Goal: Task Accomplishment & Management: Manage account settings

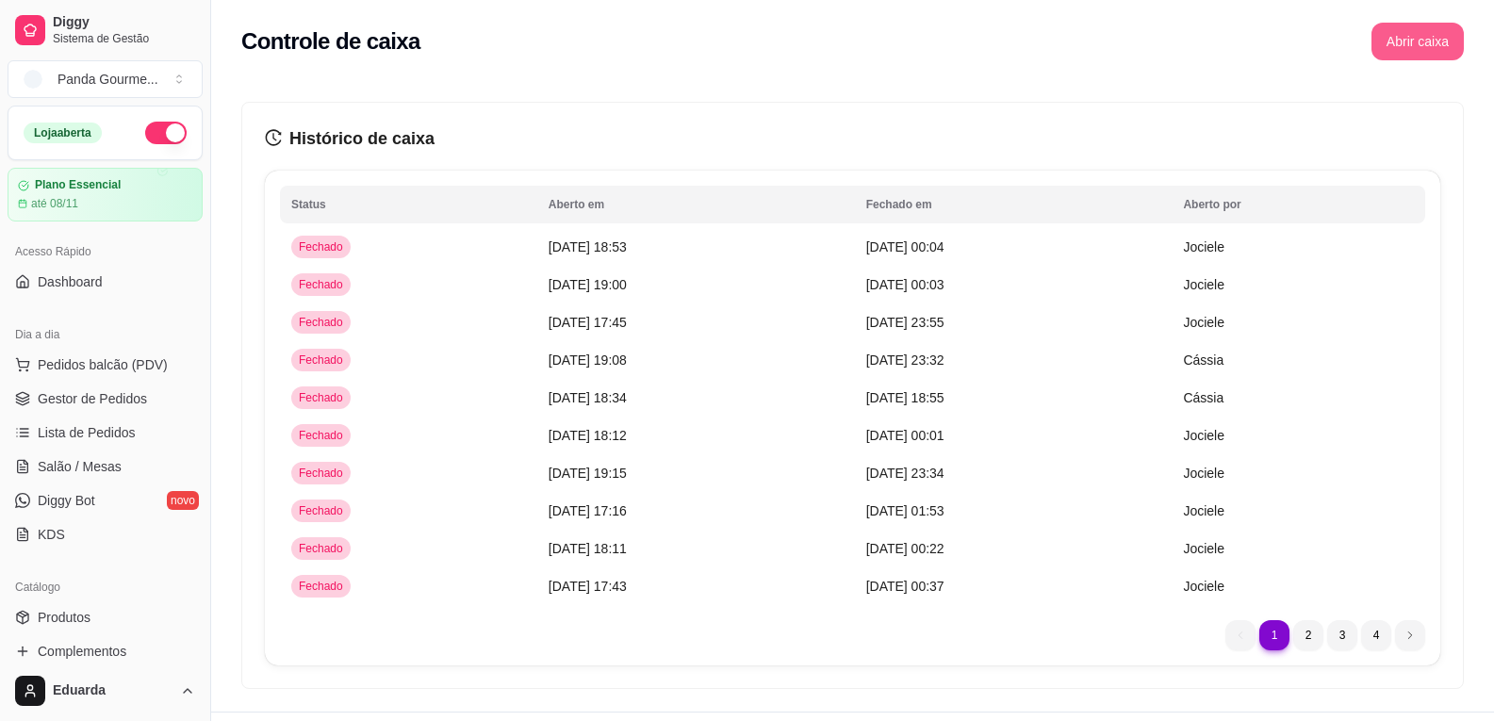
click at [1411, 44] on button "Abrir caixa" at bounding box center [1417, 42] width 92 height 38
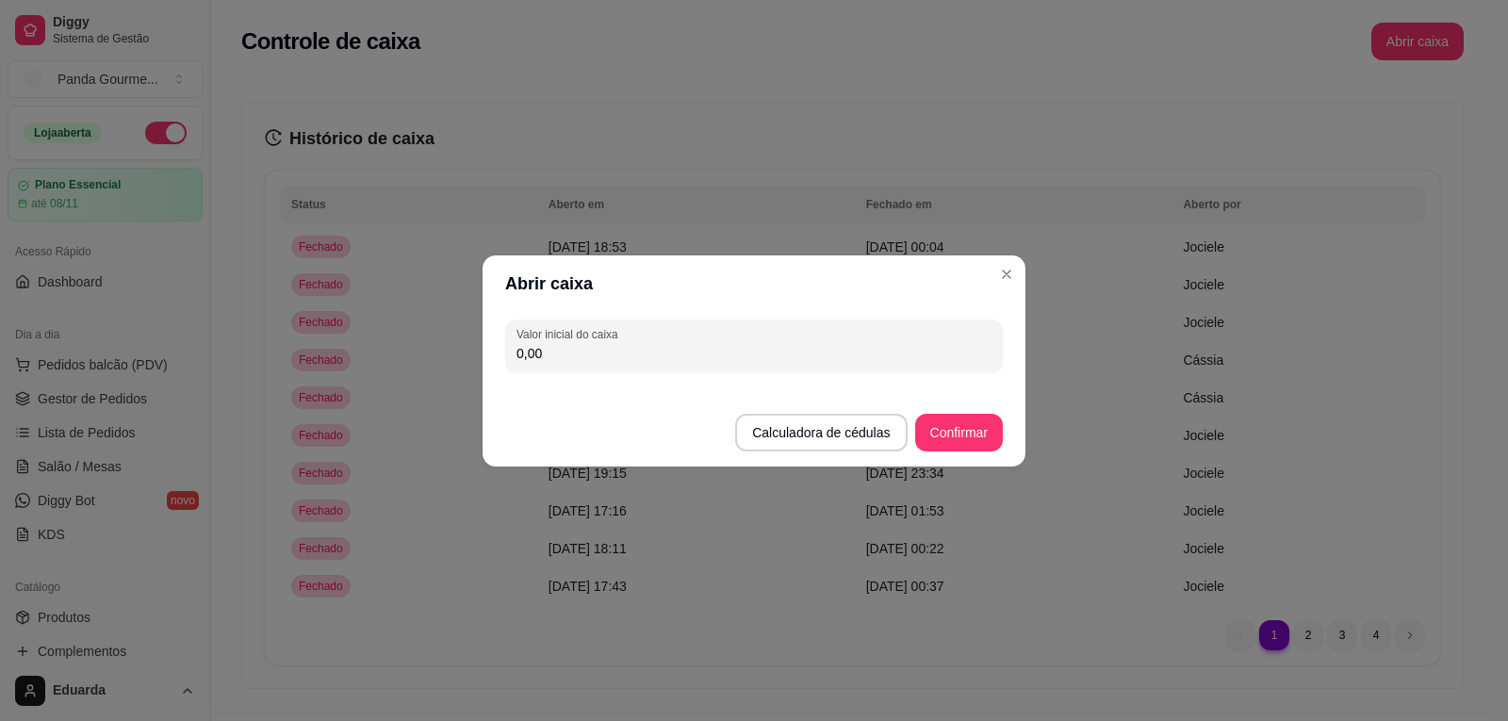
click at [825, 368] on div "Valor inicial do caixa 0,00" at bounding box center [754, 346] width 498 height 53
click at [881, 435] on button "Calculadora de cédulas" at bounding box center [821, 433] width 172 height 38
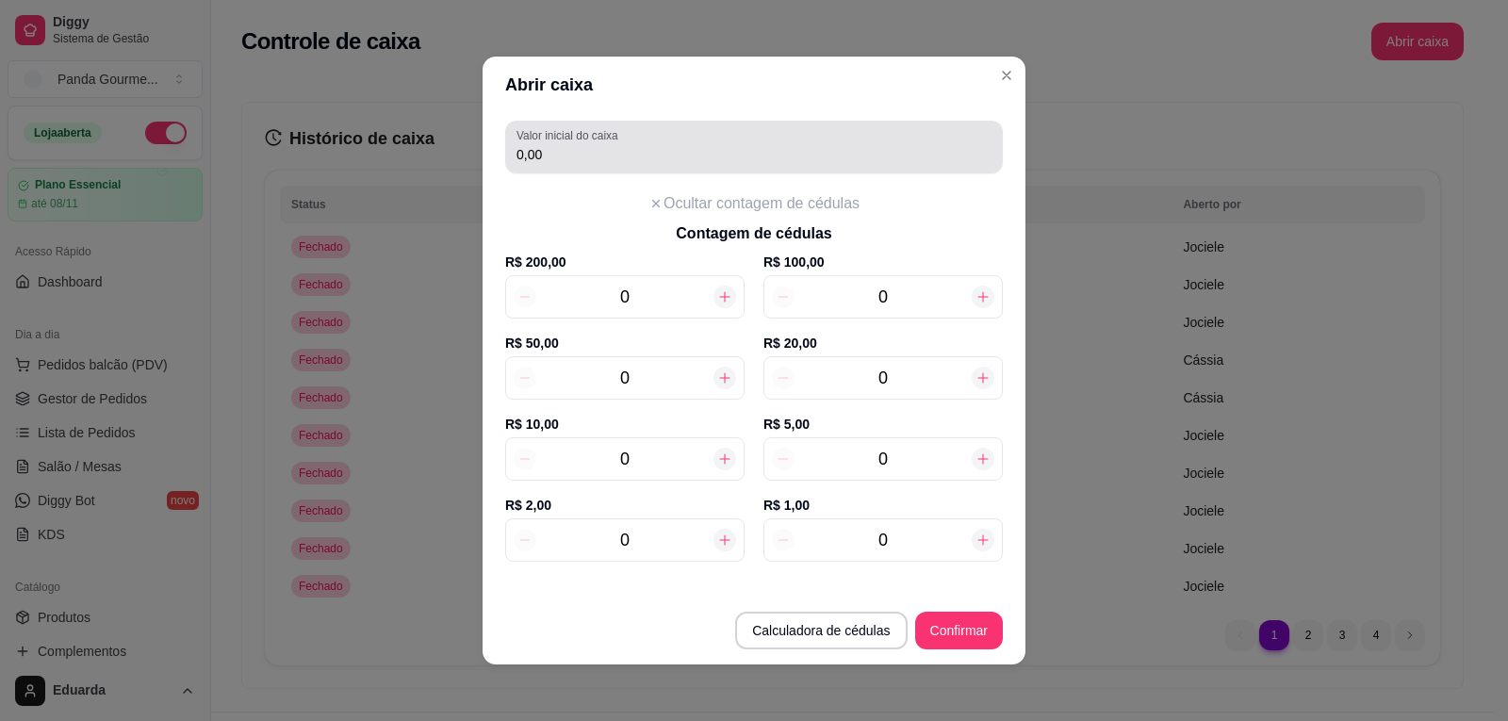
click at [687, 165] on div "0,00" at bounding box center [753, 147] width 475 height 38
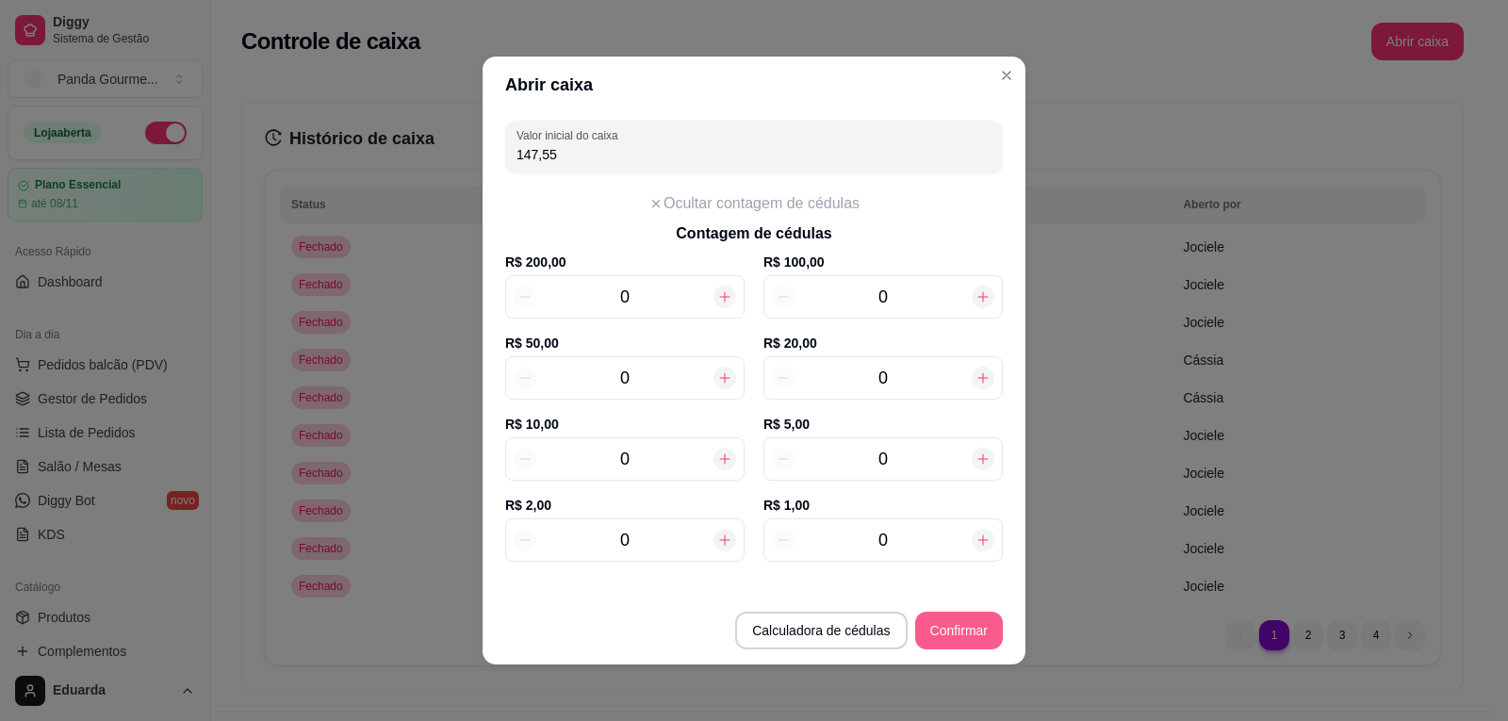
type input "147,55"
click at [953, 648] on button "Confirmar" at bounding box center [959, 631] width 88 height 38
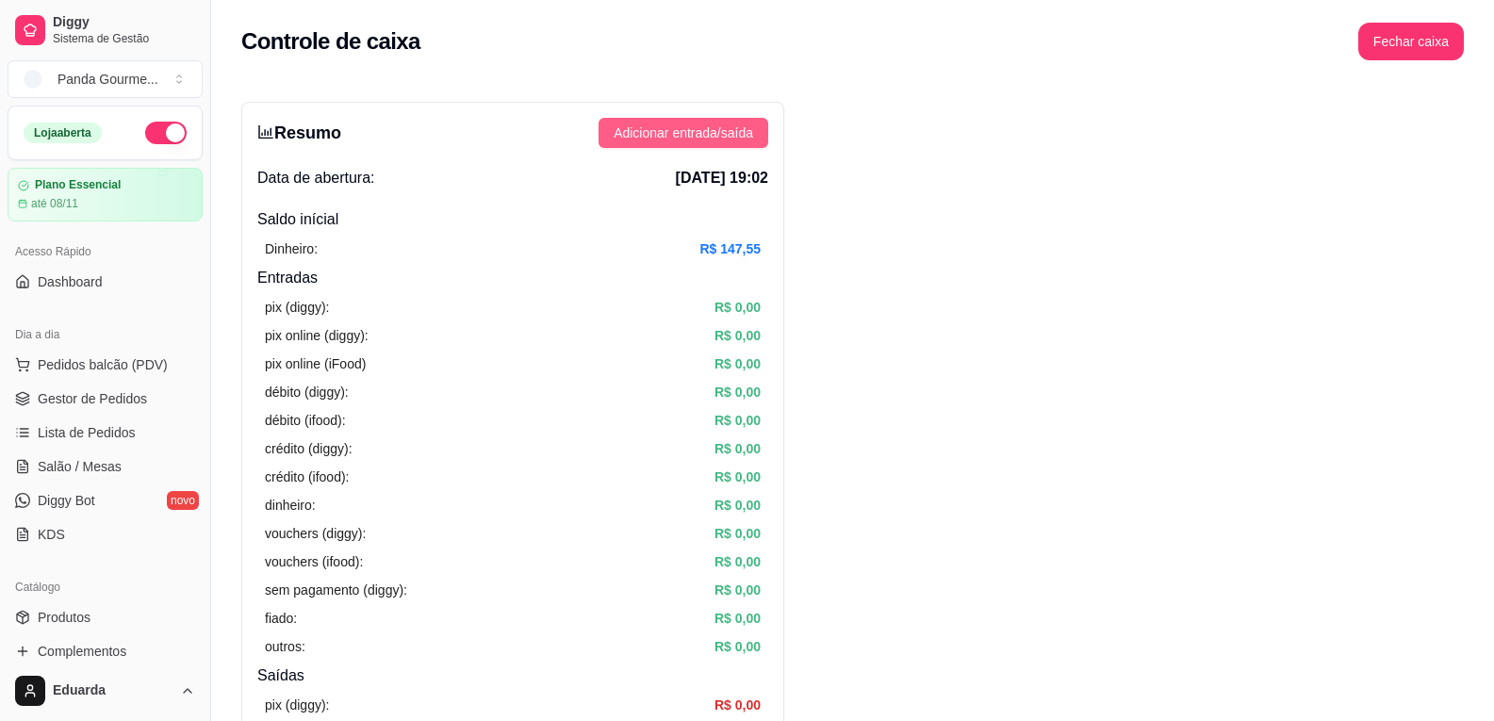
click at [666, 135] on span "Adicionar entrada/saída" at bounding box center [683, 133] width 139 height 21
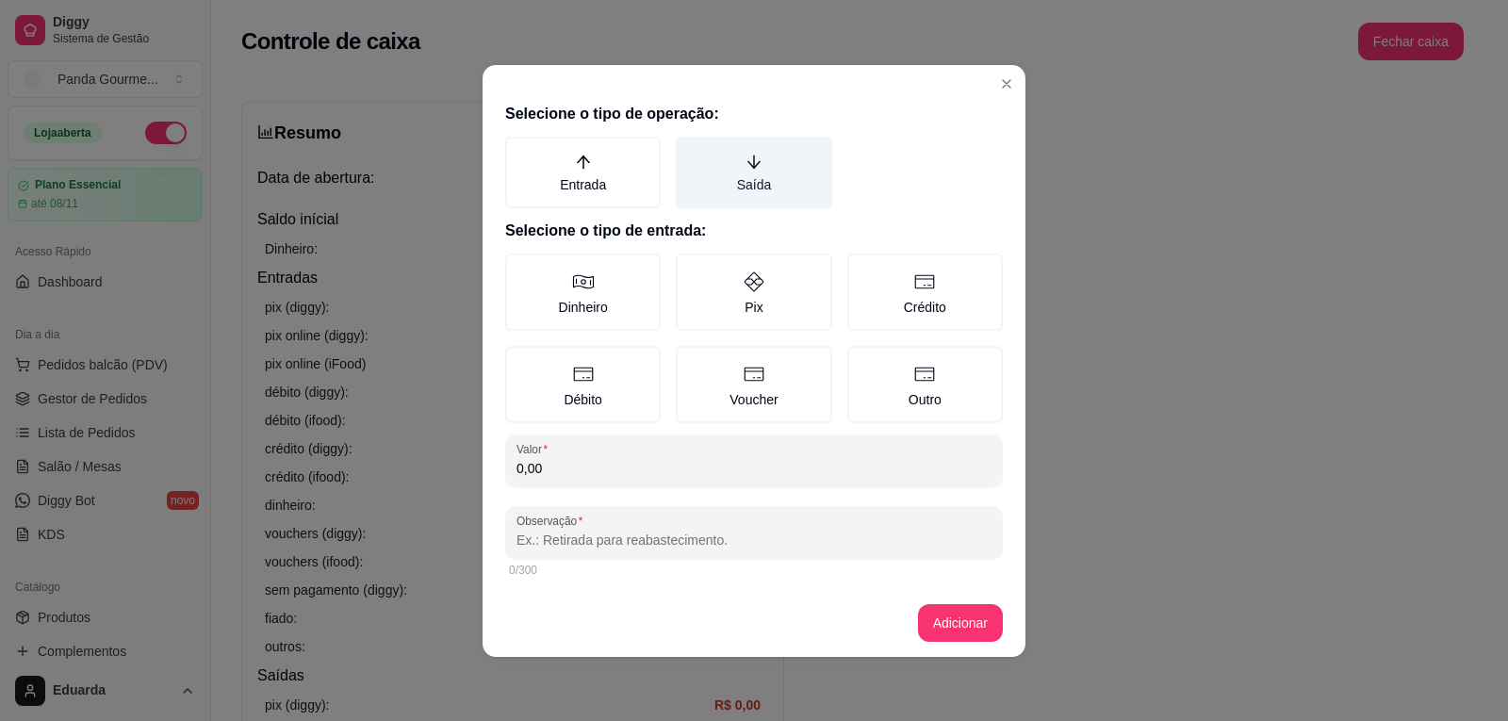
click at [746, 183] on label "Saída" at bounding box center [754, 173] width 156 height 72
click at [690, 151] on button "Saída" at bounding box center [682, 143] width 15 height 15
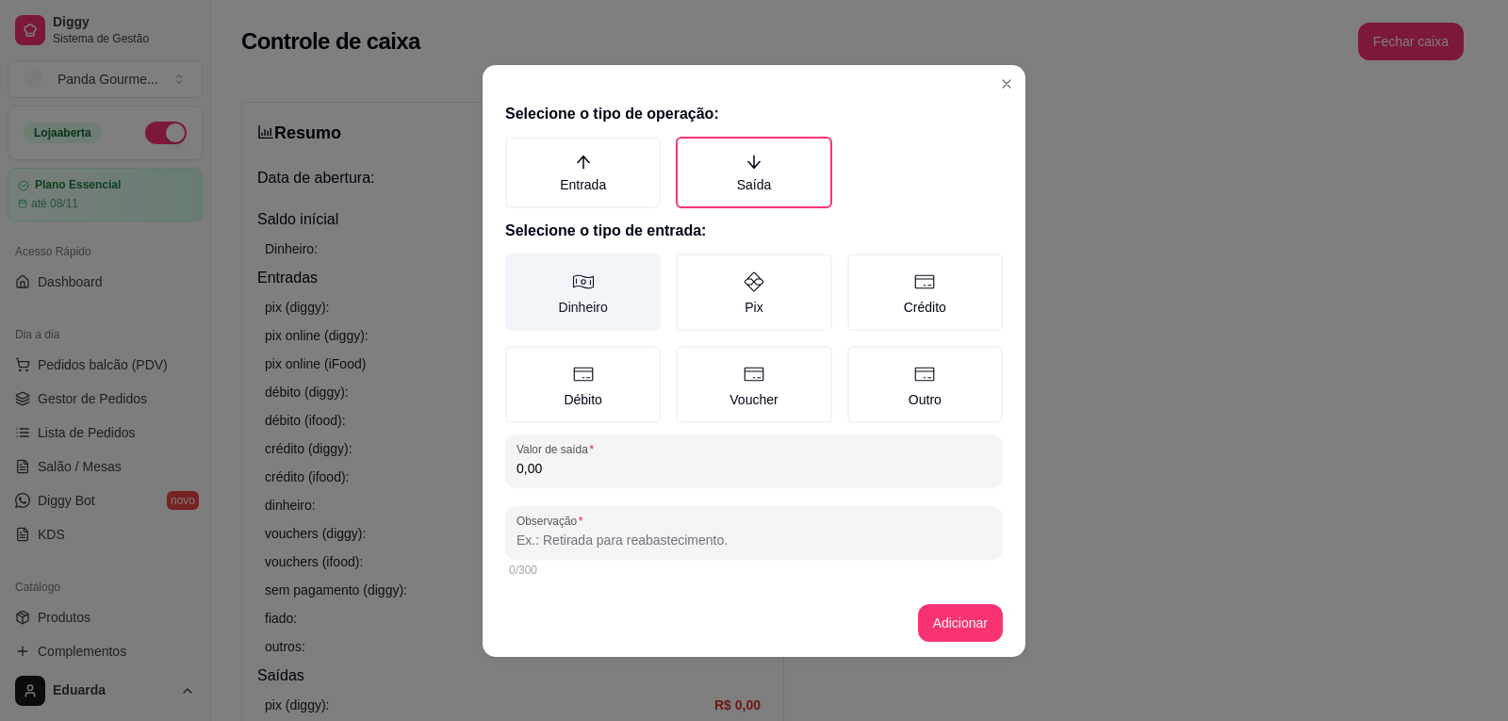
click at [612, 312] on label "Dinheiro" at bounding box center [583, 292] width 156 height 77
click at [519, 268] on button "Dinheiro" at bounding box center [511, 260] width 15 height 15
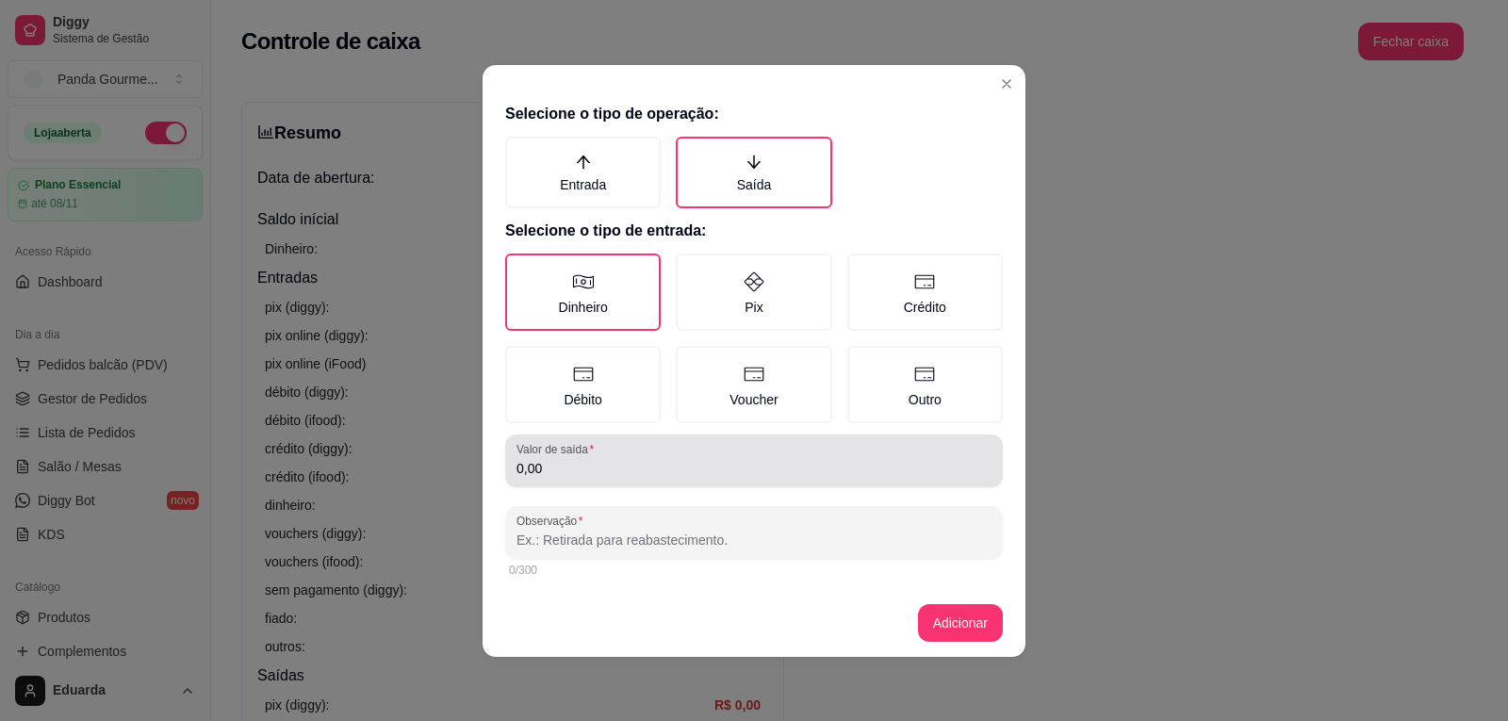
click at [634, 482] on div "Valor de saída 0,00" at bounding box center [754, 460] width 498 height 53
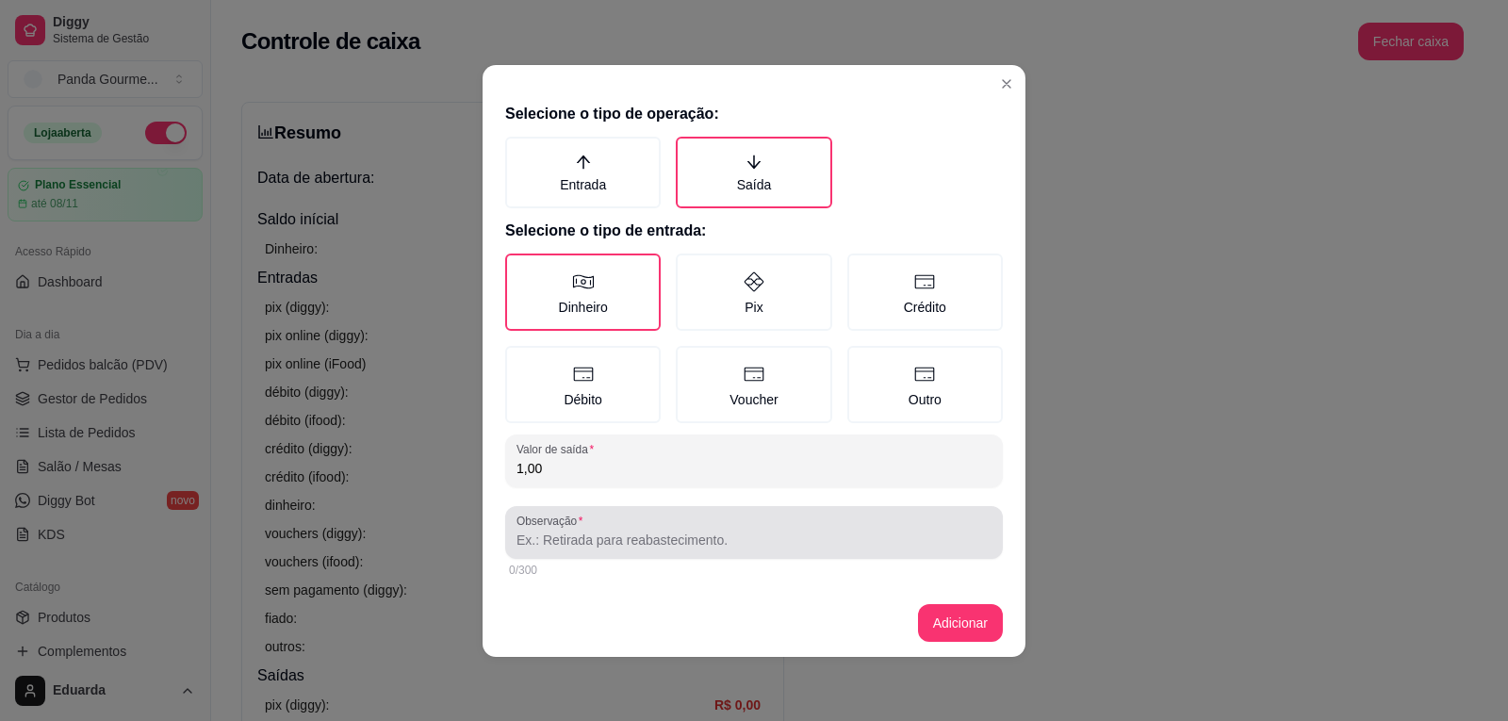
type input "1,00"
click at [615, 524] on div at bounding box center [753, 533] width 475 height 38
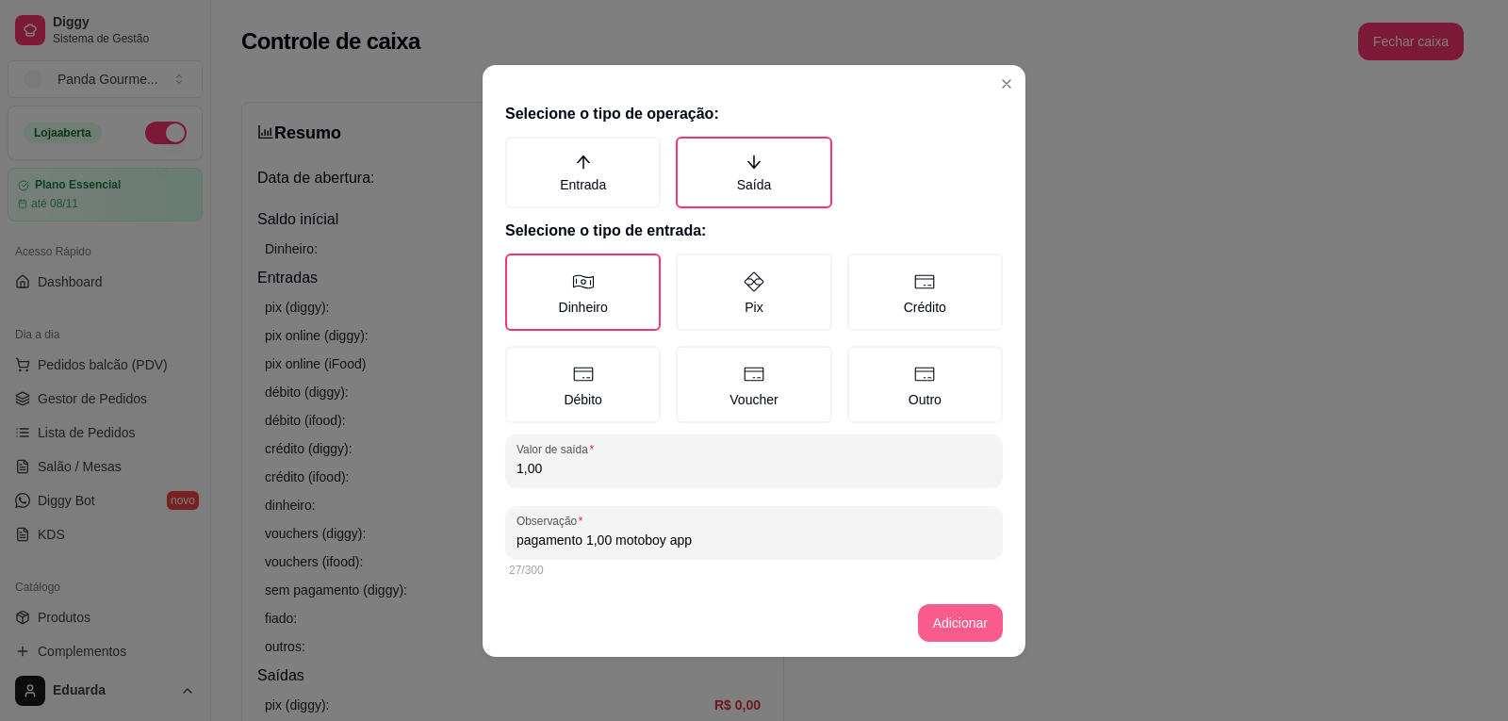
type input "pagamento 1,00 motoboy app"
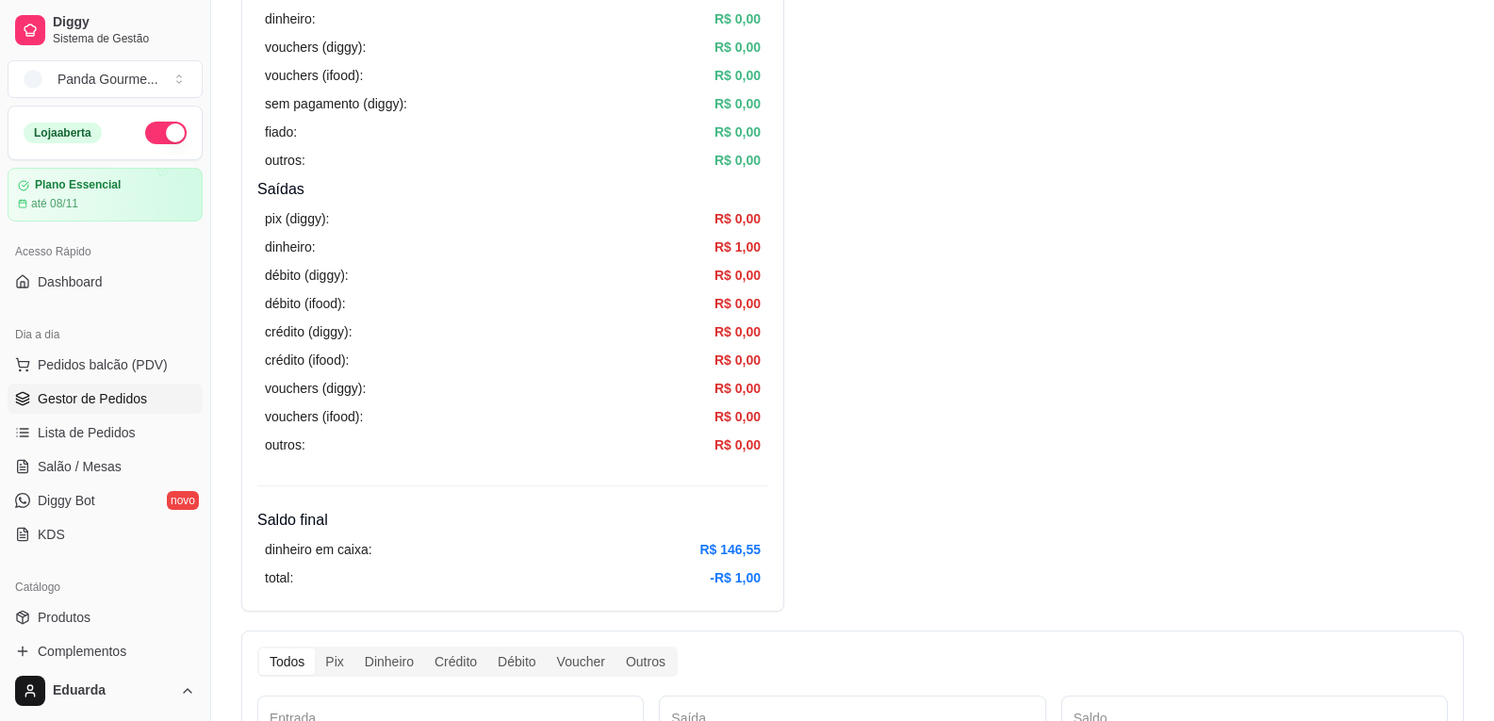
scroll to position [377, 0]
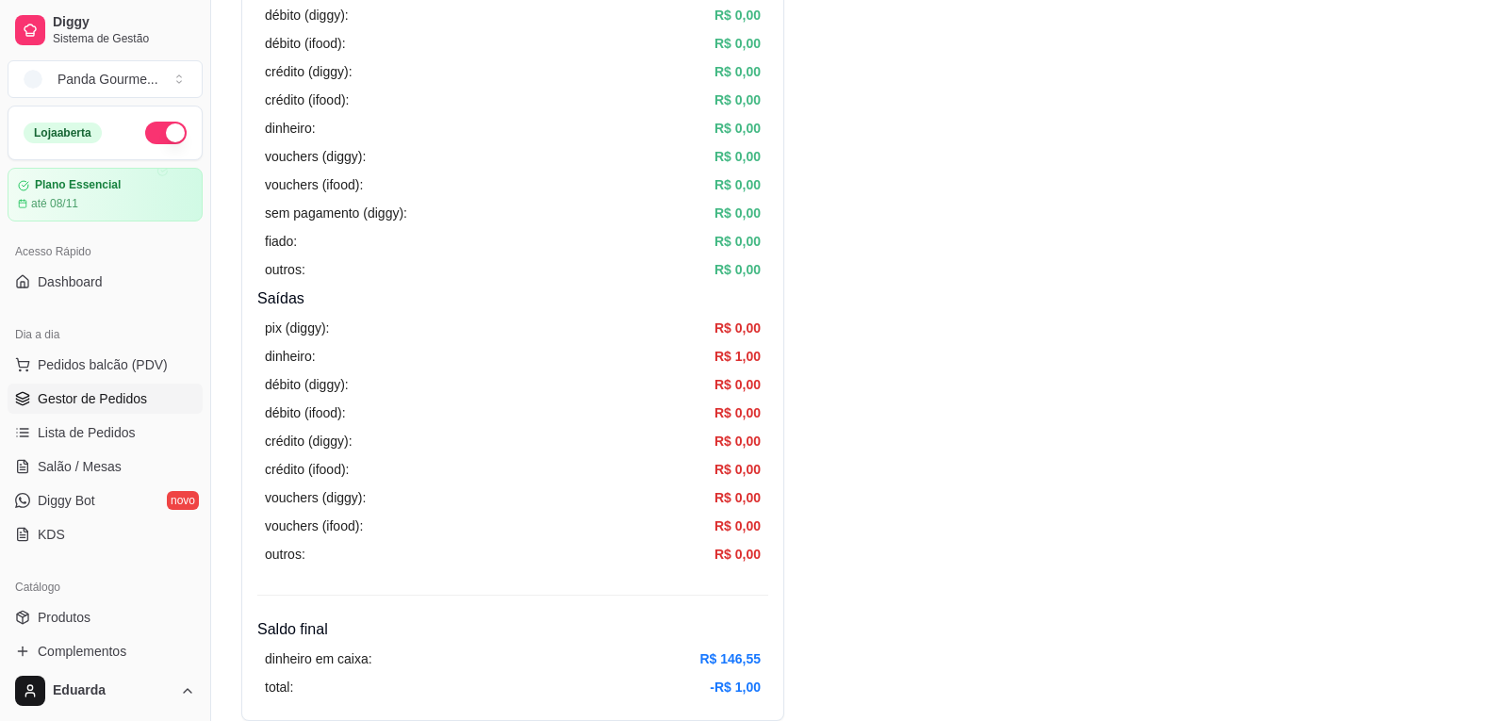
click at [131, 402] on span "Gestor de Pedidos" at bounding box center [92, 398] width 109 height 19
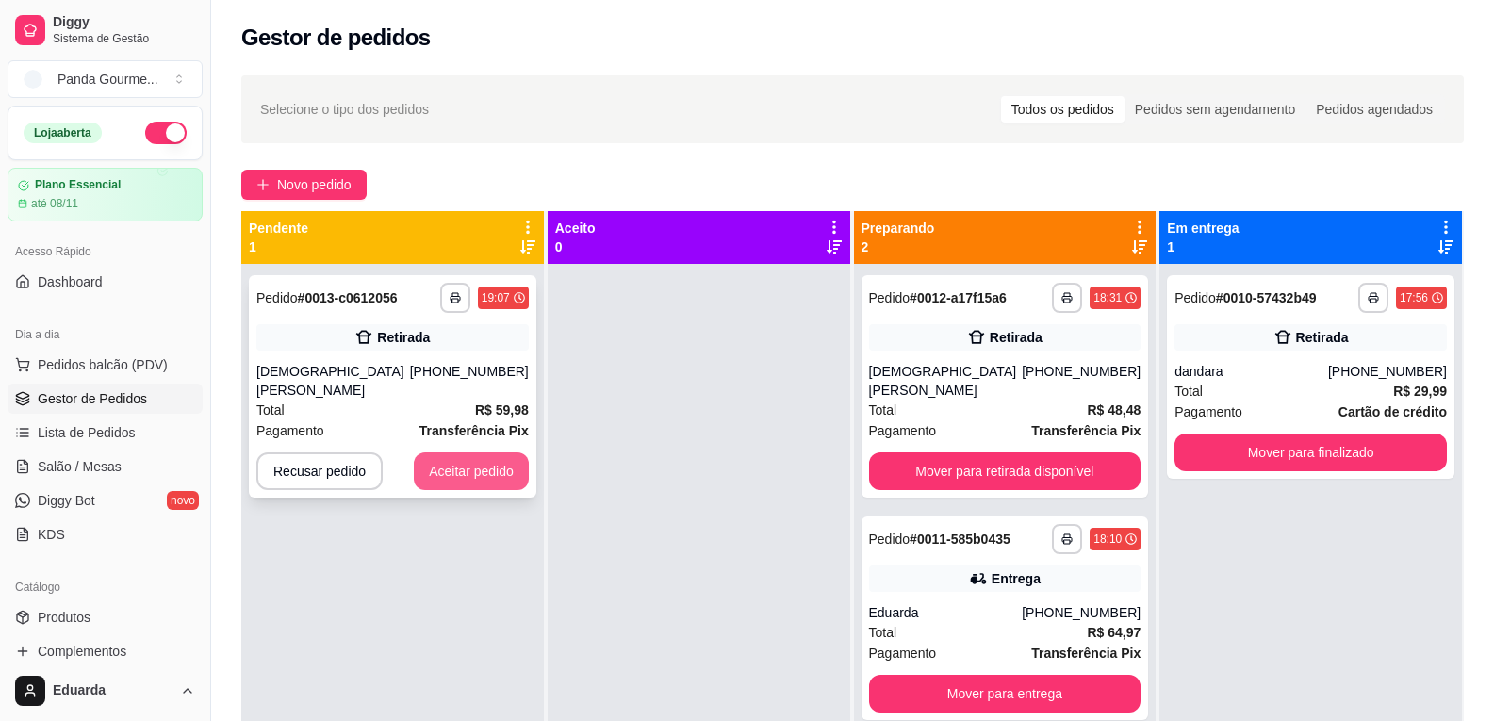
click at [463, 460] on button "Aceitar pedido" at bounding box center [471, 471] width 115 height 38
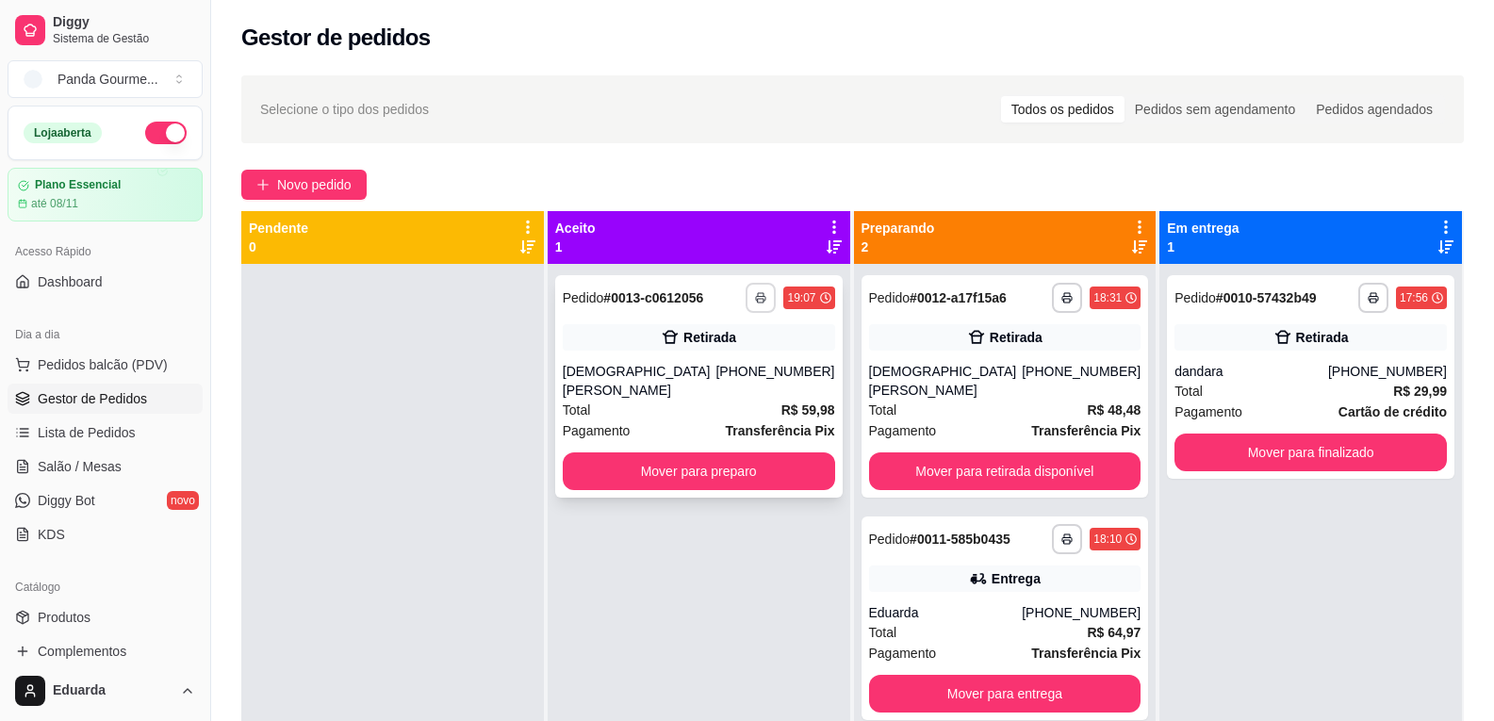
click at [751, 303] on button "button" at bounding box center [761, 298] width 30 height 30
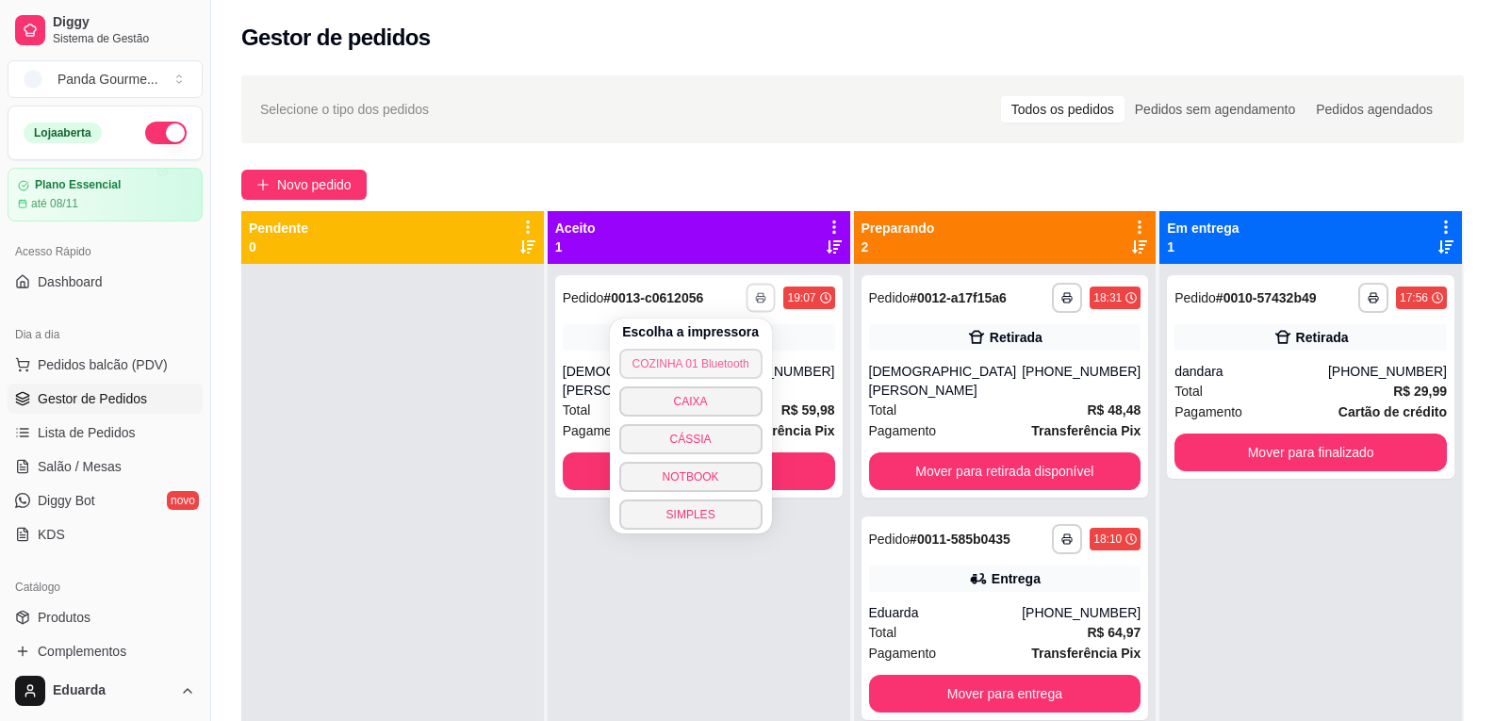
click at [708, 369] on button "COZINHA 01 Bluetooth" at bounding box center [690, 364] width 143 height 30
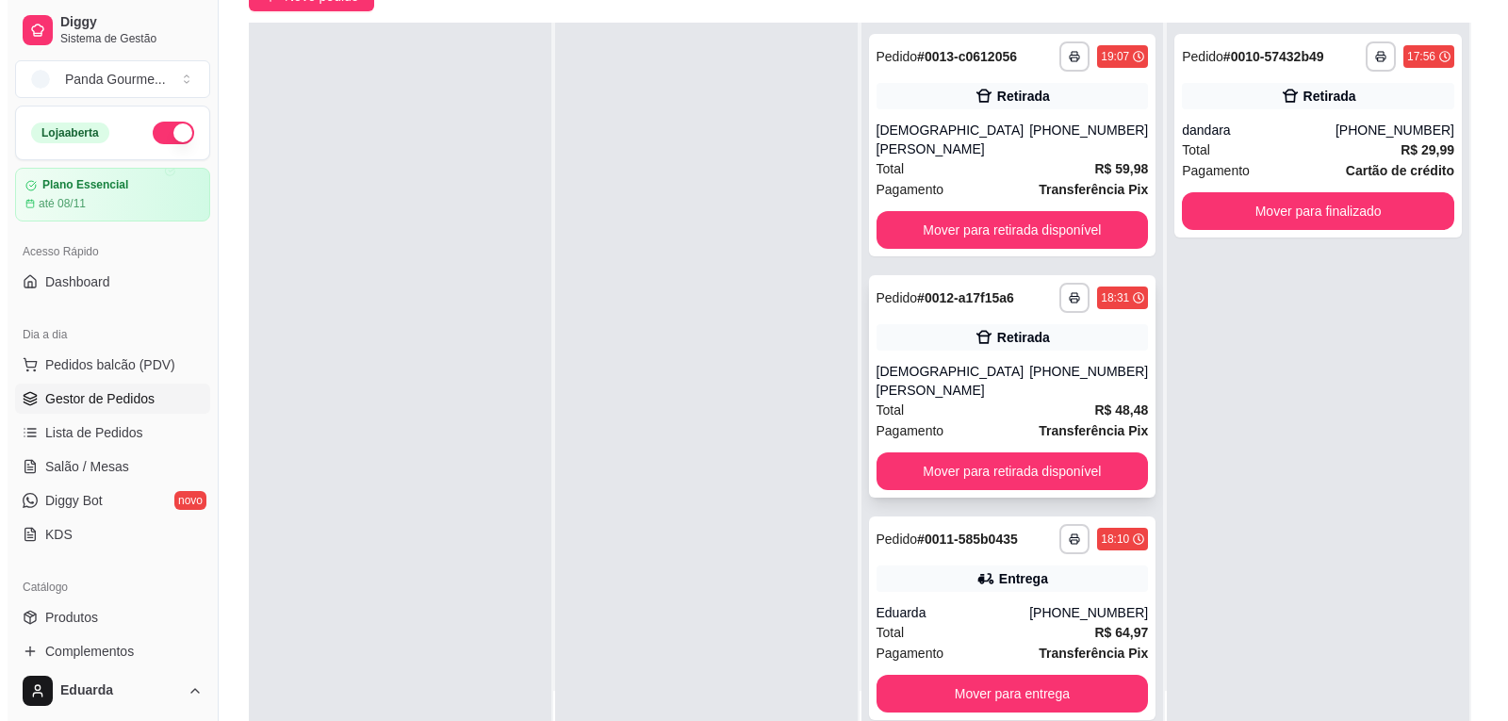
scroll to position [287, 0]
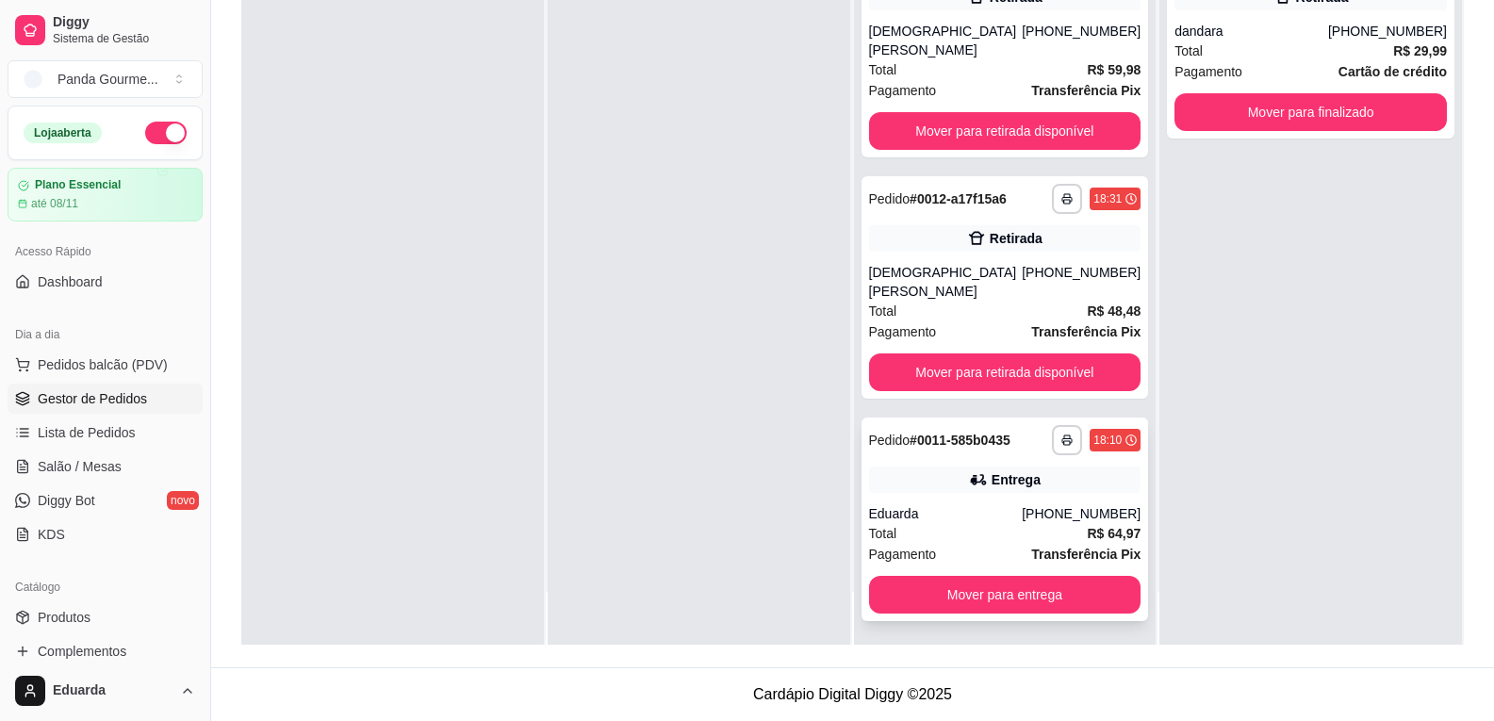
click at [1023, 504] on div "Eduarda" at bounding box center [946, 513] width 154 height 19
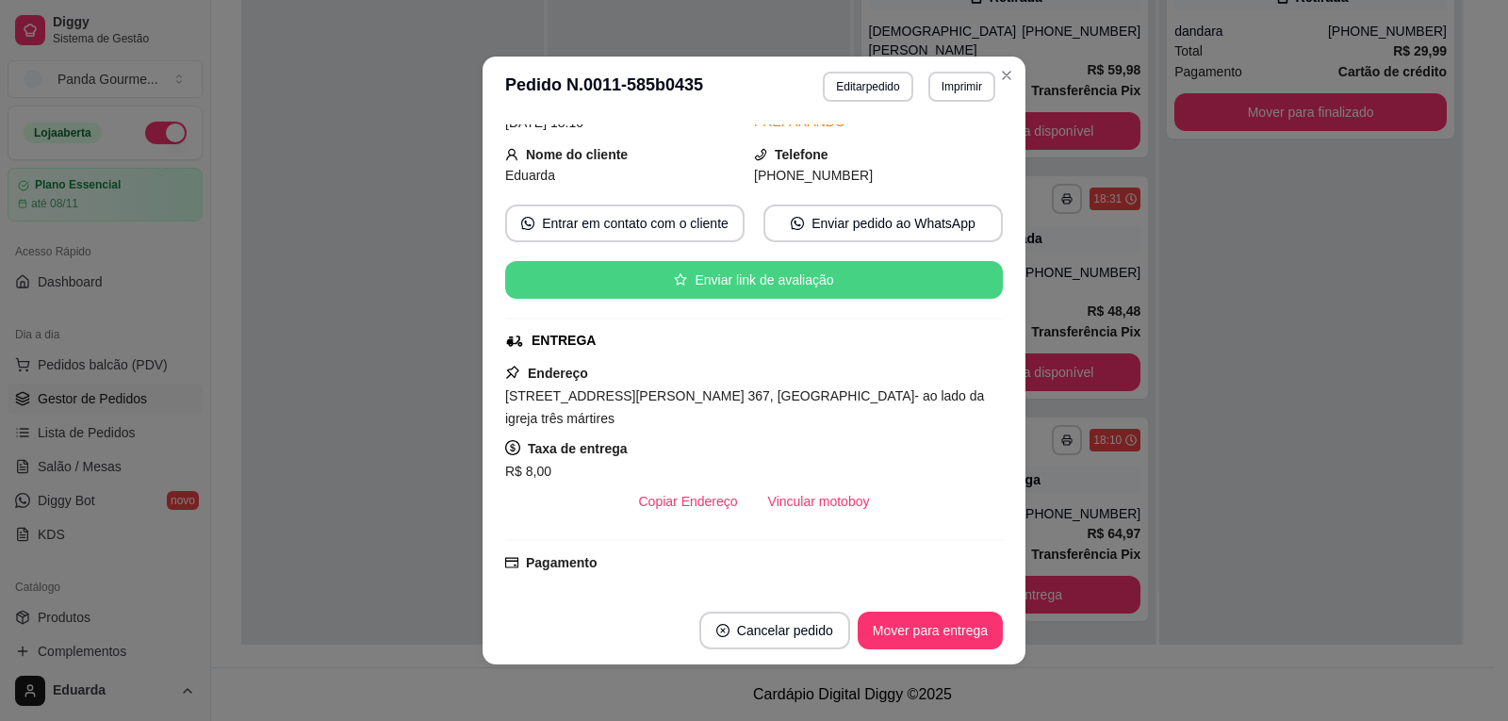
scroll to position [283, 0]
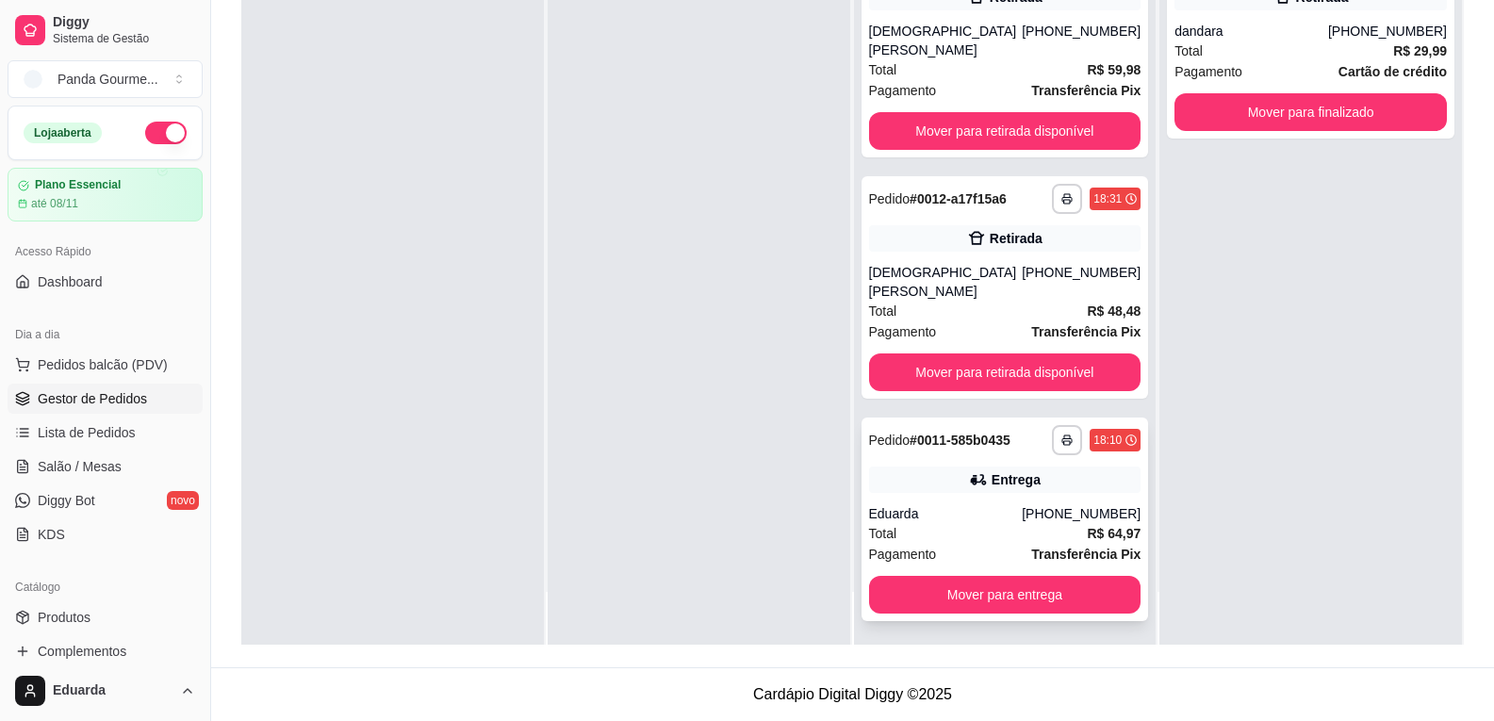
click at [902, 504] on div "Eduarda" at bounding box center [946, 513] width 154 height 19
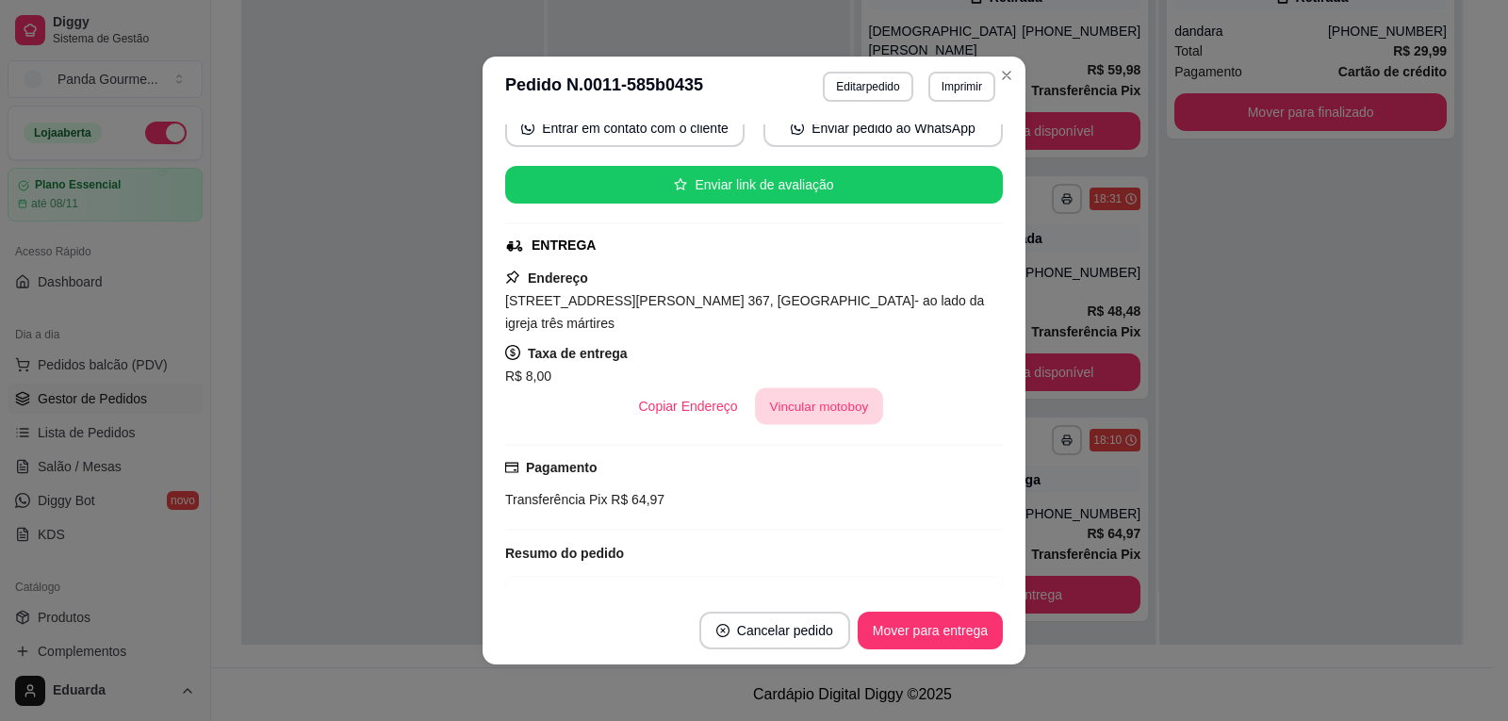
click at [813, 388] on button "Vincular motoboy" at bounding box center [819, 406] width 128 height 37
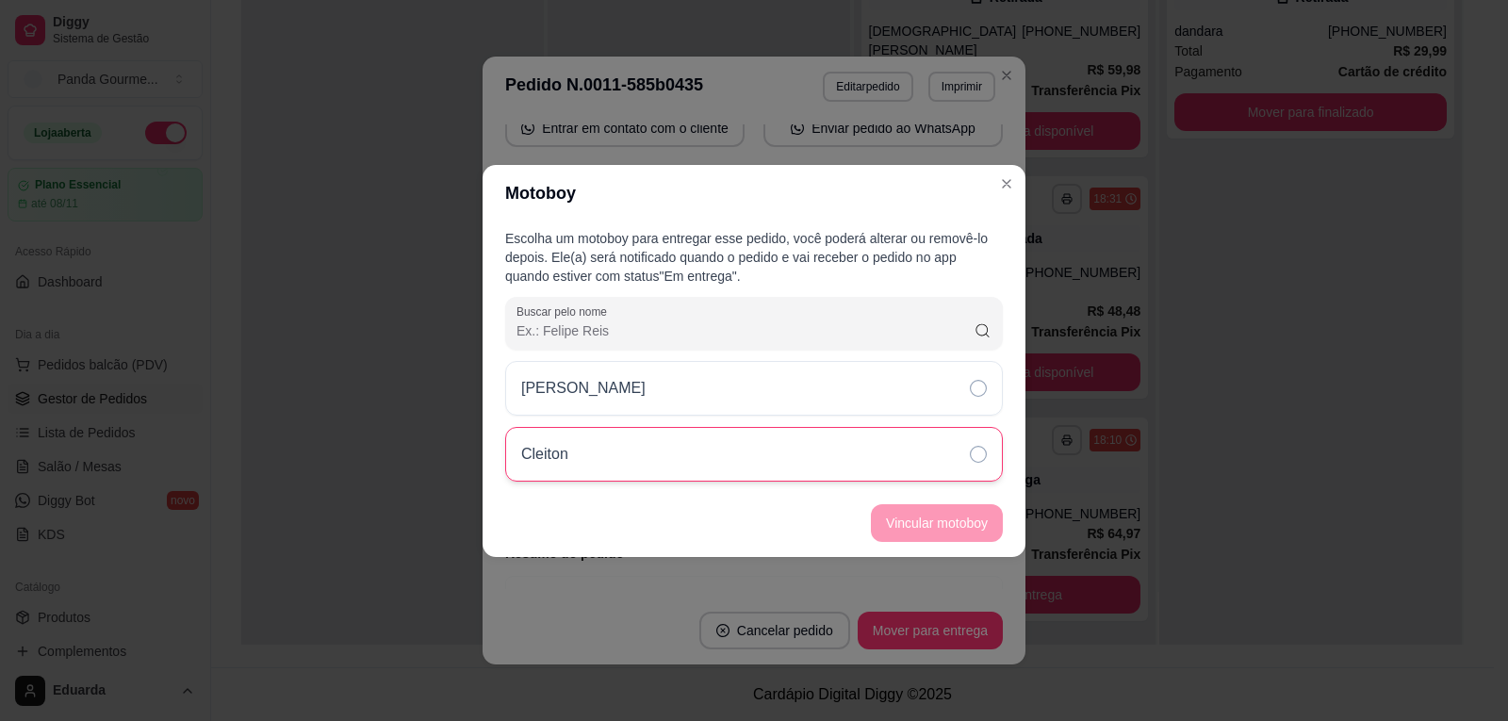
click at [631, 452] on div "Cleiton" at bounding box center [754, 454] width 498 height 55
click at [912, 525] on button "Vincular motoboy" at bounding box center [937, 522] width 128 height 37
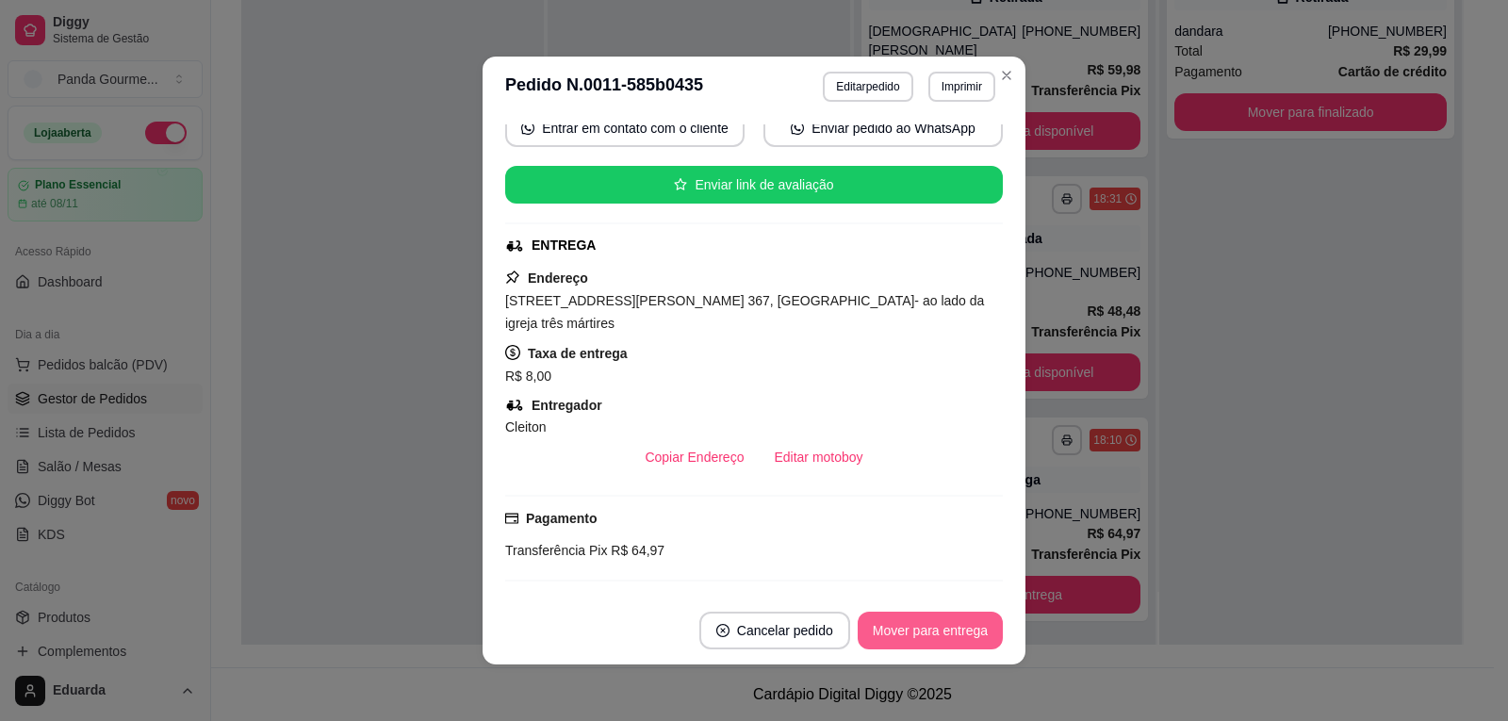
click at [955, 647] on button "Mover para entrega" at bounding box center [930, 631] width 145 height 38
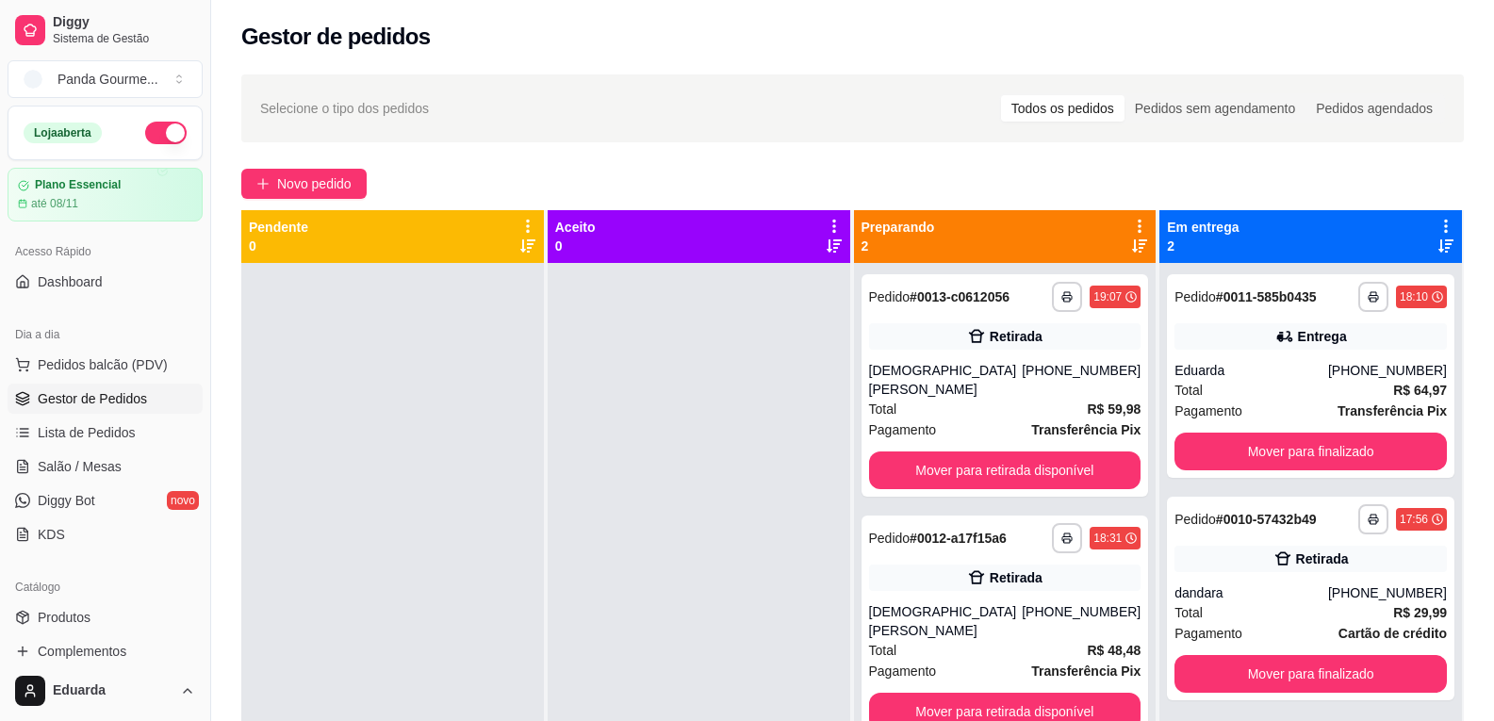
scroll to position [0, 0]
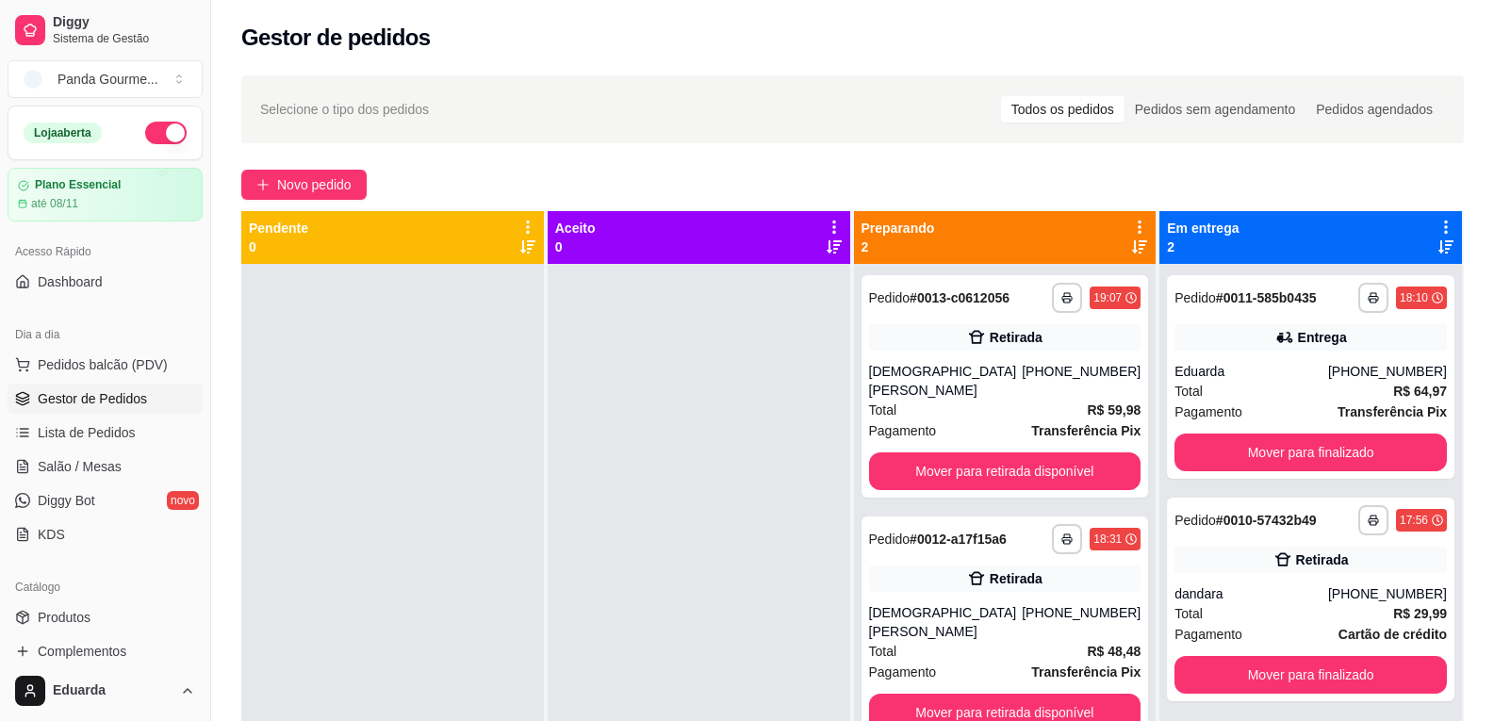
click at [647, 357] on div at bounding box center [699, 624] width 303 height 721
click at [1052, 304] on button "button" at bounding box center [1067, 298] width 30 height 30
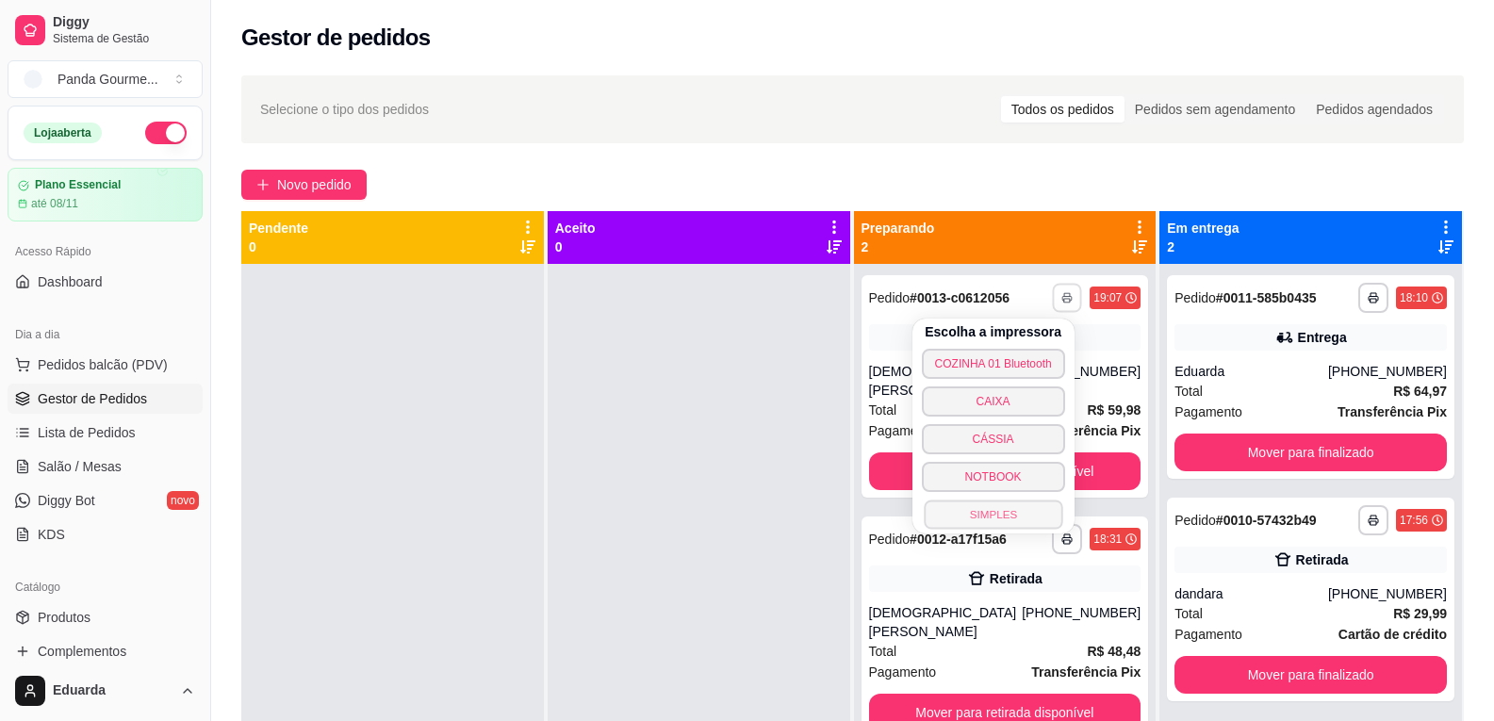
click at [1025, 504] on button "SIMPLES" at bounding box center [993, 514] width 139 height 29
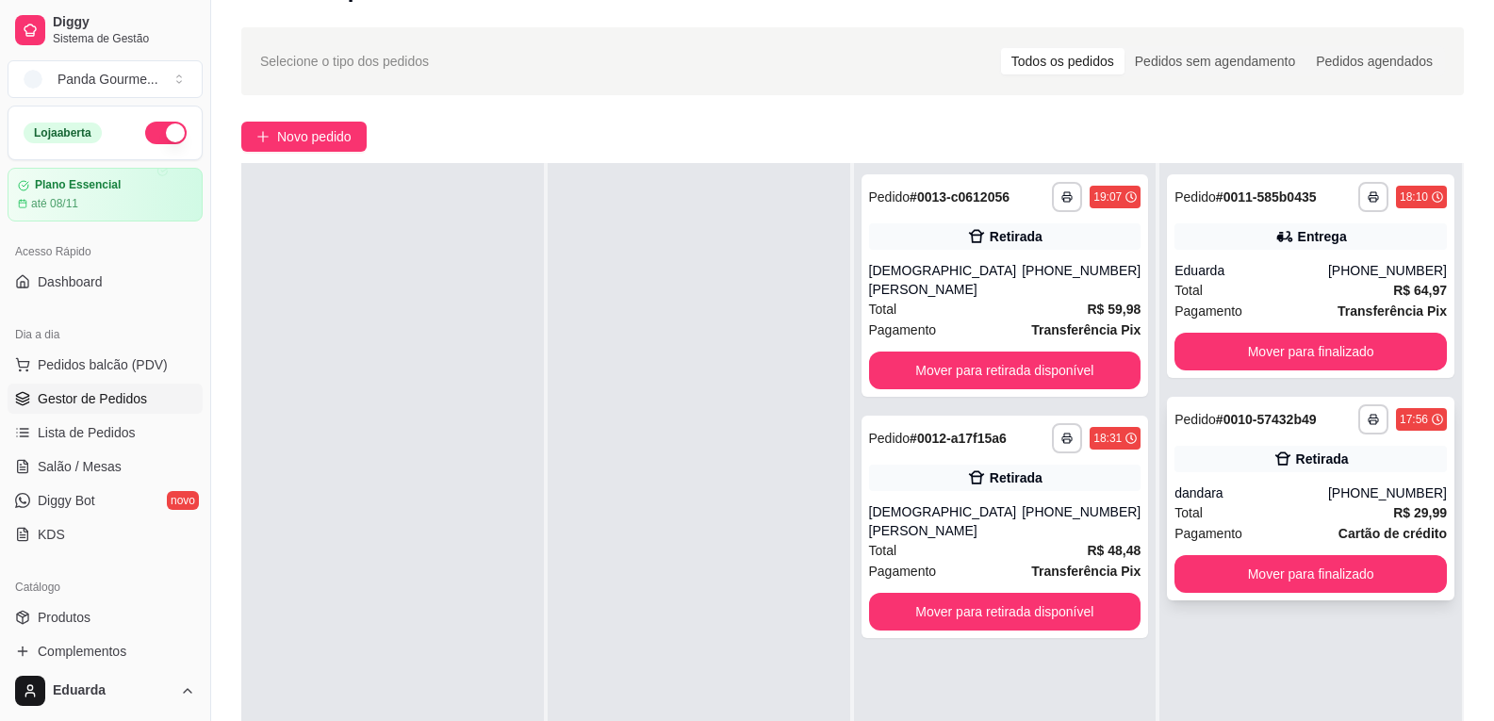
scroll to position [94, 0]
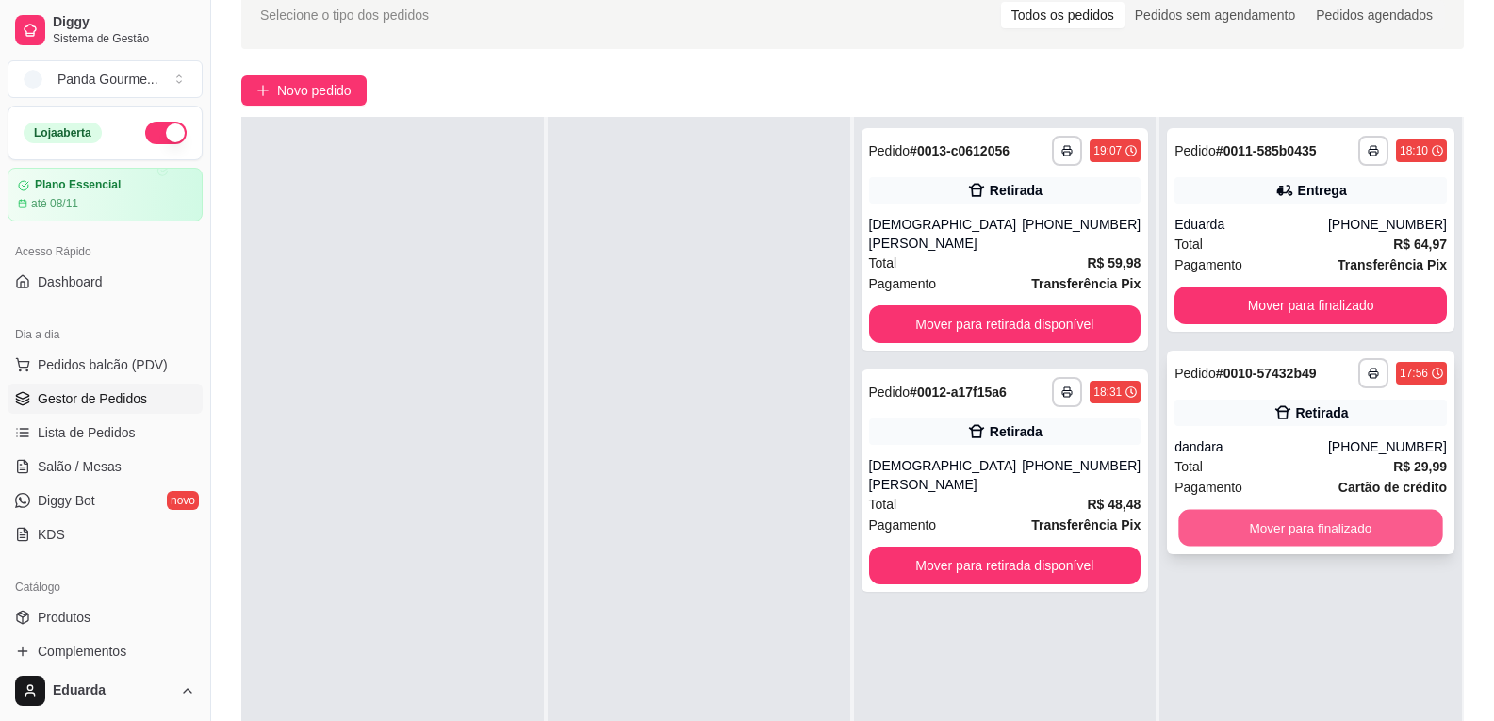
click at [1287, 526] on button "Mover para finalizado" at bounding box center [1311, 528] width 264 height 37
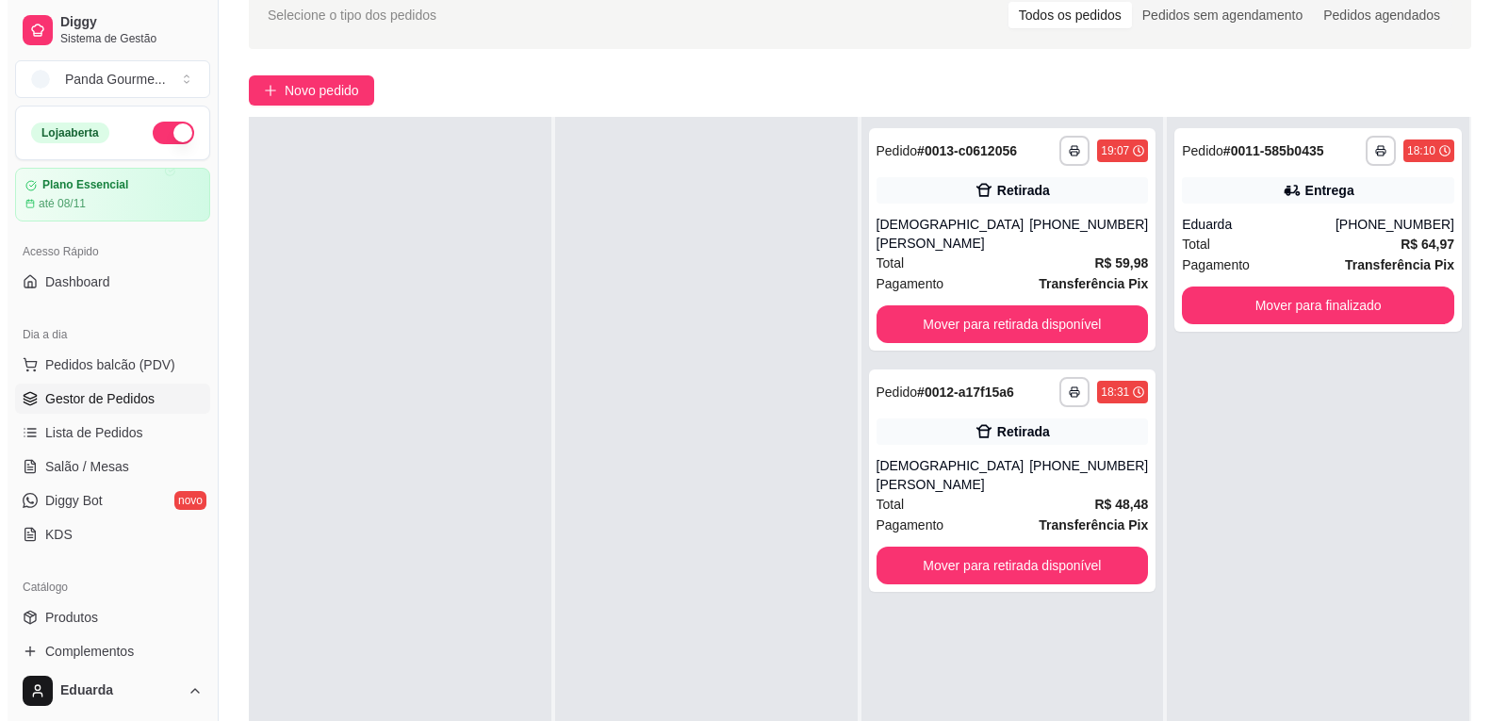
scroll to position [0, 0]
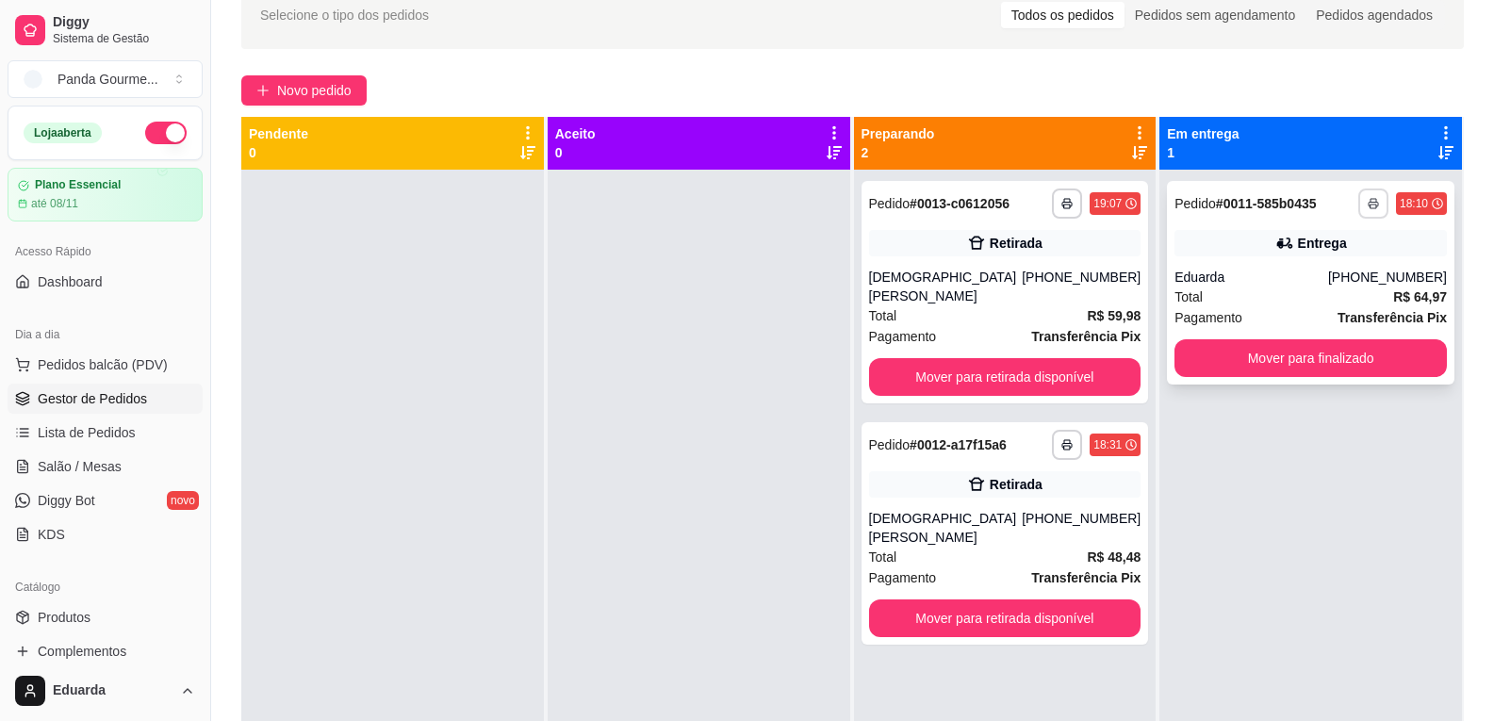
click at [1358, 205] on button "button" at bounding box center [1373, 203] width 30 height 30
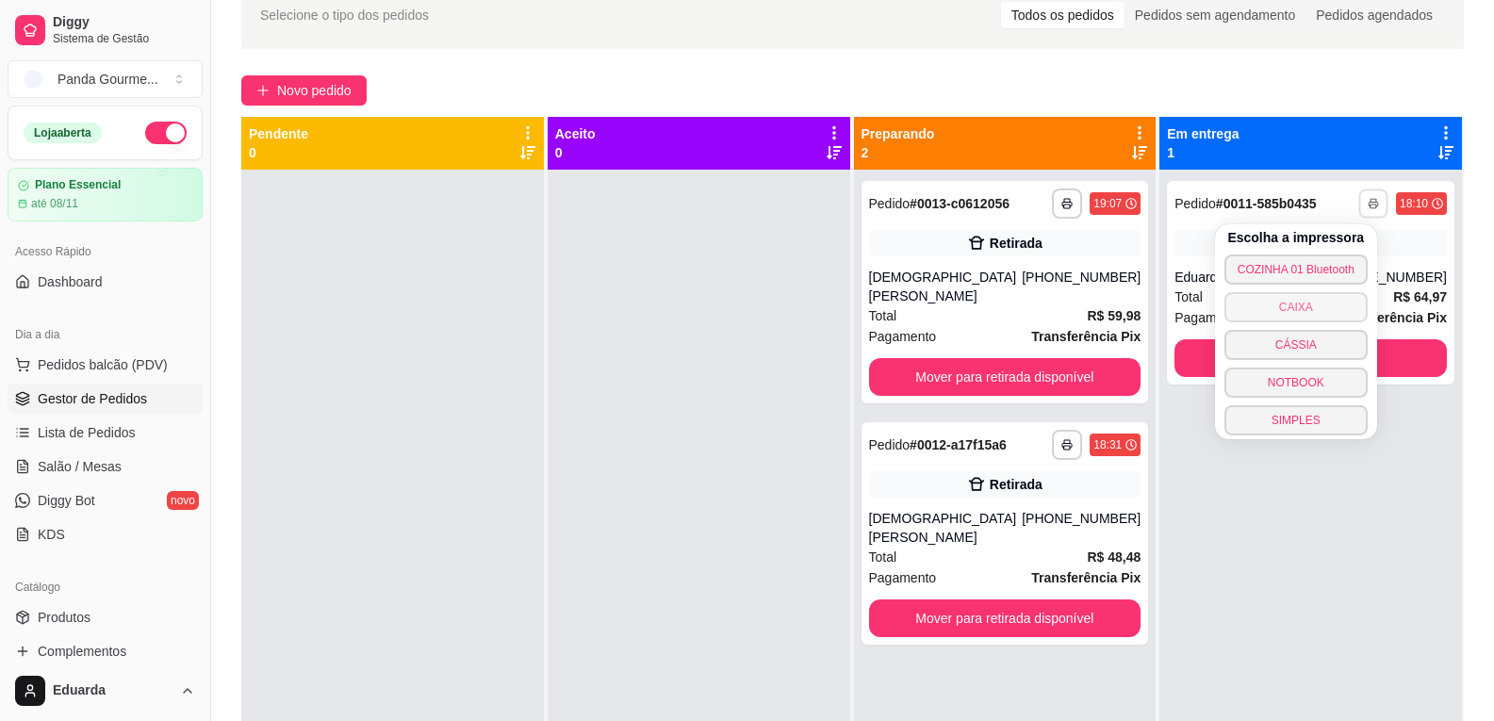
click at [1324, 310] on button "CAIXA" at bounding box center [1295, 307] width 143 height 30
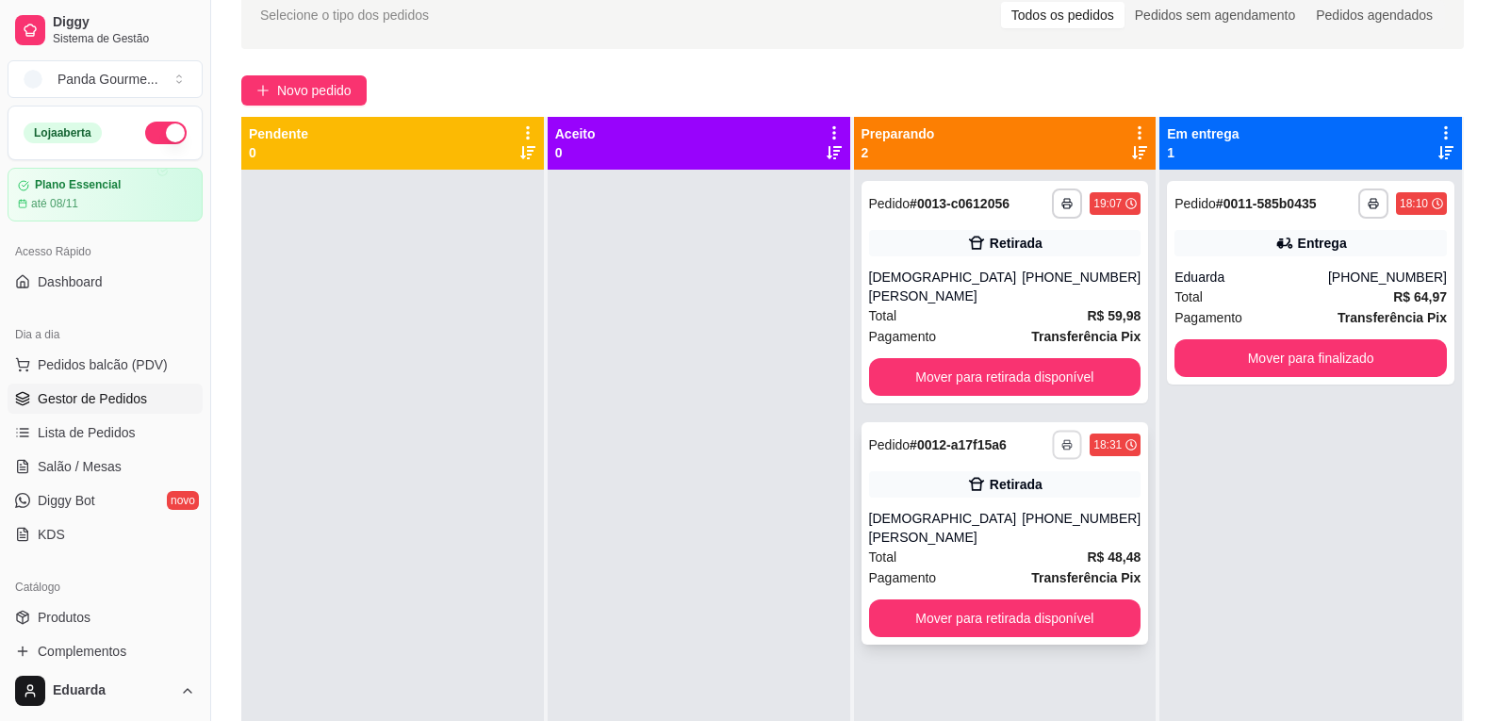
click at [1062, 439] on icon "button" at bounding box center [1066, 444] width 11 height 11
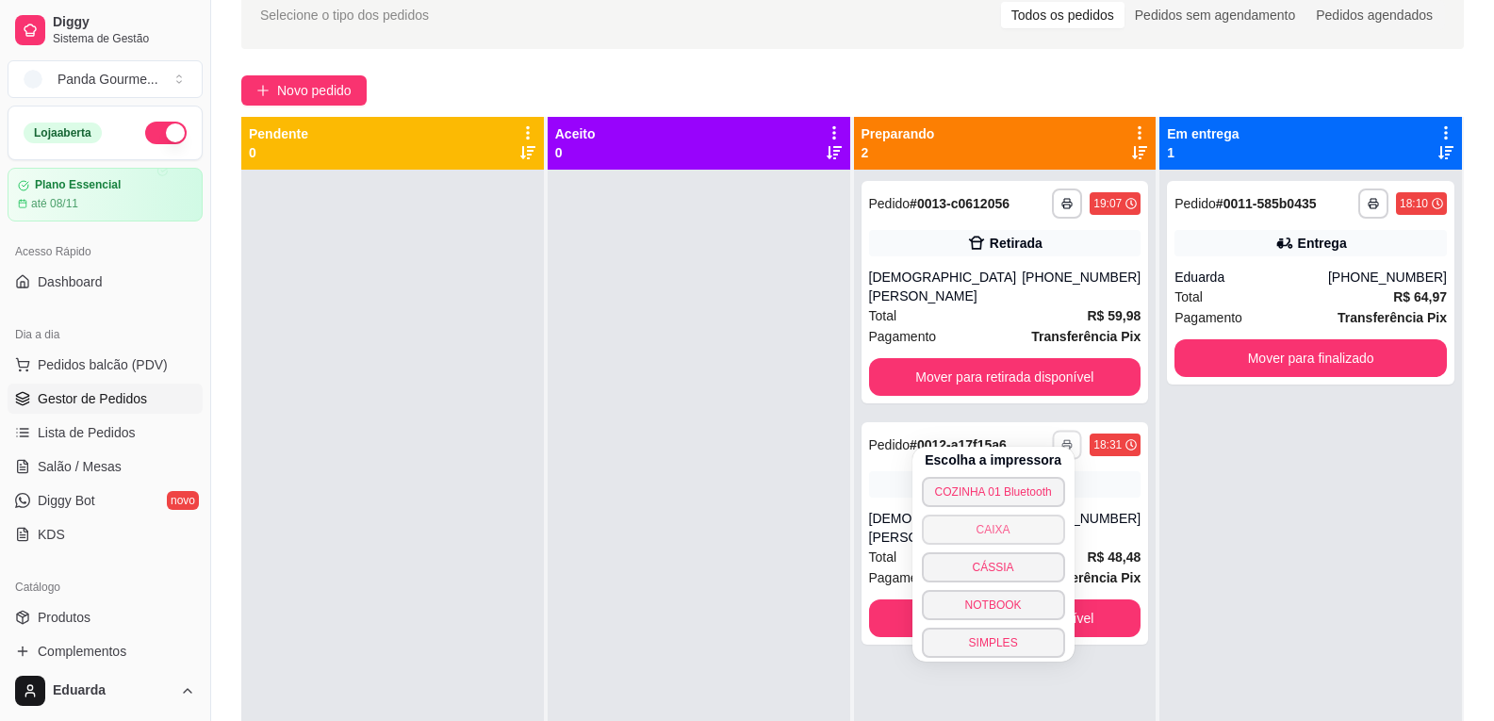
click at [1029, 525] on button "CAIXA" at bounding box center [993, 530] width 143 height 30
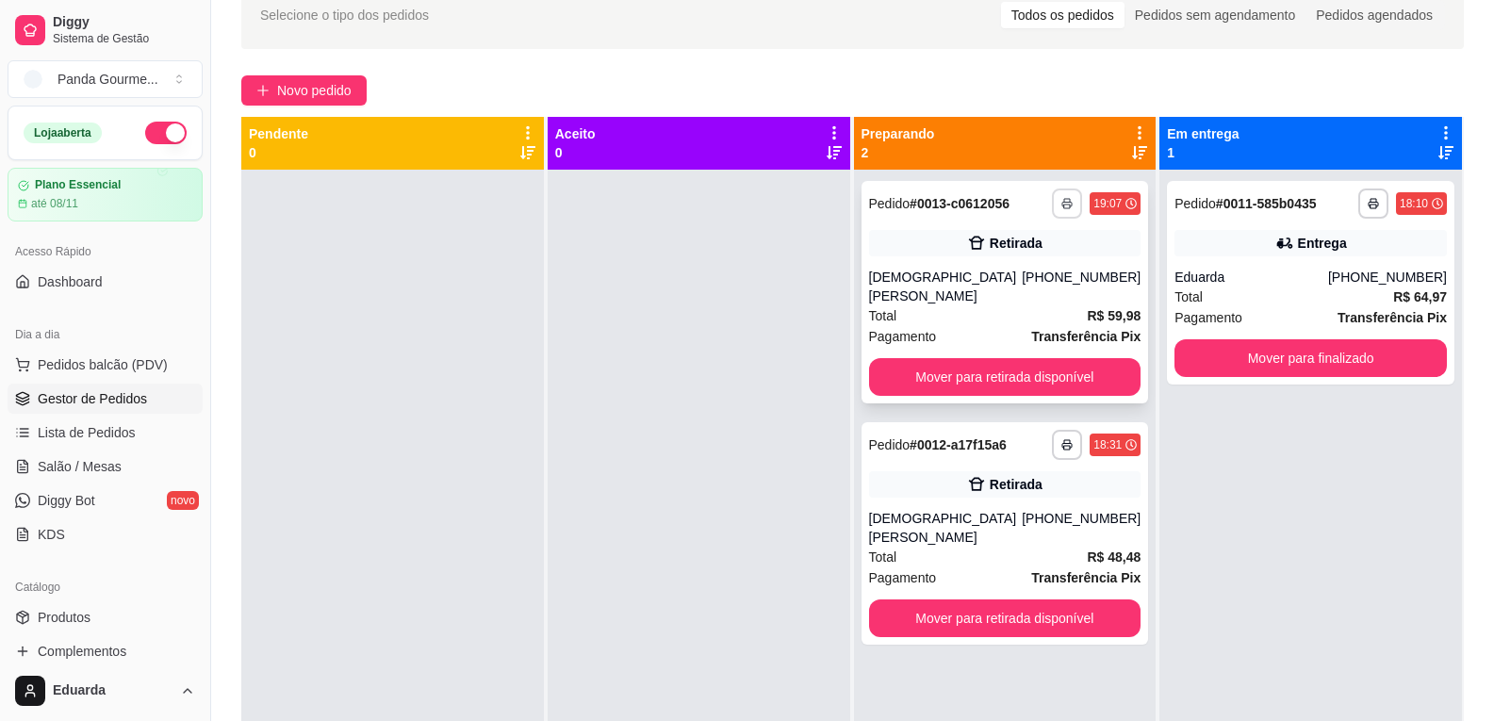
click at [1056, 209] on button "button" at bounding box center [1067, 203] width 30 height 30
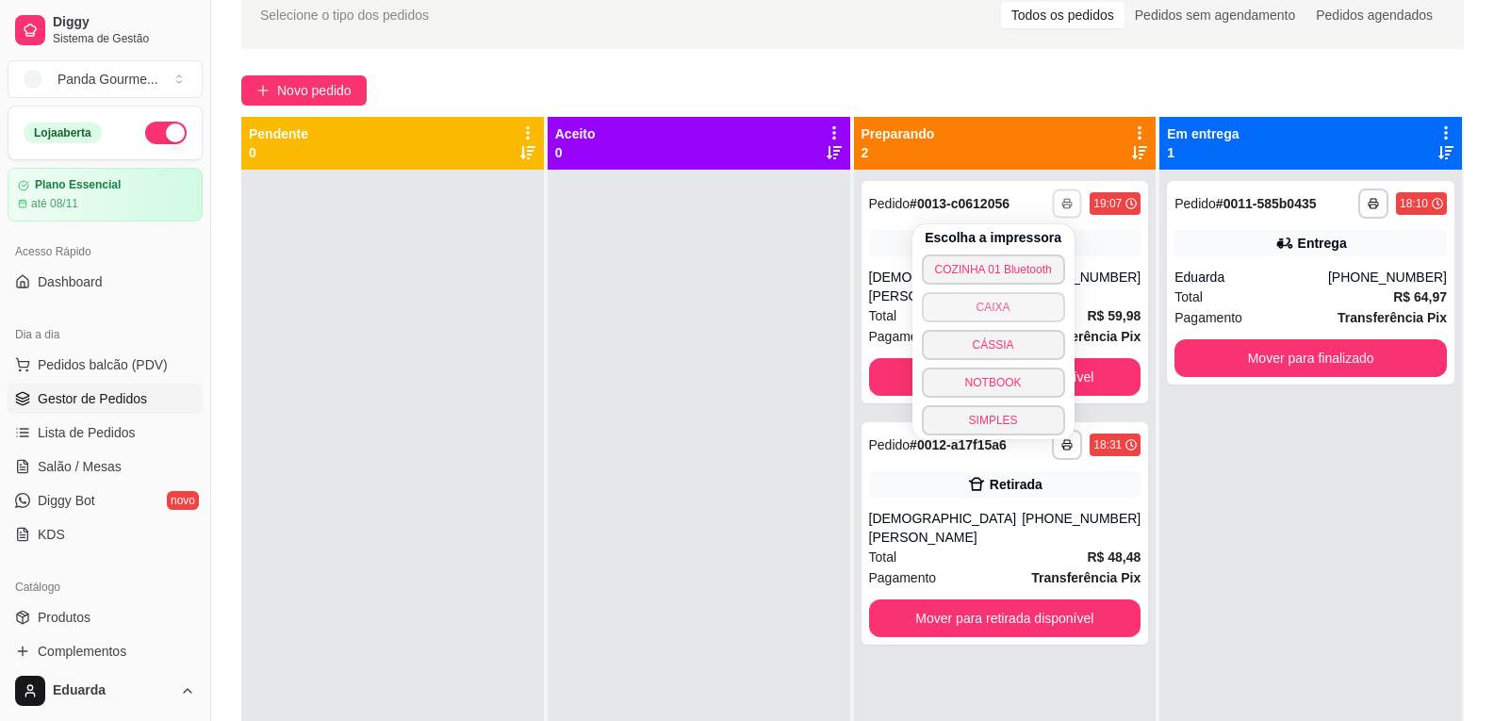
click at [1024, 308] on button "CAIXA" at bounding box center [993, 307] width 143 height 30
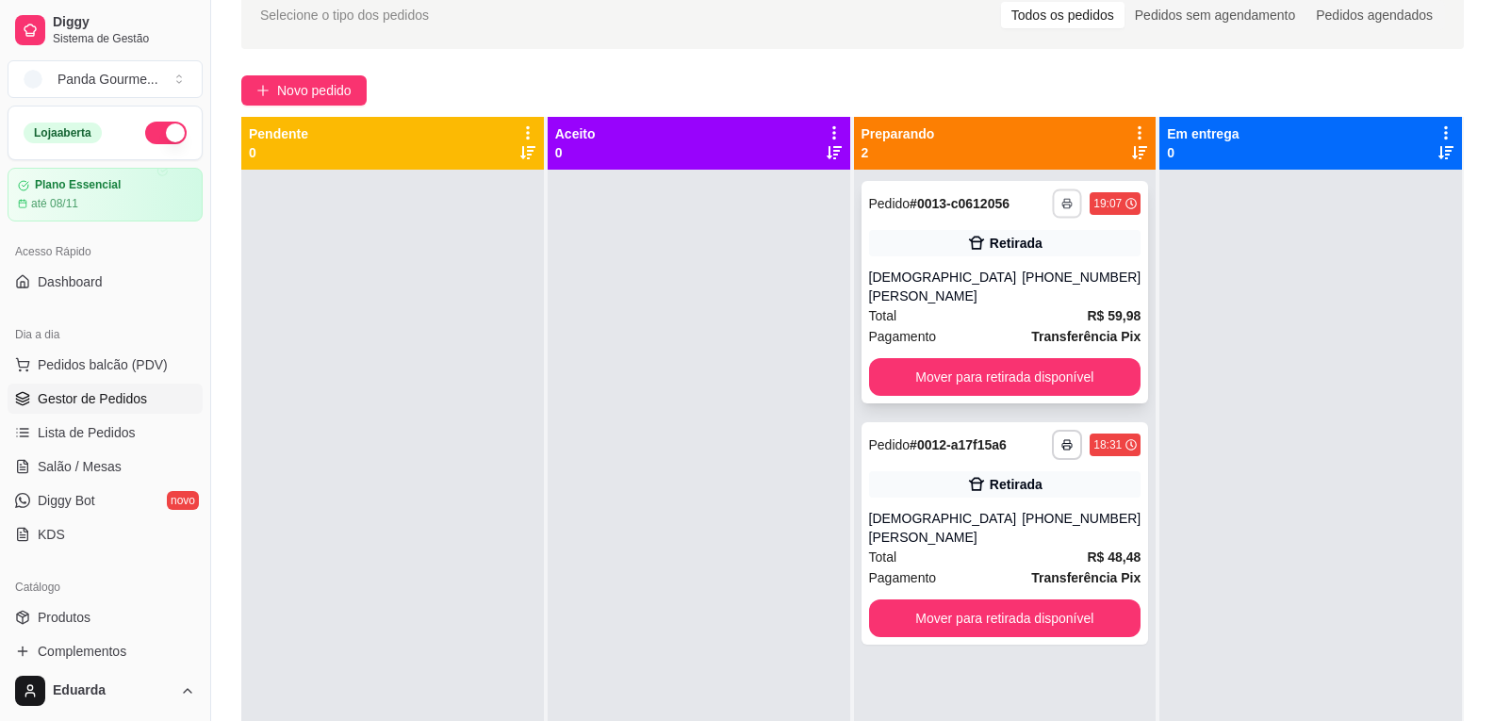
click at [1061, 203] on icon "button" at bounding box center [1066, 203] width 11 height 11
click at [1237, 312] on div at bounding box center [1310, 530] width 303 height 721
click at [1061, 210] on button "button" at bounding box center [1067, 203] width 30 height 30
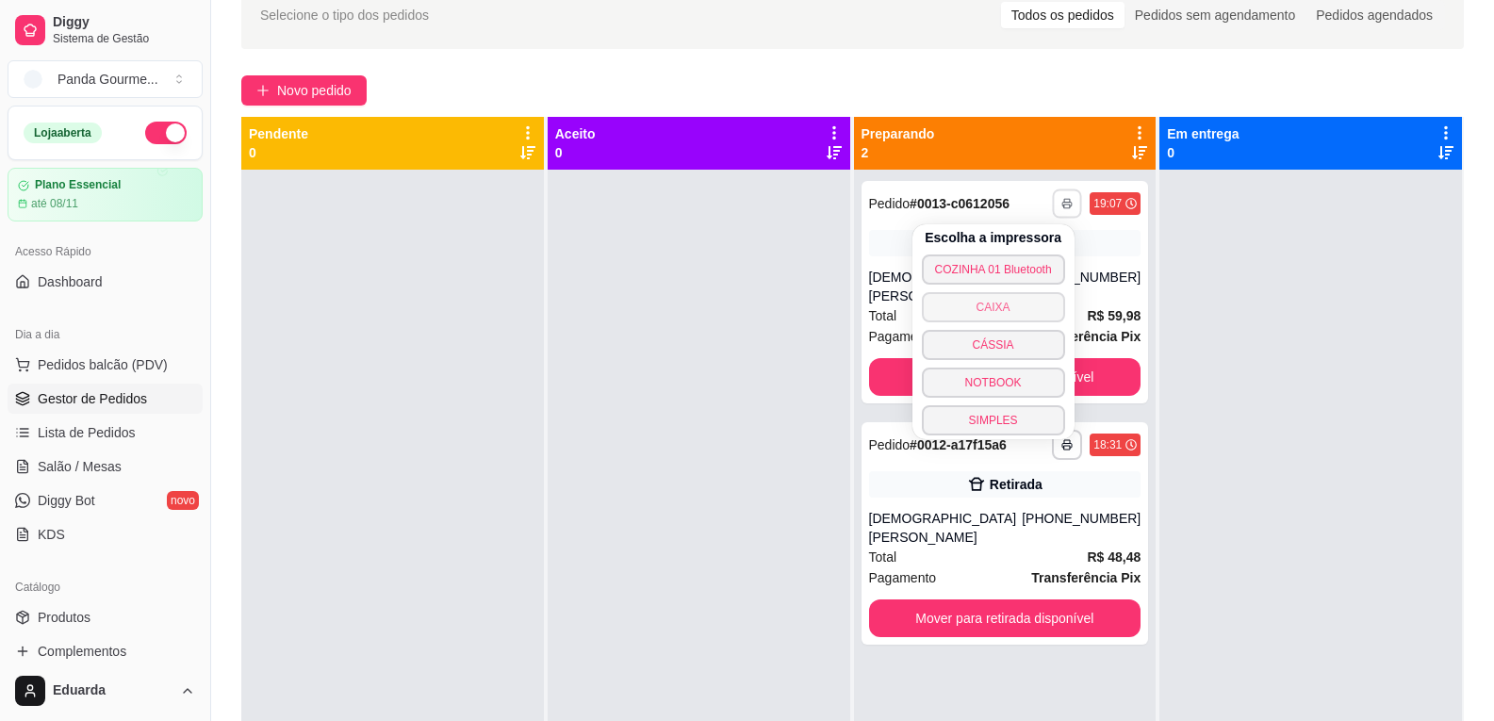
click at [1041, 308] on button "CAIXA" at bounding box center [993, 307] width 143 height 30
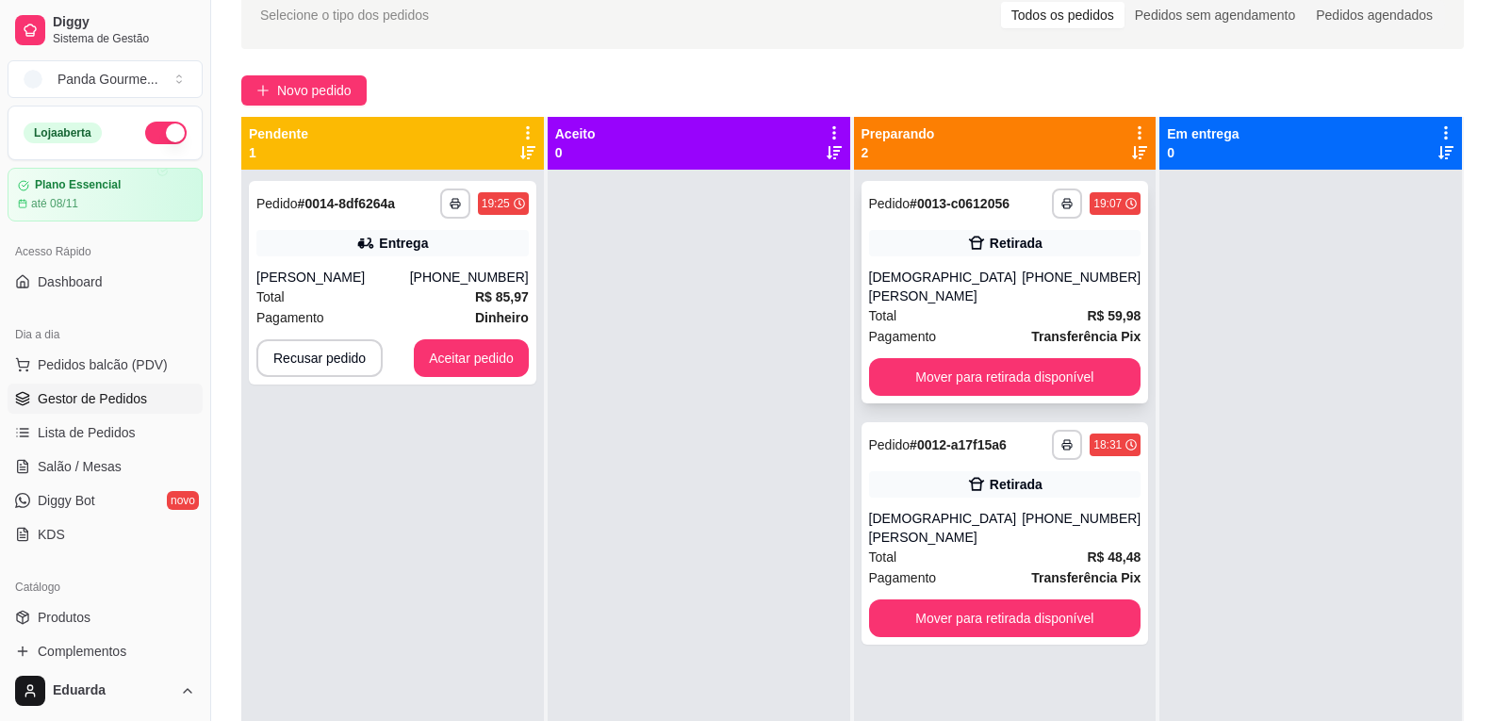
click at [949, 280] on div "[DEMOGRAPHIC_DATA][PERSON_NAME]" at bounding box center [946, 287] width 154 height 38
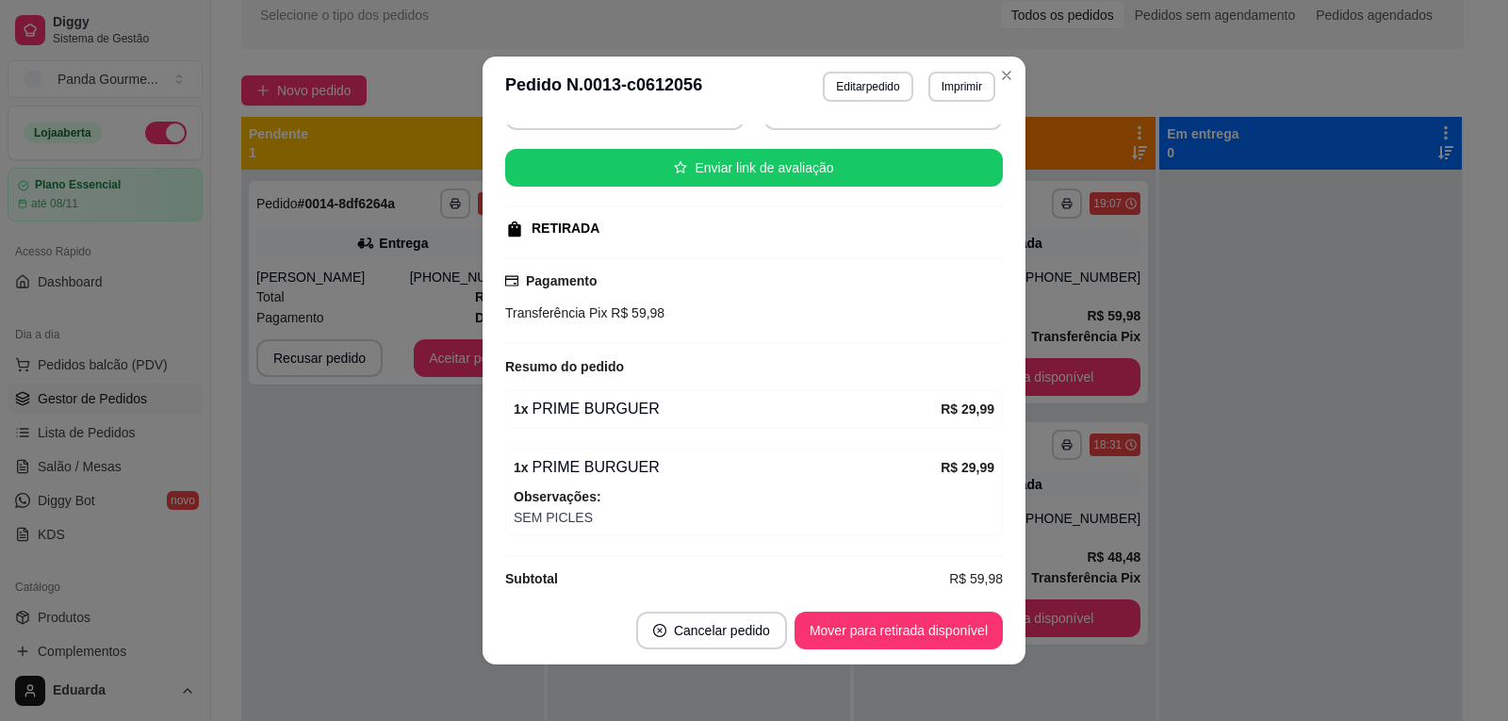
scroll to position [4, 0]
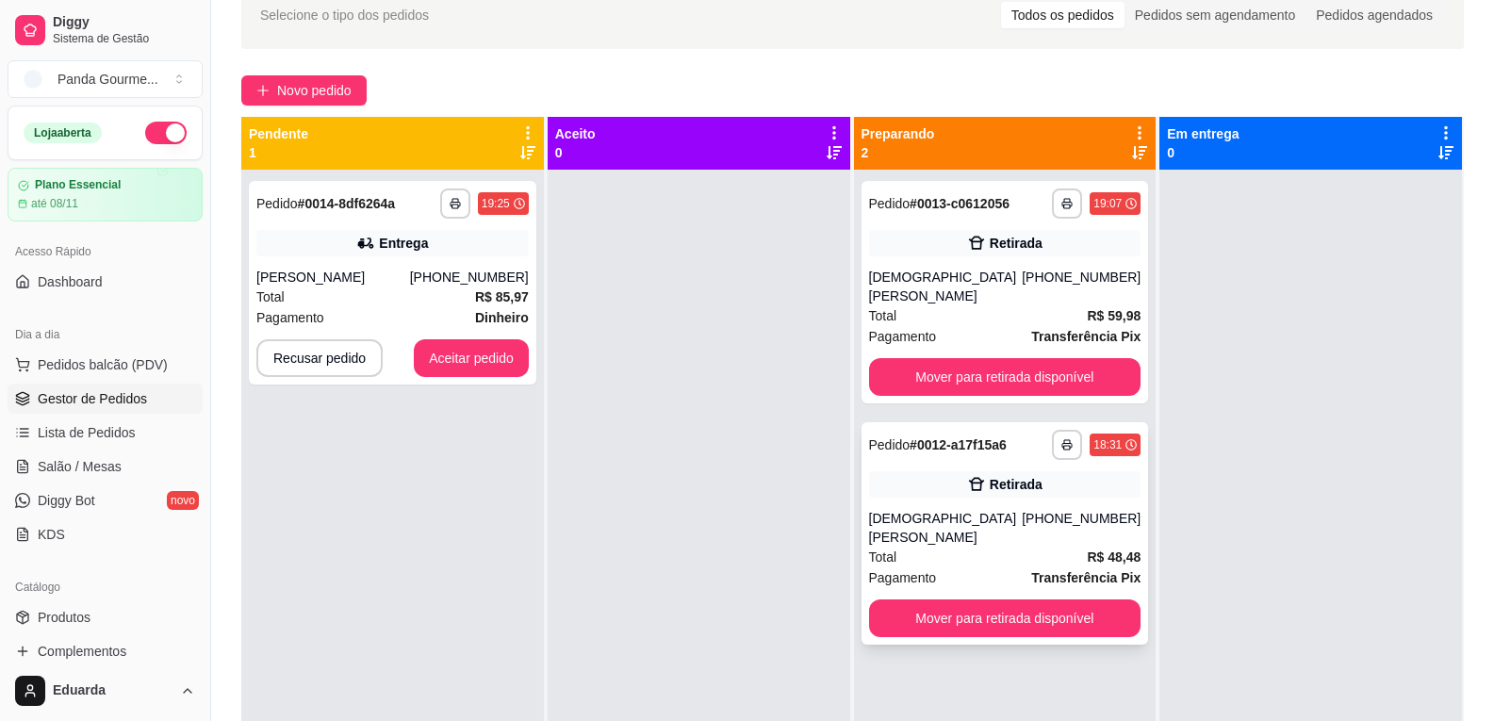
click at [997, 509] on div "[DEMOGRAPHIC_DATA][PERSON_NAME]" at bounding box center [946, 528] width 154 height 38
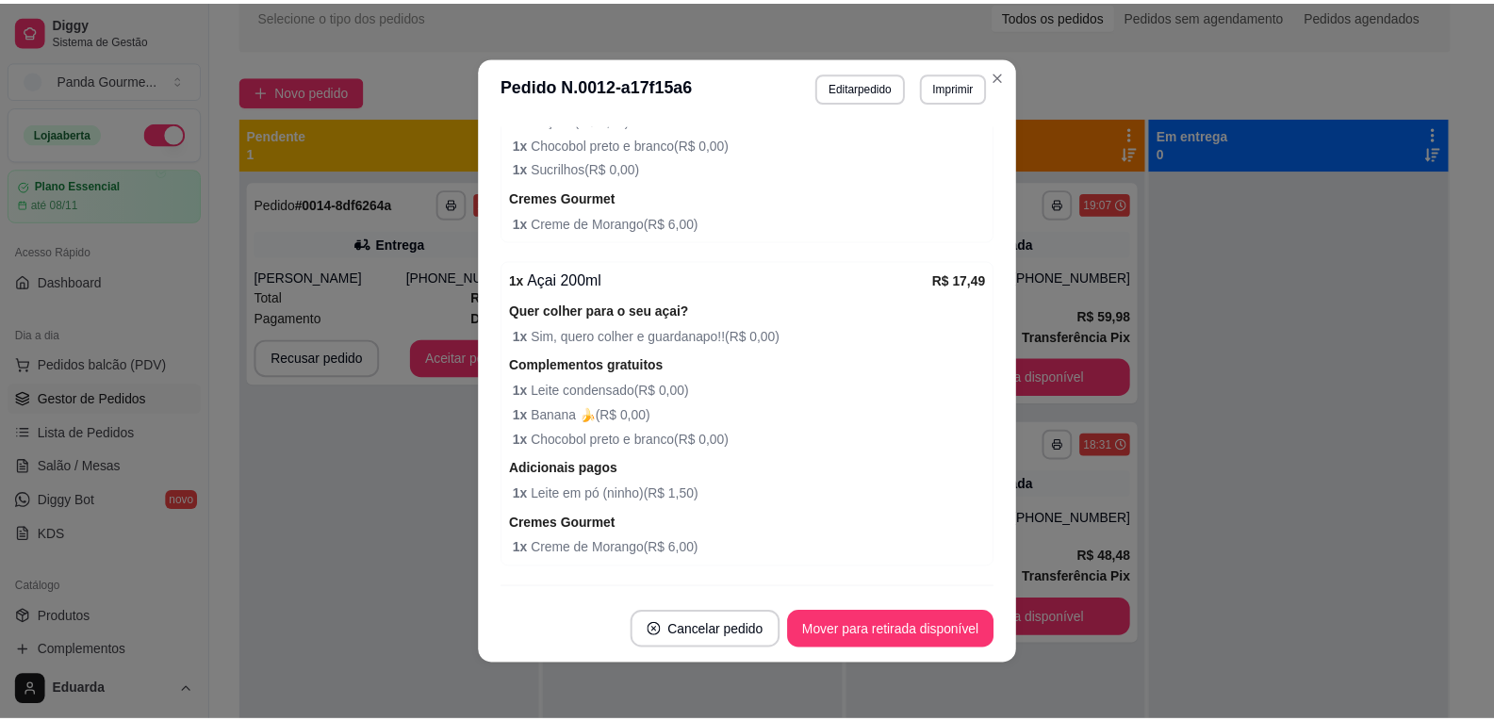
scroll to position [660, 0]
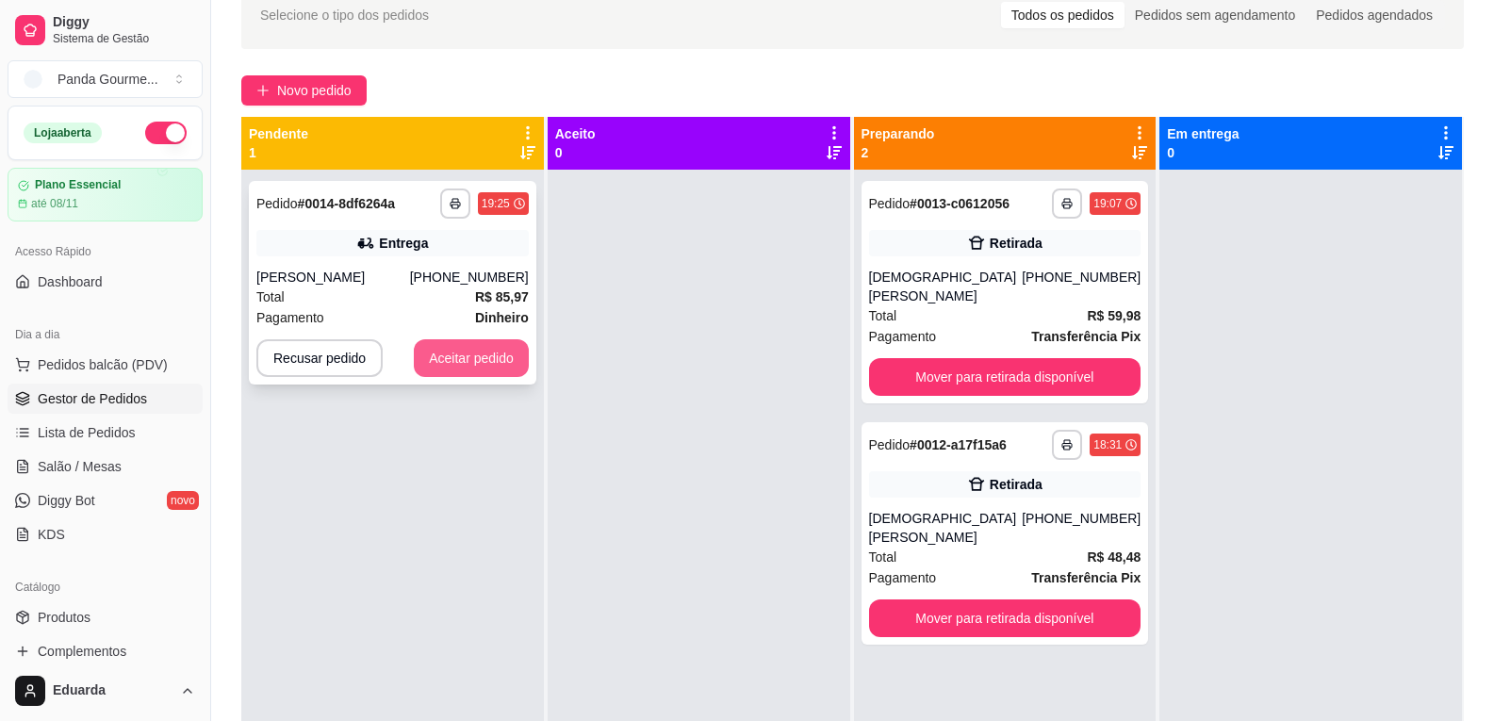
click at [503, 367] on button "Aceitar pedido" at bounding box center [471, 358] width 115 height 38
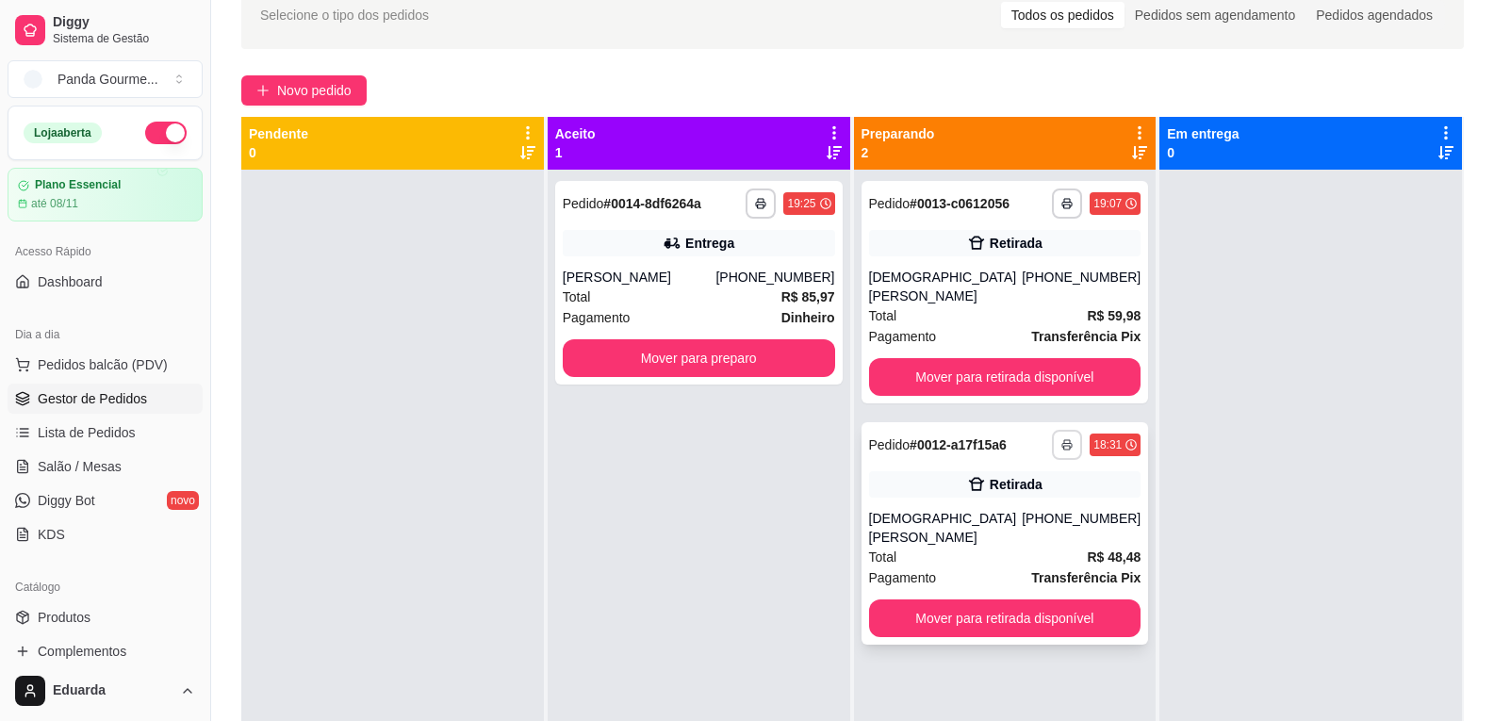
click at [1064, 446] on rect "button" at bounding box center [1067, 448] width 6 height 4
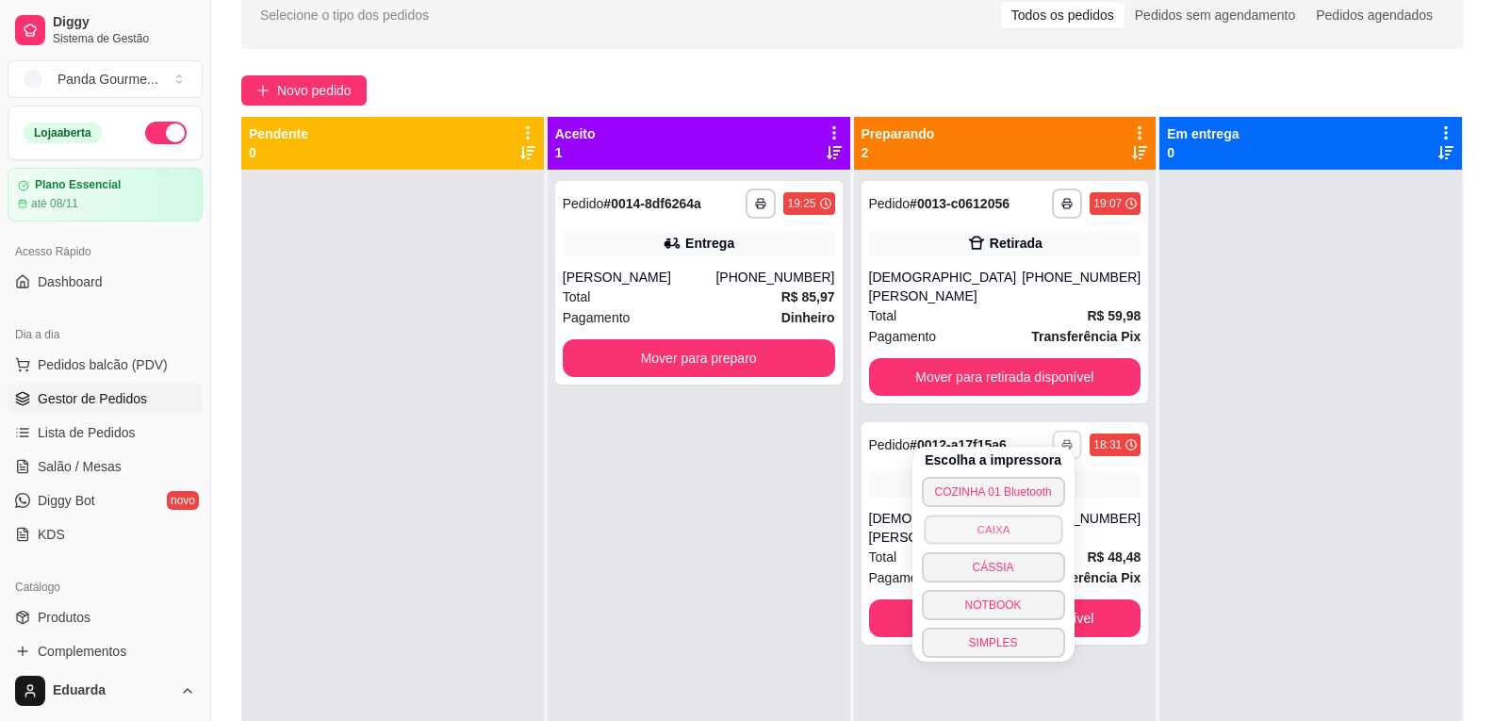
click at [1001, 527] on button "CAIXA" at bounding box center [993, 529] width 139 height 29
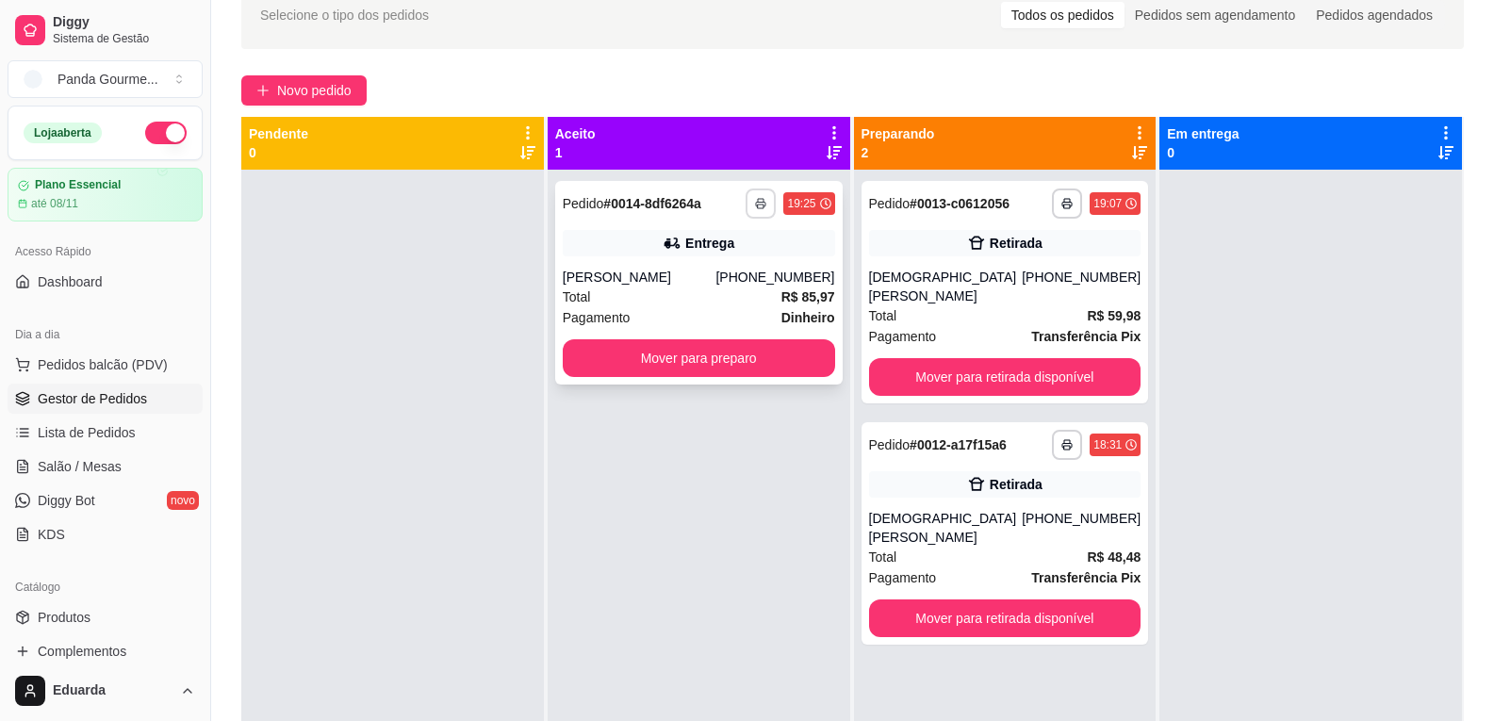
click at [755, 201] on icon "button" at bounding box center [760, 203] width 11 height 11
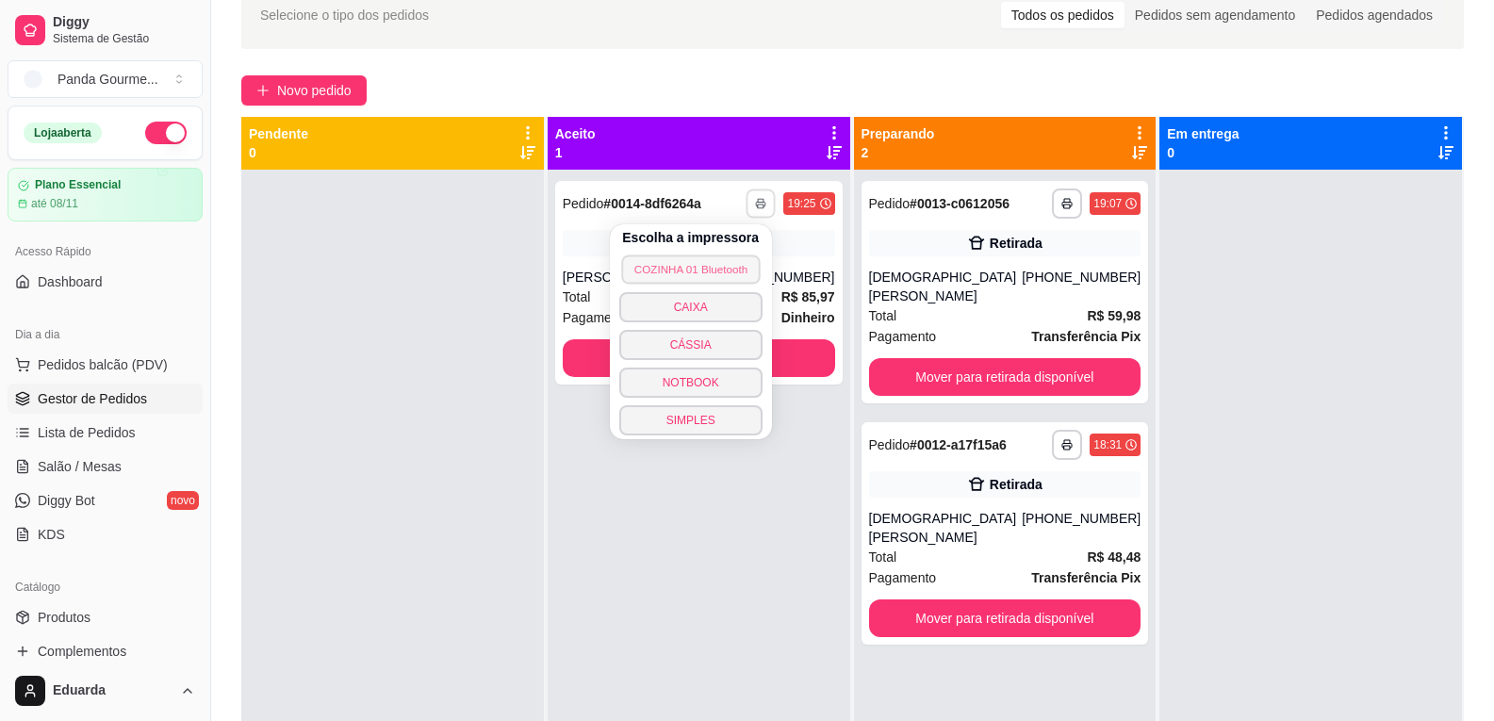
click at [734, 267] on button "COZINHA 01 Bluetooth" at bounding box center [690, 268] width 139 height 29
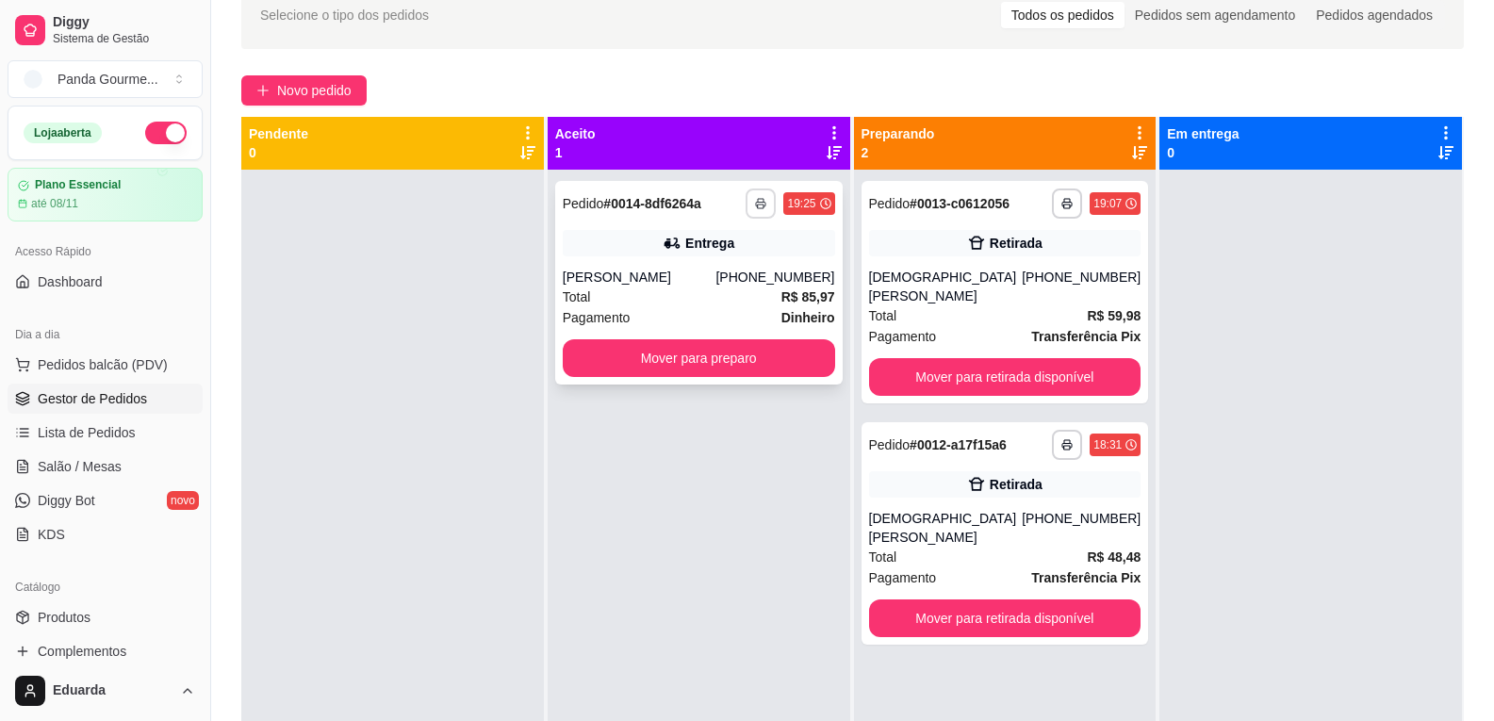
click at [755, 205] on icon "button" at bounding box center [760, 203] width 11 height 11
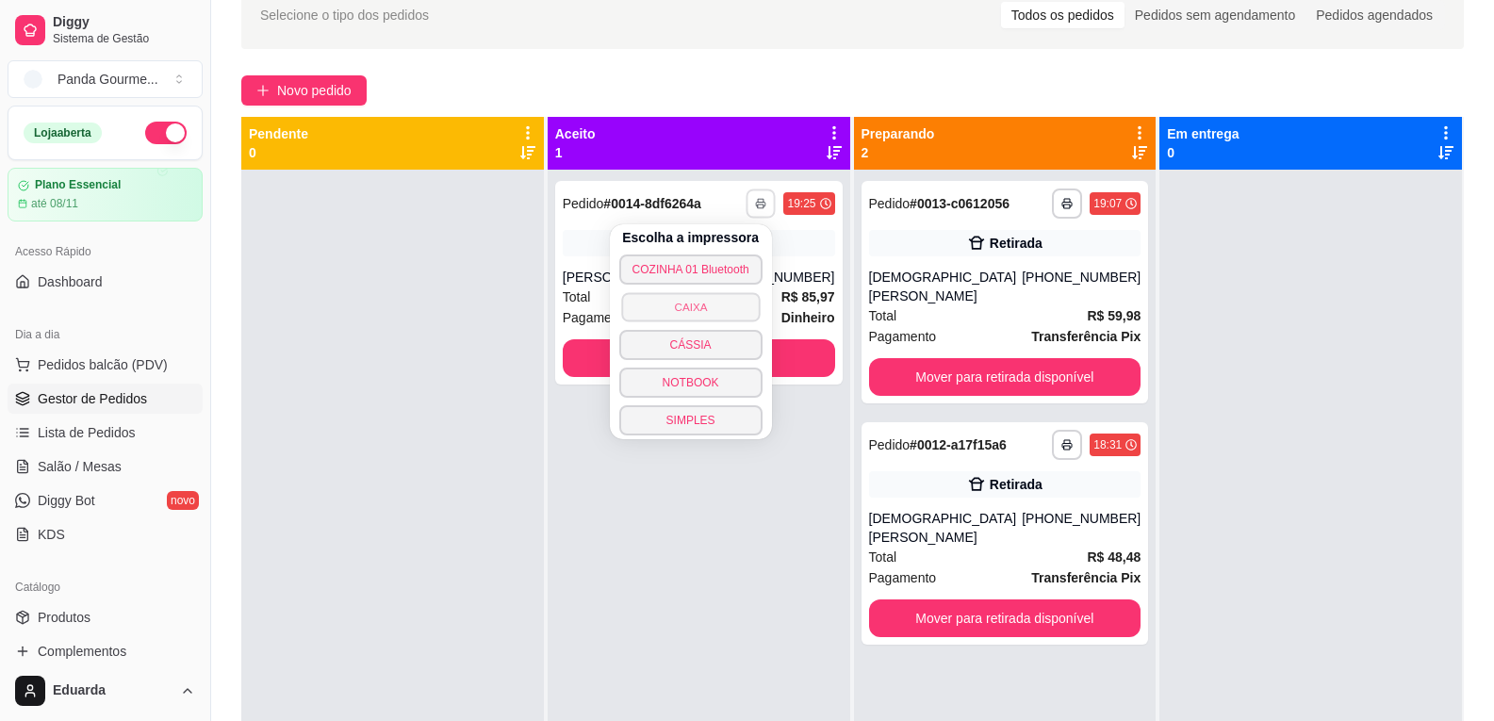
click at [743, 305] on button "CAIXA" at bounding box center [690, 306] width 139 height 29
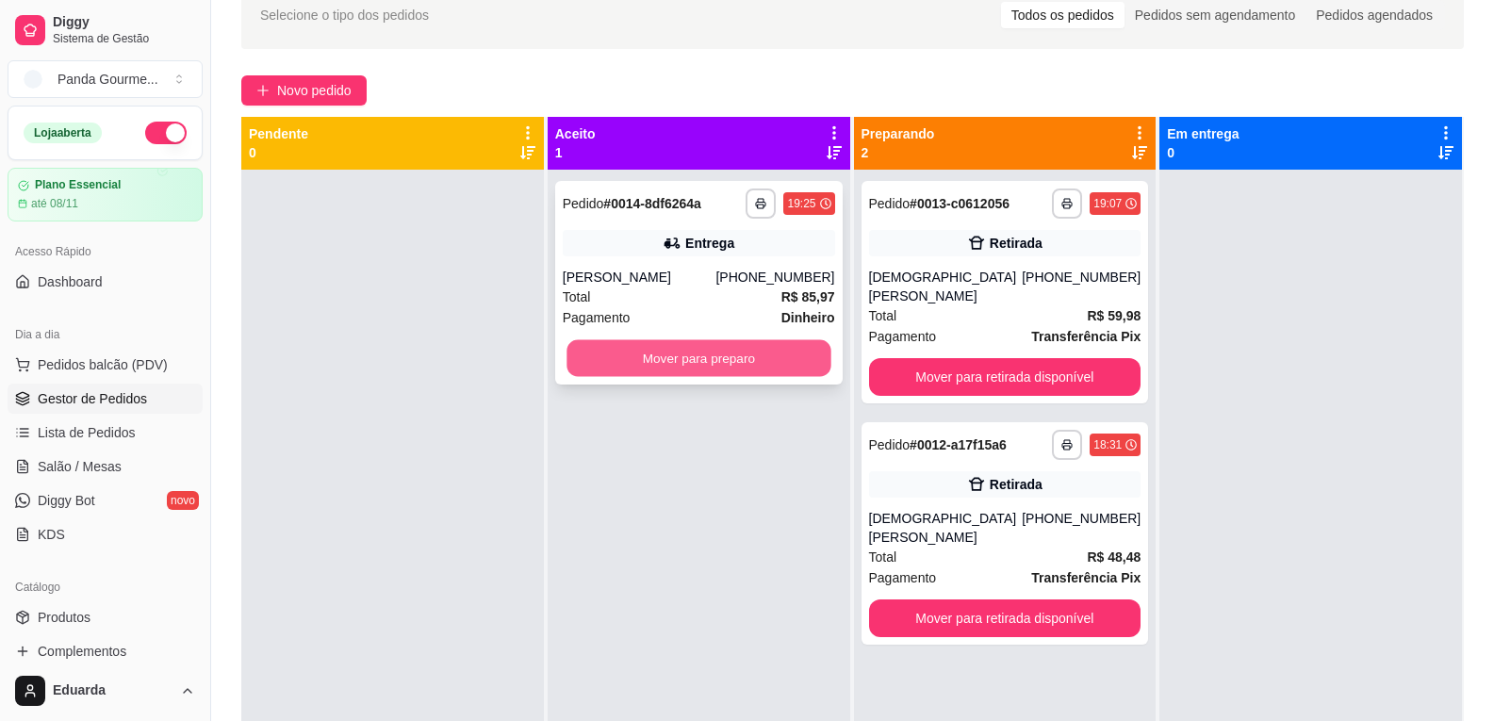
click at [722, 351] on button "Mover para preparo" at bounding box center [698, 358] width 264 height 37
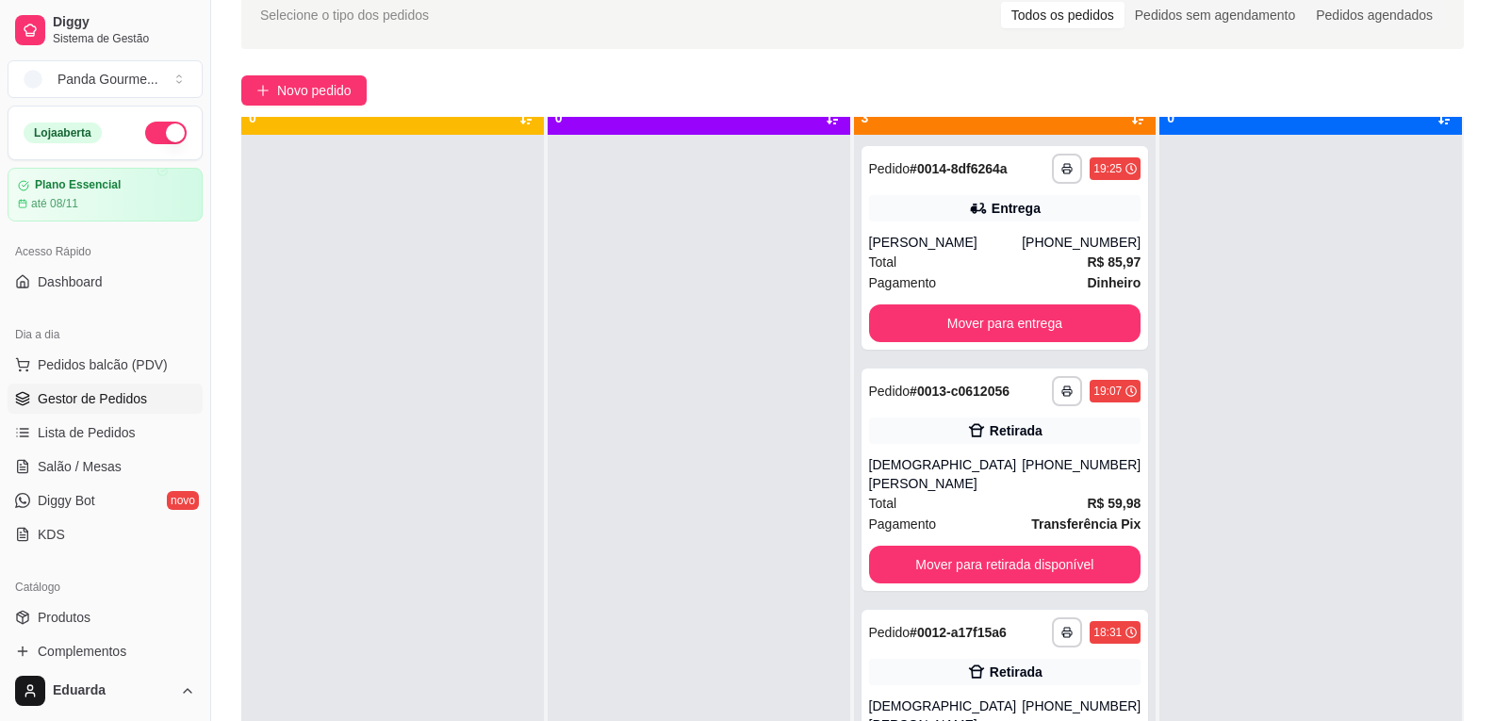
scroll to position [53, 0]
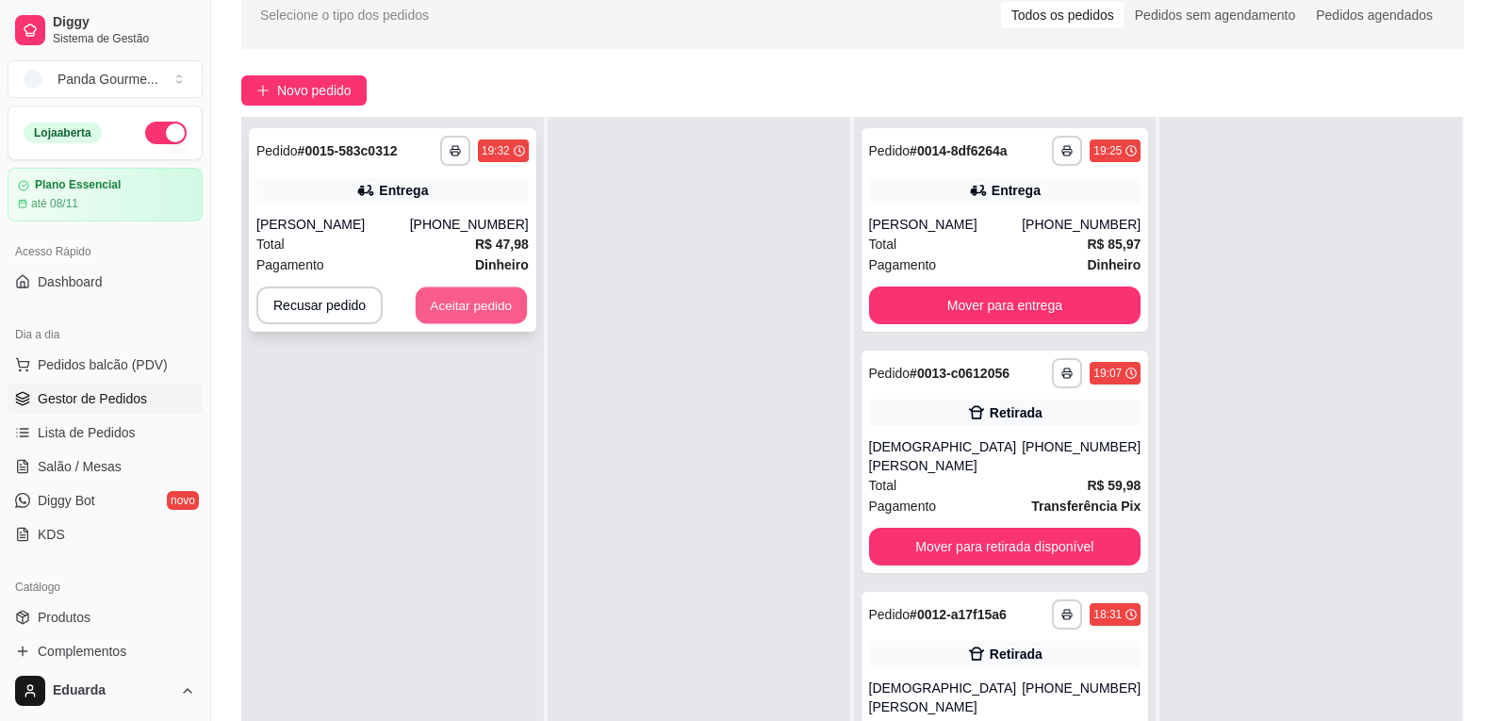
click at [496, 318] on button "Aceitar pedido" at bounding box center [471, 305] width 111 height 37
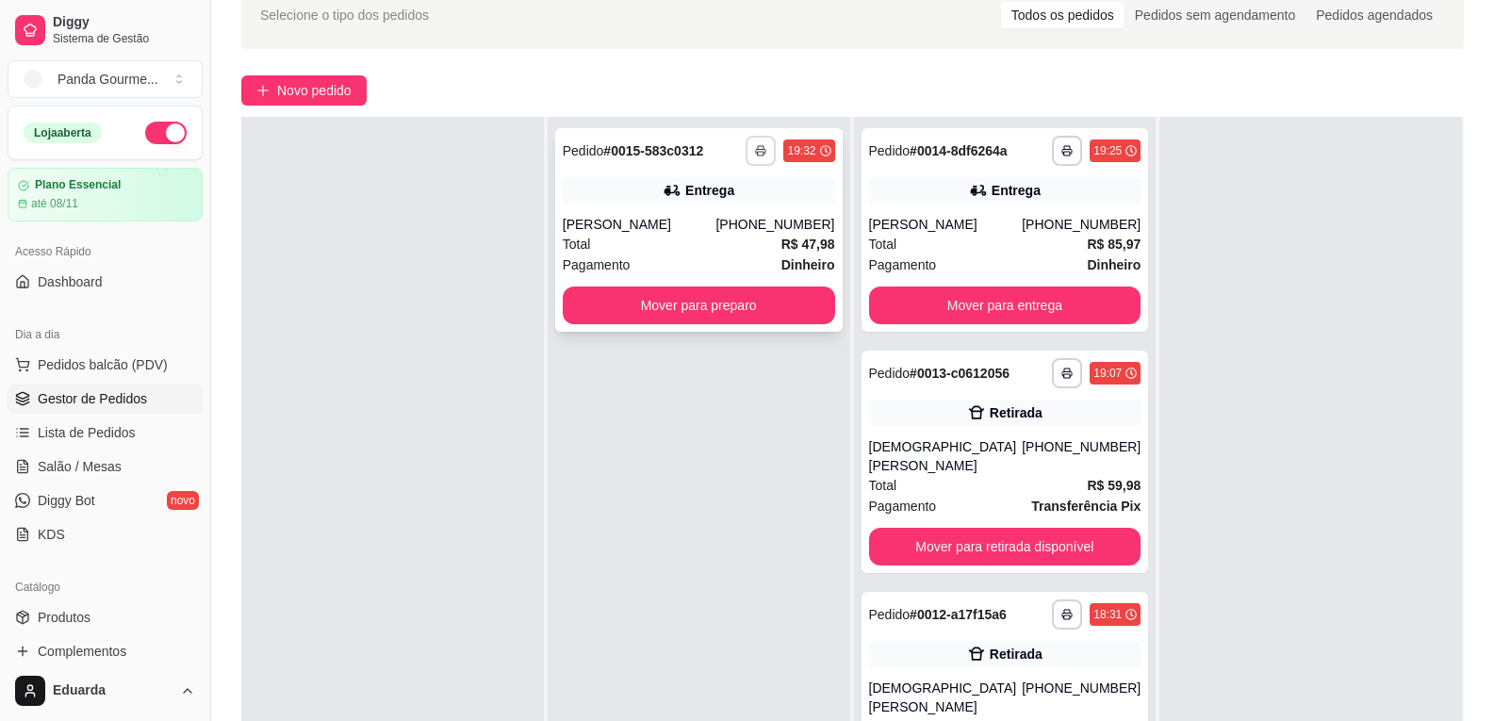
click at [753, 156] on button "button" at bounding box center [761, 151] width 30 height 30
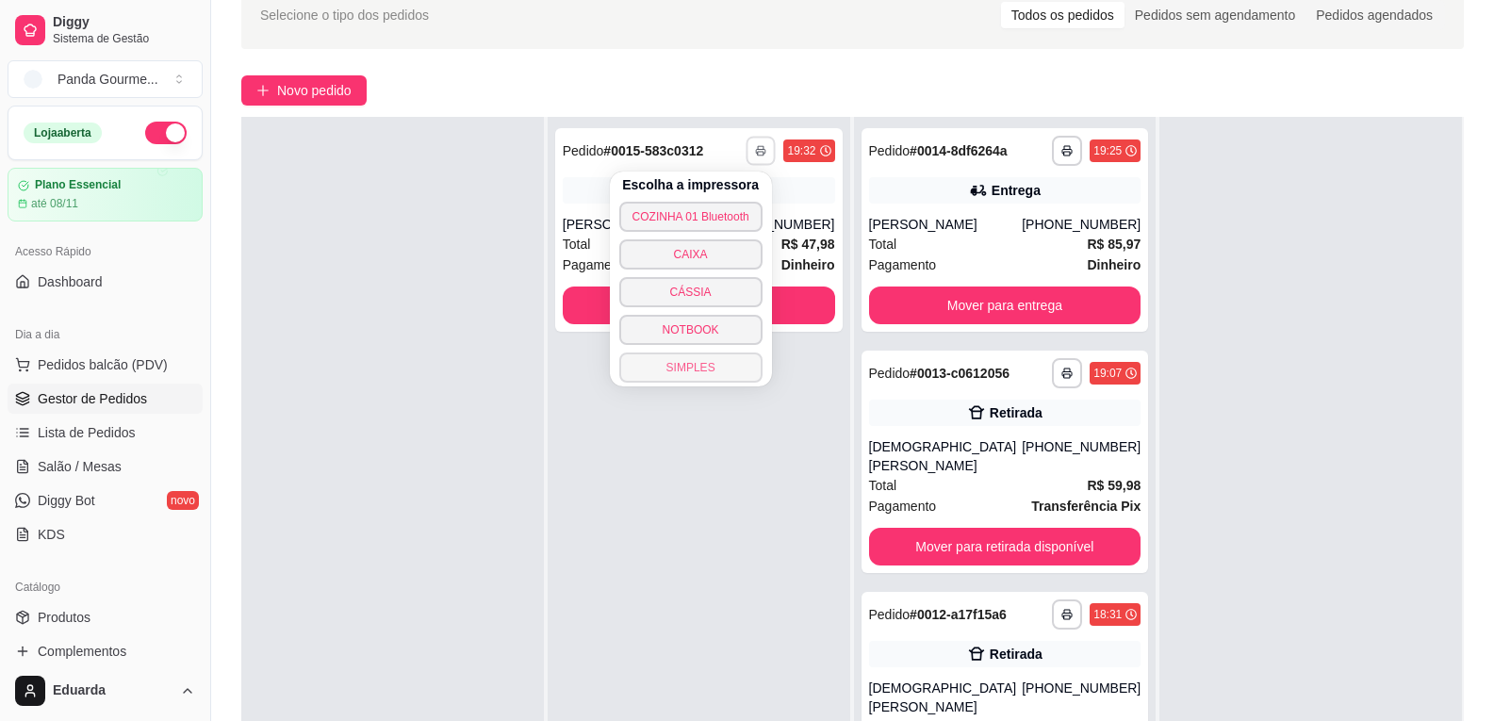
click at [717, 361] on button "SIMPLES" at bounding box center [690, 367] width 143 height 30
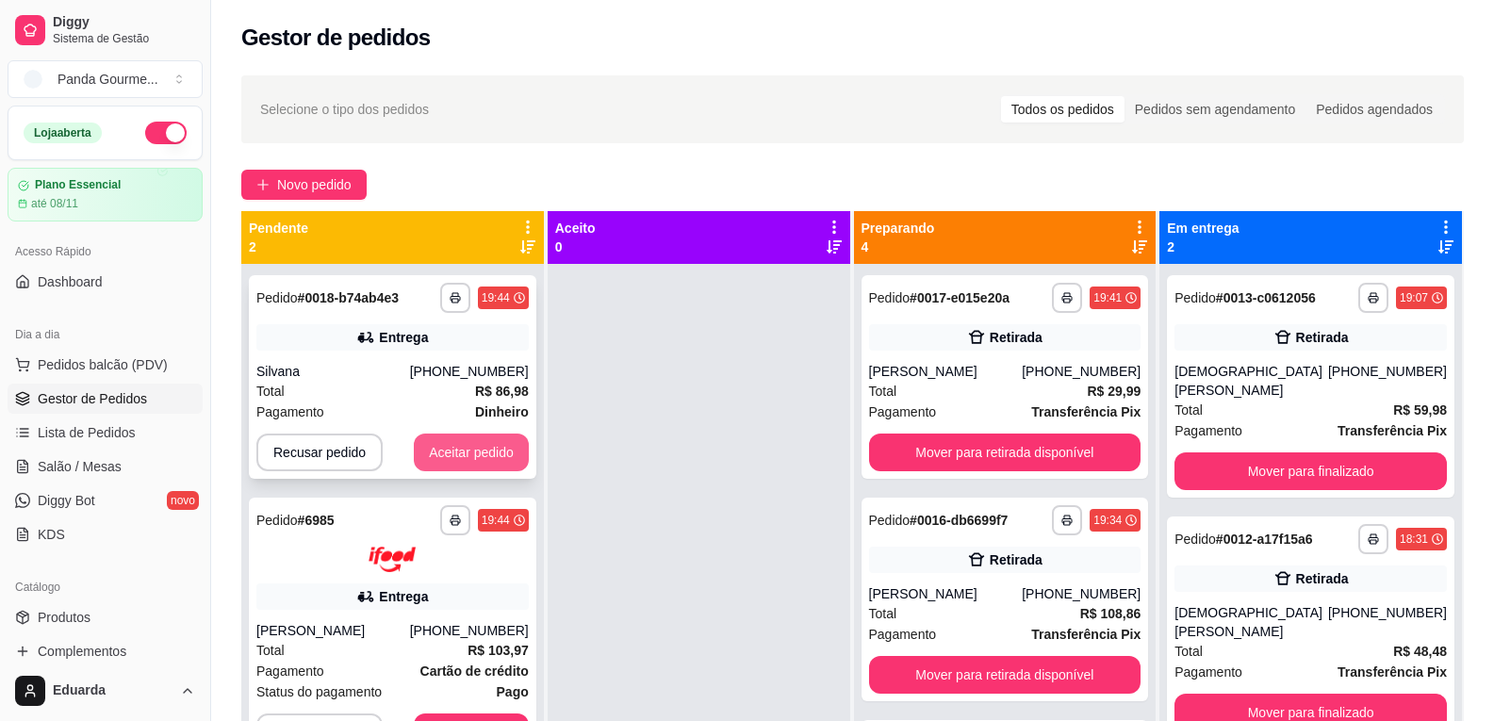
click at [487, 456] on button "Aceitar pedido" at bounding box center [471, 453] width 115 height 38
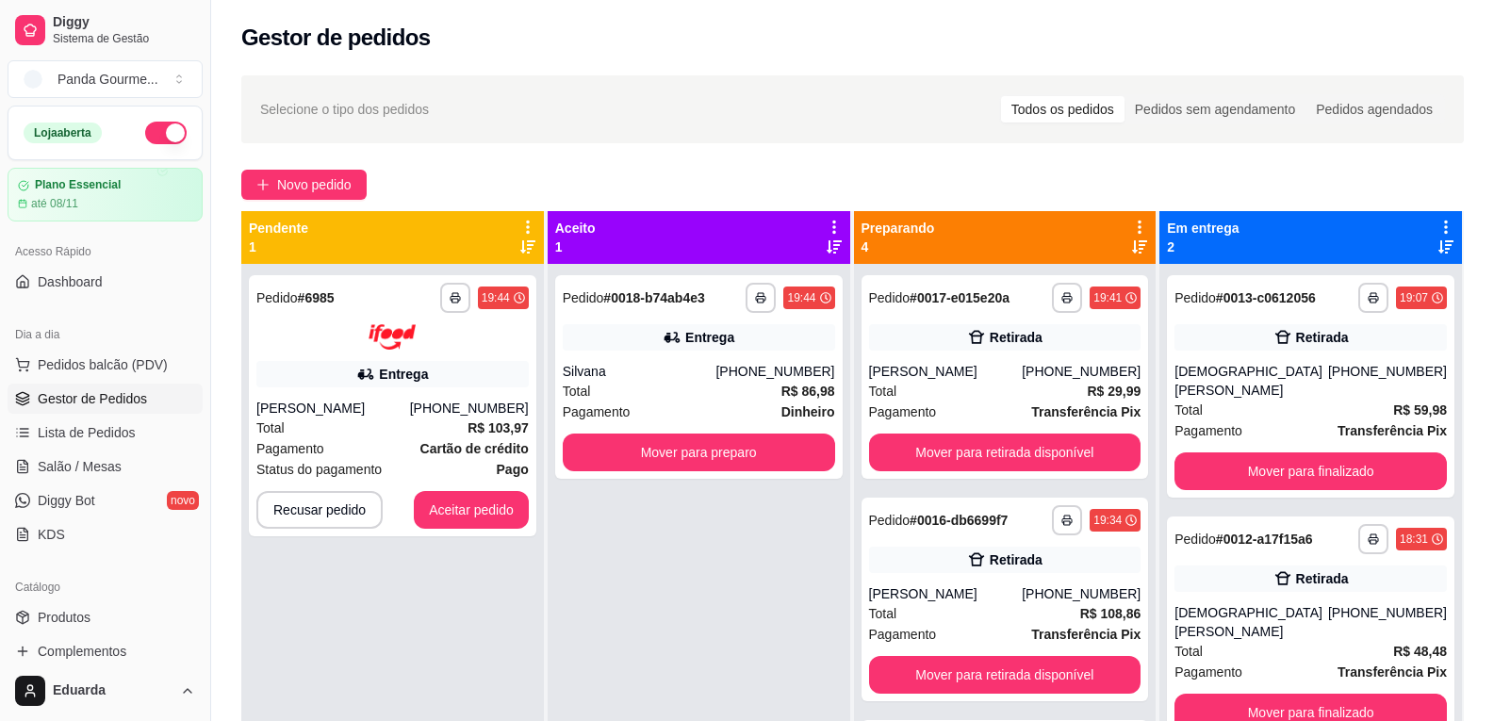
scroll to position [53, 0]
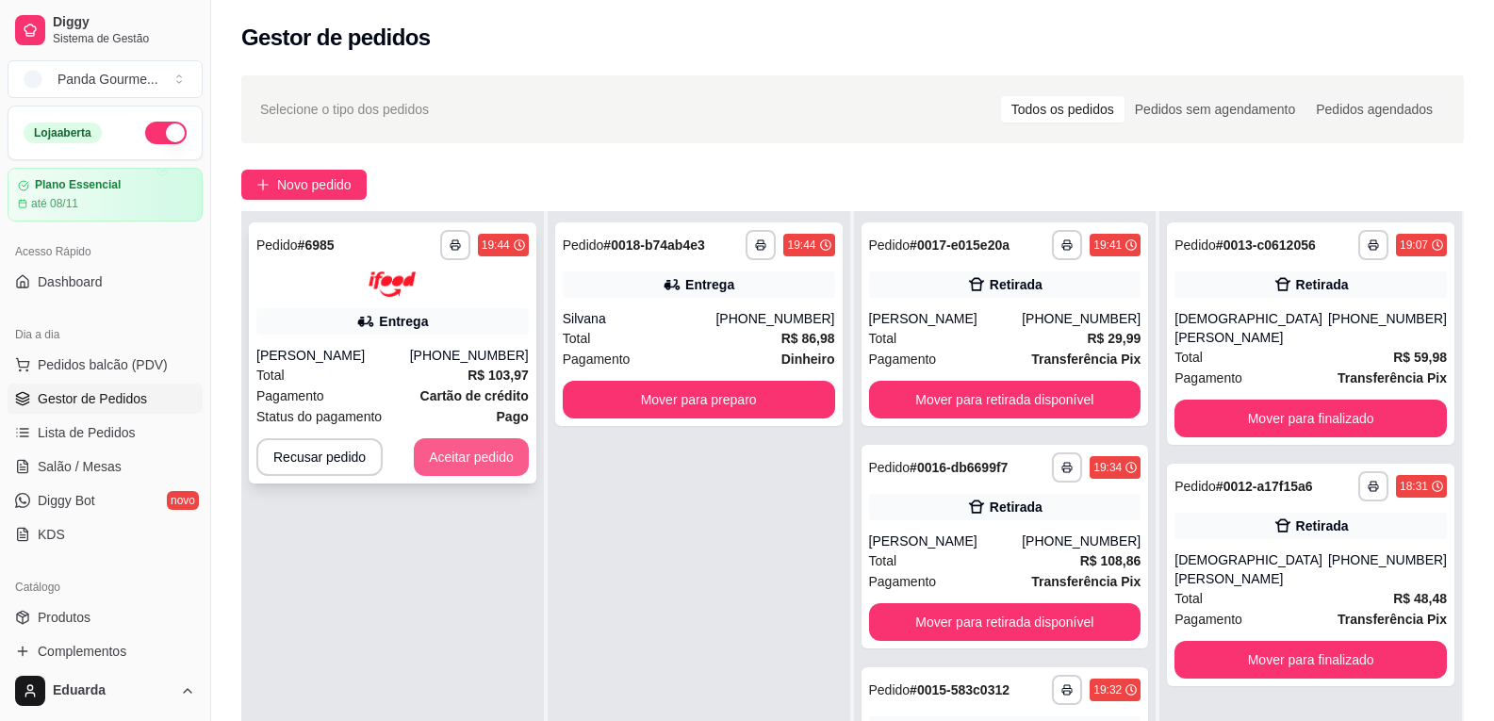
click at [501, 469] on button "Aceitar pedido" at bounding box center [471, 457] width 115 height 38
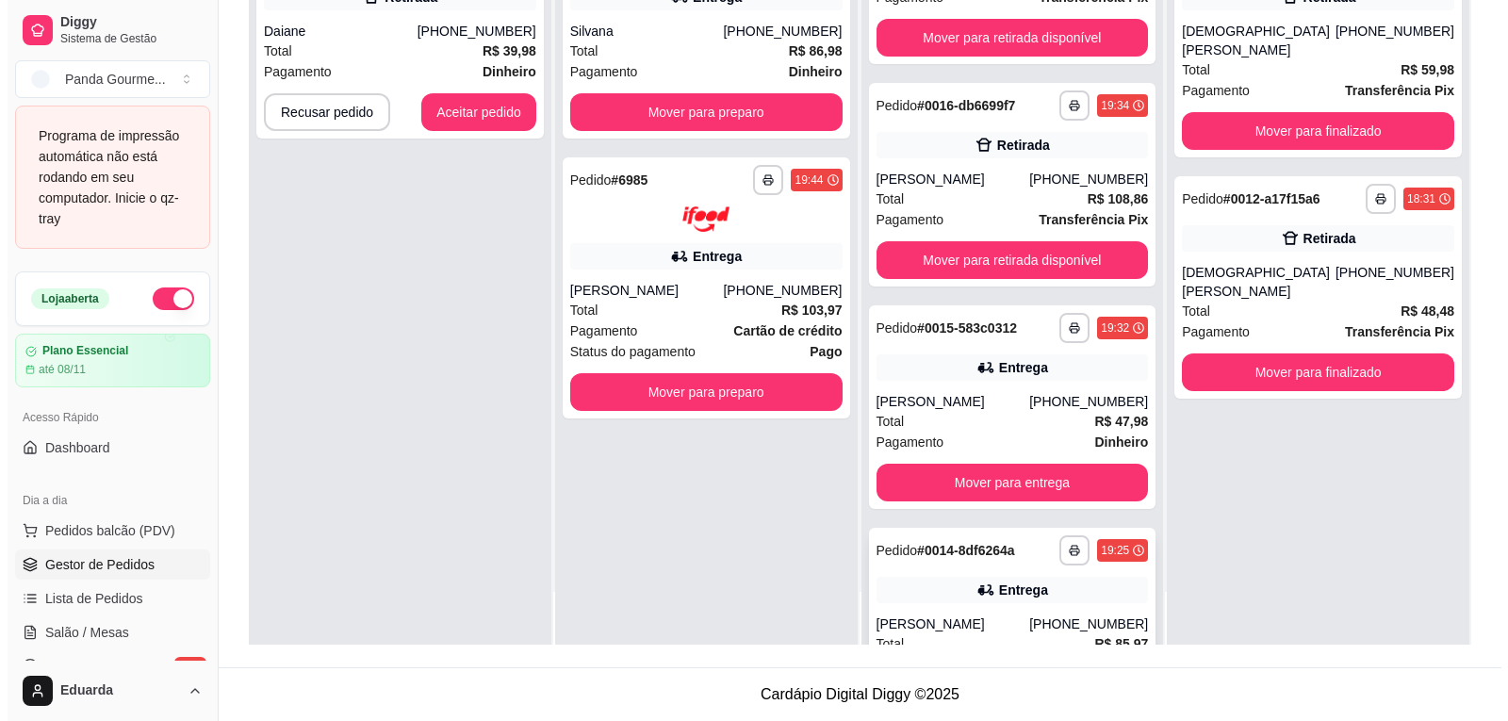
scroll to position [188, 0]
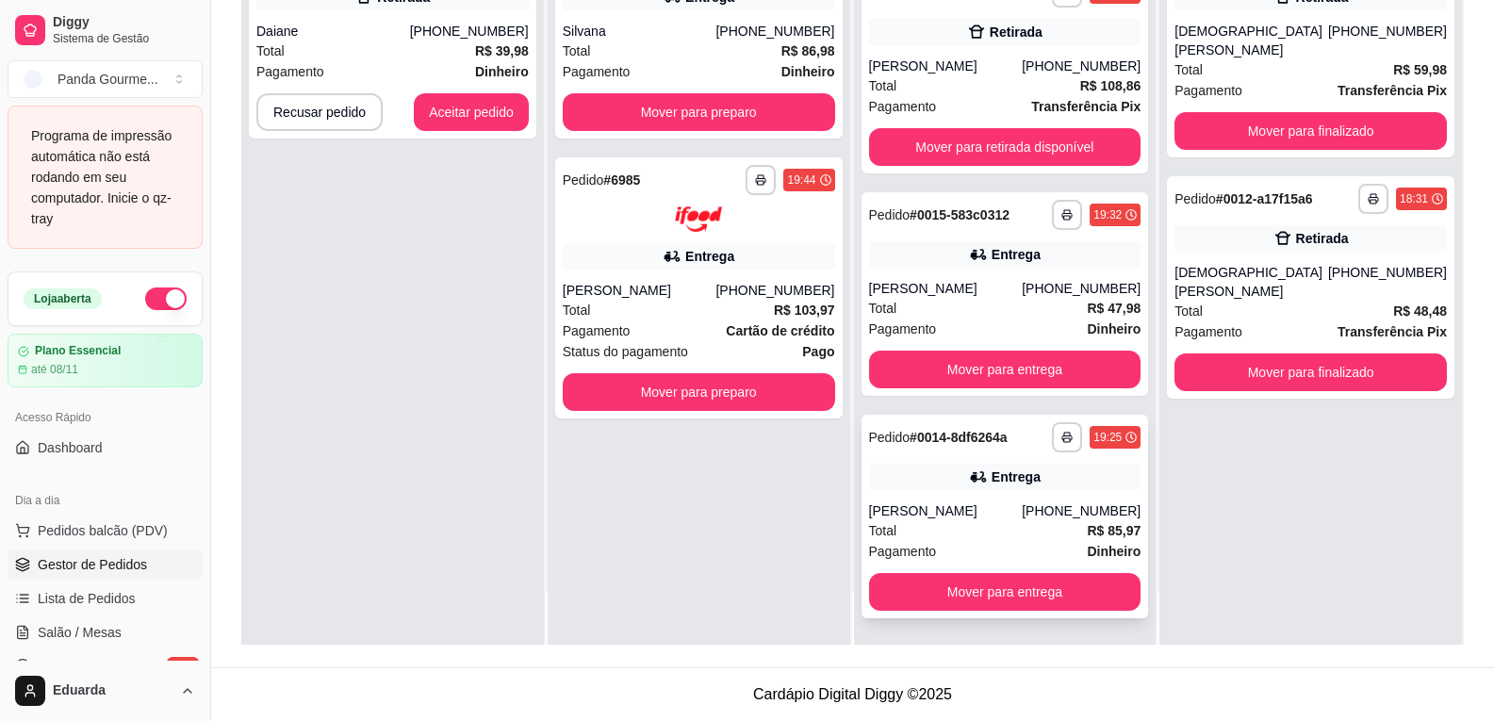
click at [949, 508] on div "[PERSON_NAME]" at bounding box center [946, 510] width 154 height 19
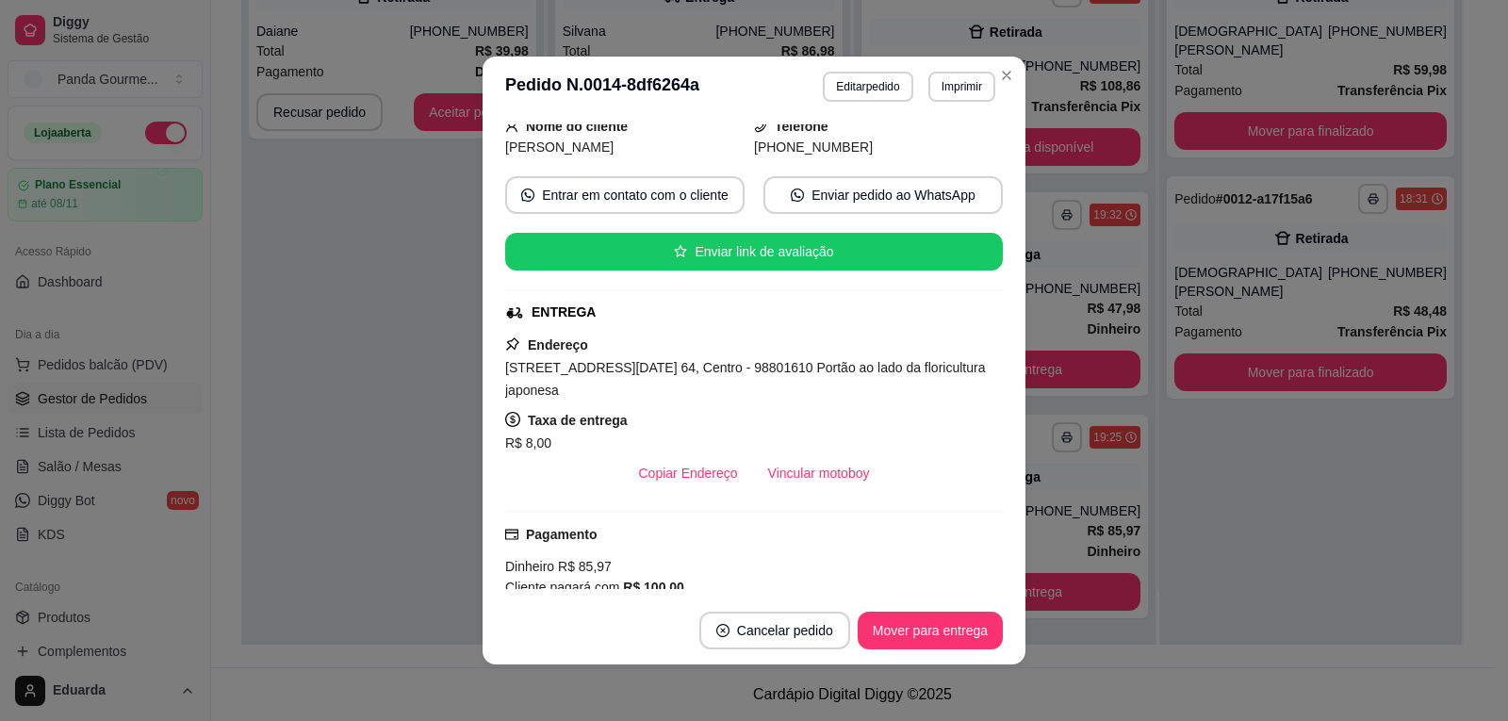
scroll to position [471, 0]
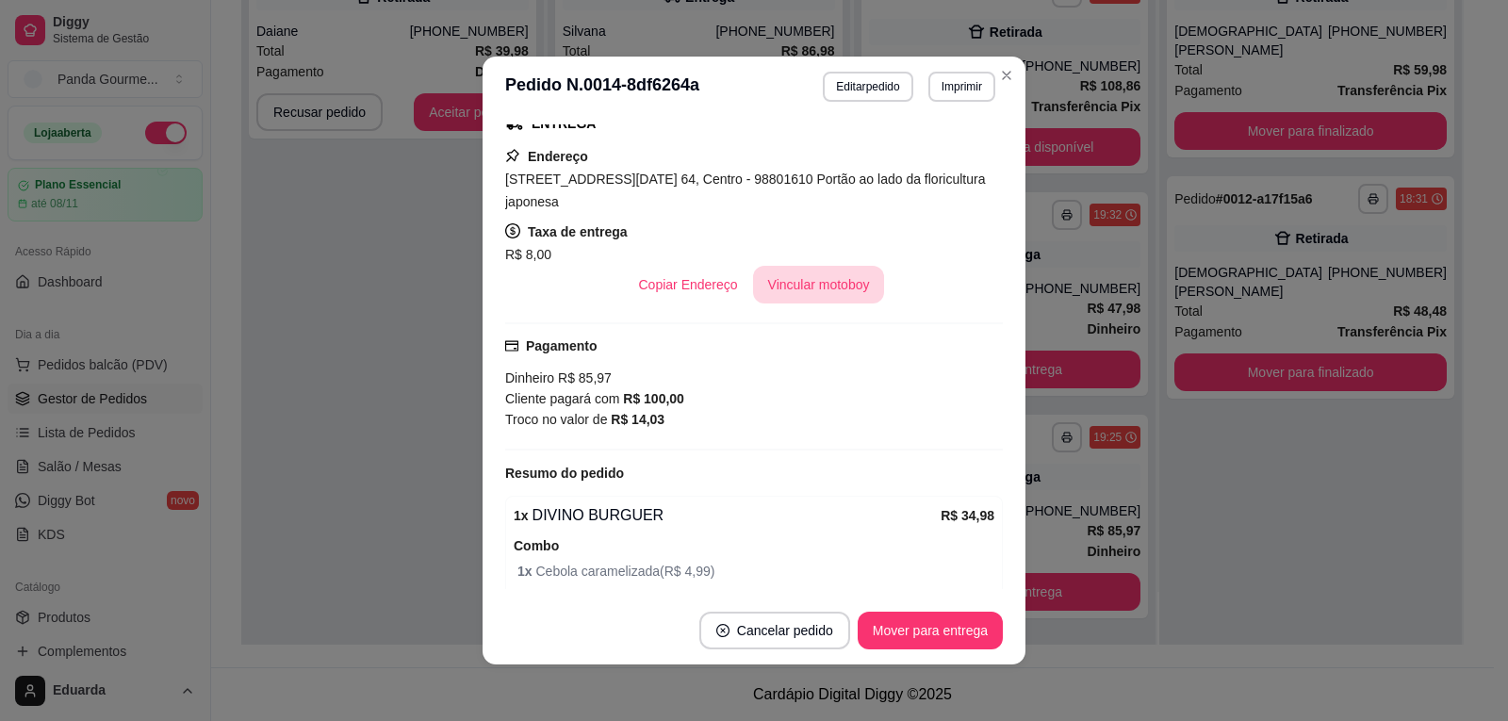
click at [831, 266] on button "Vincular motoboy" at bounding box center [819, 285] width 132 height 38
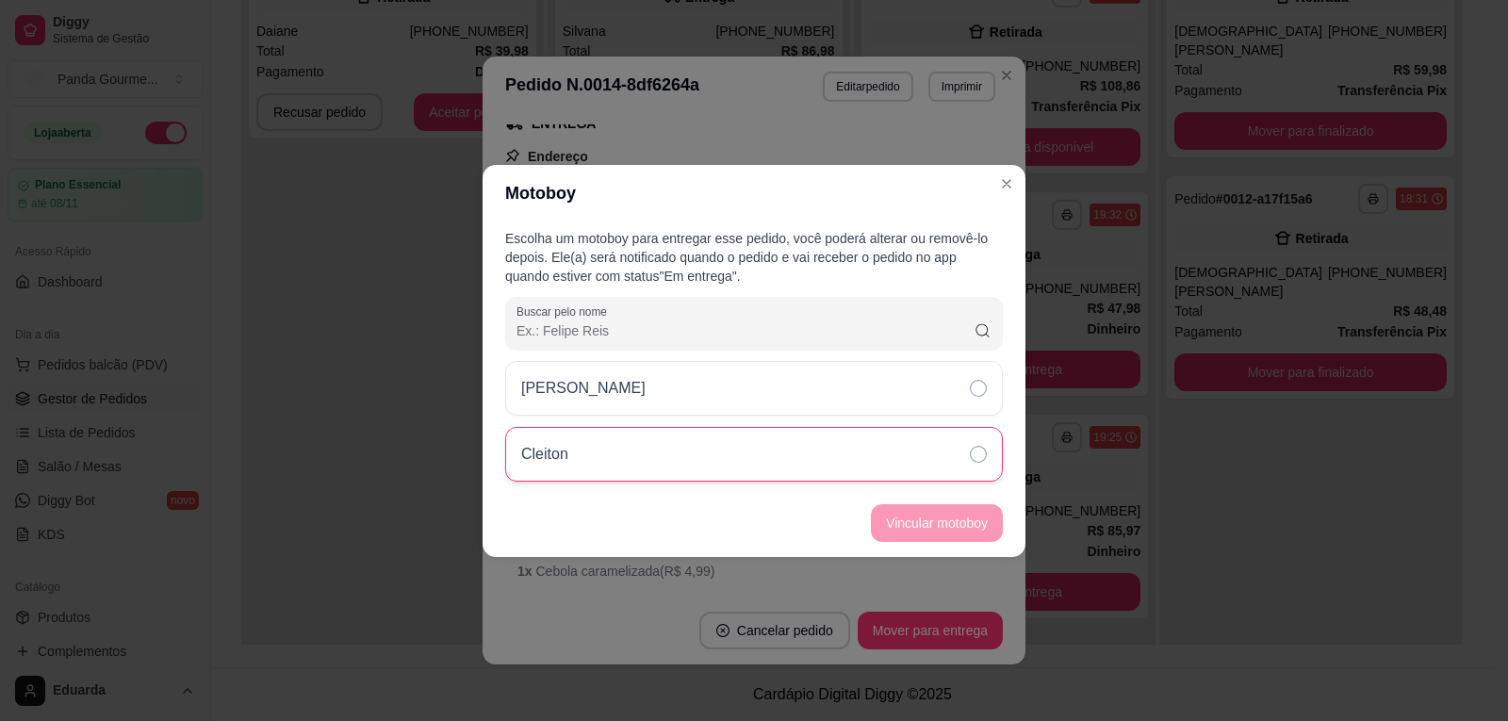
click at [791, 444] on div "Cleiton" at bounding box center [754, 454] width 498 height 55
click at [914, 519] on button "Vincular motoboy" at bounding box center [937, 522] width 128 height 37
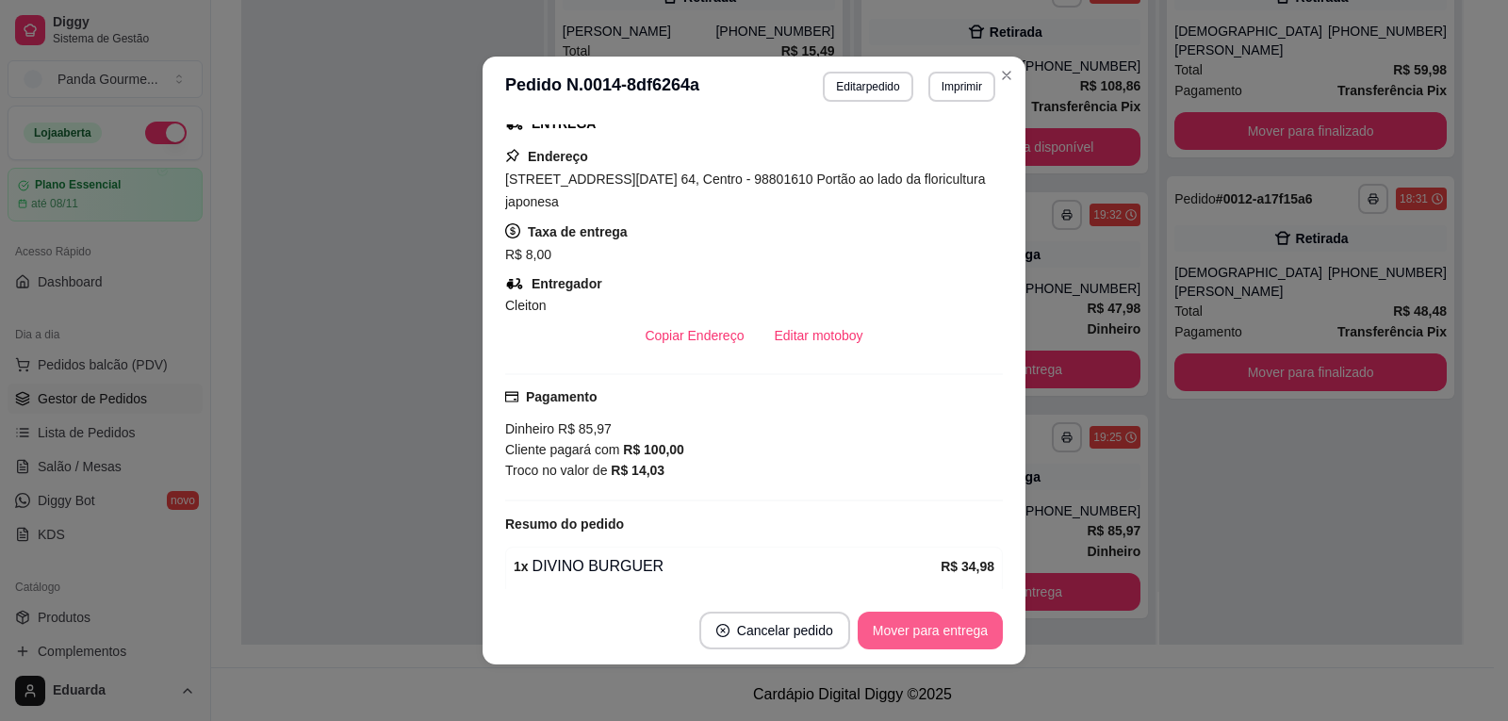
click at [900, 631] on button "Mover para entrega" at bounding box center [930, 631] width 145 height 38
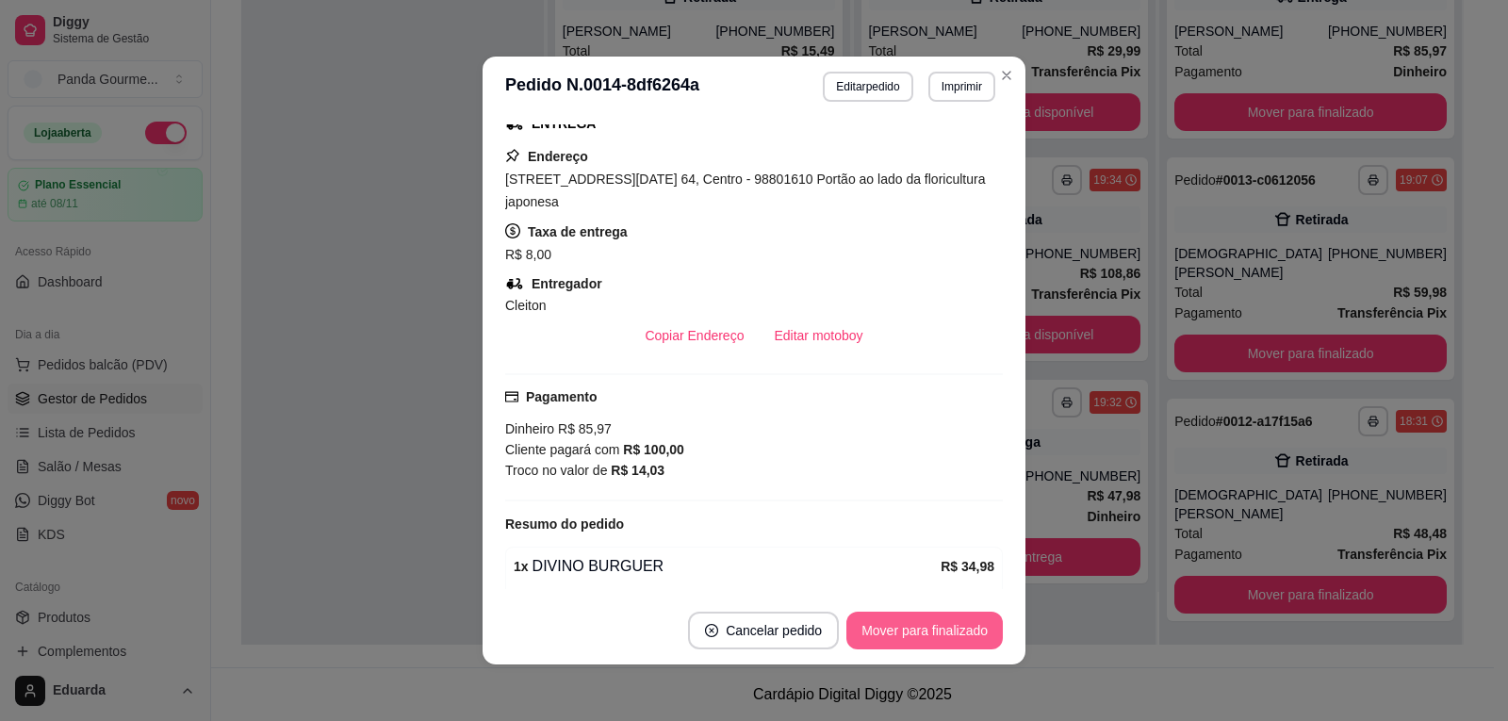
scroll to position [0, 0]
click at [936, 632] on button "Mover para finalizado" at bounding box center [925, 631] width 152 height 37
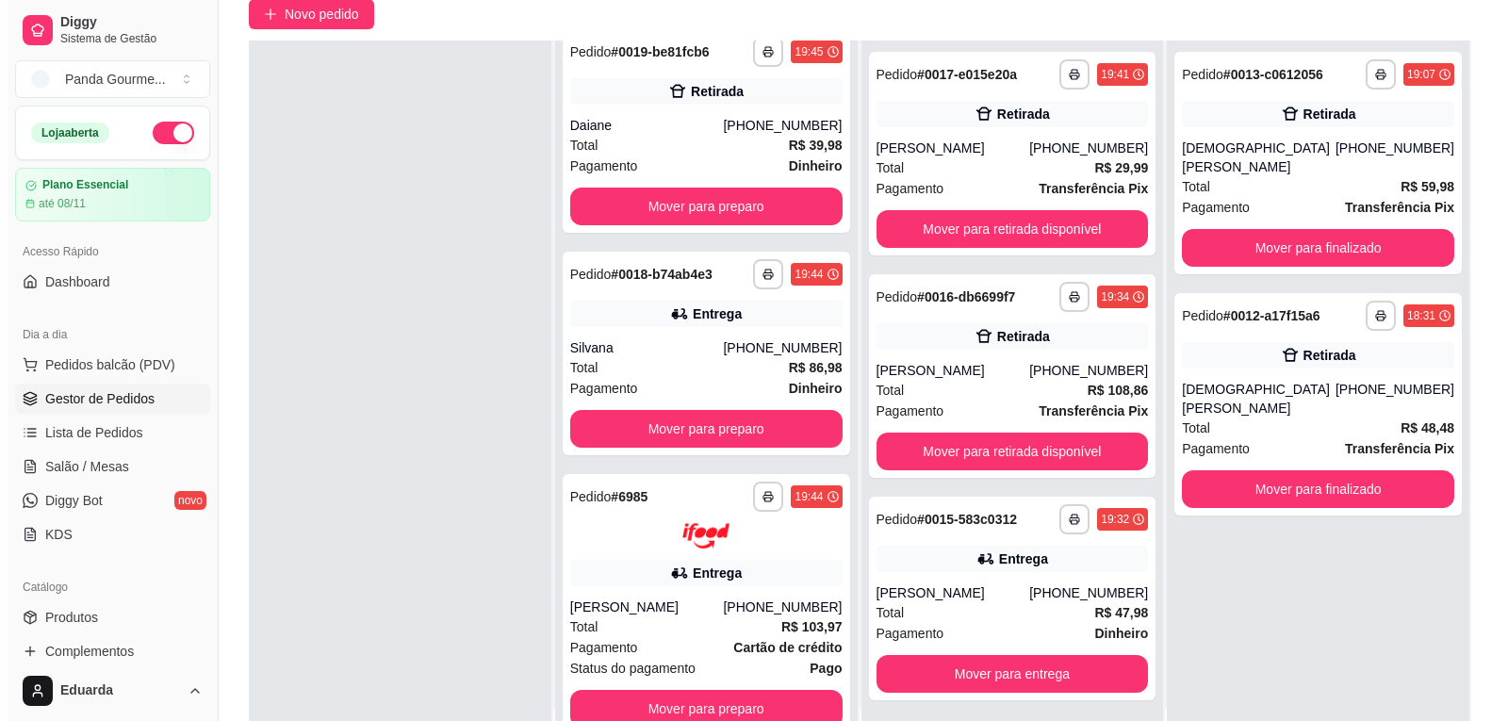
scroll to position [287, 0]
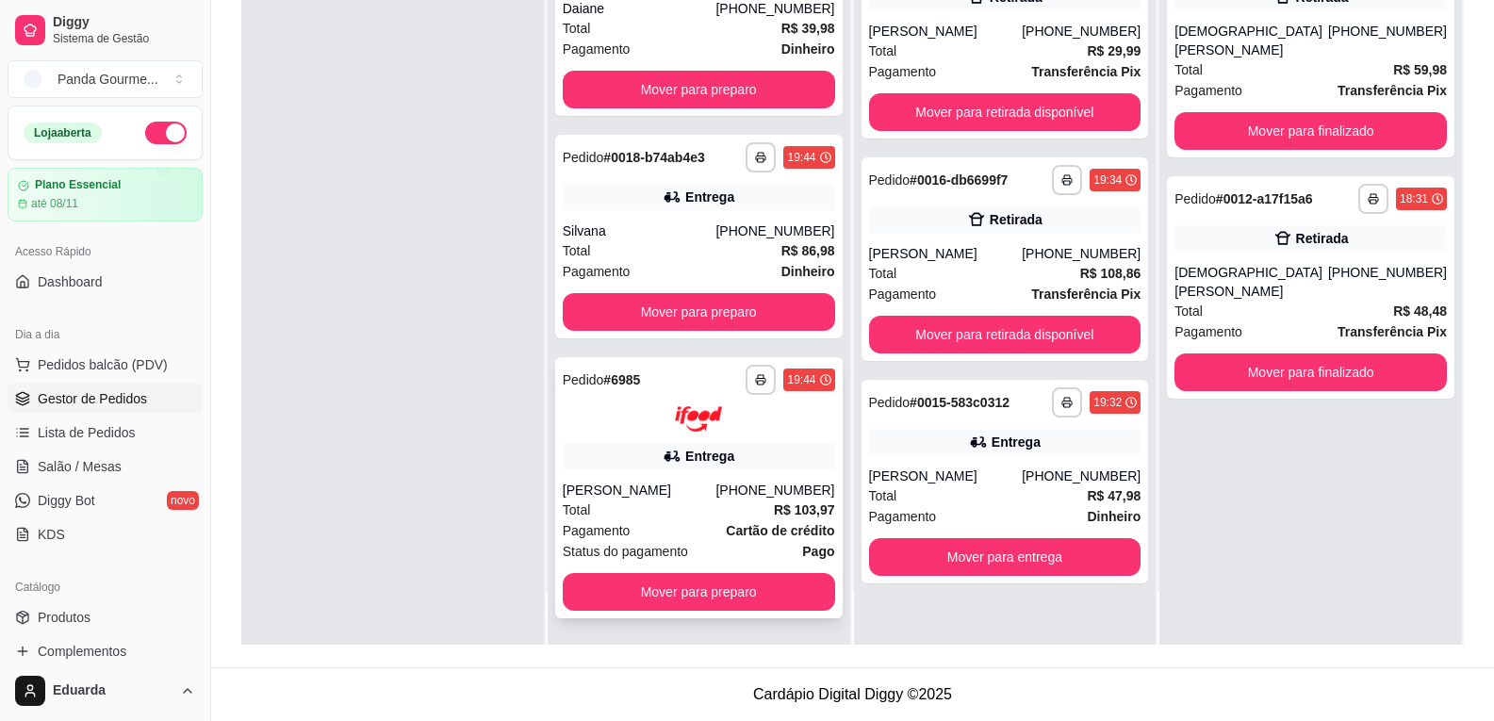
click at [706, 445] on div "Entrega" at bounding box center [699, 456] width 272 height 26
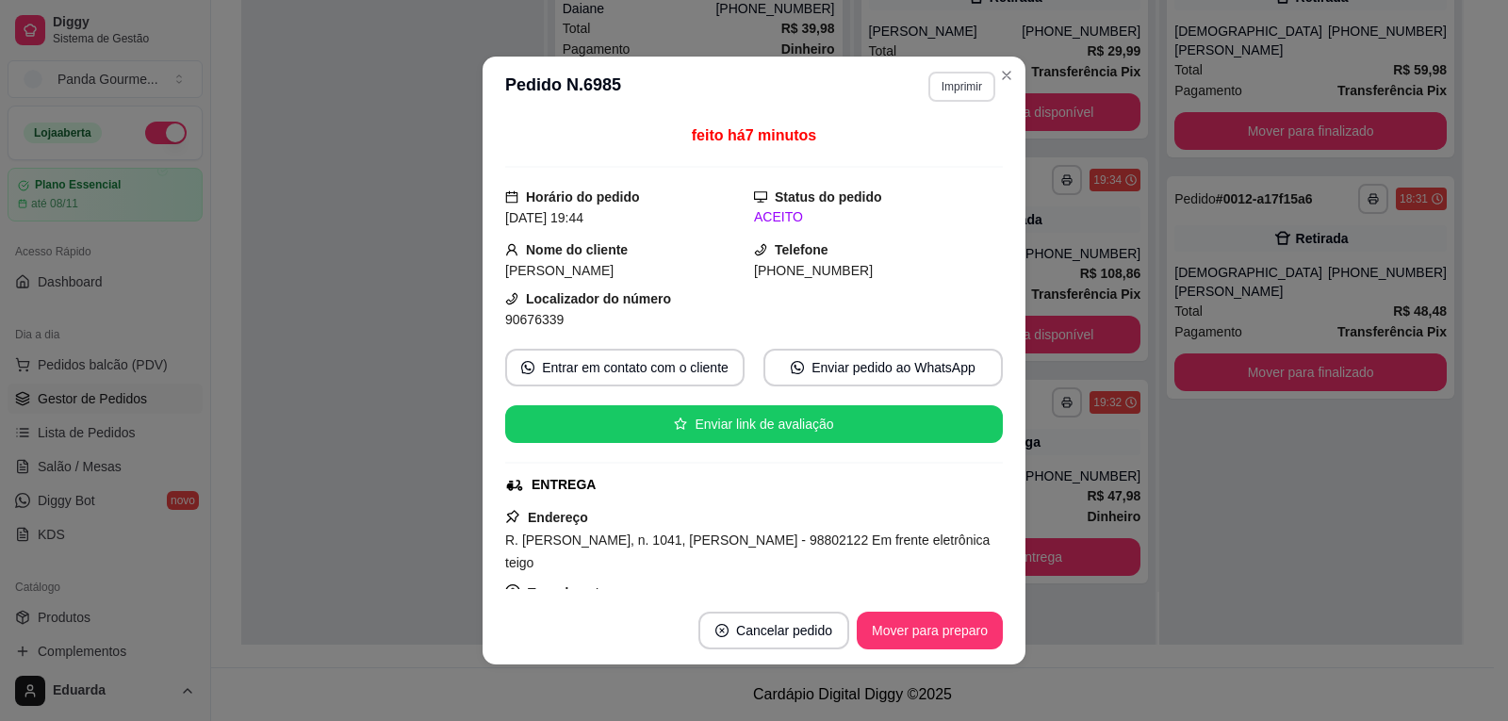
click at [959, 91] on button "Imprimir" at bounding box center [961, 87] width 67 height 30
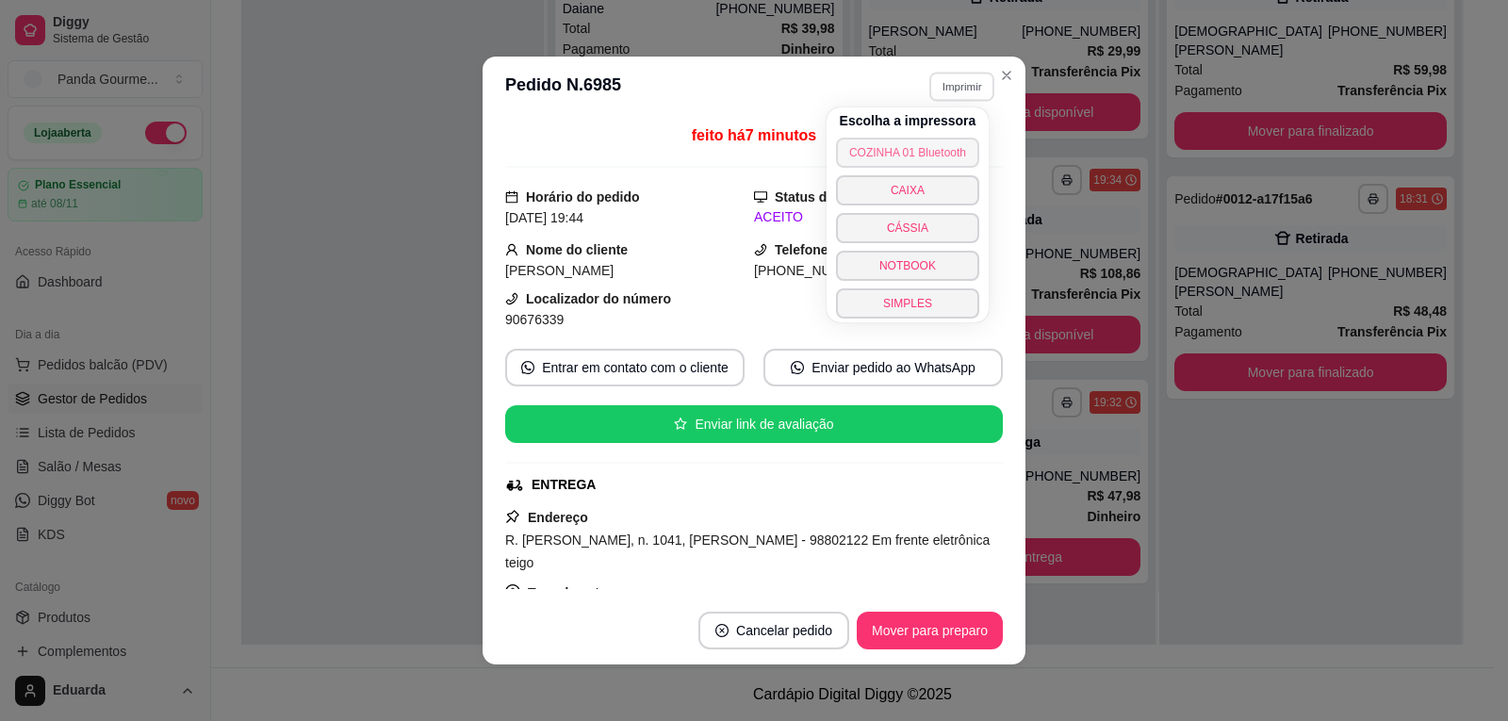
click at [927, 151] on button "COZINHA 01 Bluetooth" at bounding box center [907, 153] width 143 height 30
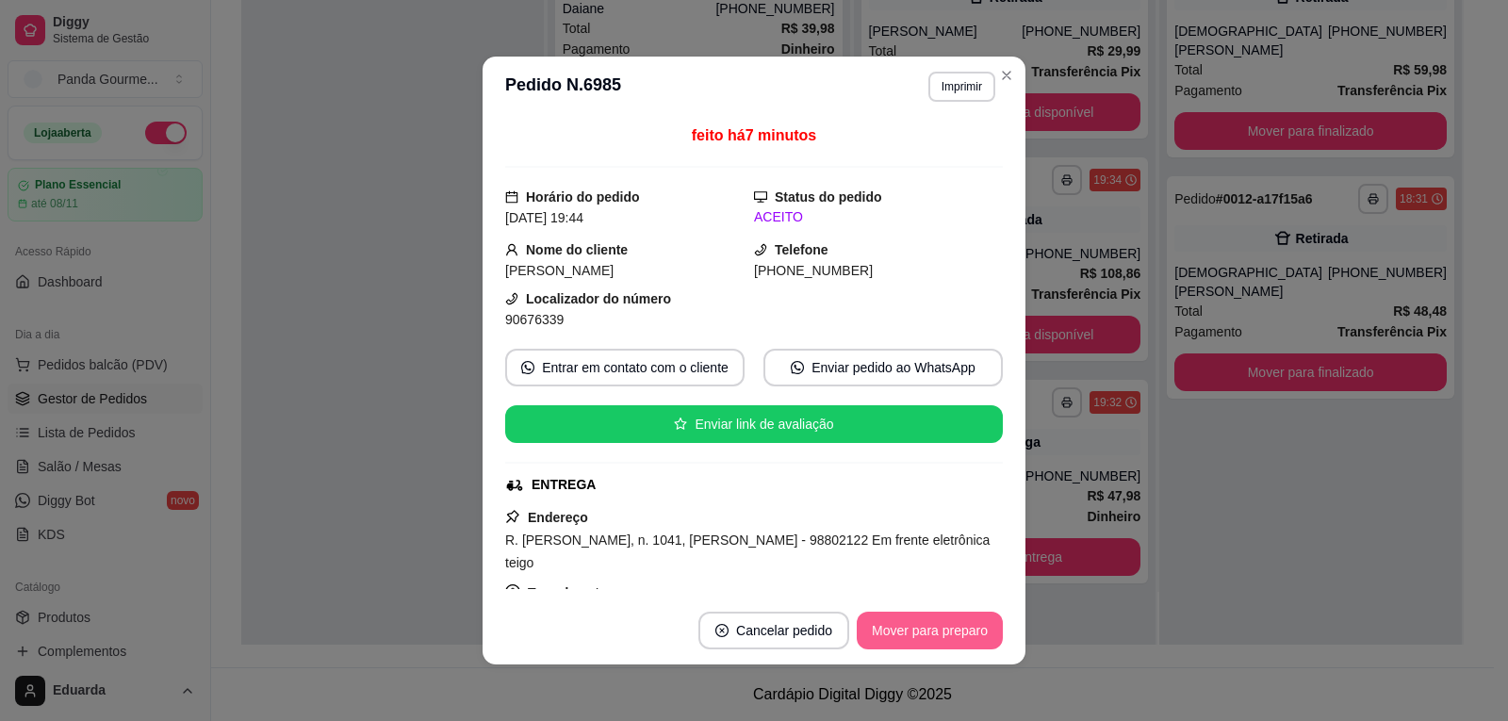
click at [947, 638] on button "Mover para preparo" at bounding box center [930, 631] width 146 height 38
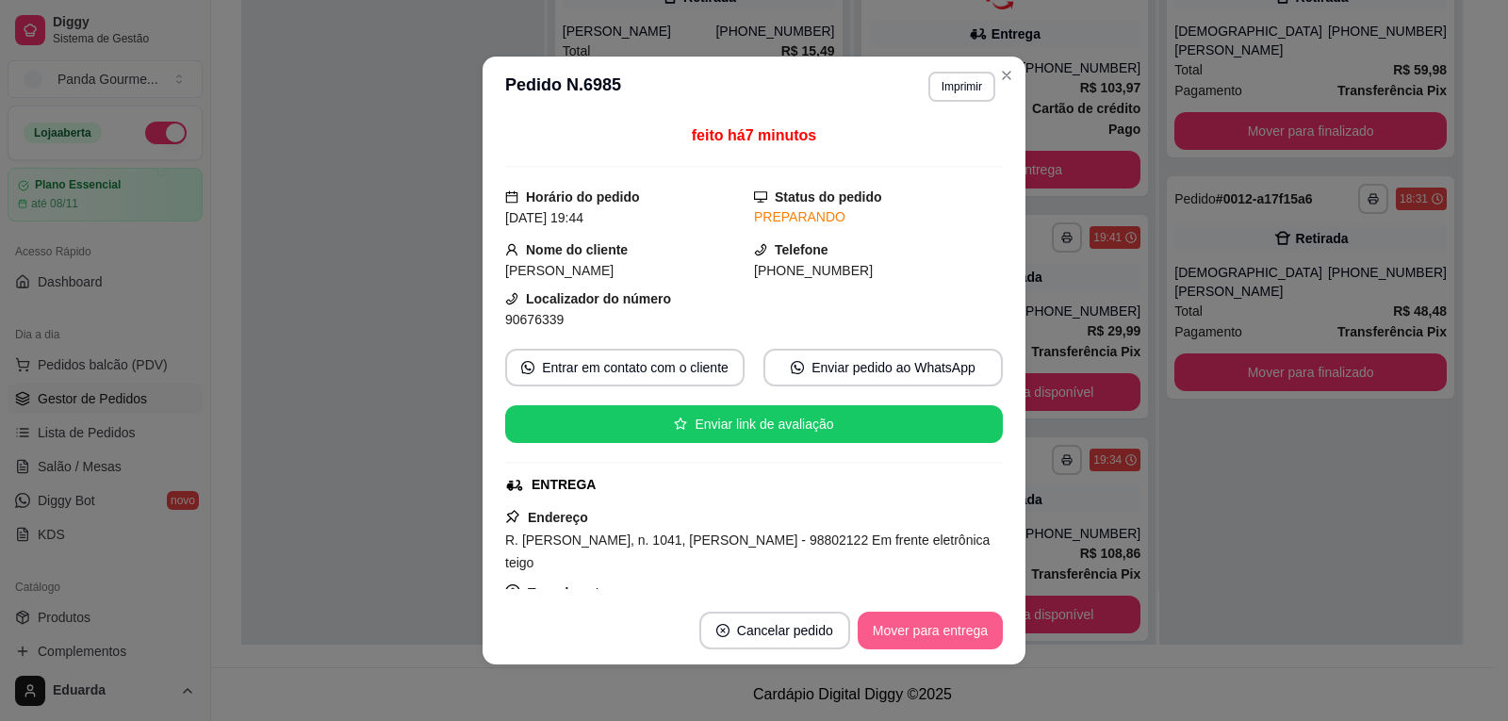
scroll to position [0, 0]
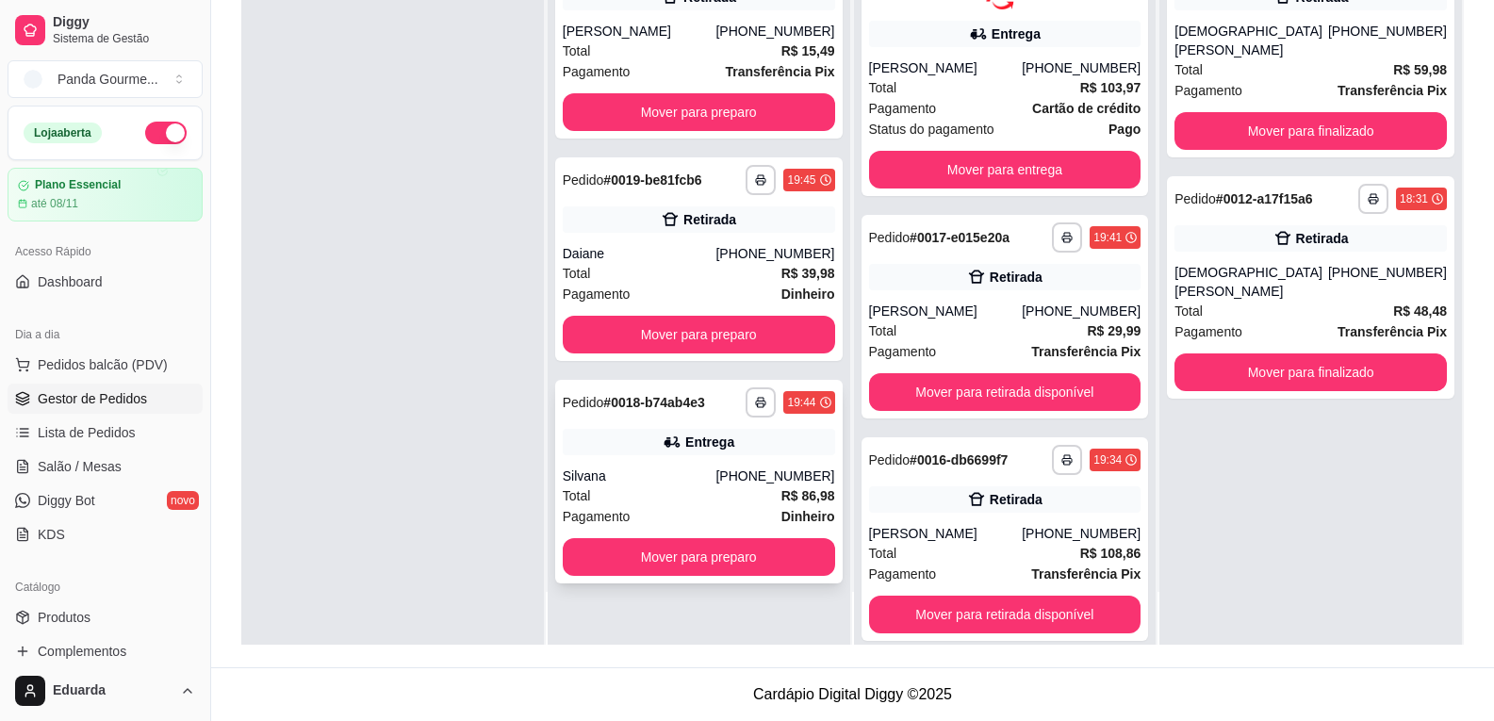
click at [716, 467] on div "Silvana" at bounding box center [640, 476] width 154 height 19
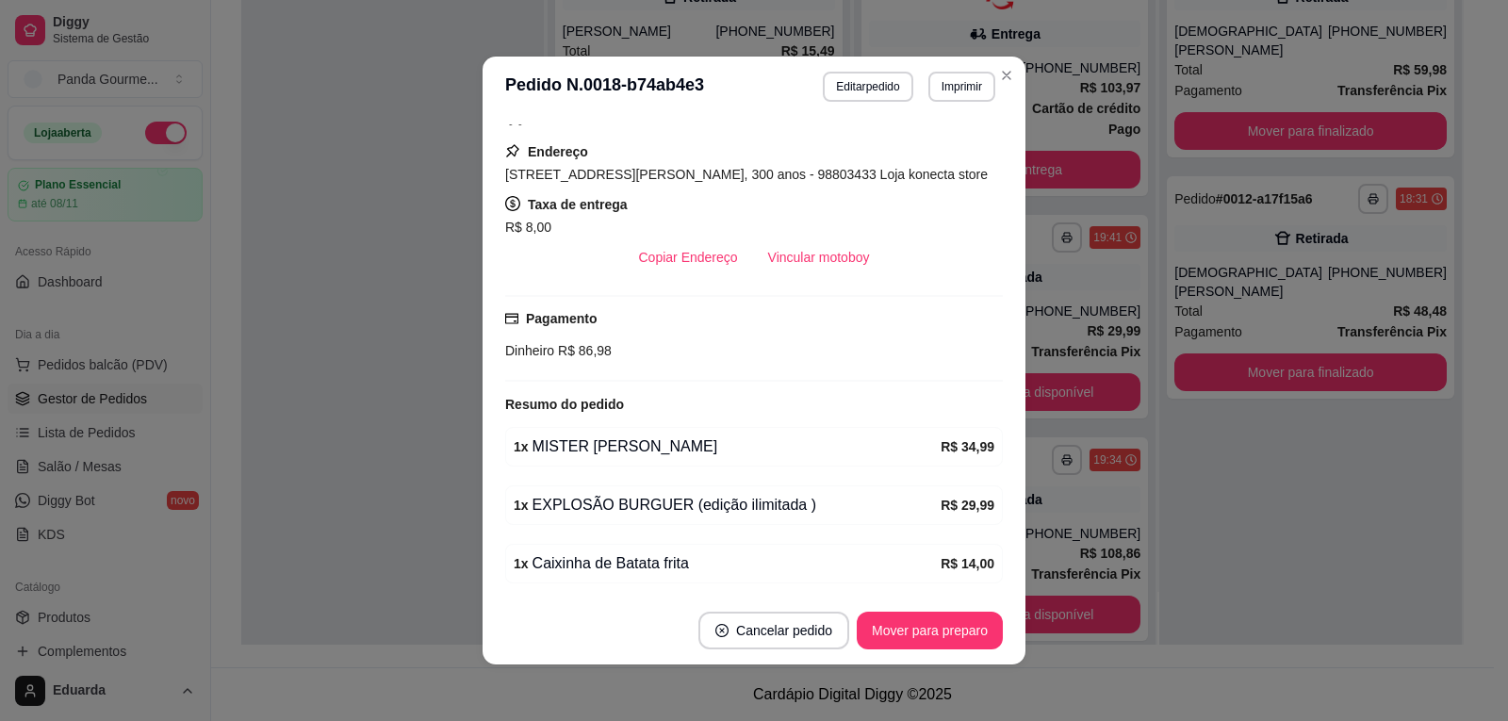
scroll to position [477, 0]
click at [933, 91] on button "Imprimir" at bounding box center [961, 87] width 67 height 30
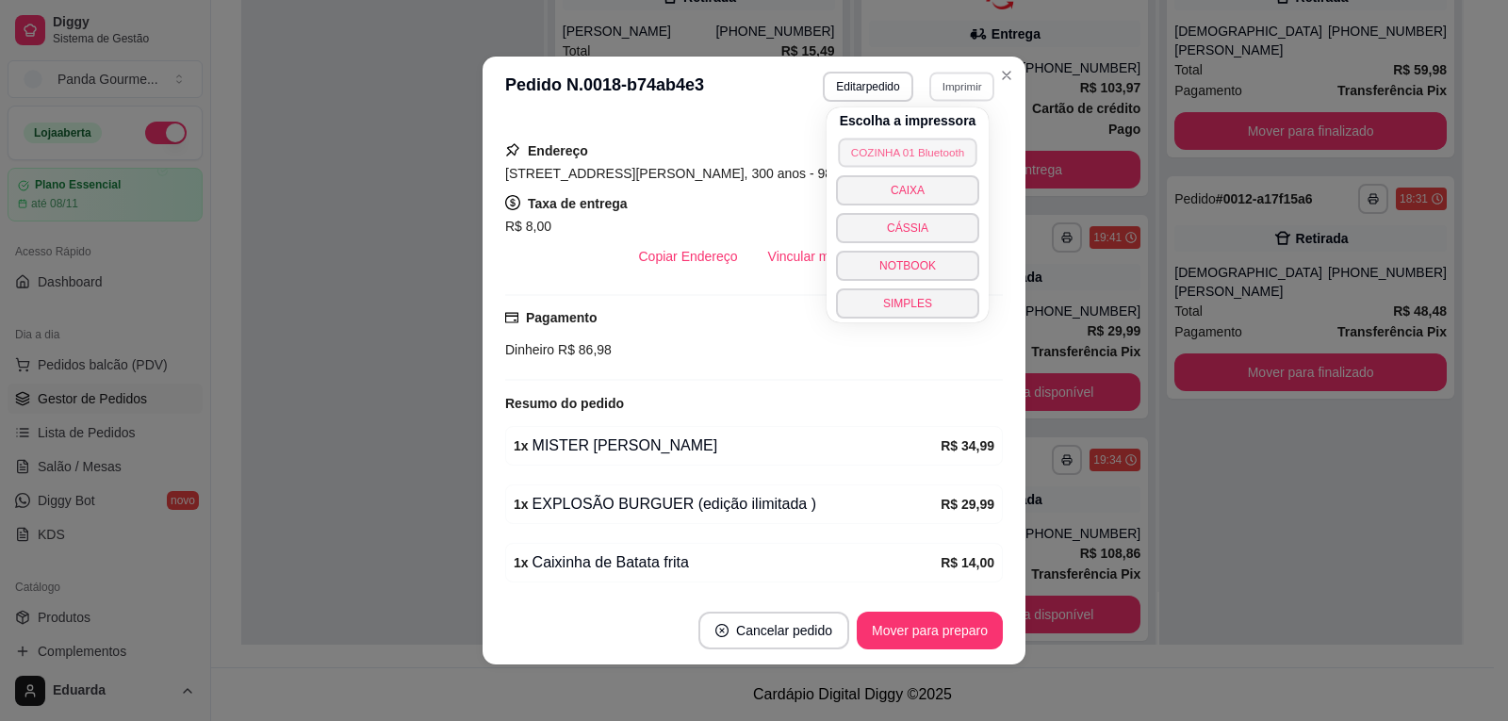
click at [927, 156] on button "COZINHA 01 Bluetooth" at bounding box center [907, 152] width 139 height 29
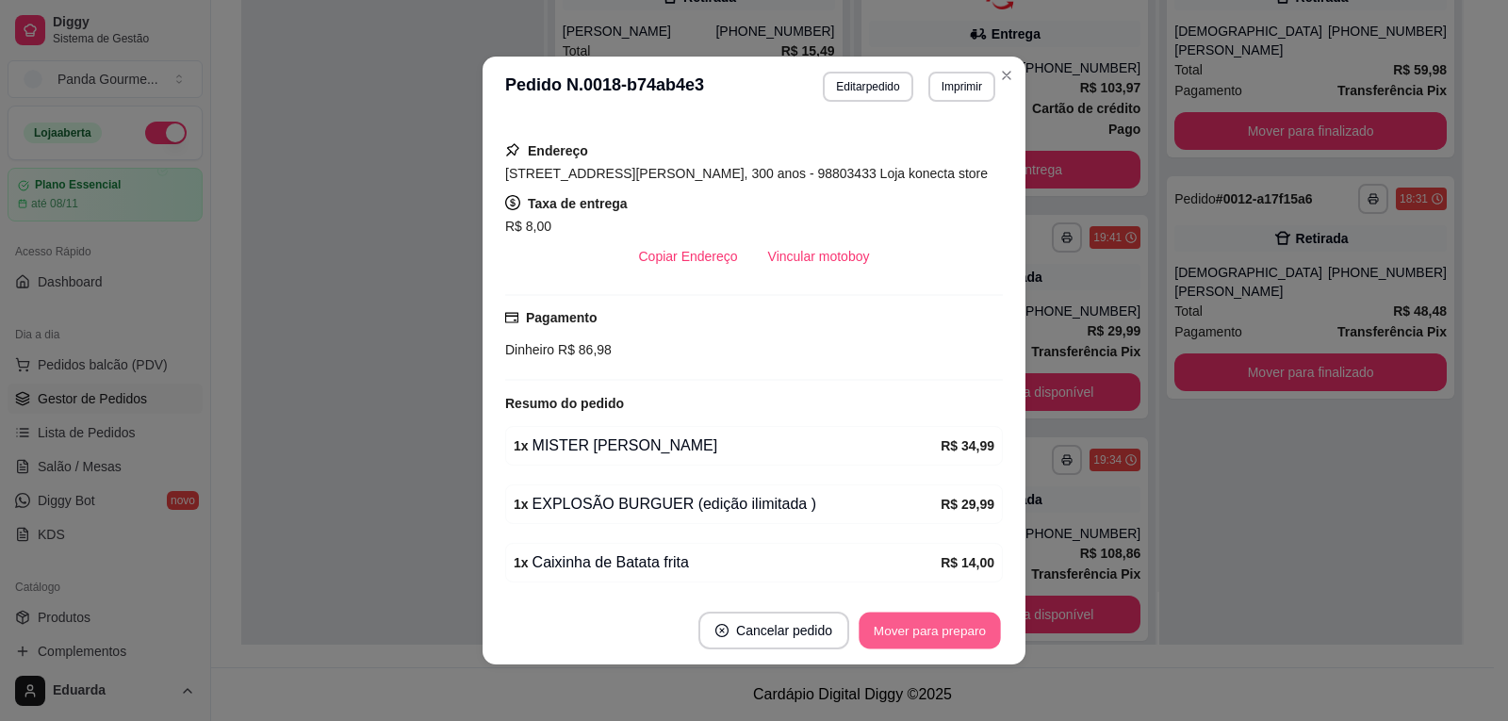
click at [927, 643] on button "Mover para preparo" at bounding box center [929, 631] width 141 height 37
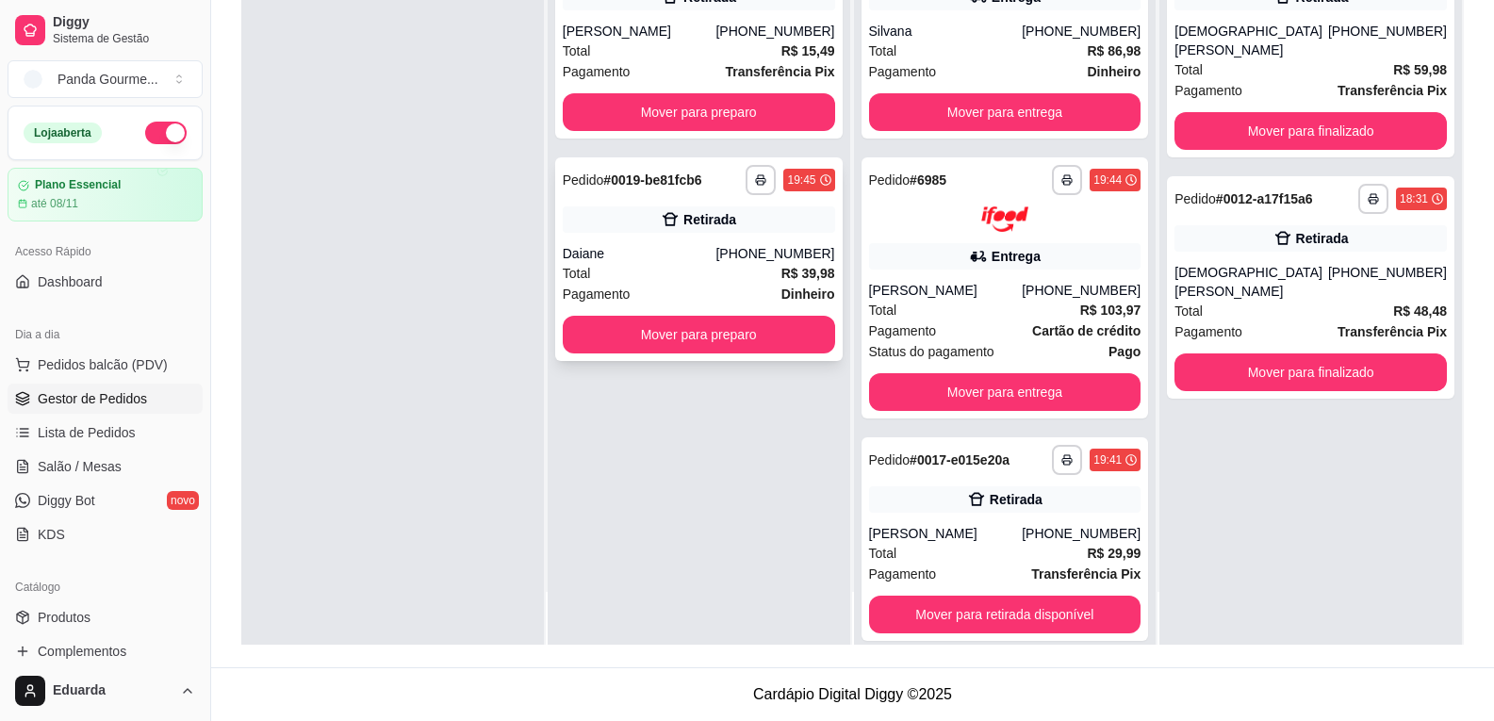
click at [724, 226] on div "Retirada" at bounding box center [709, 219] width 53 height 19
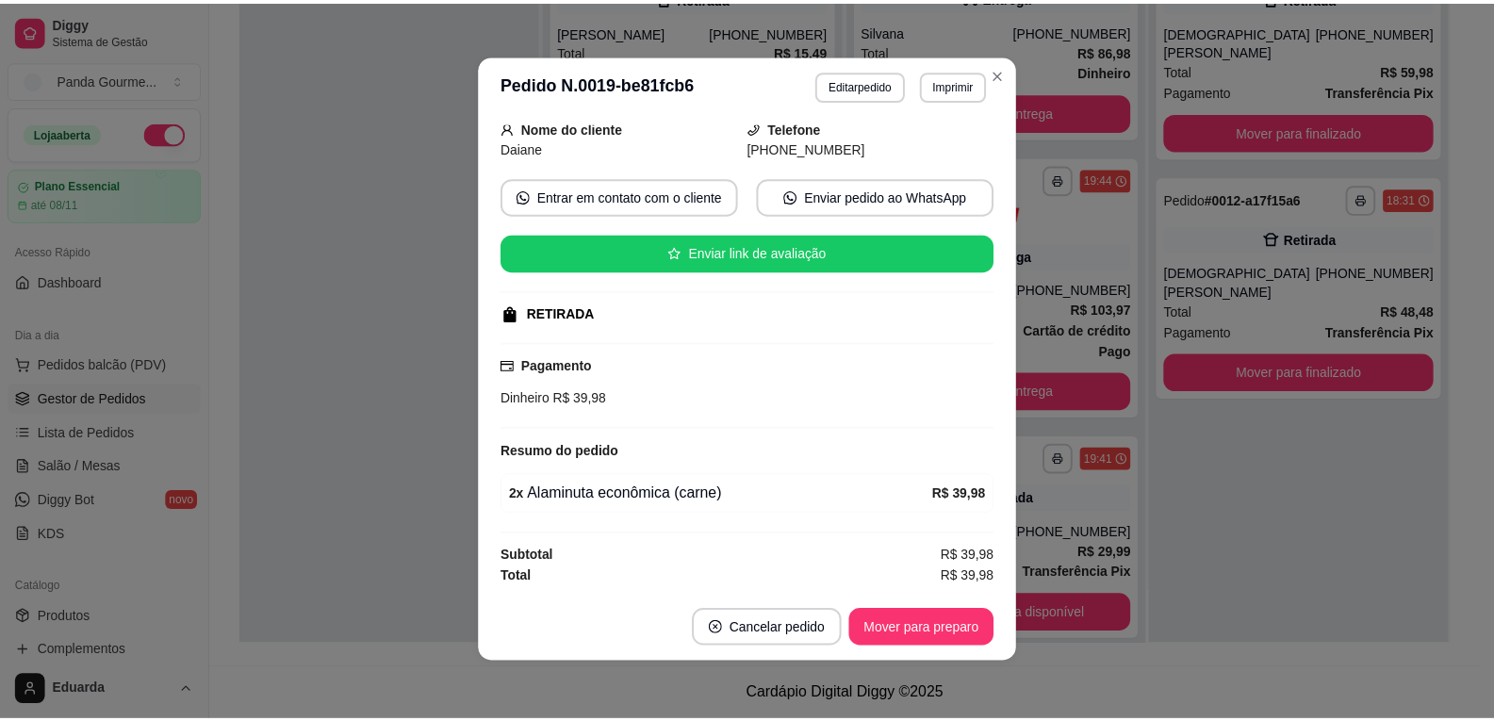
scroll to position [4, 0]
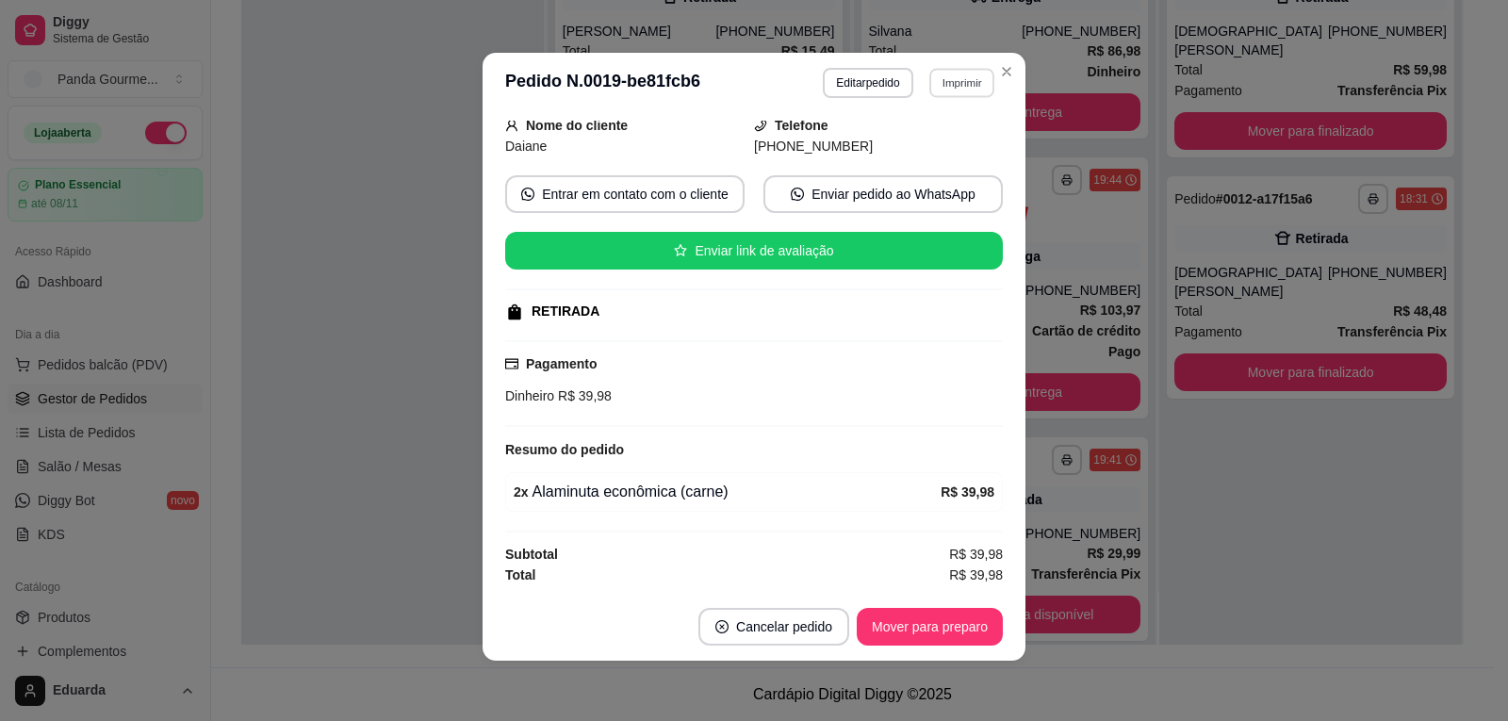
click at [943, 88] on button "Imprimir" at bounding box center [961, 82] width 65 height 29
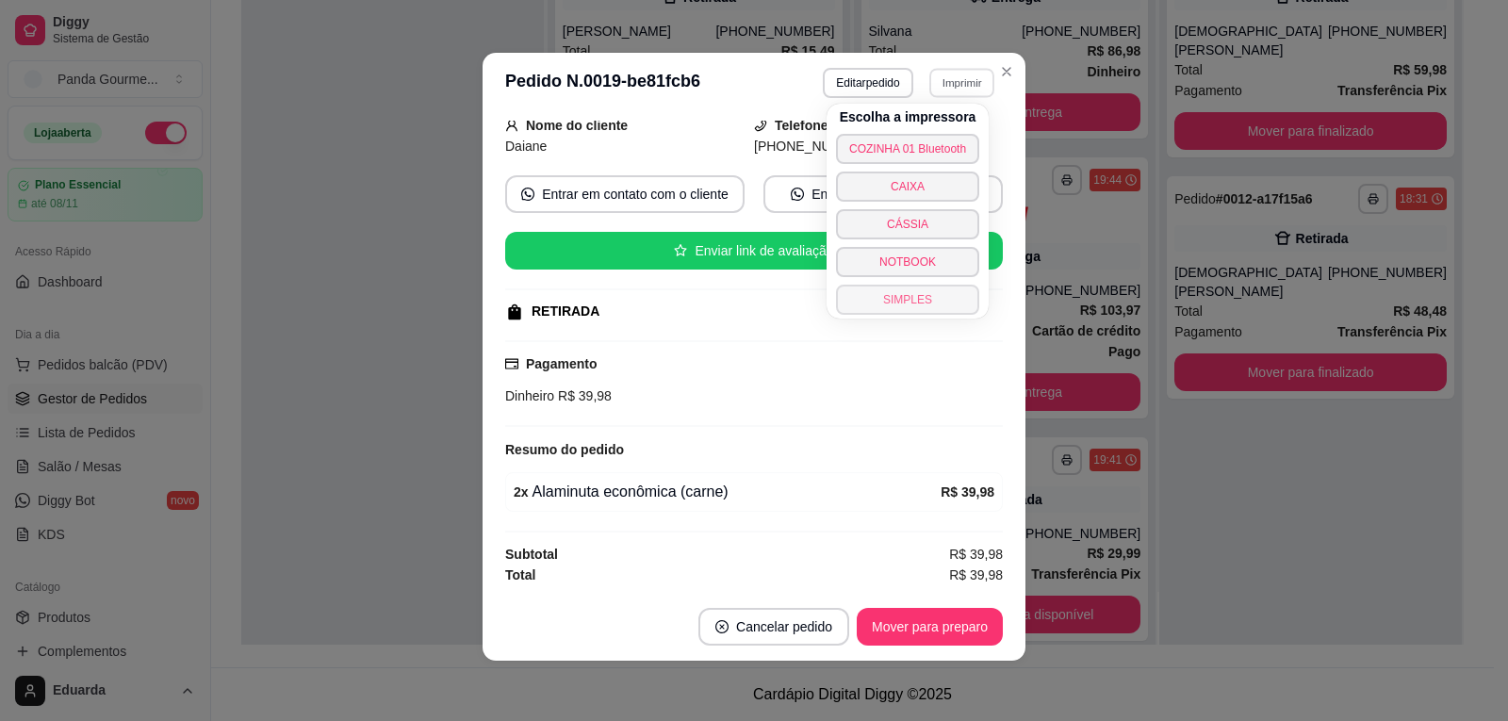
click at [864, 300] on button "SIMPLES" at bounding box center [907, 300] width 143 height 30
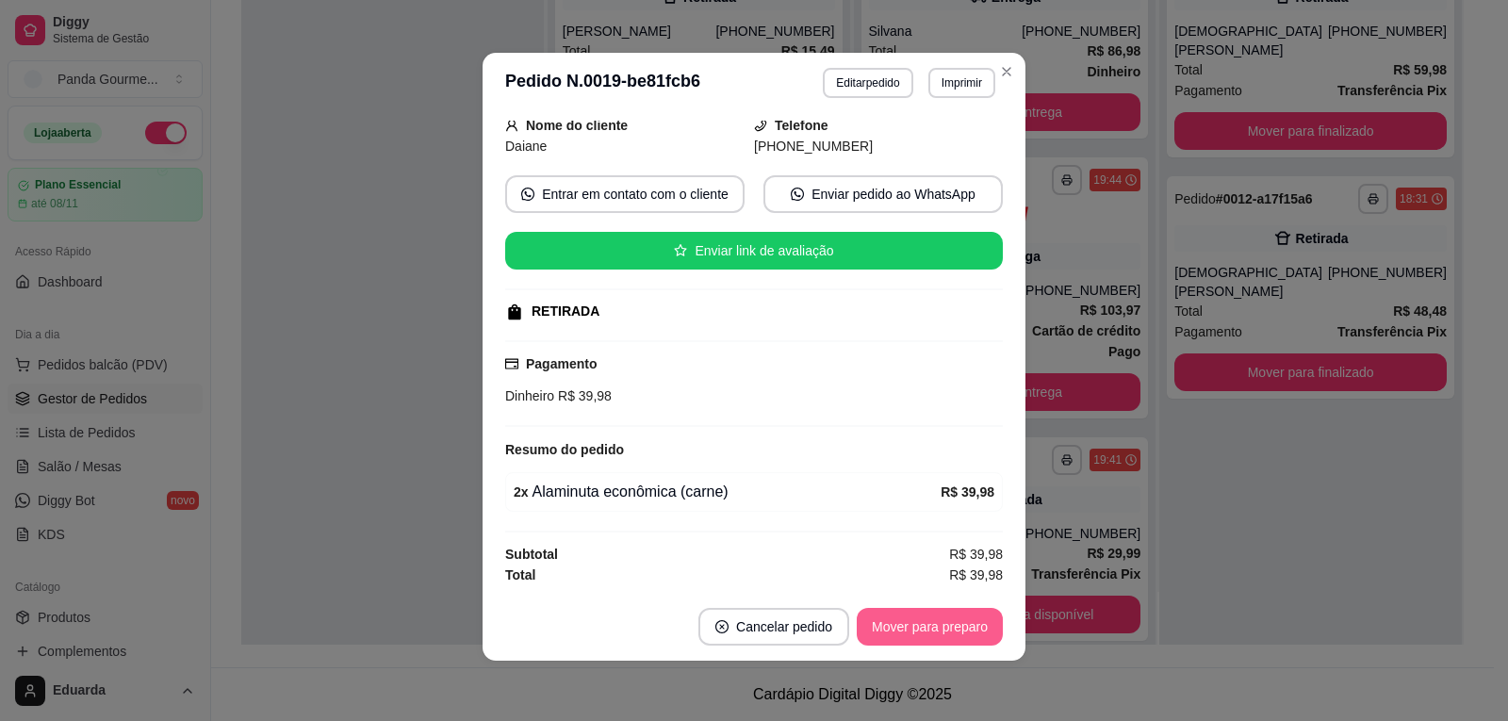
click at [924, 630] on button "Mover para preparo" at bounding box center [930, 627] width 146 height 38
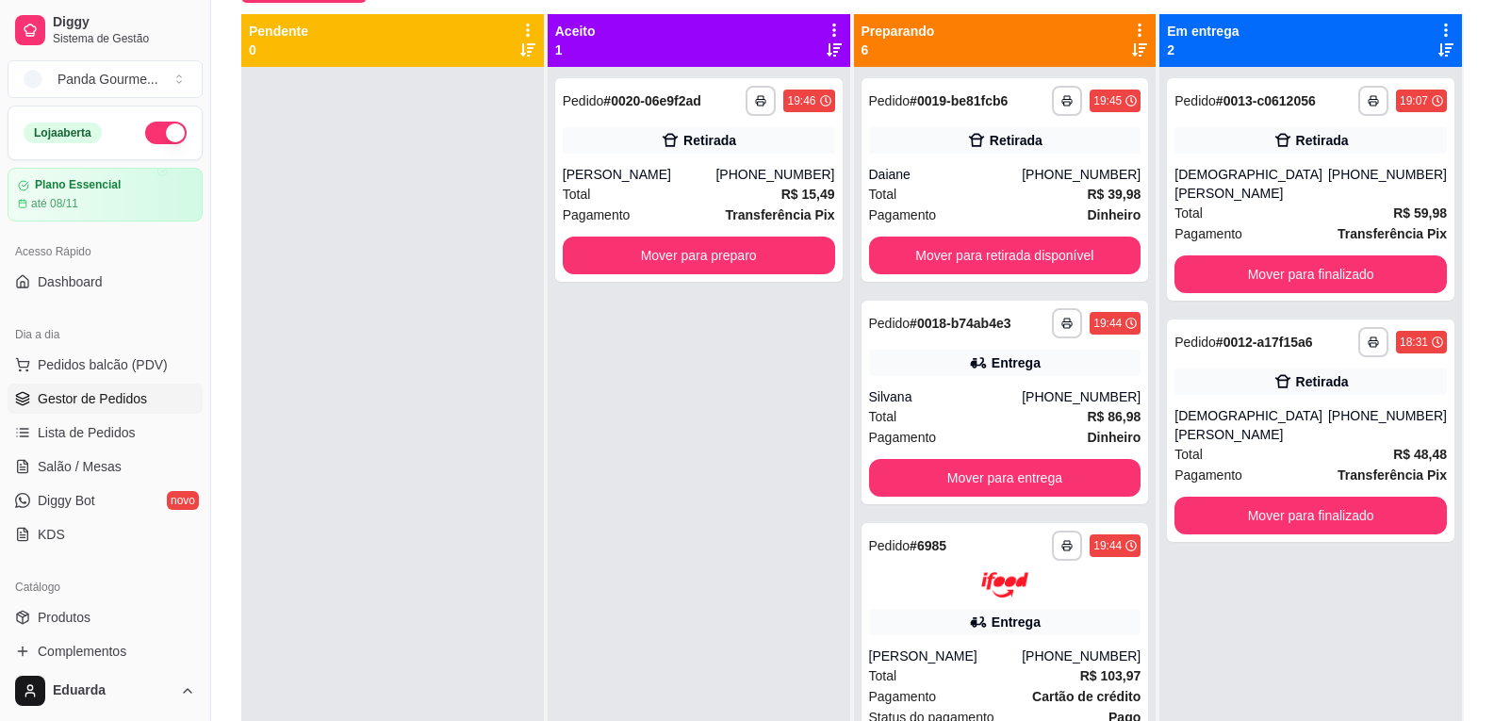
scroll to position [99, 0]
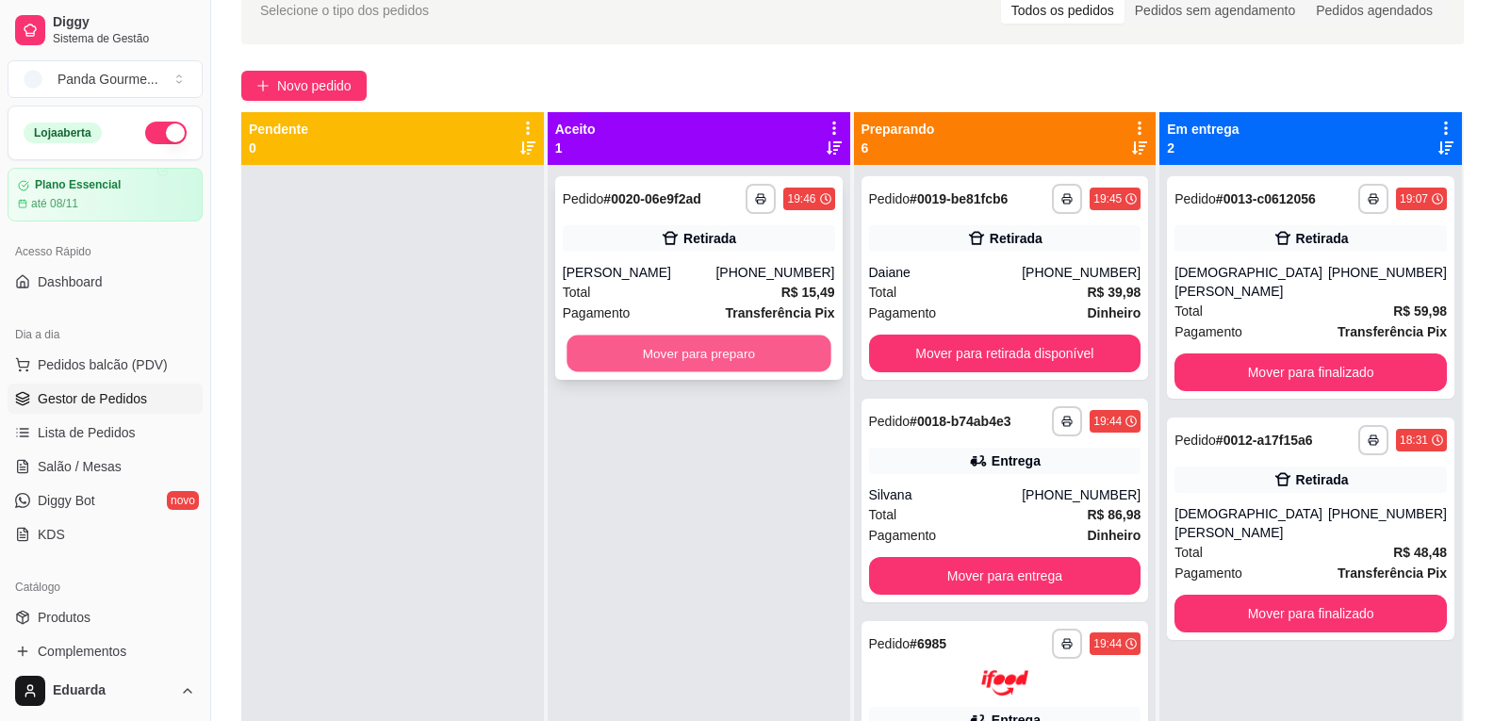
click at [762, 349] on button "Mover para preparo" at bounding box center [698, 354] width 264 height 37
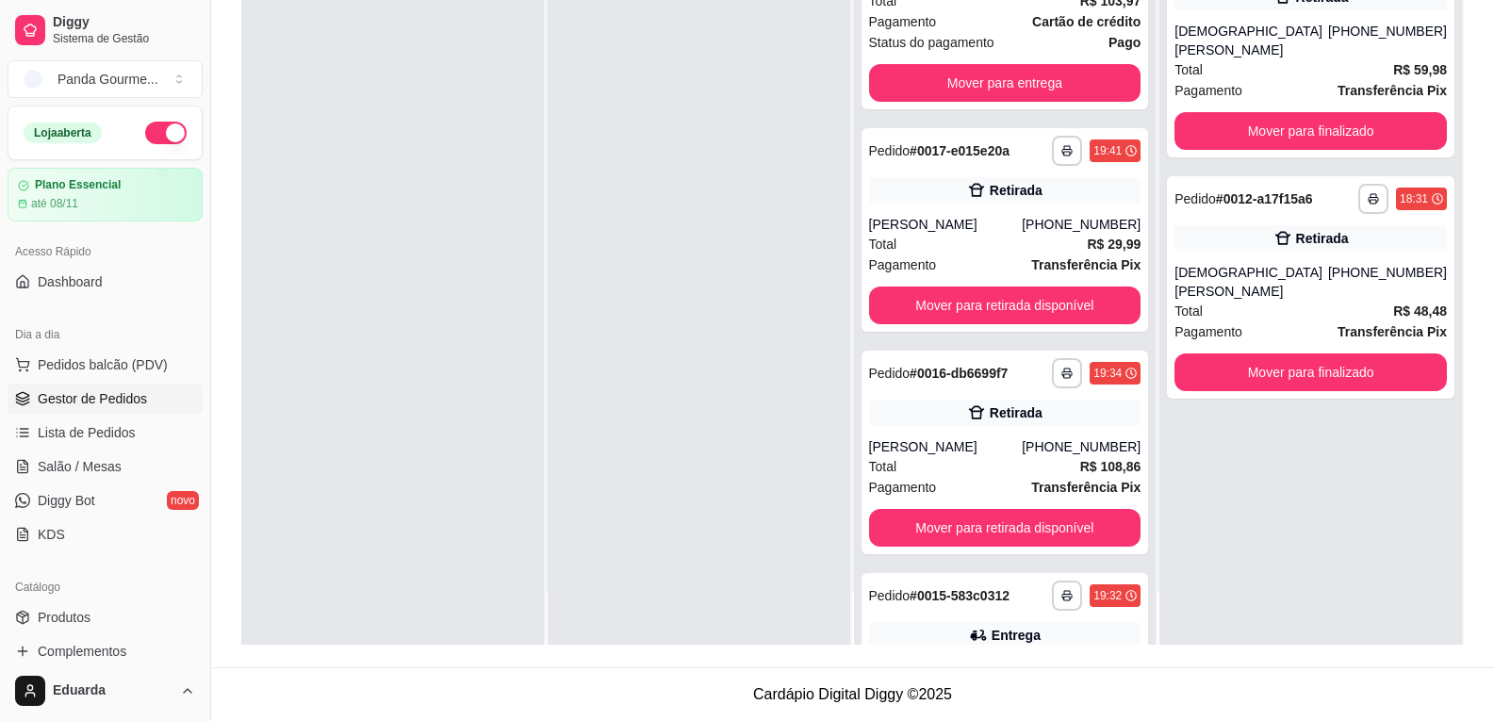
scroll to position [912, 0]
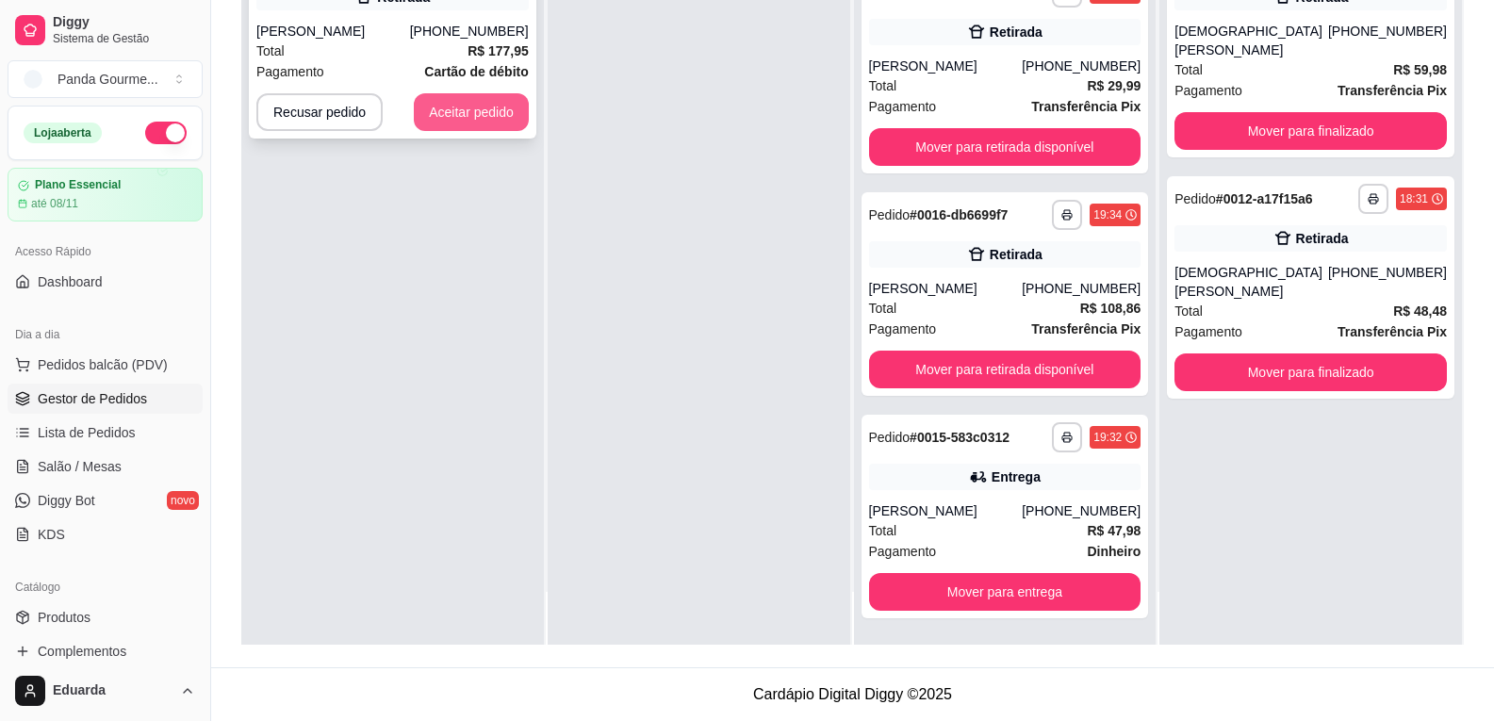
click at [437, 112] on button "Aceitar pedido" at bounding box center [471, 112] width 115 height 38
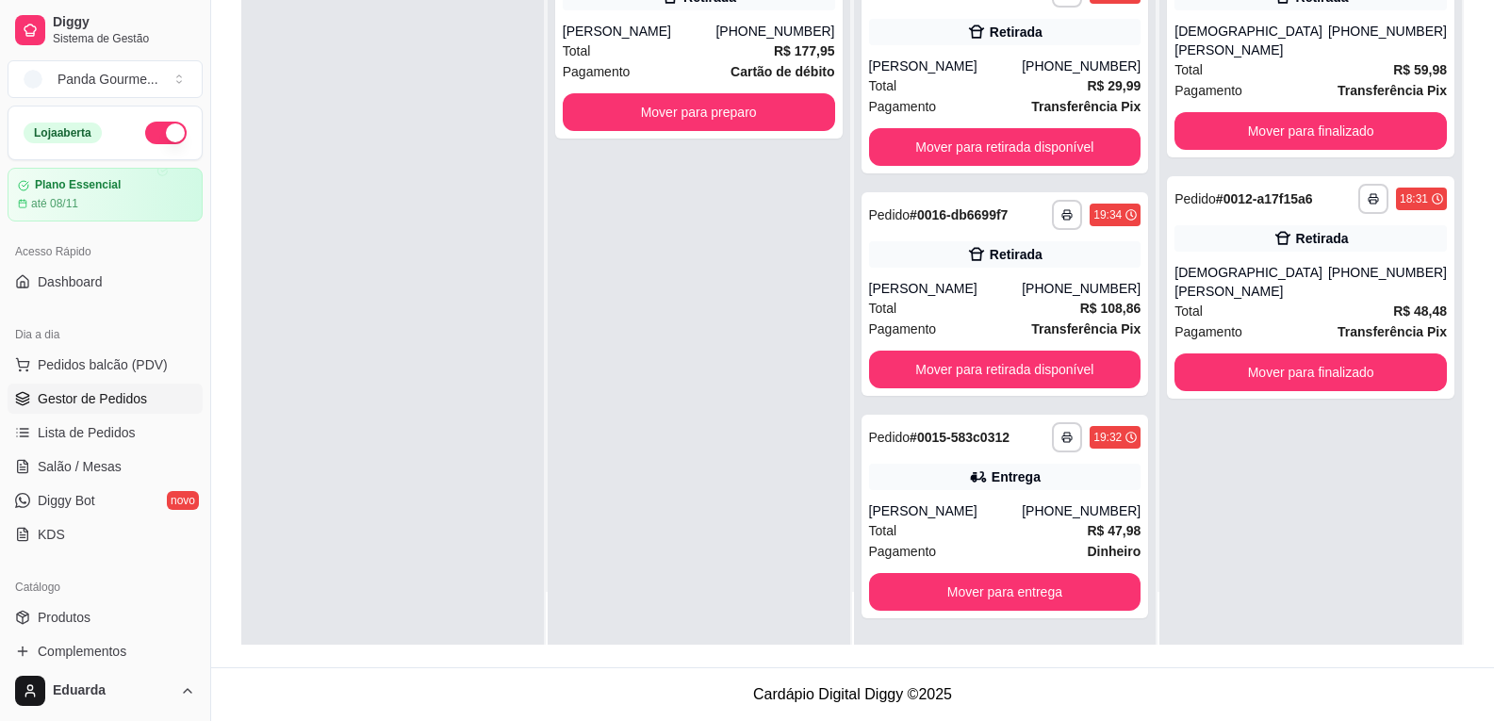
scroll to position [0, 0]
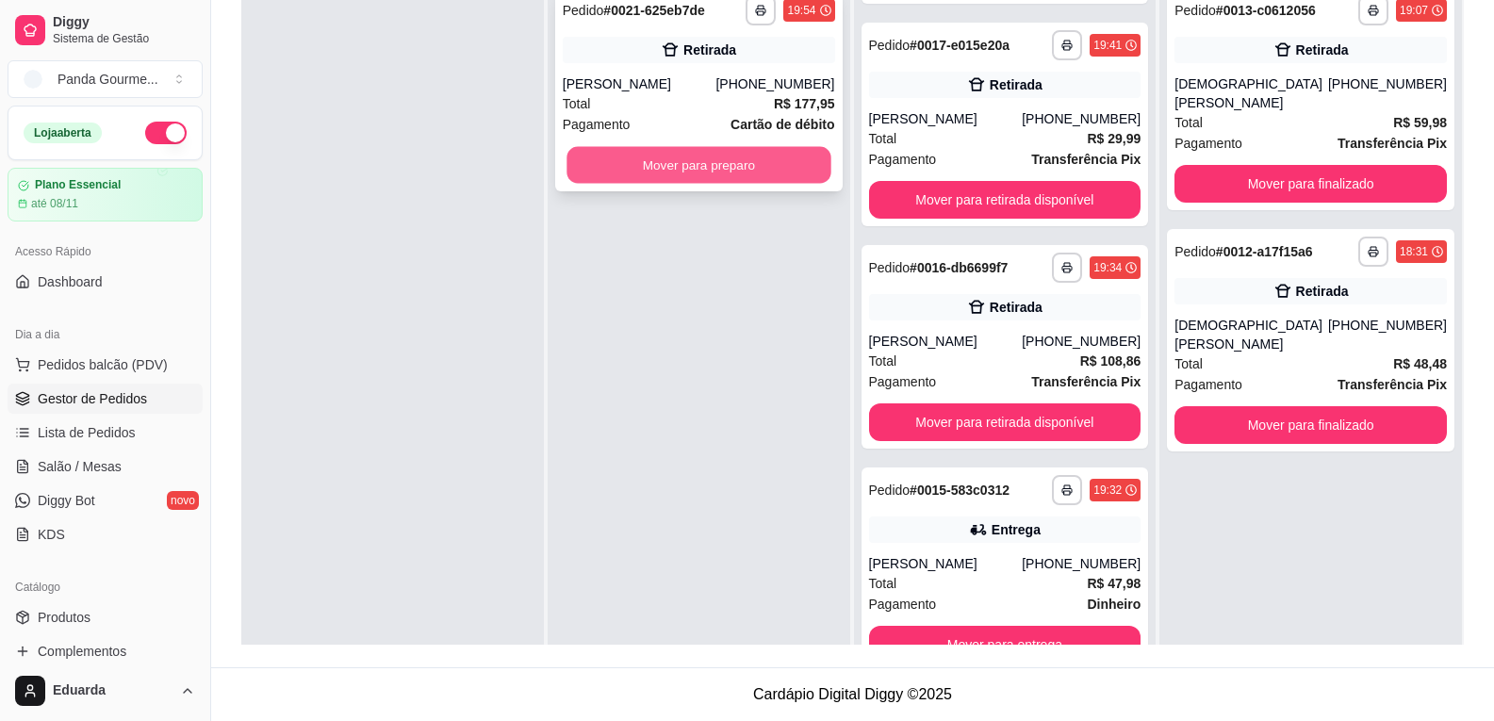
click at [777, 176] on button "Mover para preparo" at bounding box center [698, 165] width 264 height 37
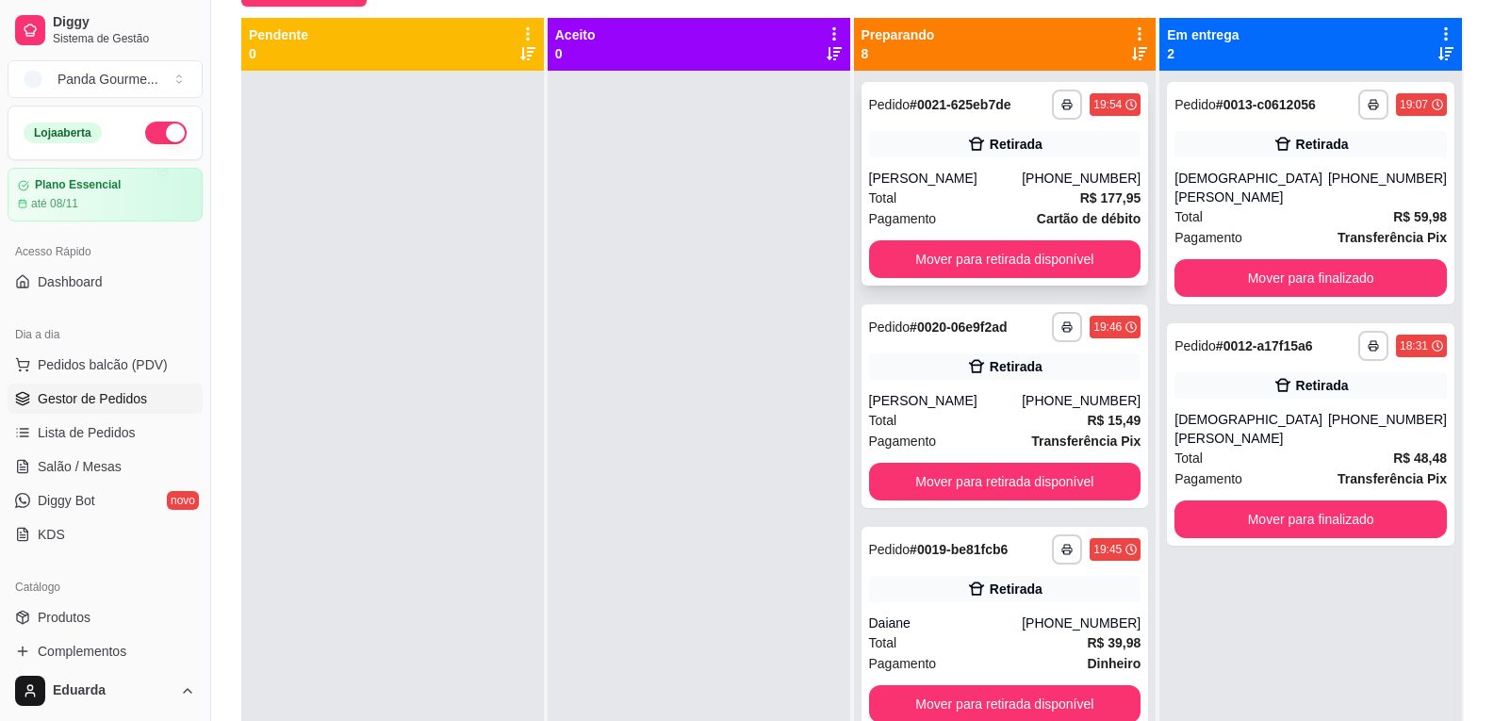
click at [994, 180] on div "[PERSON_NAME]" at bounding box center [946, 178] width 154 height 19
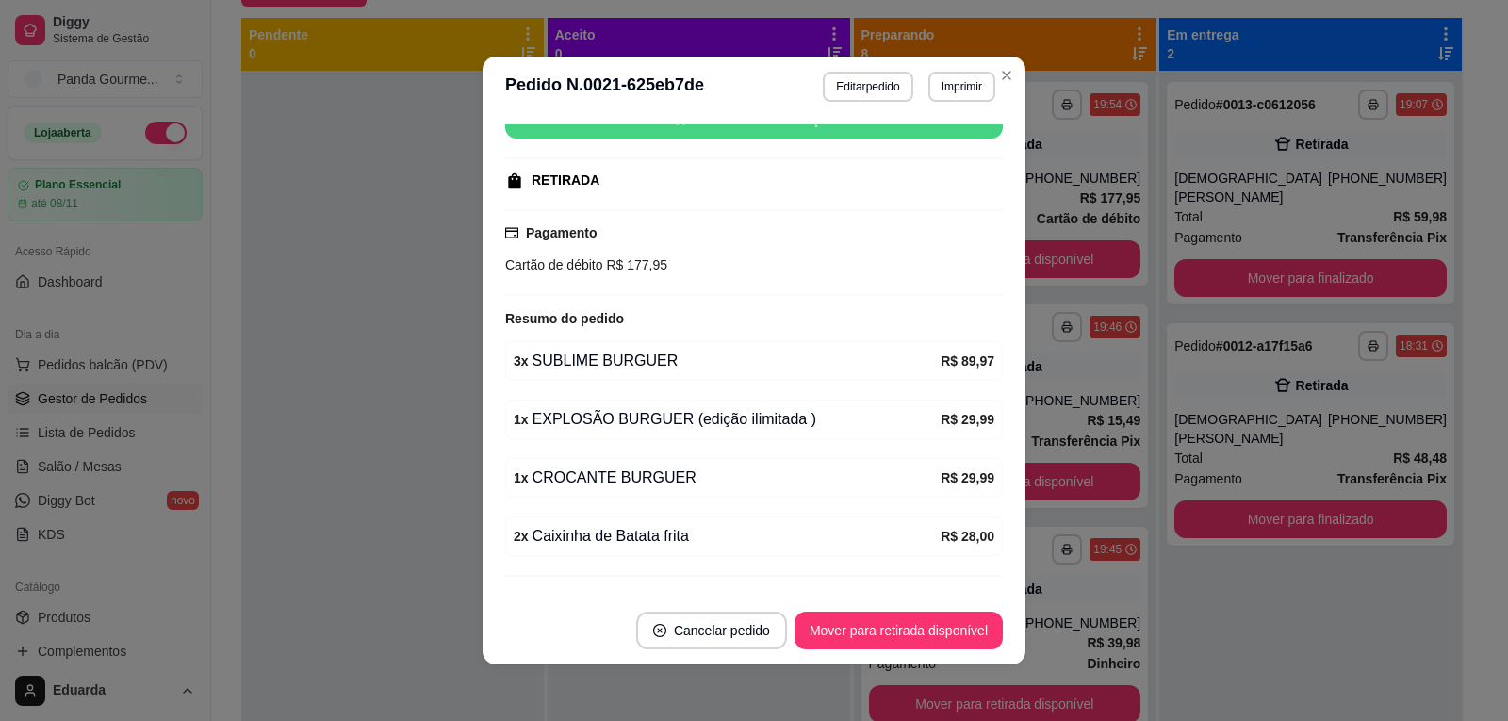
scroll to position [296, 0]
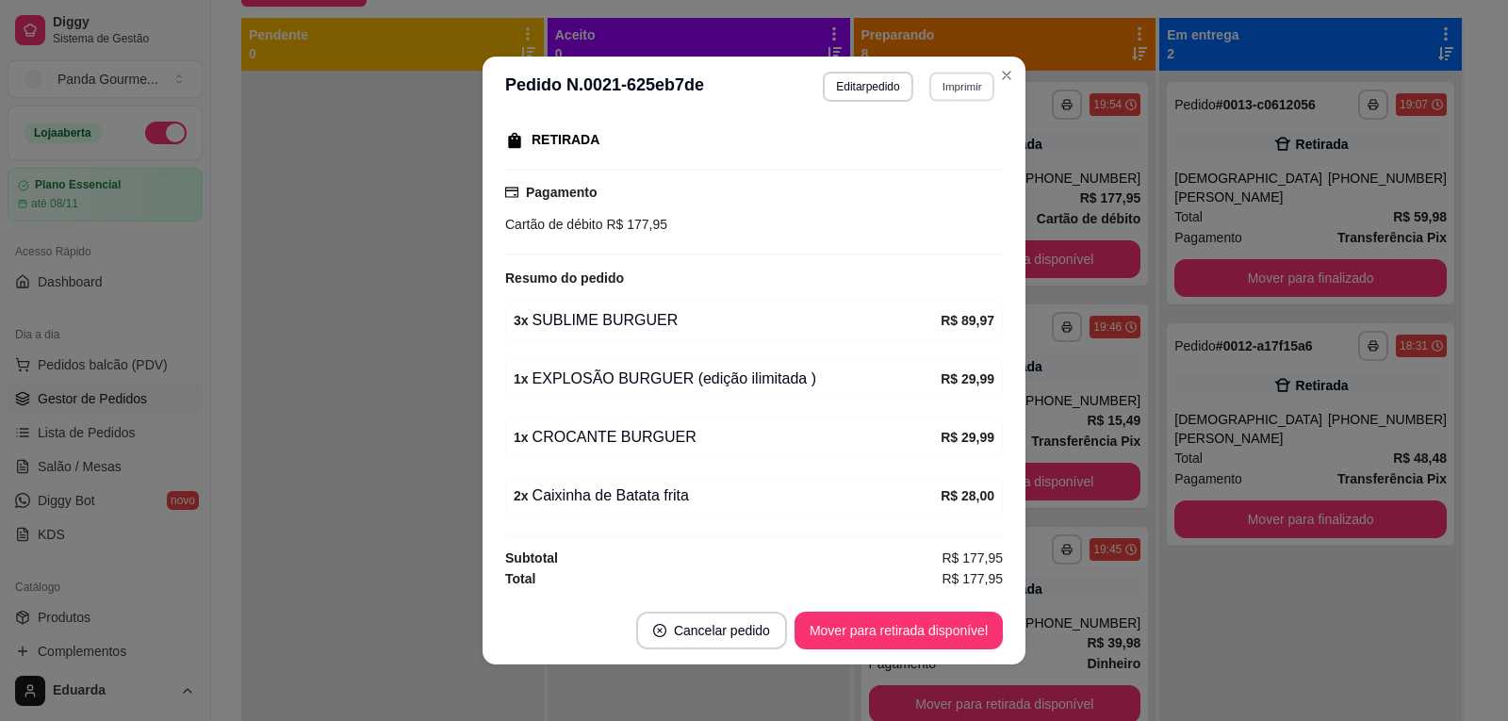
click at [973, 98] on button "Imprimir" at bounding box center [961, 86] width 65 height 29
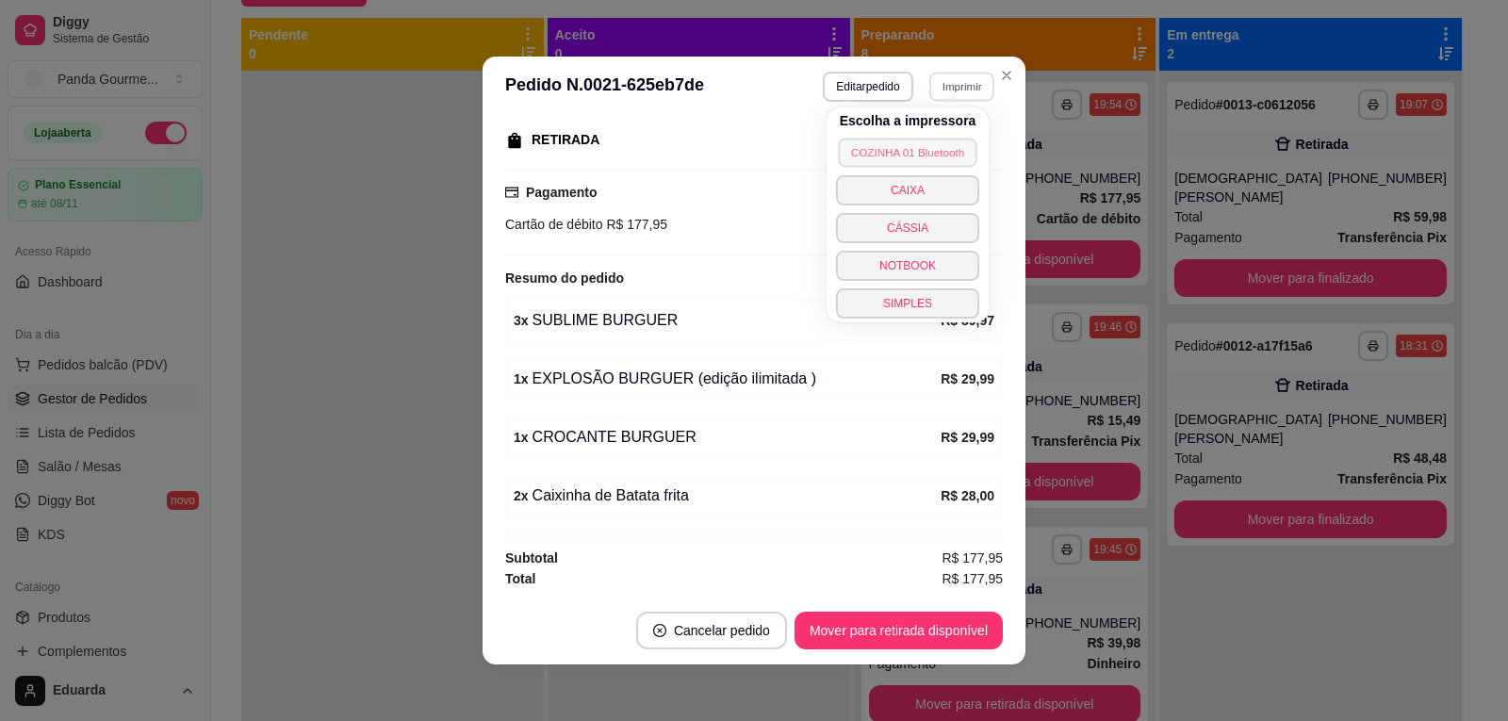
click at [920, 150] on button "COZINHA 01 Bluetooth" at bounding box center [907, 152] width 139 height 29
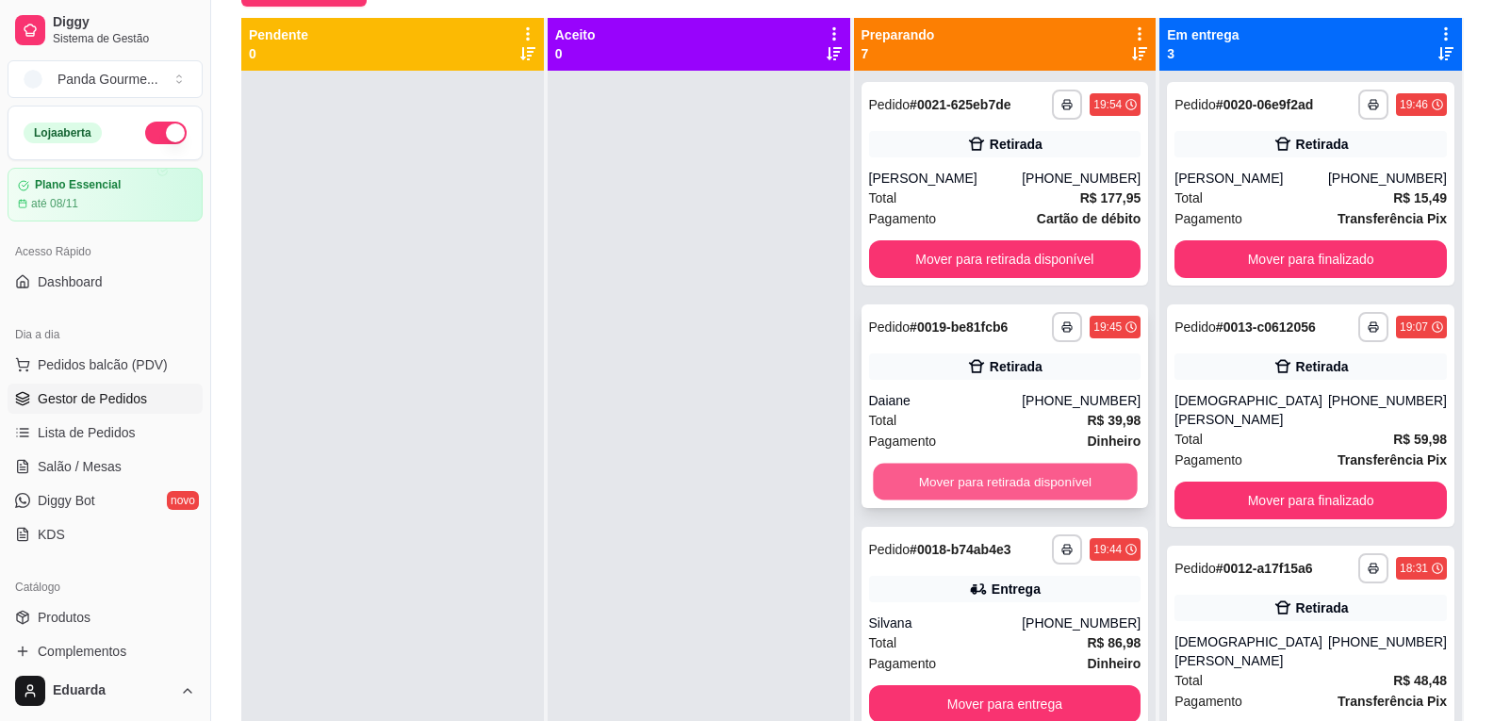
click at [1040, 484] on button "Mover para retirada disponível" at bounding box center [1005, 482] width 264 height 37
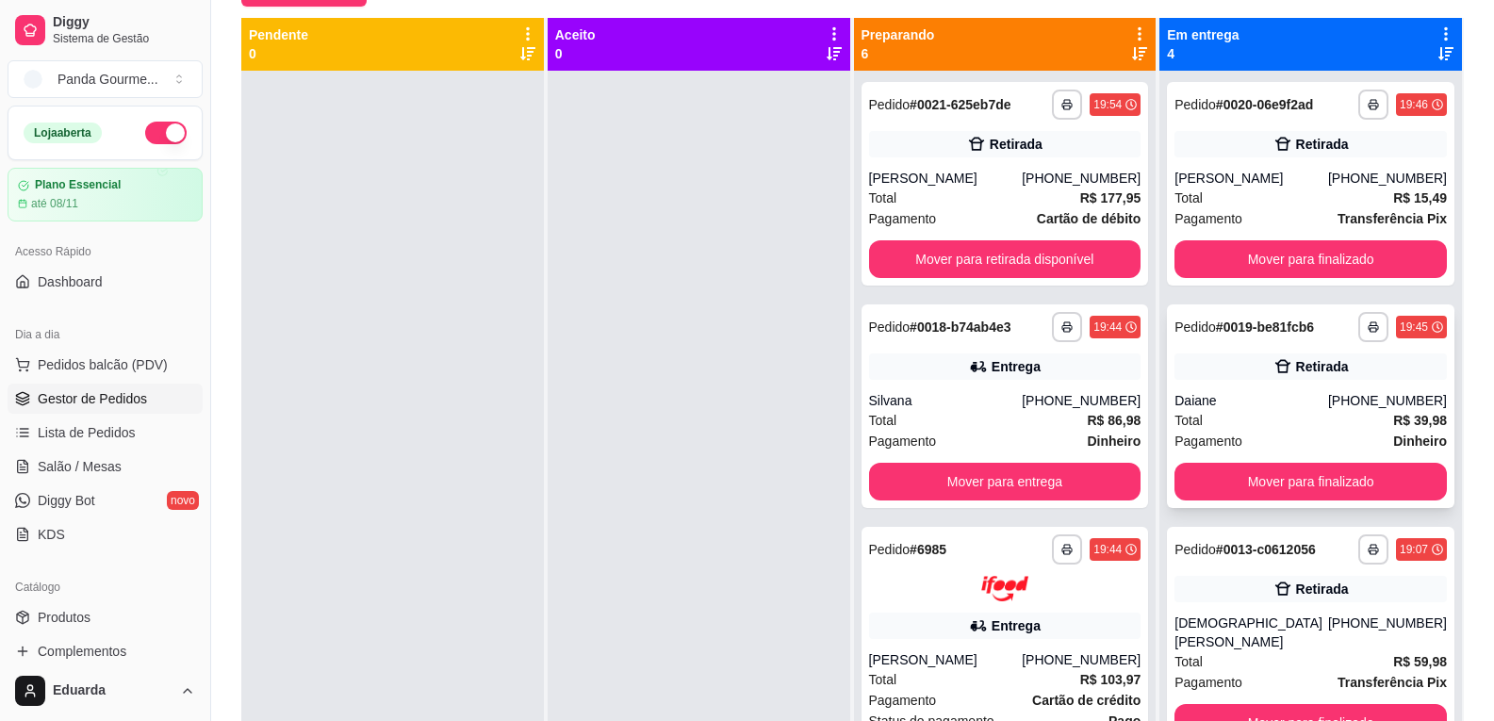
click at [1298, 419] on div "Total R$ 39,98" at bounding box center [1310, 420] width 272 height 21
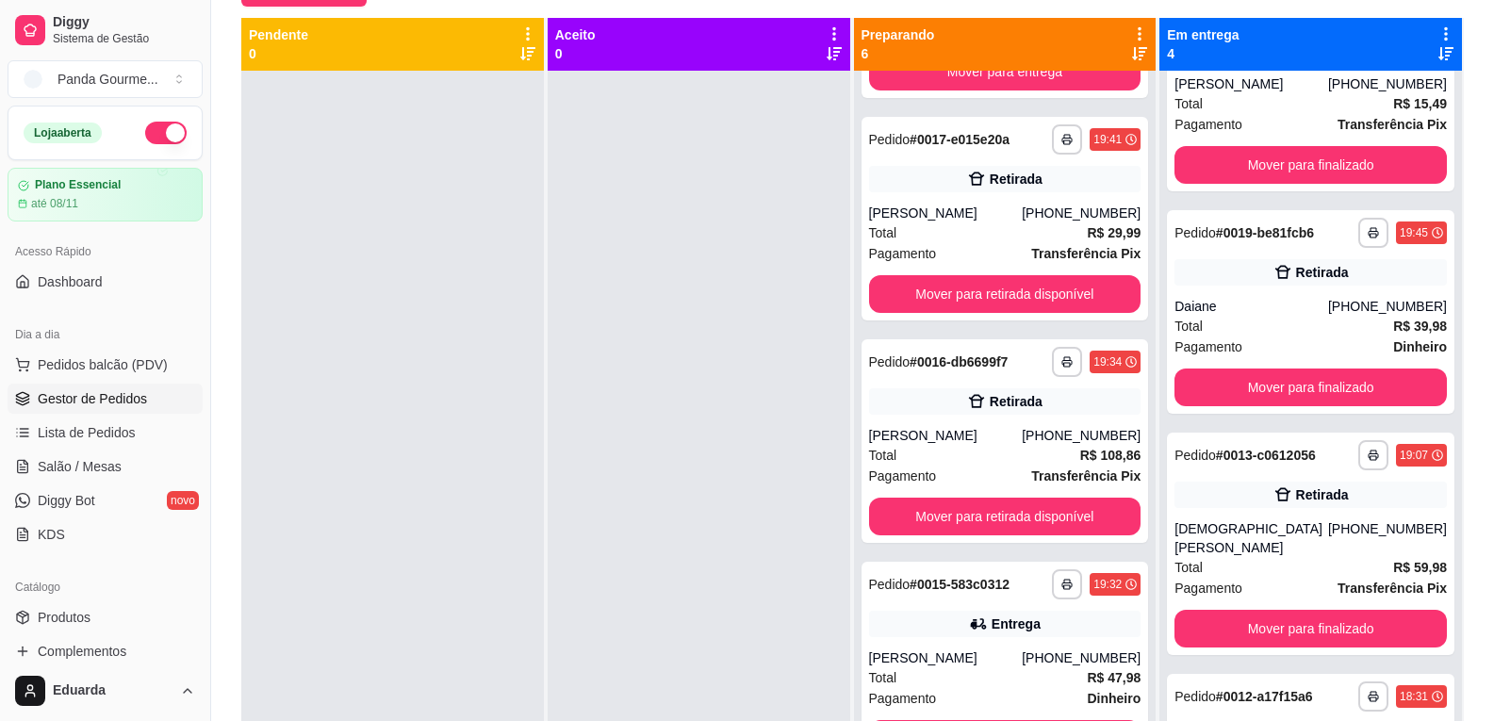
scroll to position [53, 0]
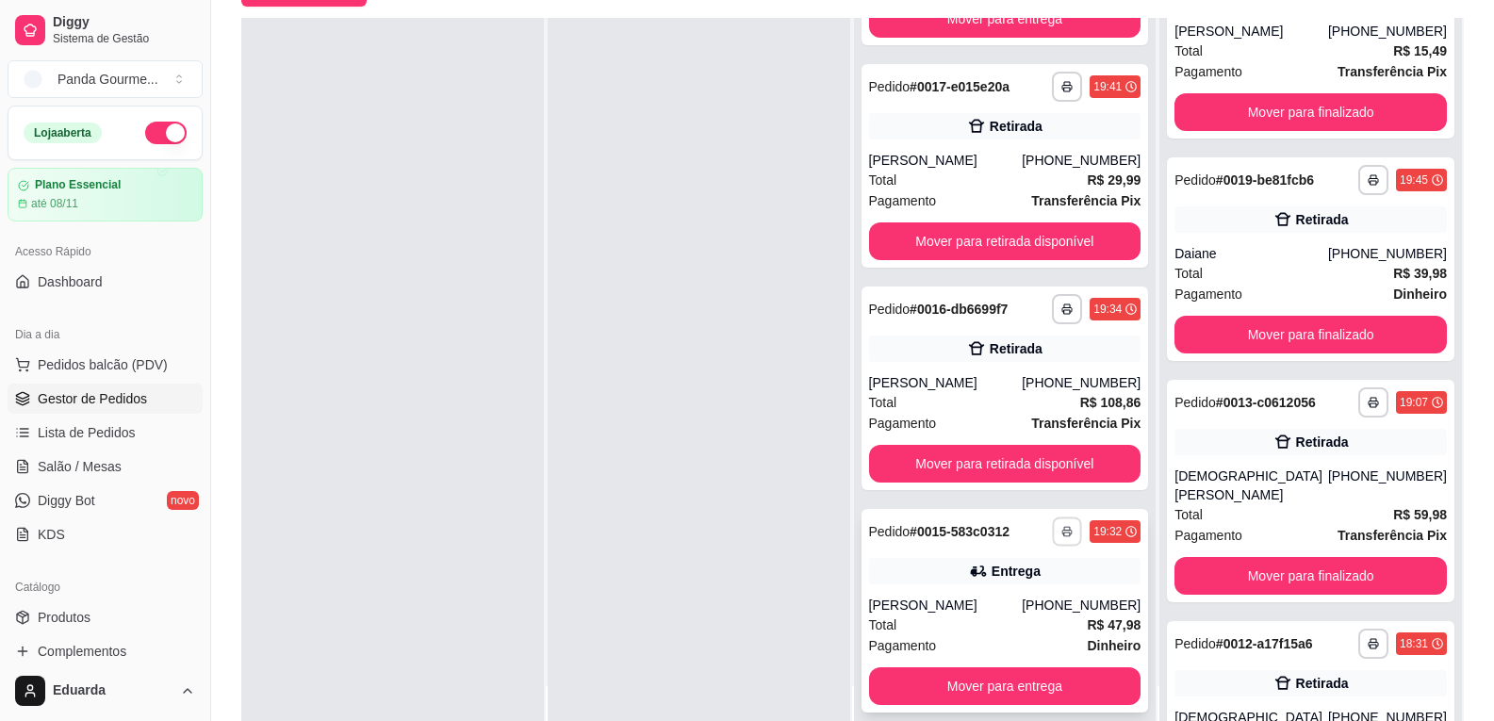
click at [1061, 535] on icon "button" at bounding box center [1066, 531] width 11 height 11
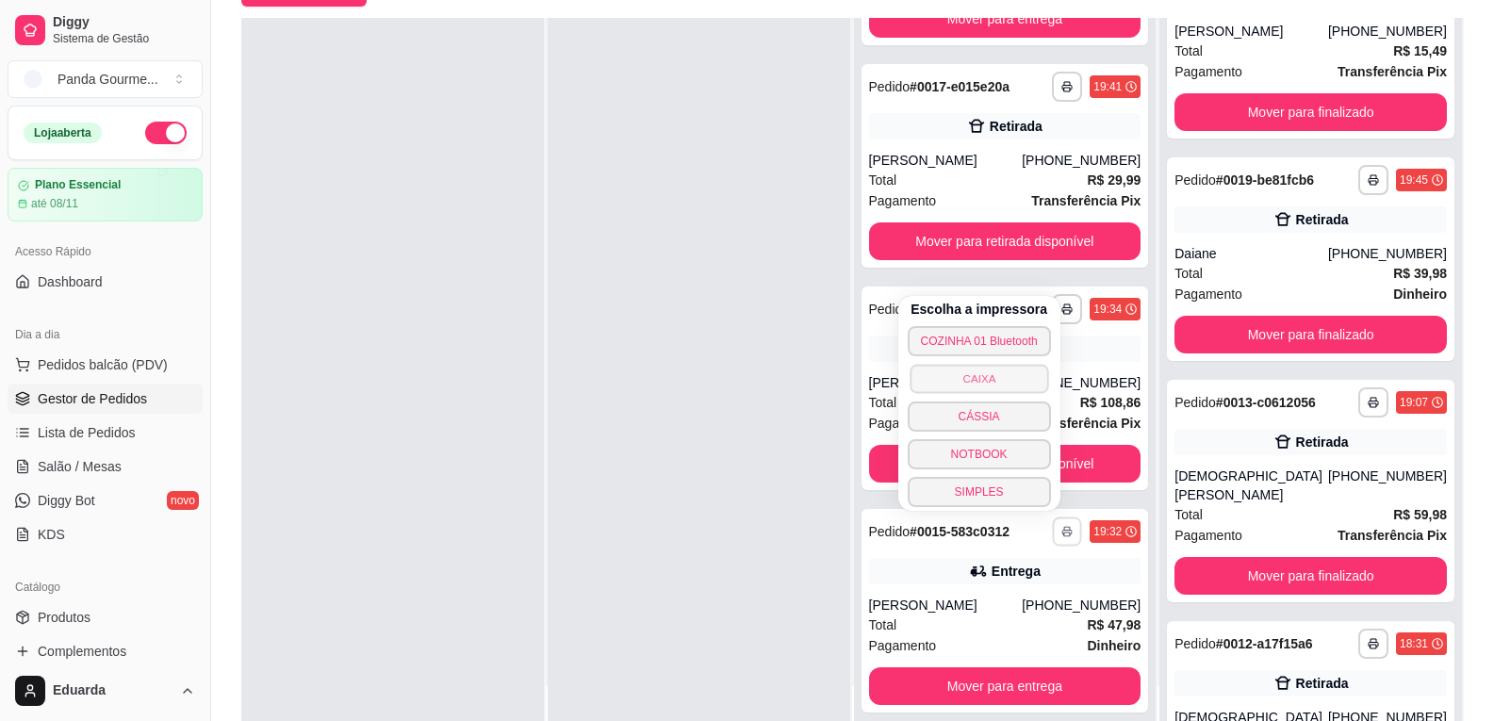
click at [1015, 382] on button "CAIXA" at bounding box center [979, 378] width 139 height 29
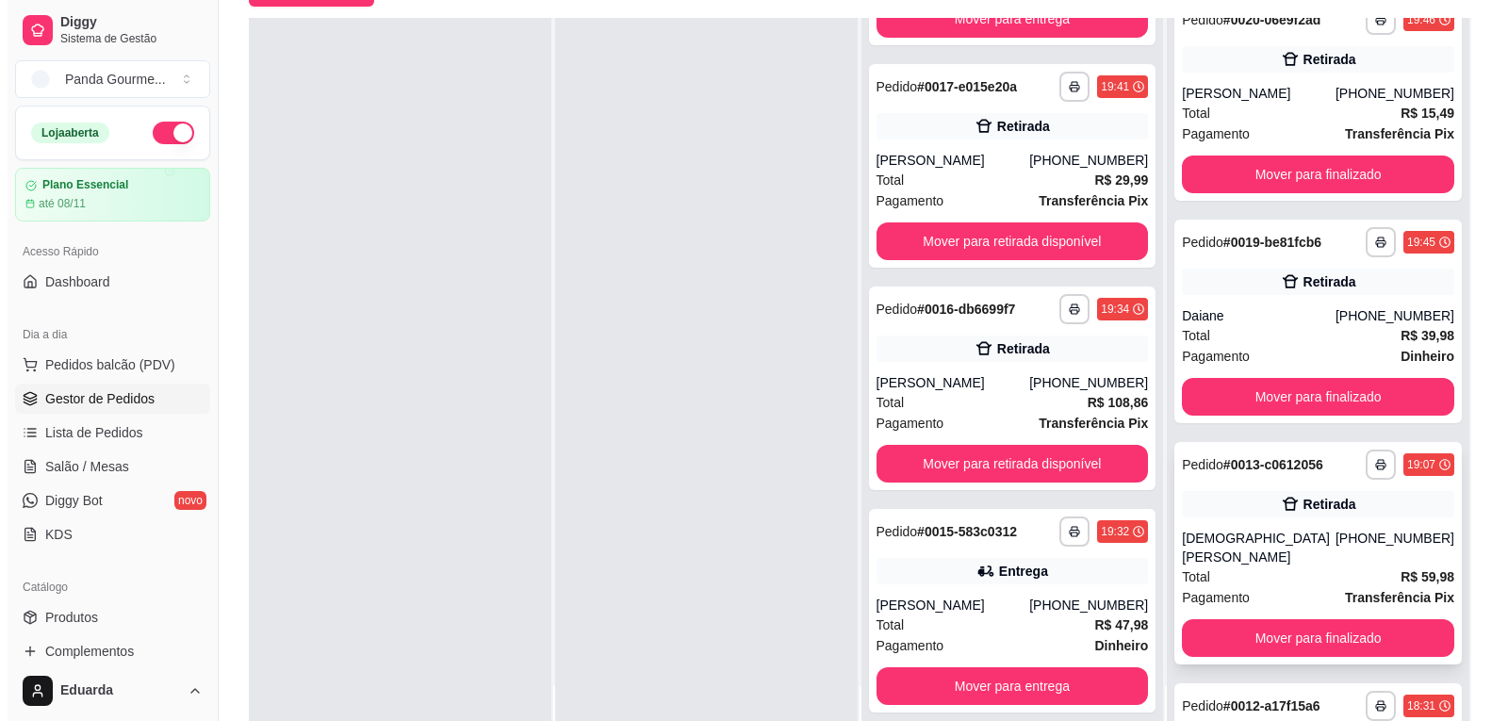
scroll to position [0, 0]
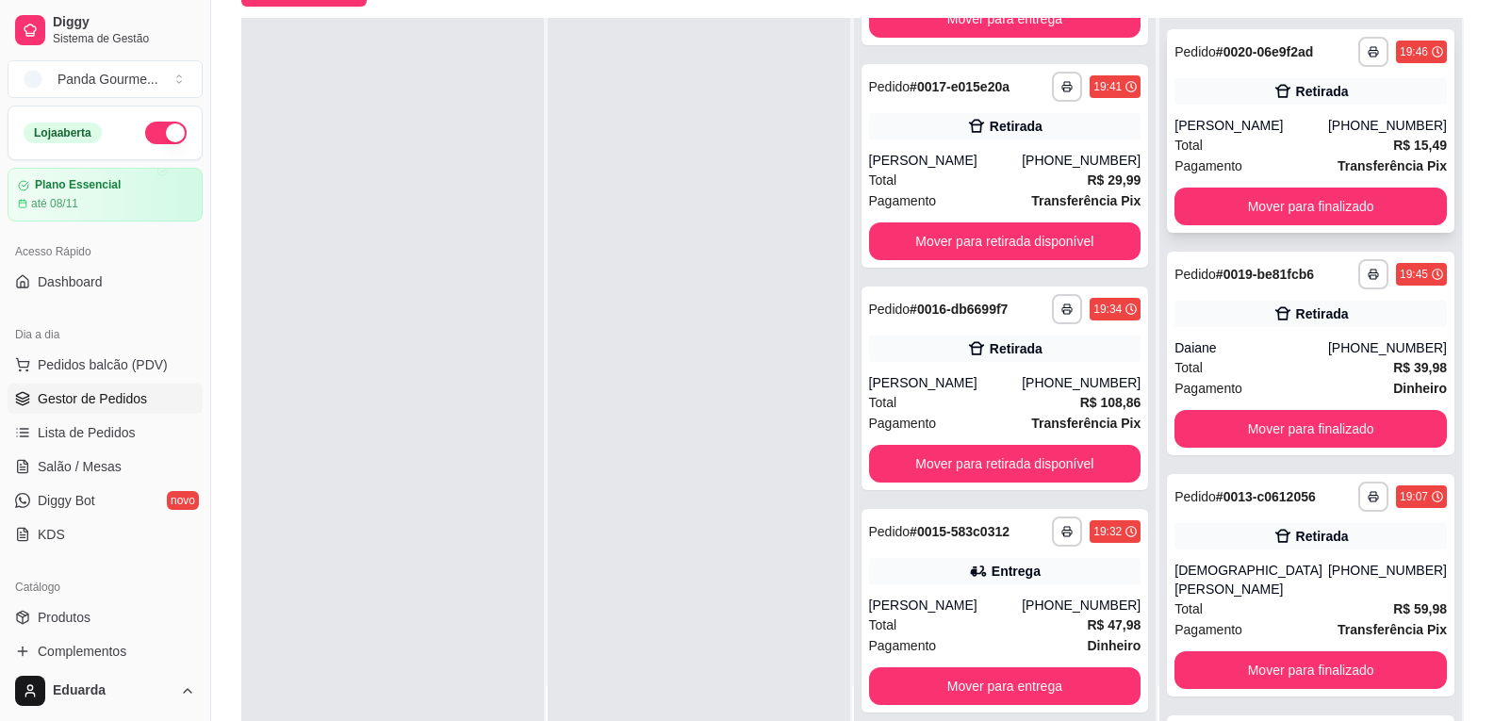
click at [1279, 151] on div "Total R$ 15,49" at bounding box center [1310, 145] width 272 height 21
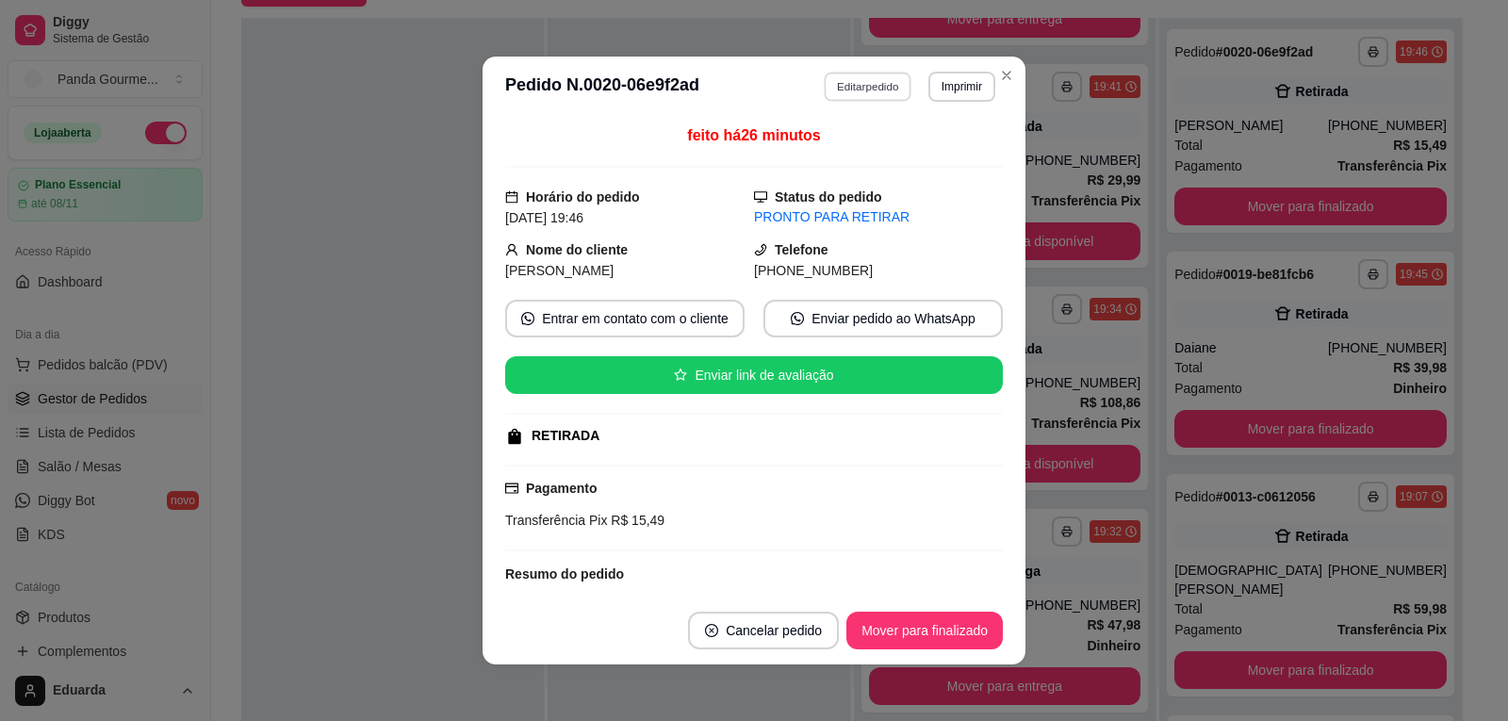
click at [860, 84] on button "Editar pedido" at bounding box center [869, 86] width 88 height 29
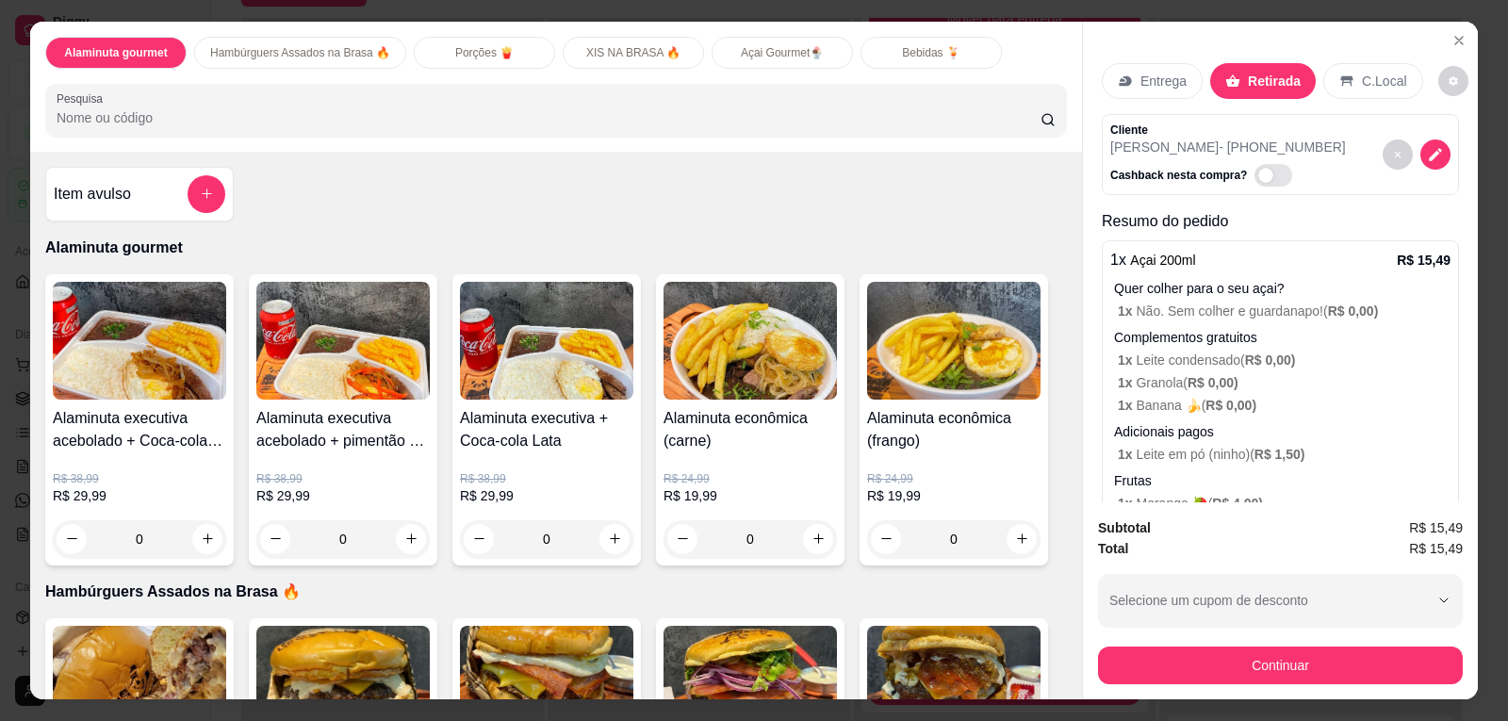
click at [910, 55] on p "Bebidas 🍹" at bounding box center [931, 52] width 58 height 15
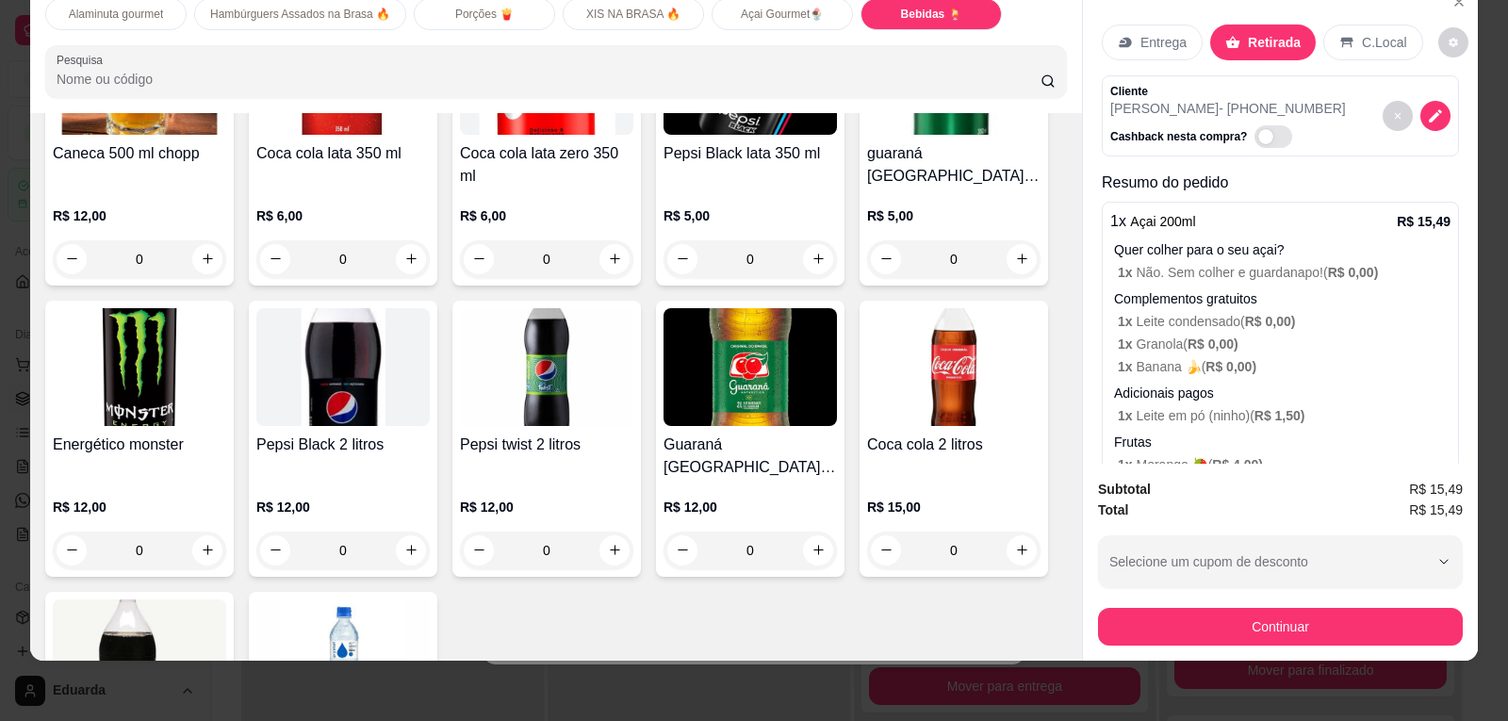
scroll to position [3673, 0]
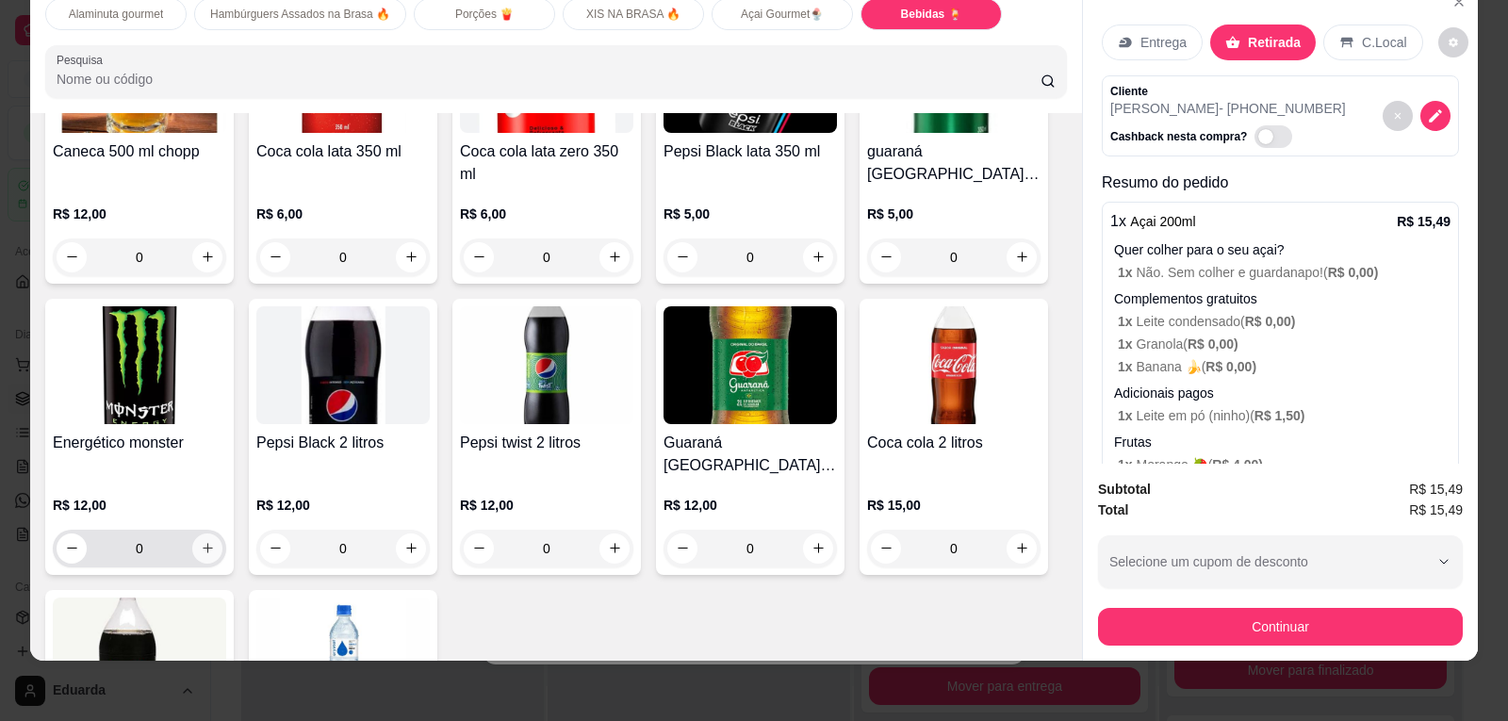
click at [207, 533] on button "increase-product-quantity" at bounding box center [207, 548] width 30 height 30
type input "1"
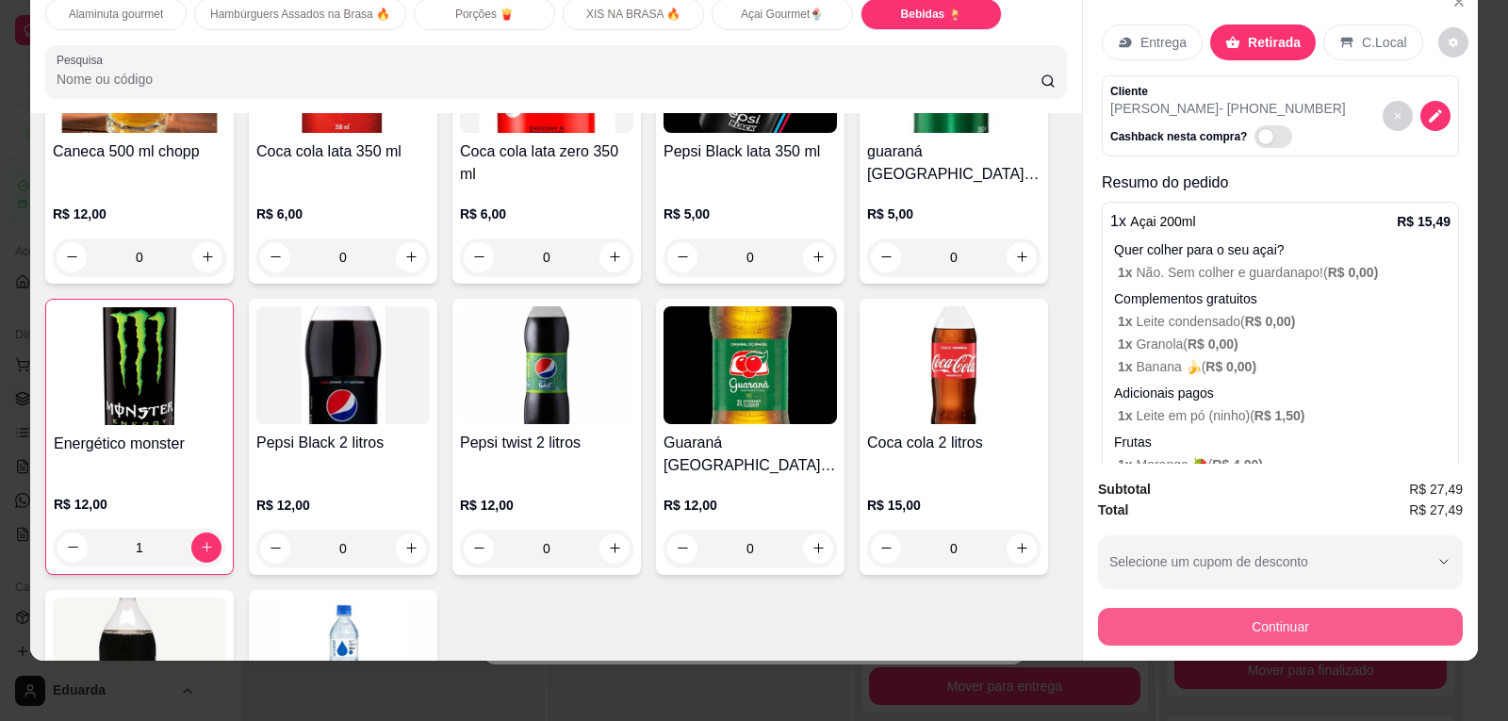
click at [1254, 631] on button "Continuar" at bounding box center [1280, 627] width 365 height 38
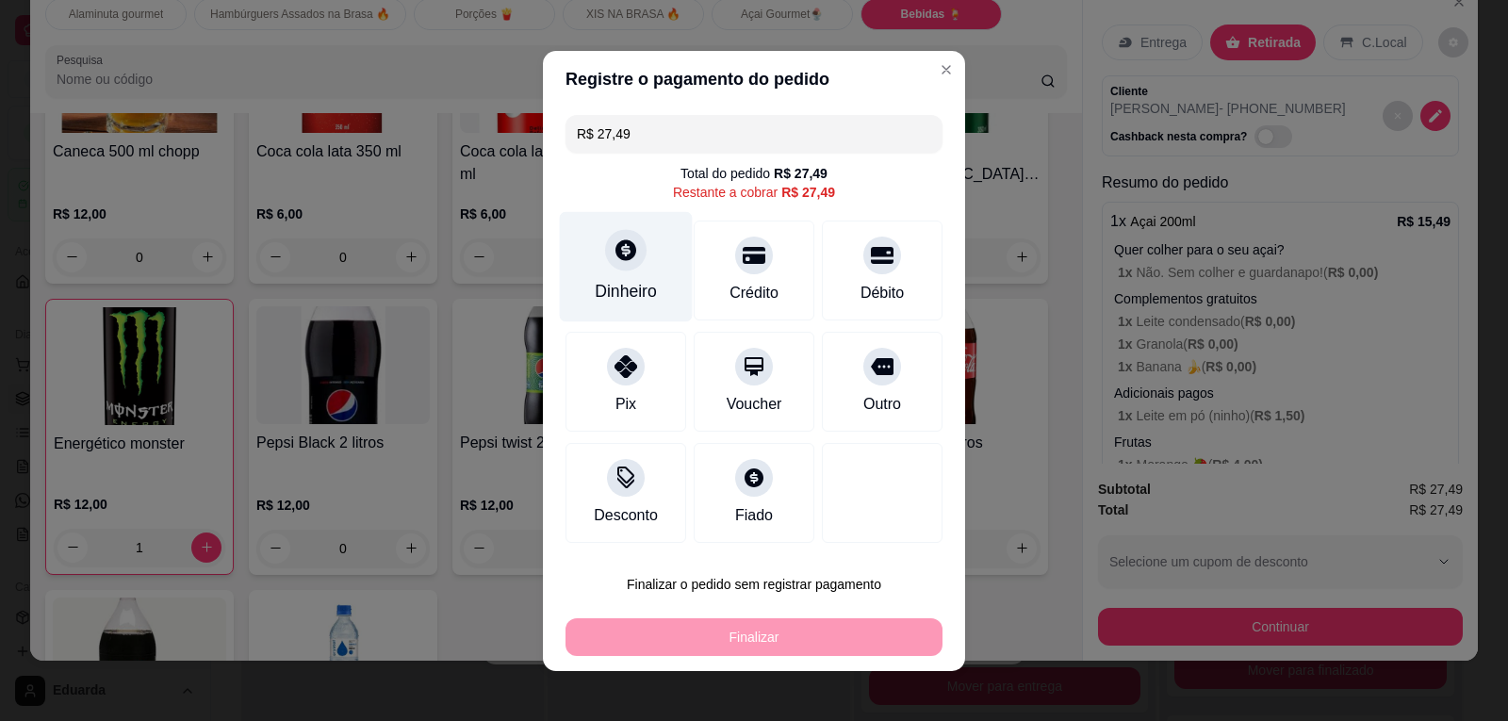
click at [615, 294] on div "Dinheiro" at bounding box center [626, 291] width 62 height 25
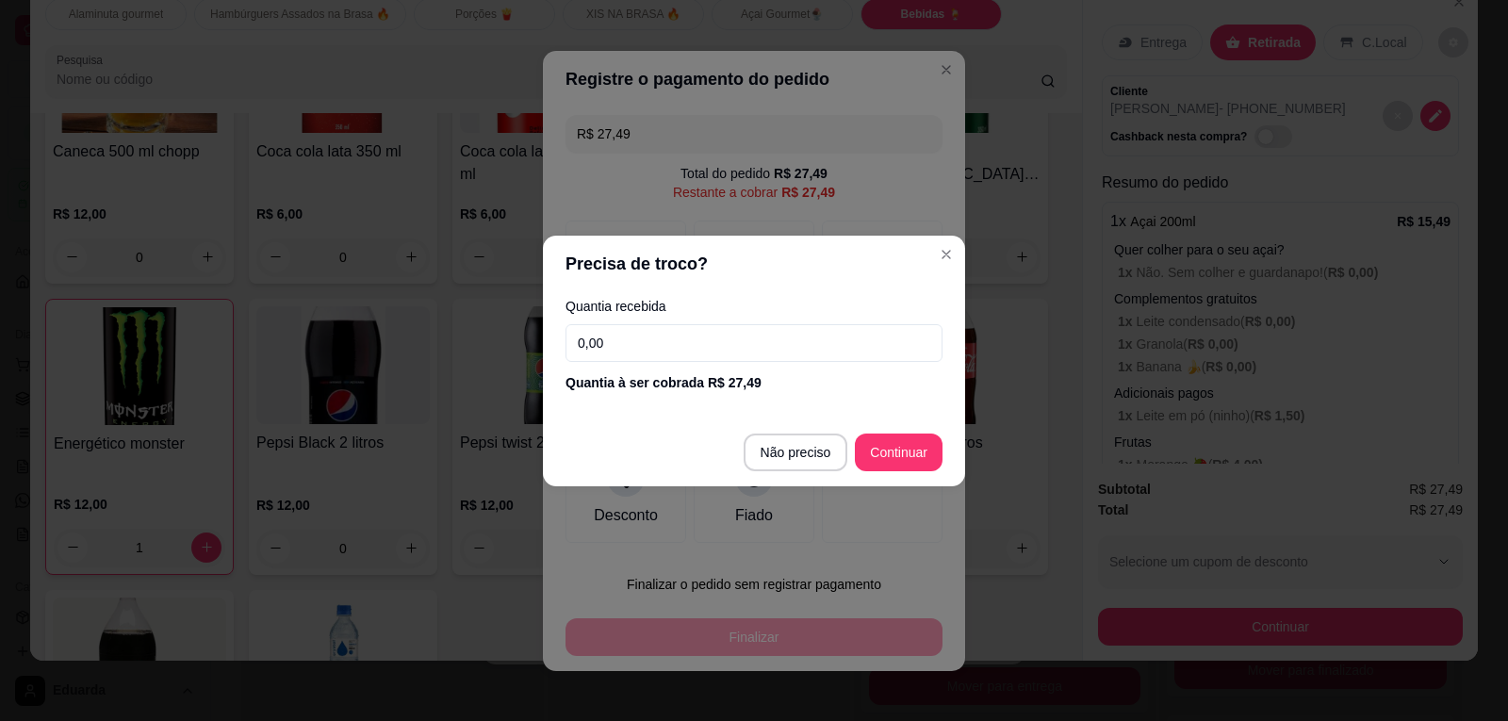
drag, startPoint x: 631, startPoint y: 336, endPoint x: 459, endPoint y: 319, distance: 172.4
click at [459, 319] on div "Precisa de troco? Quantia recebida 0,00 Quantia à ser cobrada R$ 27,49 Não prec…" at bounding box center [754, 360] width 1508 height 721
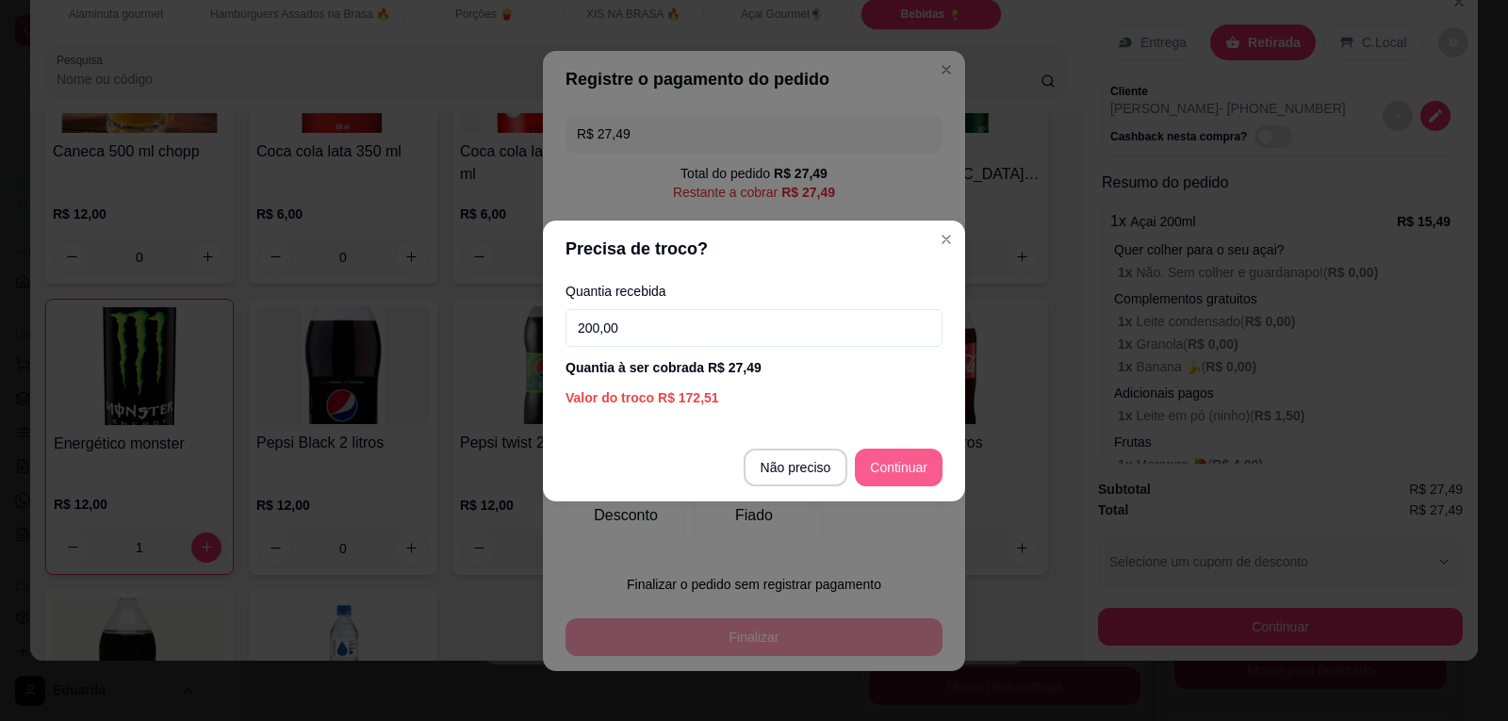
type input "200,00"
type input "R$ 0,00"
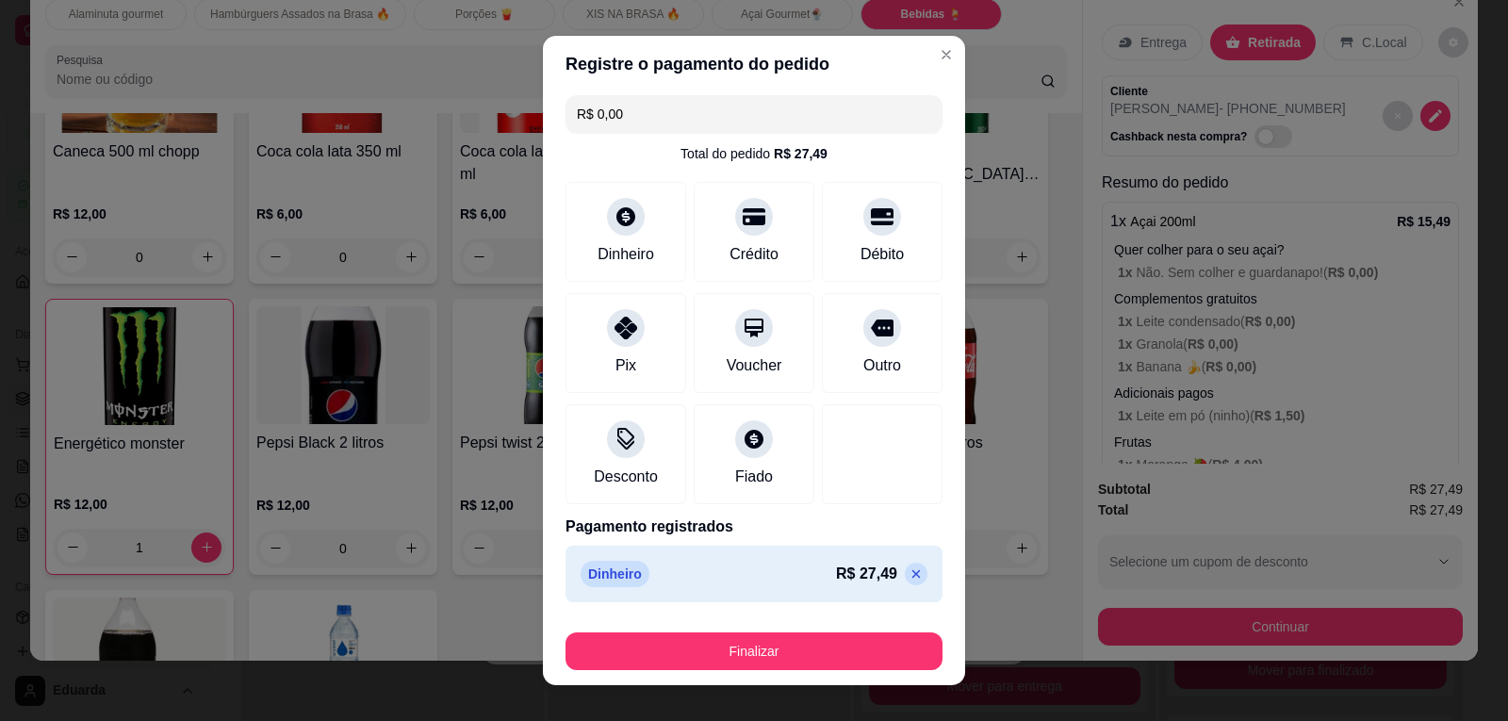
scroll to position [25, 0]
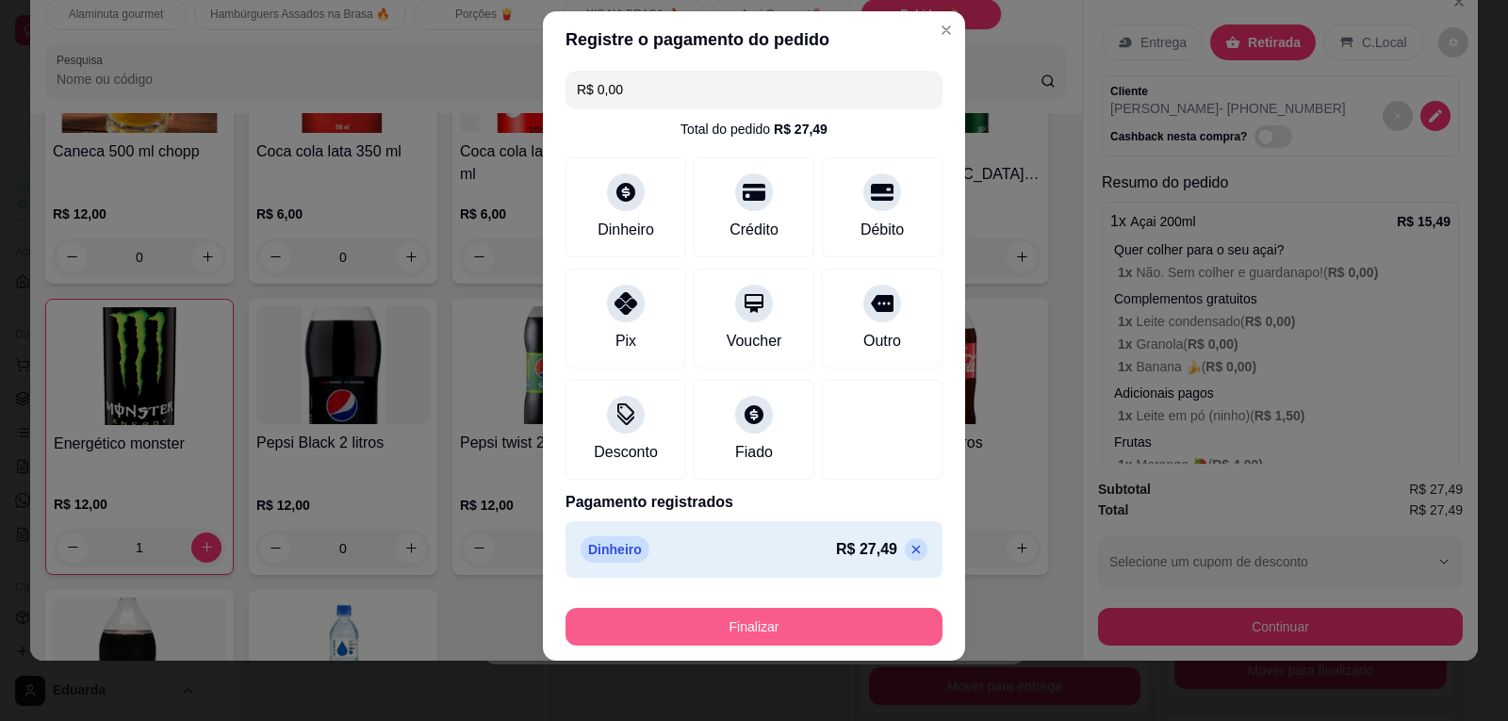
click at [776, 639] on button "Finalizar" at bounding box center [753, 627] width 377 height 38
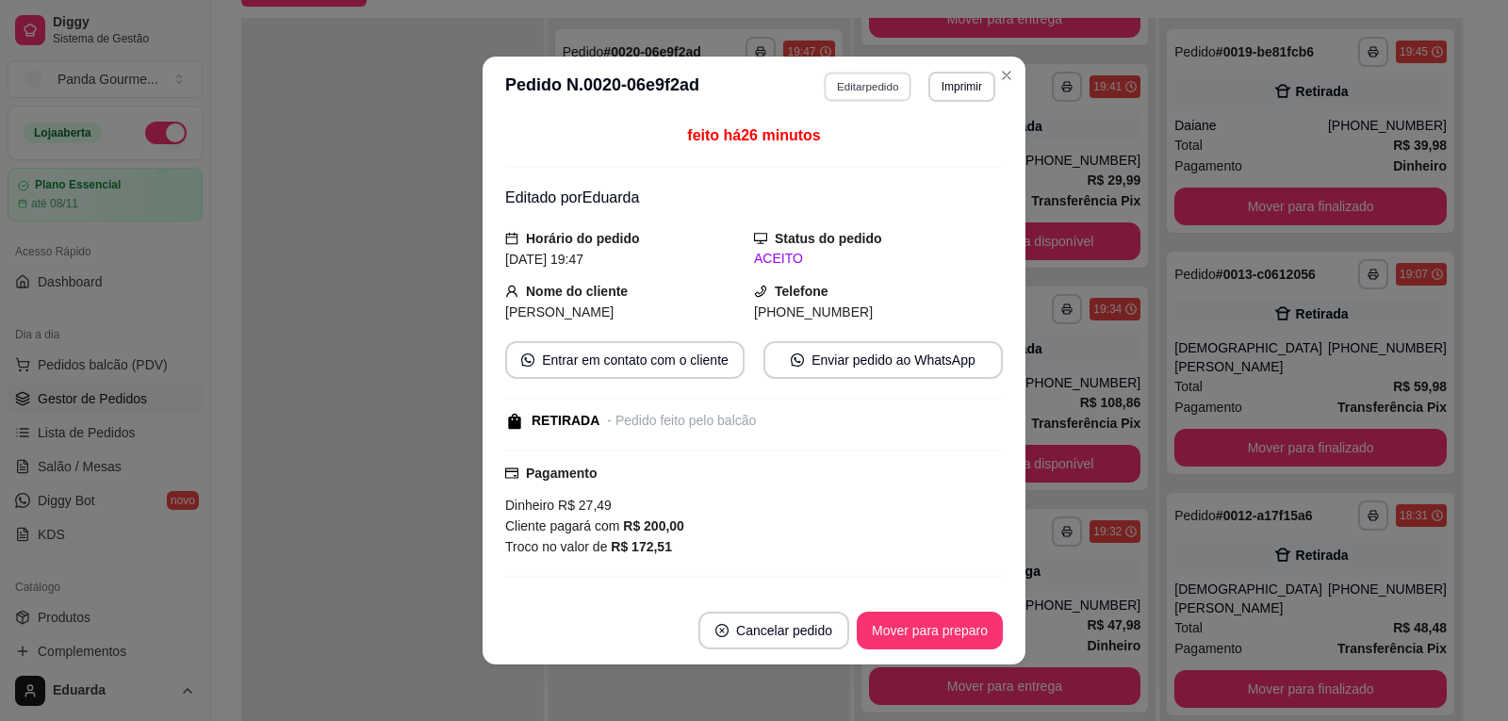
click at [847, 86] on button "Editar pedido" at bounding box center [869, 86] width 88 height 29
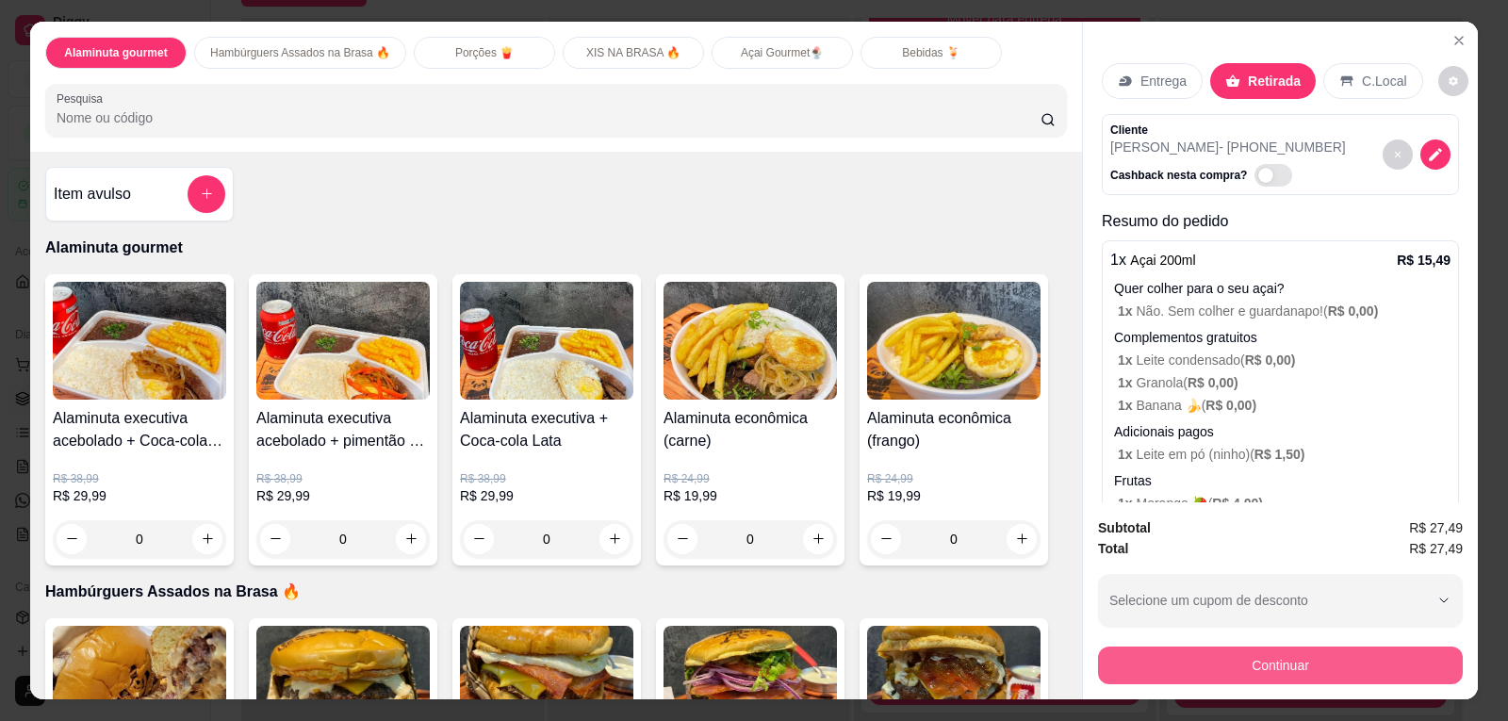
click at [1237, 666] on button "Continuar" at bounding box center [1280, 666] width 365 height 38
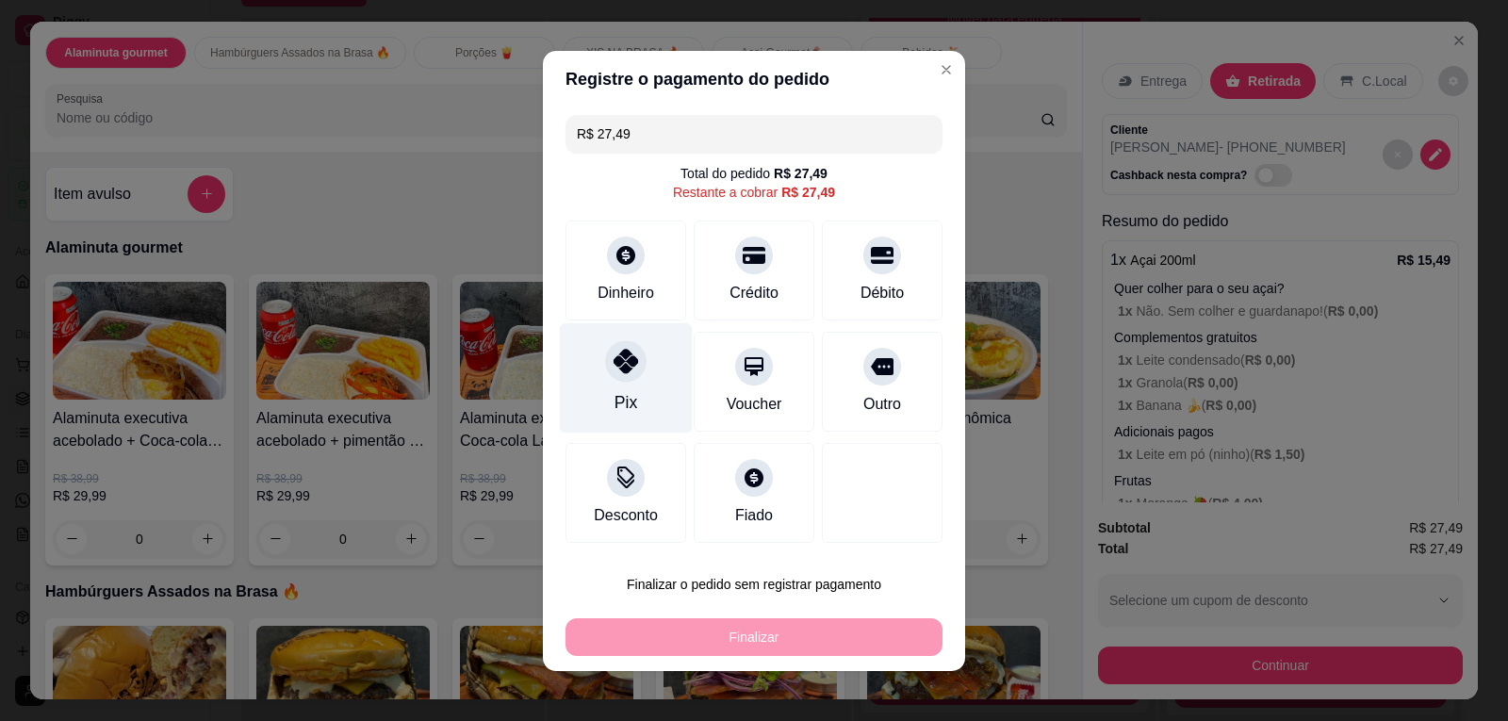
click at [634, 389] on div "Pix" at bounding box center [626, 377] width 133 height 110
type input "R$ 0,00"
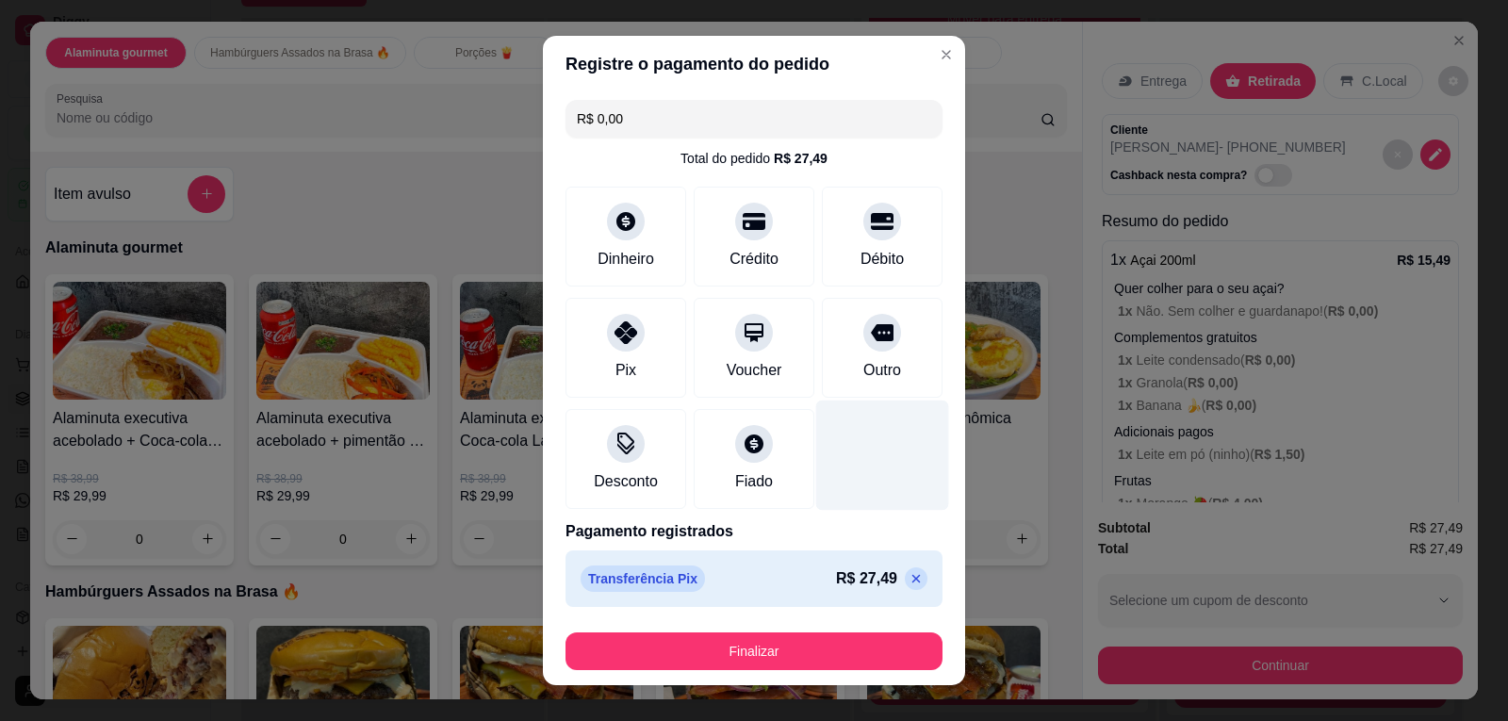
scroll to position [5, 0]
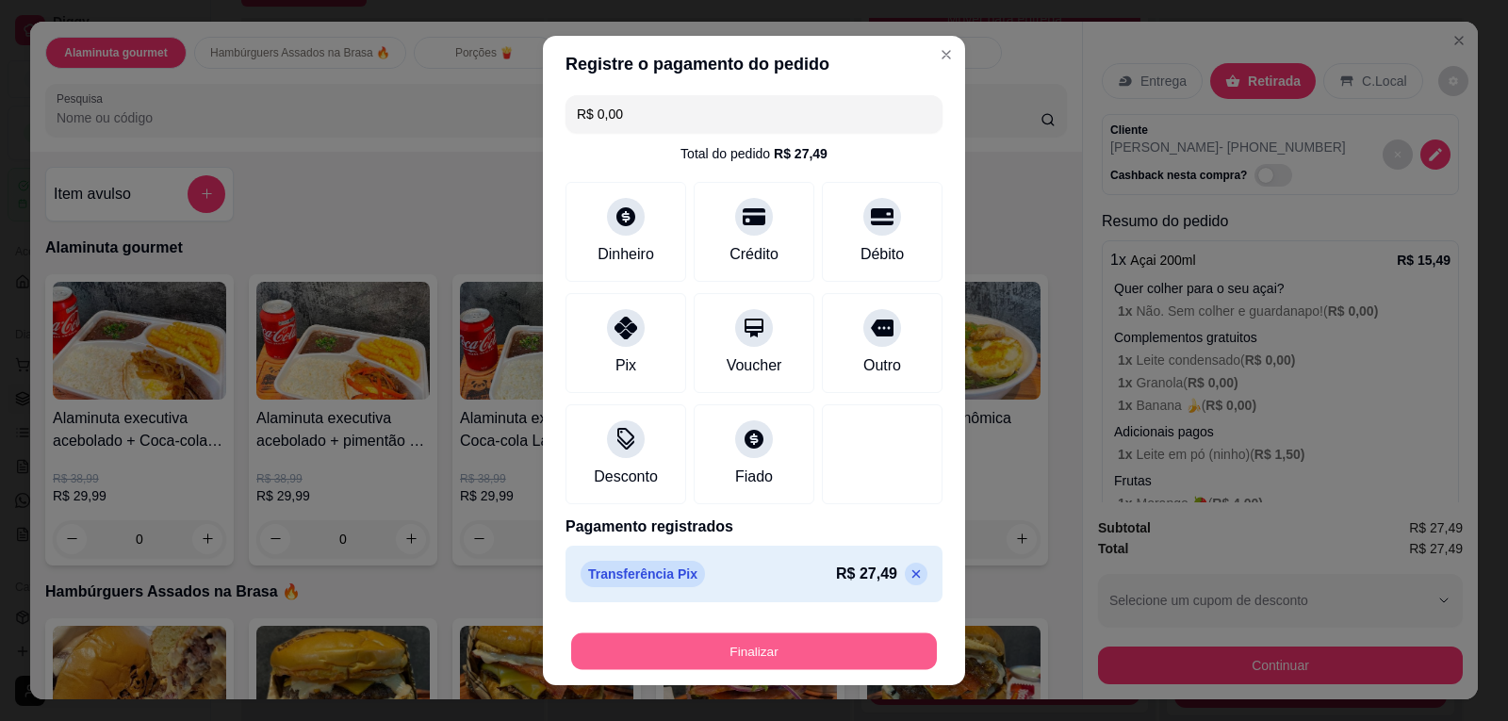
click at [836, 635] on button "Finalizar" at bounding box center [754, 650] width 366 height 37
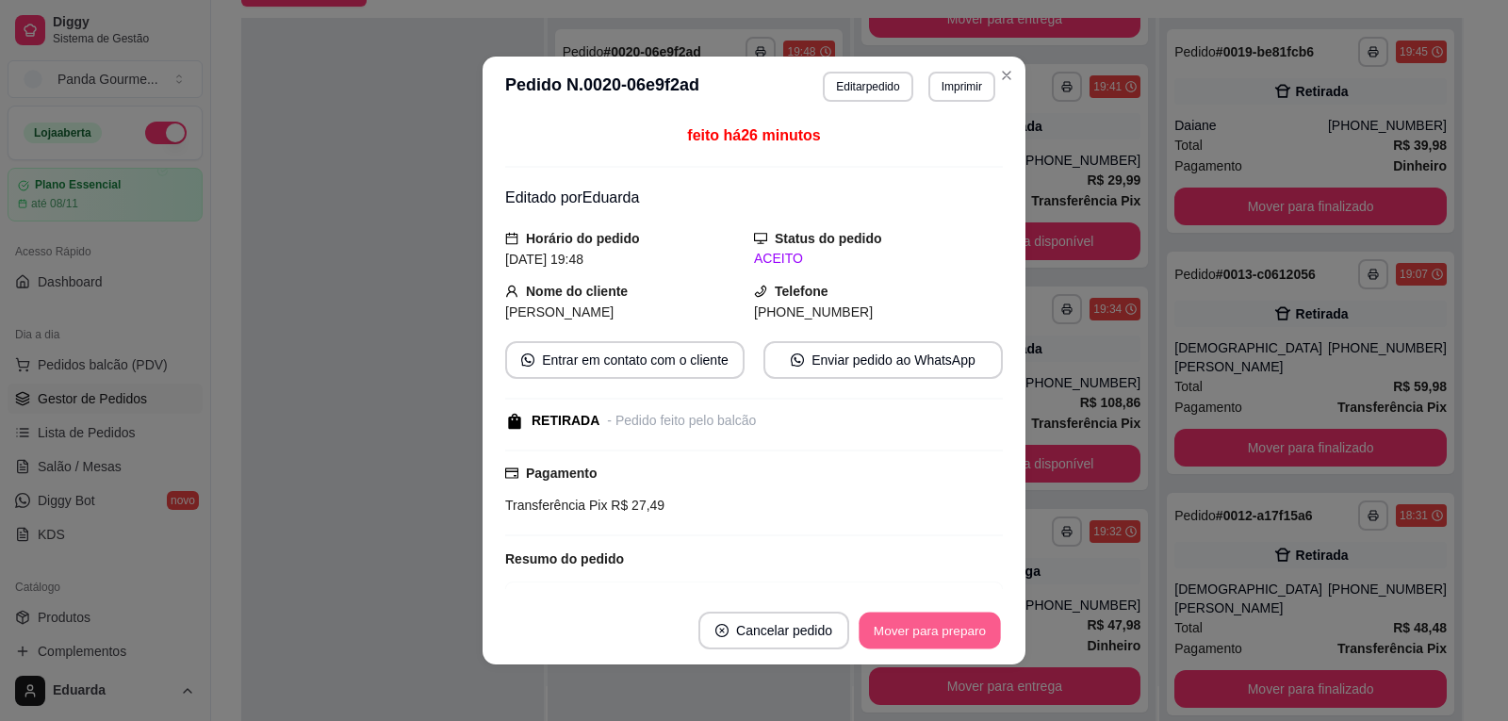
click at [939, 631] on button "Mover para preparo" at bounding box center [929, 631] width 141 height 37
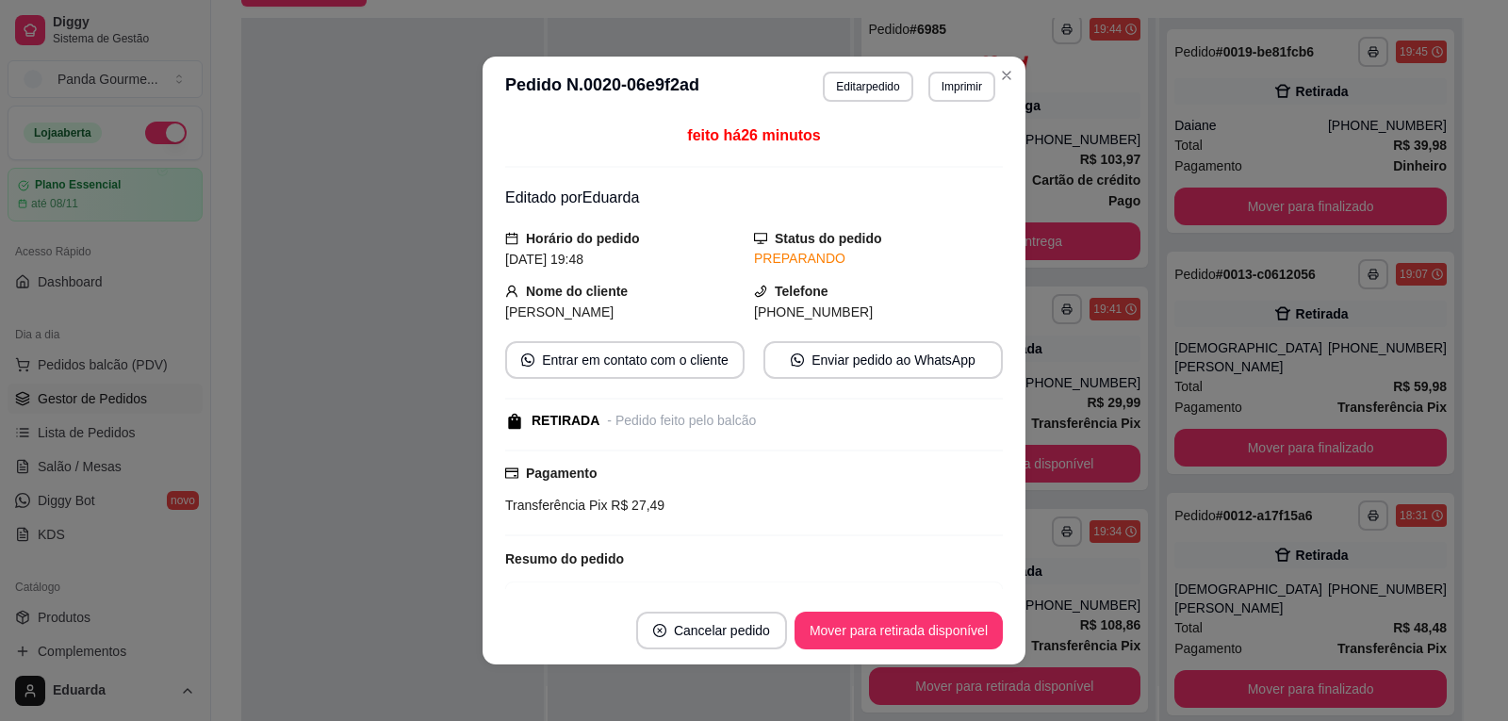
scroll to position [912, 0]
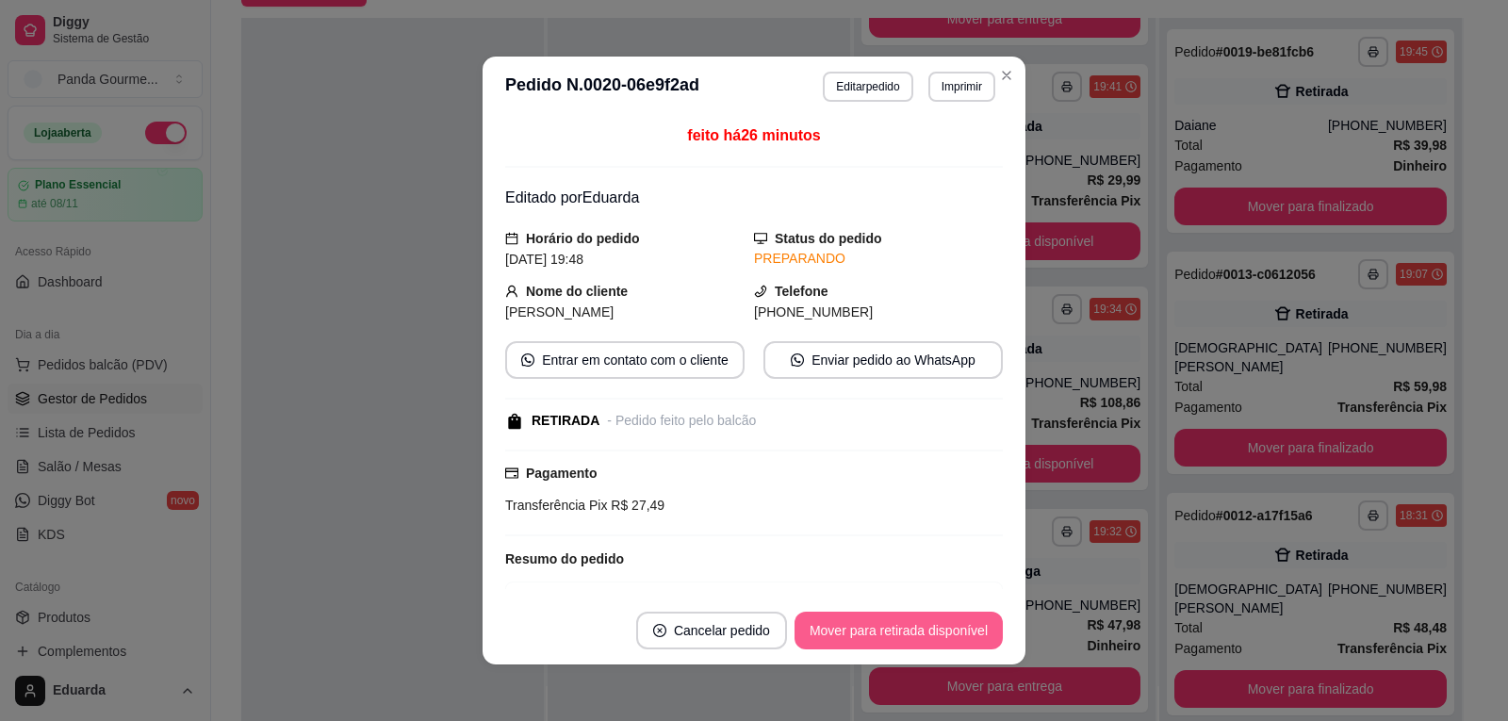
click at [905, 633] on button "Mover para retirada disponível" at bounding box center [899, 631] width 208 height 38
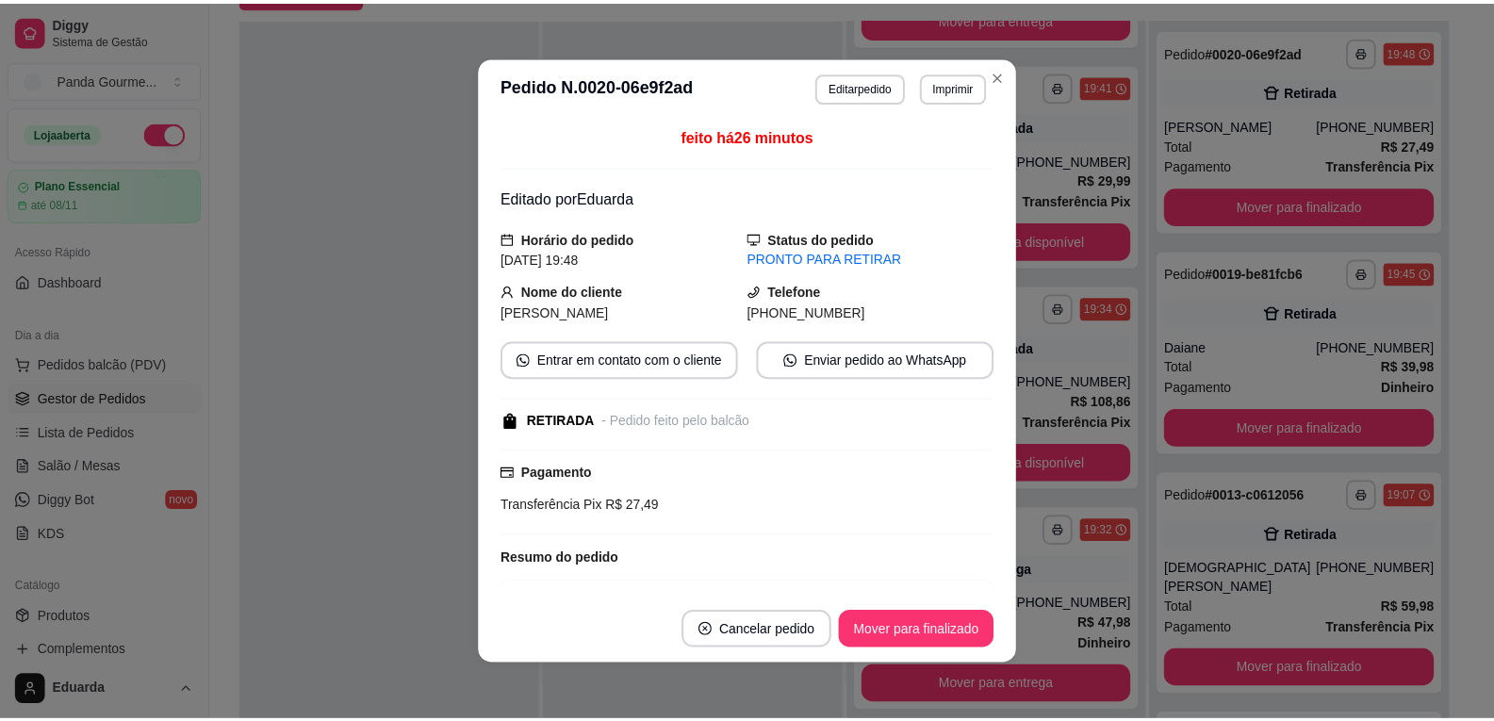
scroll to position [690, 0]
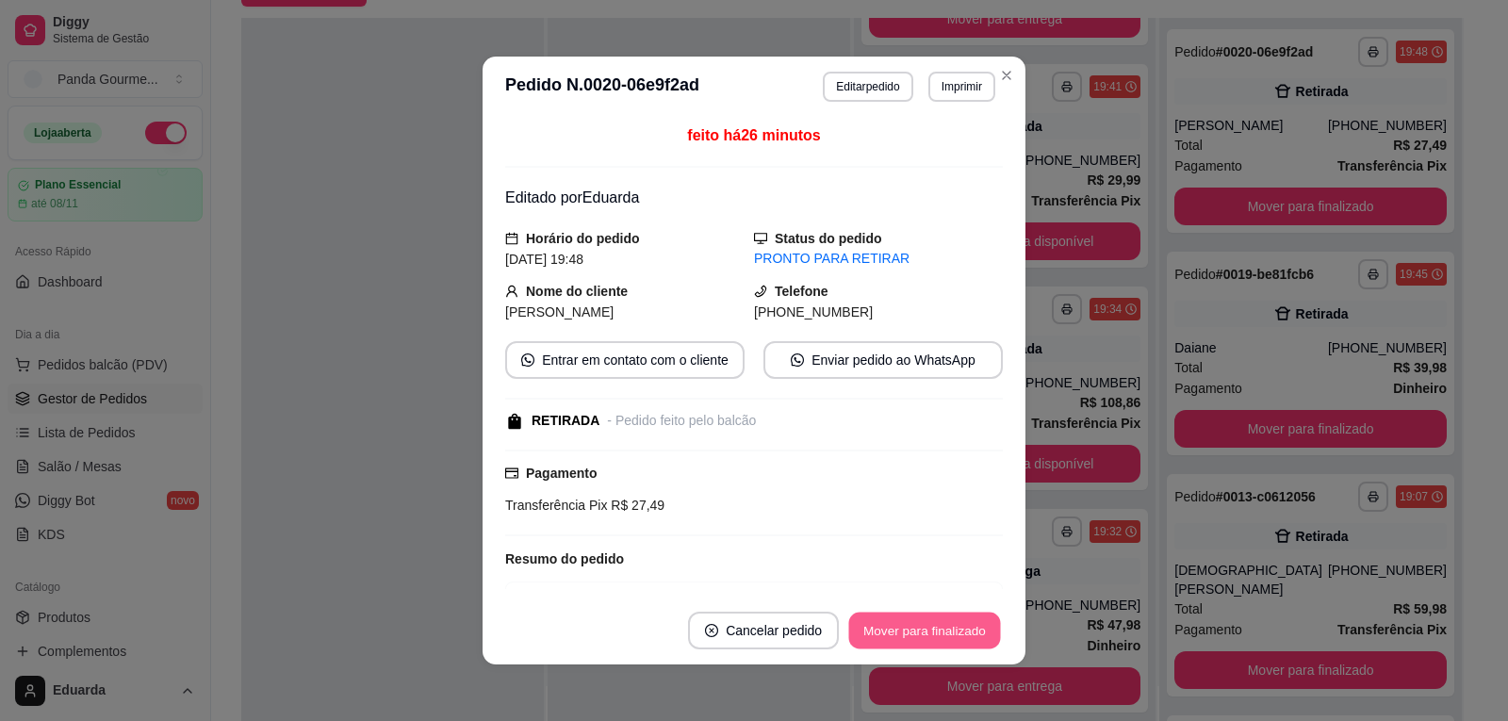
click at [905, 633] on button "Mover para finalizado" at bounding box center [925, 631] width 152 height 37
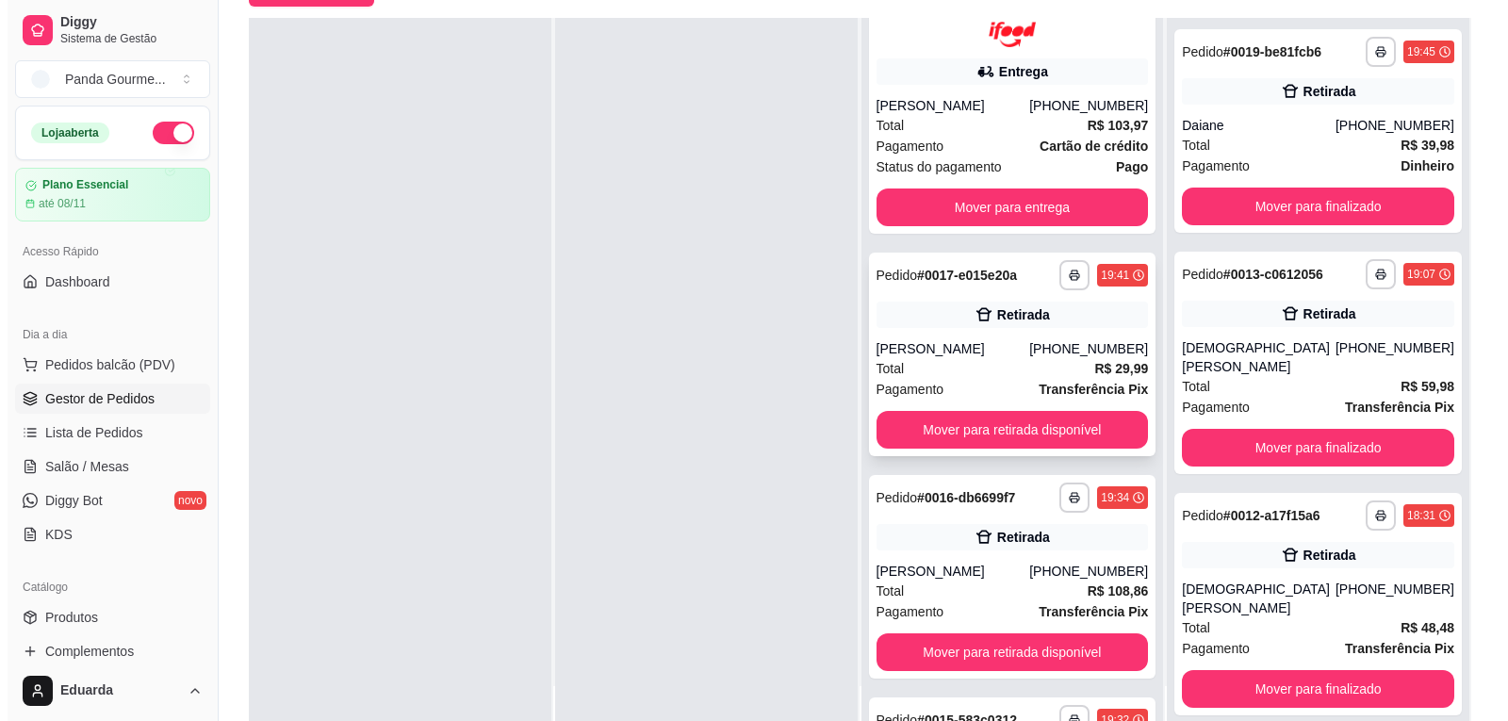
scroll to position [407, 0]
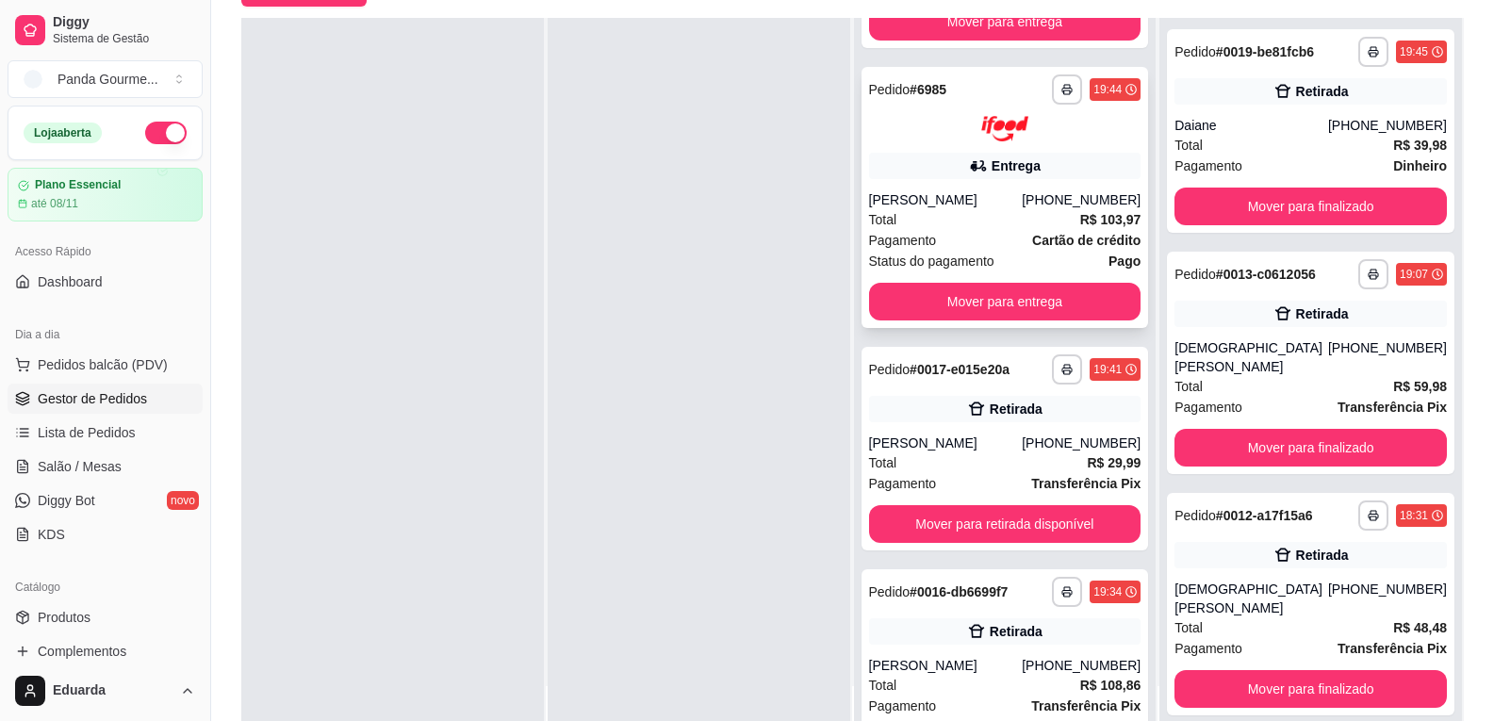
click at [989, 183] on div "**********" at bounding box center [1004, 197] width 287 height 261
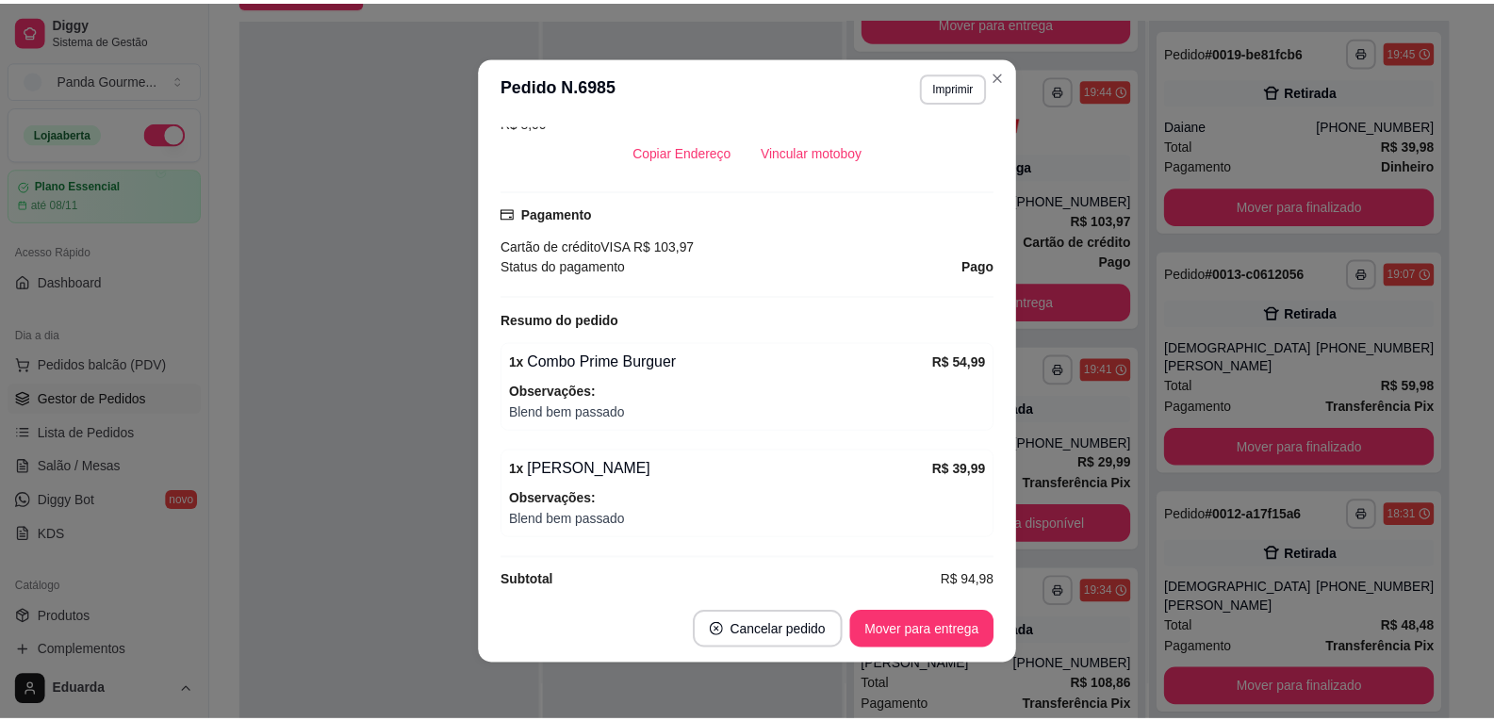
scroll to position [400, 0]
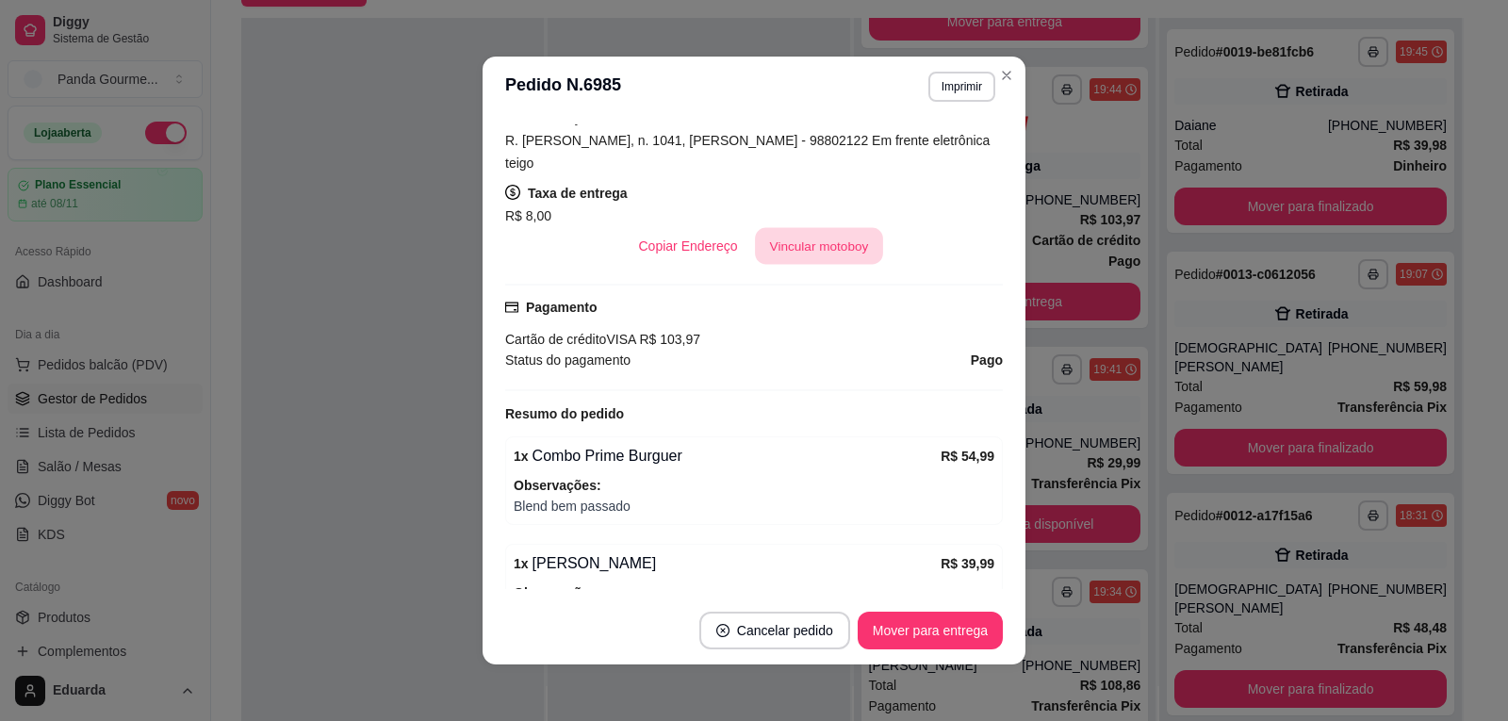
click at [822, 228] on button "Vincular motoboy" at bounding box center [819, 246] width 128 height 37
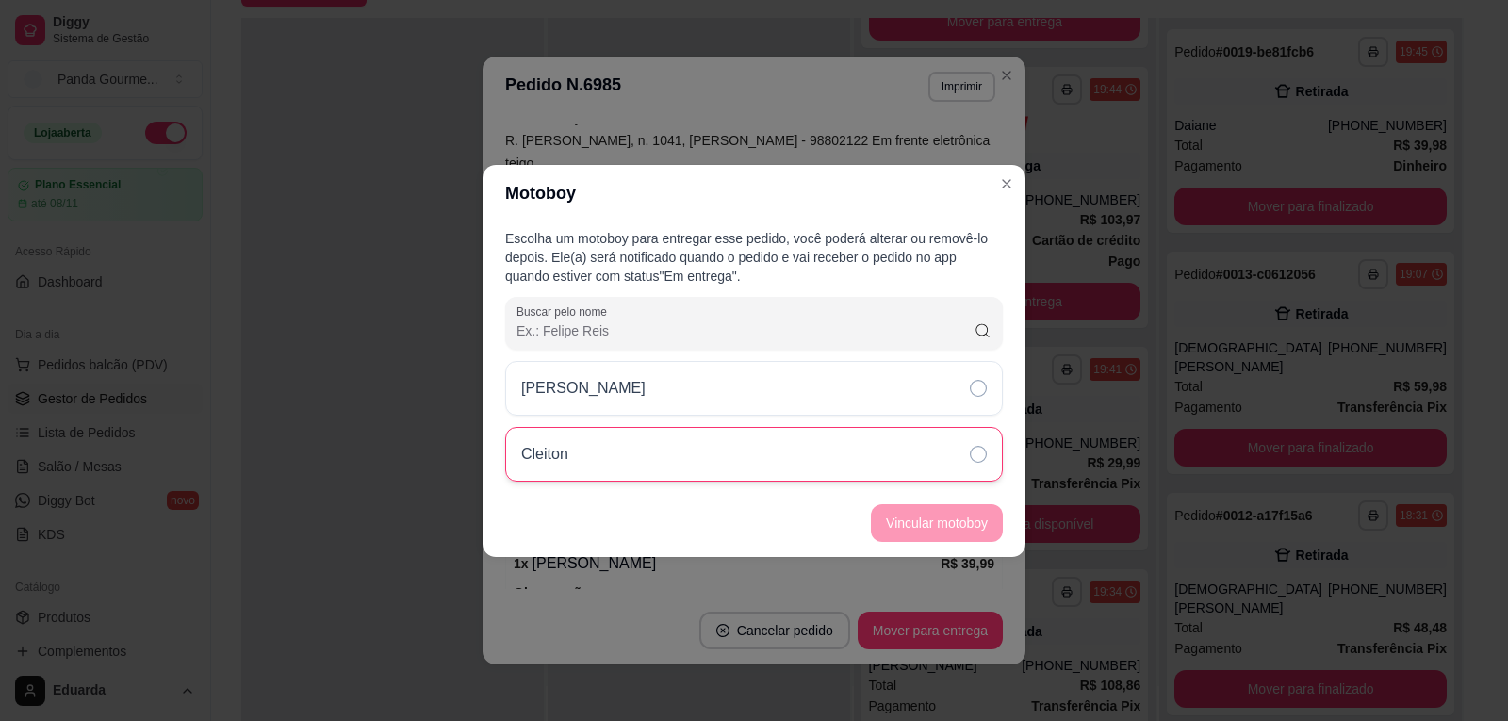
click at [796, 472] on div "Cleiton" at bounding box center [754, 454] width 498 height 55
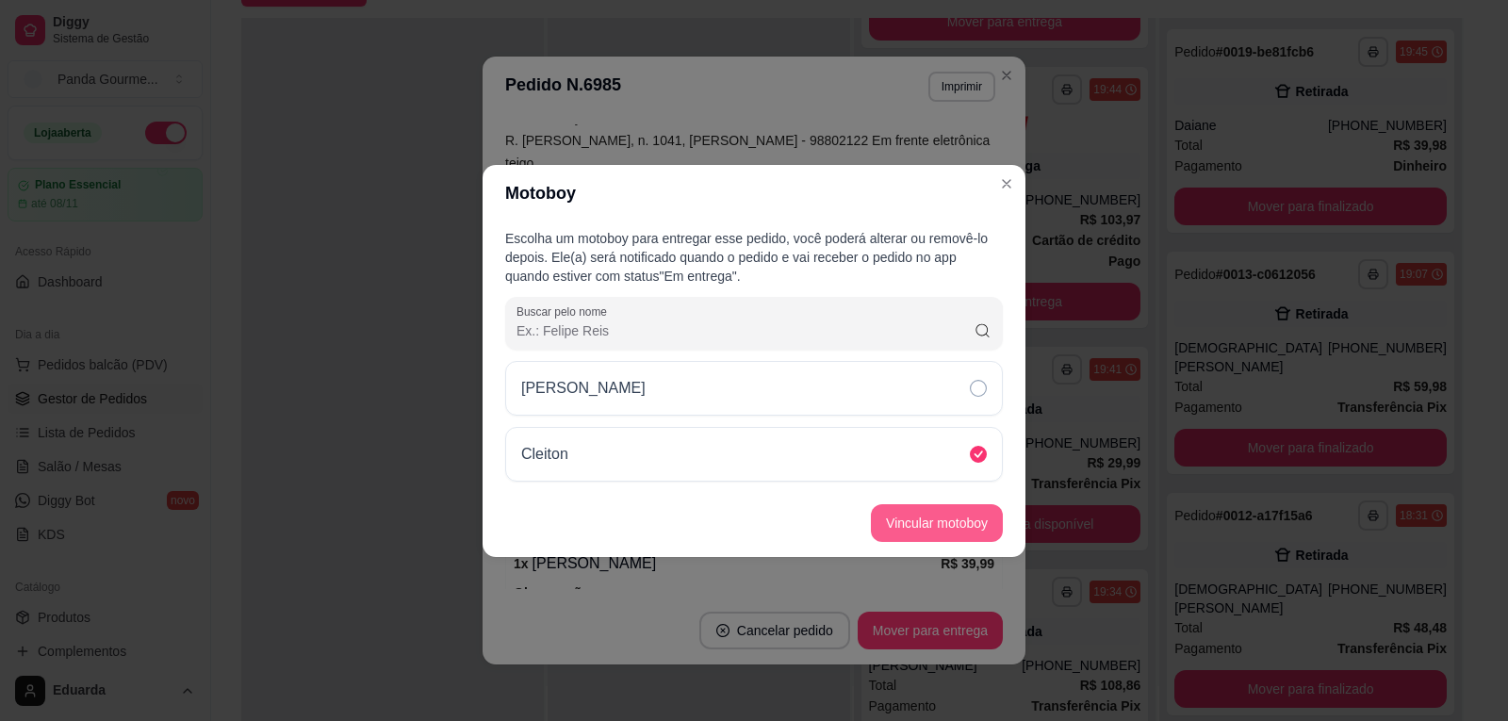
click at [895, 519] on button "Vincular motoboy" at bounding box center [937, 523] width 132 height 38
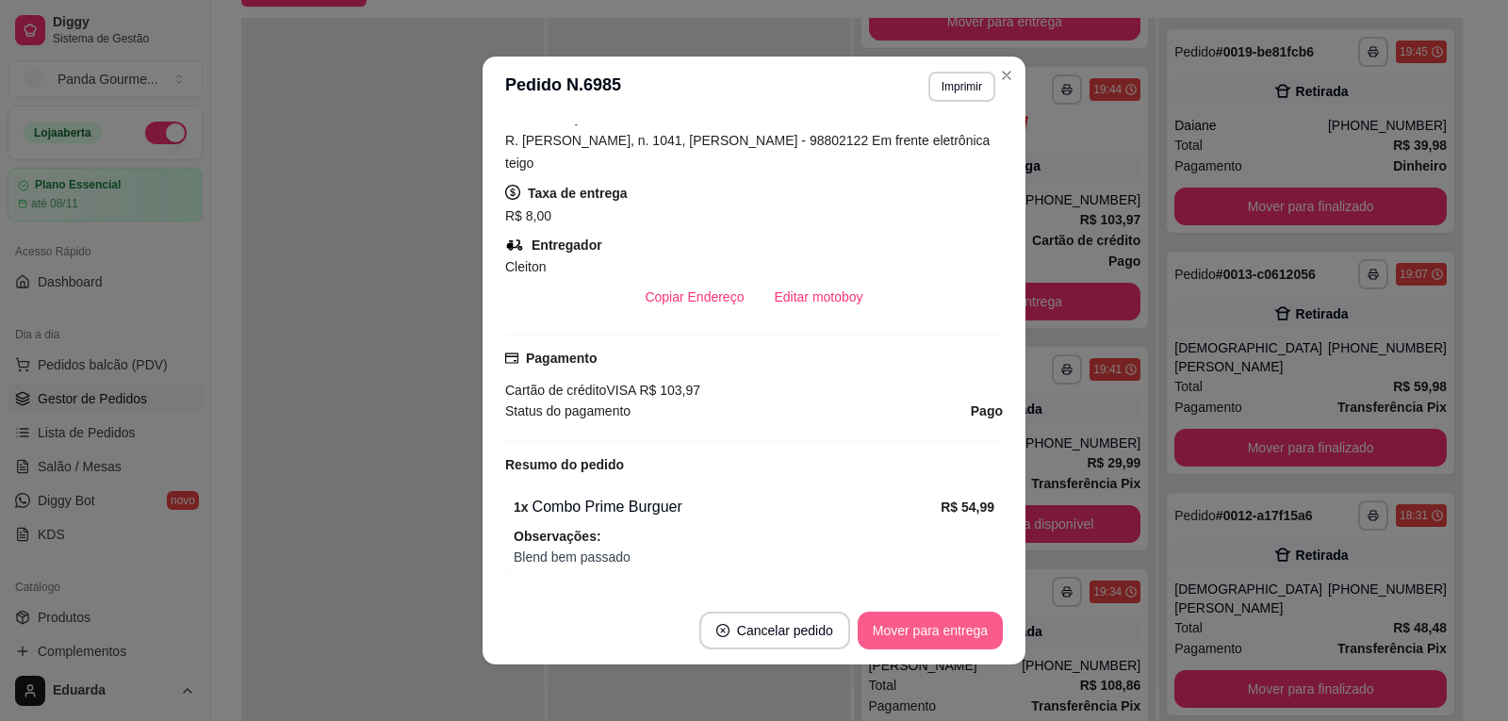
click at [939, 640] on button "Mover para entrega" at bounding box center [930, 631] width 145 height 38
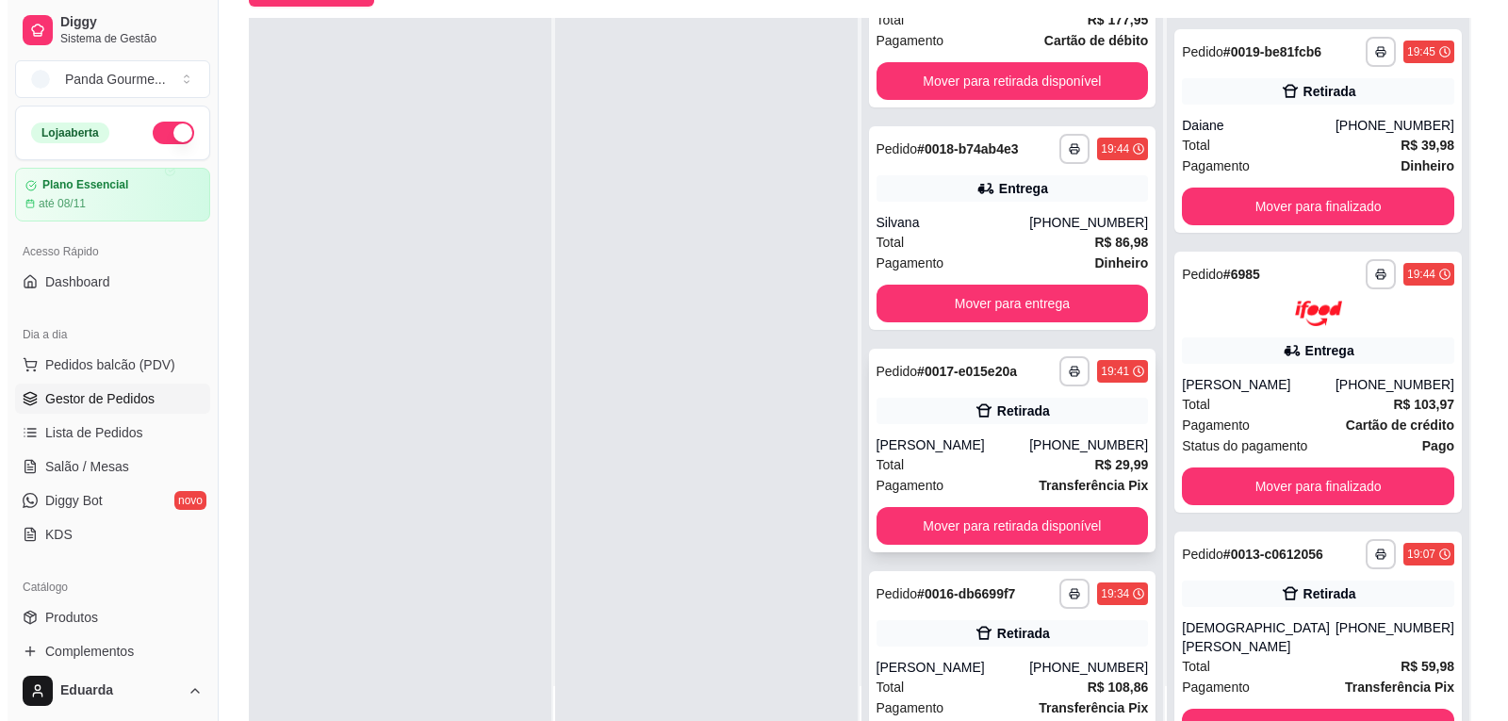
scroll to position [124, 0]
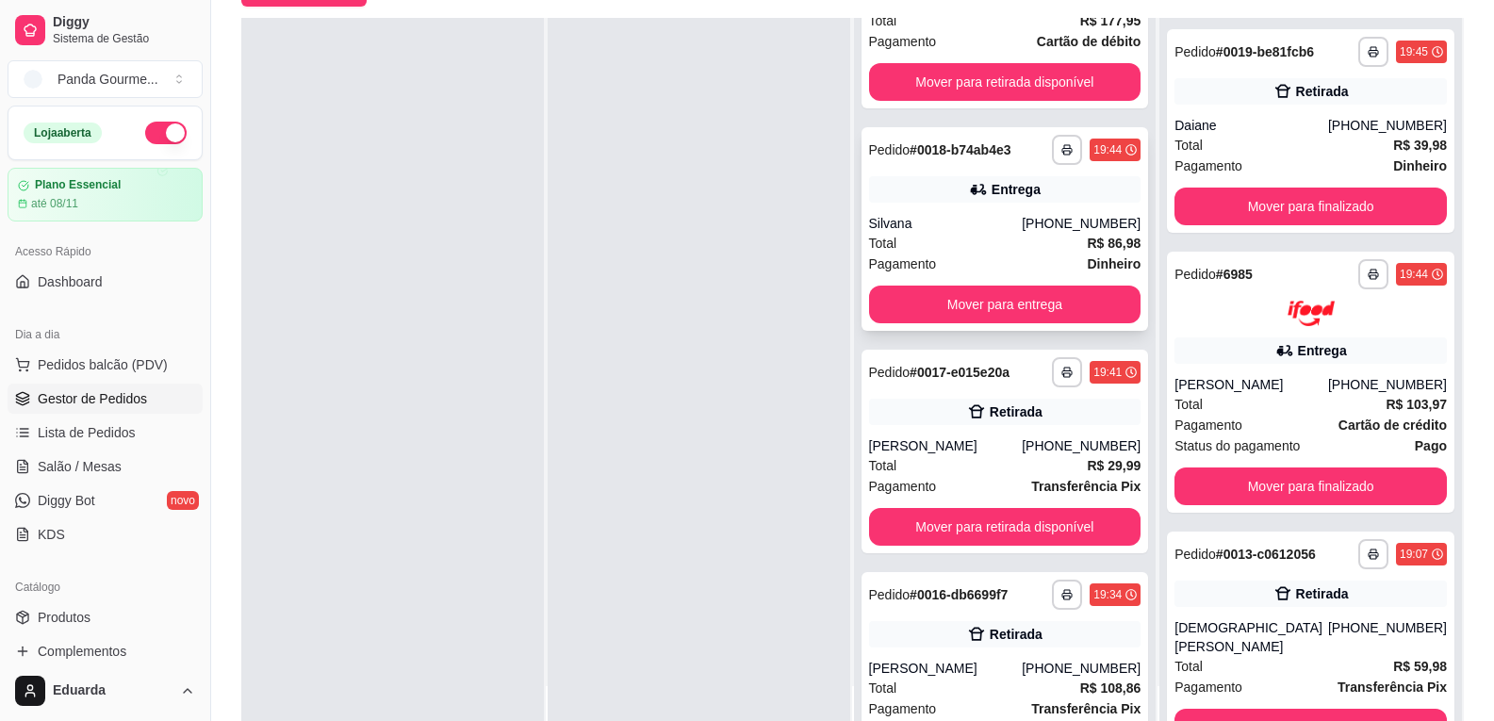
click at [992, 247] on div "Total R$ 86,98" at bounding box center [1005, 243] width 272 height 21
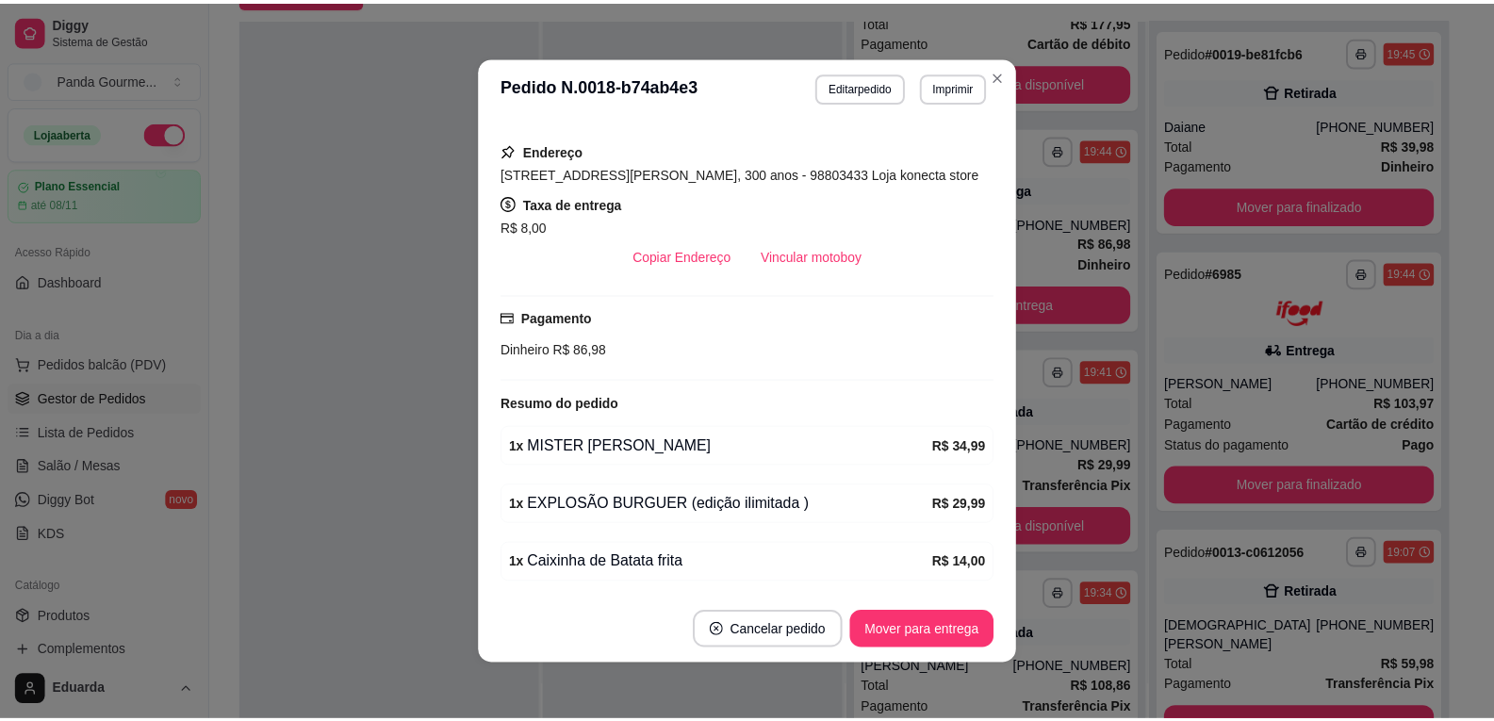
scroll to position [4, 0]
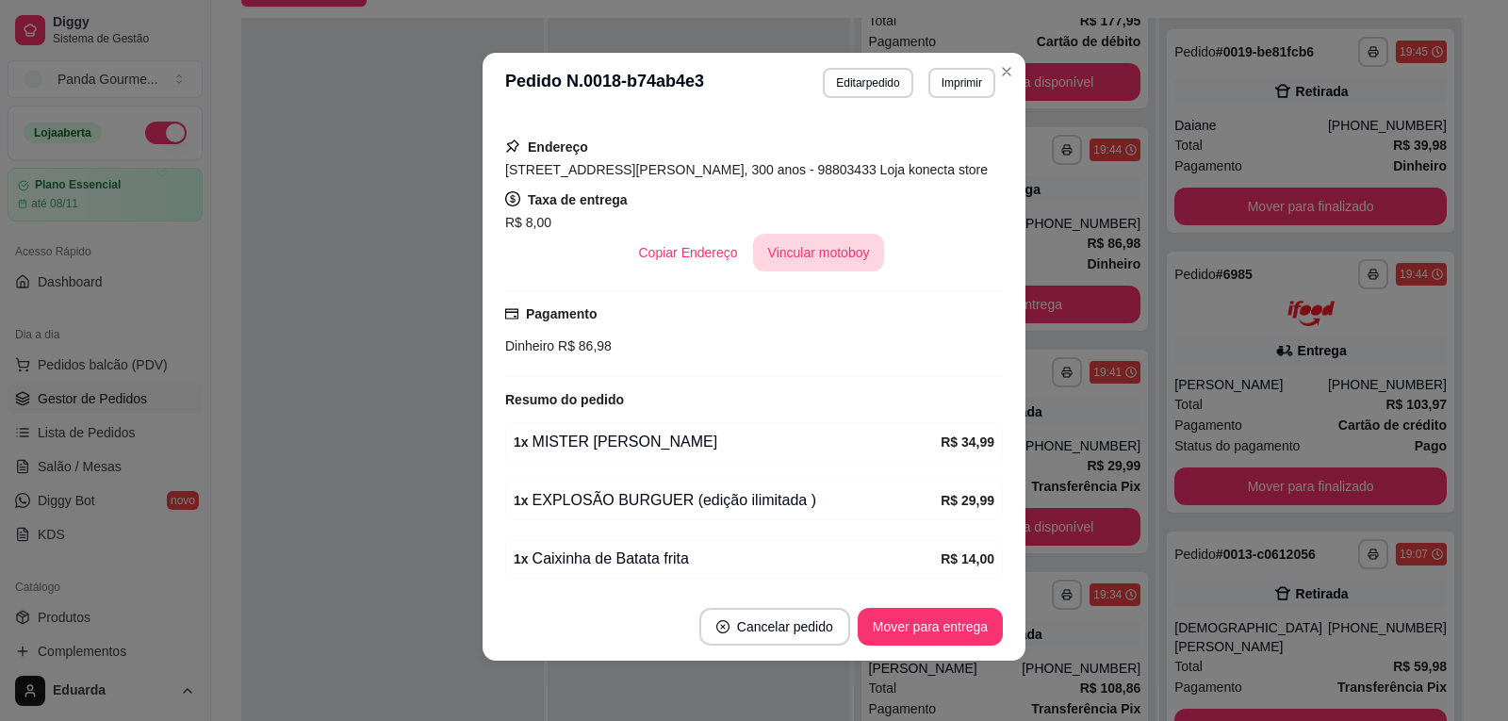
click at [836, 234] on button "Vincular motoboy" at bounding box center [819, 253] width 132 height 38
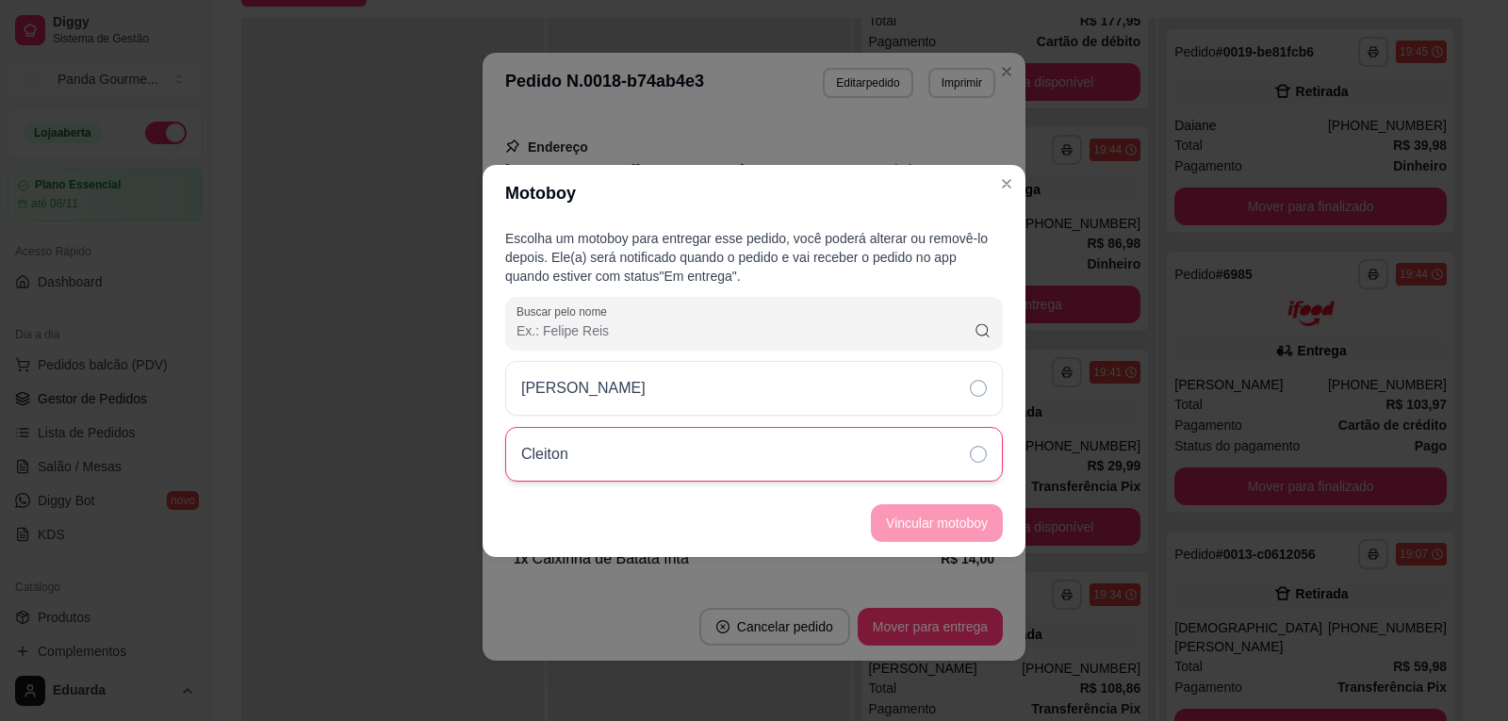
click at [845, 461] on div "Cleiton" at bounding box center [754, 454] width 498 height 55
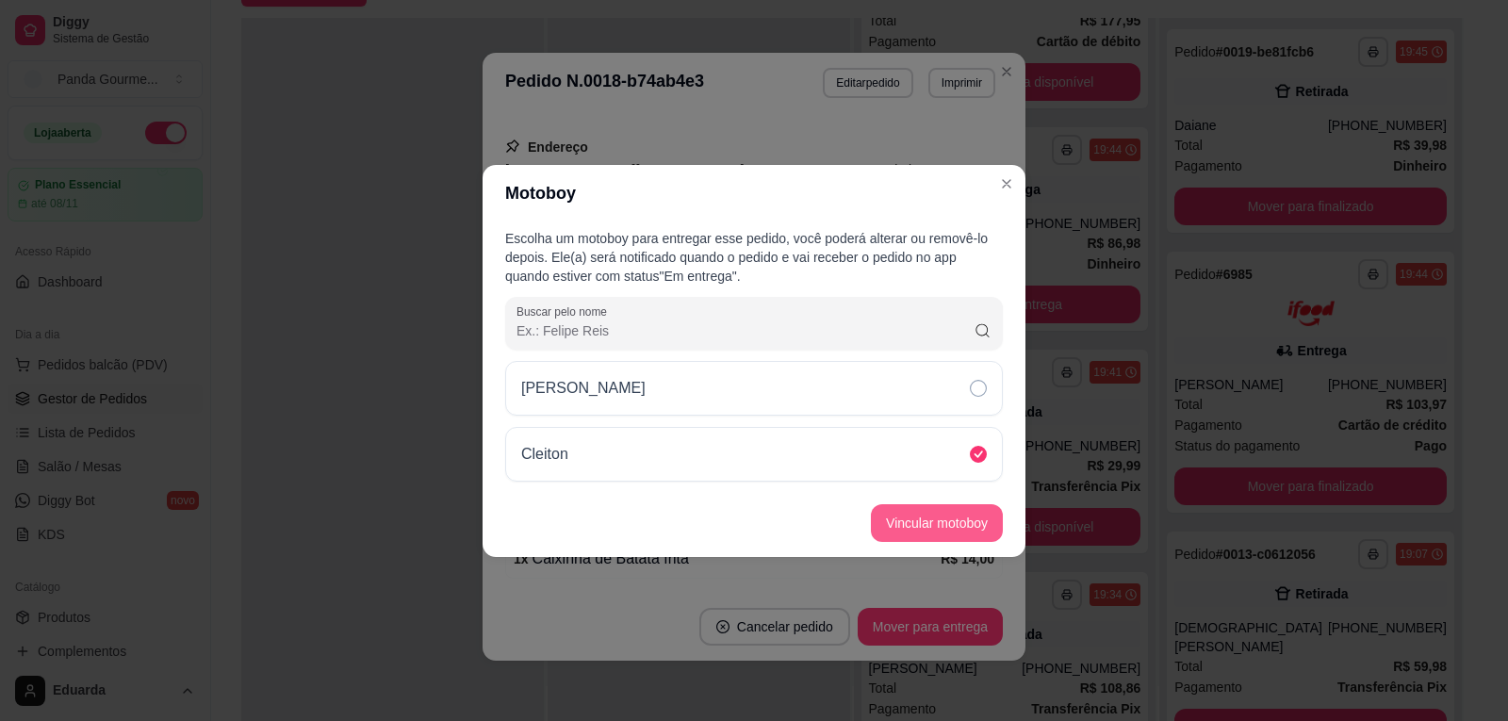
click at [934, 521] on button "Vincular motoboy" at bounding box center [937, 523] width 132 height 38
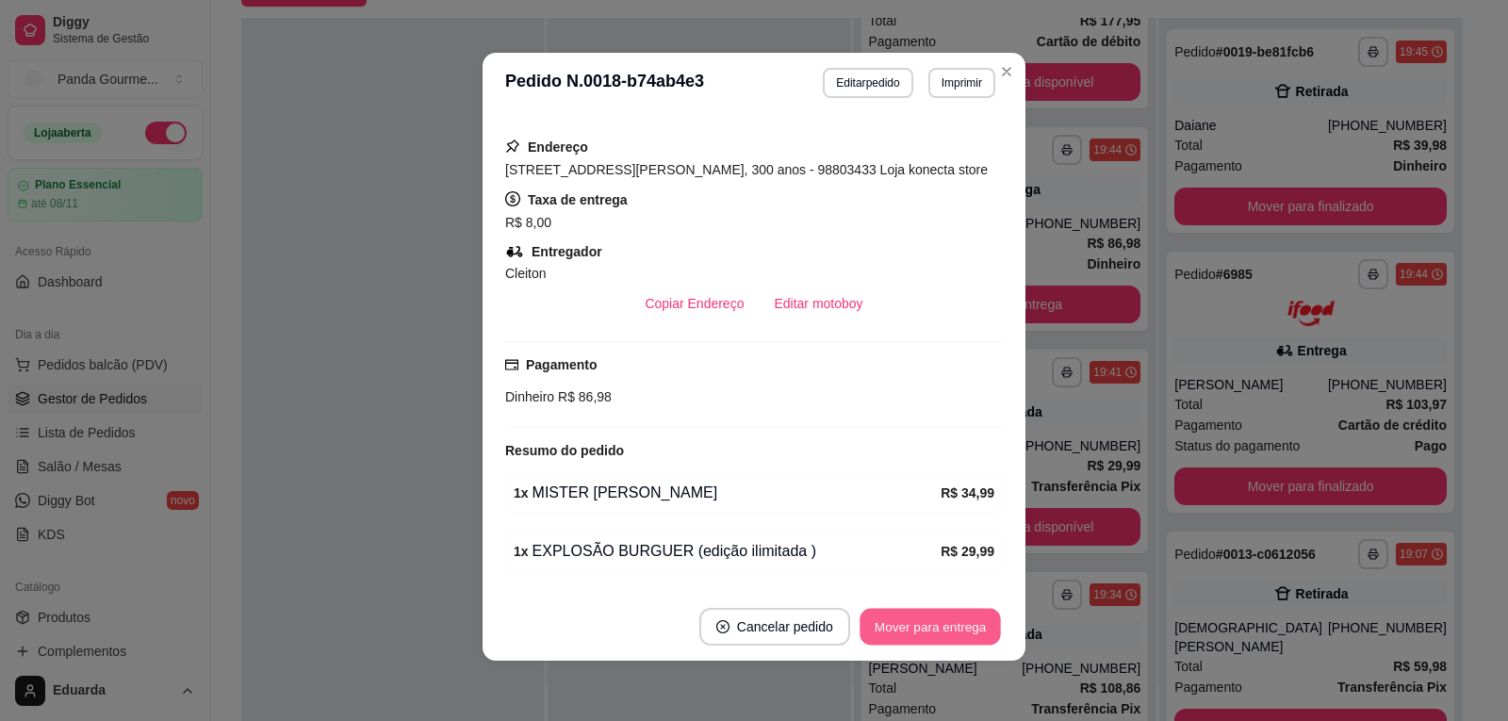
click at [886, 619] on button "Mover para entrega" at bounding box center [930, 627] width 141 height 37
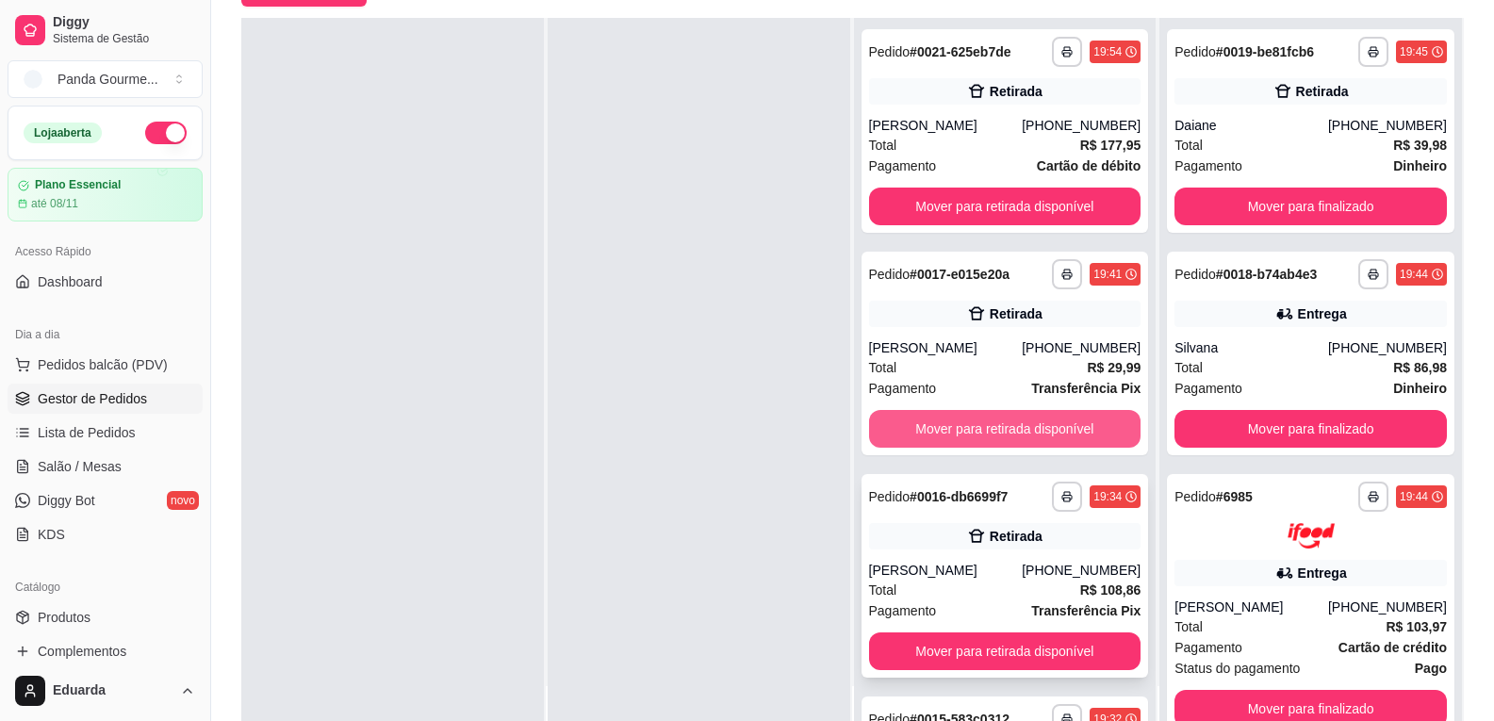
scroll to position [0, 0]
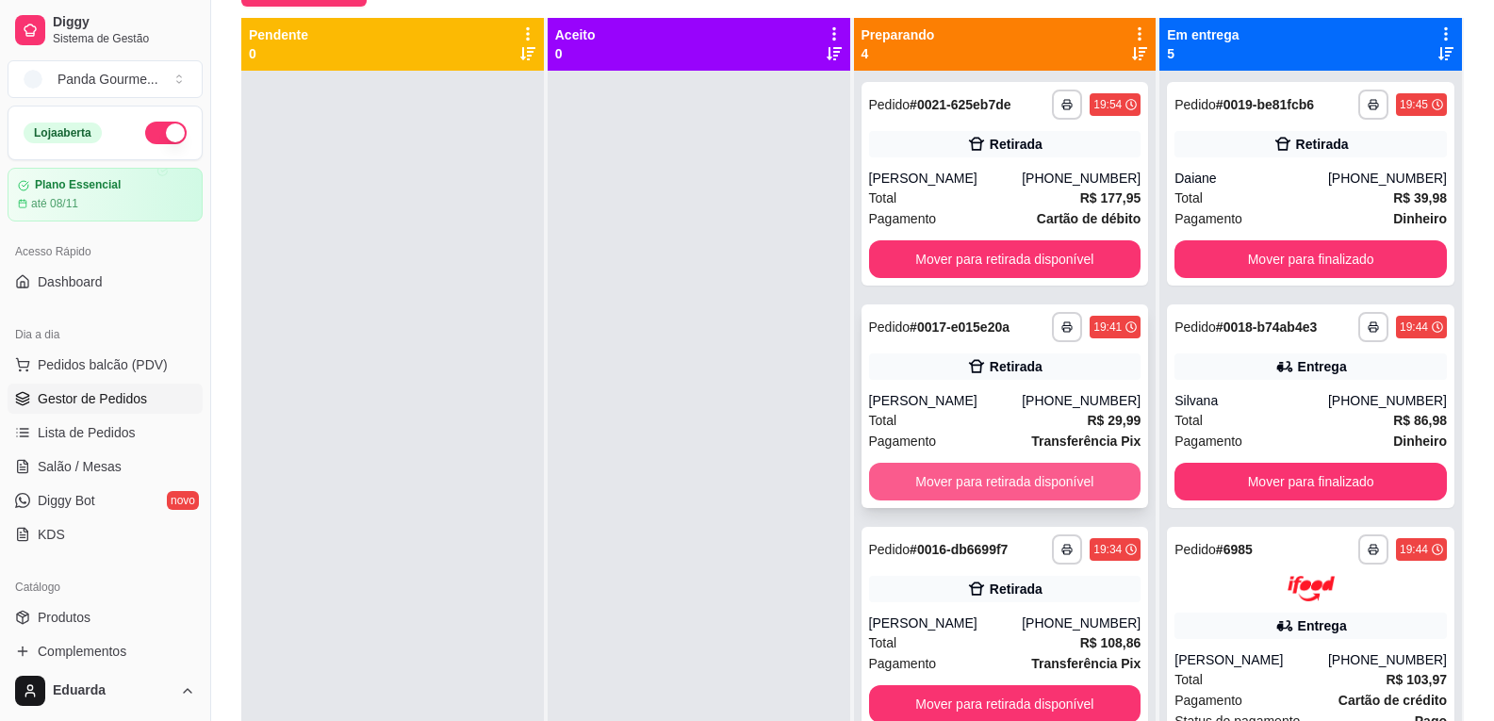
click at [941, 491] on button "Mover para retirada disponível" at bounding box center [1005, 482] width 272 height 38
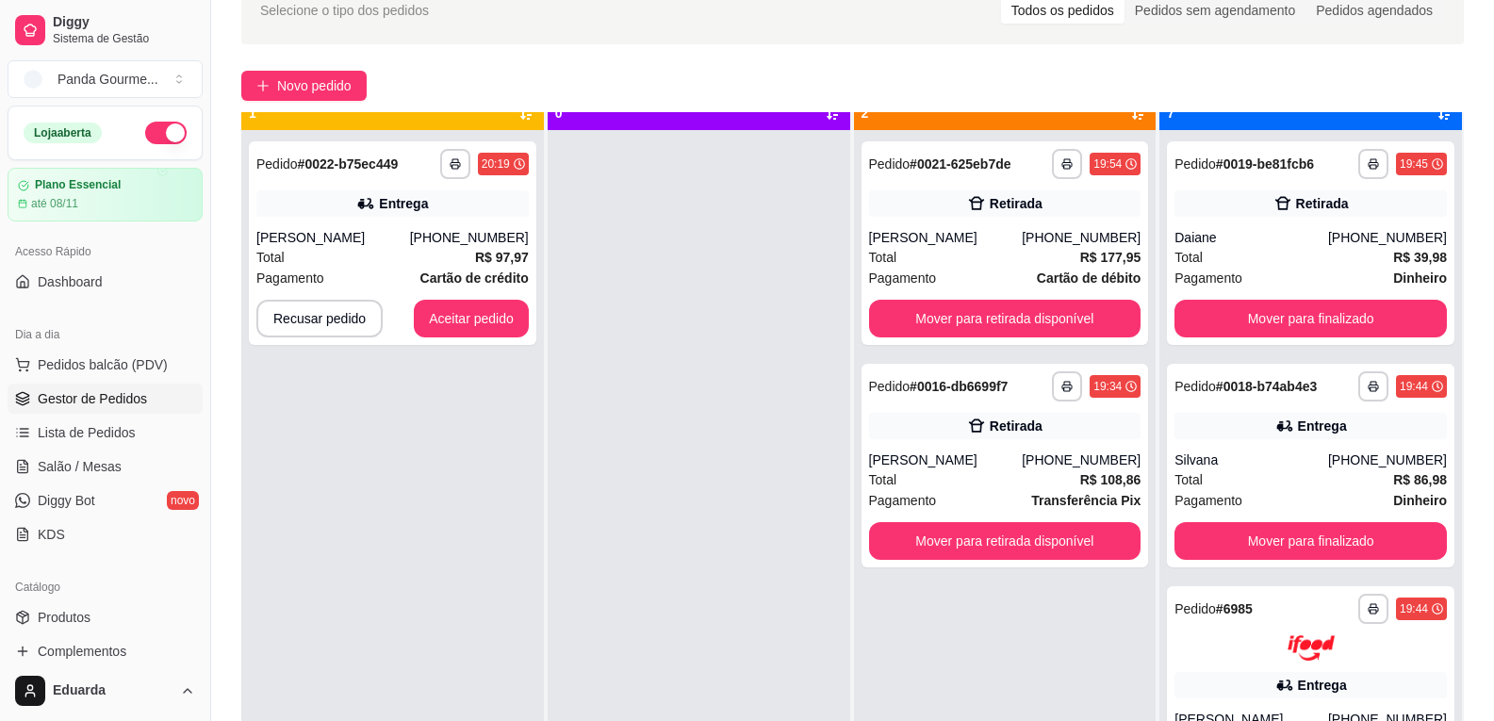
scroll to position [53, 0]
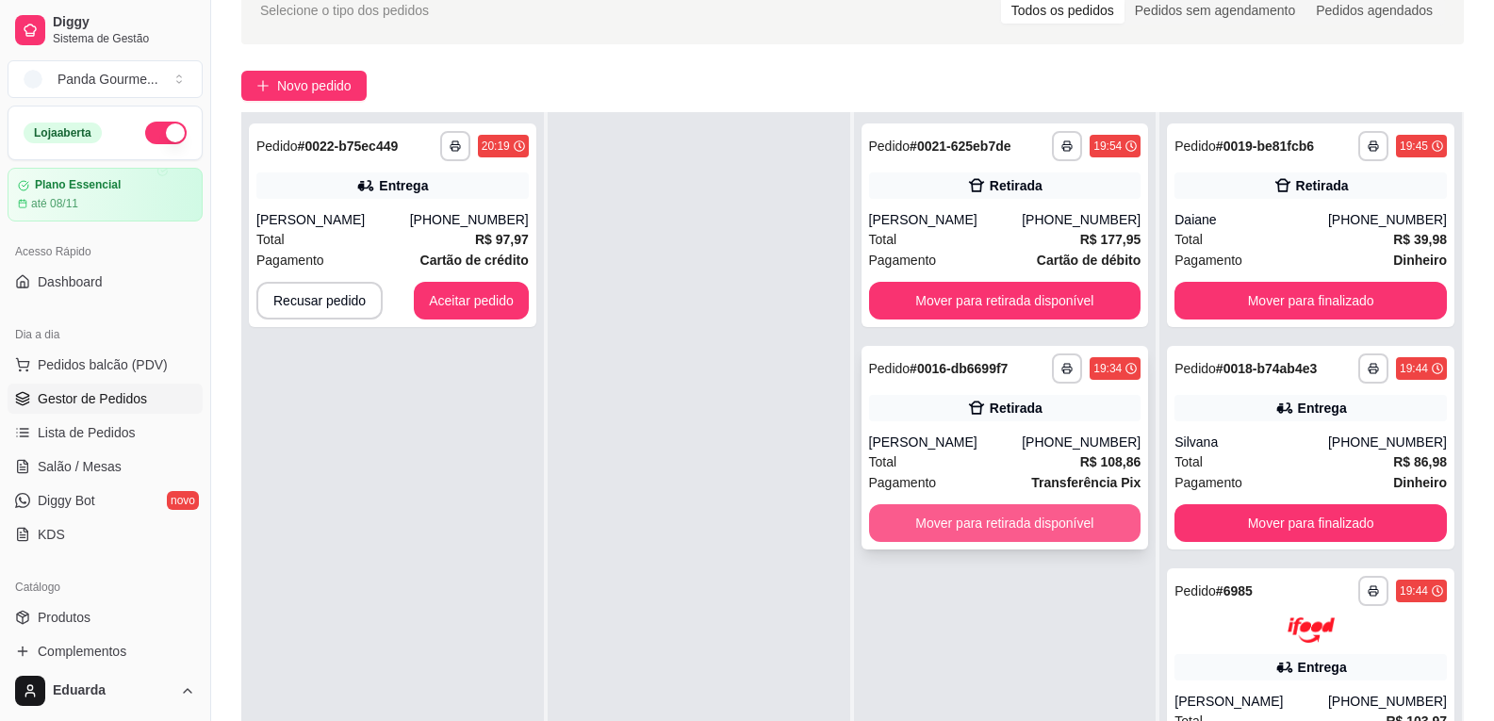
click at [948, 526] on button "Mover para retirada disponível" at bounding box center [1005, 523] width 272 height 38
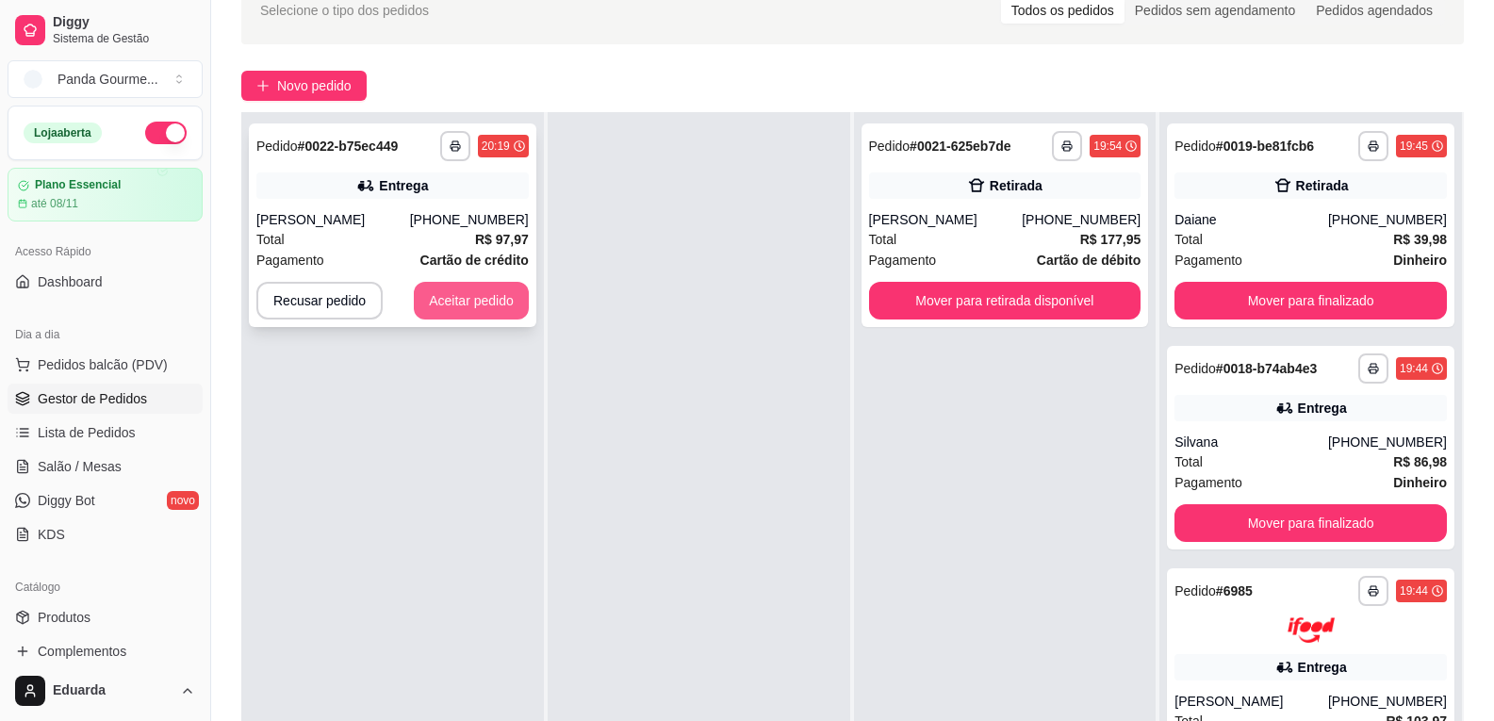
click at [472, 303] on button "Aceitar pedido" at bounding box center [471, 301] width 115 height 38
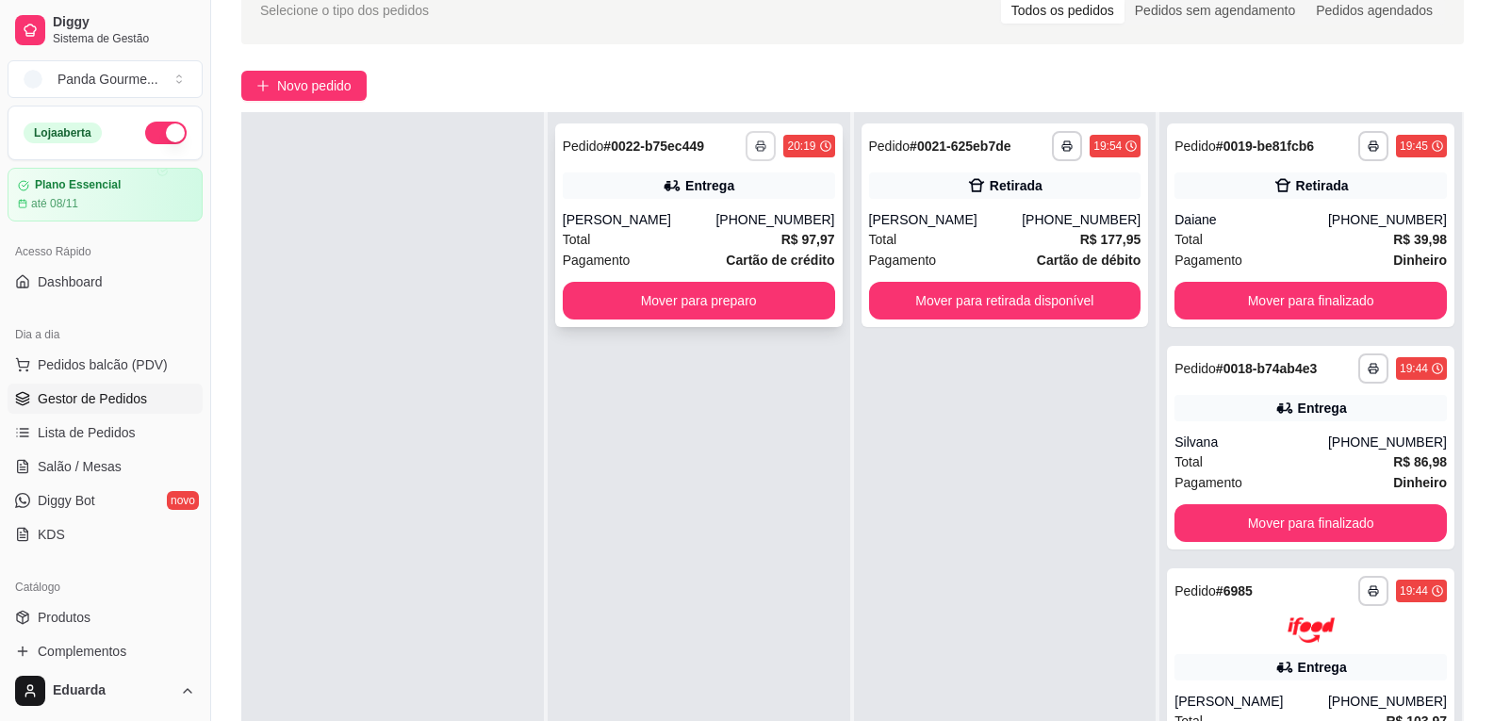
click at [756, 152] on button "button" at bounding box center [761, 146] width 30 height 30
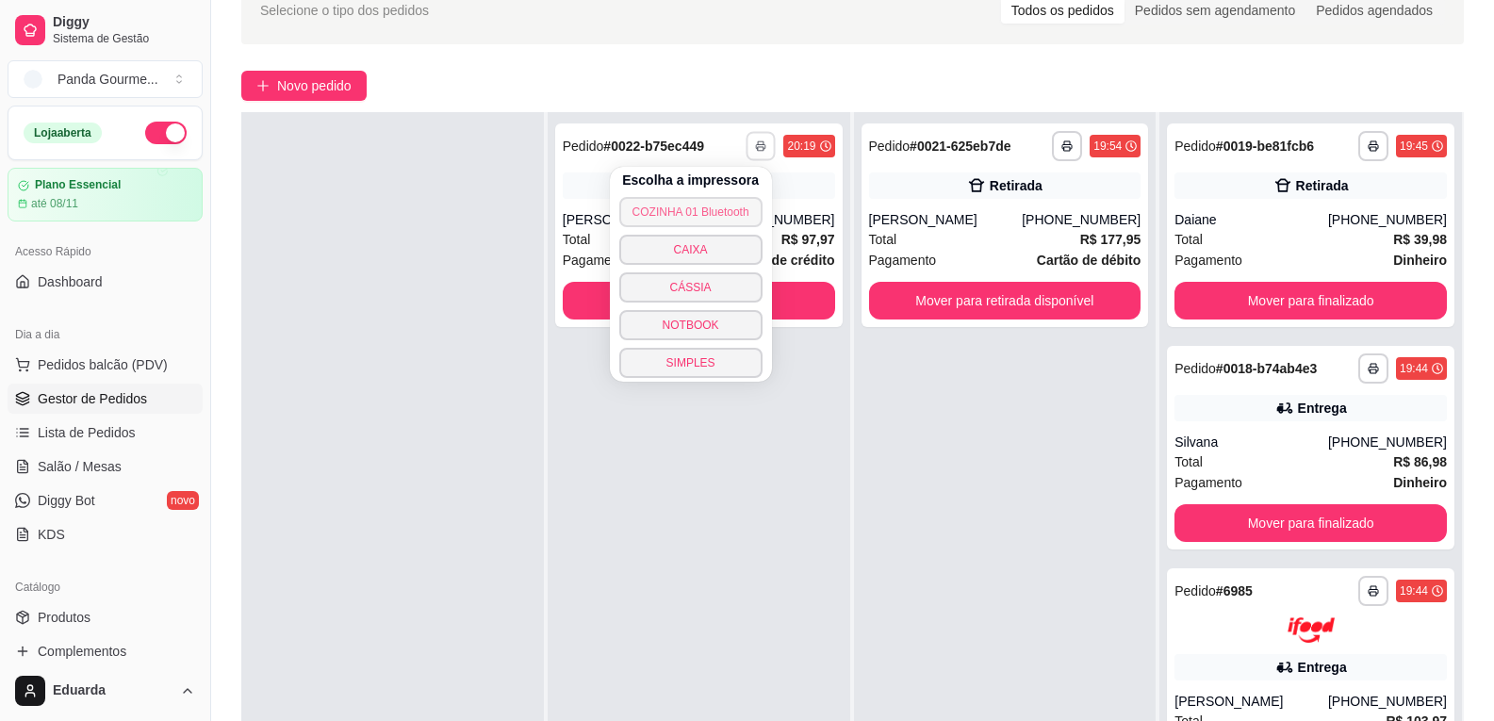
click at [743, 212] on button "COZINHA 01 Bluetooth" at bounding box center [690, 212] width 143 height 30
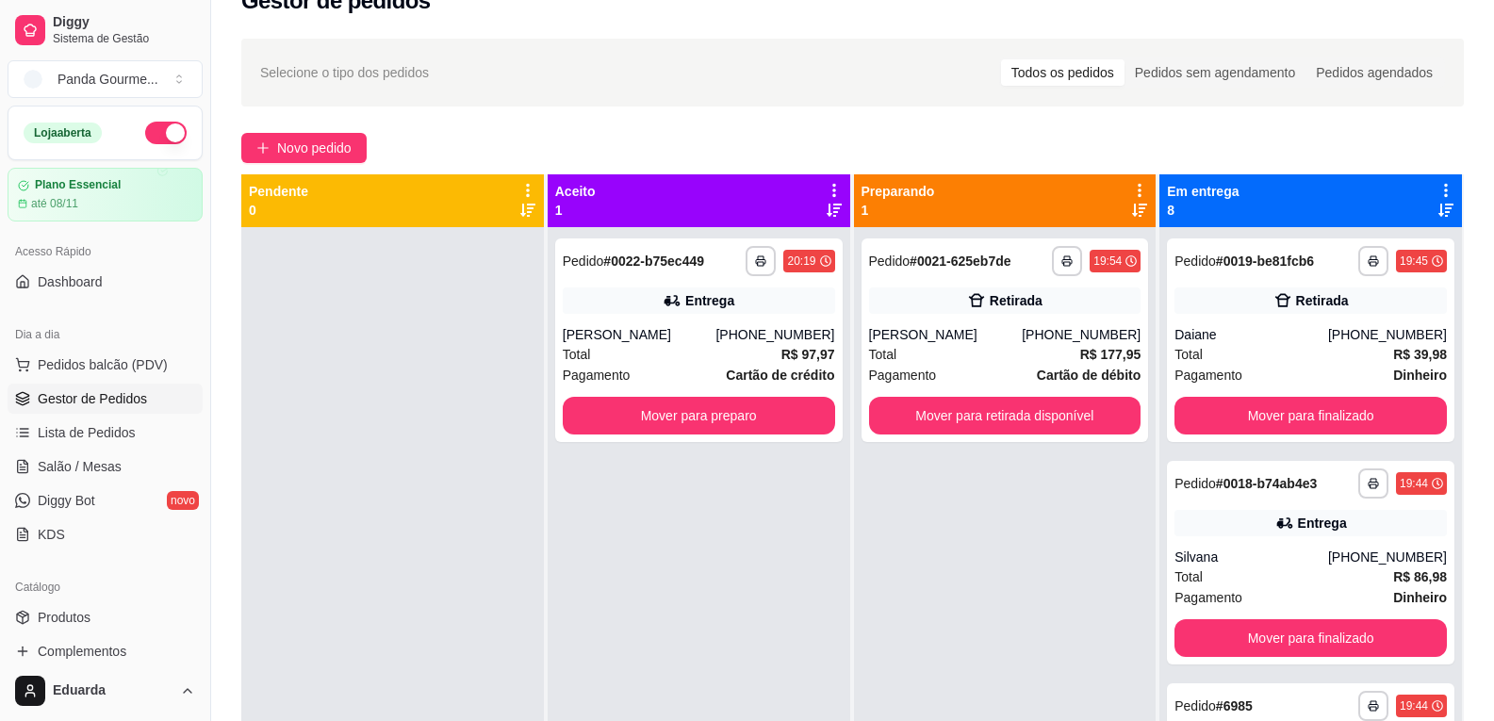
scroll to position [5, 0]
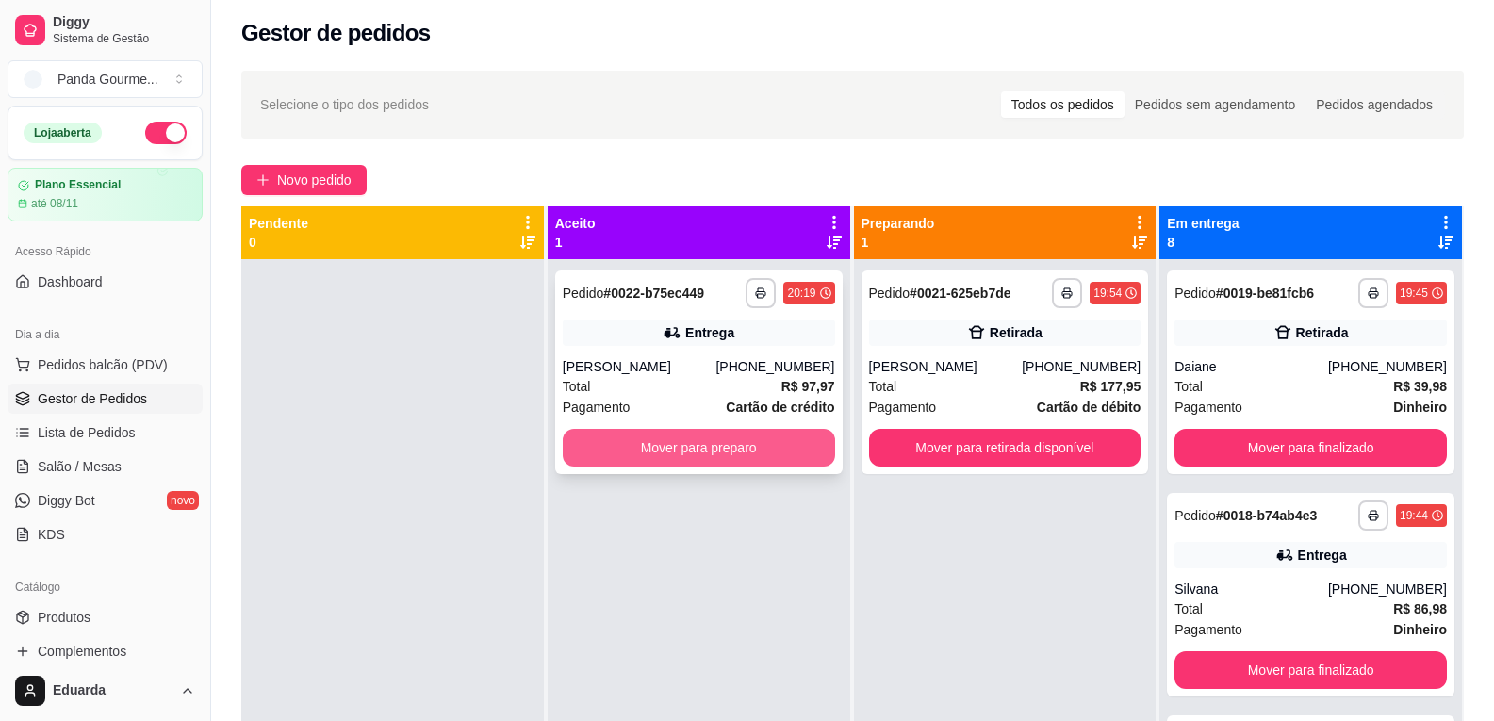
click at [680, 442] on button "Mover para preparo" at bounding box center [699, 448] width 272 height 38
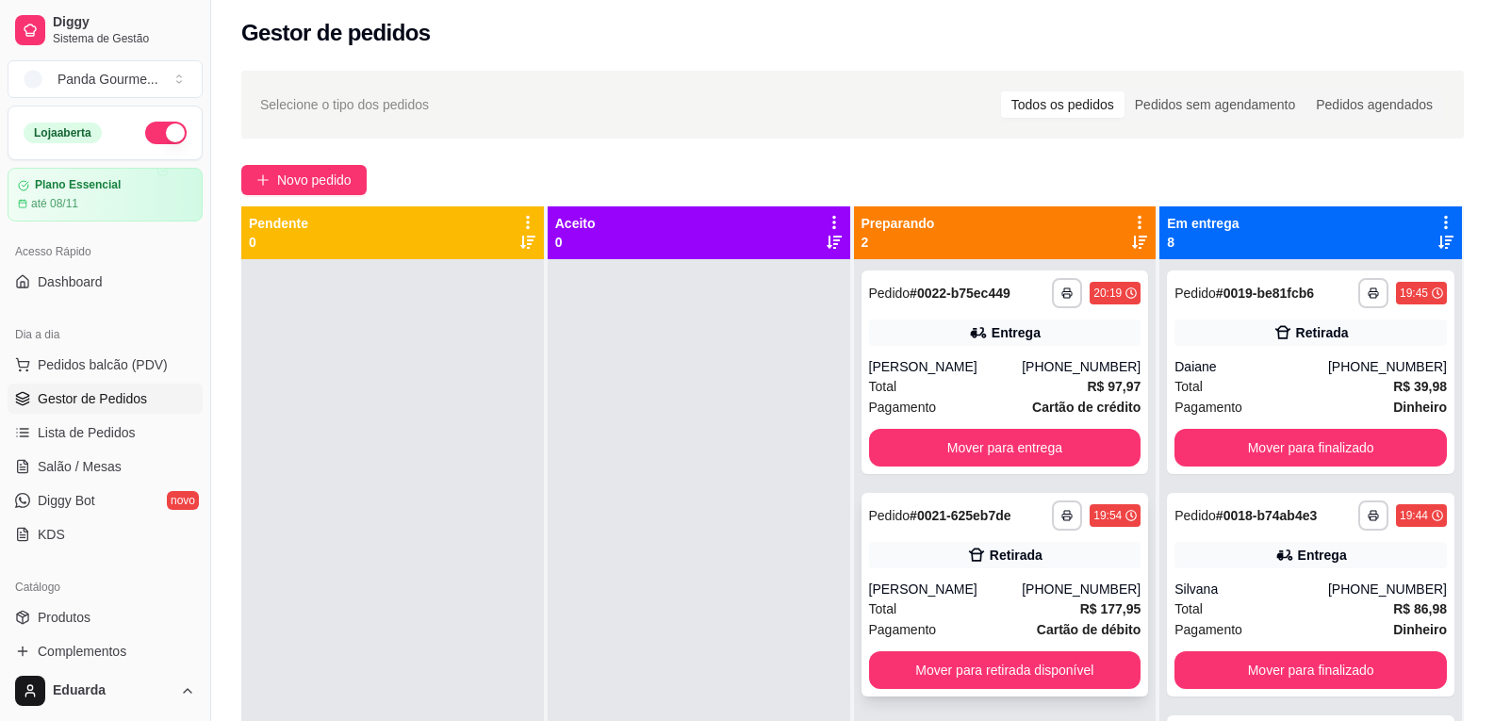
click at [989, 603] on div "Total R$ 177,95" at bounding box center [1005, 608] width 272 height 21
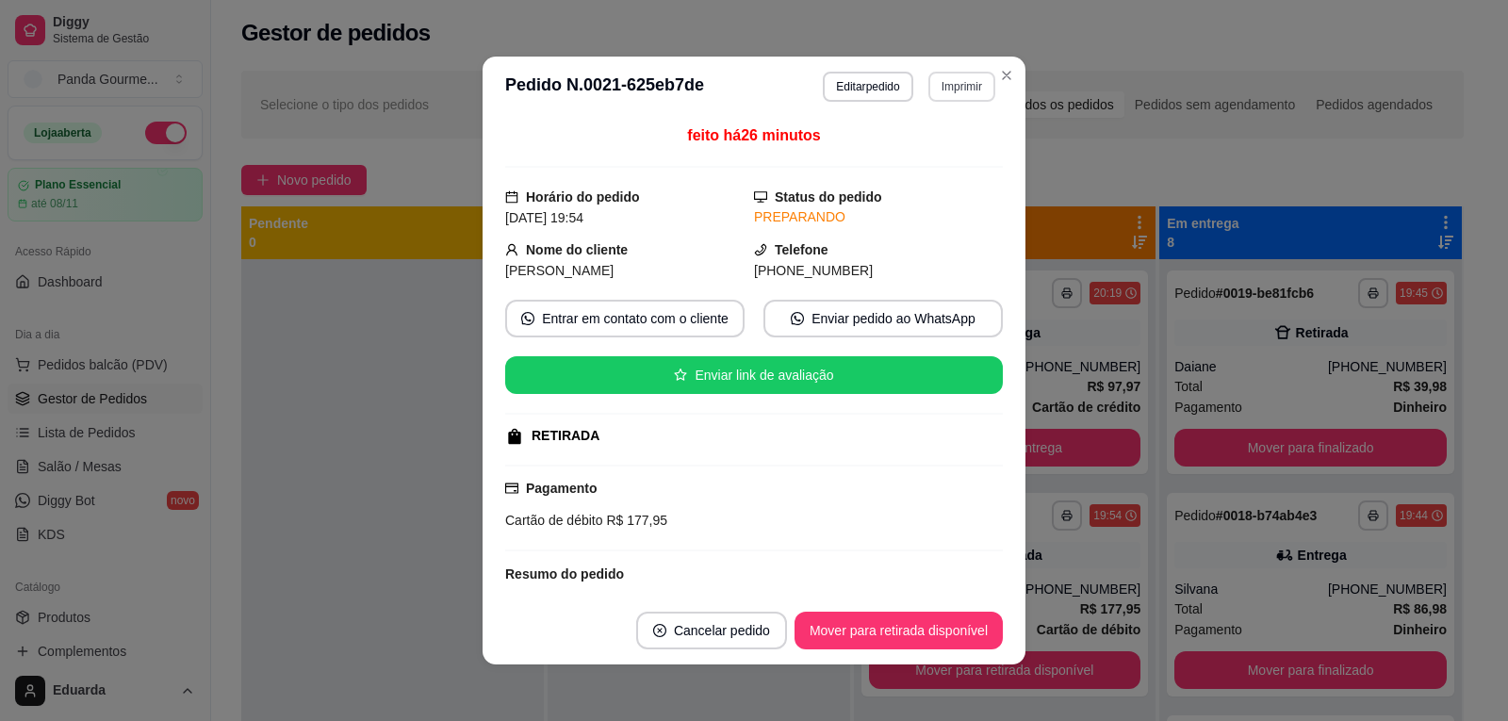
click at [962, 96] on button "Imprimir" at bounding box center [961, 87] width 67 height 30
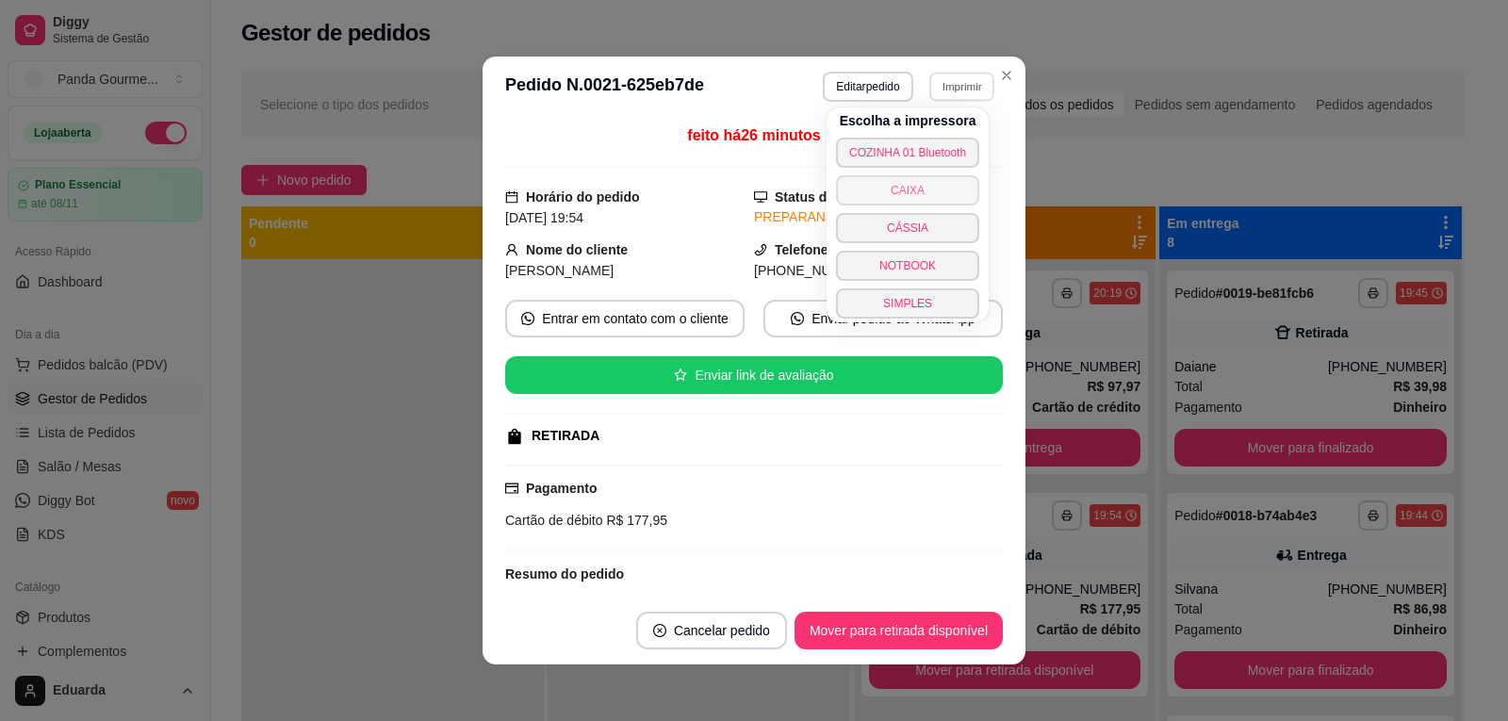
click at [940, 192] on button "CAIXA" at bounding box center [907, 190] width 143 height 30
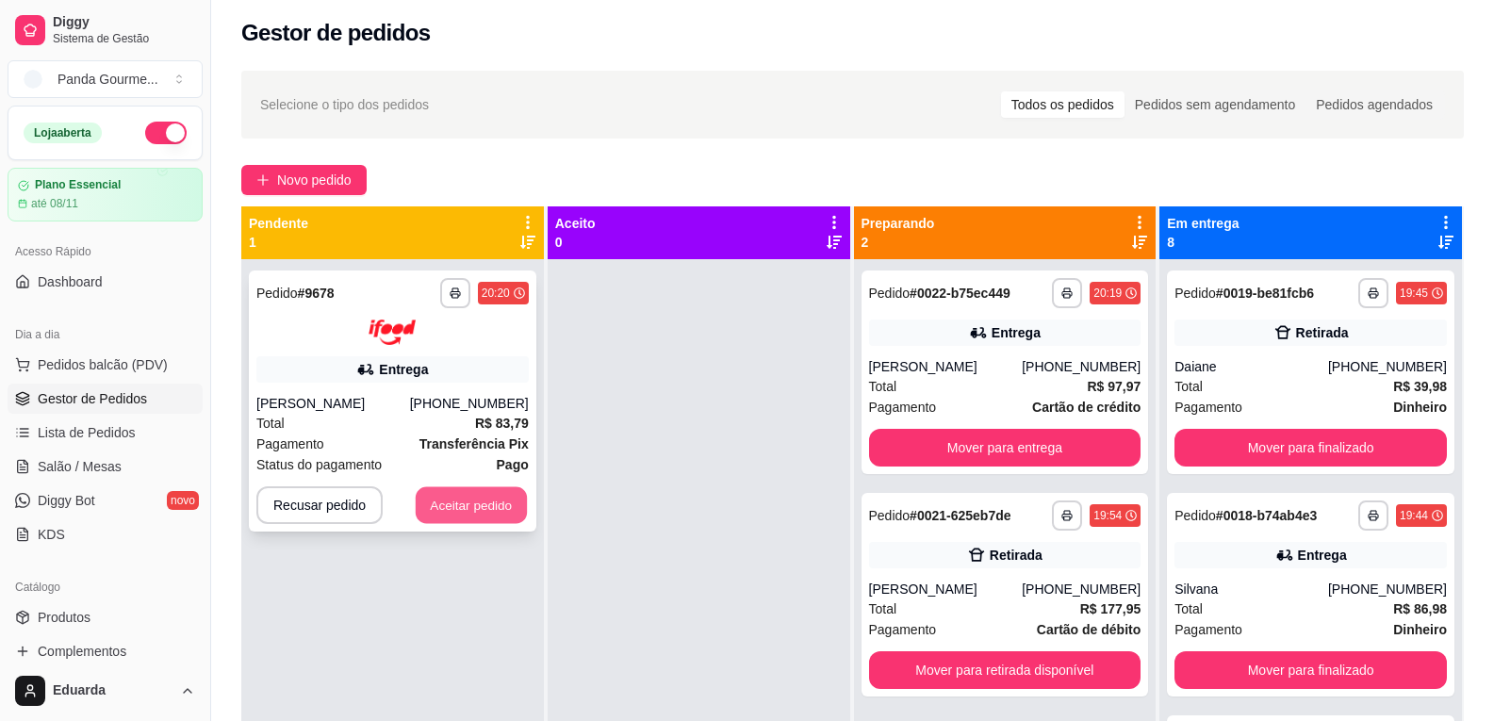
click at [477, 506] on button "Aceitar pedido" at bounding box center [471, 504] width 111 height 37
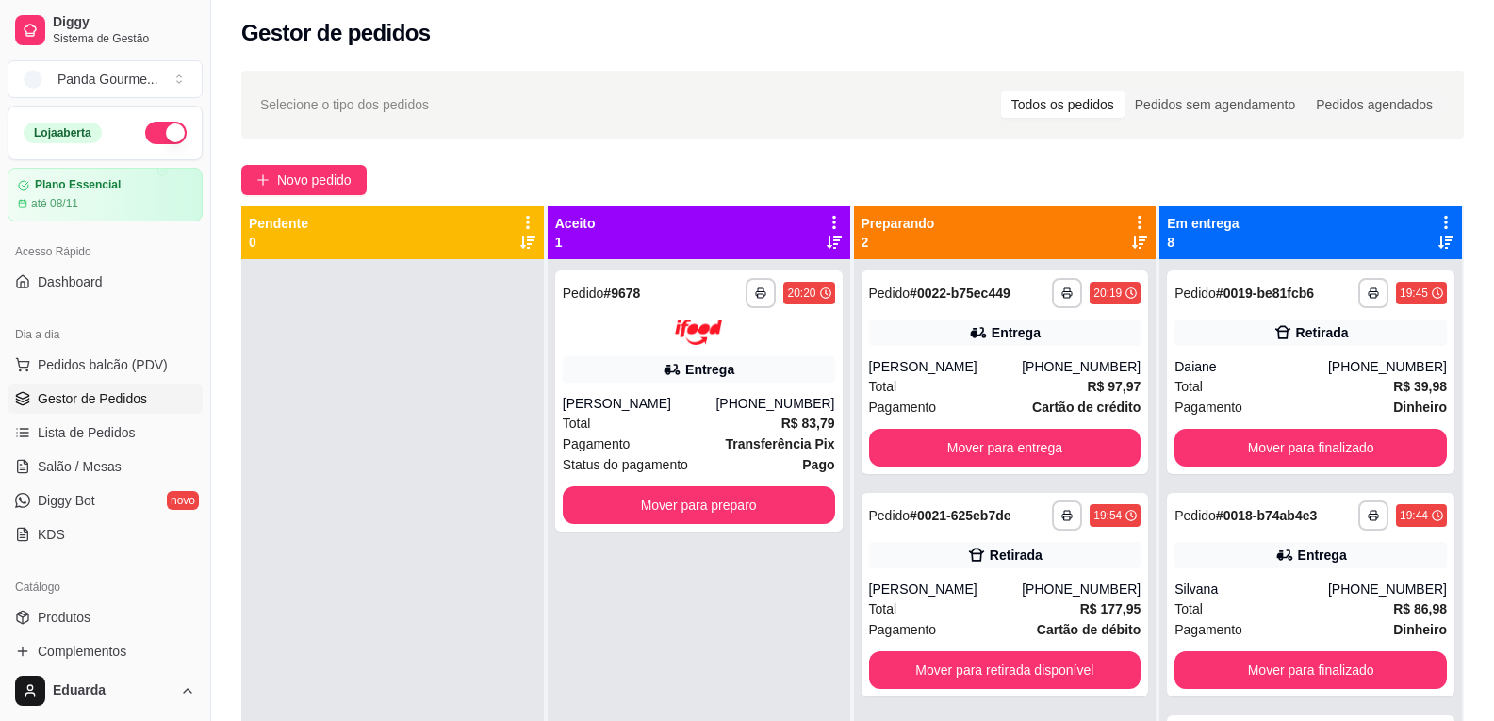
scroll to position [53, 0]
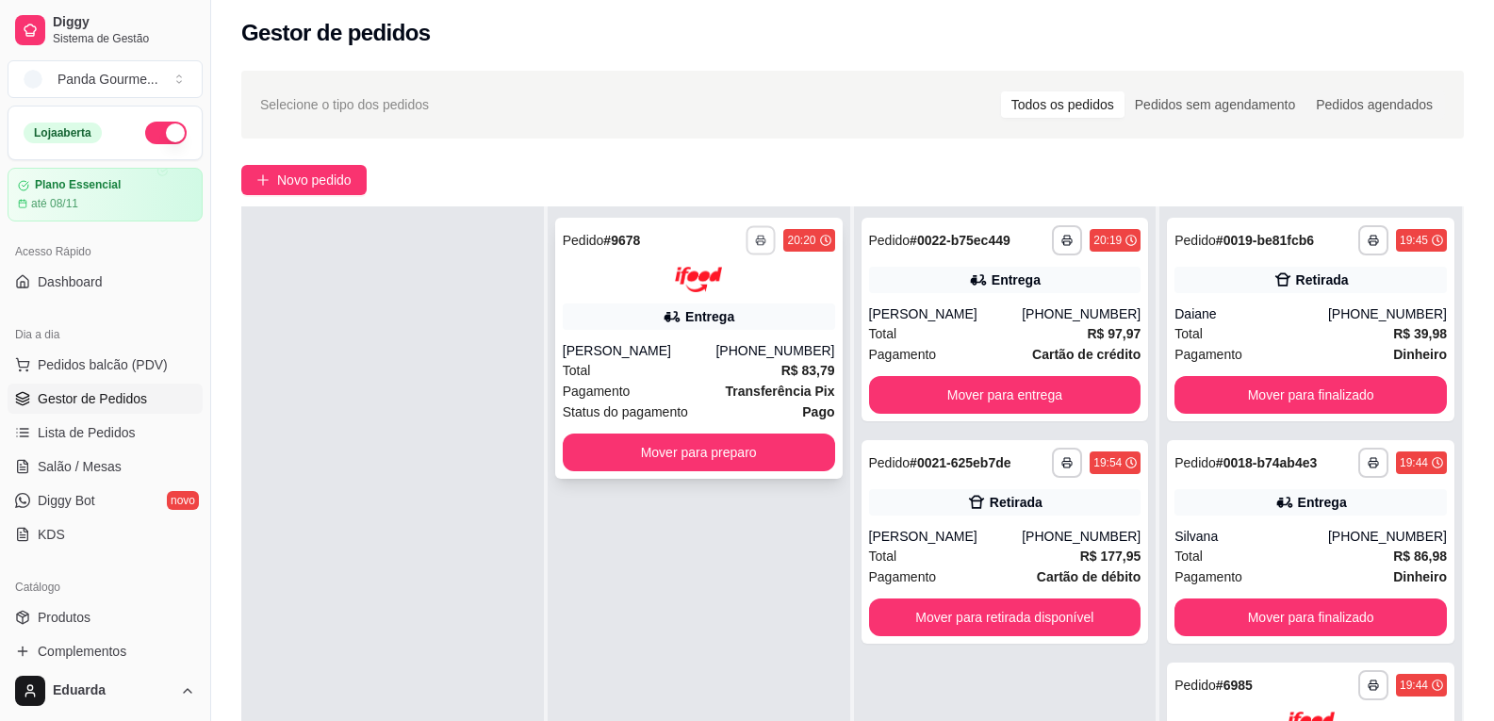
click at [764, 245] on button "button" at bounding box center [760, 239] width 29 height 29
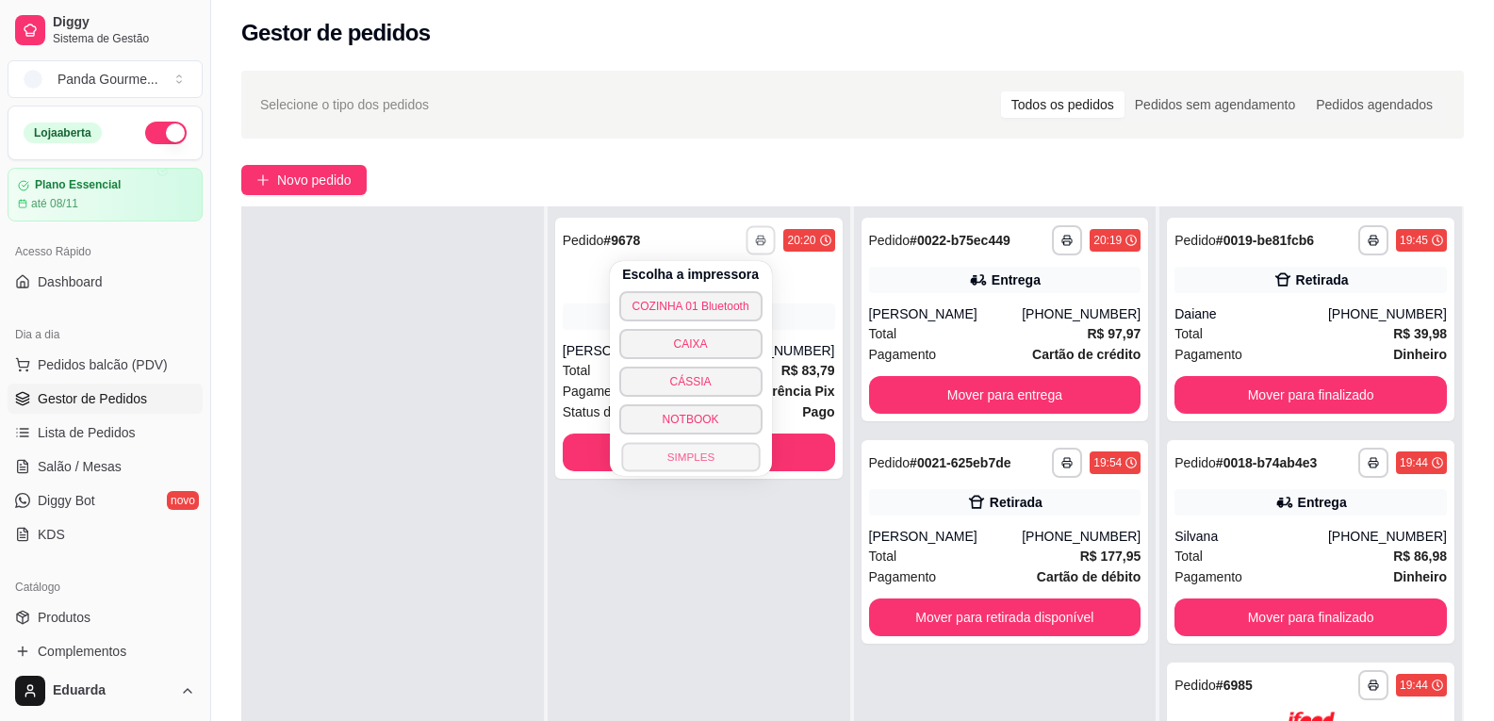
click at [729, 456] on button "SIMPLES" at bounding box center [690, 456] width 139 height 29
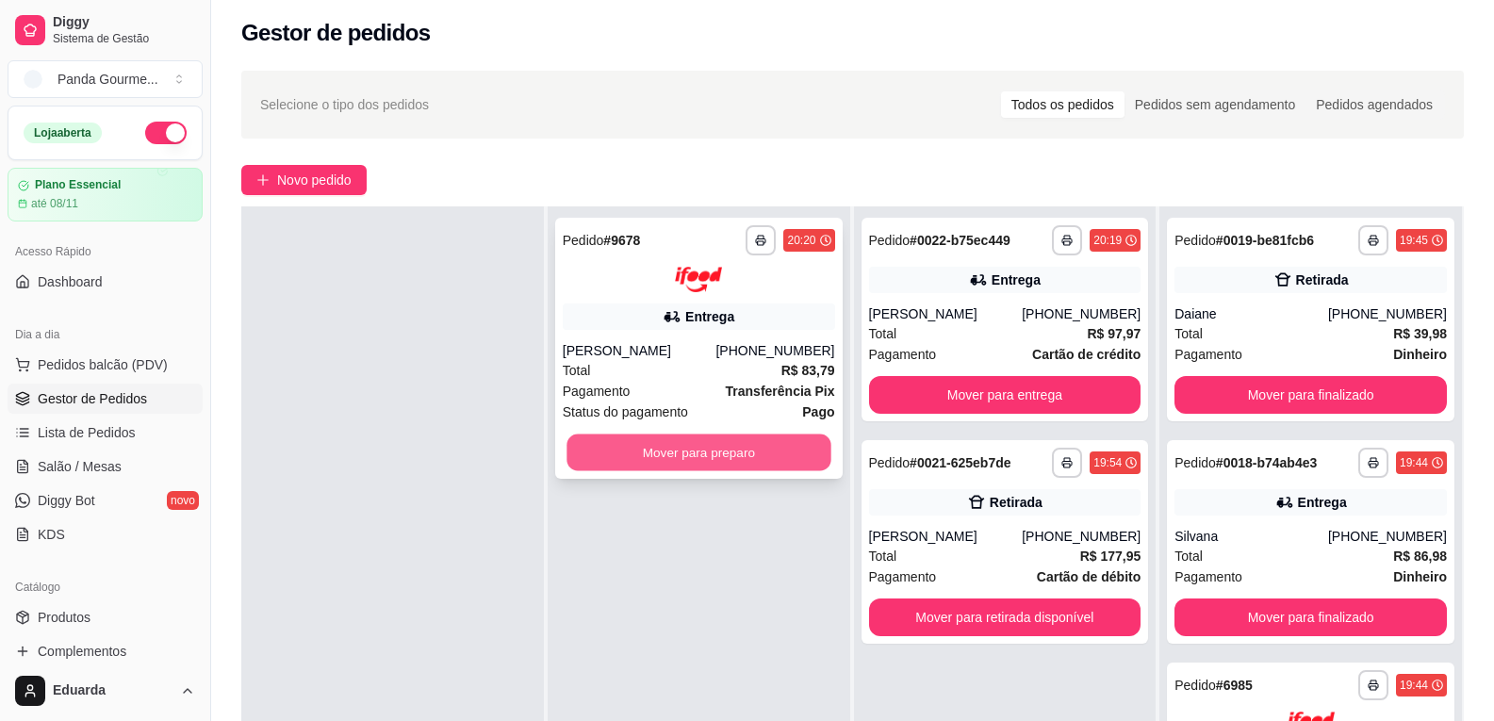
click at [686, 451] on button "Mover para preparo" at bounding box center [698, 452] width 264 height 37
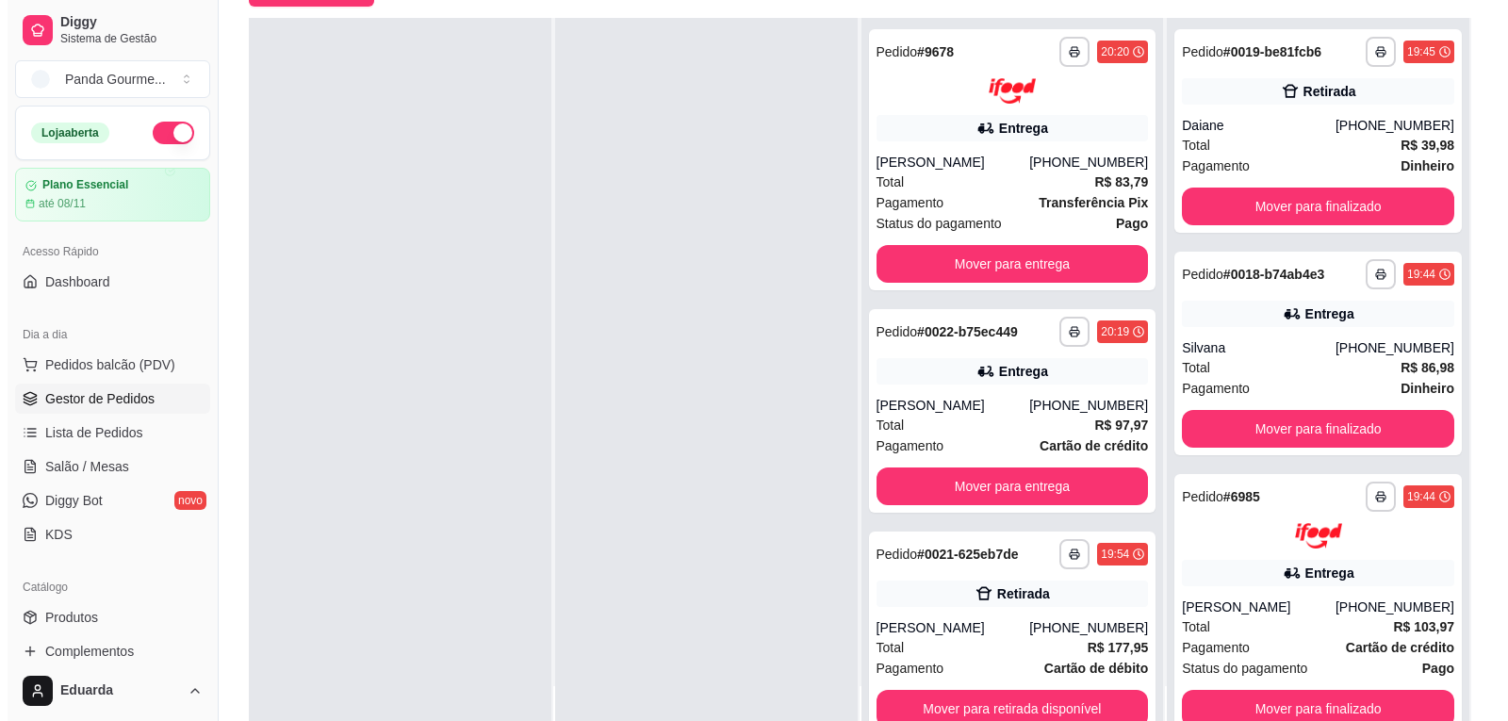
scroll to position [287, 0]
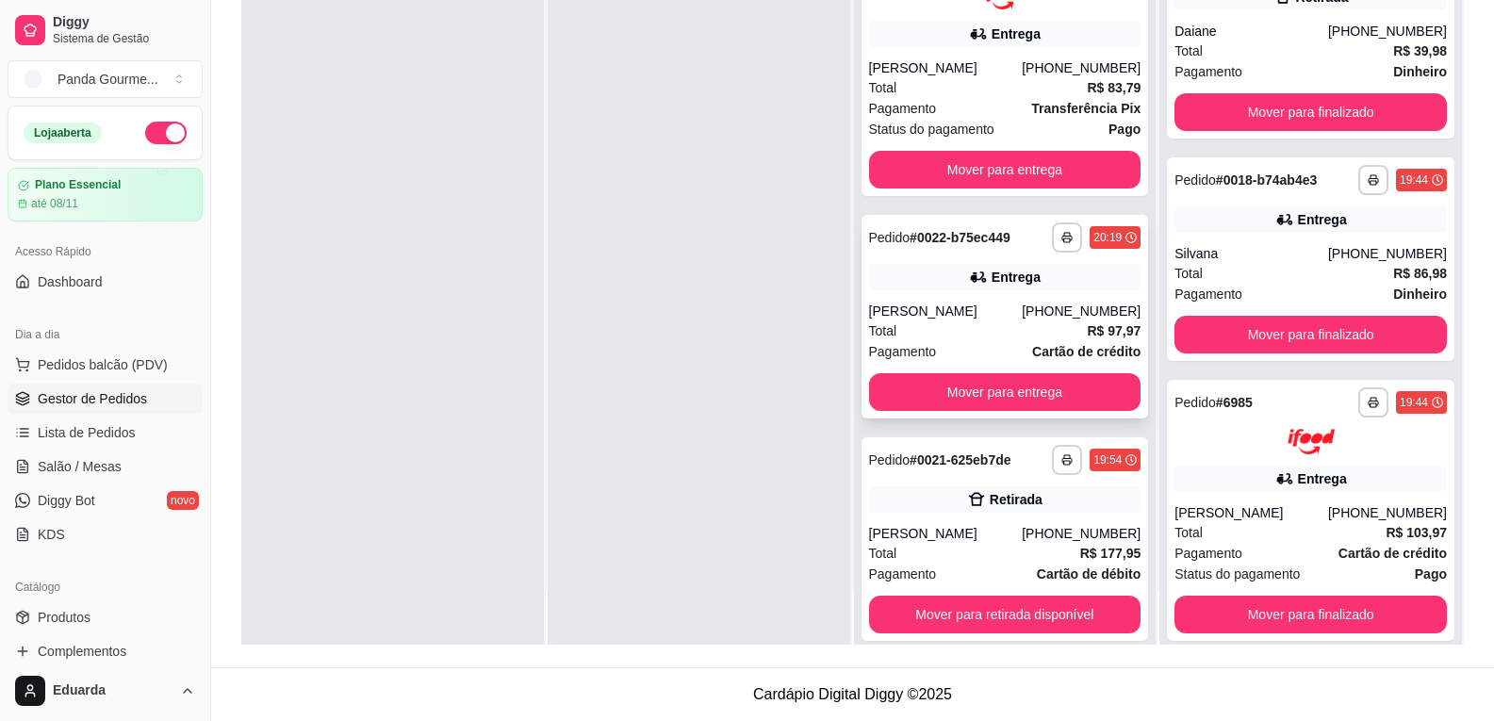
click at [946, 310] on div "[PERSON_NAME]" at bounding box center [946, 311] width 154 height 19
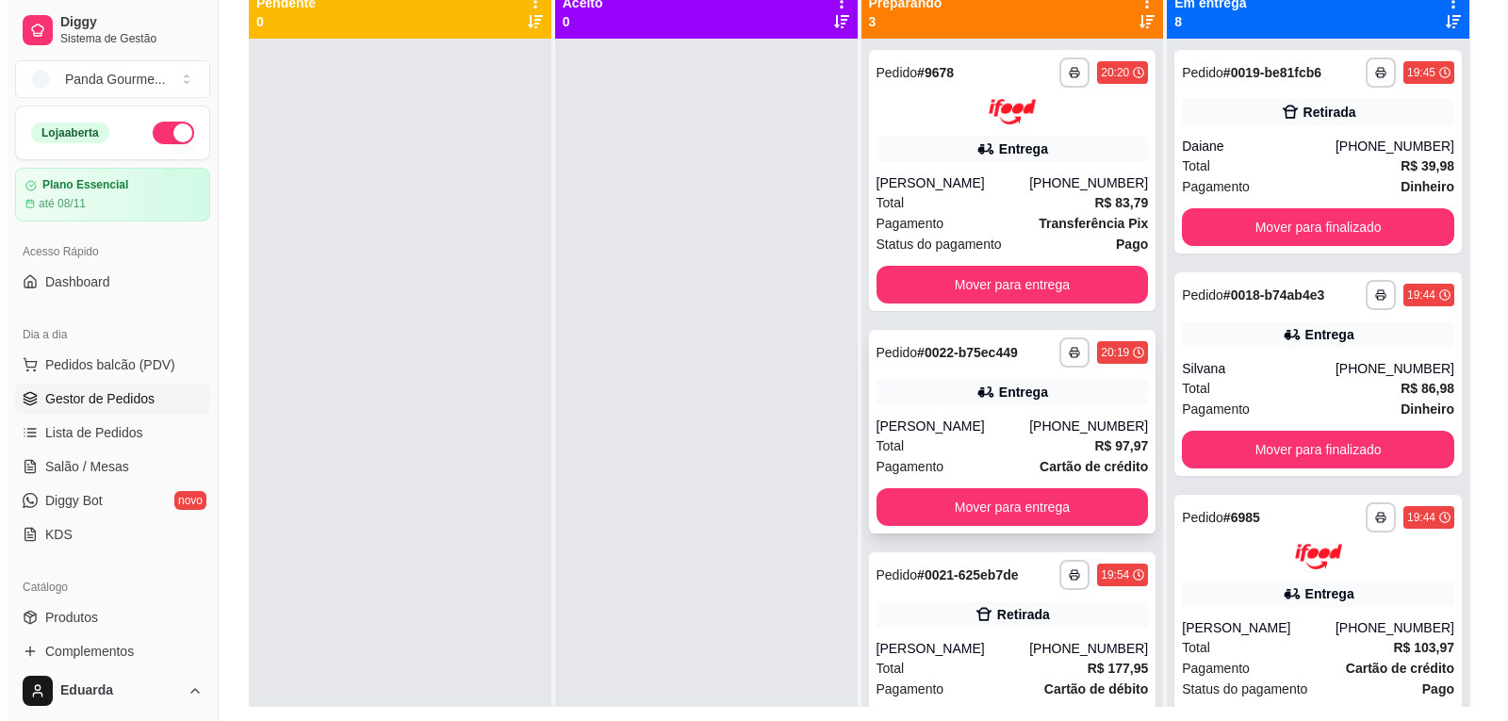
scroll to position [193, 0]
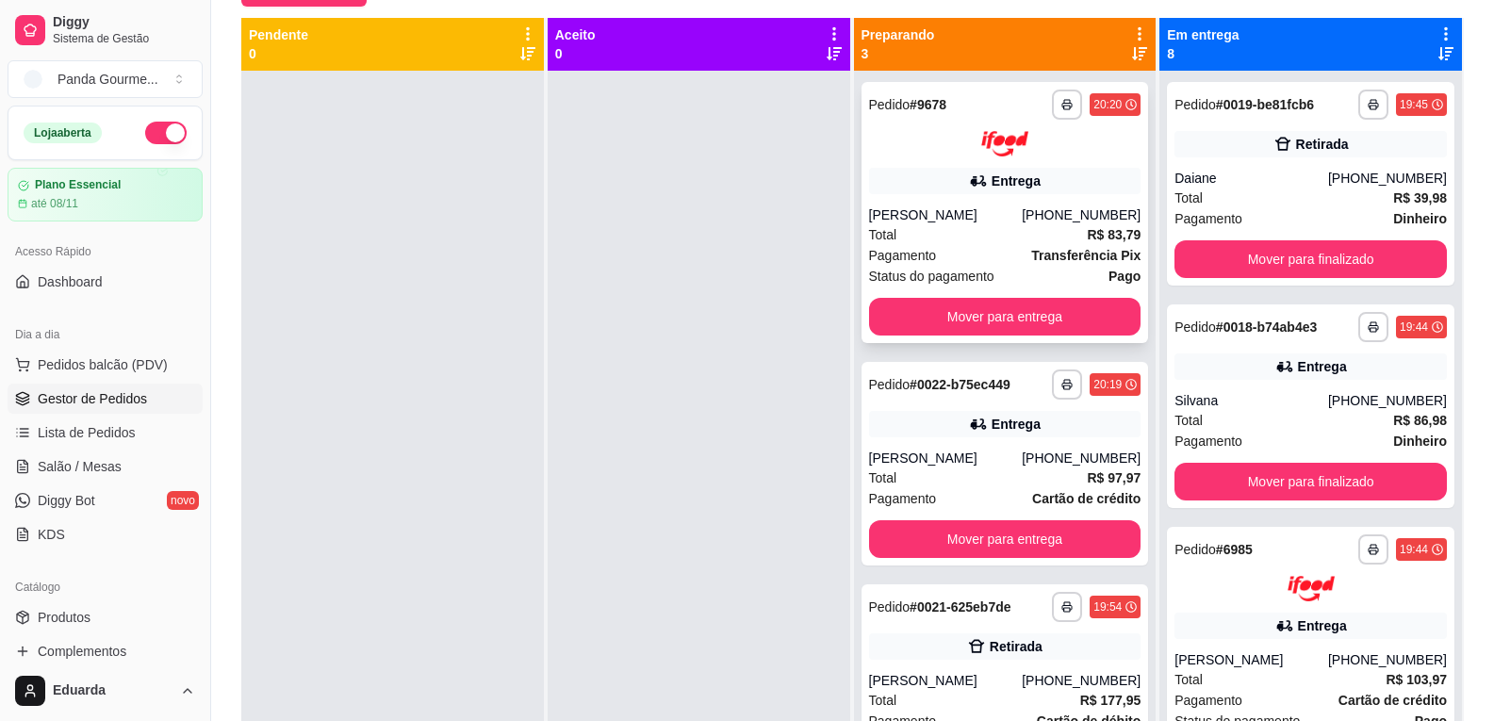
click at [1009, 182] on div "Entrega" at bounding box center [1016, 181] width 49 height 19
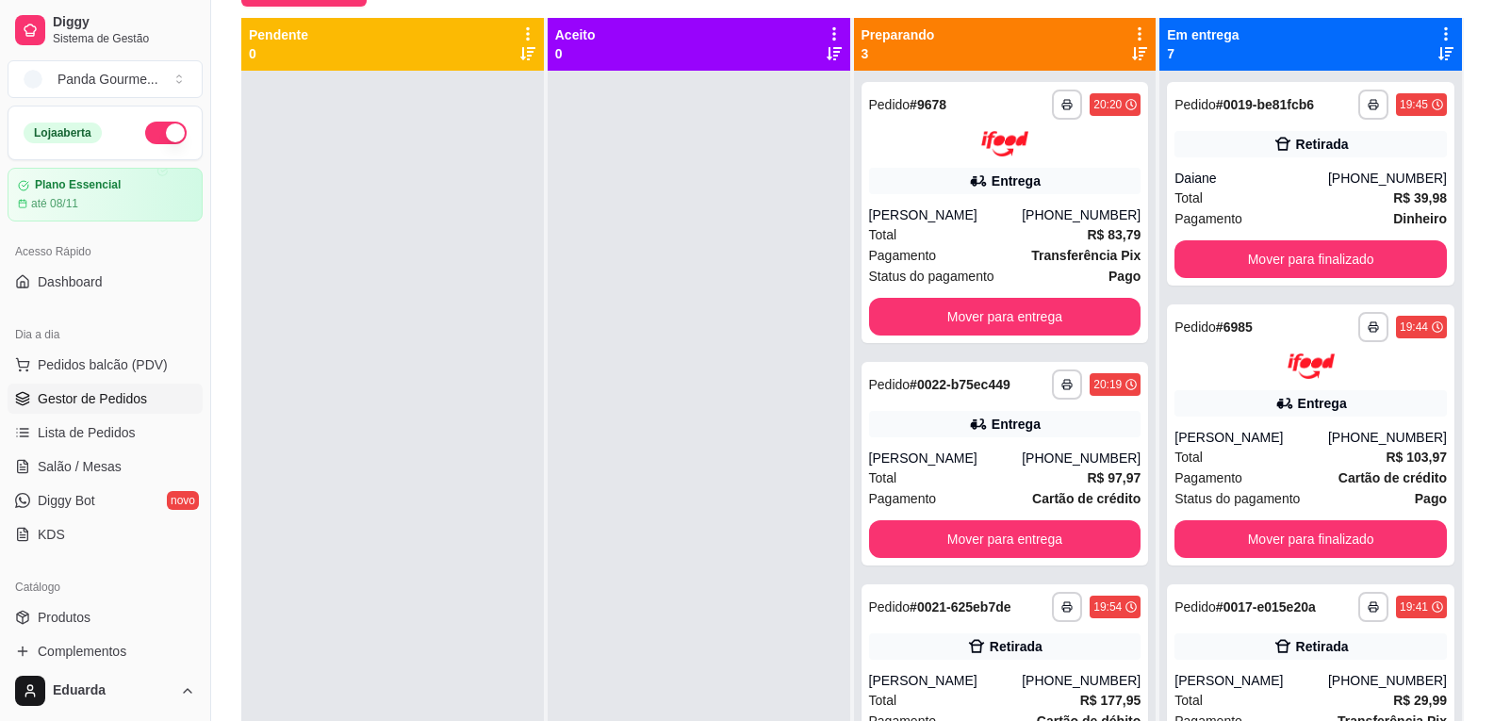
scroll to position [0, 0]
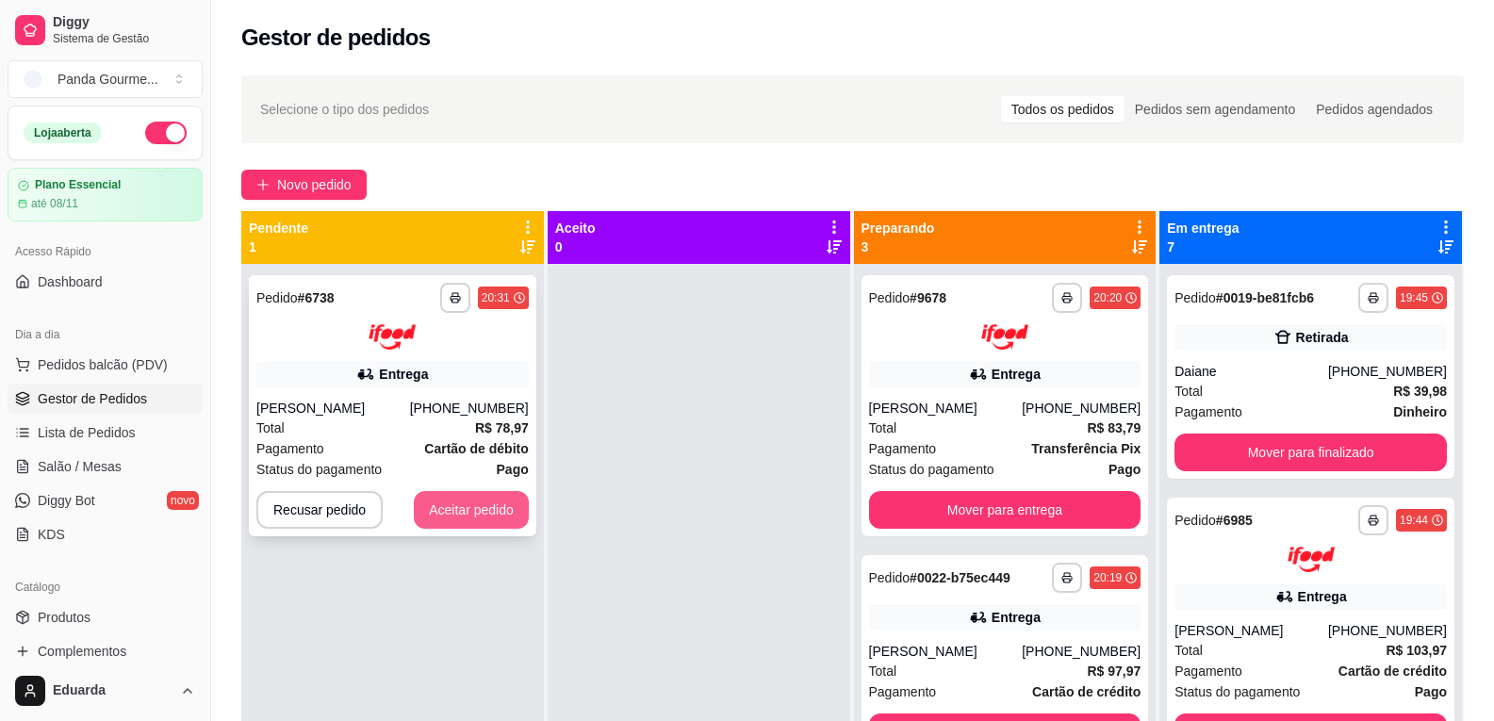
click at [451, 506] on button "Aceitar pedido" at bounding box center [471, 510] width 115 height 38
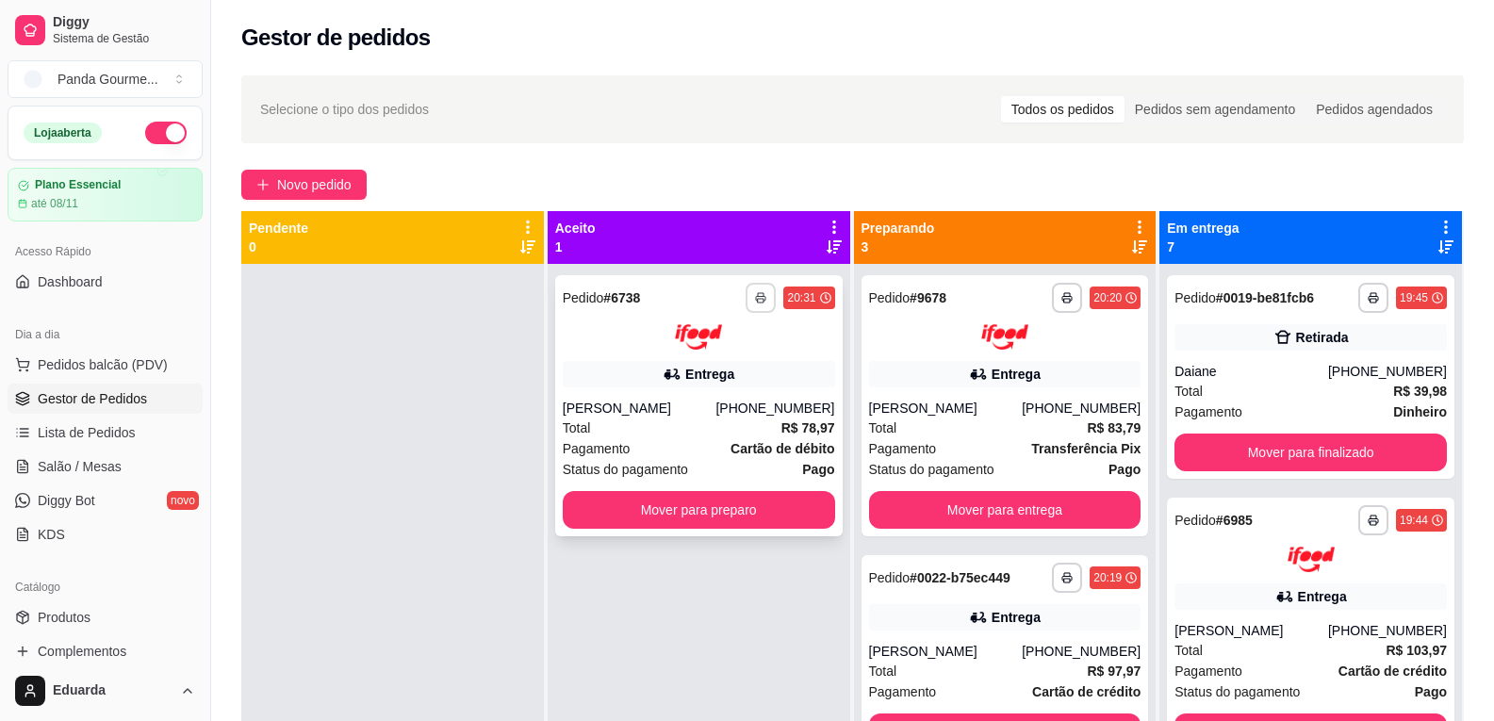
click at [756, 304] on button "button" at bounding box center [761, 298] width 30 height 30
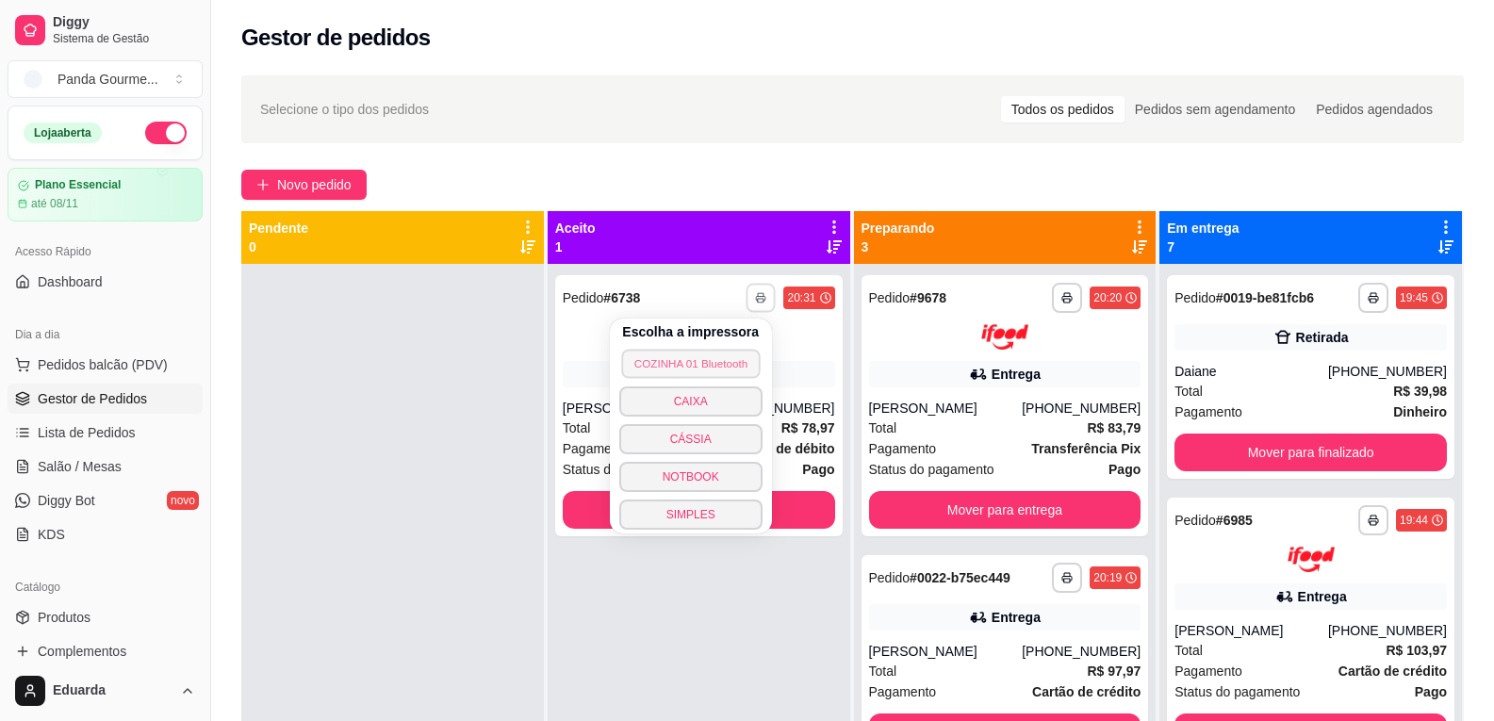
click at [739, 364] on button "COZINHA 01 Bluetooth" at bounding box center [690, 363] width 139 height 29
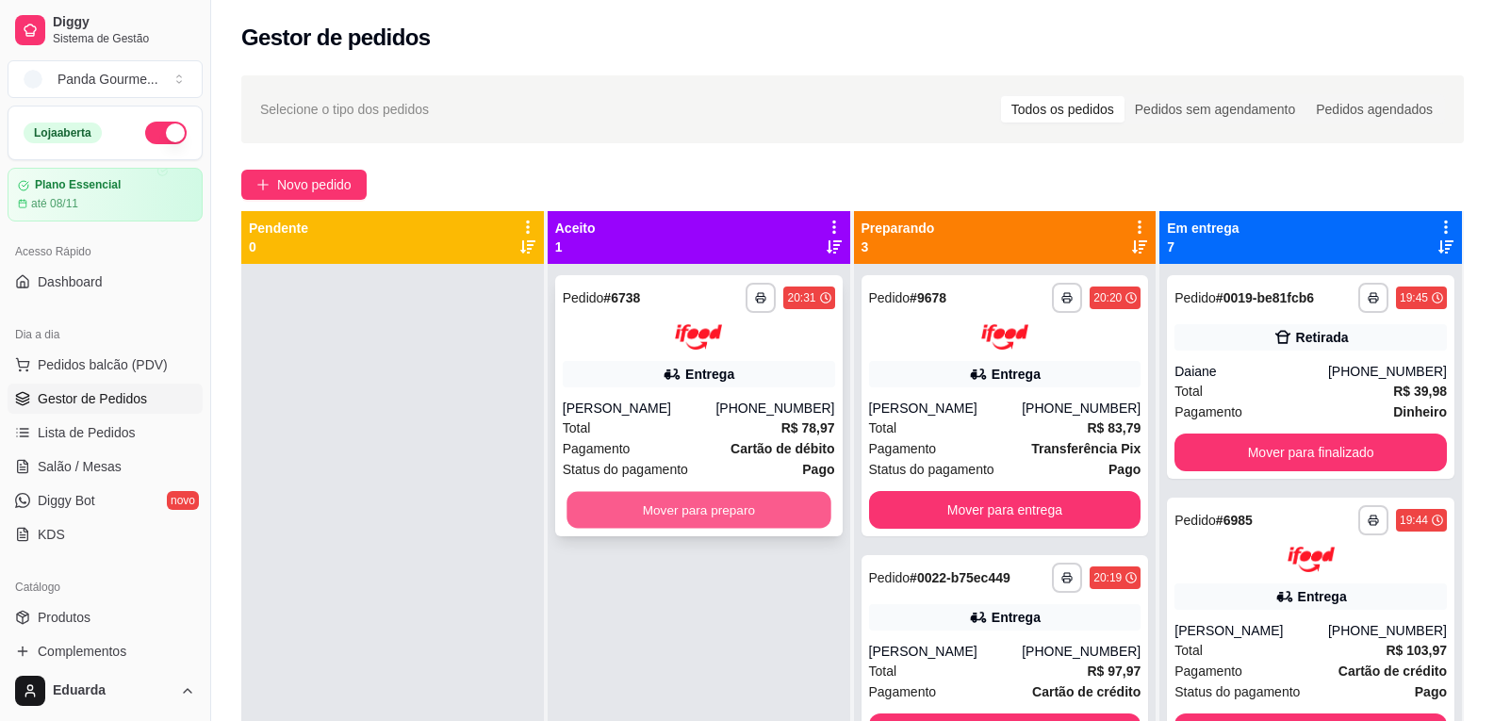
click at [687, 509] on button "Mover para preparo" at bounding box center [698, 509] width 264 height 37
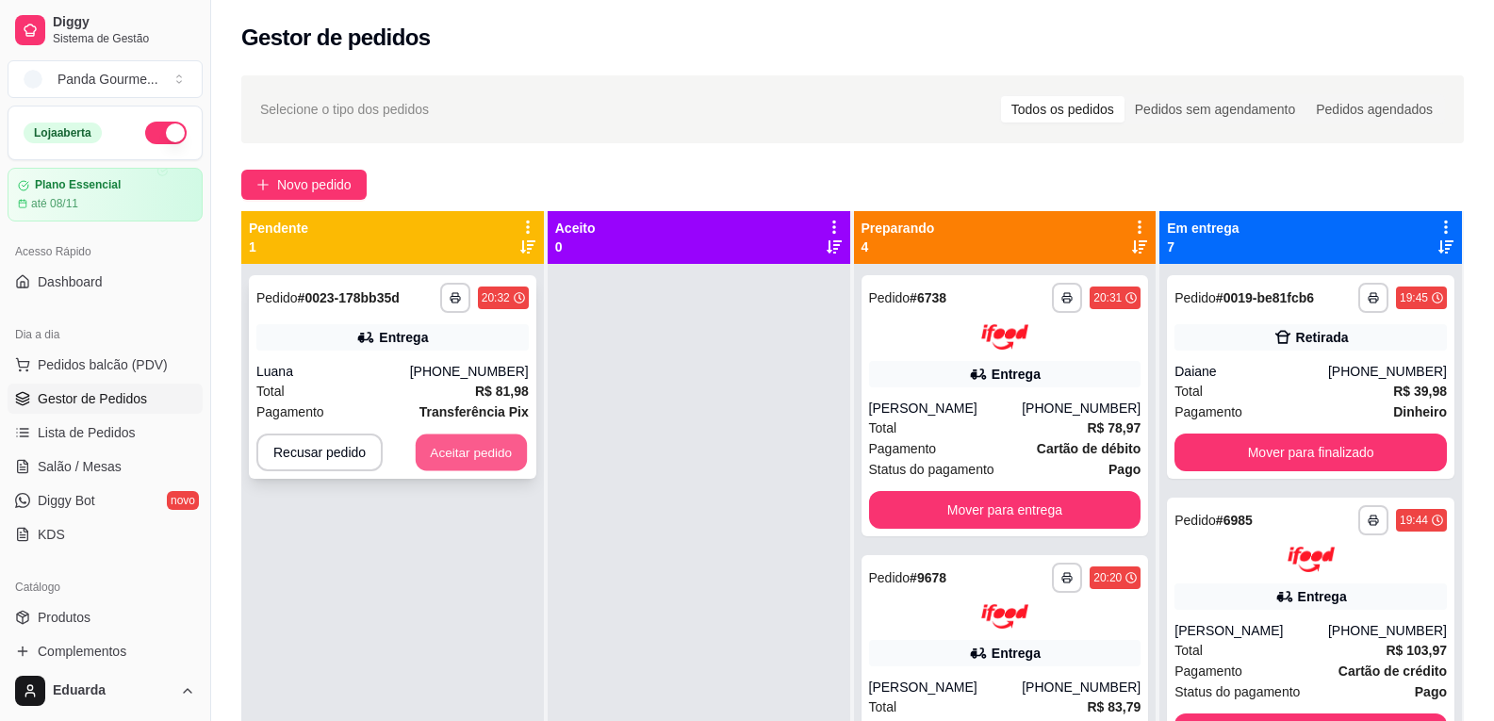
click at [479, 459] on button "Aceitar pedido" at bounding box center [471, 452] width 111 height 37
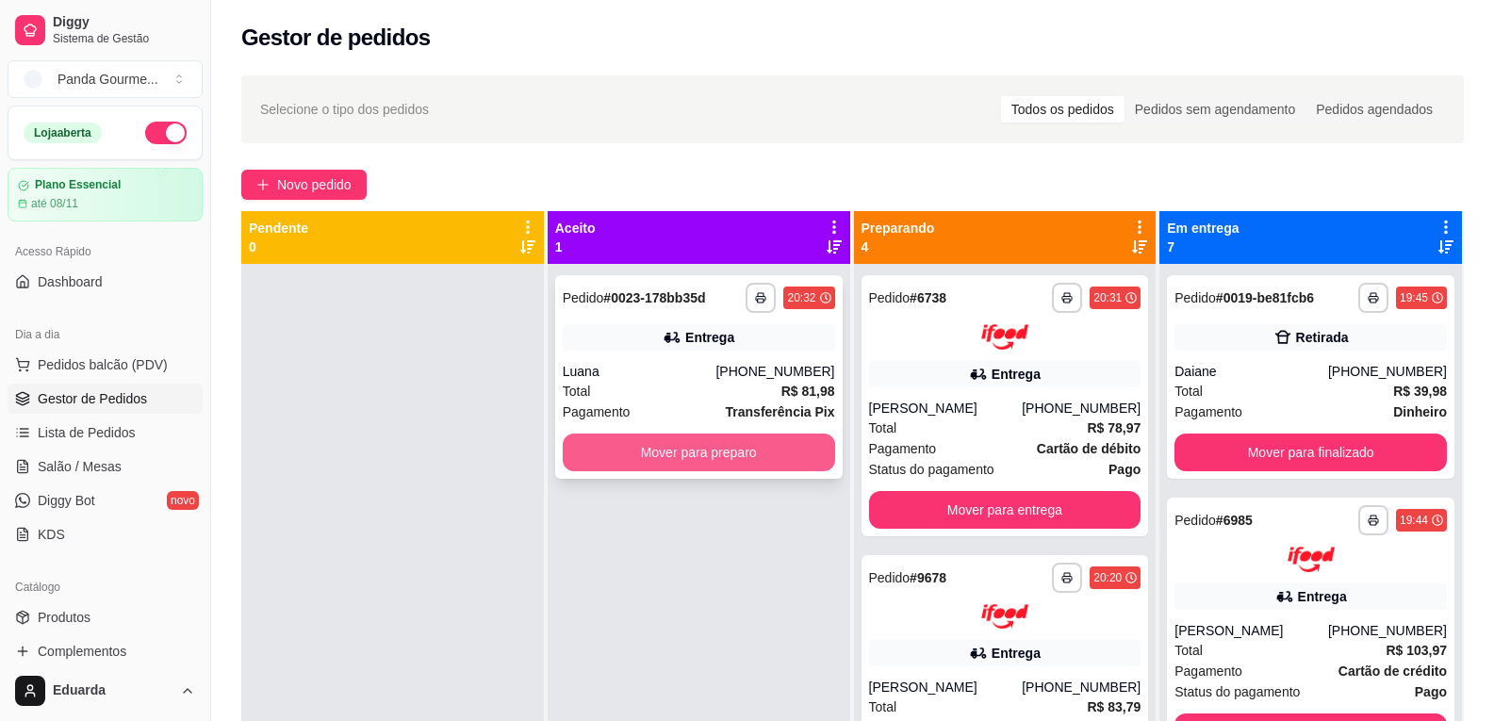
click at [720, 445] on button "Mover para preparo" at bounding box center [699, 453] width 272 height 38
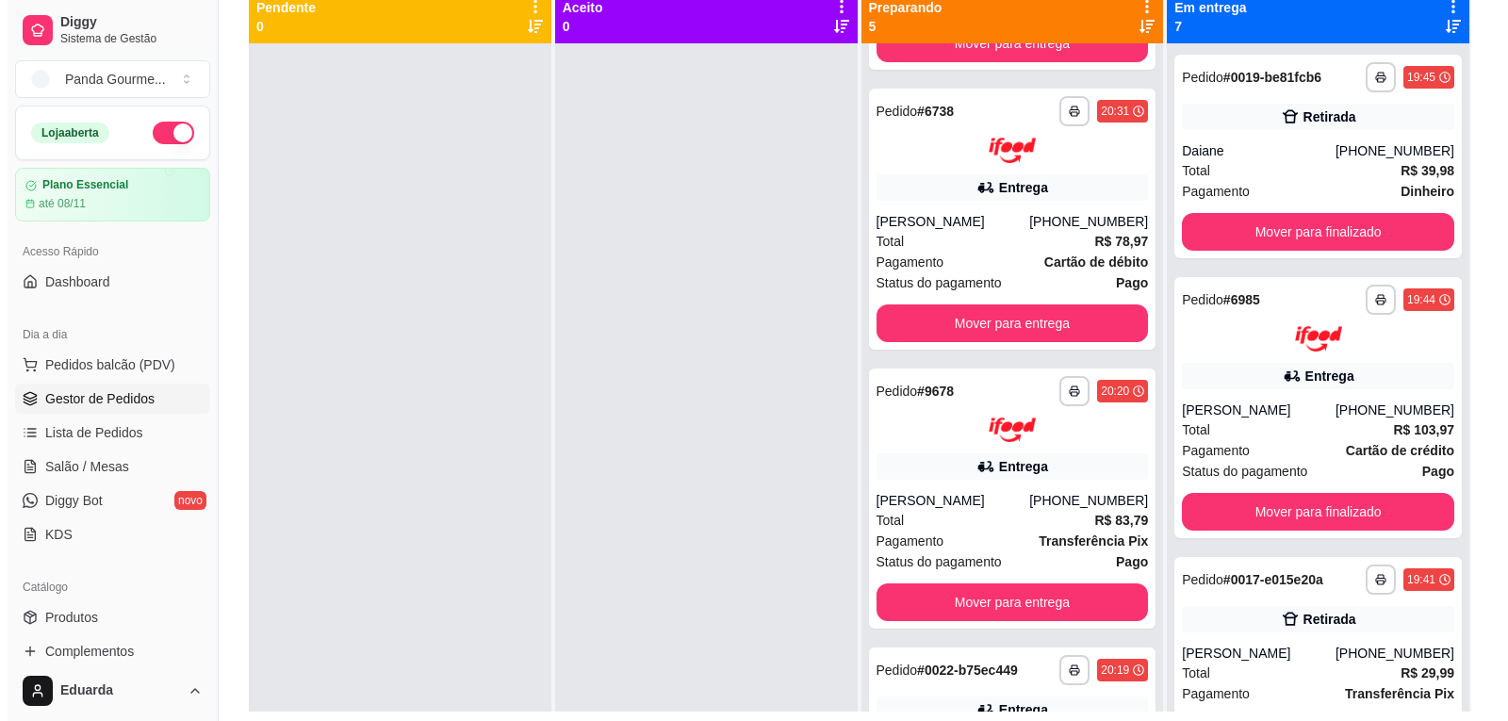
scroll to position [188, 0]
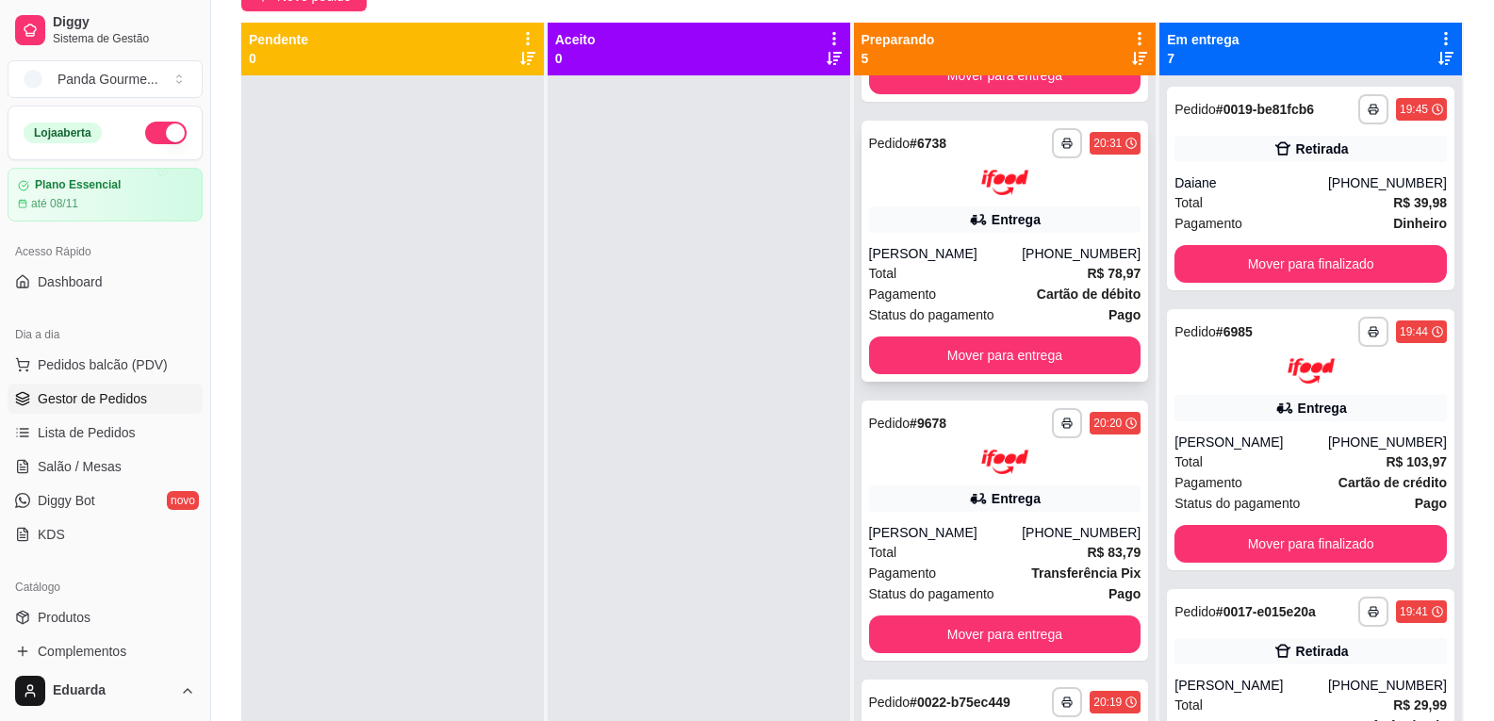
click at [953, 226] on div "Entrega" at bounding box center [1005, 219] width 272 height 26
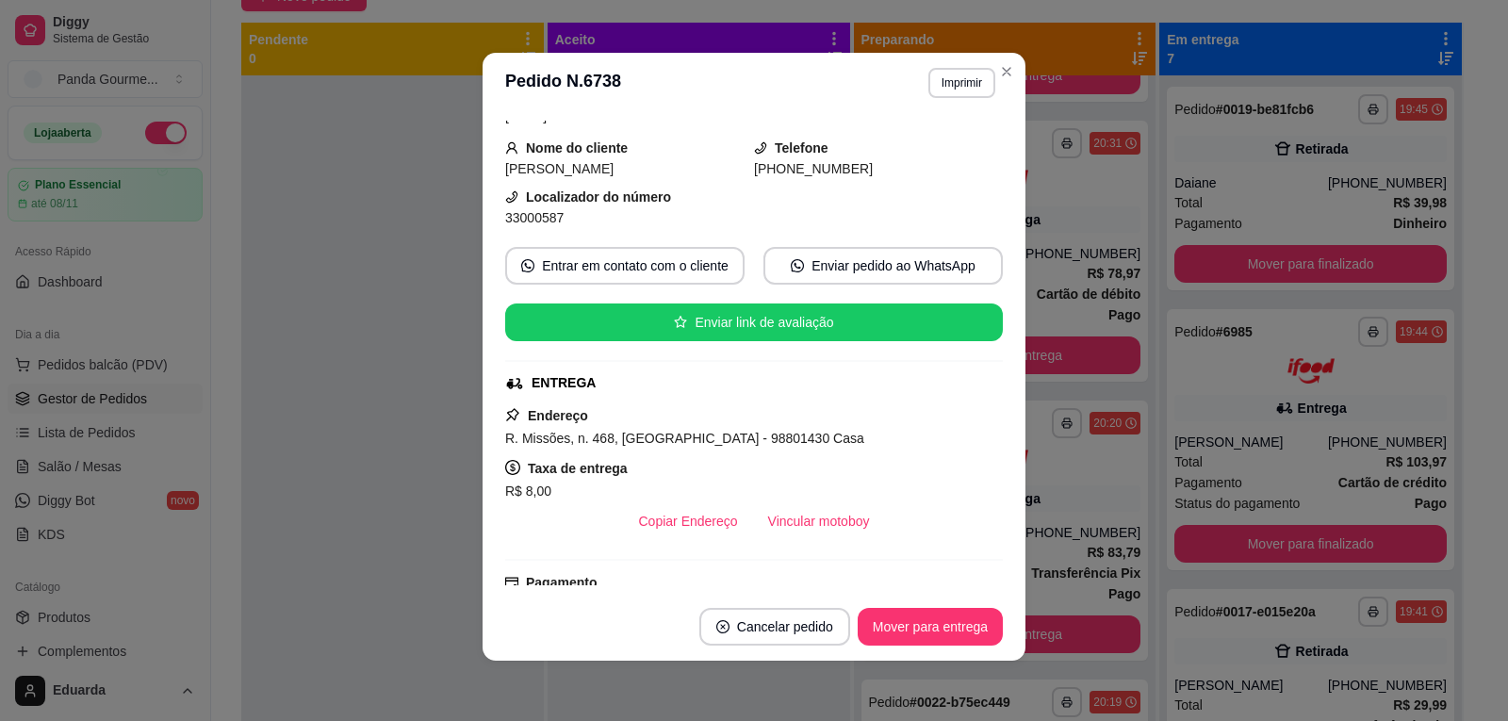
scroll to position [0, 0]
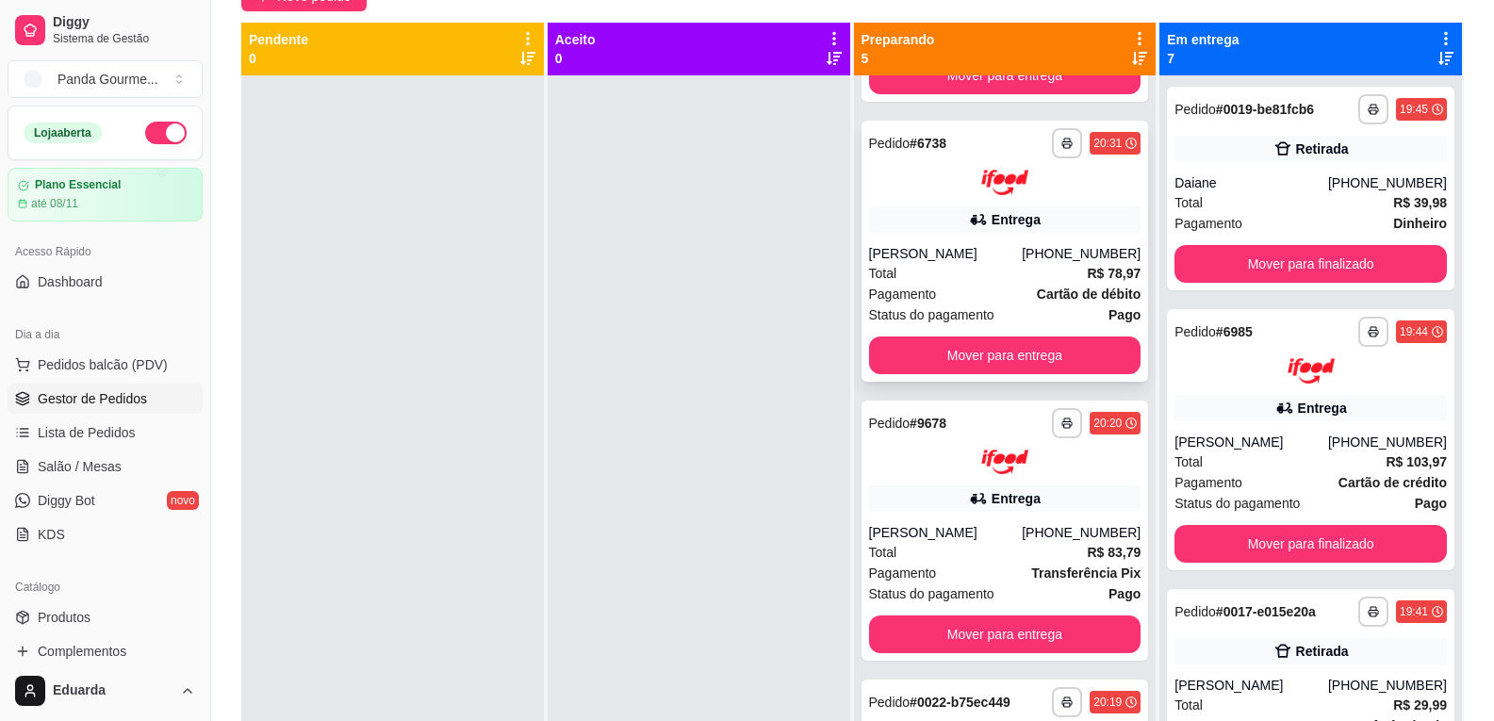
click at [949, 277] on div "Total R$ 78,97" at bounding box center [1005, 273] width 272 height 21
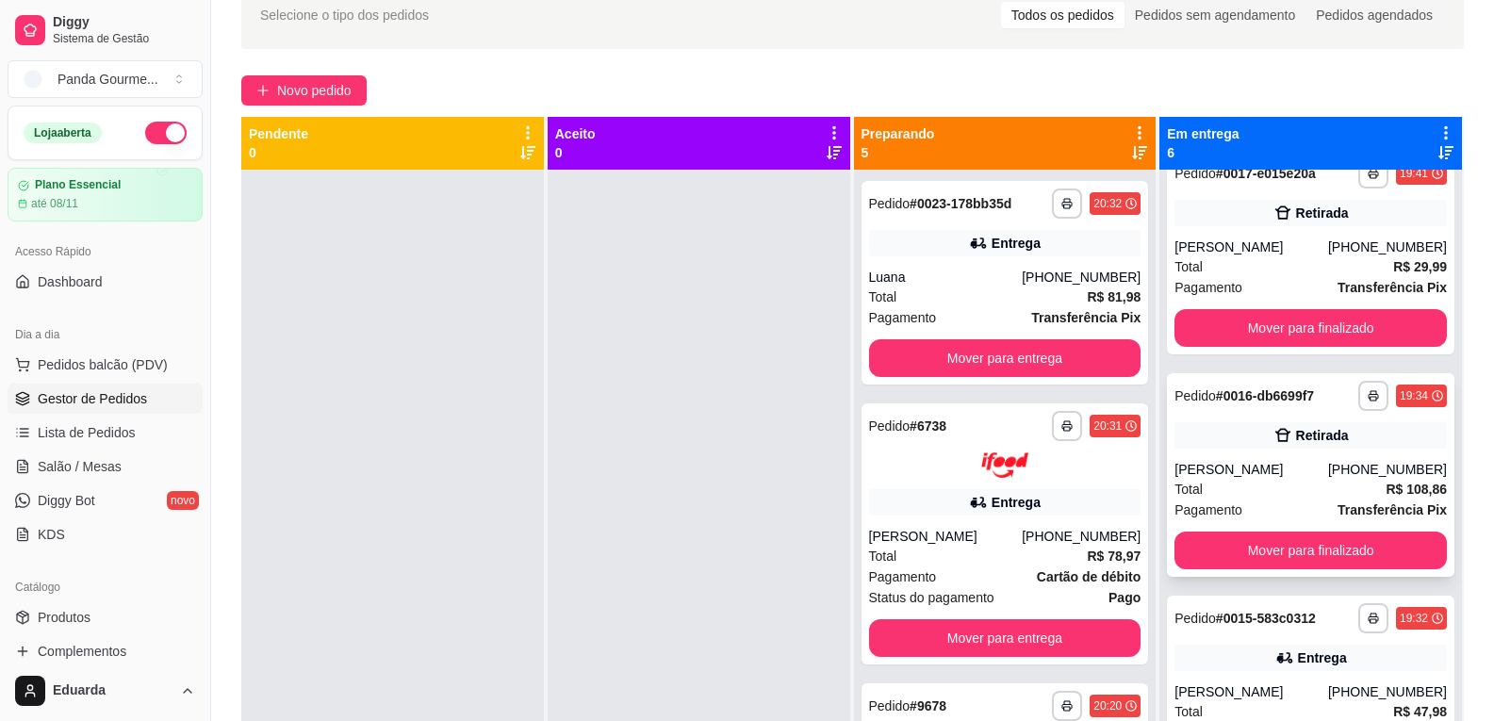
scroll to position [283, 0]
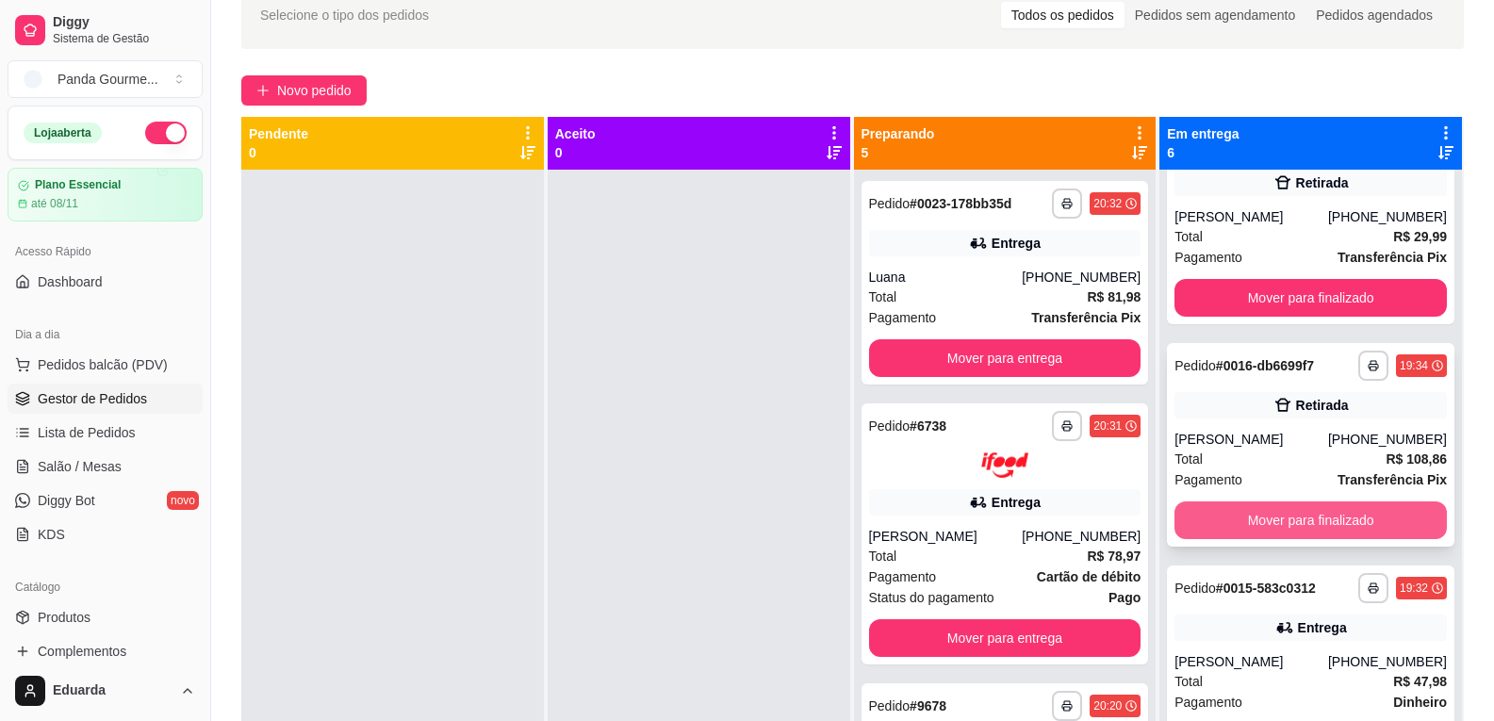
click at [1263, 517] on button "Mover para finalizado" at bounding box center [1310, 520] width 272 height 38
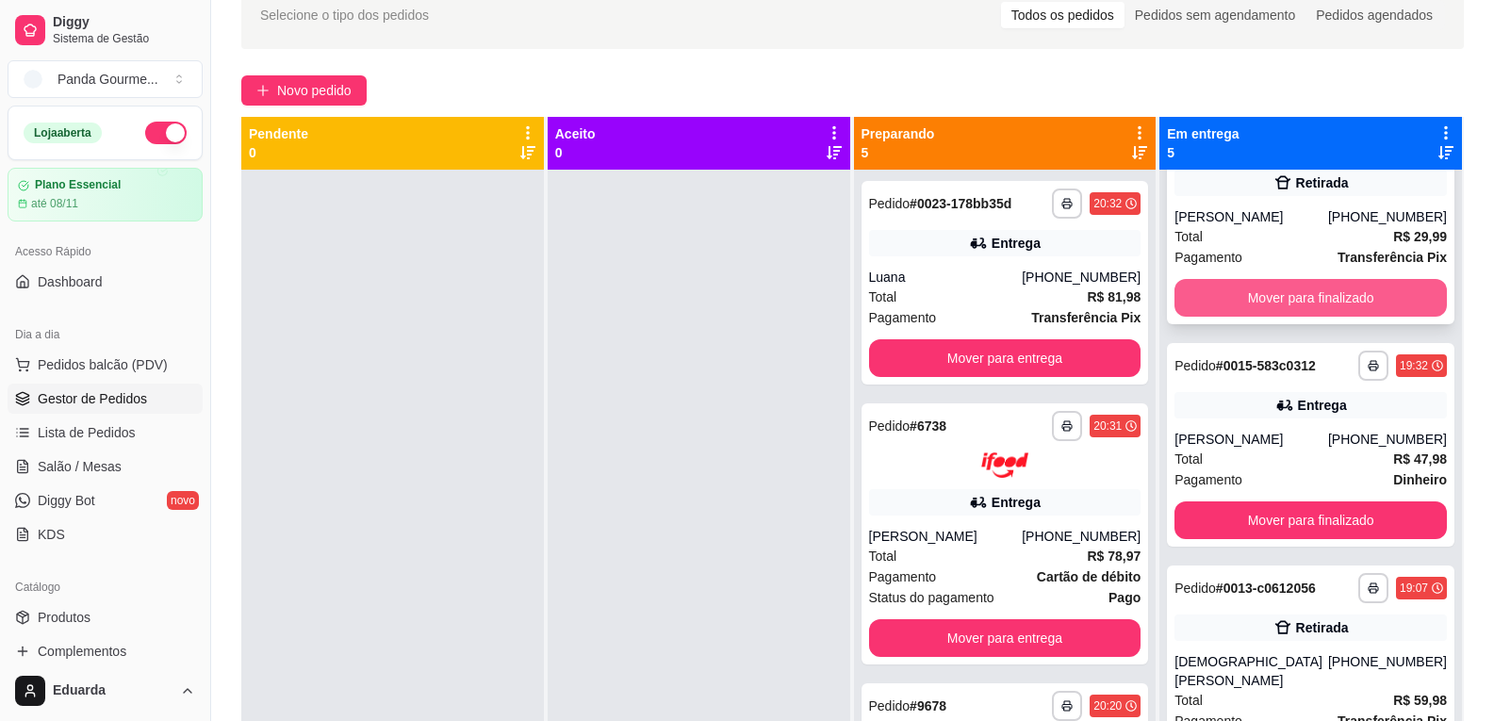
click at [1292, 291] on button "Mover para finalizado" at bounding box center [1310, 298] width 272 height 38
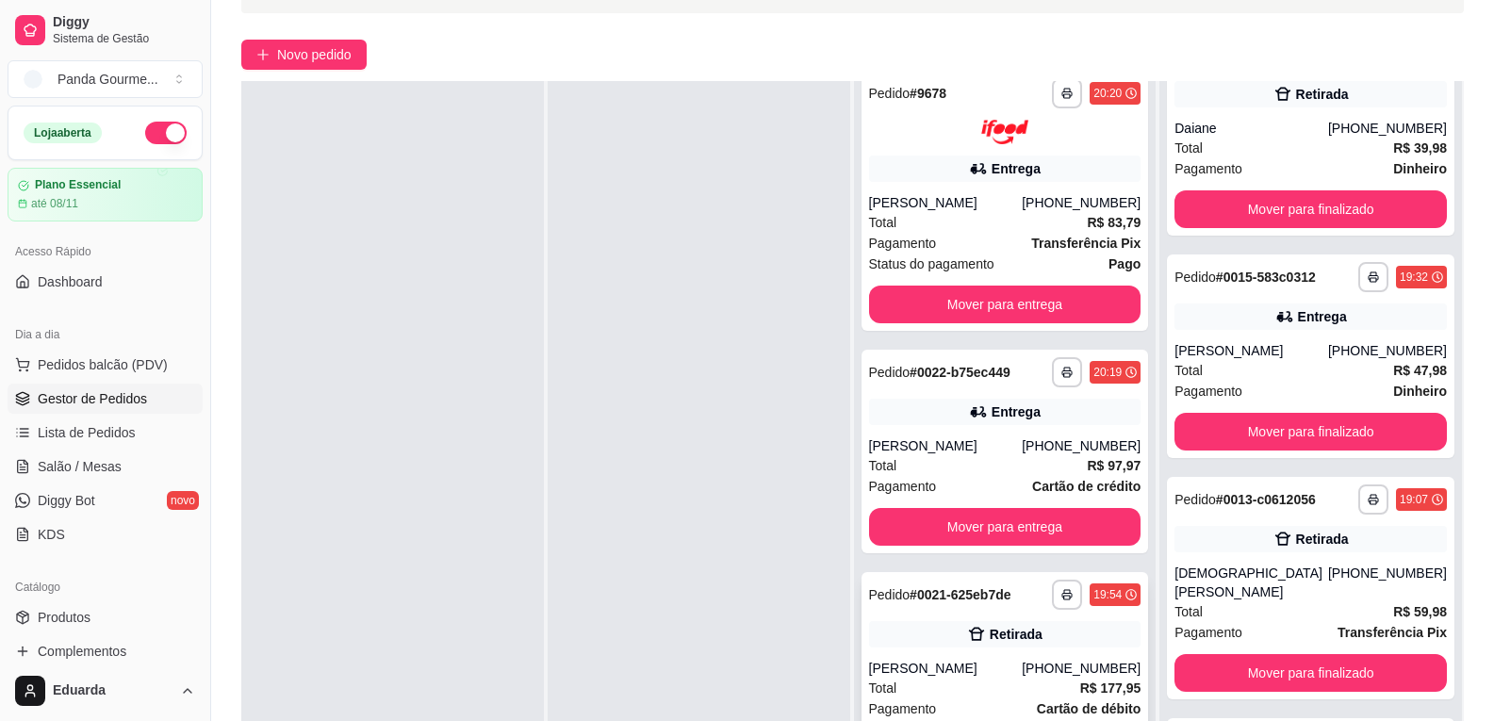
scroll to position [287, 0]
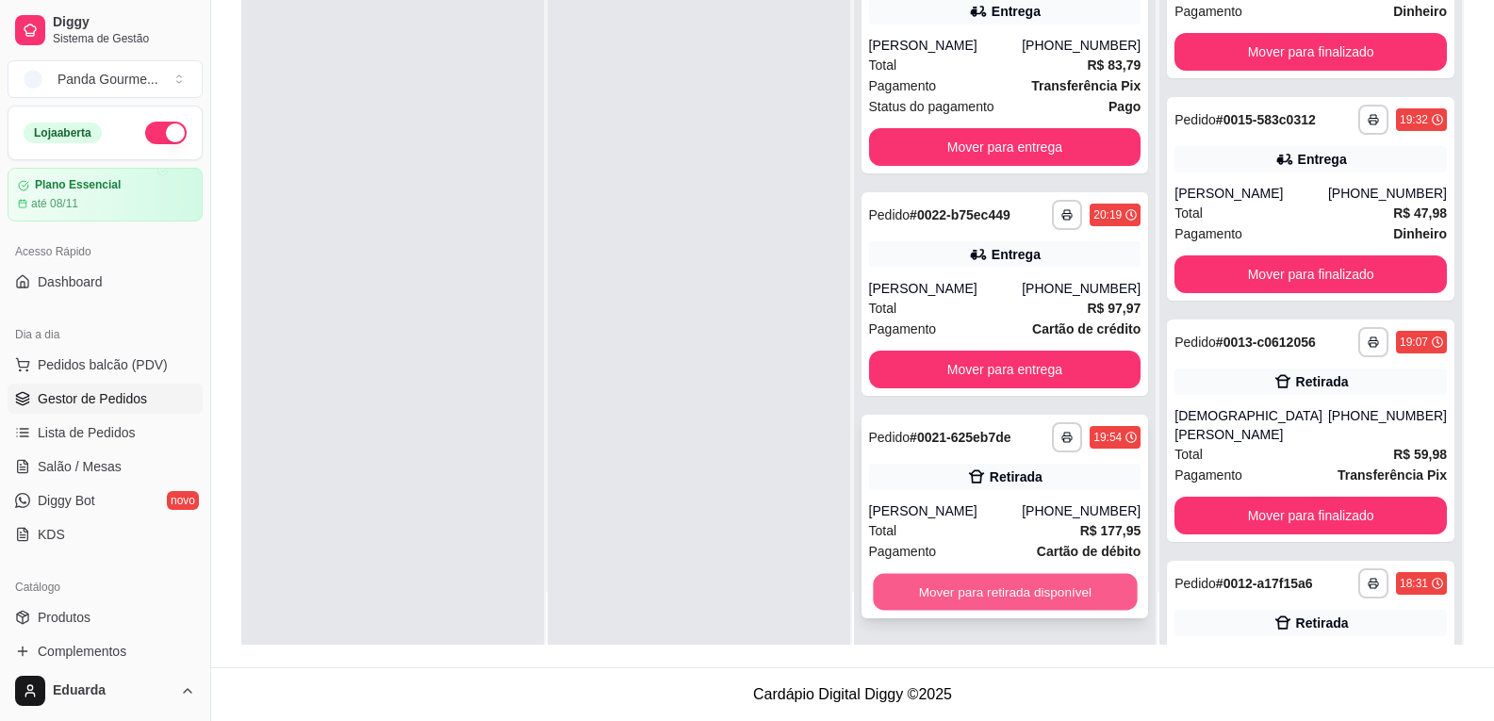
click at [992, 595] on button "Mover para retirada disponível" at bounding box center [1005, 592] width 264 height 37
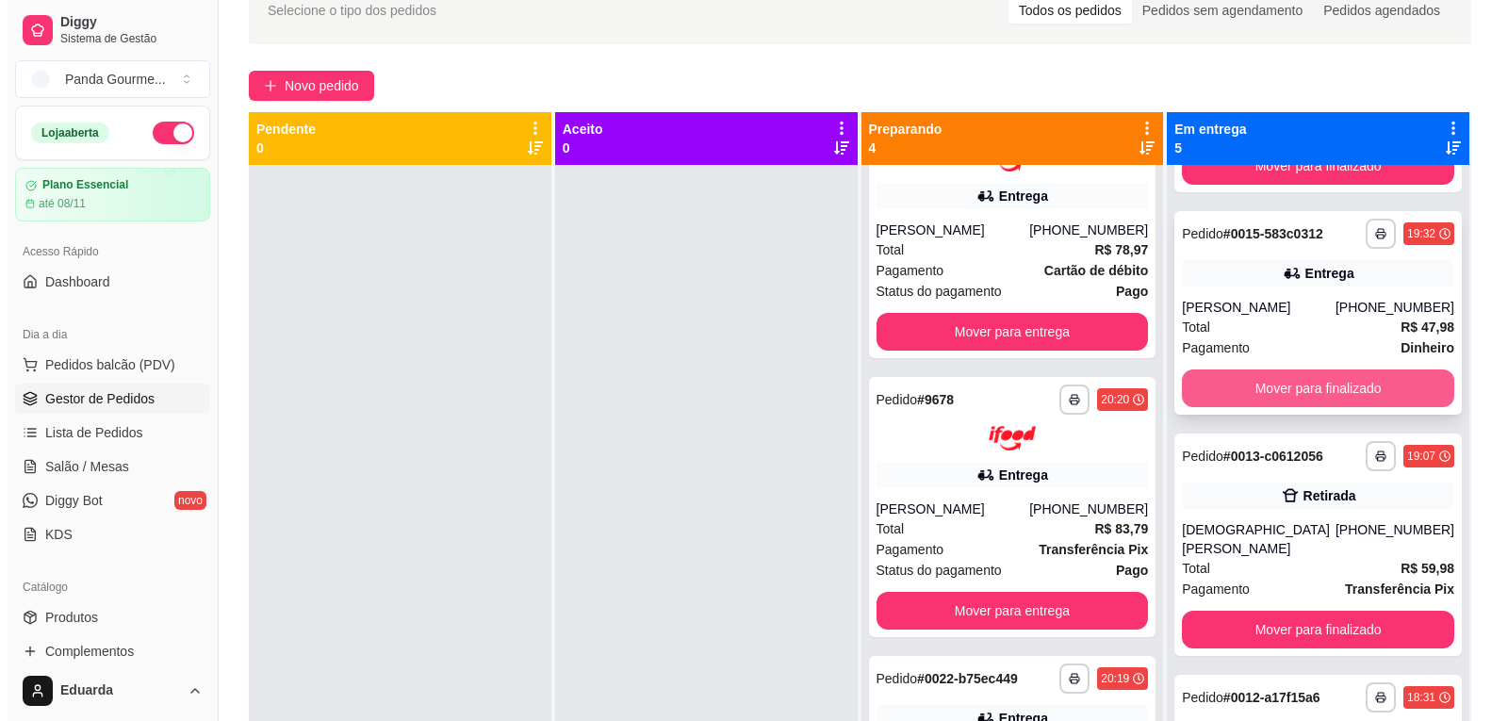
scroll to position [316, 0]
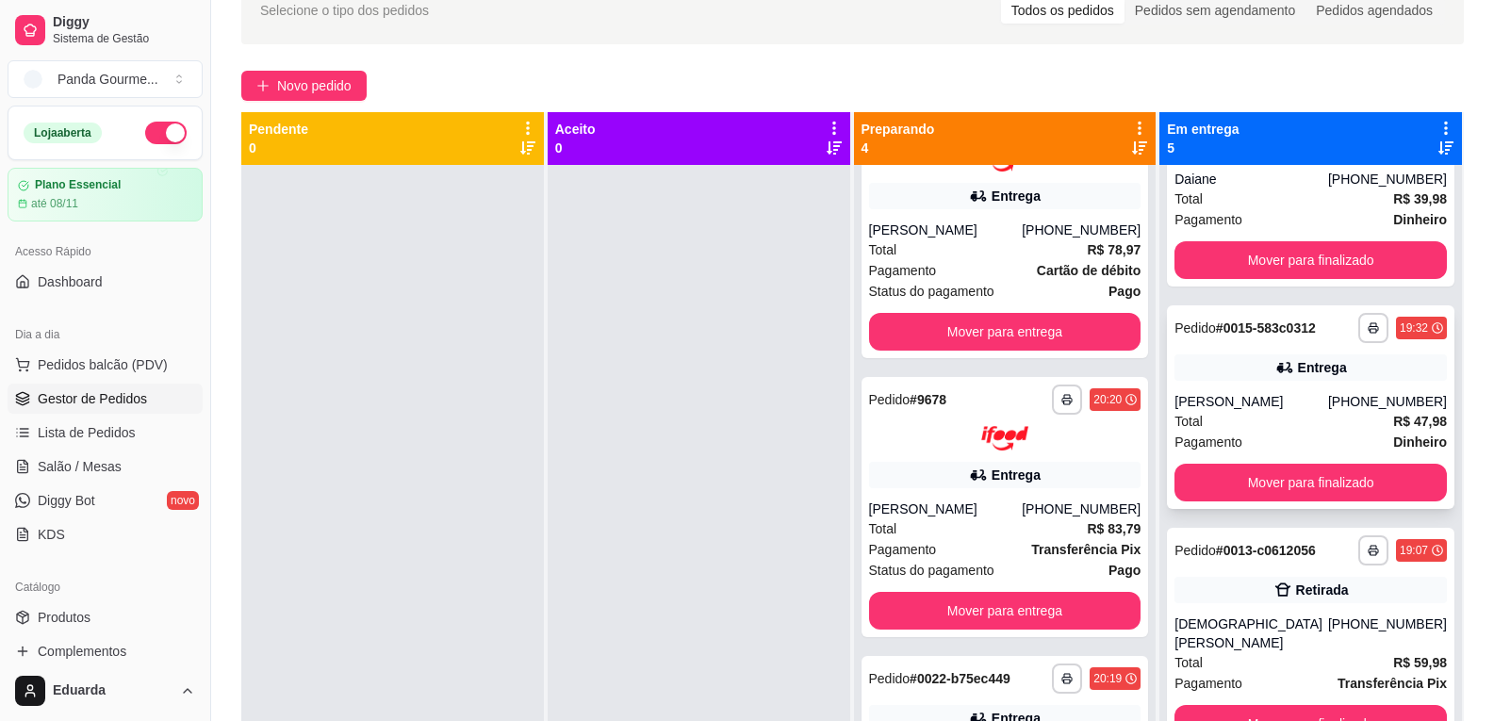
click at [1242, 403] on div "[PERSON_NAME]" at bounding box center [1251, 401] width 154 height 19
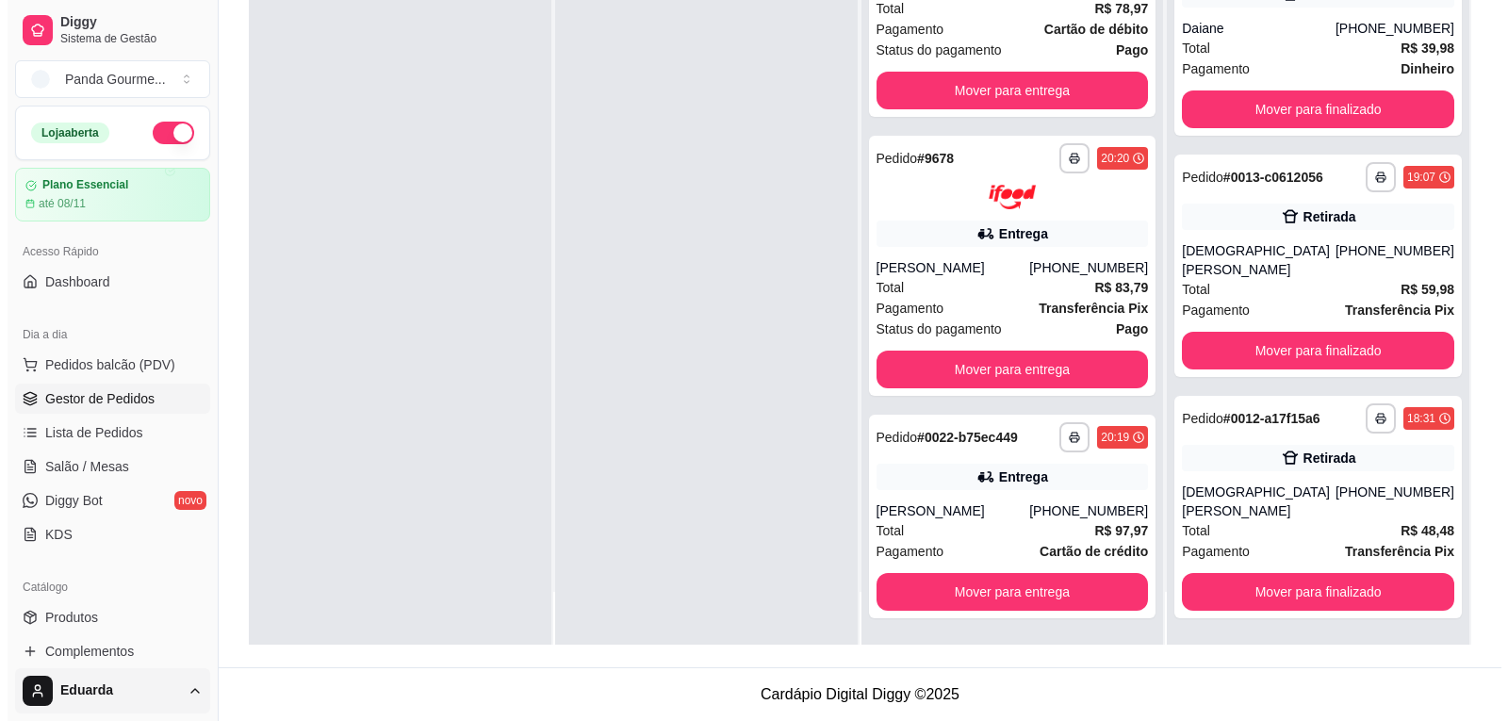
scroll to position [188, 0]
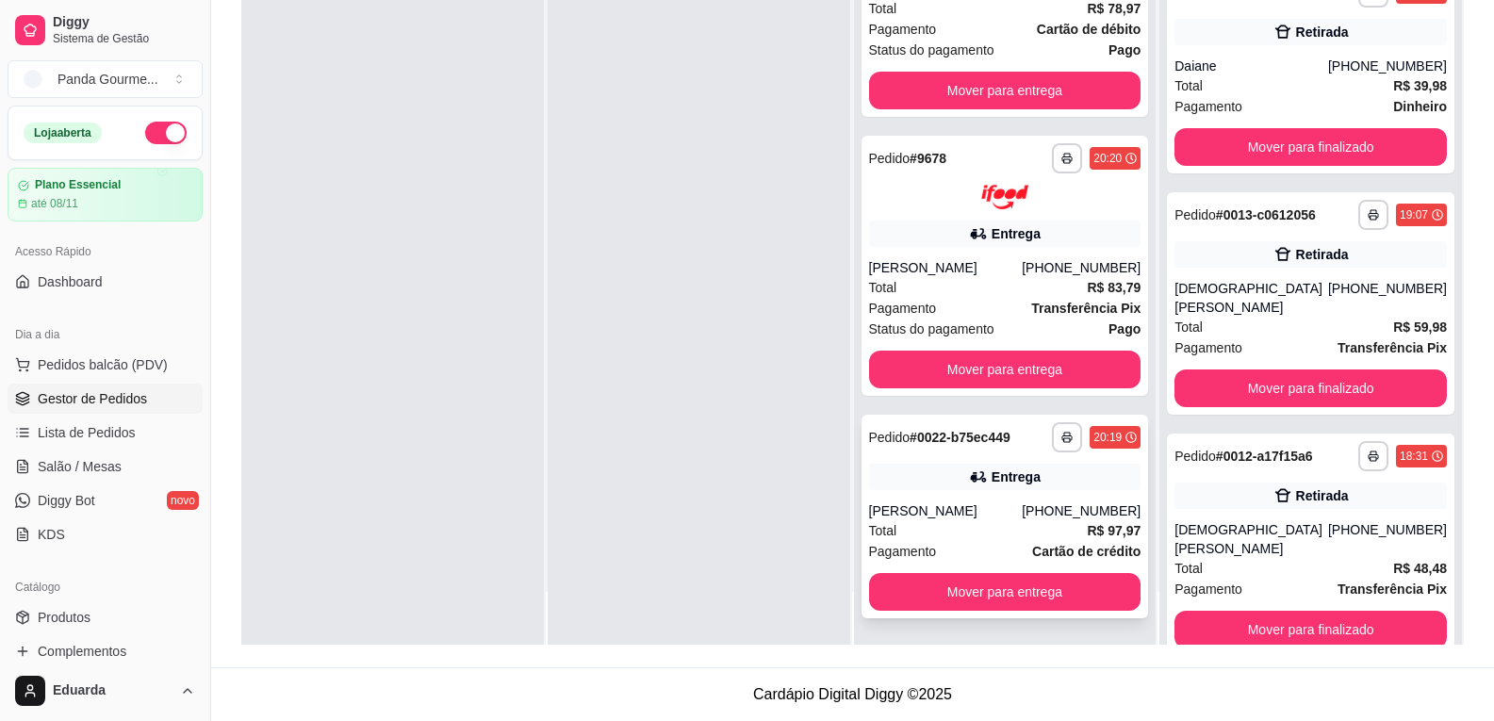
click at [1020, 517] on div "[PERSON_NAME]" at bounding box center [946, 510] width 154 height 19
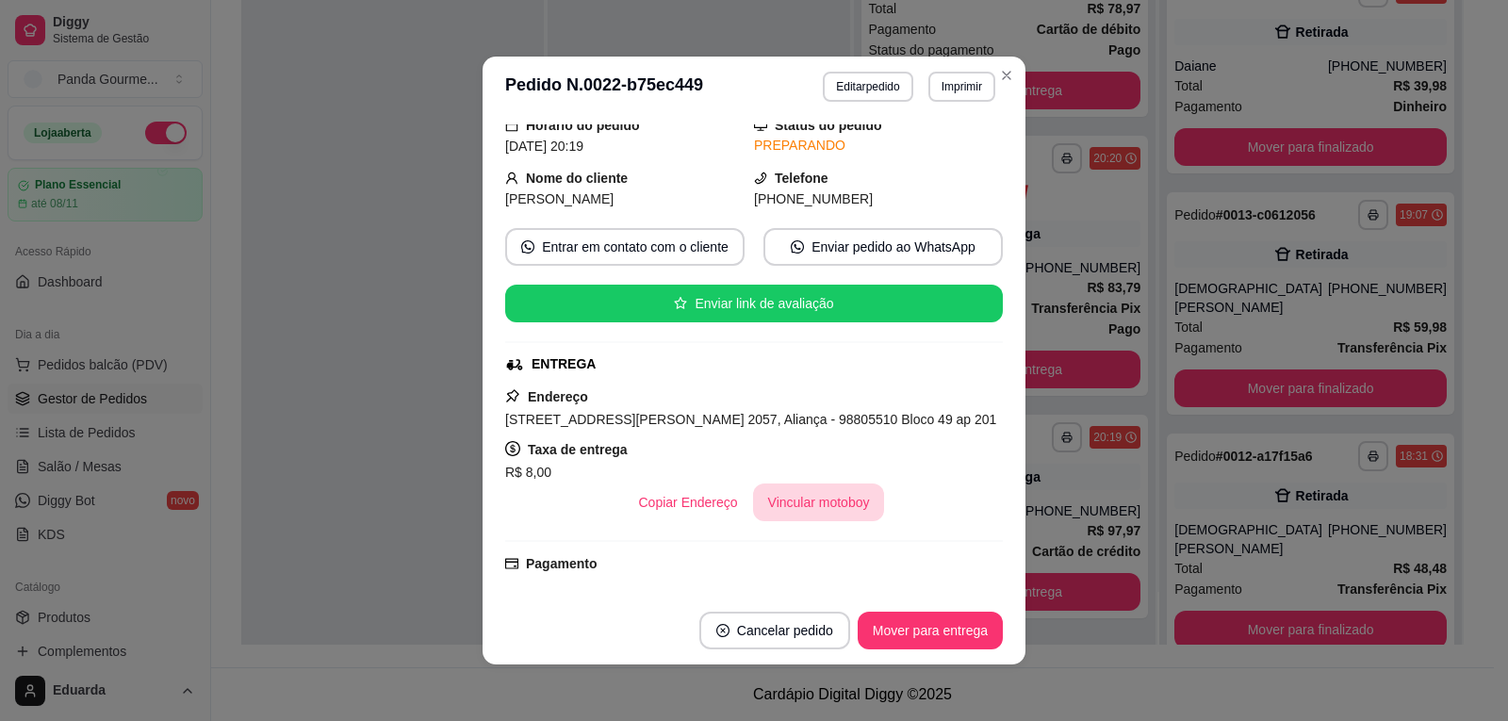
scroll to position [377, 0]
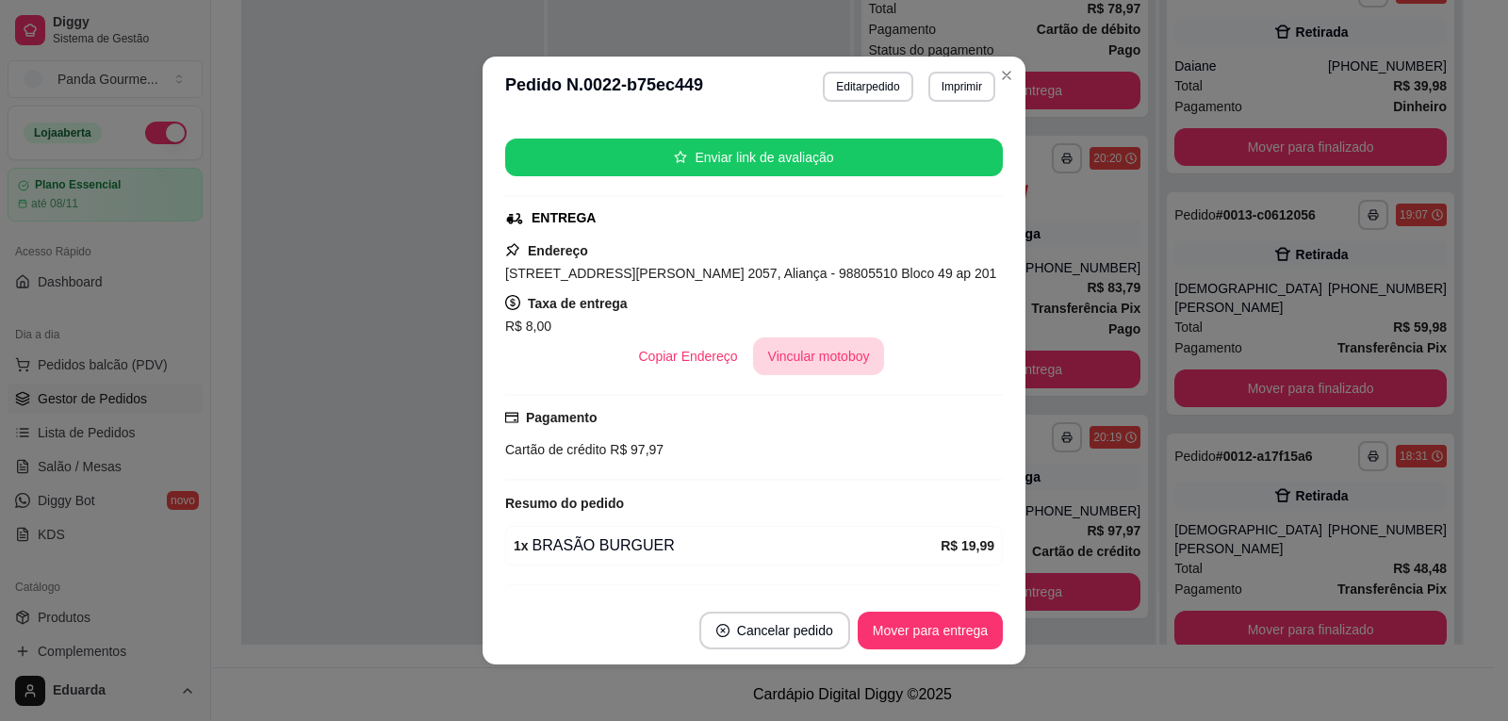
click at [799, 337] on button "Vincular motoboy" at bounding box center [819, 356] width 132 height 38
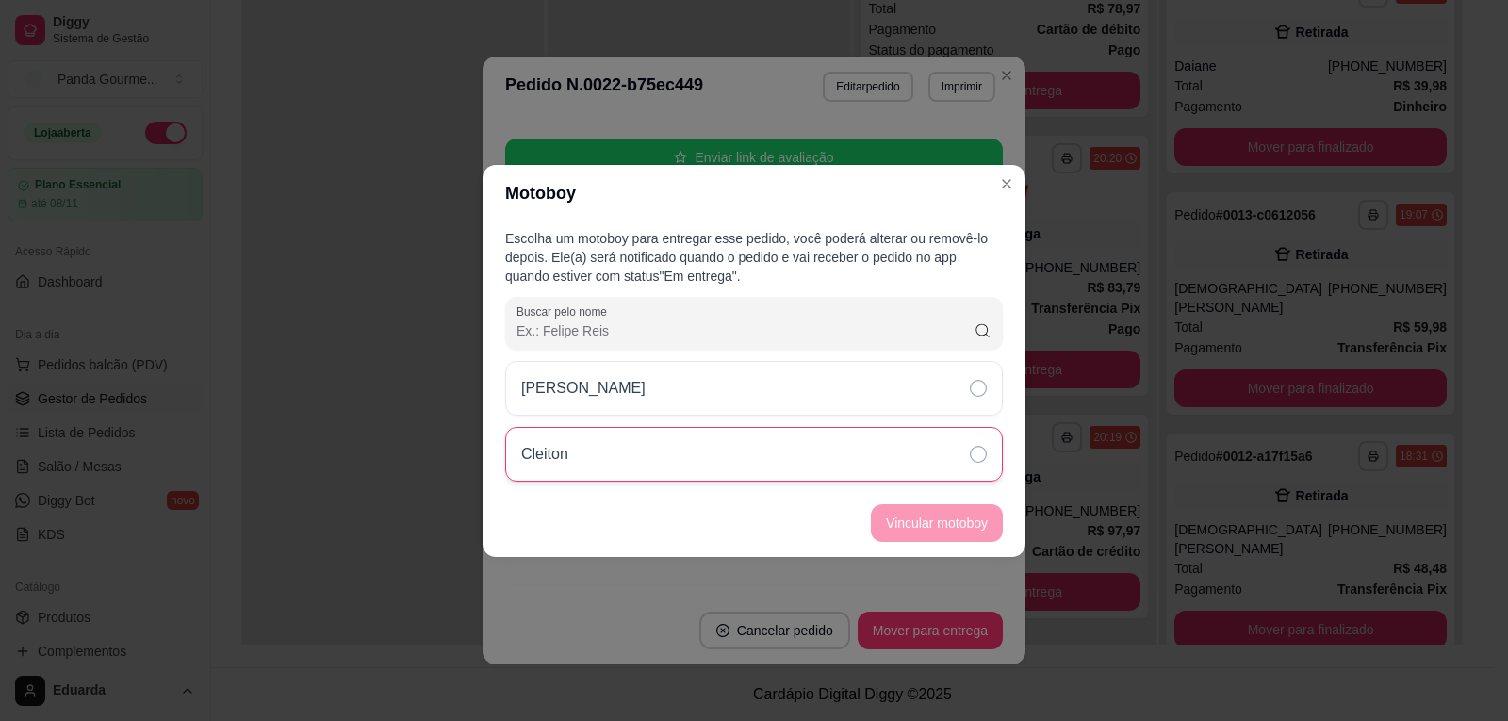
click at [695, 448] on div "Cleiton" at bounding box center [754, 454] width 498 height 55
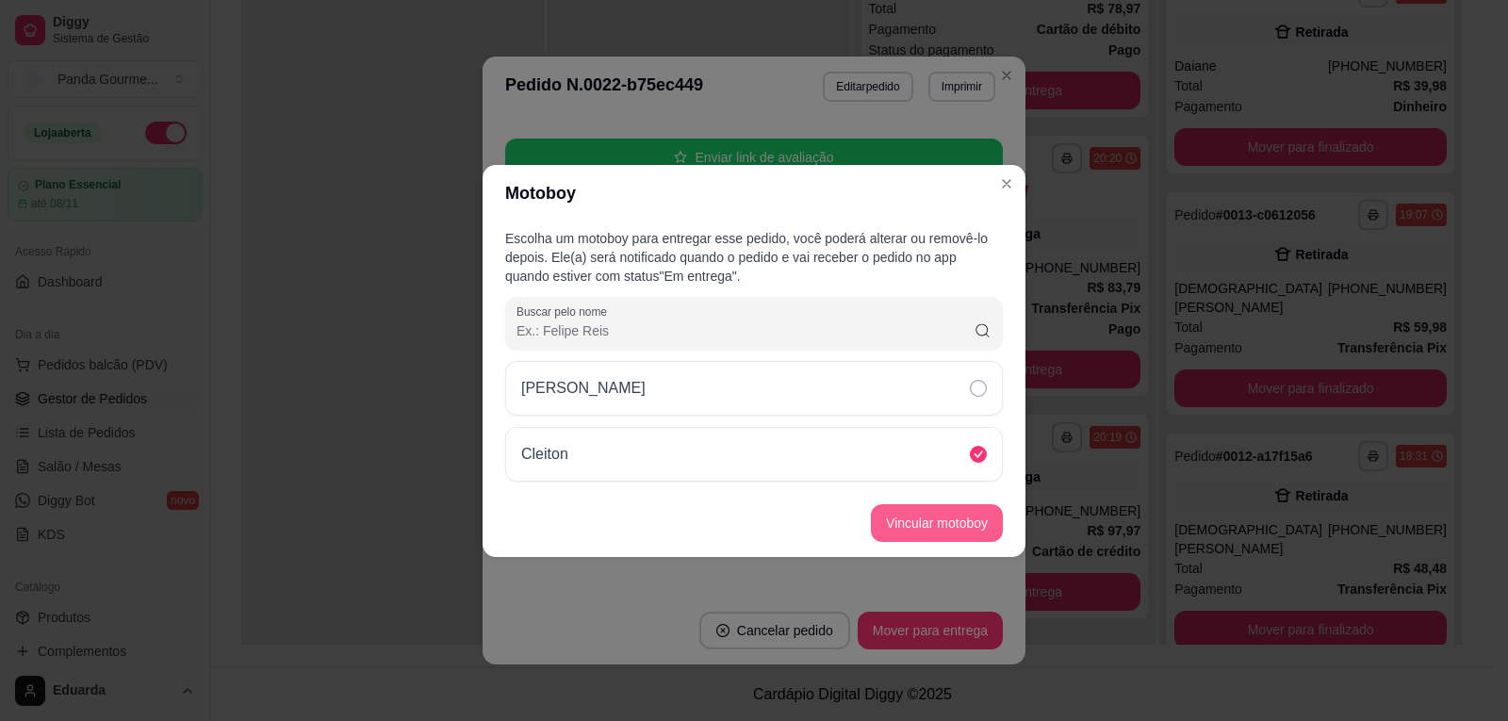
click at [971, 537] on button "Vincular motoboy" at bounding box center [937, 523] width 132 height 38
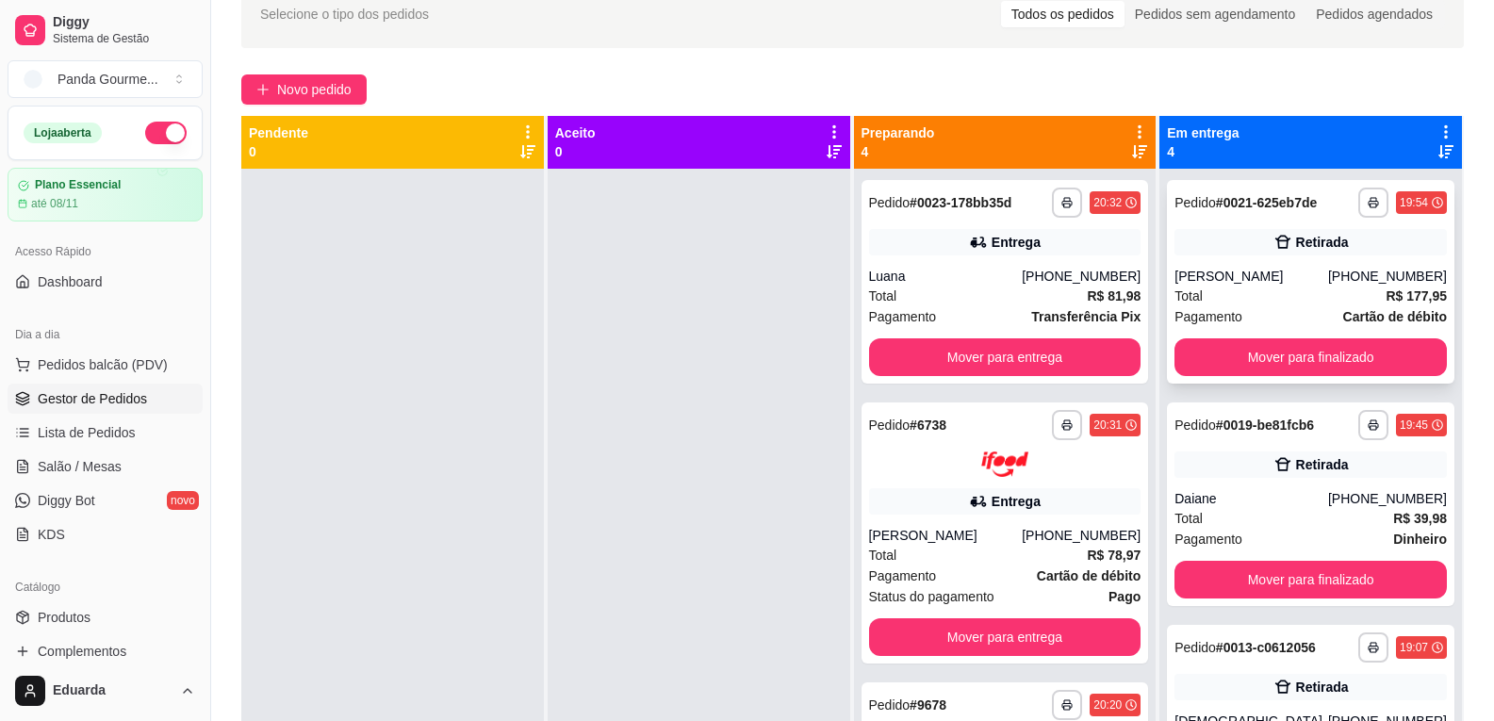
scroll to position [94, 0]
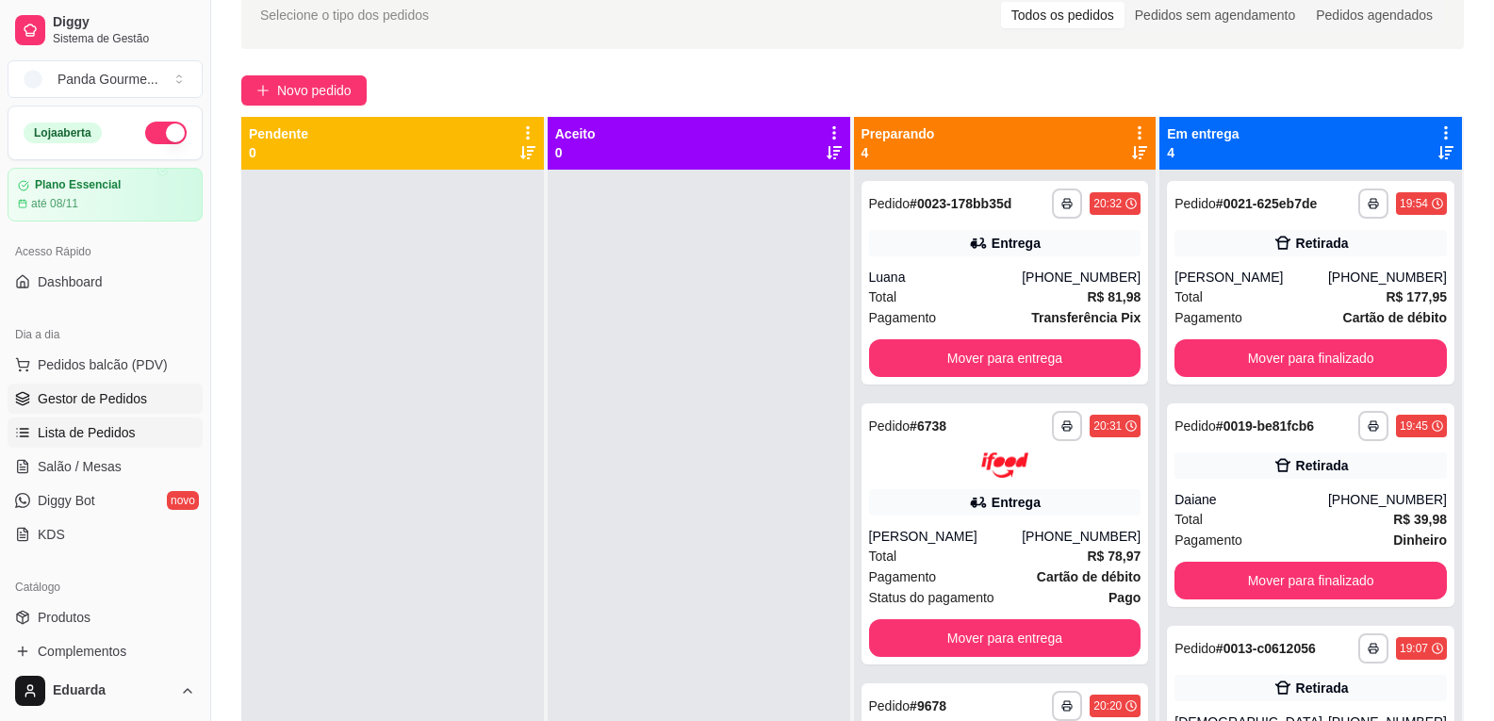
click at [137, 431] on link "Lista de Pedidos" at bounding box center [105, 433] width 195 height 30
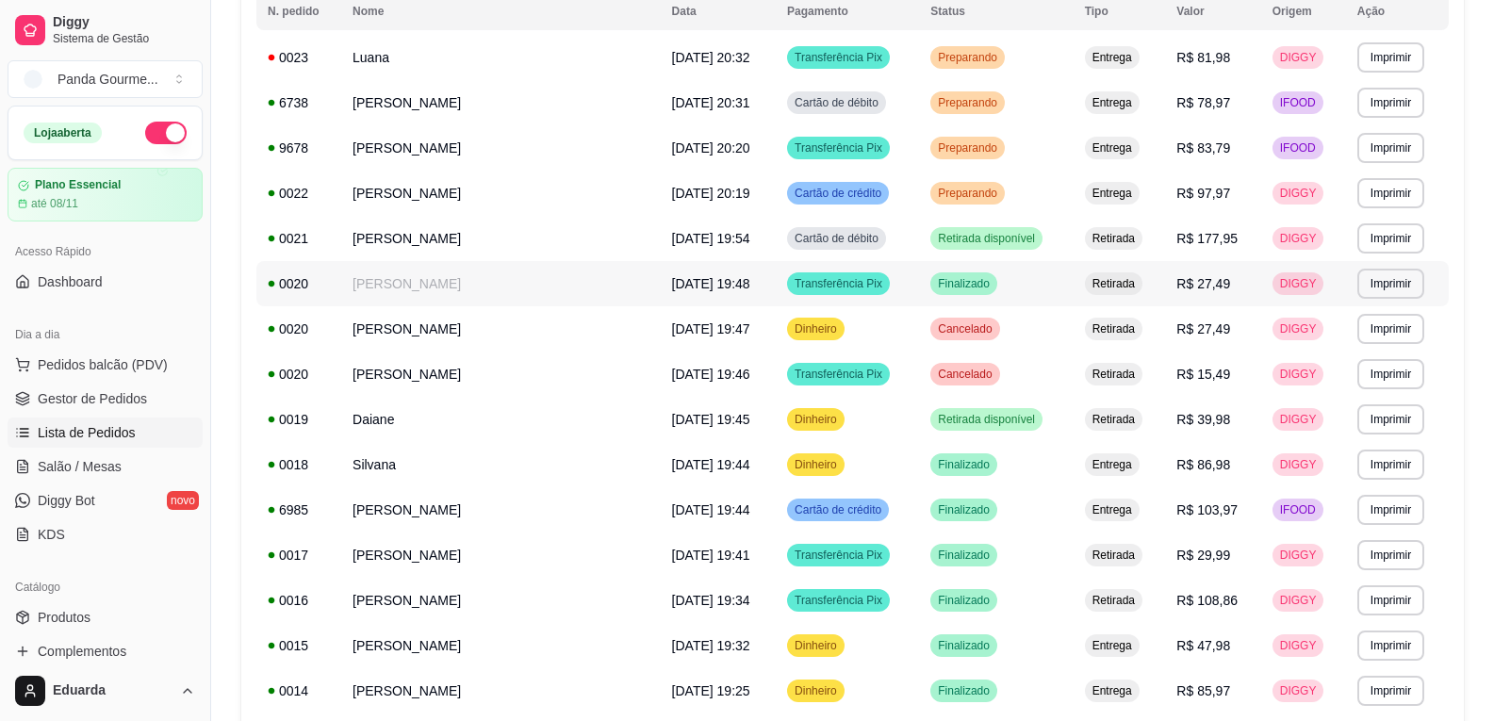
scroll to position [283, 0]
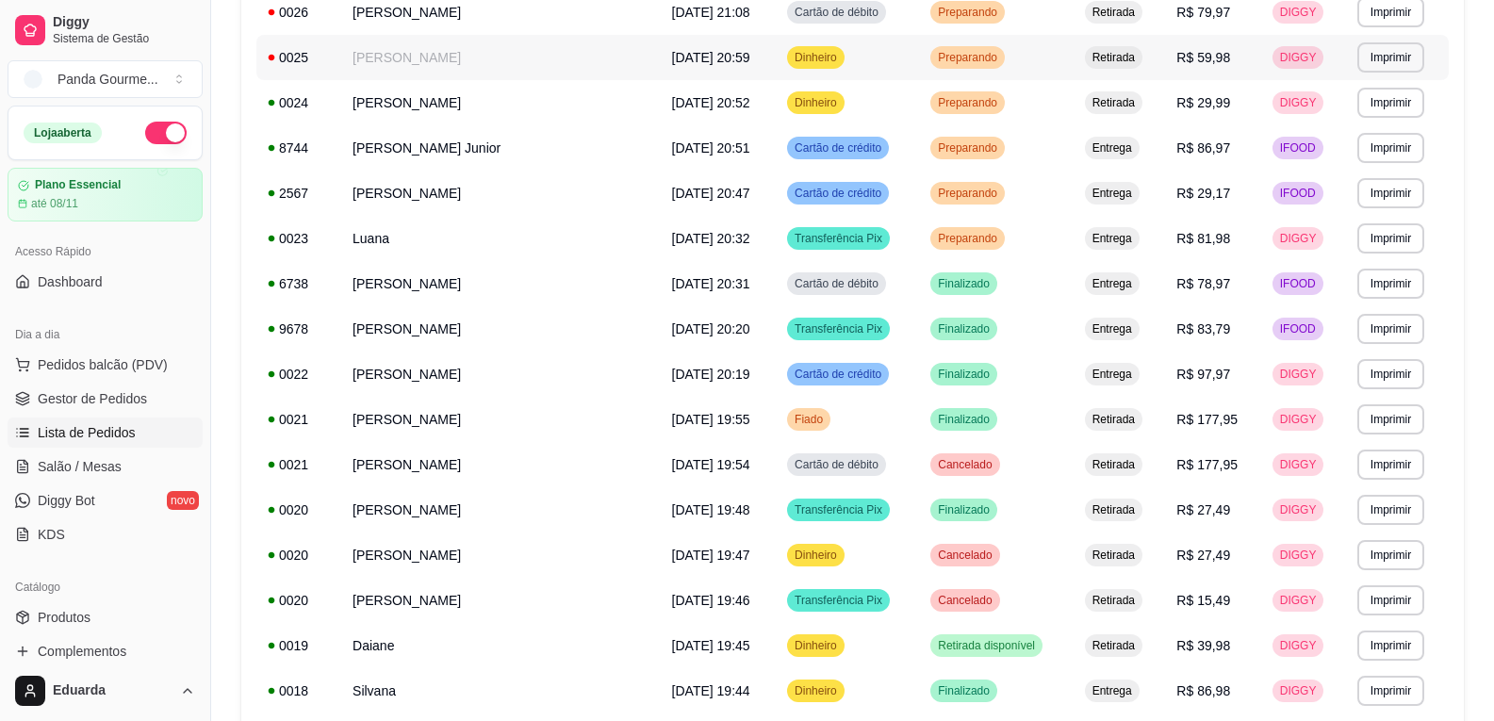
click at [699, 67] on td "[DATE] 20:59" at bounding box center [719, 57] width 116 height 45
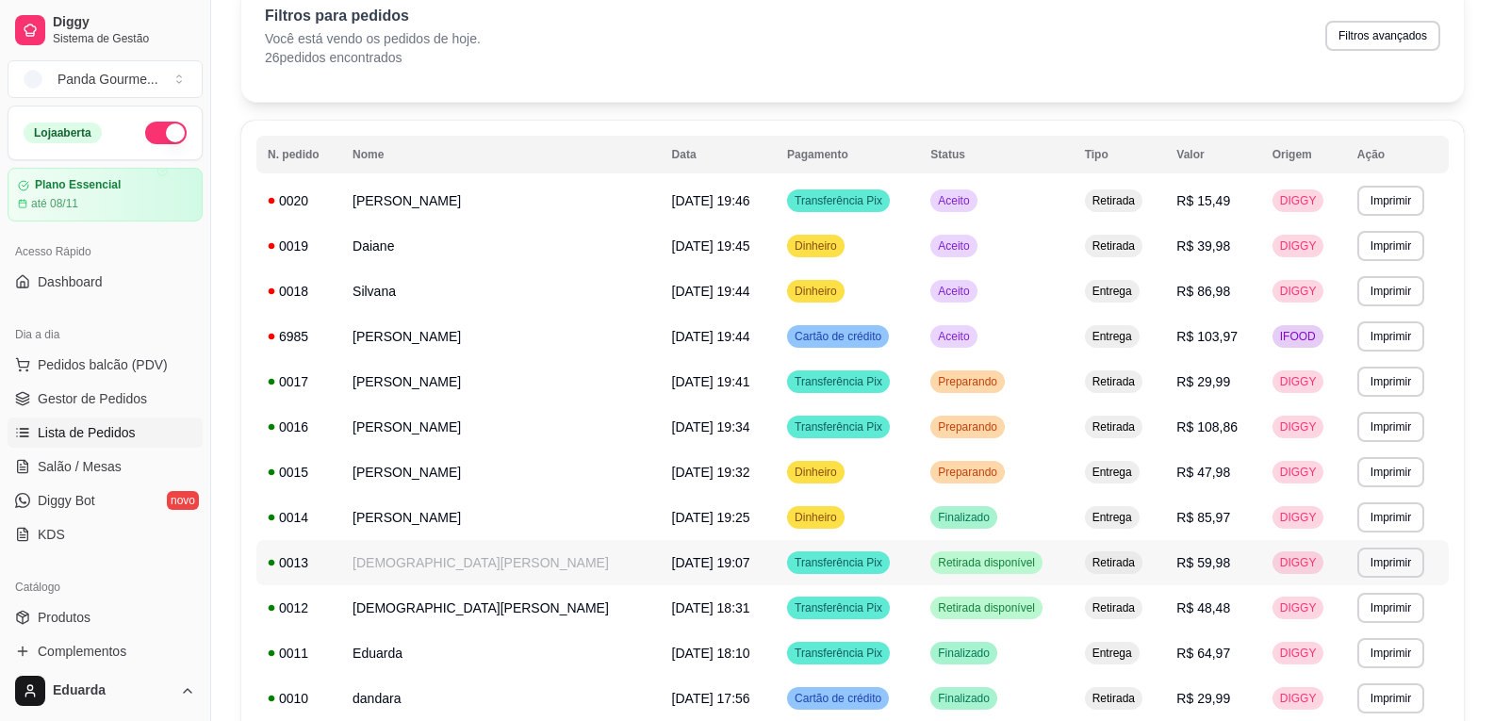
scroll to position [188, 0]
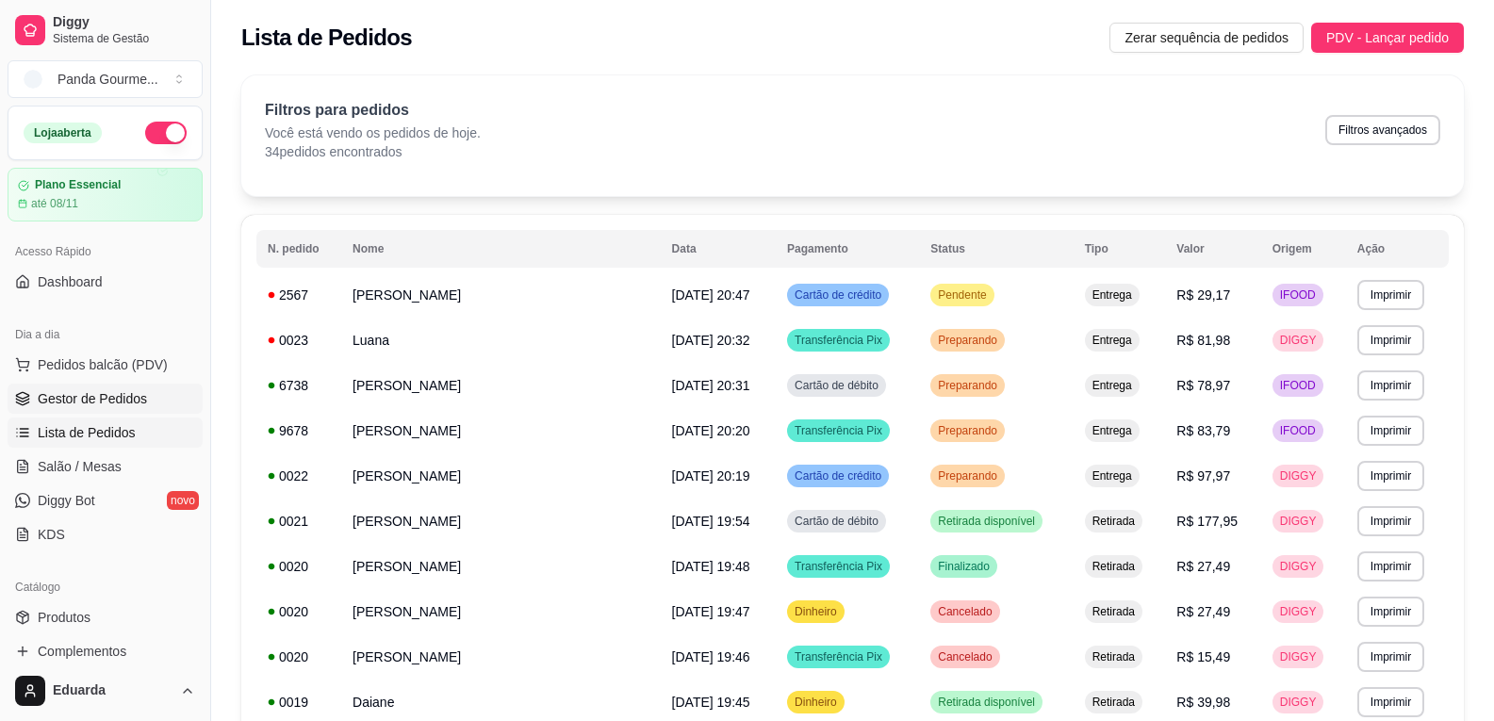
click at [98, 402] on span "Gestor de Pedidos" at bounding box center [92, 398] width 109 height 19
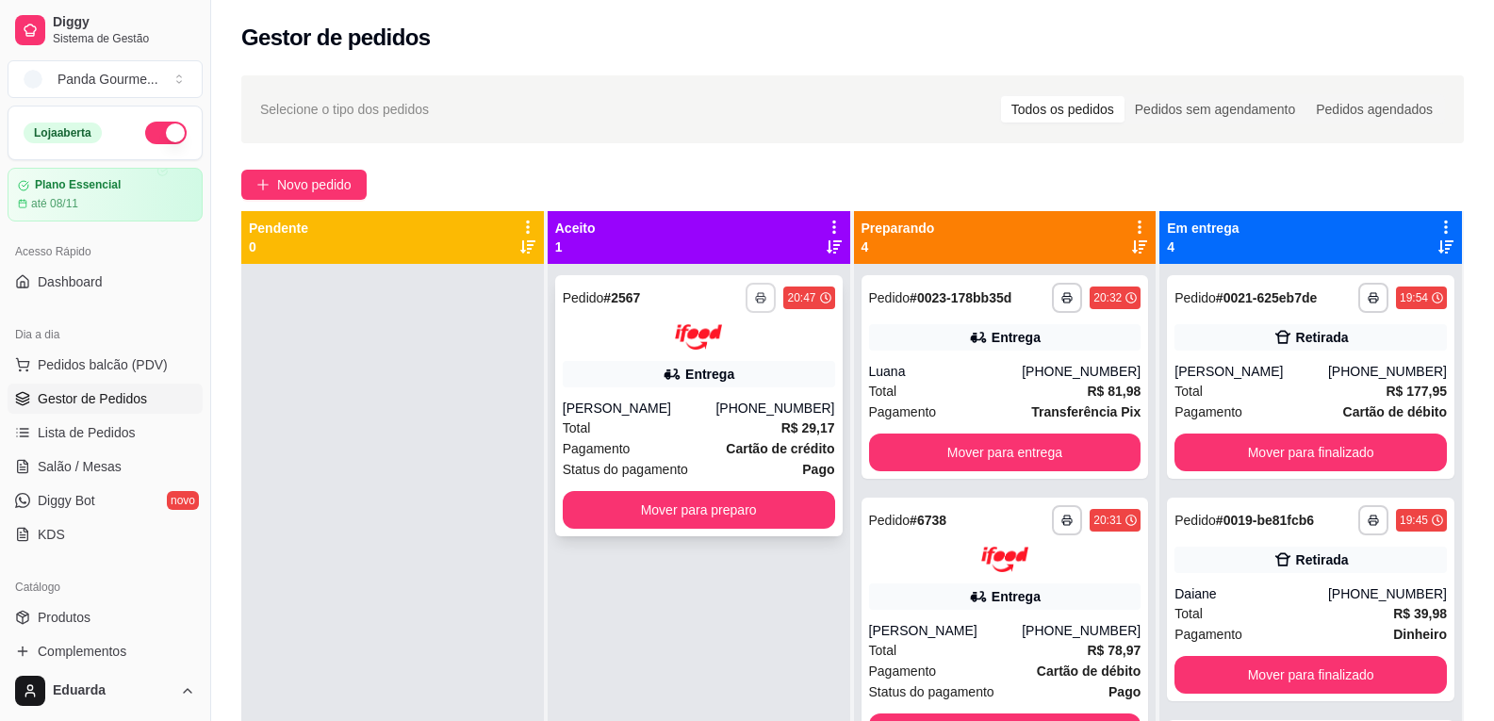
click at [748, 297] on button "button" at bounding box center [761, 298] width 30 height 30
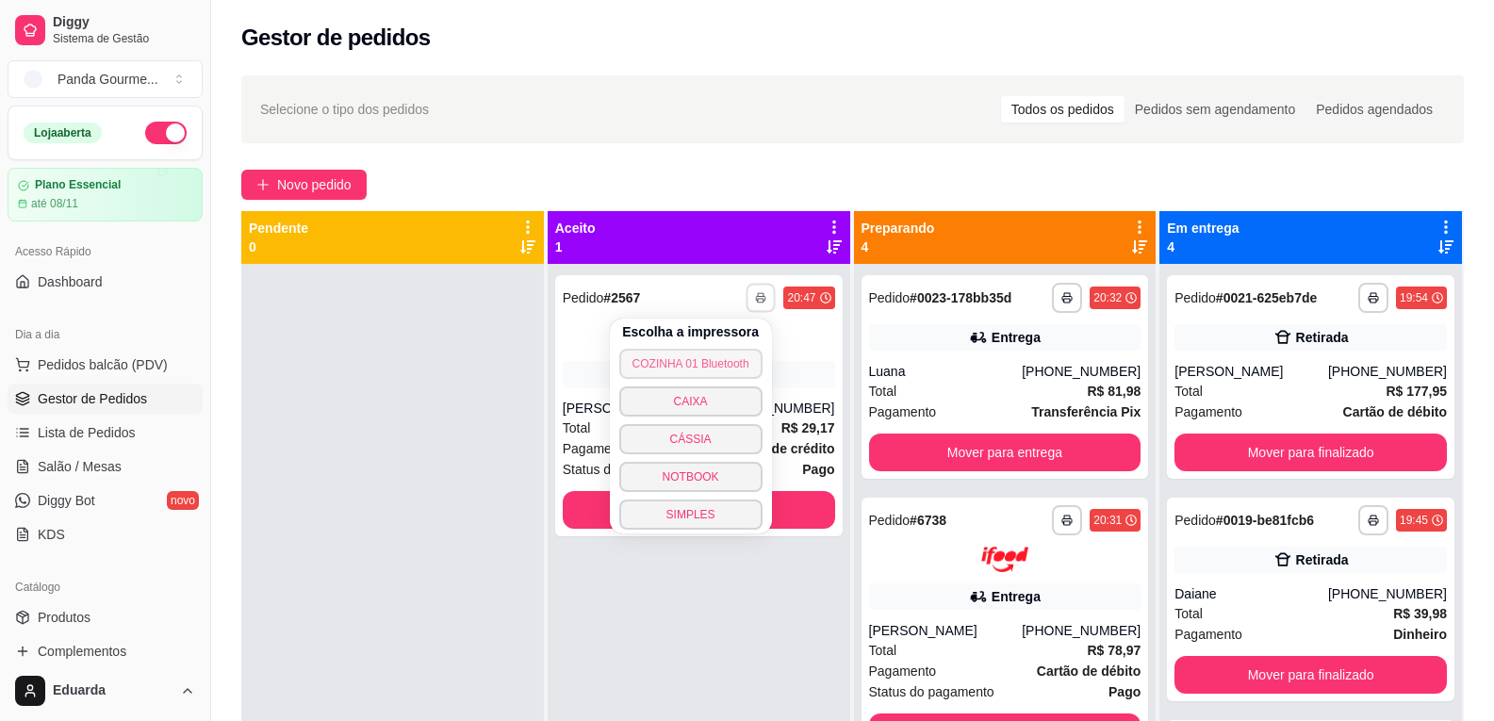
click at [732, 373] on button "COZINHA 01 Bluetooth" at bounding box center [690, 364] width 143 height 30
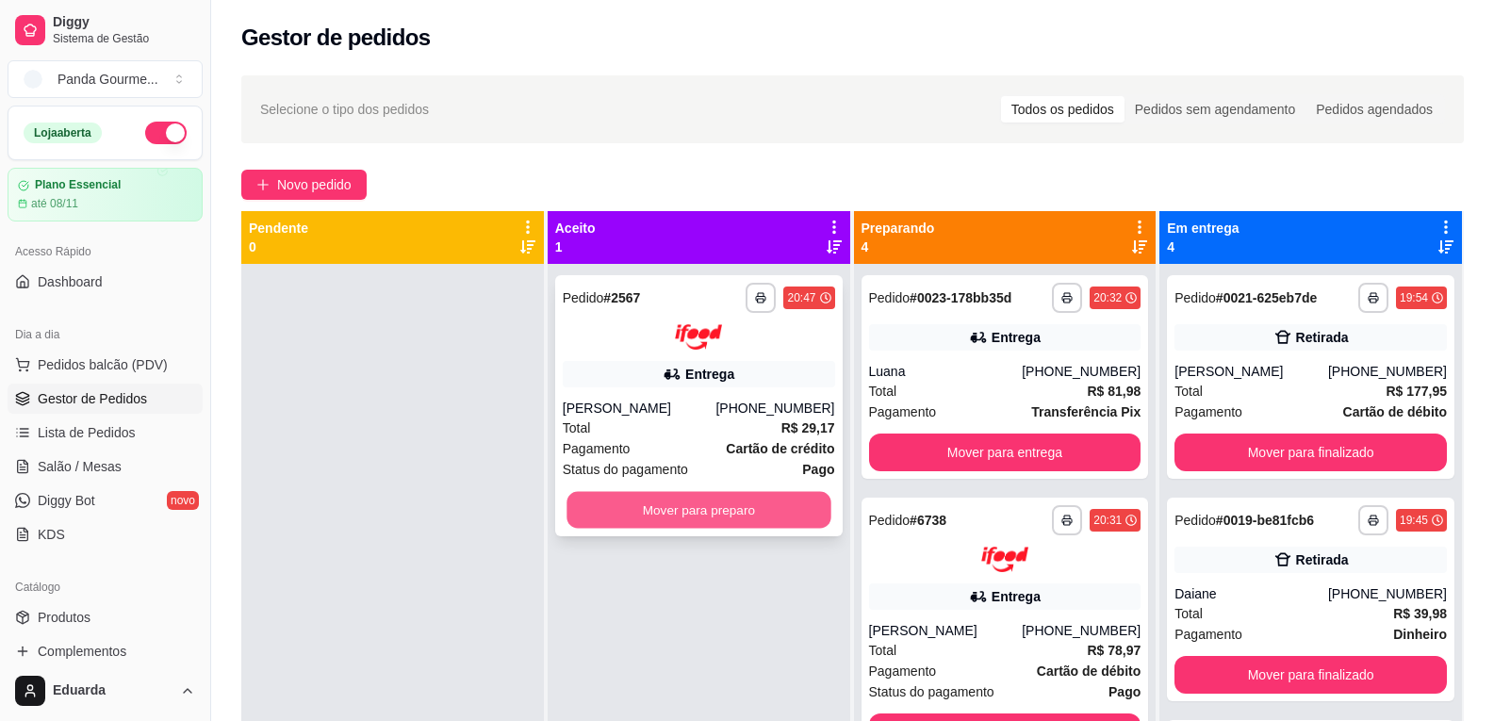
click at [710, 518] on button "Mover para preparo" at bounding box center [698, 509] width 264 height 37
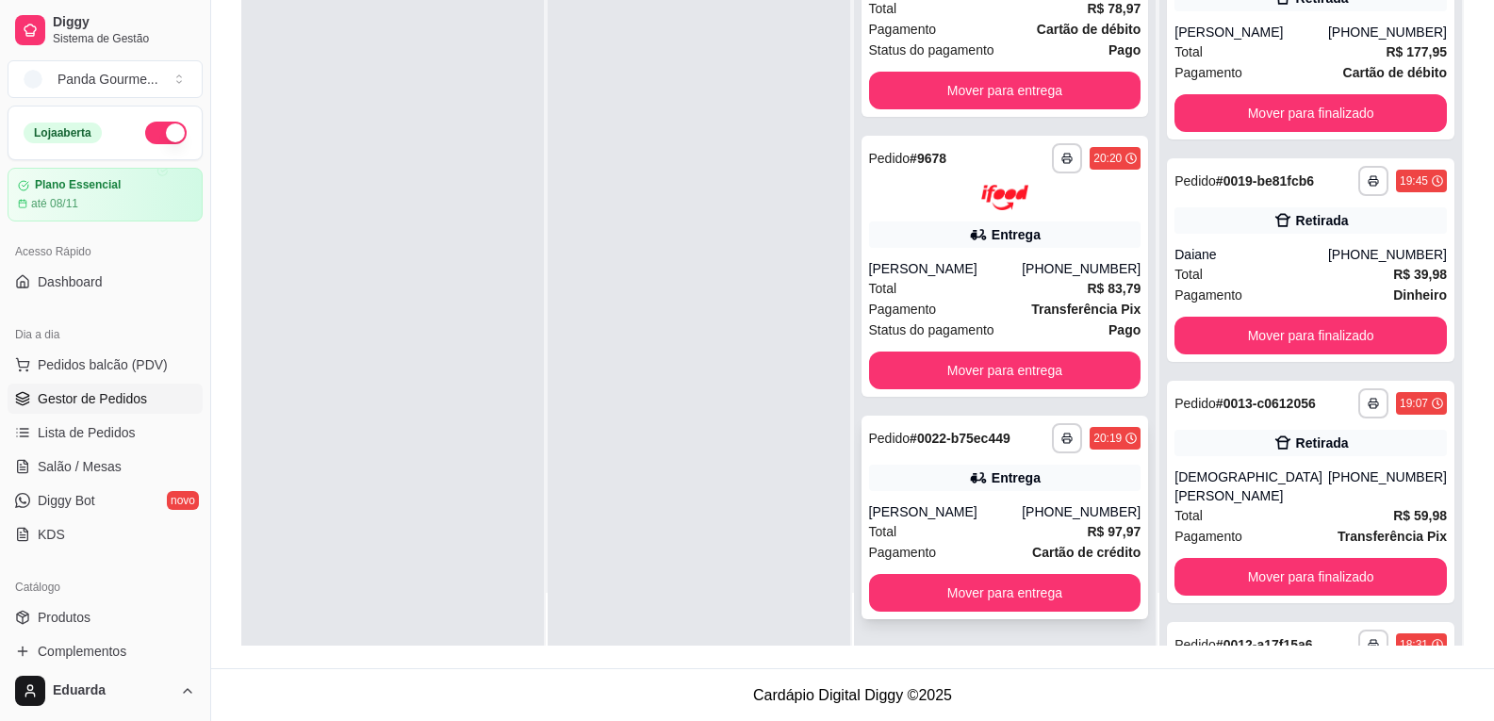
scroll to position [287, 0]
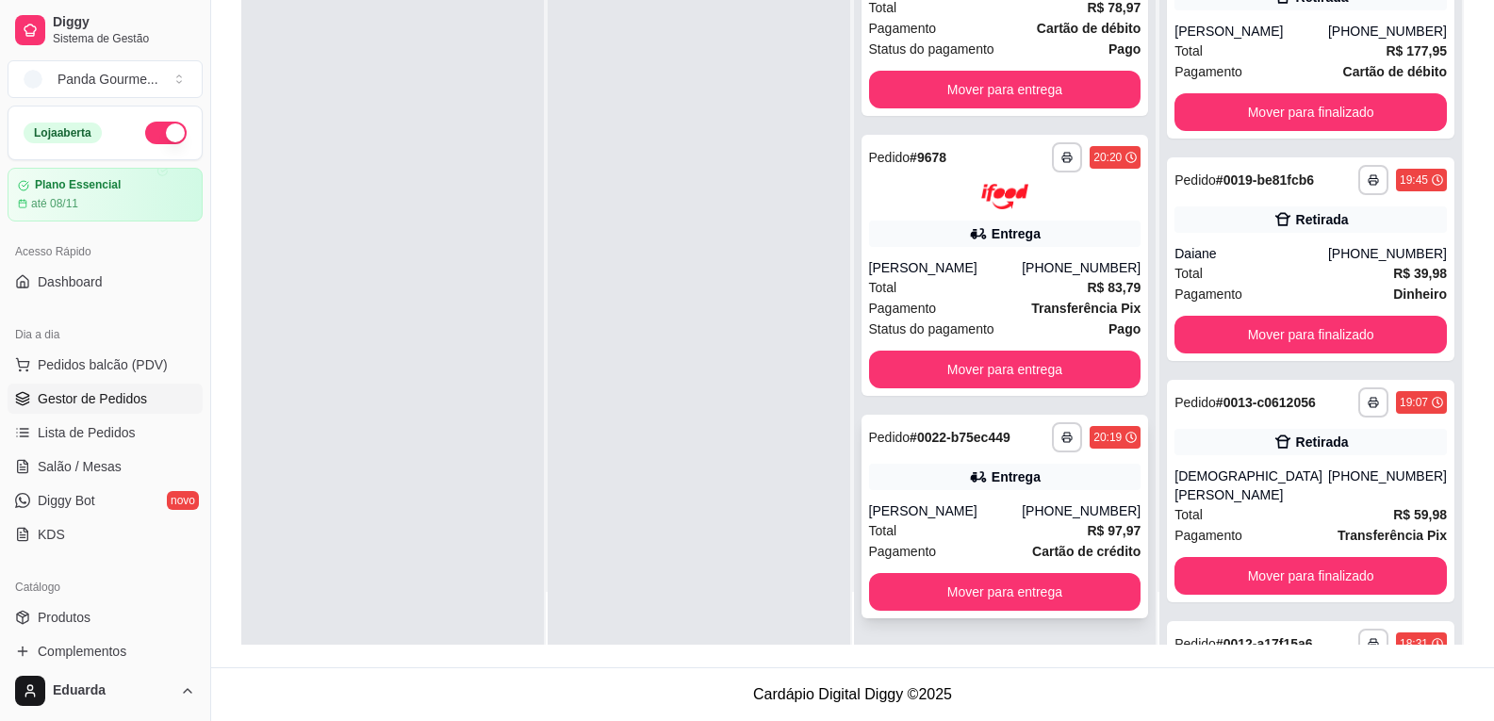
click at [1014, 484] on div "Entrega" at bounding box center [1016, 476] width 49 height 19
click at [1055, 600] on button "Mover para entrega" at bounding box center [1005, 591] width 264 height 37
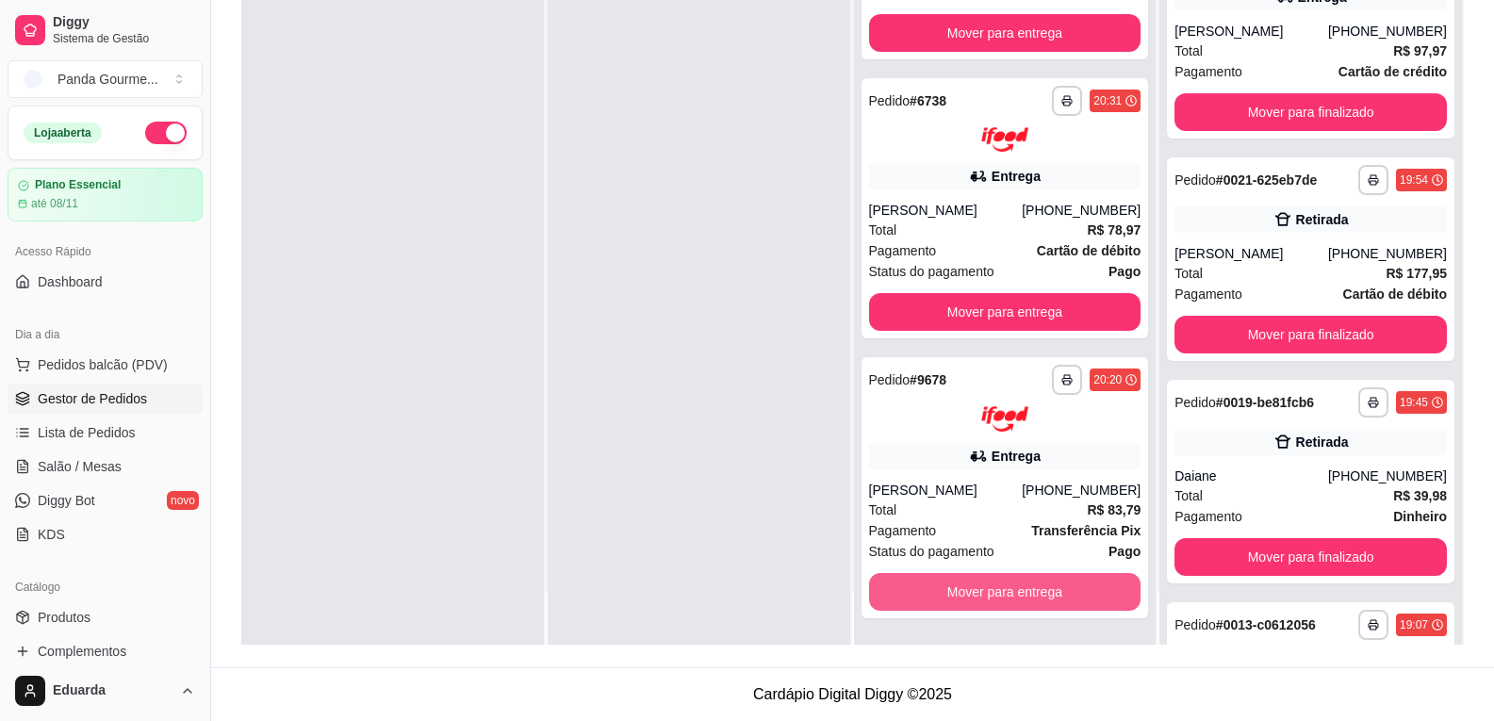
scroll to position [359, 0]
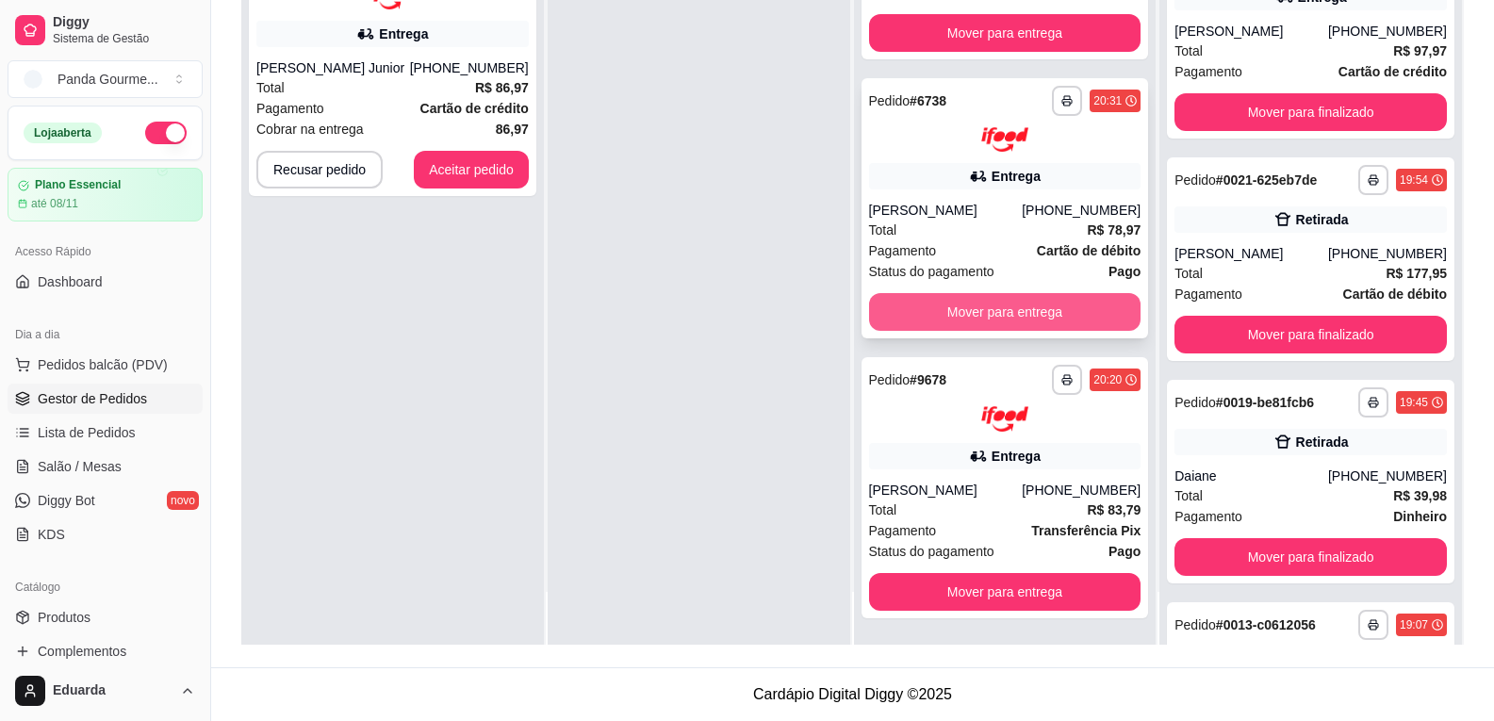
click at [983, 308] on button "Mover para entrega" at bounding box center [1005, 312] width 272 height 38
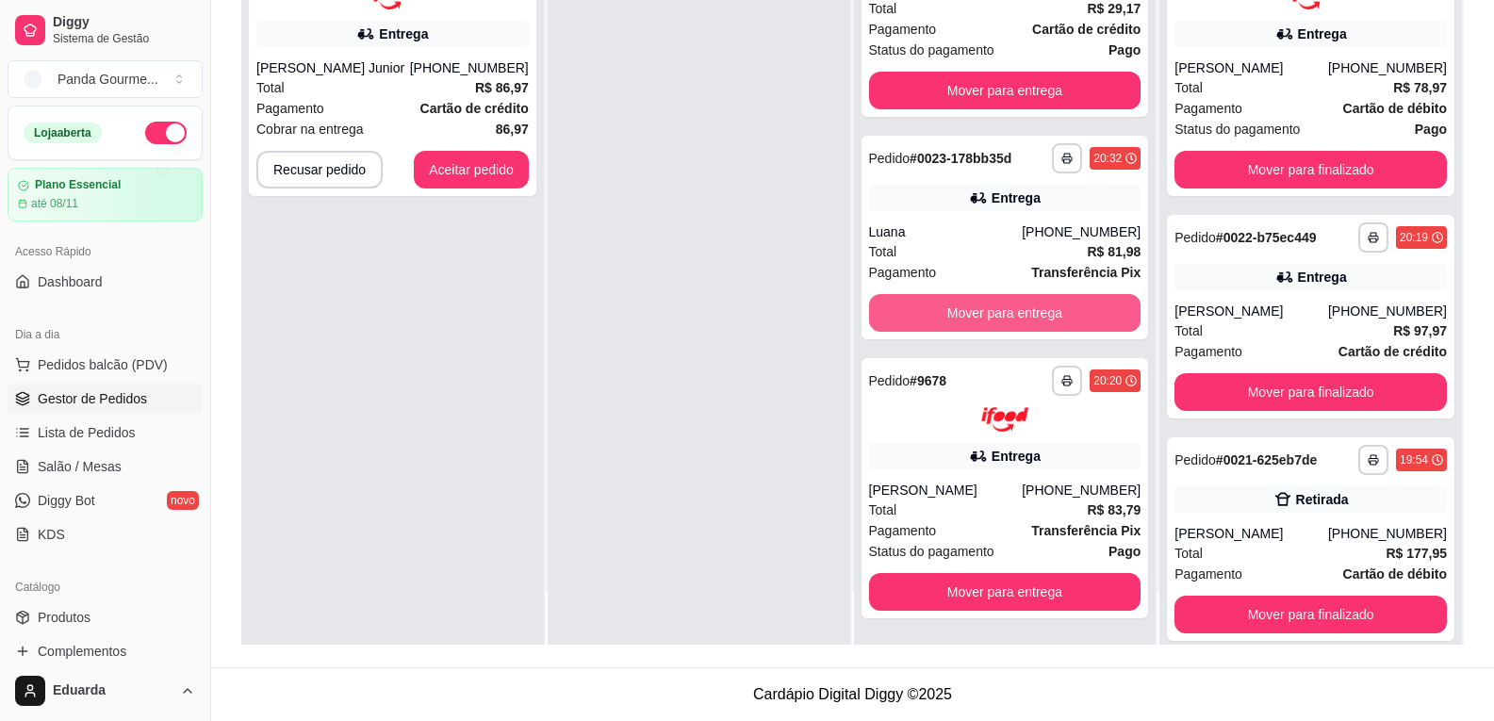
scroll to position [79, 0]
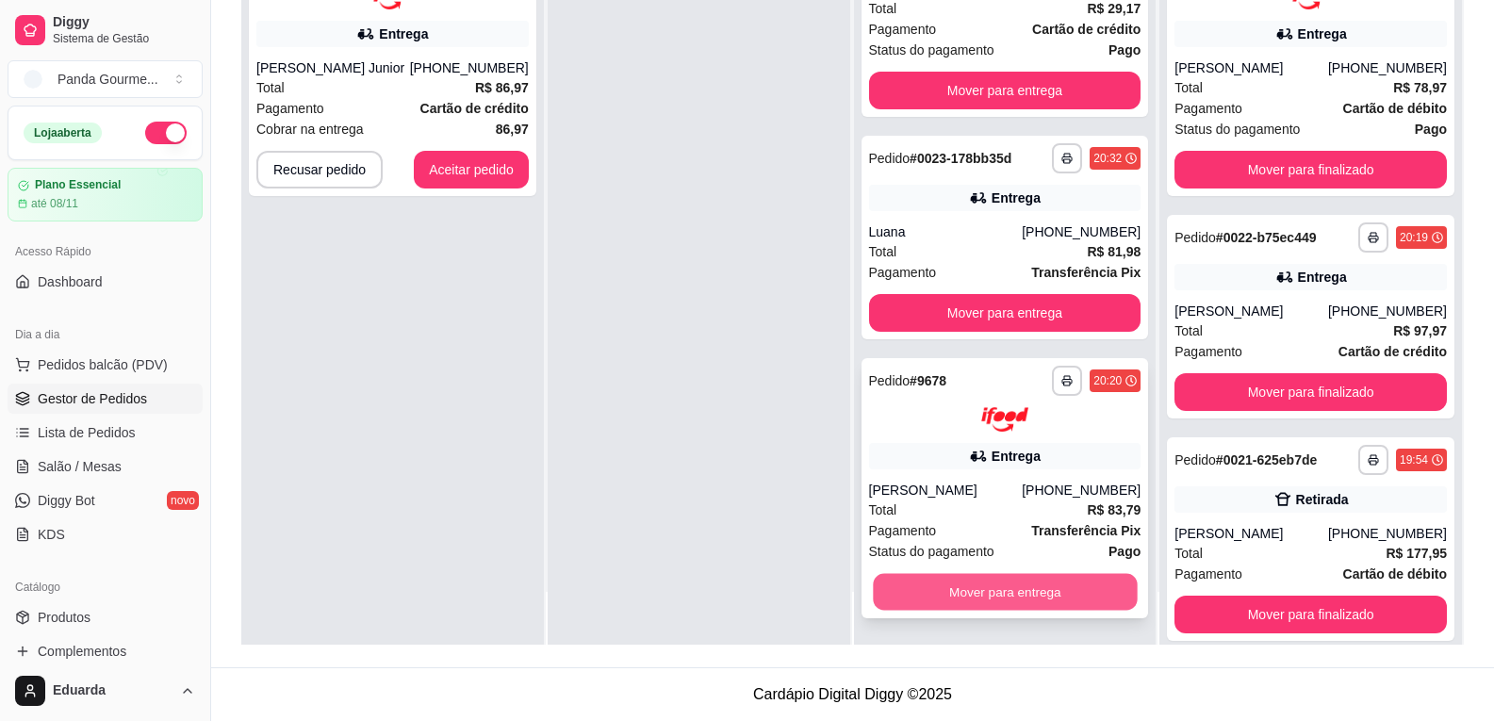
click at [969, 603] on button "Mover para entrega" at bounding box center [1005, 592] width 264 height 37
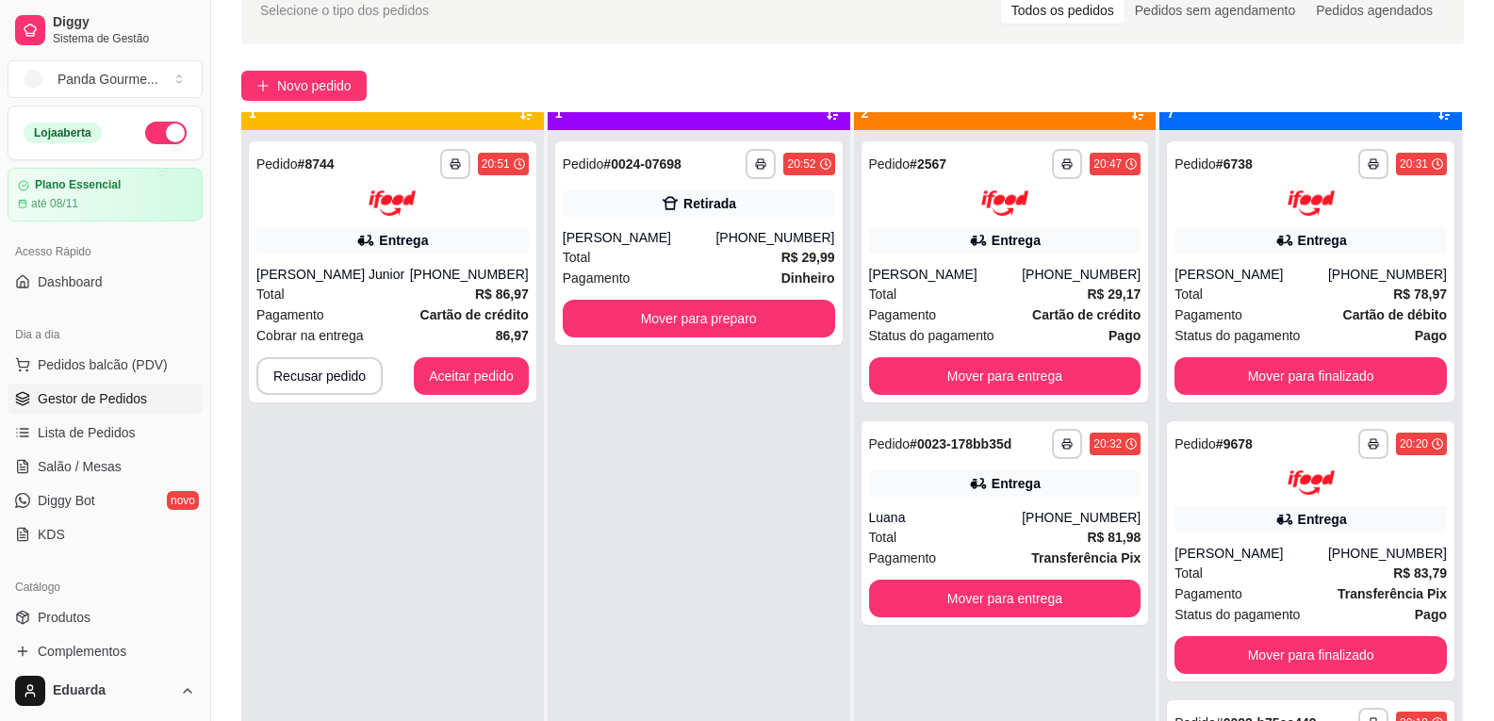
scroll to position [53, 0]
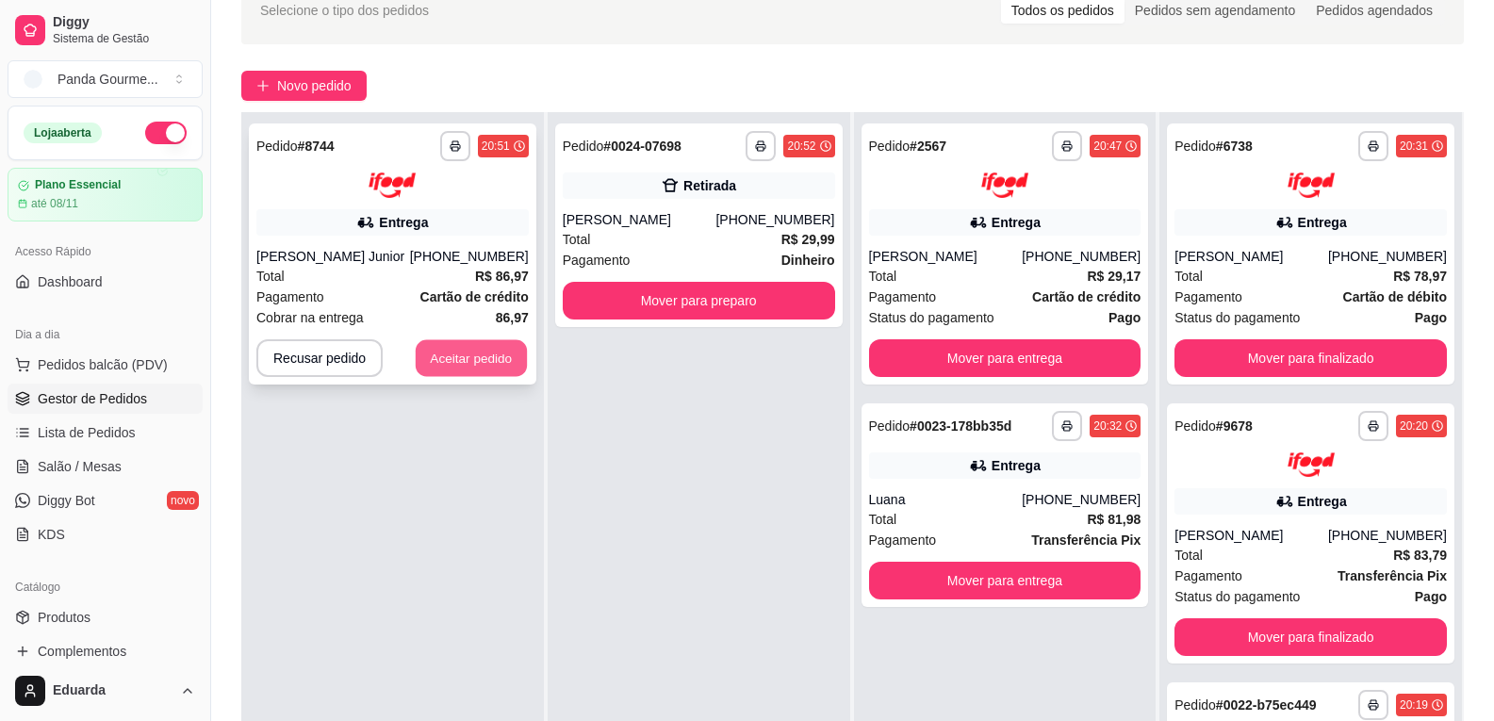
click at [475, 365] on button "Aceitar pedido" at bounding box center [471, 357] width 111 height 37
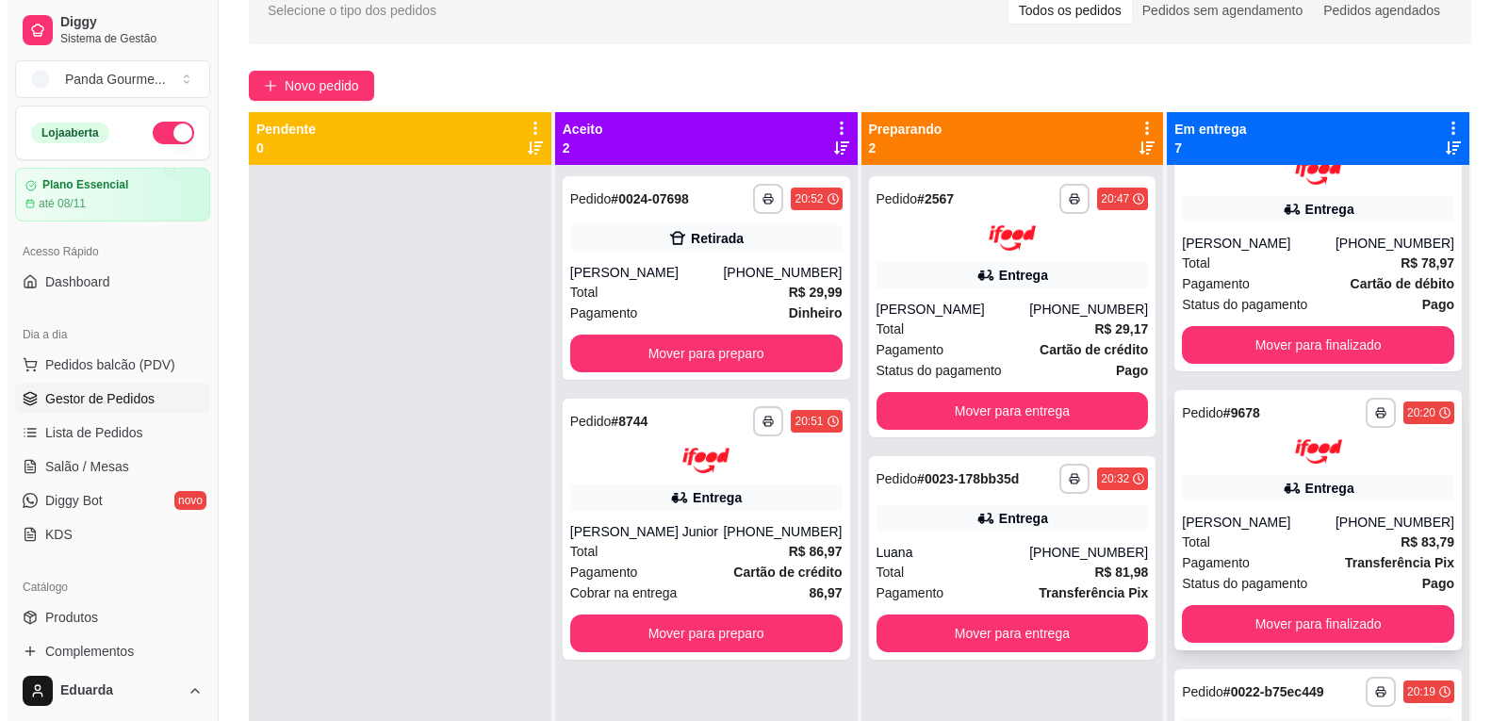
scroll to position [94, 0]
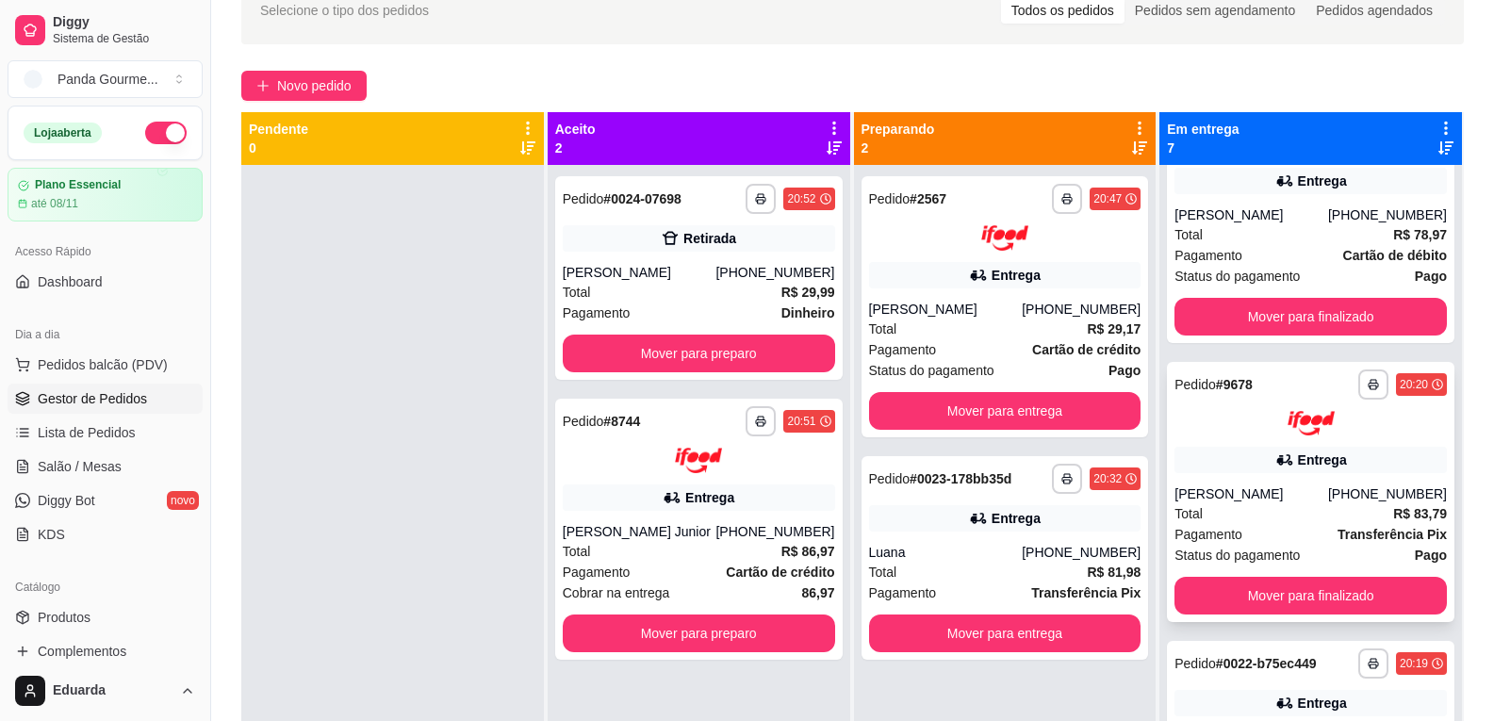
click at [1293, 430] on img at bounding box center [1310, 423] width 47 height 25
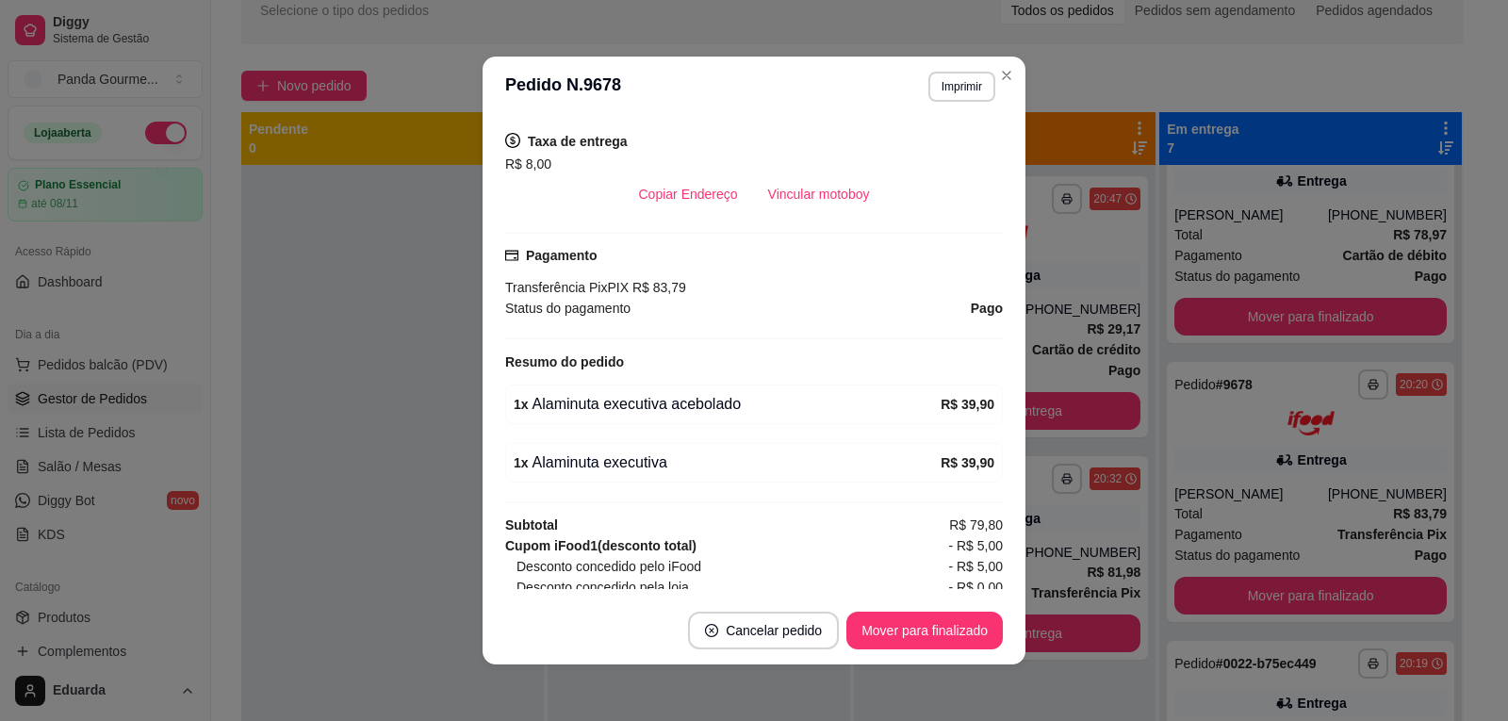
scroll to position [332, 0]
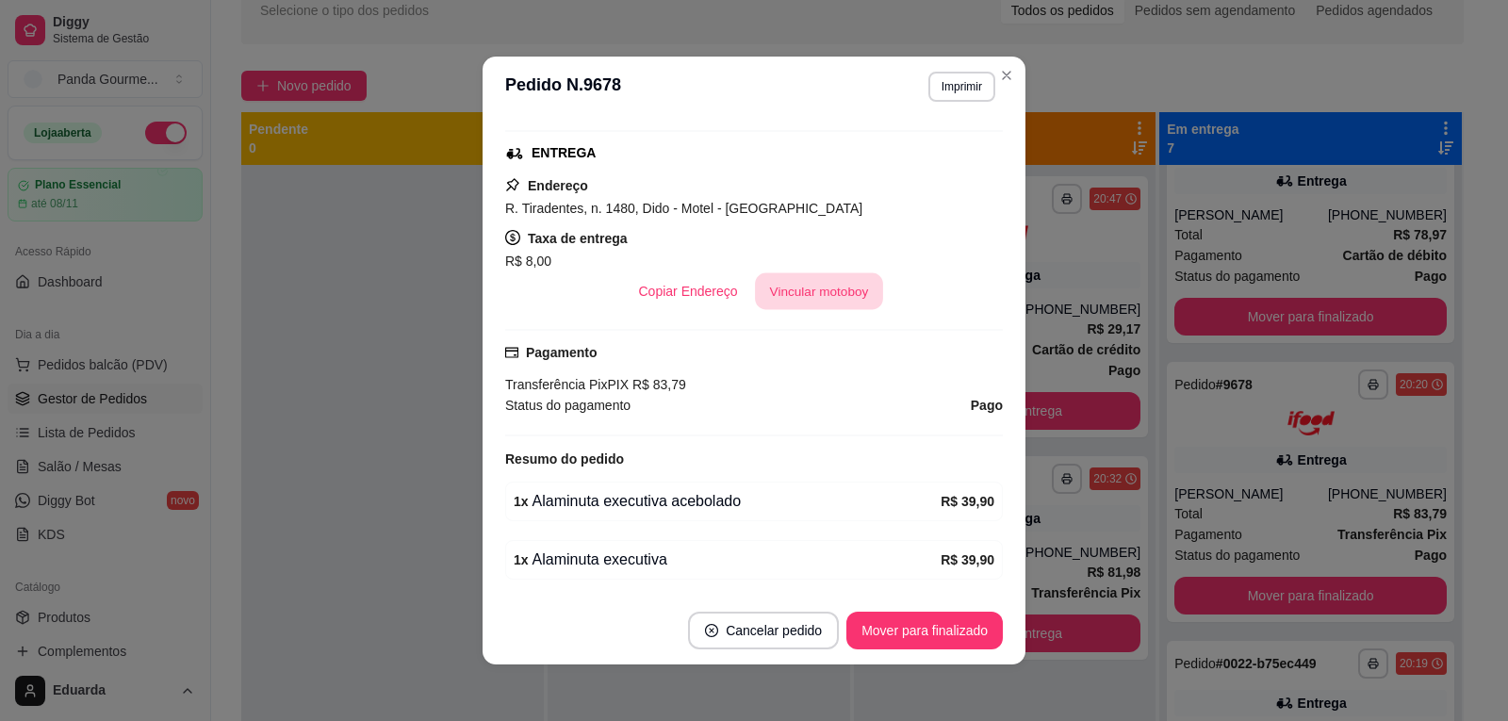
click at [843, 294] on button "Vincular motoboy" at bounding box center [819, 291] width 128 height 37
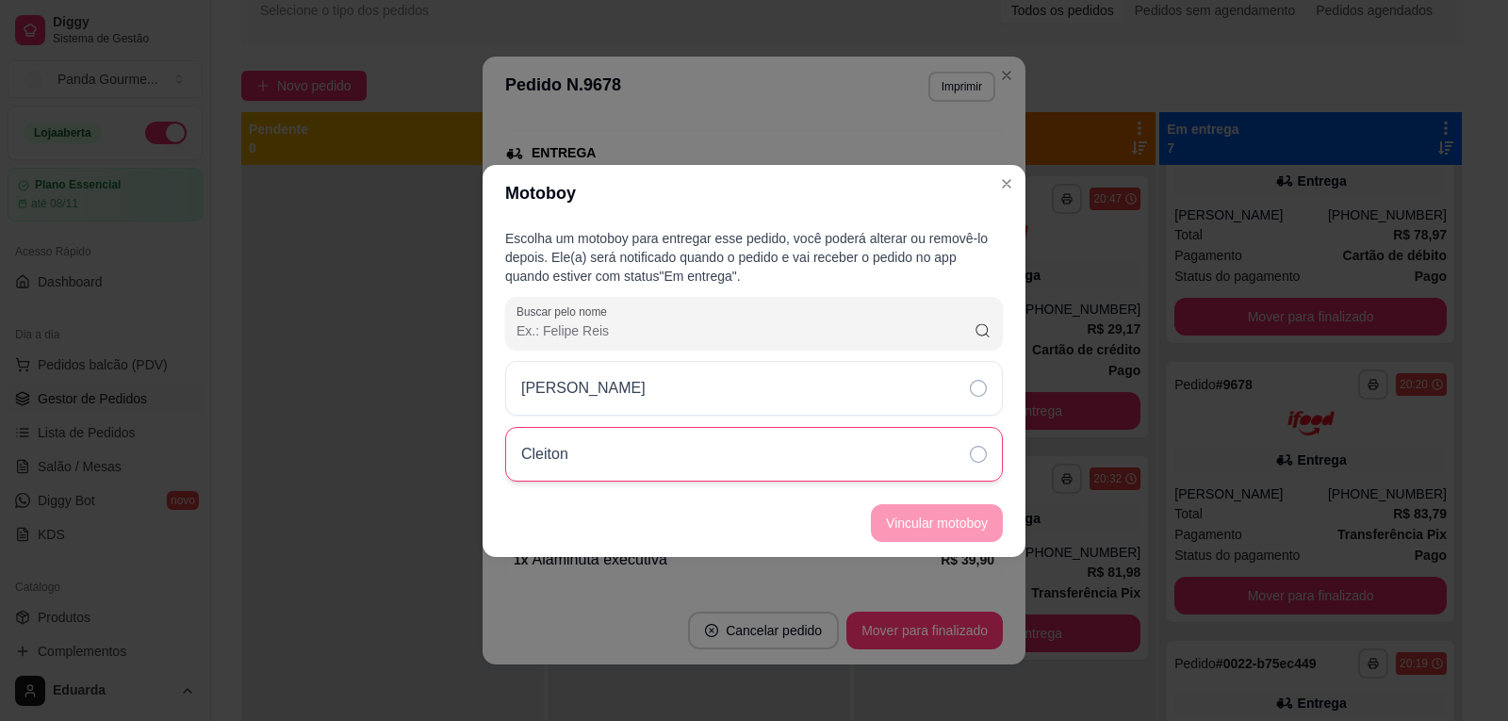
click at [730, 448] on div "Cleiton" at bounding box center [754, 454] width 498 height 55
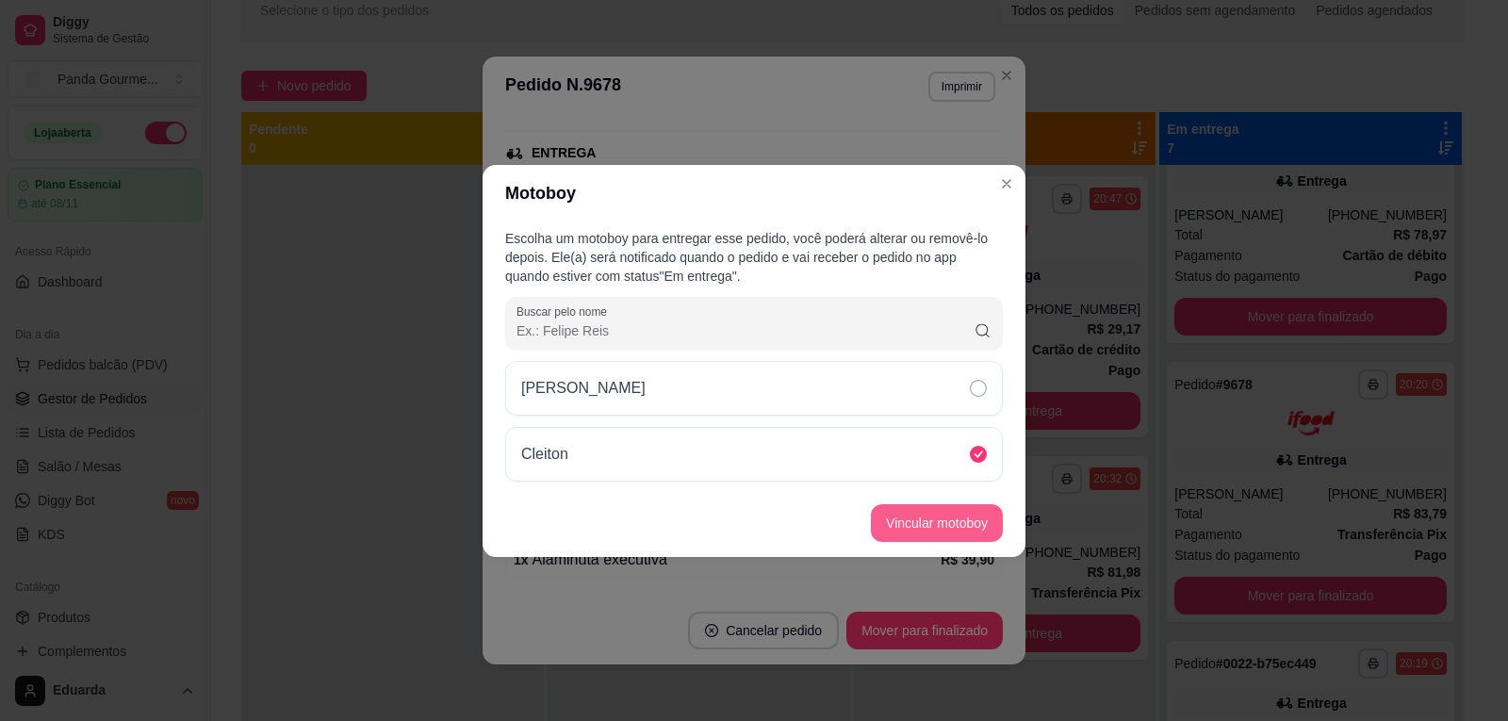
click at [960, 520] on button "Vincular motoboy" at bounding box center [937, 523] width 132 height 38
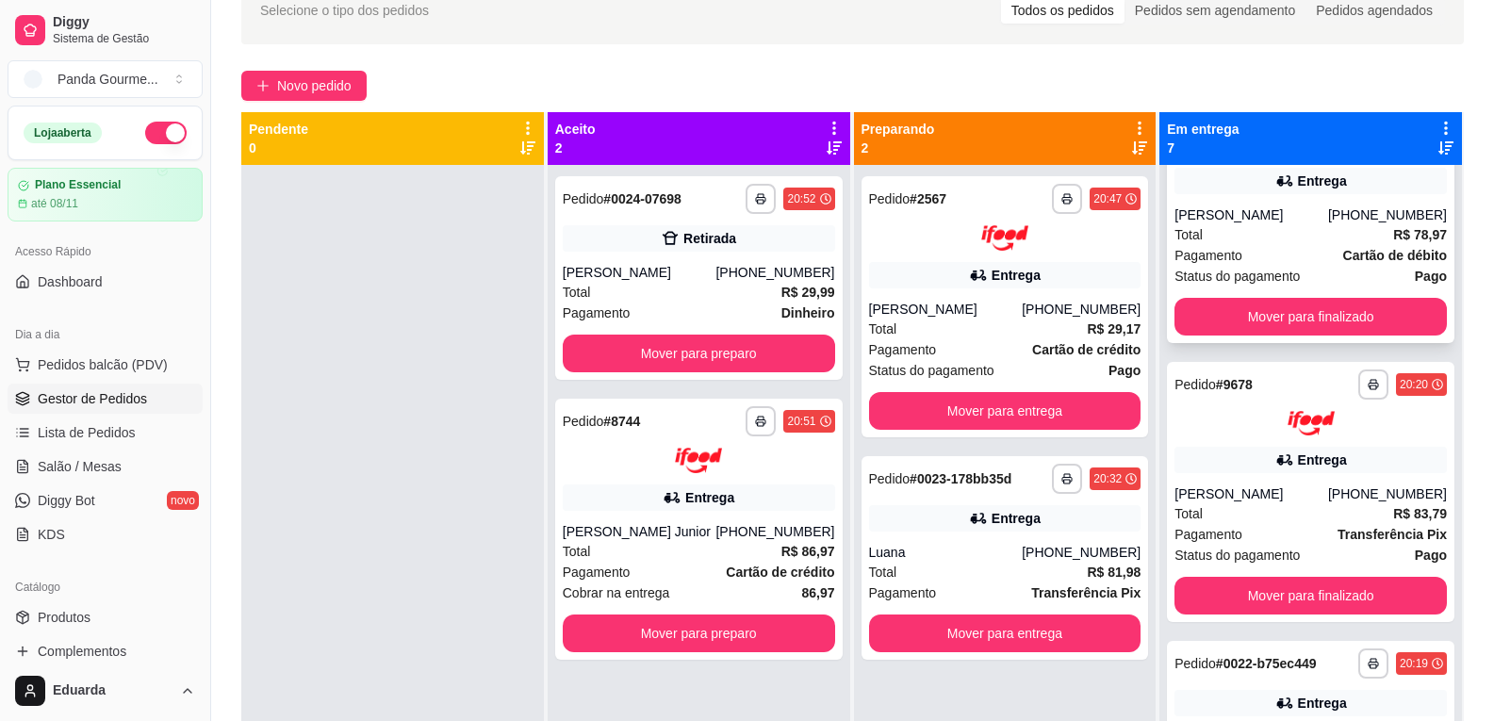
click at [1267, 212] on div "[PERSON_NAME]" at bounding box center [1251, 214] width 154 height 19
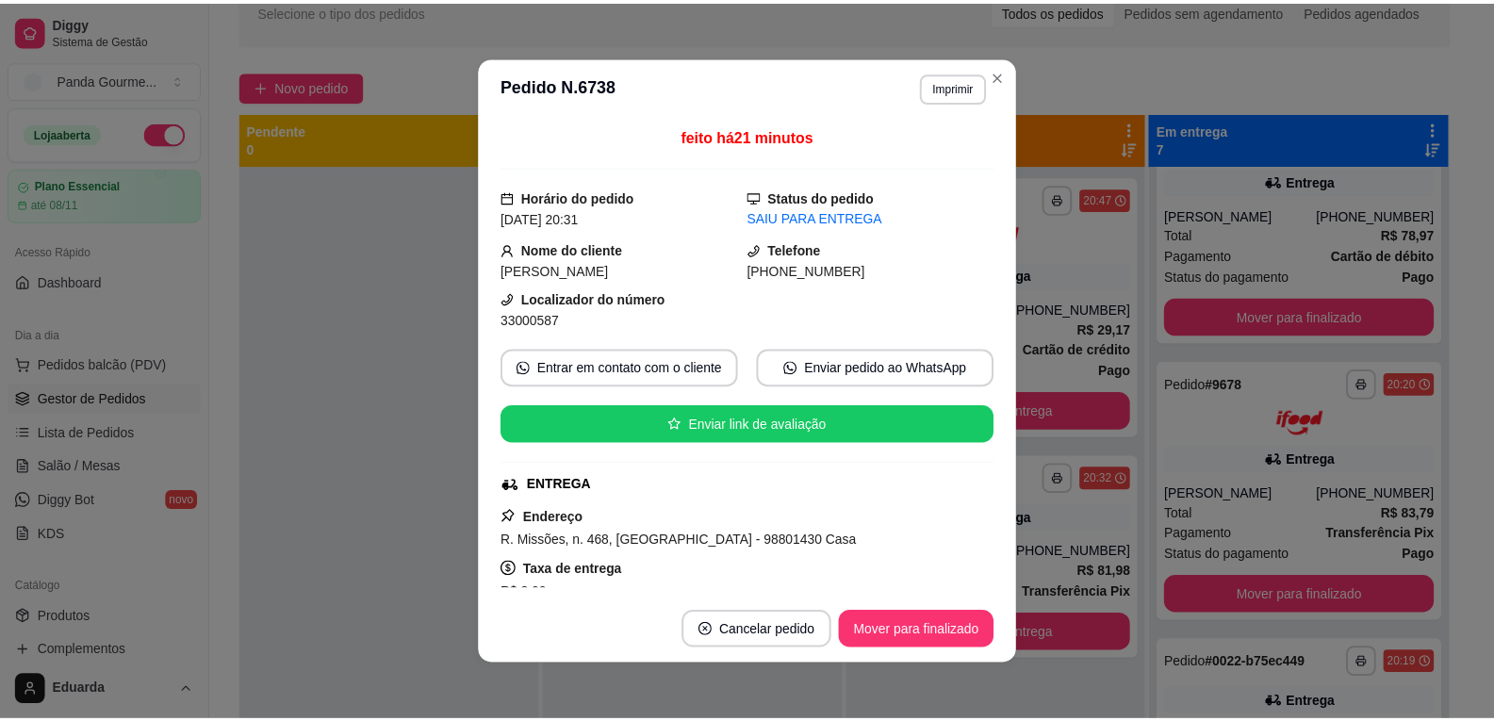
scroll to position [283, 0]
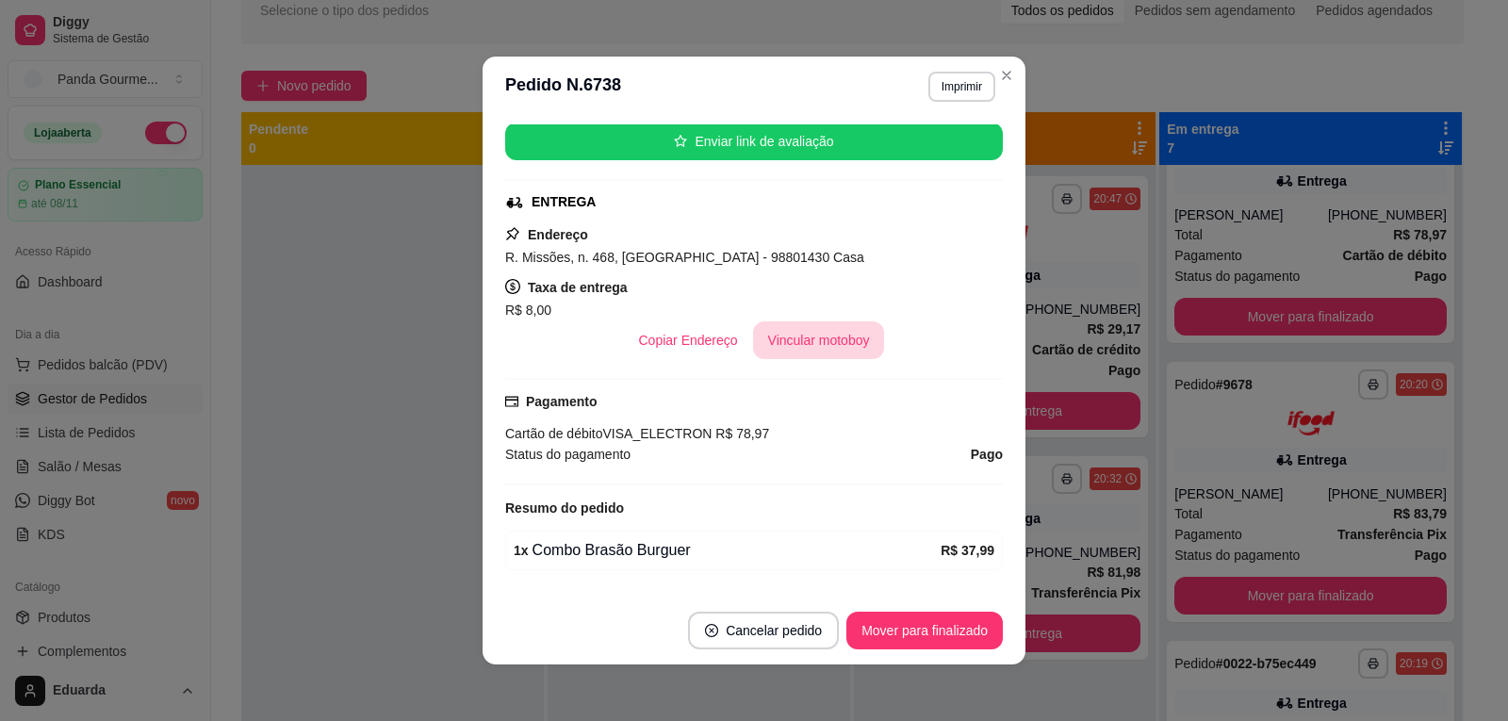
click at [832, 342] on button "Vincular motoboy" at bounding box center [819, 340] width 132 height 38
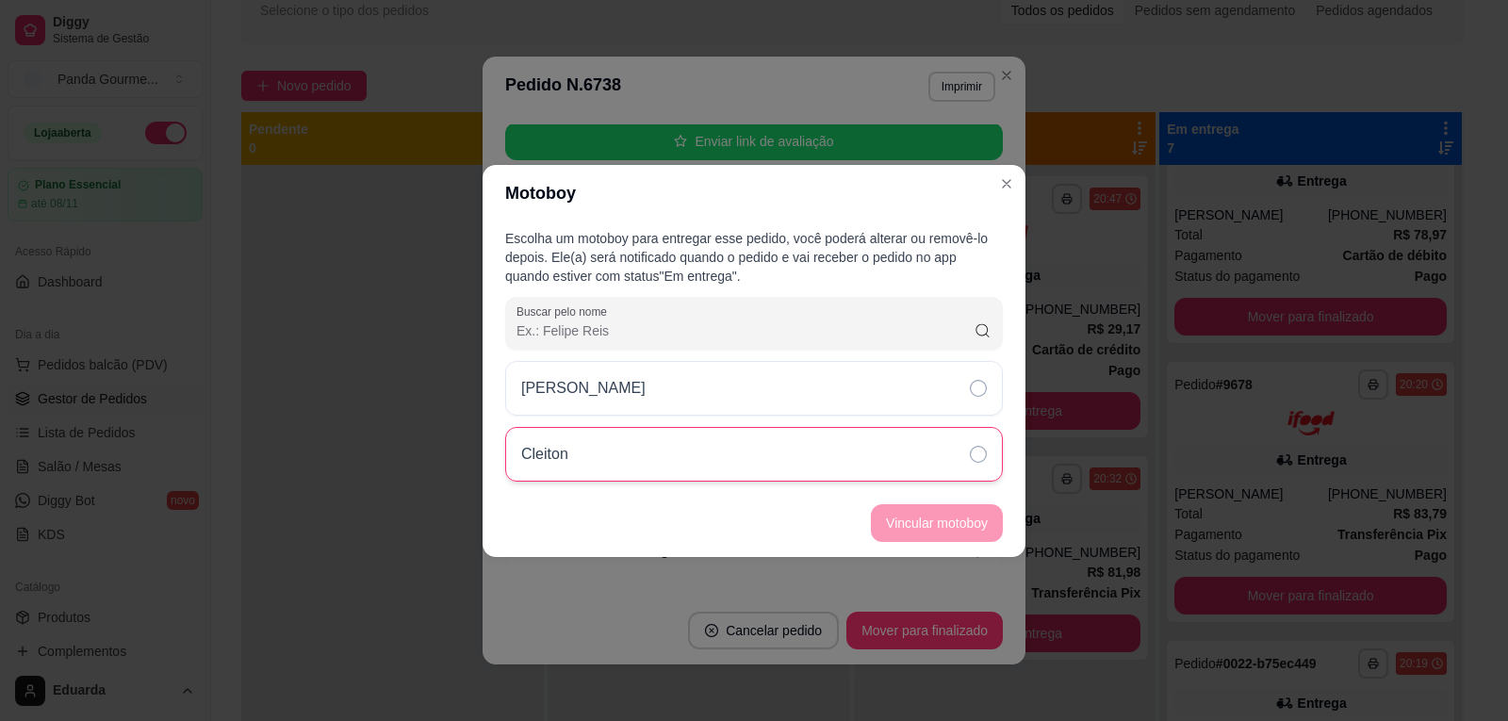
click at [792, 466] on div "Cleiton" at bounding box center [754, 454] width 498 height 55
click at [926, 509] on button "Vincular motoboy" at bounding box center [937, 522] width 128 height 37
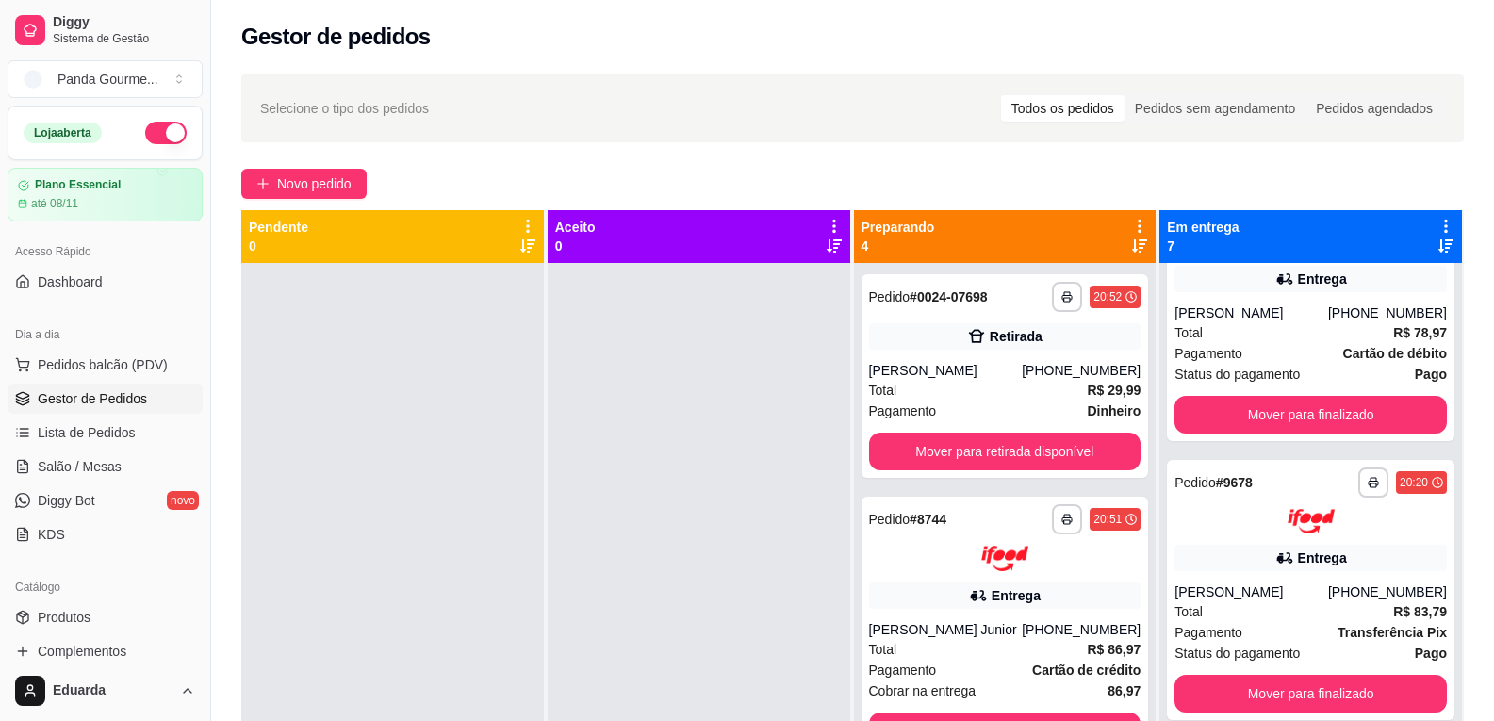
scroll to position [0, 0]
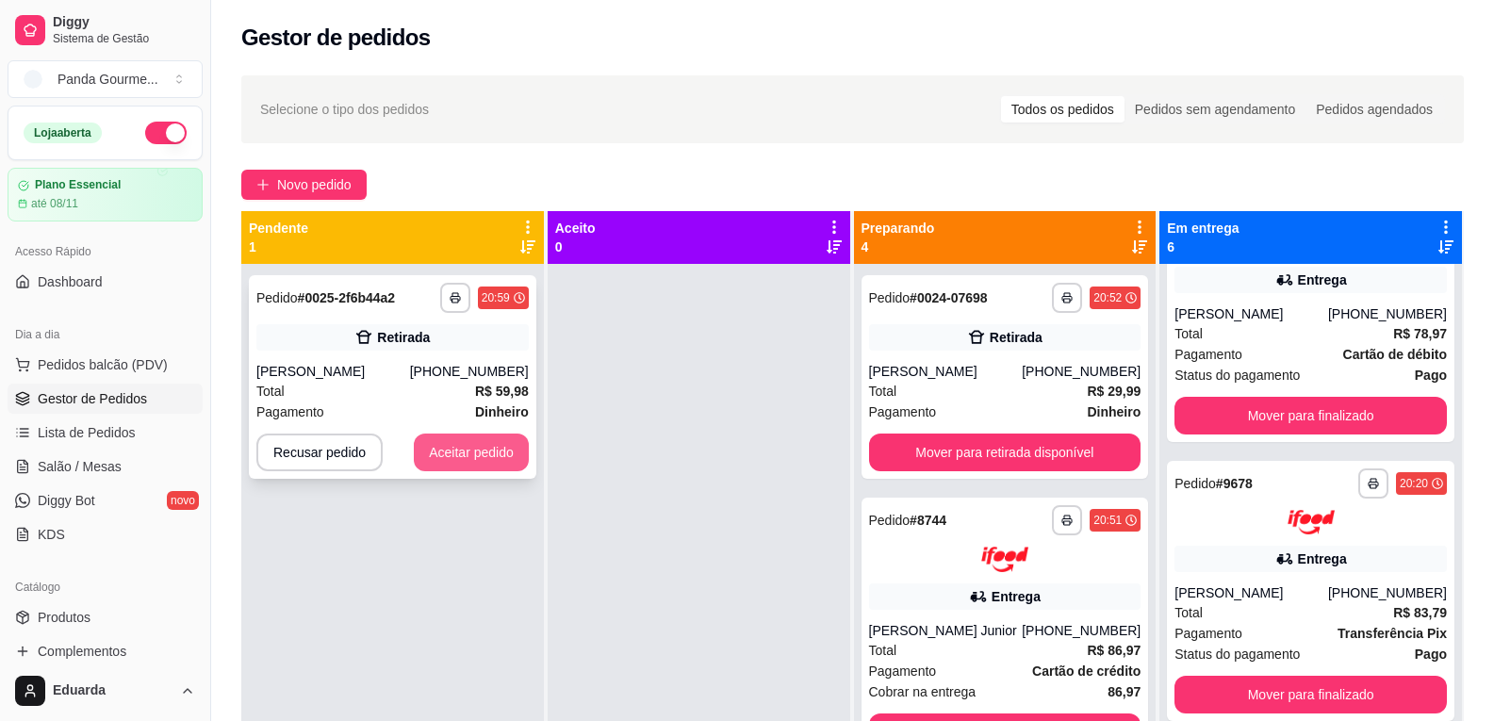
click at [481, 464] on button "Aceitar pedido" at bounding box center [471, 453] width 115 height 38
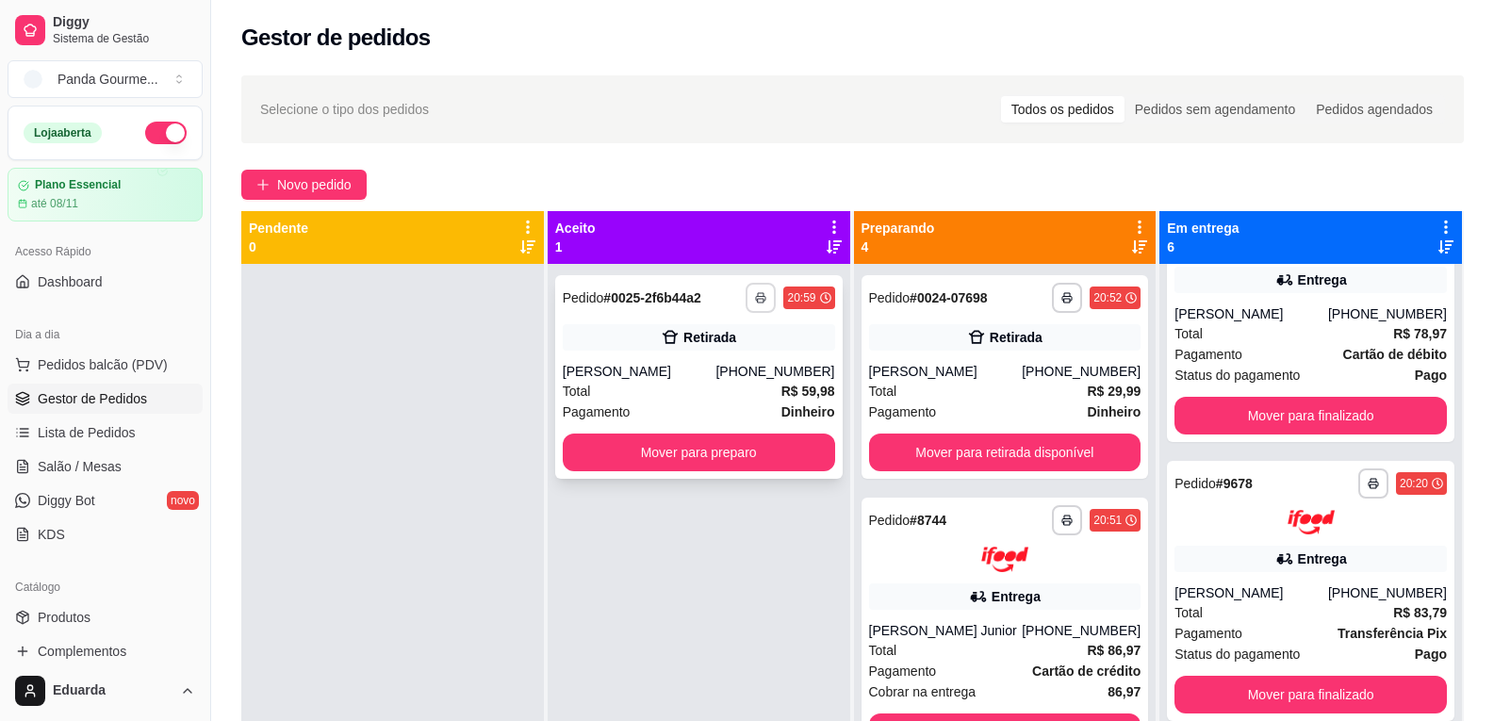
click at [753, 303] on button "button" at bounding box center [761, 298] width 30 height 30
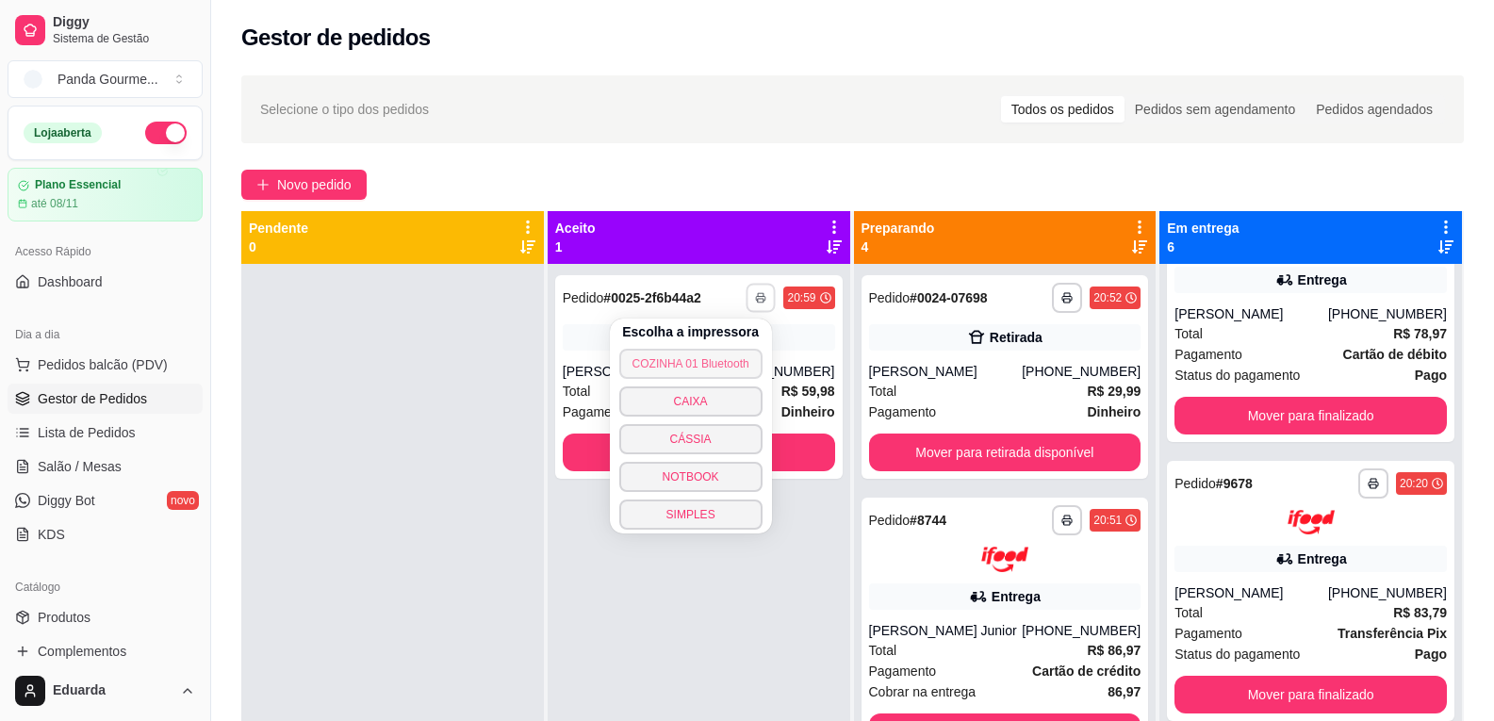
click at [727, 366] on button "COZINHA 01 Bluetooth" at bounding box center [690, 364] width 143 height 30
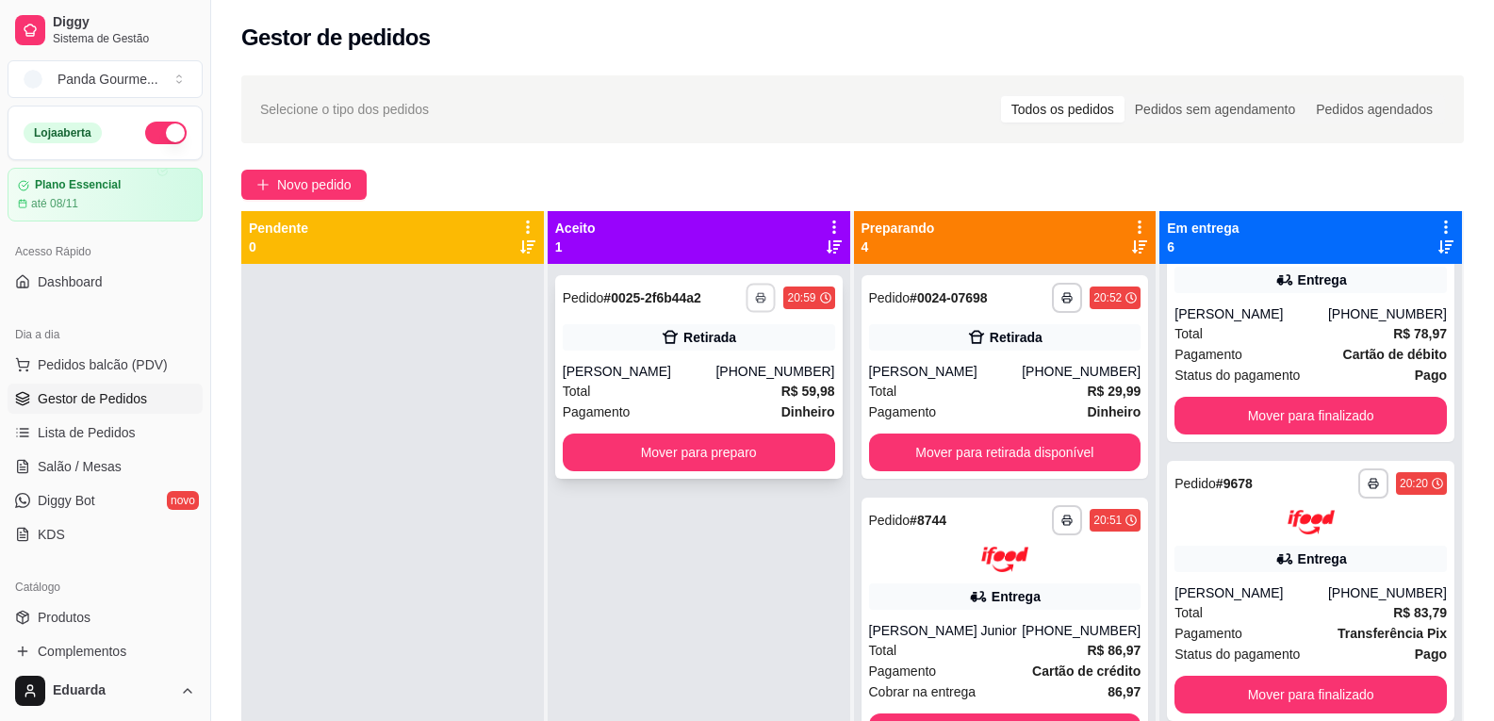
click at [765, 302] on button "button" at bounding box center [760, 297] width 29 height 29
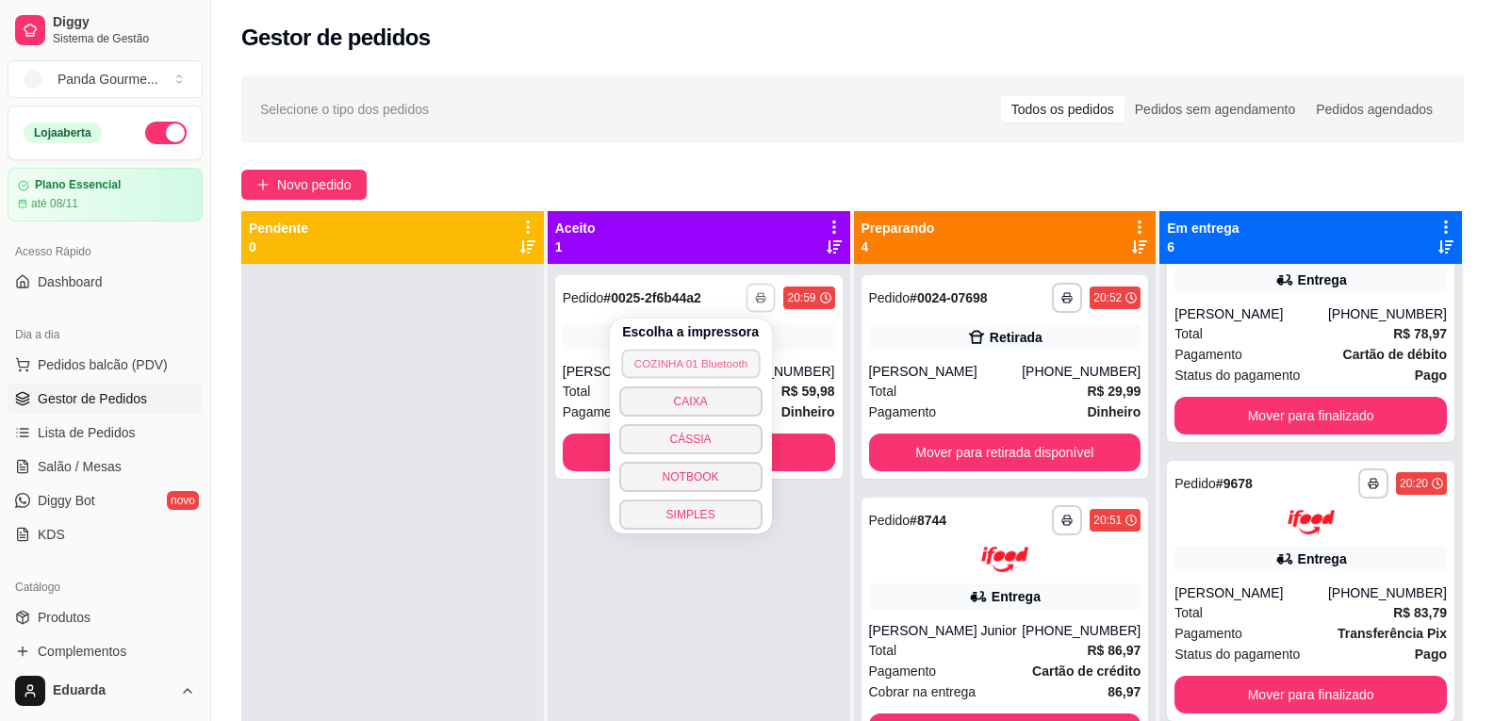
click at [714, 372] on button "COZINHA 01 Bluetooth" at bounding box center [690, 363] width 139 height 29
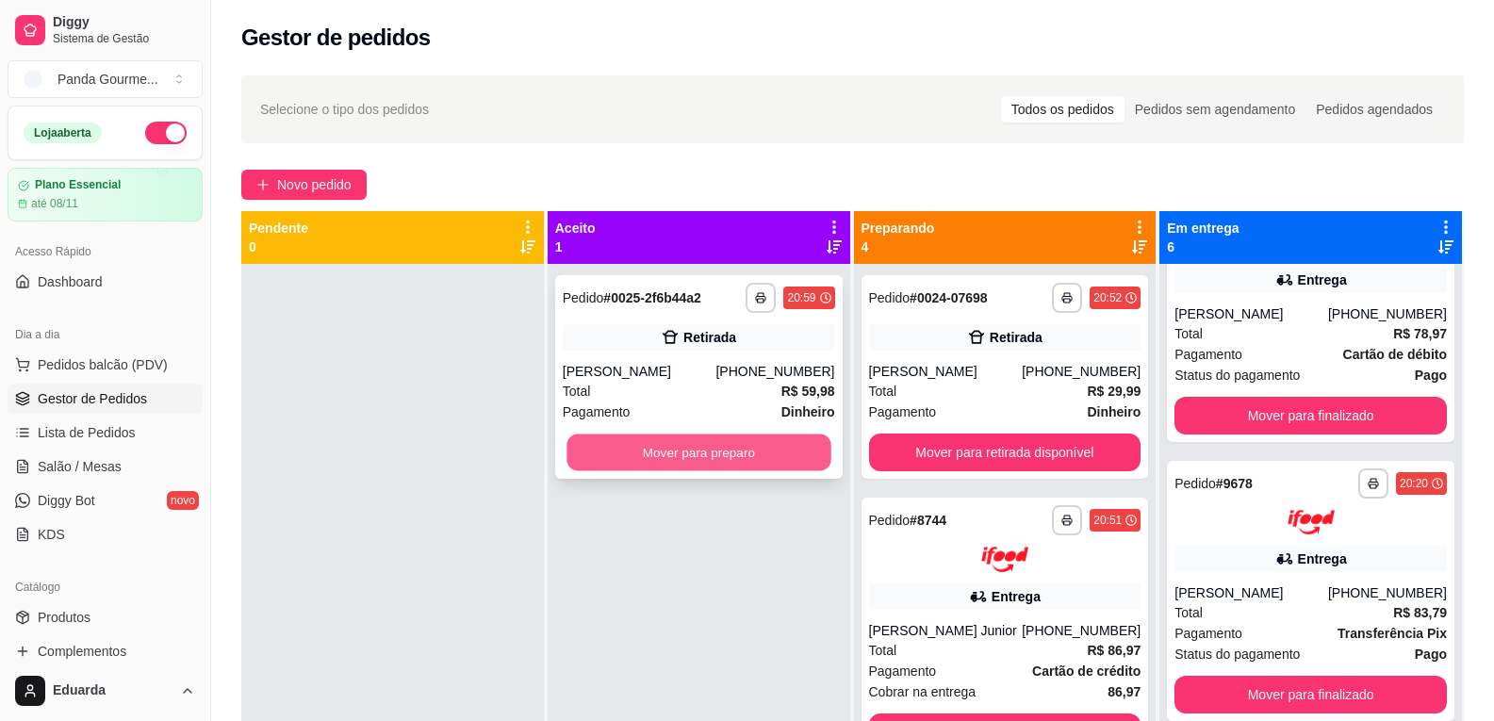
click at [716, 450] on button "Mover para preparo" at bounding box center [698, 452] width 264 height 37
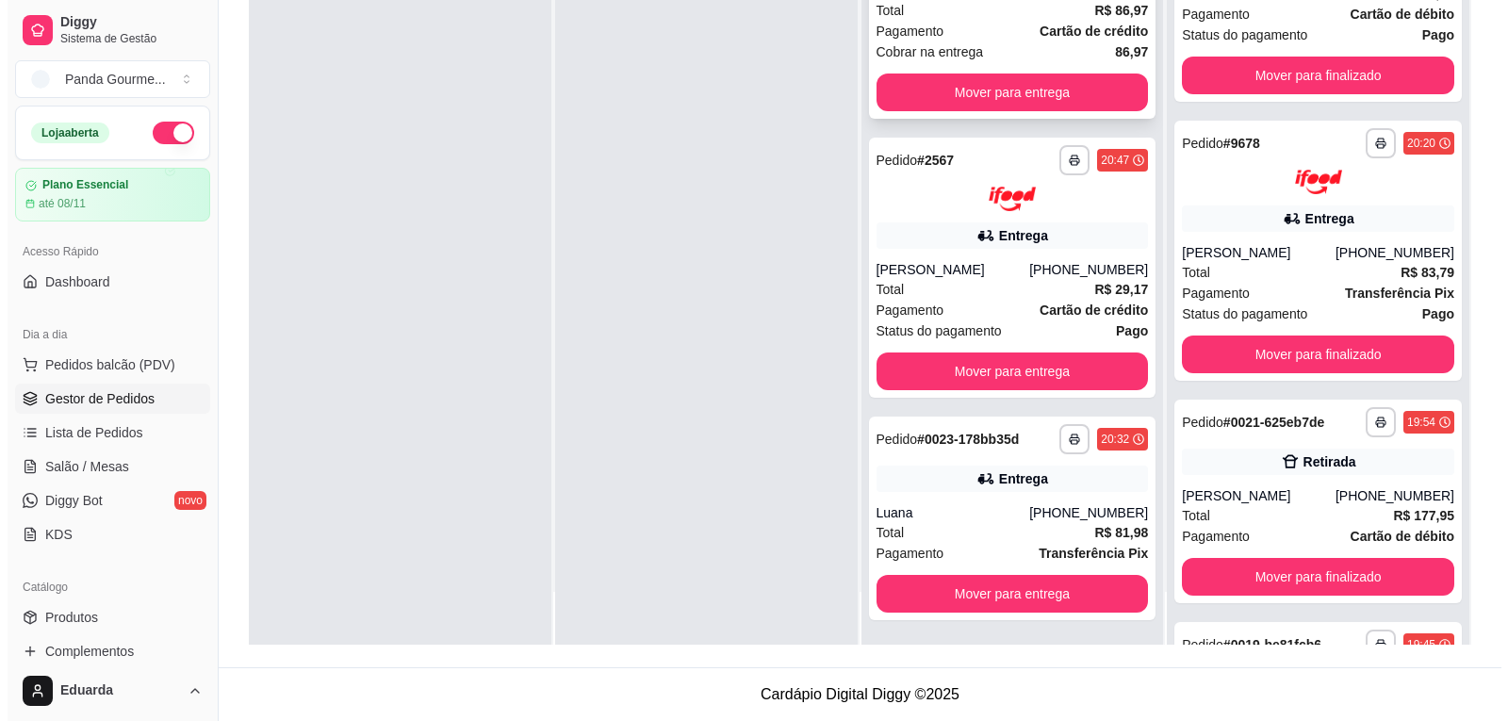
scroll to position [524, 0]
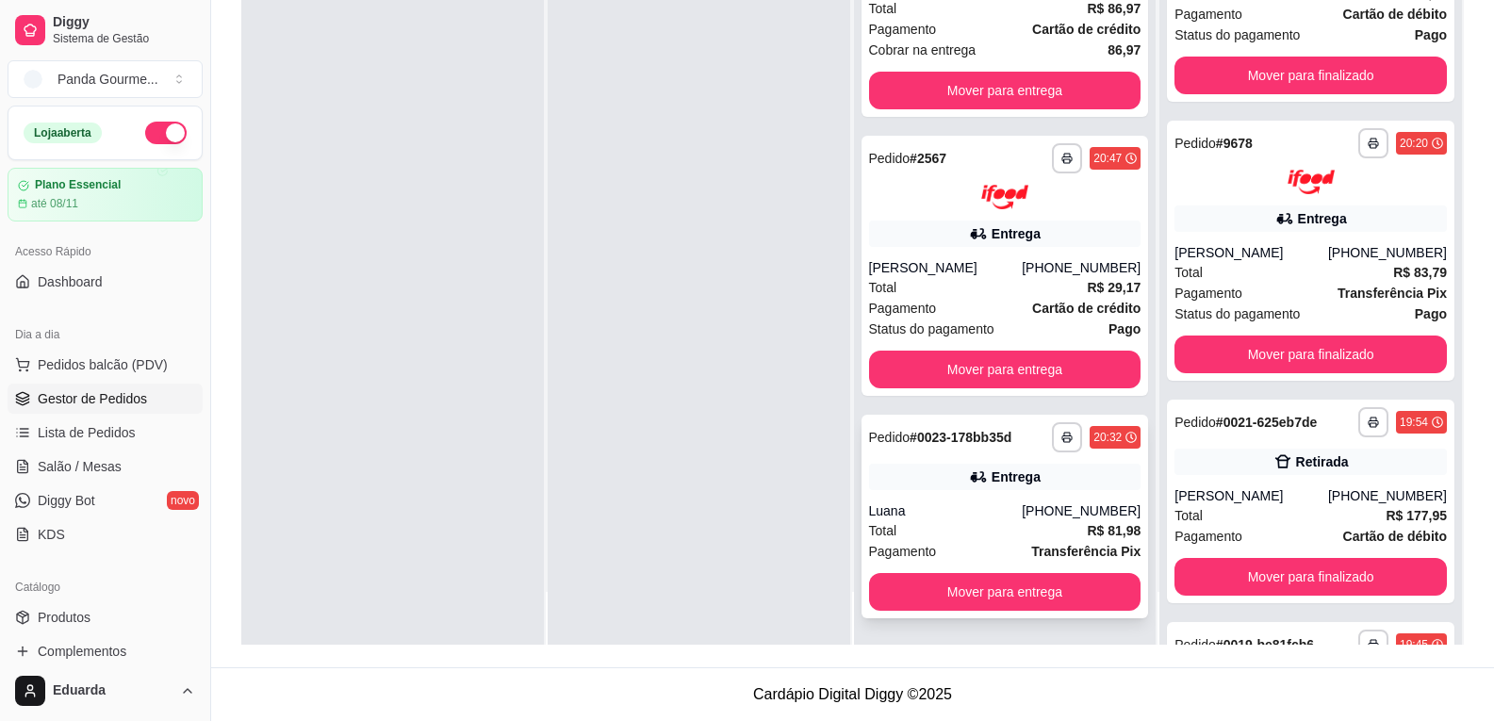
click at [989, 521] on div "Total R$ 81,98" at bounding box center [1005, 530] width 272 height 21
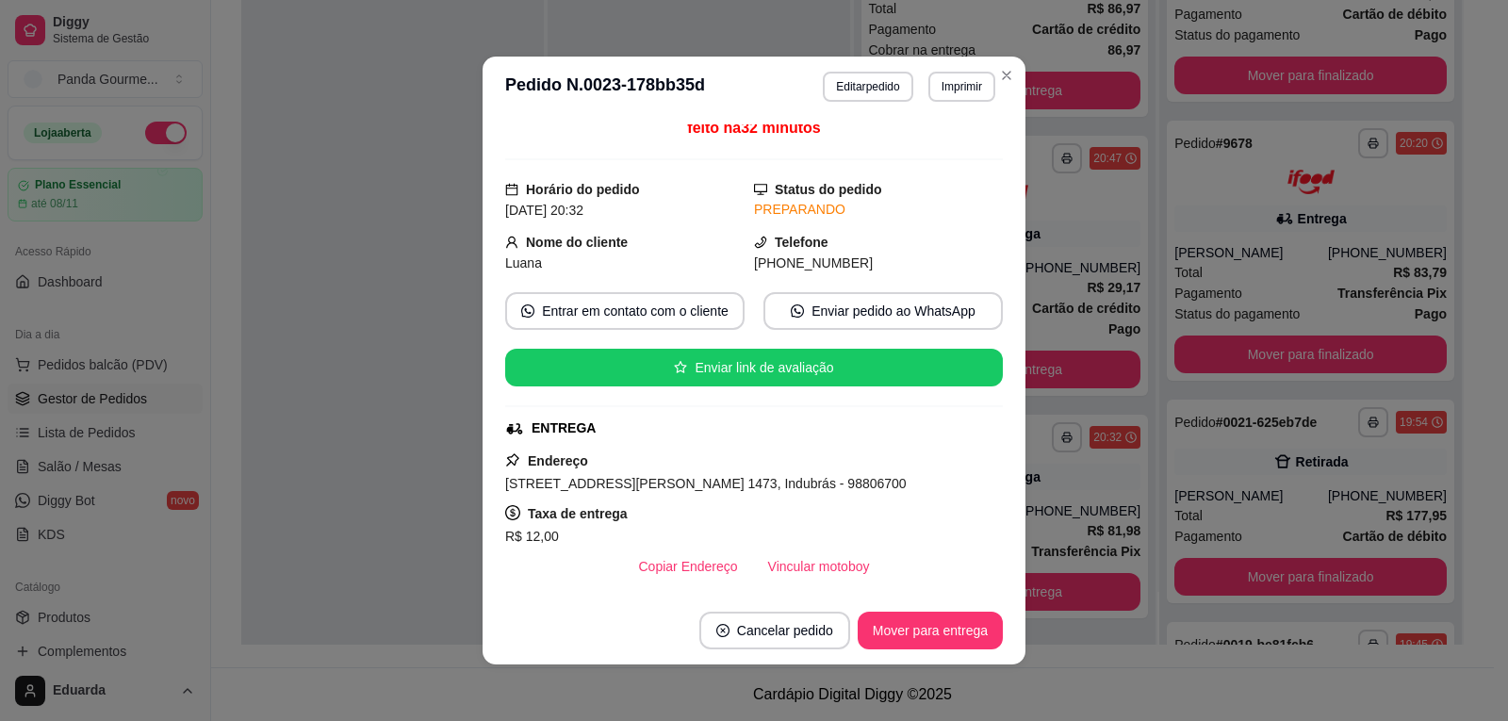
scroll to position [94, 0]
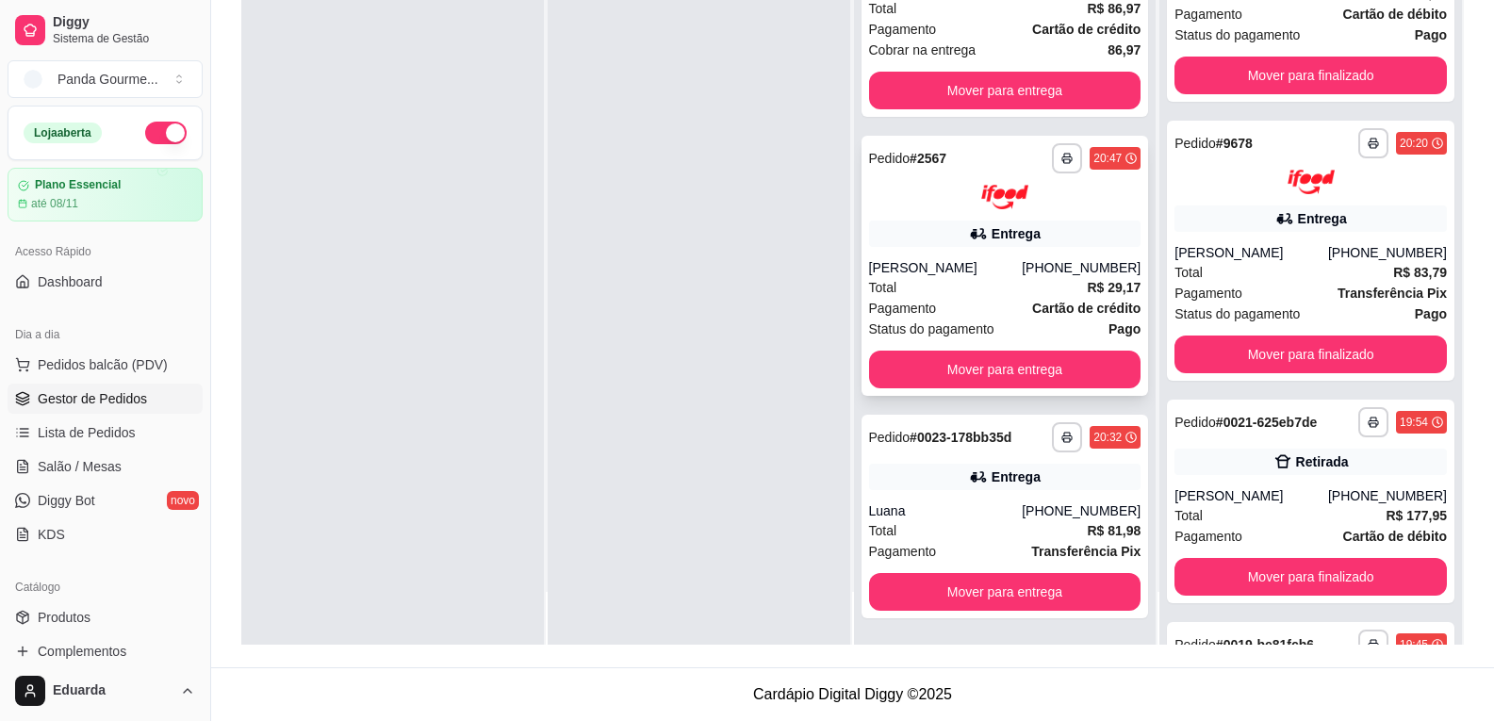
click at [1032, 305] on strong "Cartão de crédito" at bounding box center [1086, 308] width 108 height 15
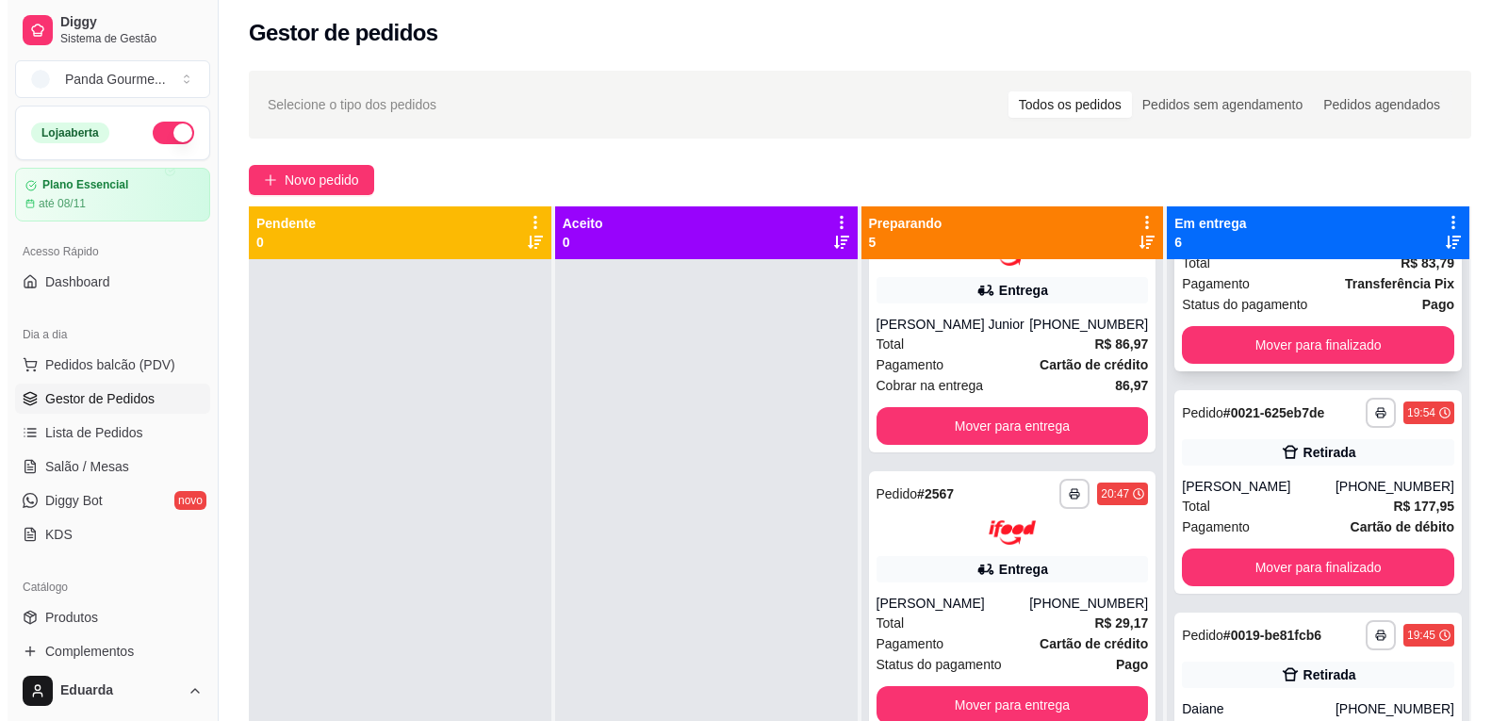
scroll to position [471, 0]
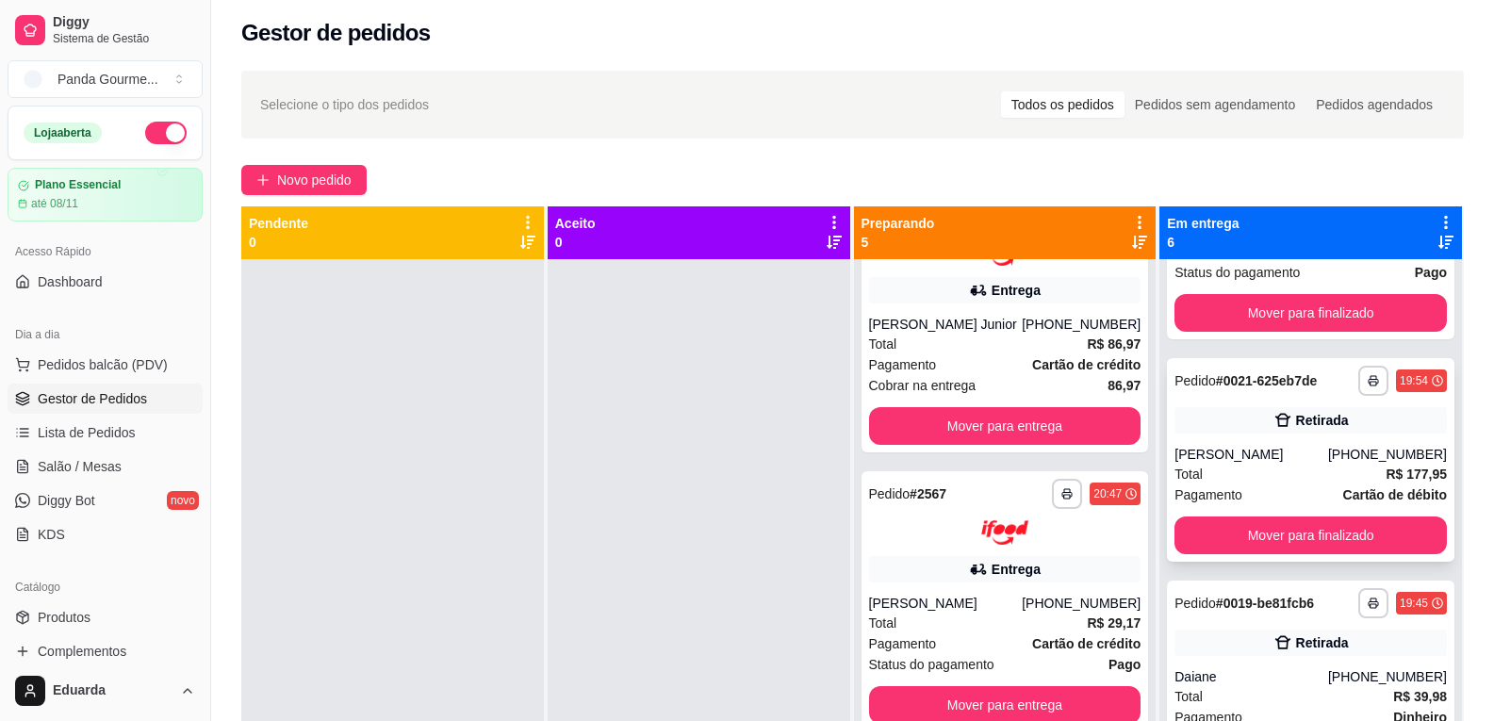
click at [1324, 433] on div "Retirada" at bounding box center [1310, 420] width 272 height 26
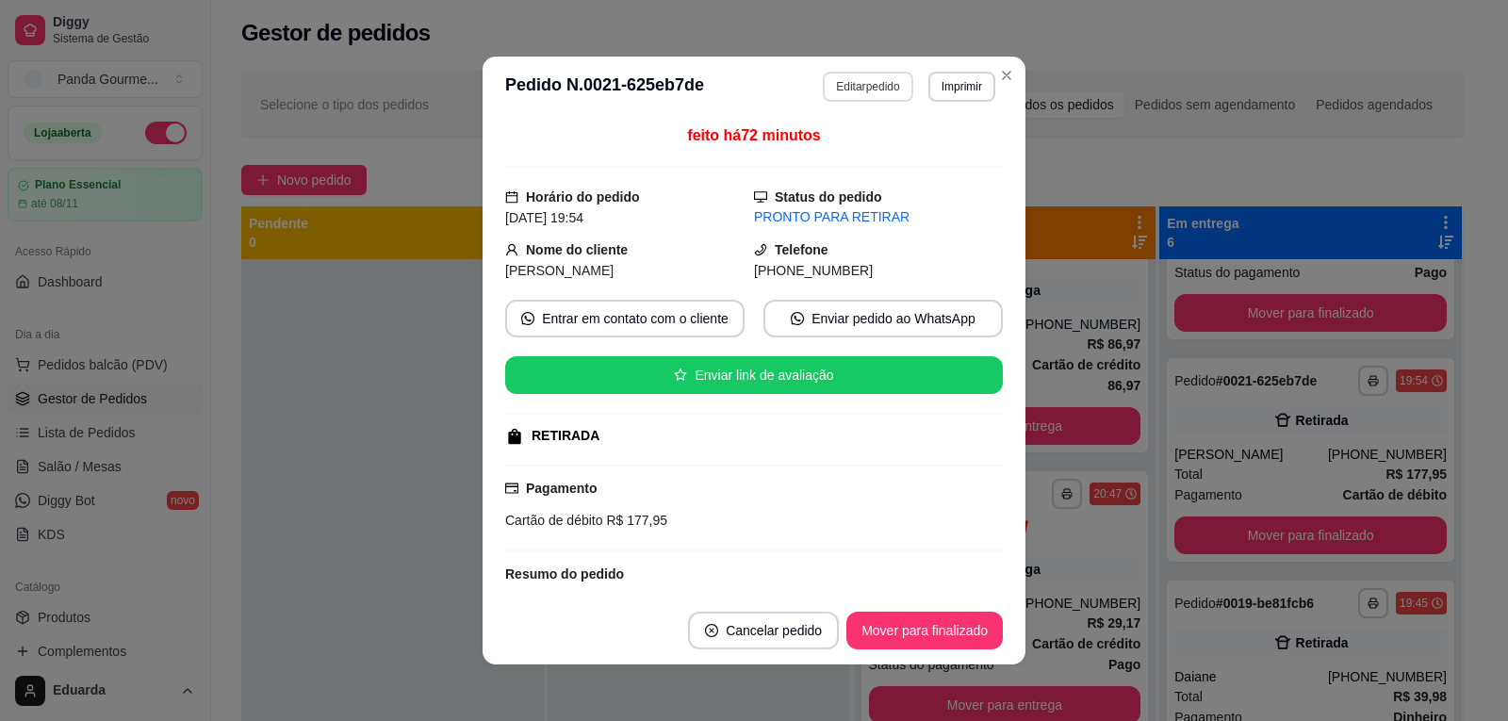
click at [836, 84] on button "Editar pedido" at bounding box center [868, 87] width 90 height 30
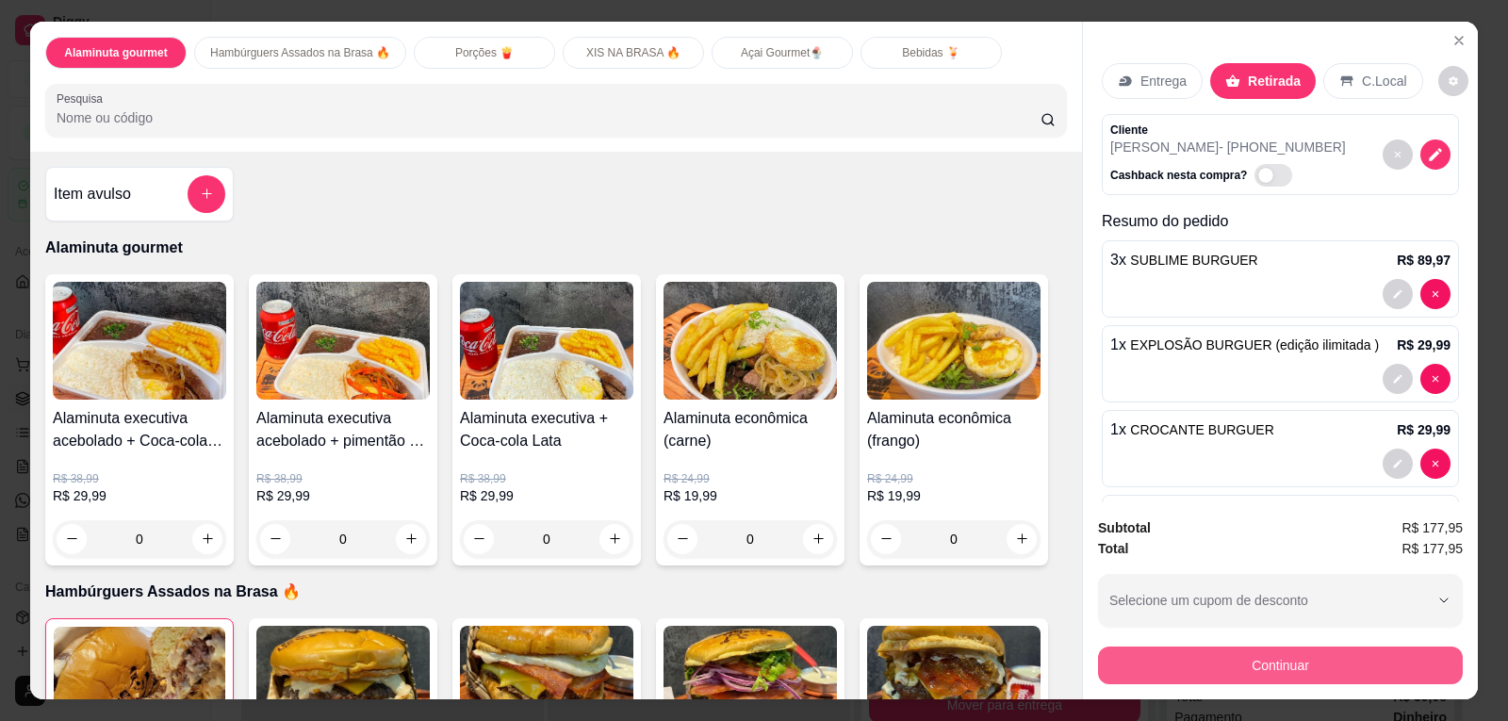
click at [1294, 666] on button "Continuar" at bounding box center [1280, 666] width 365 height 38
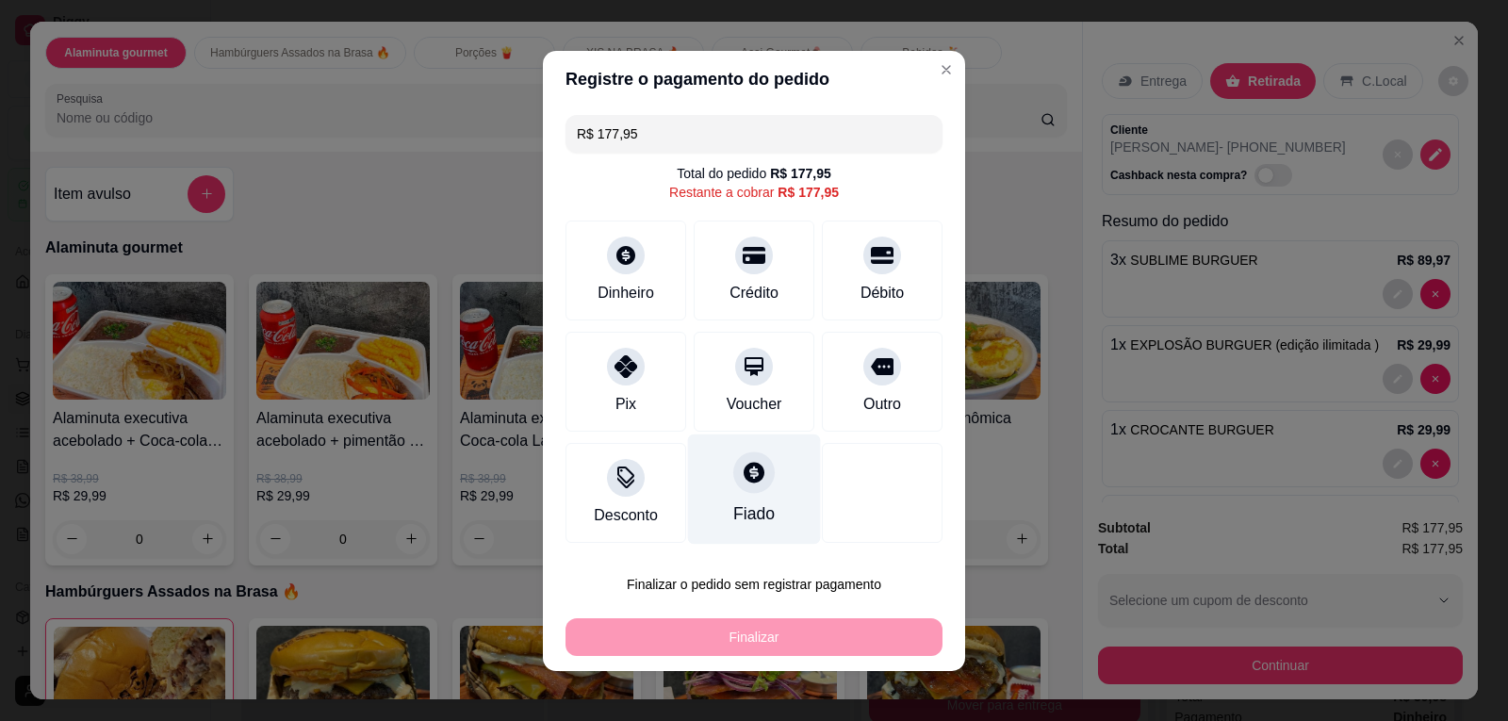
click at [733, 503] on div "Fiado" at bounding box center [753, 513] width 41 height 25
type input "R$ 0,00"
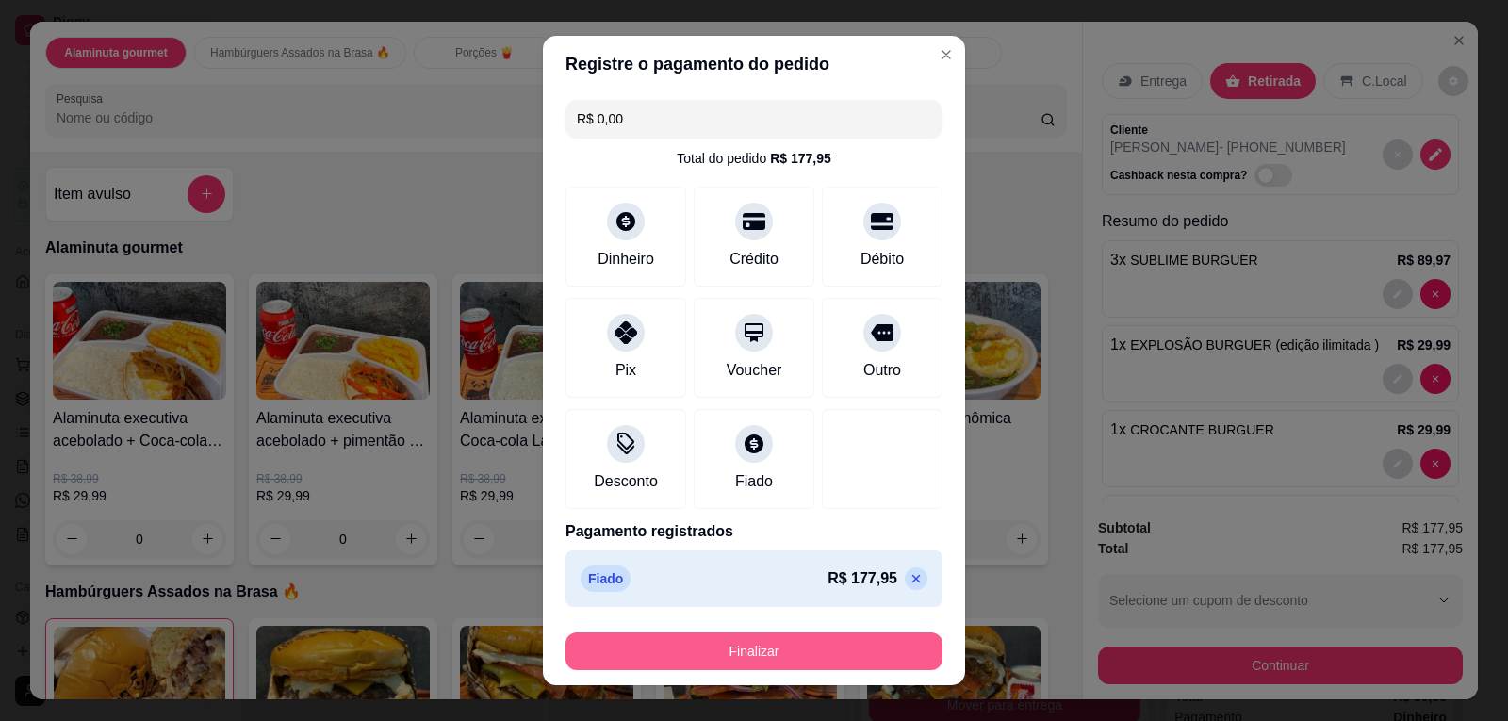
click at [775, 657] on button "Finalizar" at bounding box center [753, 651] width 377 height 38
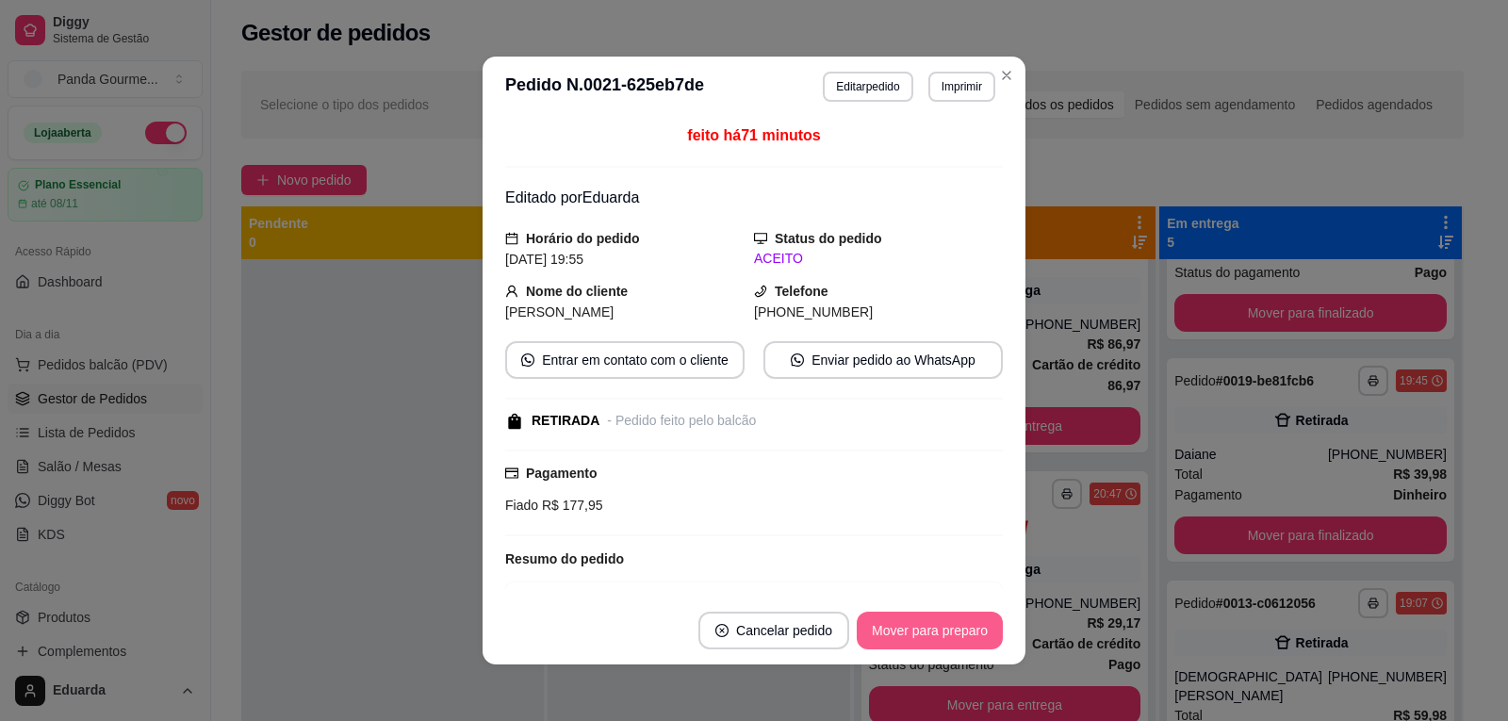
click at [939, 632] on button "Mover para preparo" at bounding box center [930, 631] width 146 height 38
click at [908, 639] on button "Mover para retirada disponível" at bounding box center [898, 631] width 202 height 37
click at [908, 639] on button "Mover para finalizado" at bounding box center [925, 631] width 152 height 37
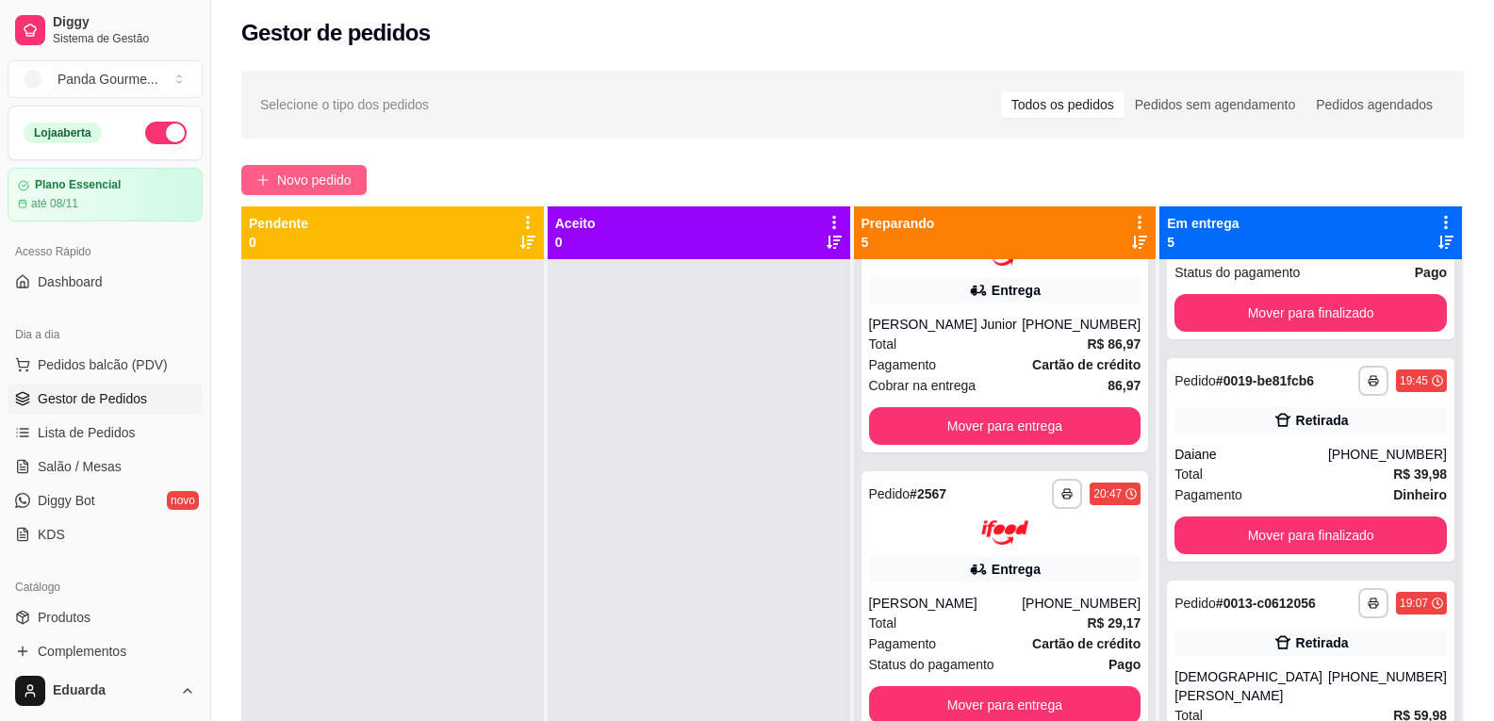
click at [262, 183] on icon "plus" at bounding box center [262, 179] width 13 height 13
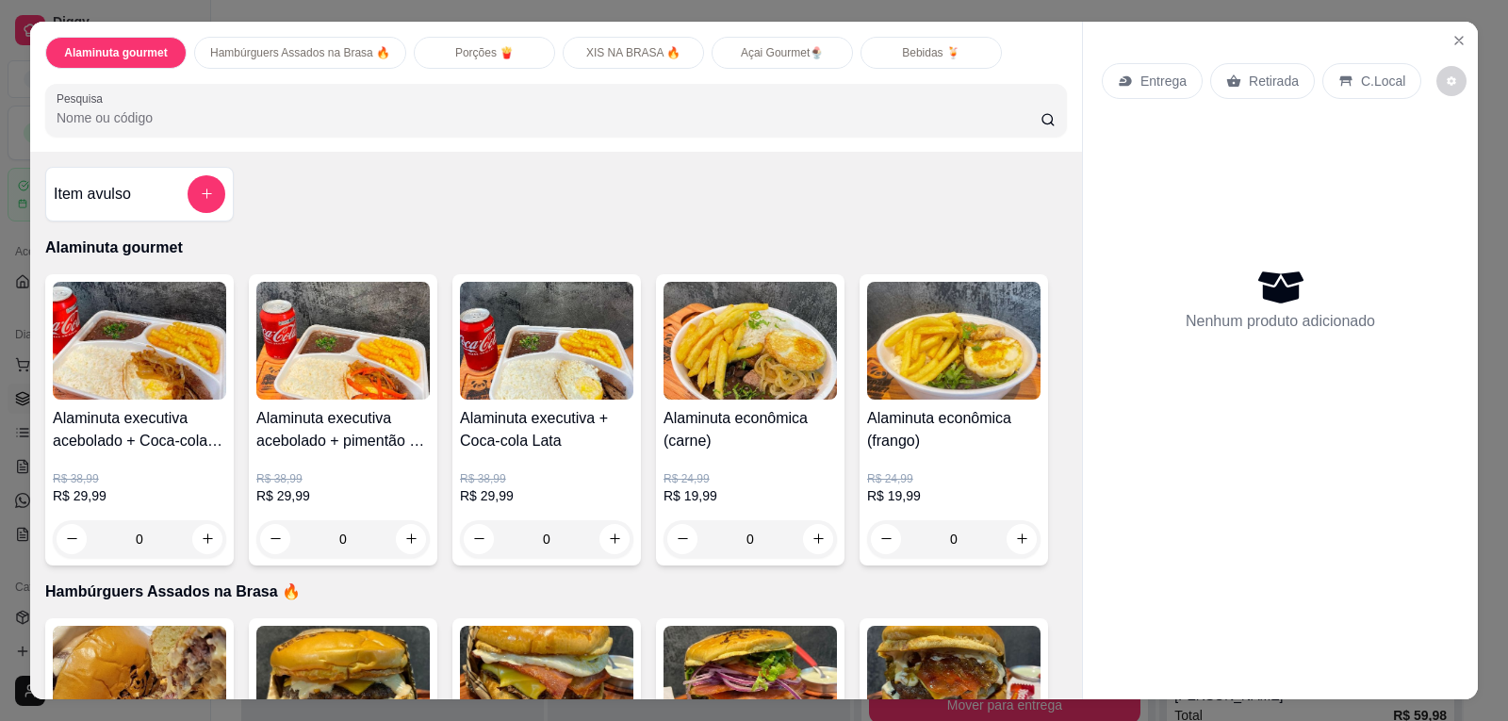
click at [621, 541] on div "0" at bounding box center [546, 539] width 173 height 38
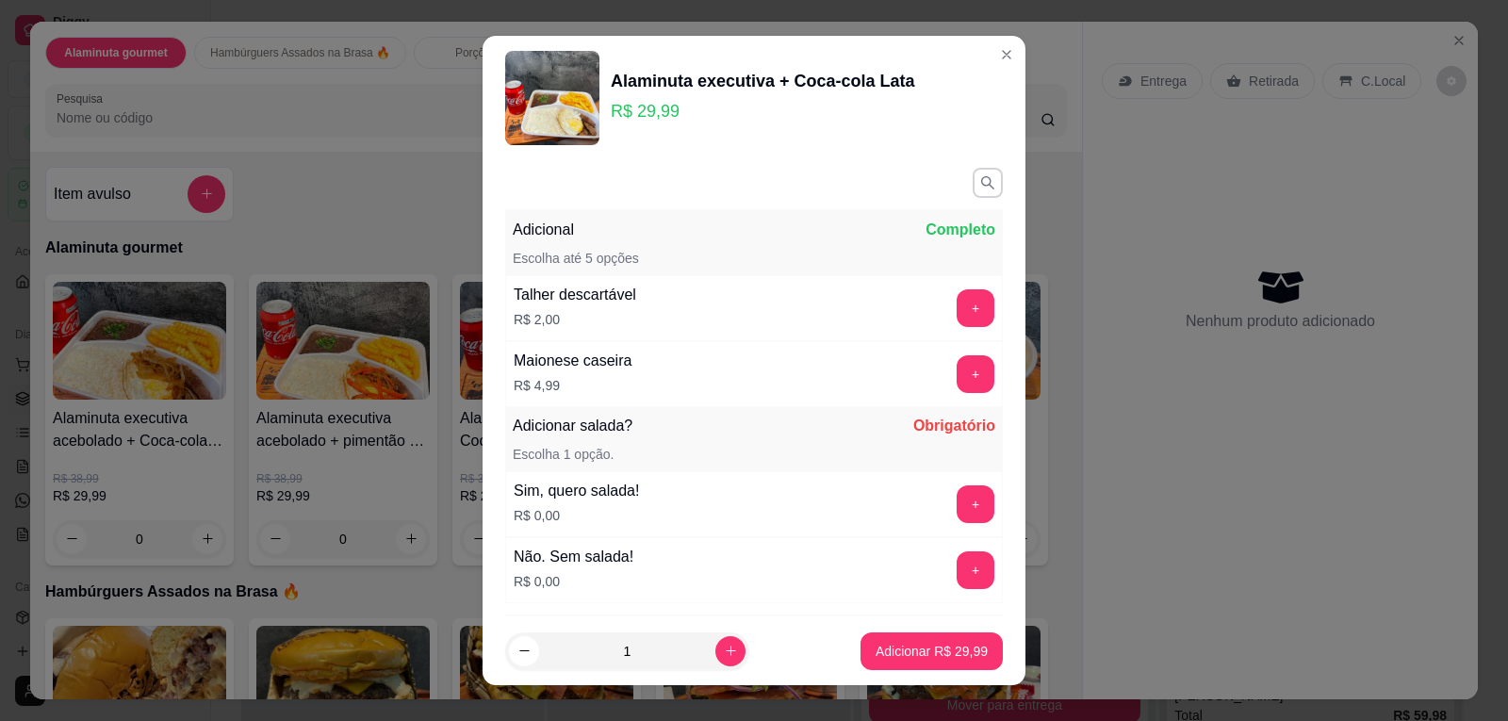
scroll to position [94, 0]
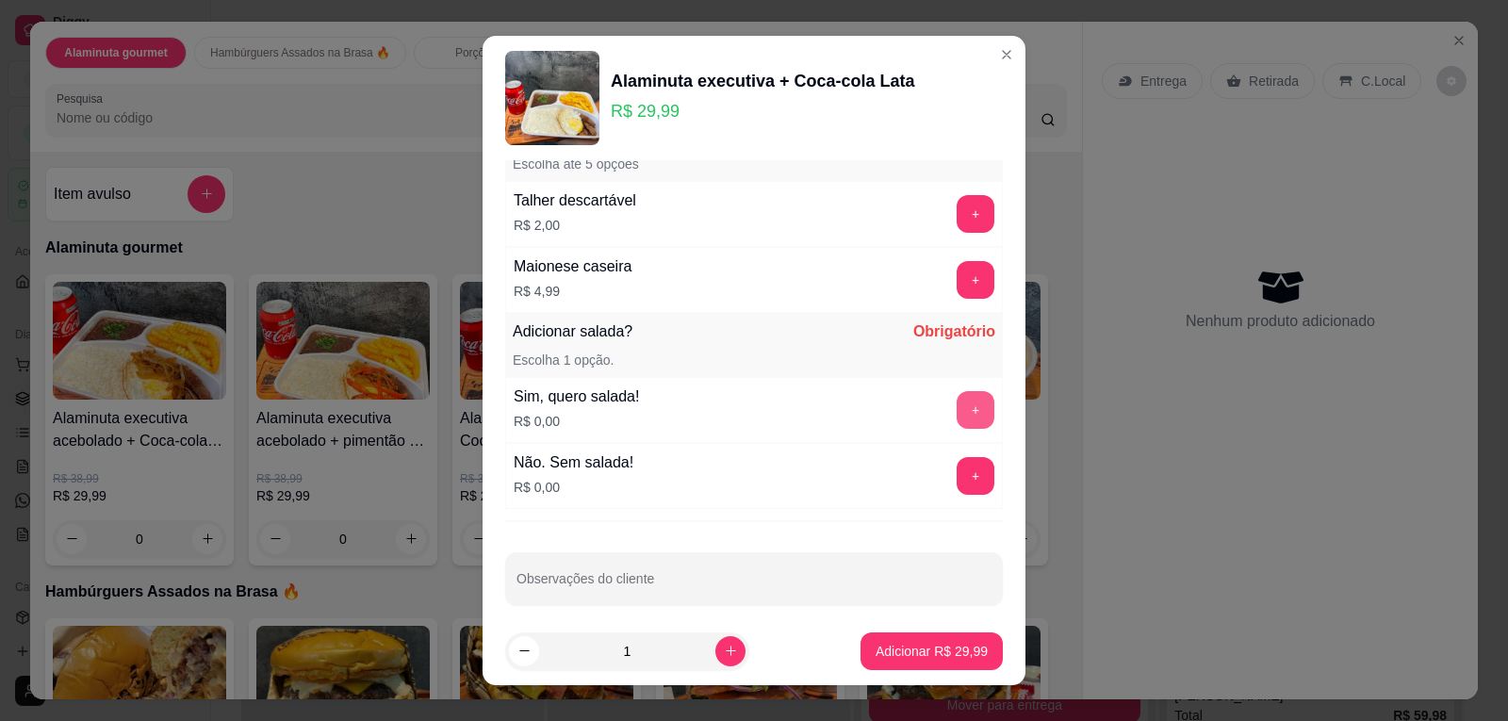
click at [957, 409] on button "+" at bounding box center [976, 410] width 38 height 38
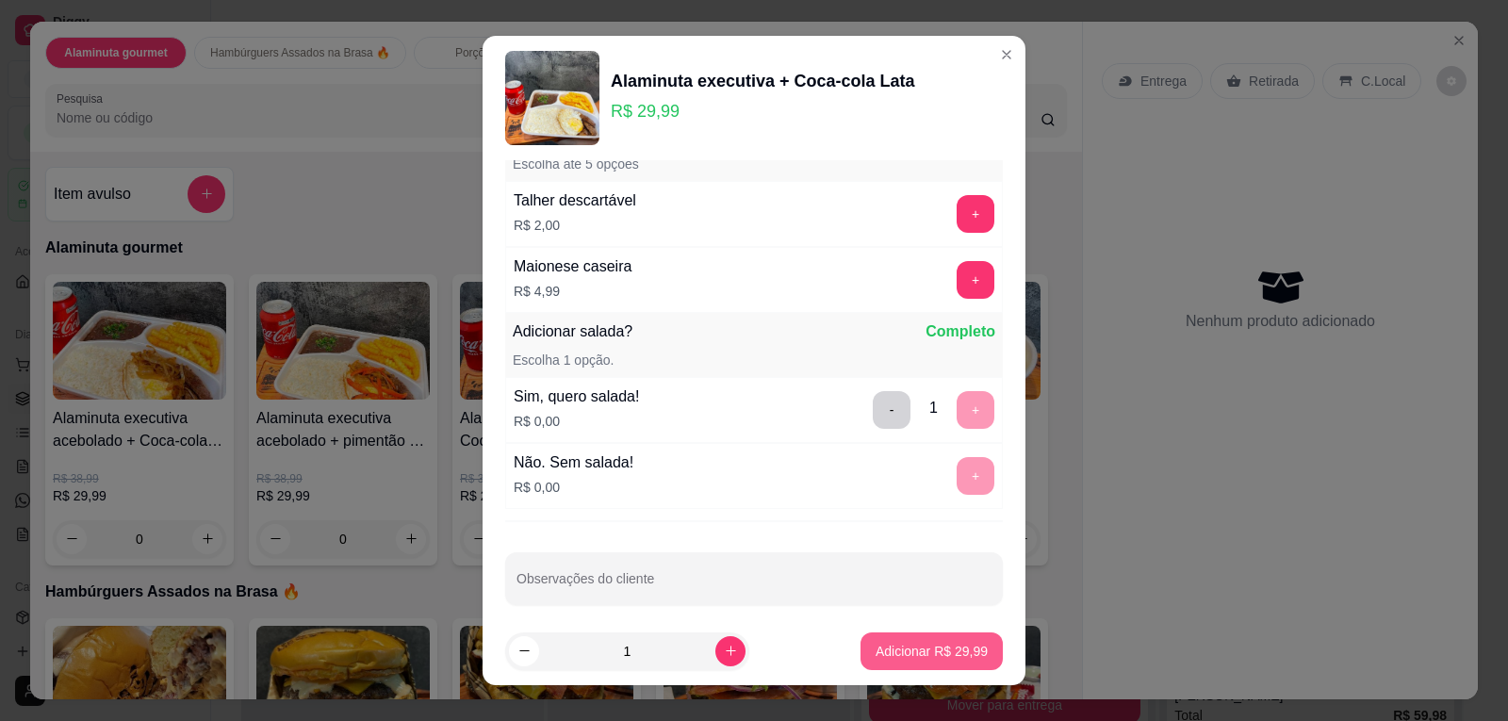
click at [909, 651] on p "Adicionar R$ 29,99" at bounding box center [932, 651] width 112 height 19
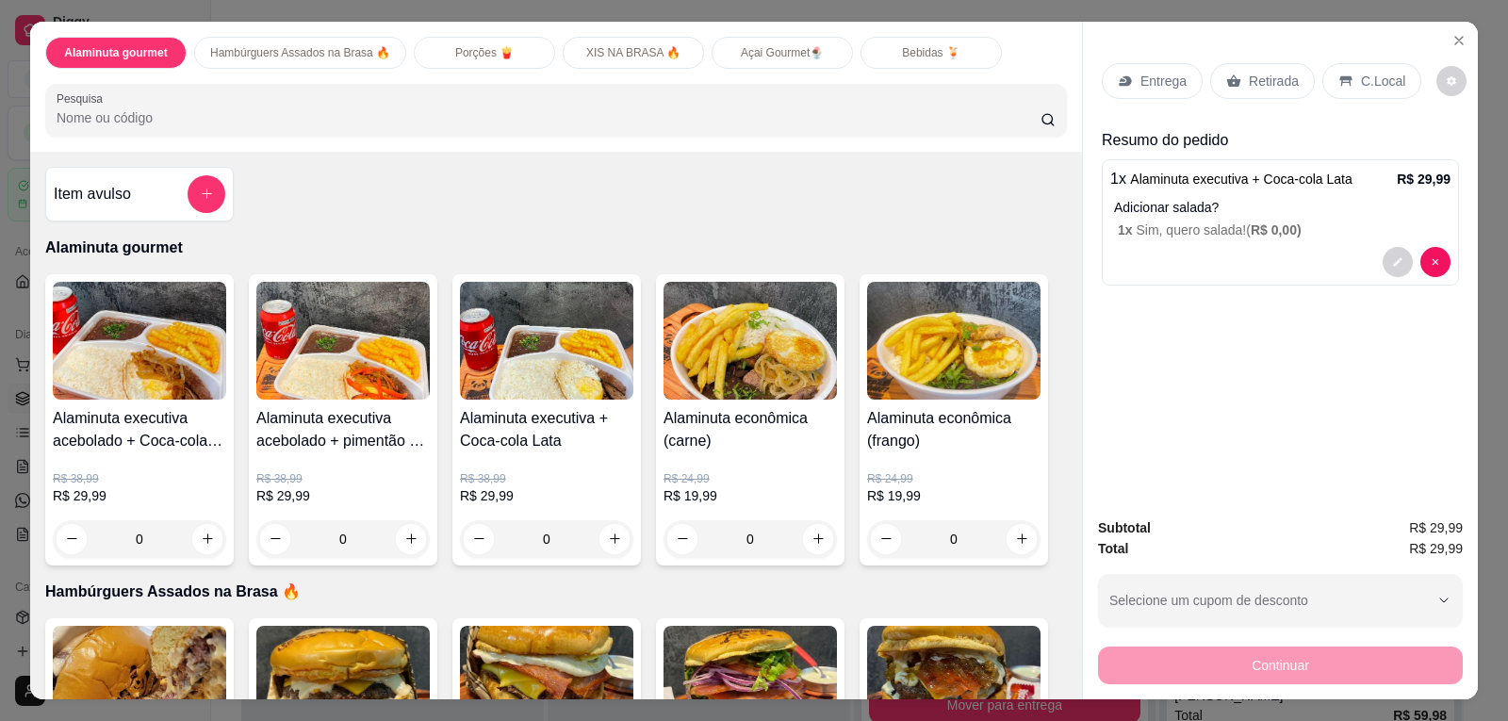
click at [1342, 85] on icon at bounding box center [1345, 81] width 15 height 15
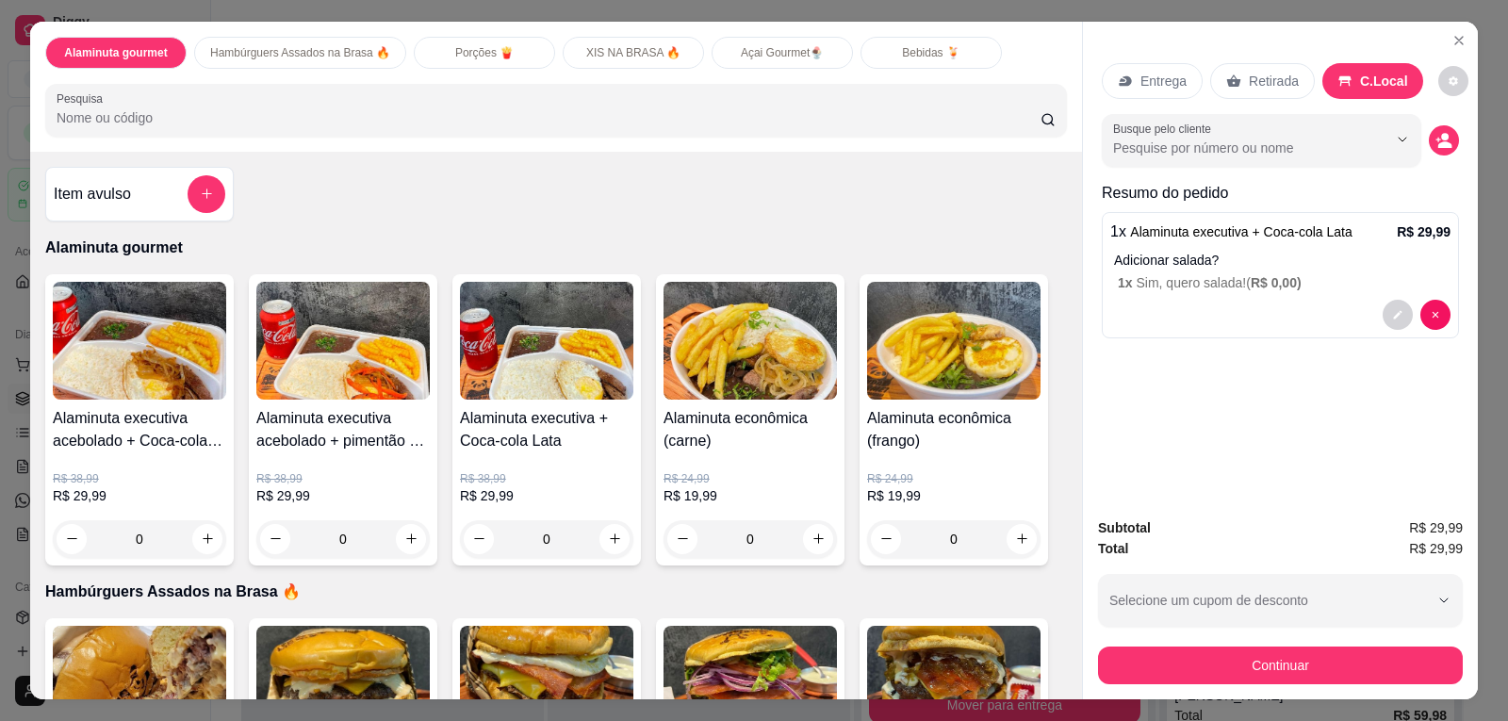
click at [1156, 76] on p "Entrega" at bounding box center [1163, 81] width 46 height 19
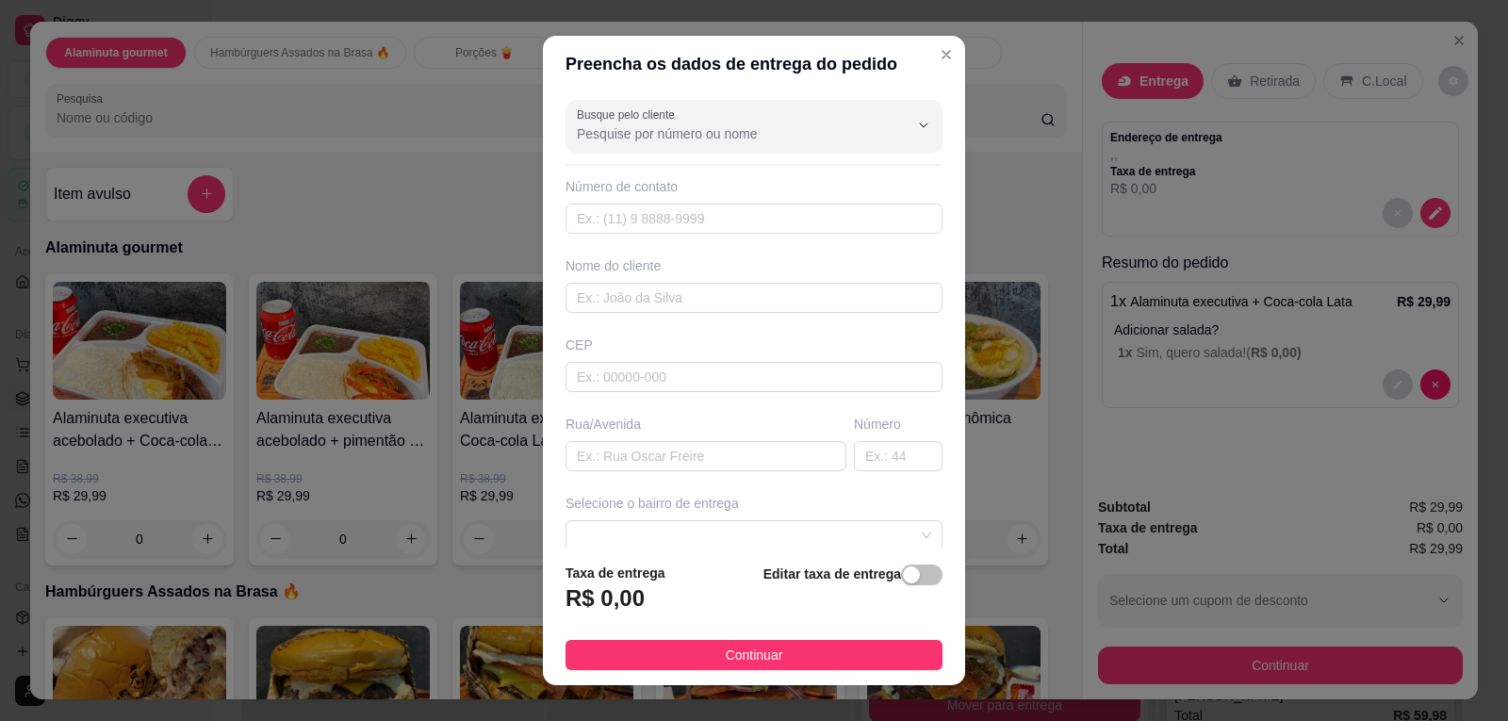
click at [742, 128] on input "Busque pelo cliente" at bounding box center [728, 133] width 302 height 19
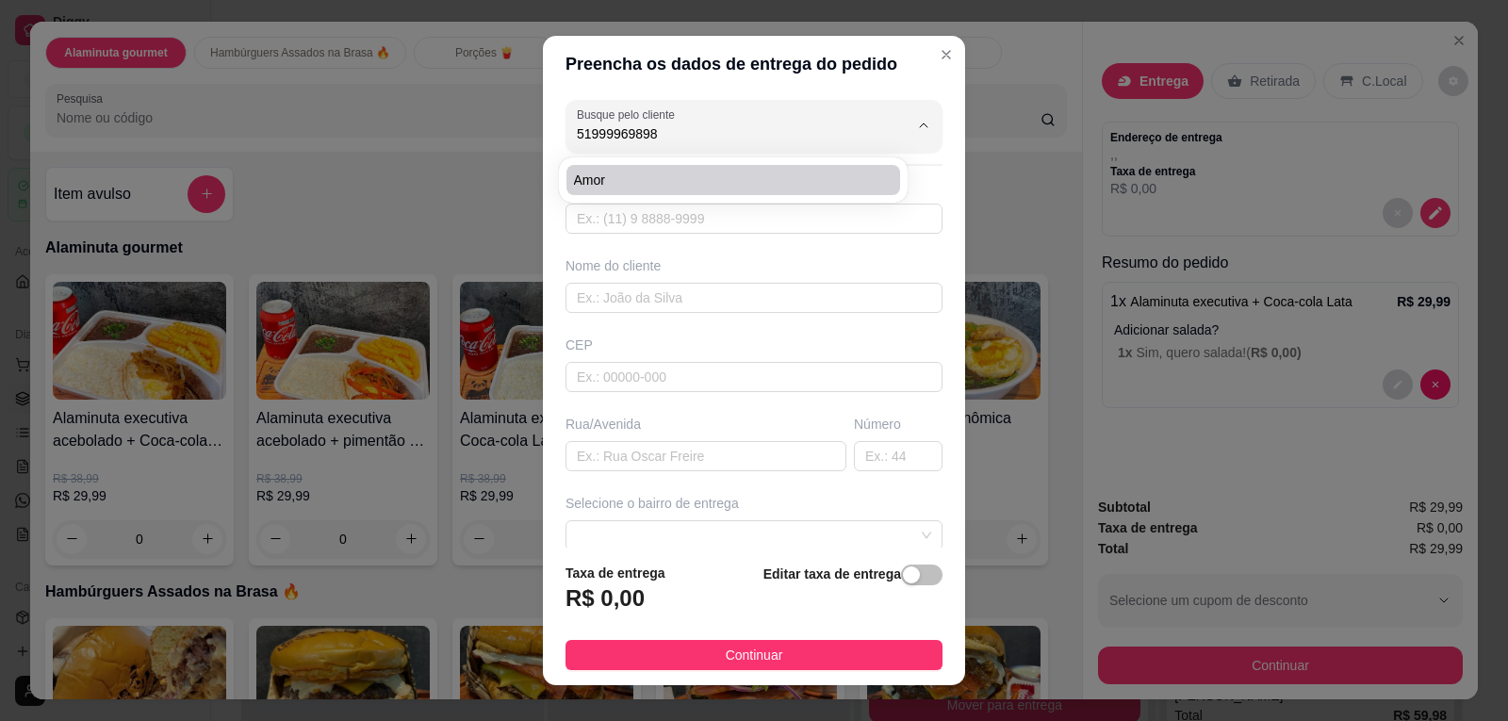
click at [662, 192] on li "Amor" at bounding box center [733, 180] width 334 height 30
type input "Amor"
type input "51999969898"
type input "Amor"
type input "98805510"
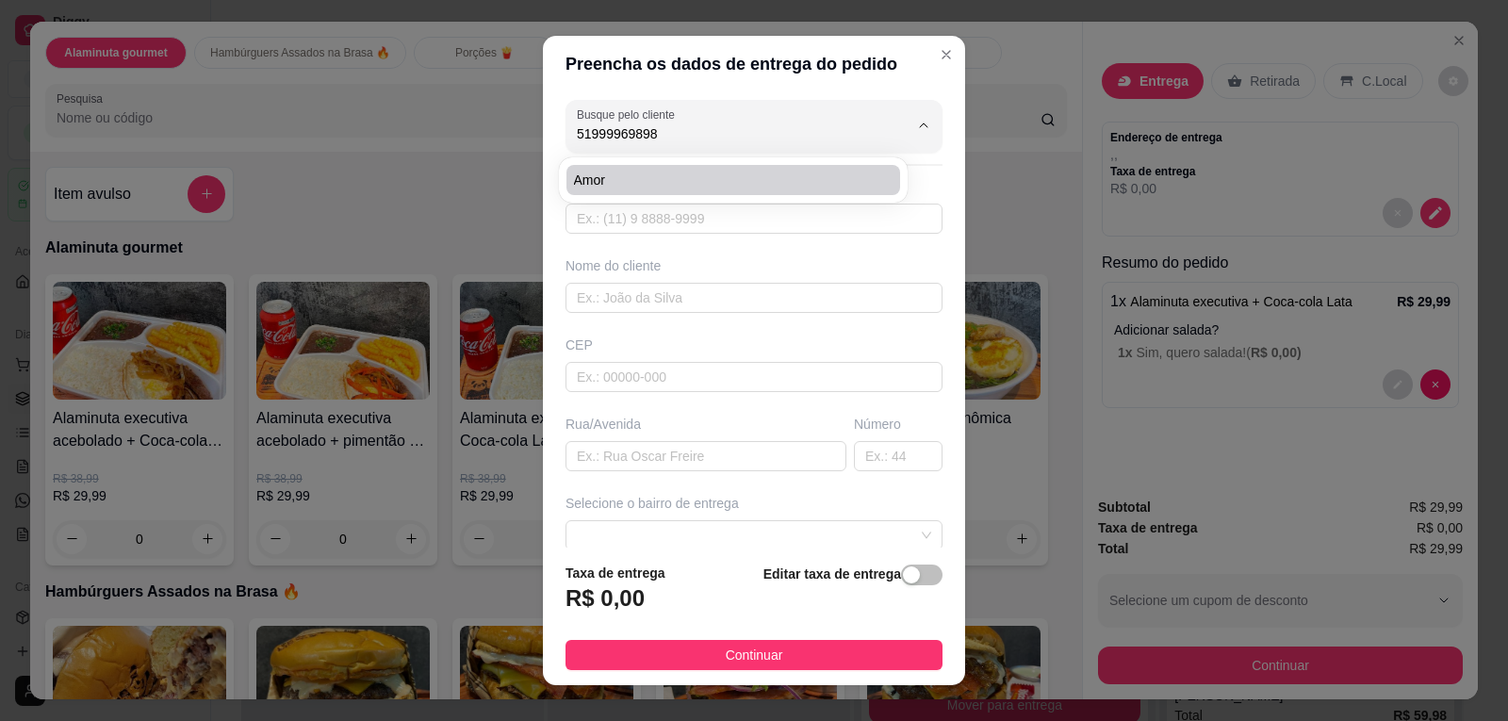
type input "[GEOGRAPHIC_DATA][PERSON_NAME]"
type input "2057"
type input "Santo Ângelo"
type input "Condomínio"
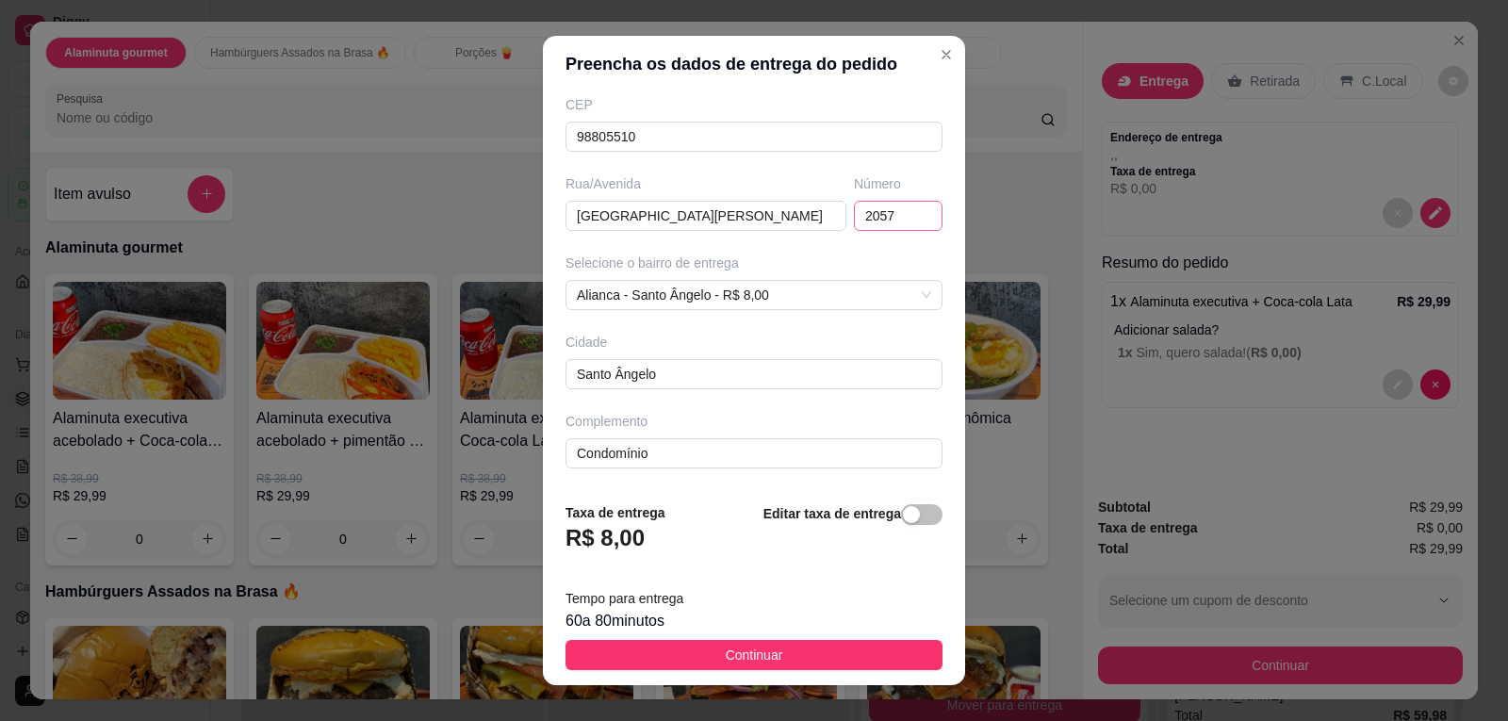
scroll to position [25, 0]
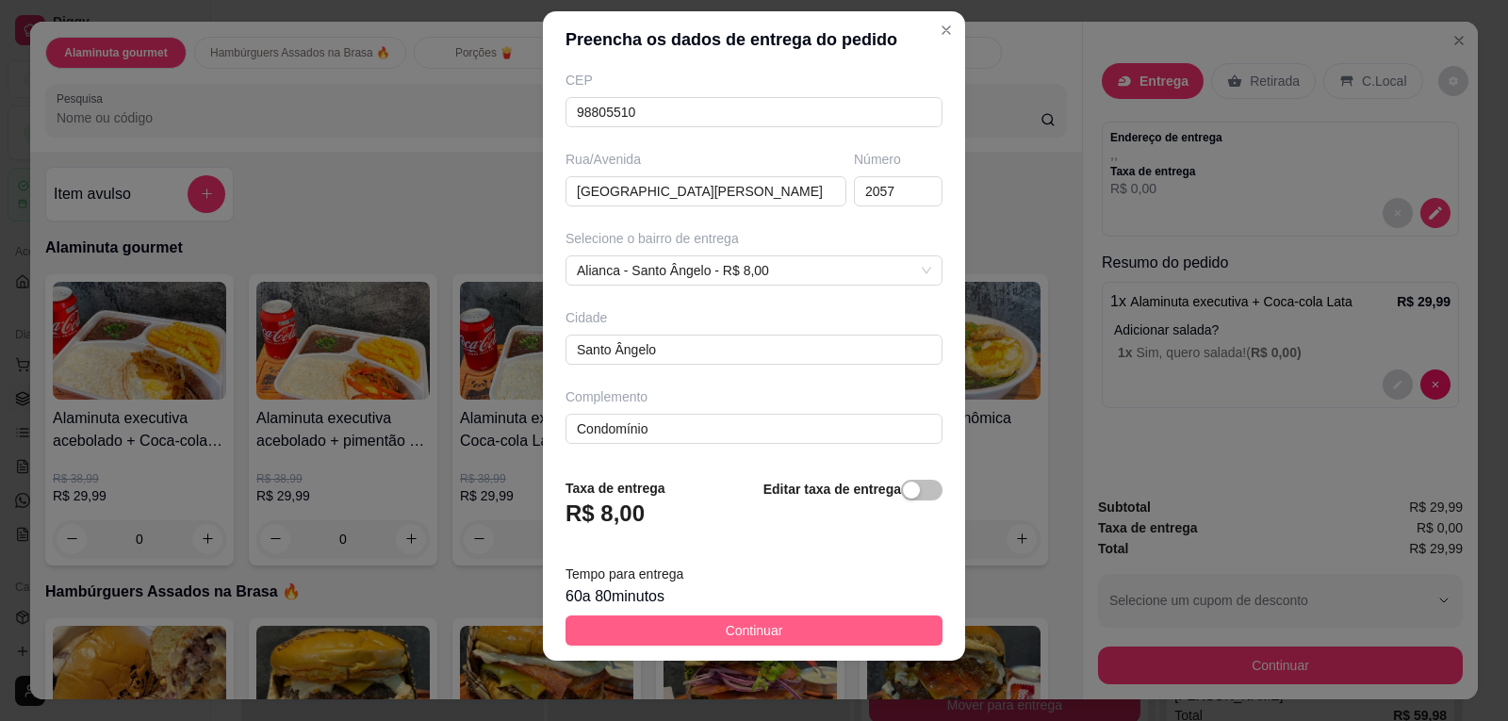
type input "Amor"
click at [768, 620] on span "Continuar" at bounding box center [754, 630] width 57 height 21
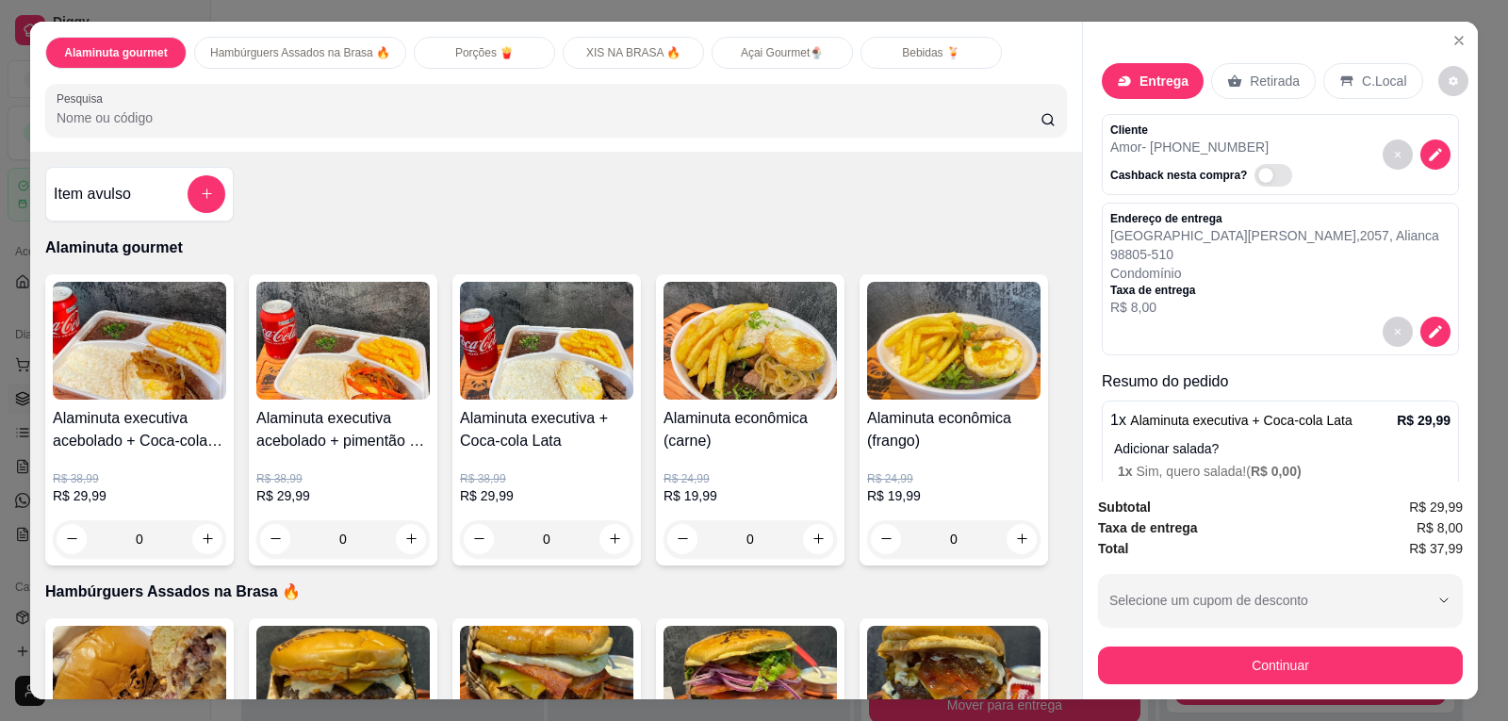
scroll to position [192, 0]
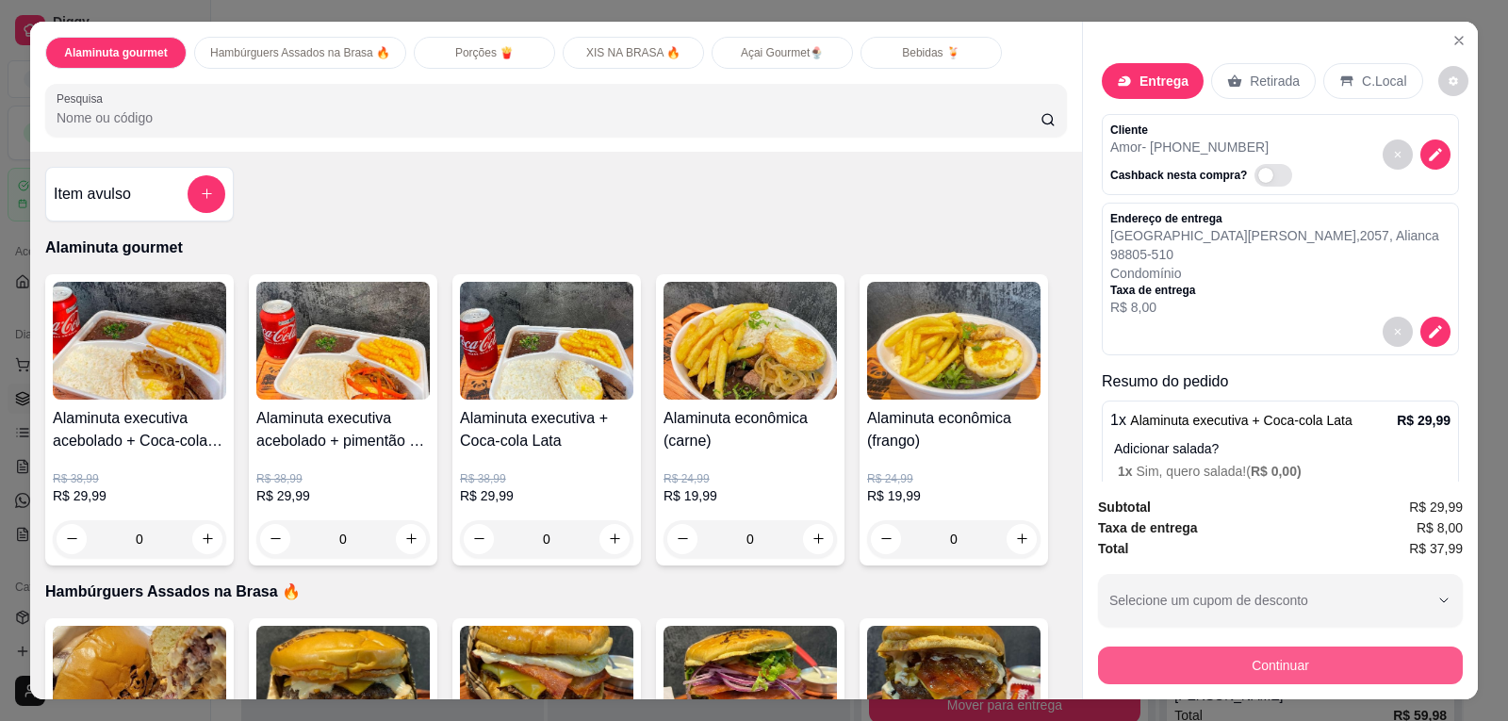
click at [1312, 674] on button "Continuar" at bounding box center [1280, 666] width 365 height 38
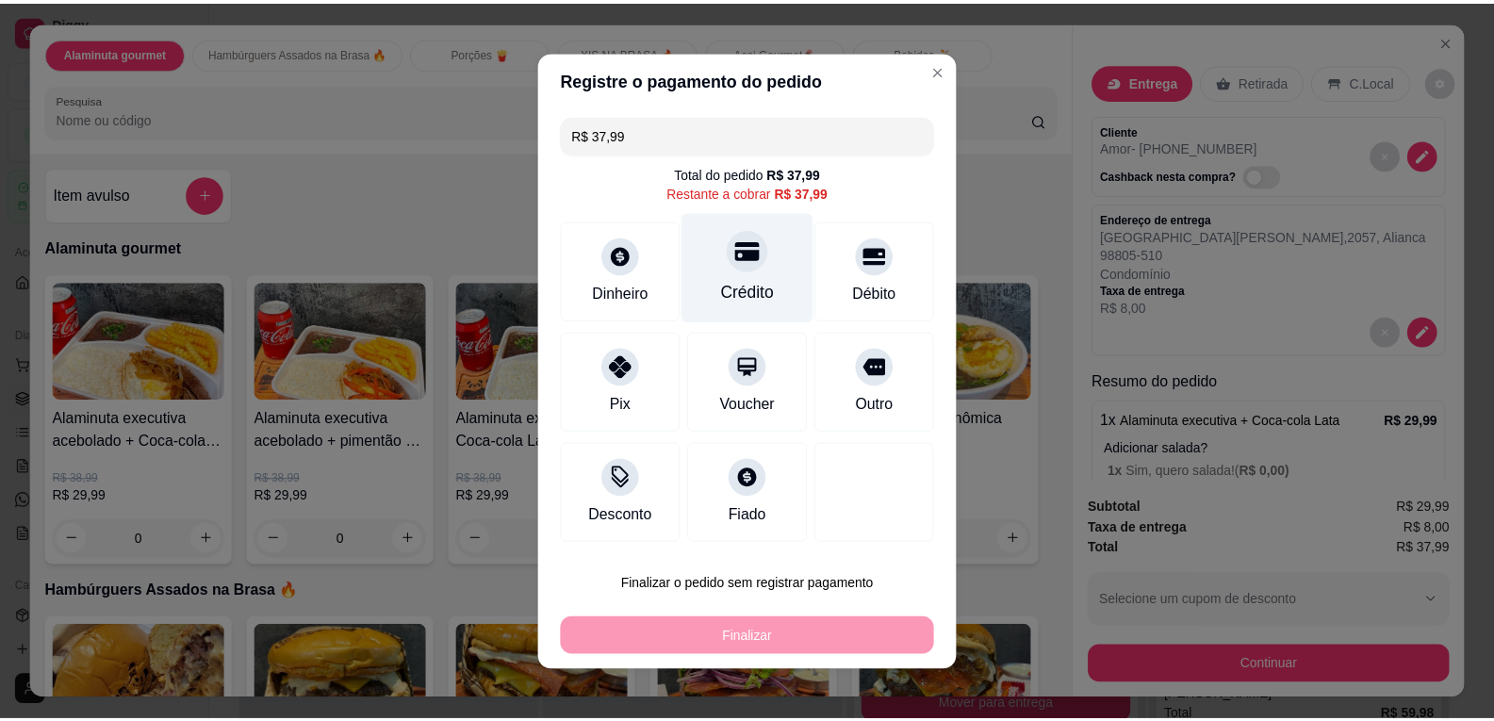
scroll to position [10, 0]
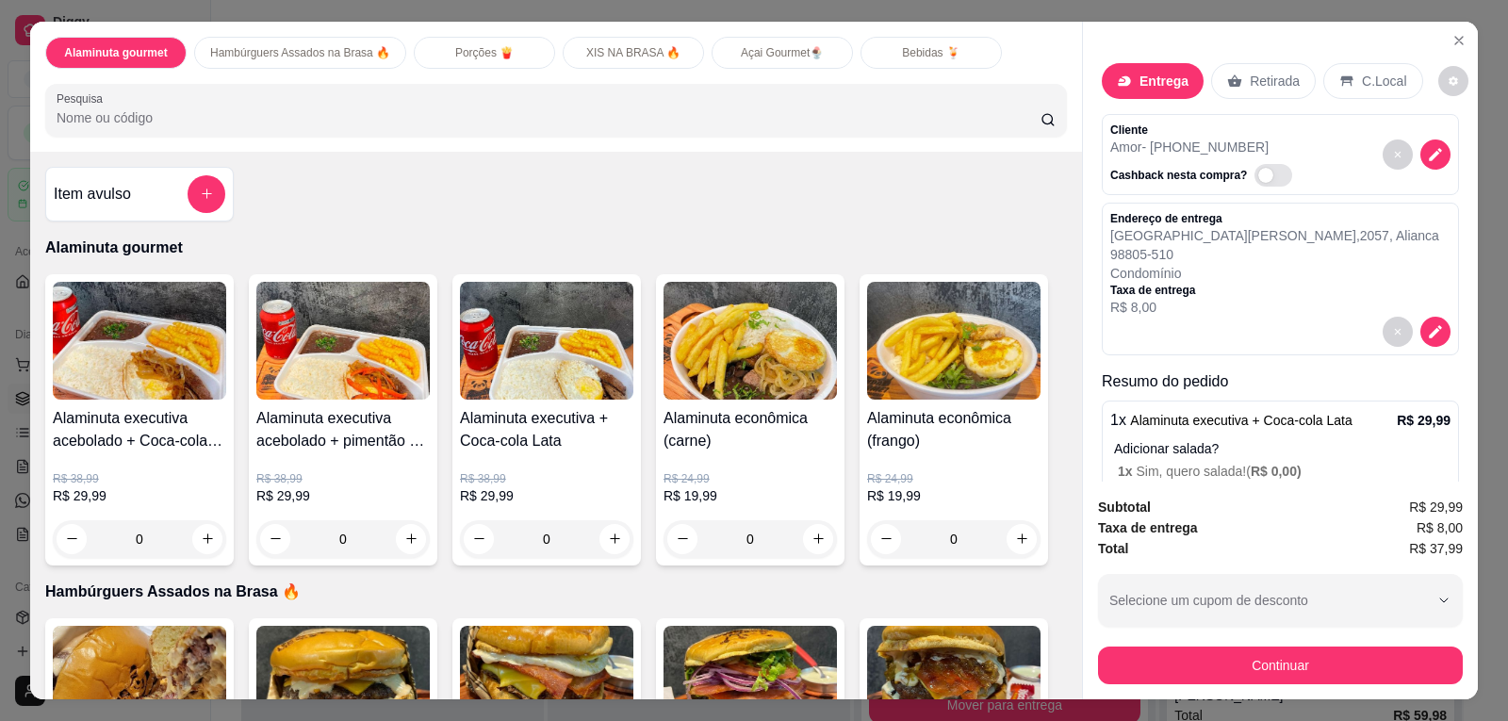
click at [124, 194] on h4 "Item avulso" at bounding box center [92, 194] width 77 height 23
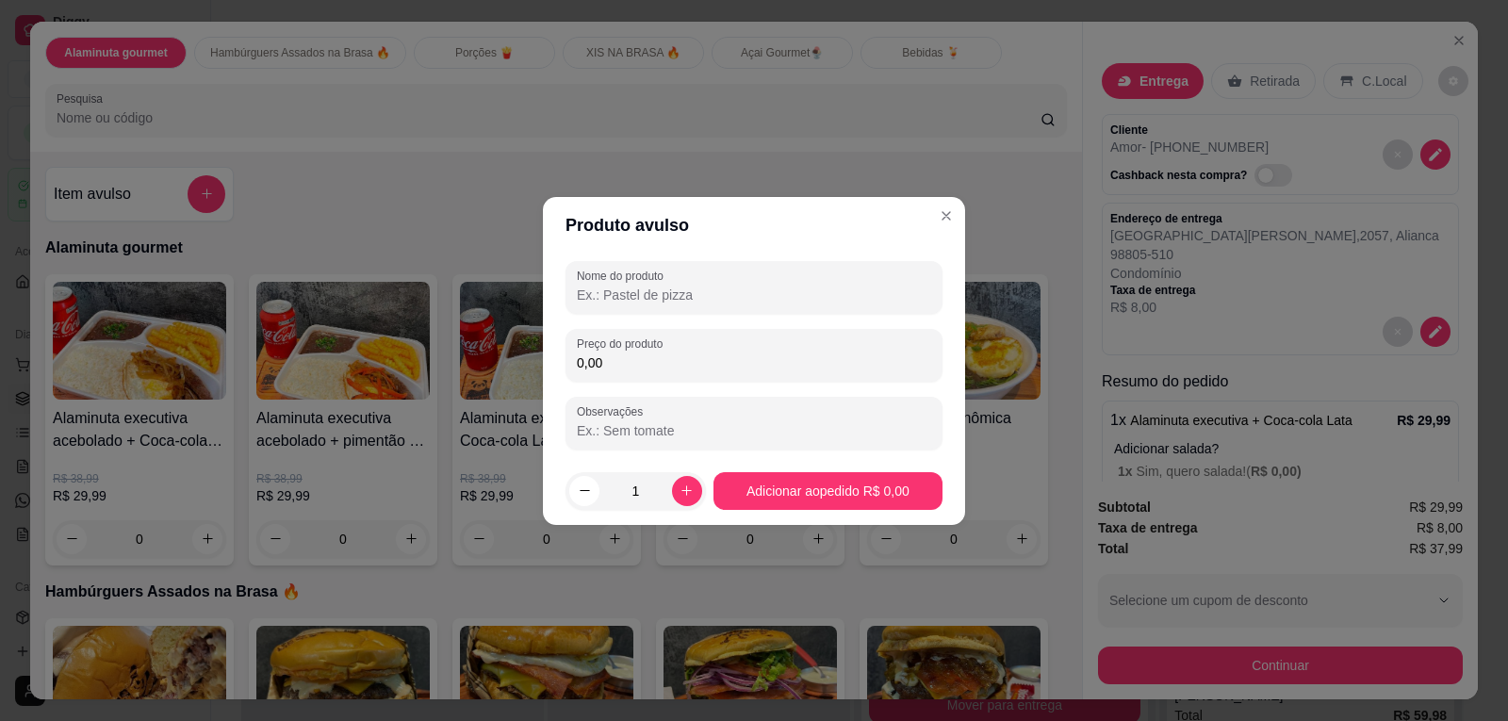
click at [671, 288] on input "Nome do produto" at bounding box center [754, 295] width 354 height 19
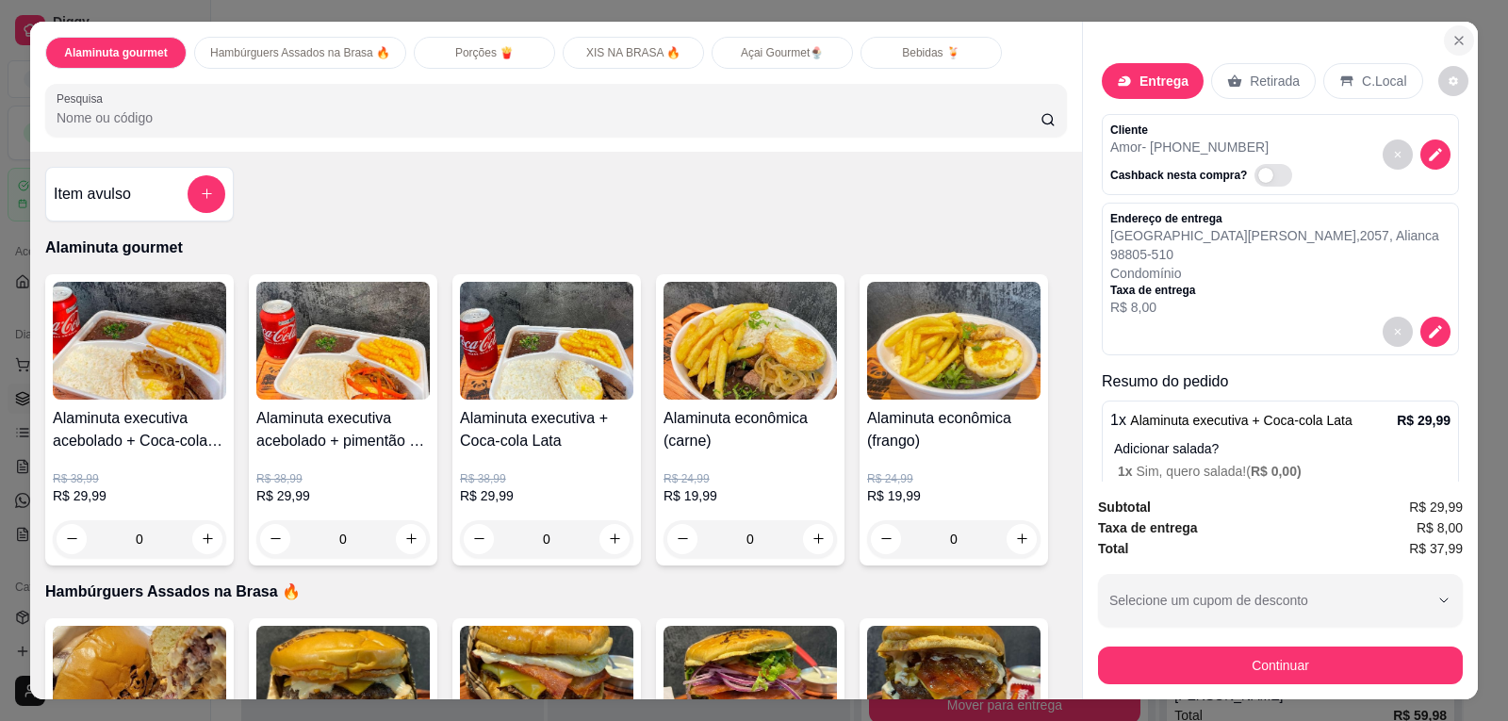
click at [1461, 37] on button "Close" at bounding box center [1459, 40] width 30 height 30
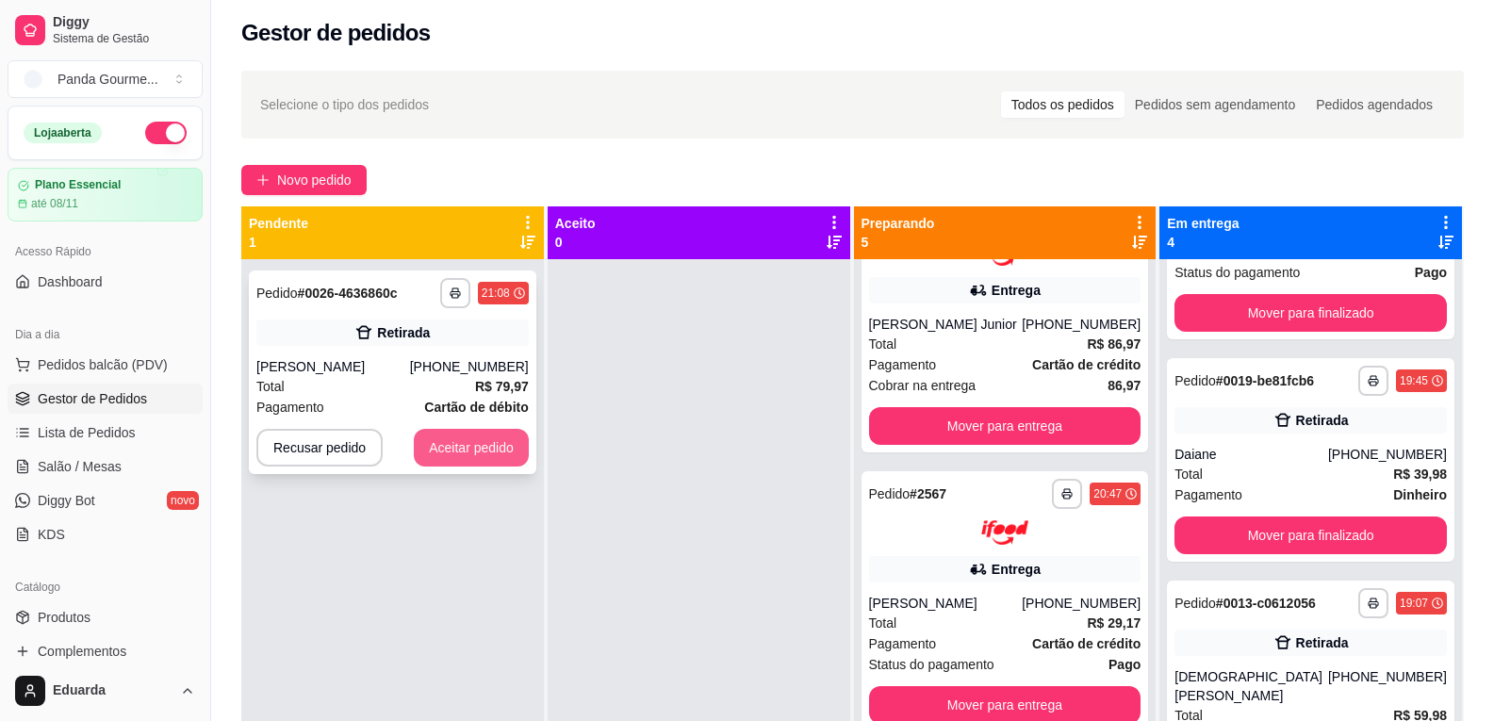
click at [465, 466] on button "Aceitar pedido" at bounding box center [471, 448] width 115 height 38
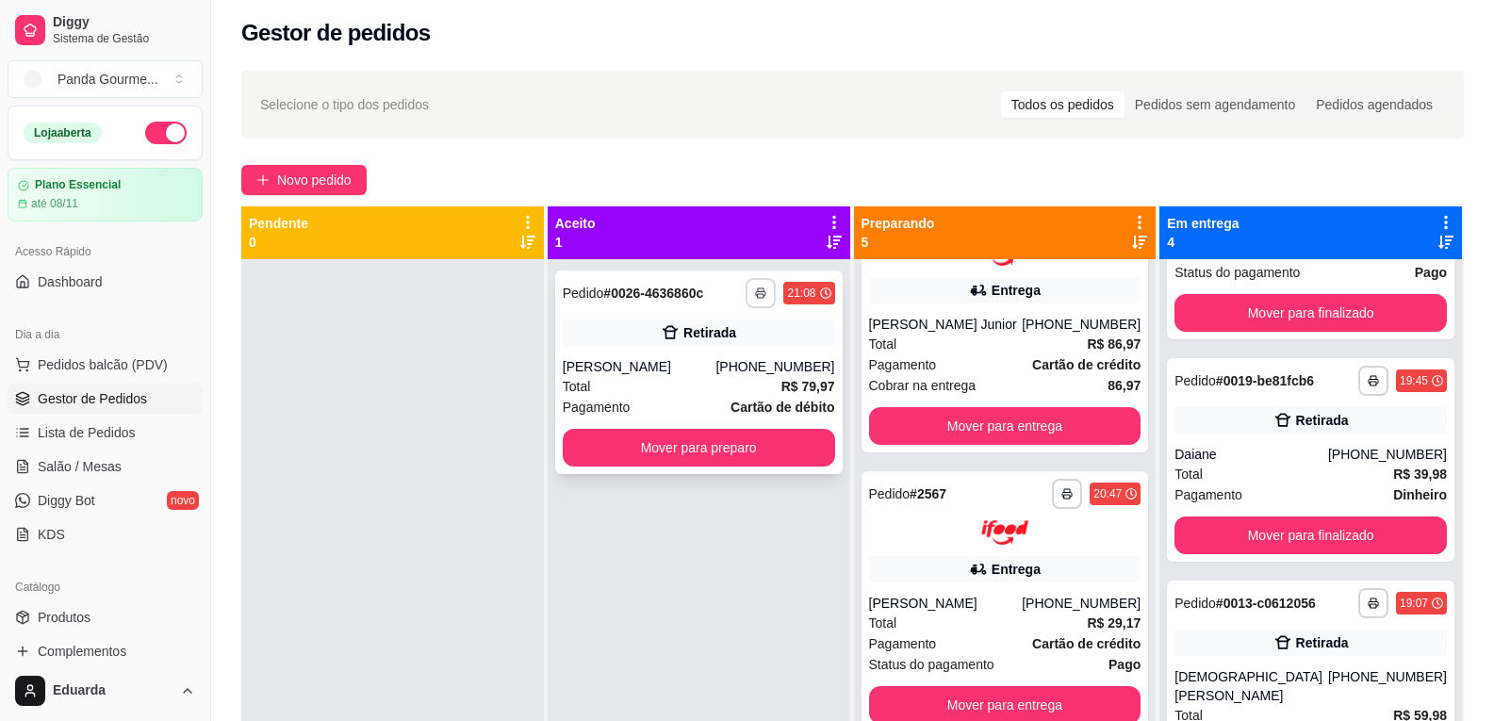
click at [760, 296] on icon "button" at bounding box center [760, 294] width 9 height 5
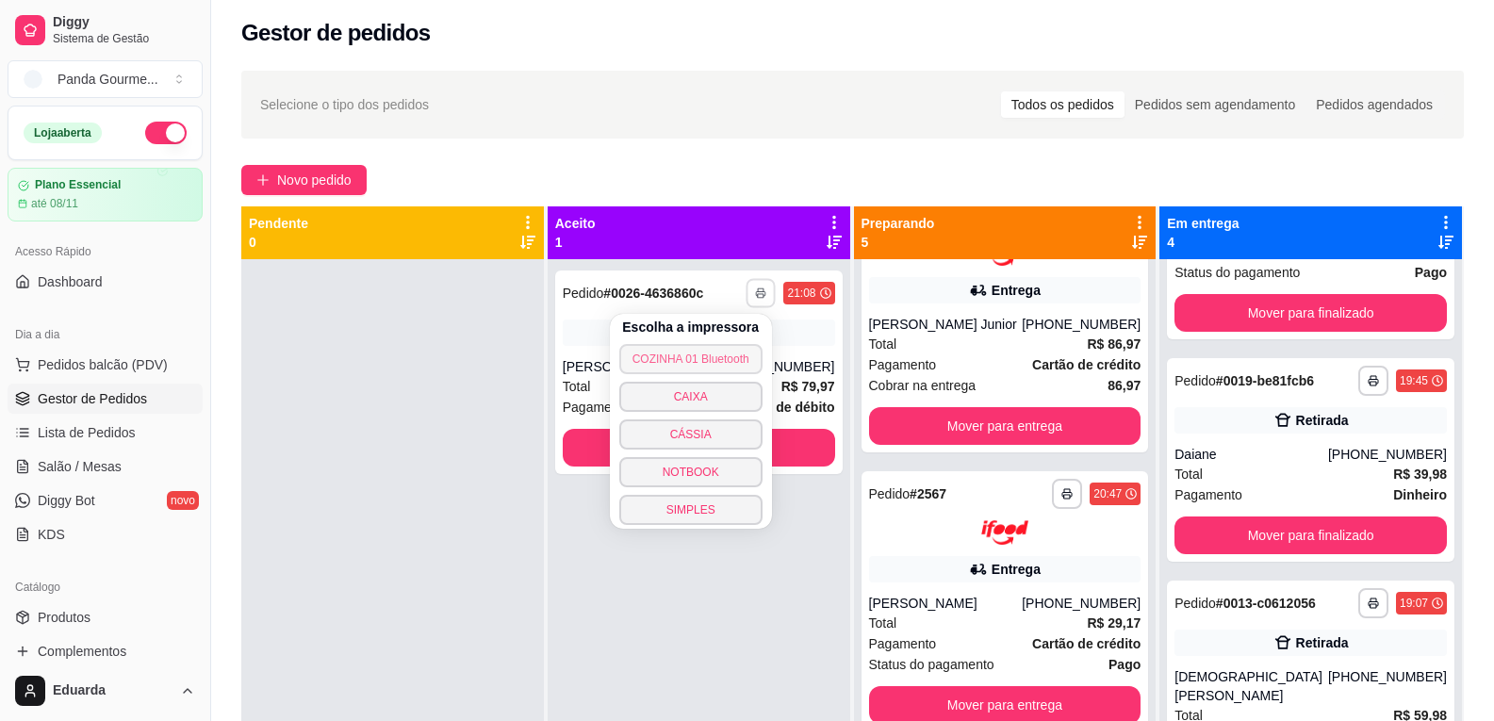
click at [735, 357] on button "COZINHA 01 Bluetooth" at bounding box center [690, 359] width 143 height 30
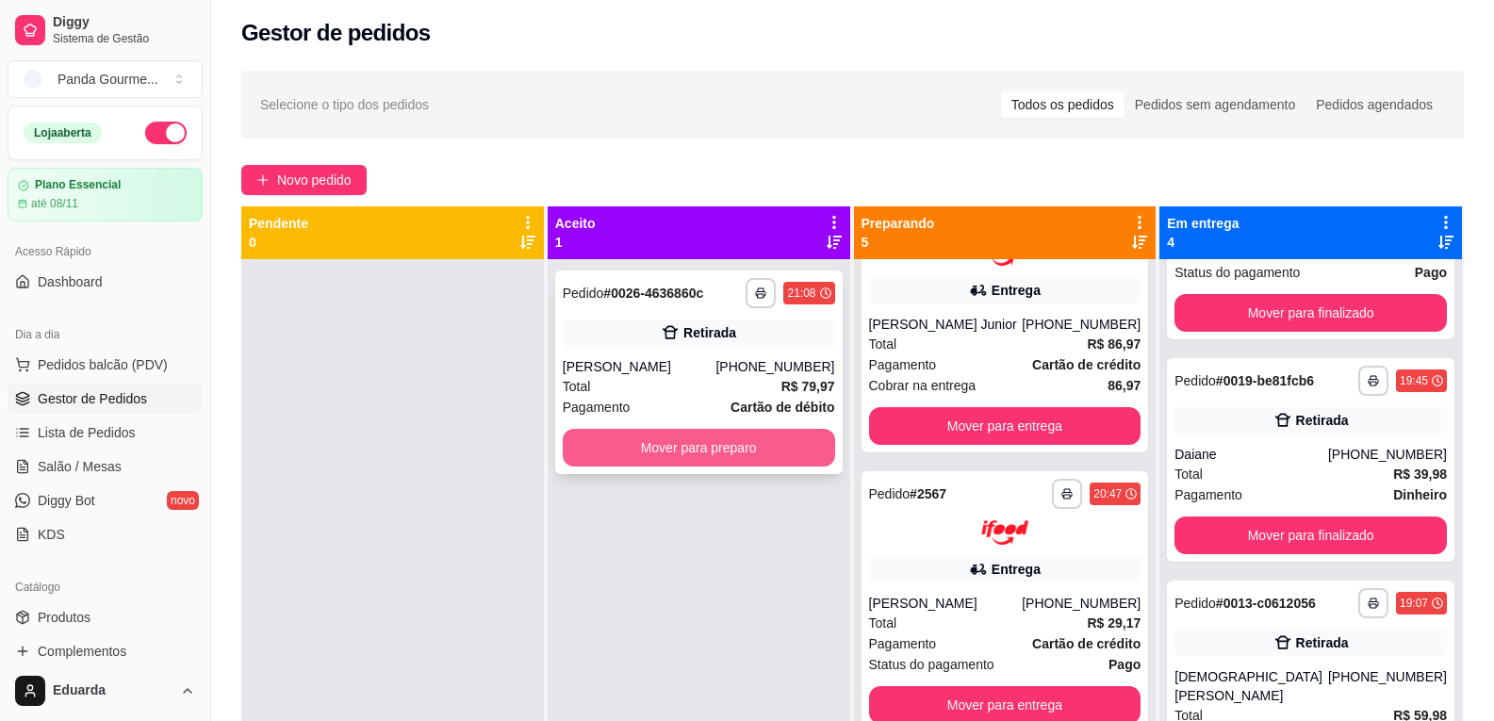
click at [690, 444] on button "Mover para preparo" at bounding box center [699, 448] width 272 height 38
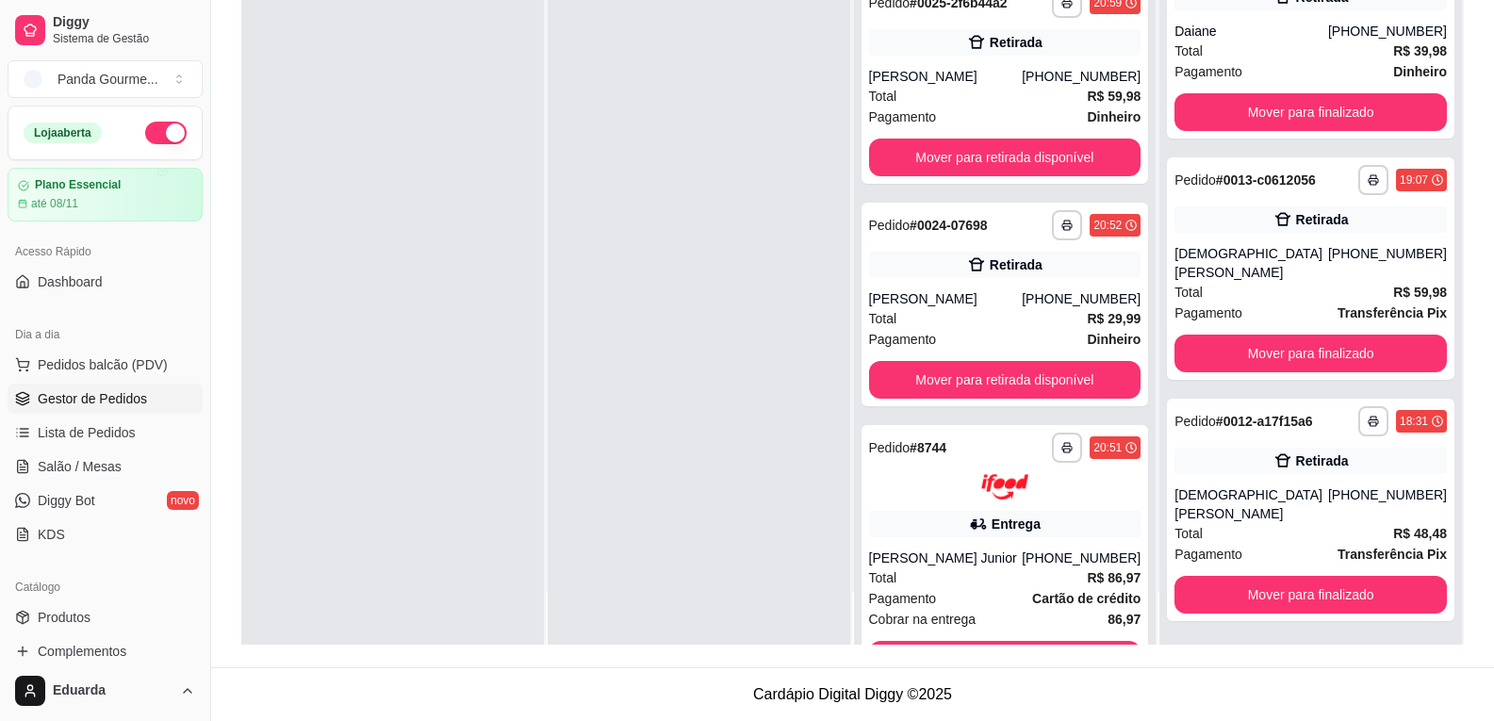
scroll to position [87, 0]
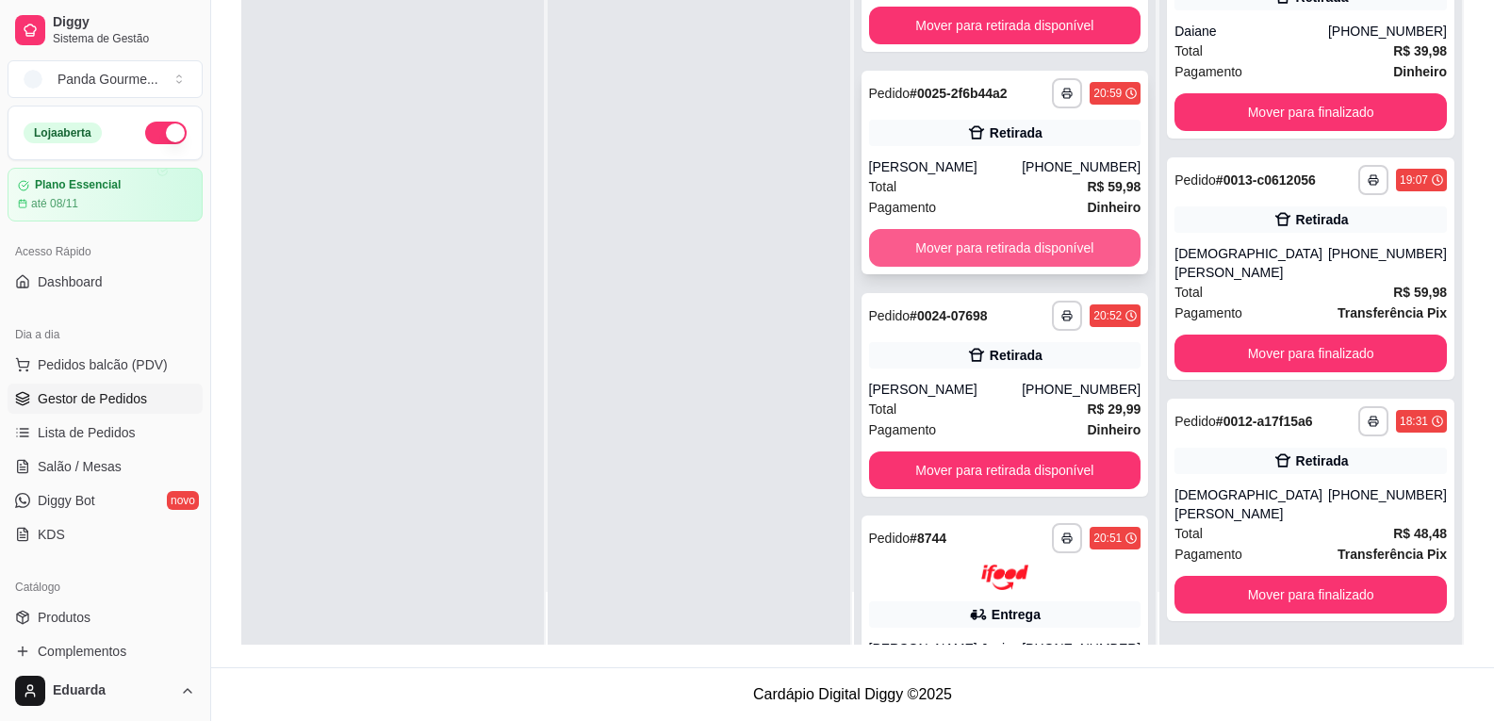
click at [1034, 252] on button "Mover para retirada disponível" at bounding box center [1005, 248] width 272 height 38
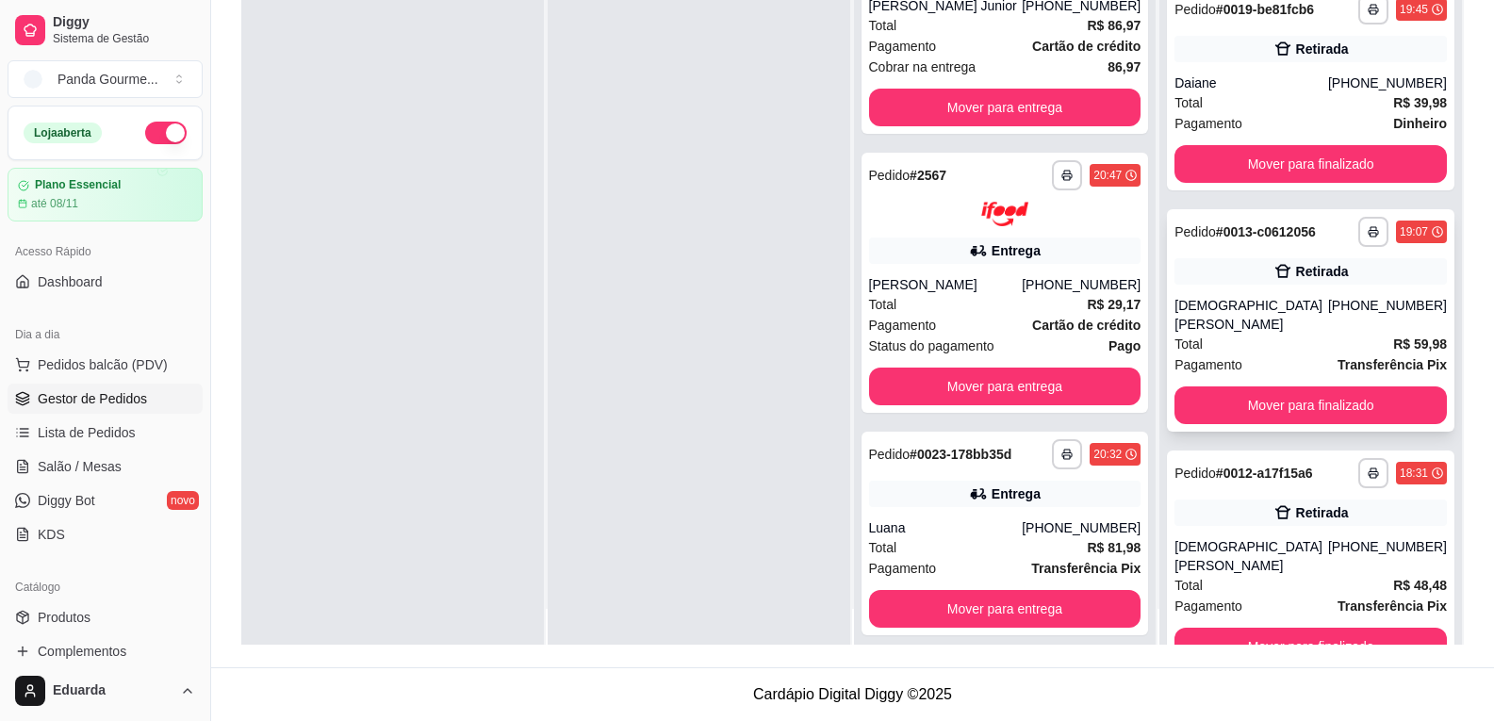
scroll to position [53, 0]
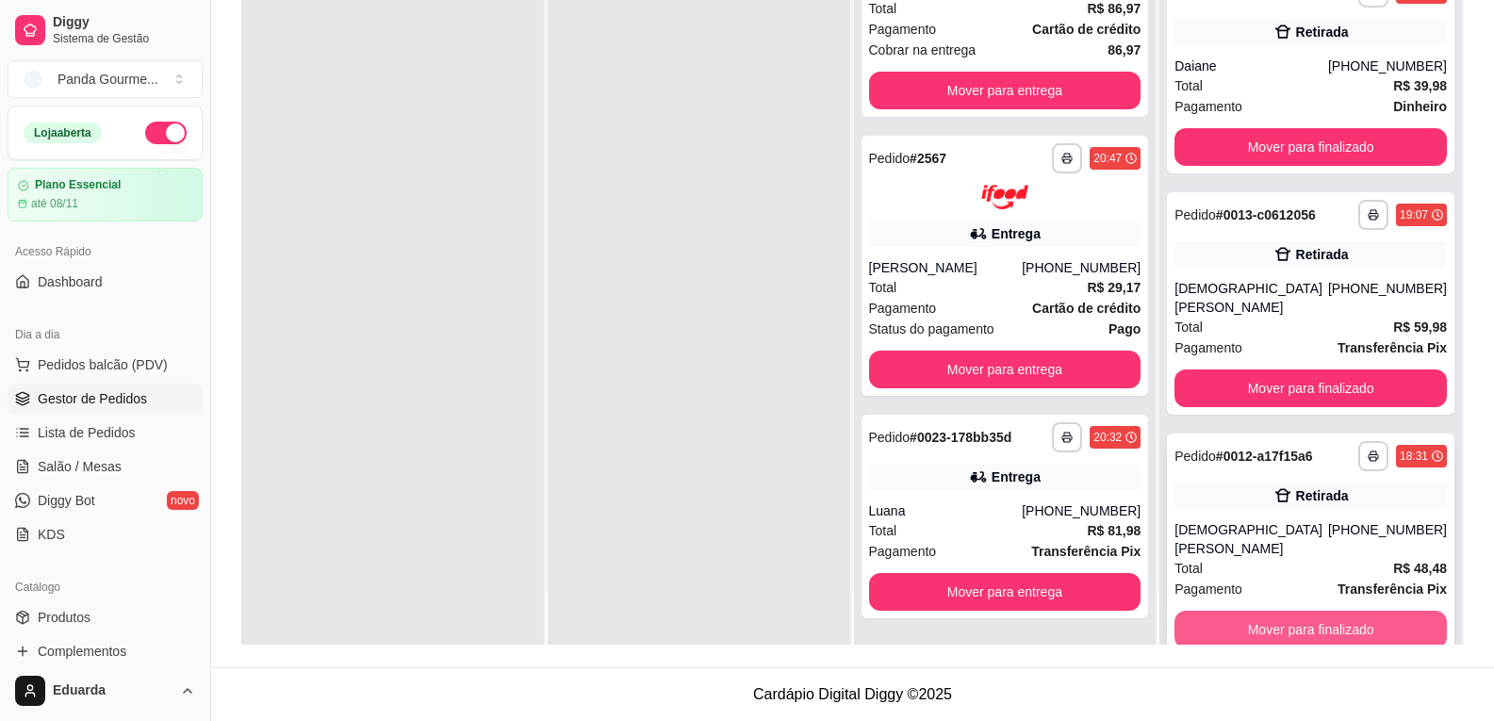
click at [1200, 611] on button "Mover para finalizado" at bounding box center [1310, 630] width 272 height 38
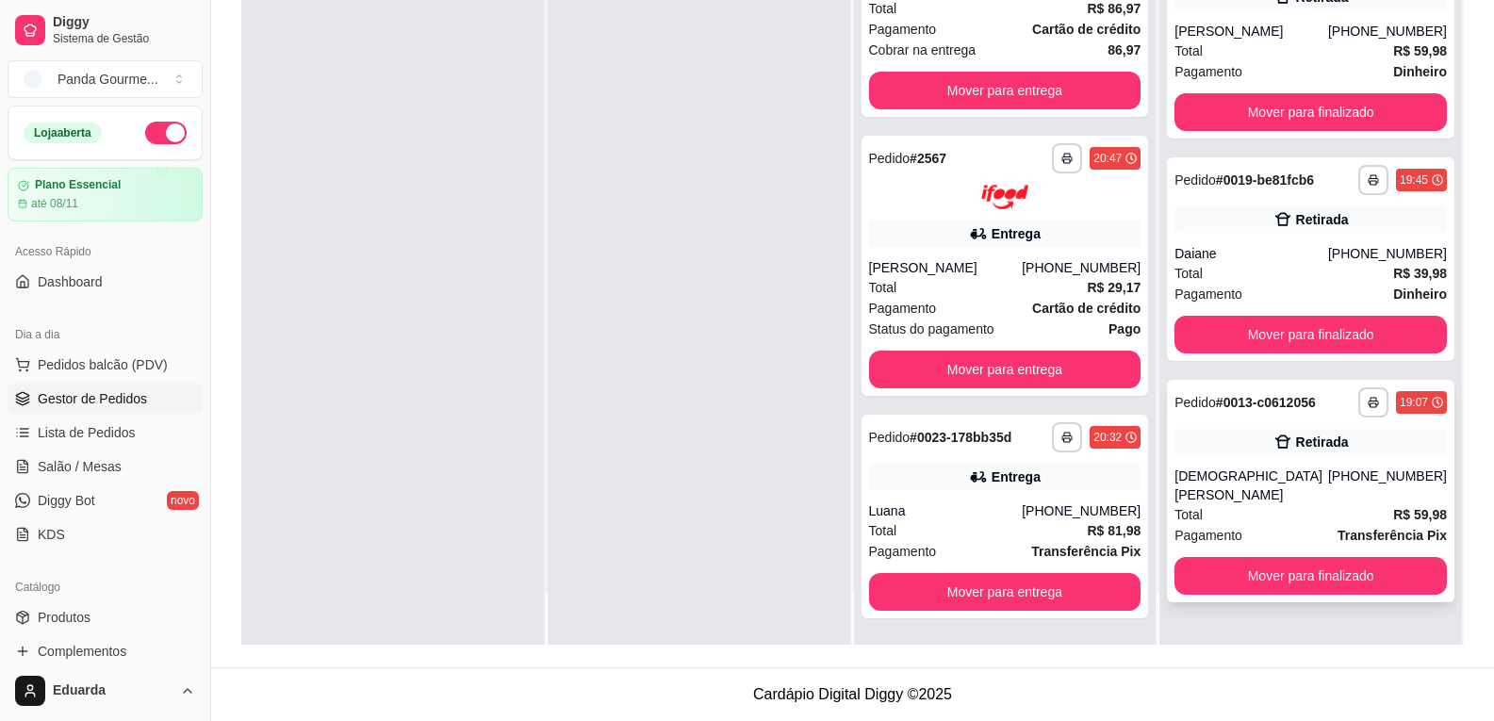
scroll to position [0, 0]
click at [1252, 561] on button "Mover para finalizado" at bounding box center [1310, 576] width 272 height 38
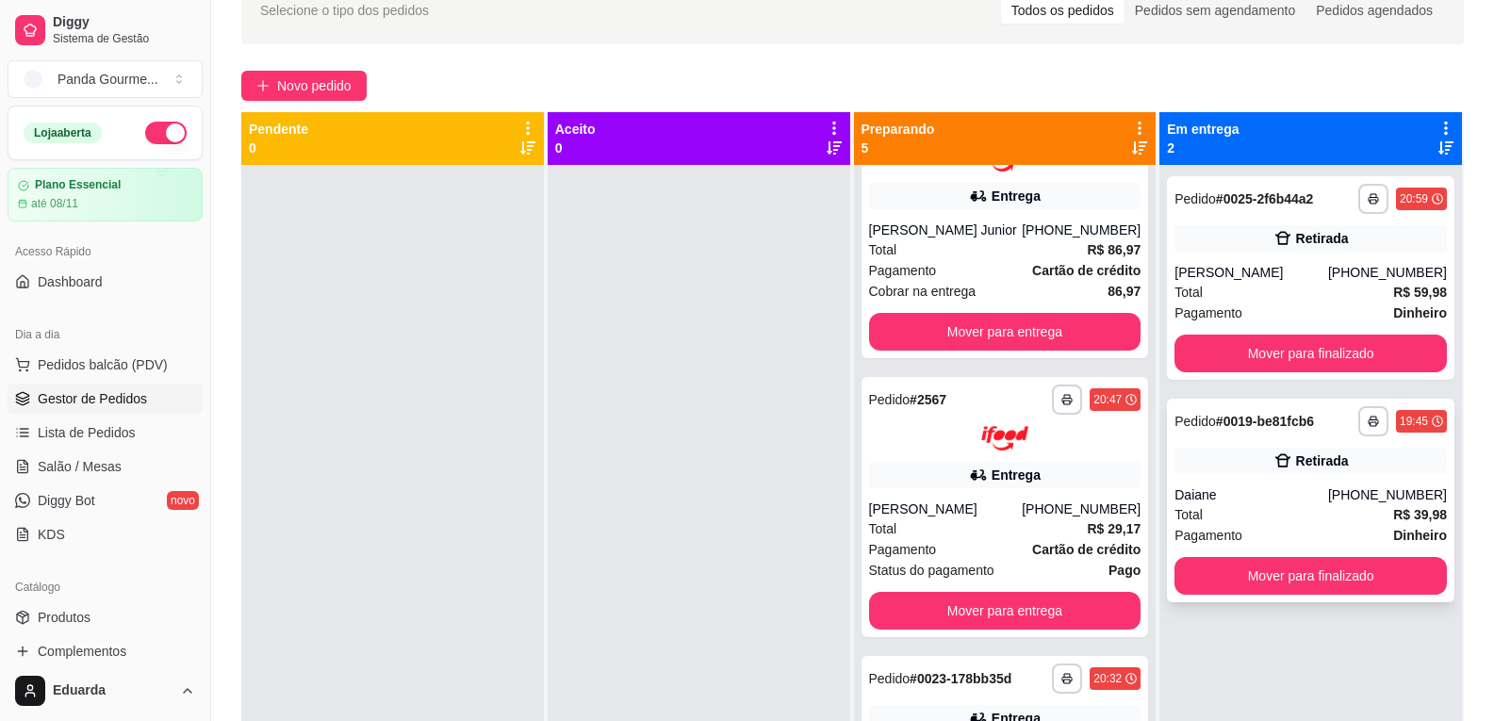
scroll to position [5, 0]
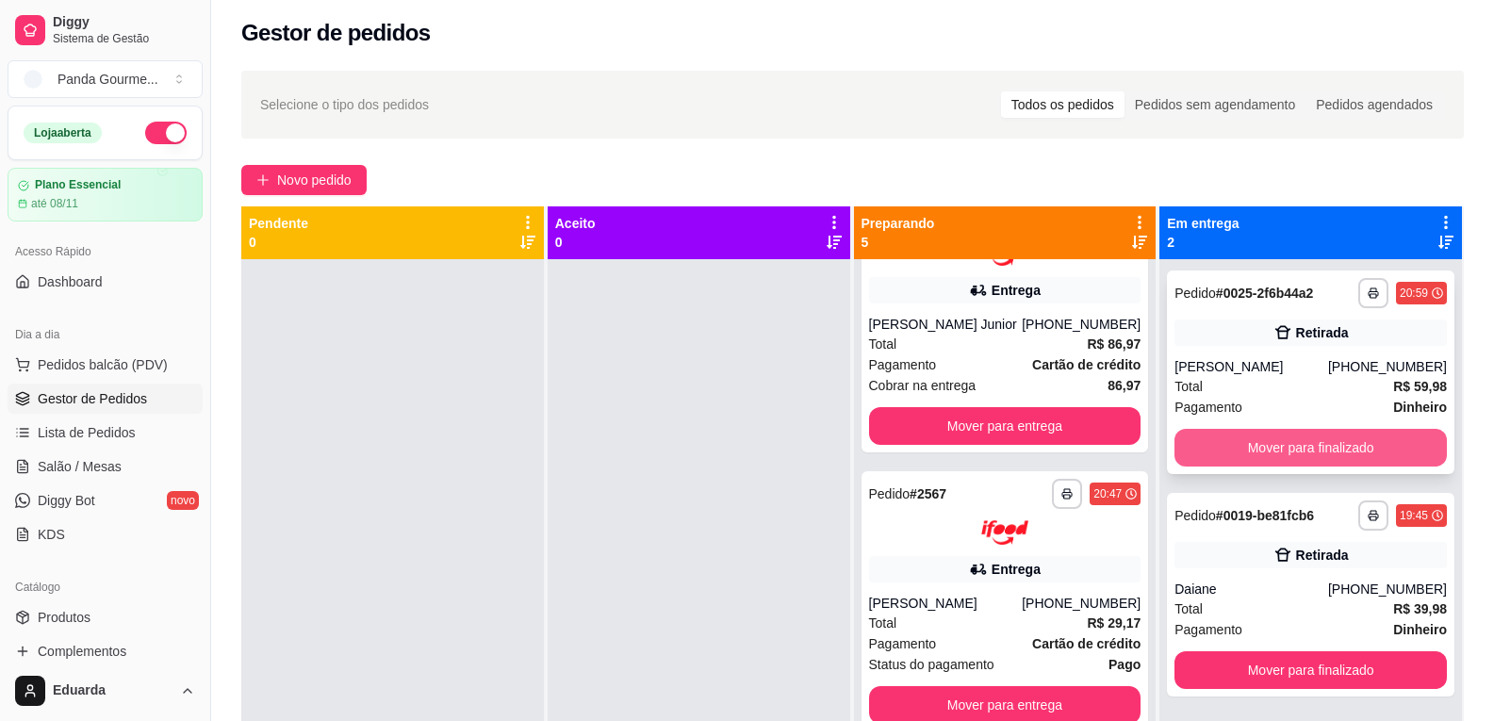
click at [1353, 453] on button "Mover para finalizado" at bounding box center [1310, 448] width 272 height 38
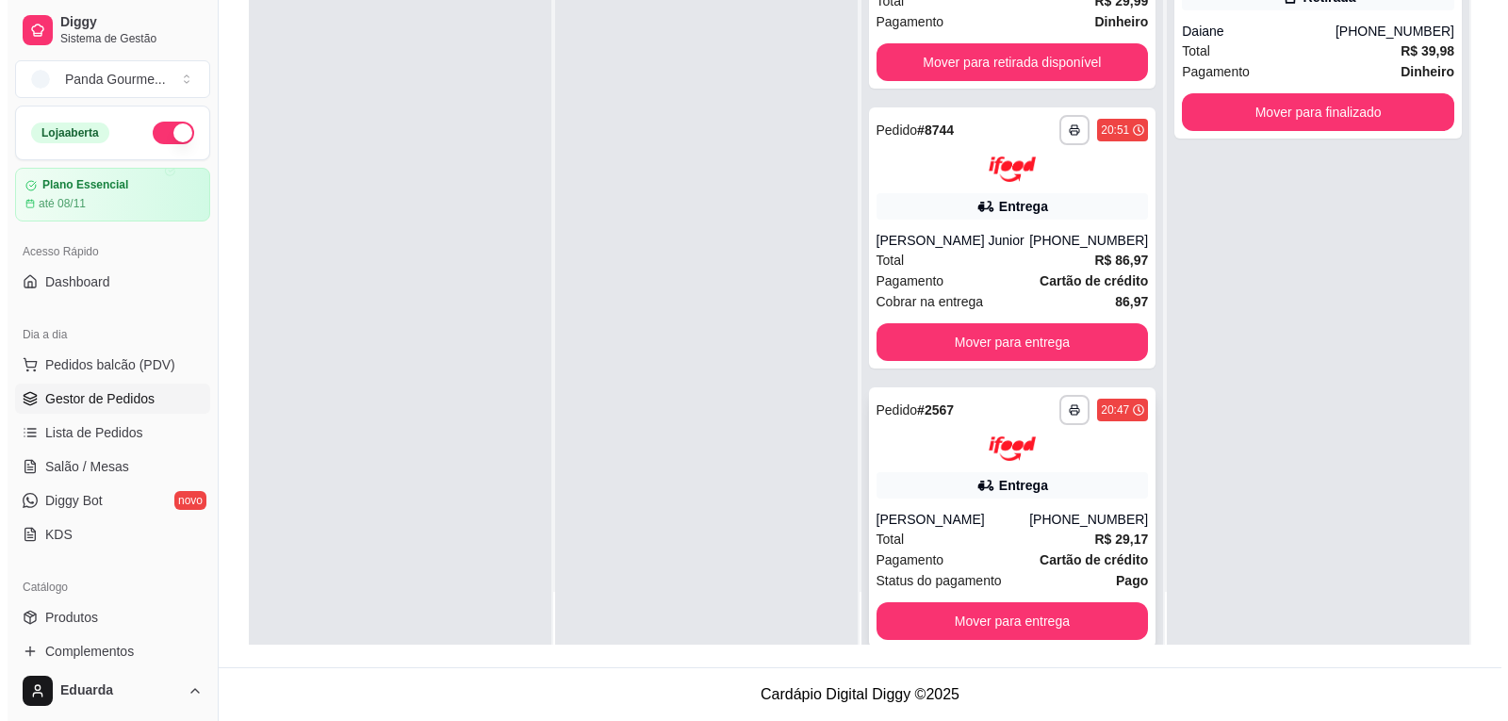
scroll to position [241, 0]
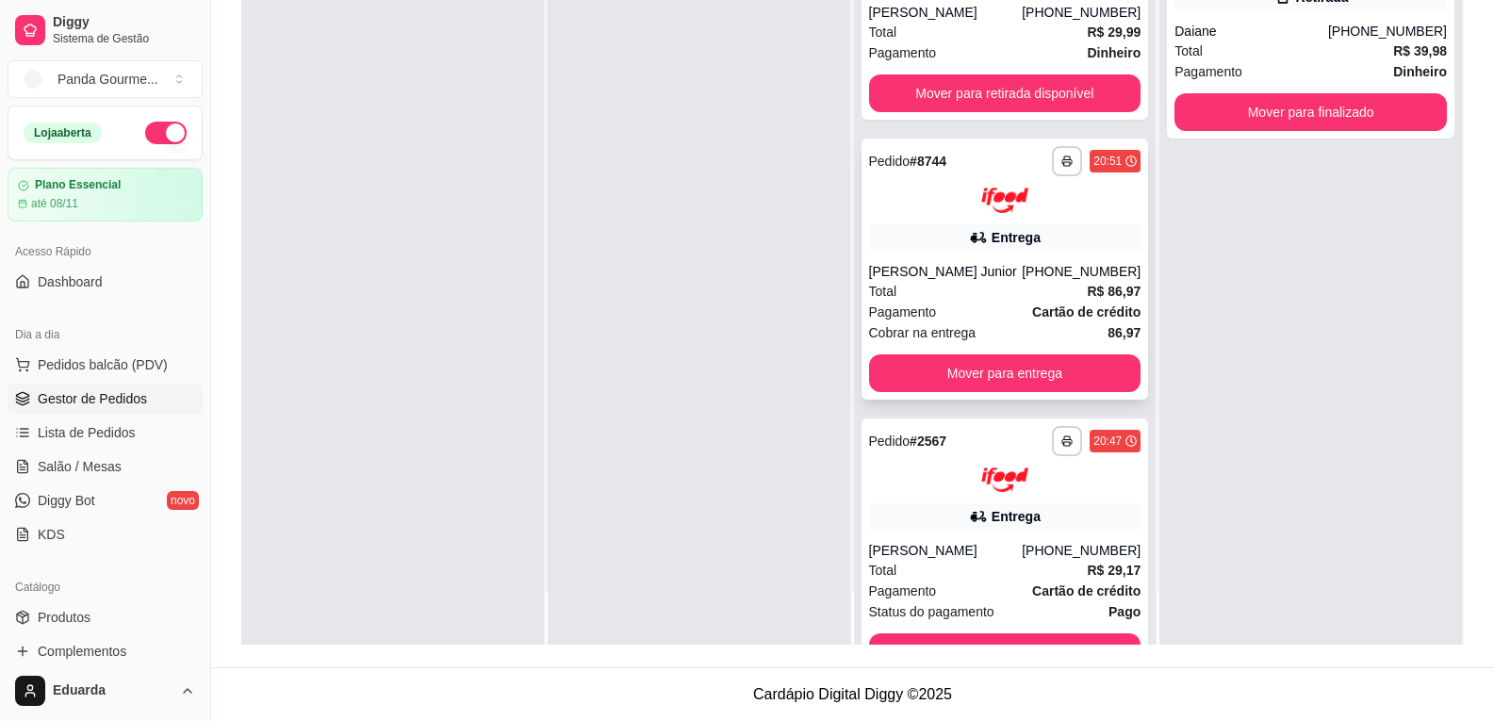
click at [1008, 270] on div "[PERSON_NAME] Junior" at bounding box center [946, 271] width 154 height 19
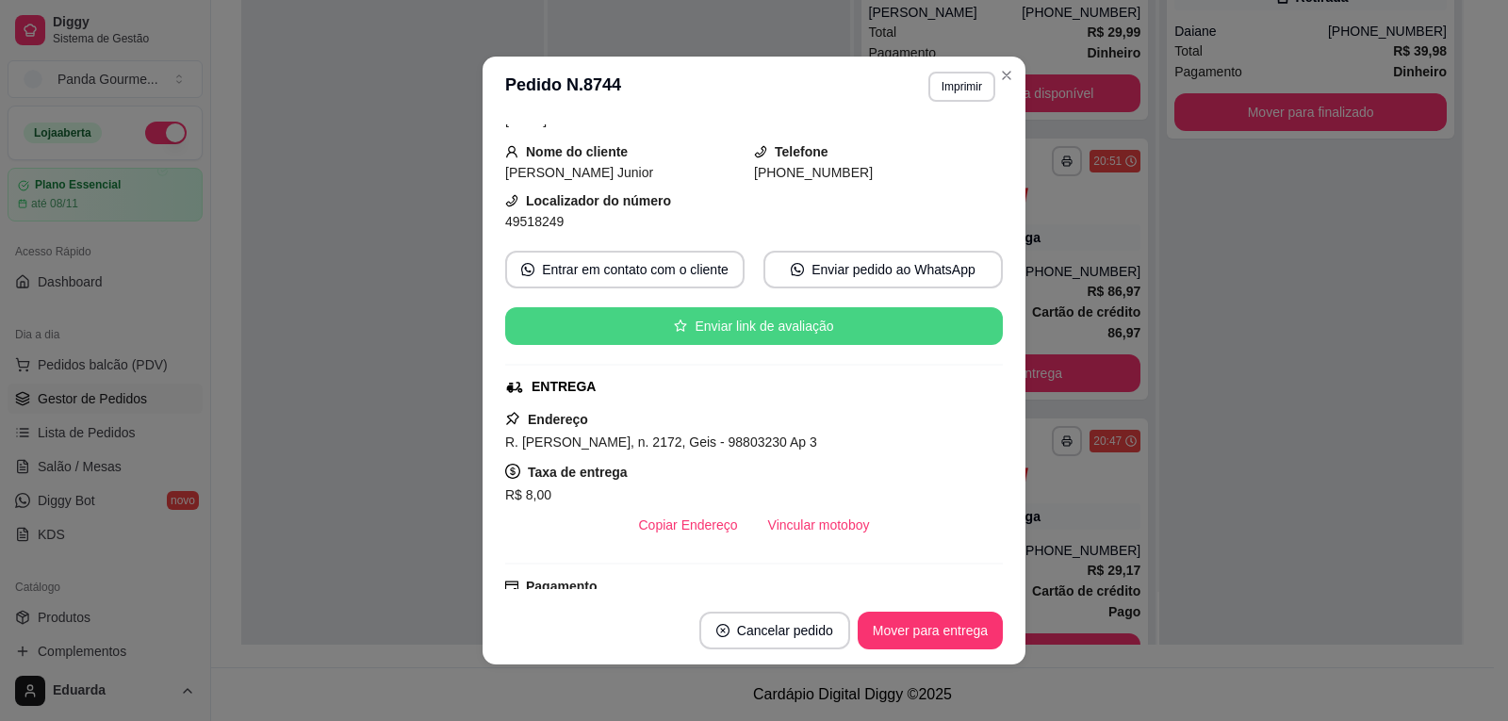
scroll to position [283, 0]
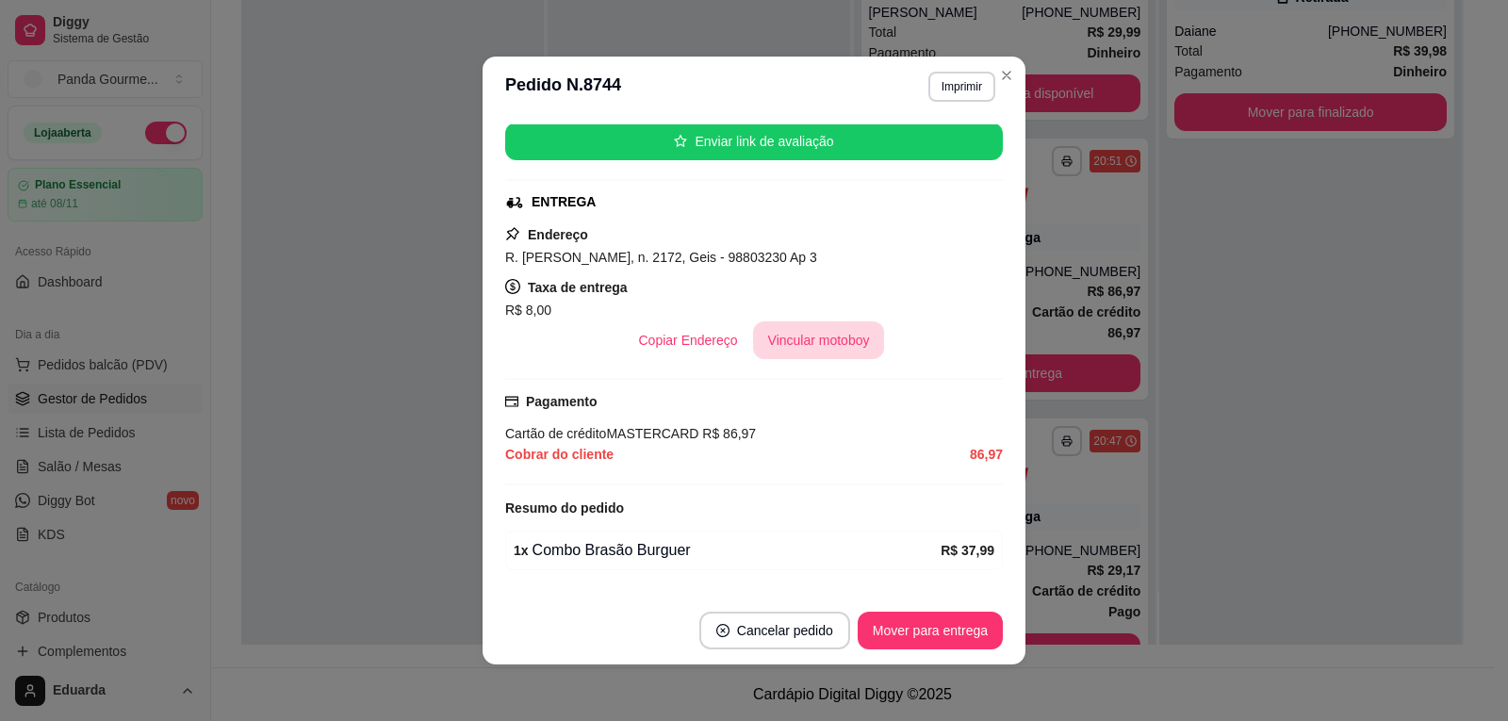
click at [831, 347] on button "Vincular motoboy" at bounding box center [819, 340] width 132 height 38
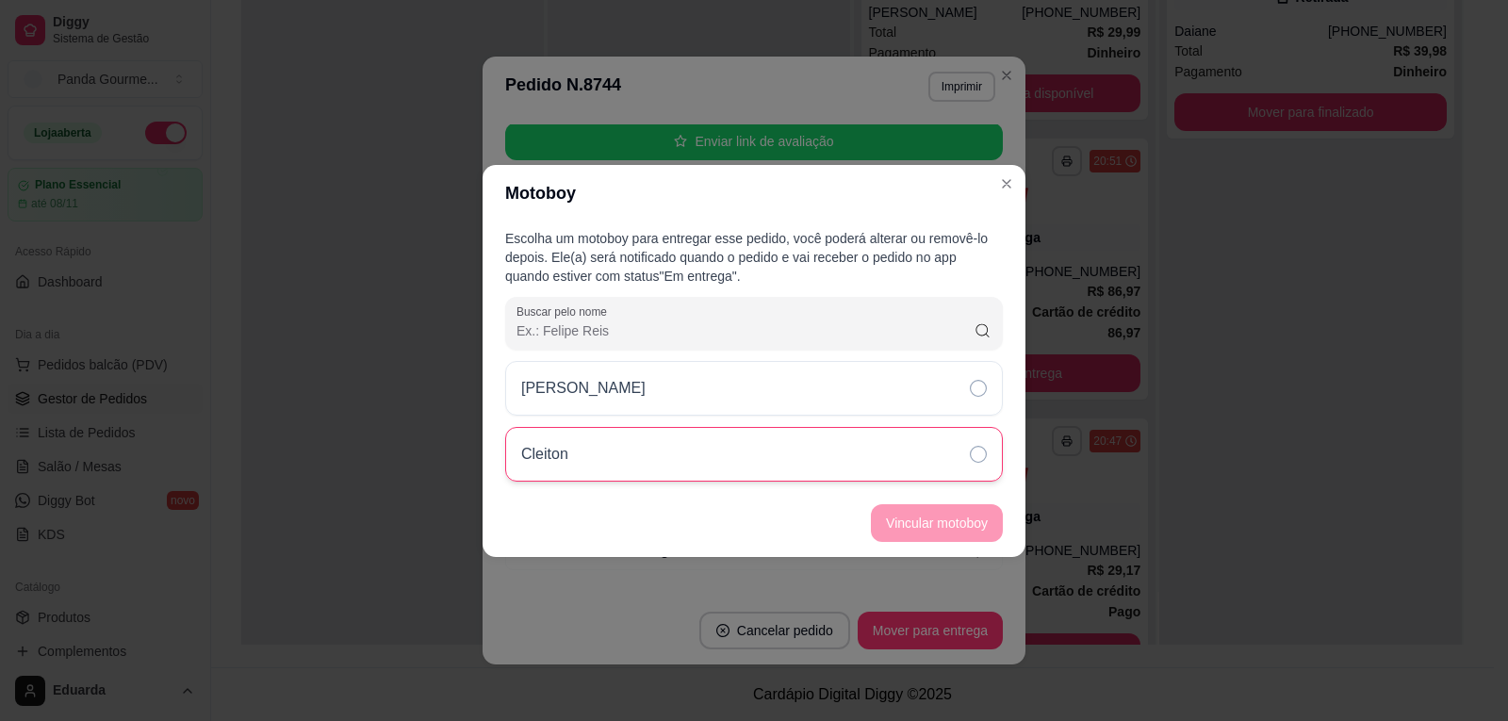
click at [711, 473] on div "Cleiton" at bounding box center [754, 454] width 498 height 55
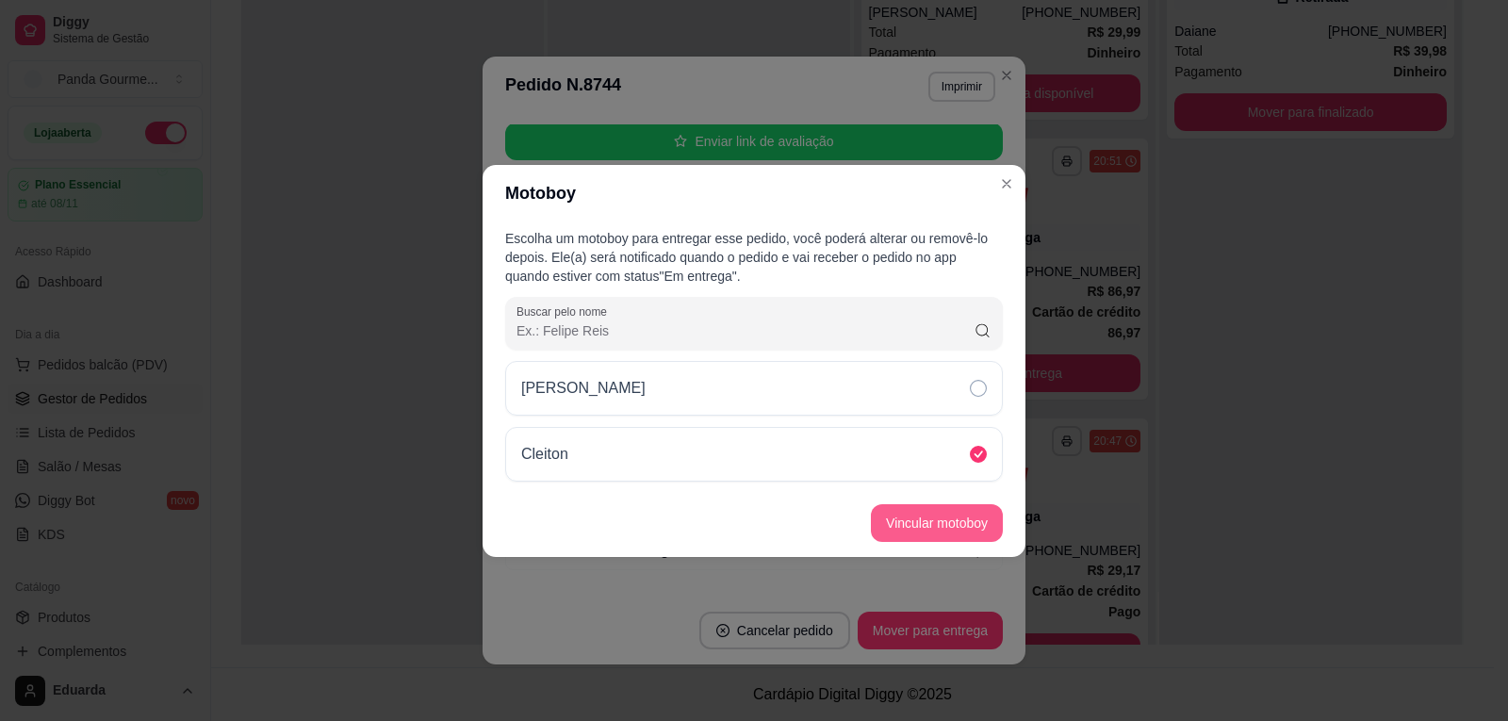
click at [935, 523] on button "Vincular motoboy" at bounding box center [937, 523] width 132 height 38
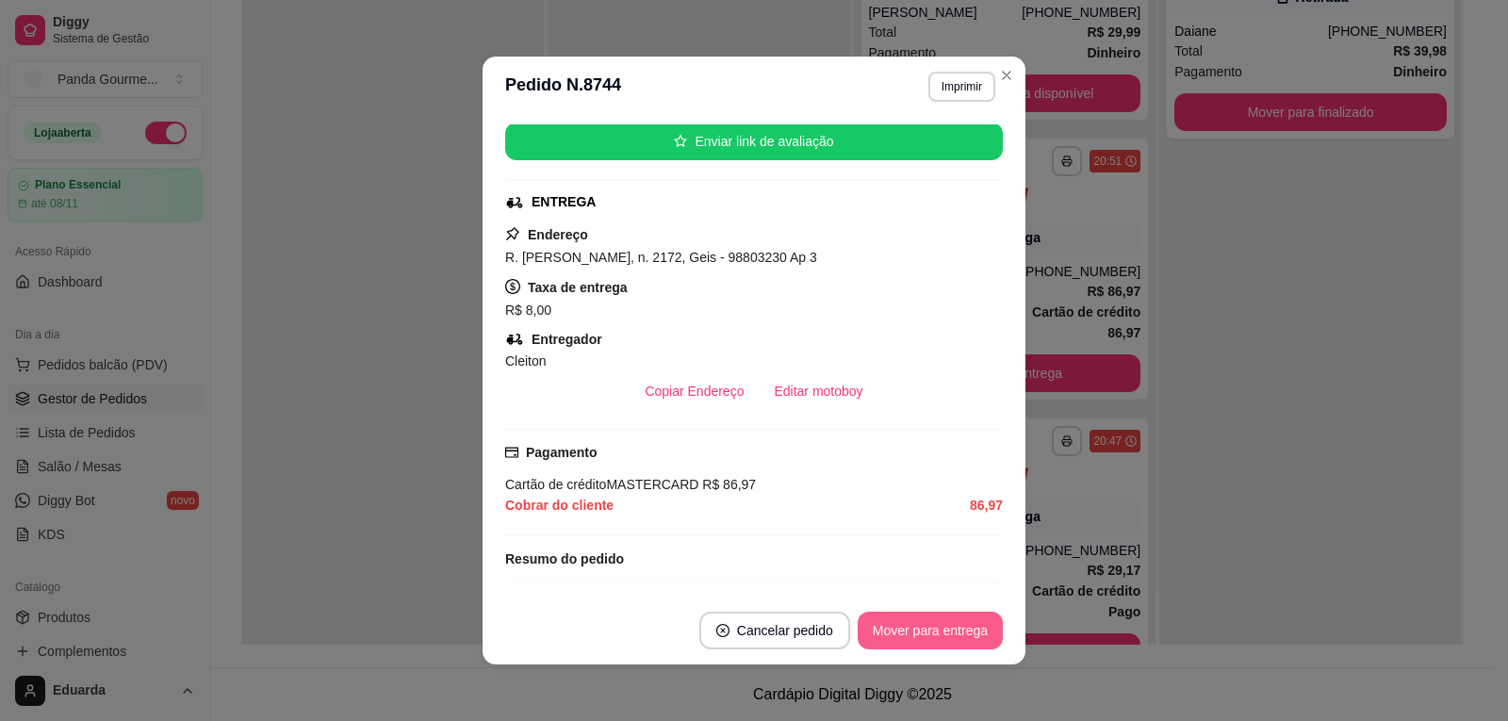
click at [944, 620] on button "Mover para entrega" at bounding box center [930, 631] width 145 height 38
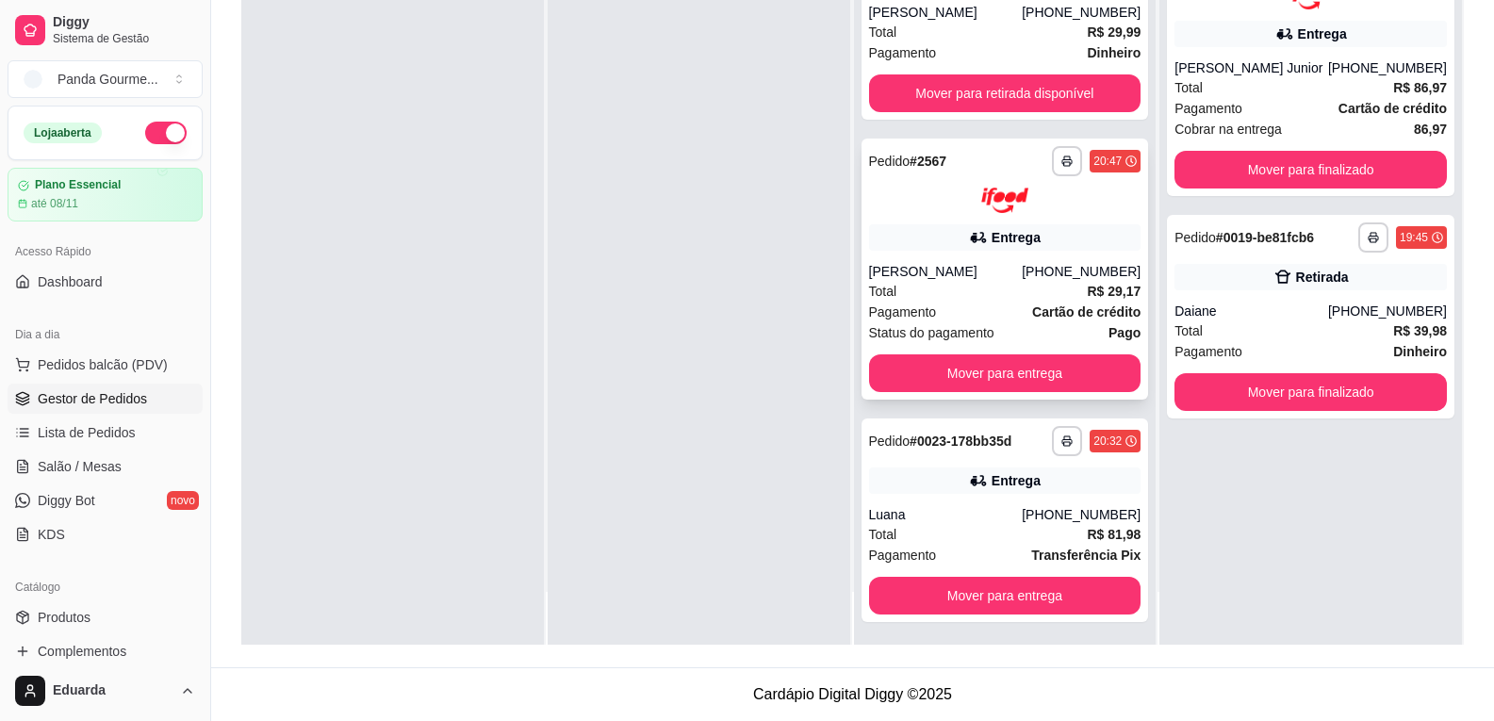
click at [982, 199] on img at bounding box center [1004, 200] width 47 height 25
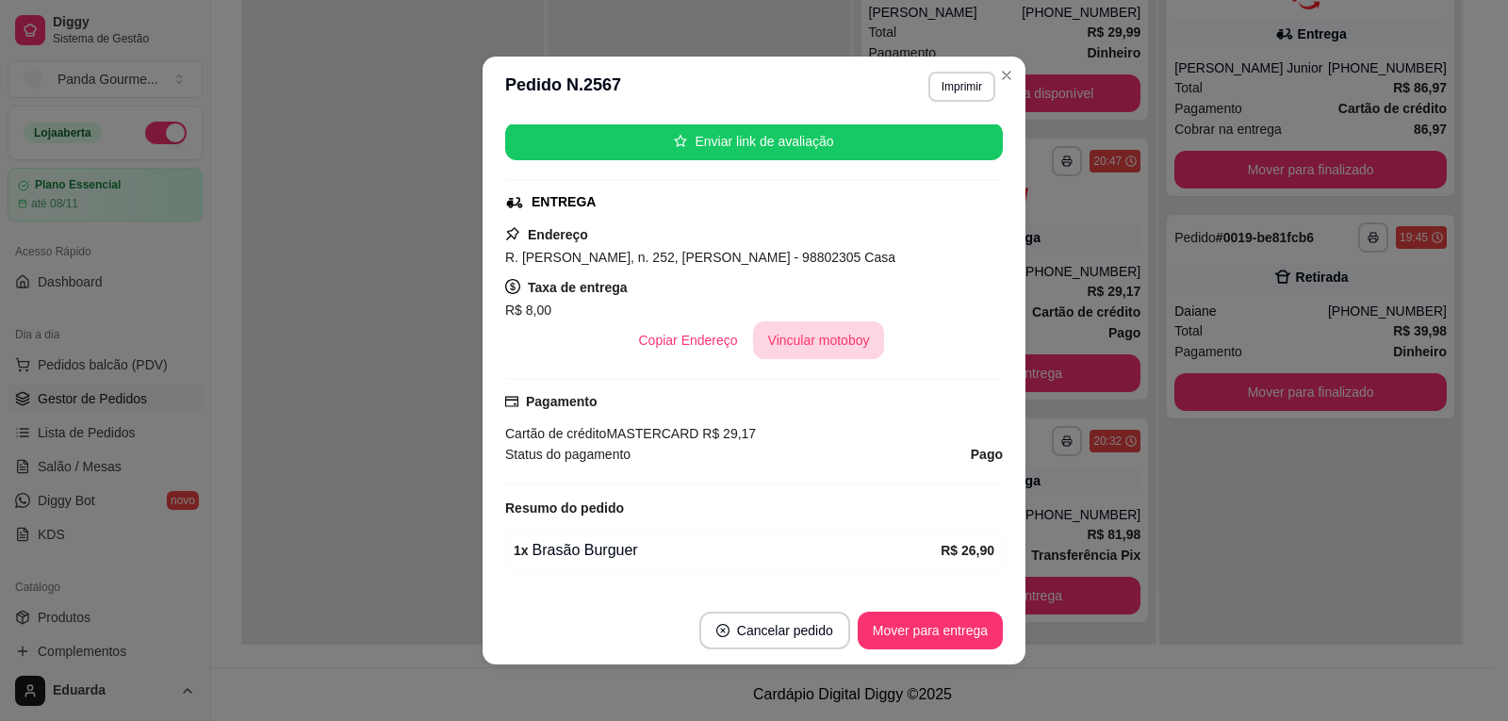
click at [841, 336] on button "Vincular motoboy" at bounding box center [819, 340] width 132 height 38
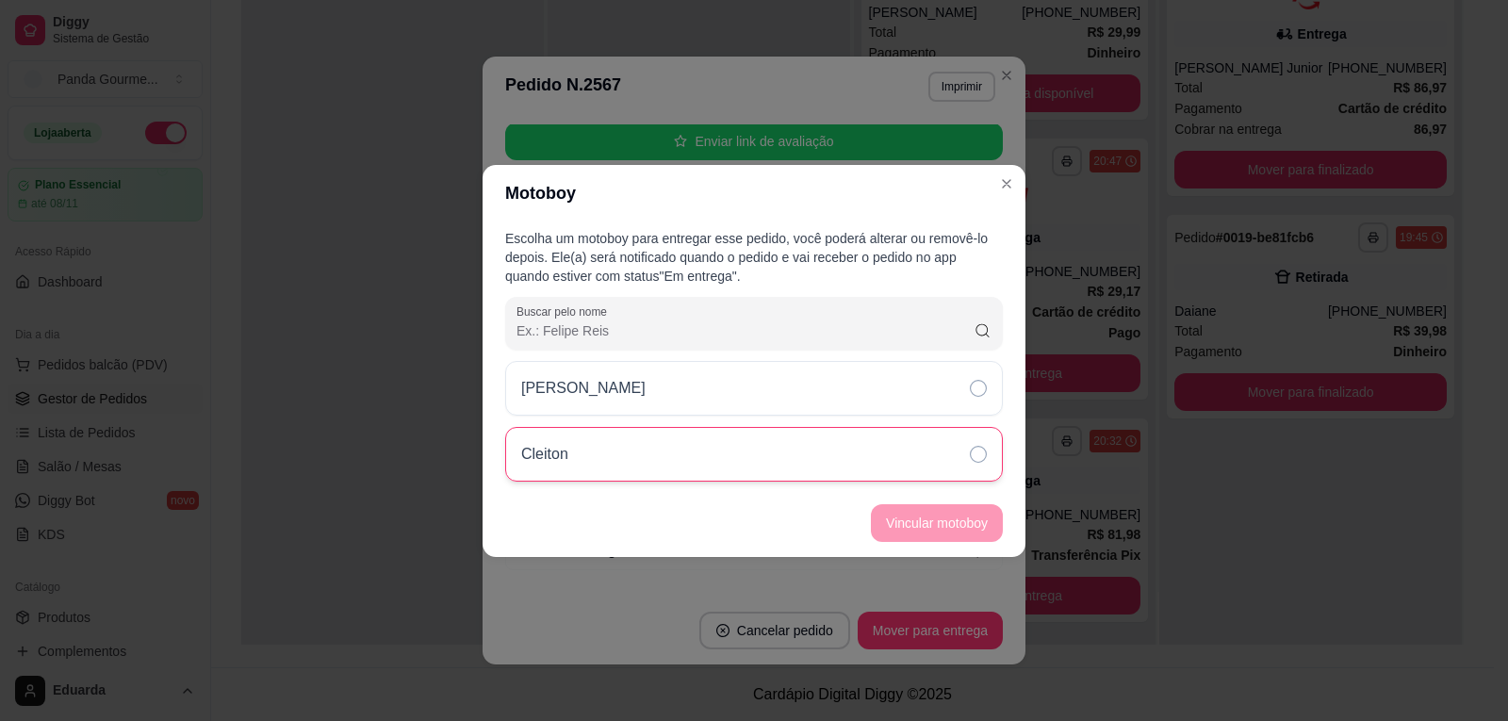
click at [746, 456] on div "Cleiton" at bounding box center [754, 454] width 498 height 55
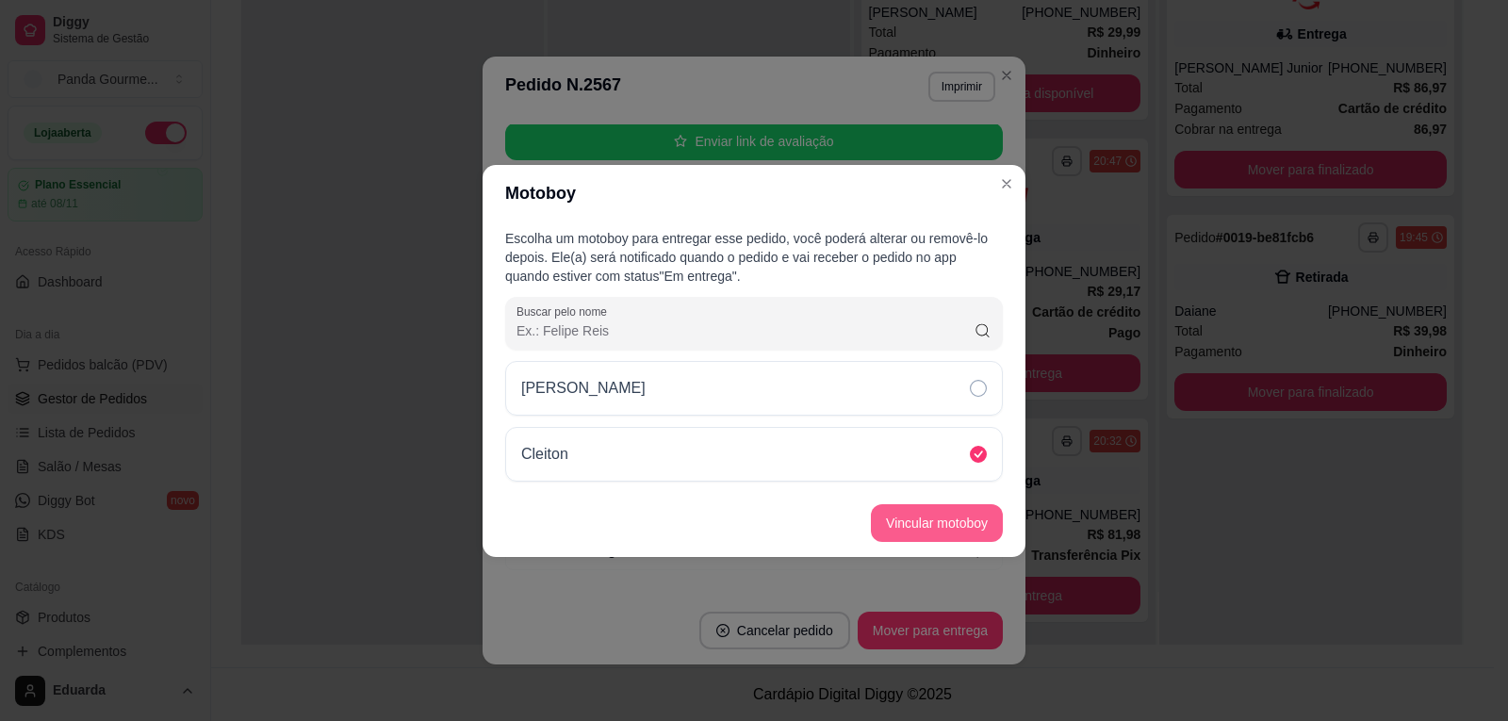
click at [935, 516] on button "Vincular motoboy" at bounding box center [937, 523] width 132 height 38
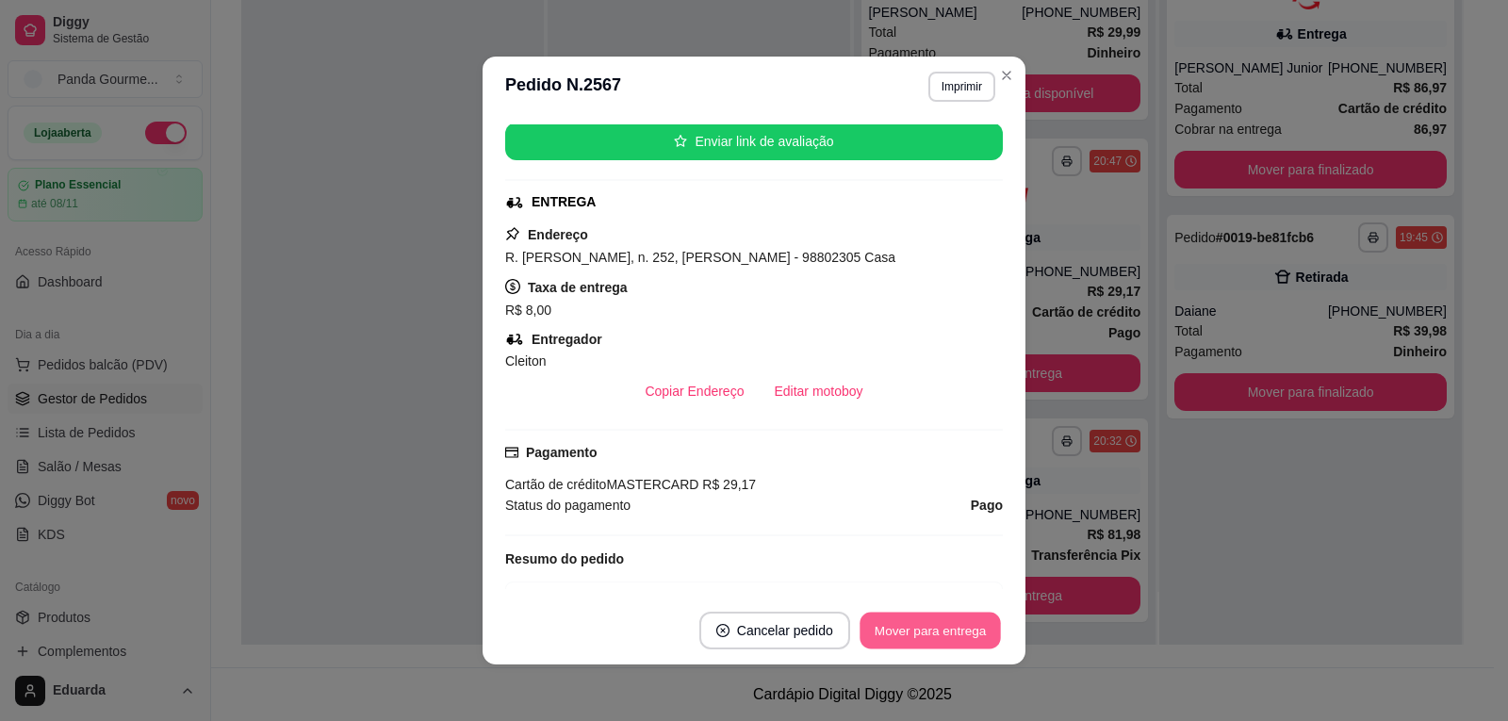
click at [928, 631] on button "Mover para entrega" at bounding box center [930, 631] width 141 height 37
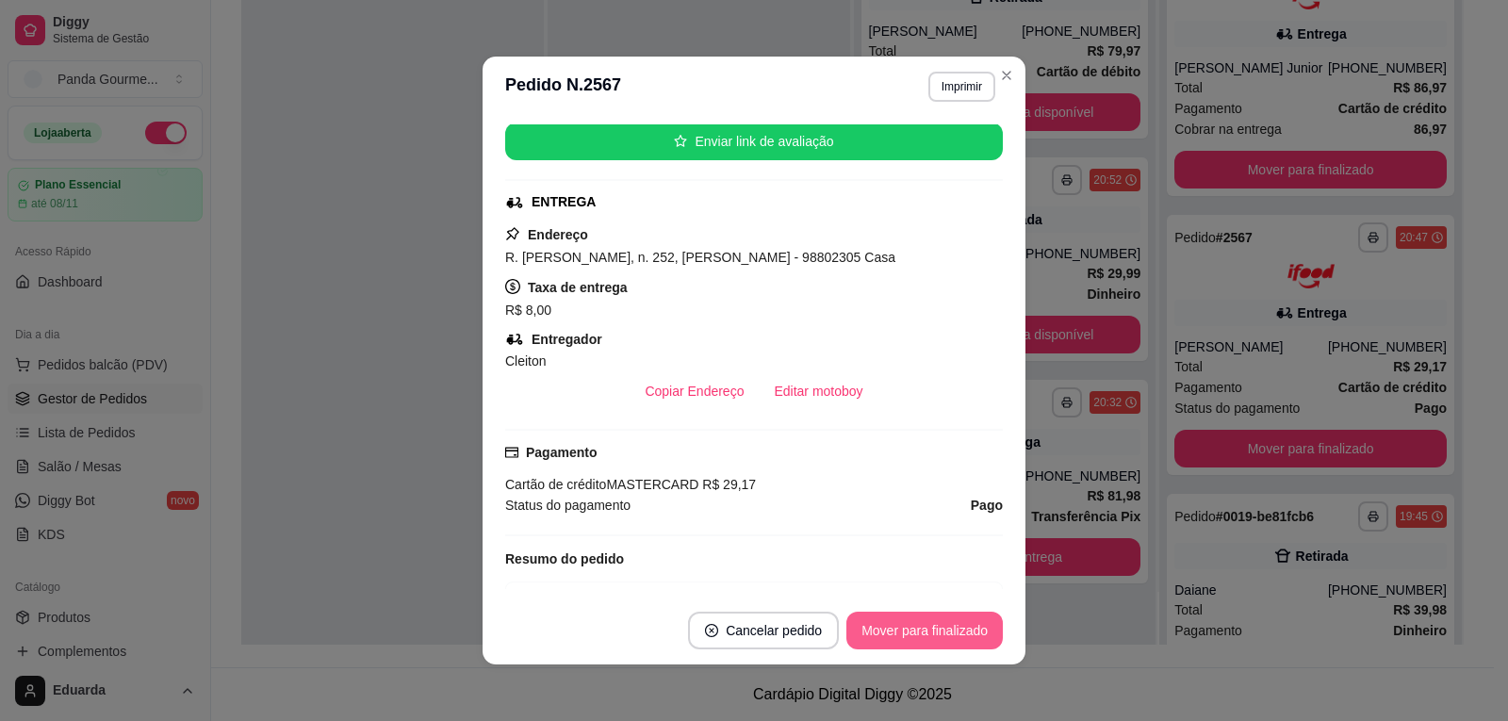
scroll to position [0, 0]
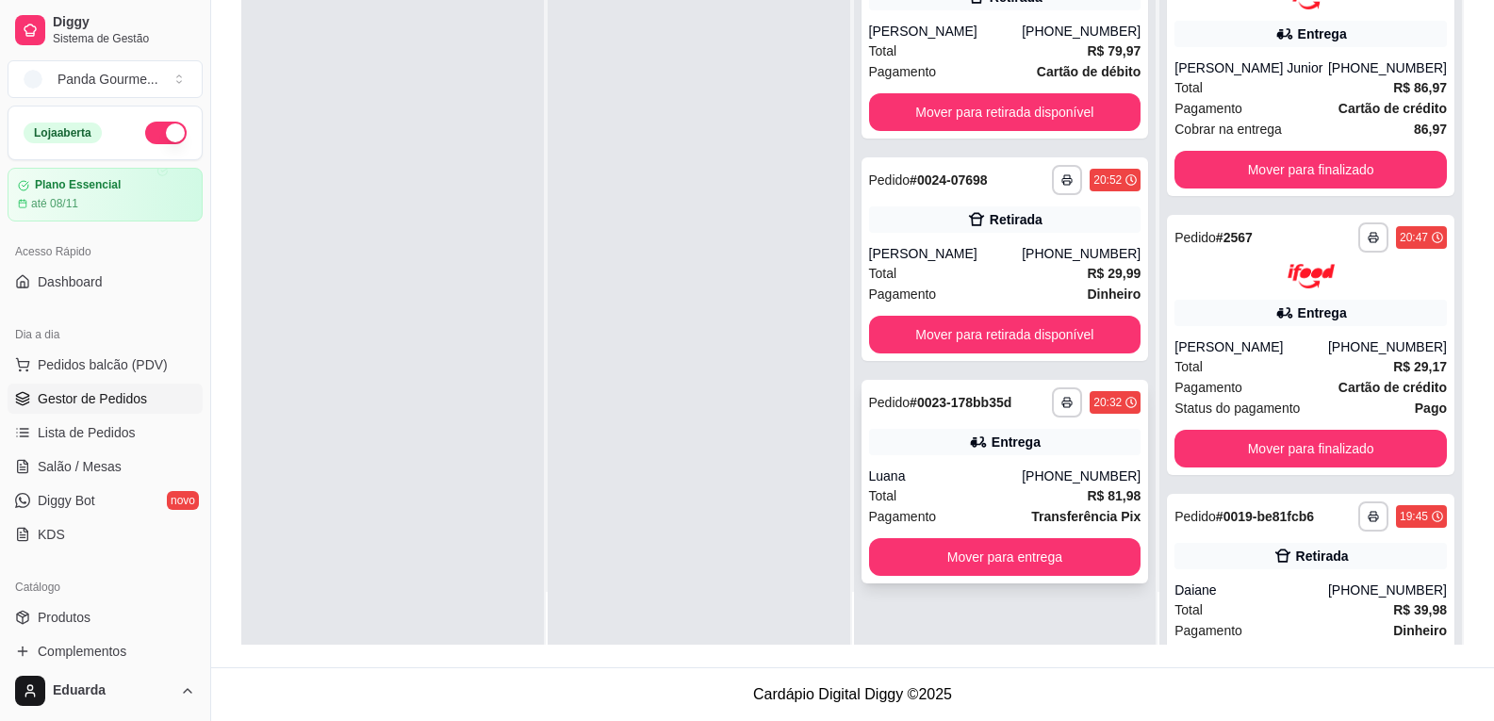
click at [956, 473] on div "Luana" at bounding box center [946, 476] width 154 height 19
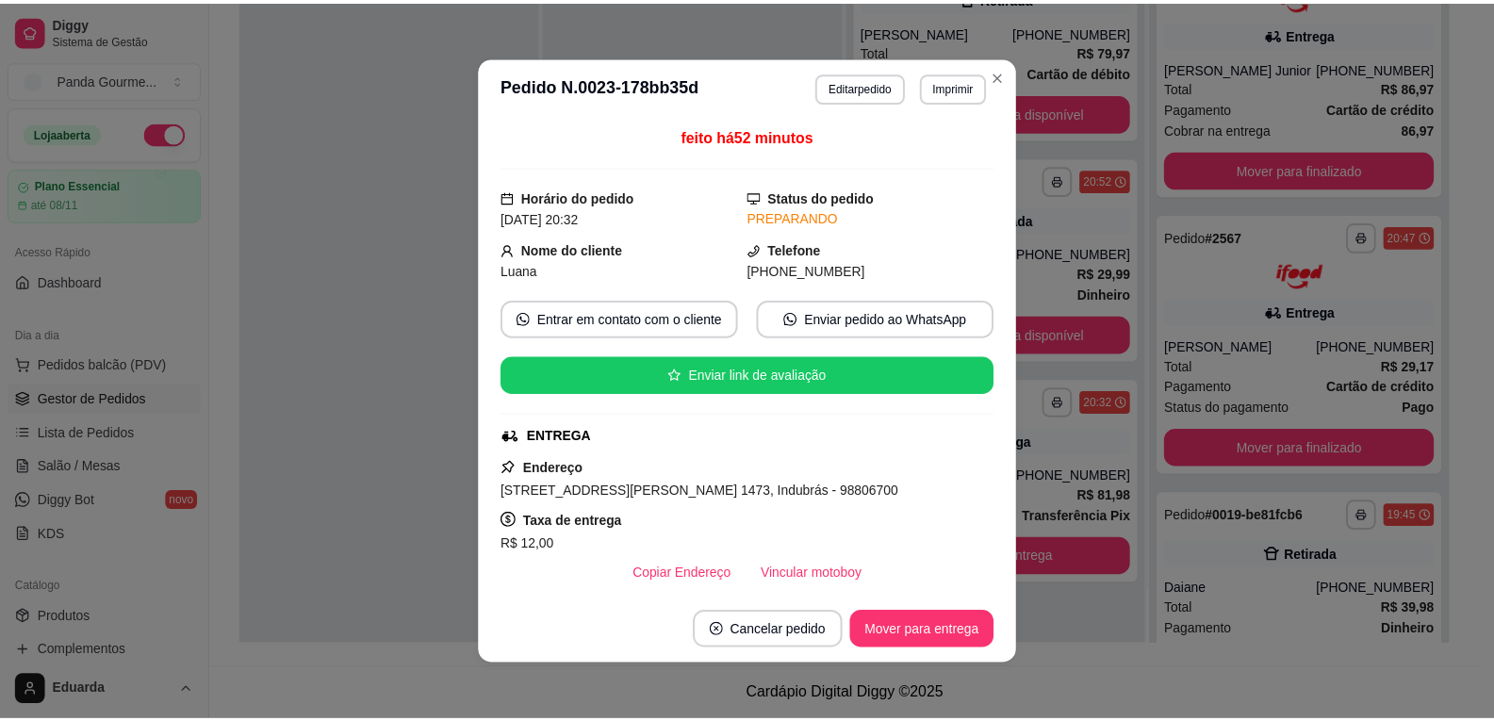
scroll to position [188, 0]
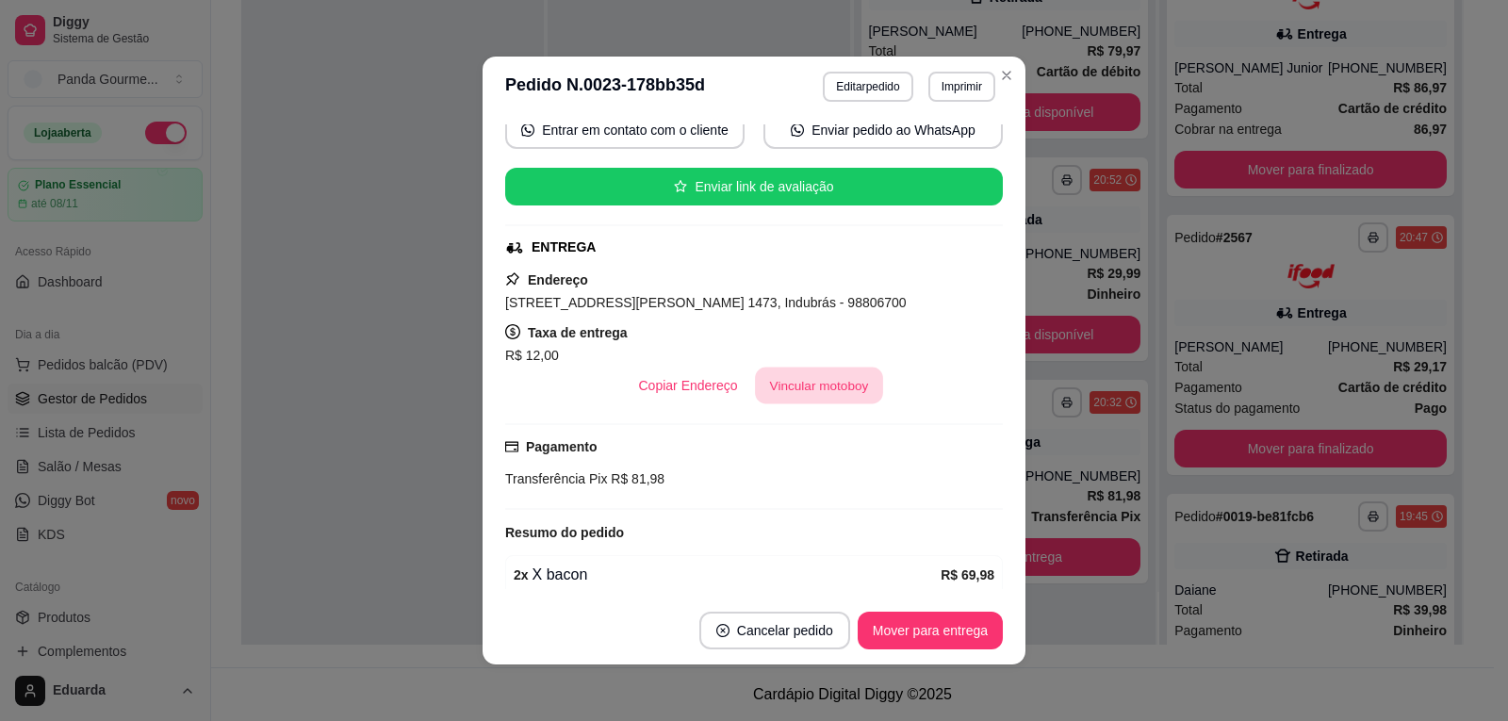
click at [798, 383] on button "Vincular motoboy" at bounding box center [819, 386] width 128 height 37
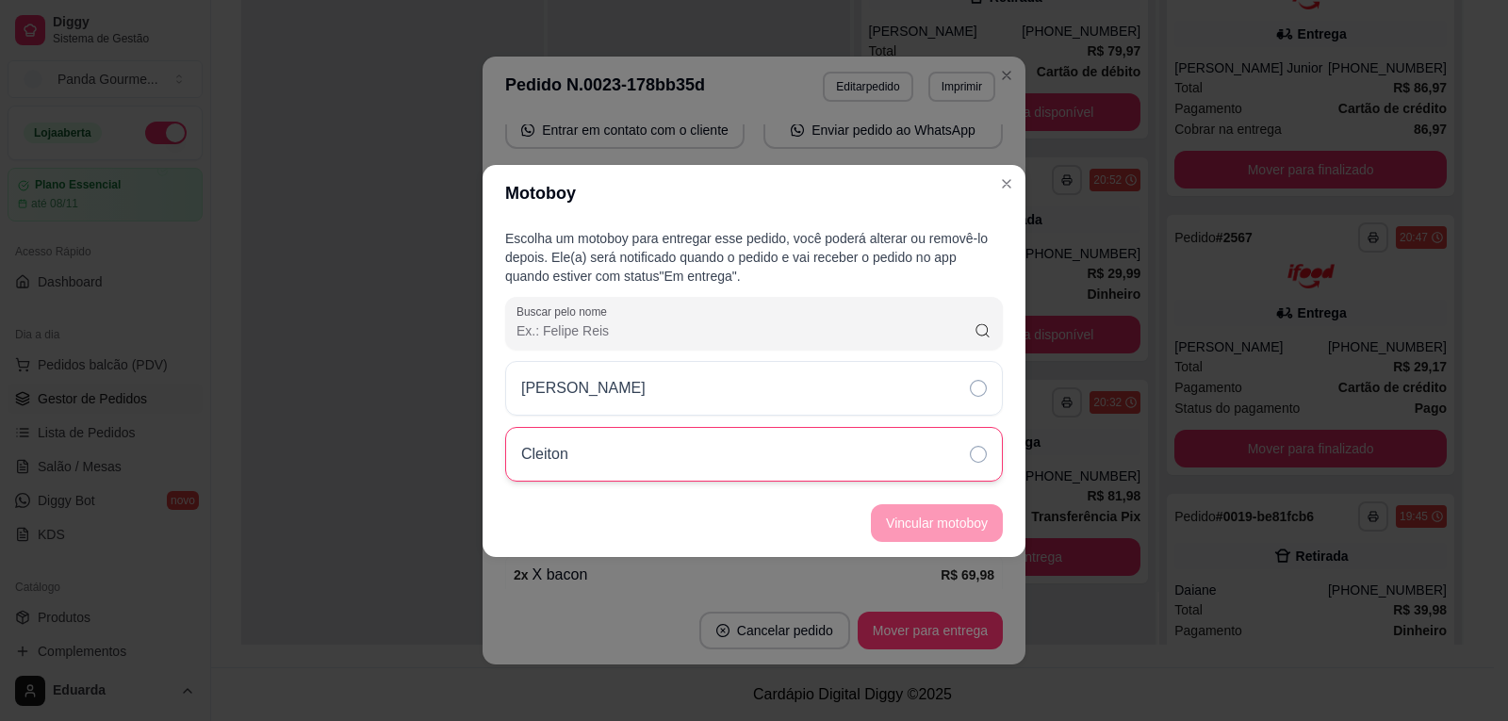
click at [784, 454] on div "Cleiton" at bounding box center [754, 454] width 498 height 55
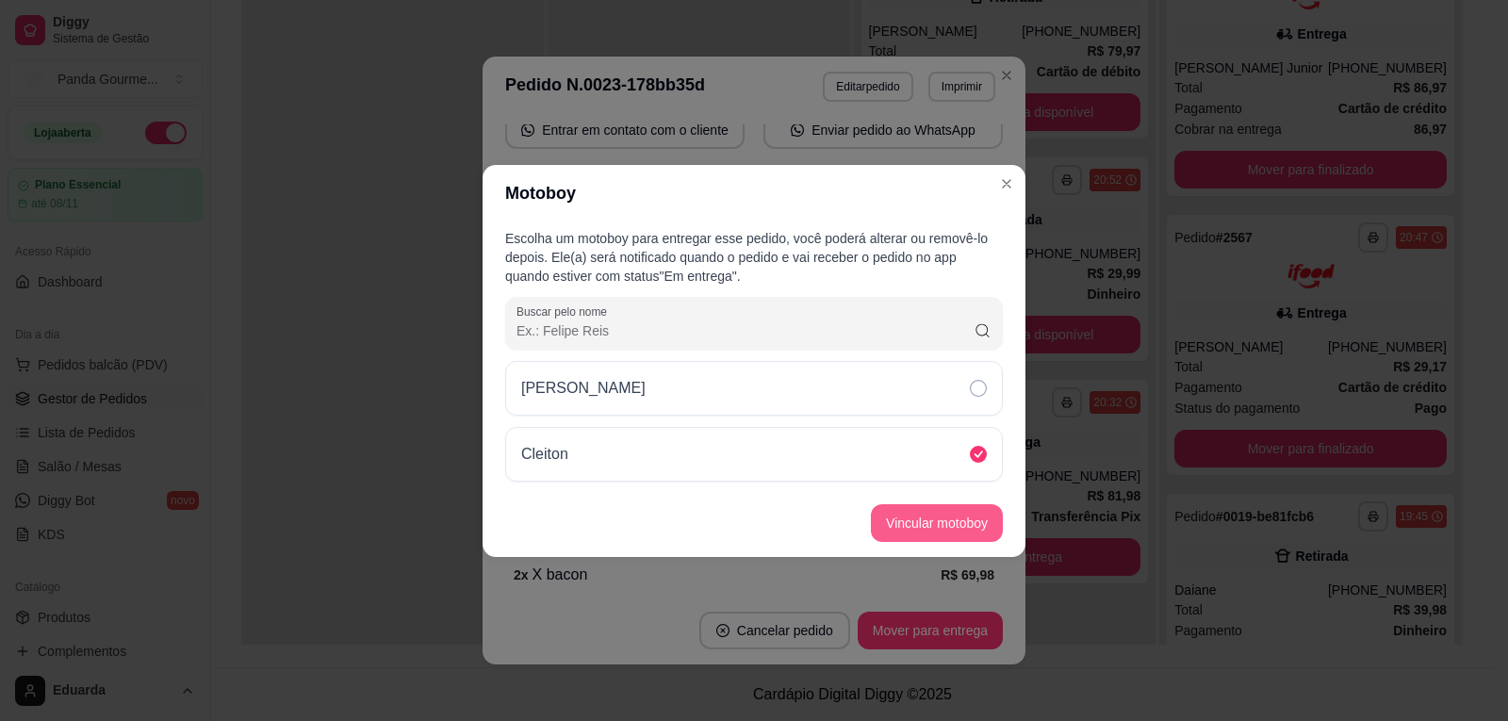
click at [929, 519] on button "Vincular motoboy" at bounding box center [937, 523] width 132 height 38
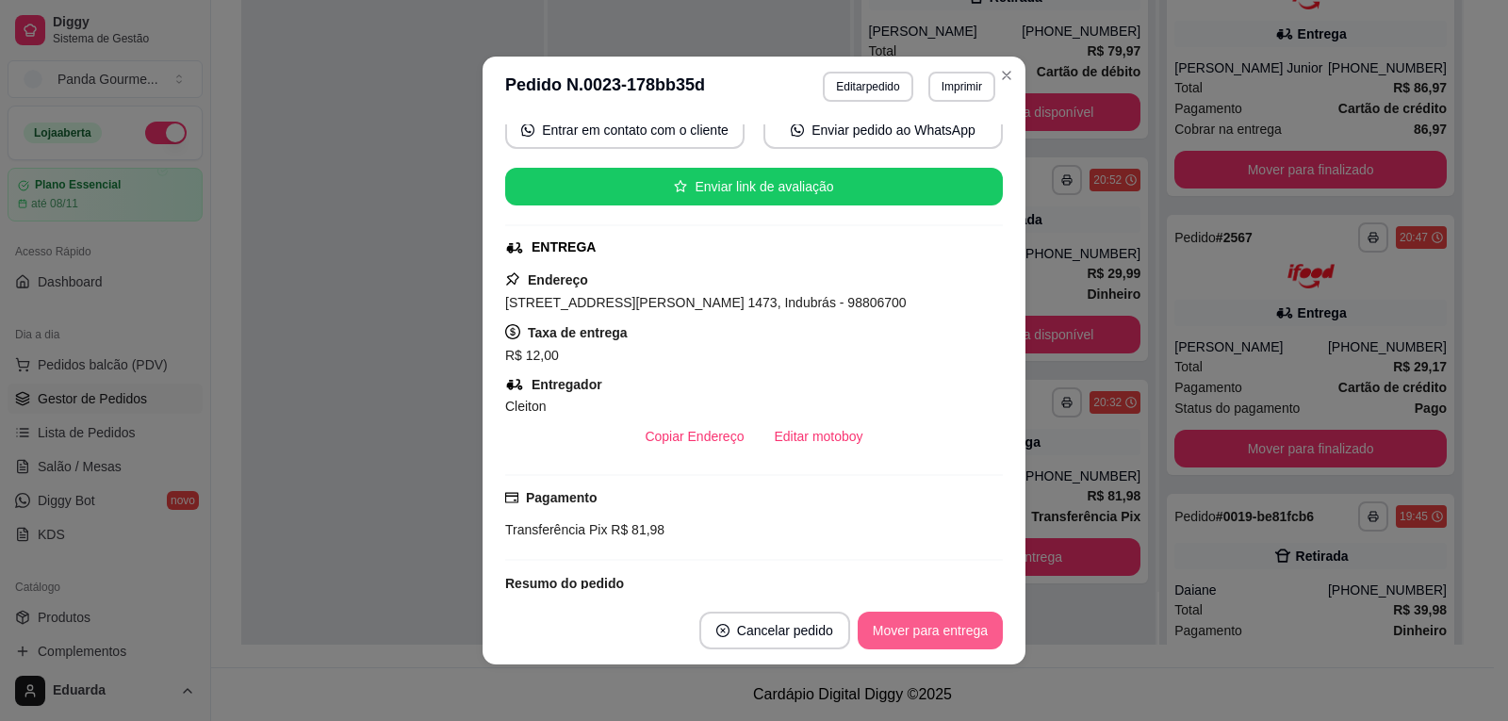
click at [922, 641] on button "Mover para entrega" at bounding box center [930, 631] width 145 height 38
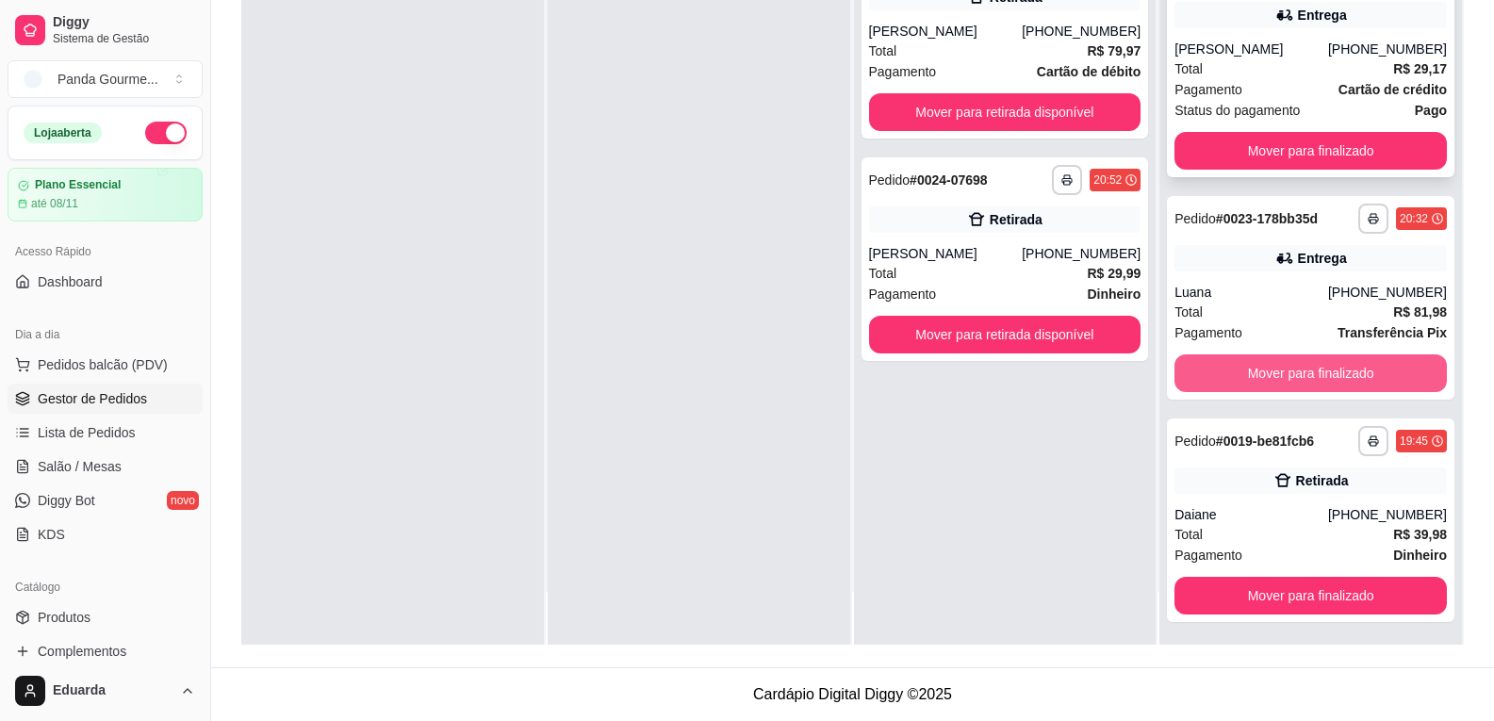
scroll to position [302, 0]
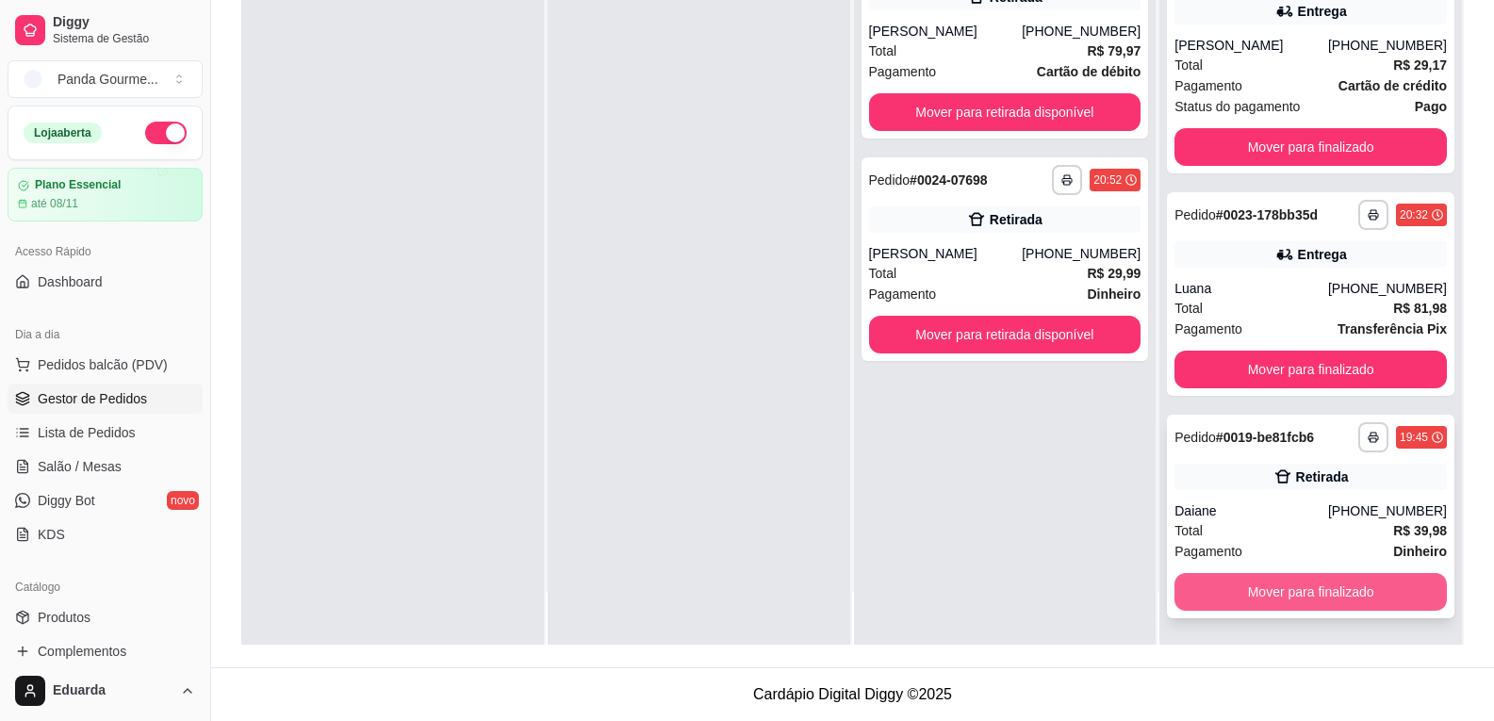
click at [1221, 585] on button "Mover para finalizado" at bounding box center [1310, 592] width 272 height 38
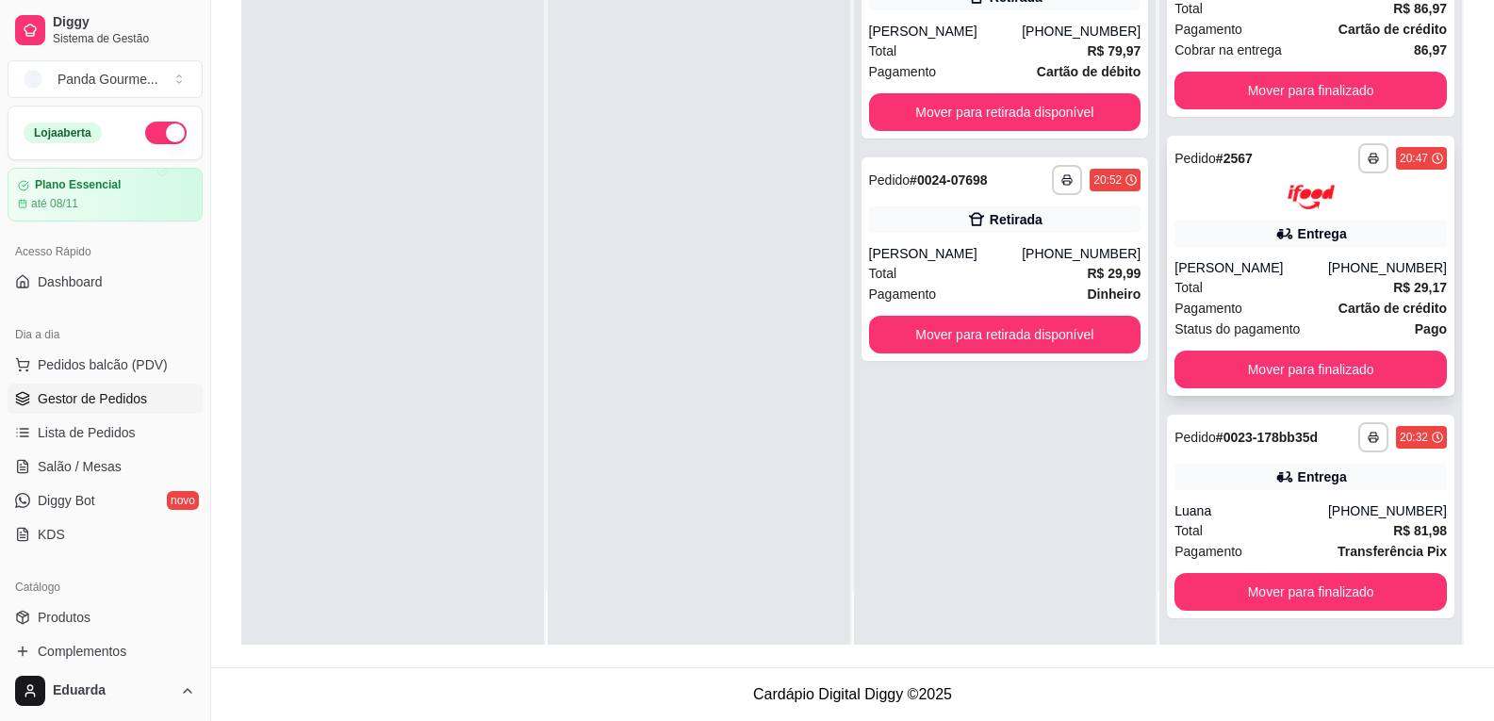
scroll to position [79, 0]
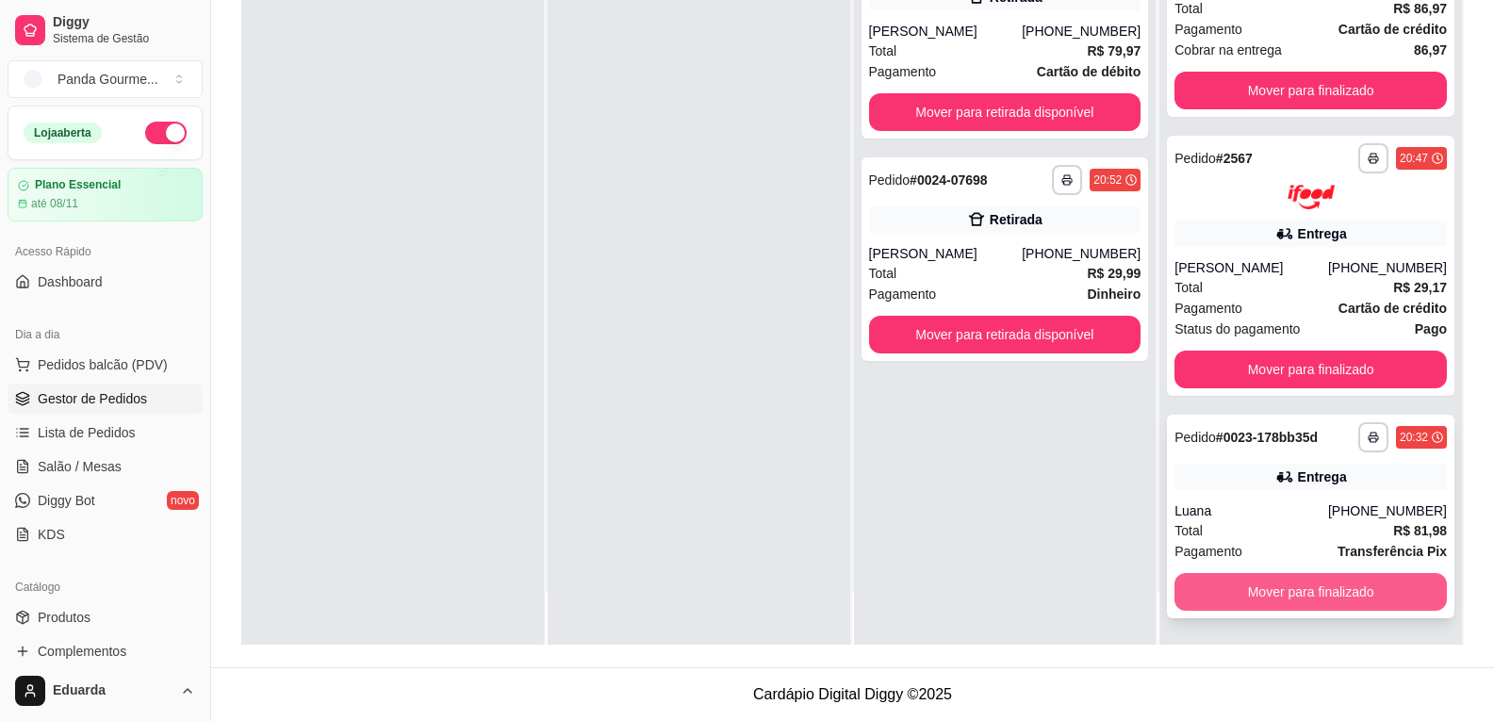
click at [1232, 582] on button "Mover para finalizado" at bounding box center [1310, 592] width 272 height 38
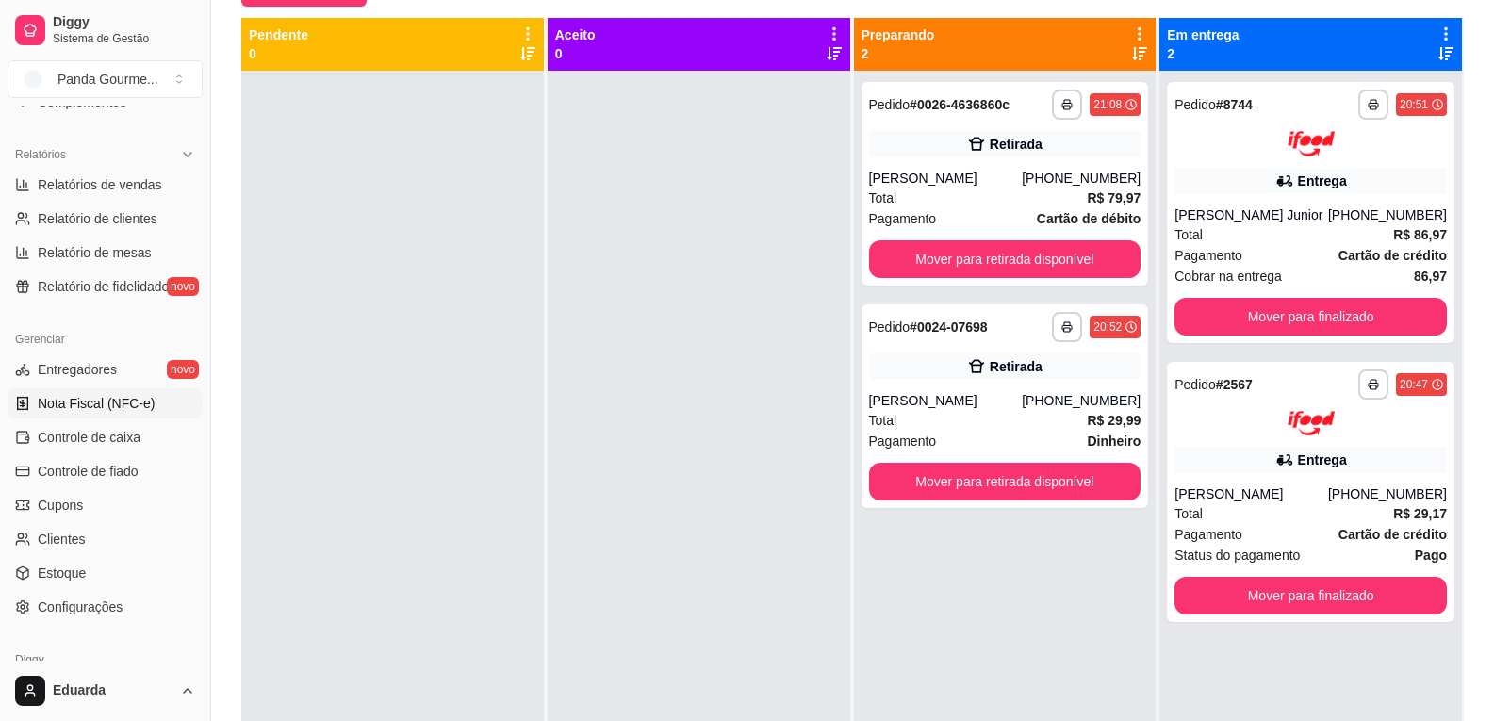
scroll to position [565, 0]
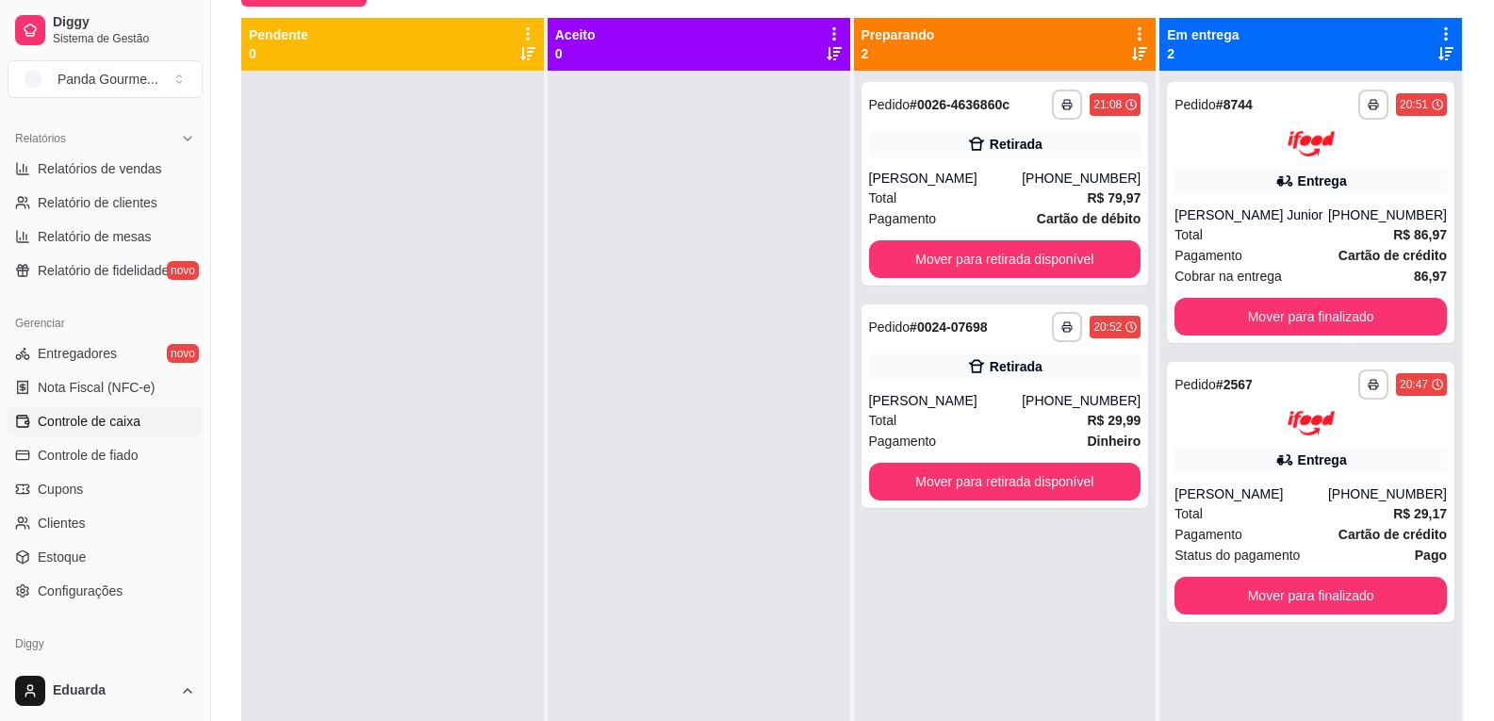
click at [110, 431] on link "Controle de caixa" at bounding box center [105, 421] width 195 height 30
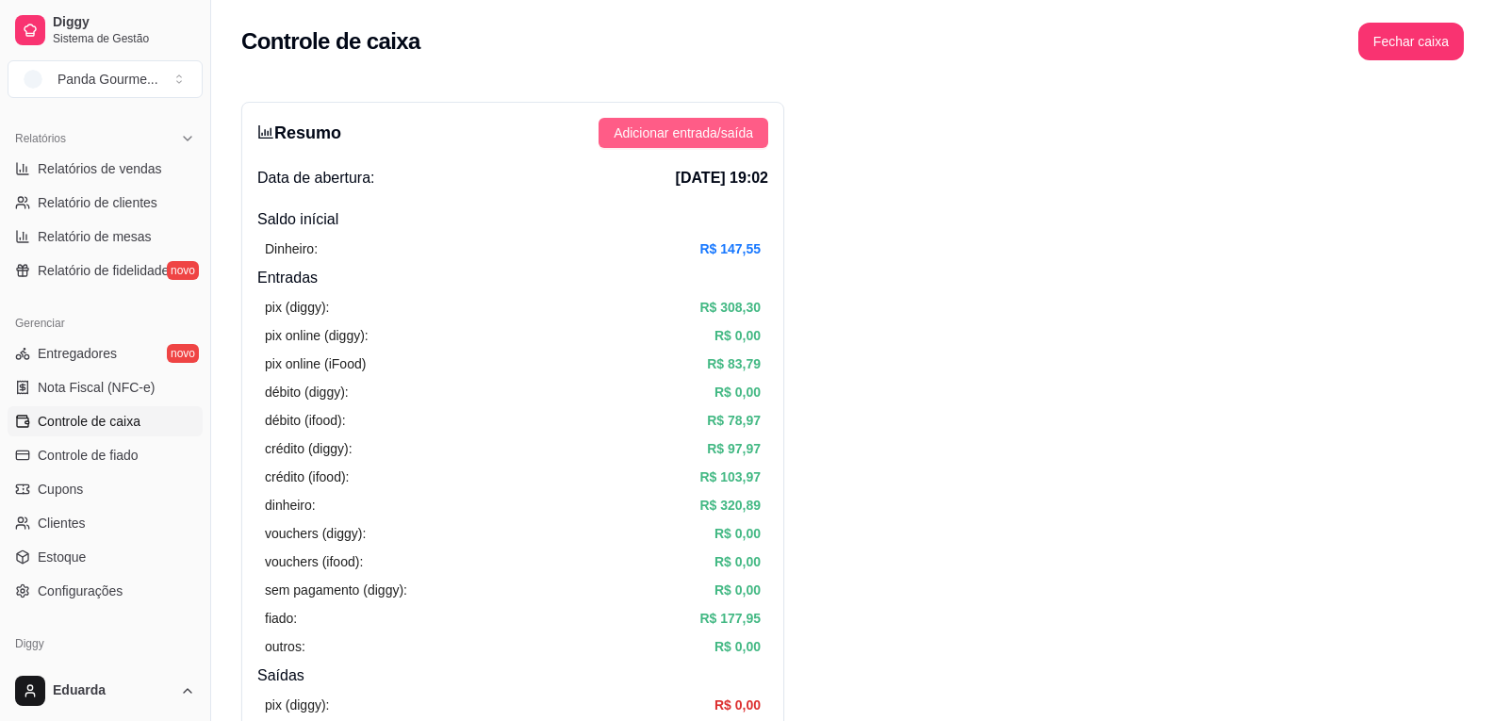
click at [719, 139] on span "Adicionar entrada/saída" at bounding box center [683, 133] width 139 height 21
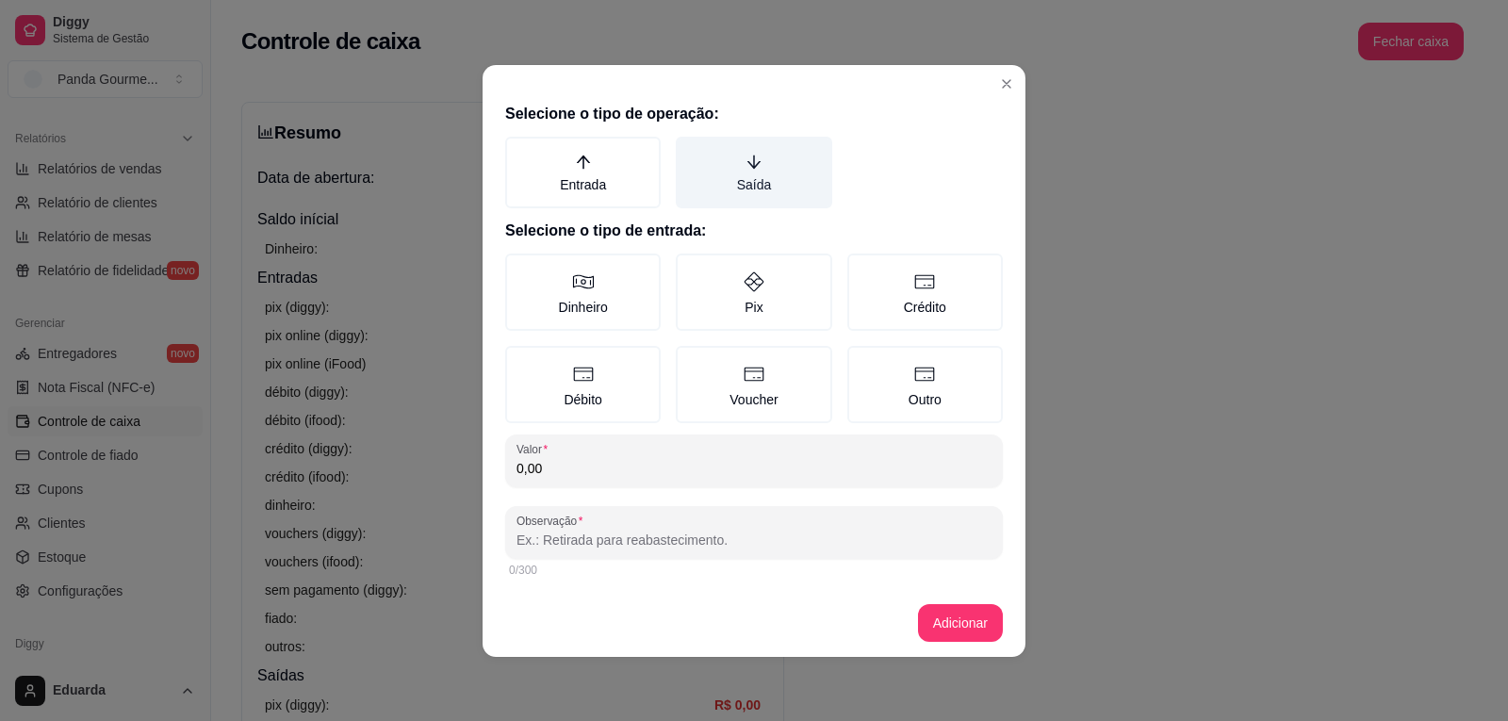
click at [756, 148] on label "Saída" at bounding box center [754, 173] width 156 height 72
click at [690, 148] on button "Saída" at bounding box center [682, 143] width 15 height 15
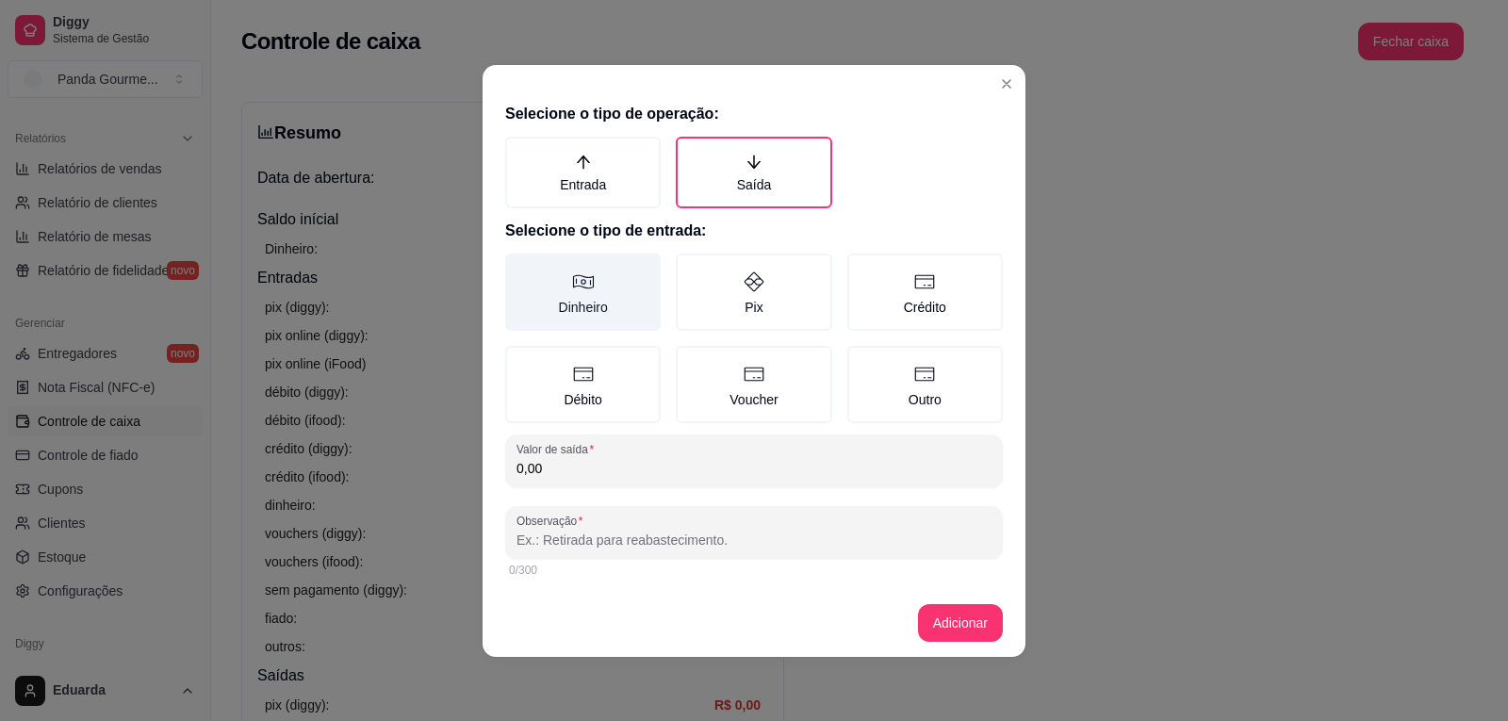
click at [602, 284] on label "Dinheiro" at bounding box center [583, 292] width 156 height 77
click at [519, 268] on button "Dinheiro" at bounding box center [511, 260] width 15 height 15
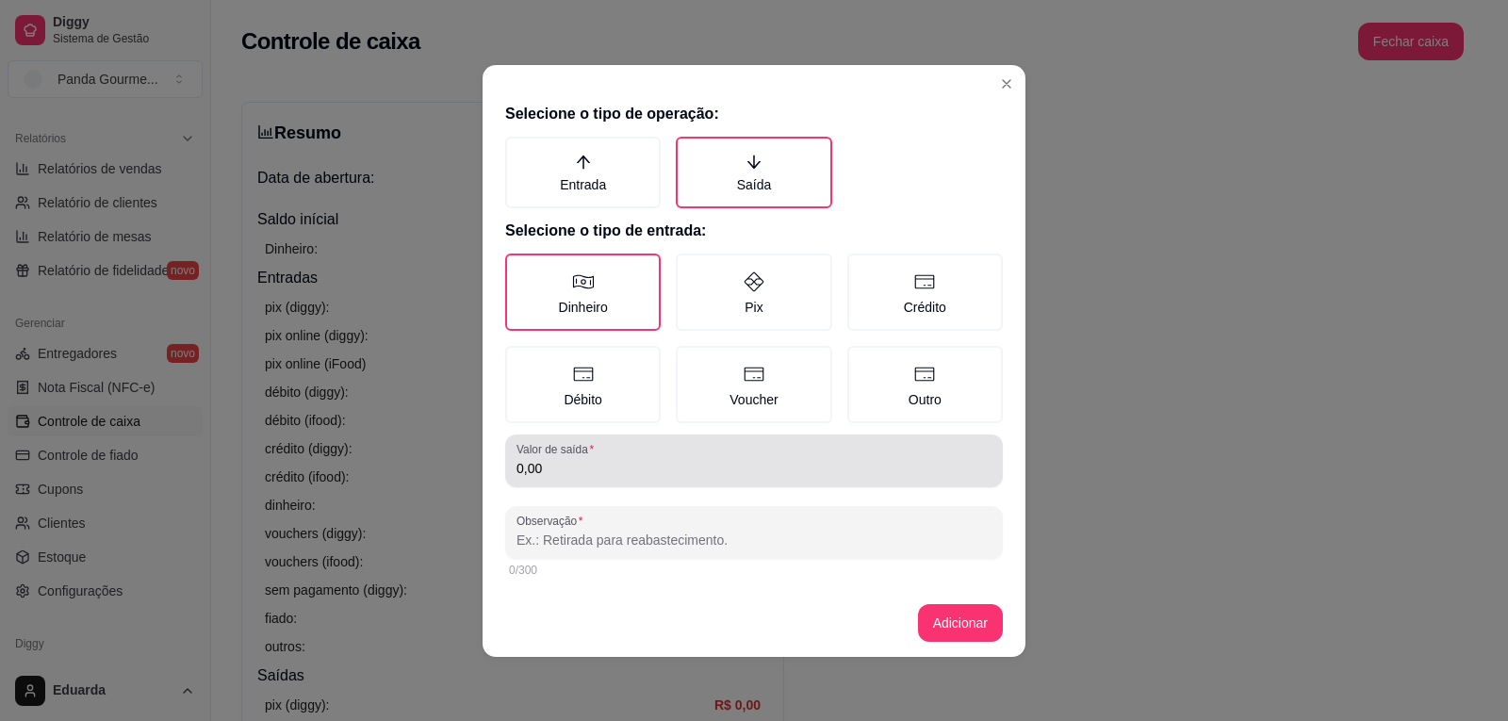
click at [565, 462] on input "0,00" at bounding box center [753, 468] width 475 height 19
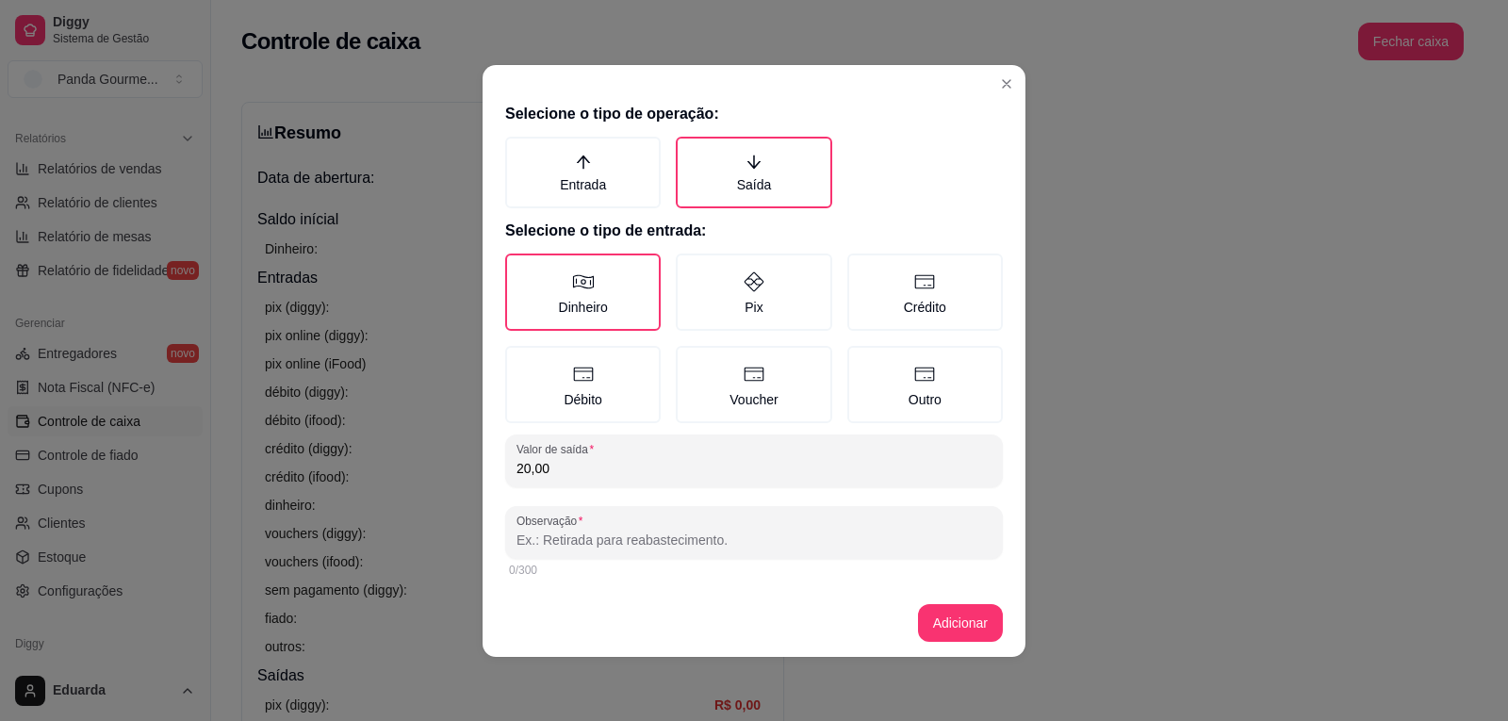
type input "20,00"
click at [637, 546] on input "Observação" at bounding box center [753, 540] width 475 height 19
type input "adiantamento gabi"
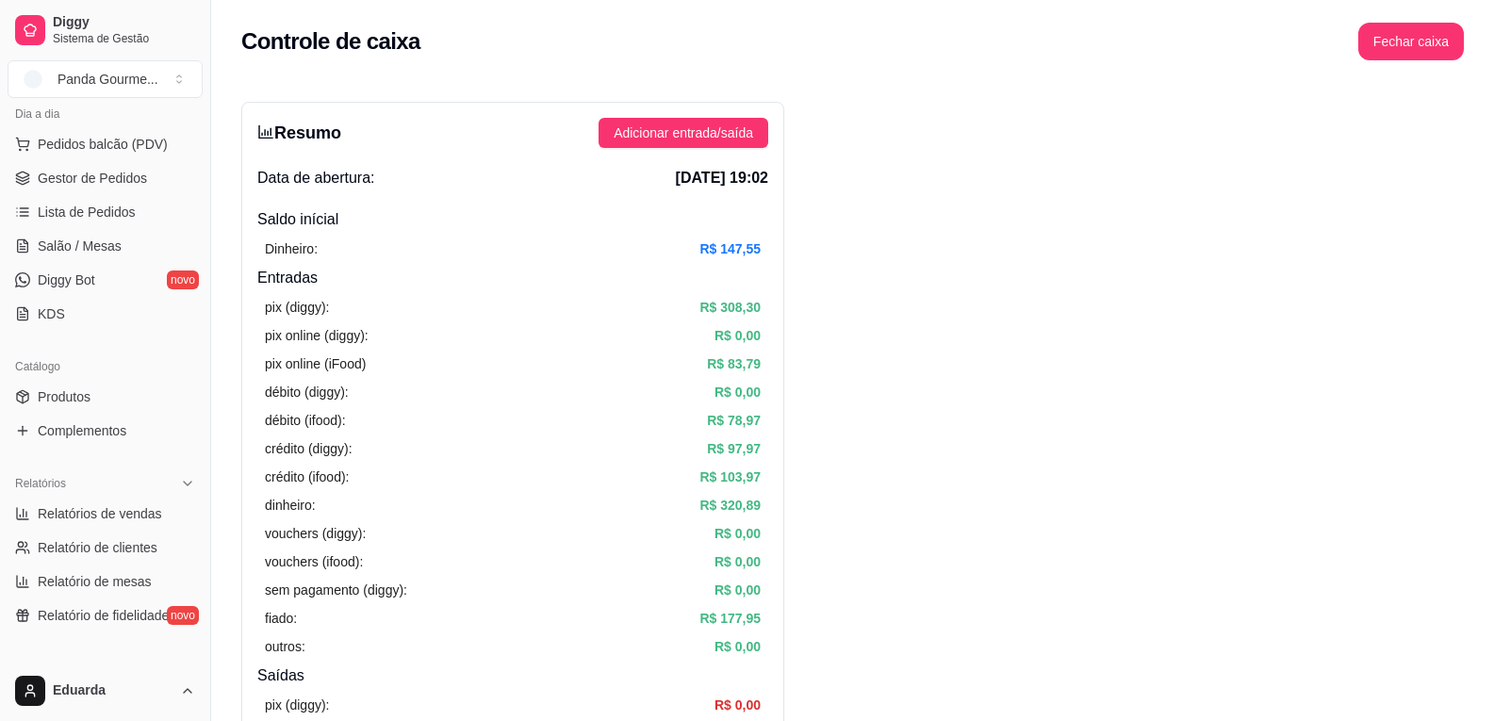
scroll to position [188, 0]
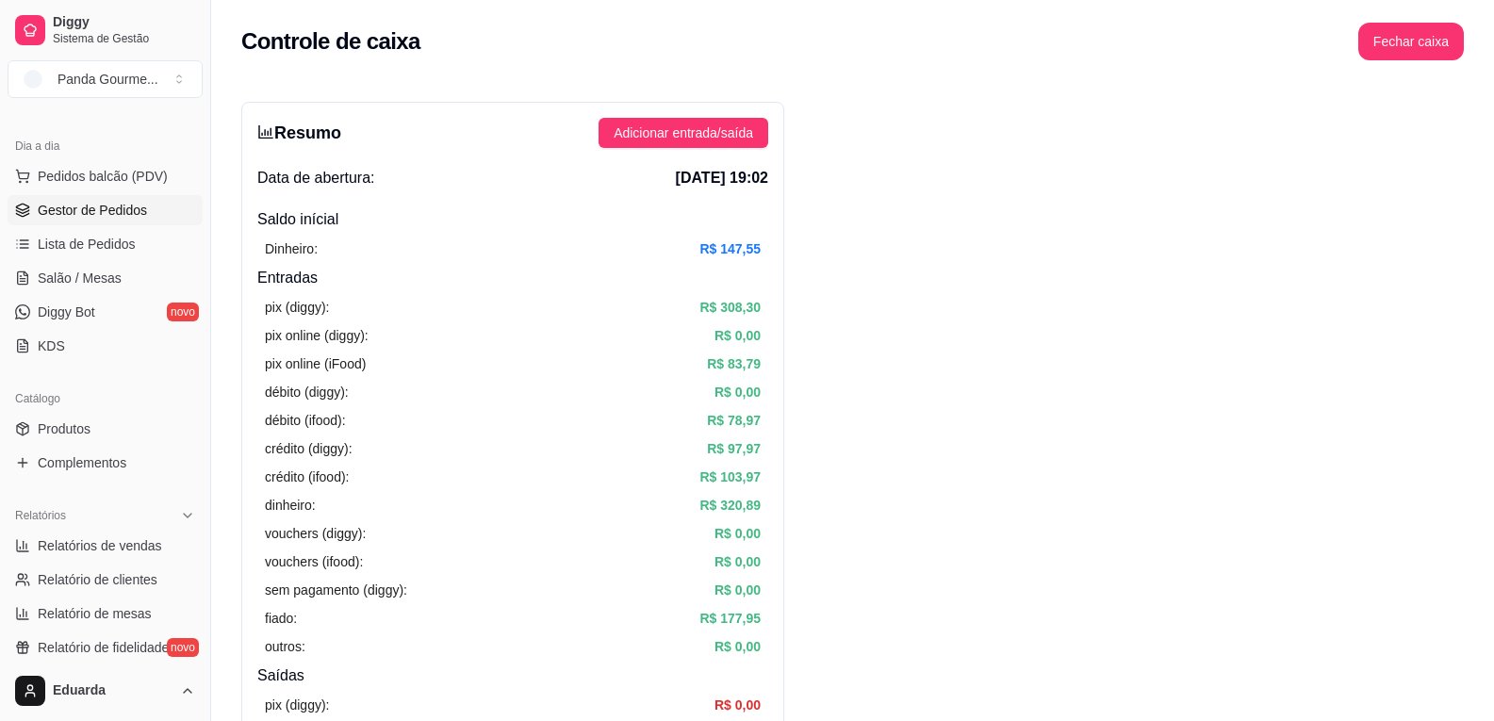
click at [148, 205] on link "Gestor de Pedidos" at bounding box center [105, 210] width 195 height 30
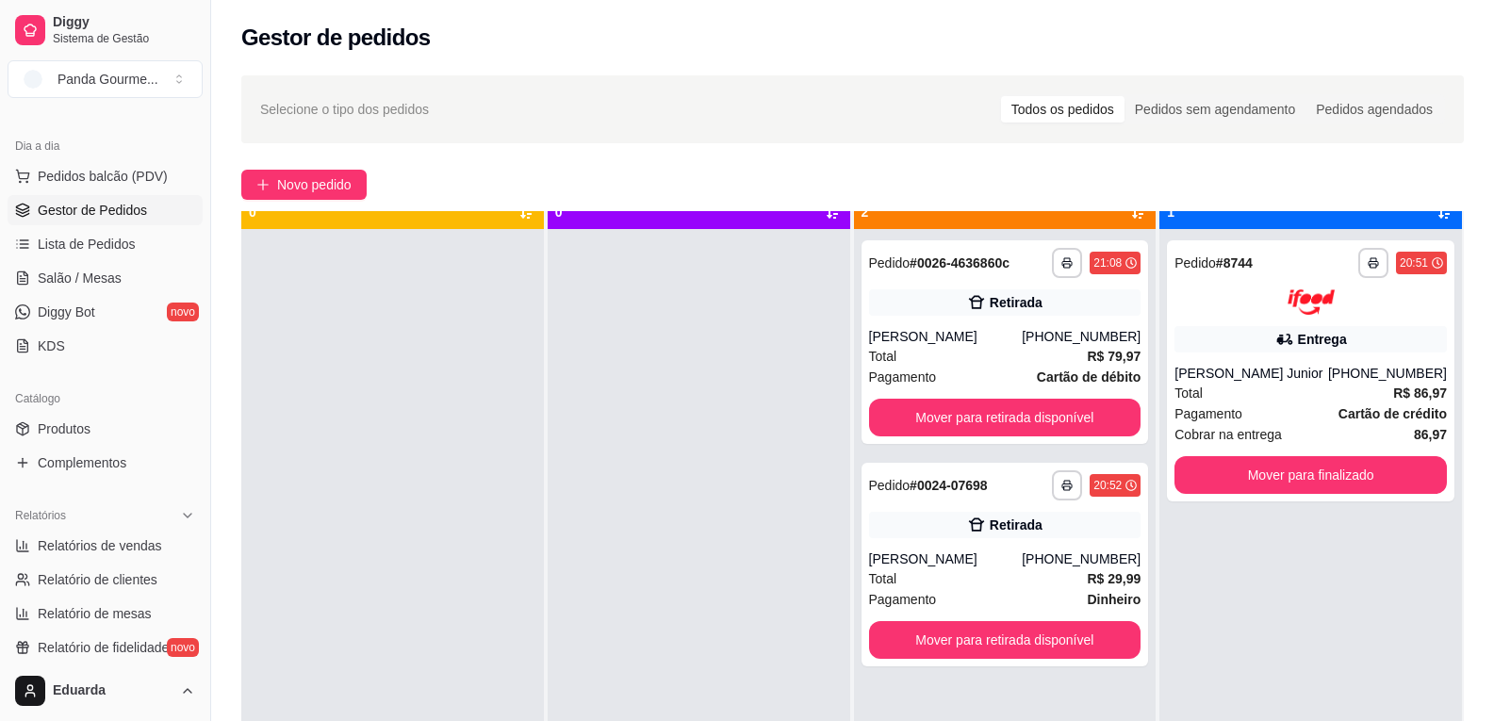
scroll to position [53, 0]
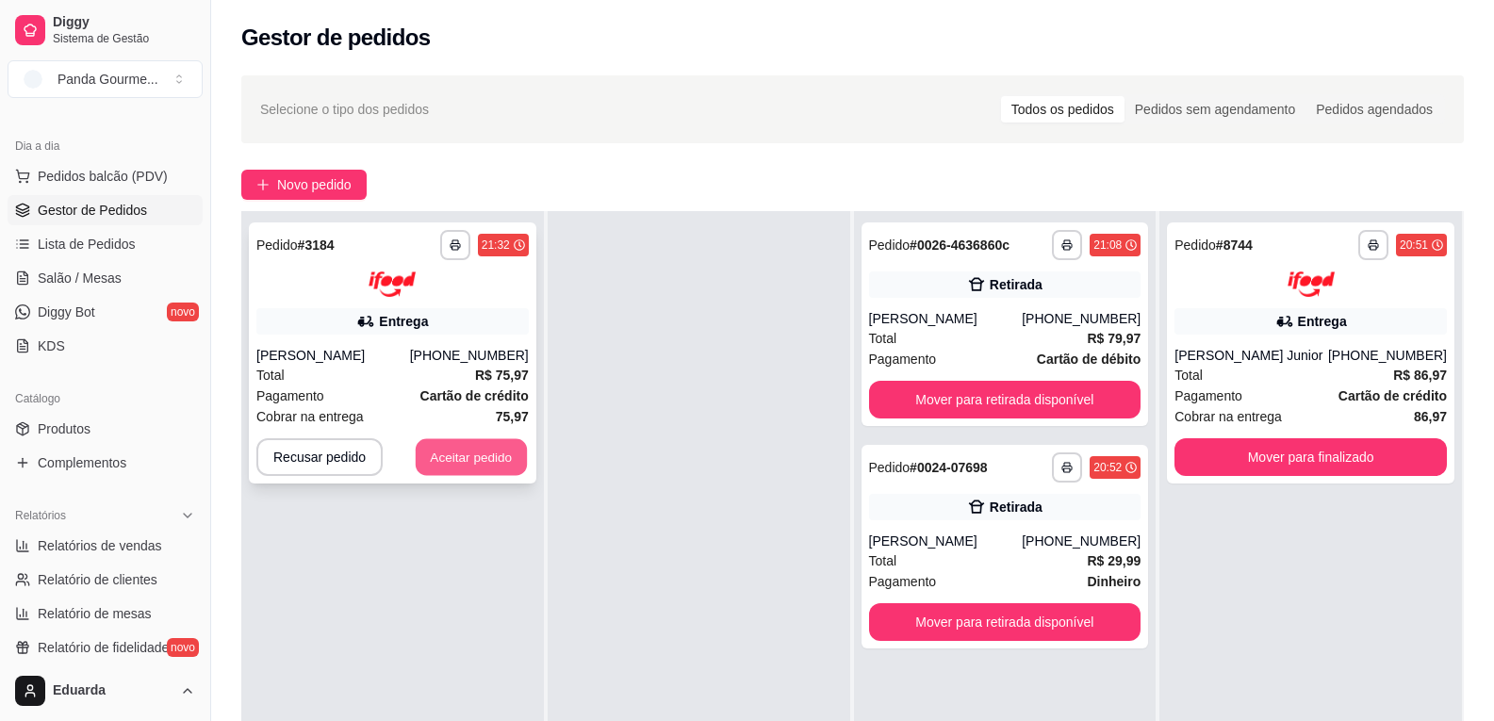
click at [477, 459] on button "Aceitar pedido" at bounding box center [471, 456] width 111 height 37
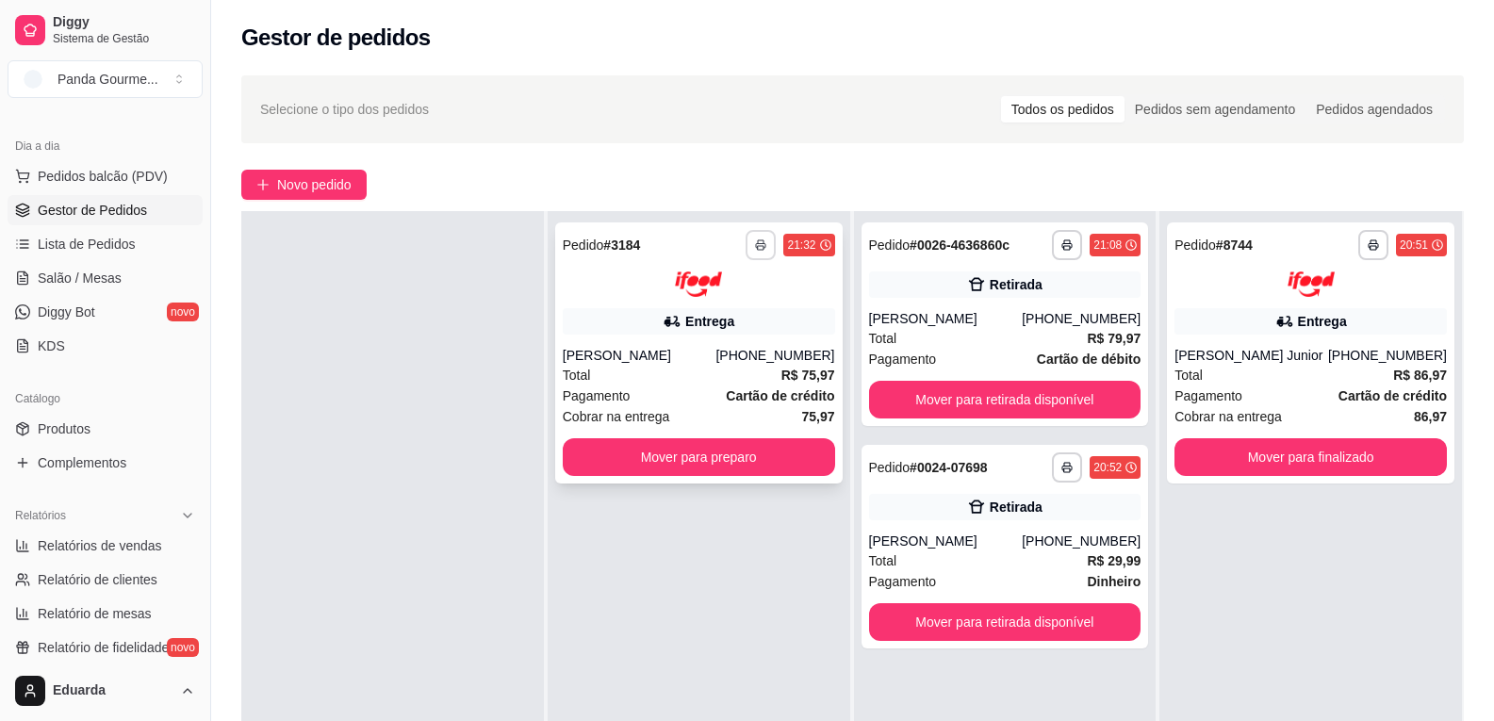
click at [757, 245] on icon "button" at bounding box center [760, 244] width 11 height 11
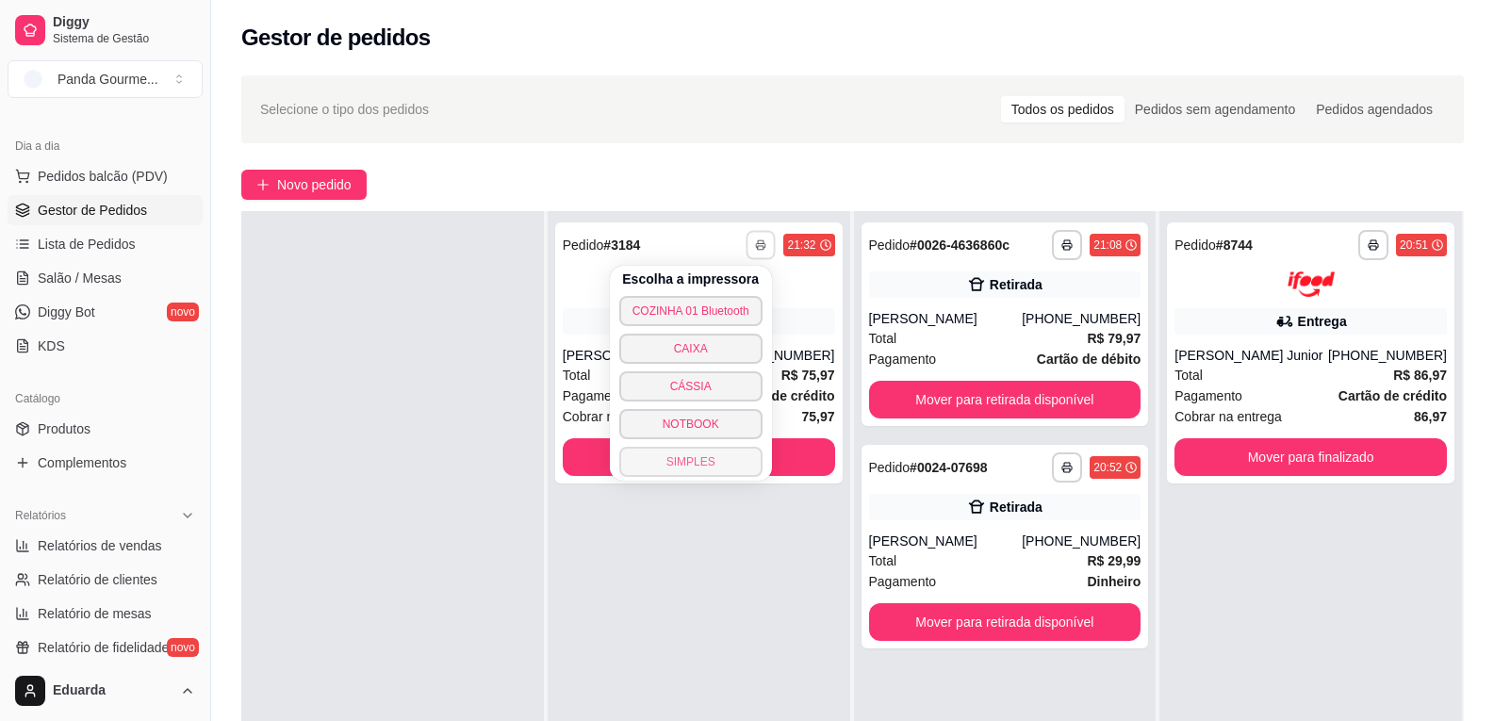
click at [709, 457] on button "SIMPLES" at bounding box center [690, 462] width 143 height 30
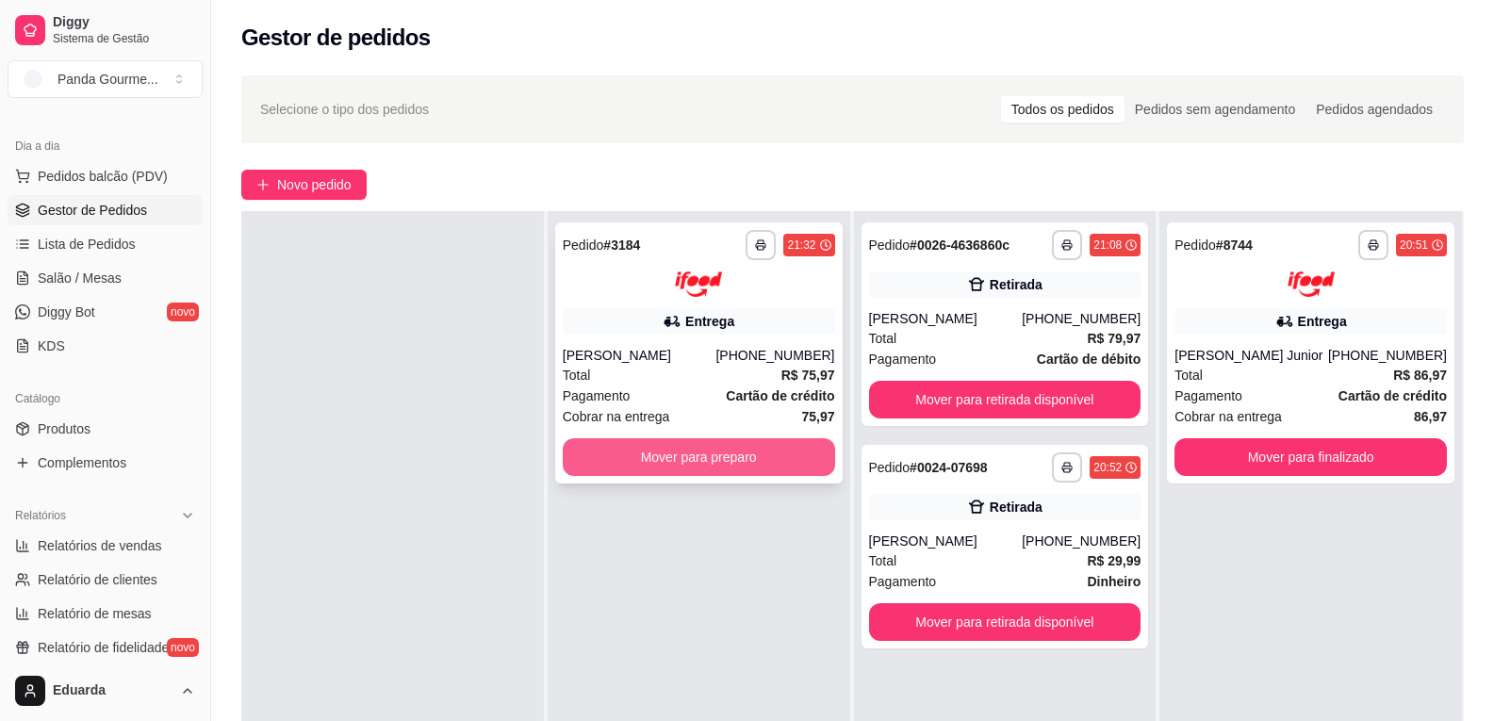
click at [757, 448] on button "Mover para preparo" at bounding box center [699, 457] width 272 height 38
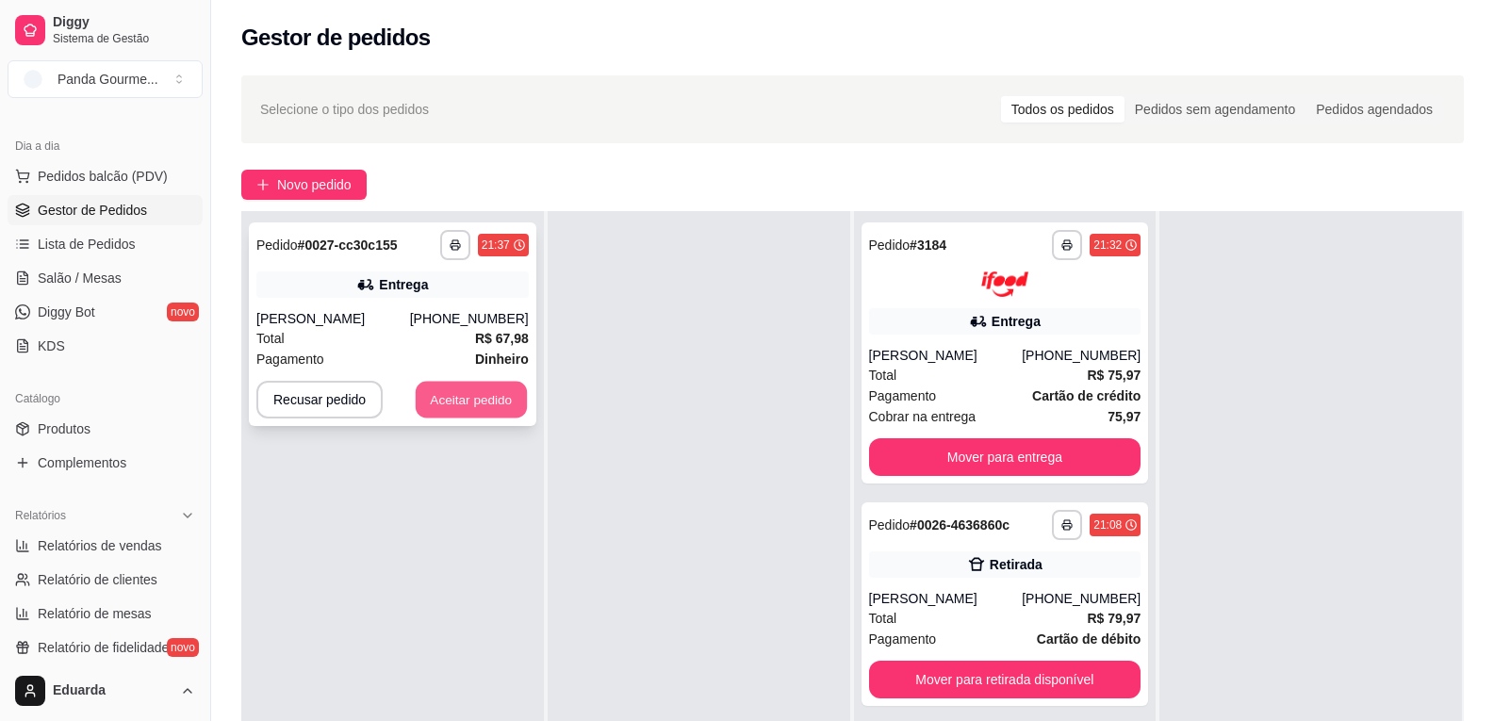
click at [498, 398] on button "Aceitar pedido" at bounding box center [471, 400] width 111 height 37
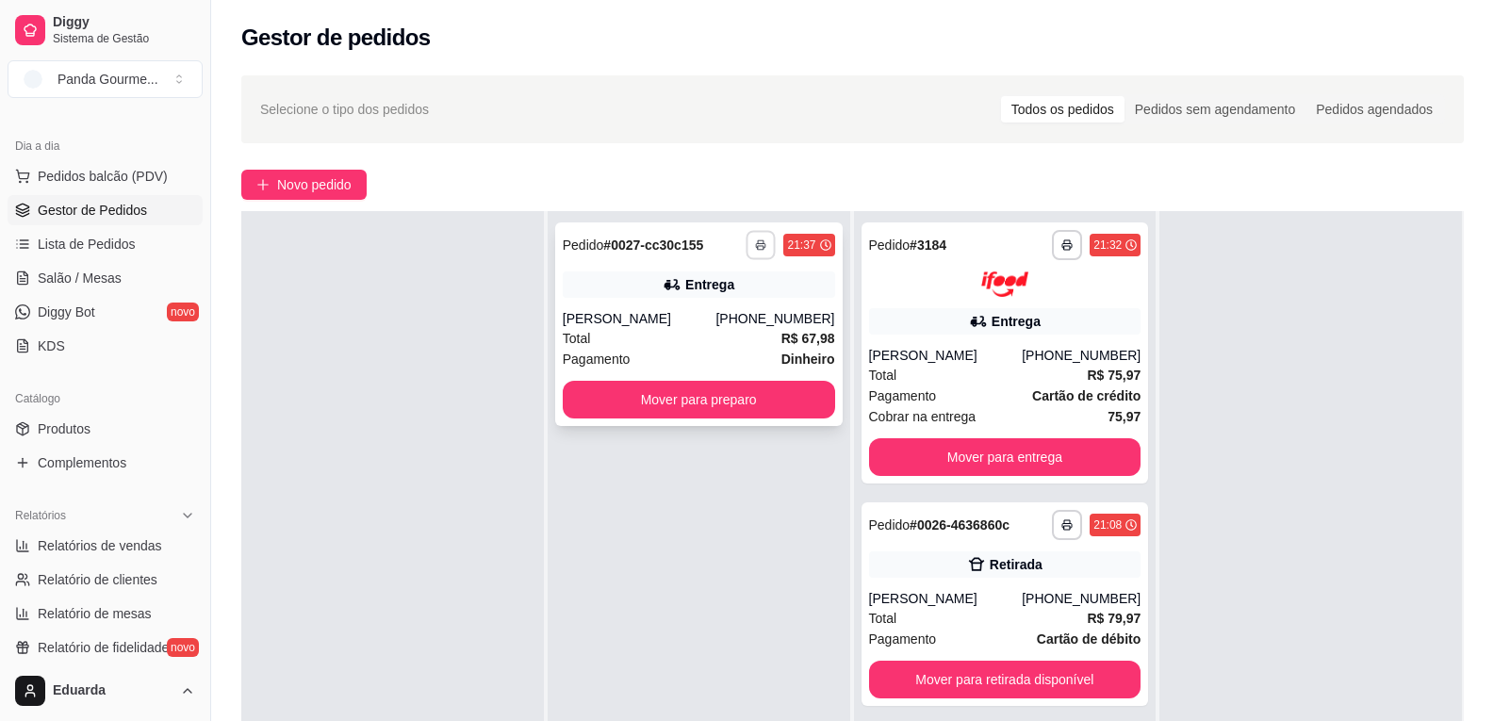
click at [757, 254] on button "button" at bounding box center [760, 244] width 29 height 29
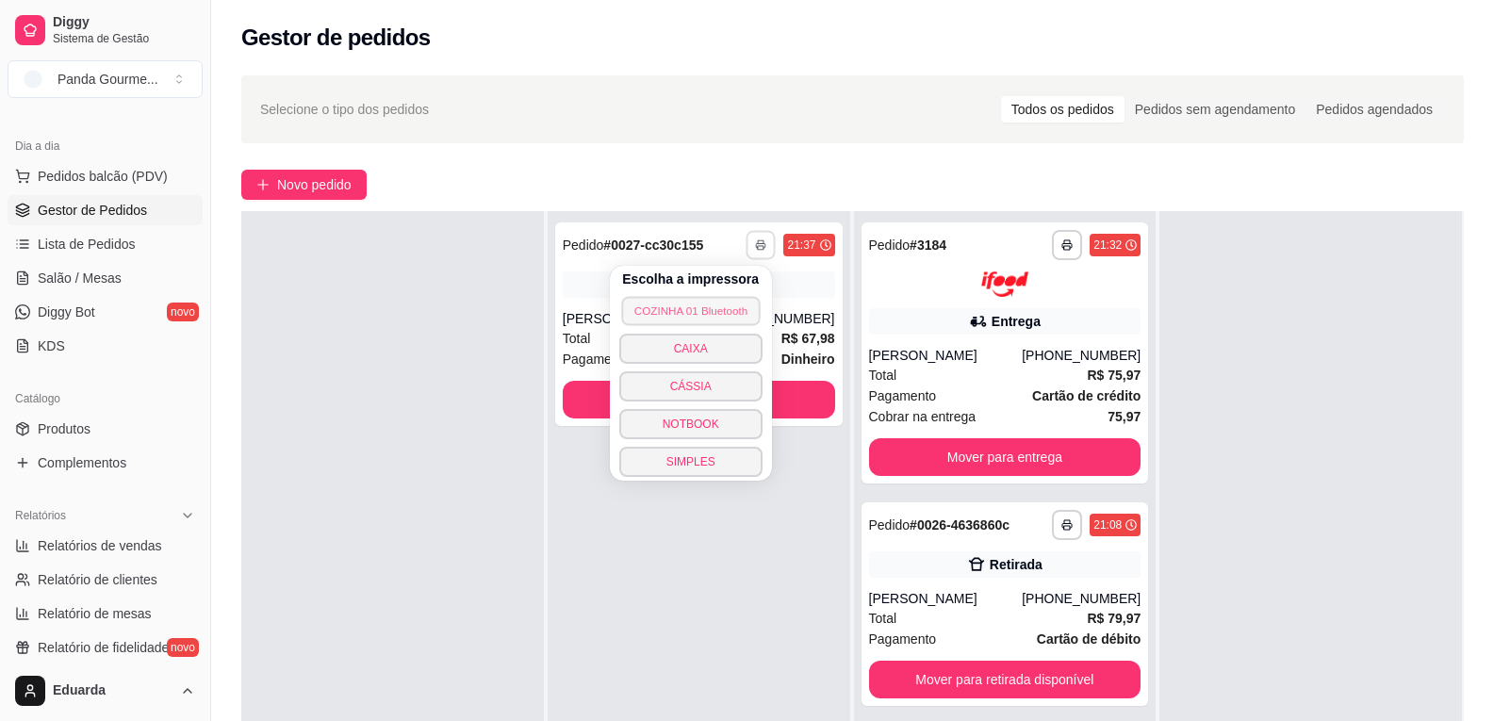
click at [723, 312] on button "COZINHA 01 Bluetooth" at bounding box center [690, 310] width 139 height 29
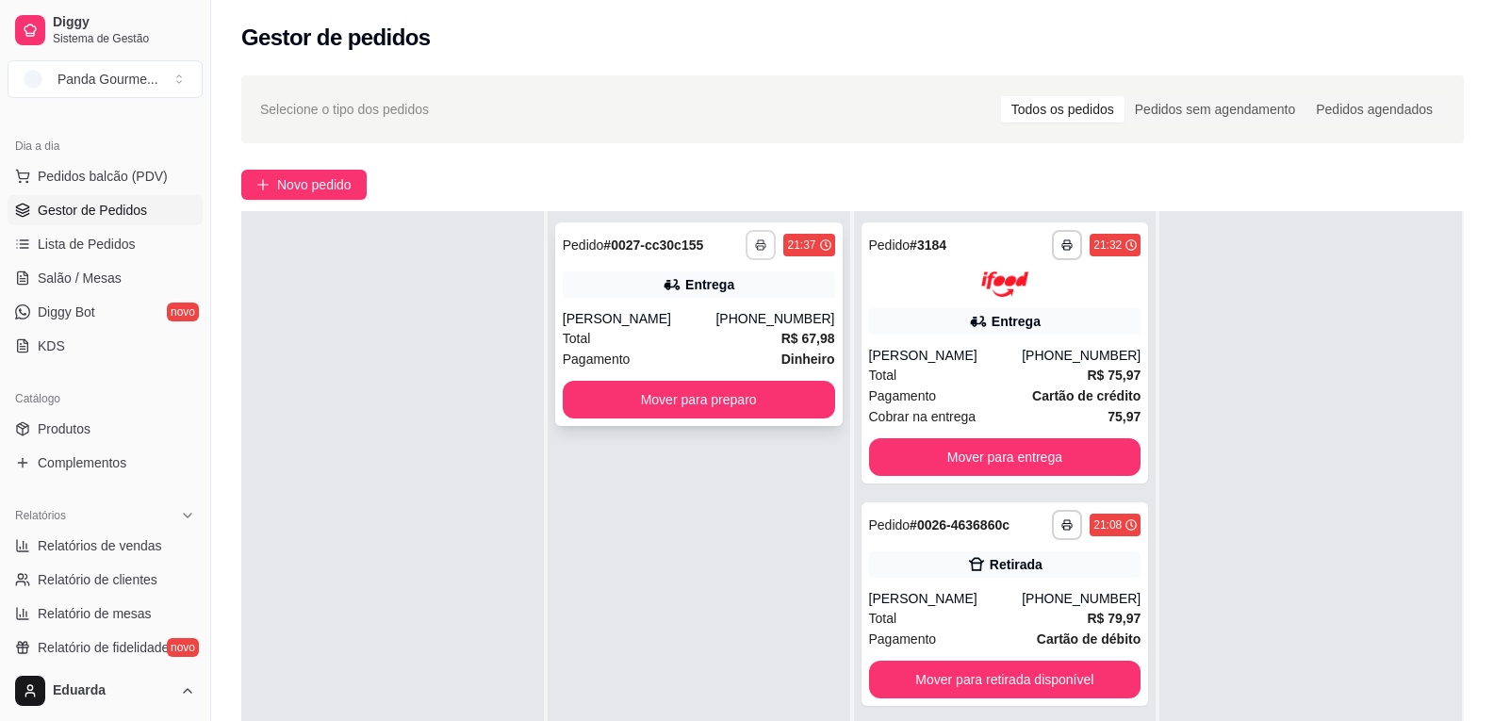
click at [755, 248] on icon "button" at bounding box center [760, 244] width 11 height 11
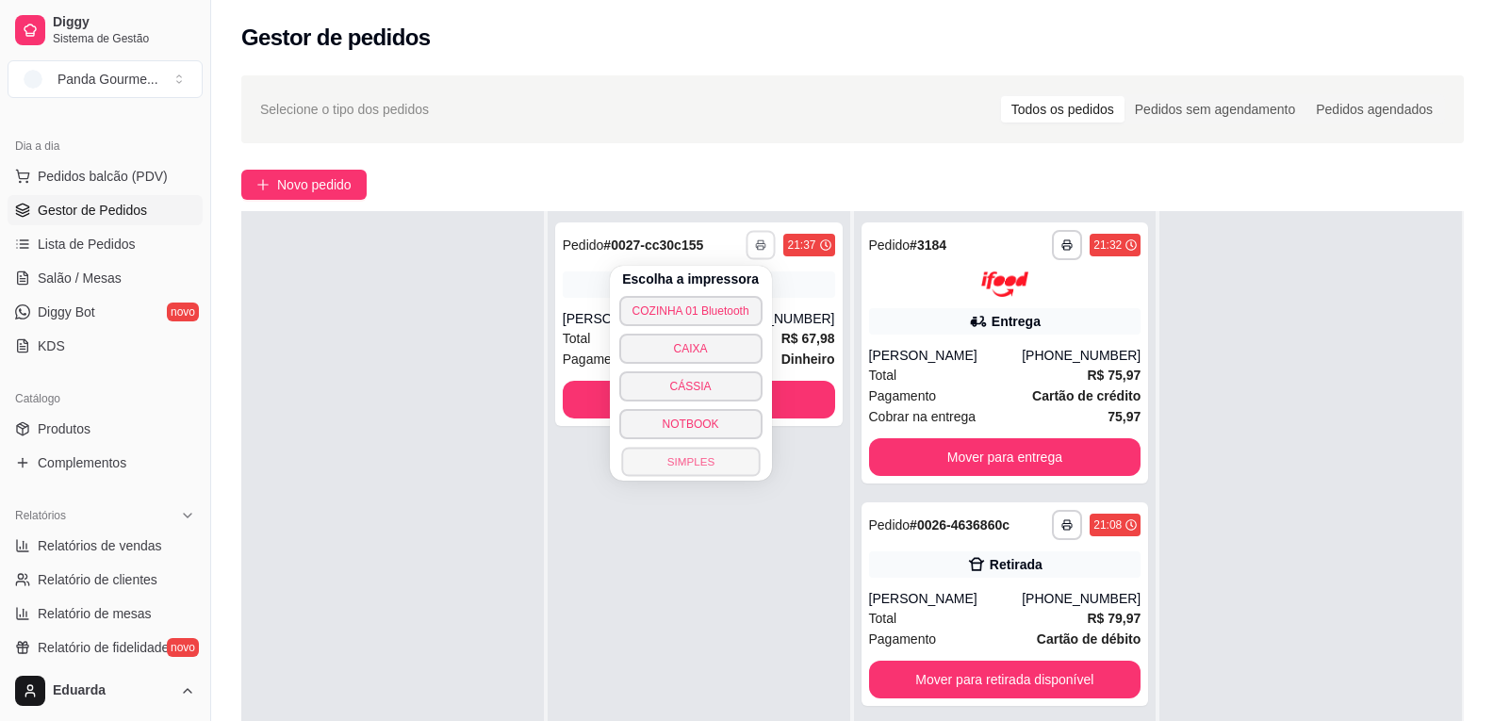
click at [709, 462] on button "SIMPLES" at bounding box center [690, 461] width 139 height 29
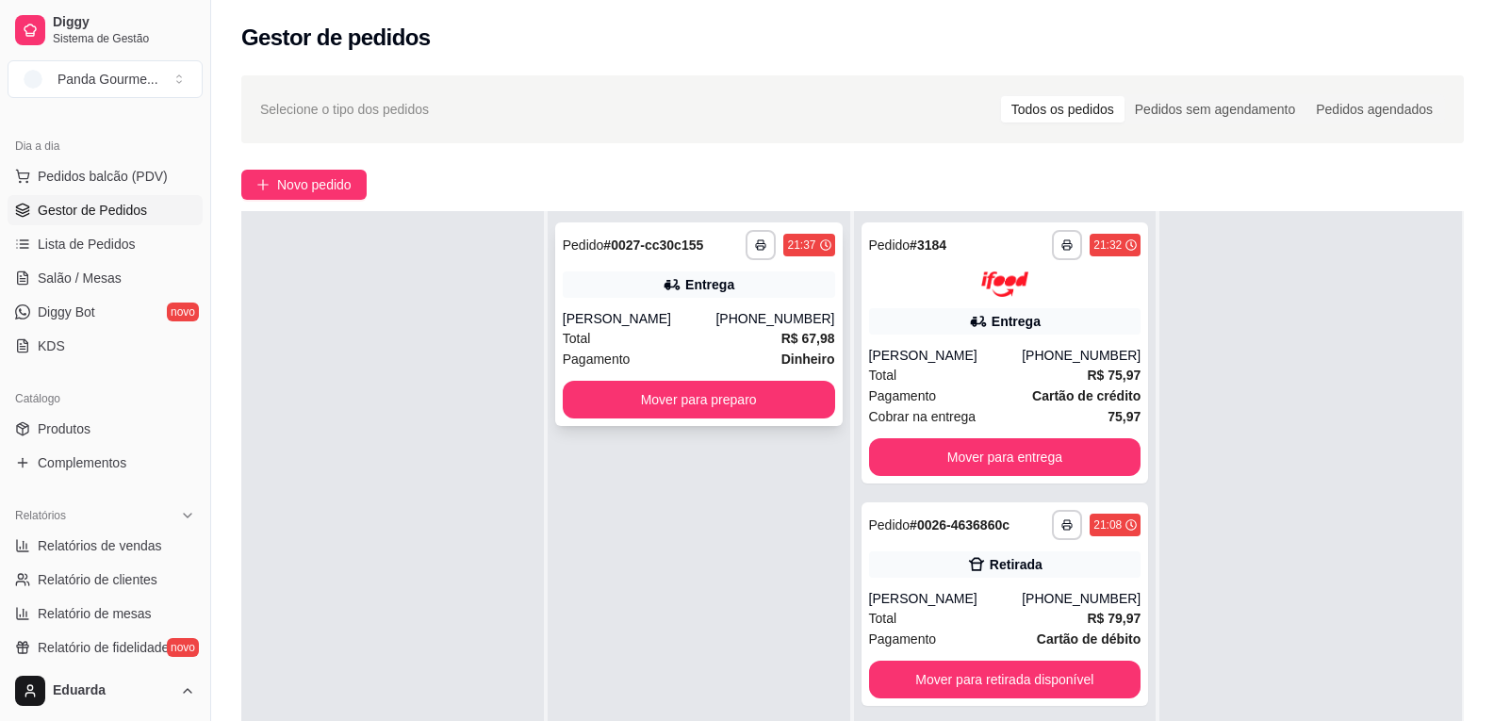
click at [724, 330] on div "Total R$ 67,98" at bounding box center [699, 338] width 272 height 21
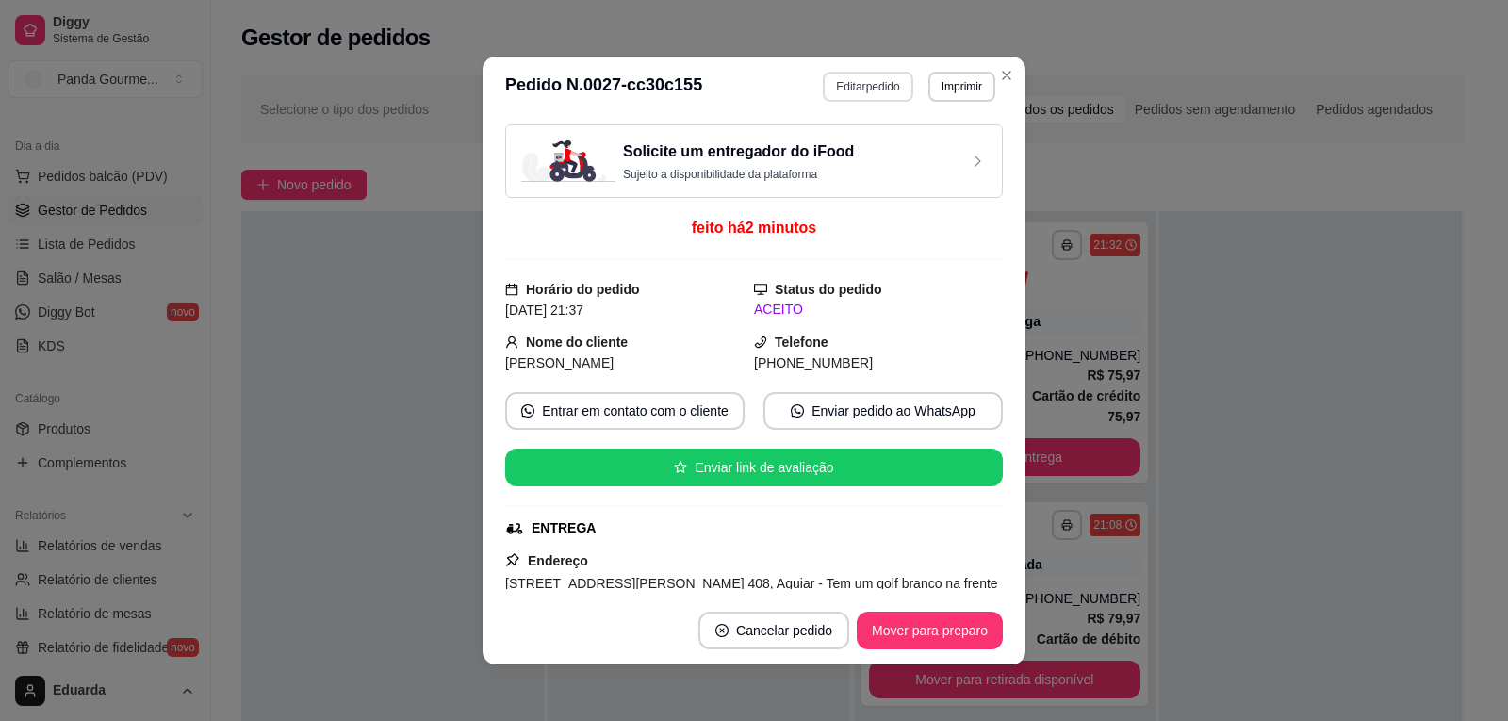
click at [863, 90] on button "Editar pedido" at bounding box center [868, 87] width 90 height 30
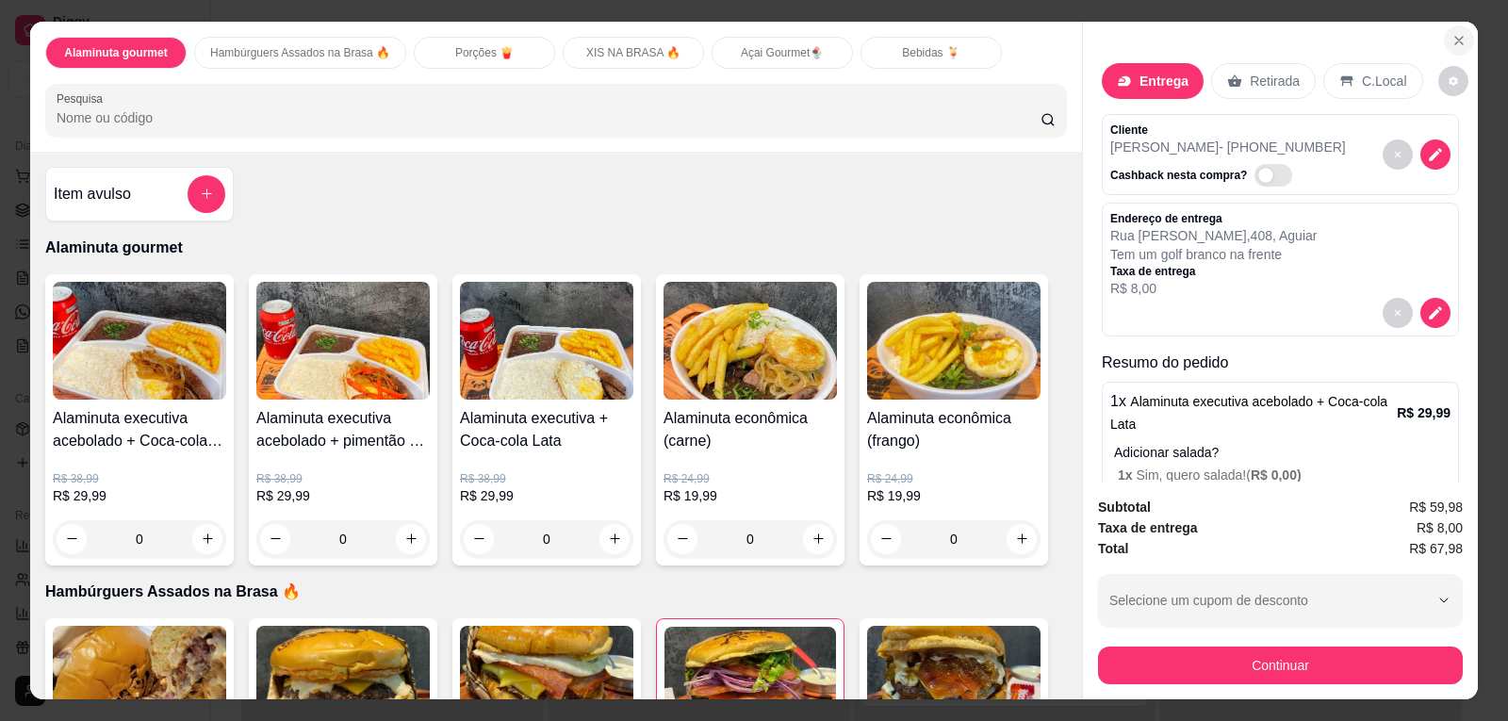
click at [1453, 46] on icon "Close" at bounding box center [1458, 40] width 15 height 15
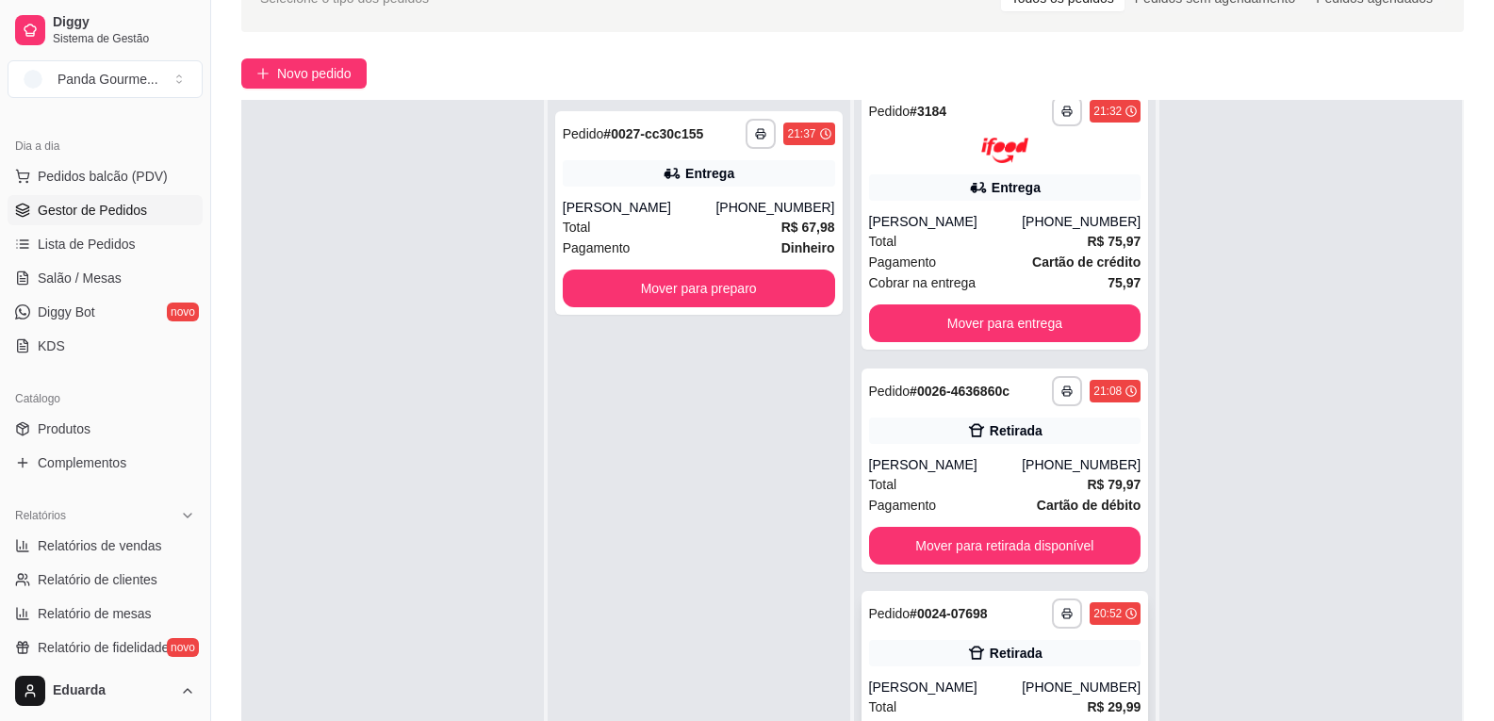
scroll to position [283, 0]
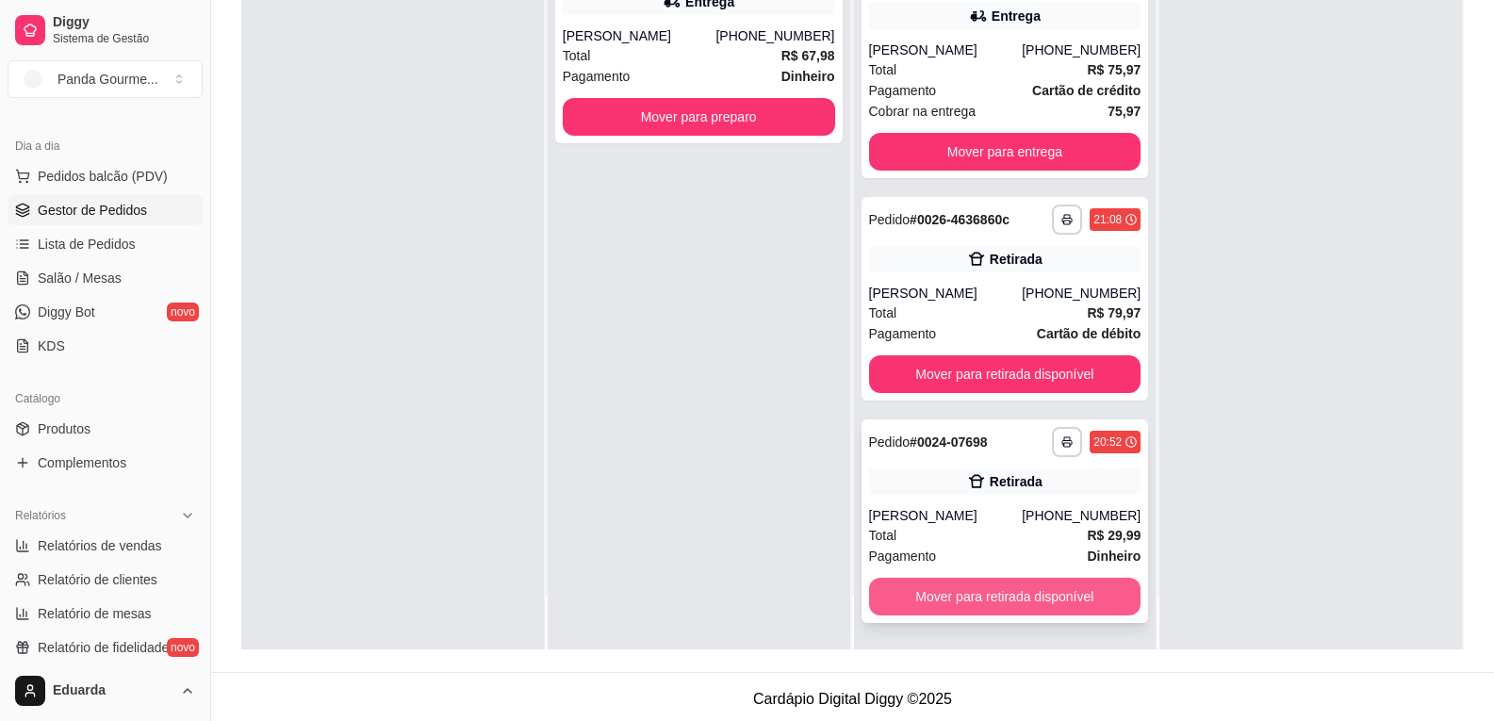
click at [1003, 612] on button "Mover para retirada disponível" at bounding box center [1005, 597] width 272 height 38
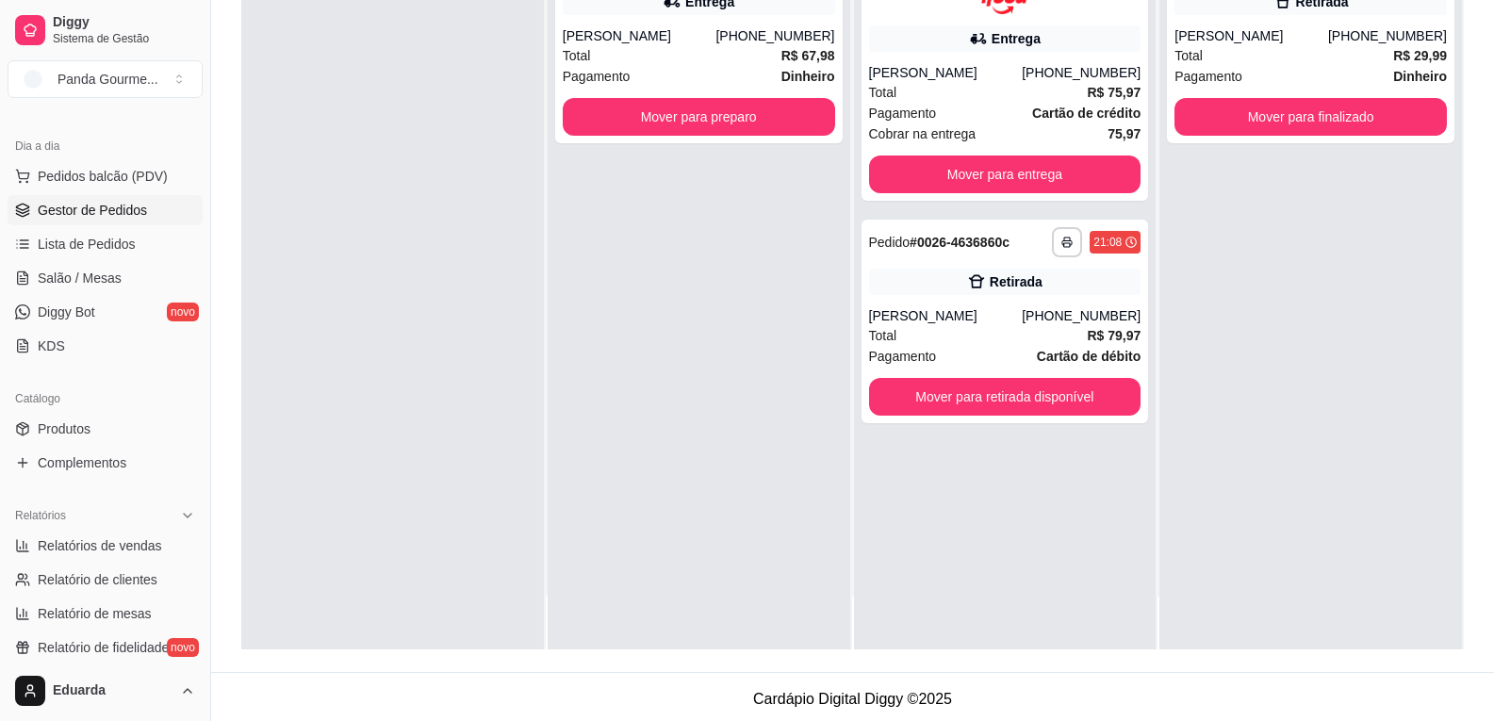
scroll to position [0, 0]
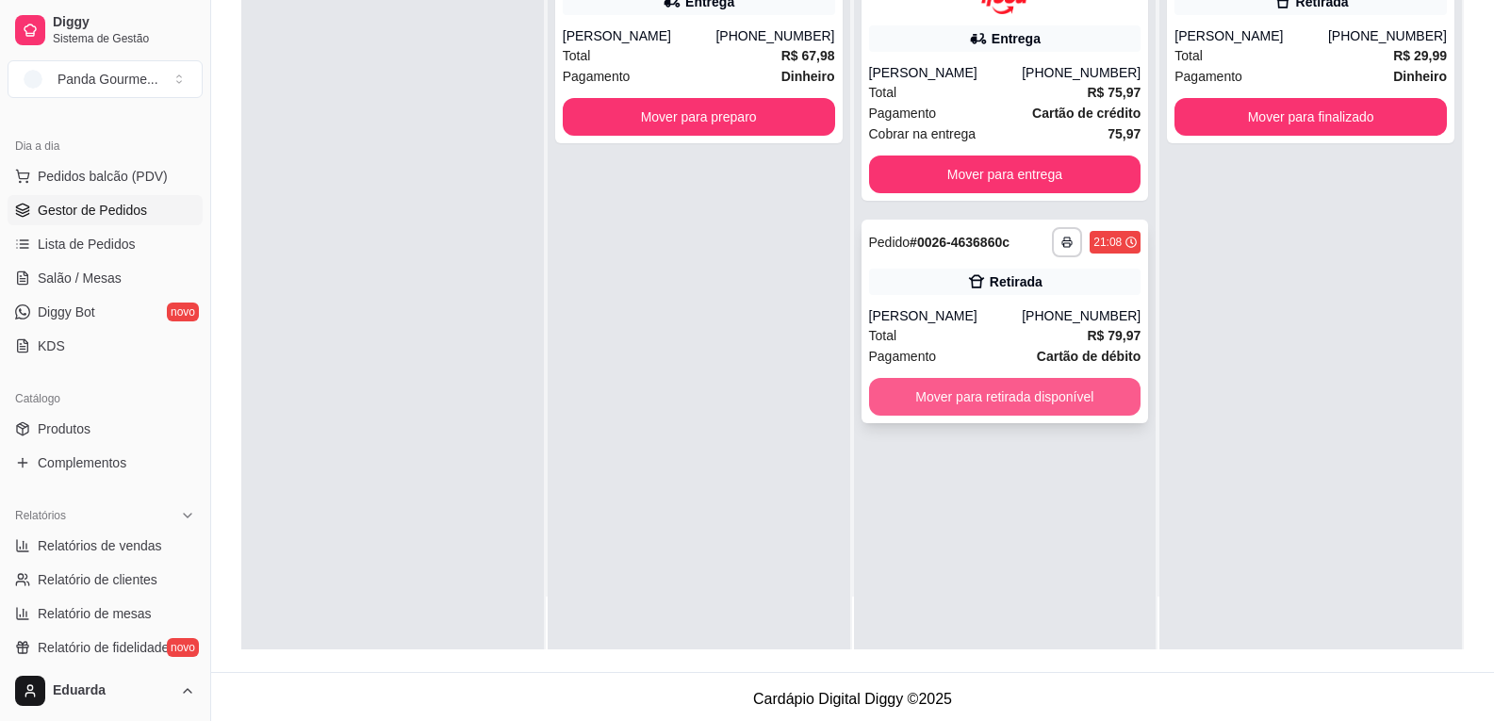
click at [963, 401] on button "Mover para retirada disponível" at bounding box center [1005, 397] width 272 height 38
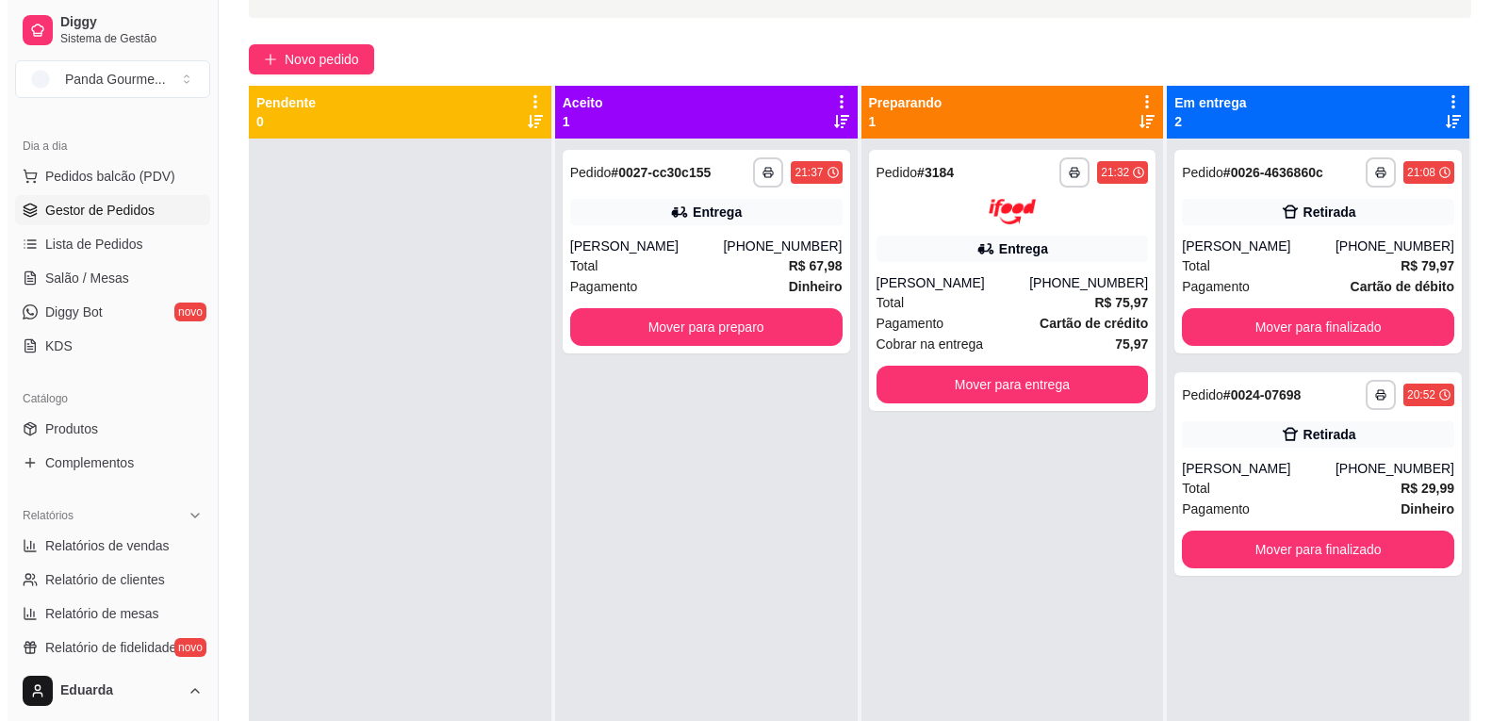
scroll to position [94, 0]
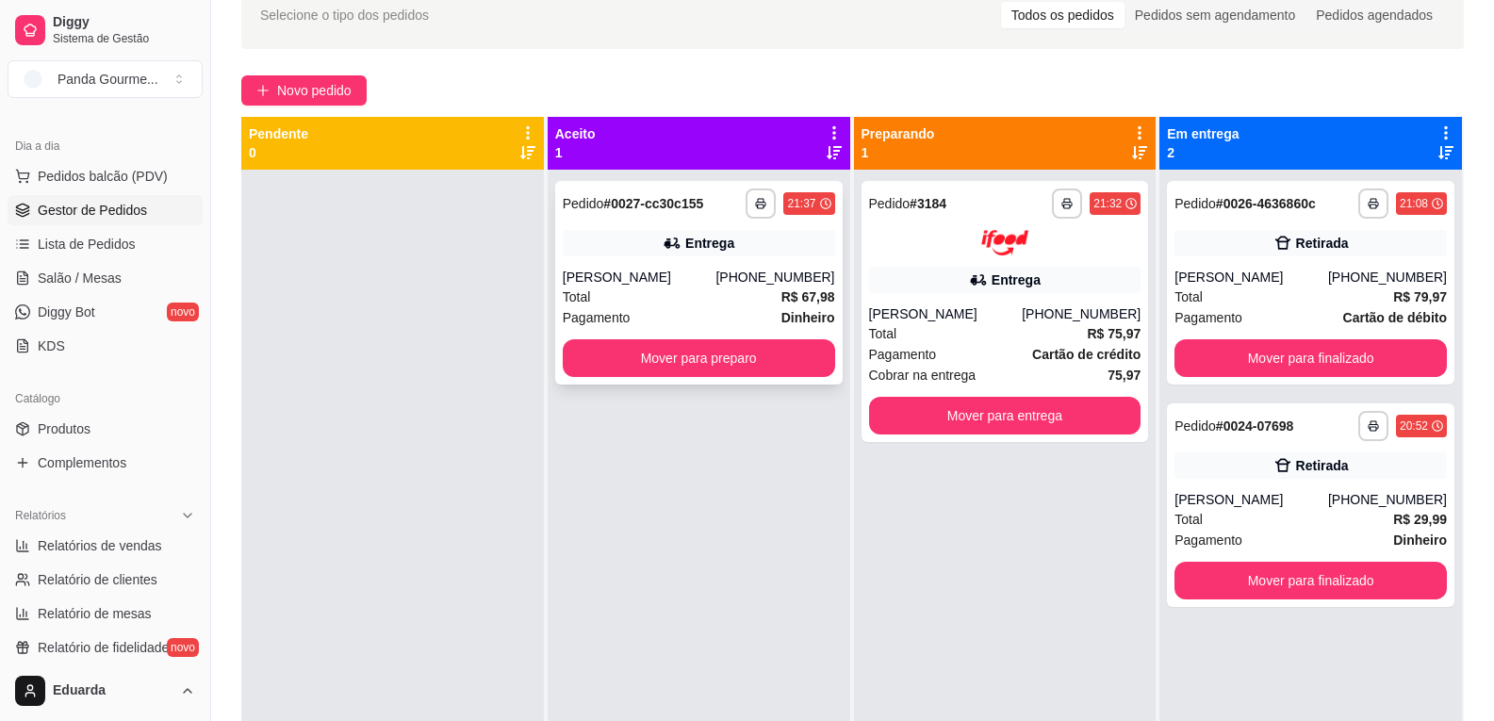
click at [650, 298] on div "Total R$ 67,98" at bounding box center [699, 297] width 272 height 21
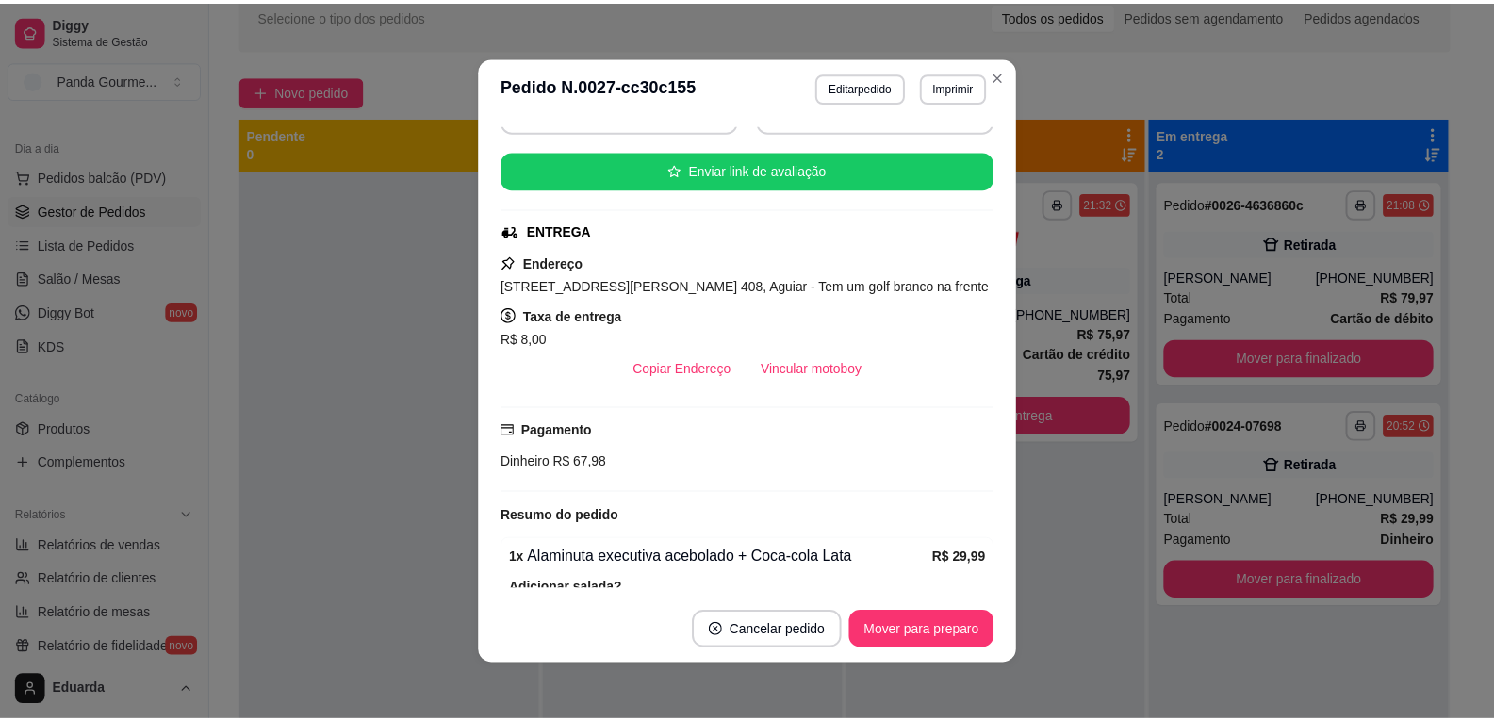
scroll to position [471, 0]
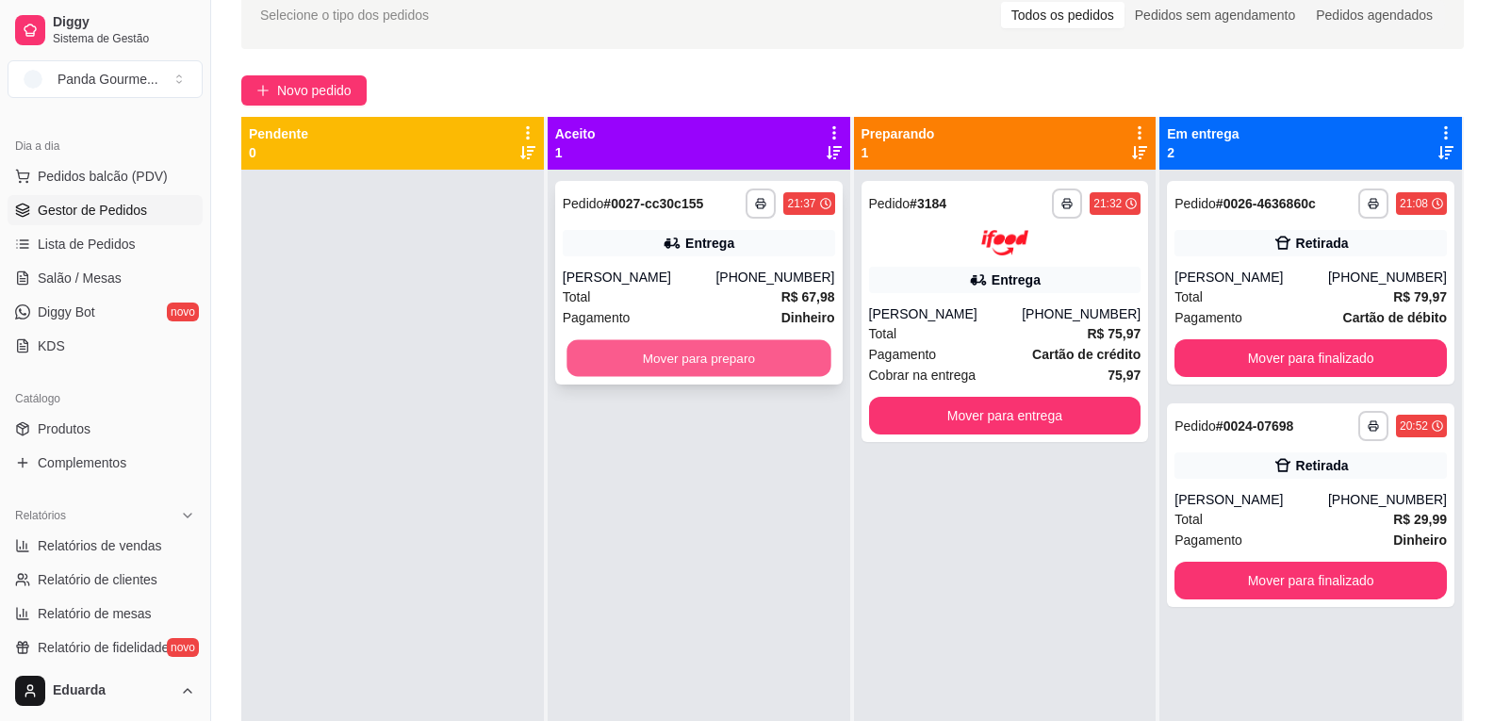
click at [728, 366] on button "Mover para preparo" at bounding box center [698, 358] width 264 height 37
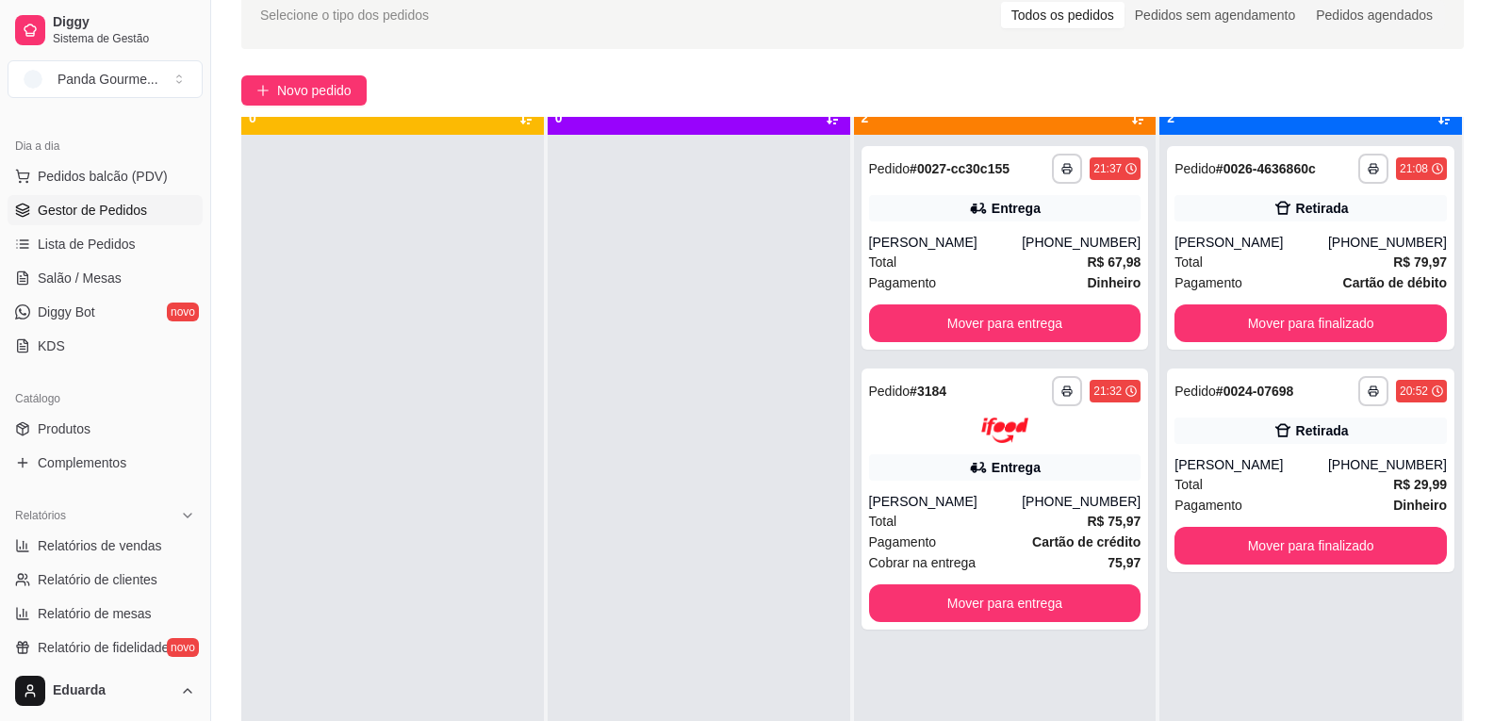
scroll to position [53, 0]
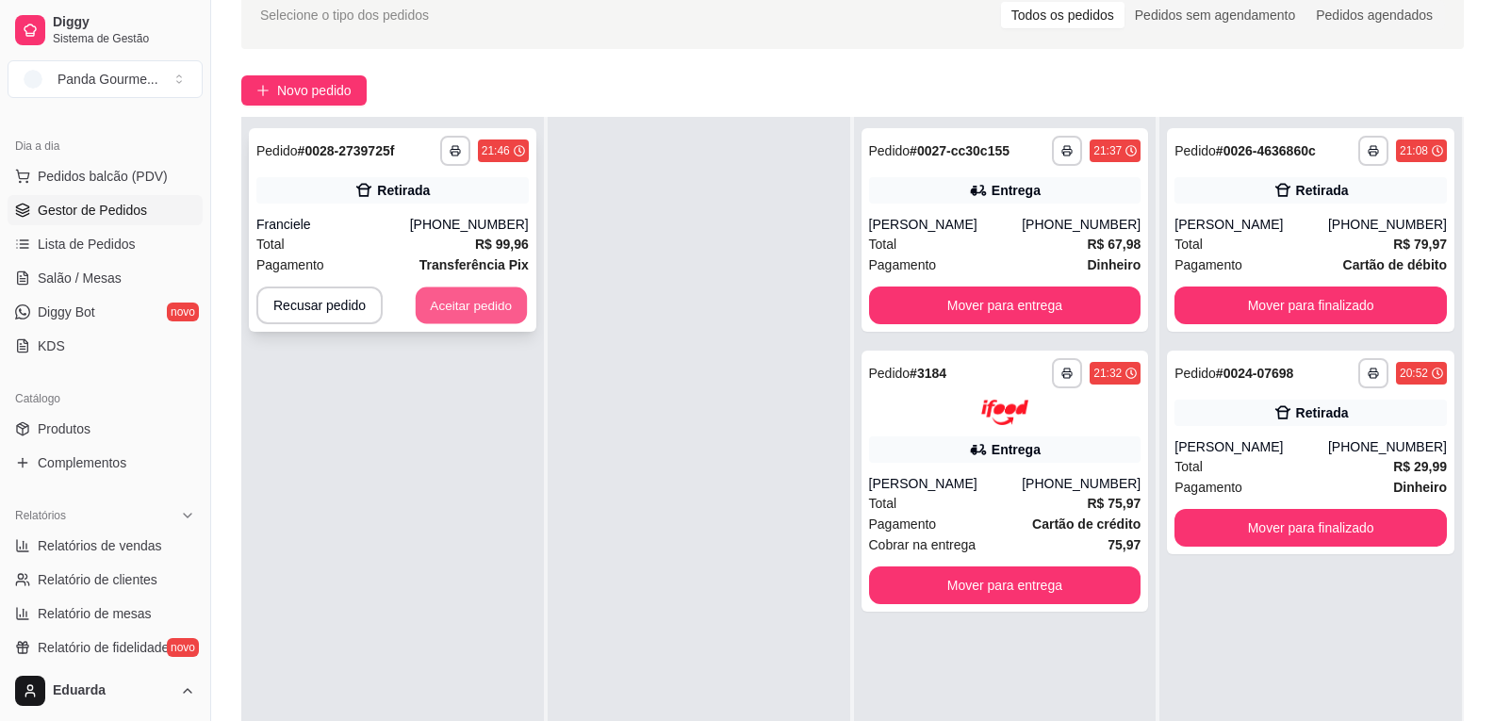
click at [494, 310] on button "Aceitar pedido" at bounding box center [471, 305] width 111 height 37
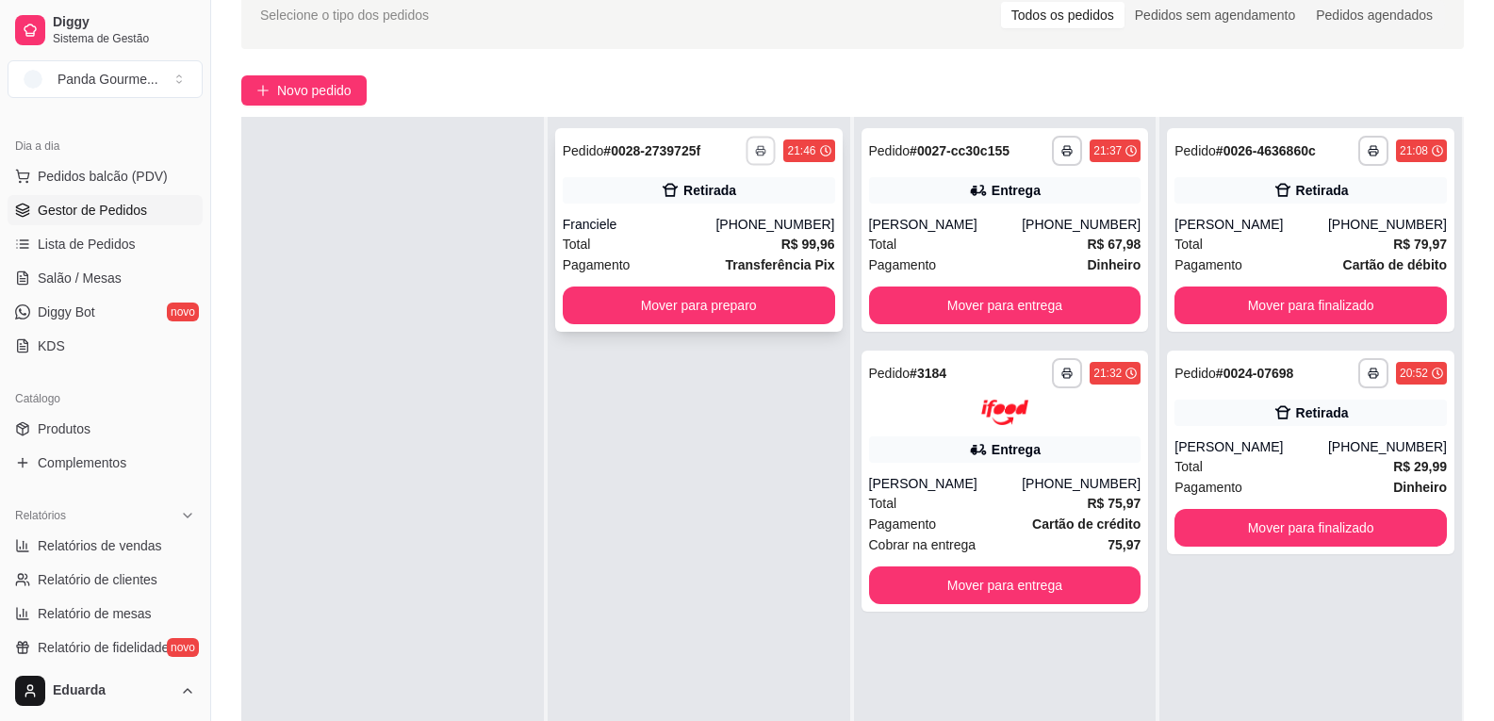
click at [761, 148] on icon "button" at bounding box center [761, 150] width 11 height 11
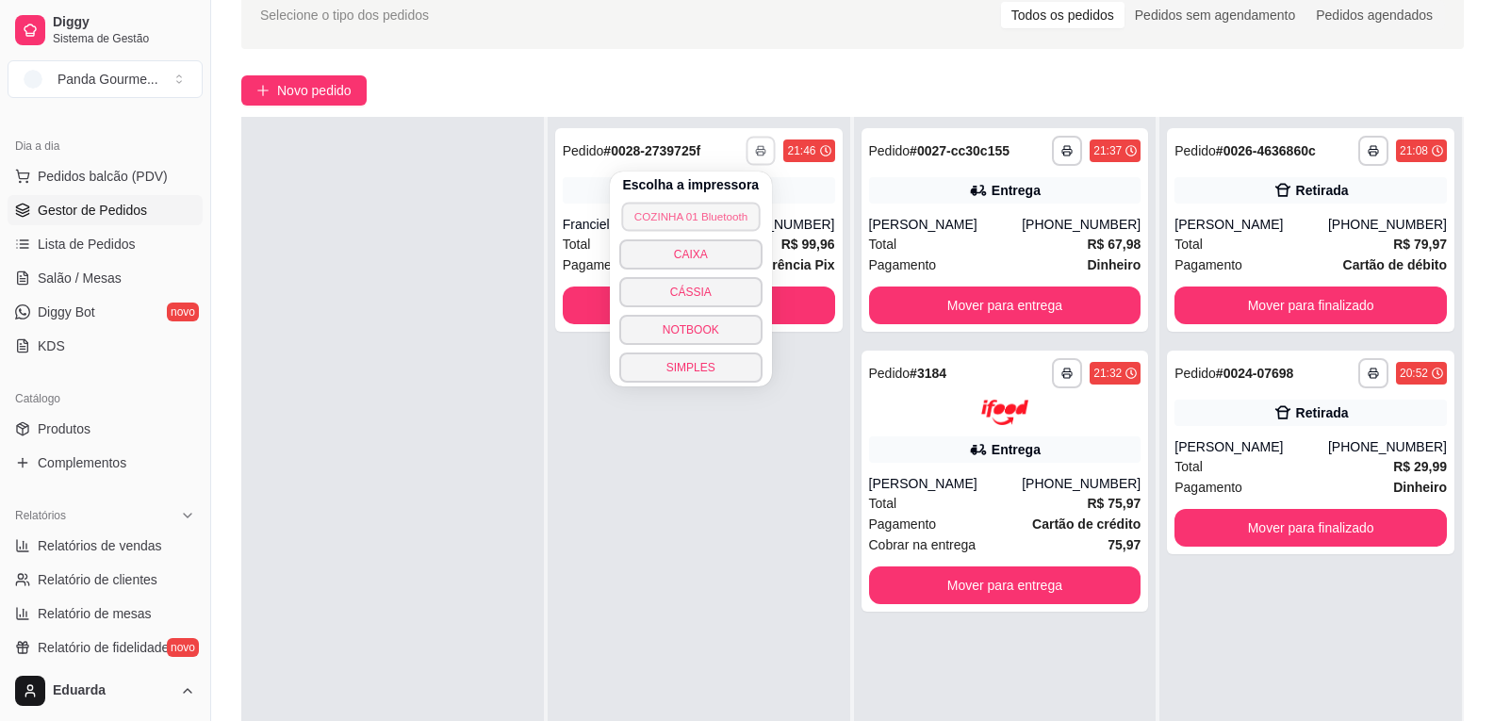
click at [730, 217] on button "COZINHA 01 Bluetooth" at bounding box center [690, 216] width 139 height 29
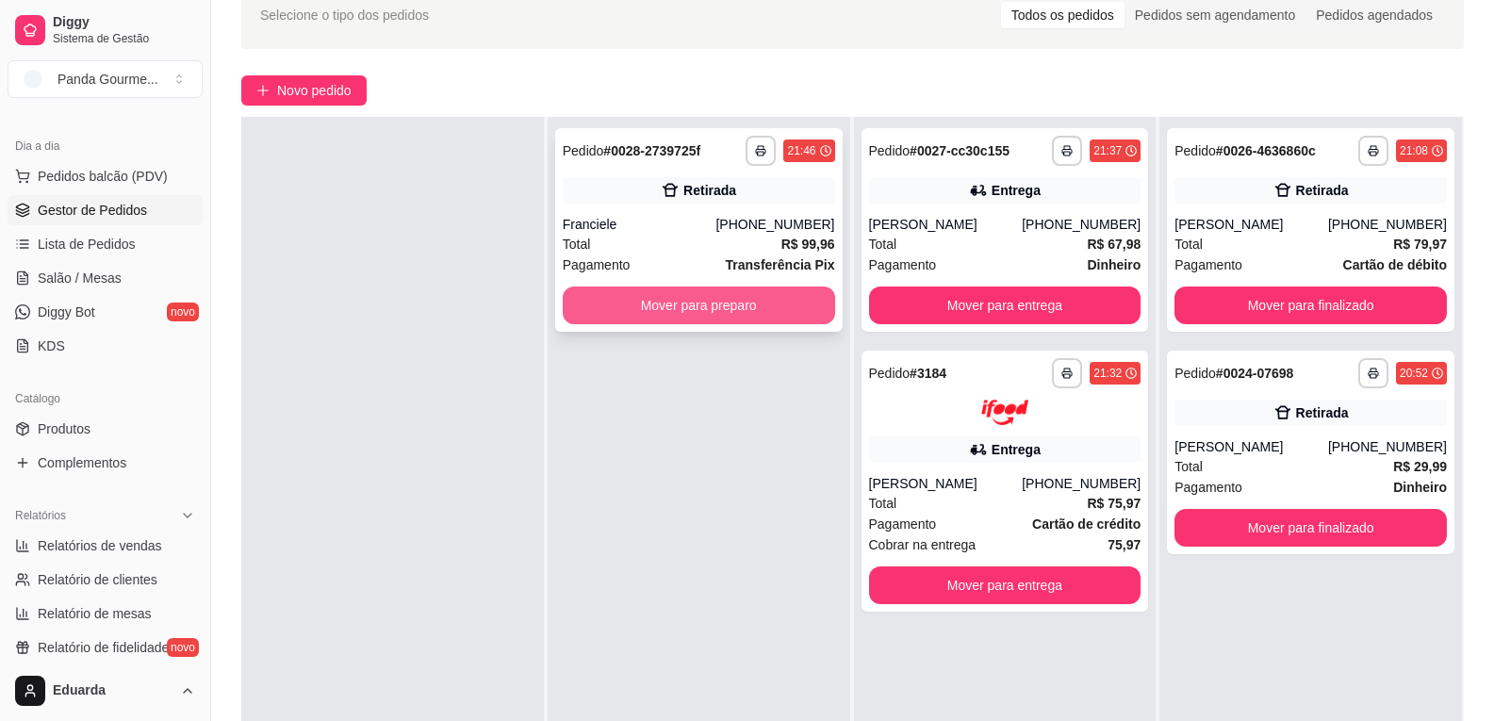
click at [748, 315] on button "Mover para preparo" at bounding box center [699, 306] width 272 height 38
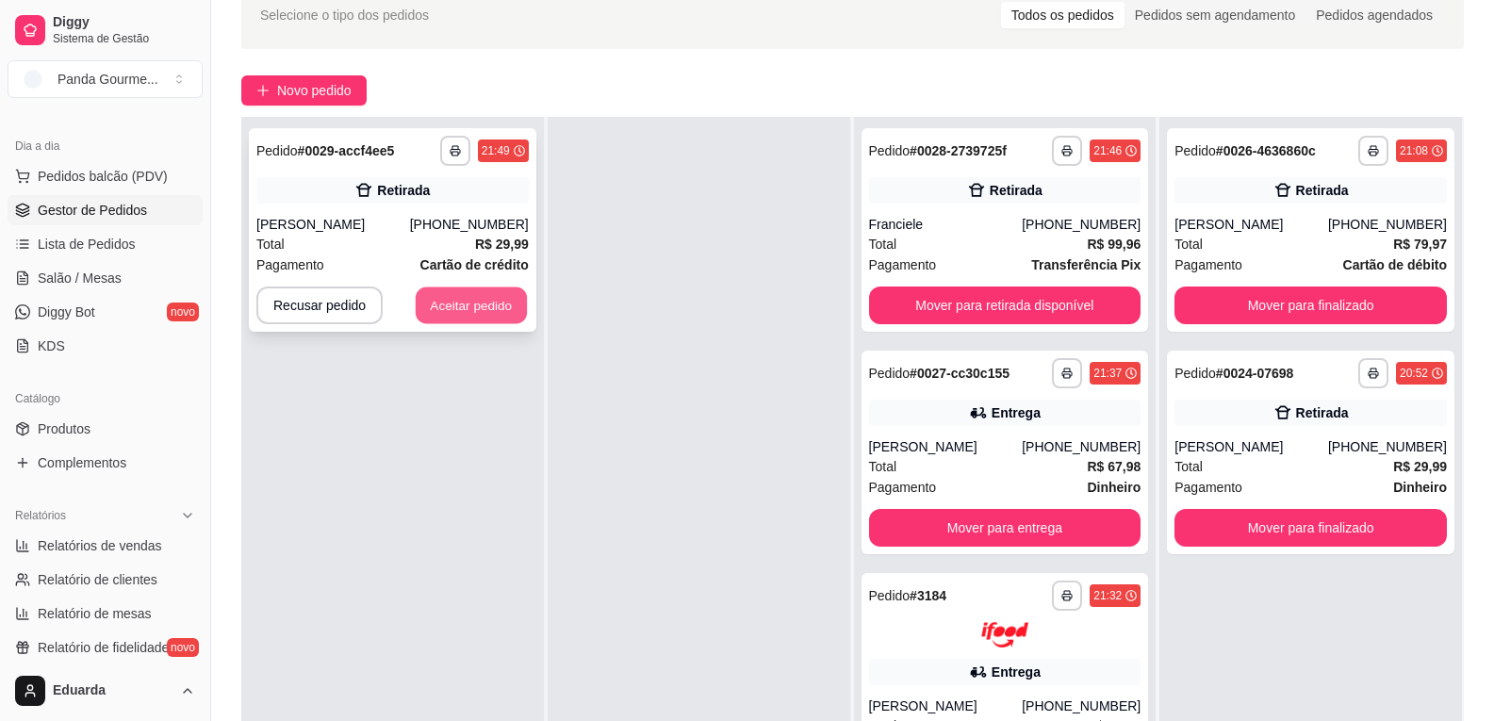
click at [460, 302] on button "Aceitar pedido" at bounding box center [471, 305] width 111 height 37
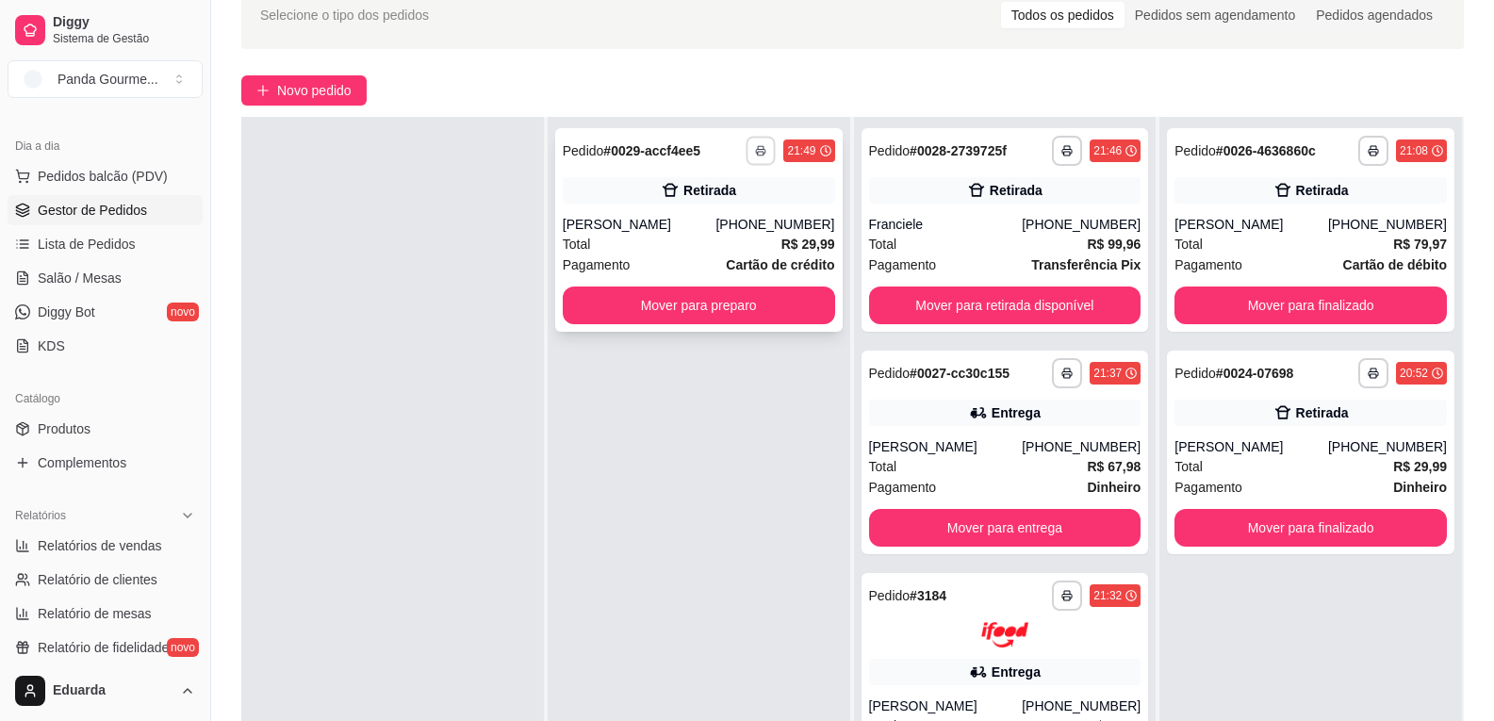
click at [762, 155] on button "button" at bounding box center [760, 150] width 29 height 29
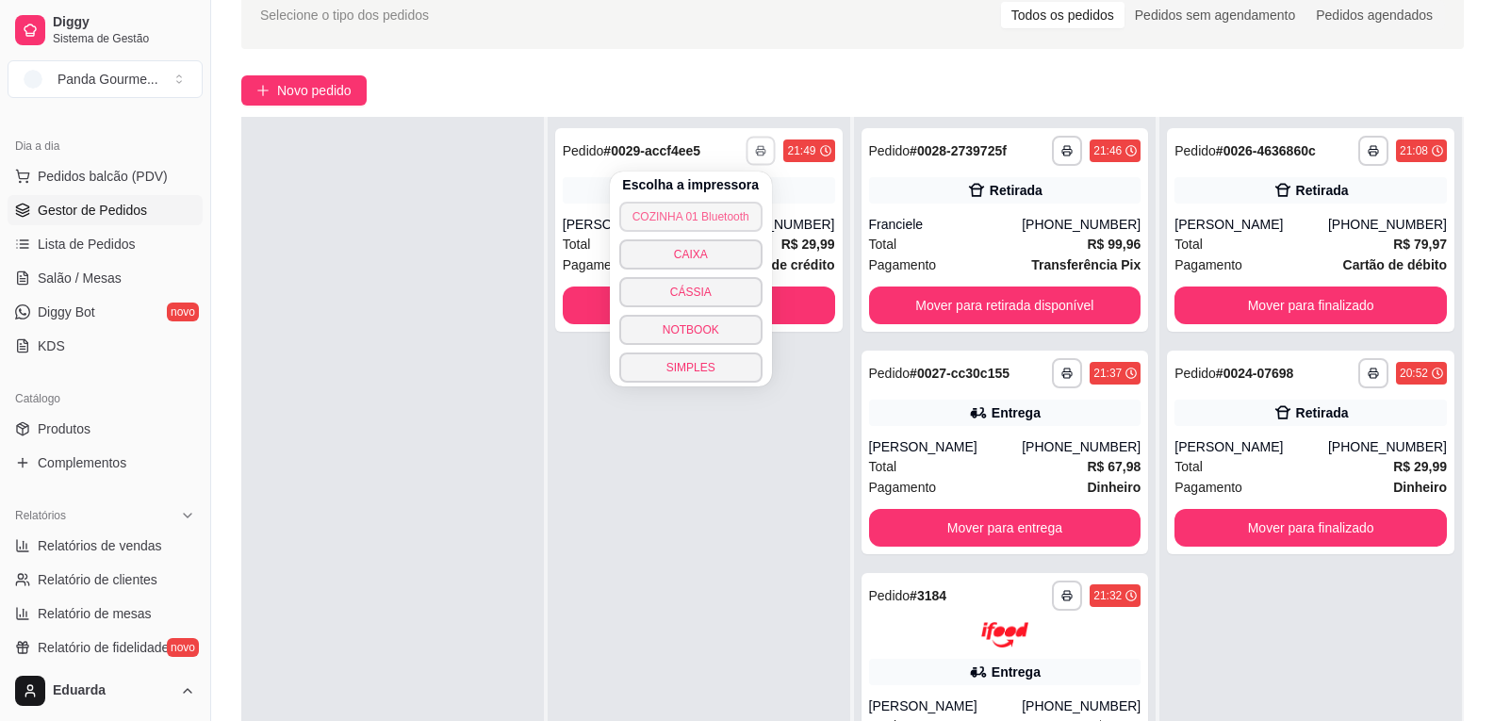
click at [744, 221] on button "COZINHA 01 Bluetooth" at bounding box center [690, 217] width 143 height 30
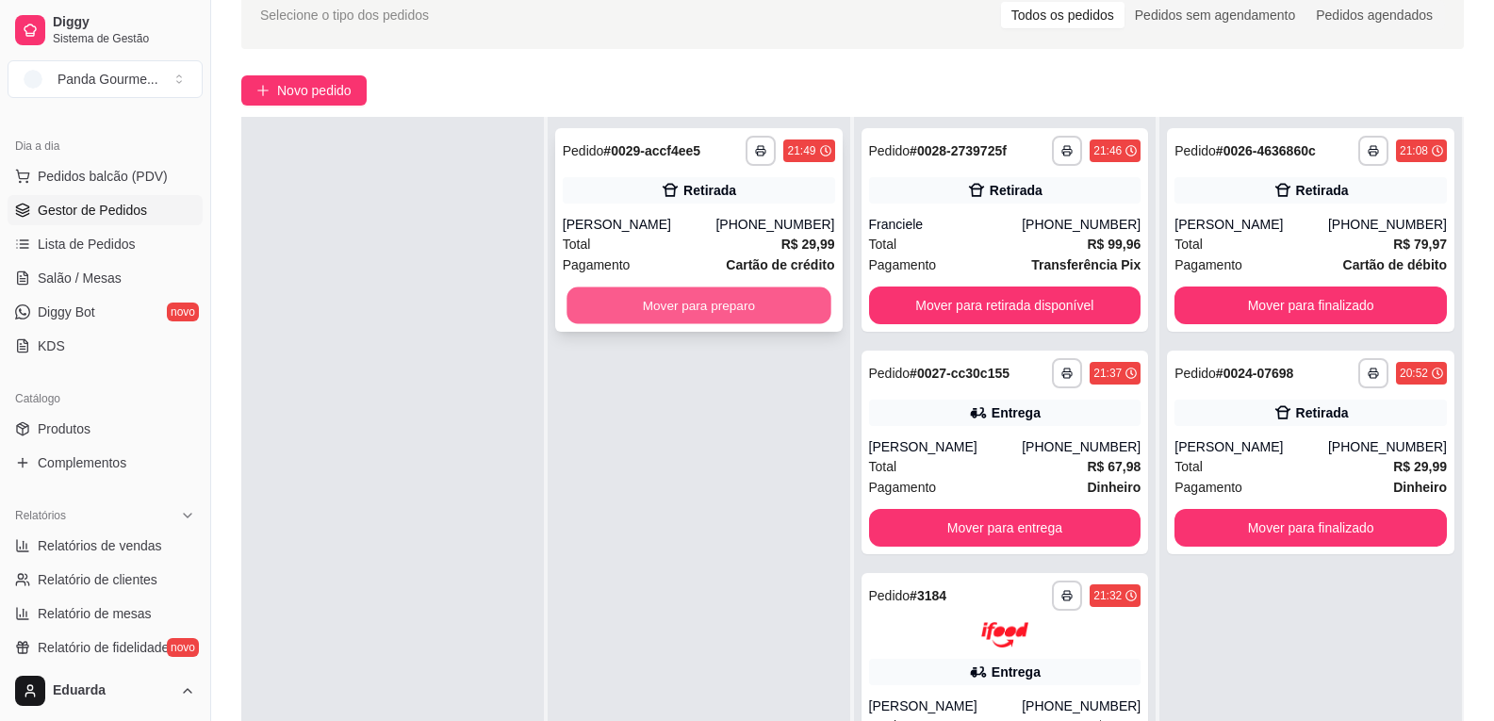
click at [721, 308] on button "Mover para preparo" at bounding box center [698, 305] width 264 height 37
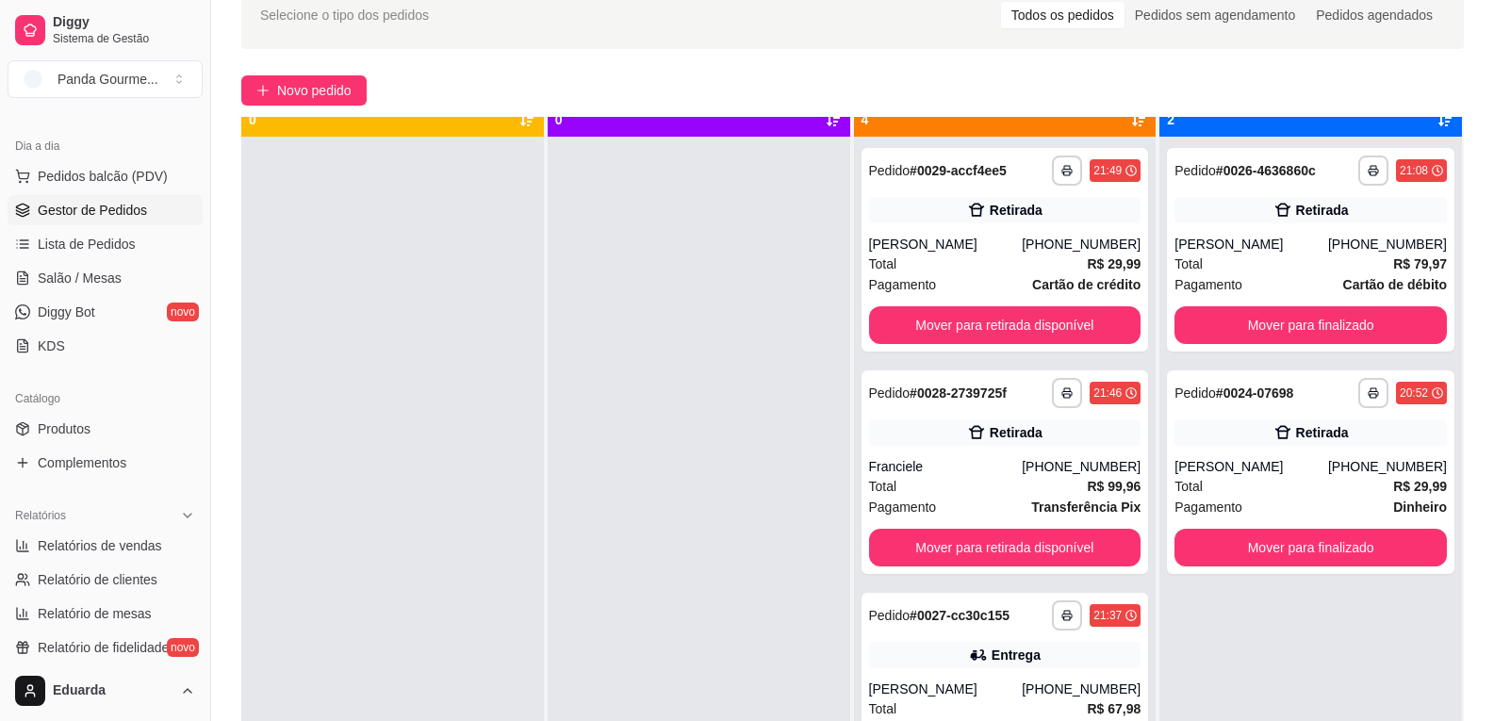
scroll to position [0, 0]
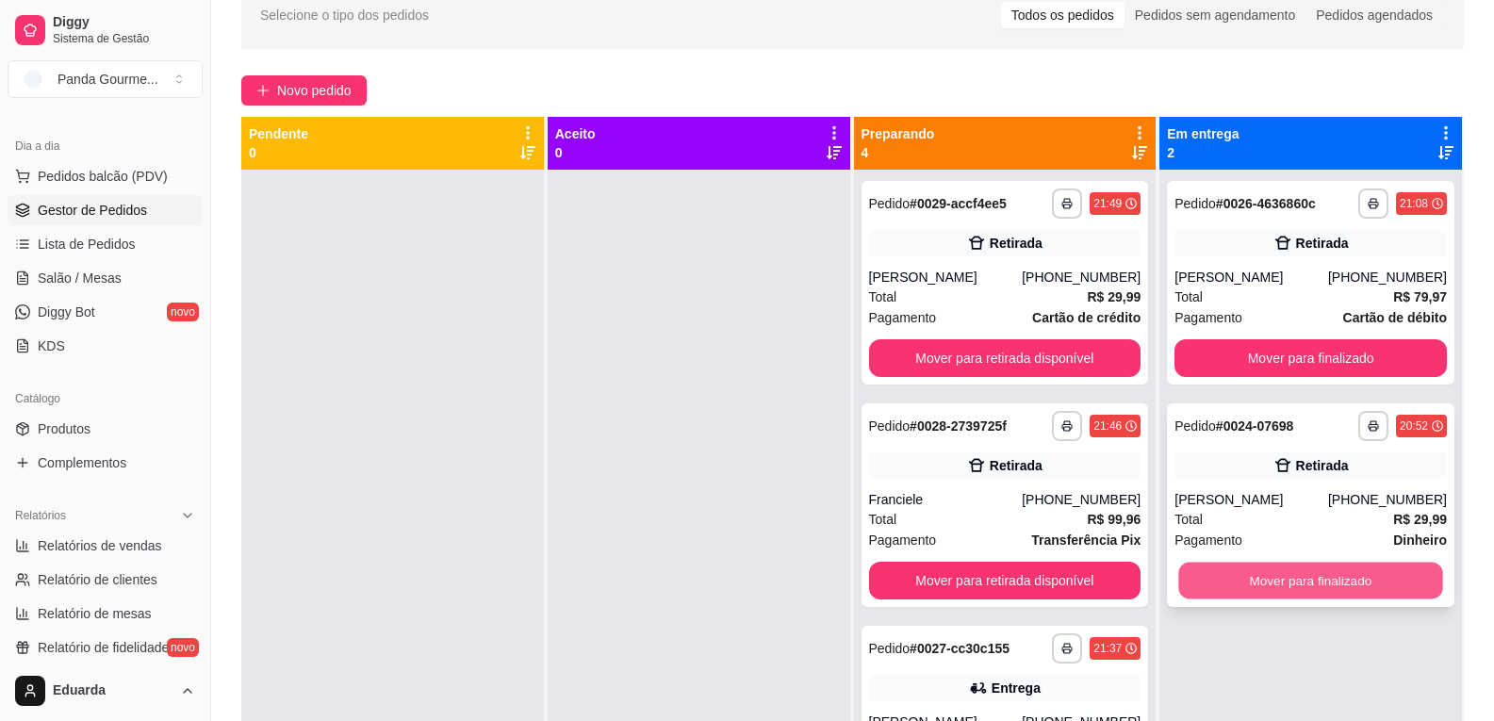
click at [1265, 582] on button "Mover para finalizado" at bounding box center [1311, 581] width 264 height 37
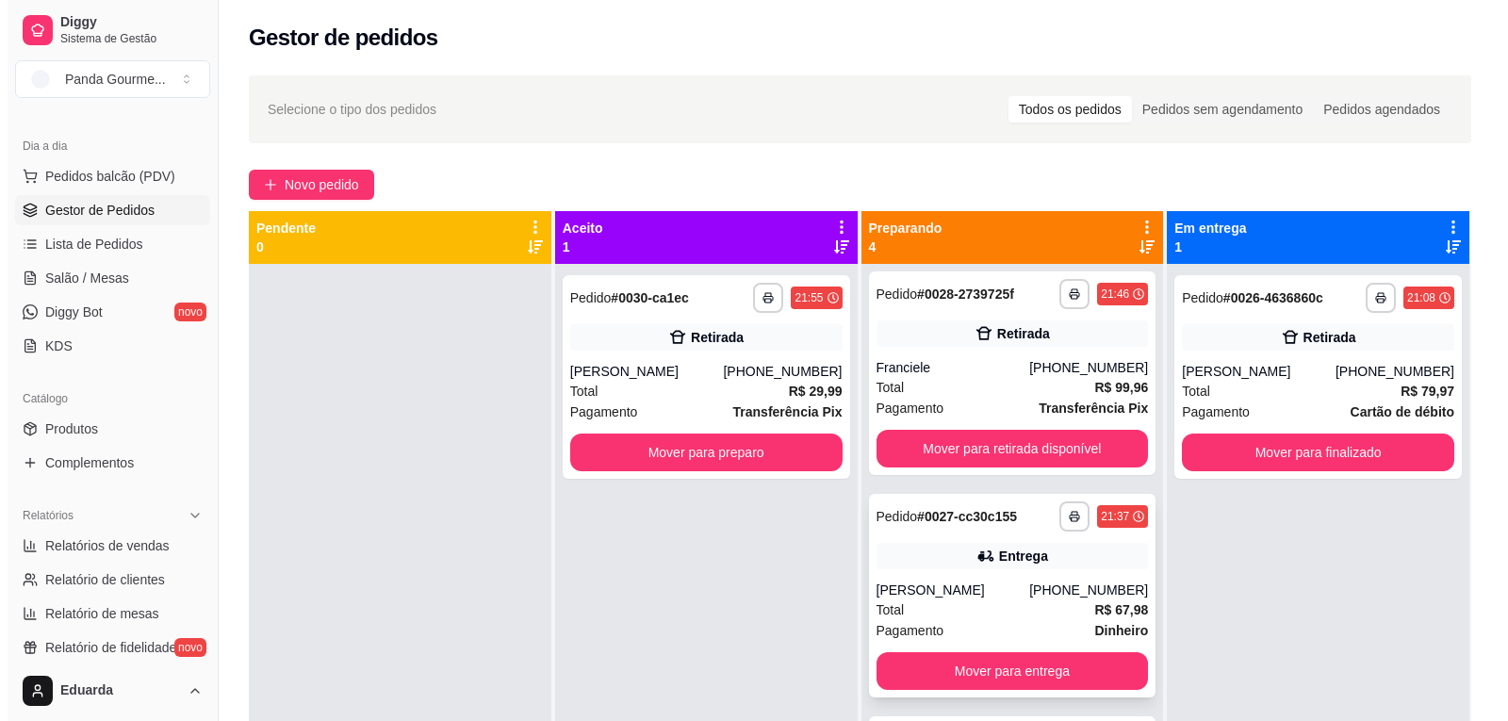
scroll to position [245, 0]
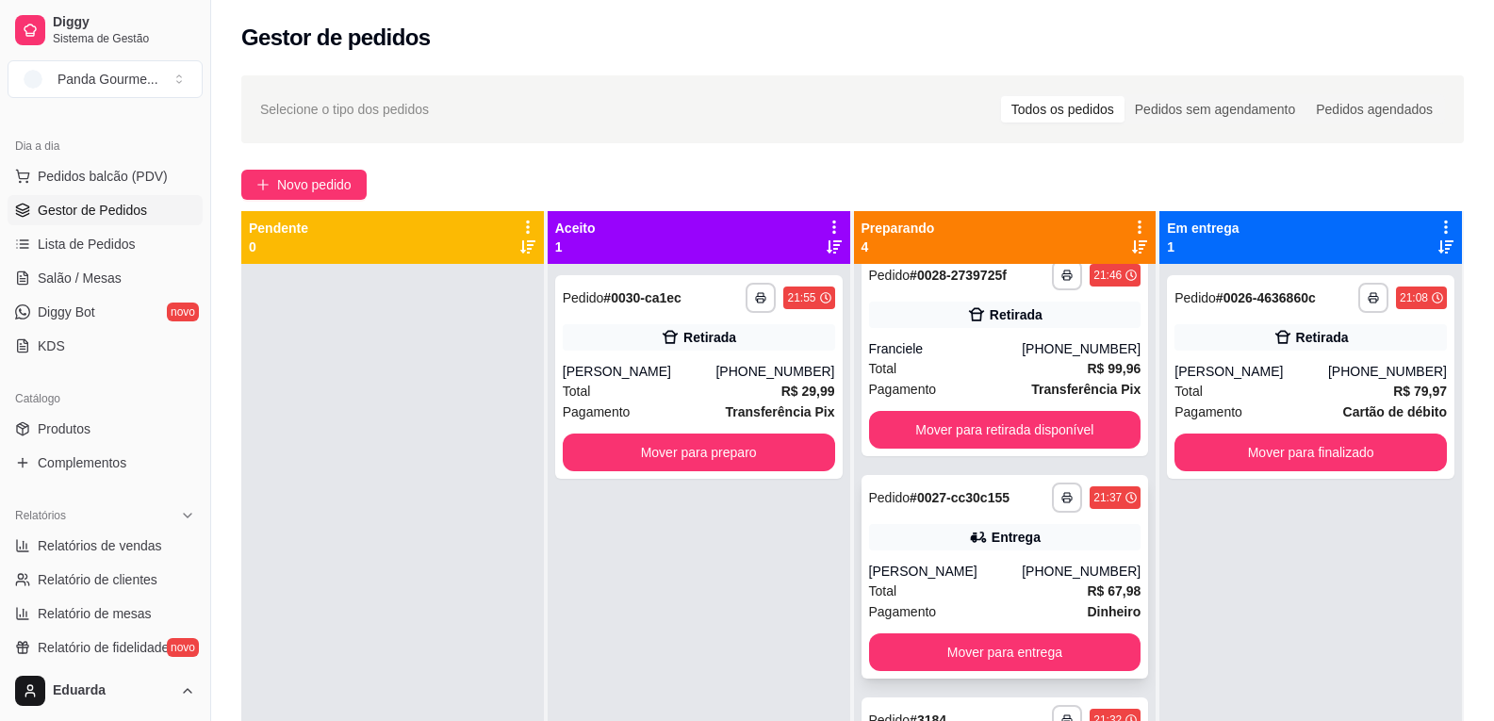
click at [1013, 569] on div "[PERSON_NAME]" at bounding box center [946, 571] width 154 height 19
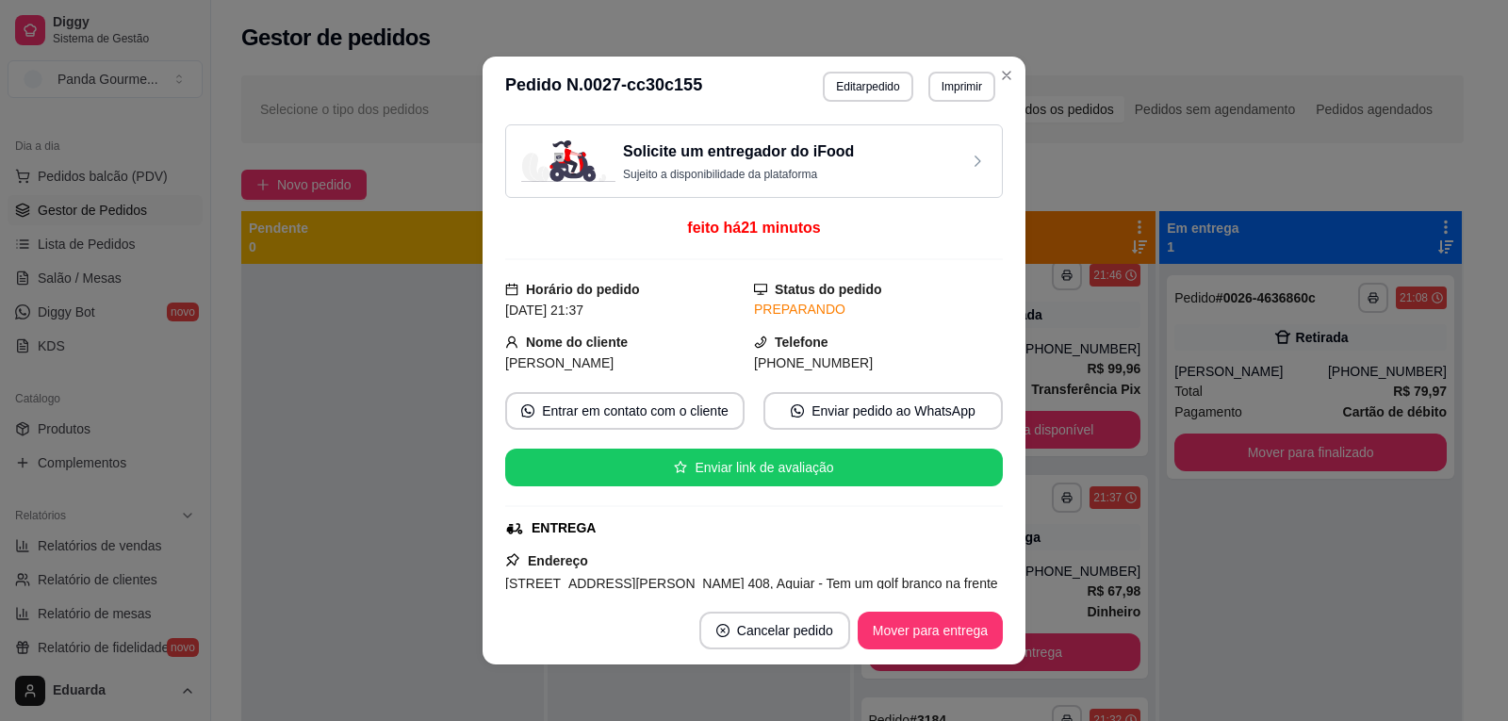
scroll to position [188, 0]
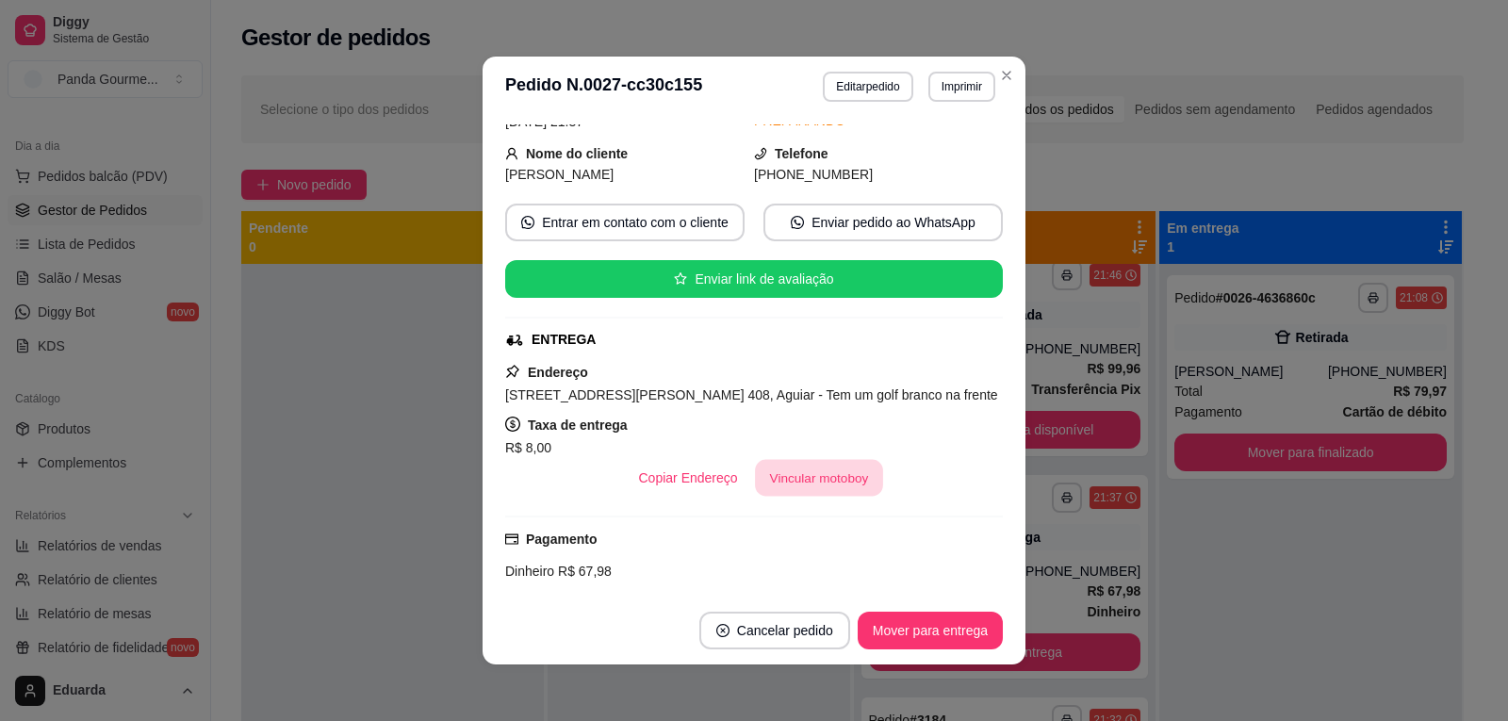
click at [819, 491] on button "Vincular motoboy" at bounding box center [819, 478] width 128 height 37
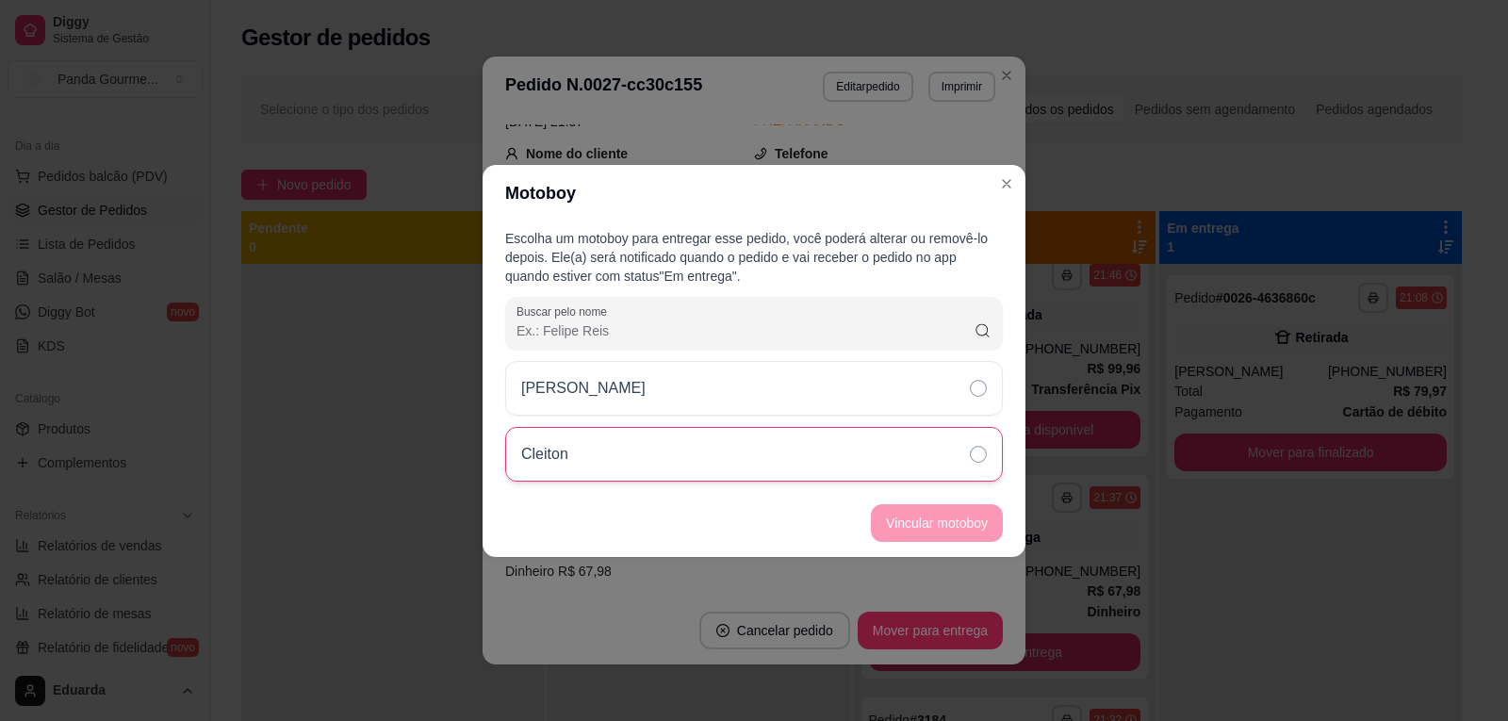
click at [754, 460] on div "Cleiton" at bounding box center [754, 454] width 498 height 55
click at [913, 518] on button "Vincular motoboy" at bounding box center [937, 522] width 128 height 37
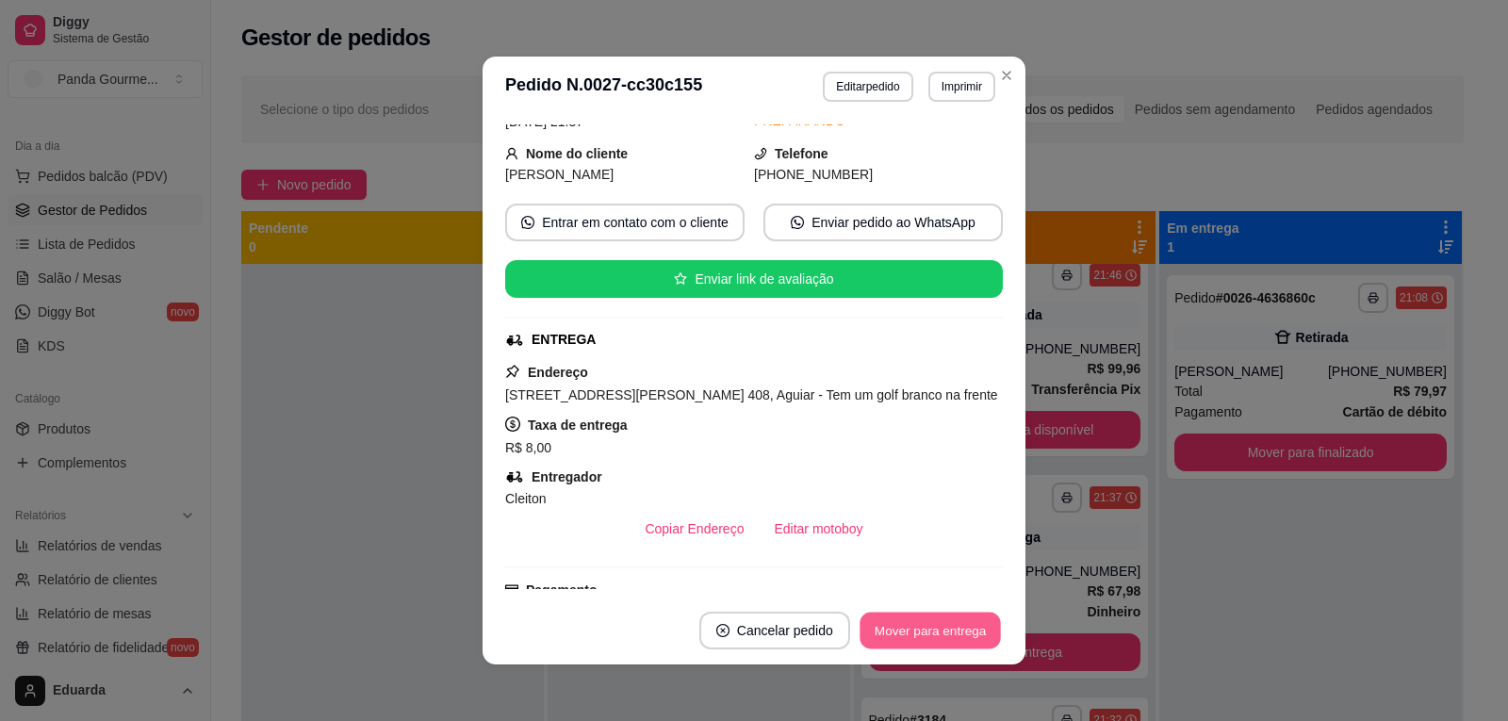
click at [880, 629] on button "Mover para entrega" at bounding box center [930, 631] width 141 height 37
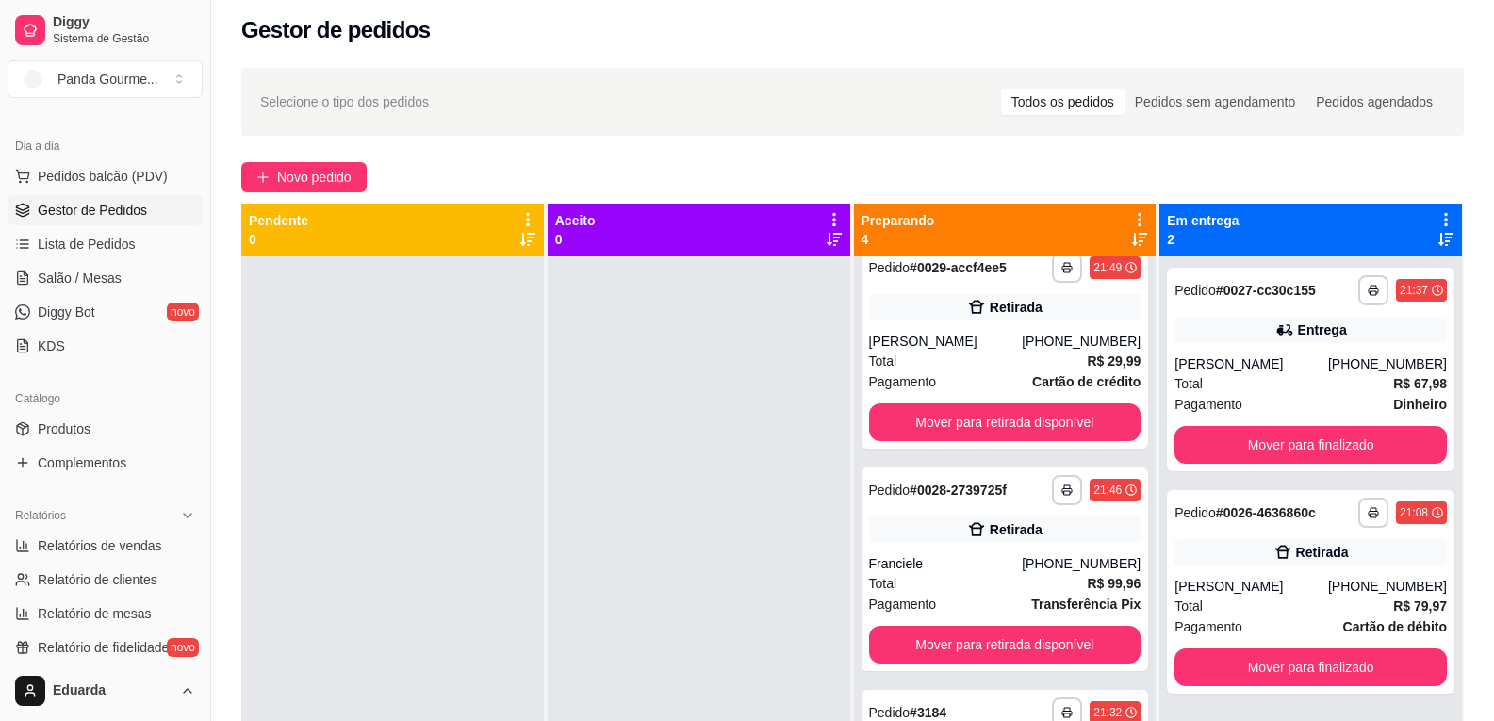
scroll to position [0, 0]
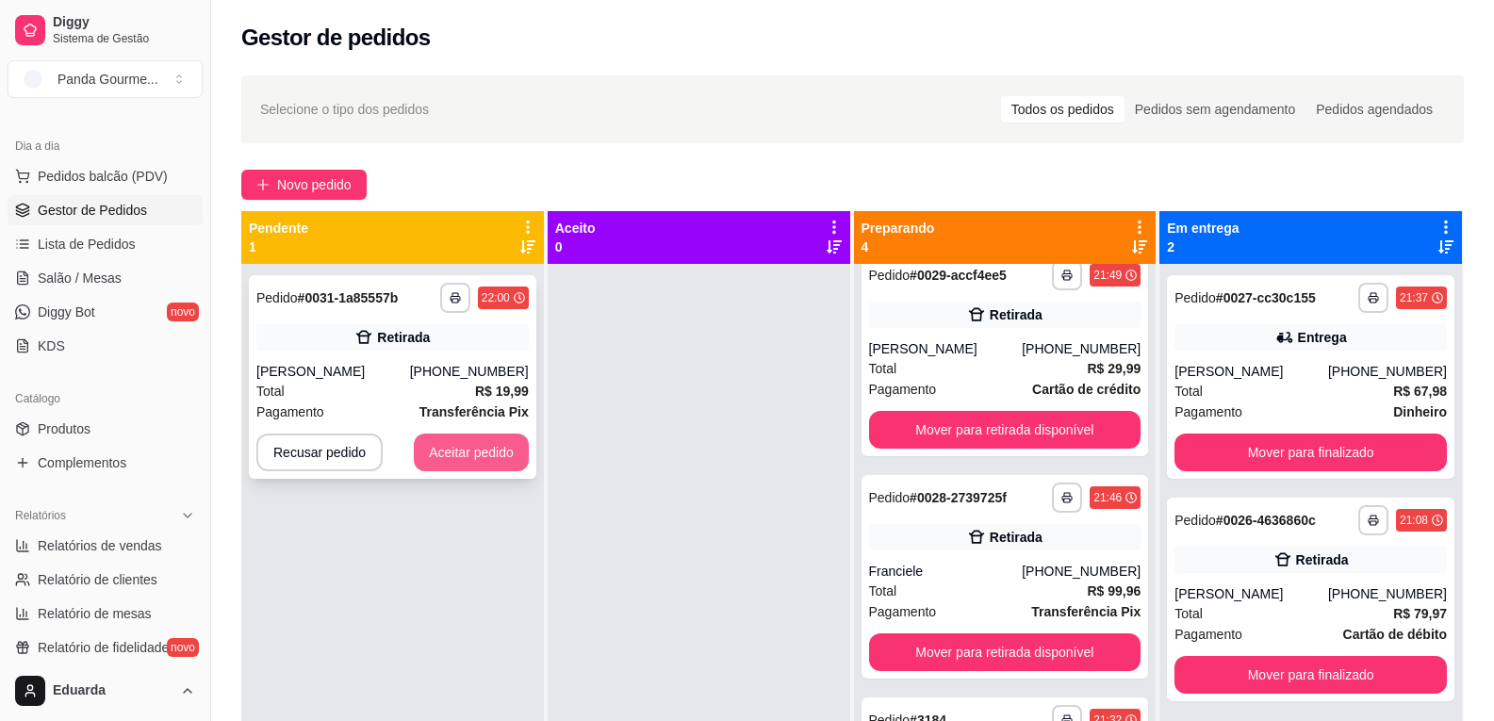
click at [484, 454] on button "Aceitar pedido" at bounding box center [471, 453] width 115 height 38
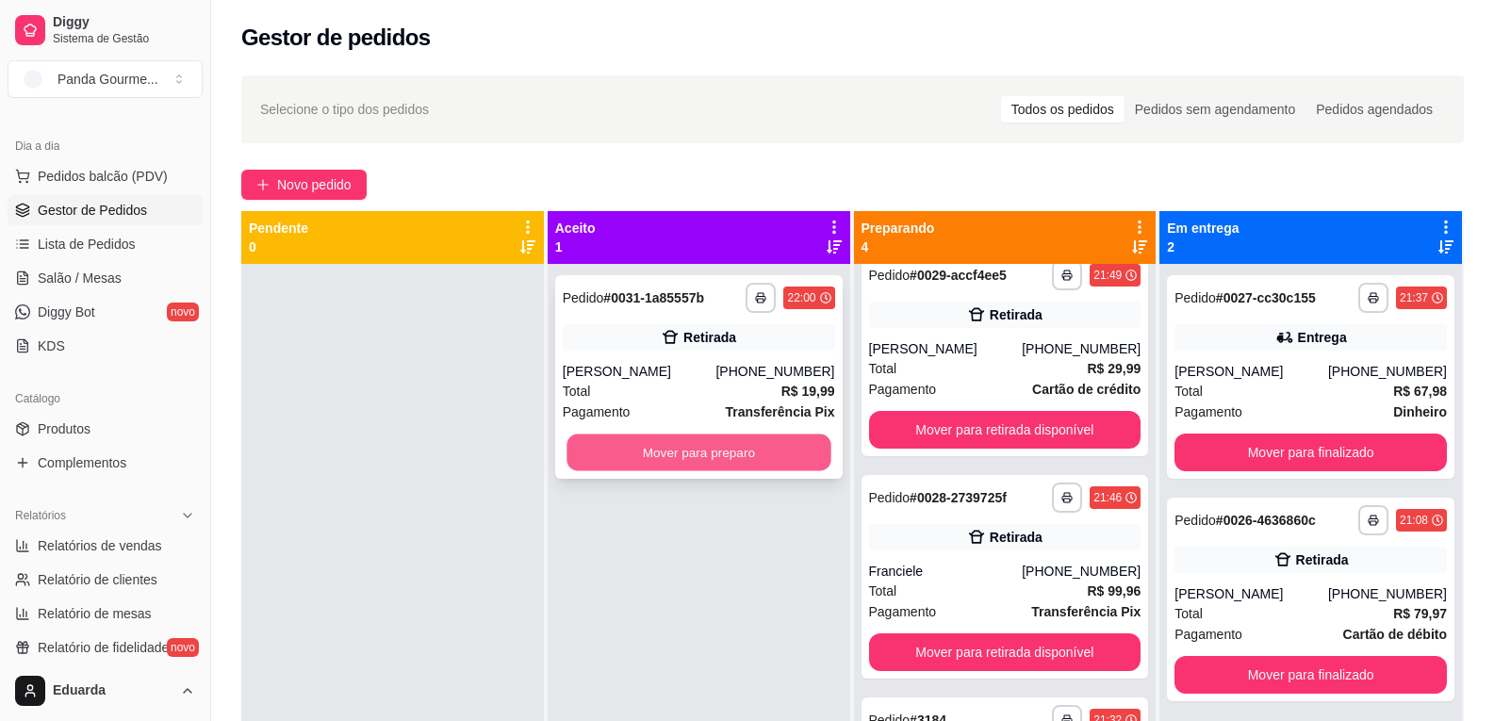
click at [651, 456] on button "Mover para preparo" at bounding box center [698, 452] width 264 height 37
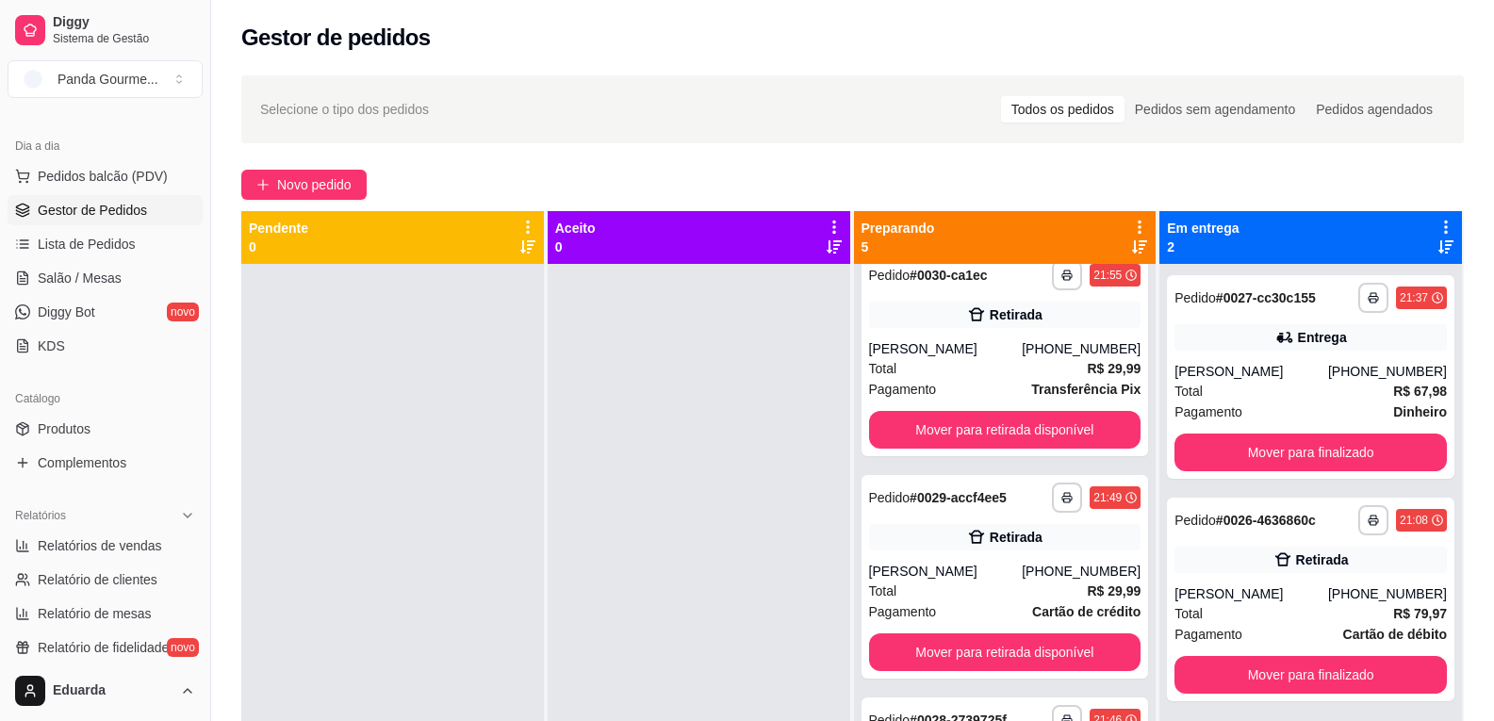
scroll to position [467, 0]
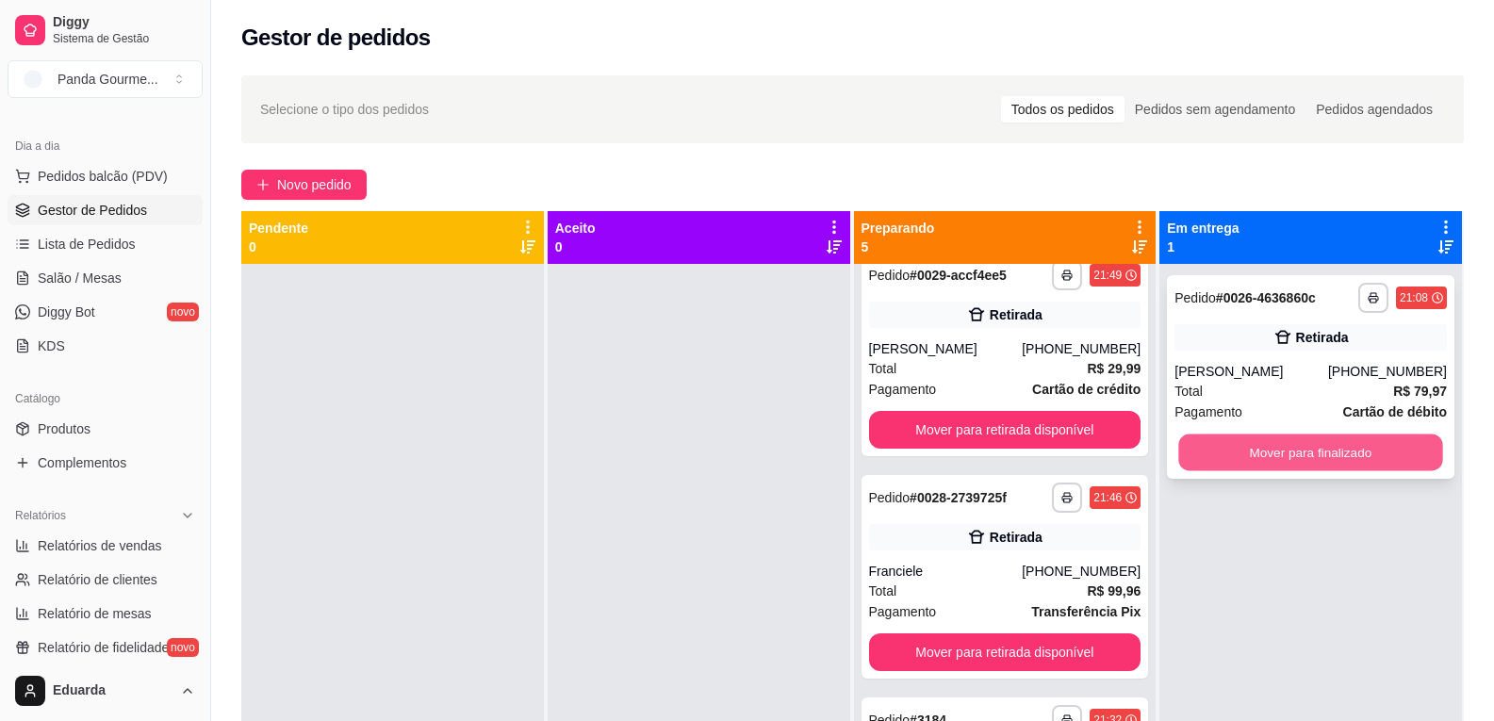
click at [1267, 439] on button "Mover para finalizado" at bounding box center [1311, 452] width 264 height 37
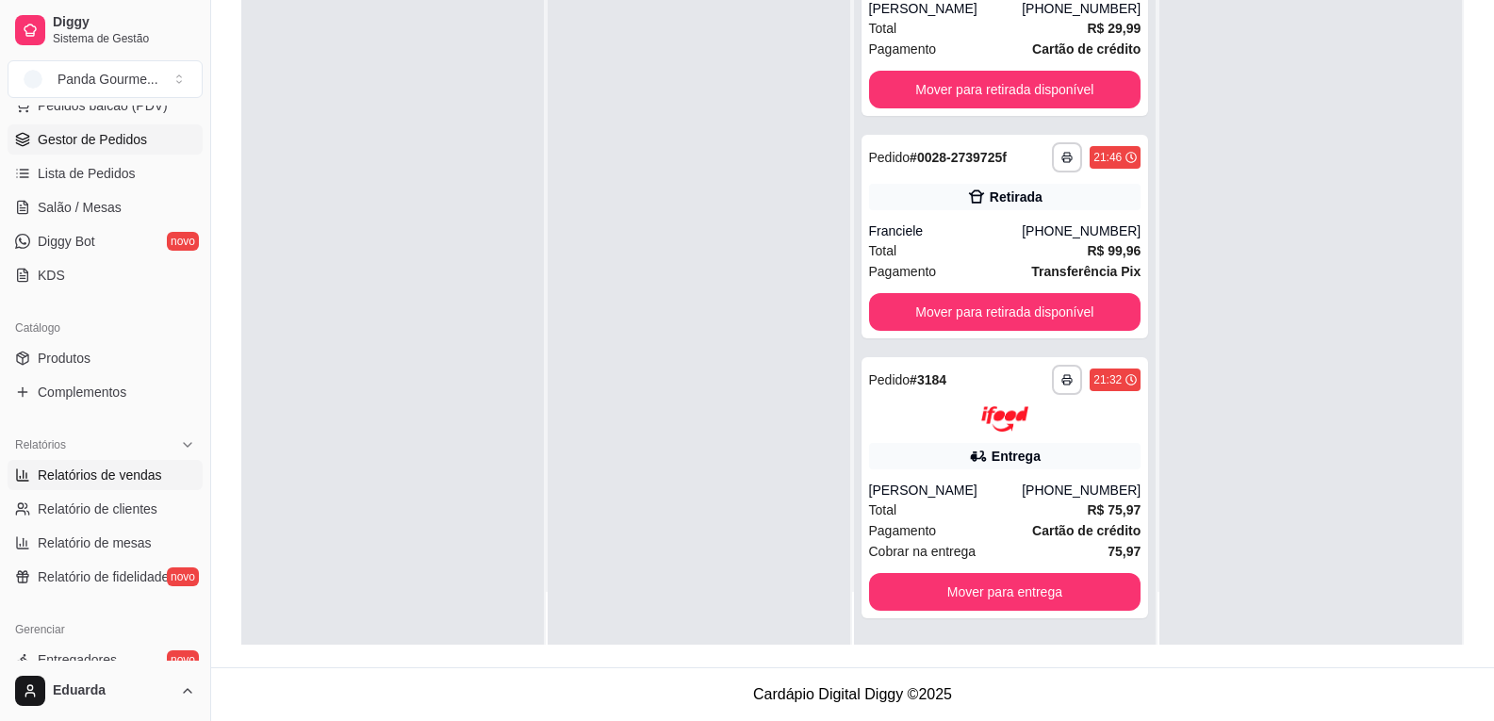
scroll to position [258, 0]
click at [120, 174] on span "Lista de Pedidos" at bounding box center [87, 174] width 98 height 19
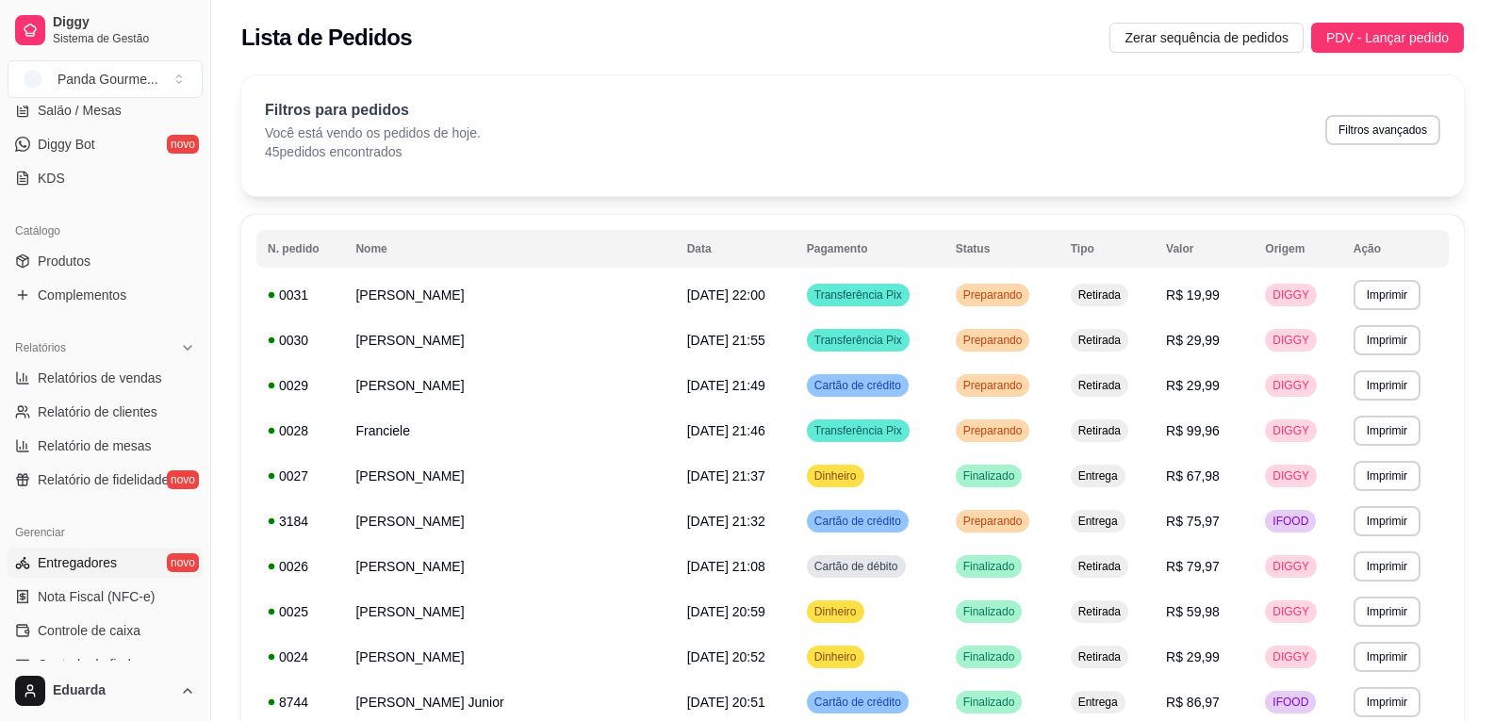
scroll to position [447, 0]
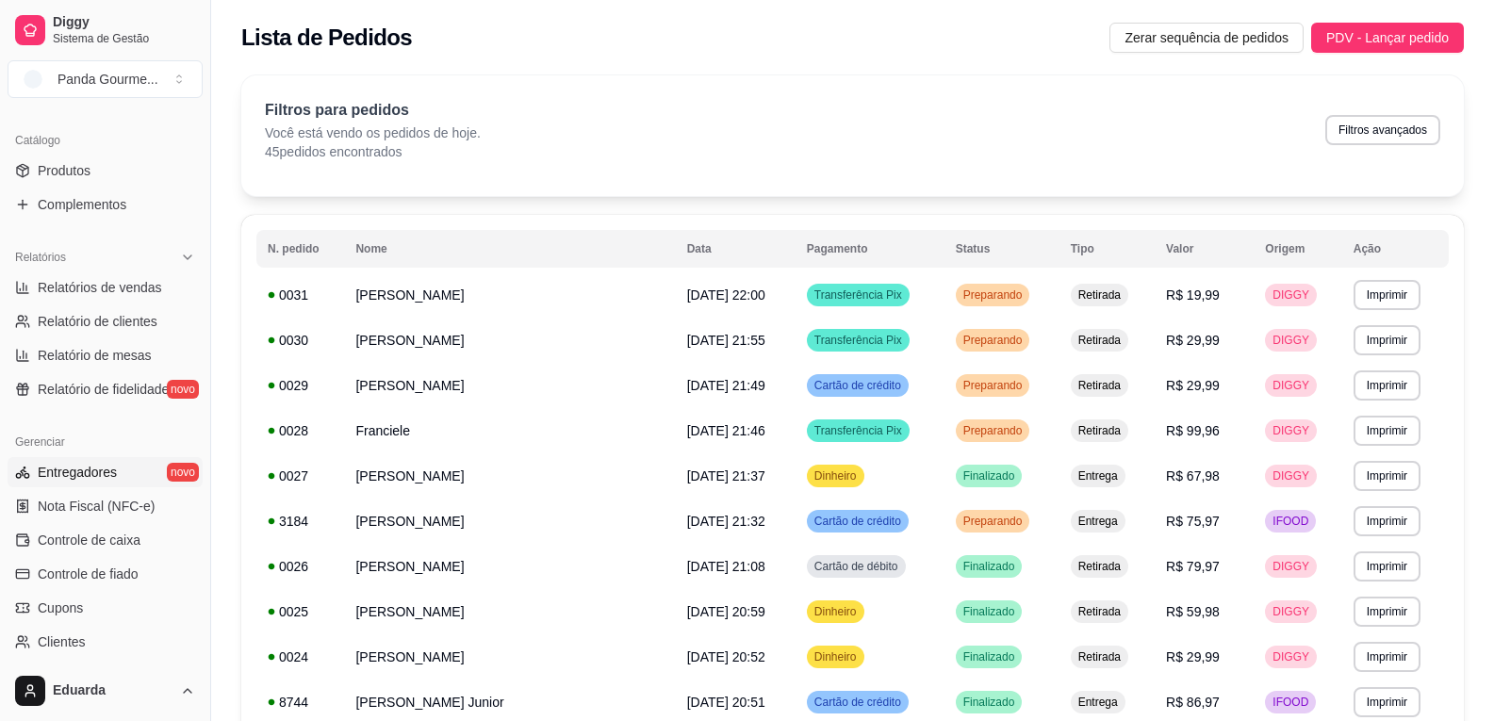
click at [99, 465] on span "Entregadores" at bounding box center [77, 472] width 79 height 19
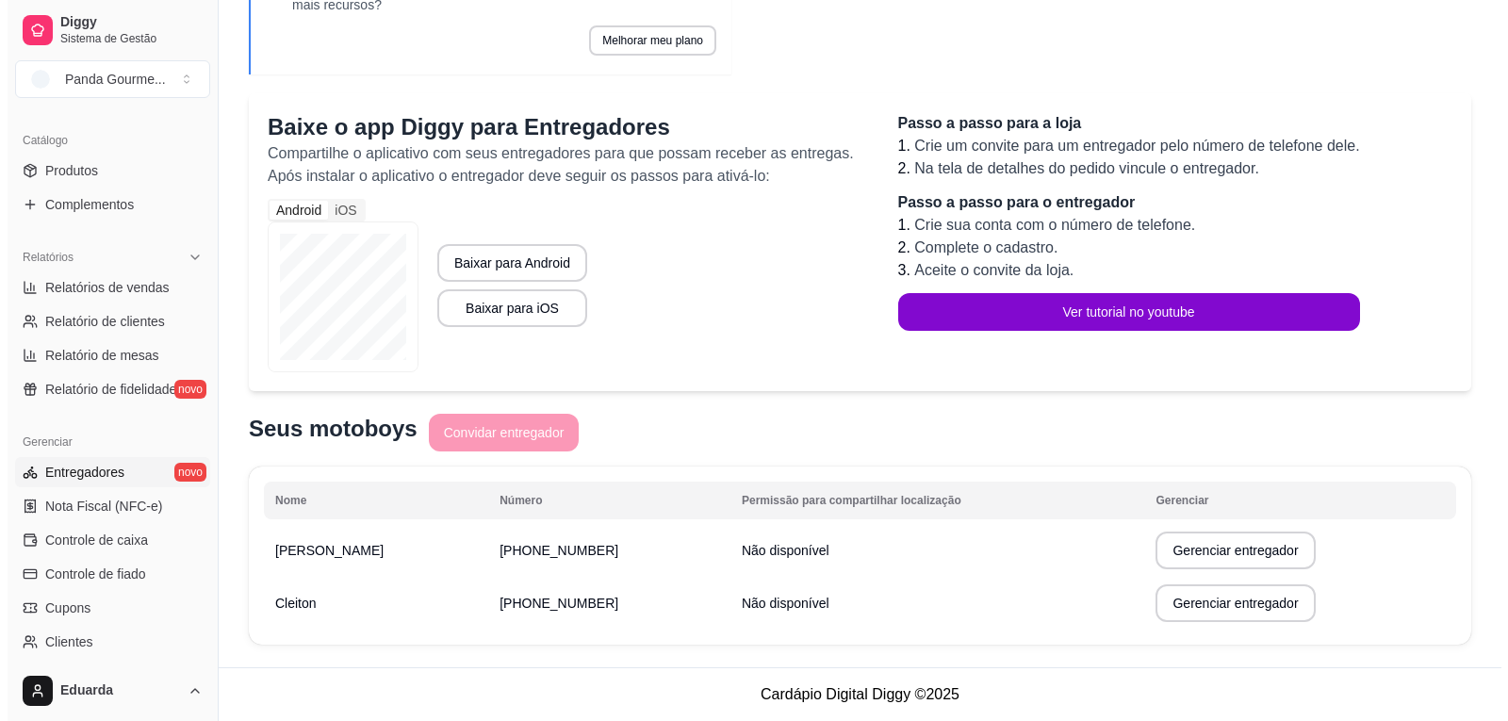
scroll to position [149, 0]
click at [1175, 609] on button "Gerenciar entregador" at bounding box center [1227, 603] width 159 height 38
select select "30"
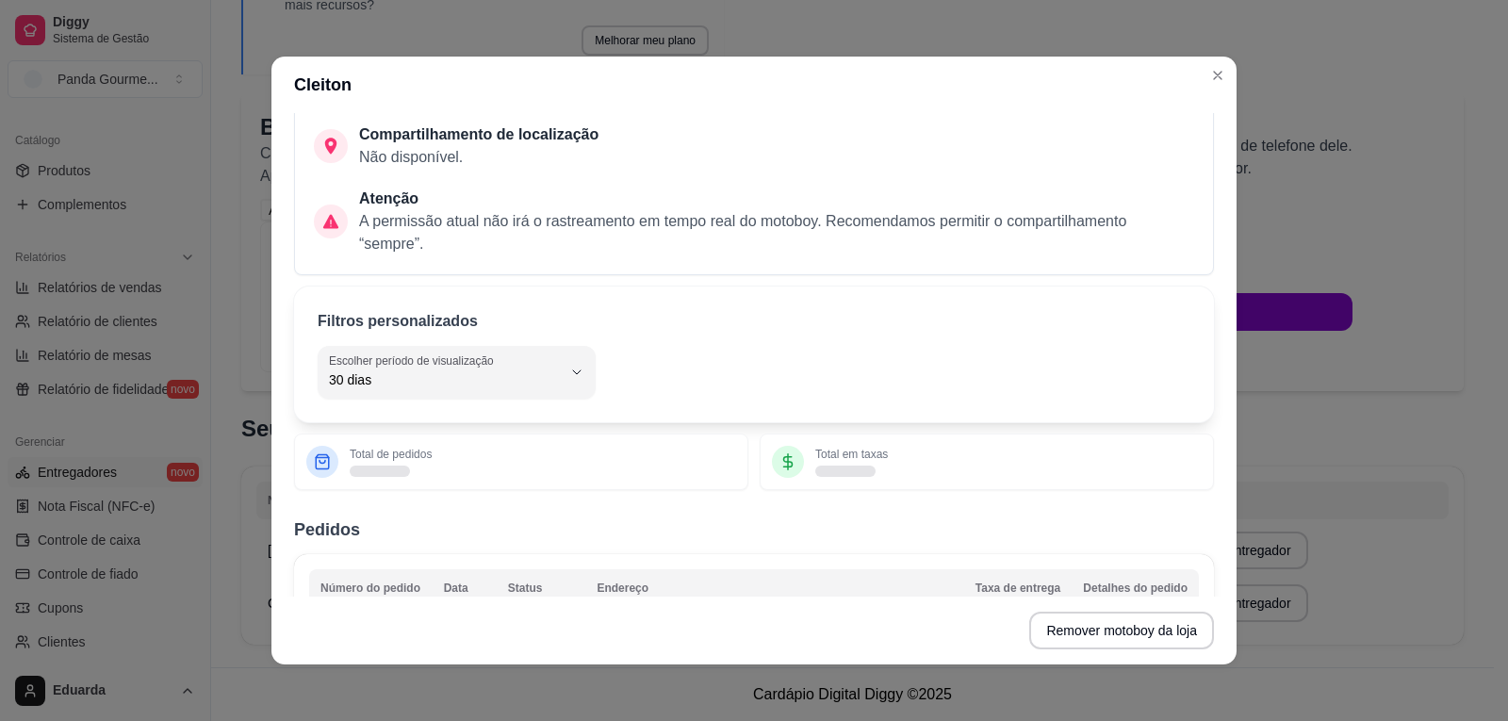
scroll to position [94, 0]
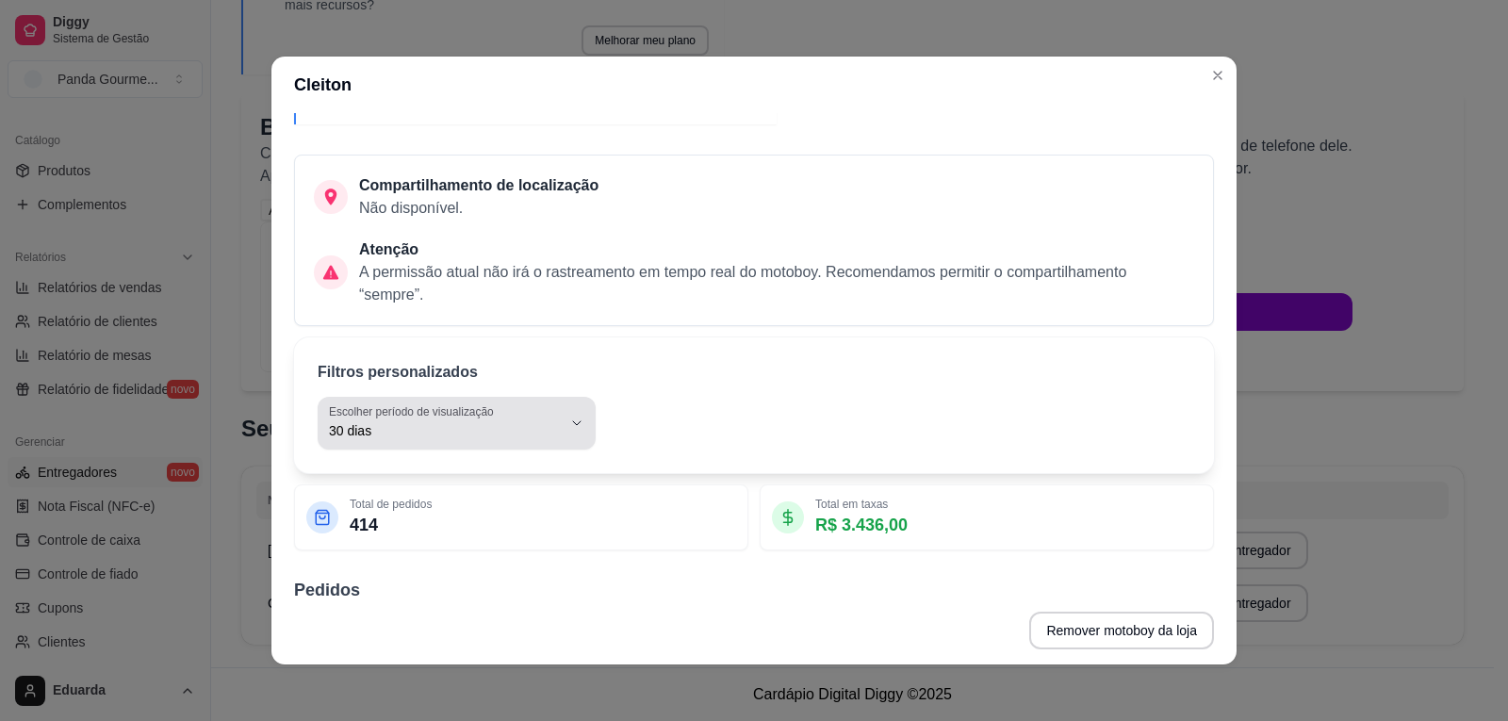
click at [518, 432] on span "30 dias" at bounding box center [445, 430] width 233 height 19
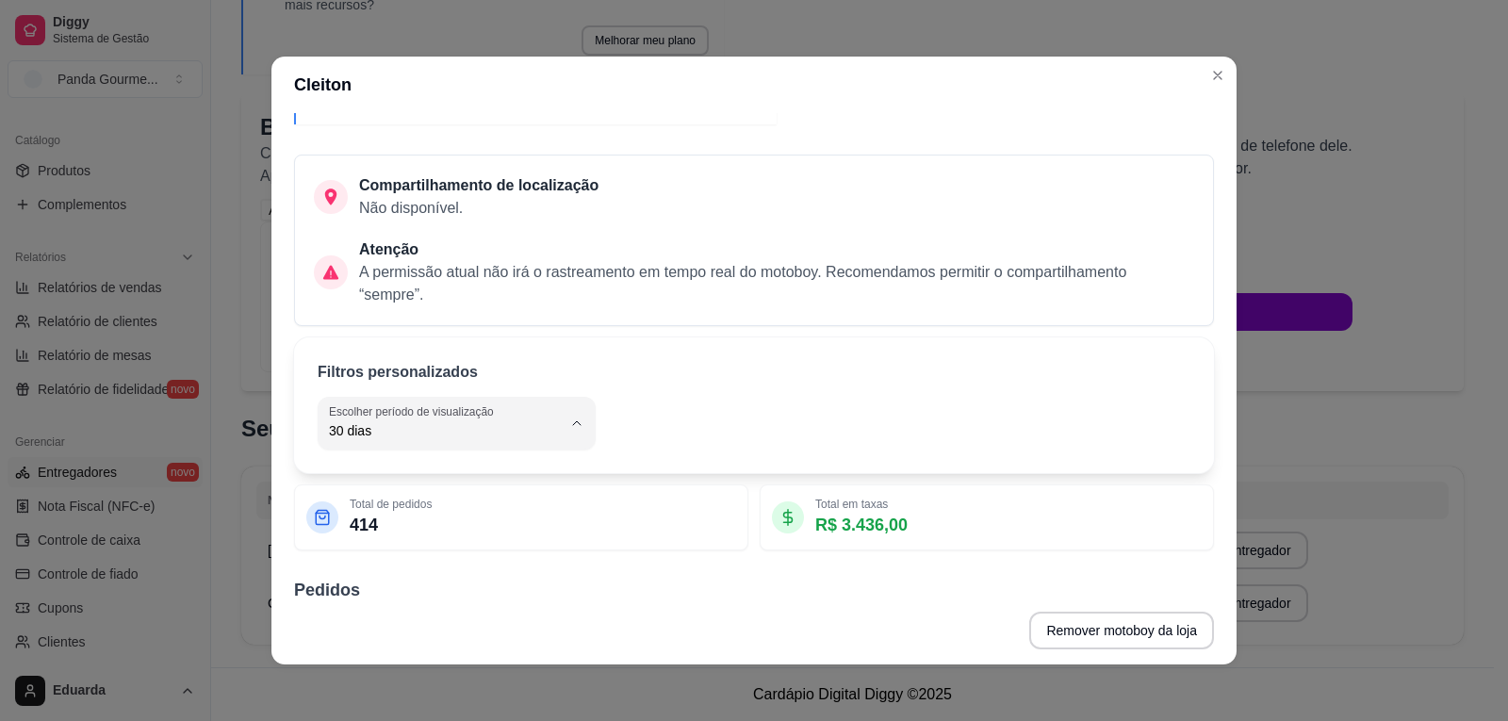
click at [487, 485] on span "Hoje" at bounding box center [439, 476] width 216 height 18
type input "0"
select select "0"
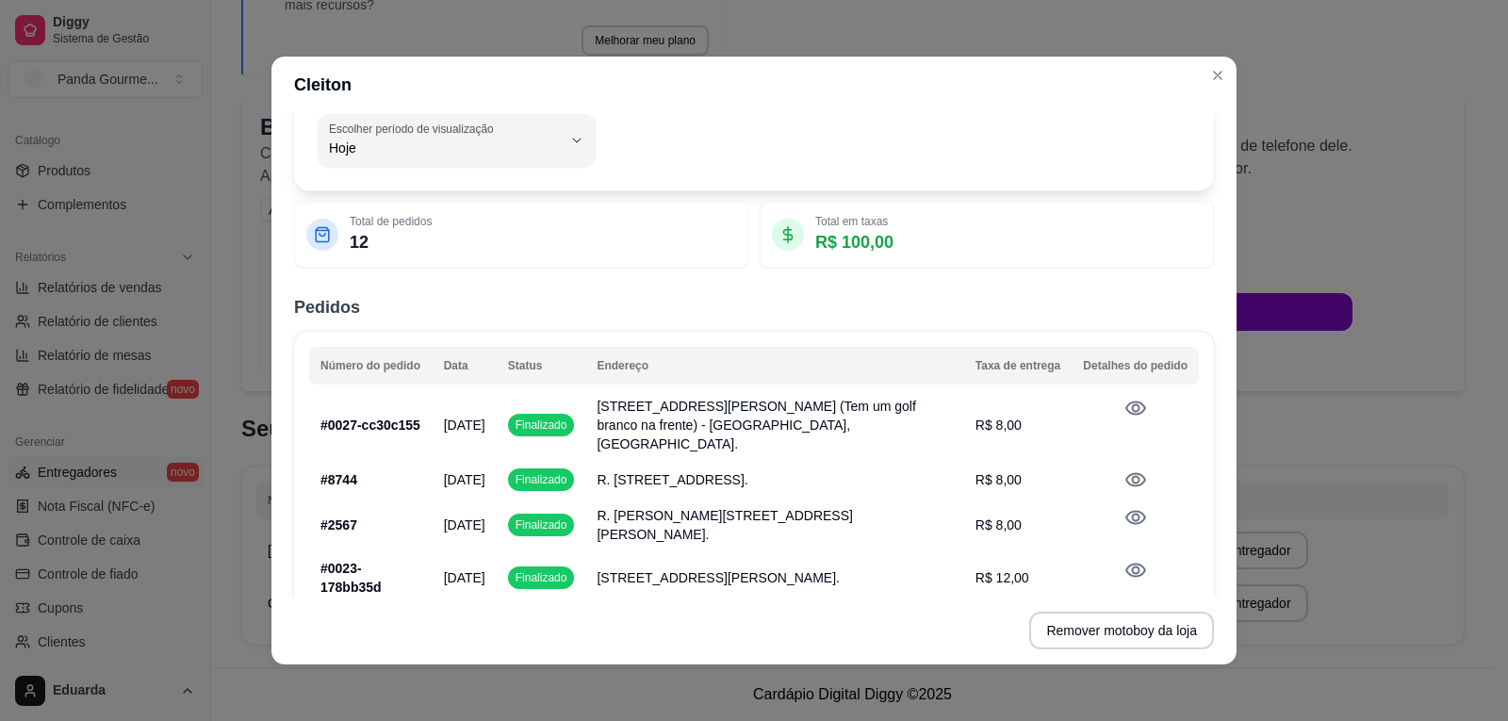
scroll to position [471, 0]
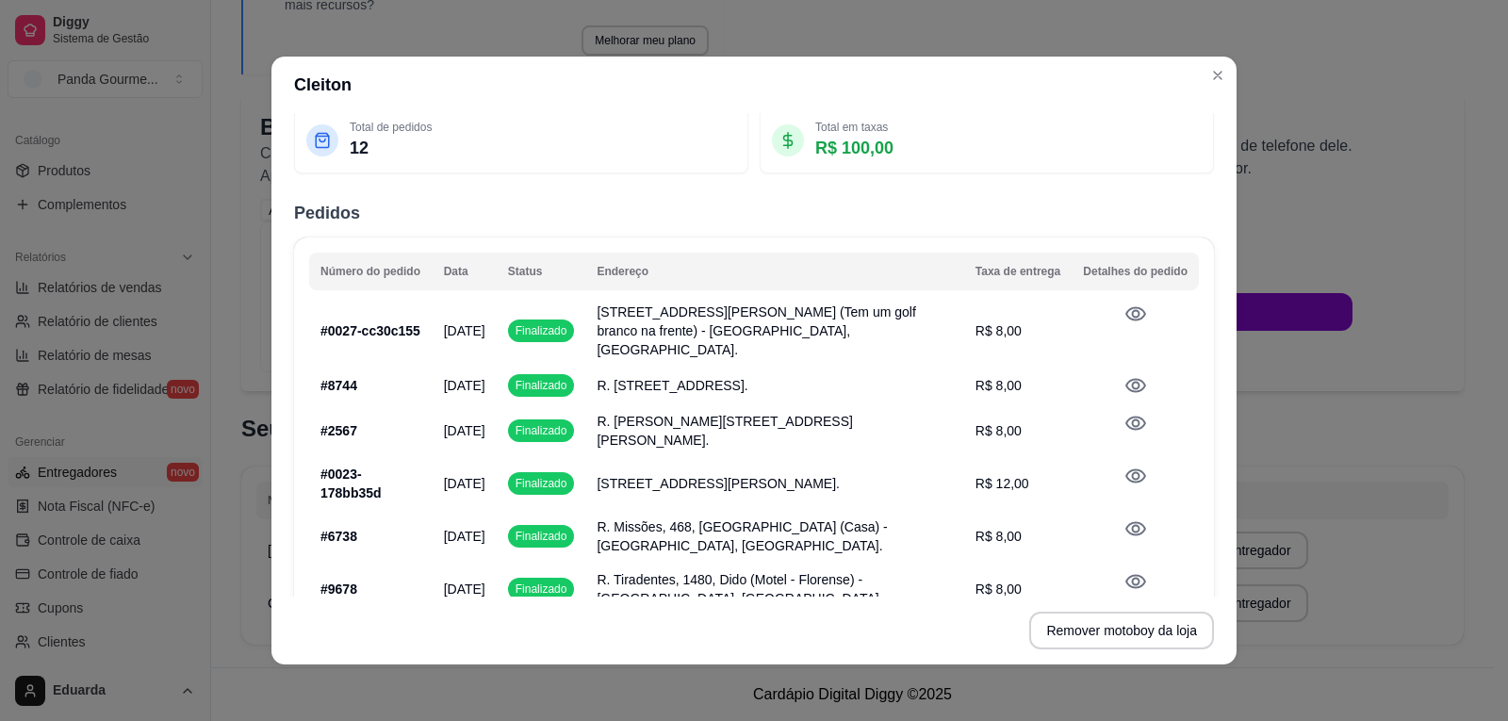
click at [1124, 311] on icon at bounding box center [1135, 314] width 23 height 23
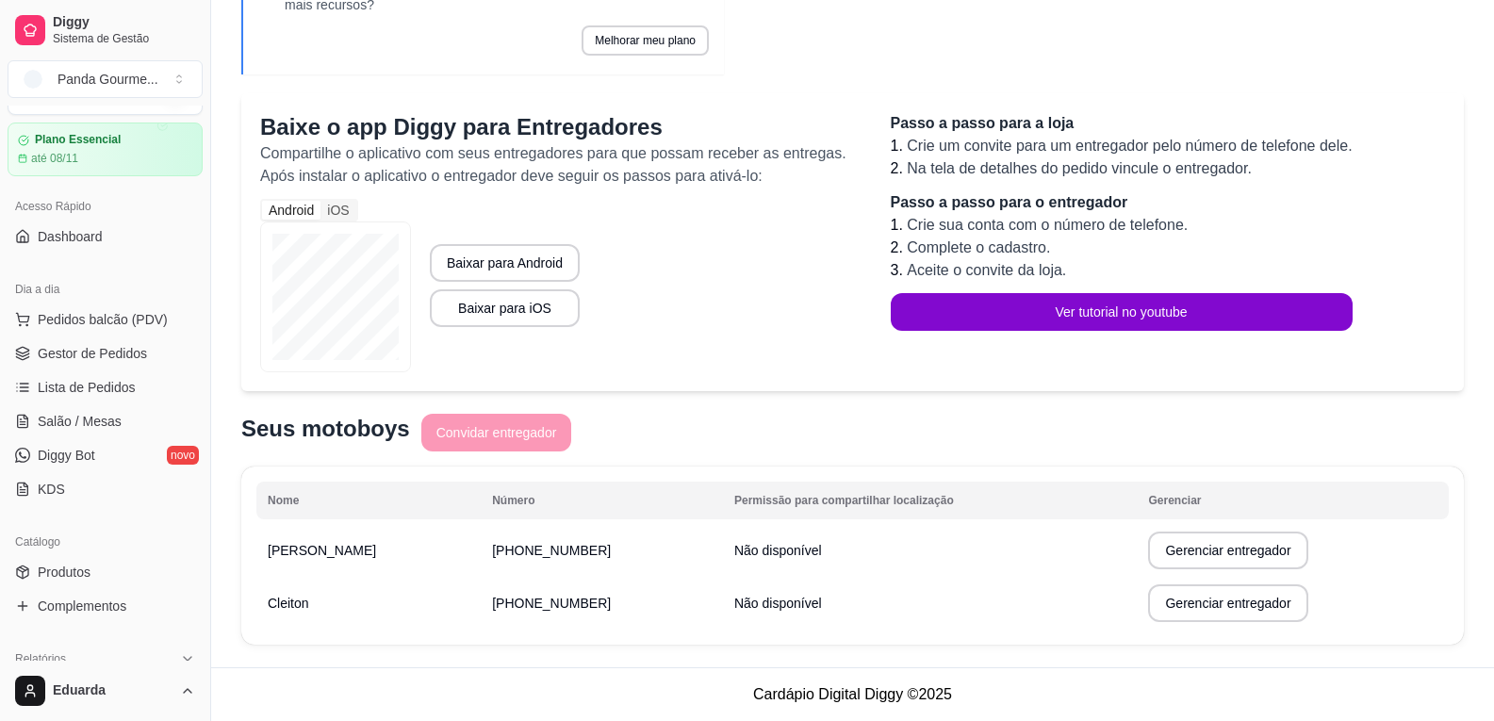
scroll to position [0, 0]
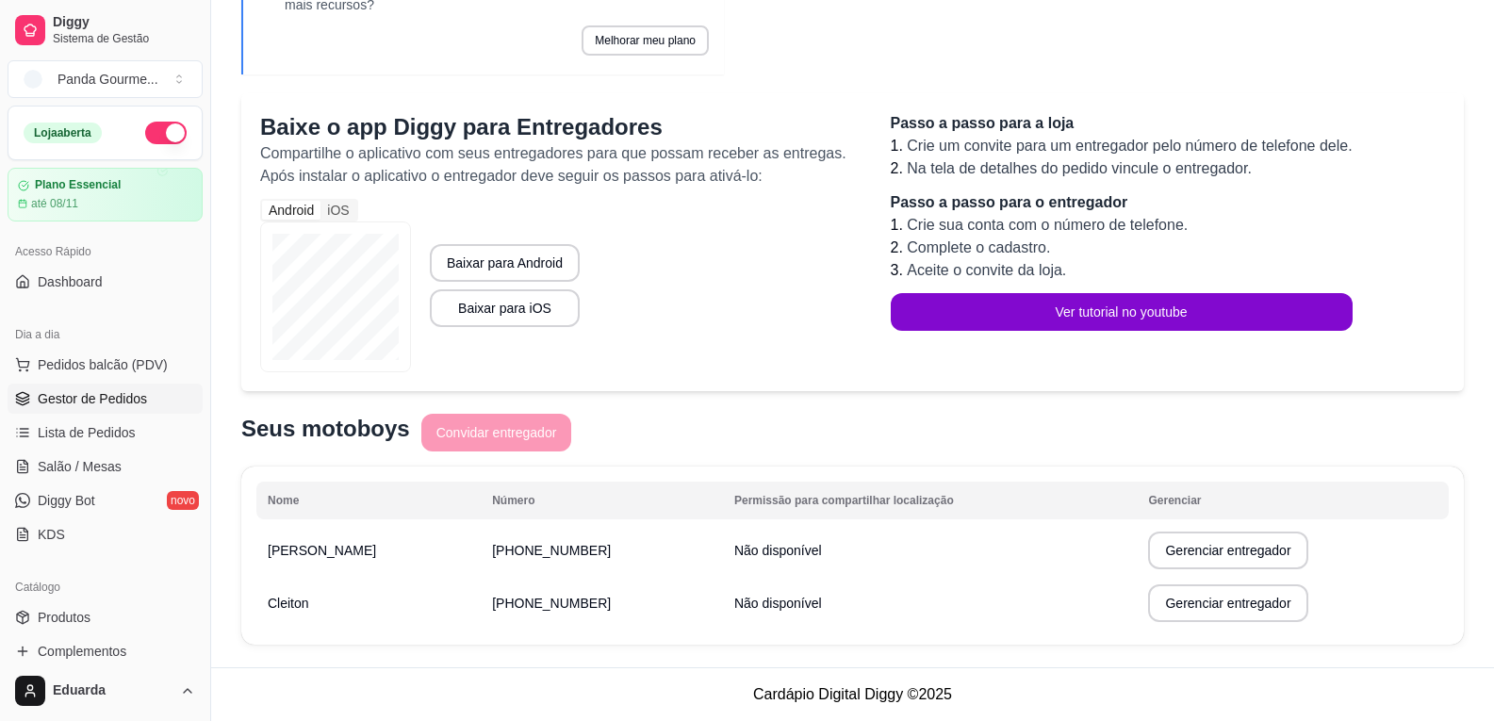
click at [122, 403] on span "Gestor de Pedidos" at bounding box center [92, 398] width 109 height 19
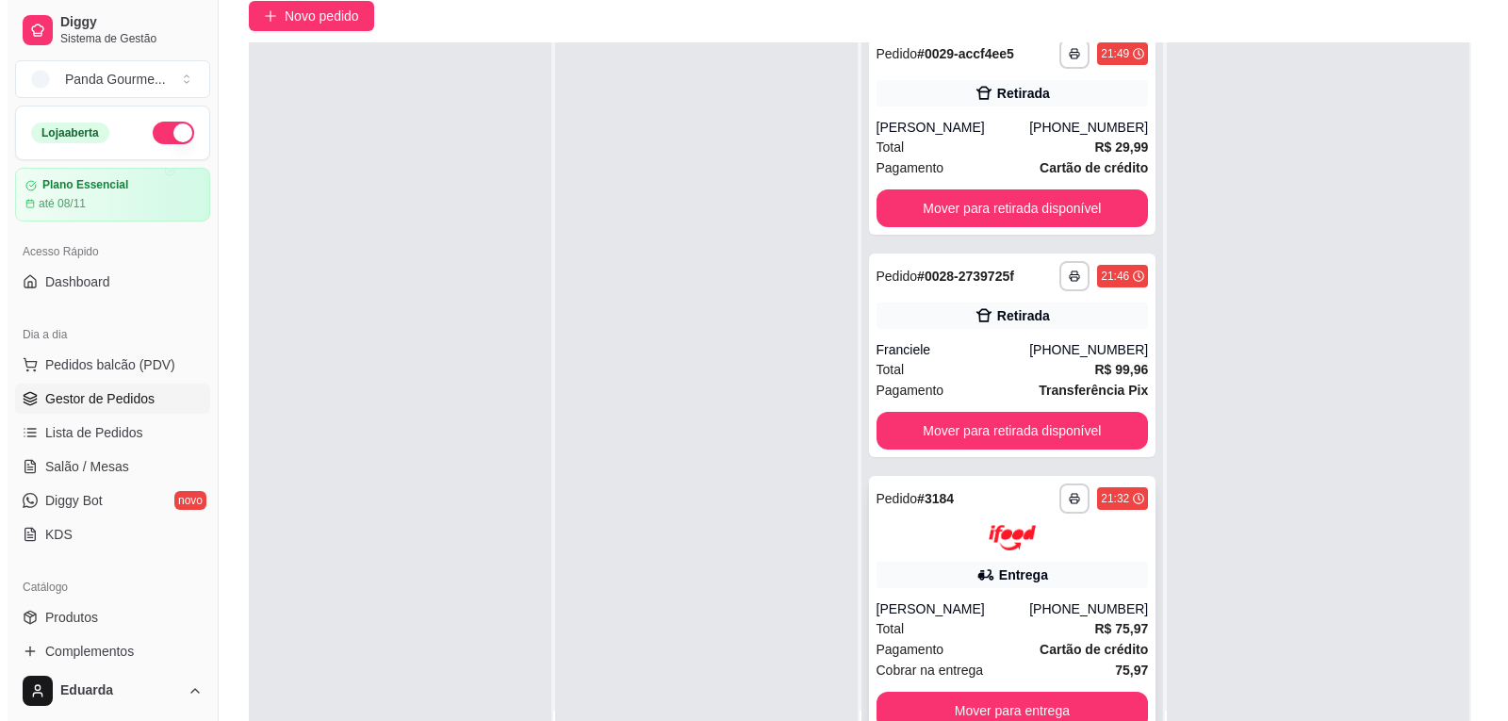
scroll to position [287, 0]
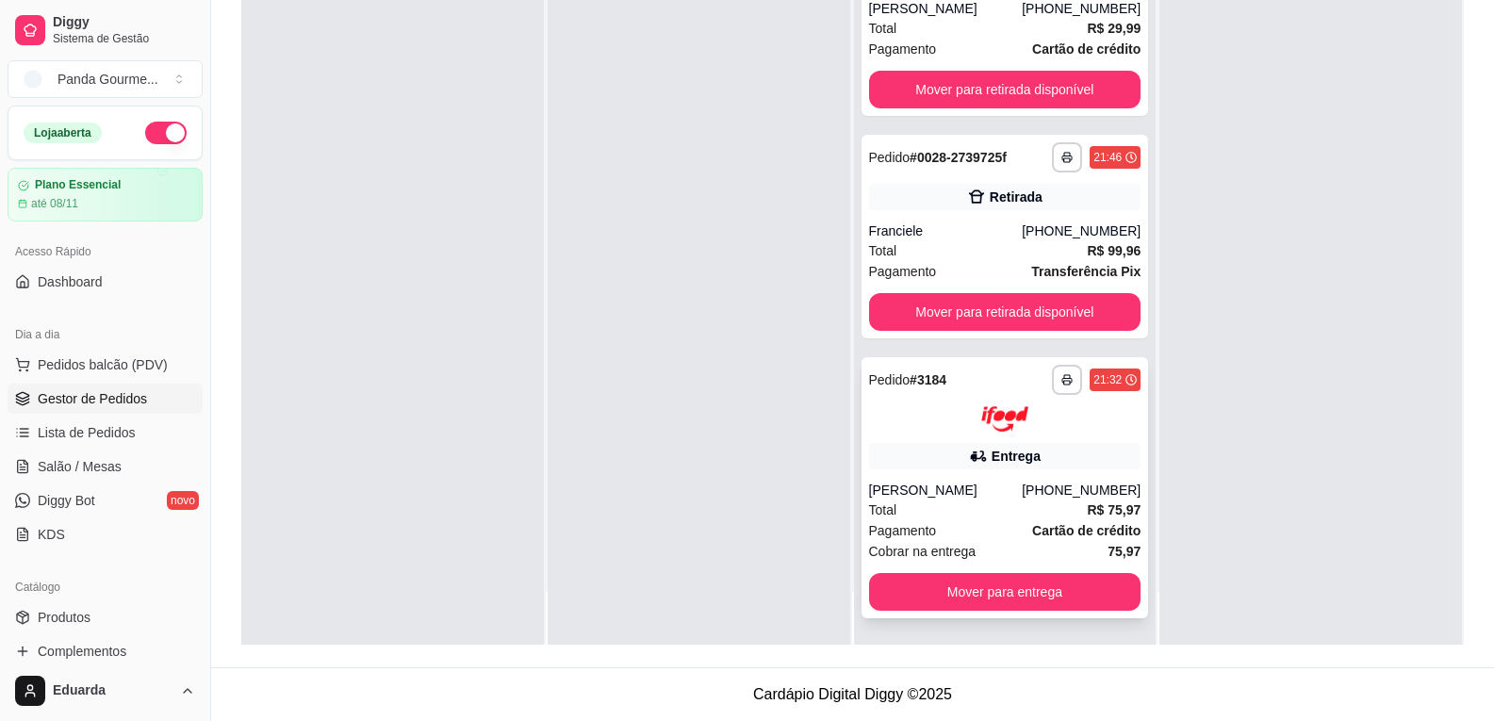
click at [965, 441] on div "**********" at bounding box center [1004, 487] width 287 height 261
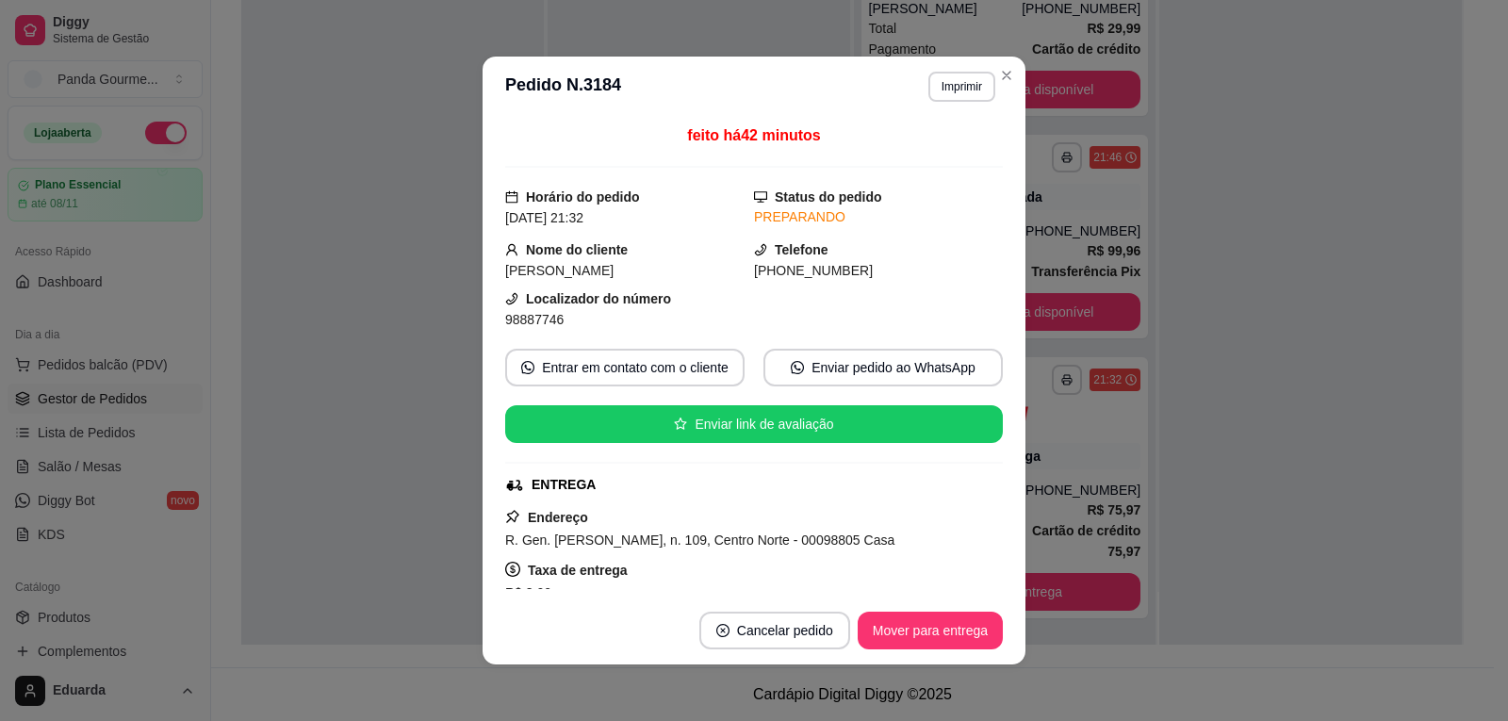
scroll to position [377, 0]
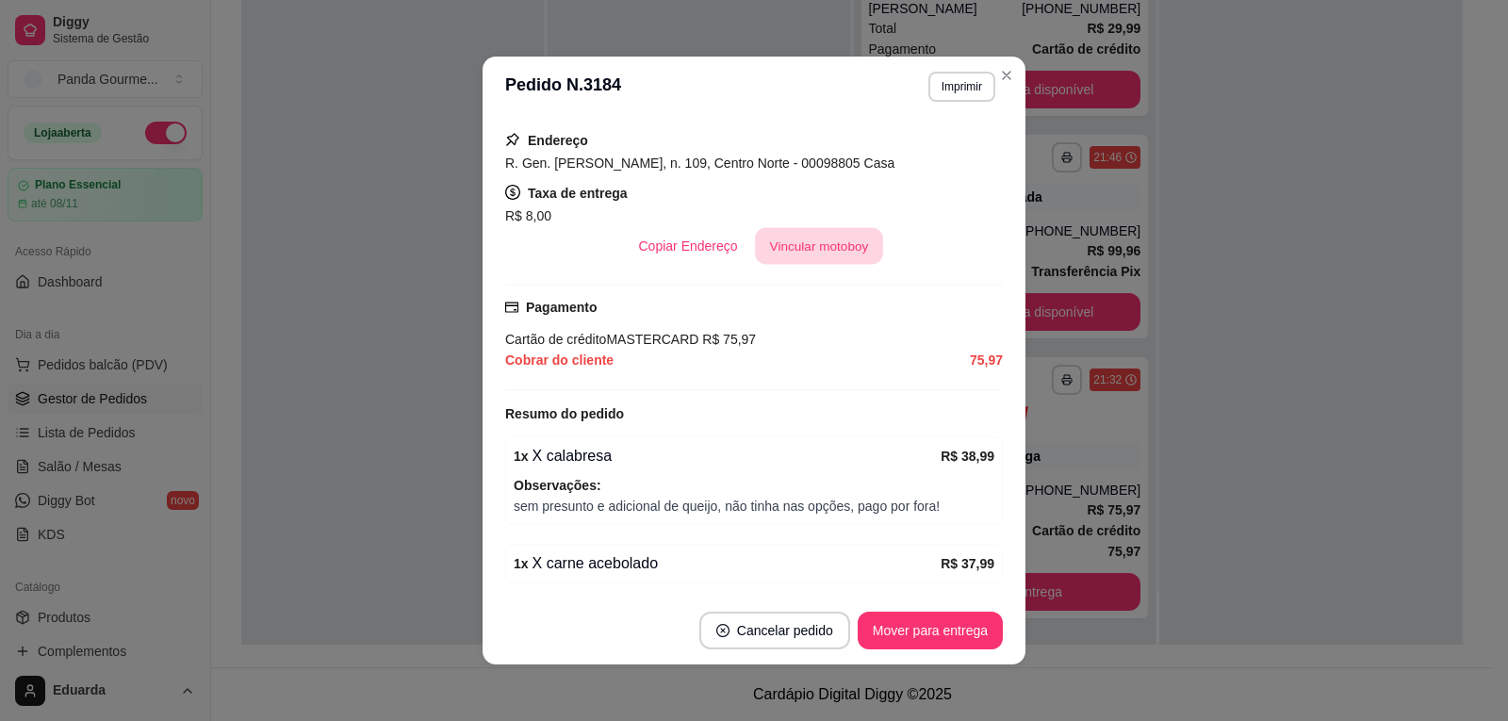
click at [797, 248] on button "Vincular motoboy" at bounding box center [819, 246] width 128 height 37
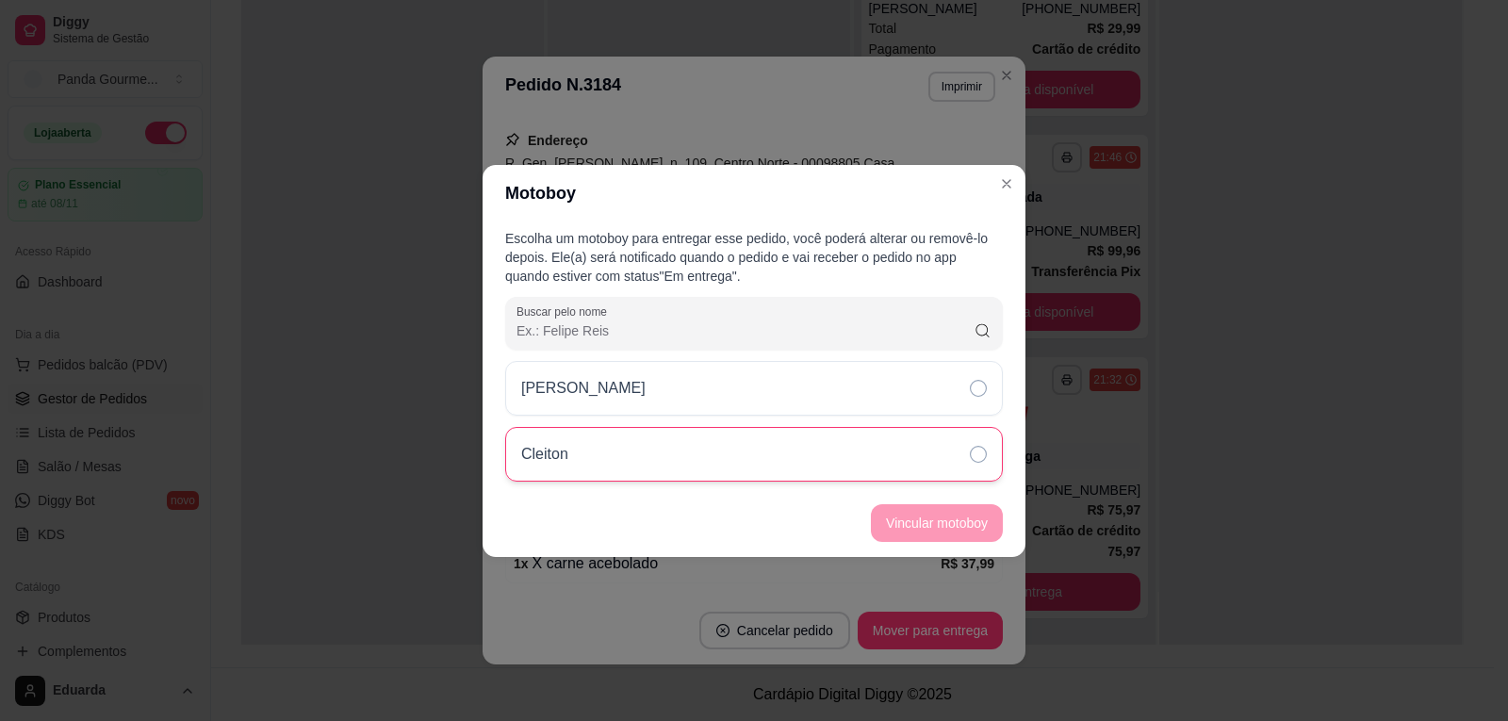
click at [719, 445] on div "Cleiton" at bounding box center [754, 454] width 498 height 55
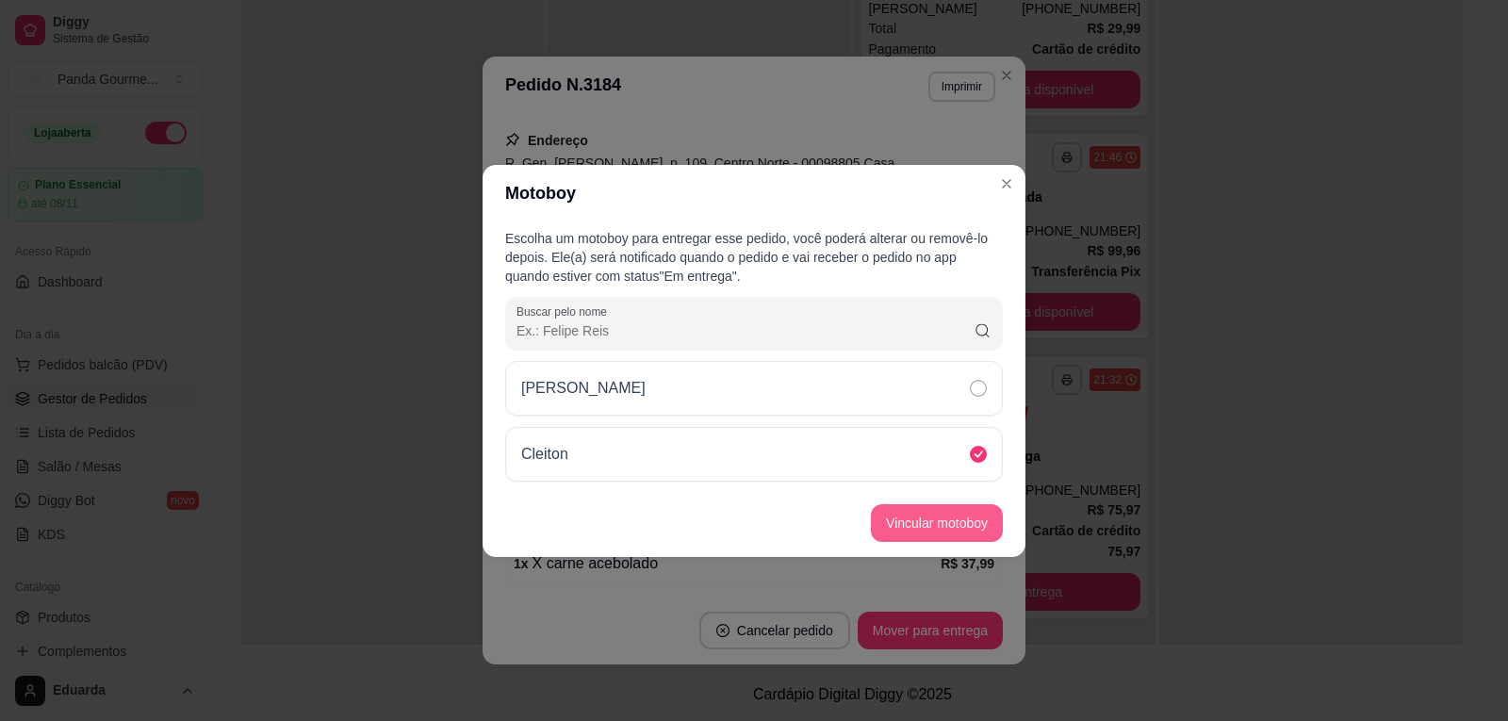
click at [962, 522] on button "Vincular motoboy" at bounding box center [937, 523] width 132 height 38
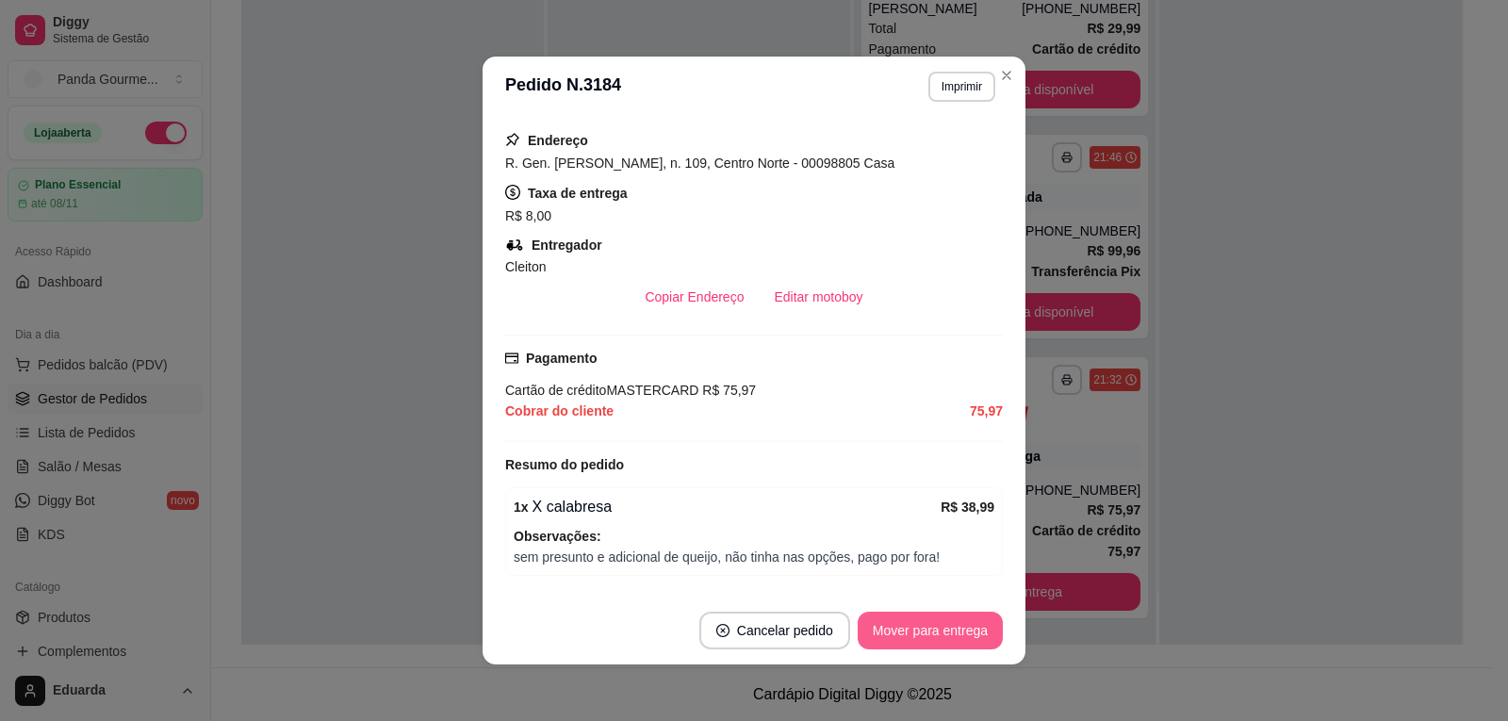
click at [934, 626] on button "Mover para entrega" at bounding box center [930, 631] width 145 height 38
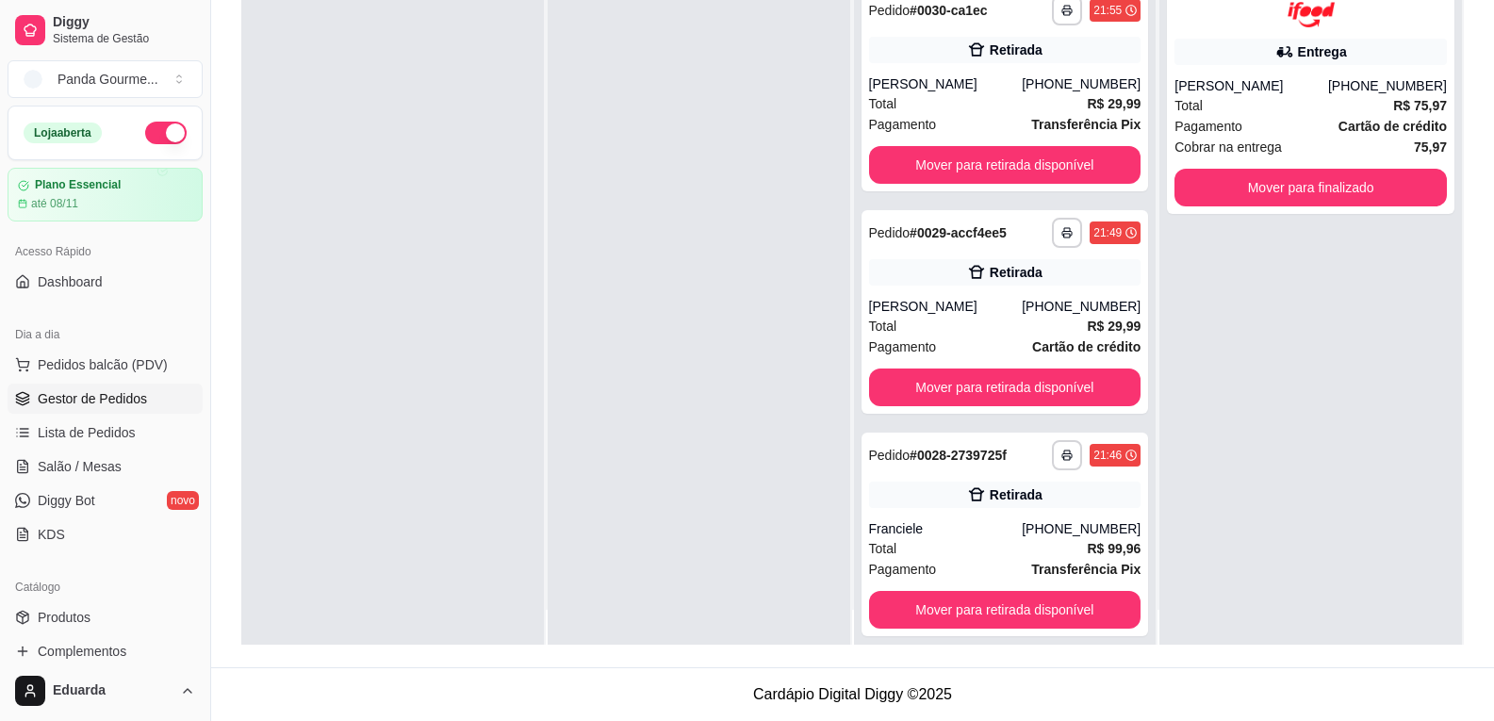
scroll to position [53, 0]
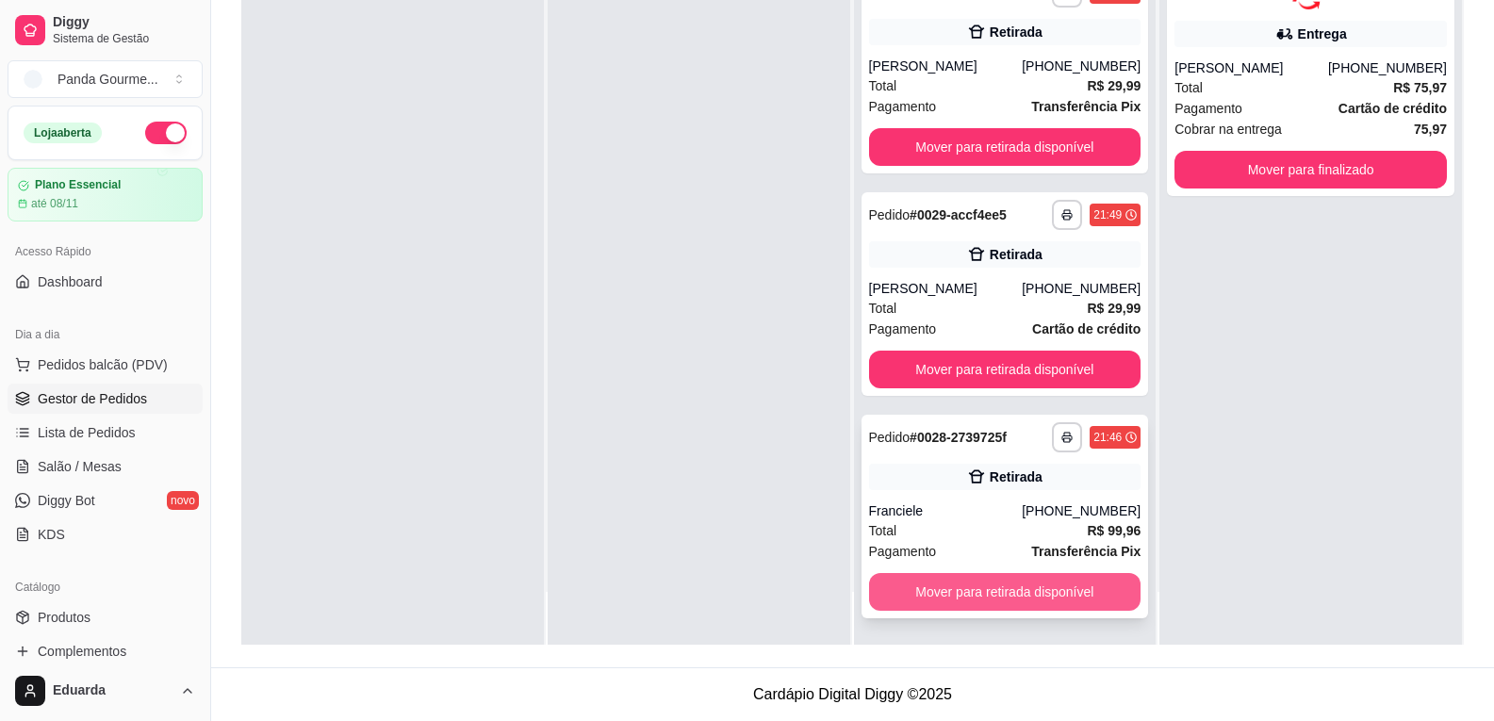
click at [1025, 596] on button "Mover para retirada disponível" at bounding box center [1005, 592] width 272 height 38
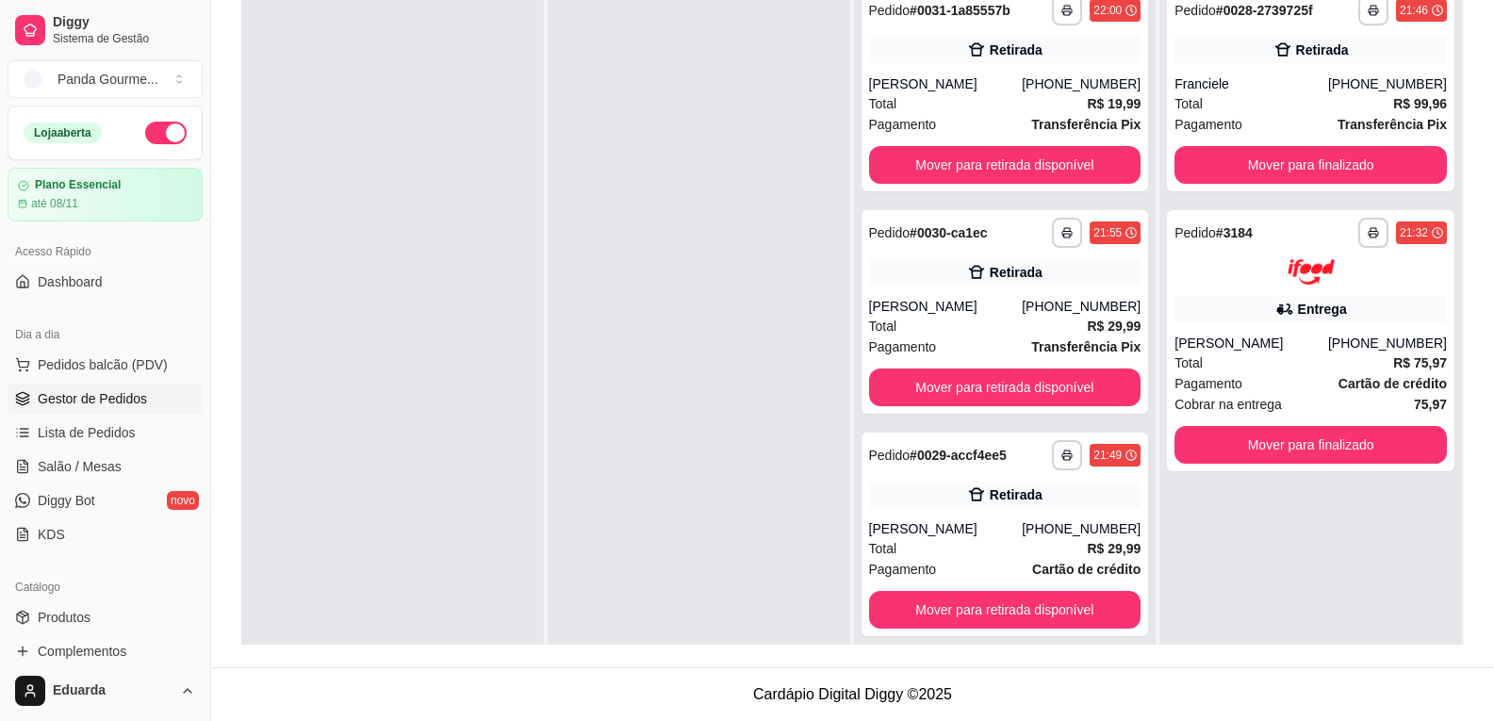
scroll to position [193, 0]
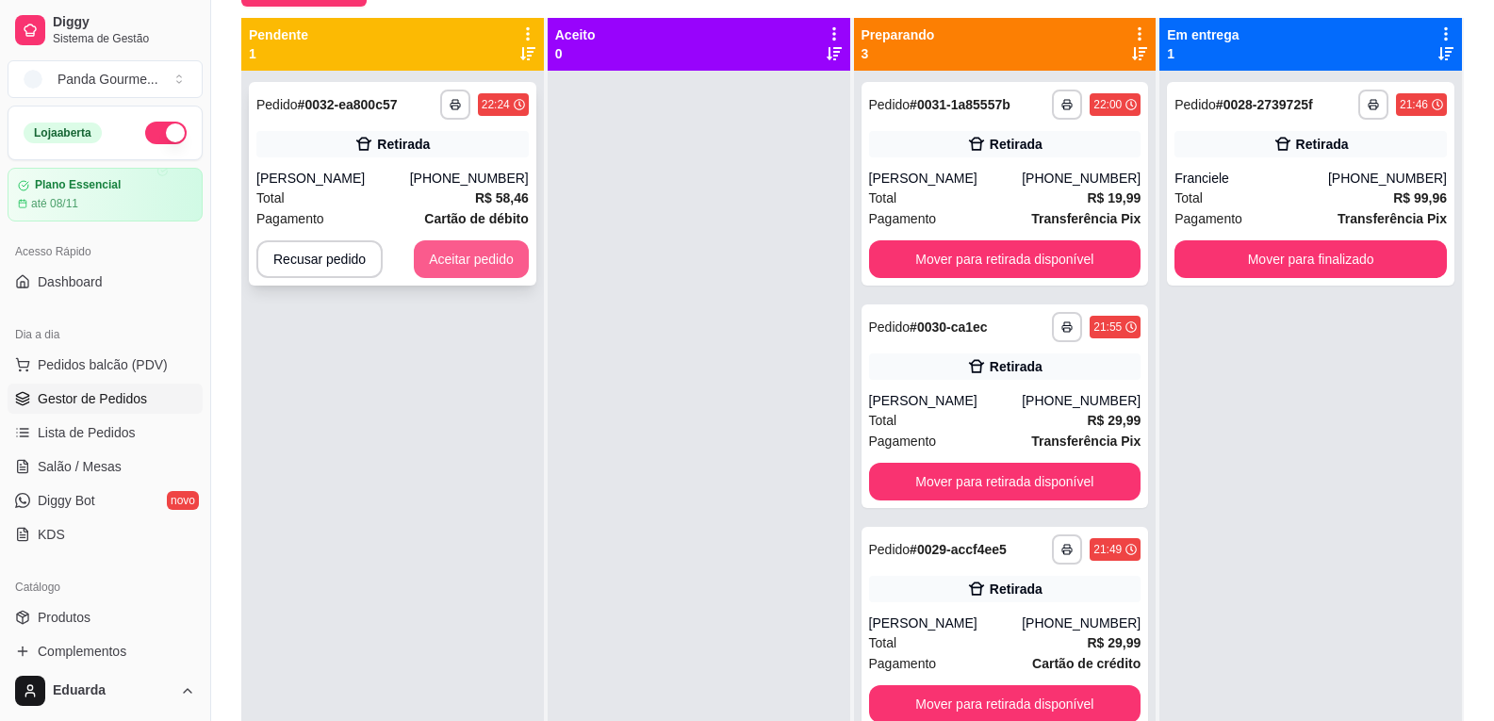
click at [456, 261] on button "Aceitar pedido" at bounding box center [471, 259] width 115 height 38
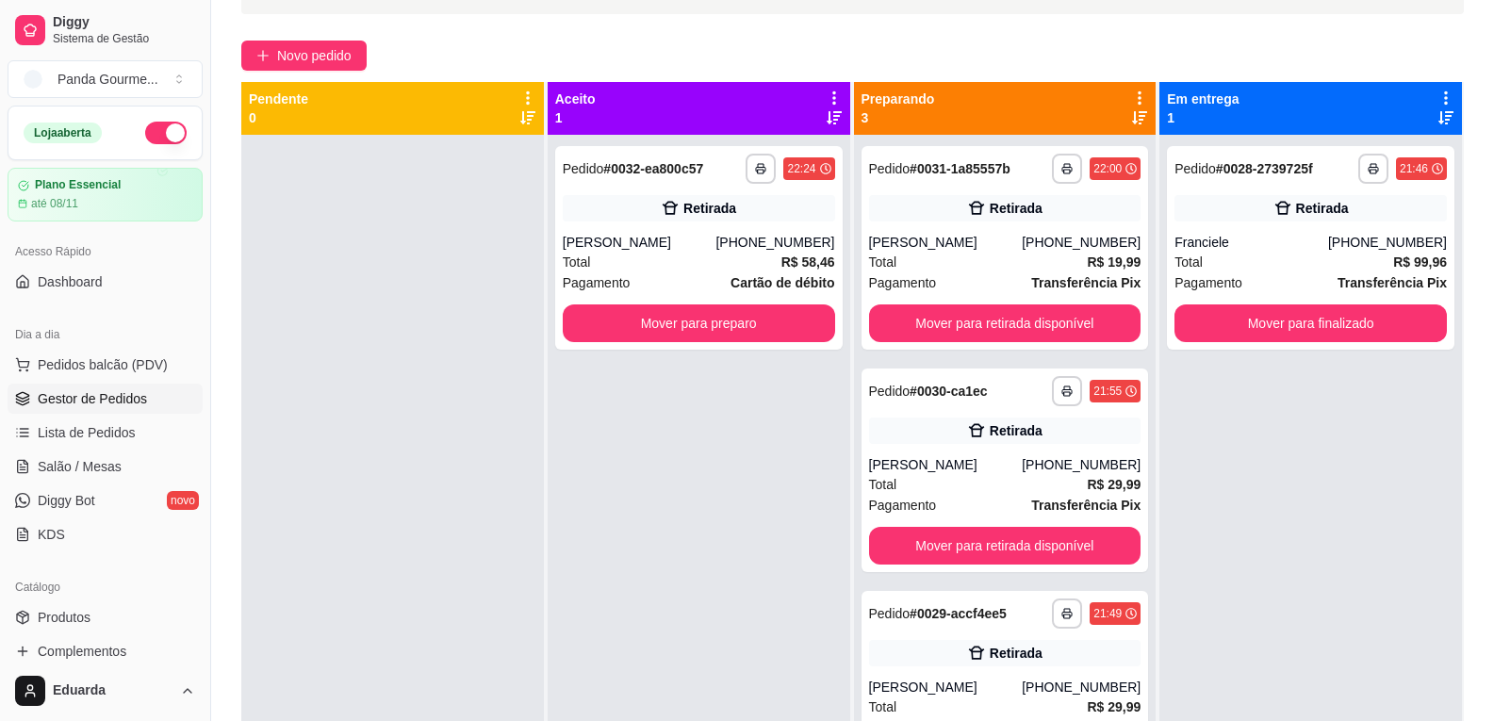
scroll to position [99, 0]
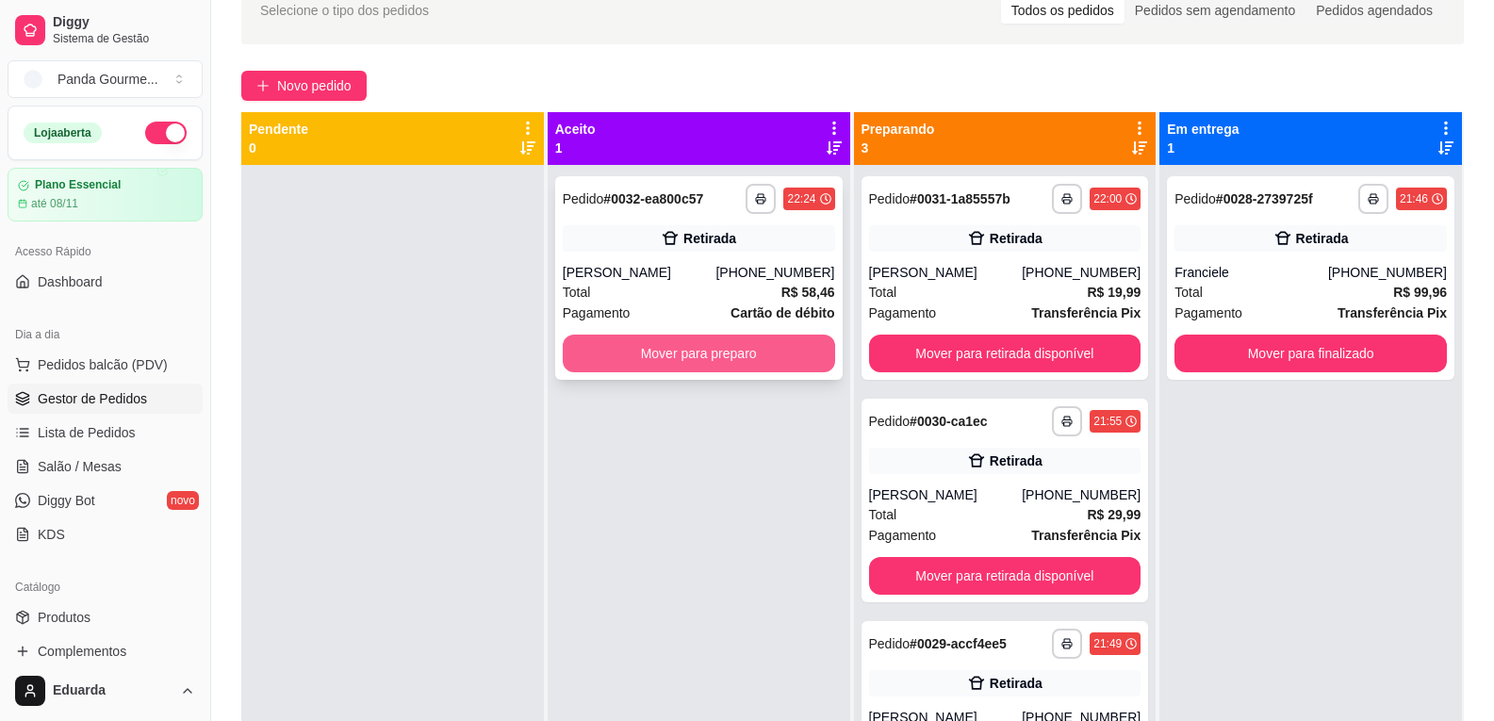
click at [732, 355] on button "Mover para preparo" at bounding box center [699, 354] width 272 height 38
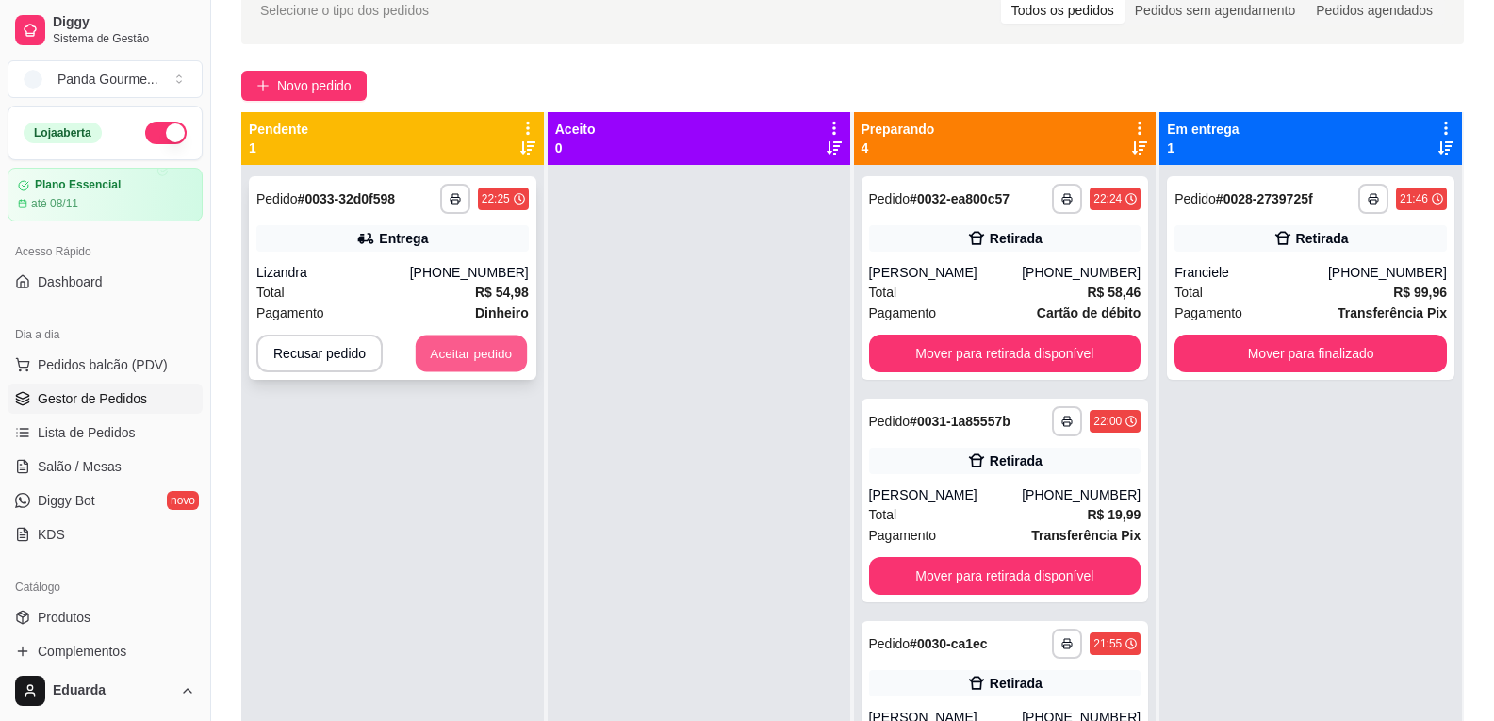
click at [478, 367] on button "Aceitar pedido" at bounding box center [471, 354] width 111 height 37
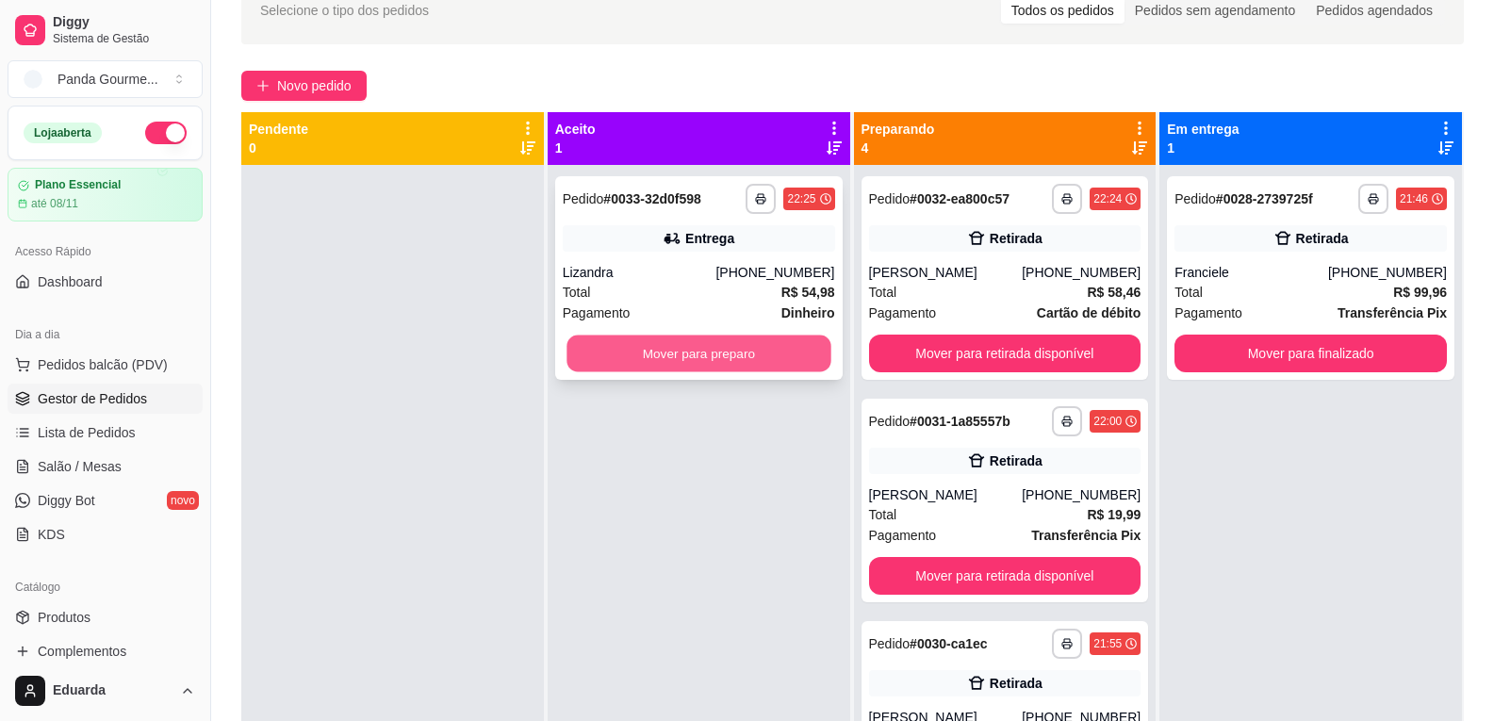
click at [713, 342] on button "Mover para preparo" at bounding box center [698, 354] width 264 height 37
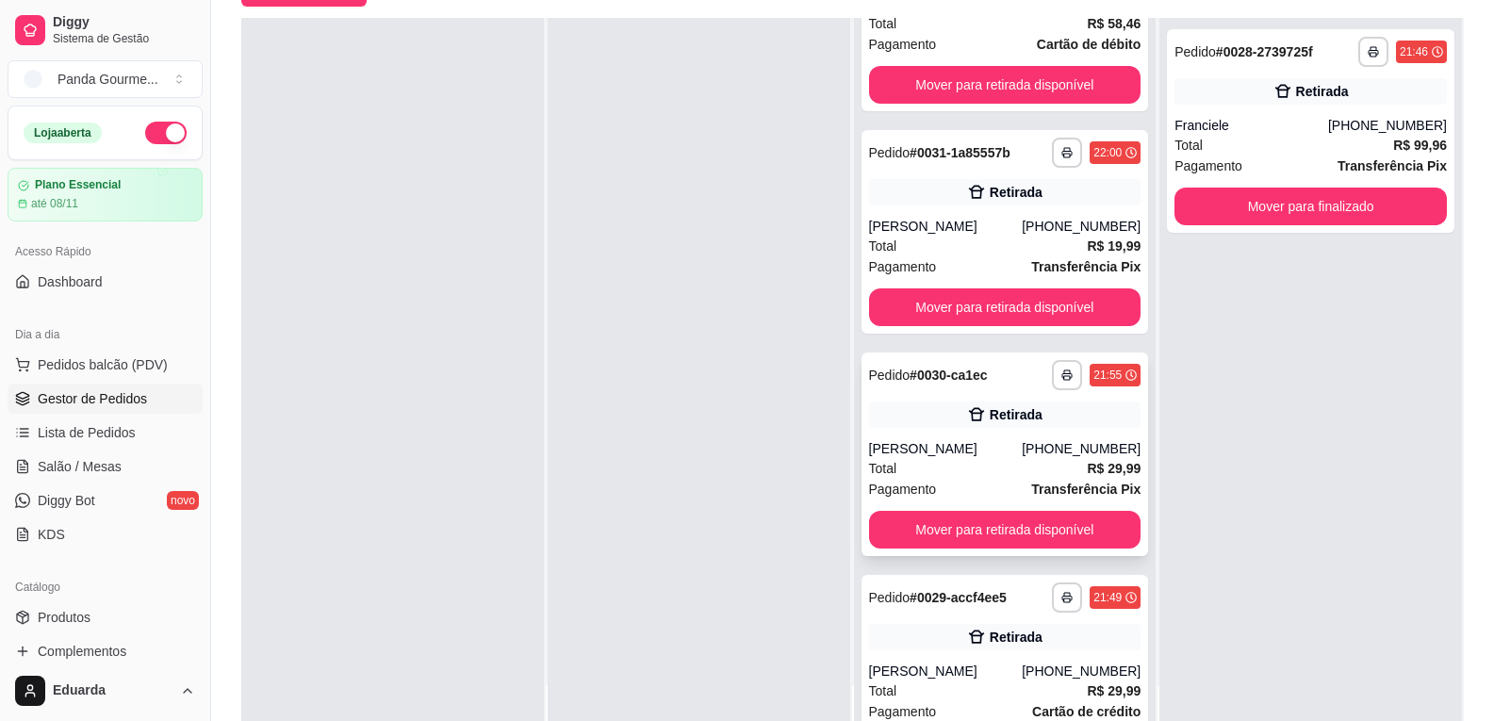
scroll to position [377, 0]
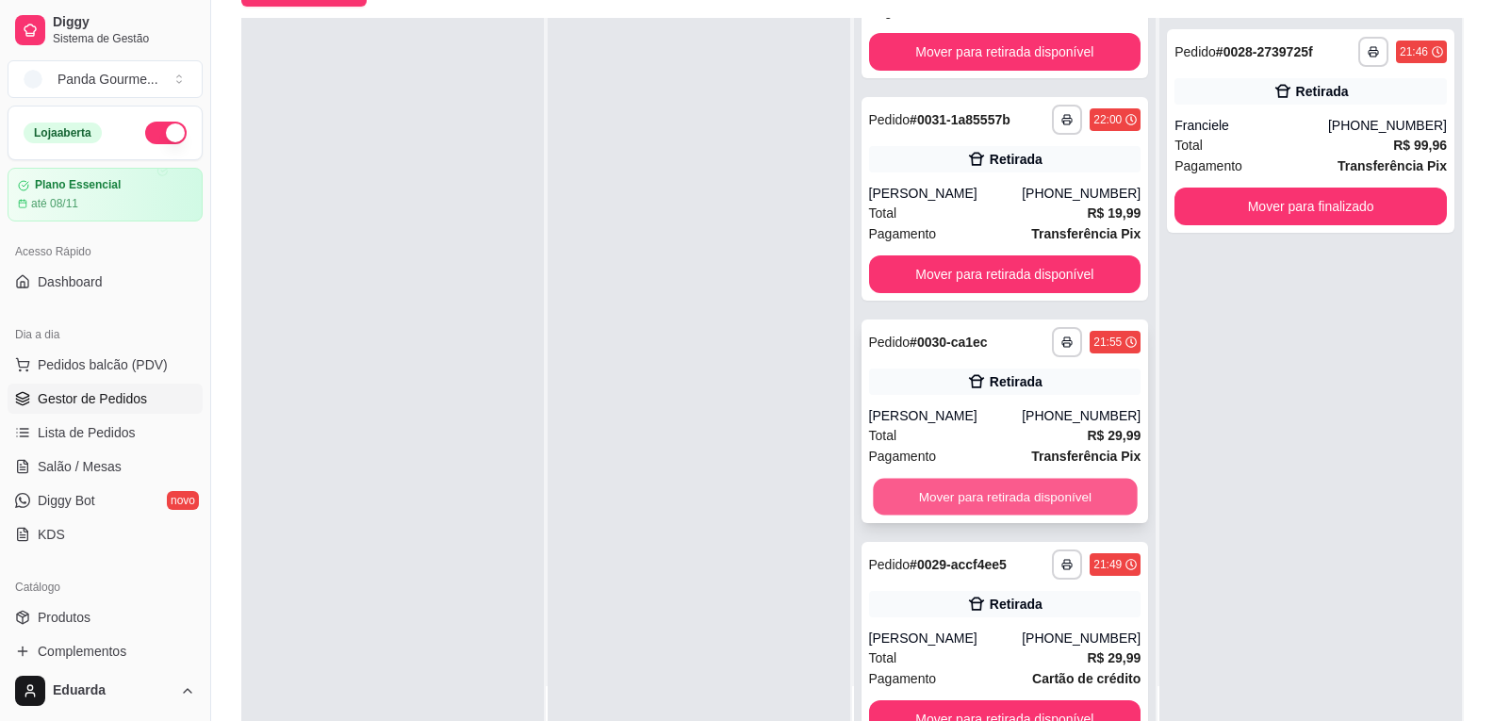
click at [1057, 500] on button "Mover para retirada disponível" at bounding box center [1005, 497] width 264 height 37
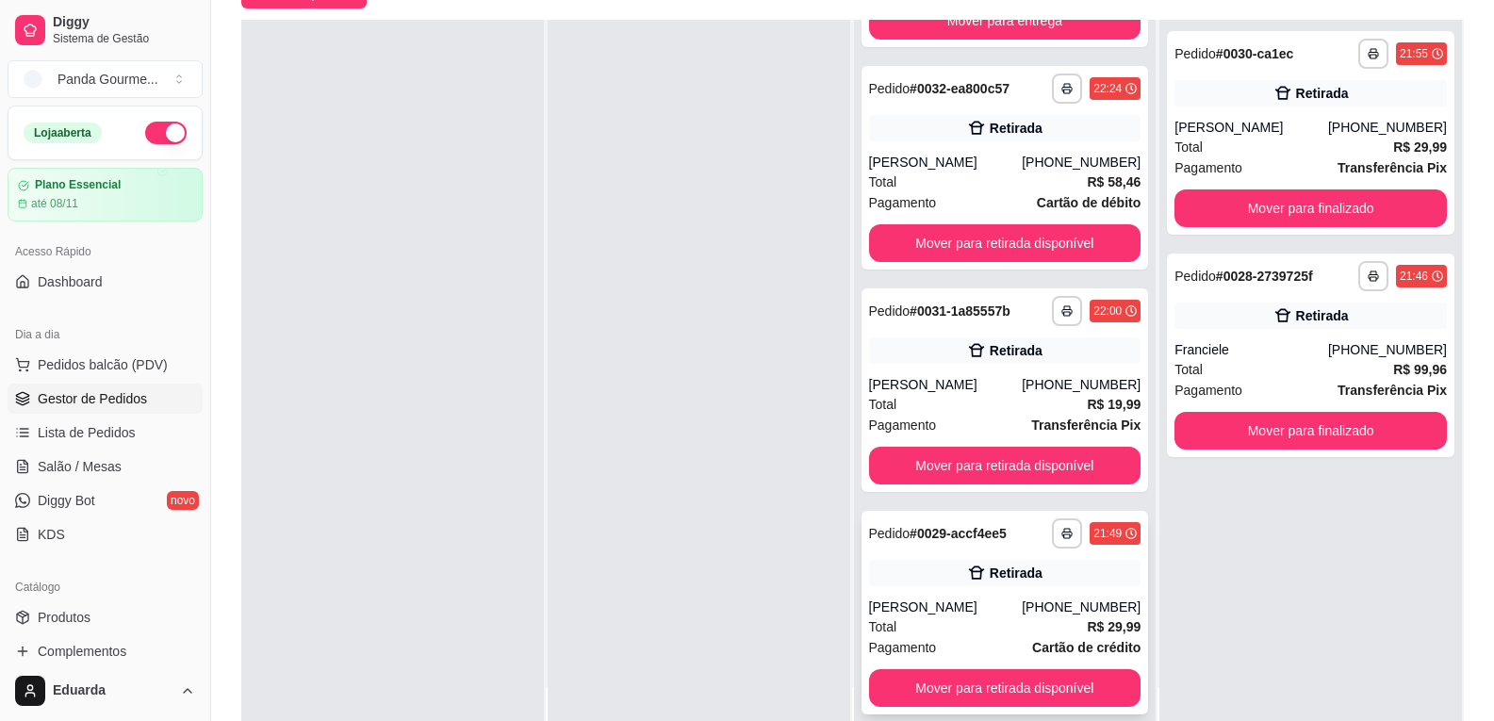
scroll to position [287, 0]
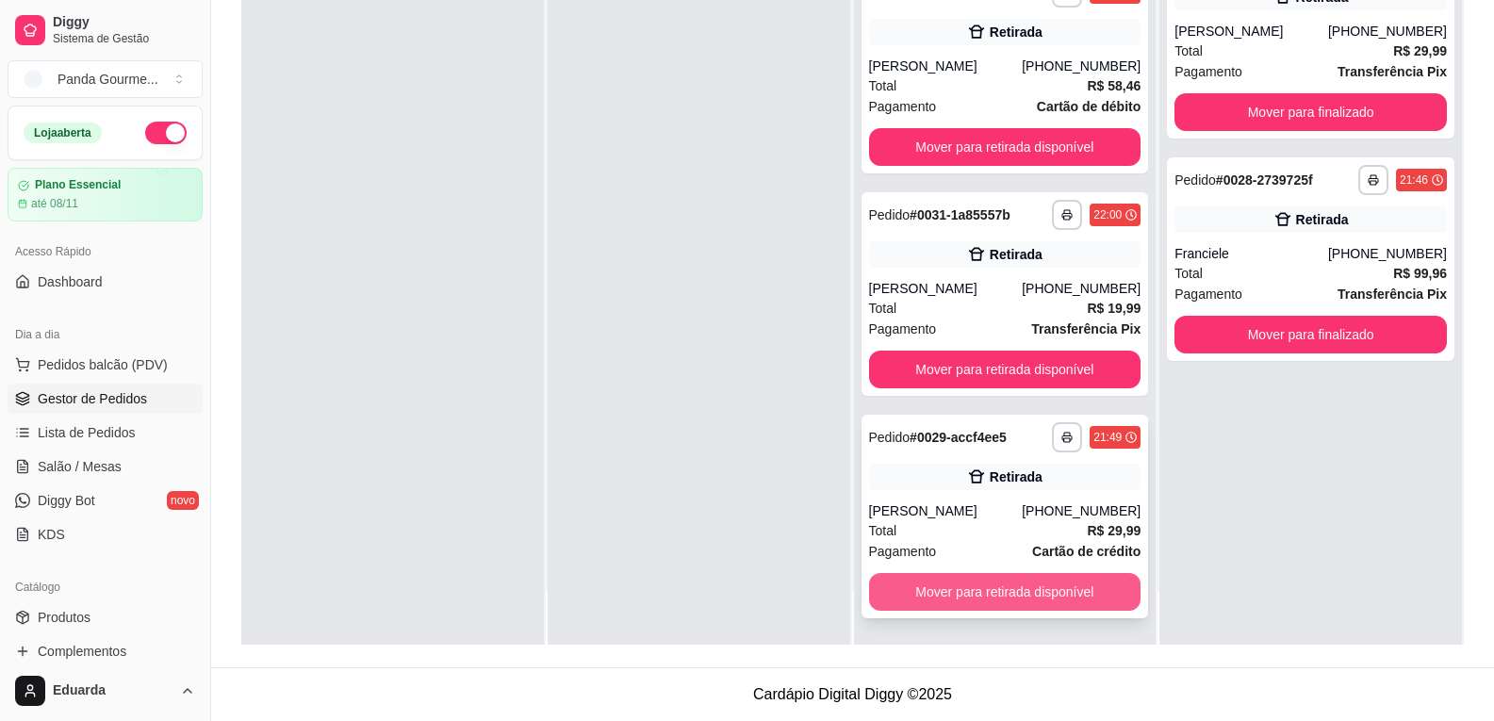
click at [1002, 592] on button "Mover para retirada disponível" at bounding box center [1005, 592] width 272 height 38
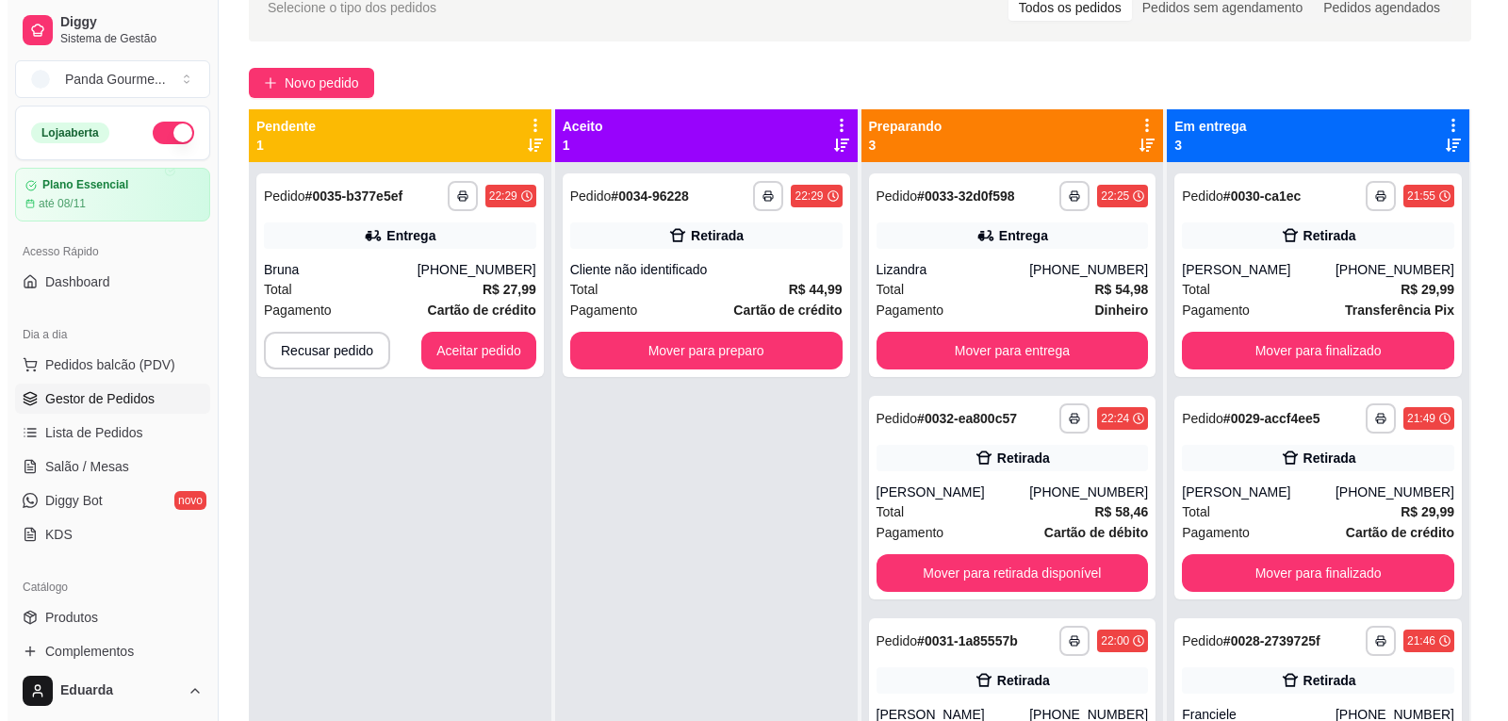
scroll to position [99, 0]
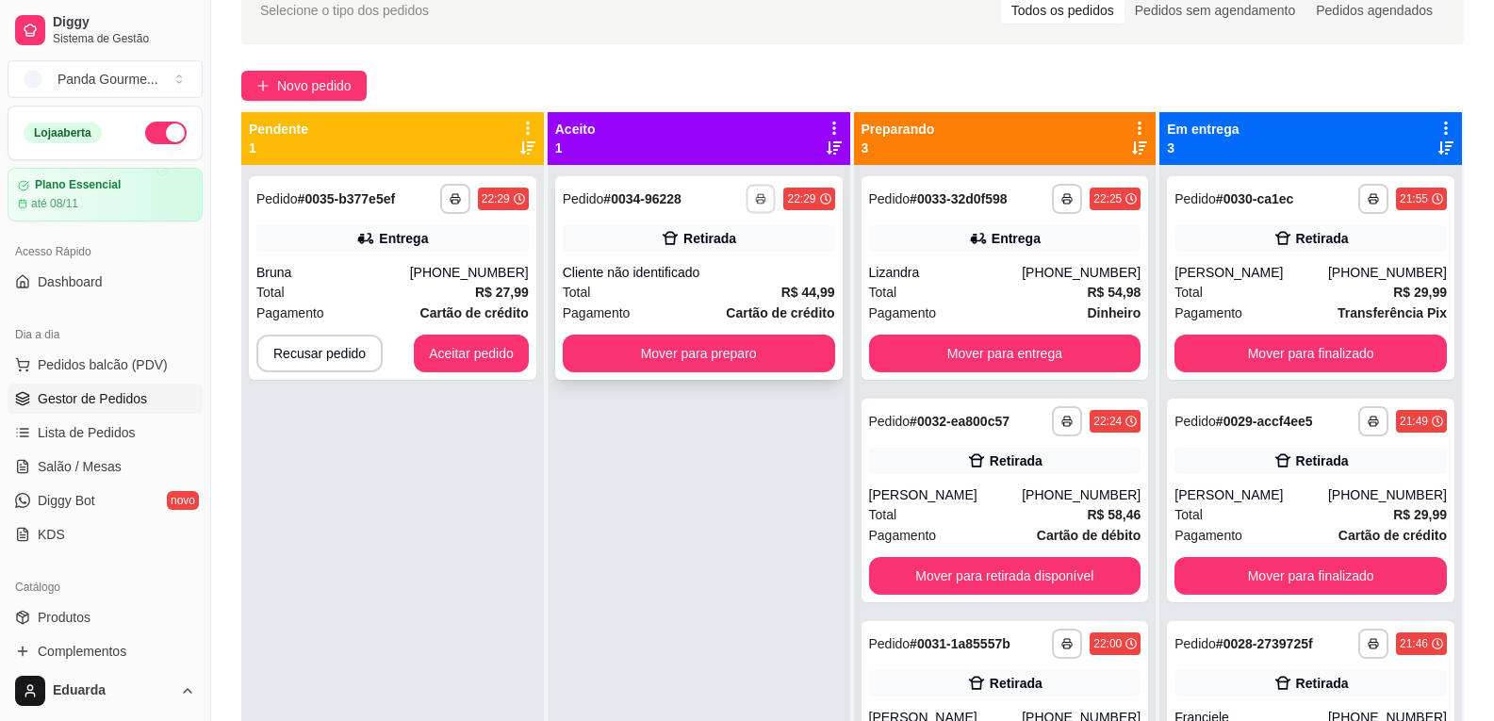
click at [760, 204] on icon "button" at bounding box center [761, 198] width 11 height 11
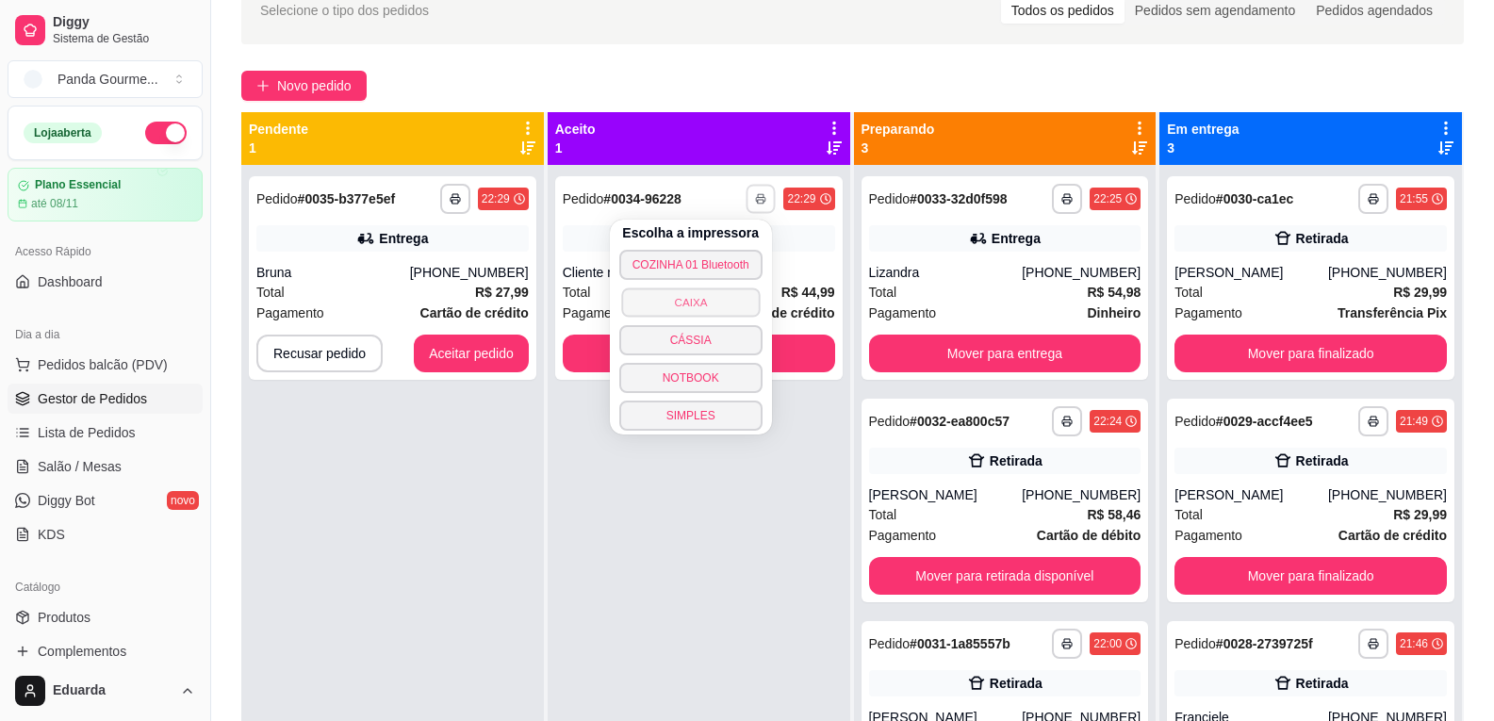
click at [739, 305] on button "CAIXA" at bounding box center [690, 301] width 139 height 29
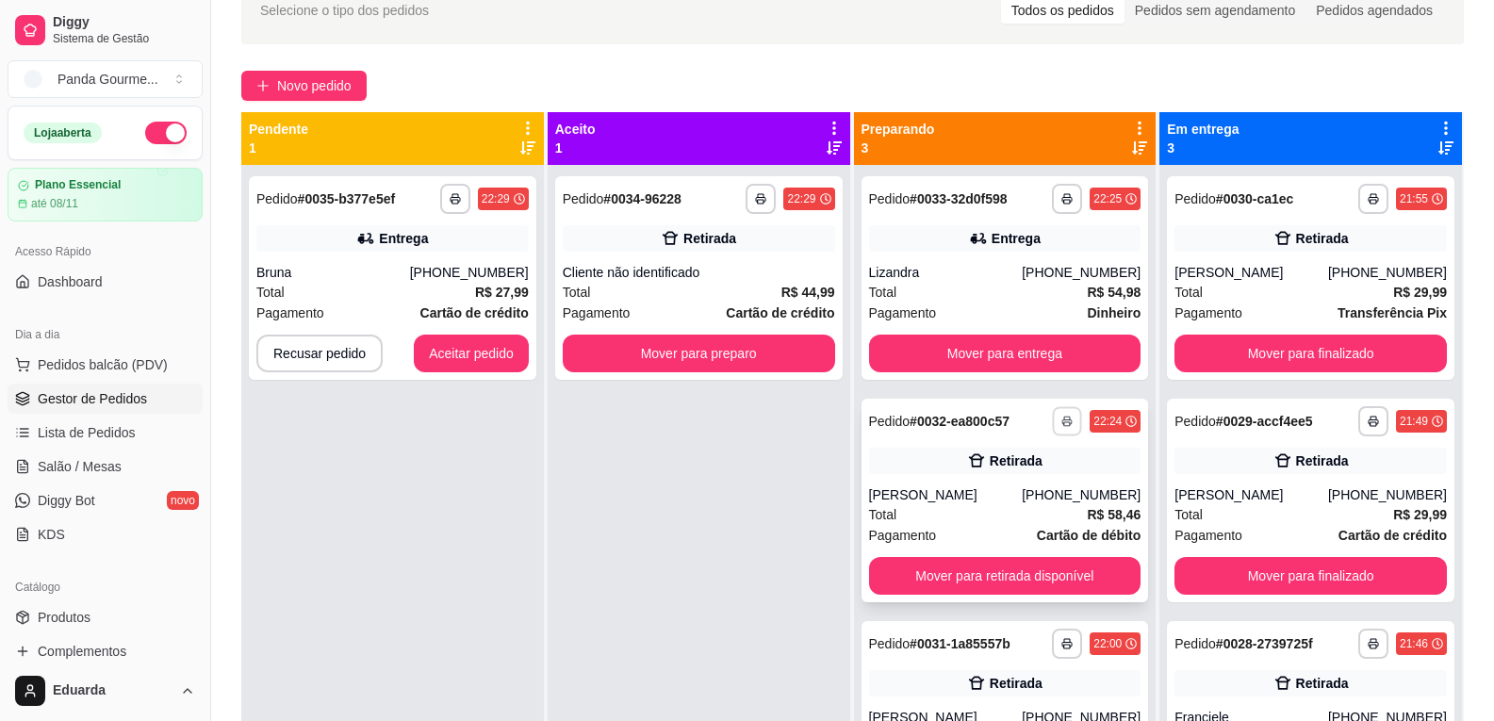
click at [1065, 418] on button "button" at bounding box center [1067, 420] width 29 height 29
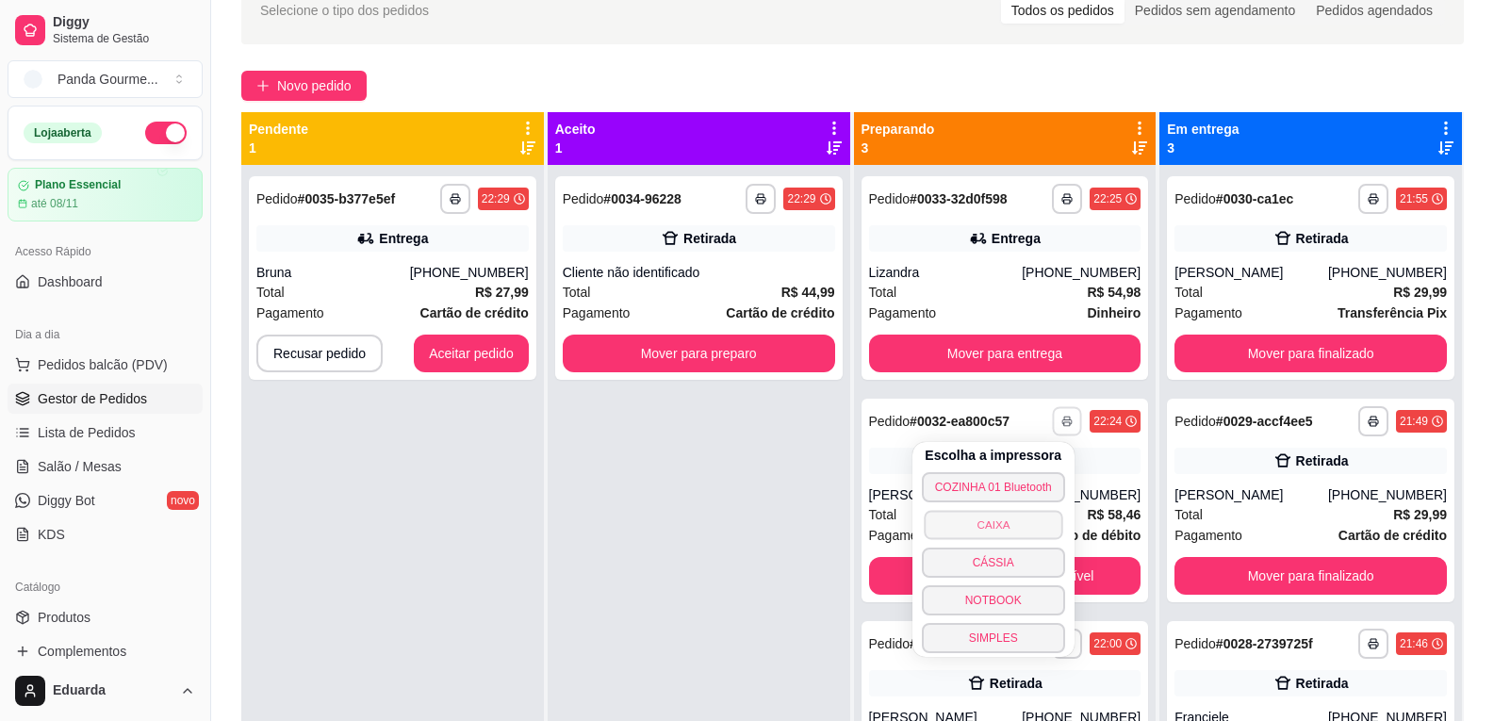
click at [1025, 524] on button "CAIXA" at bounding box center [993, 524] width 139 height 29
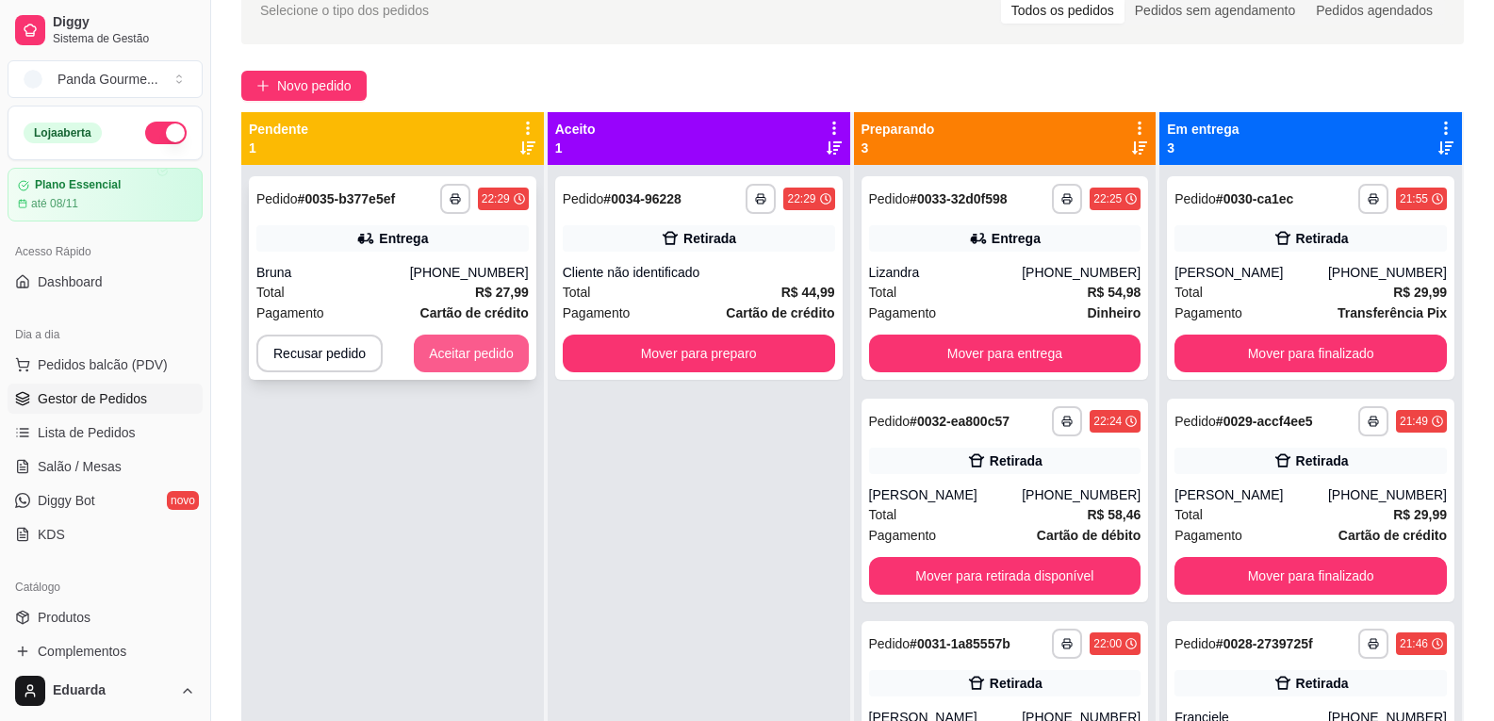
click at [467, 348] on button "Aceitar pedido" at bounding box center [471, 354] width 115 height 38
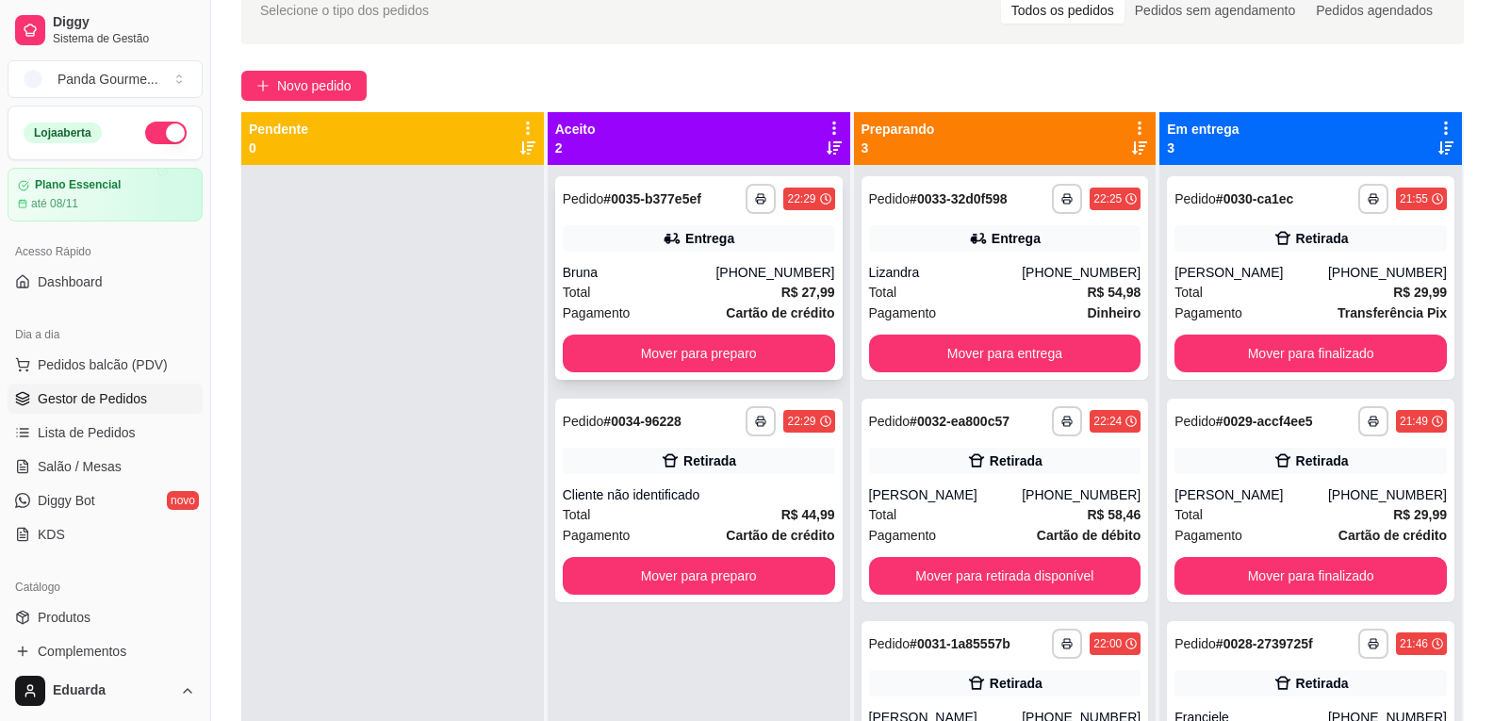
click at [648, 272] on div "Bruna" at bounding box center [640, 272] width 154 height 19
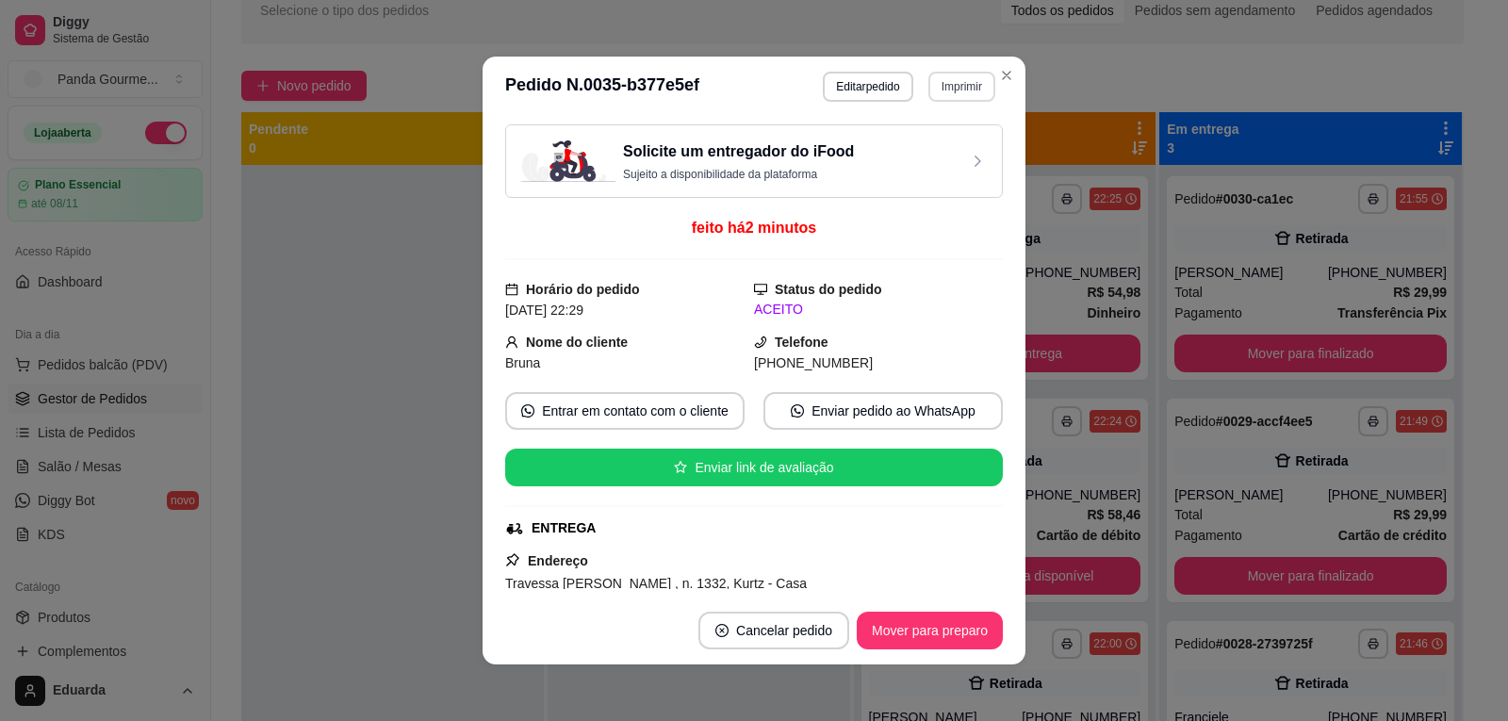
click at [938, 81] on button "Imprimir" at bounding box center [961, 87] width 67 height 30
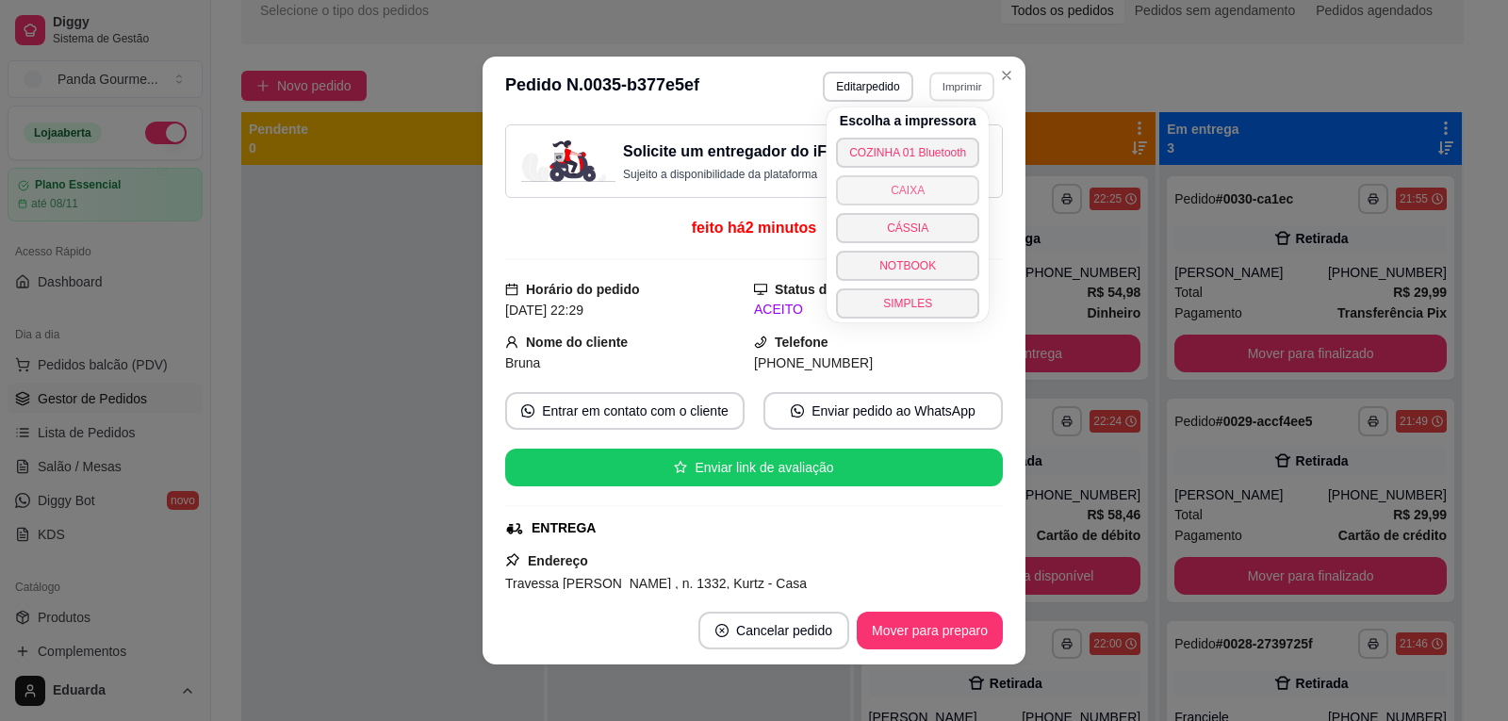
click at [911, 182] on button "CAIXA" at bounding box center [907, 190] width 143 height 30
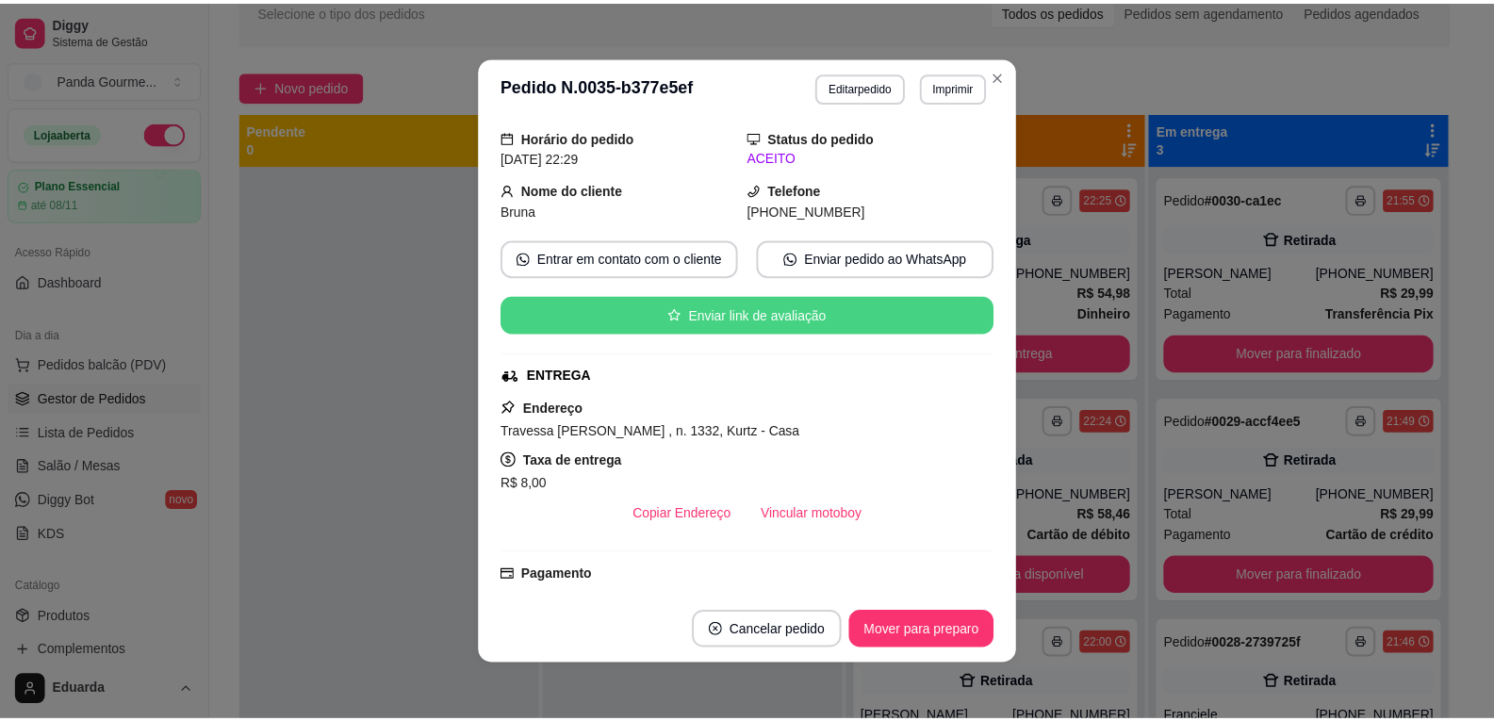
scroll to position [283, 0]
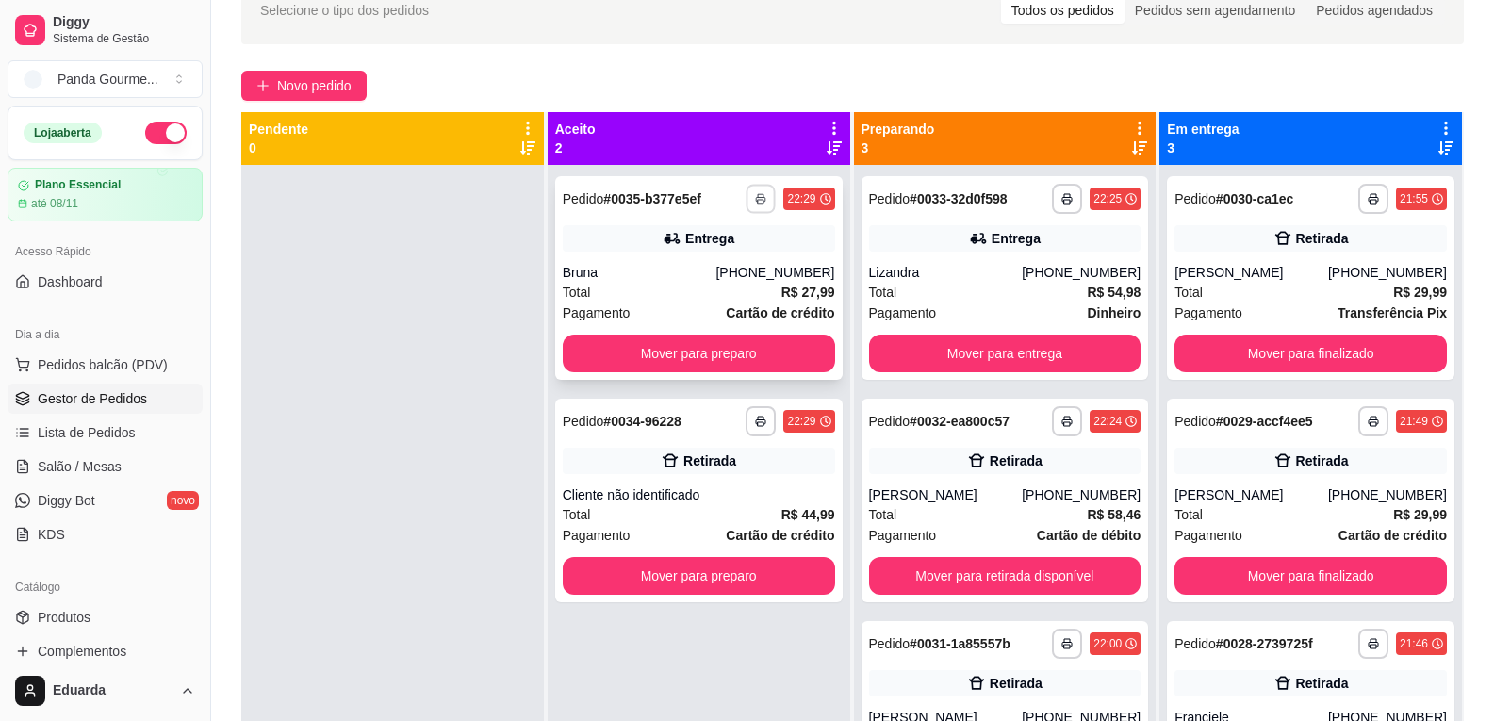
click at [762, 198] on button "button" at bounding box center [760, 198] width 29 height 29
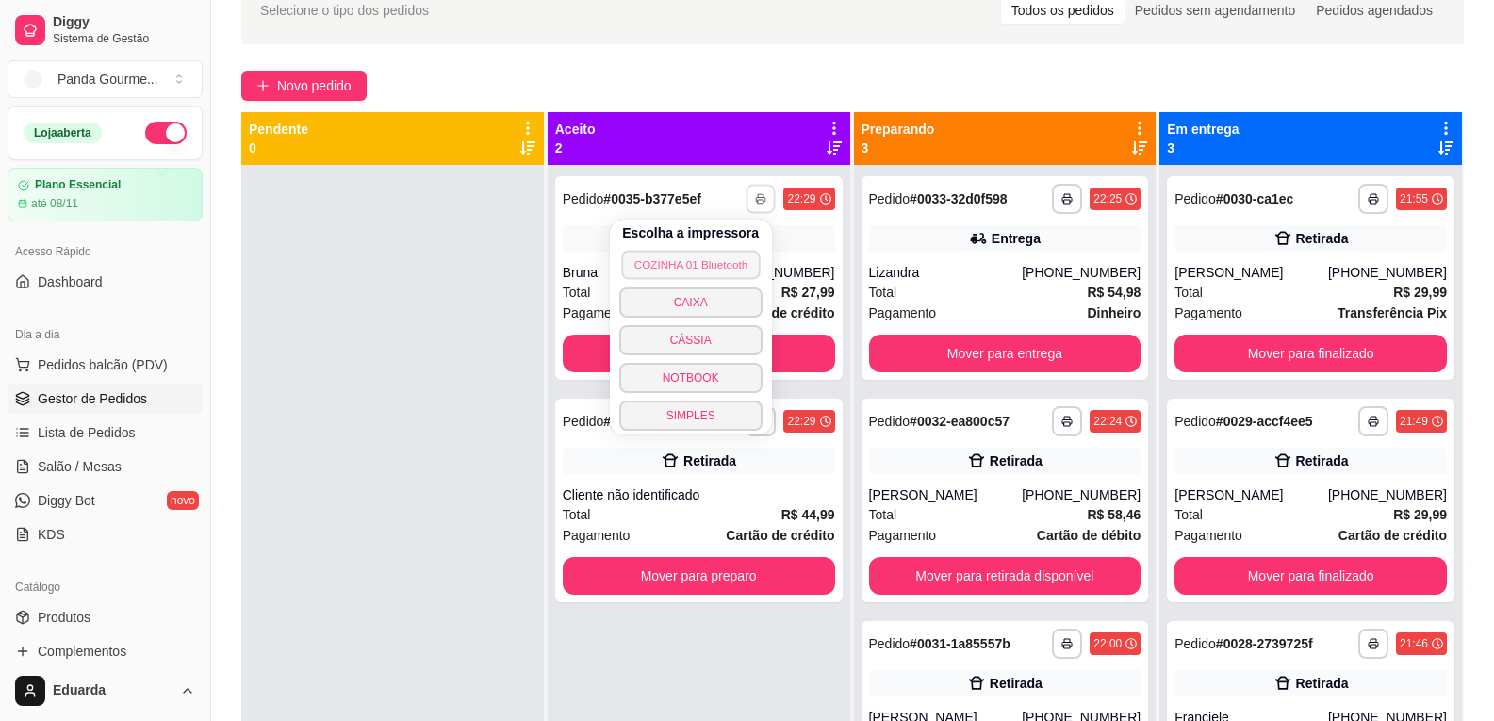
click at [729, 258] on button "COZINHA 01 Bluetooth" at bounding box center [690, 264] width 139 height 29
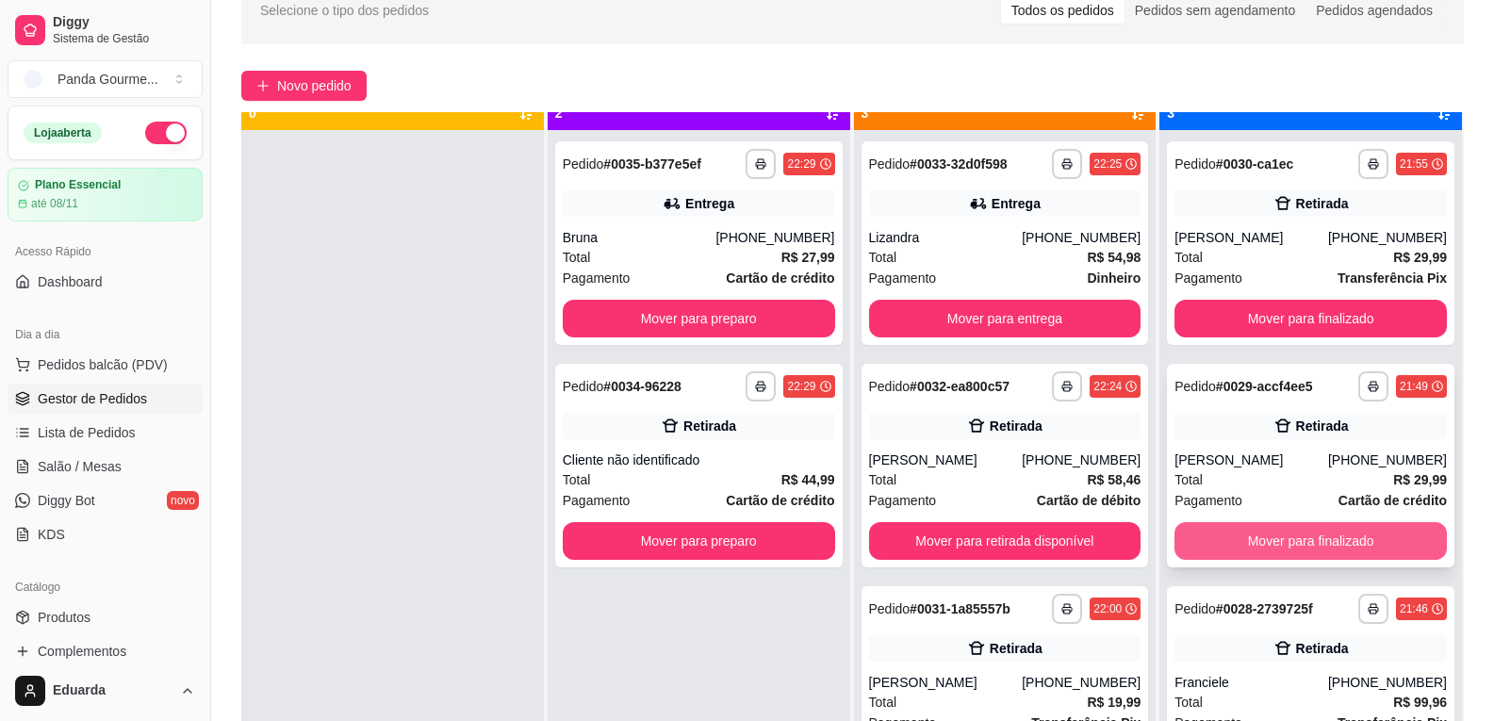
scroll to position [53, 0]
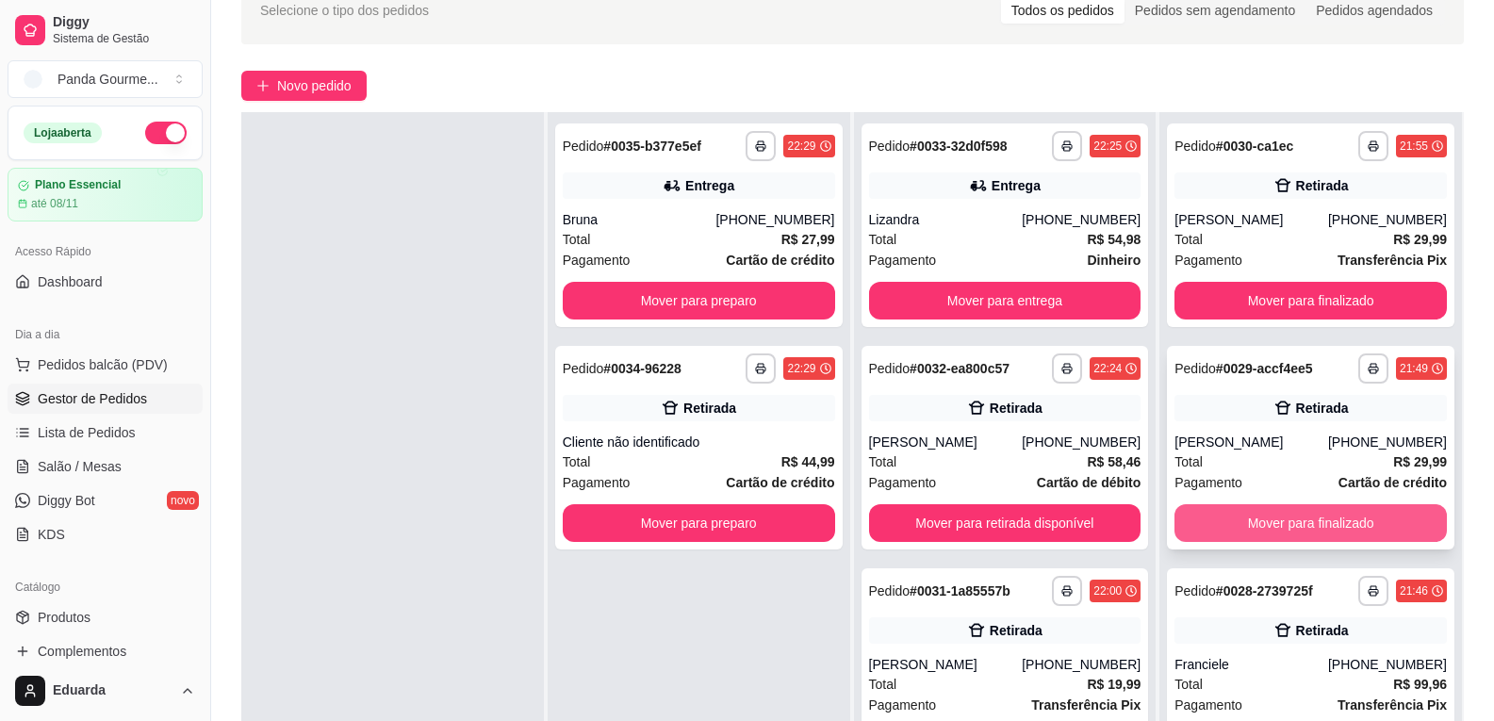
click at [1324, 515] on button "Mover para finalizado" at bounding box center [1310, 523] width 272 height 38
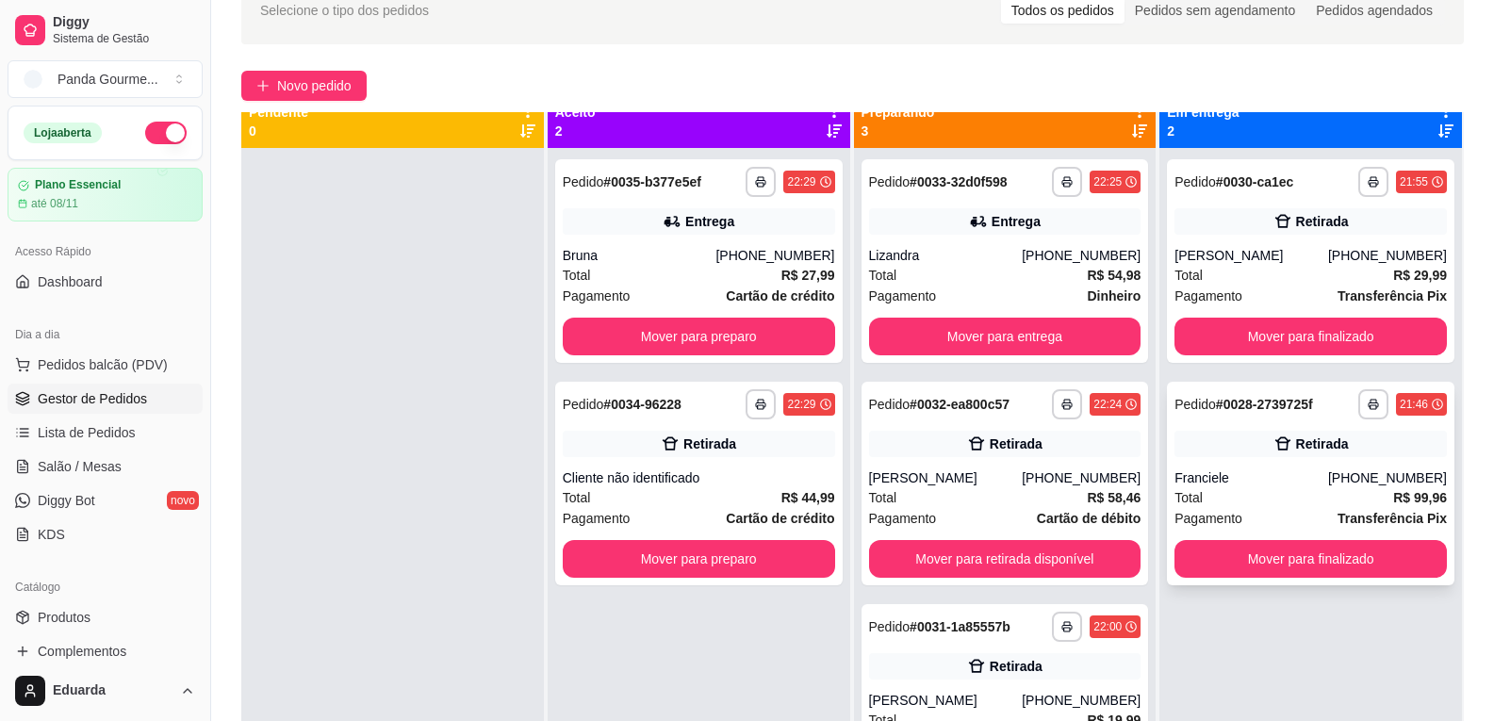
scroll to position [0, 0]
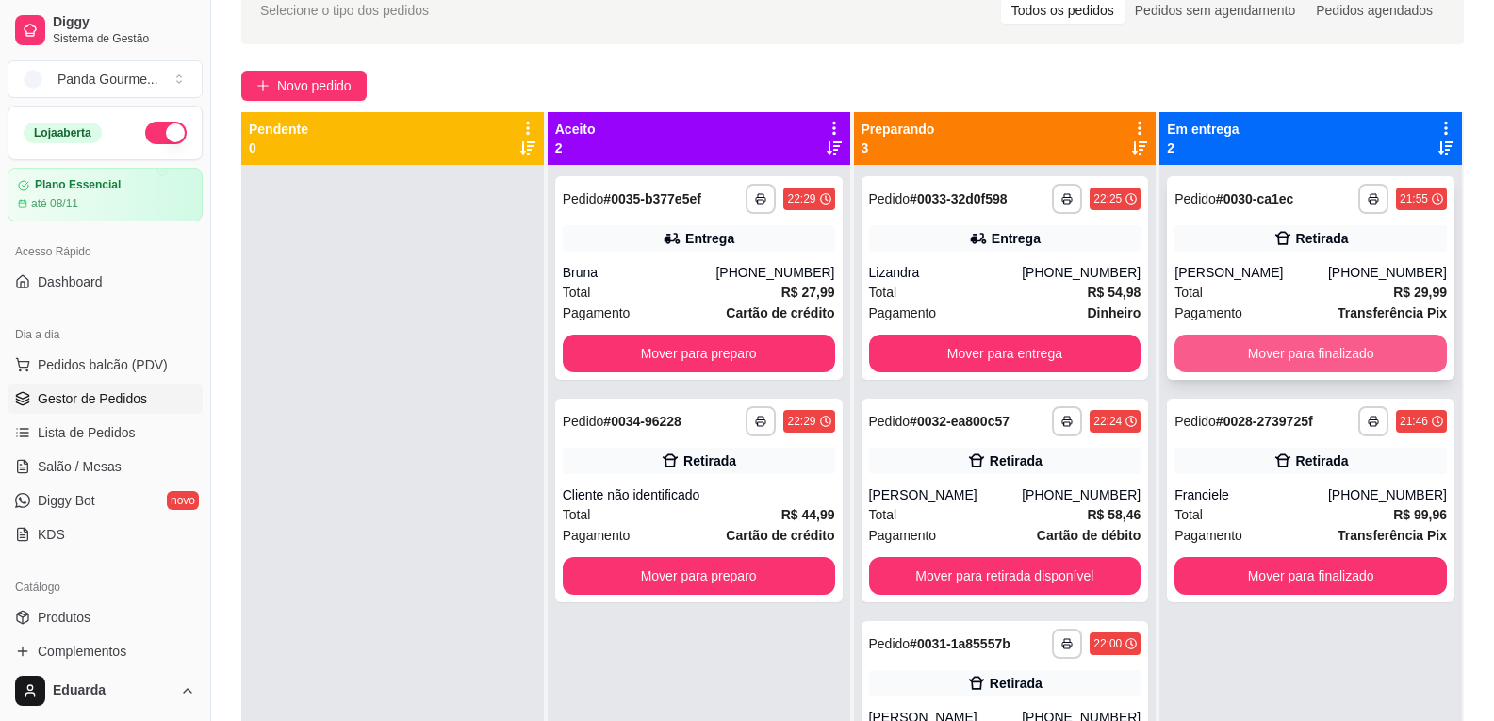
click at [1291, 352] on button "Mover para finalizado" at bounding box center [1310, 354] width 272 height 38
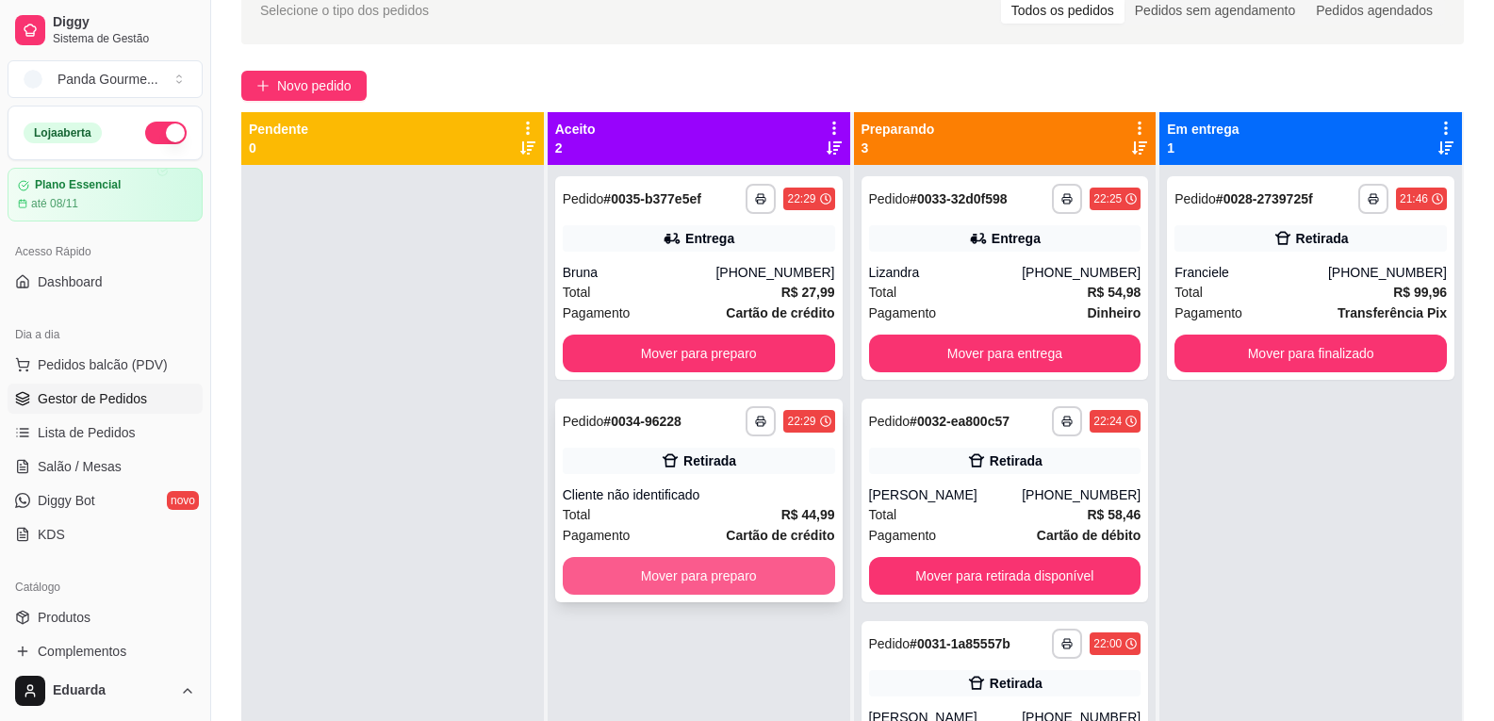
click at [655, 584] on button "Mover para preparo" at bounding box center [699, 576] width 272 height 38
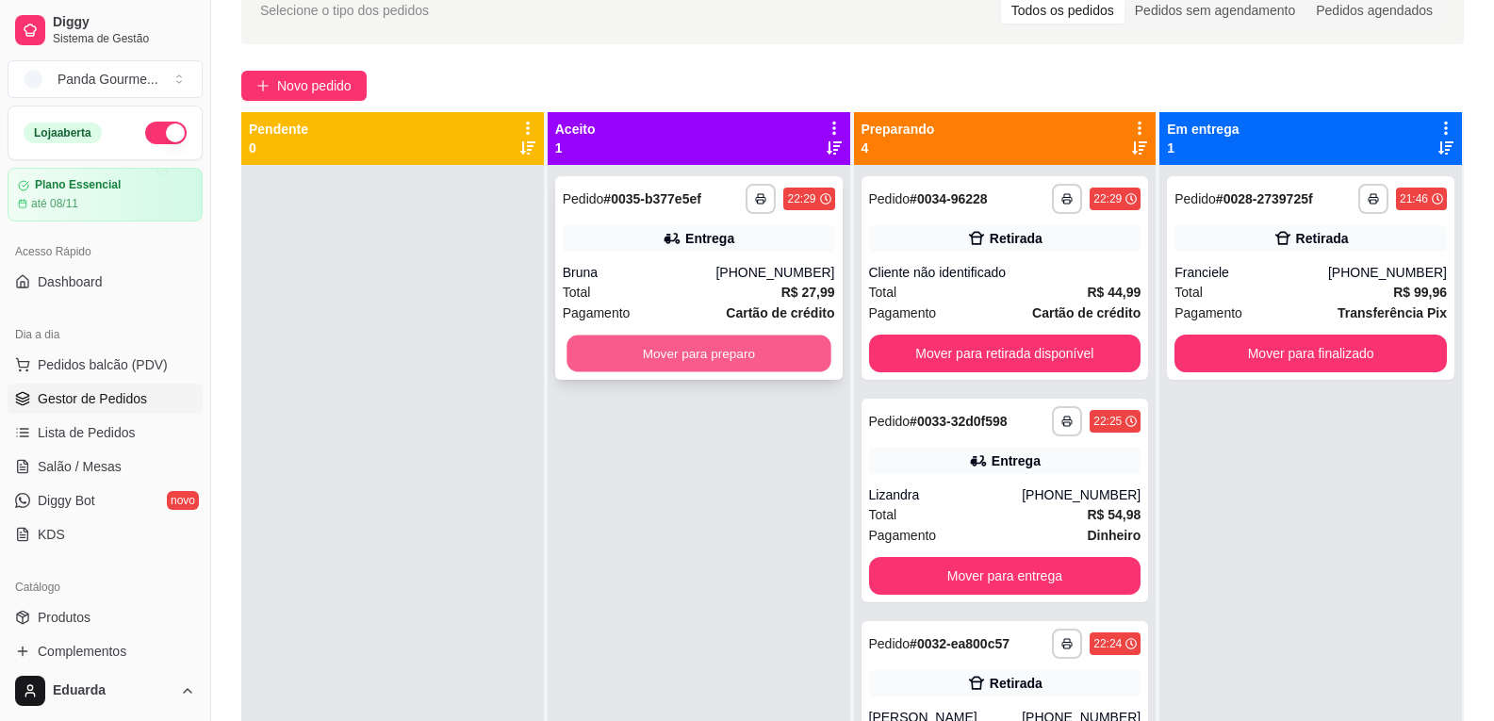
click at [734, 353] on button "Mover para preparo" at bounding box center [698, 354] width 264 height 37
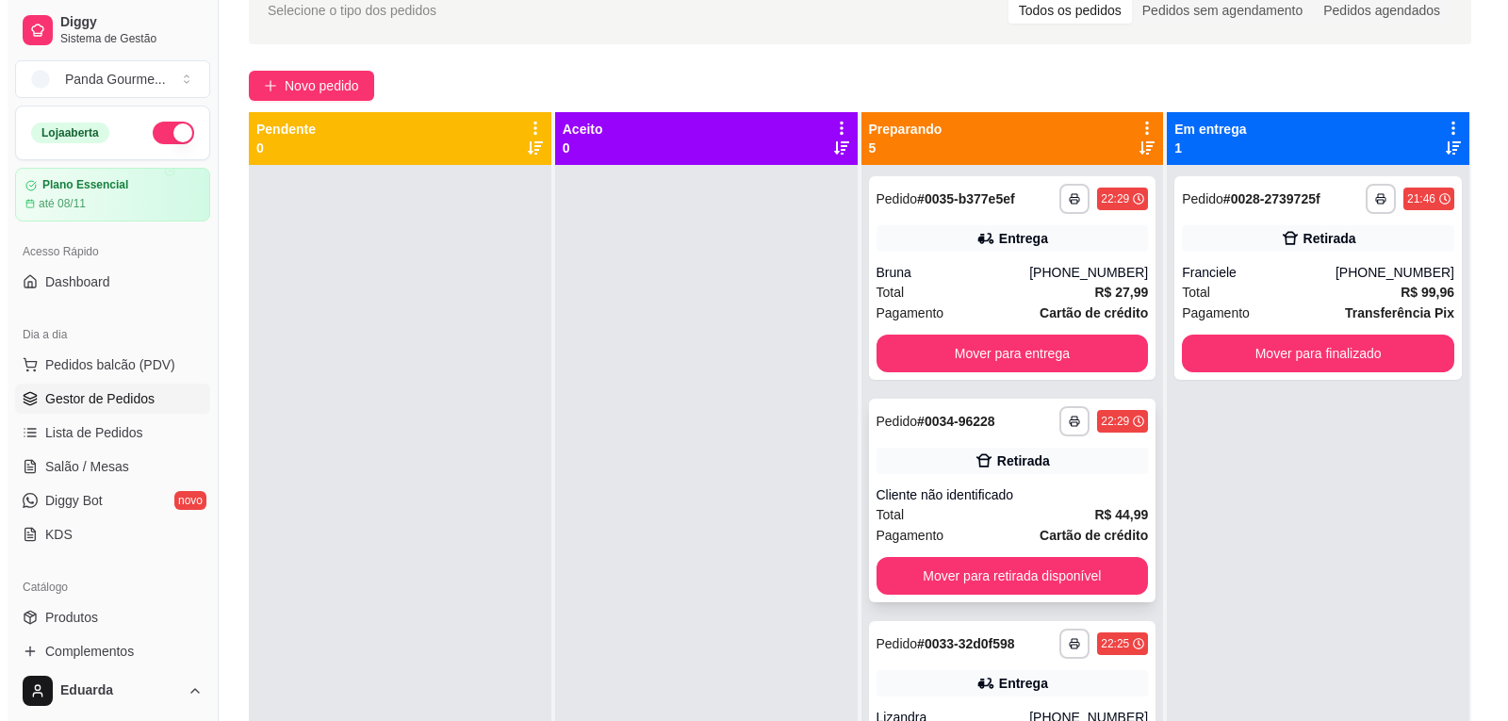
scroll to position [188, 0]
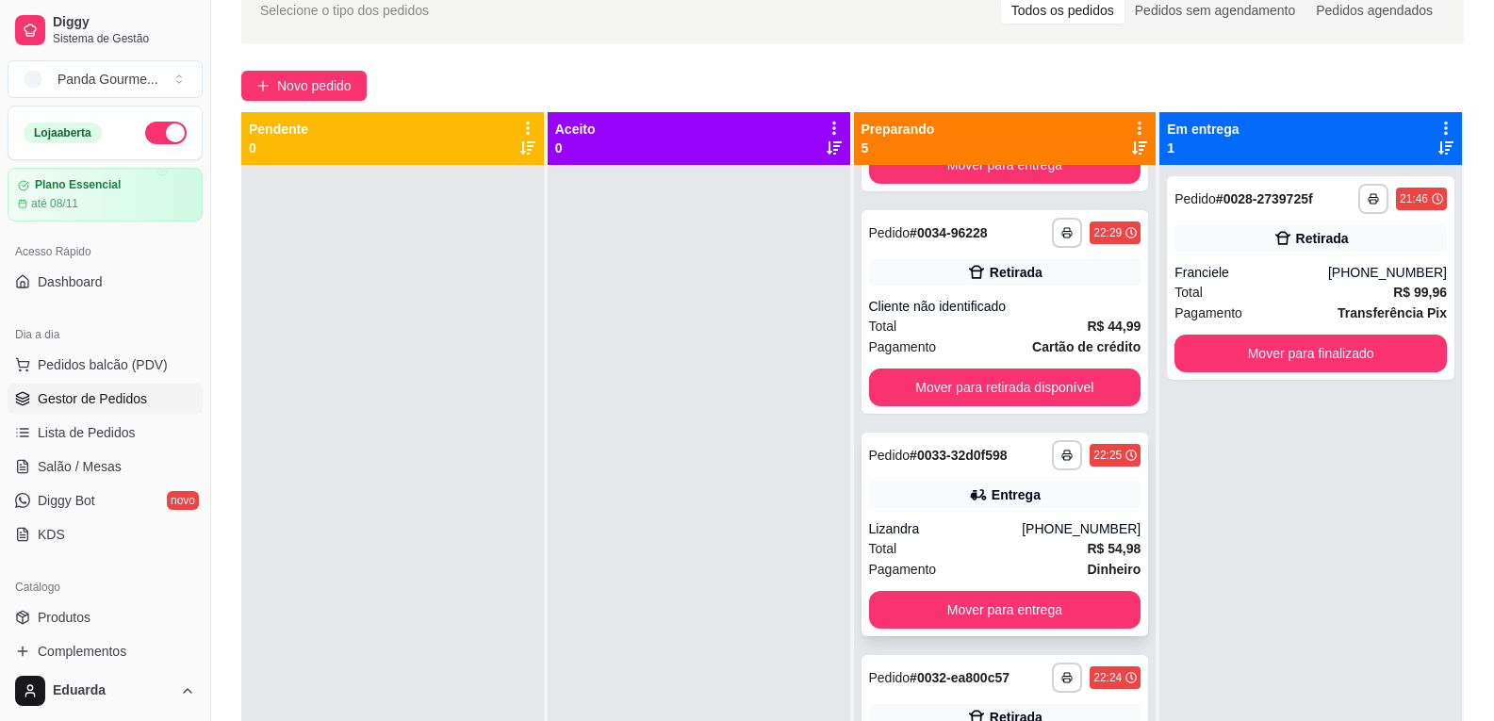
click at [1035, 542] on div "Total R$ 54,98" at bounding box center [1005, 548] width 272 height 21
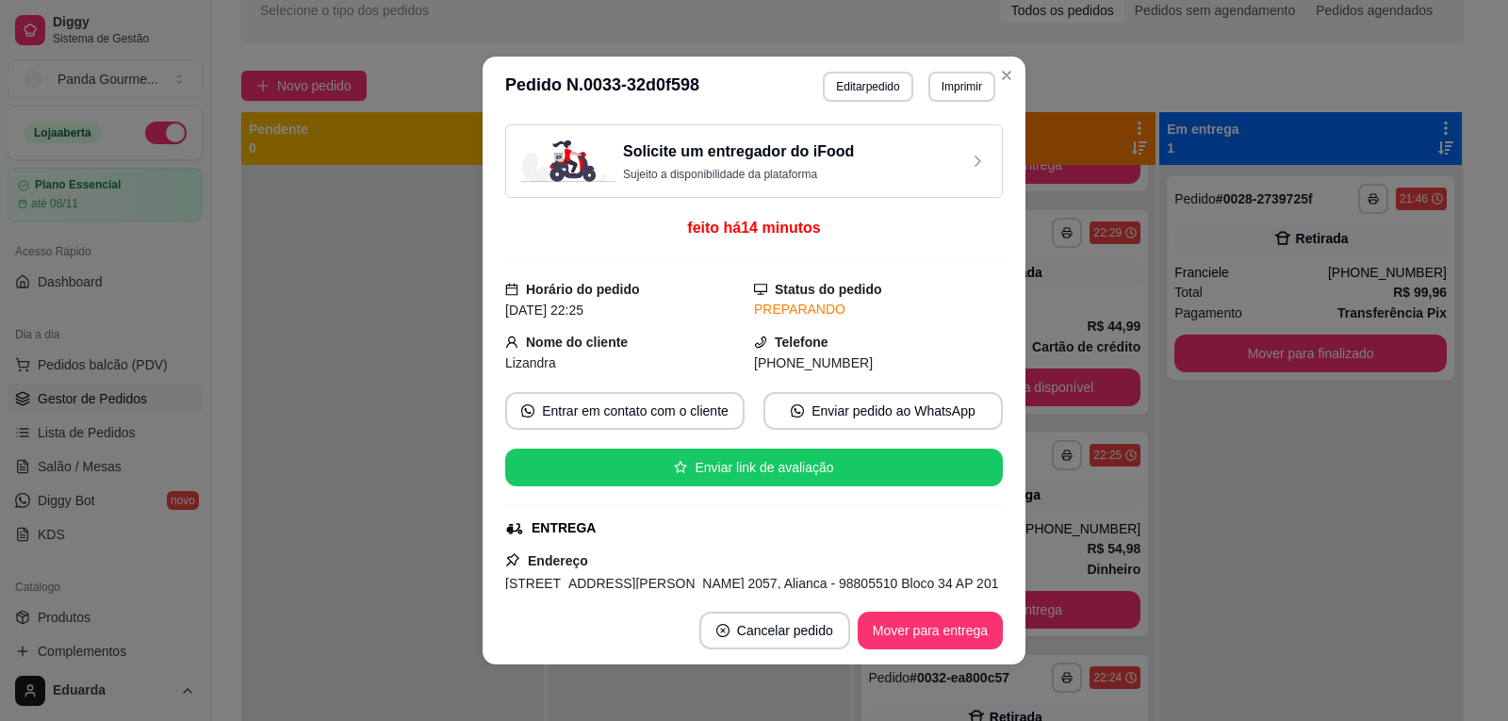
scroll to position [283, 0]
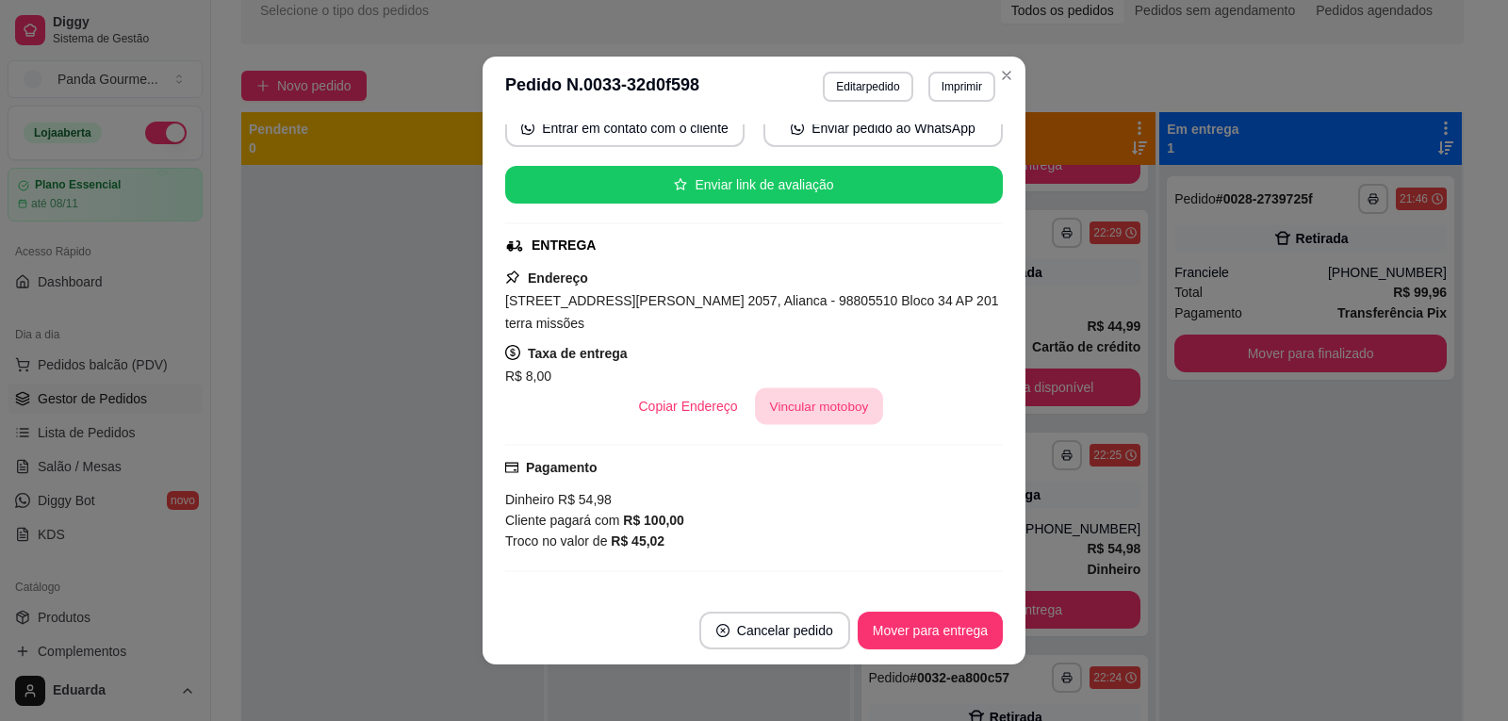
click at [799, 388] on button "Vincular motoboy" at bounding box center [819, 406] width 128 height 37
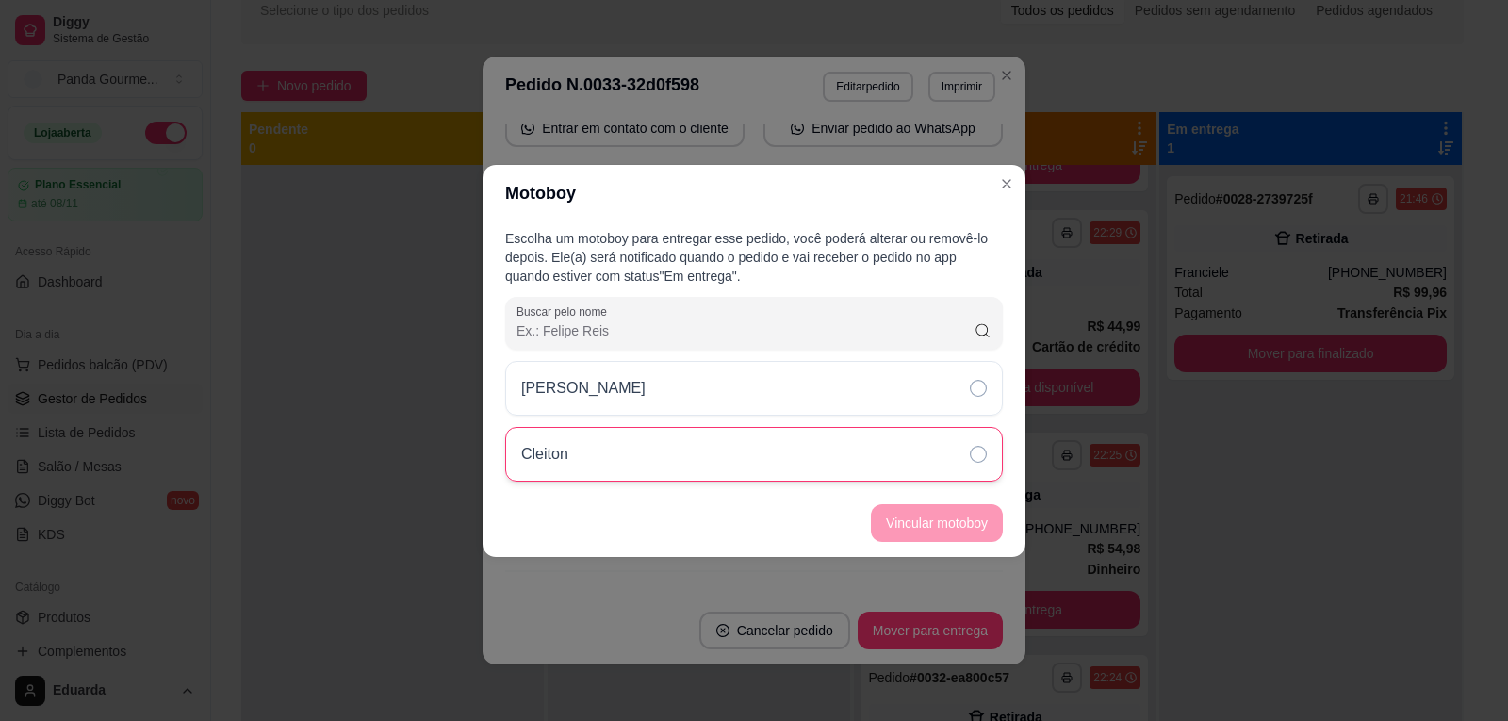
click at [687, 480] on div "Cleiton" at bounding box center [754, 454] width 498 height 55
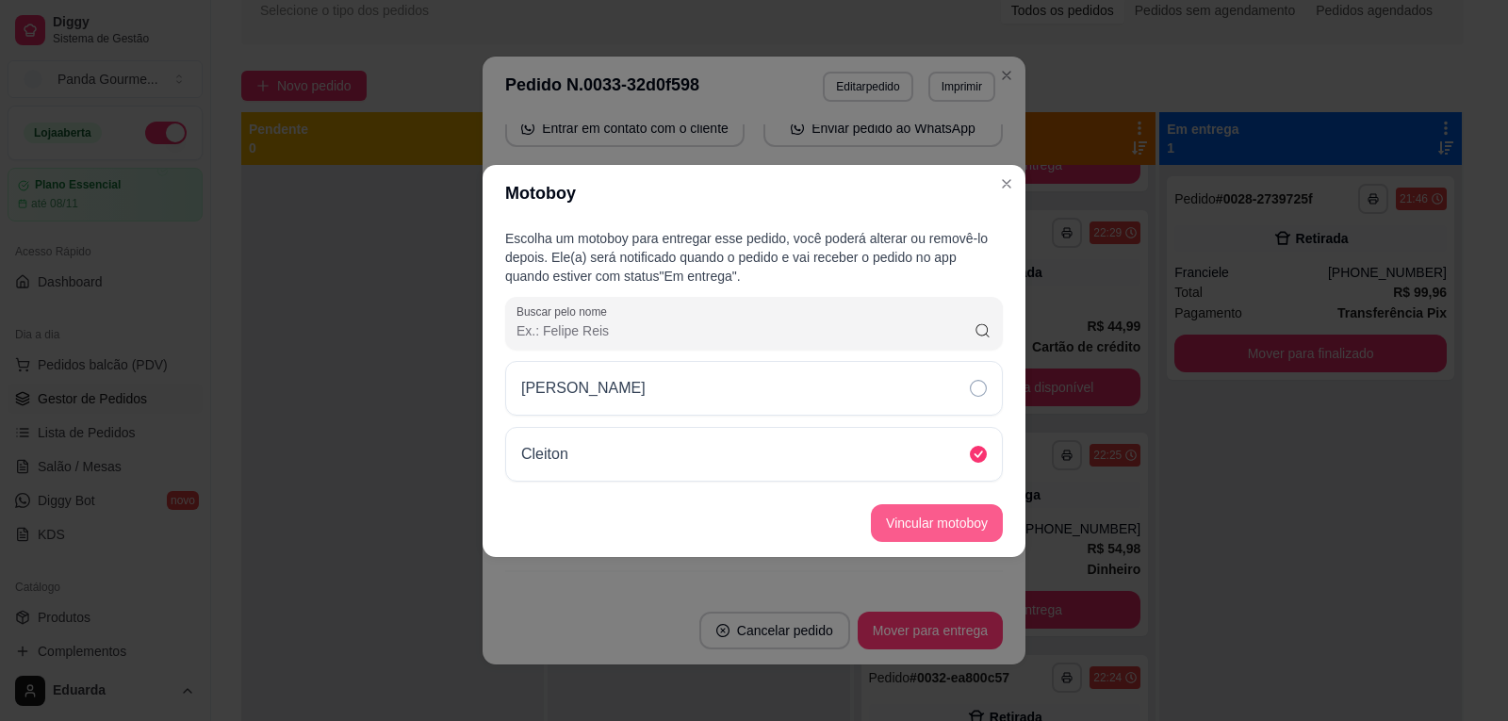
click at [925, 525] on button "Vincular motoboy" at bounding box center [937, 523] width 132 height 38
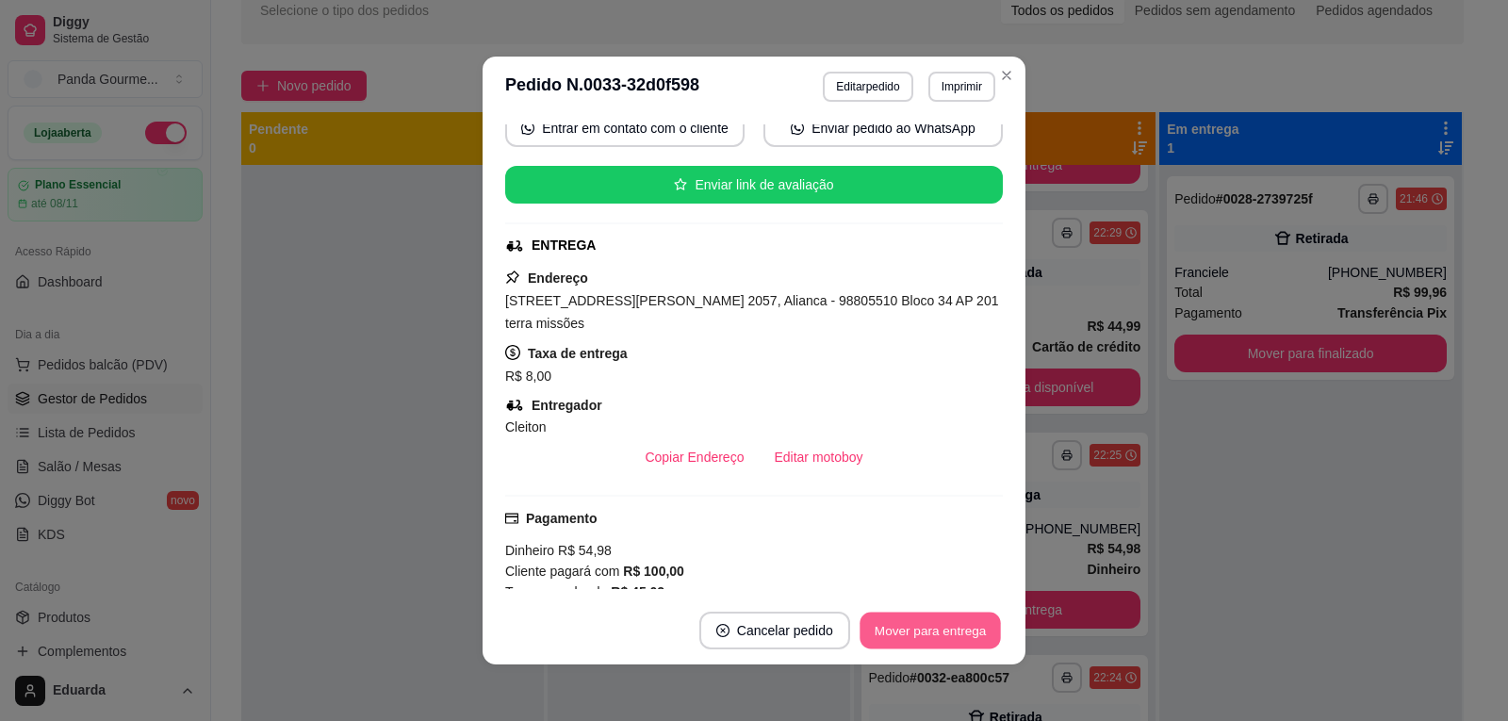
click at [927, 624] on button "Mover para entrega" at bounding box center [930, 631] width 141 height 37
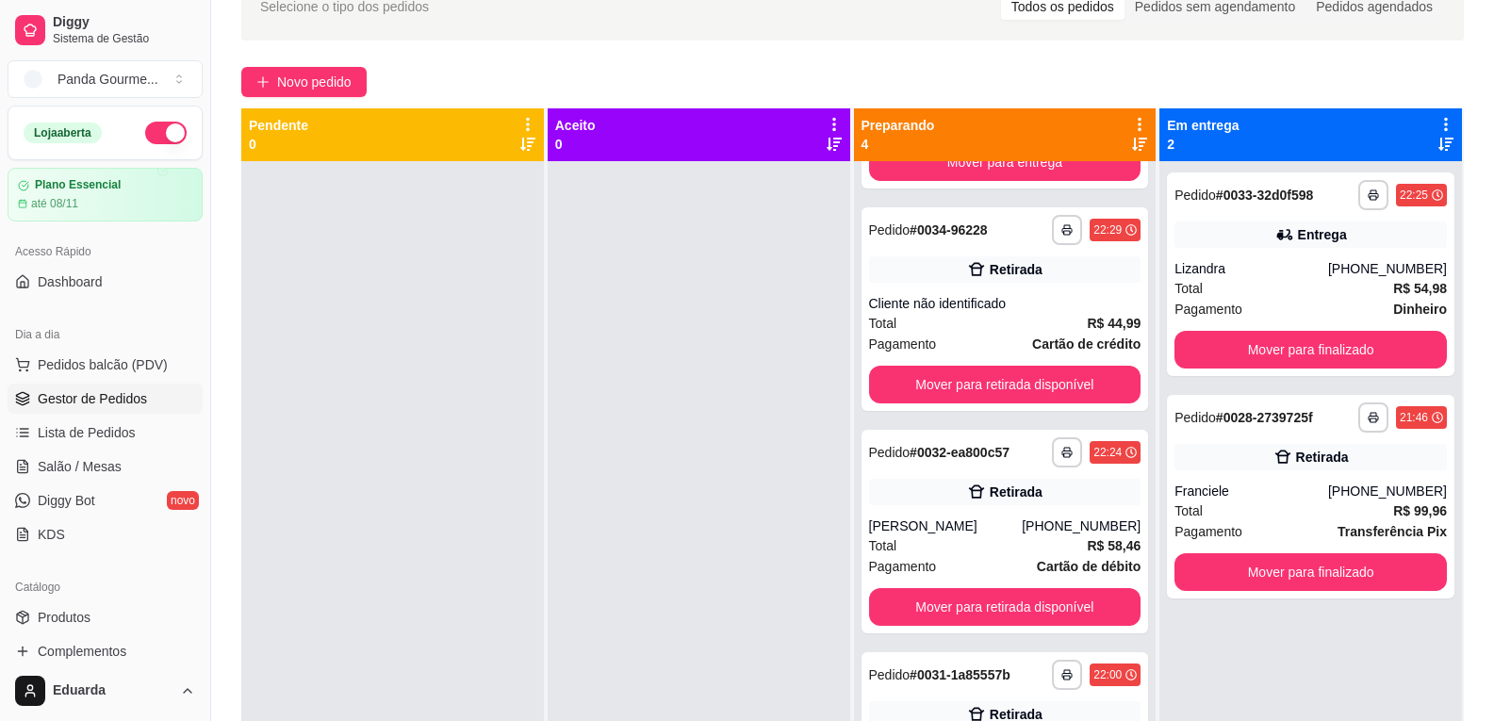
scroll to position [99, 0]
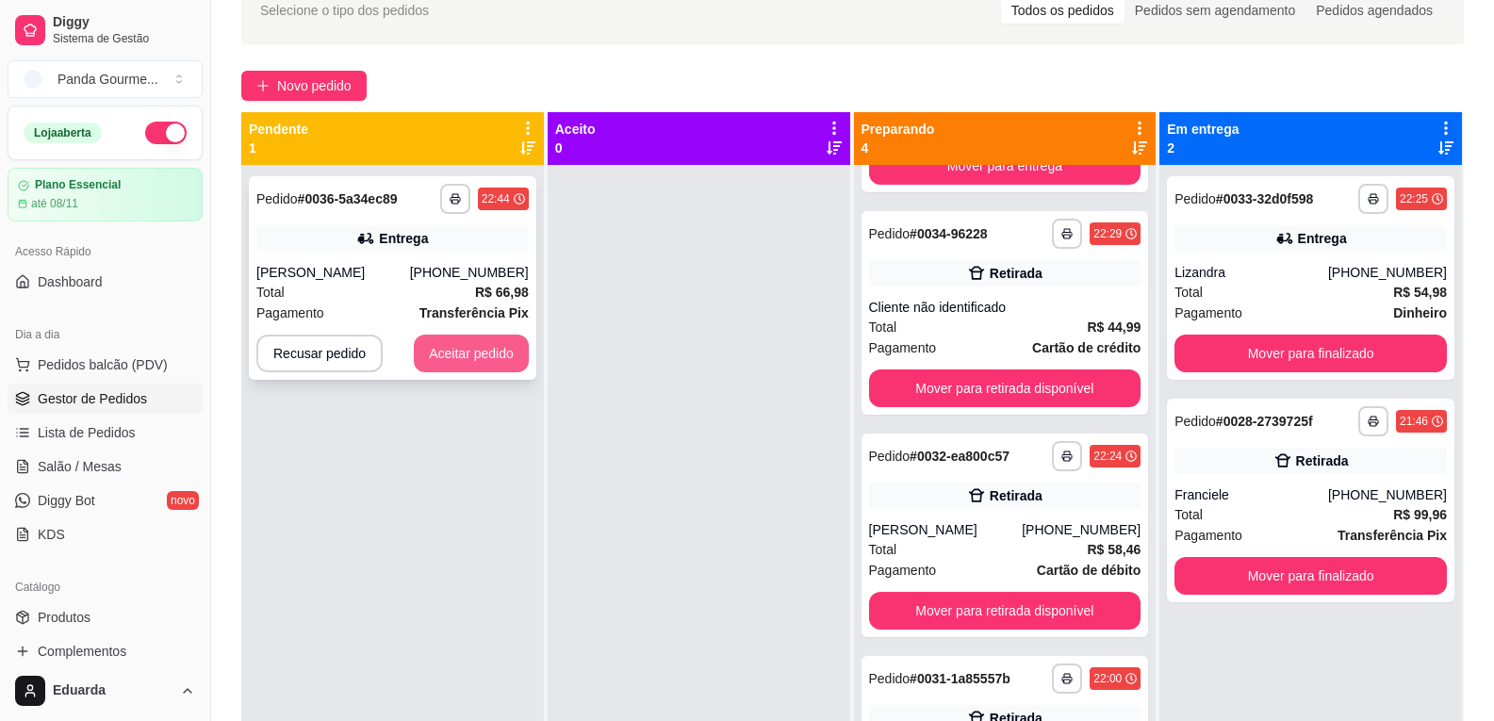
click at [460, 346] on button "Aceitar pedido" at bounding box center [471, 354] width 115 height 38
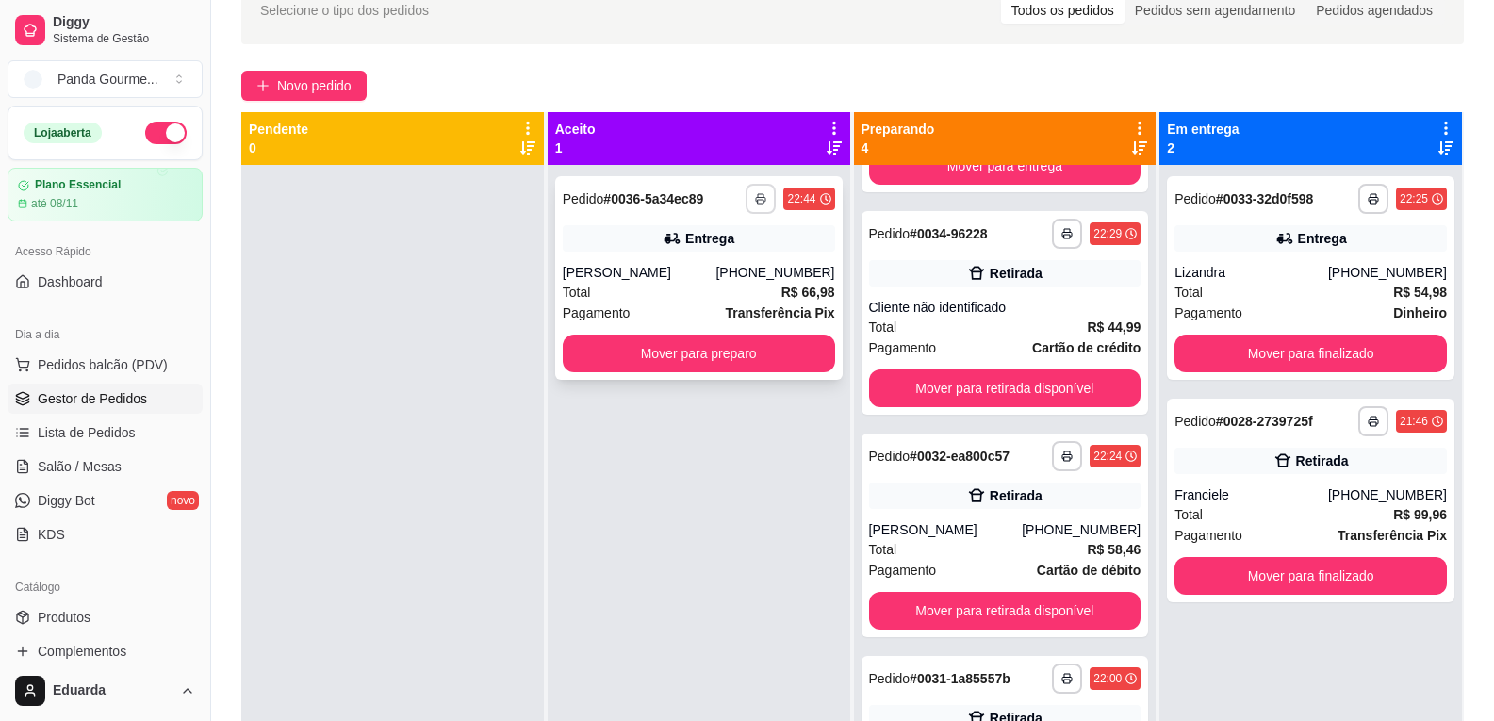
click at [766, 201] on button "button" at bounding box center [761, 199] width 30 height 30
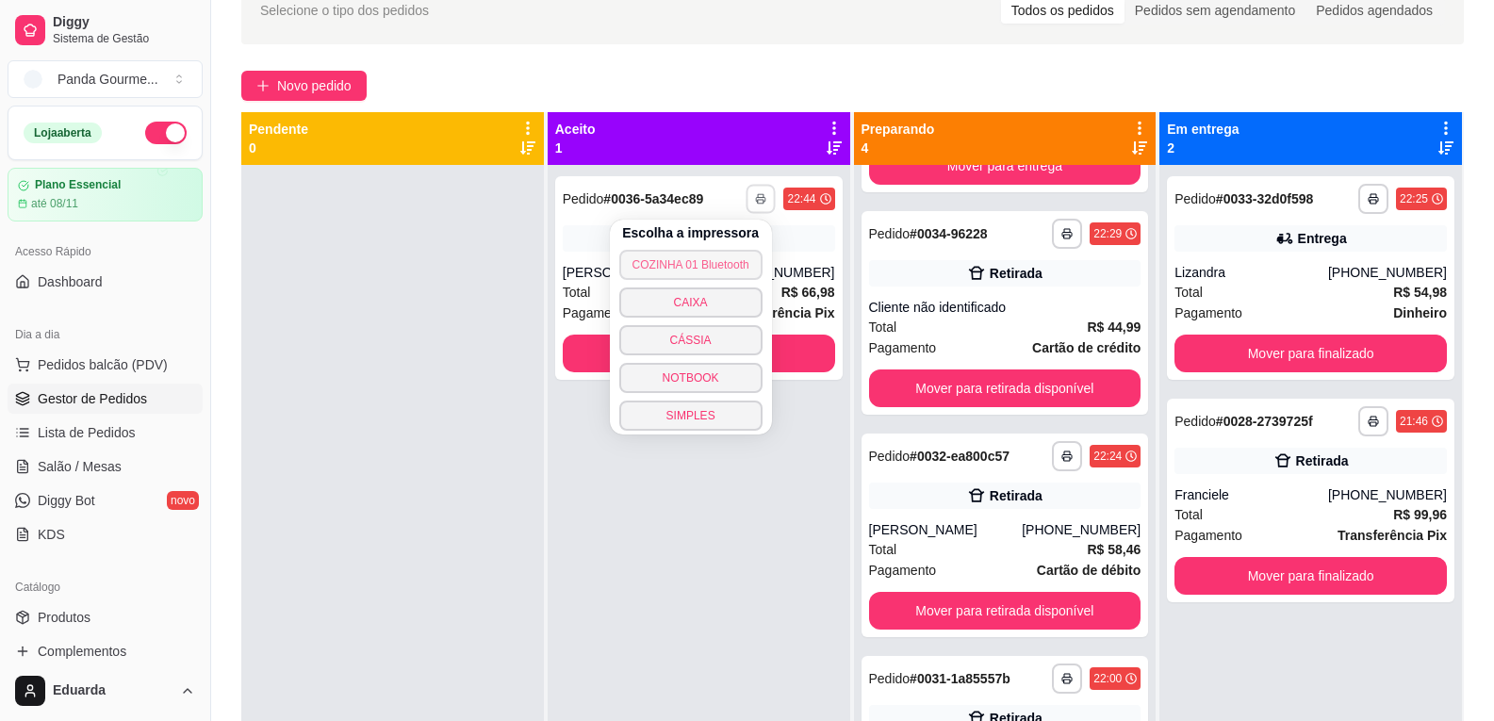
click at [740, 262] on button "COZINHA 01 Bluetooth" at bounding box center [690, 265] width 143 height 30
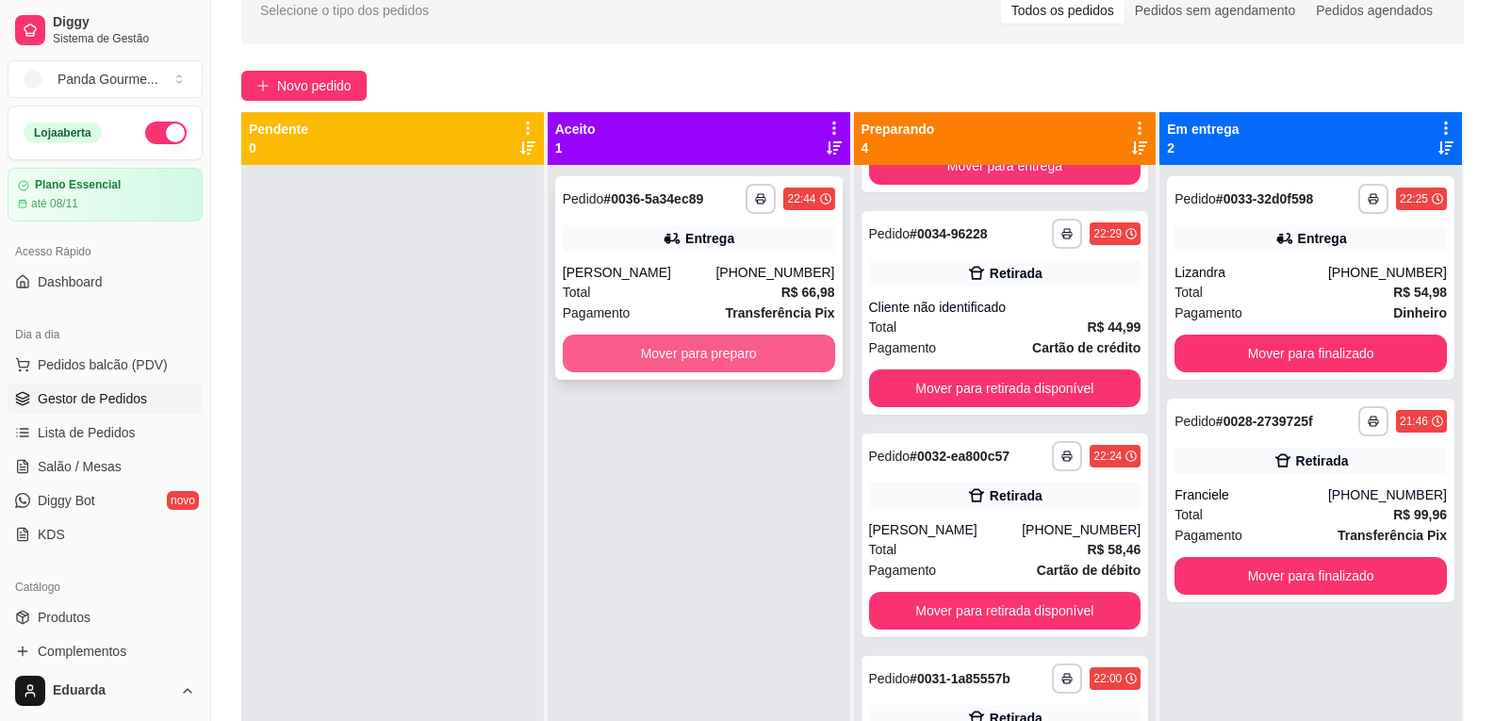
click at [781, 356] on button "Mover para preparo" at bounding box center [699, 354] width 272 height 38
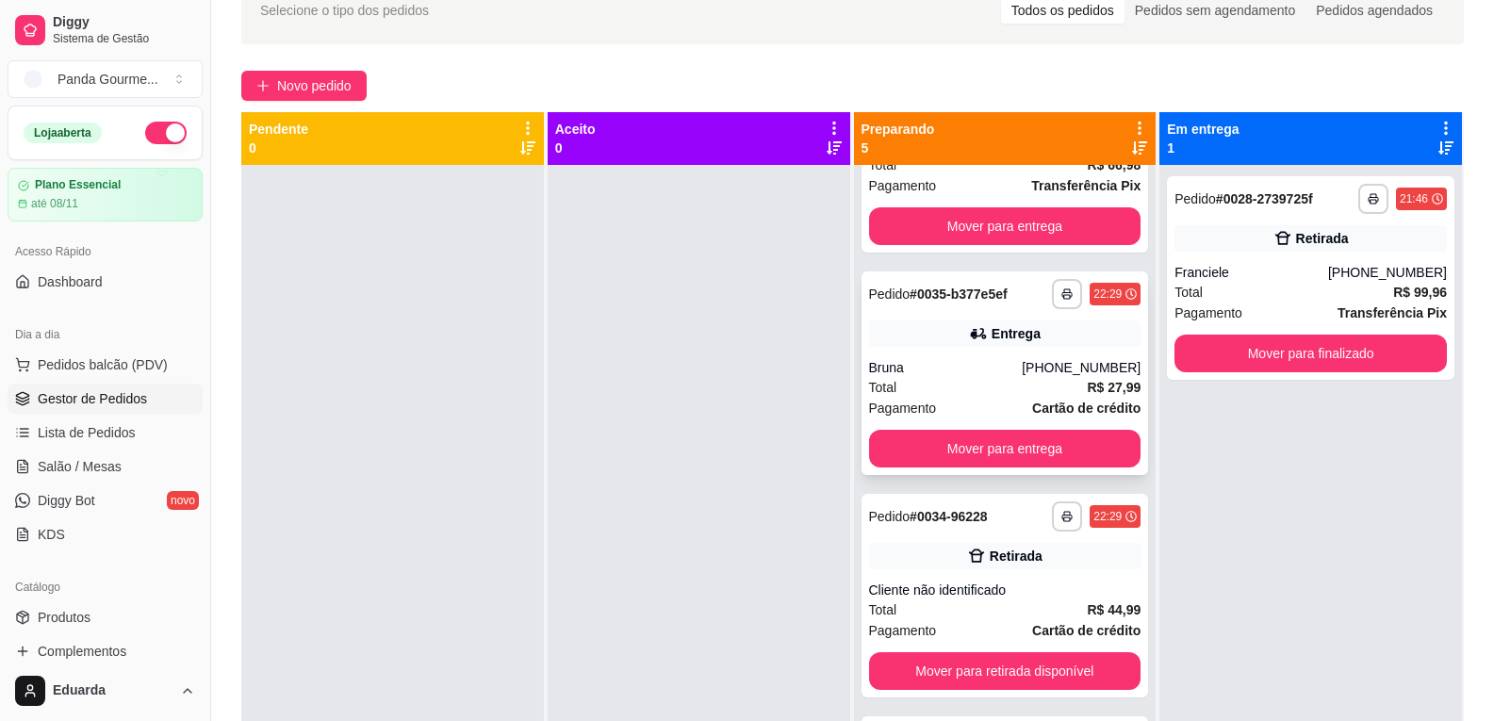
click at [1018, 361] on div "Bruna" at bounding box center [946, 367] width 154 height 19
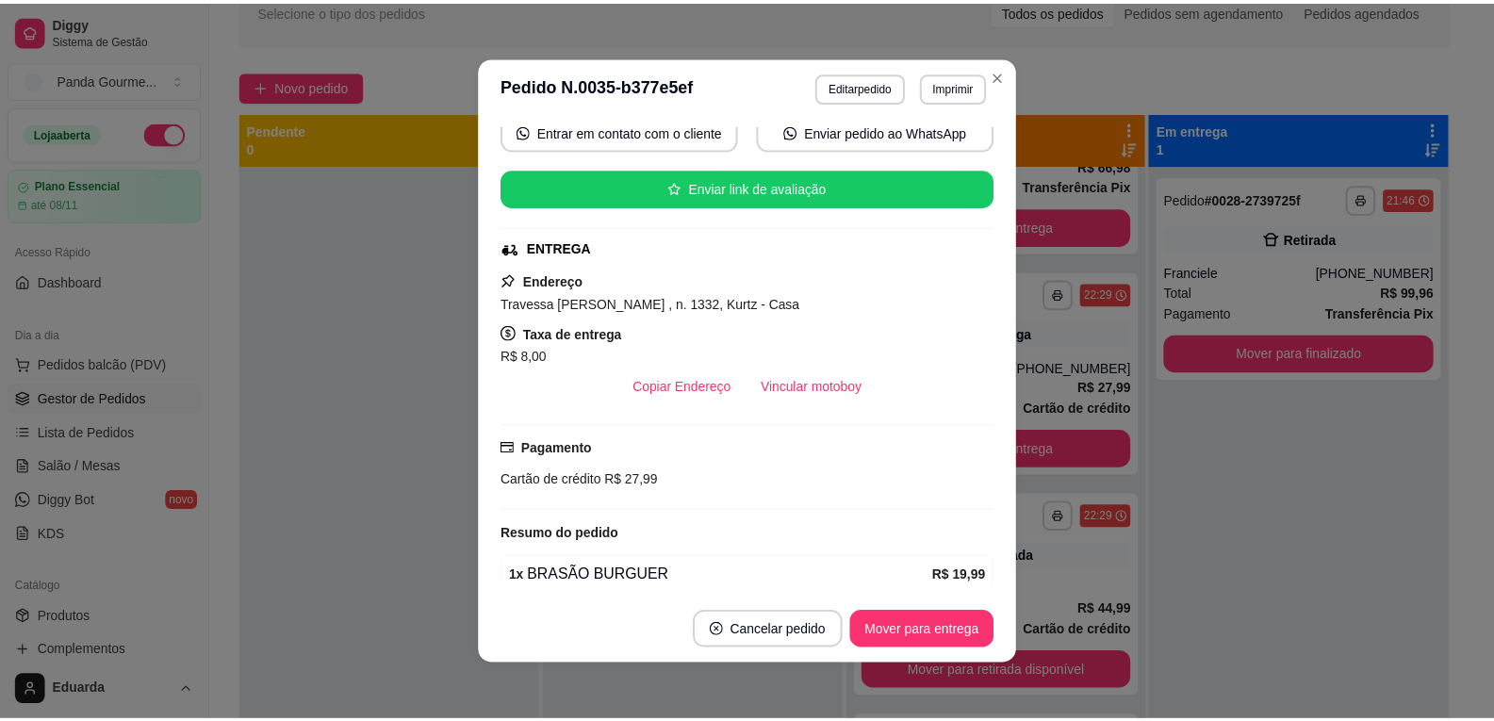
scroll to position [283, 0]
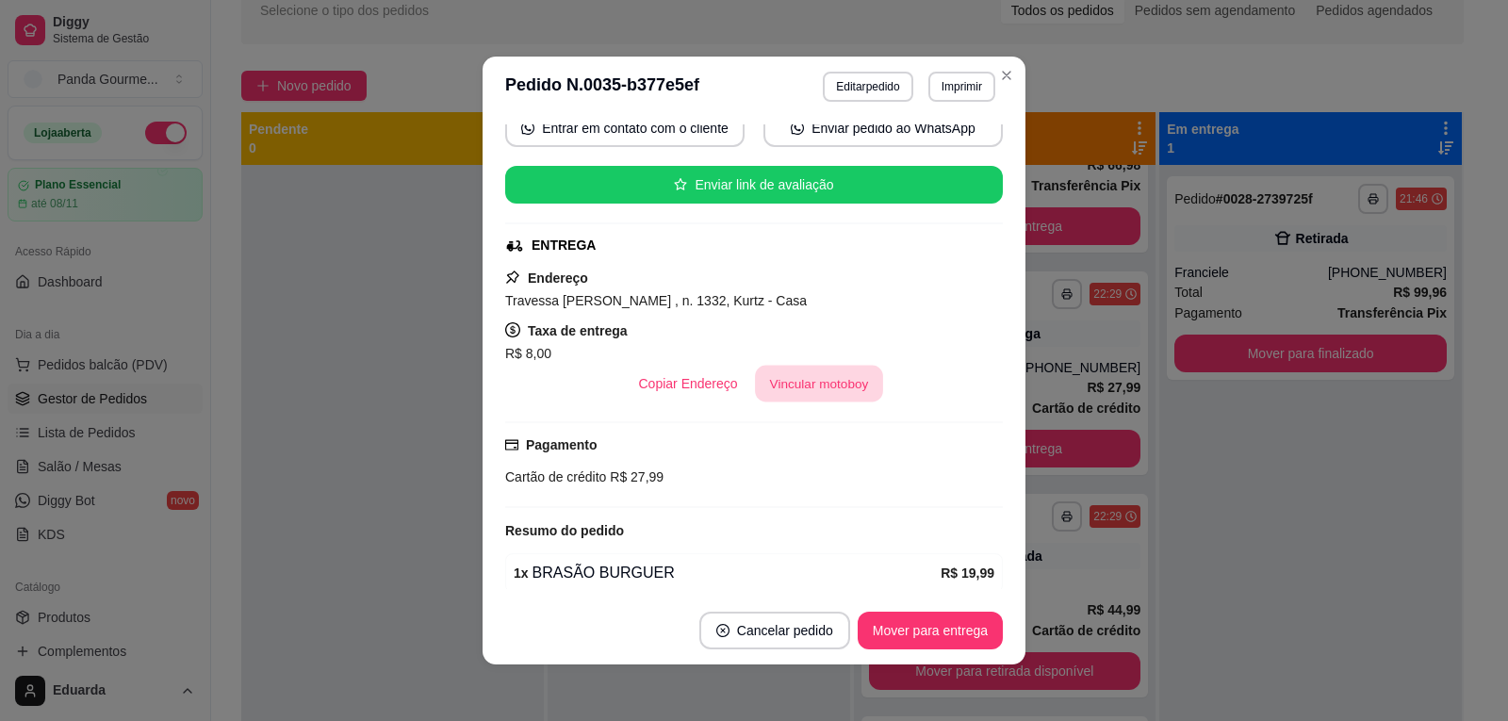
click at [822, 387] on button "Vincular motoboy" at bounding box center [819, 384] width 128 height 37
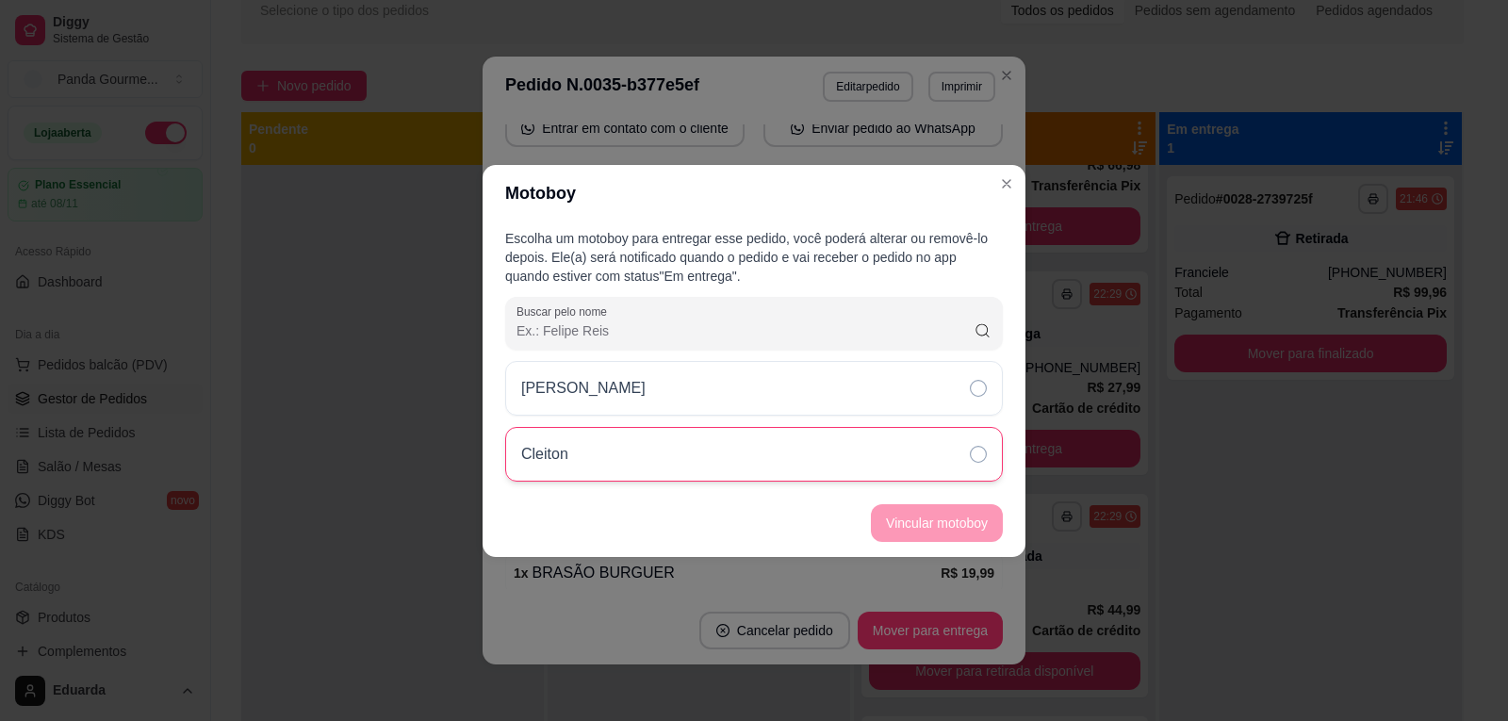
click at [778, 433] on div "Cleiton" at bounding box center [754, 454] width 498 height 55
click at [963, 515] on button "Vincular motoboy" at bounding box center [937, 522] width 128 height 37
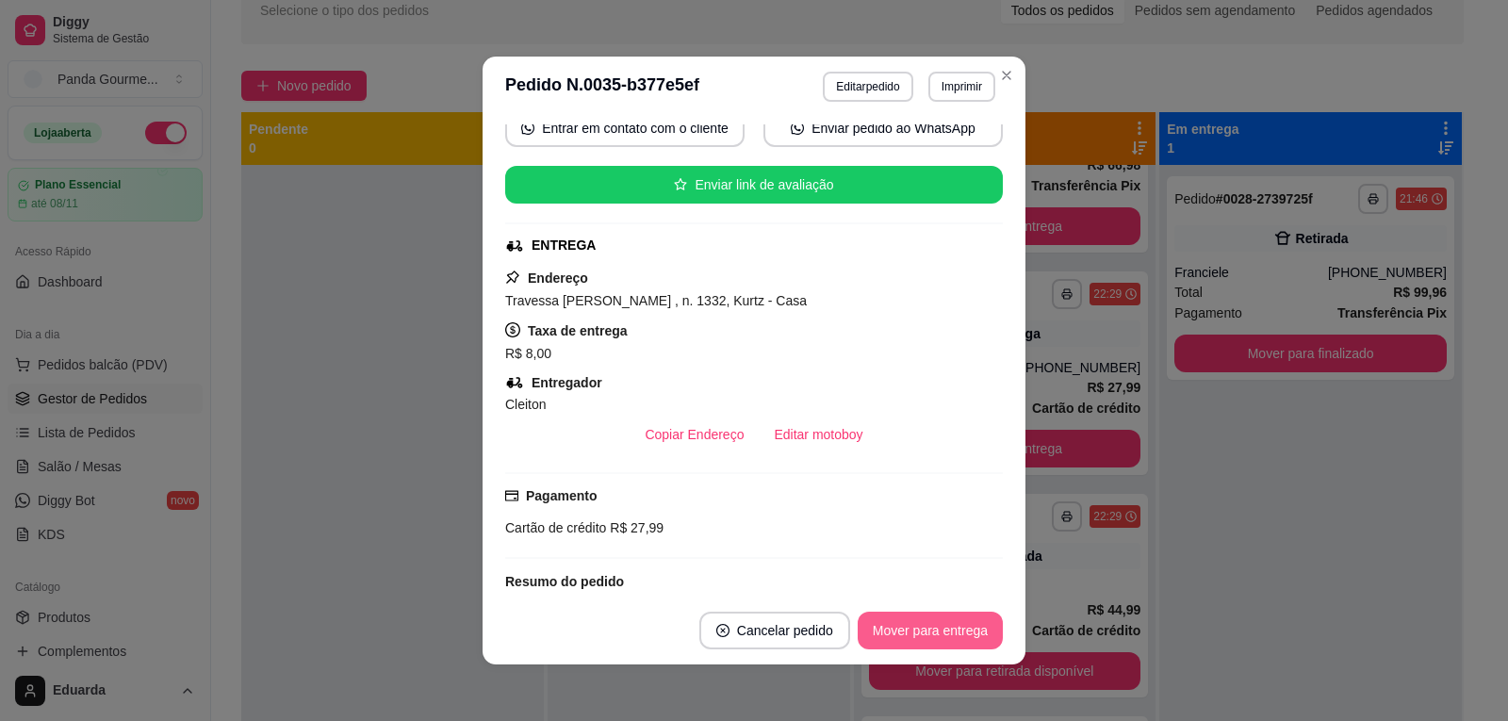
click at [945, 634] on button "Mover para entrega" at bounding box center [930, 631] width 145 height 38
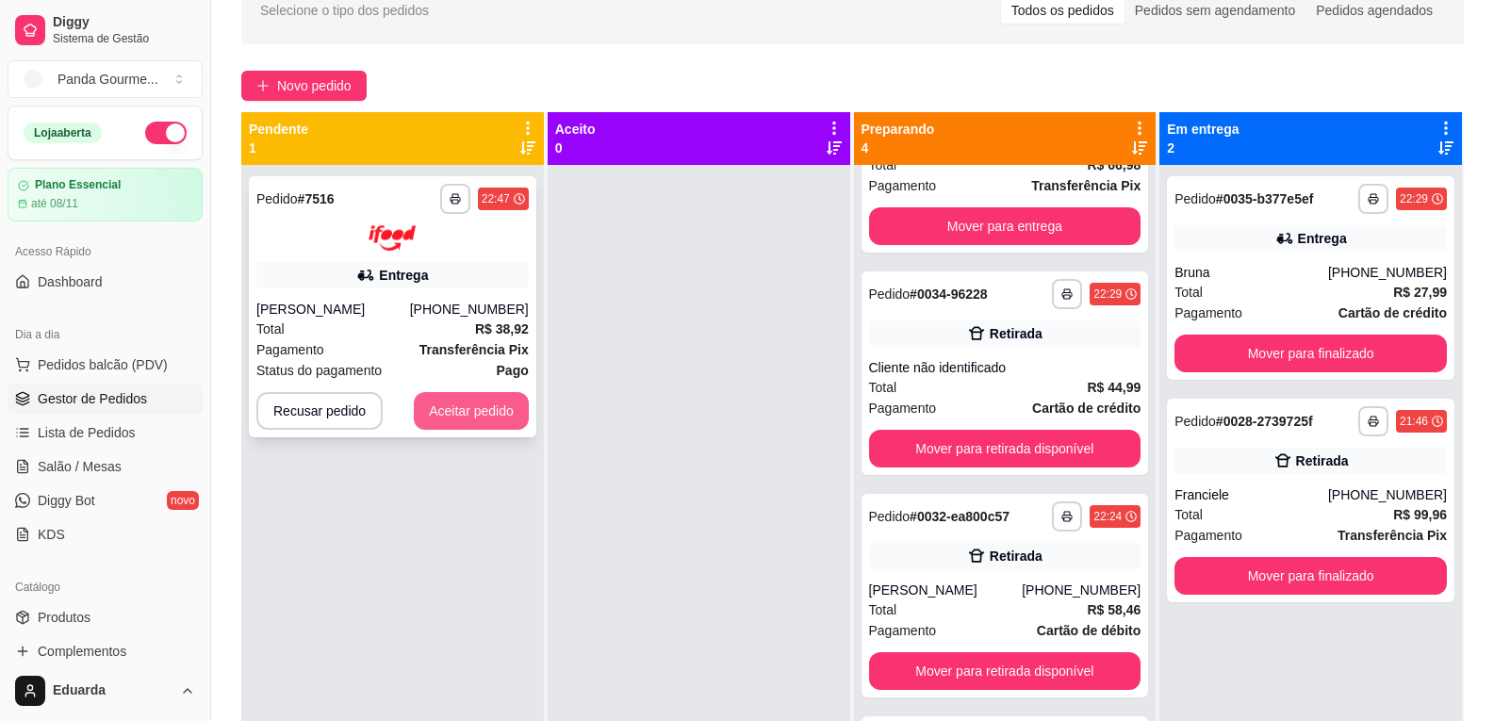
click at [474, 408] on button "Aceitar pedido" at bounding box center [471, 411] width 115 height 38
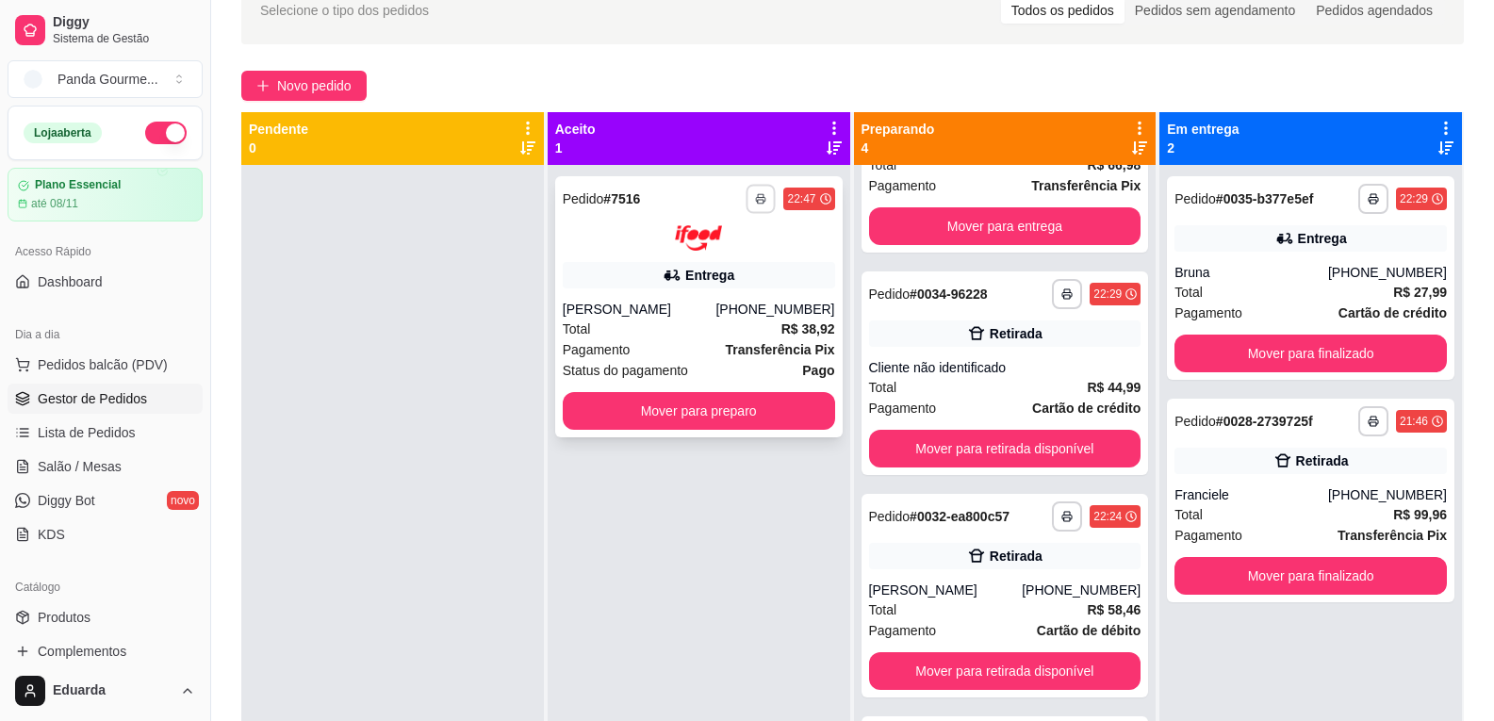
click at [756, 197] on icon "button" at bounding box center [761, 198] width 11 height 11
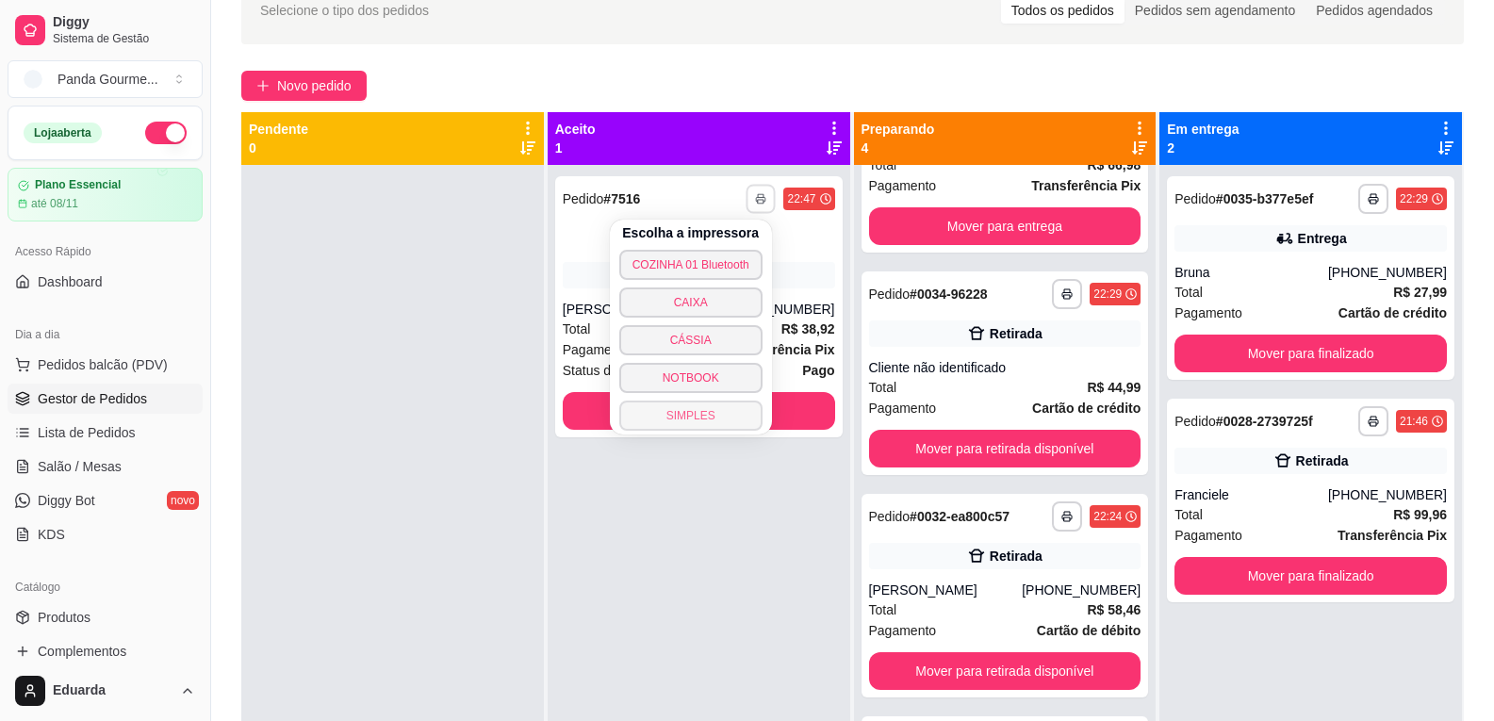
click at [717, 414] on button "SIMPLES" at bounding box center [690, 416] width 143 height 30
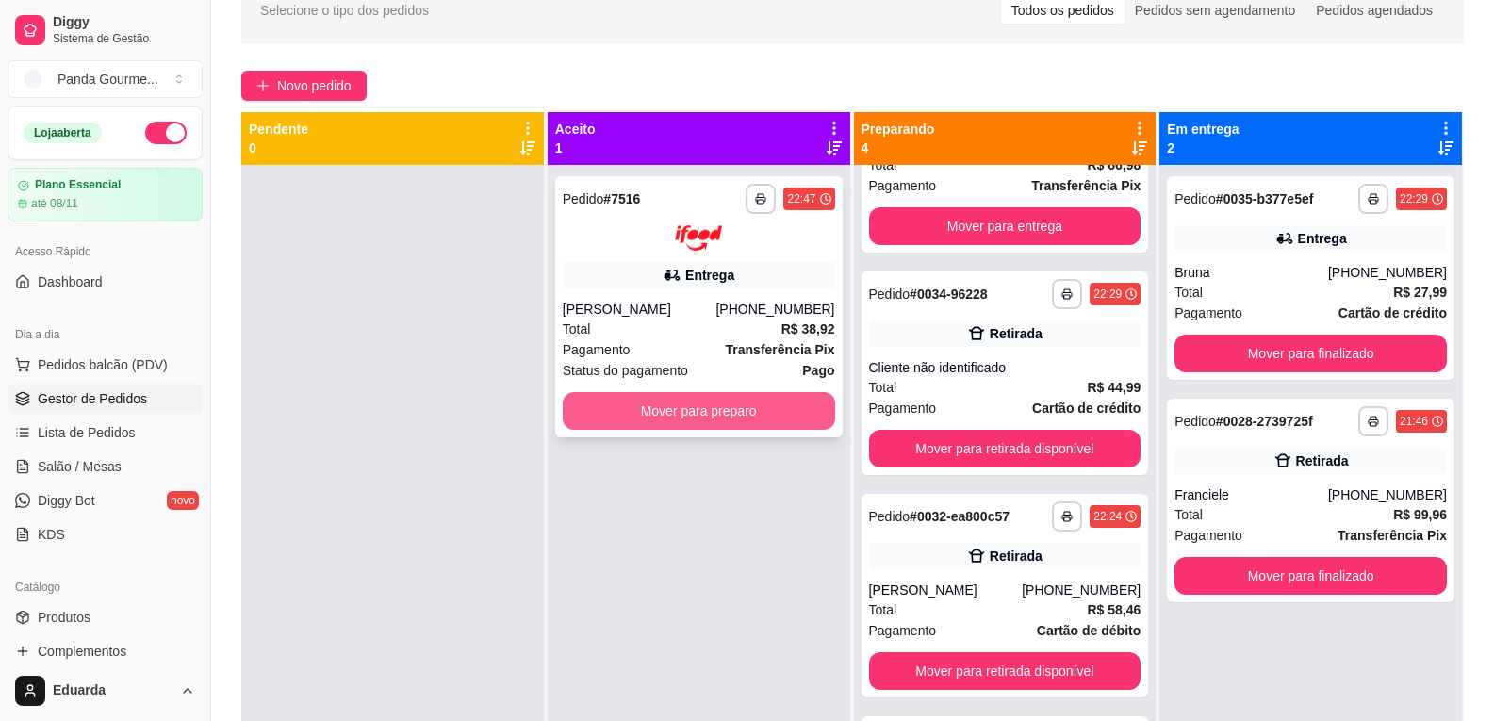
click at [714, 417] on button "Mover para preparo" at bounding box center [699, 411] width 272 height 38
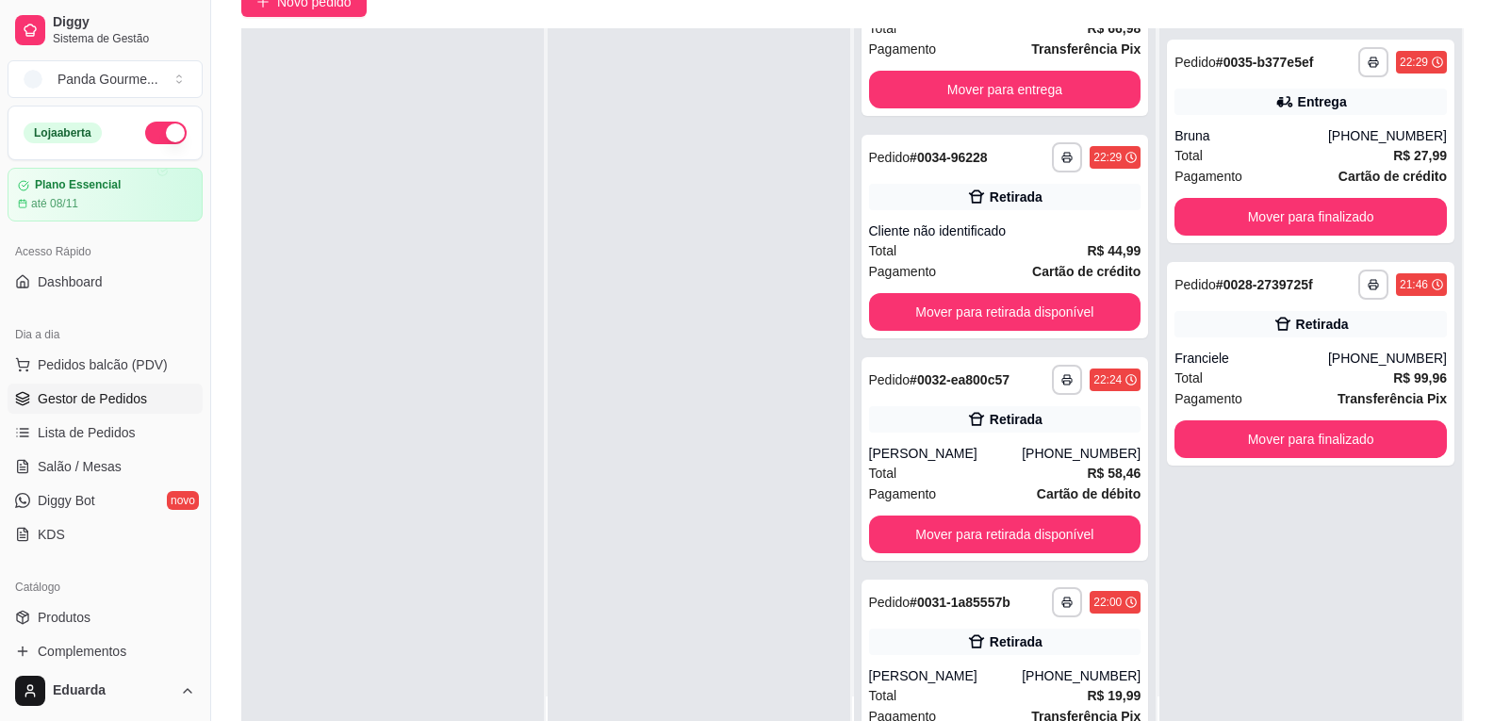
scroll to position [188, 0]
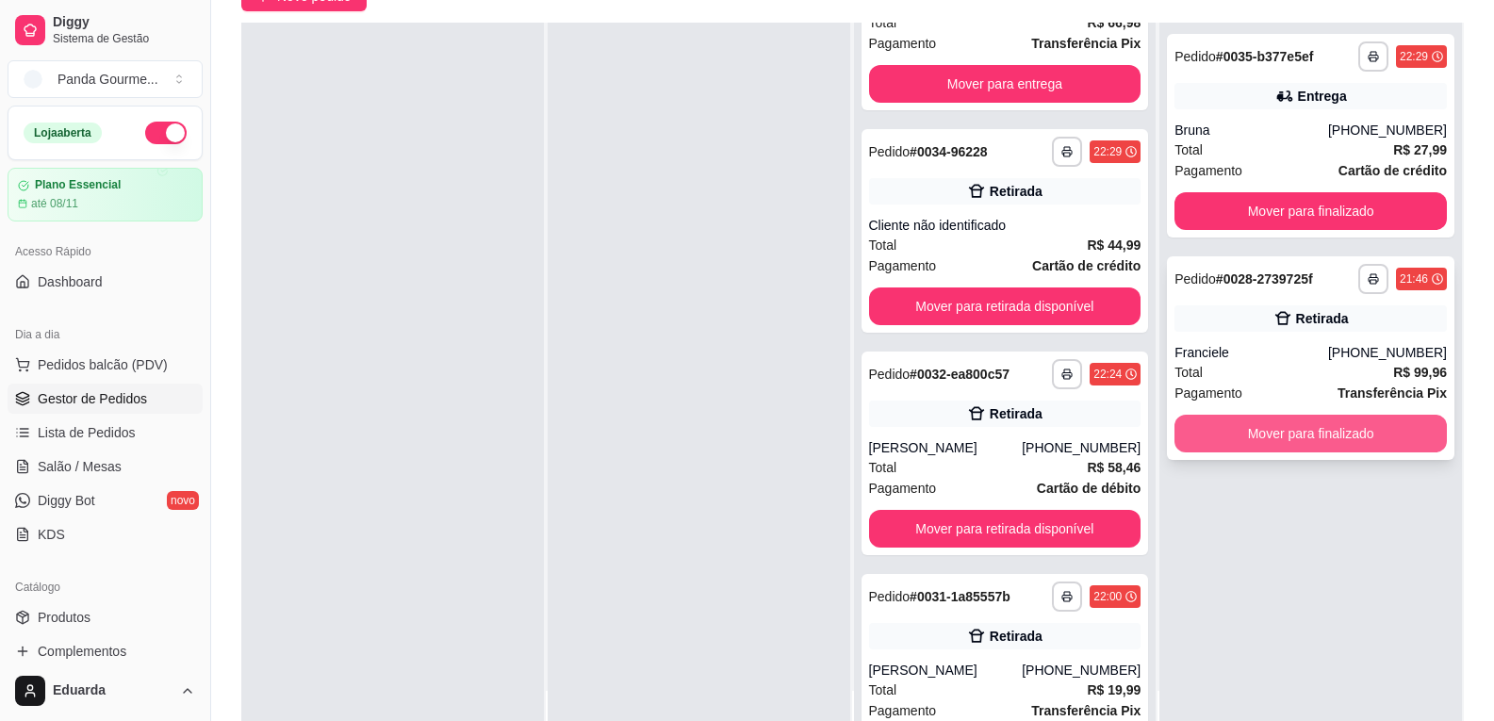
click at [1287, 420] on button "Mover para finalizado" at bounding box center [1310, 434] width 272 height 38
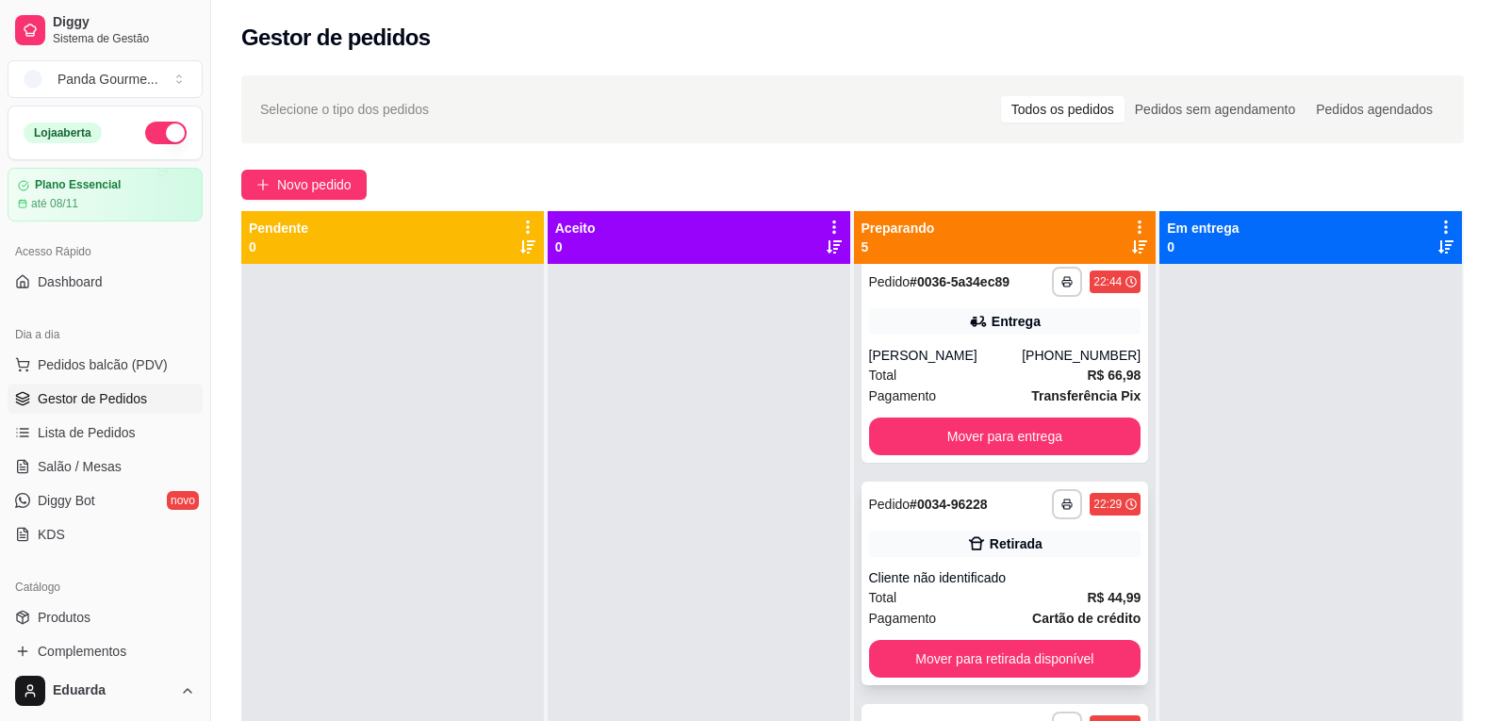
scroll to position [377, 0]
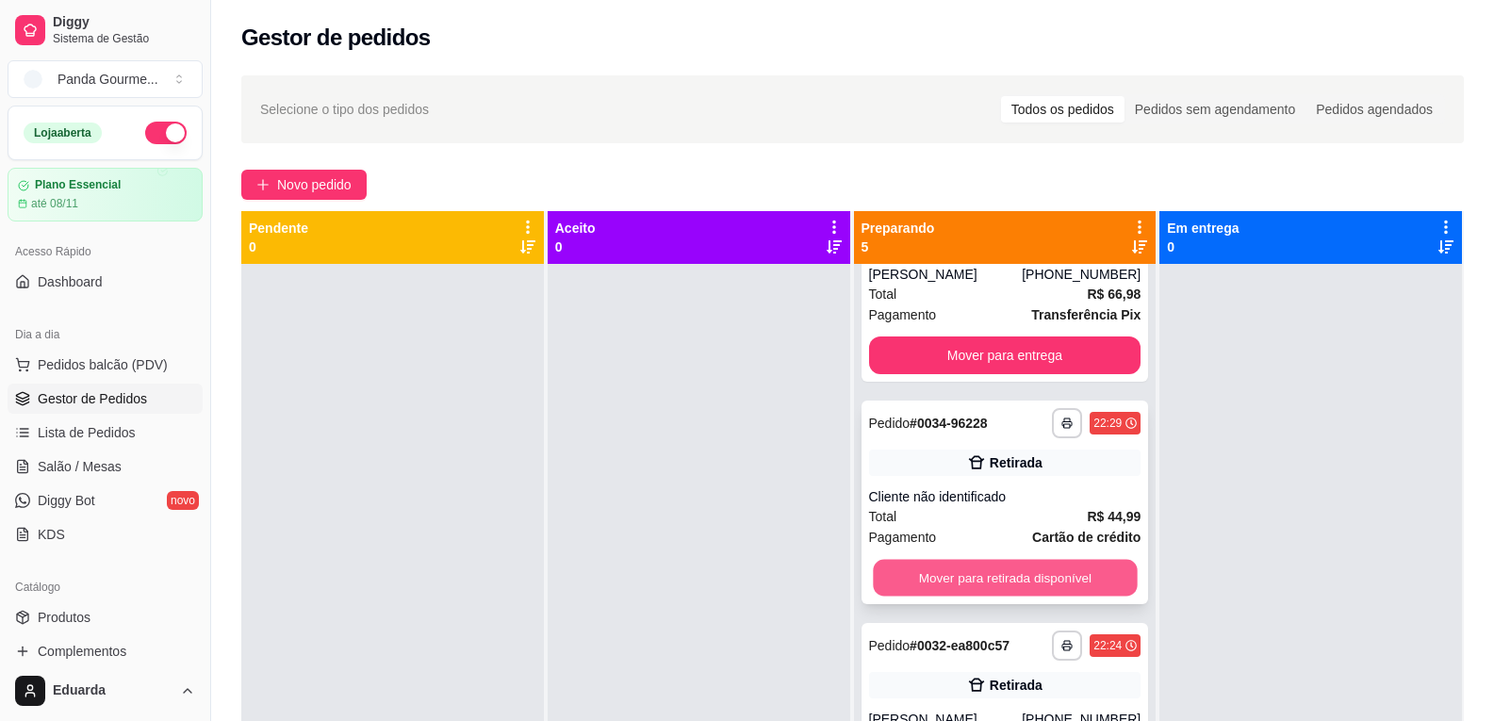
click at [1020, 581] on button "Mover para retirada disponível" at bounding box center [1005, 577] width 264 height 37
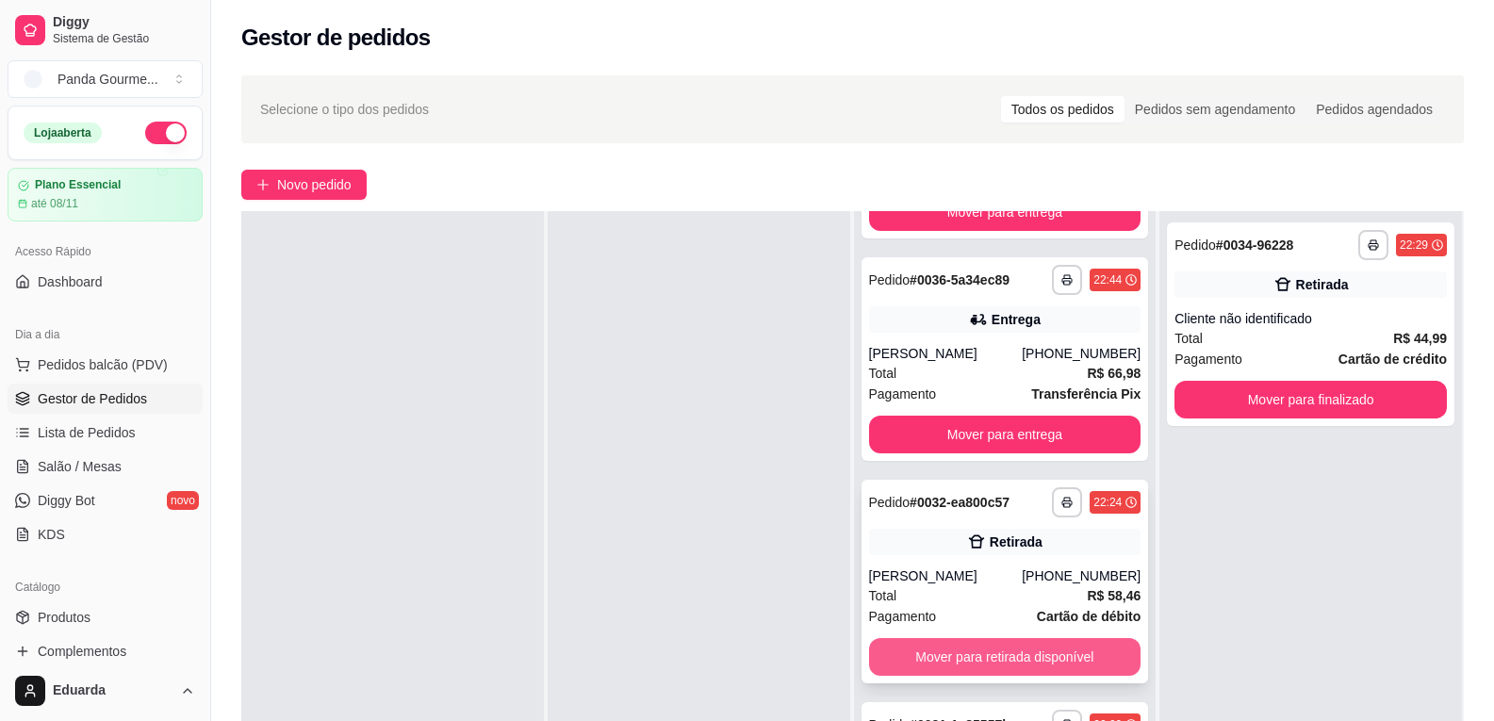
scroll to position [245, 0]
click at [1024, 666] on button "Mover para retirada disponível" at bounding box center [1005, 656] width 264 height 37
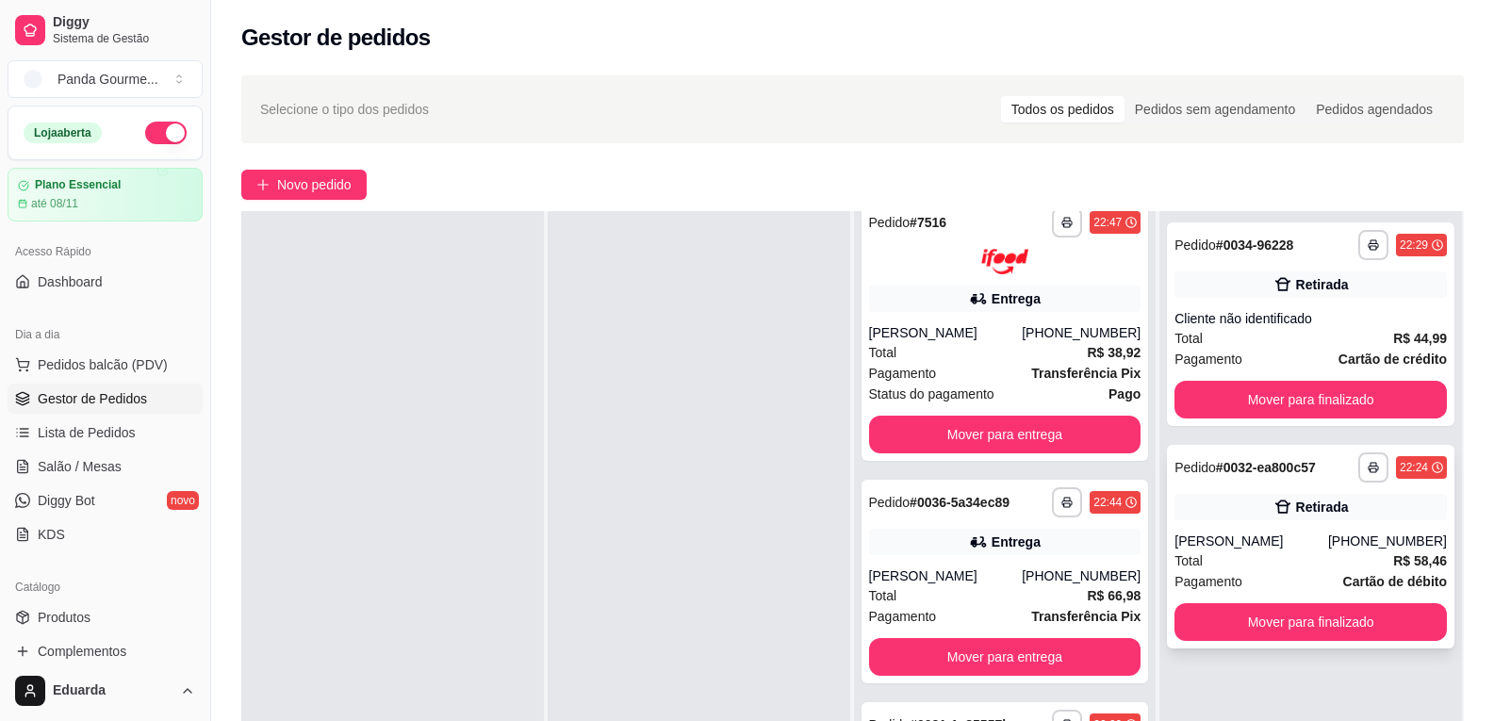
scroll to position [23, 0]
click at [1226, 617] on button "Mover para finalizado" at bounding box center [1310, 622] width 272 height 38
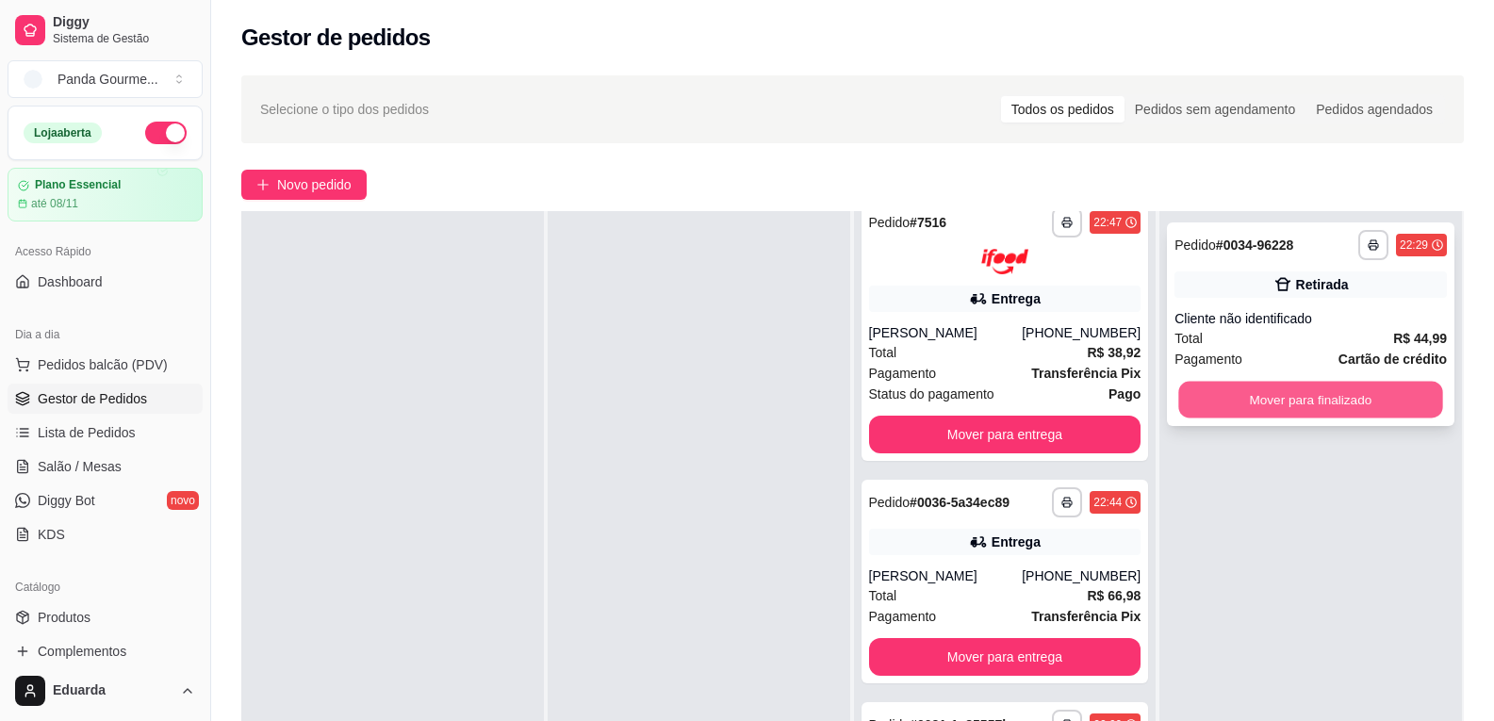
click at [1225, 397] on button "Mover para finalizado" at bounding box center [1311, 400] width 264 height 37
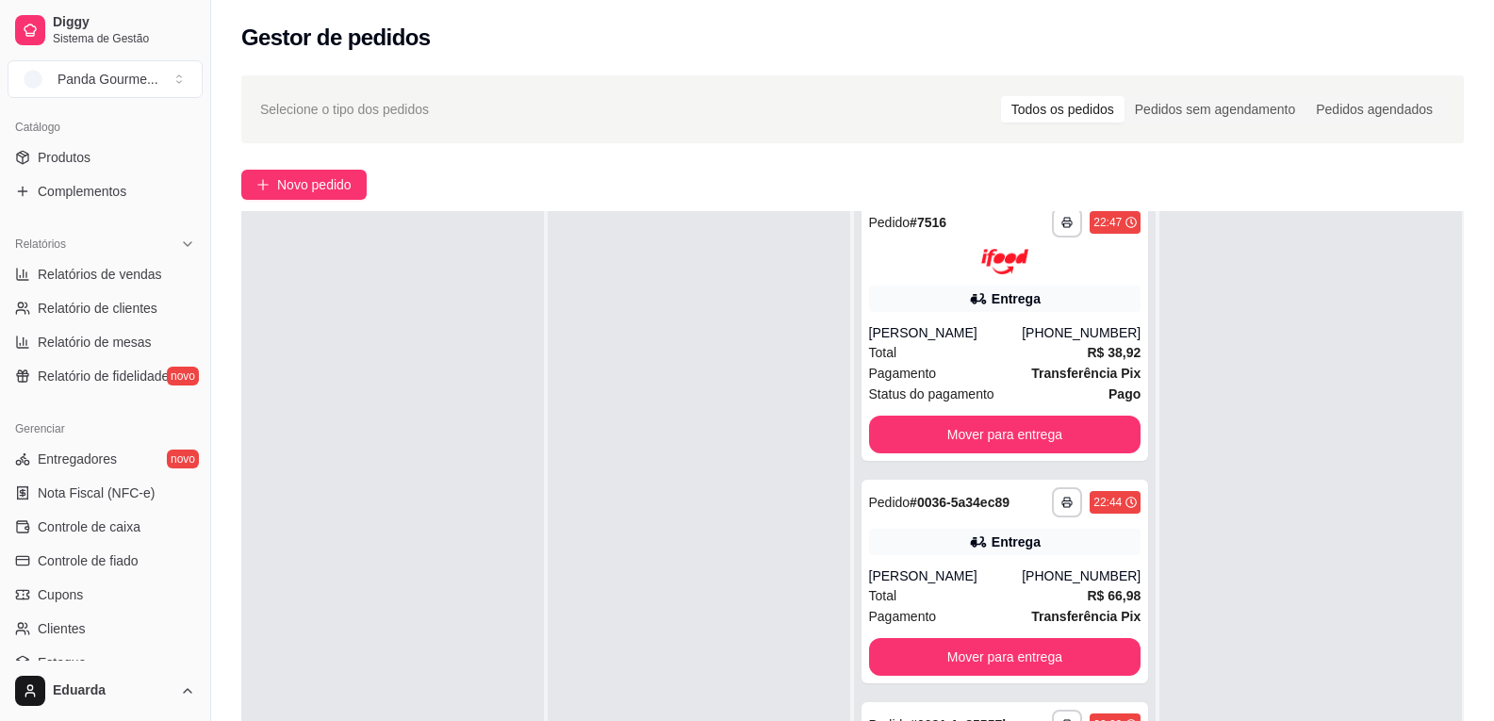
scroll to position [471, 0]
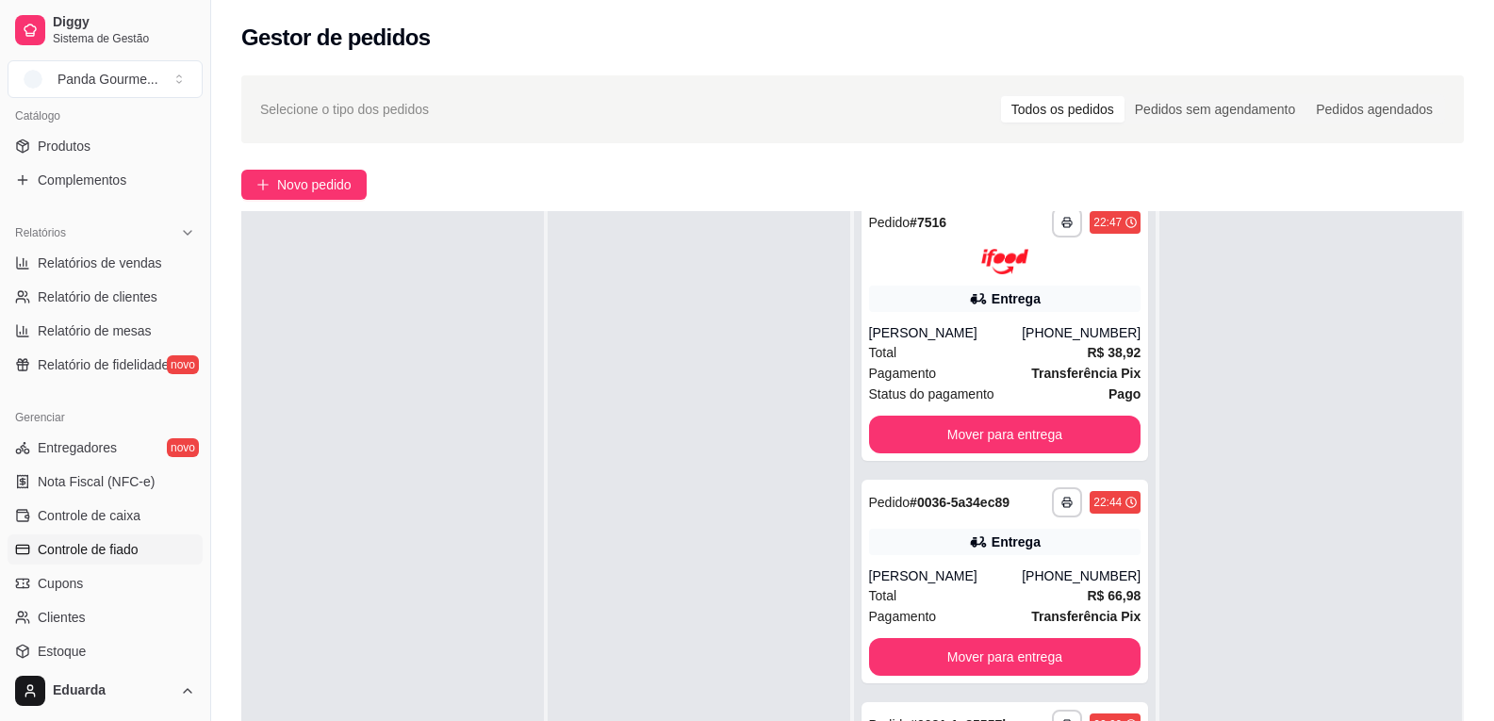
click at [123, 549] on span "Controle de fiado" at bounding box center [88, 549] width 101 height 19
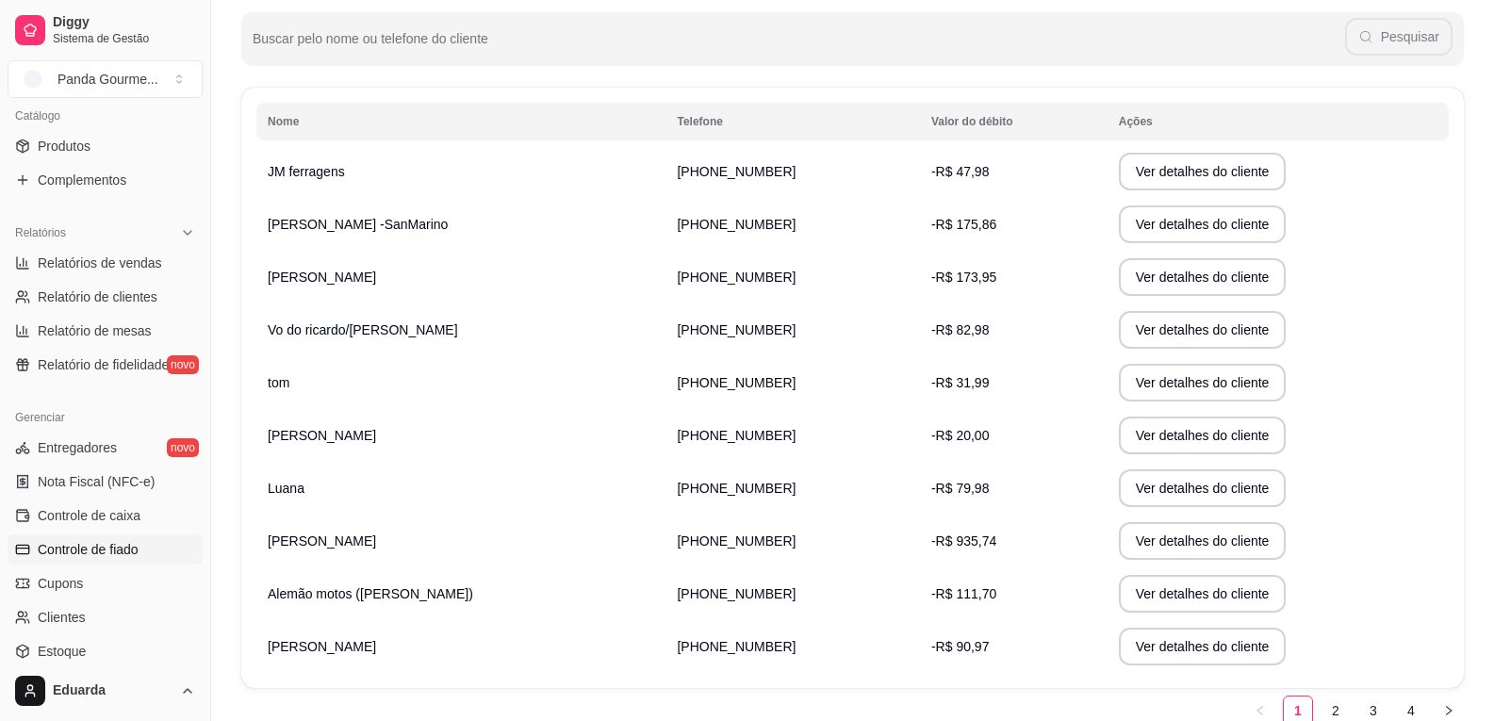
scroll to position [135, 0]
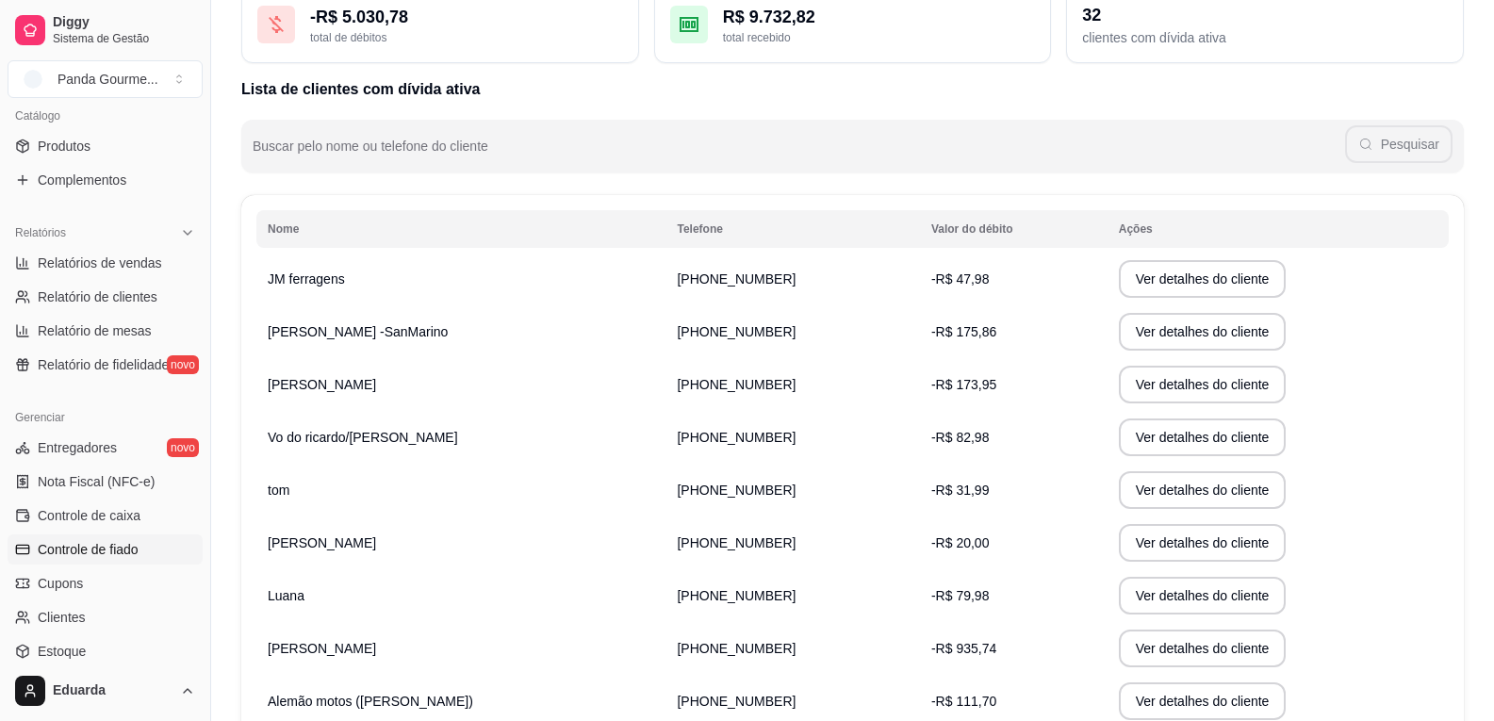
click at [345, 229] on th "Nome" at bounding box center [460, 229] width 409 height 38
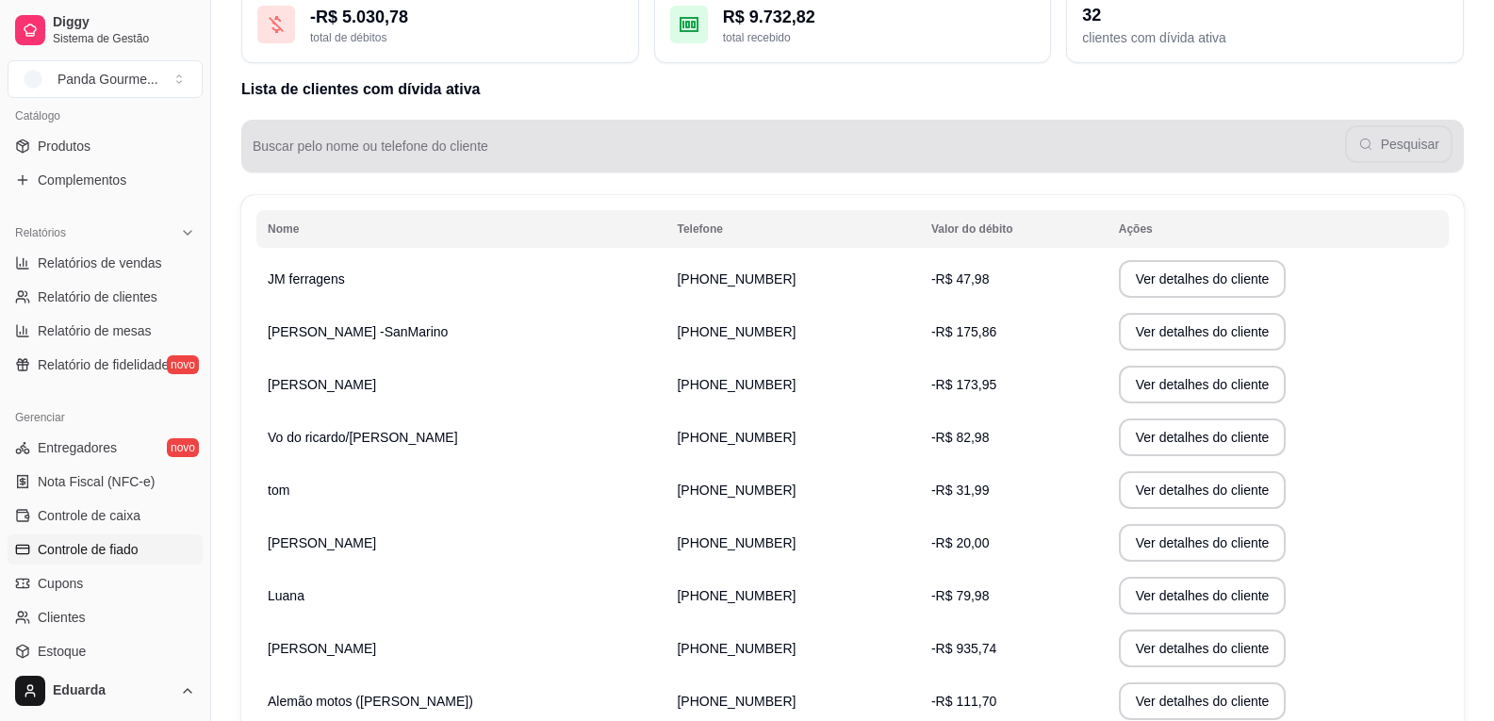
click at [338, 142] on div "Pesquisar" at bounding box center [853, 146] width 1200 height 38
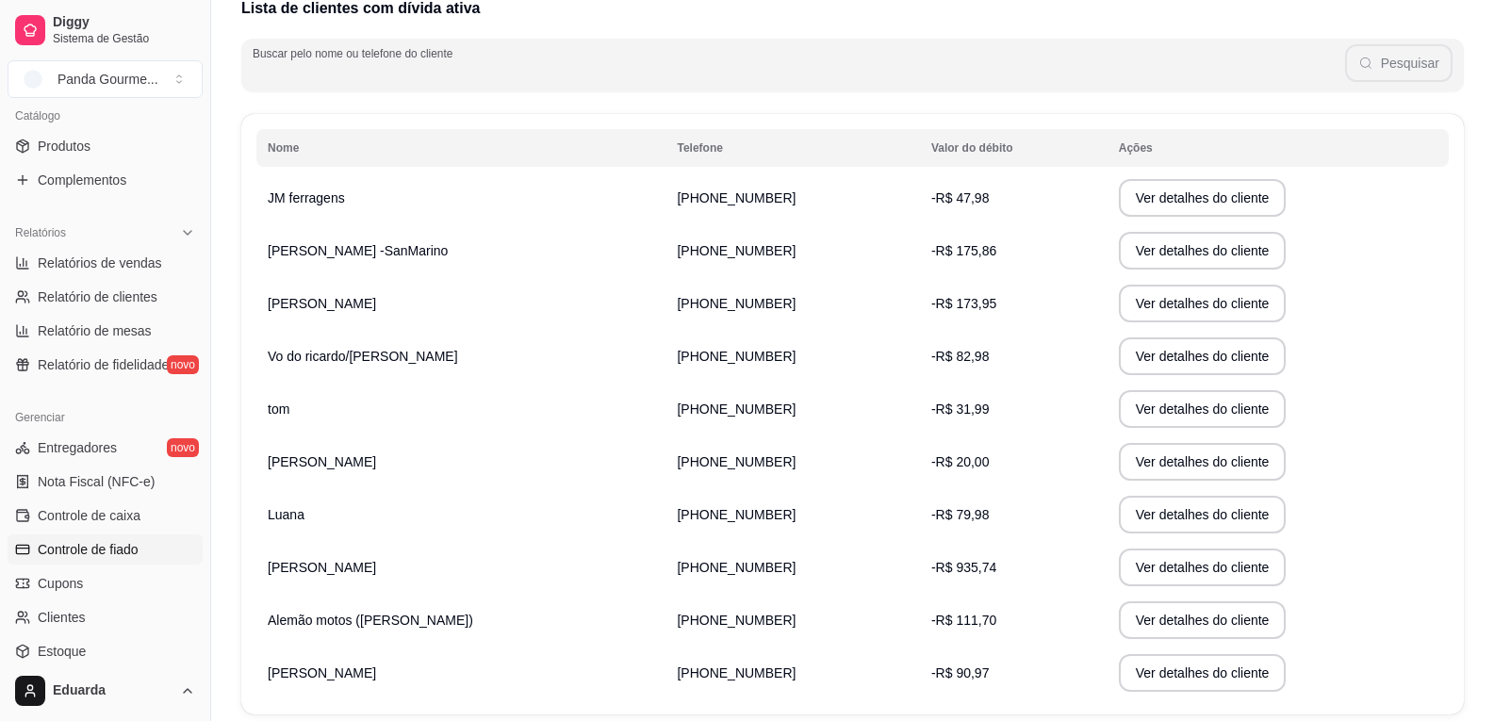
scroll to position [323, 0]
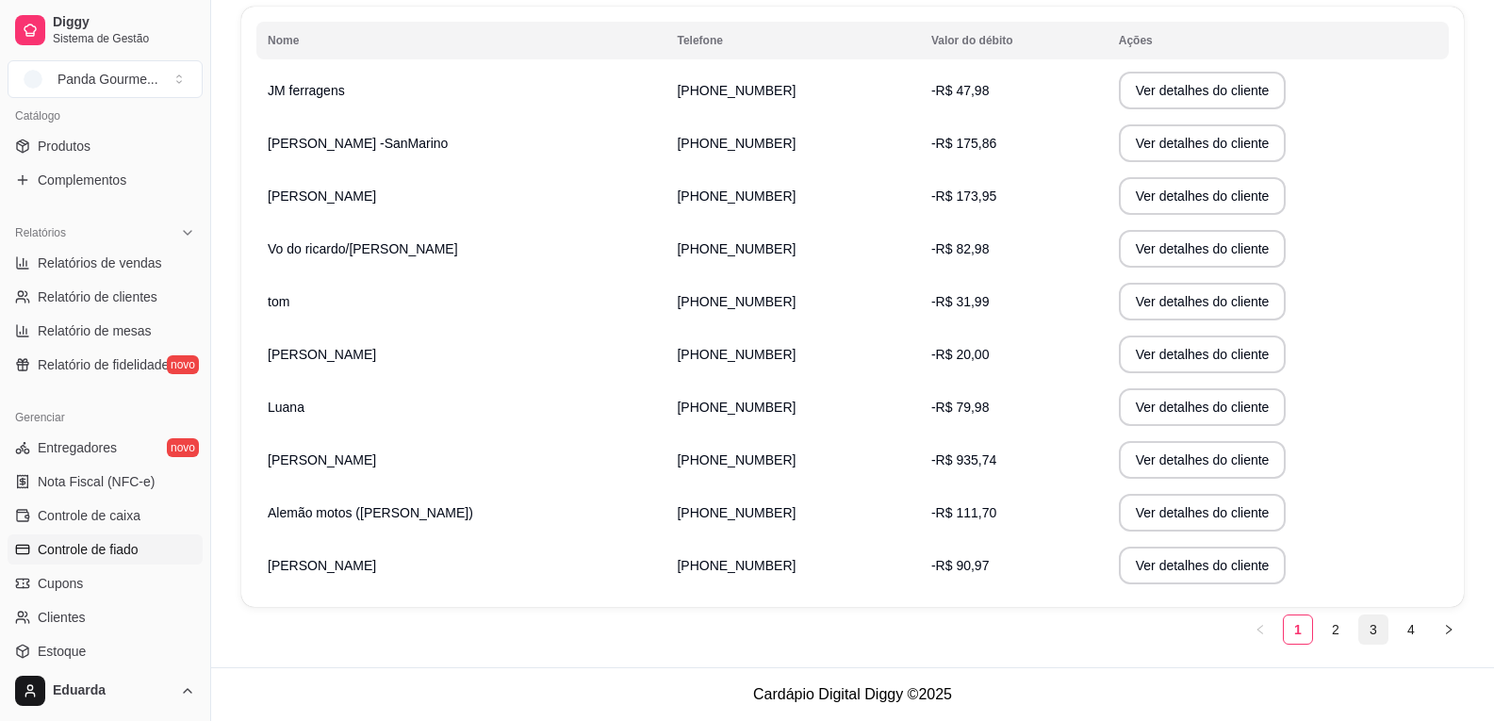
click at [1368, 639] on link "3" at bounding box center [1373, 629] width 28 height 28
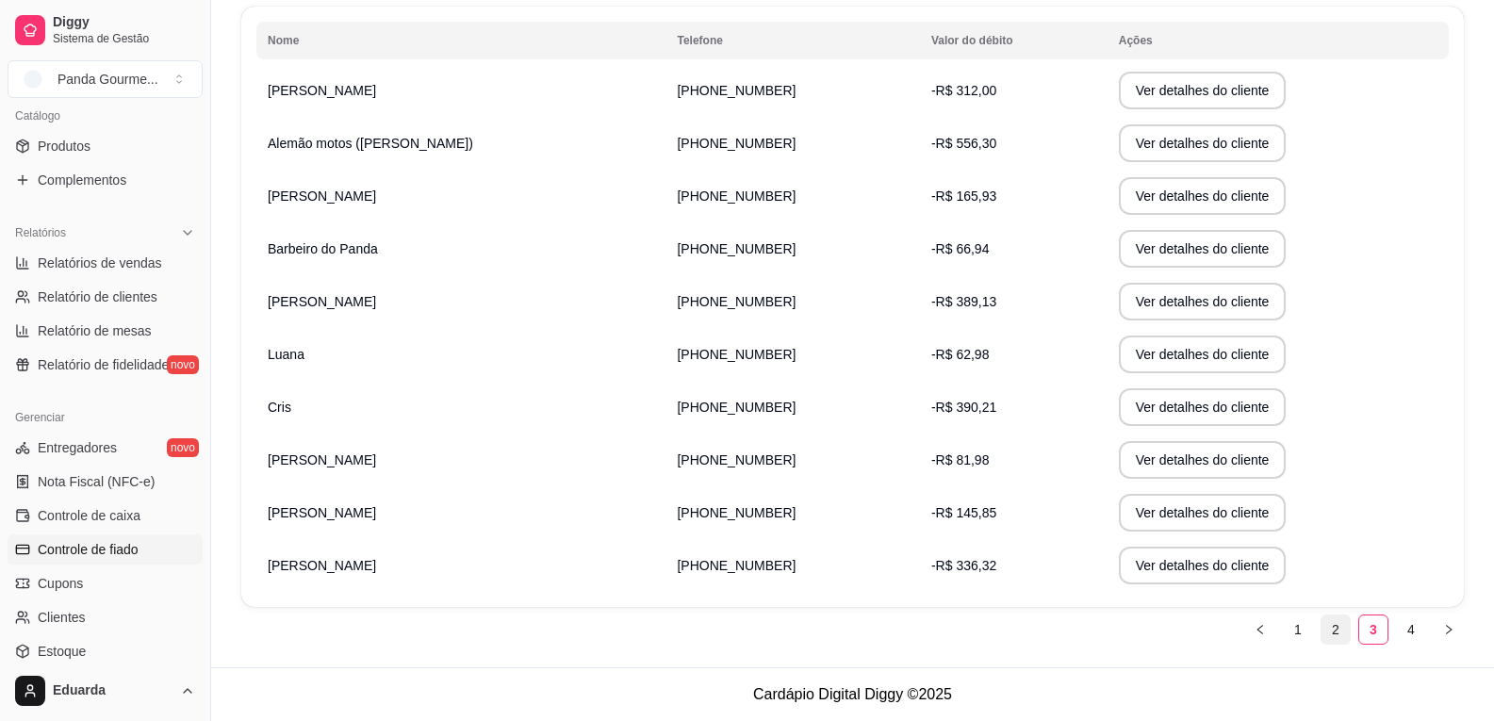
click at [1346, 643] on link "2" at bounding box center [1335, 629] width 28 height 28
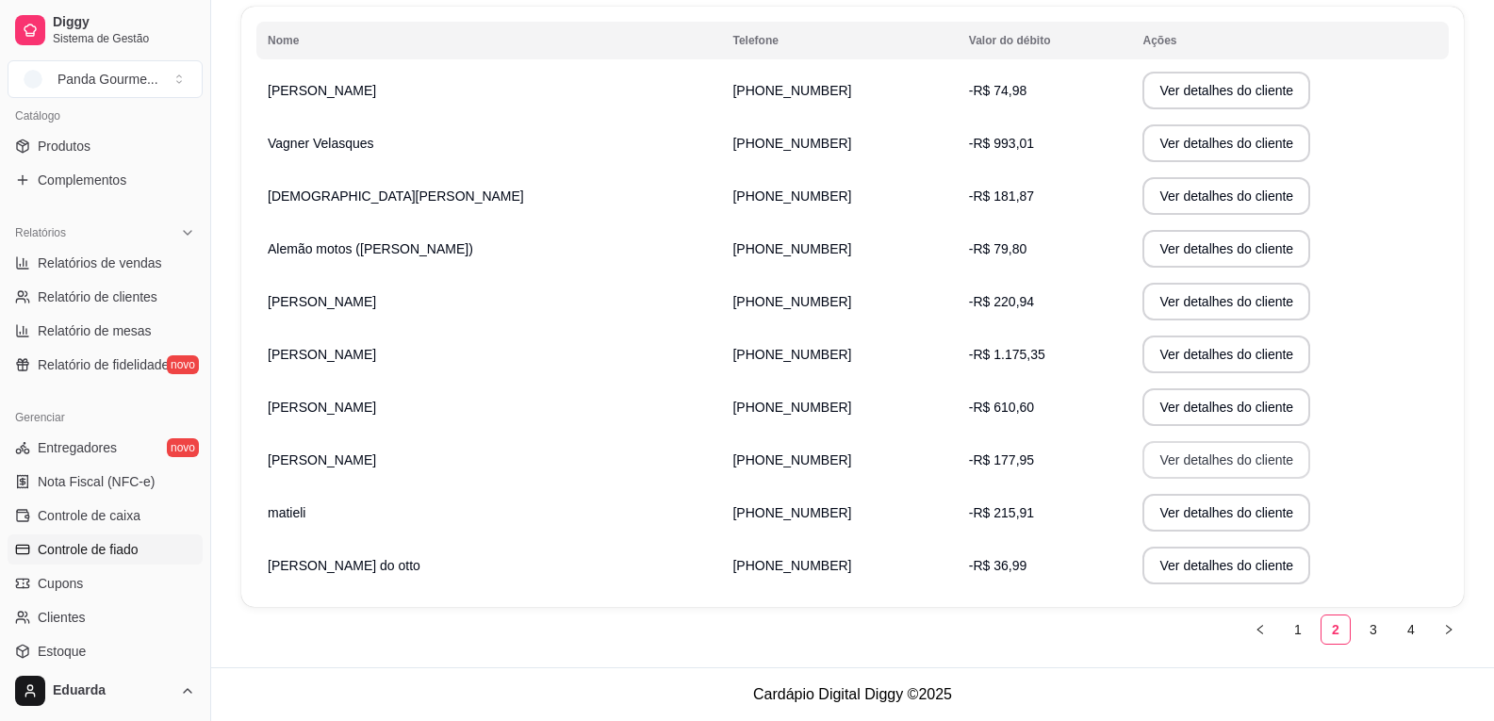
click at [1223, 456] on button "Ver detalhes do cliente" at bounding box center [1226, 460] width 168 height 38
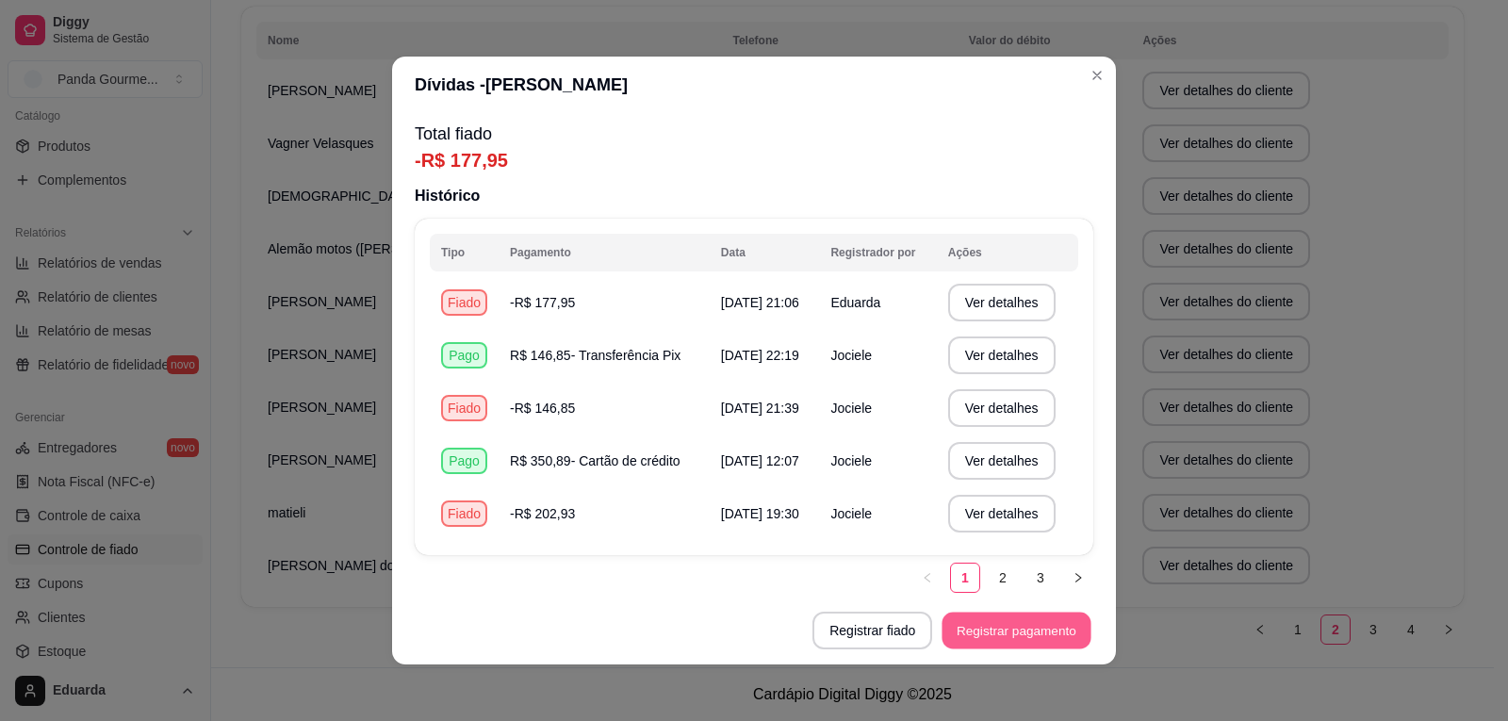
click at [1015, 639] on button "Registrar pagamento" at bounding box center [1016, 631] width 149 height 37
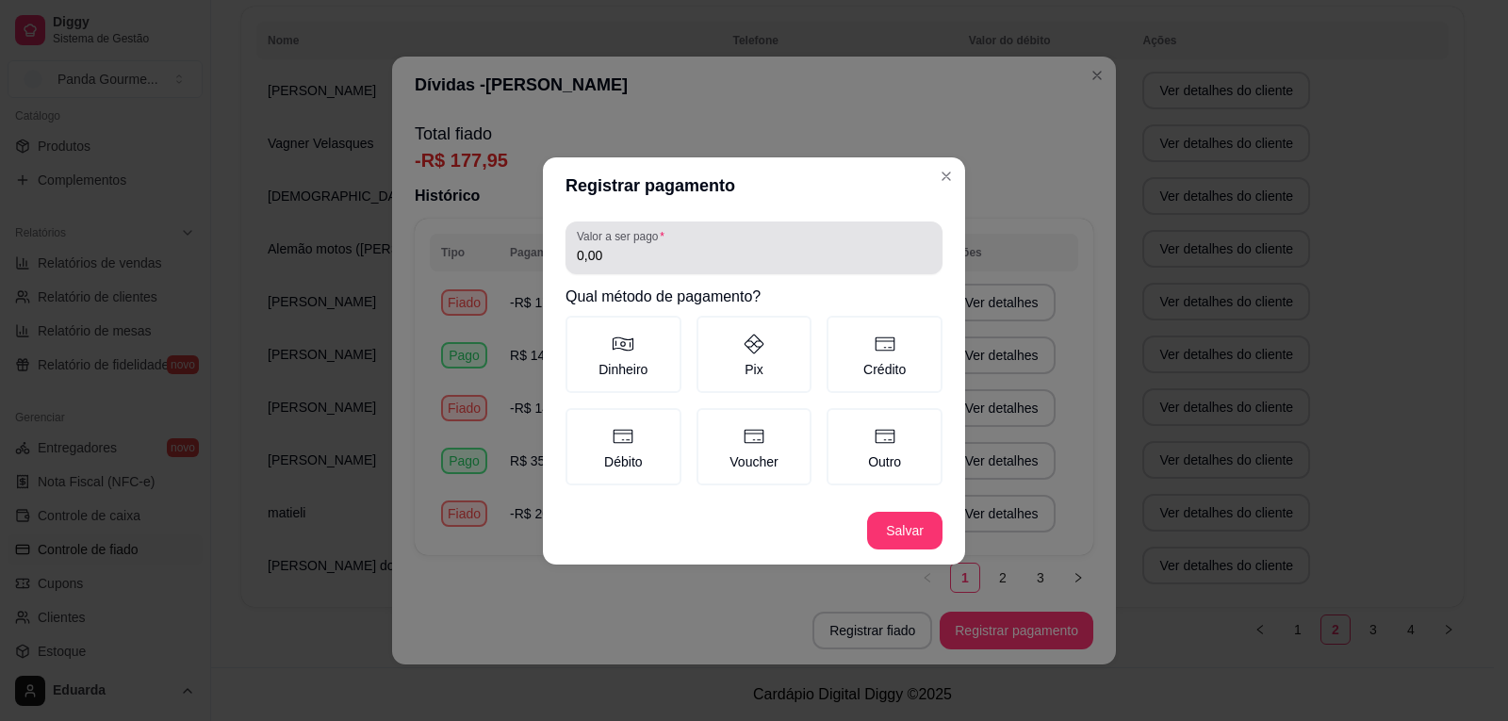
click at [781, 250] on input "0,00" at bounding box center [754, 255] width 354 height 19
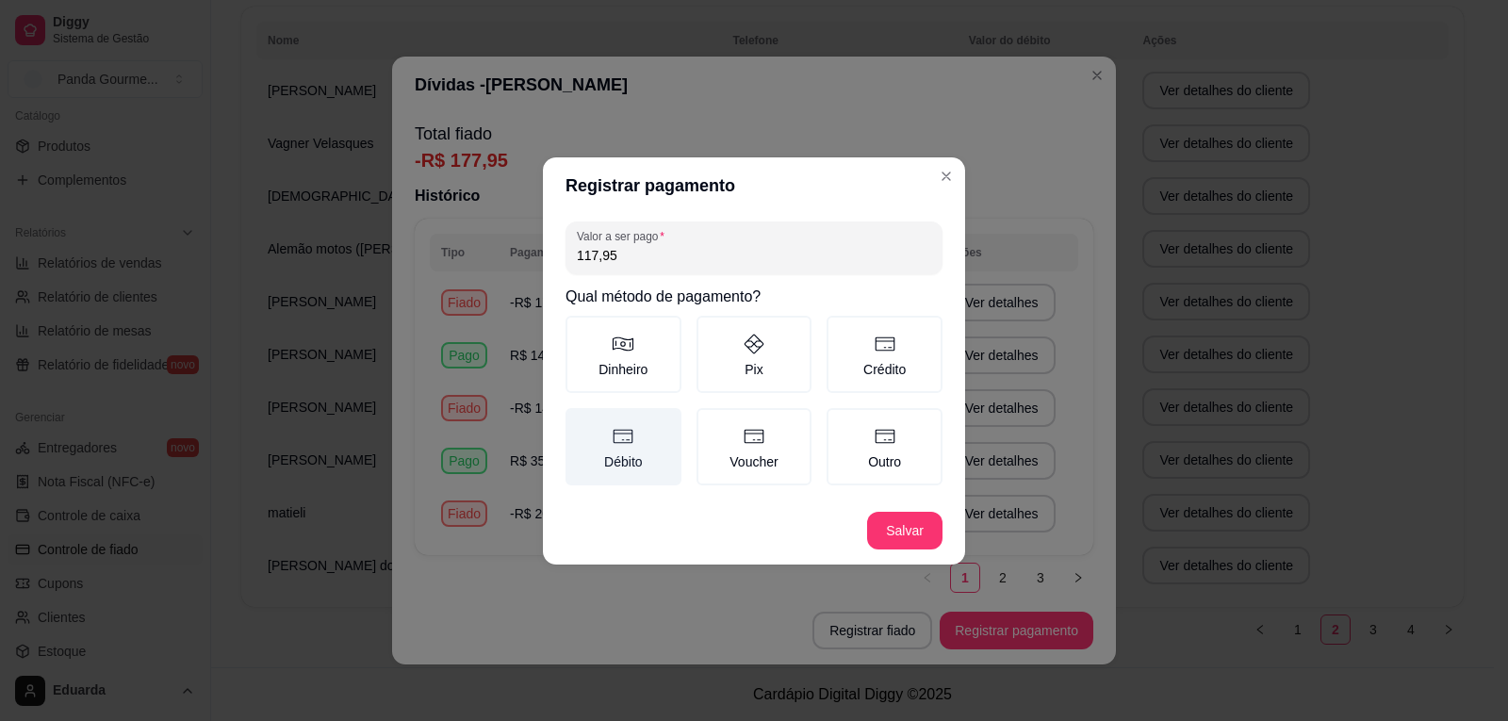
type input "117,95"
click at [631, 426] on icon at bounding box center [623, 436] width 23 height 23
click at [580, 422] on button "Débito" at bounding box center [572, 414] width 15 height 15
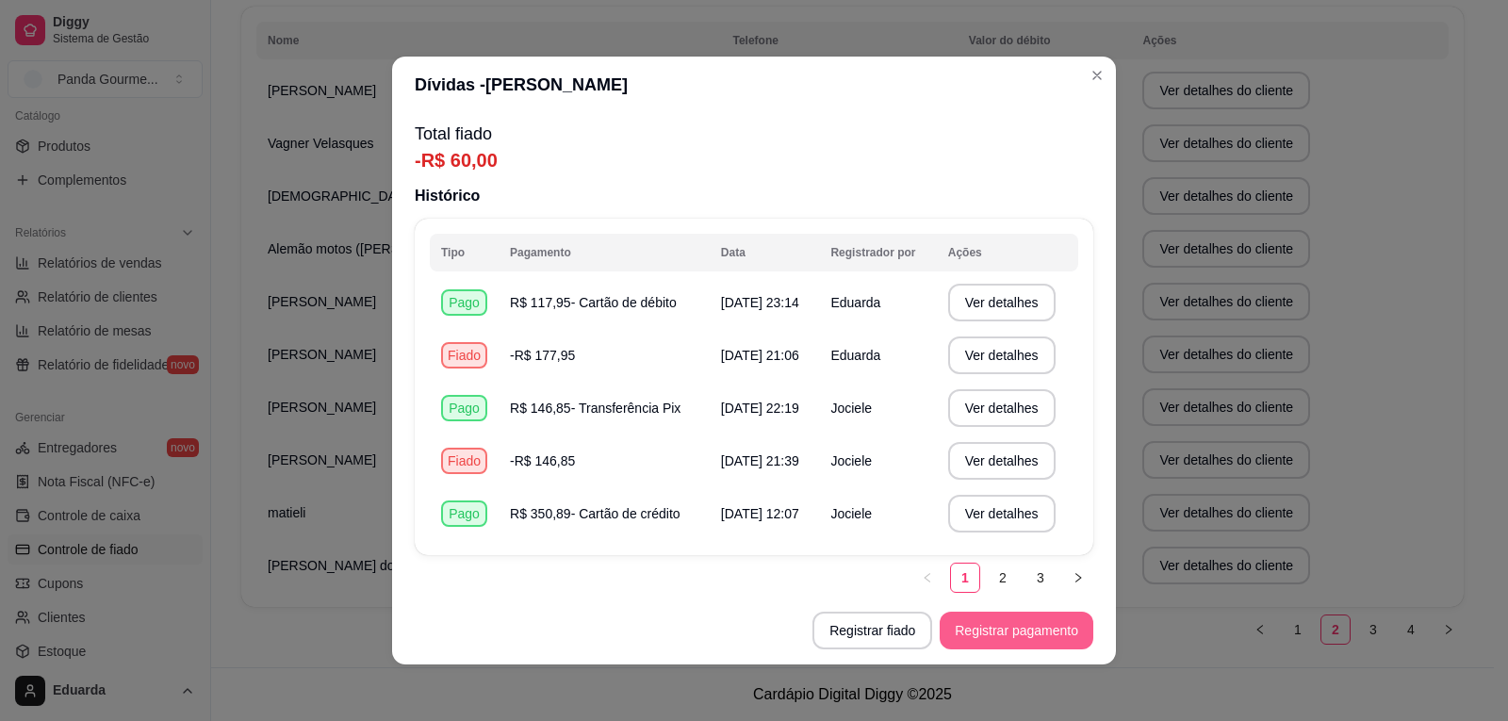
click at [1019, 629] on button "Registrar pagamento" at bounding box center [1017, 631] width 154 height 38
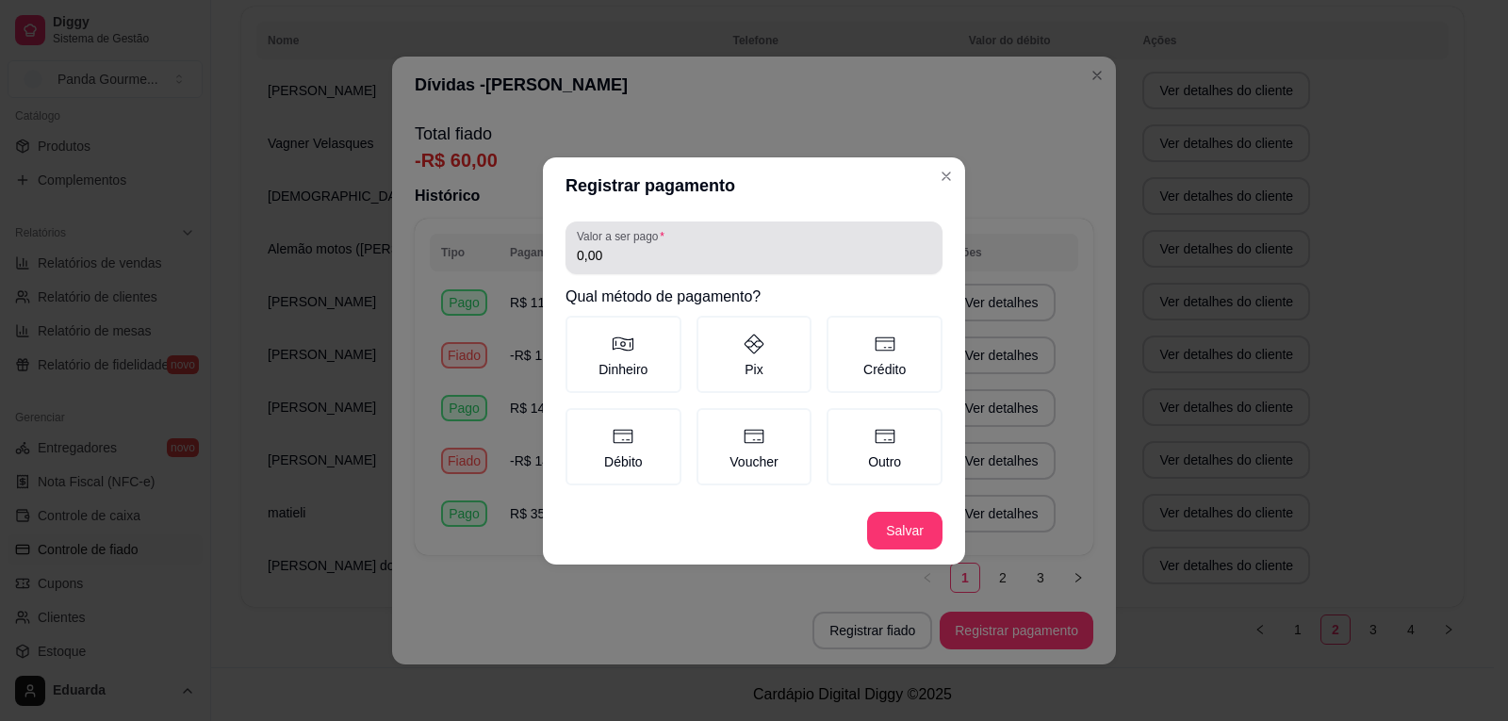
click at [696, 253] on input "0,00" at bounding box center [754, 255] width 354 height 19
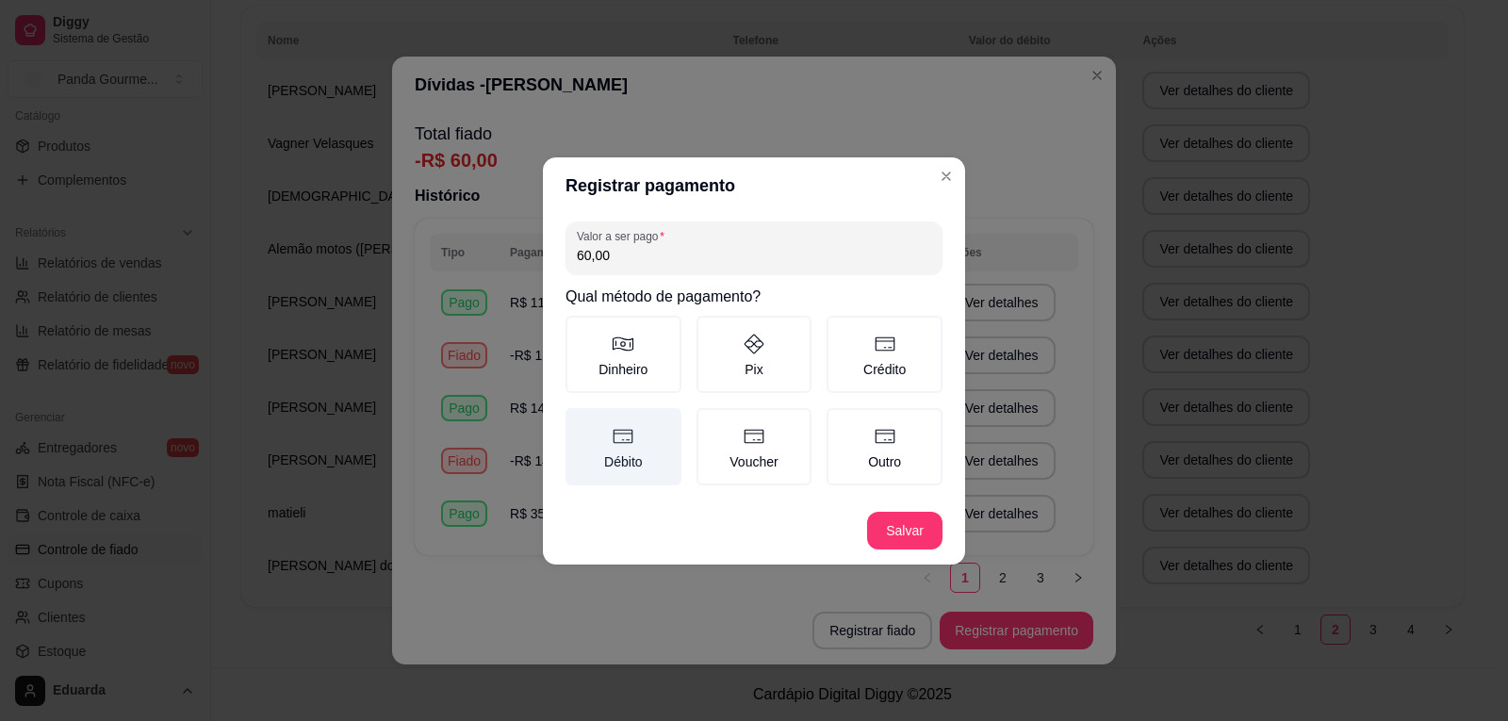
type input "60,00"
click at [664, 445] on label "Débito" at bounding box center [623, 446] width 116 height 77
click at [580, 422] on button "Débito" at bounding box center [572, 414] width 15 height 15
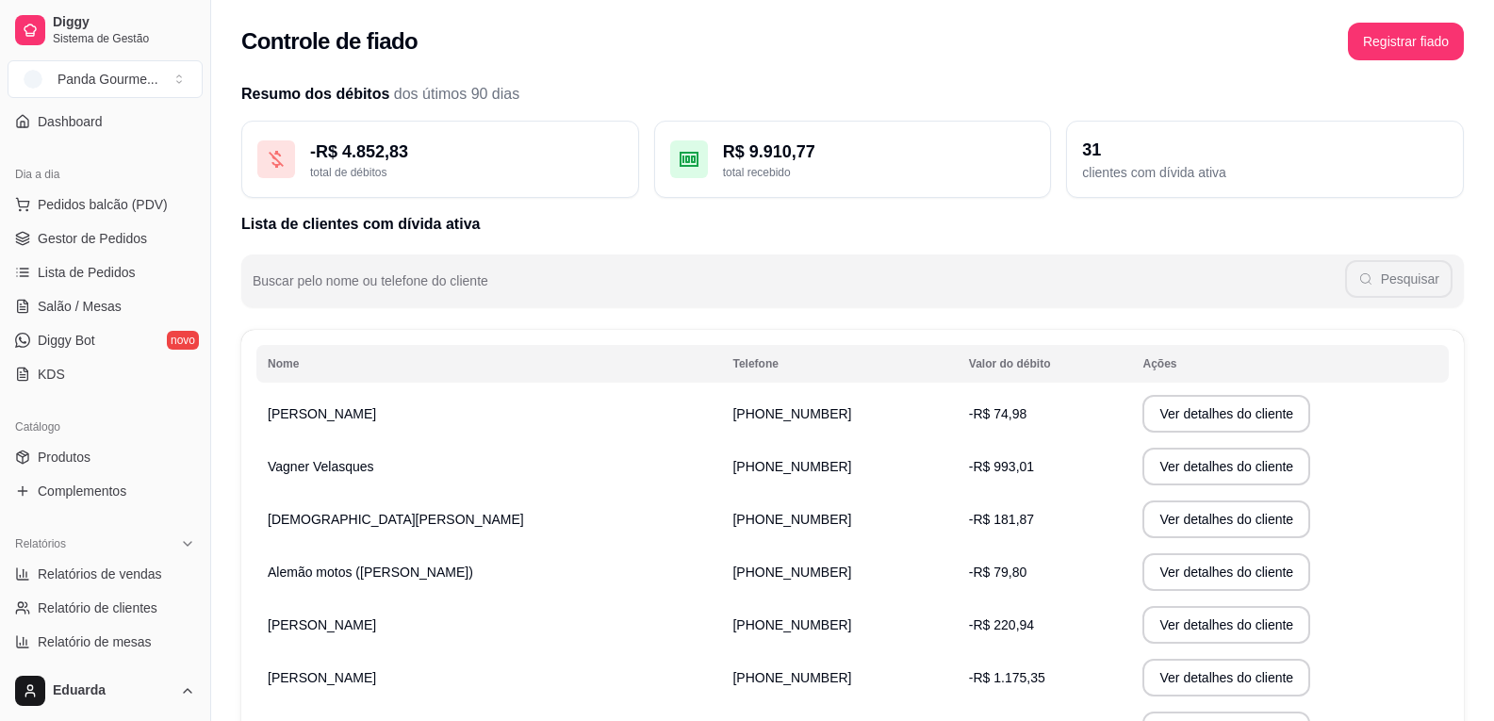
scroll to position [70, 0]
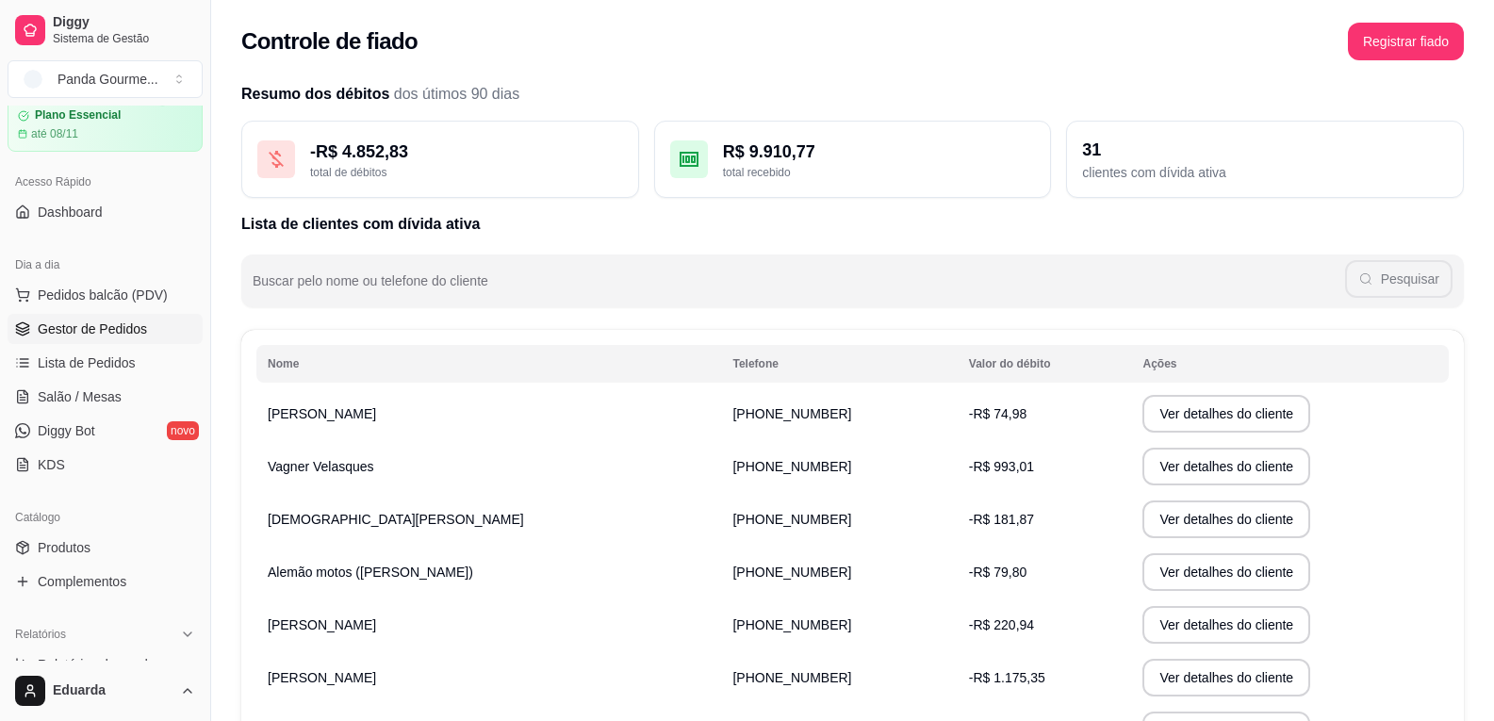
click at [150, 320] on link "Gestor de Pedidos" at bounding box center [105, 329] width 195 height 30
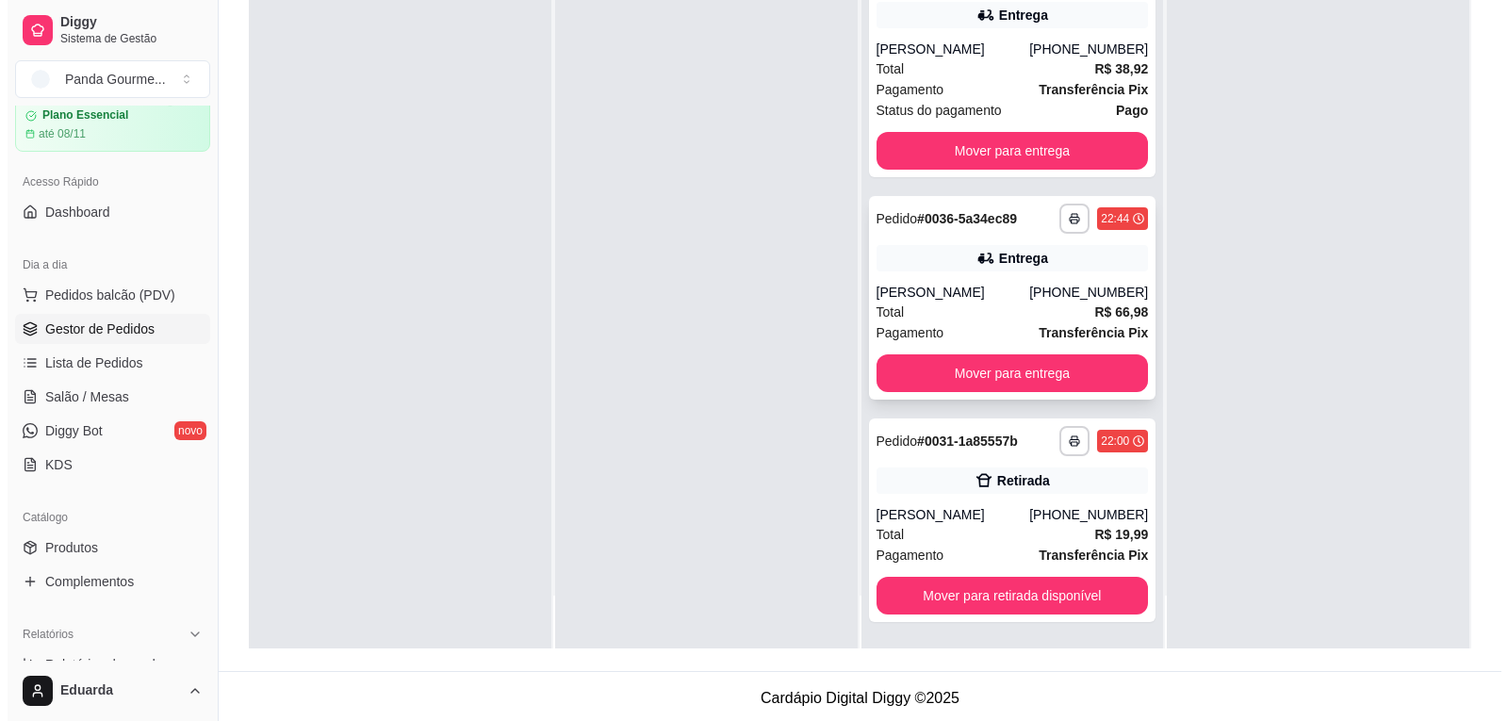
scroll to position [287, 0]
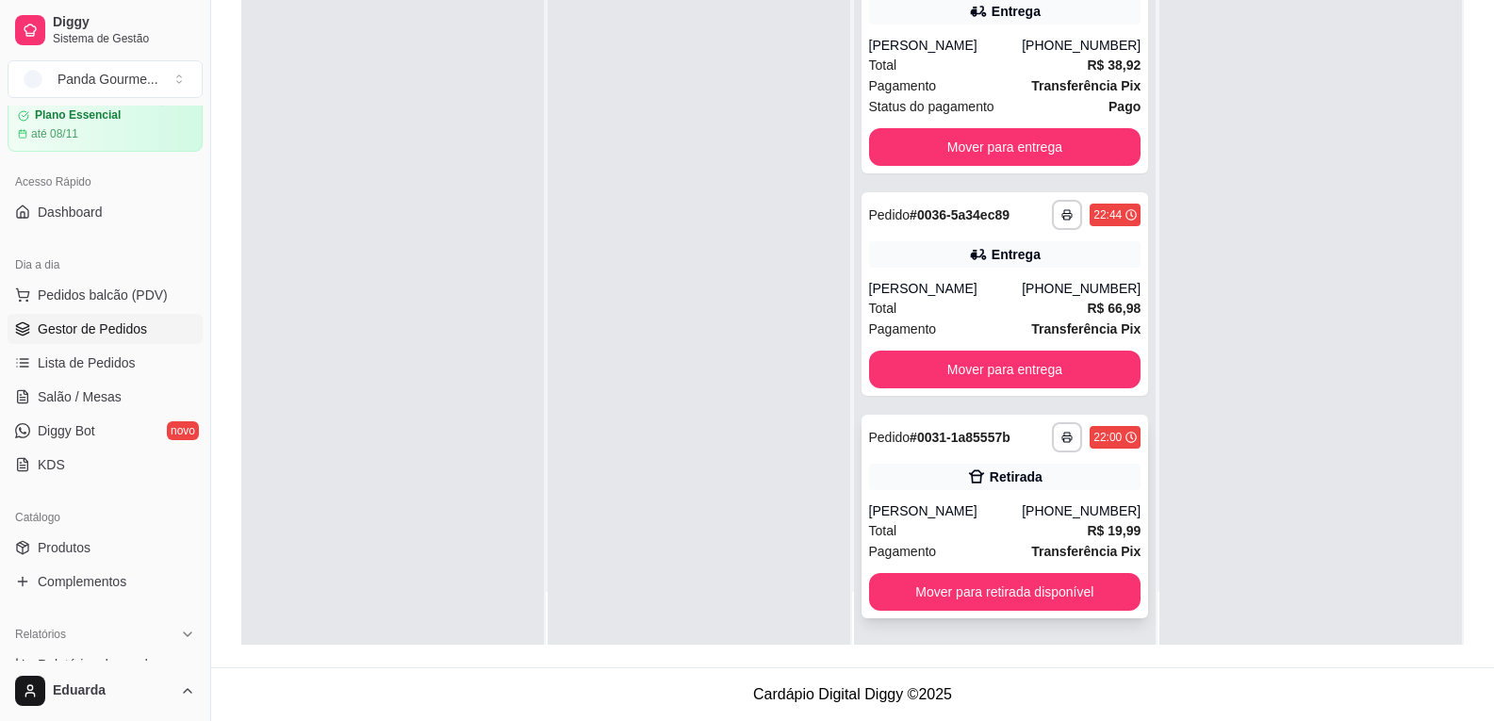
click at [1055, 512] on div "[PHONE_NUMBER]" at bounding box center [1081, 510] width 119 height 19
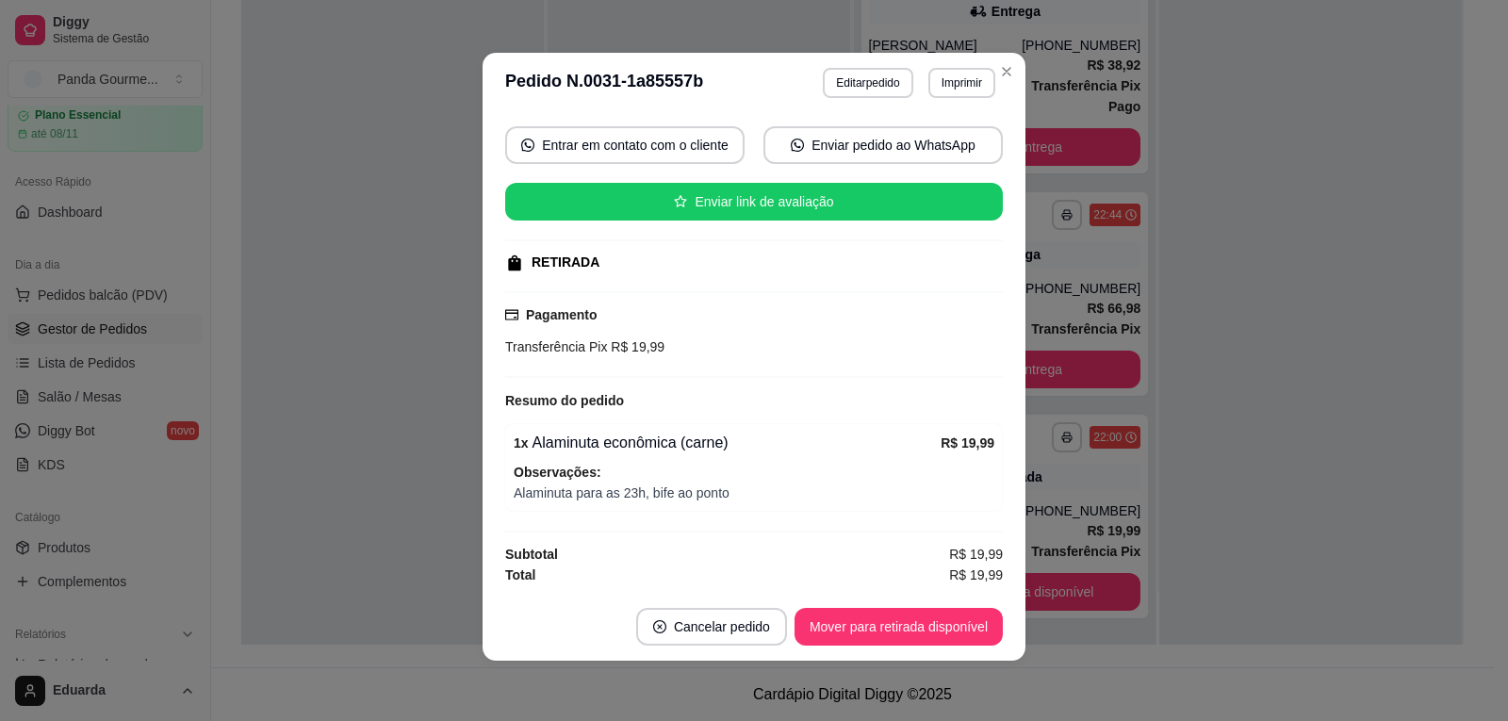
scroll to position [0, 0]
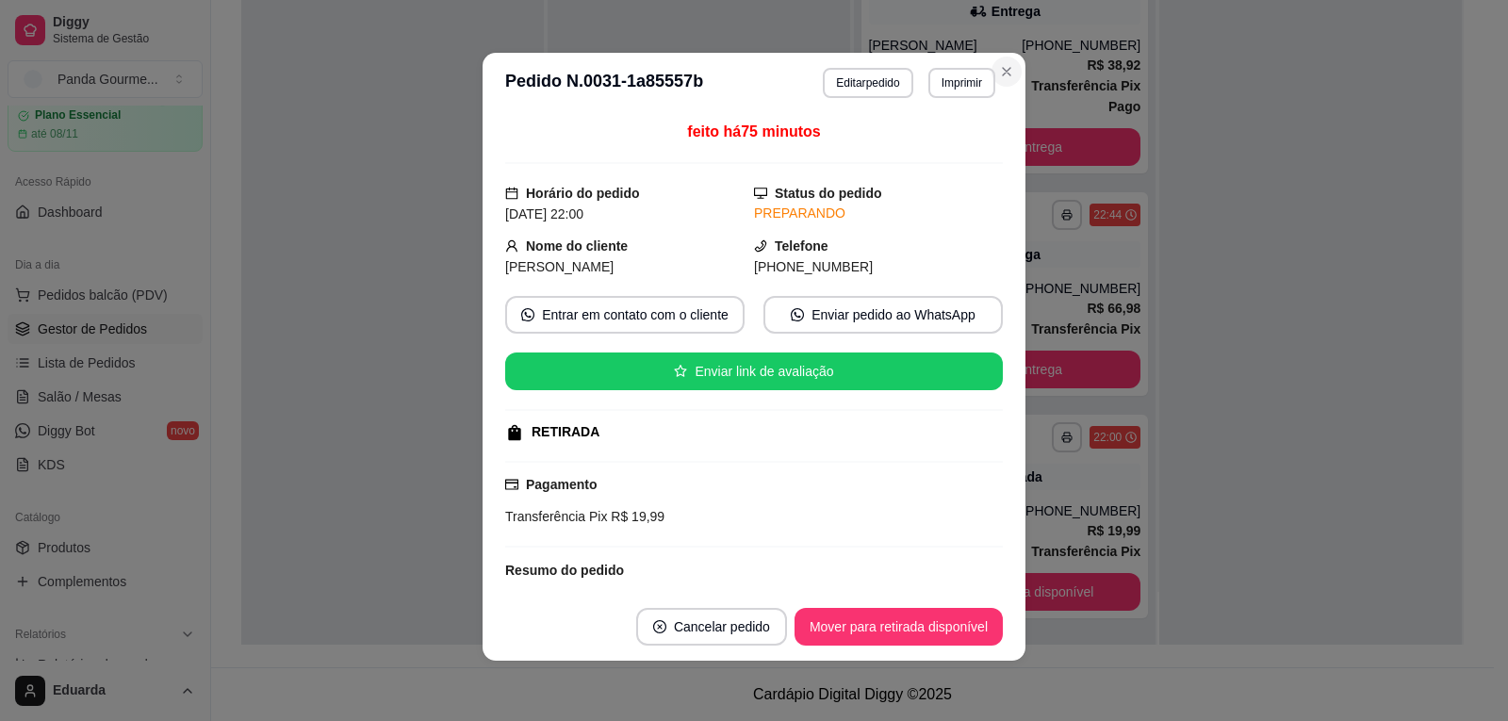
click at [979, 476] on section "**********" at bounding box center [754, 357] width 543 height 608
click at [955, 631] on button "Mover para retirada disponível" at bounding box center [899, 627] width 208 height 38
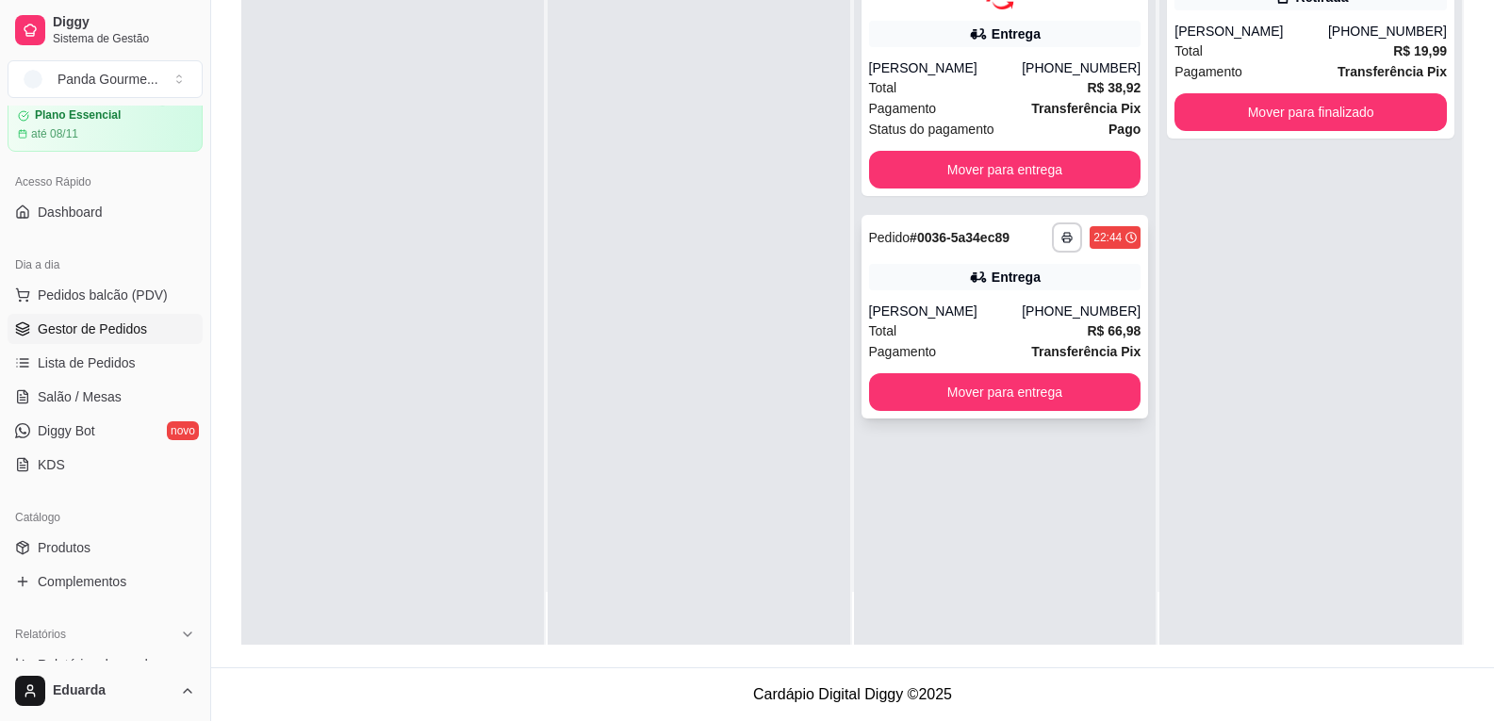
click at [1018, 303] on div "[PERSON_NAME]" at bounding box center [946, 311] width 154 height 19
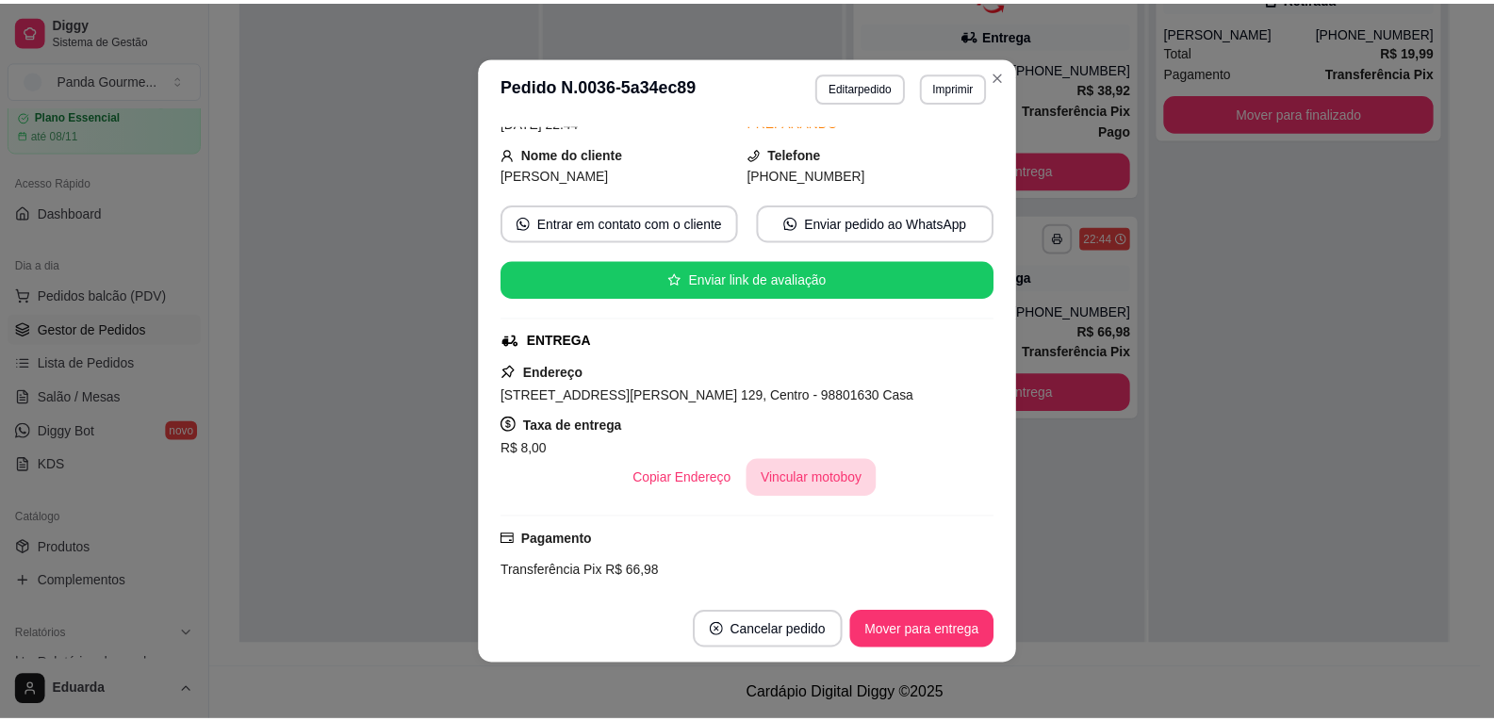
scroll to position [281, 0]
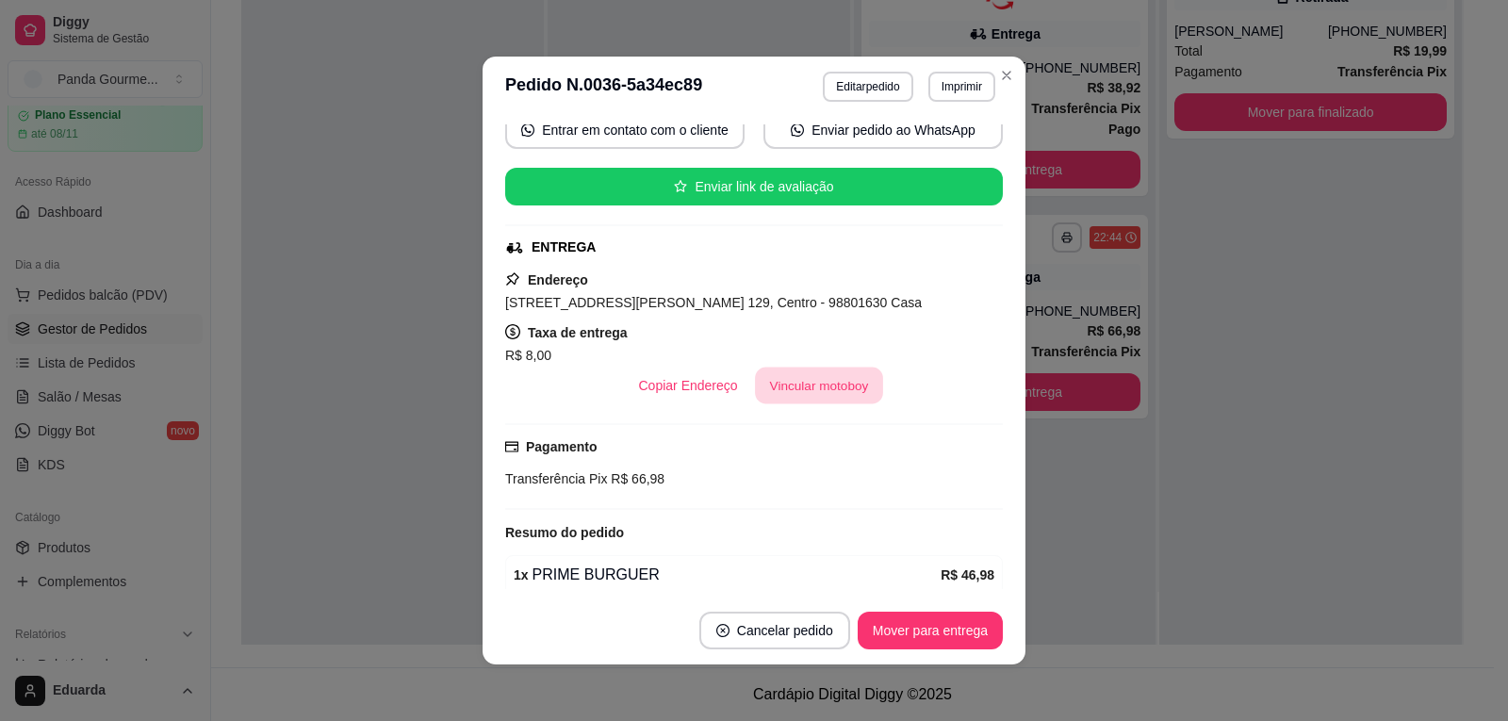
click at [848, 393] on button "Vincular motoboy" at bounding box center [819, 386] width 128 height 37
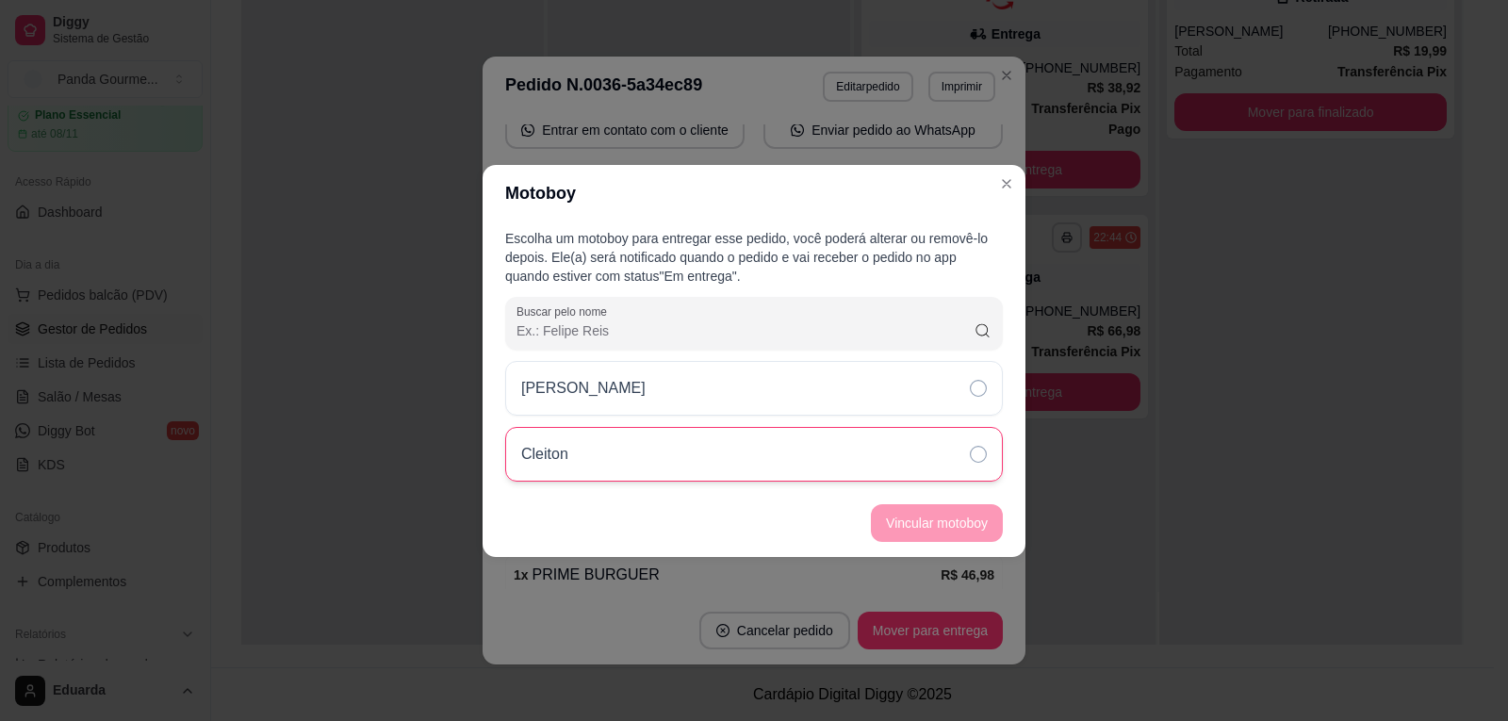
click at [798, 455] on div "Cleiton" at bounding box center [754, 454] width 498 height 55
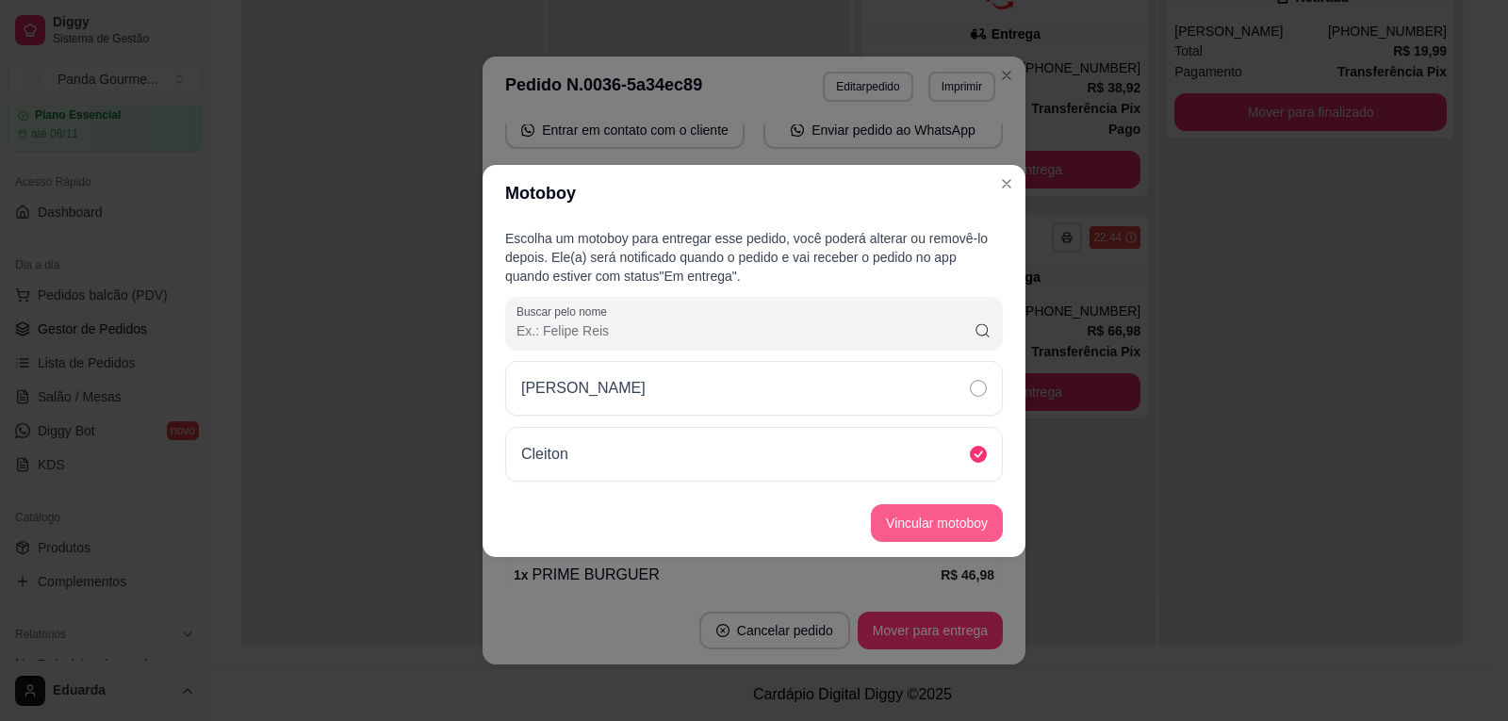
click at [977, 516] on button "Vincular motoboy" at bounding box center [937, 523] width 132 height 38
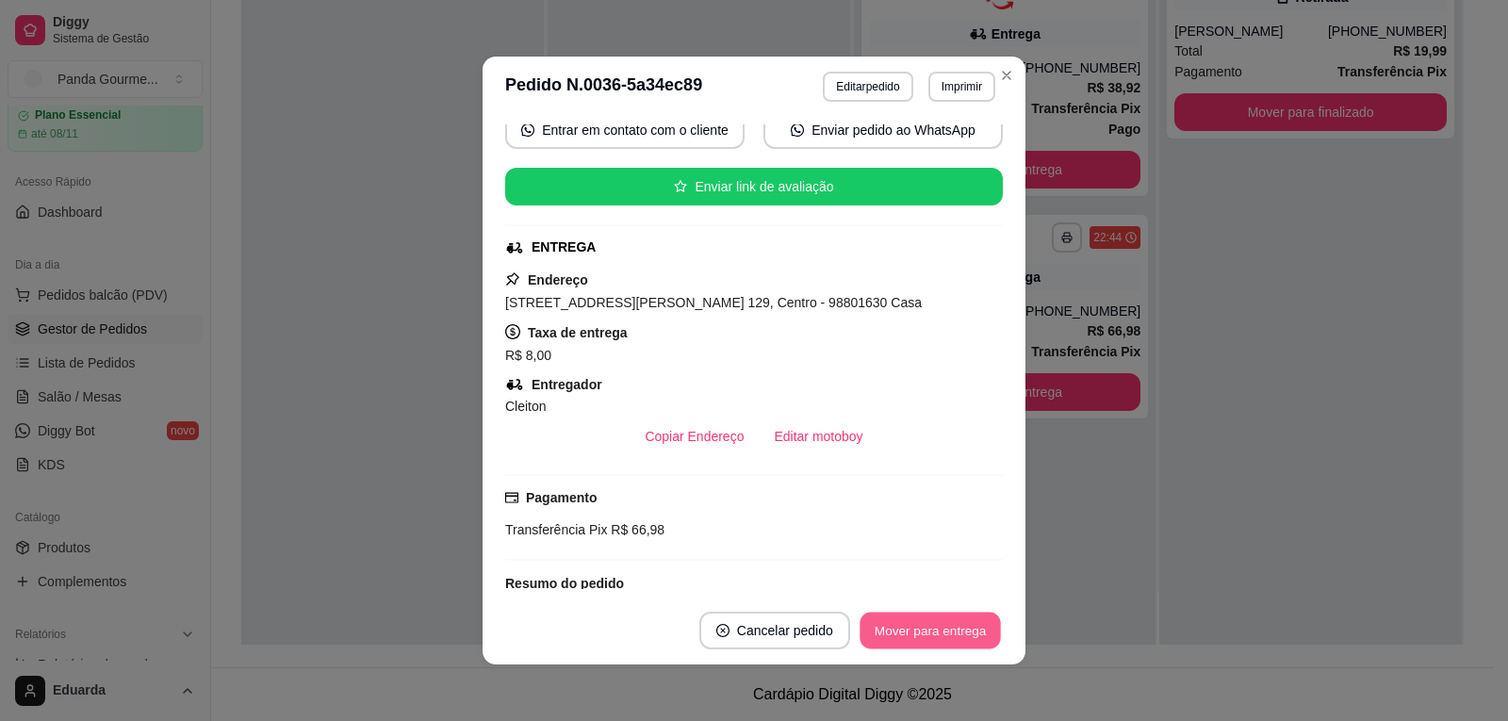
click at [944, 628] on button "Mover para entrega" at bounding box center [930, 631] width 141 height 37
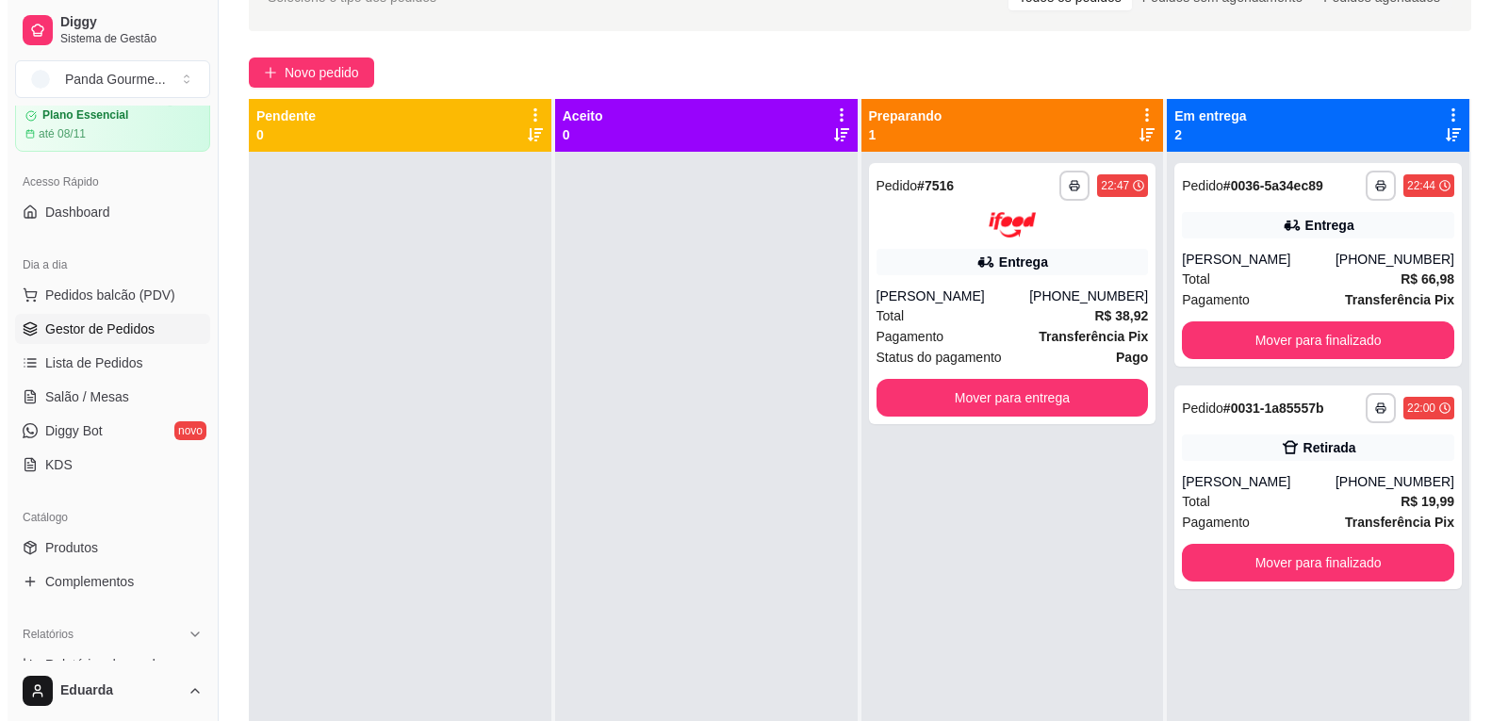
scroll to position [5, 0]
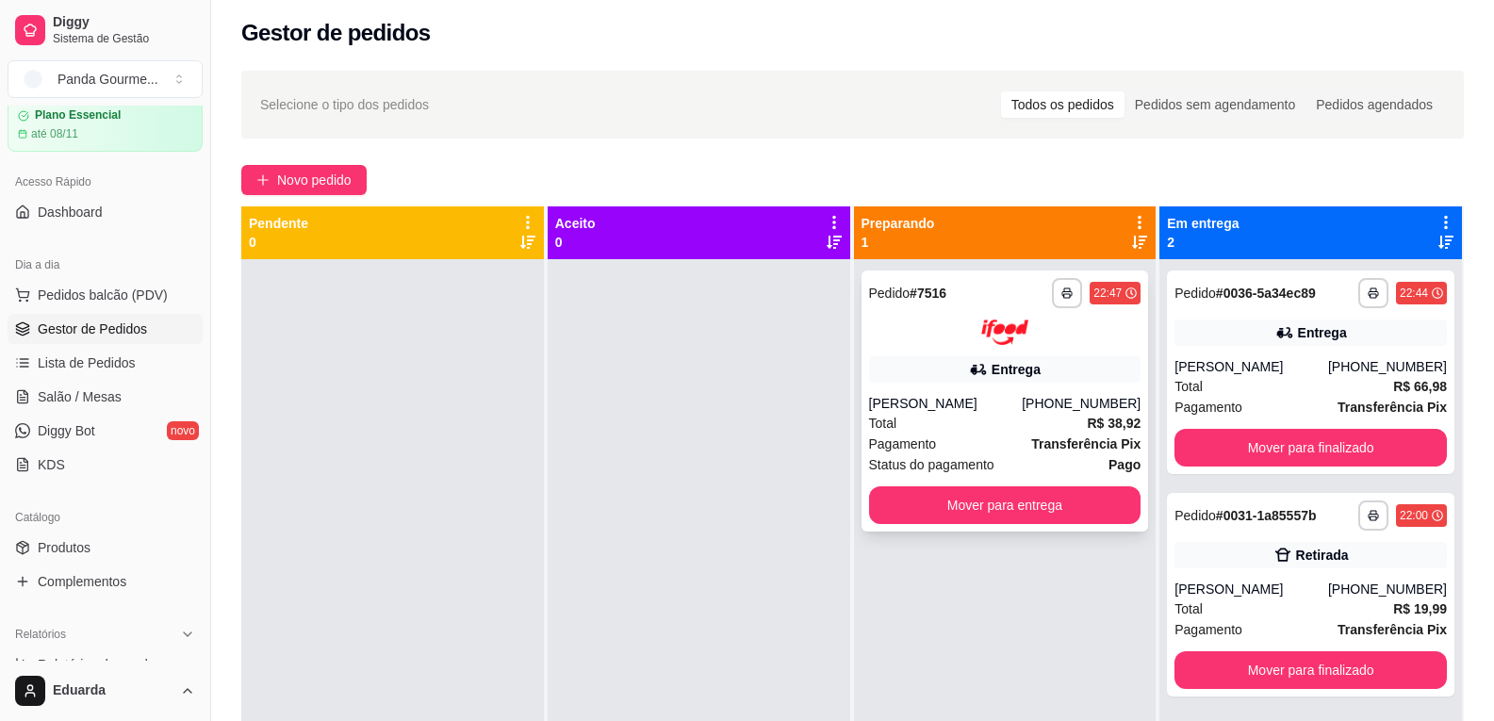
click at [1023, 344] on div at bounding box center [1005, 332] width 272 height 25
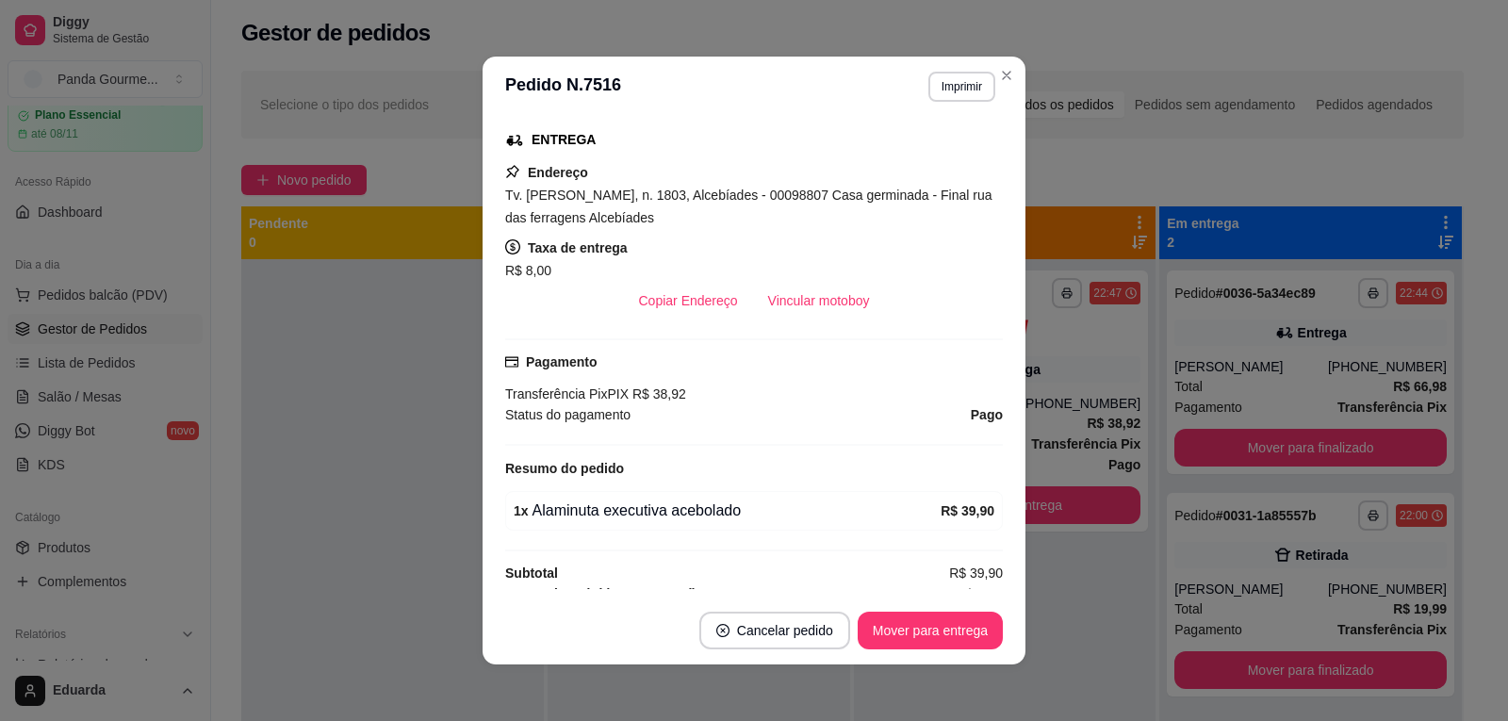
scroll to position [377, 0]
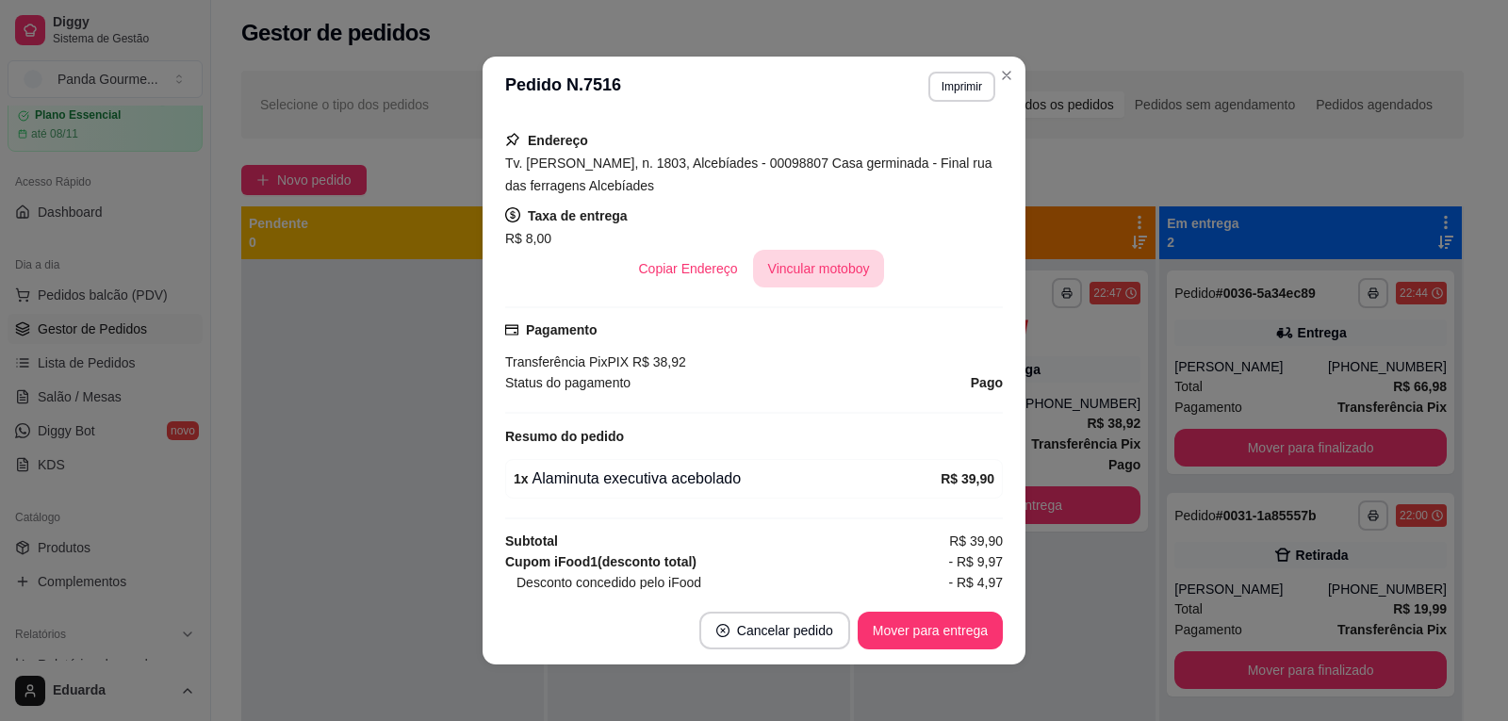
click at [821, 271] on button "Vincular motoboy" at bounding box center [819, 269] width 132 height 38
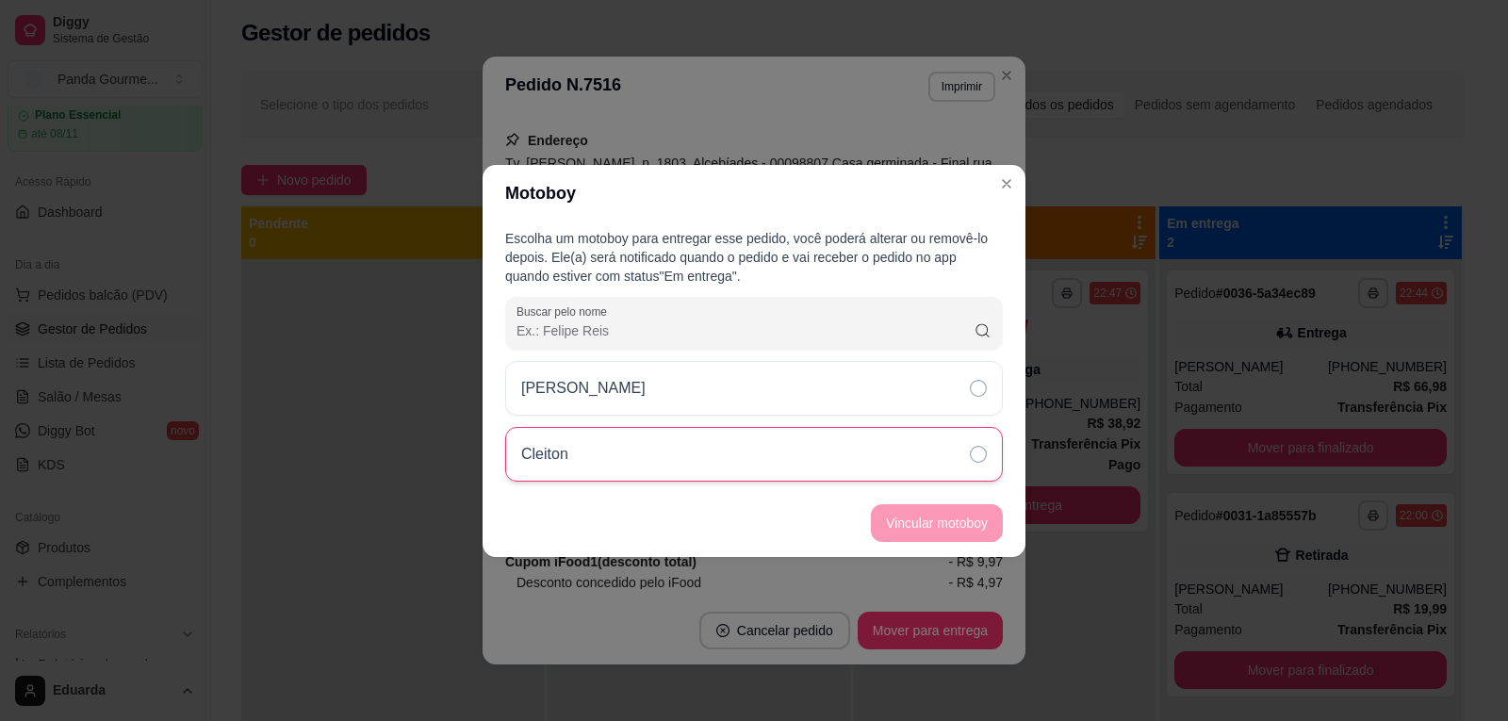
click at [729, 458] on div "Cleiton" at bounding box center [754, 454] width 498 height 55
click at [918, 520] on button "Vincular motoboy" at bounding box center [937, 522] width 128 height 37
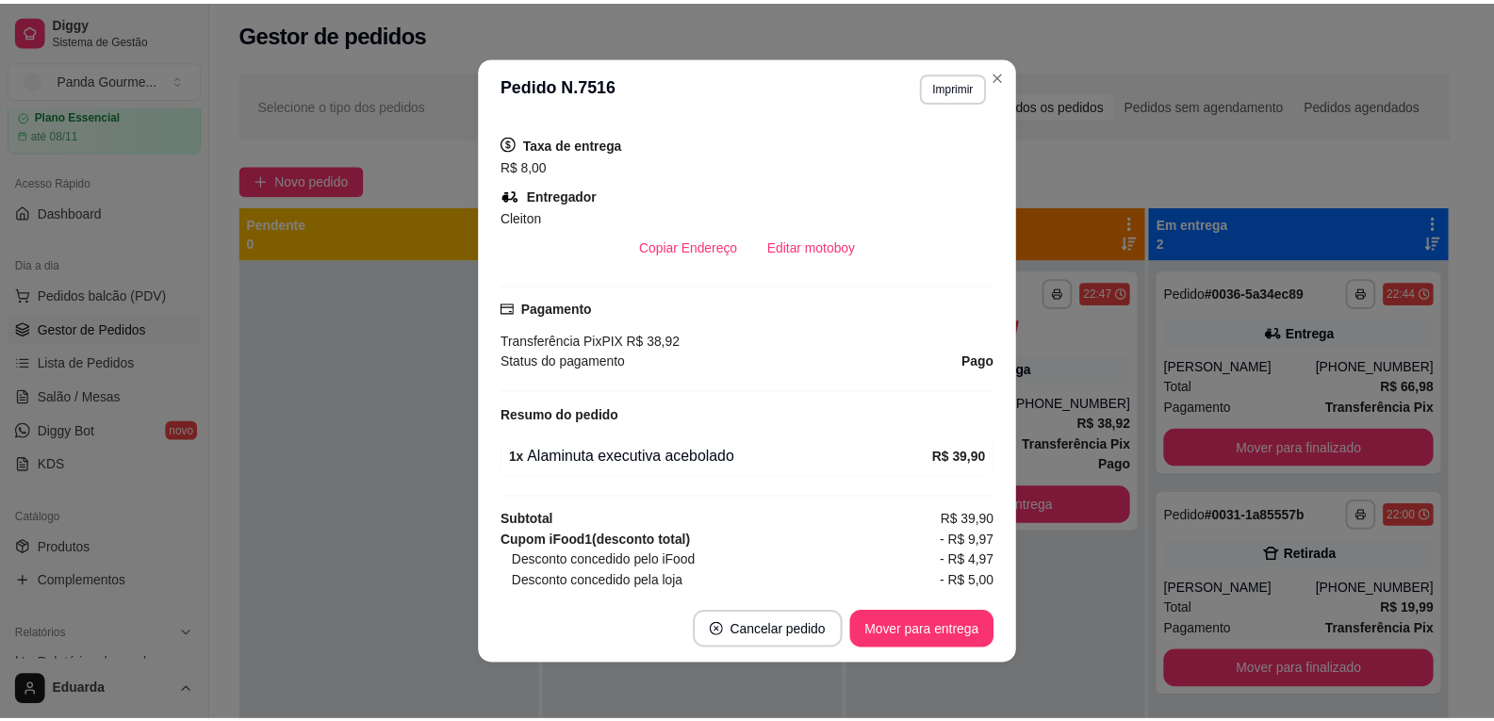
scroll to position [535, 0]
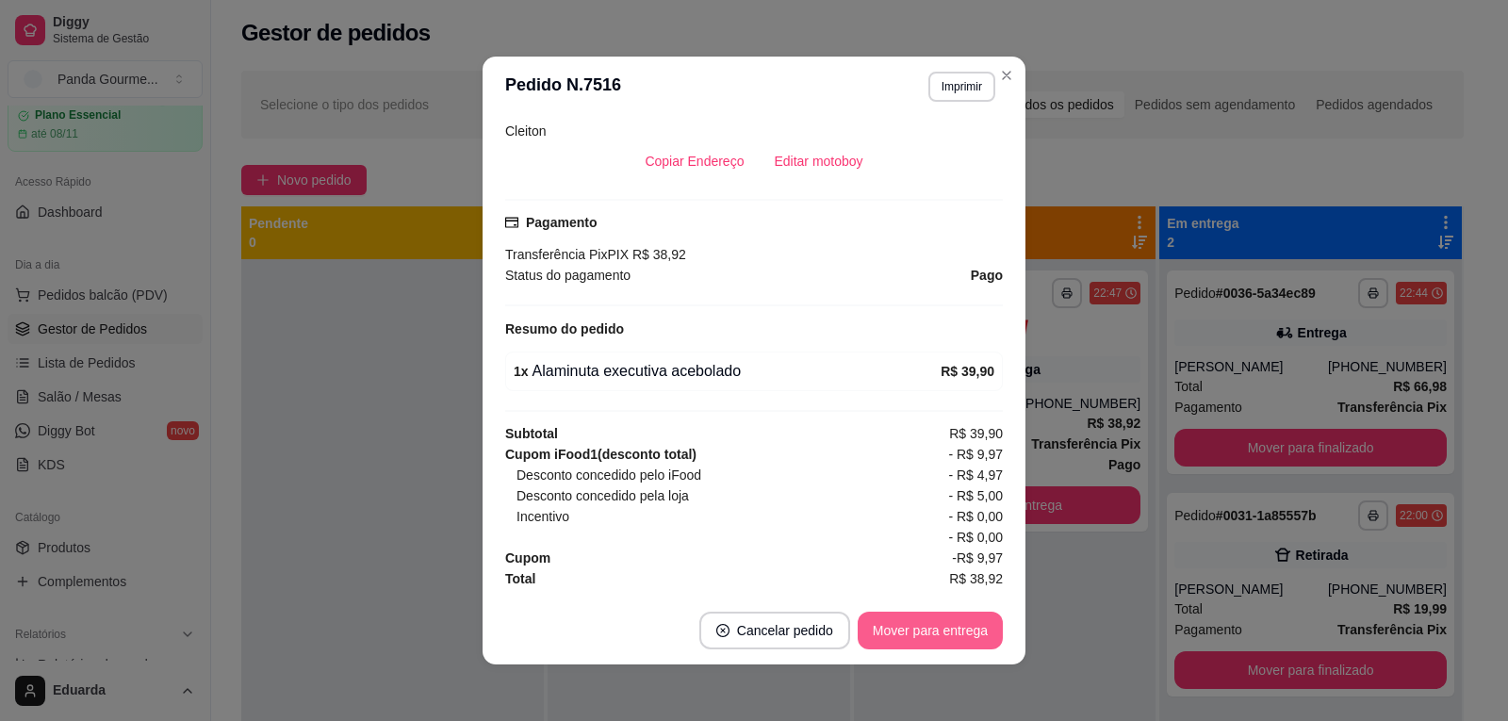
click at [940, 639] on button "Mover para entrega" at bounding box center [930, 631] width 145 height 38
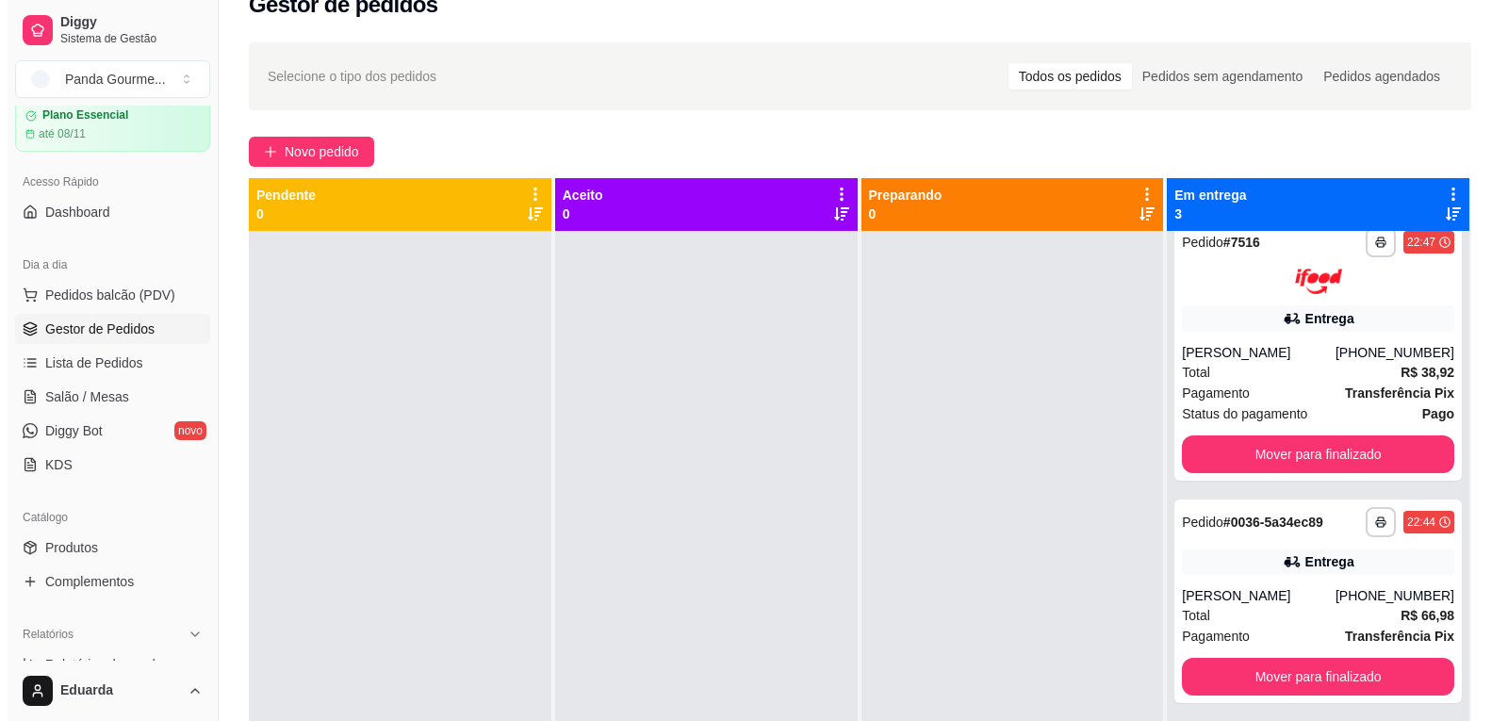
scroll to position [0, 0]
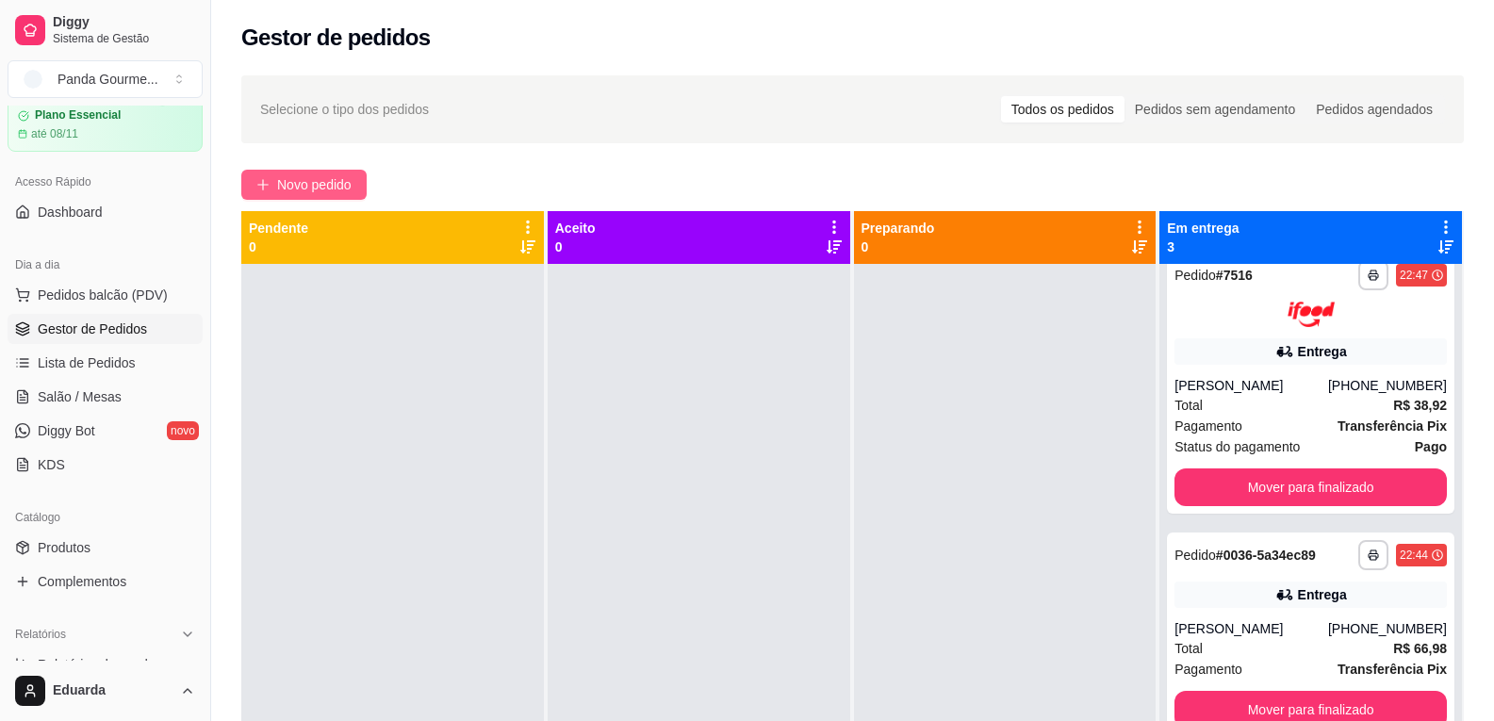
click at [334, 190] on span "Novo pedido" at bounding box center [314, 184] width 74 height 21
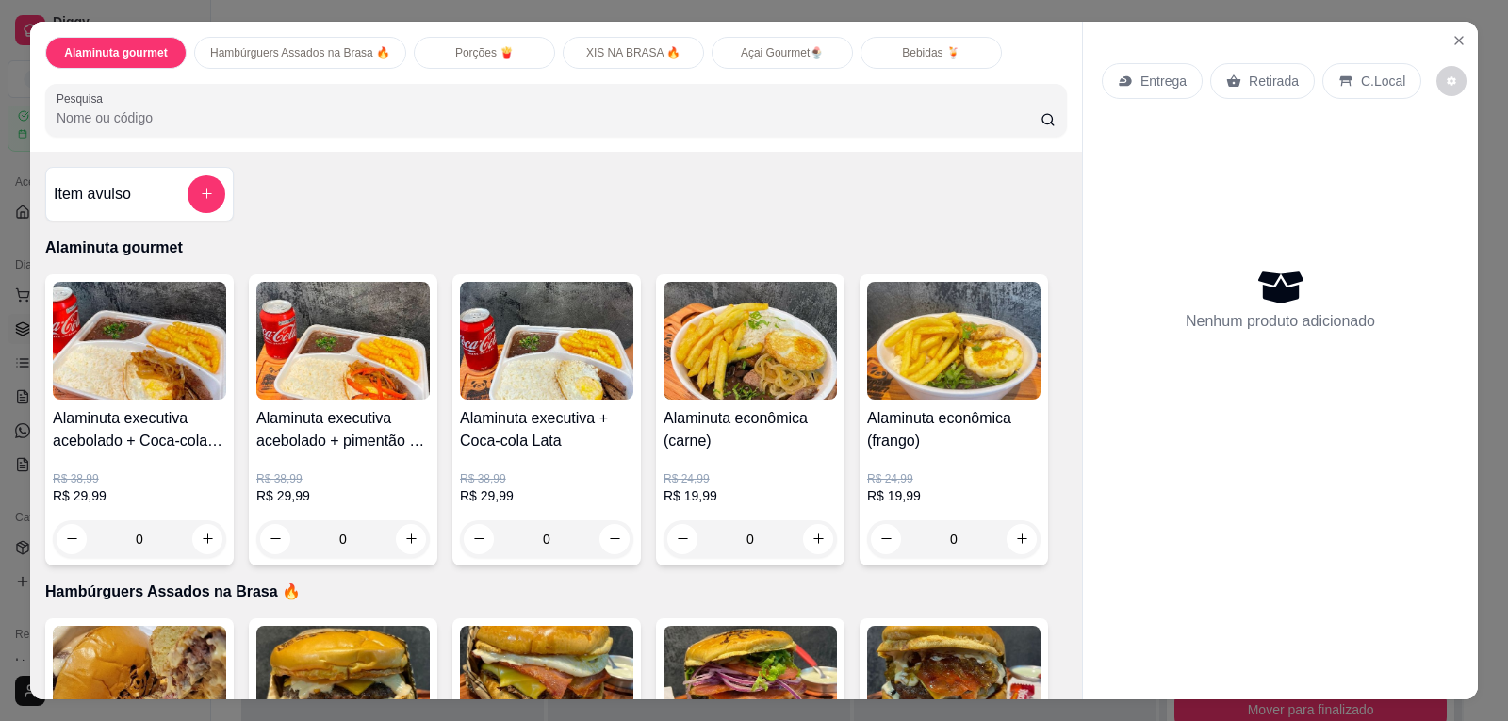
click at [887, 53] on div "Bebidas 🍹" at bounding box center [931, 53] width 141 height 32
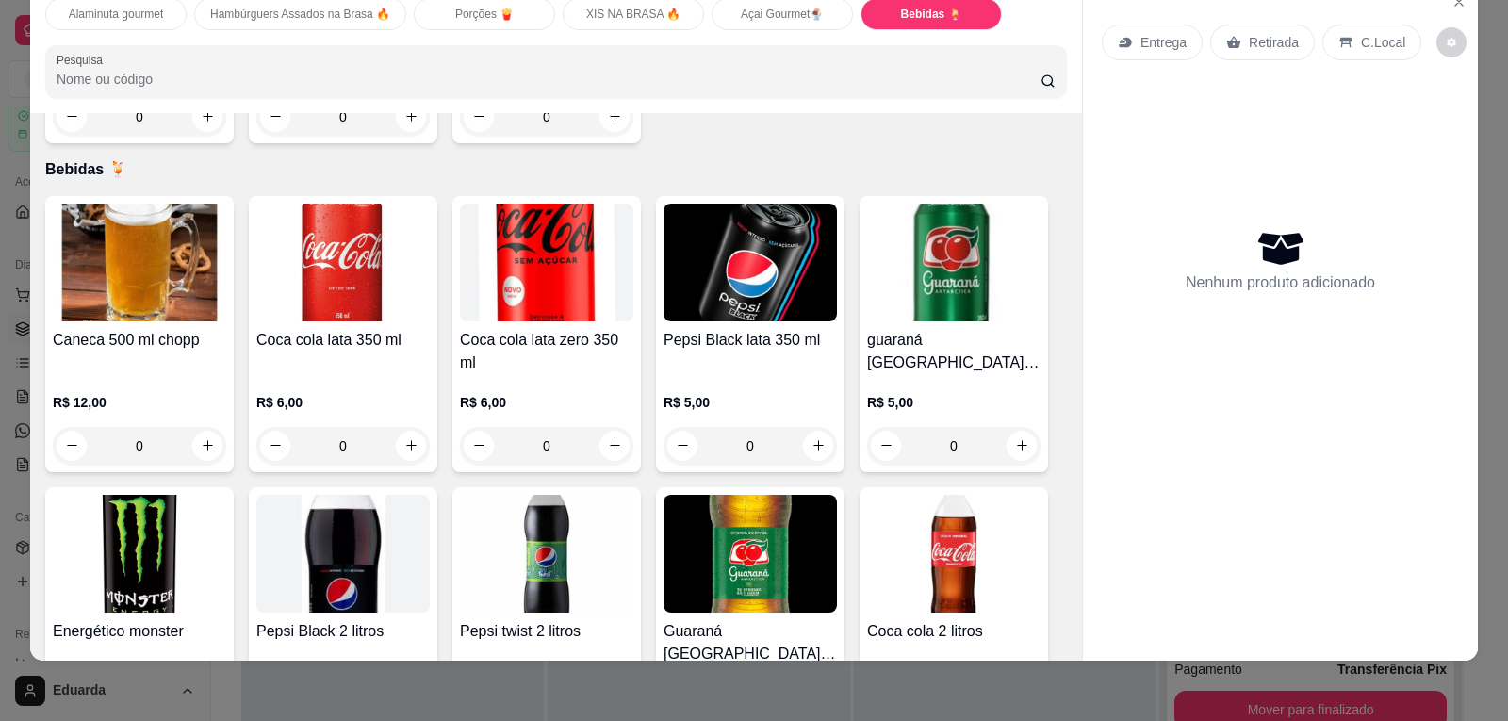
scroll to position [3579, 0]
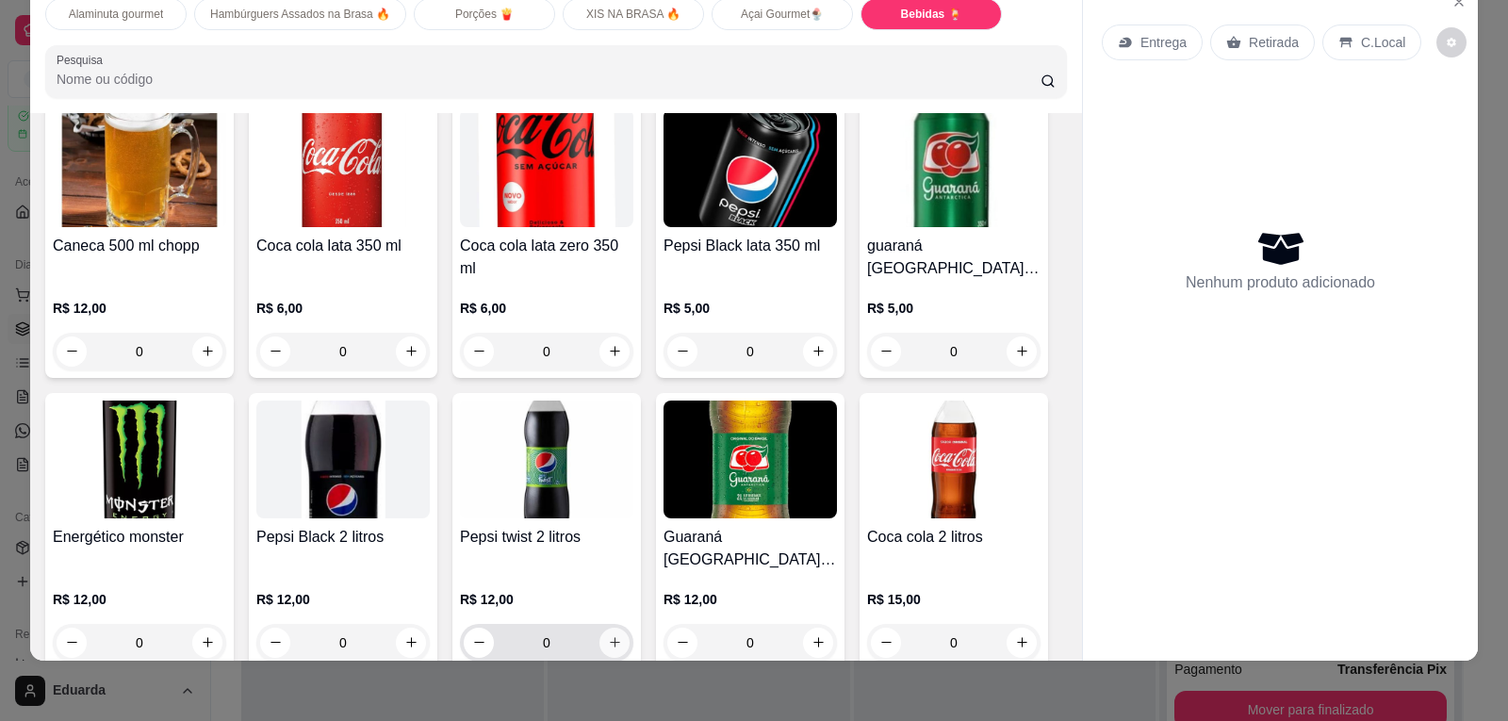
click at [608, 628] on button "increase-product-quantity" at bounding box center [614, 643] width 30 height 30
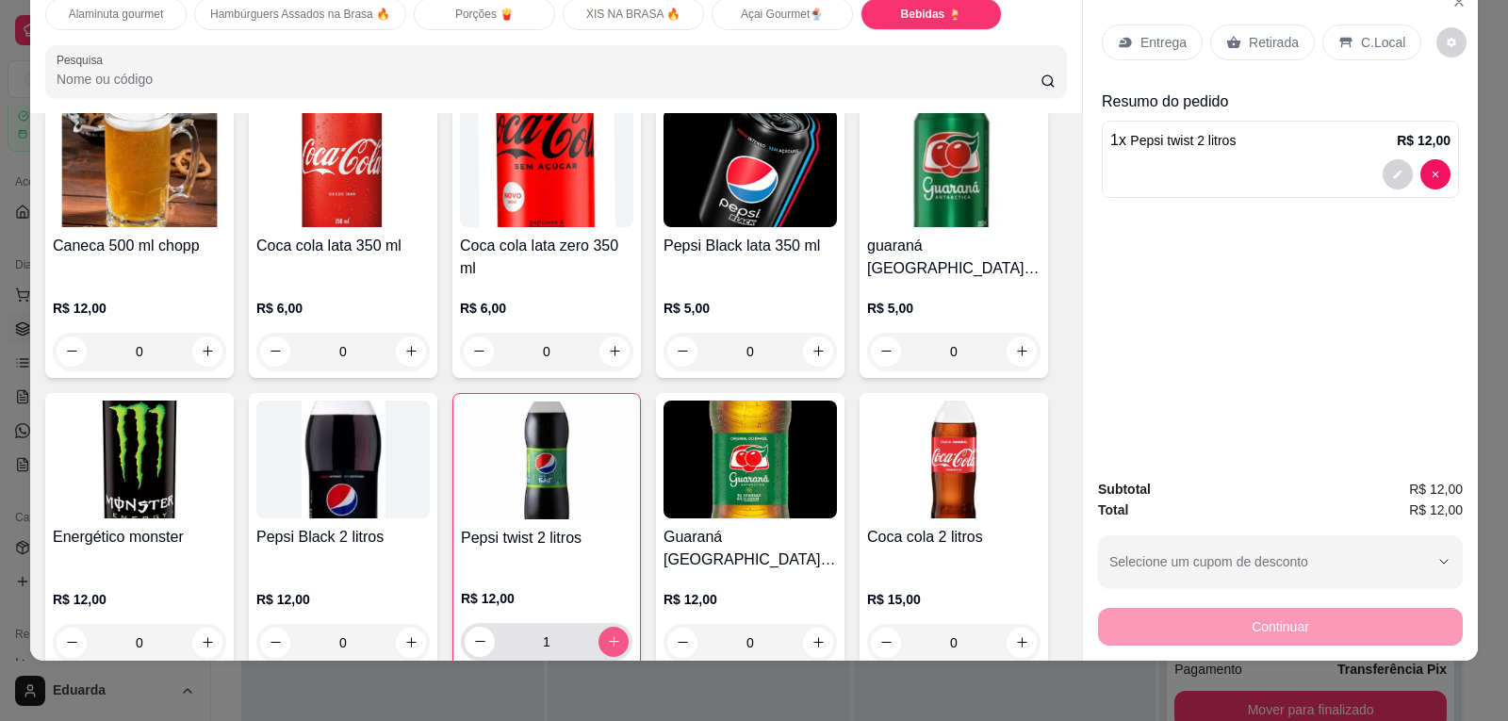
type input "1"
click at [1177, 627] on div "Continuar" at bounding box center [1280, 624] width 365 height 42
click at [1290, 397] on div "Entrega Retirada C.Local Resumo do pedido 1 x Pepsi twist 2 litros R$ 12,00" at bounding box center [1280, 223] width 395 height 481
click at [1266, 636] on div "Continuar" at bounding box center [1280, 624] width 365 height 42
click at [1291, 167] on div at bounding box center [1280, 174] width 340 height 30
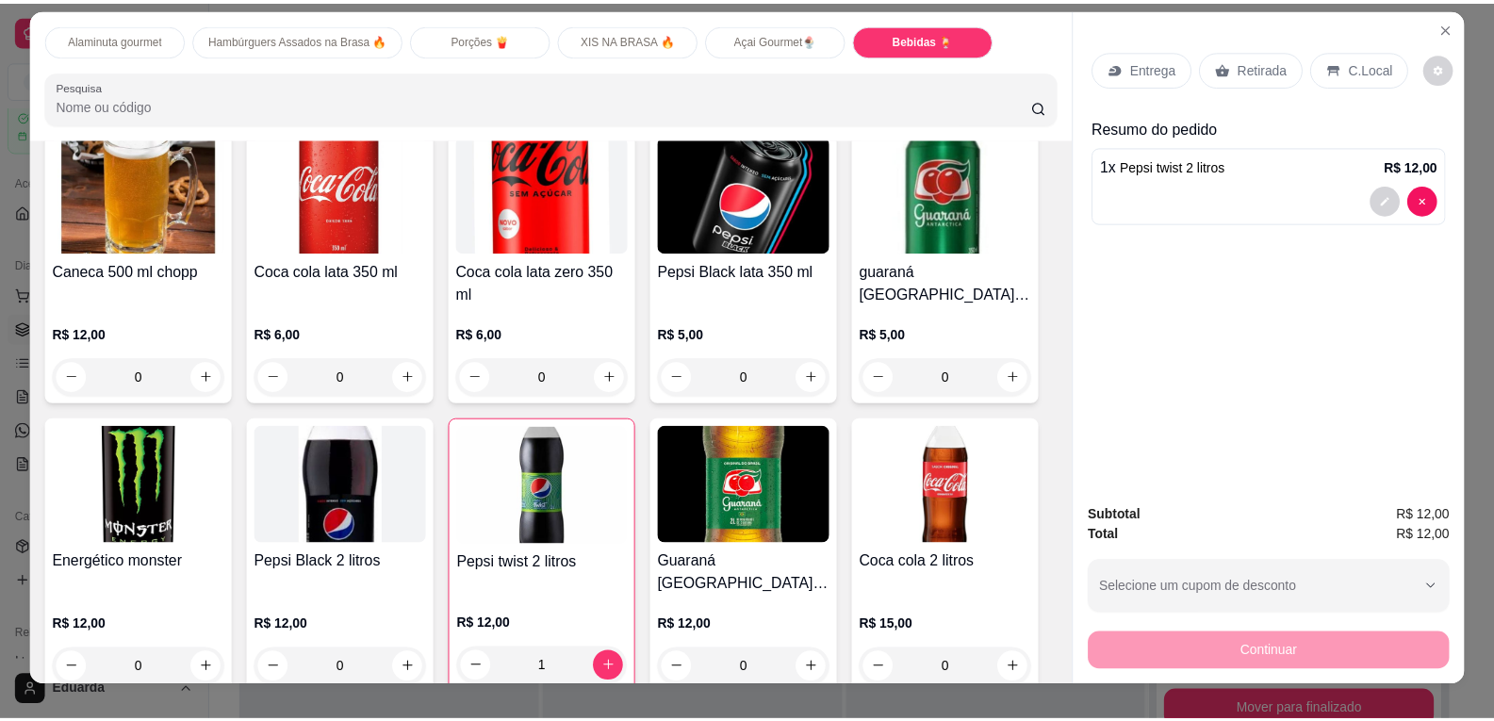
scroll to position [0, 0]
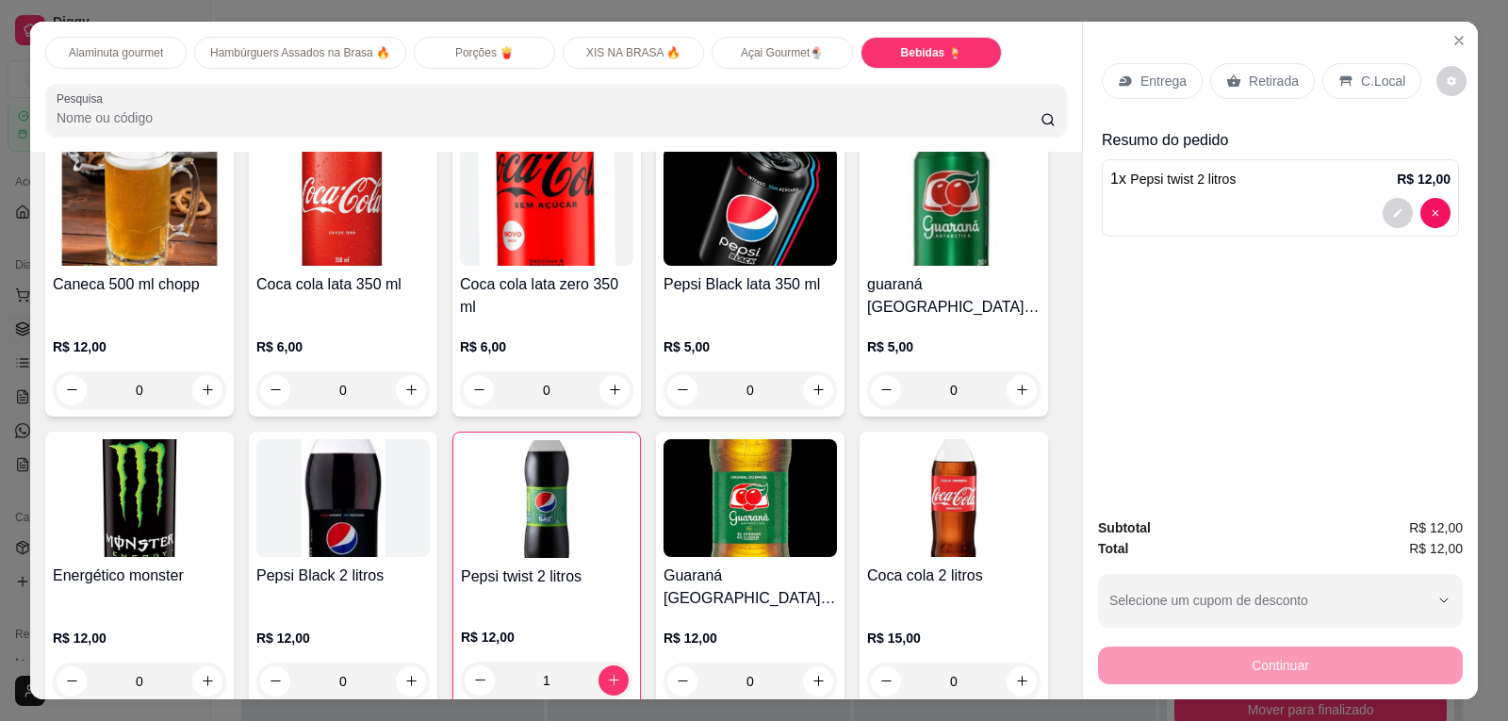
click at [1280, 84] on p "Retirada" at bounding box center [1274, 81] width 50 height 19
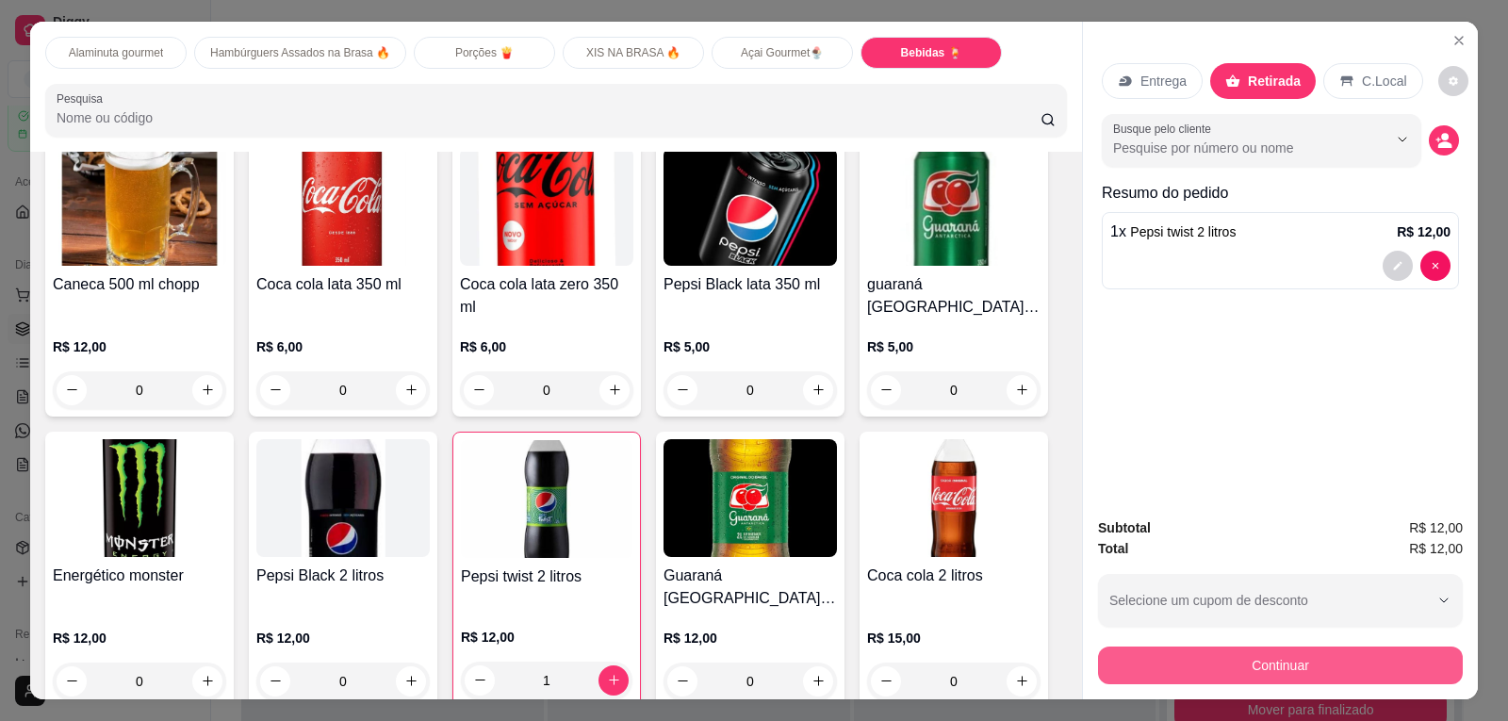
click at [1255, 660] on button "Continuar" at bounding box center [1280, 666] width 365 height 38
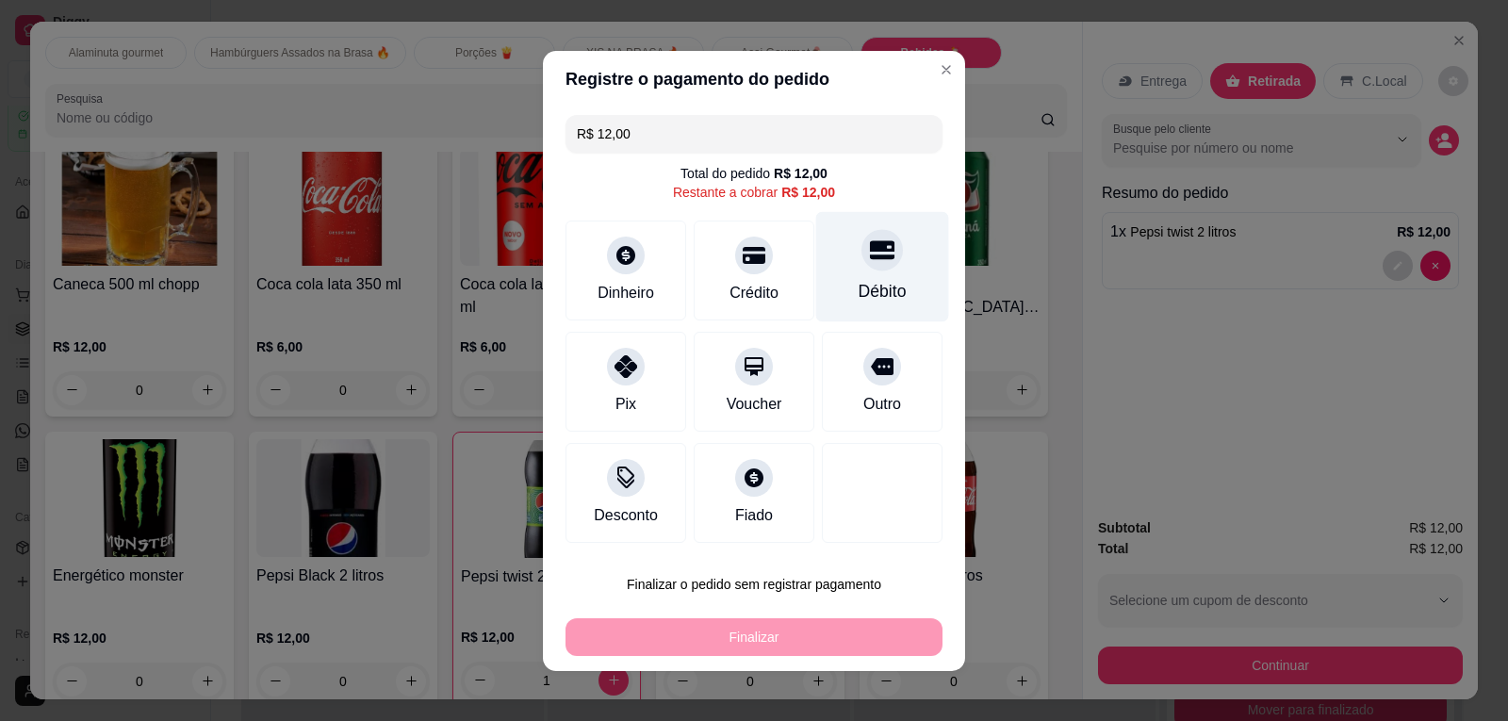
click at [841, 271] on div "Débito" at bounding box center [882, 266] width 133 height 110
type input "R$ 0,00"
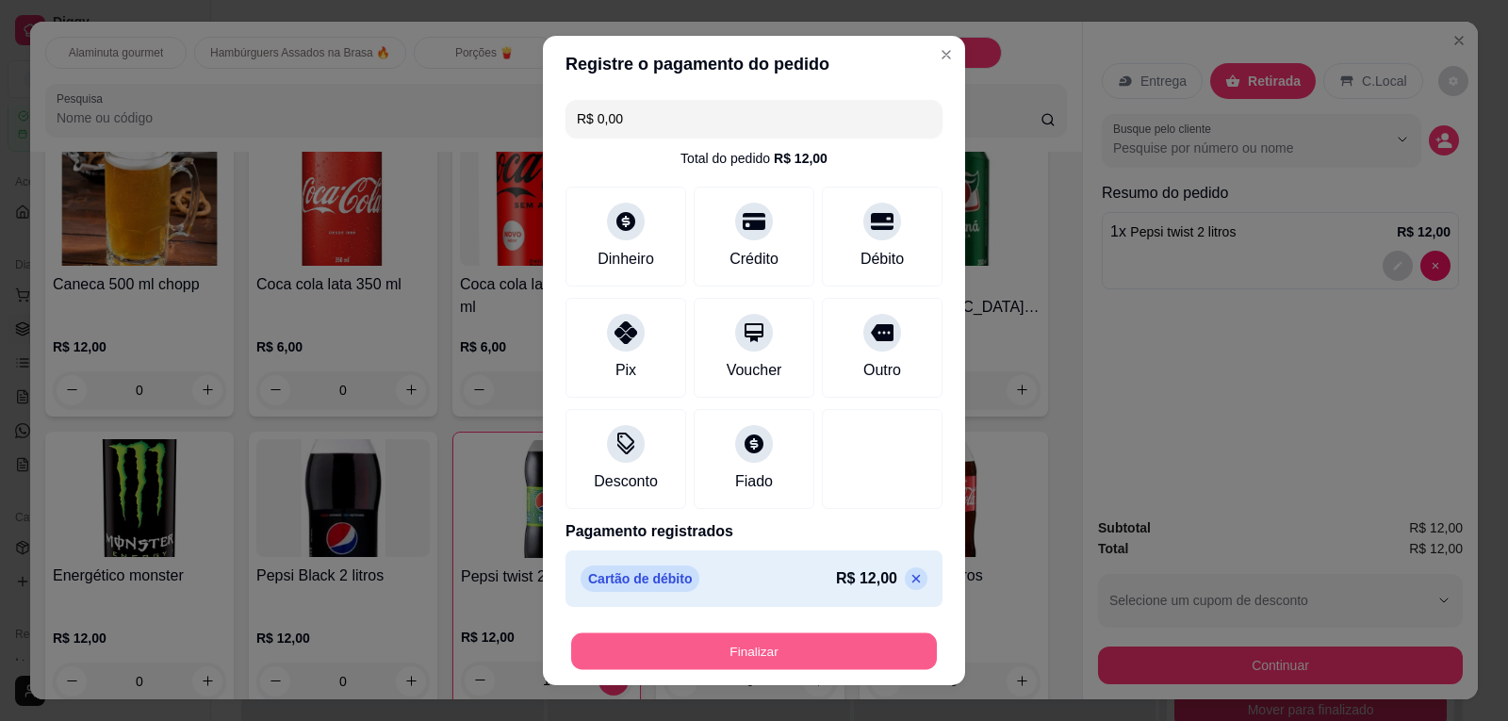
click at [816, 648] on button "Finalizar" at bounding box center [754, 650] width 366 height 37
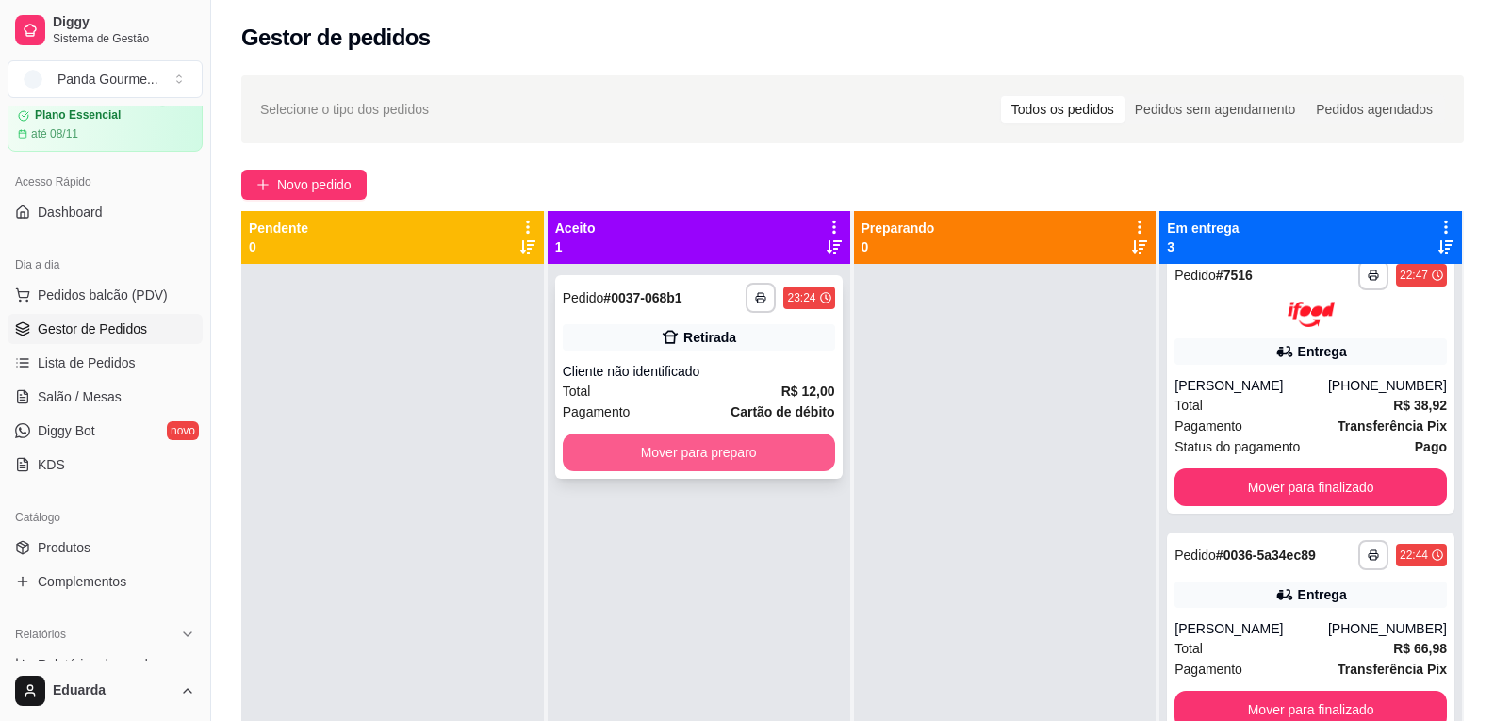
click at [771, 458] on button "Mover para preparo" at bounding box center [699, 453] width 272 height 38
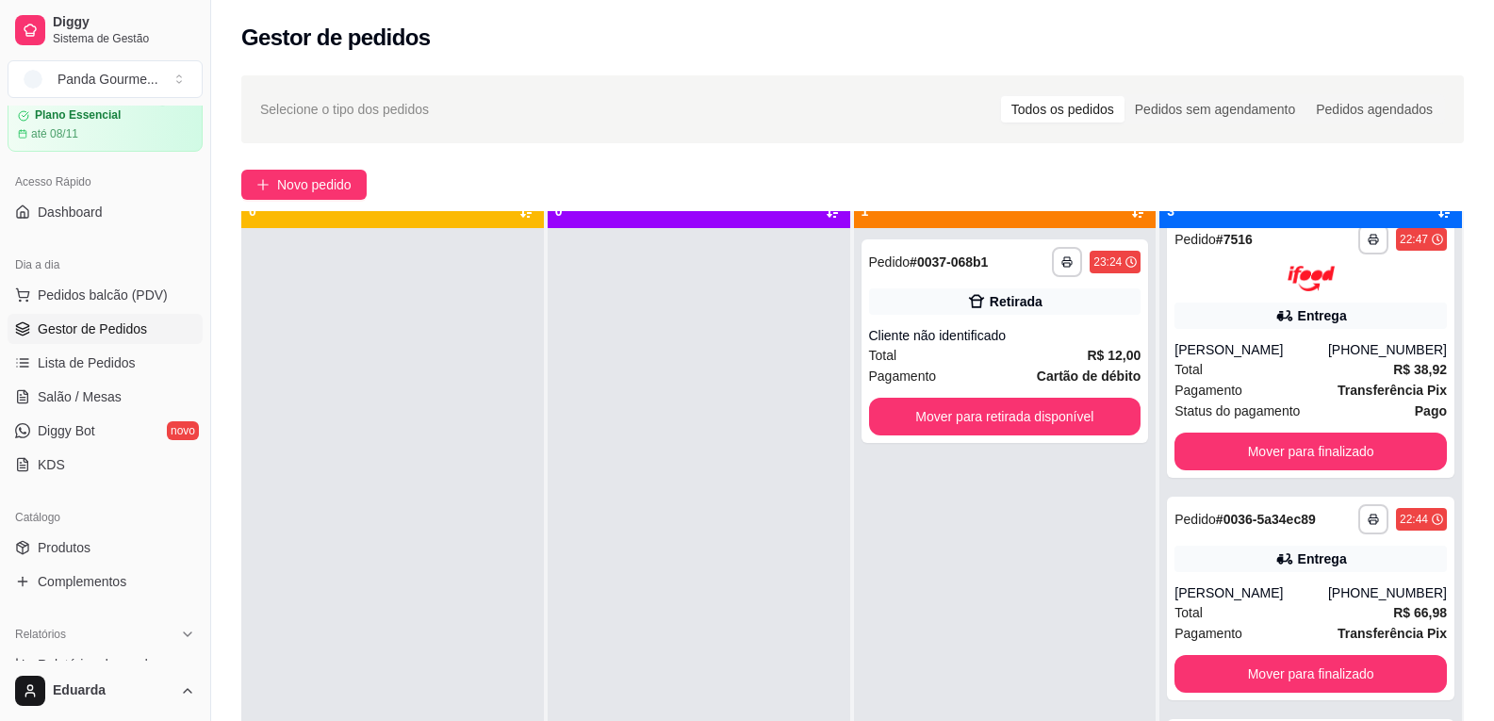
scroll to position [53, 0]
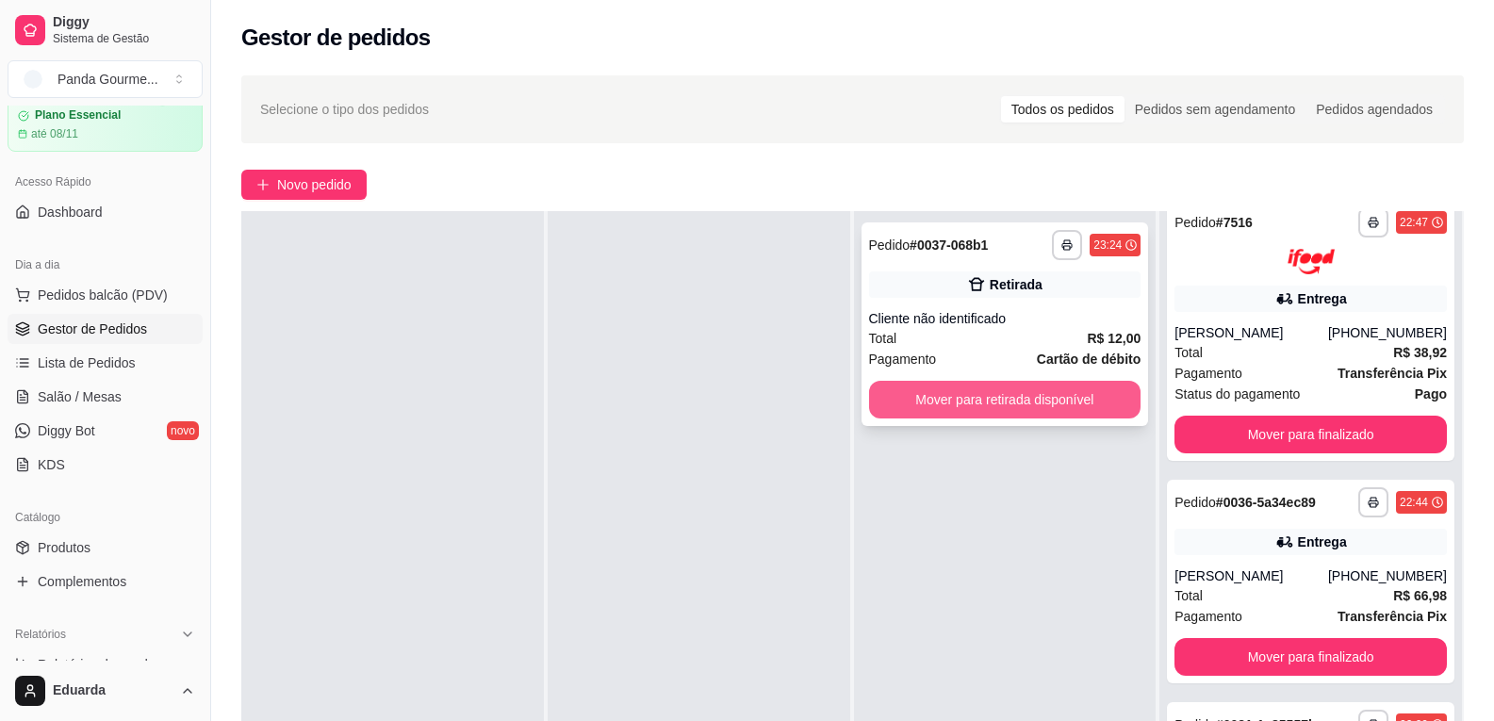
click at [973, 402] on button "Mover para retirada disponível" at bounding box center [1005, 400] width 272 height 38
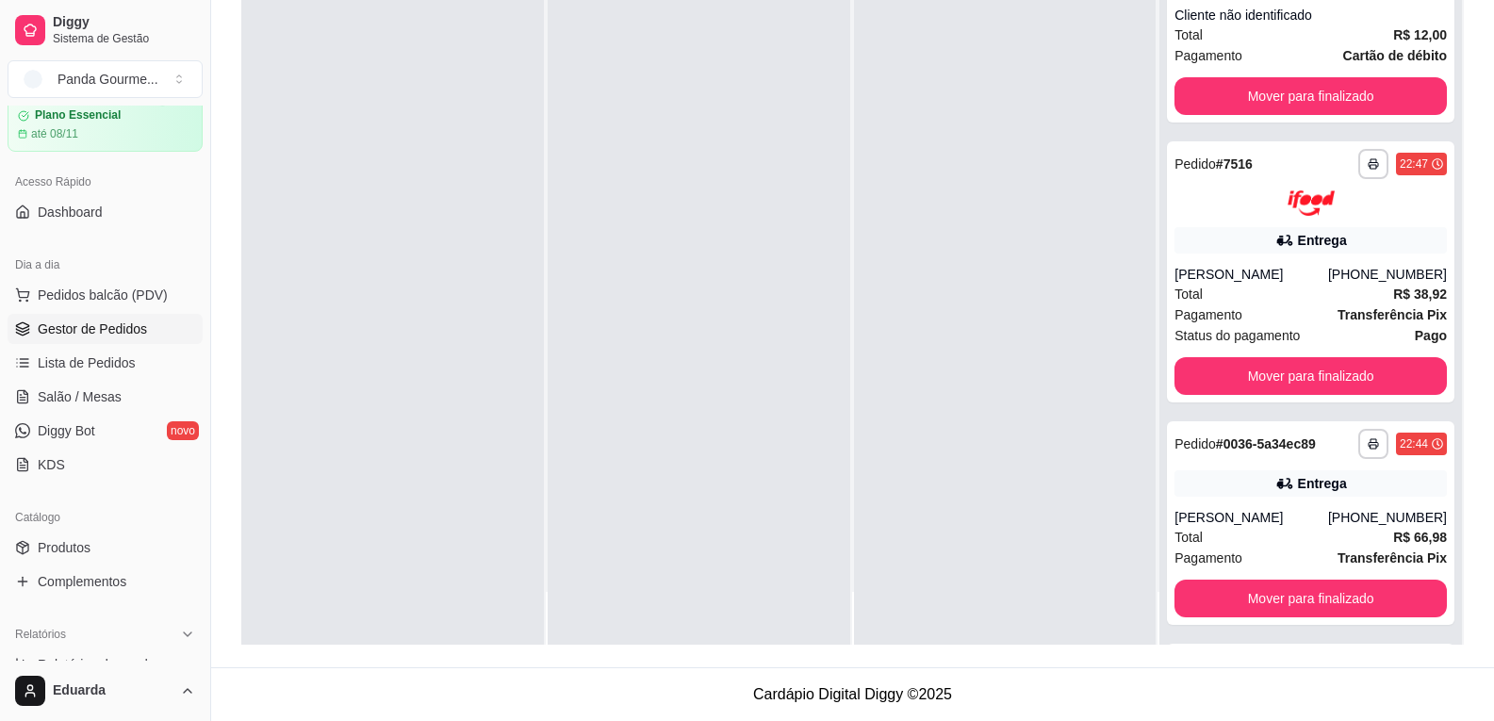
scroll to position [0, 0]
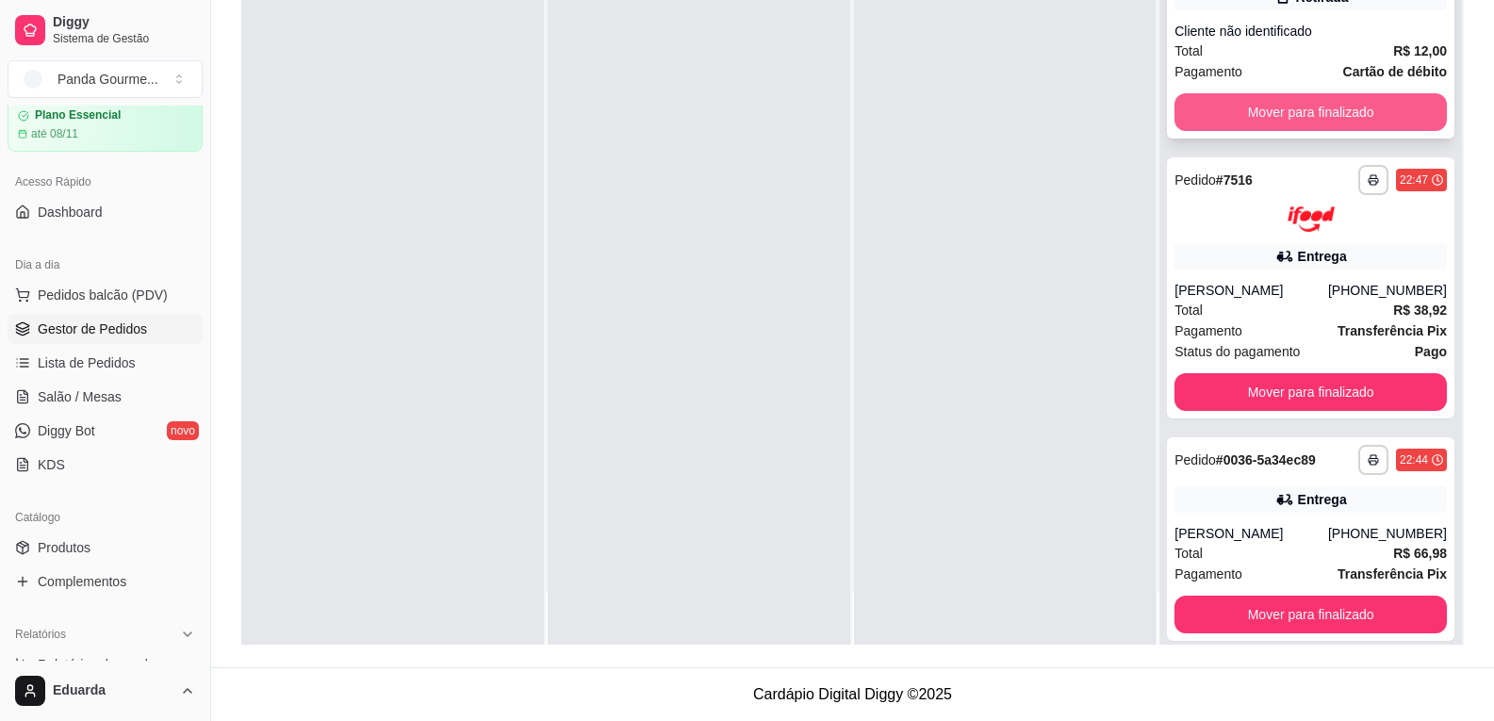
click at [1349, 103] on button "Mover para finalizado" at bounding box center [1310, 112] width 272 height 38
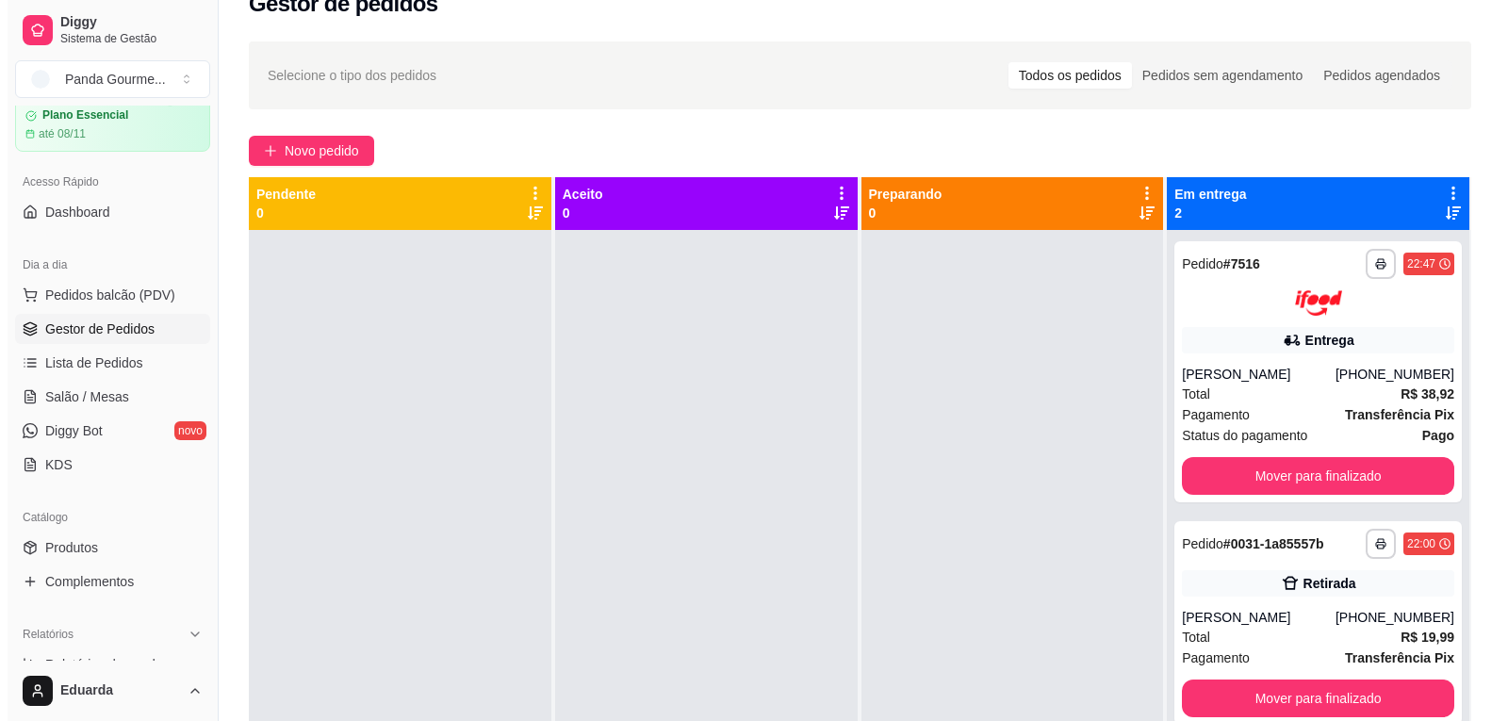
scroll to position [5, 0]
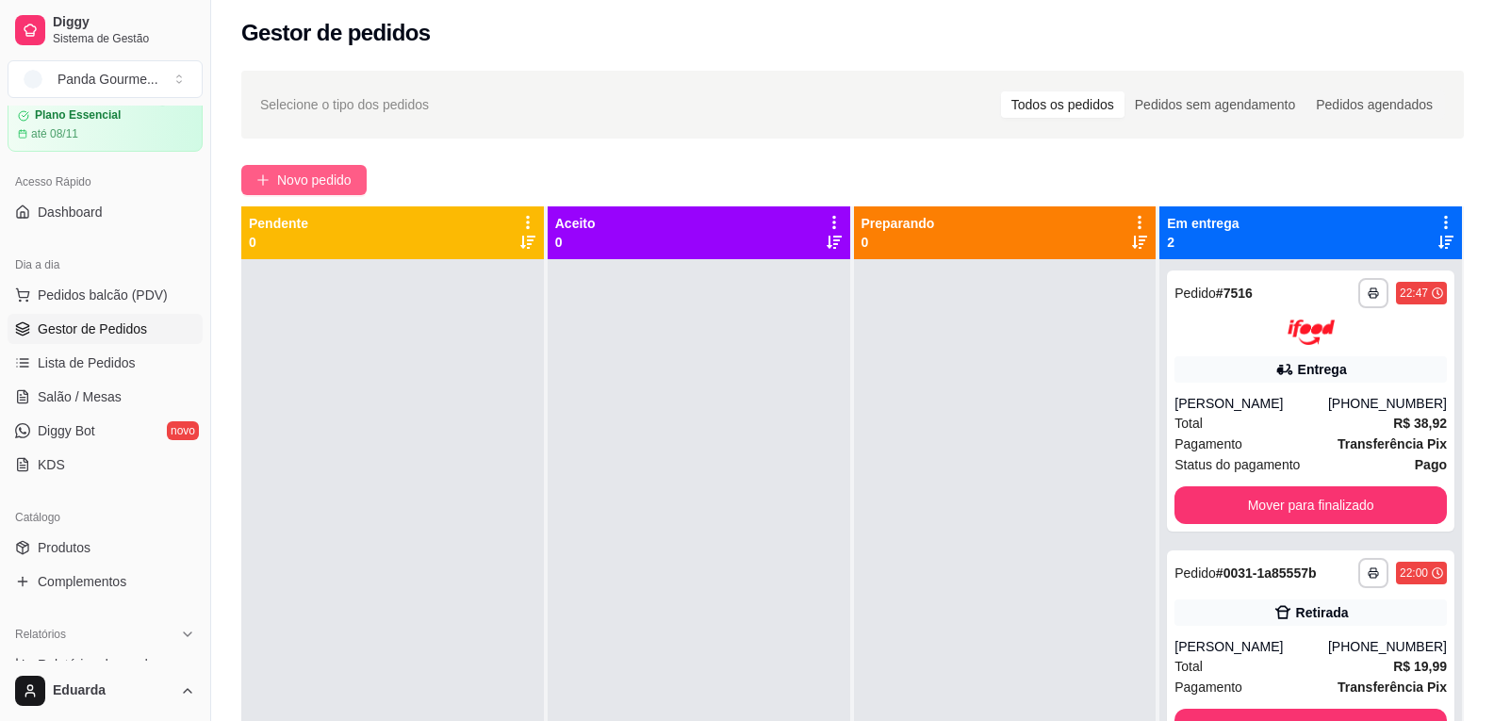
click at [344, 187] on span "Novo pedido" at bounding box center [314, 180] width 74 height 21
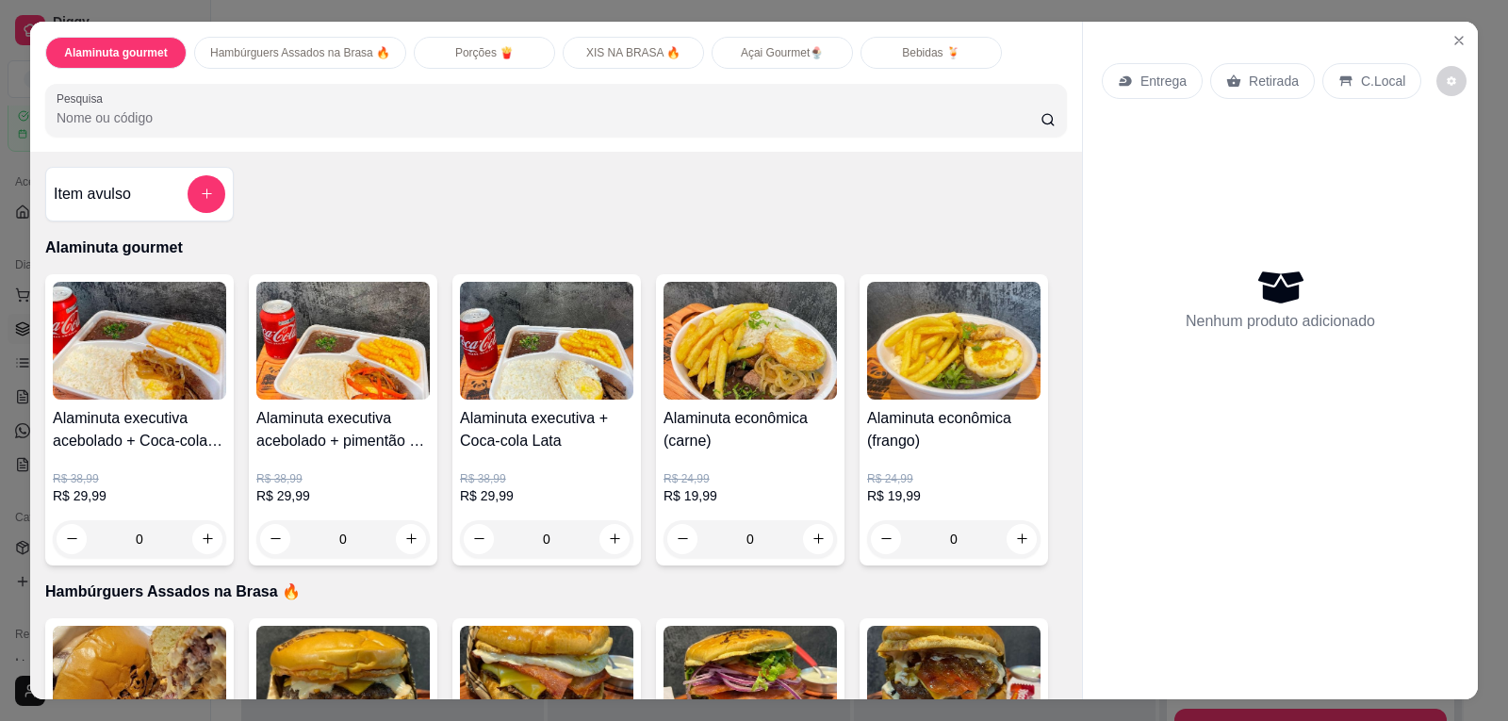
click at [286, 59] on p "Hambúrguers Assados na Brasa 🔥" at bounding box center [300, 52] width 180 height 15
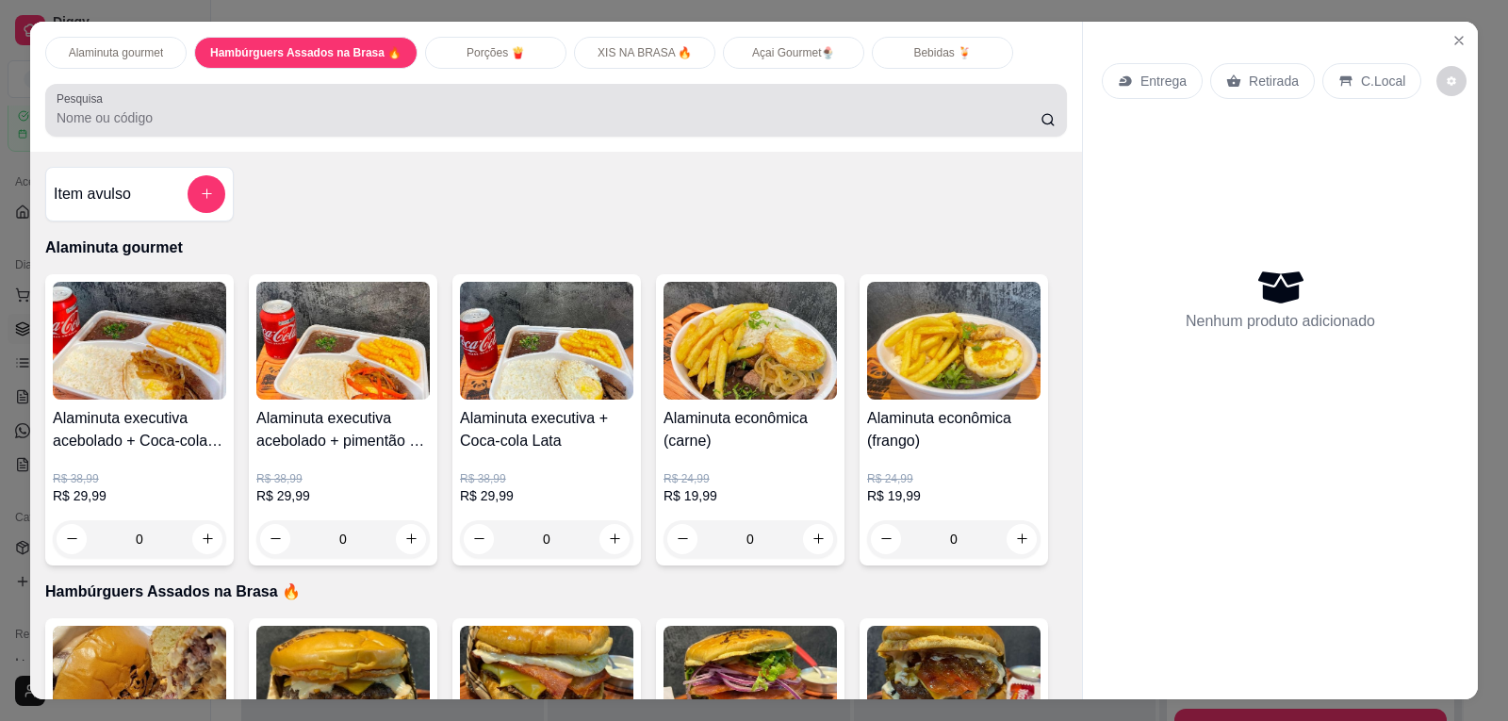
scroll to position [39, 0]
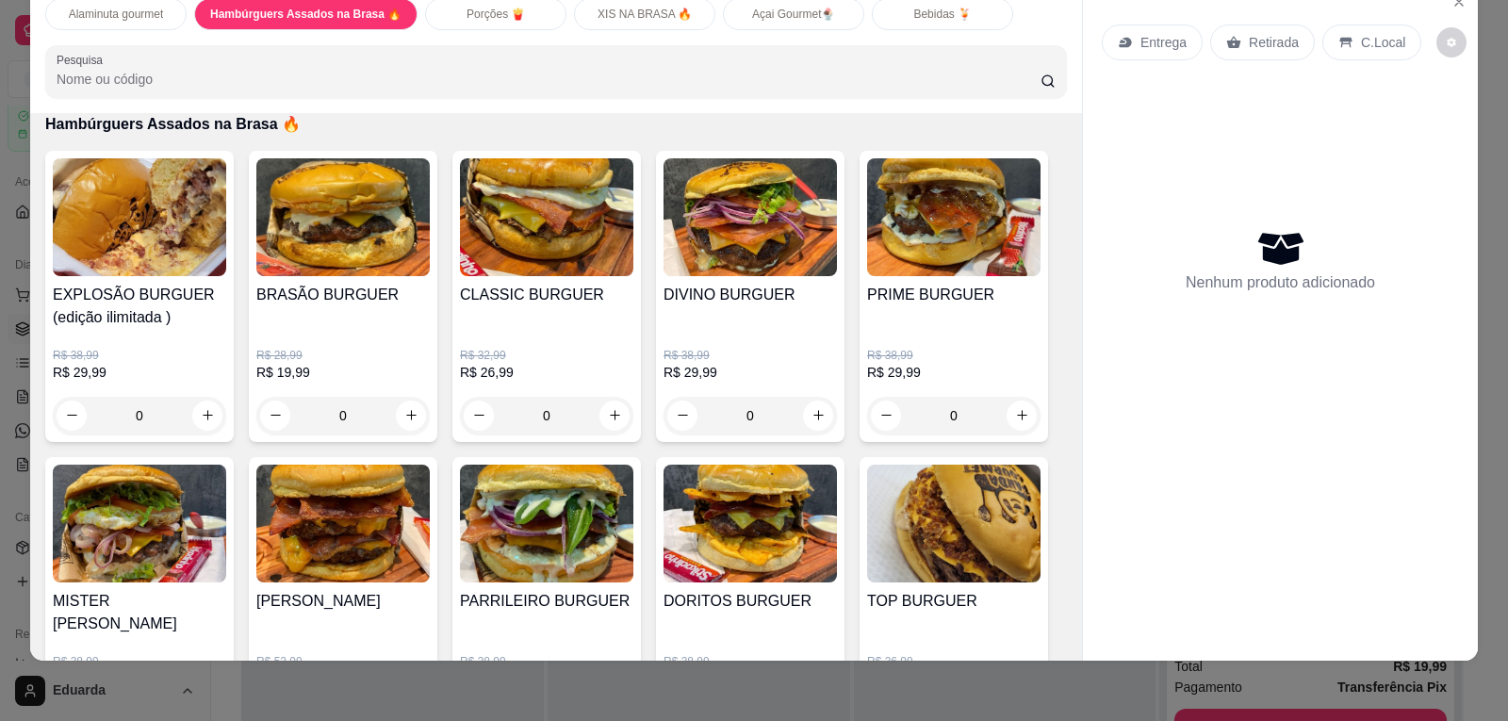
click at [362, 351] on p "R$ 28,99" at bounding box center [342, 355] width 173 height 15
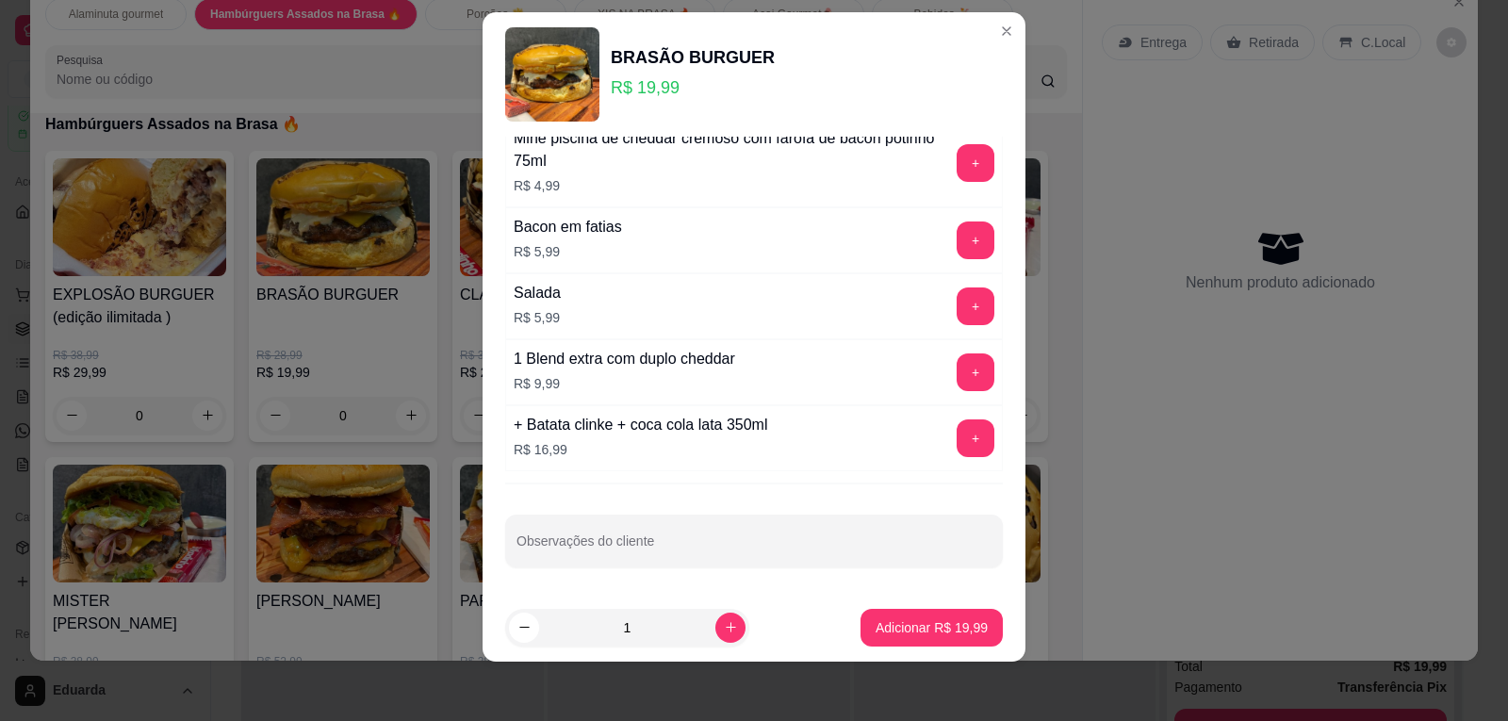
scroll to position [25, 0]
click at [957, 372] on button "+" at bounding box center [976, 371] width 38 height 38
click at [728, 538] on input "Observações do cliente" at bounding box center [753, 547] width 475 height 19
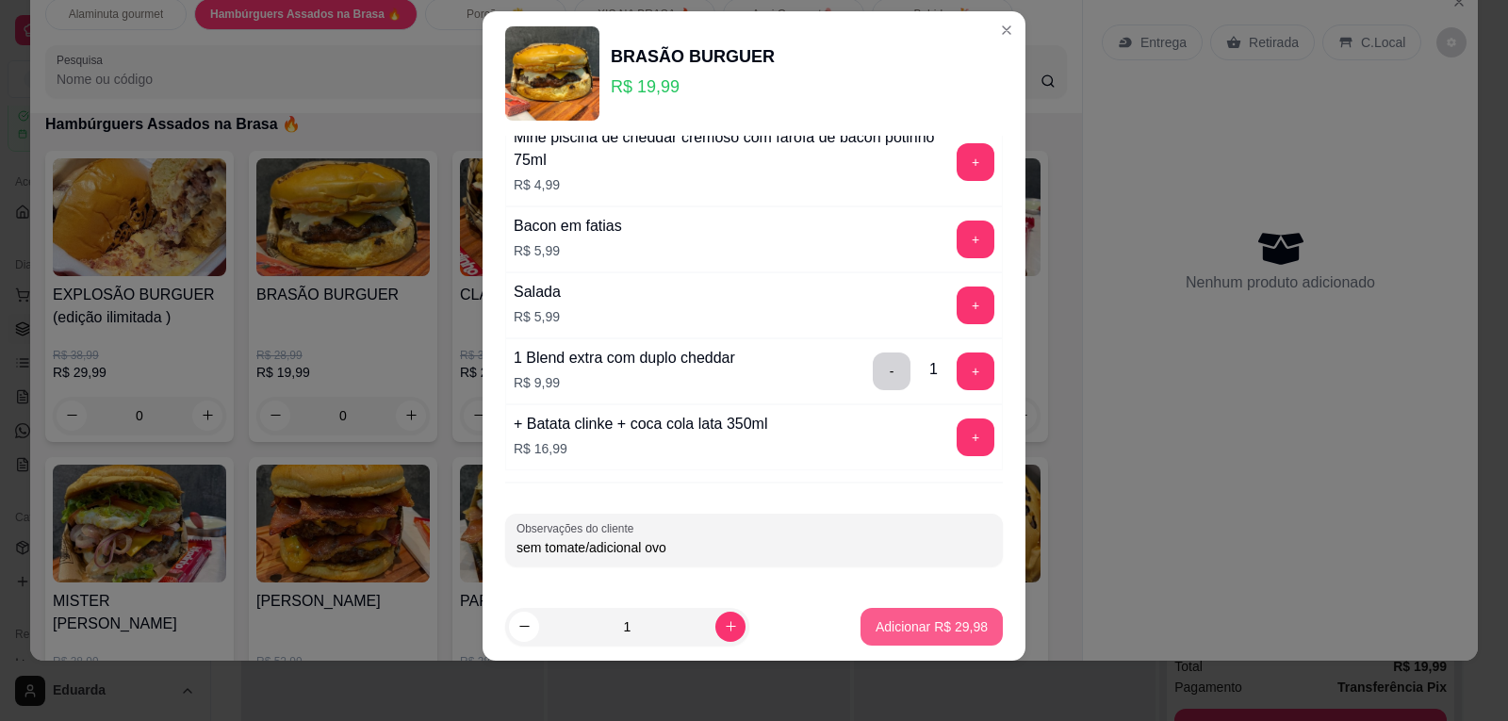
type input "sem tomate/adicional ovo"
click at [921, 641] on button "Adicionar R$ 29,98" at bounding box center [932, 627] width 142 height 38
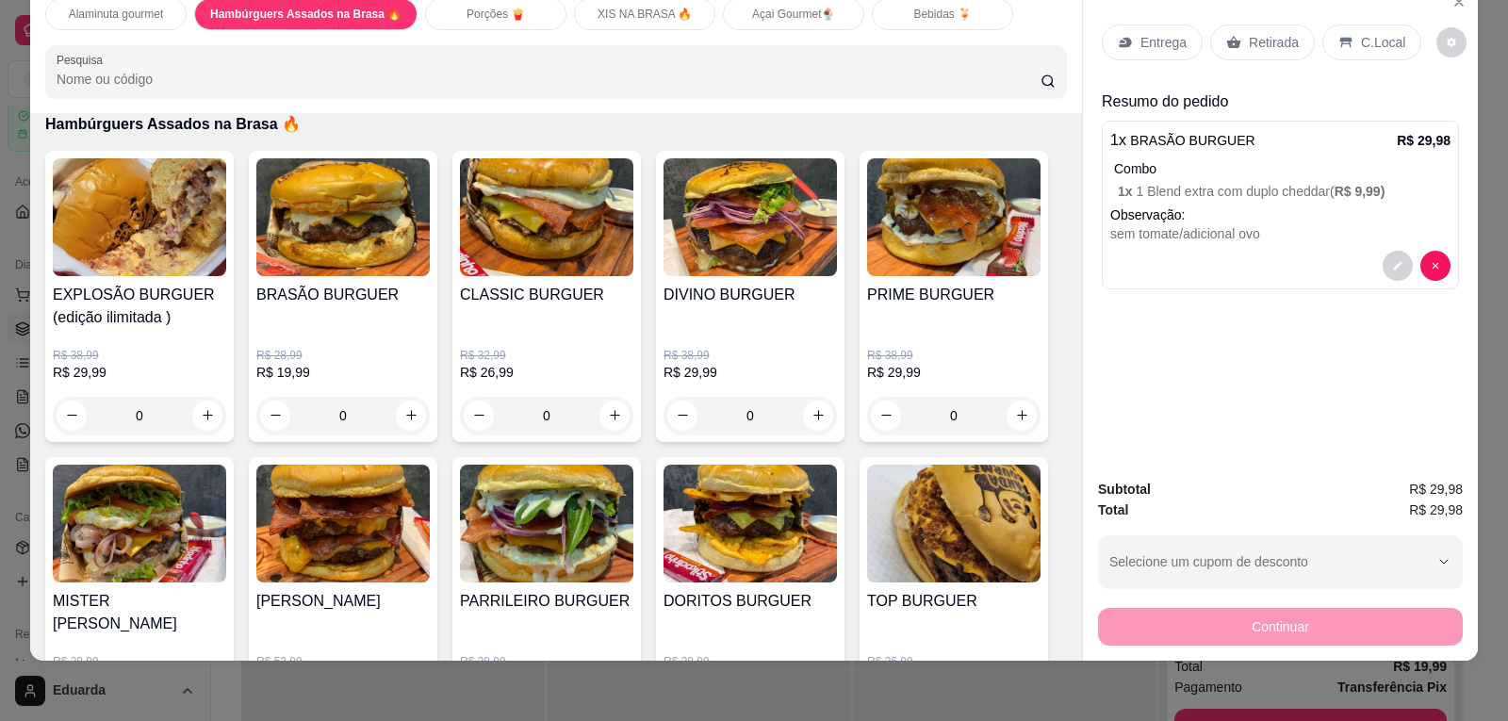
click at [502, 20] on p "Porções 🍟" at bounding box center [496, 14] width 58 height 15
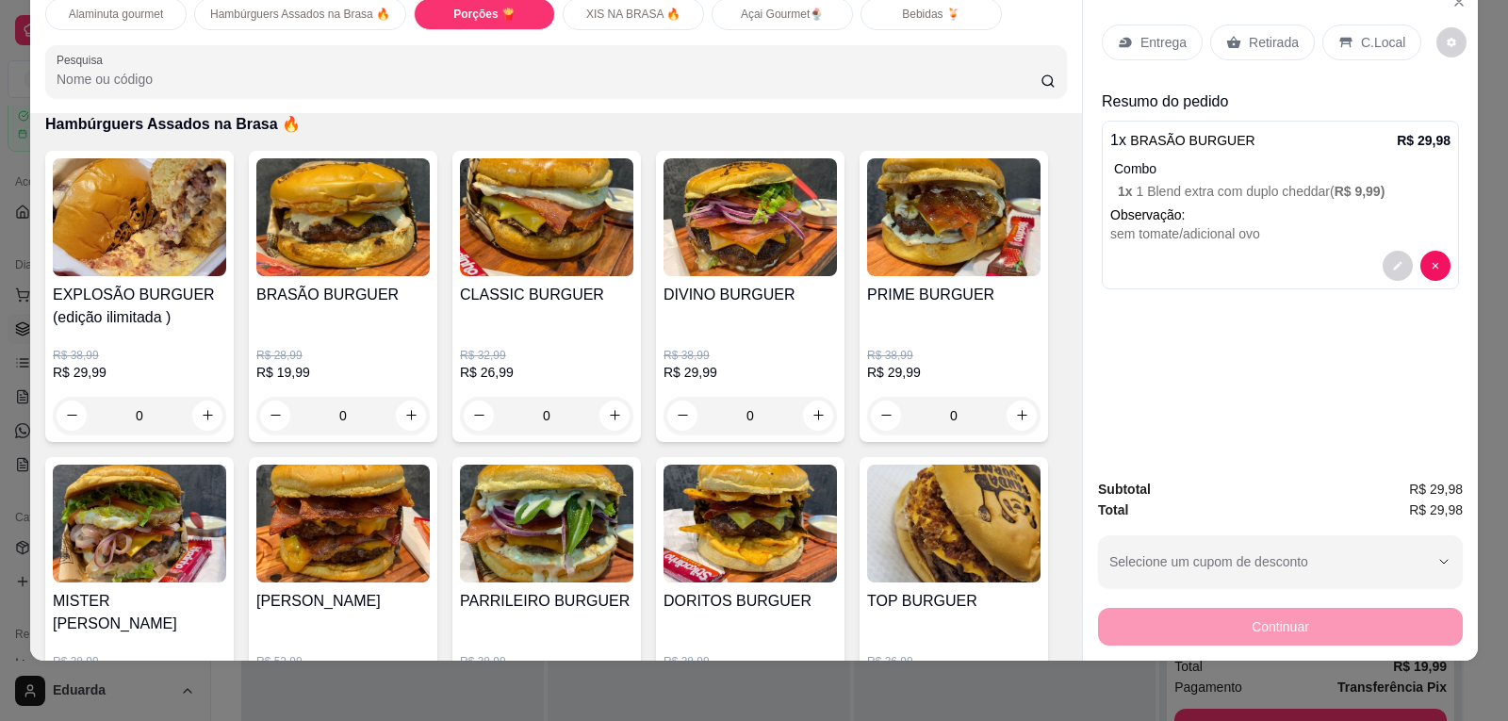
scroll to position [1930, 0]
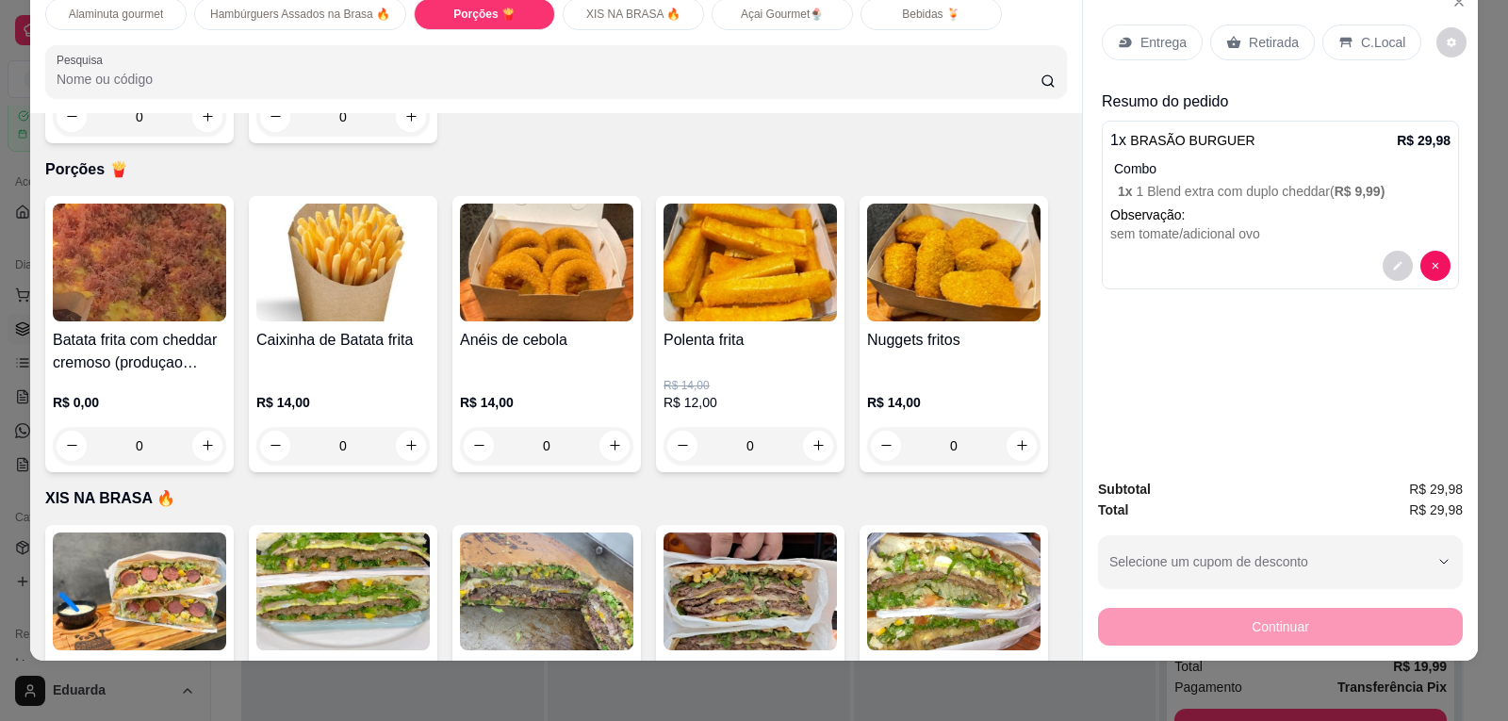
click at [198, 427] on div "0" at bounding box center [139, 446] width 173 height 38
click at [396, 431] on button "increase-product-quantity" at bounding box center [411, 446] width 30 height 30
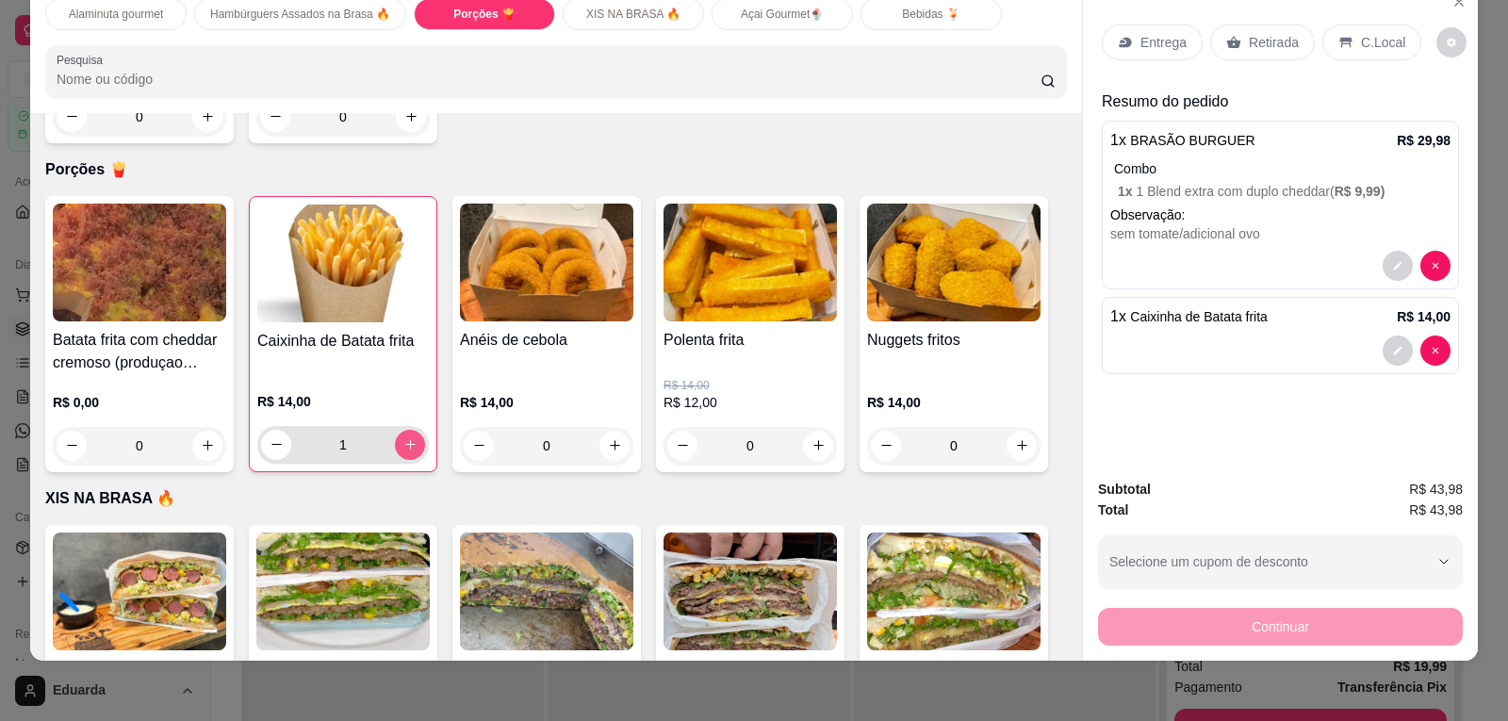
type input "1"
click at [1168, 50] on p "Entrega" at bounding box center [1163, 42] width 46 height 19
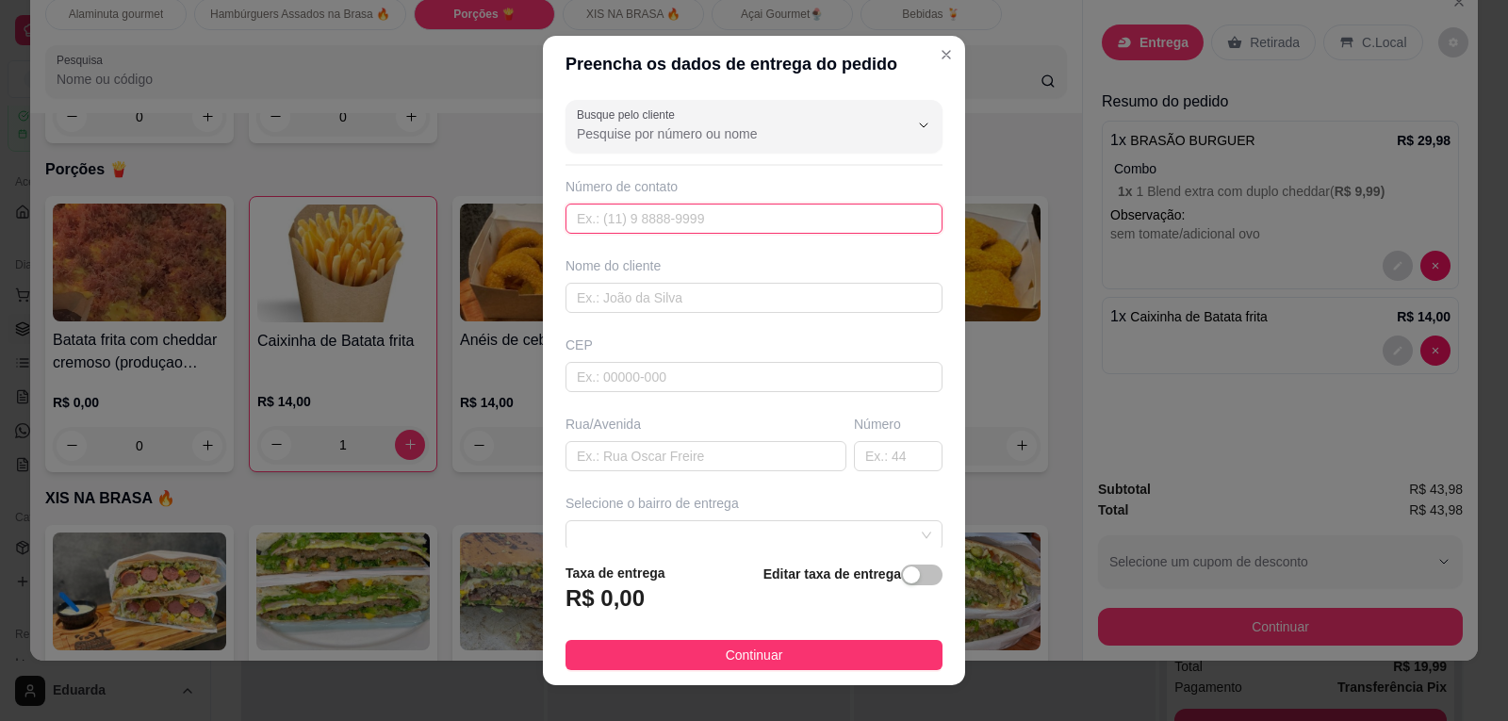
click at [728, 215] on input "text" at bounding box center [753, 219] width 377 height 30
click at [692, 130] on input "Busque pelo cliente" at bounding box center [728, 133] width 302 height 19
type input "5"
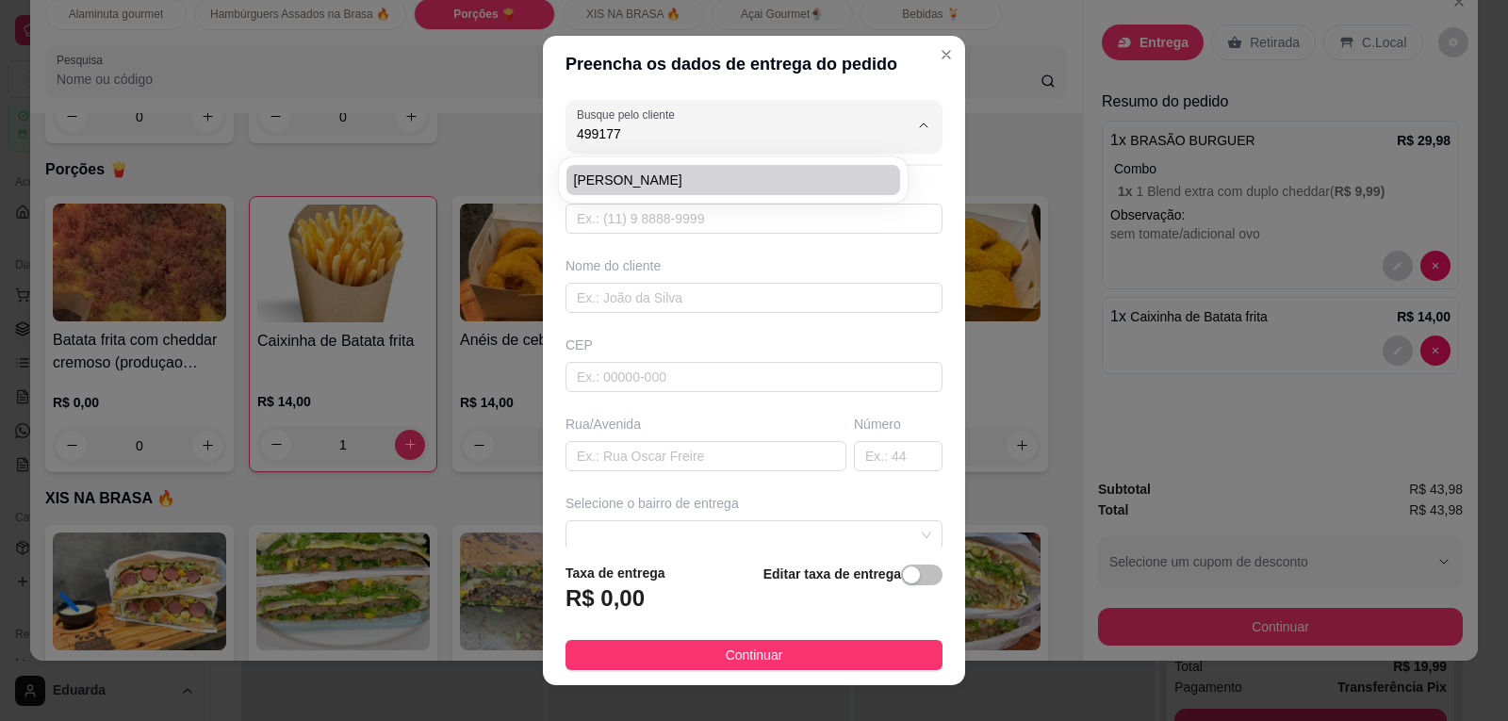
click at [677, 178] on span "[PERSON_NAME]" at bounding box center [724, 180] width 300 height 19
type input "[PERSON_NAME]"
type input "4991775208"
type input "[PERSON_NAME]"
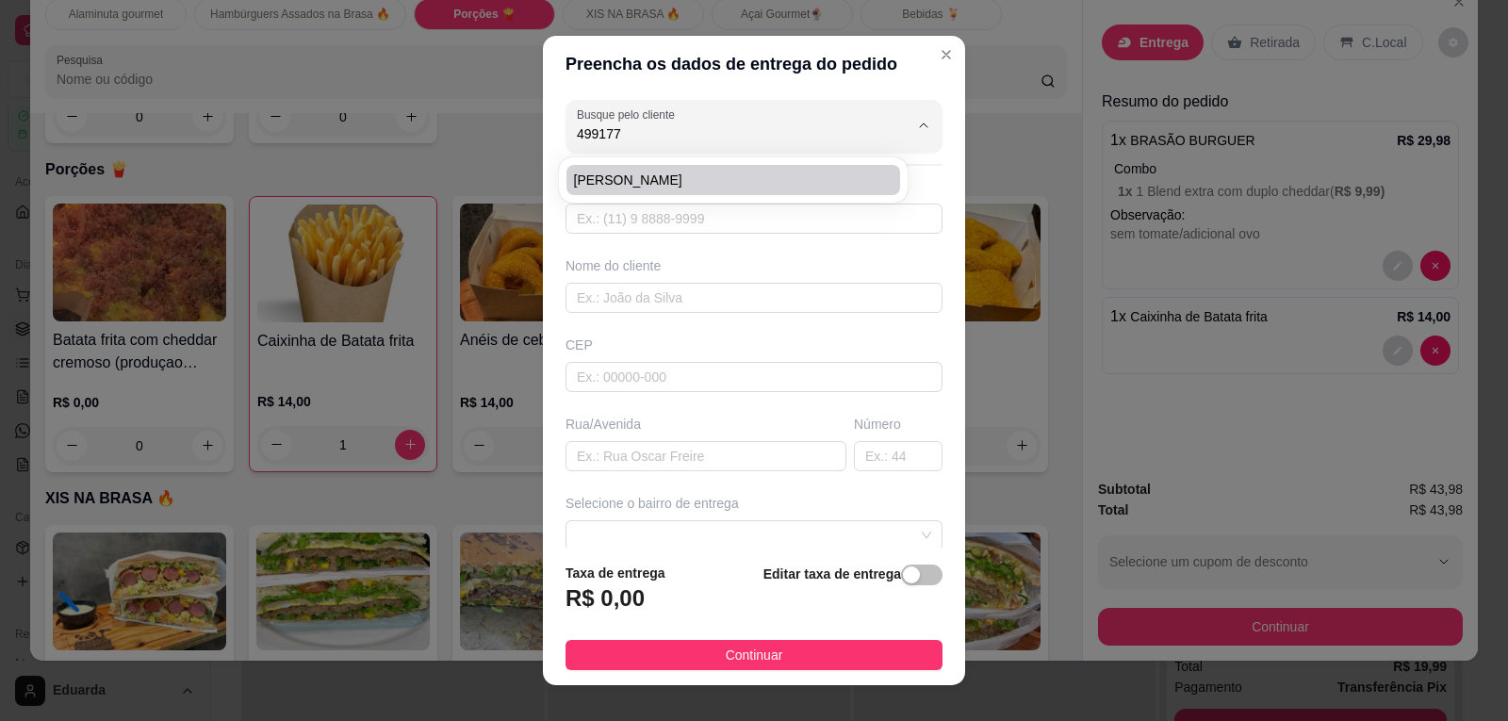
type input "1117"
type input "Santo Ângelo"
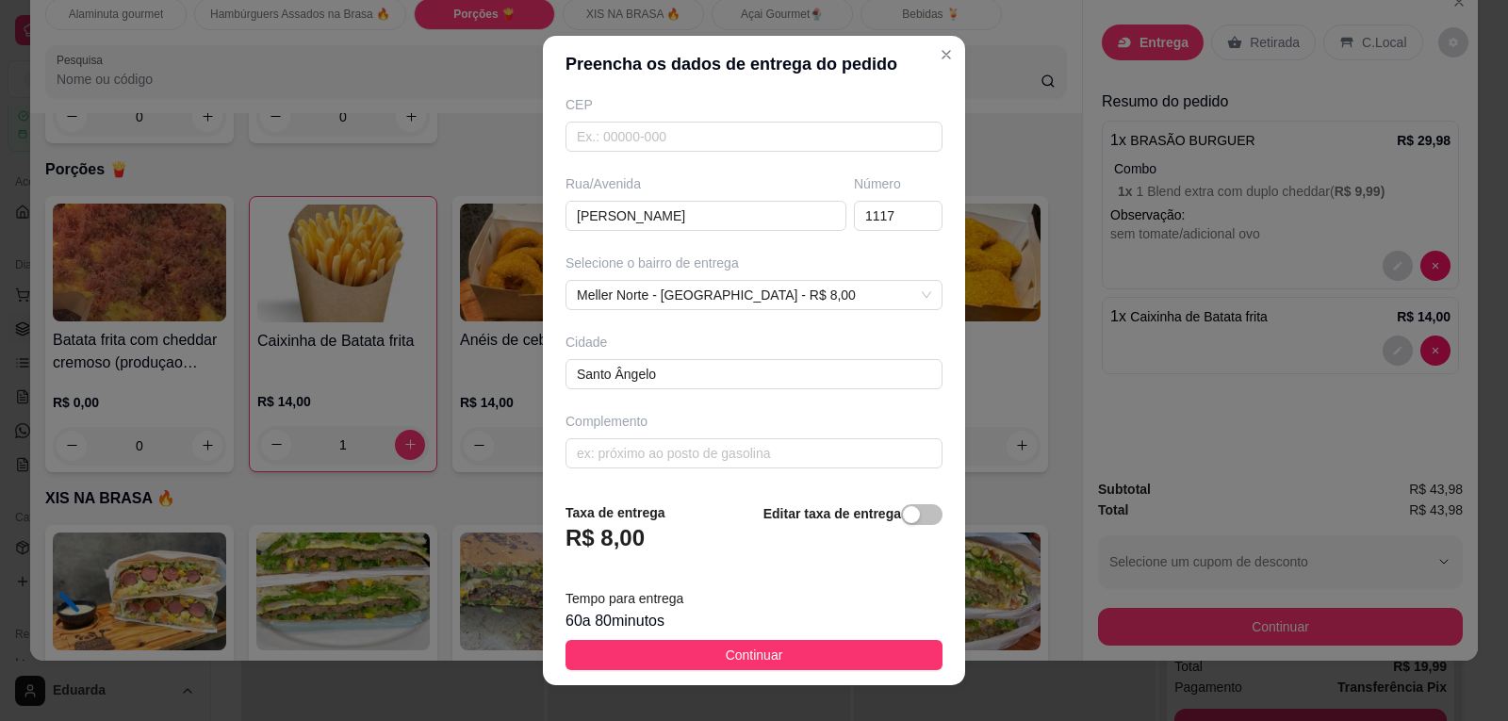
scroll to position [25, 0]
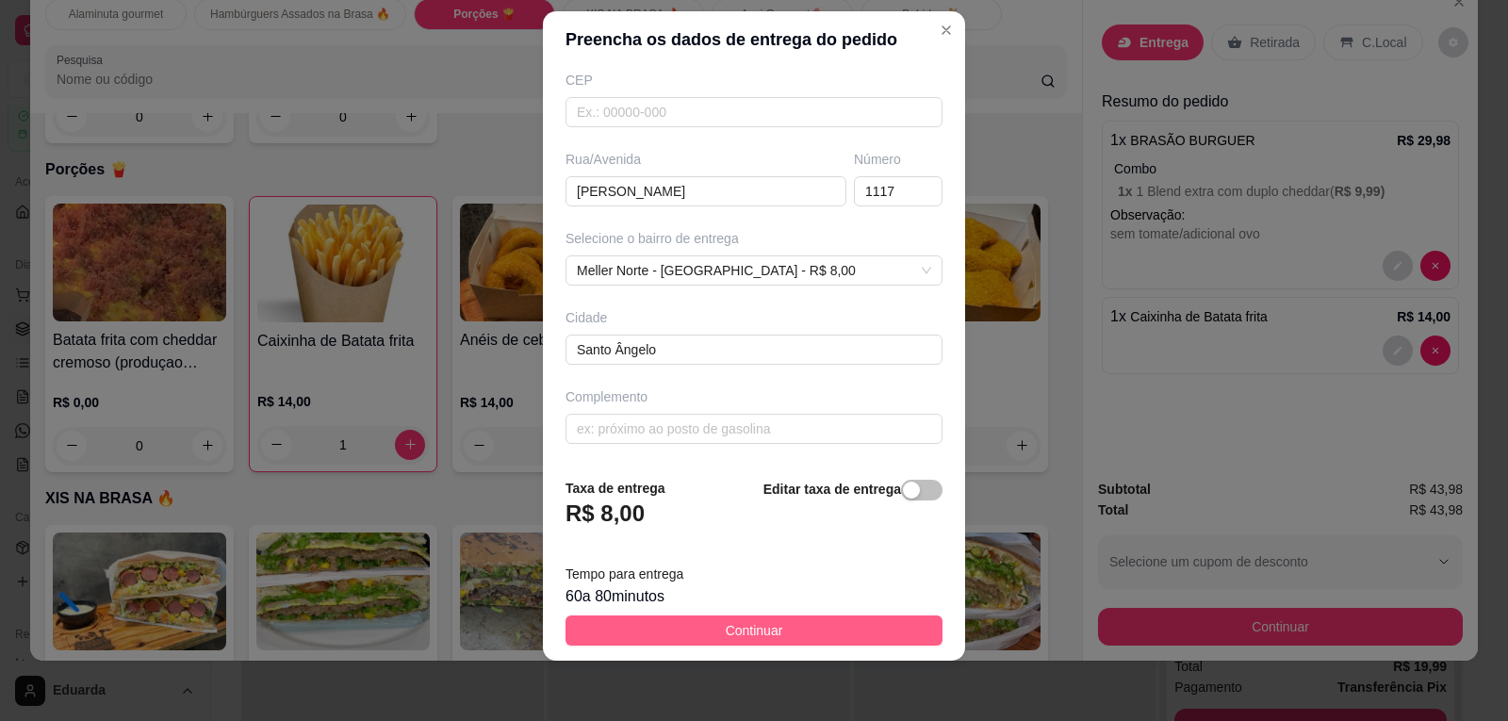
type input "[PERSON_NAME]"
click at [762, 627] on span "Continuar" at bounding box center [754, 630] width 57 height 21
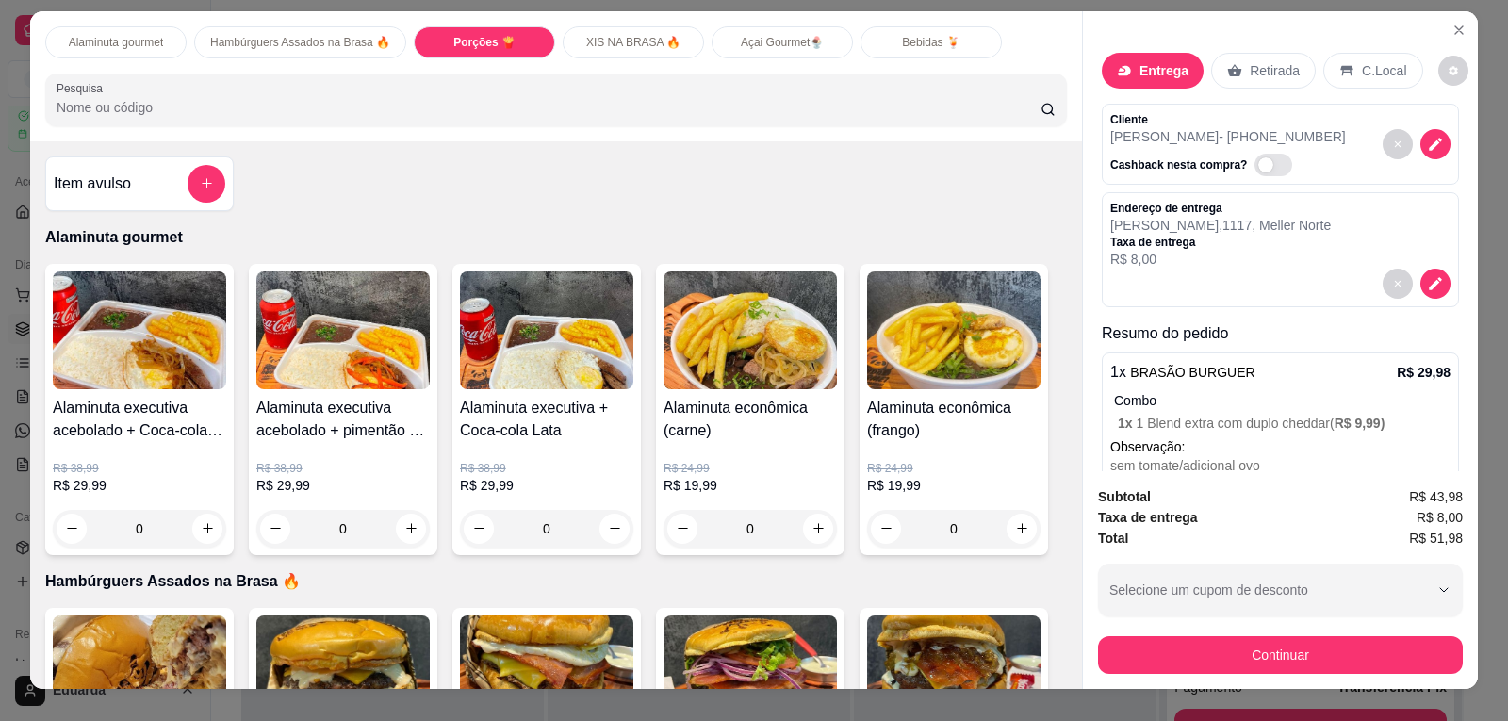
scroll to position [0, 0]
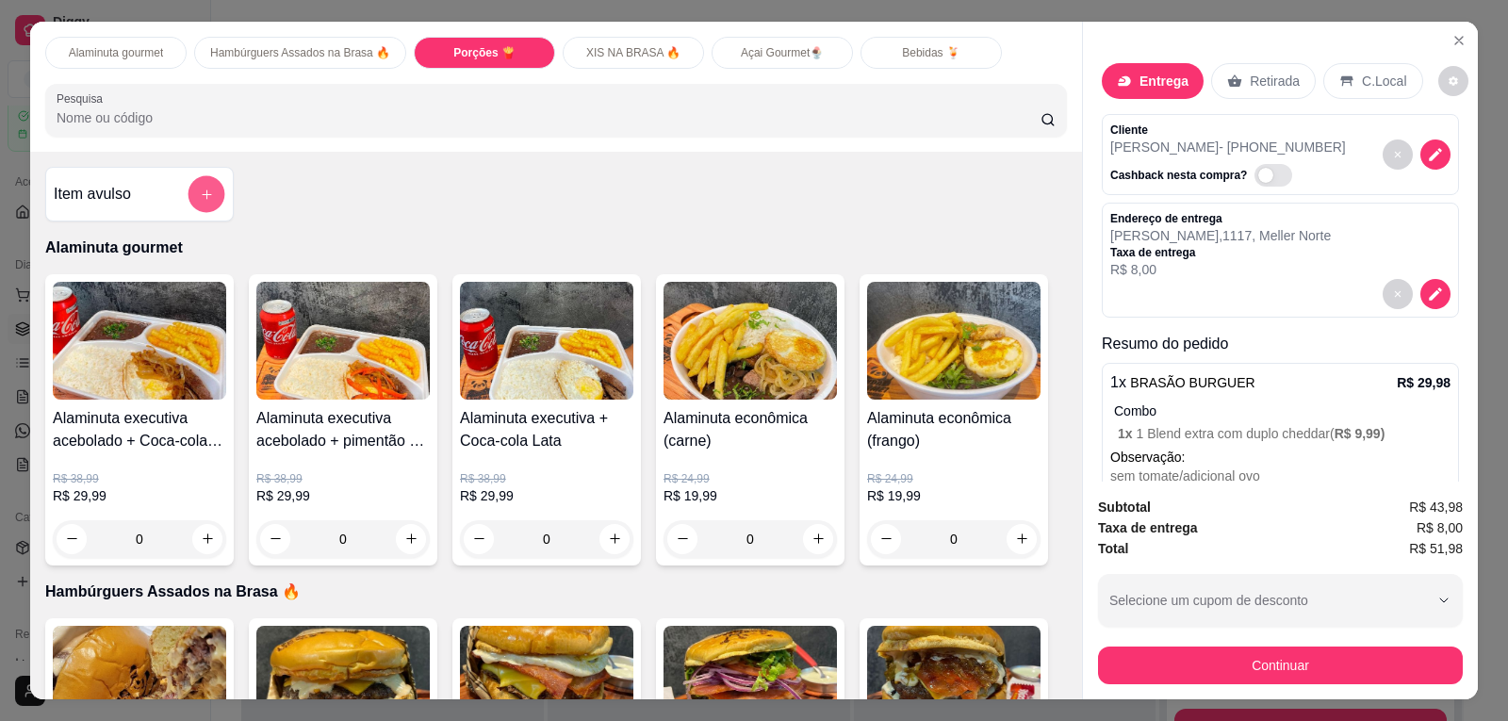
click at [193, 210] on button "add-separate-item" at bounding box center [206, 194] width 37 height 37
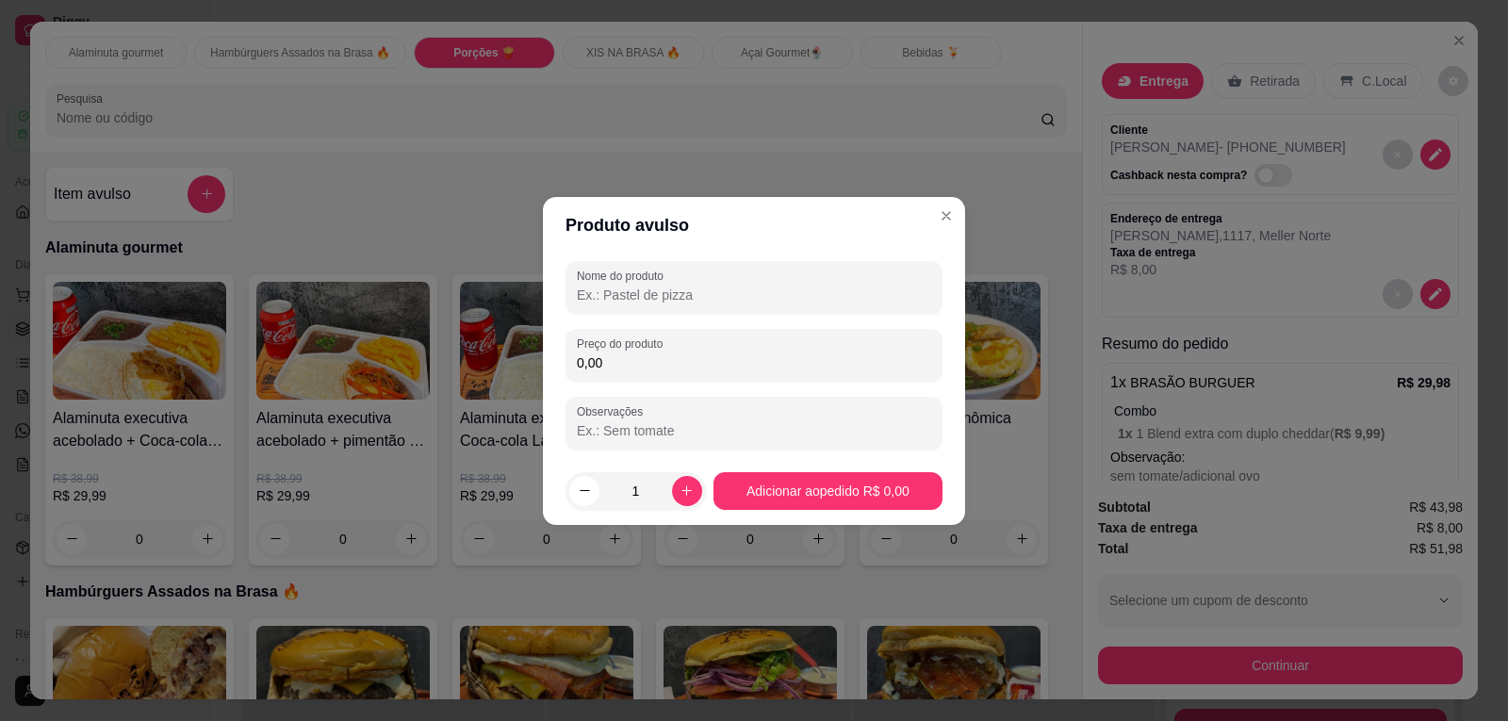
click at [631, 288] on input "Nome do produto" at bounding box center [754, 295] width 354 height 19
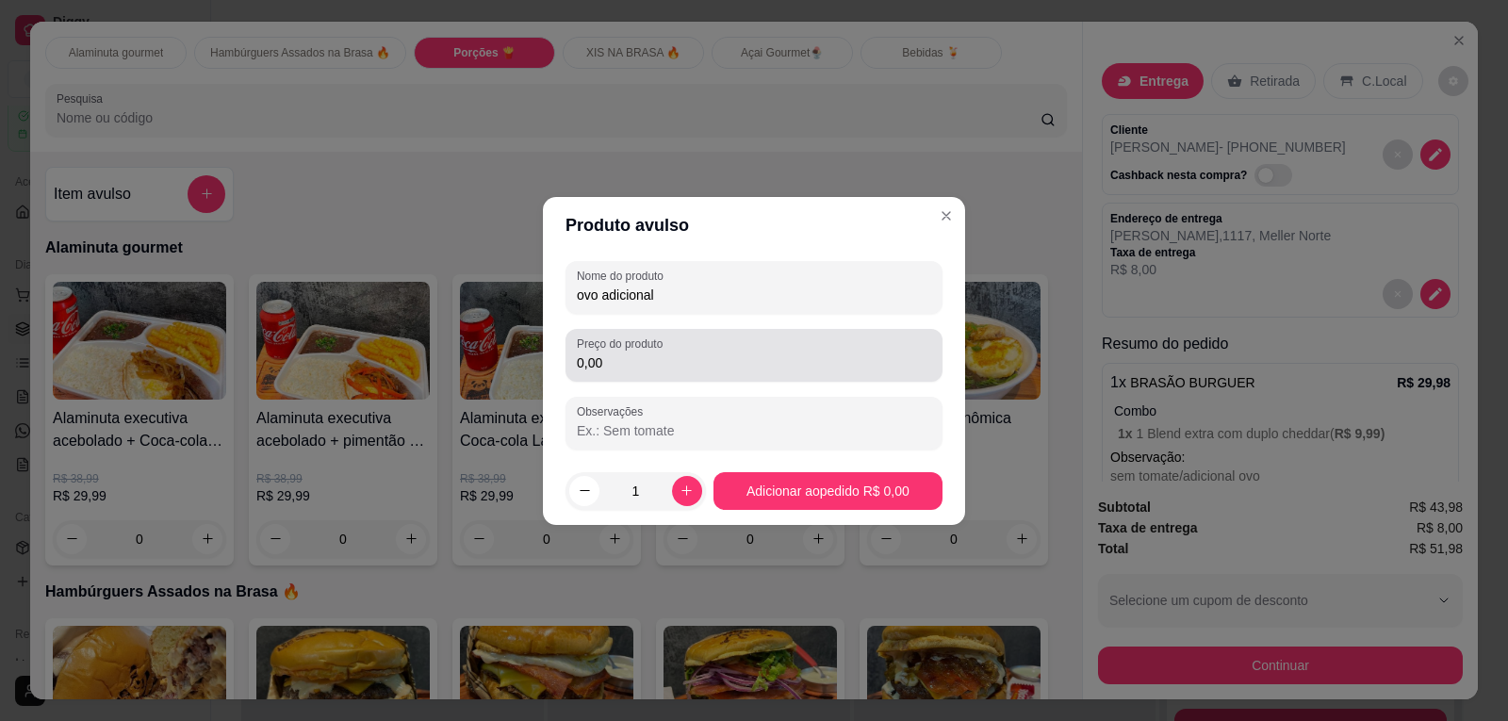
type input "ovo adicional"
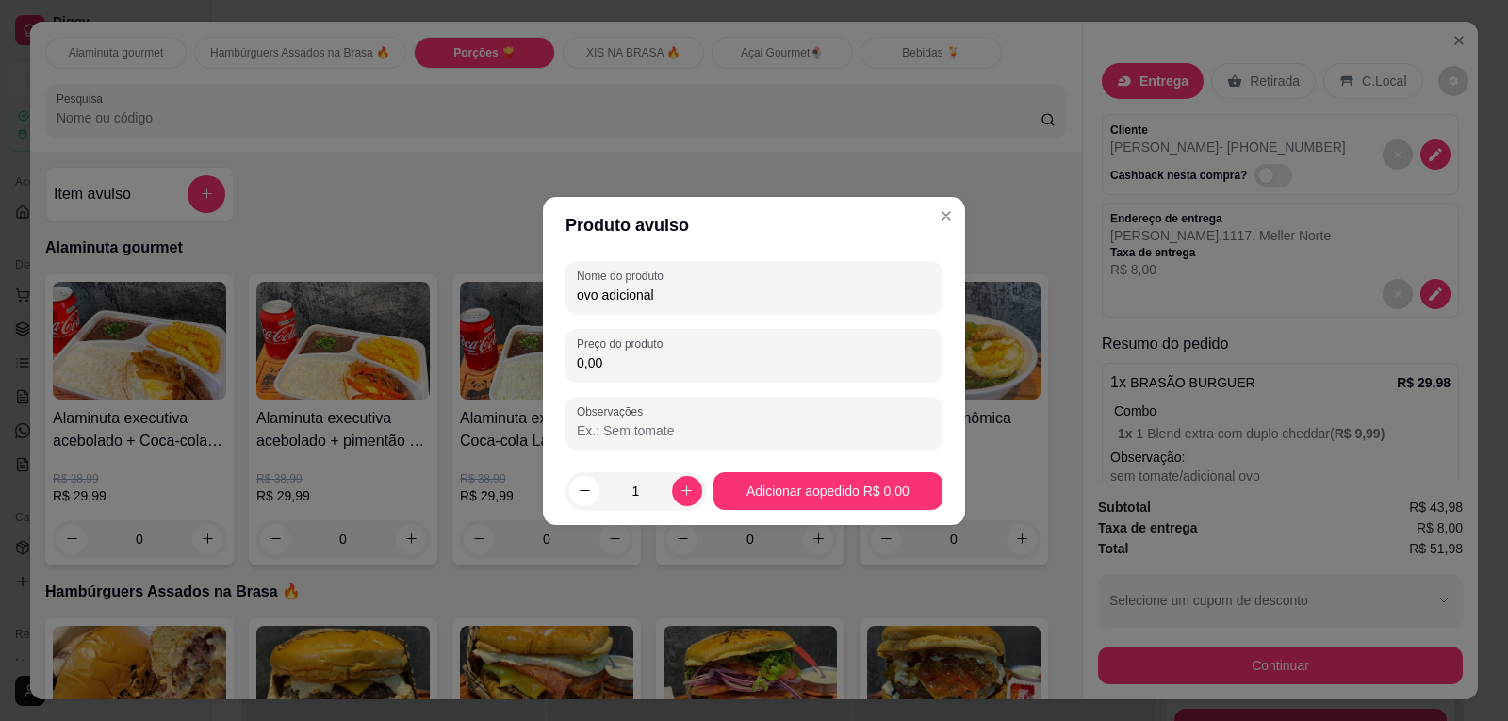
click at [609, 364] on input "0,00" at bounding box center [754, 362] width 354 height 19
type input "0,00"
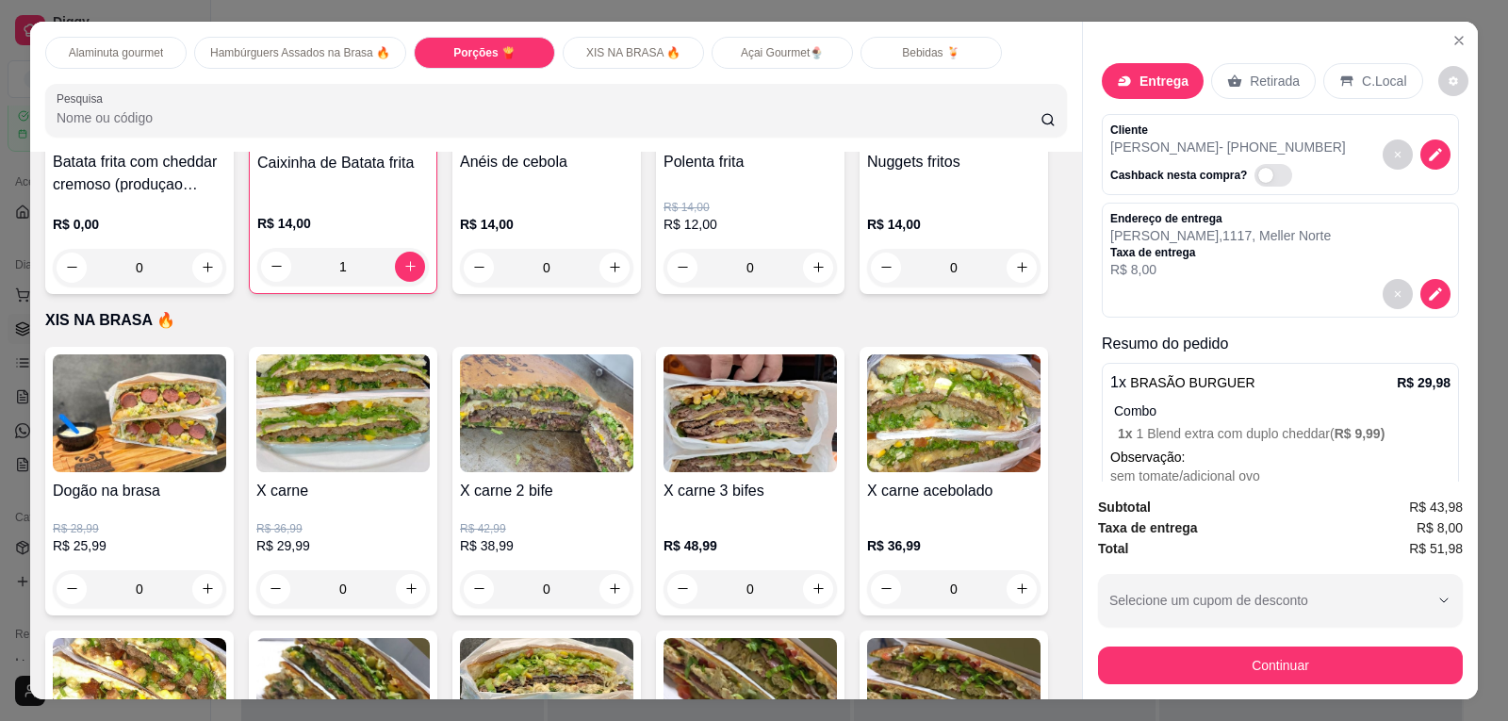
scroll to position [2262, 0]
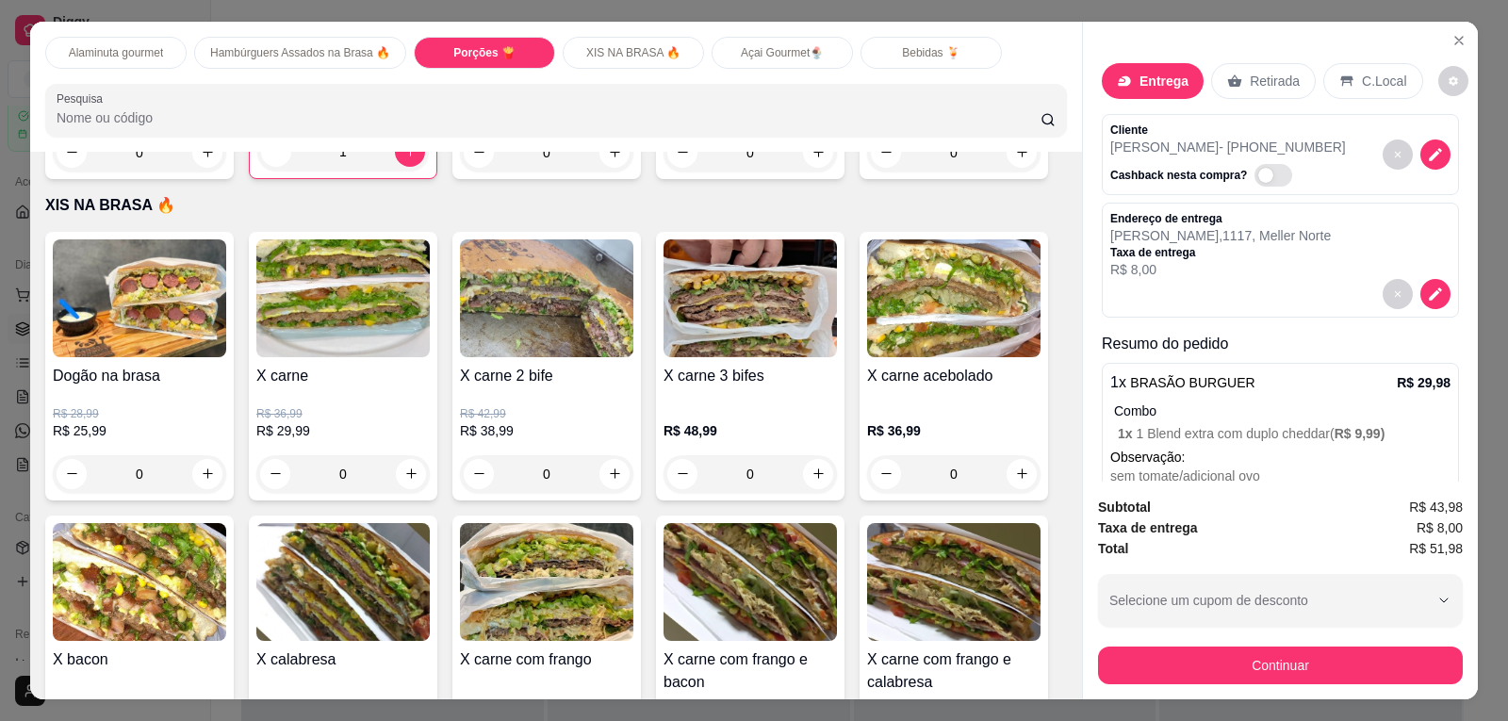
click at [611, 455] on div "0" at bounding box center [546, 474] width 173 height 38
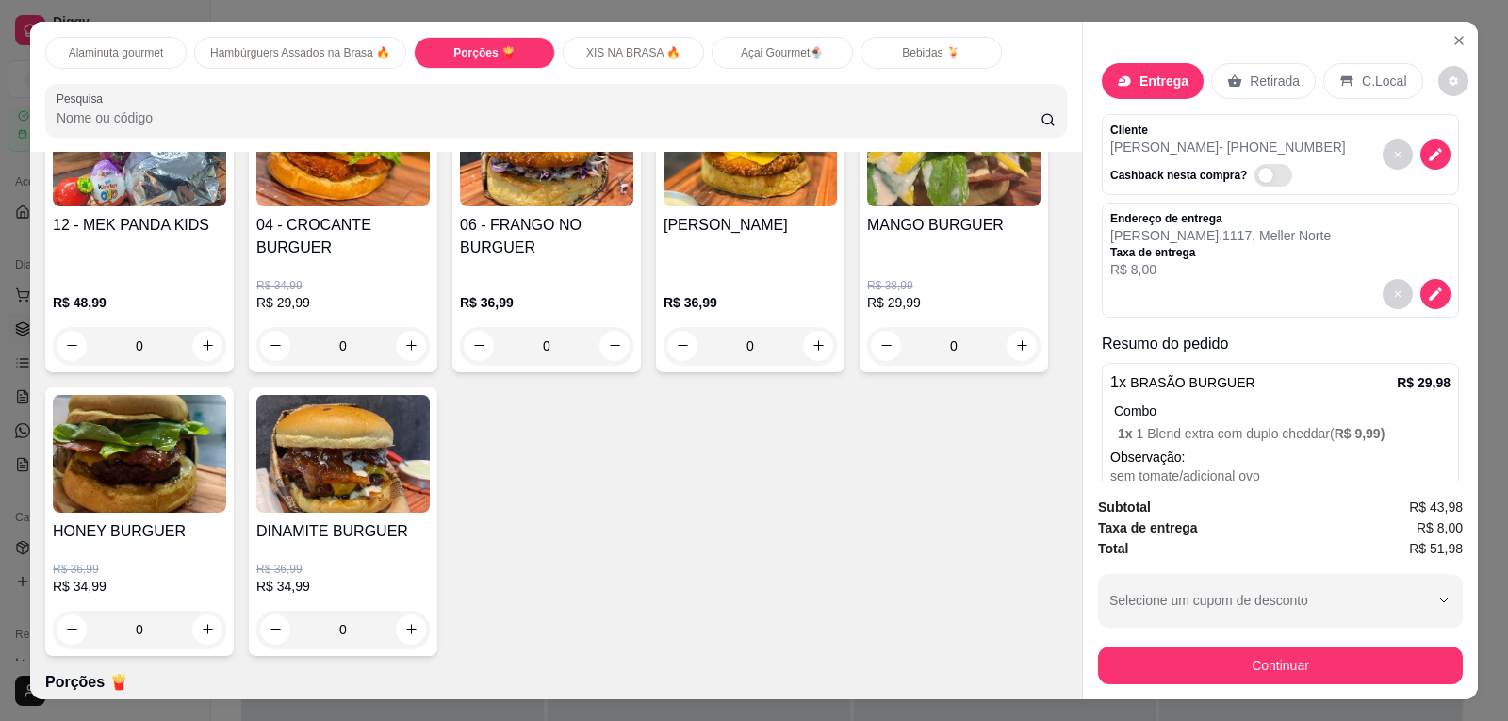
scroll to position [1319, 0]
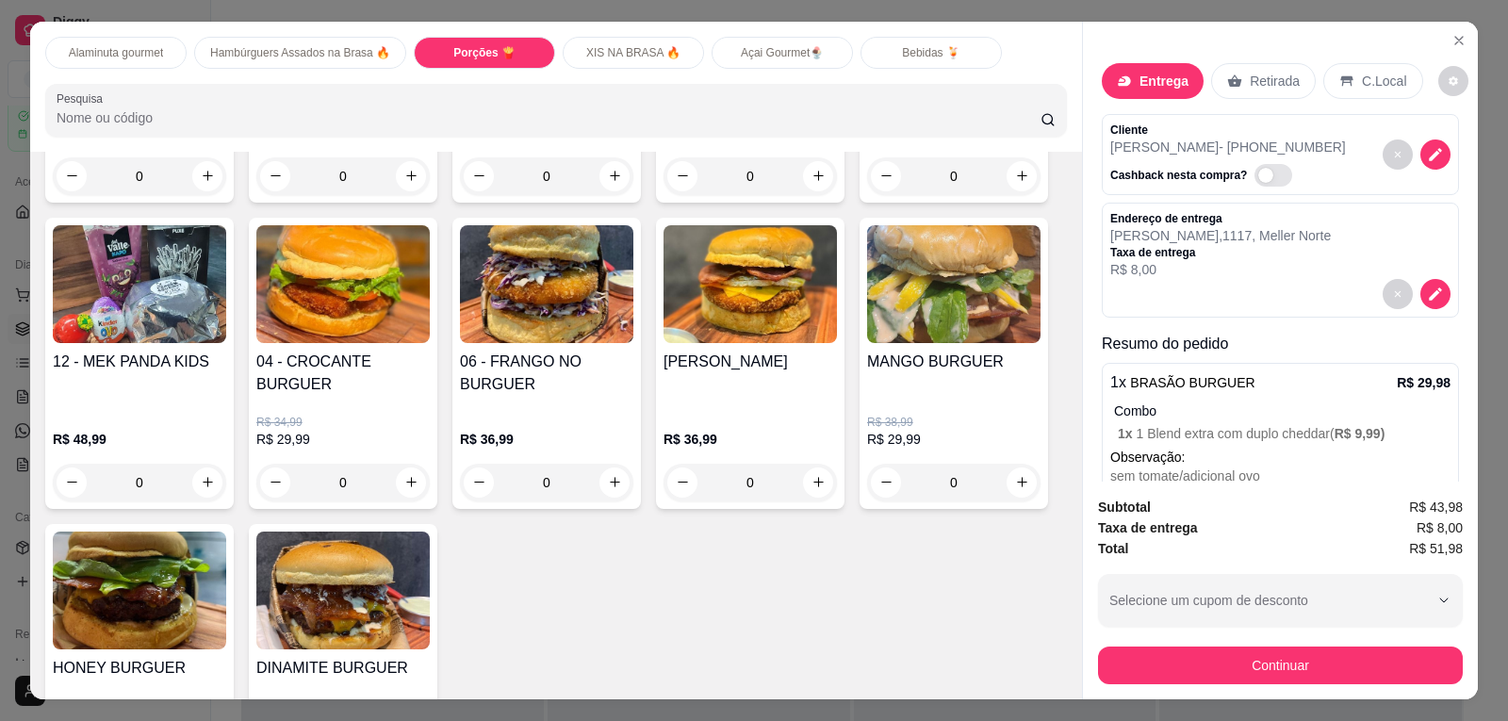
click at [613, 464] on div "0" at bounding box center [546, 483] width 173 height 38
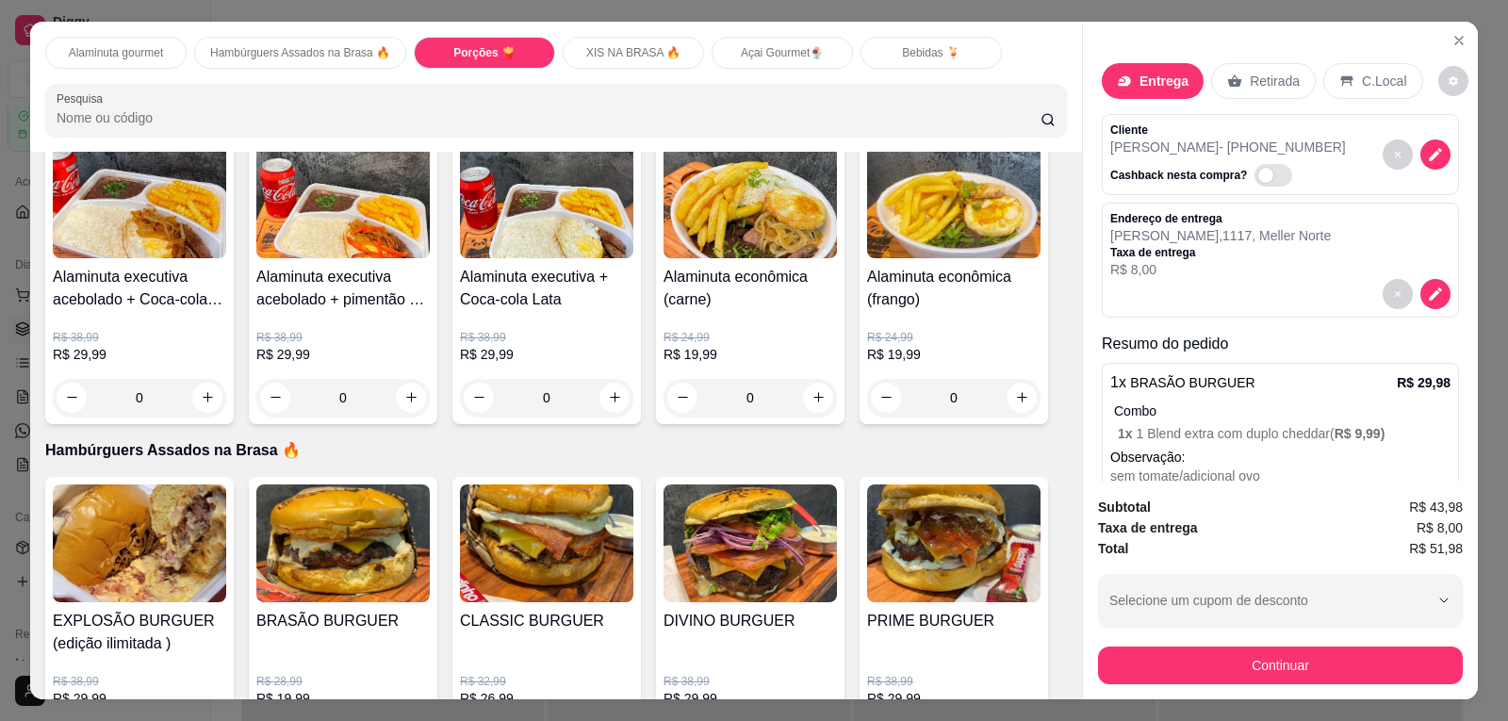
scroll to position [0, 0]
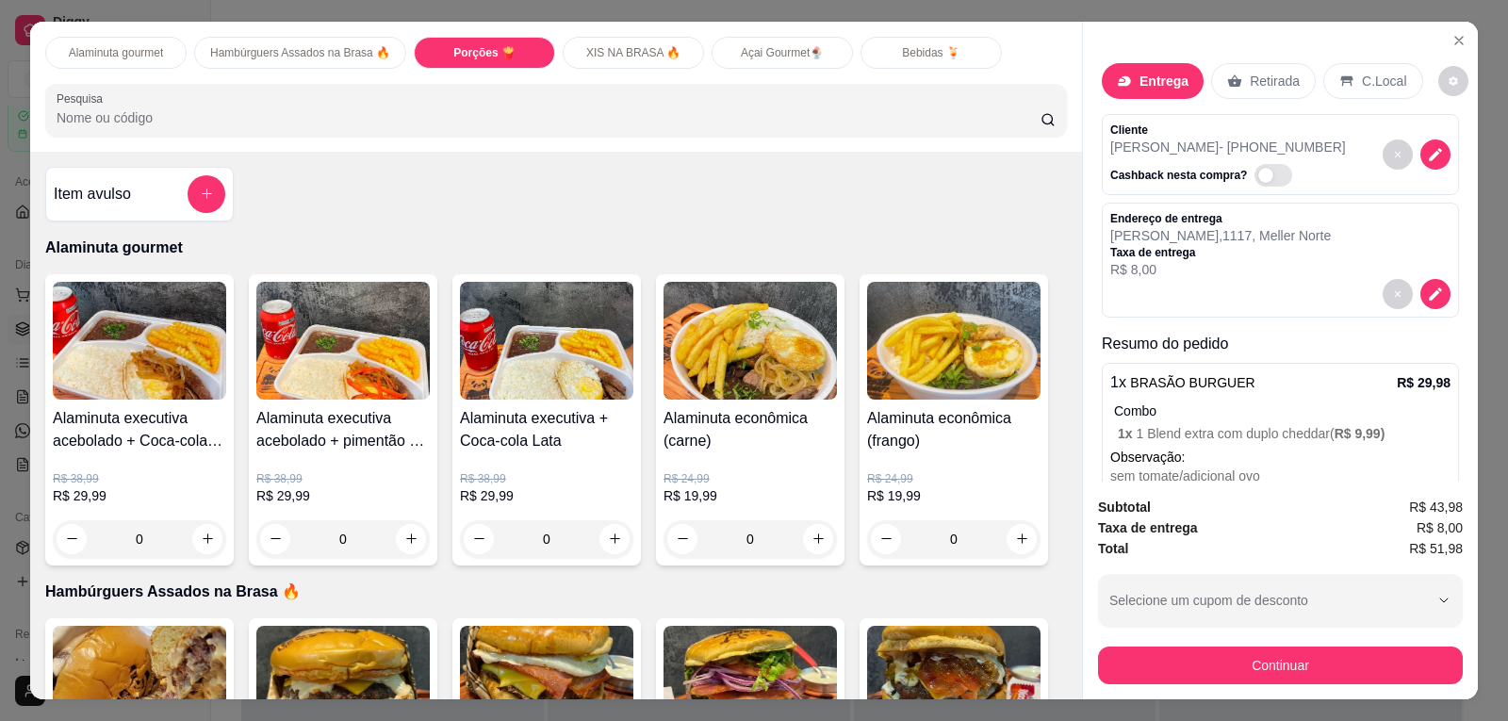
click at [190, 196] on button "add-separate-item" at bounding box center [207, 194] width 38 height 38
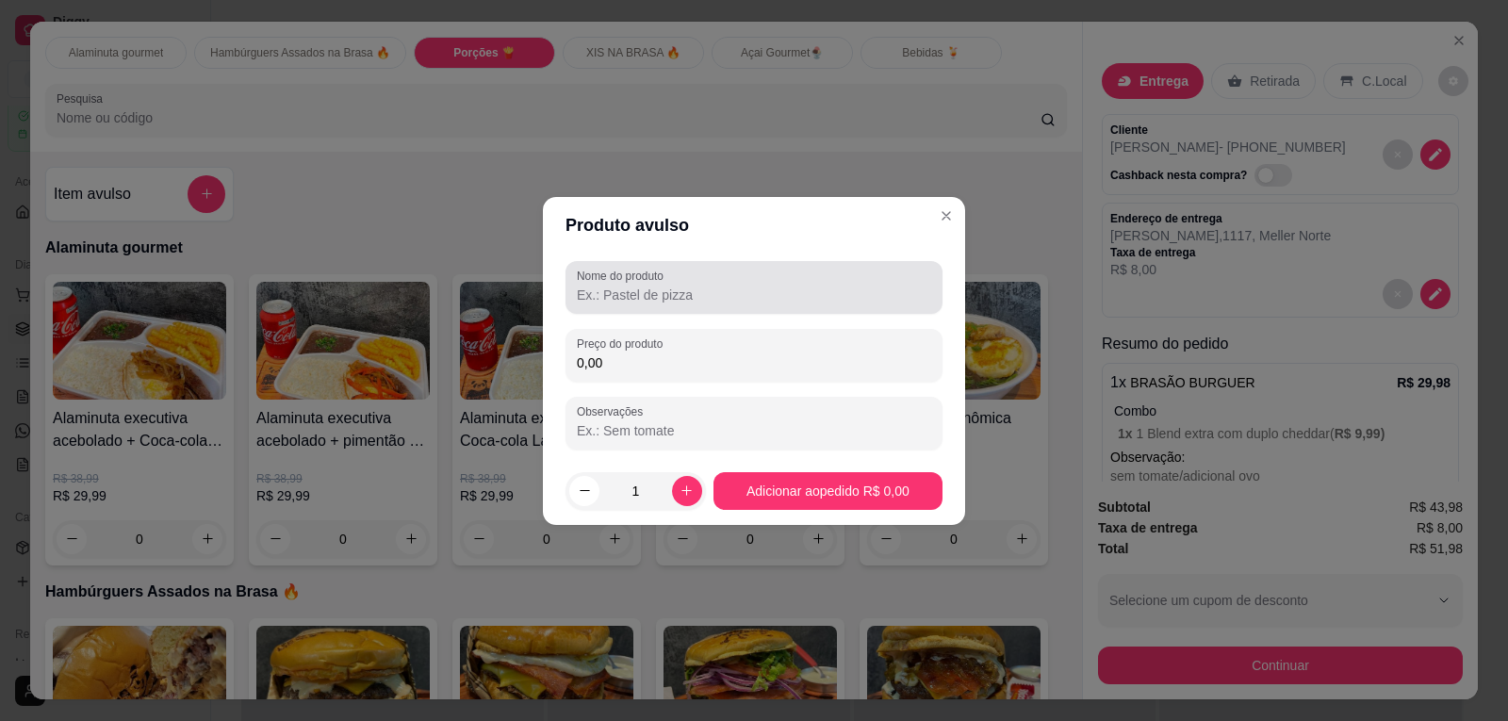
click at [603, 307] on div "Nome do produto" at bounding box center [753, 287] width 377 height 53
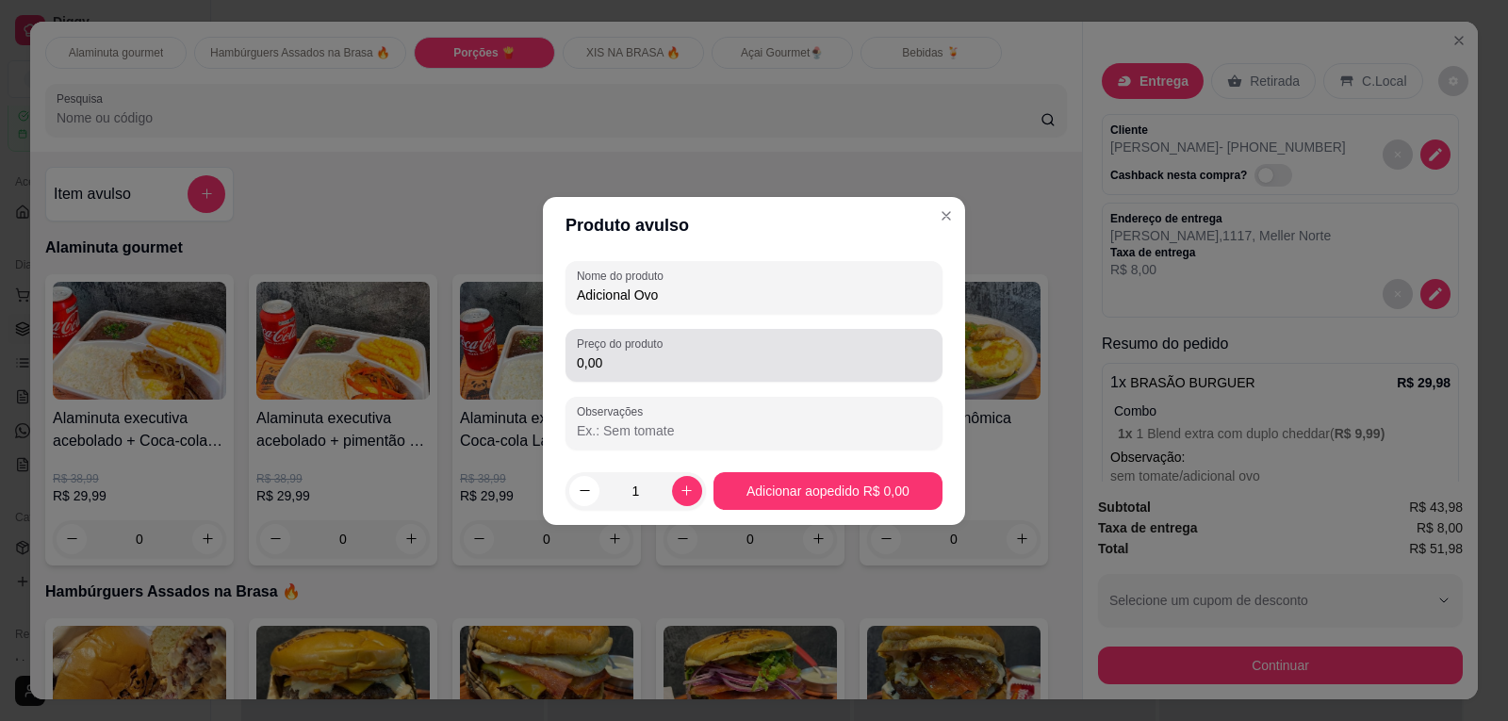
type input "Adicional Ovo"
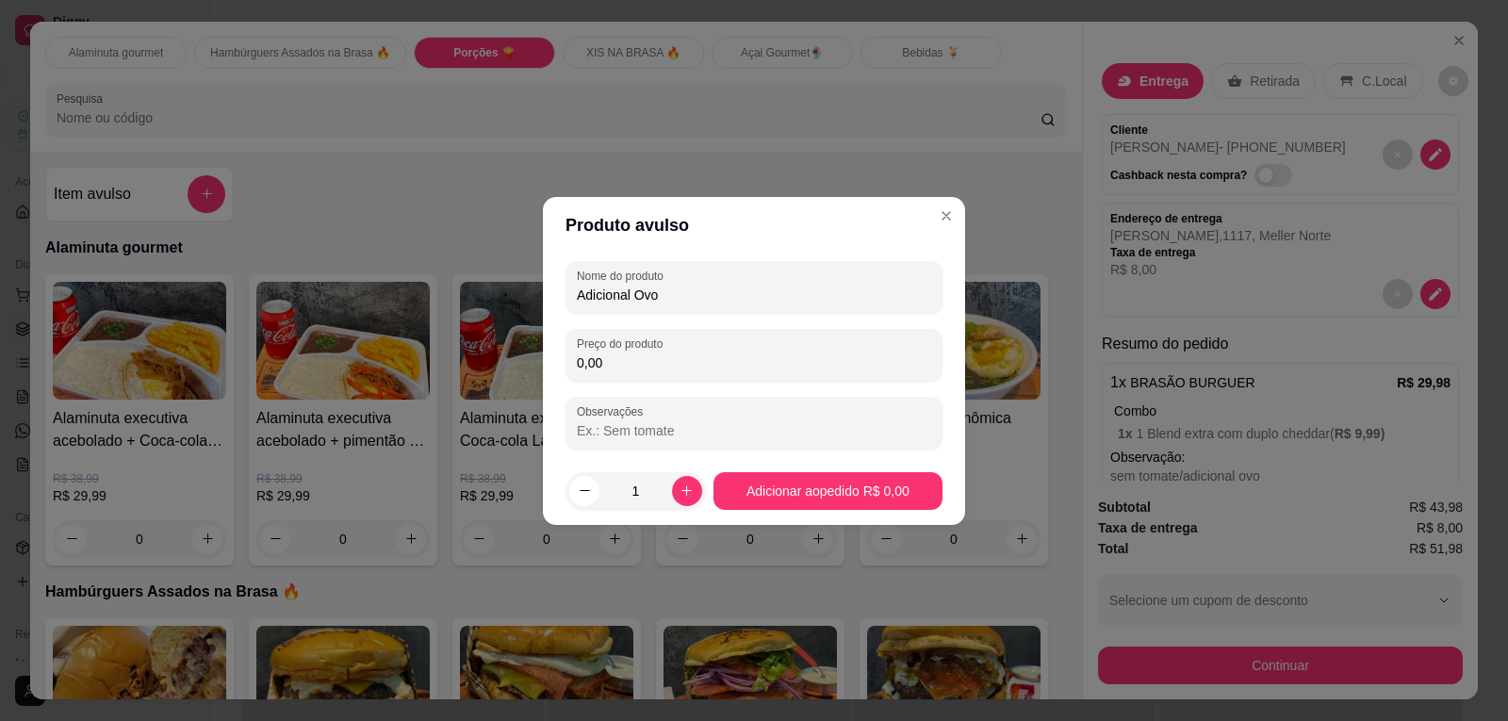
click at [641, 368] on input "0,00" at bounding box center [754, 362] width 354 height 19
type input "5,00"
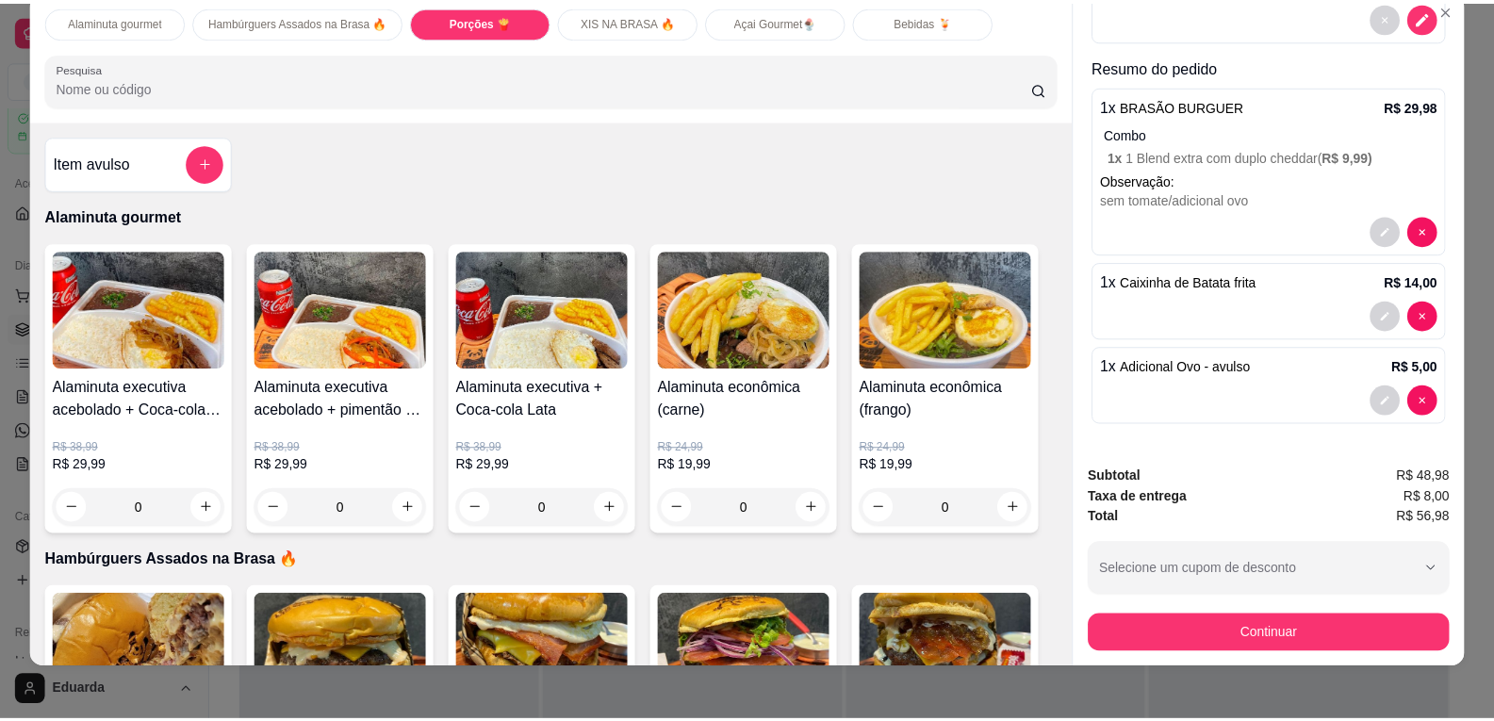
scroll to position [39, 0]
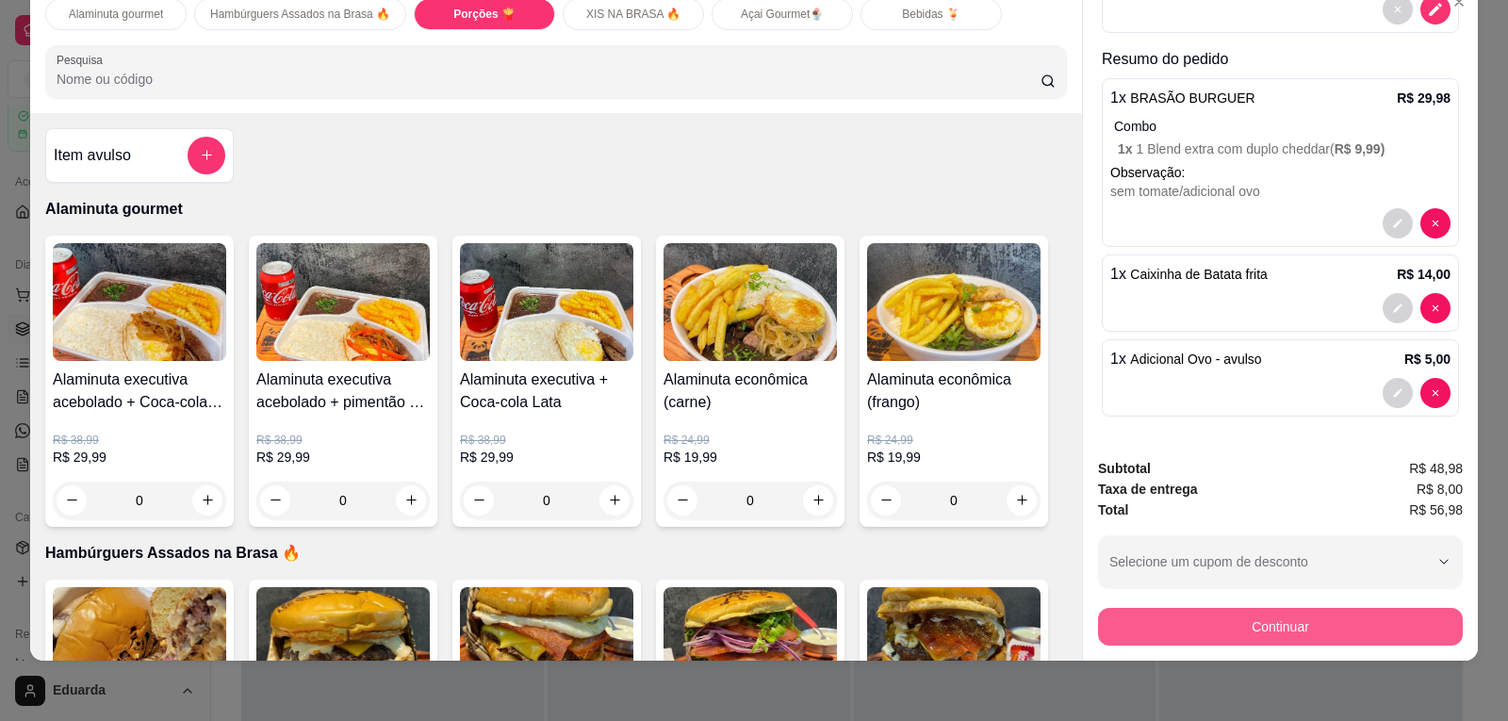
click at [1235, 632] on button "Continuar" at bounding box center [1280, 627] width 365 height 38
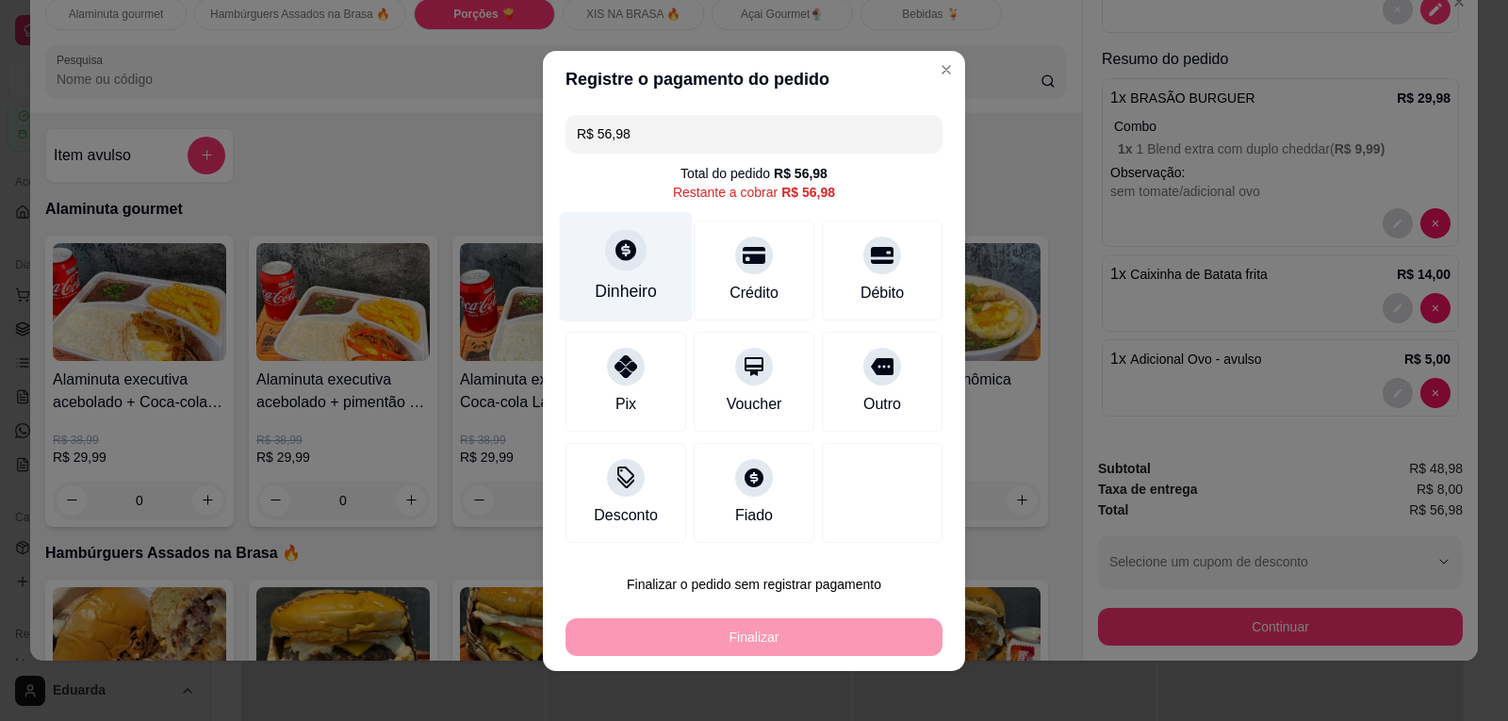
click at [647, 263] on div "Dinheiro" at bounding box center [626, 266] width 133 height 110
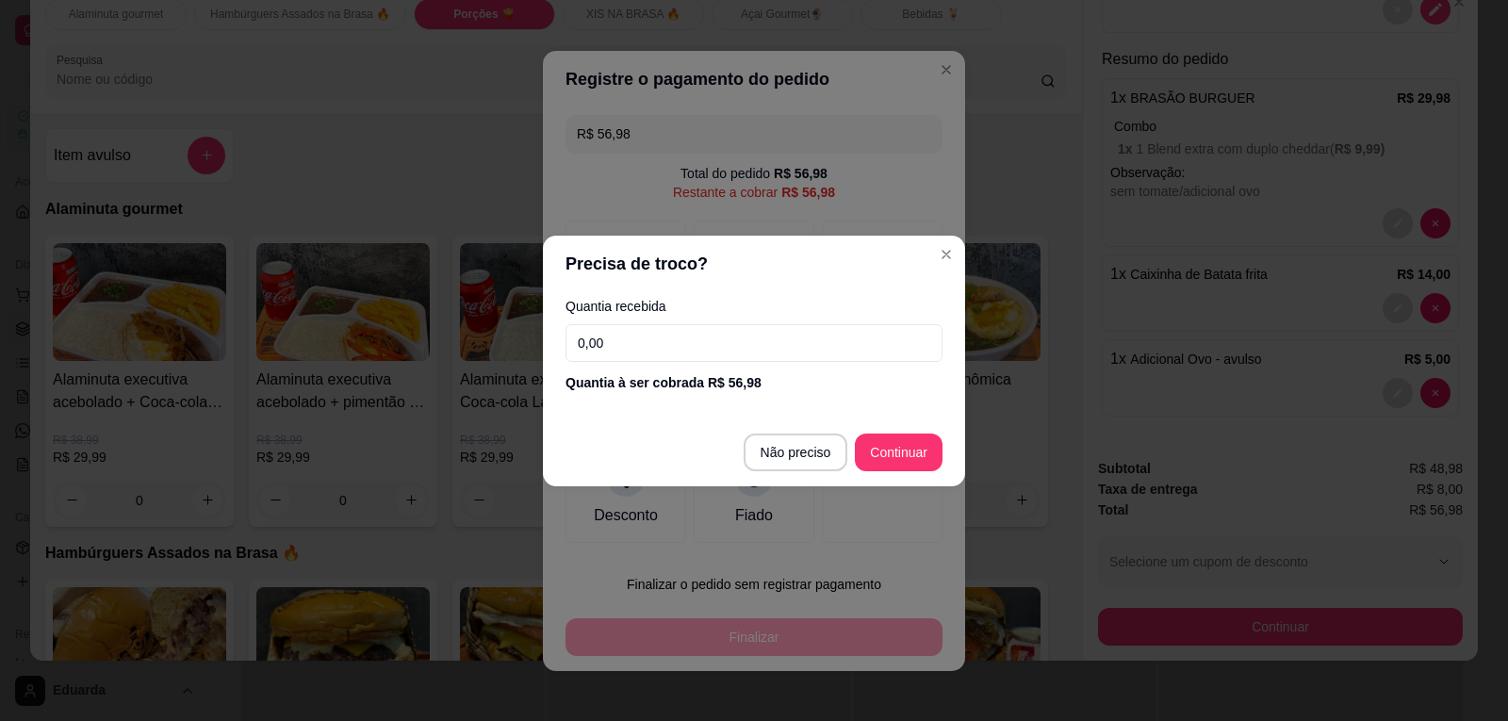
click at [713, 346] on input "0,00" at bounding box center [753, 343] width 377 height 38
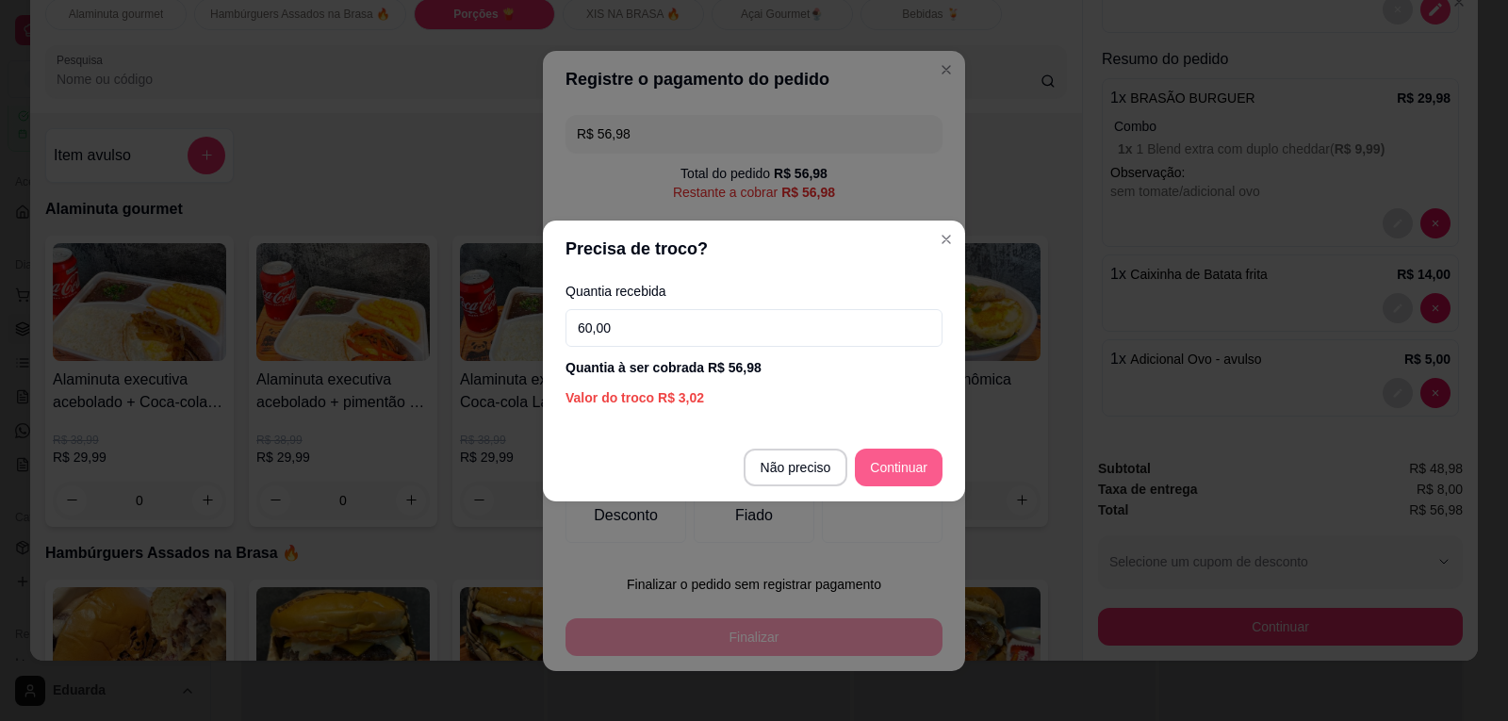
type input "60,00"
type input "R$ 0,00"
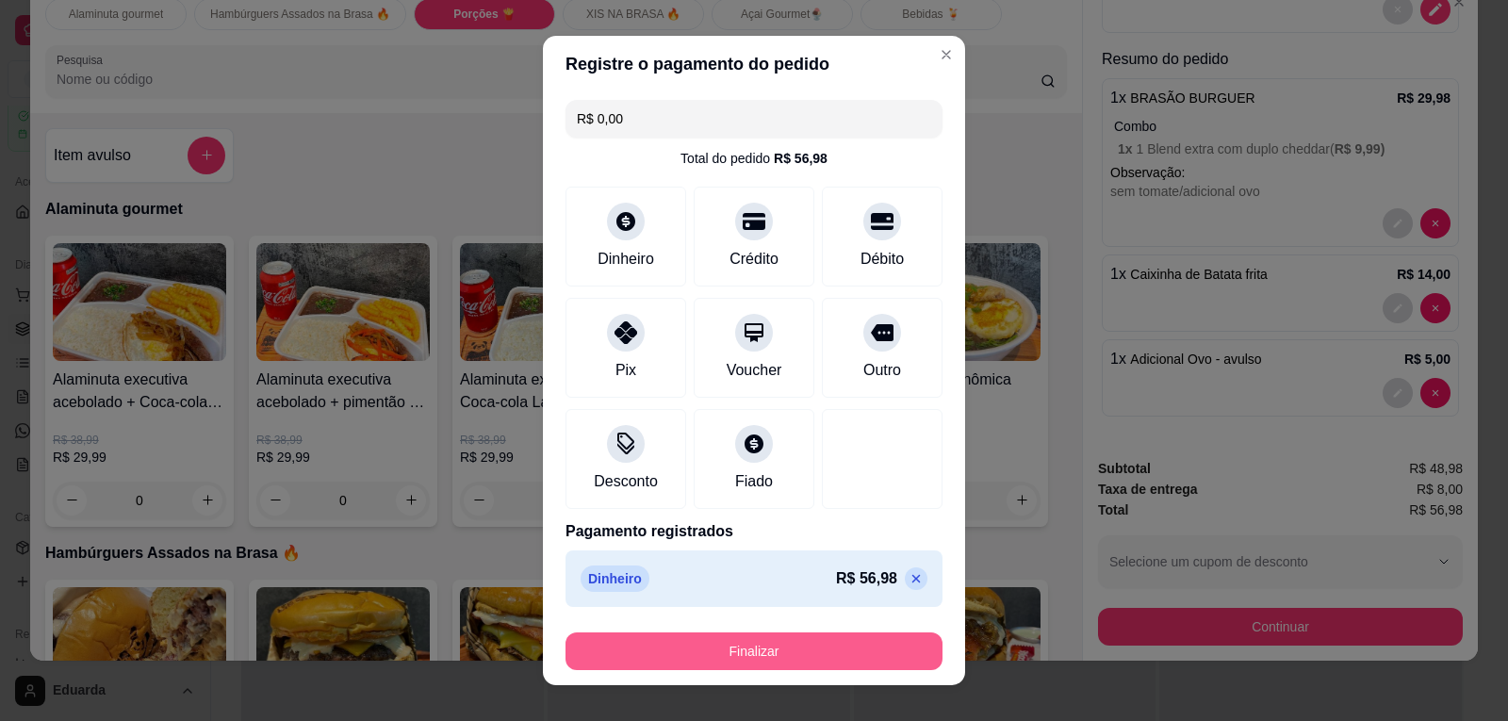
click at [851, 654] on button "Finalizar" at bounding box center [753, 651] width 377 height 38
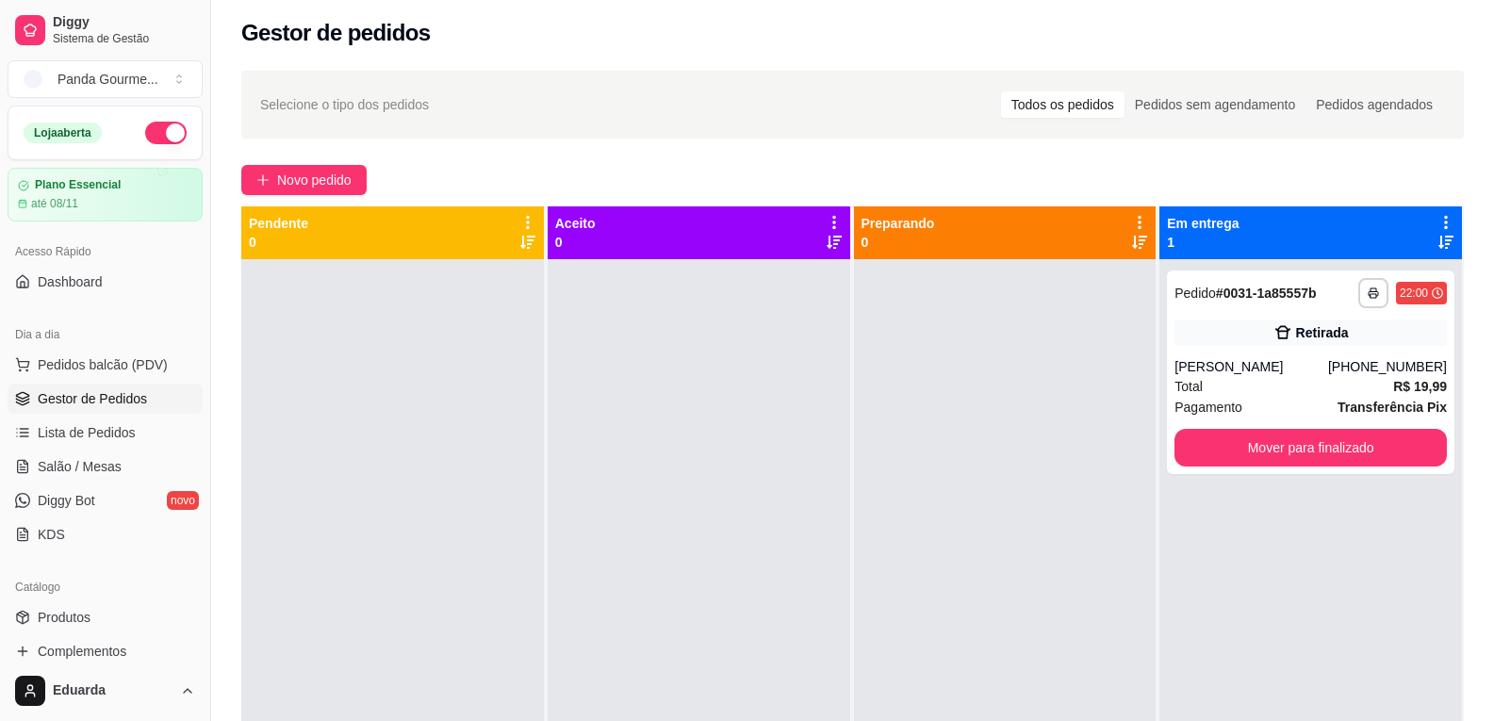
click at [149, 126] on button "button" at bounding box center [165, 133] width 41 height 23
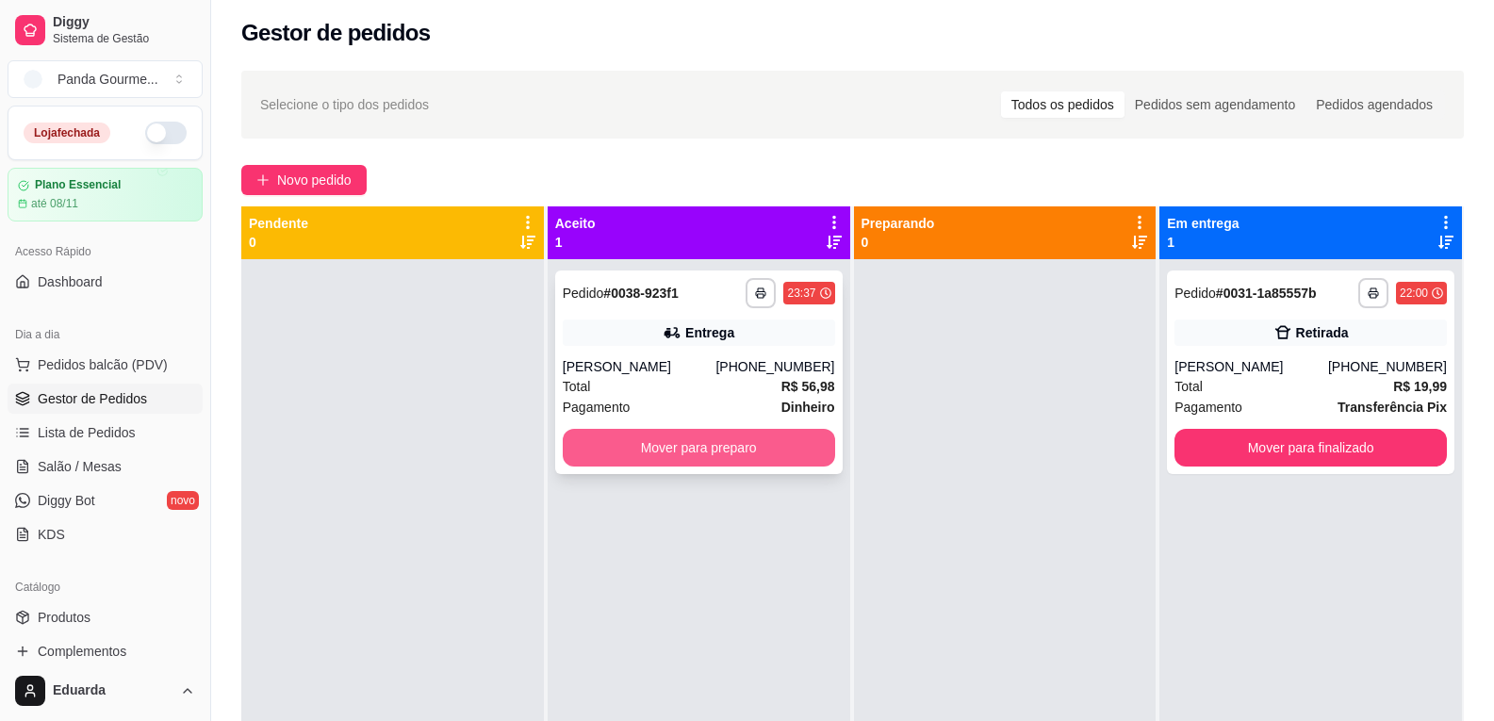
click at [808, 452] on button "Mover para preparo" at bounding box center [699, 448] width 272 height 38
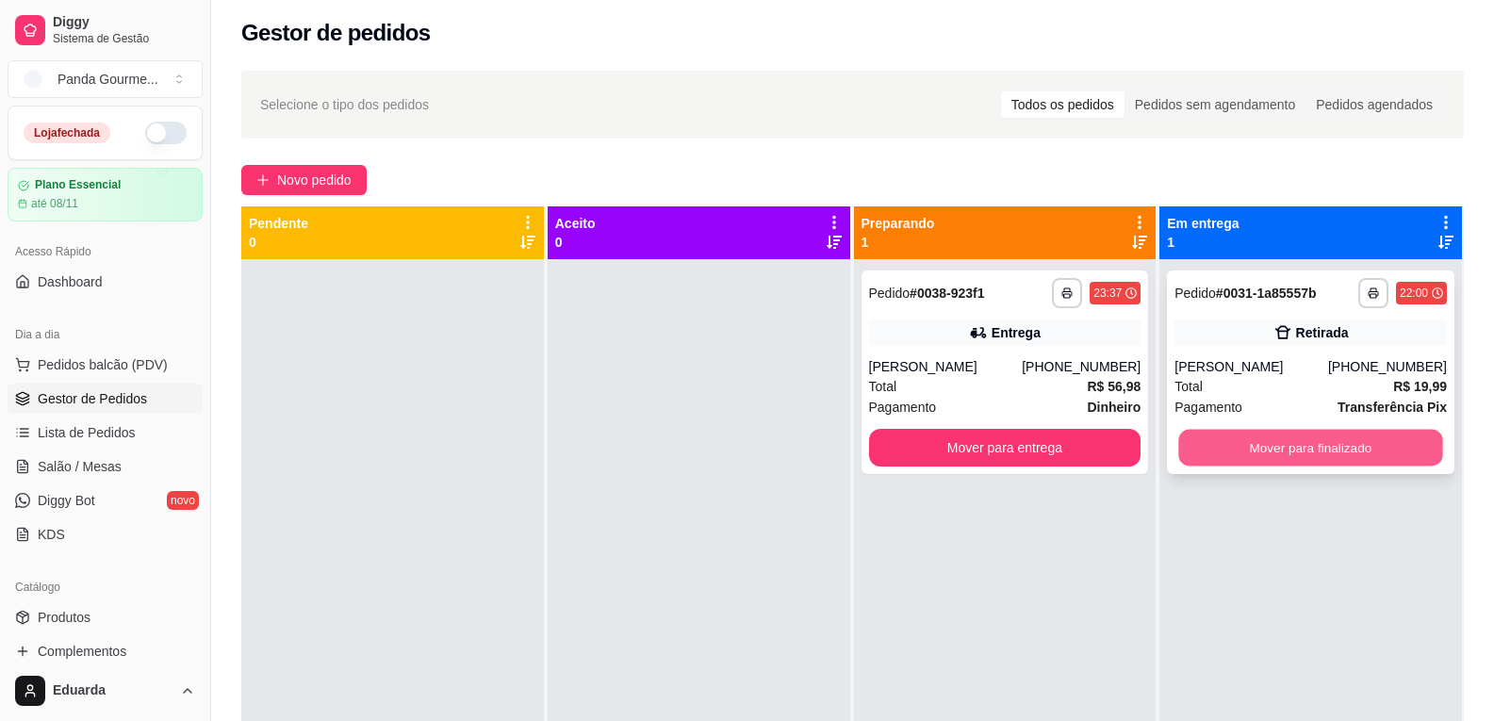
click at [1299, 461] on button "Mover para finalizado" at bounding box center [1311, 448] width 264 height 37
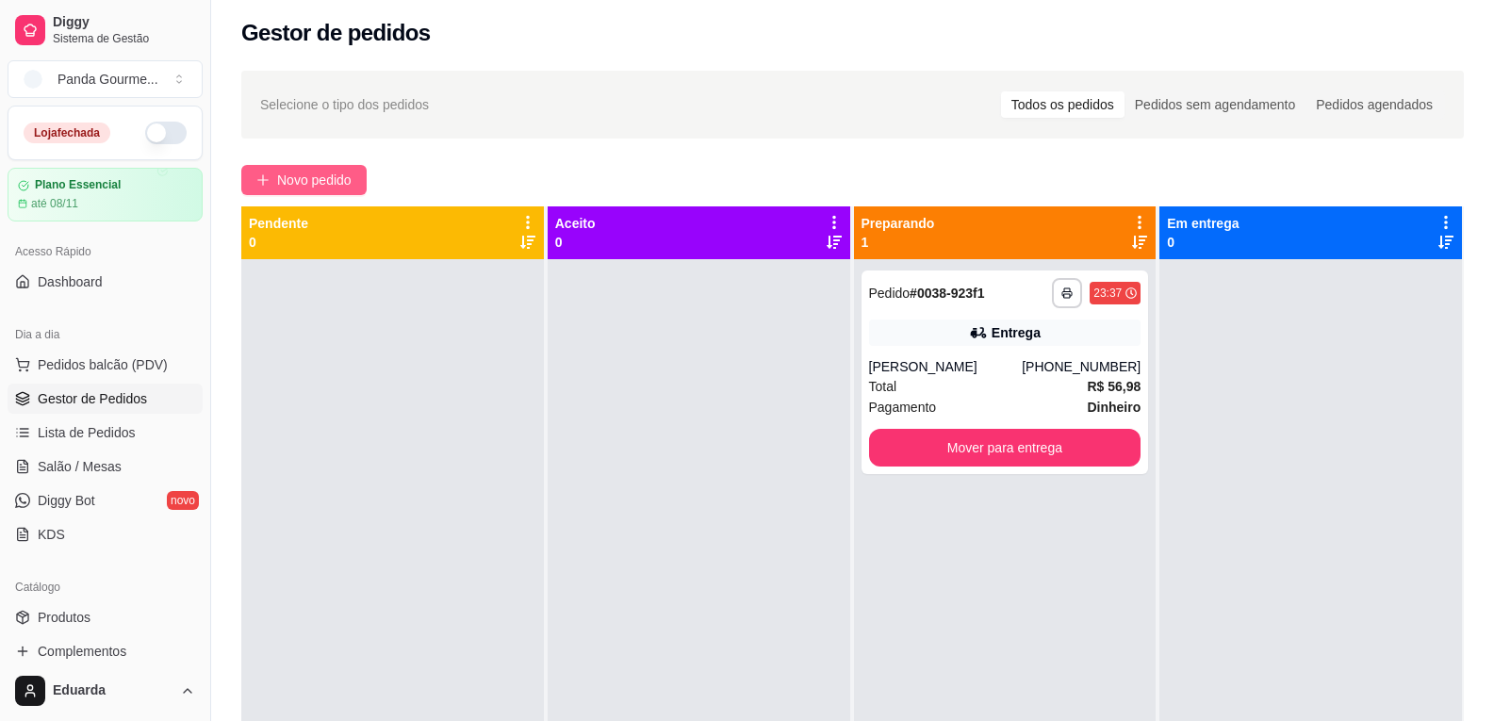
click at [334, 187] on span "Novo pedido" at bounding box center [314, 180] width 74 height 21
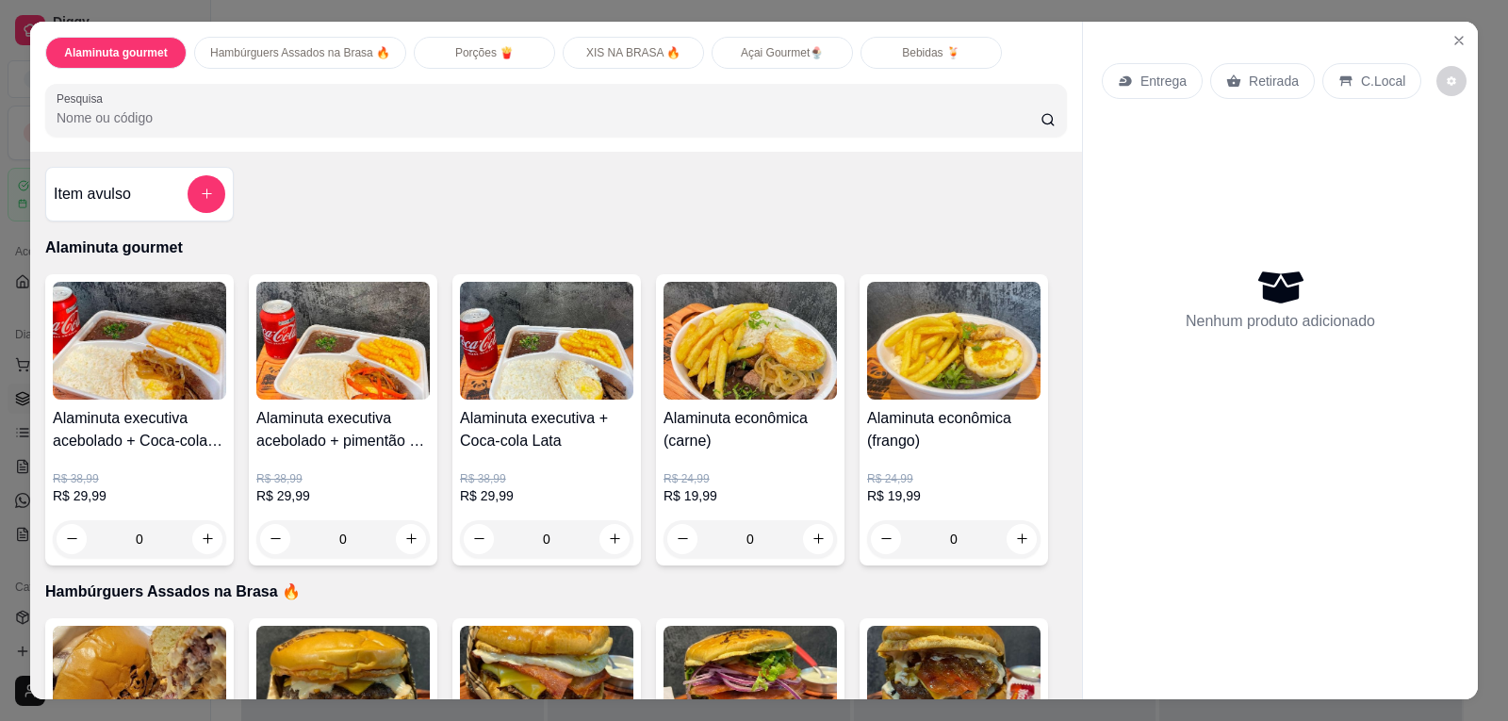
click at [783, 55] on p "Açai Gourmet🍨" at bounding box center [782, 52] width 83 height 15
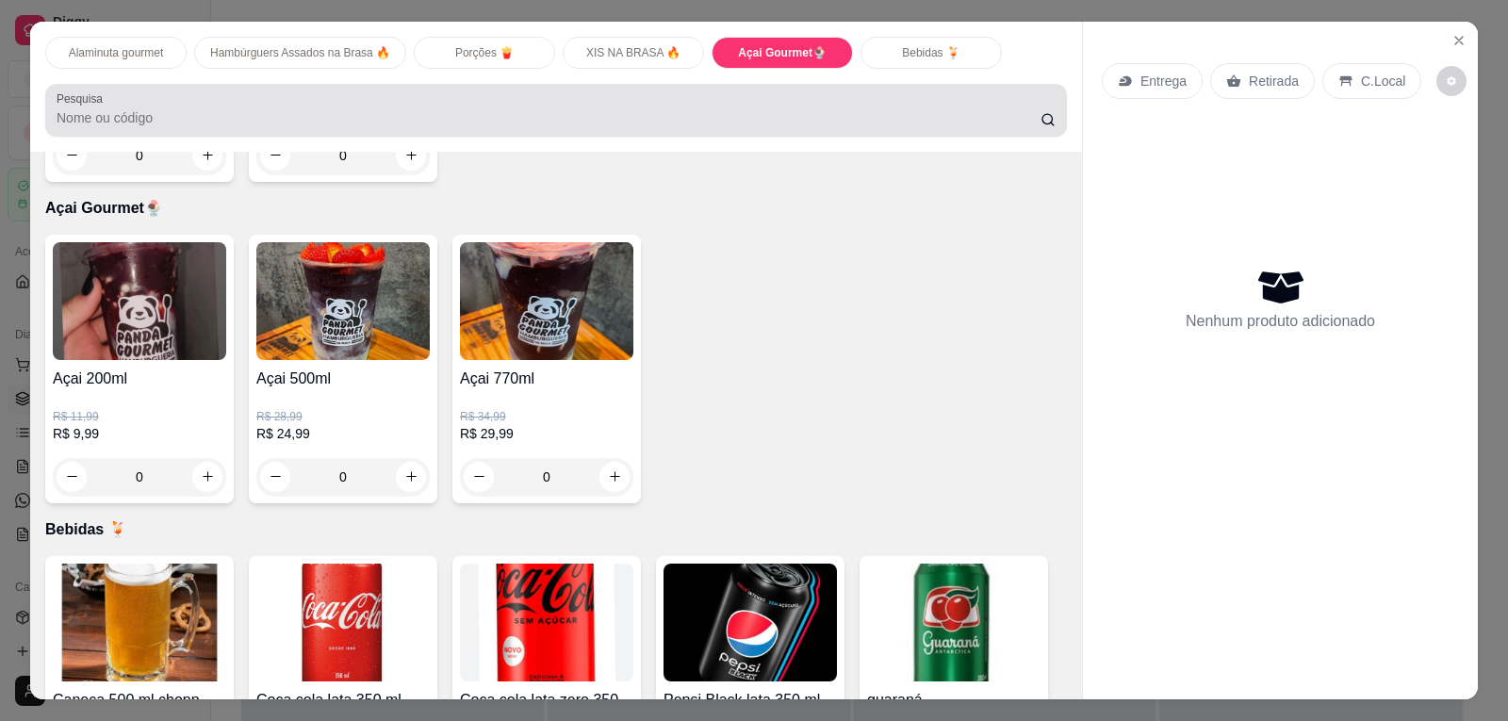
scroll to position [39, 0]
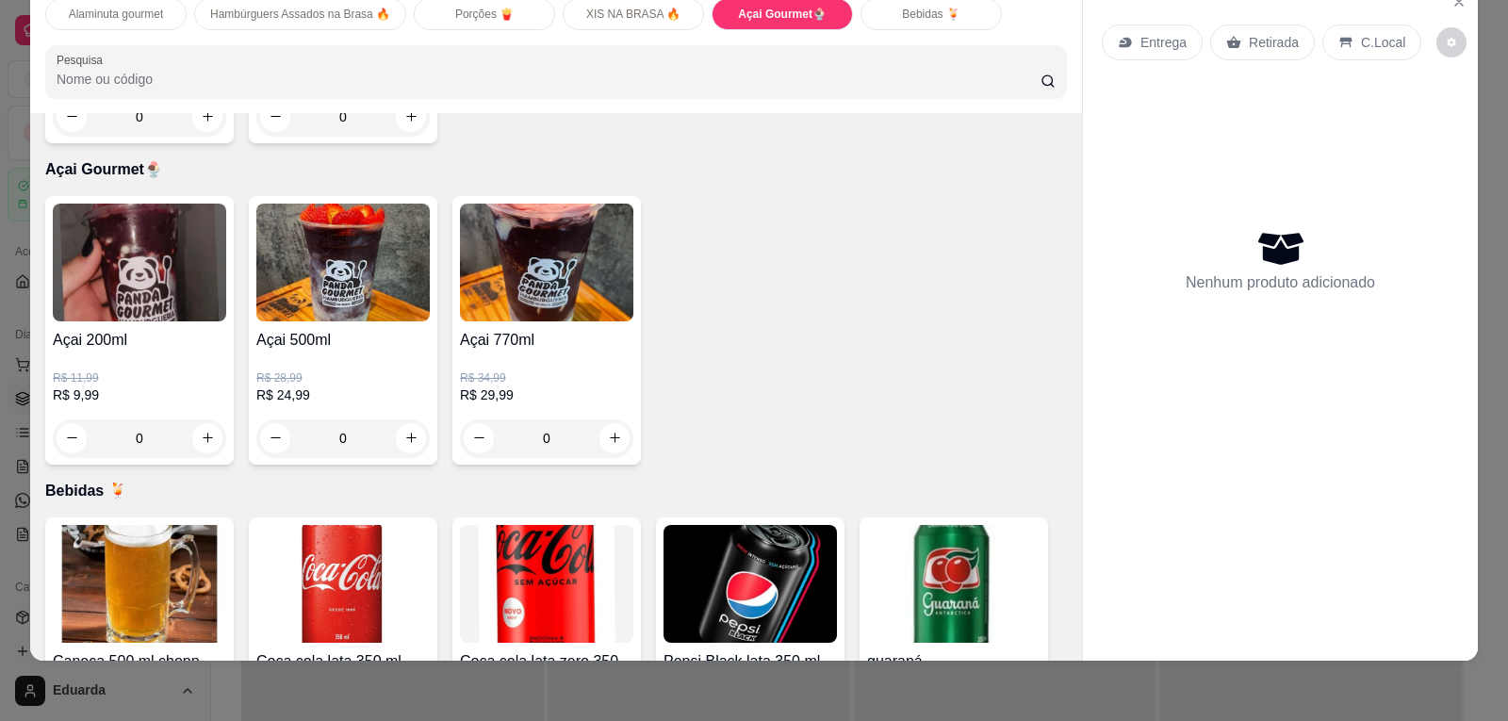
click at [376, 329] on h4 "Açai 500ml" at bounding box center [342, 340] width 173 height 23
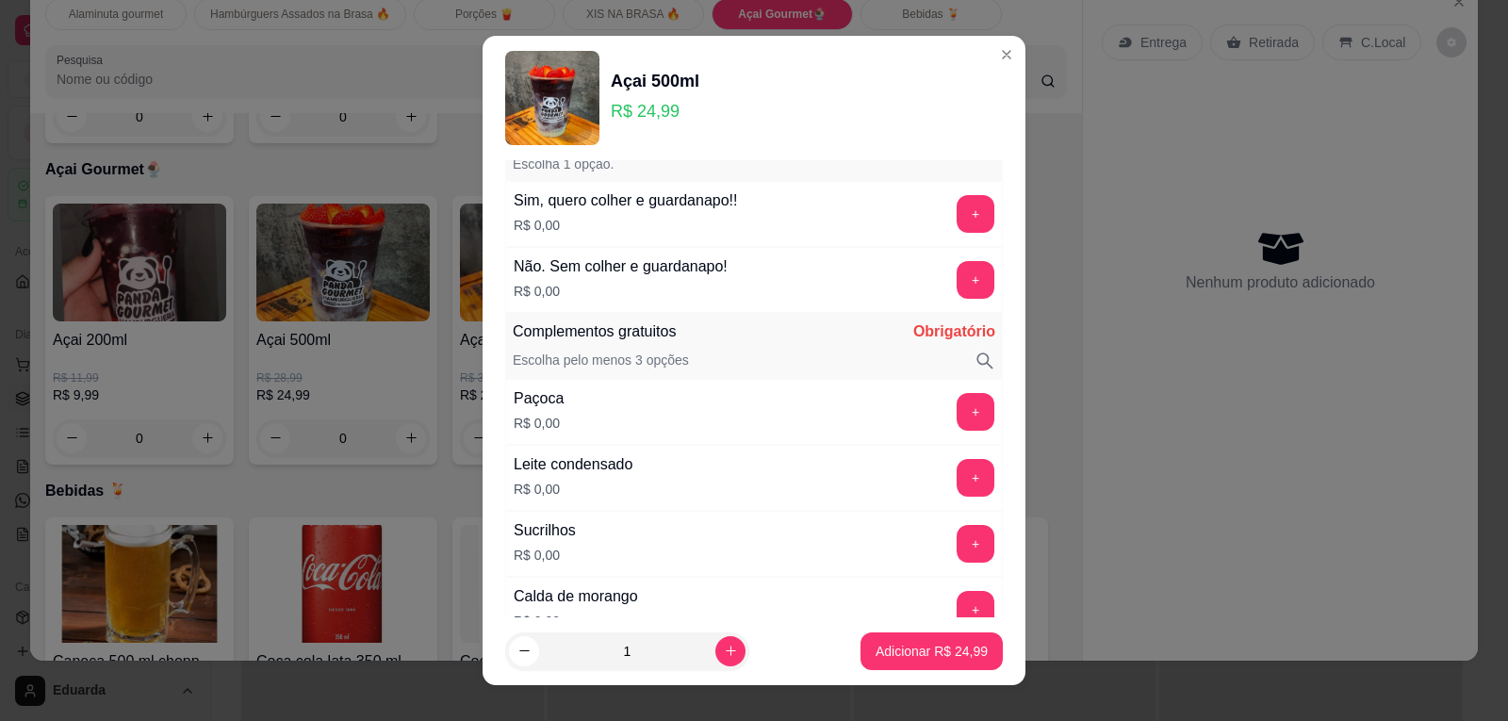
scroll to position [0, 0]
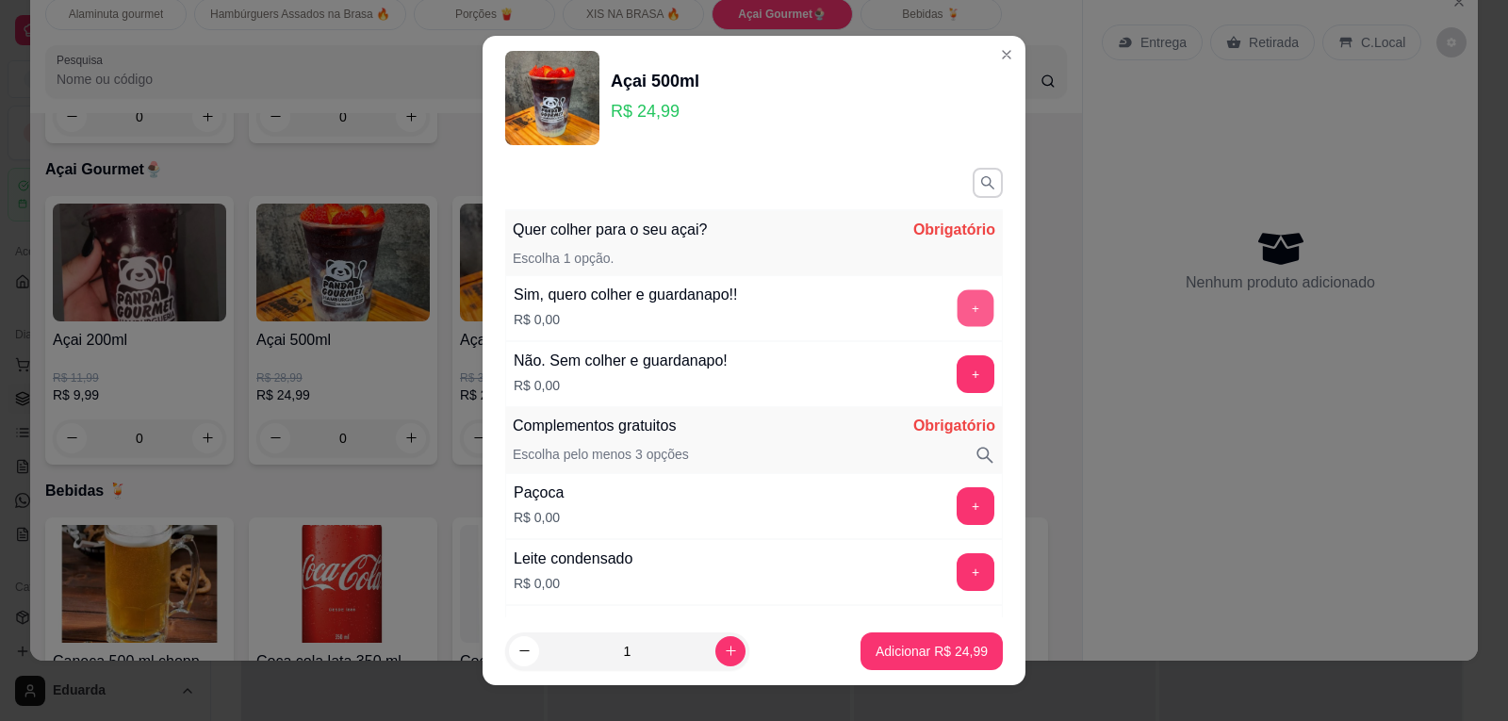
click at [958, 301] on button "+" at bounding box center [976, 308] width 37 height 37
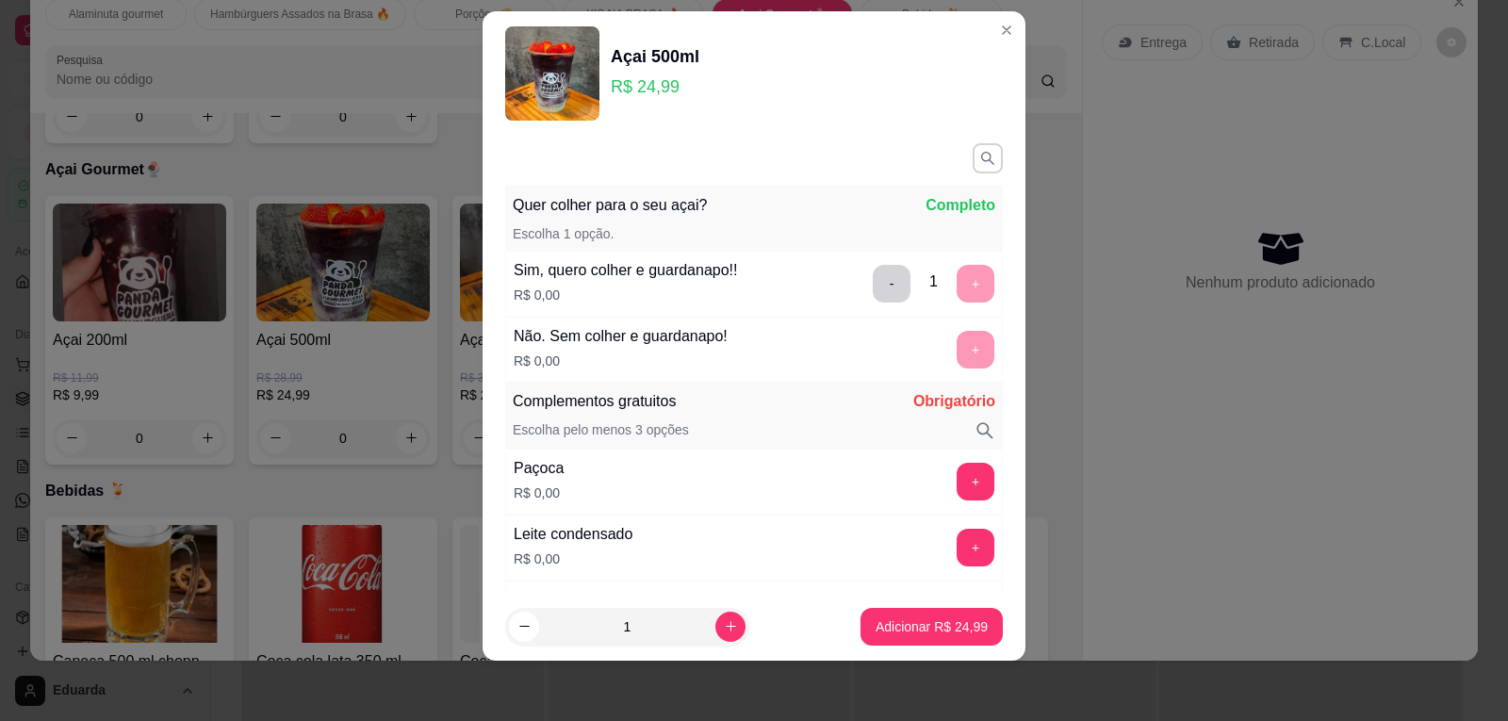
scroll to position [247, 0]
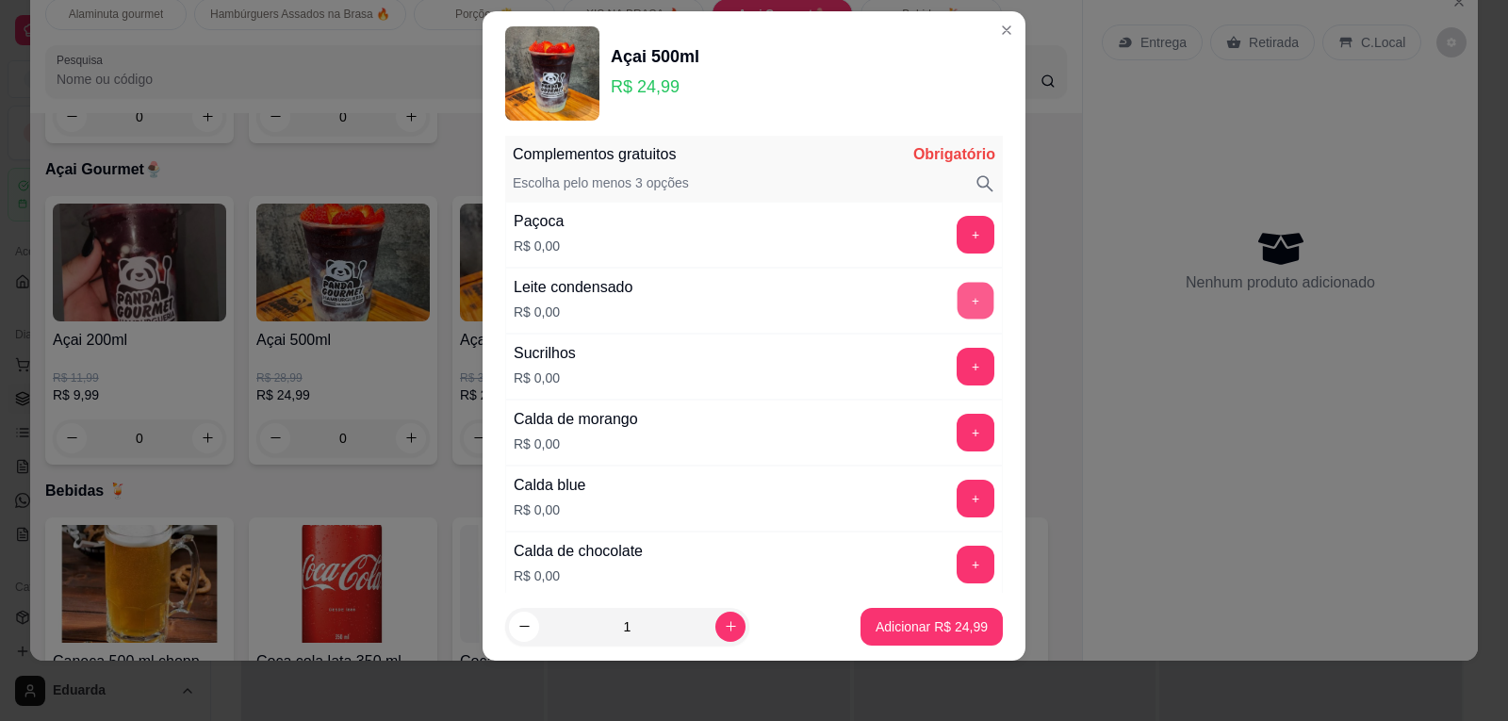
click at [958, 305] on button "+" at bounding box center [976, 301] width 37 height 37
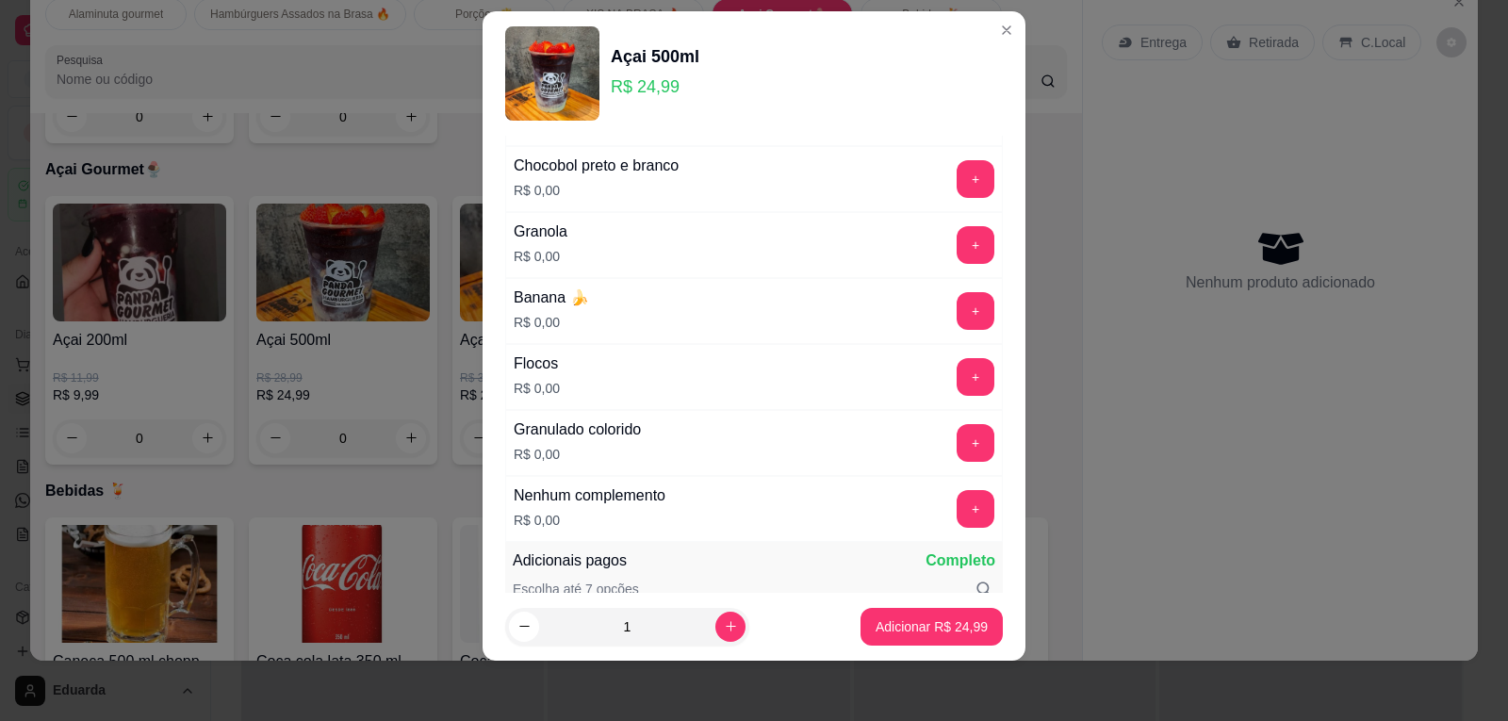
scroll to position [718, 0]
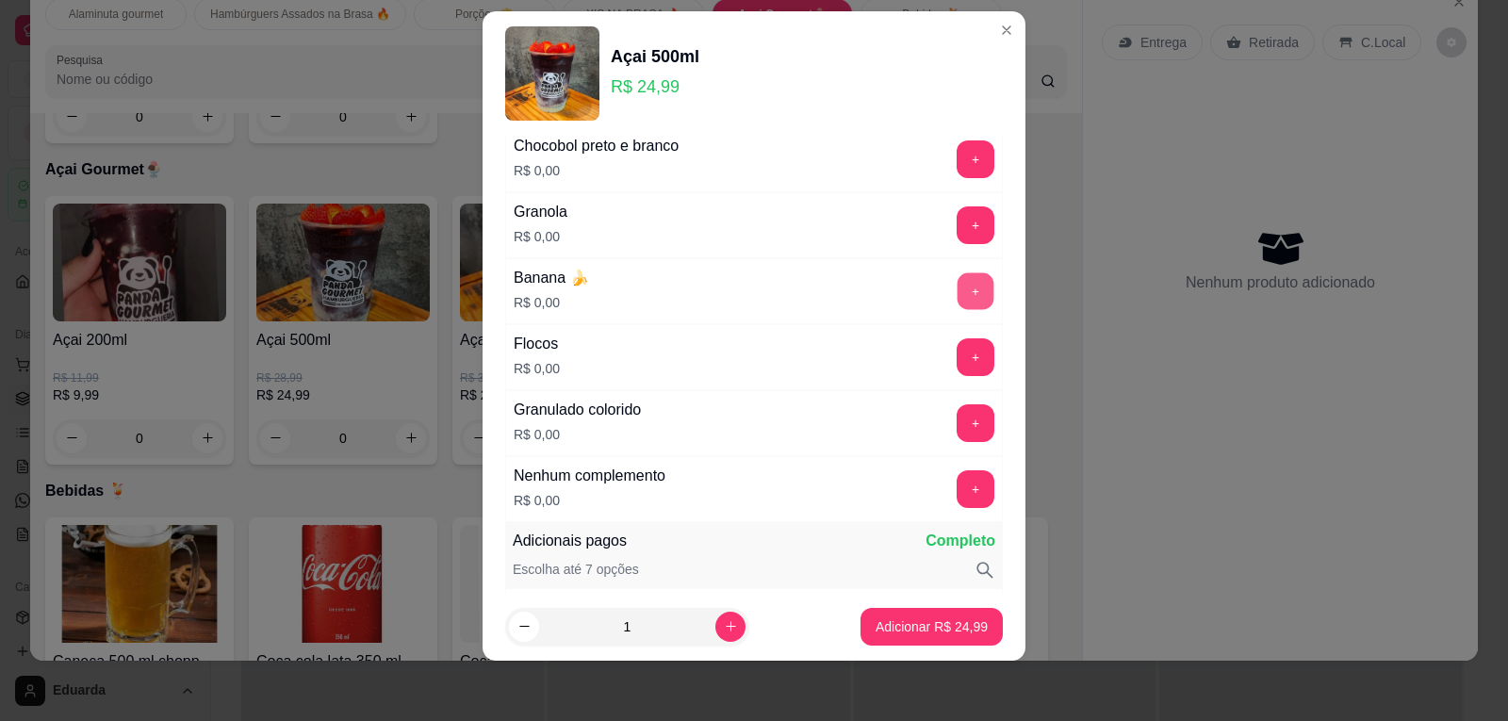
click at [958, 296] on button "+" at bounding box center [976, 291] width 37 height 37
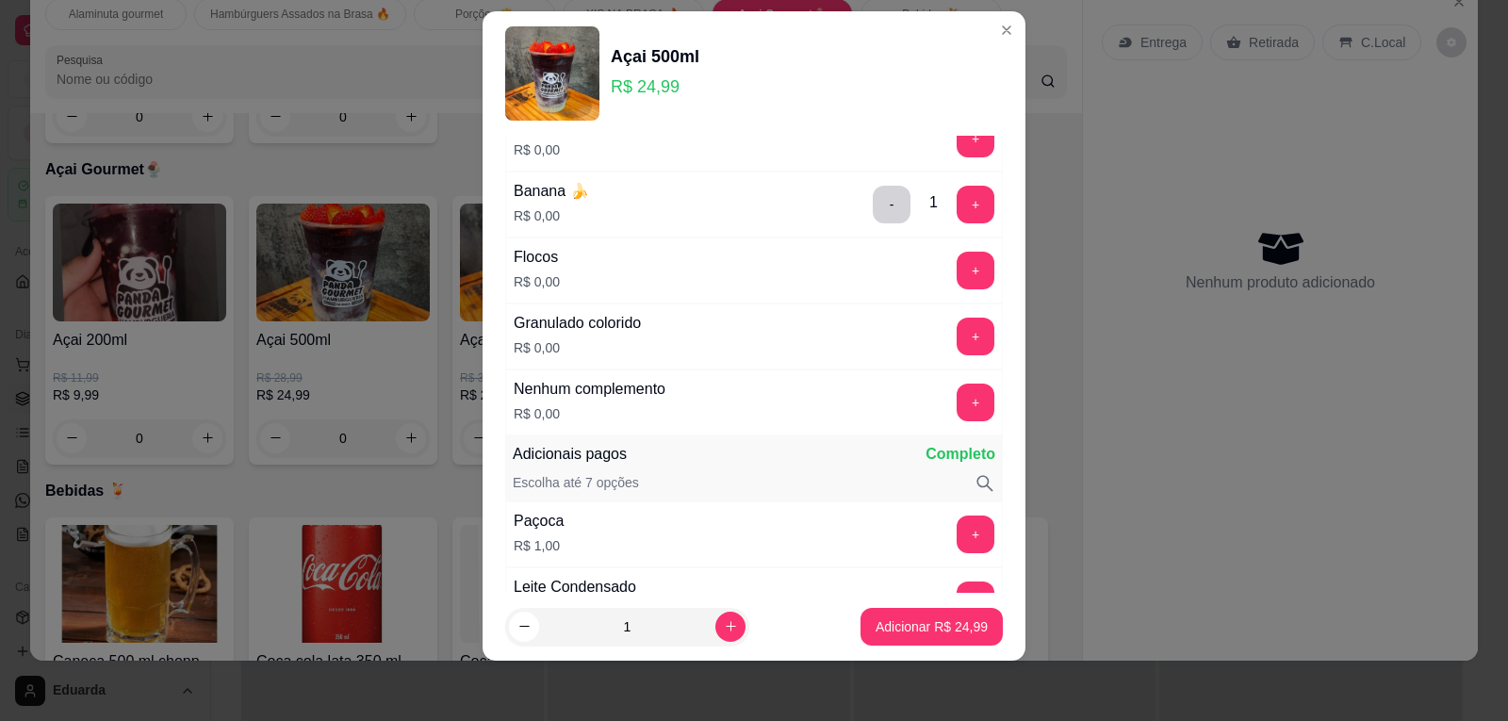
scroll to position [907, 0]
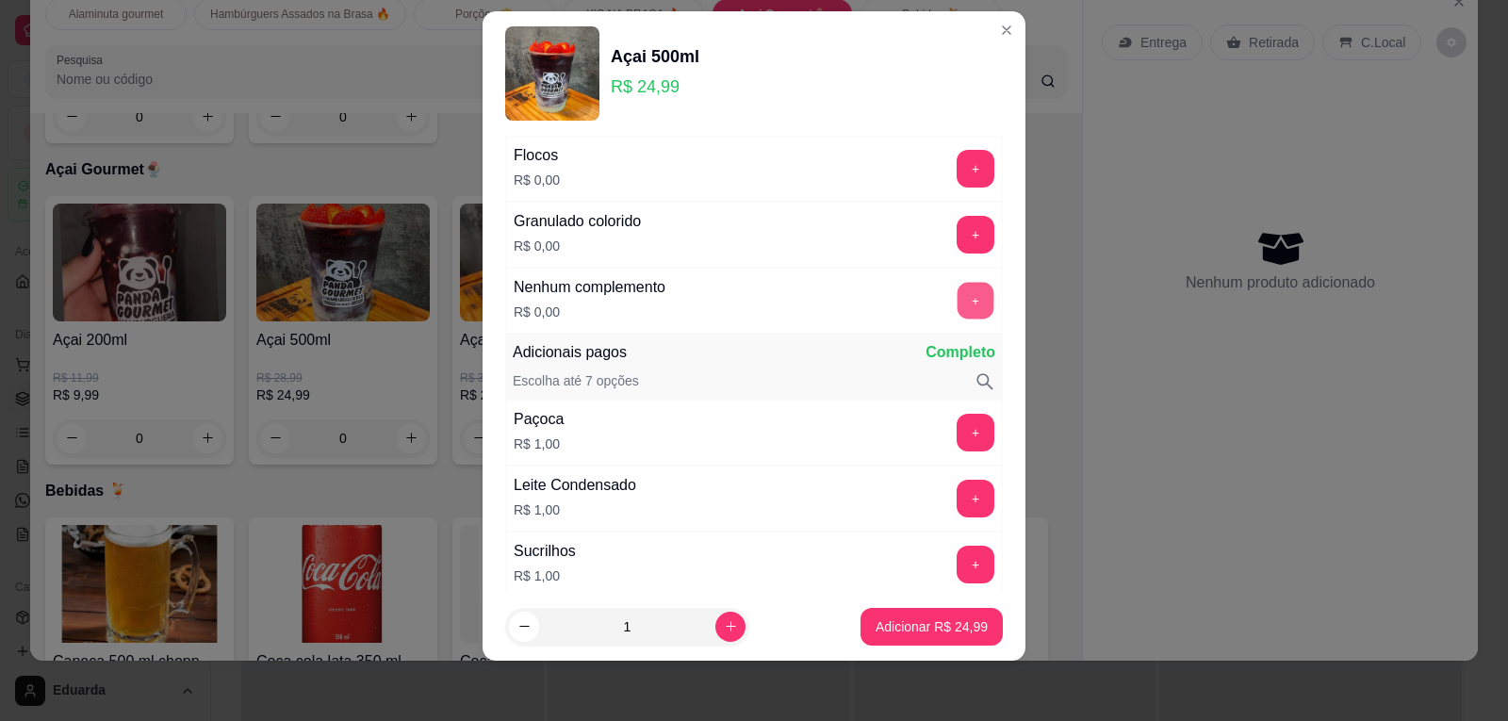
click at [958, 303] on button "+" at bounding box center [976, 301] width 37 height 37
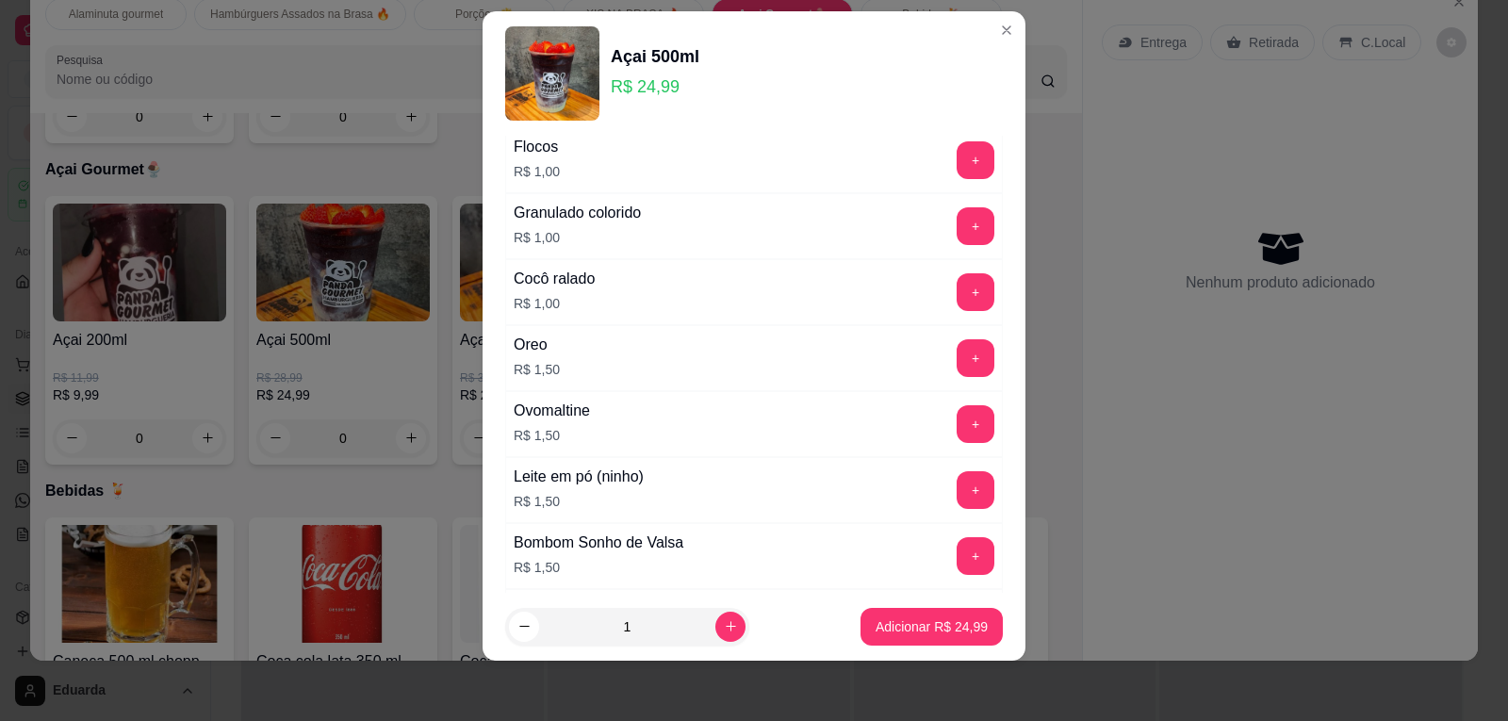
scroll to position [1670, 0]
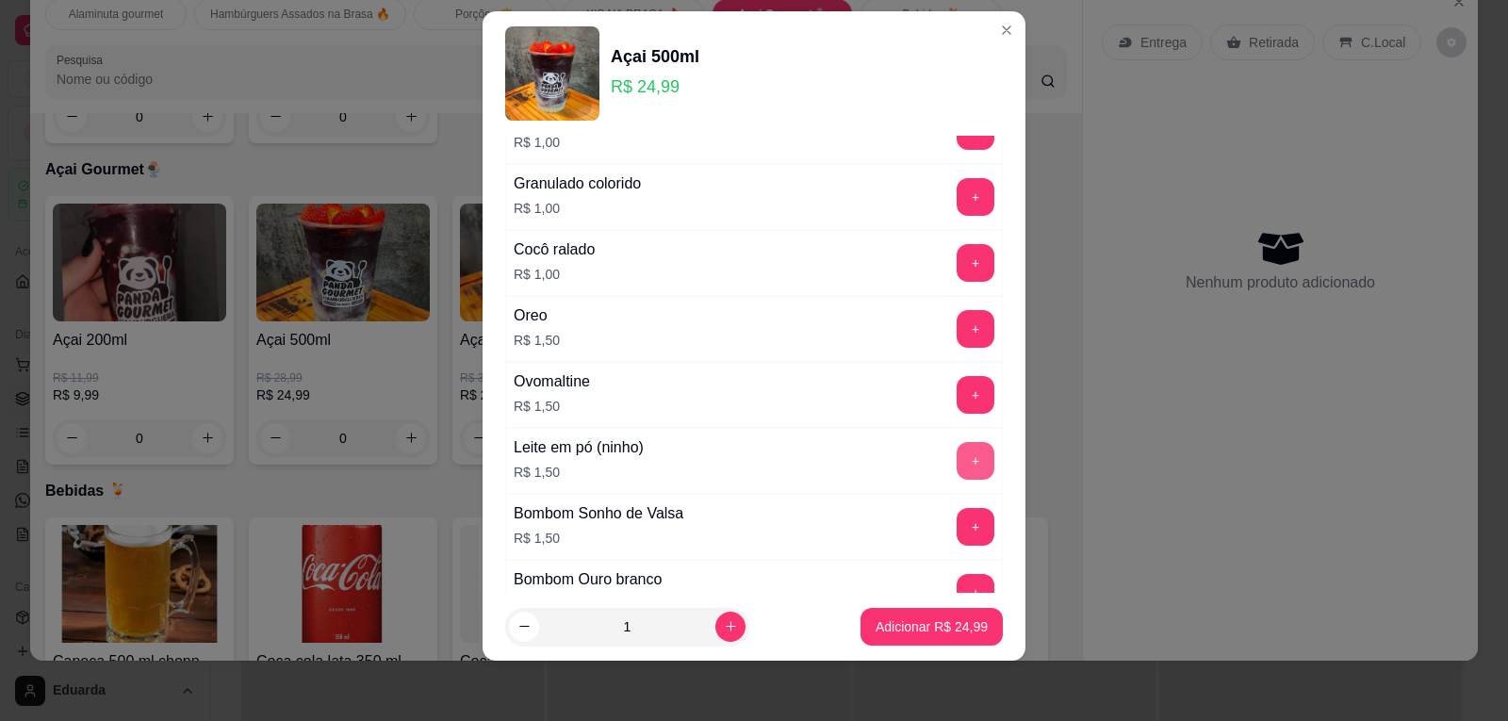
click at [957, 460] on button "+" at bounding box center [976, 461] width 38 height 38
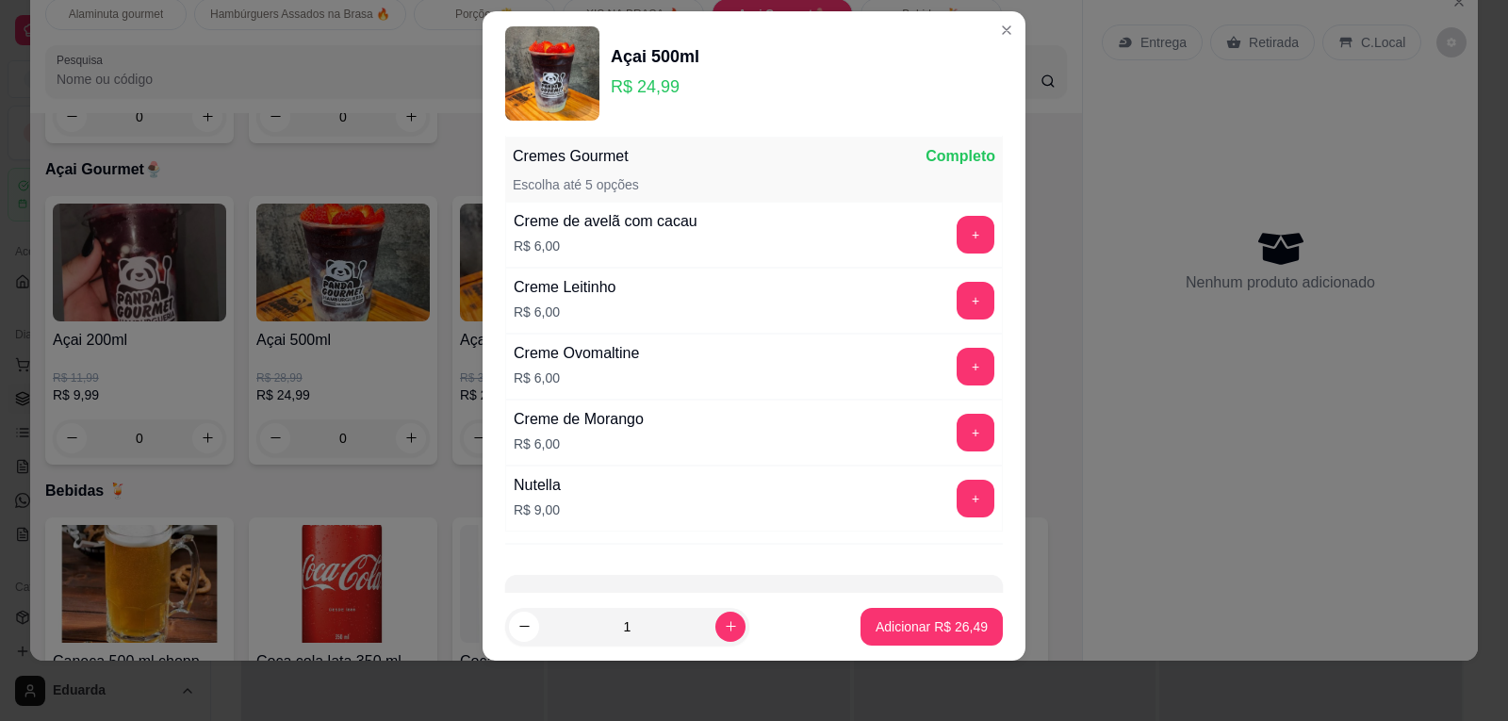
scroll to position [3084, 0]
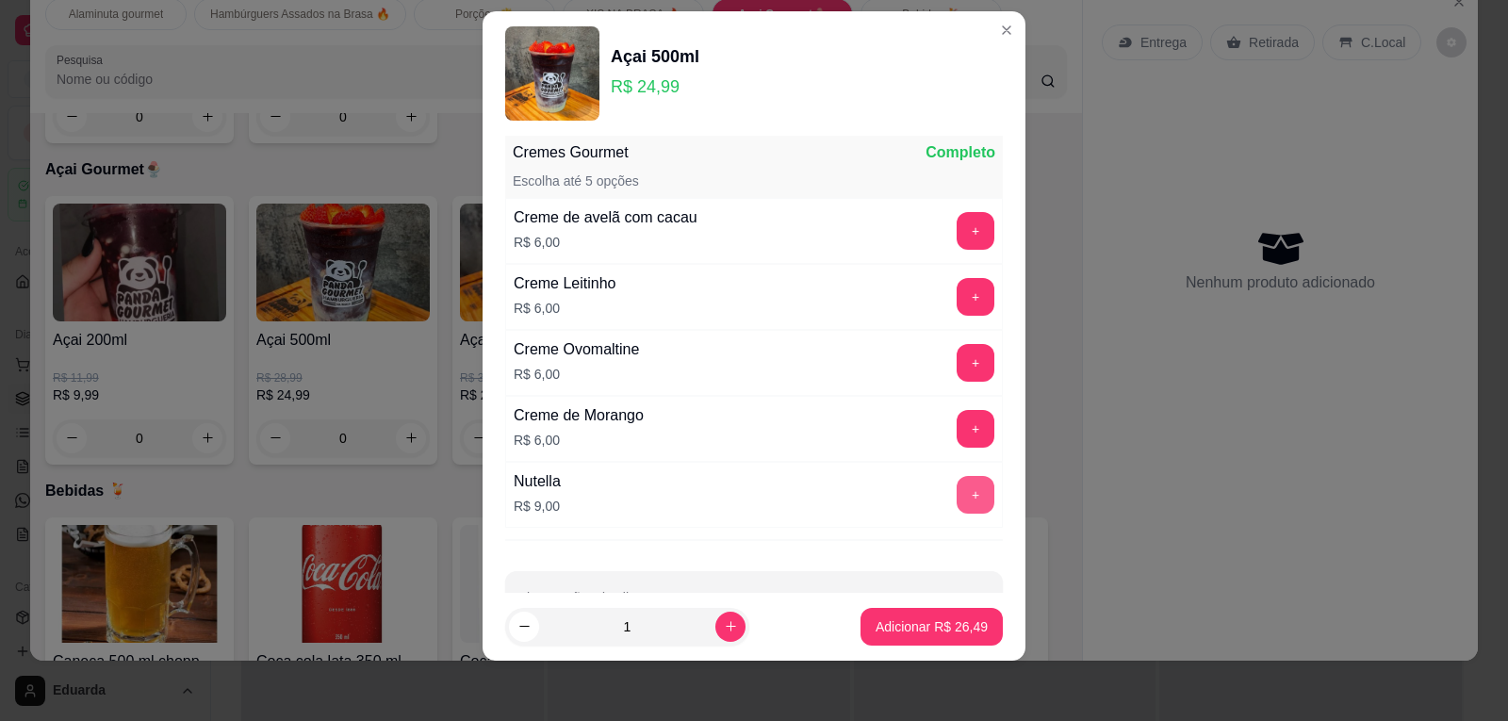
click at [957, 495] on button "+" at bounding box center [976, 495] width 38 height 38
click at [945, 633] on p "Adicionar R$ 35,49" at bounding box center [931, 626] width 109 height 18
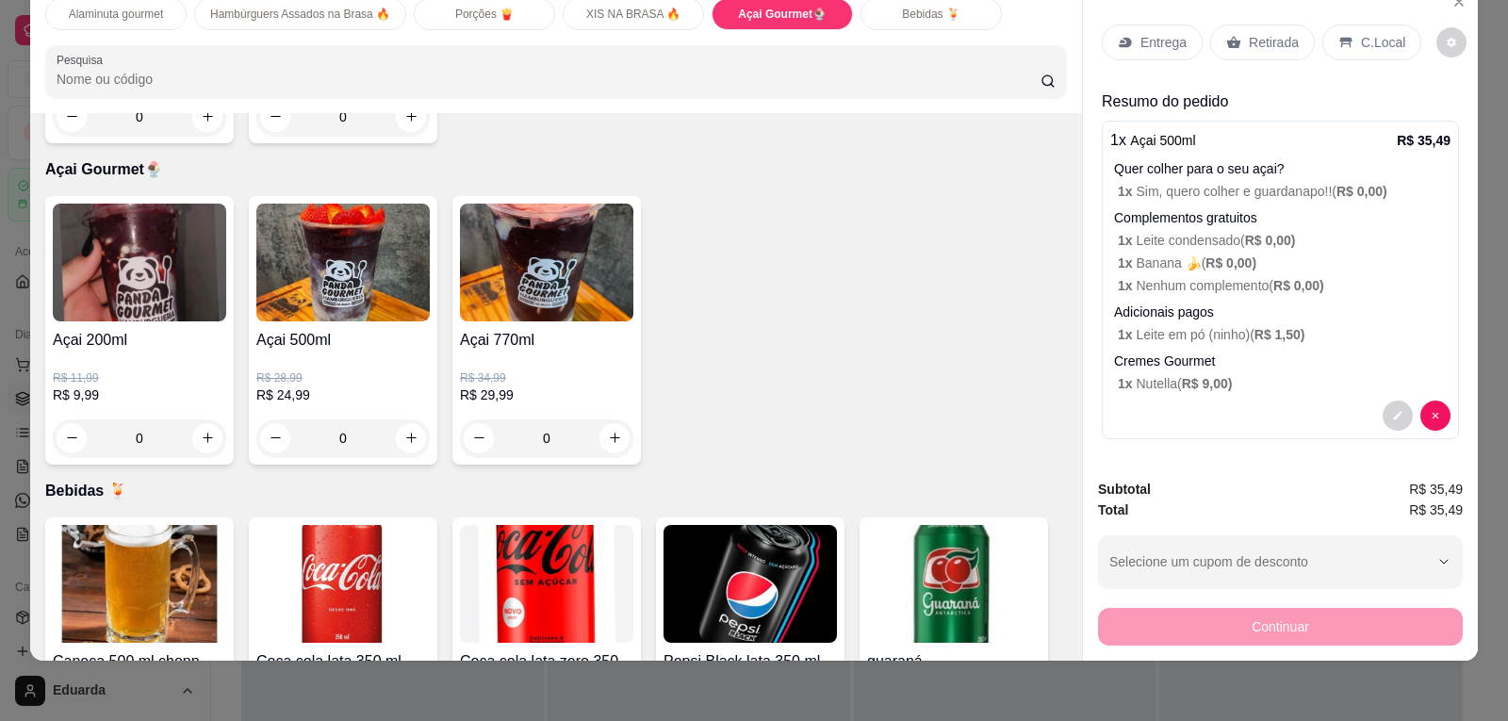
click at [1249, 37] on p "Retirada" at bounding box center [1274, 42] width 50 height 19
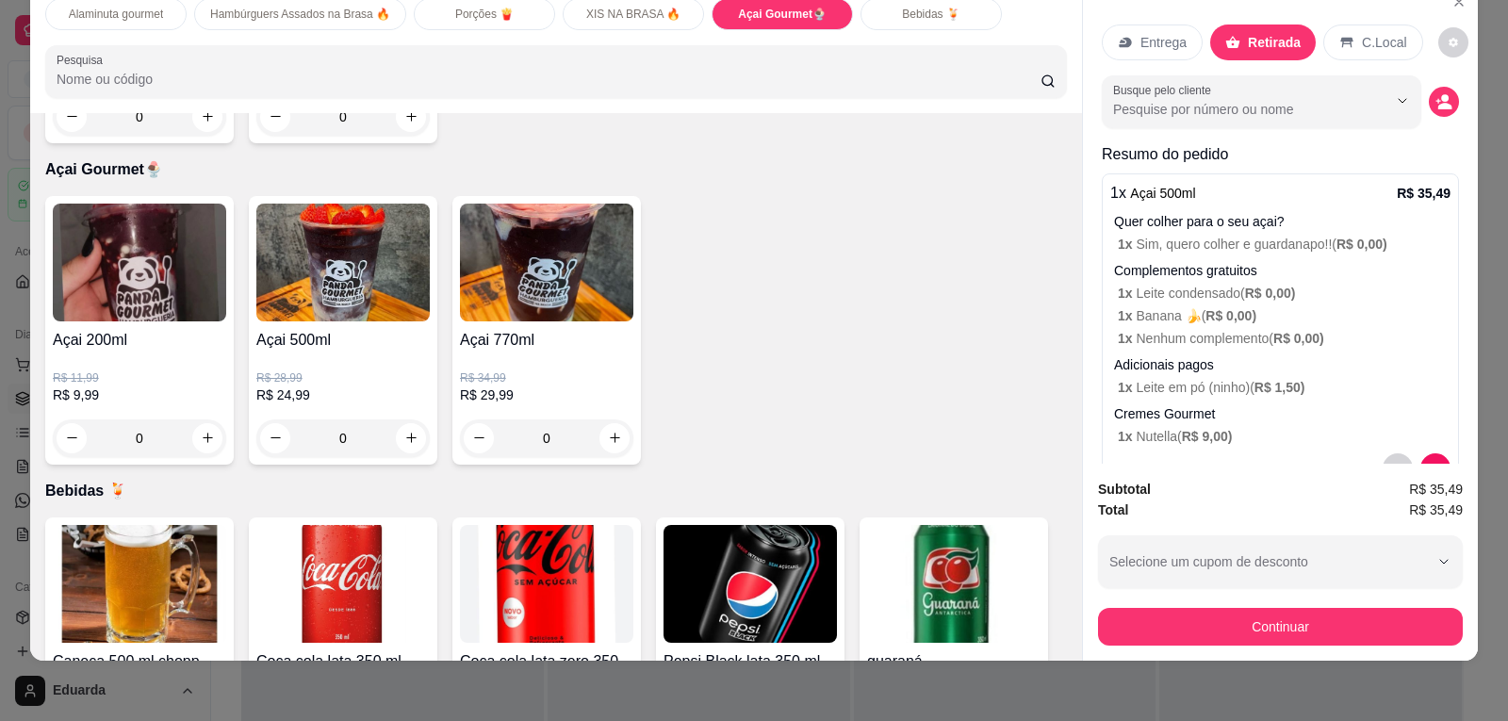
scroll to position [55, 0]
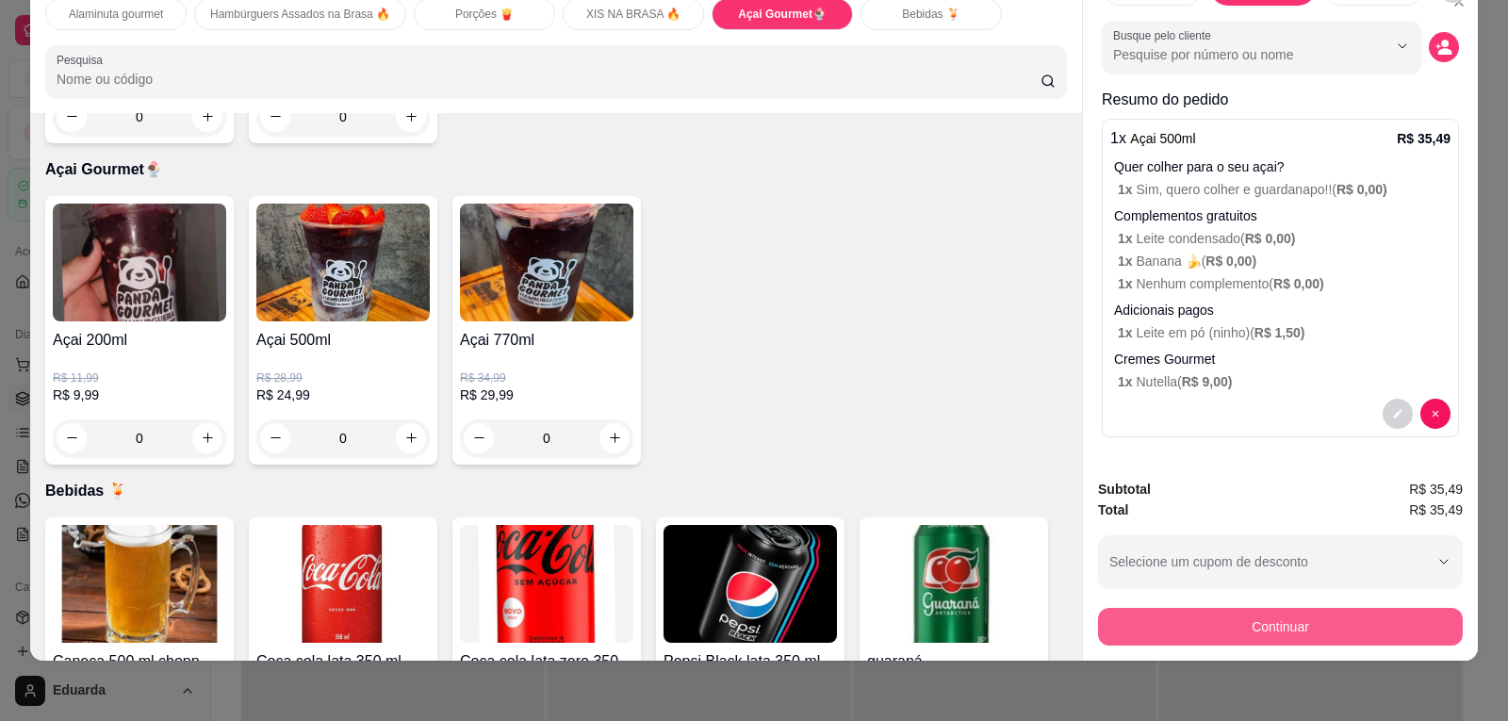
click at [1244, 632] on button "Continuar" at bounding box center [1280, 627] width 365 height 38
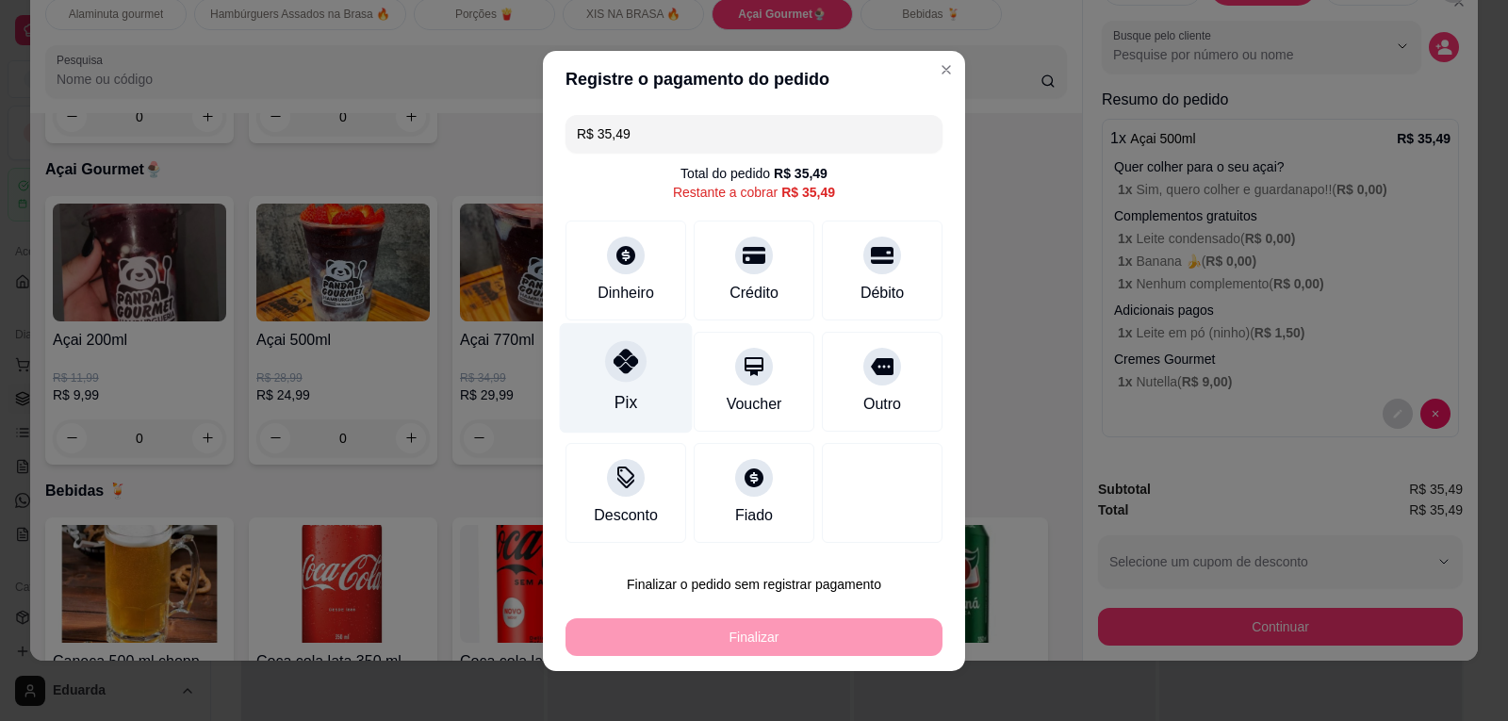
click at [647, 385] on div "Pix" at bounding box center [626, 377] width 133 height 110
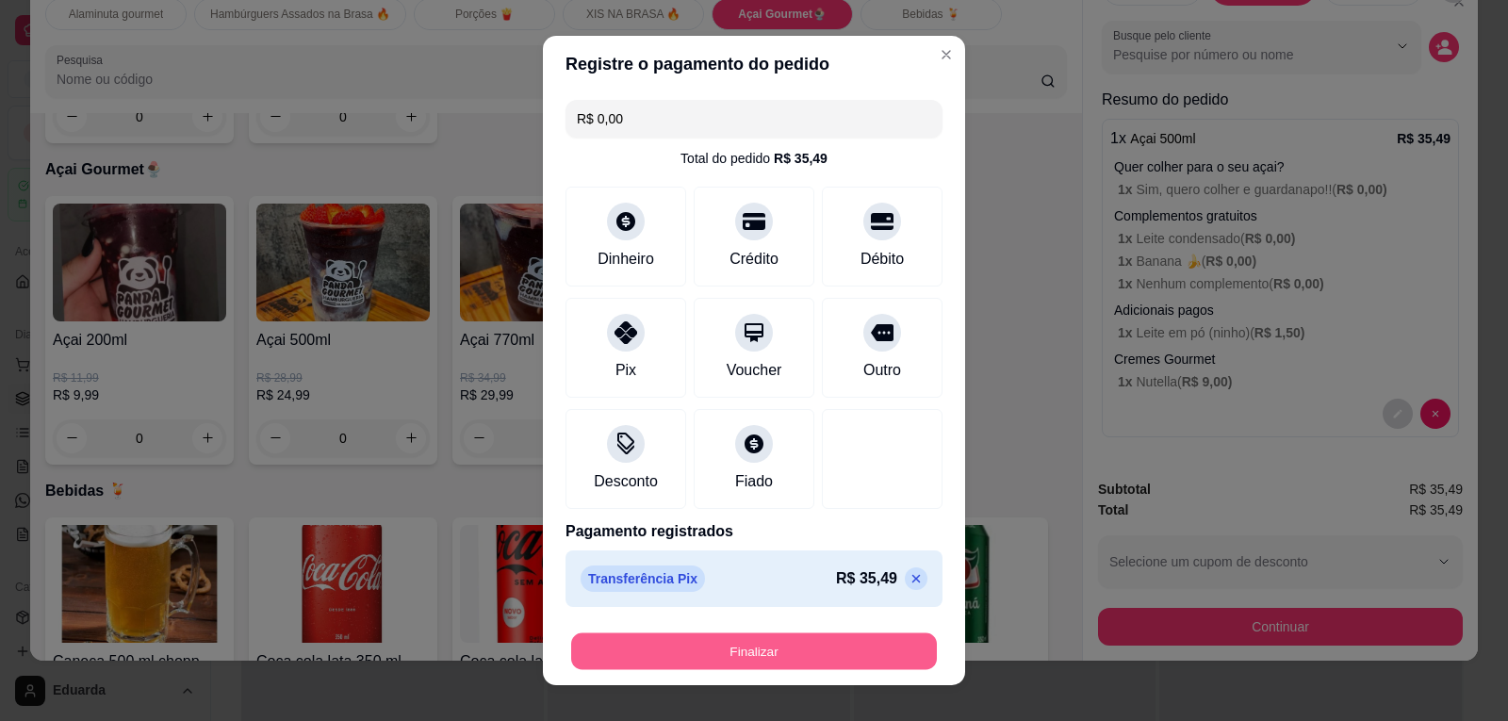
click at [861, 642] on button "Finalizar" at bounding box center [754, 650] width 366 height 37
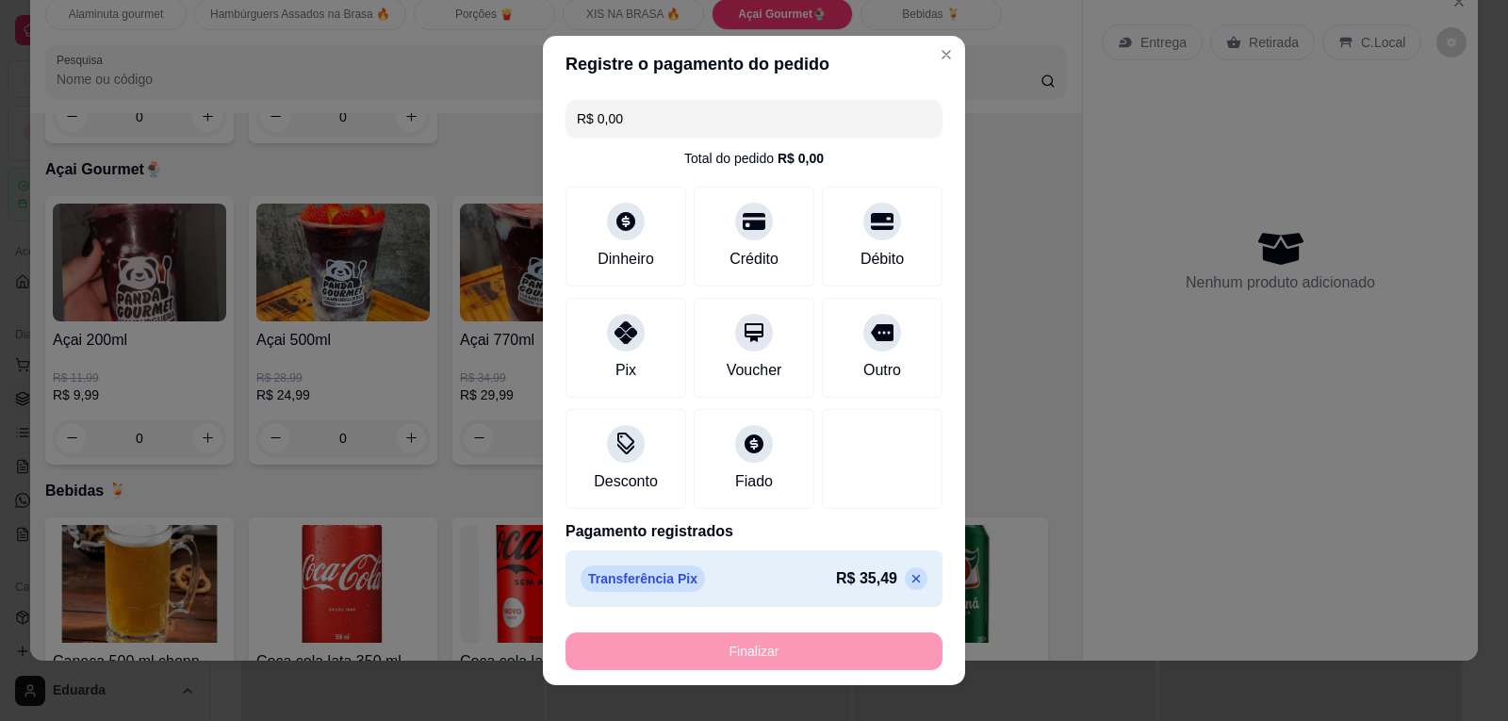
type input "-R$ 35,49"
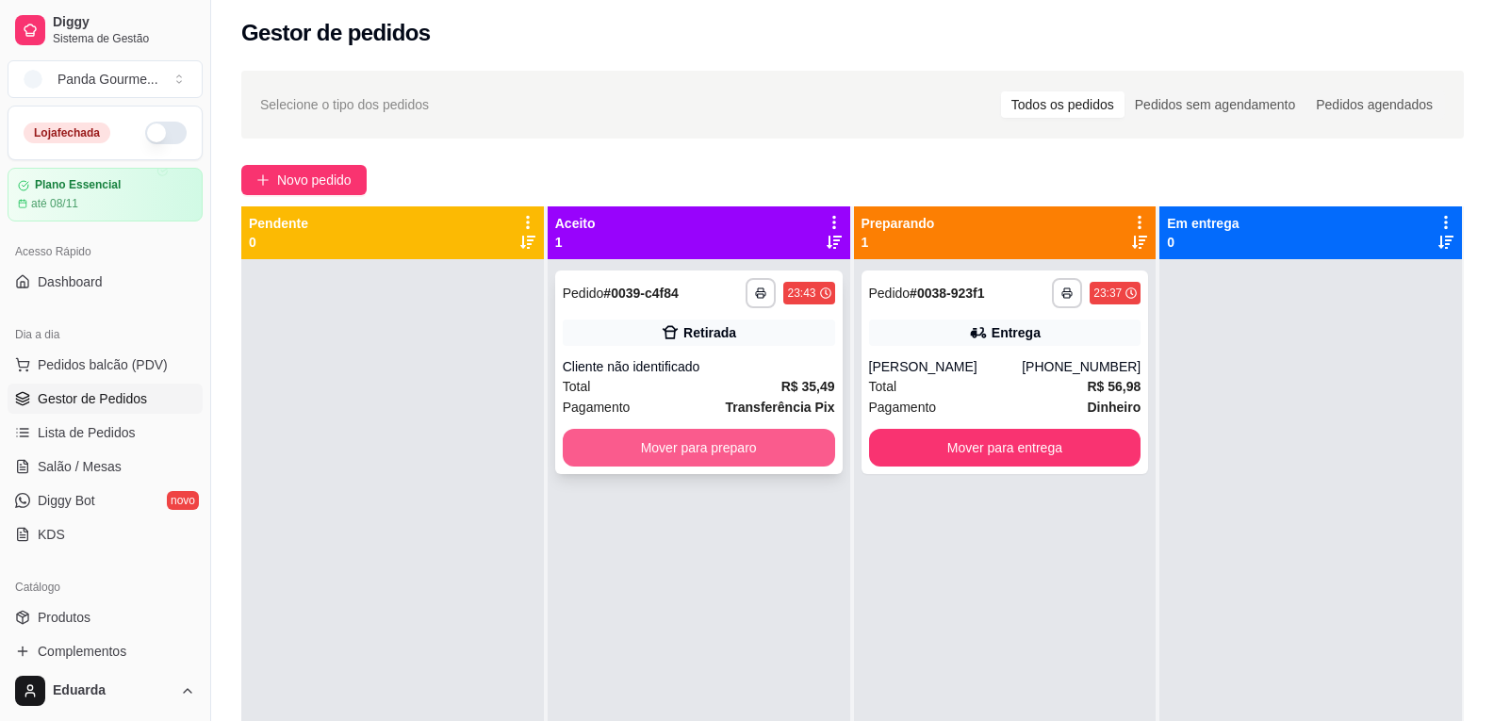
click at [659, 435] on button "Mover para preparo" at bounding box center [699, 448] width 272 height 38
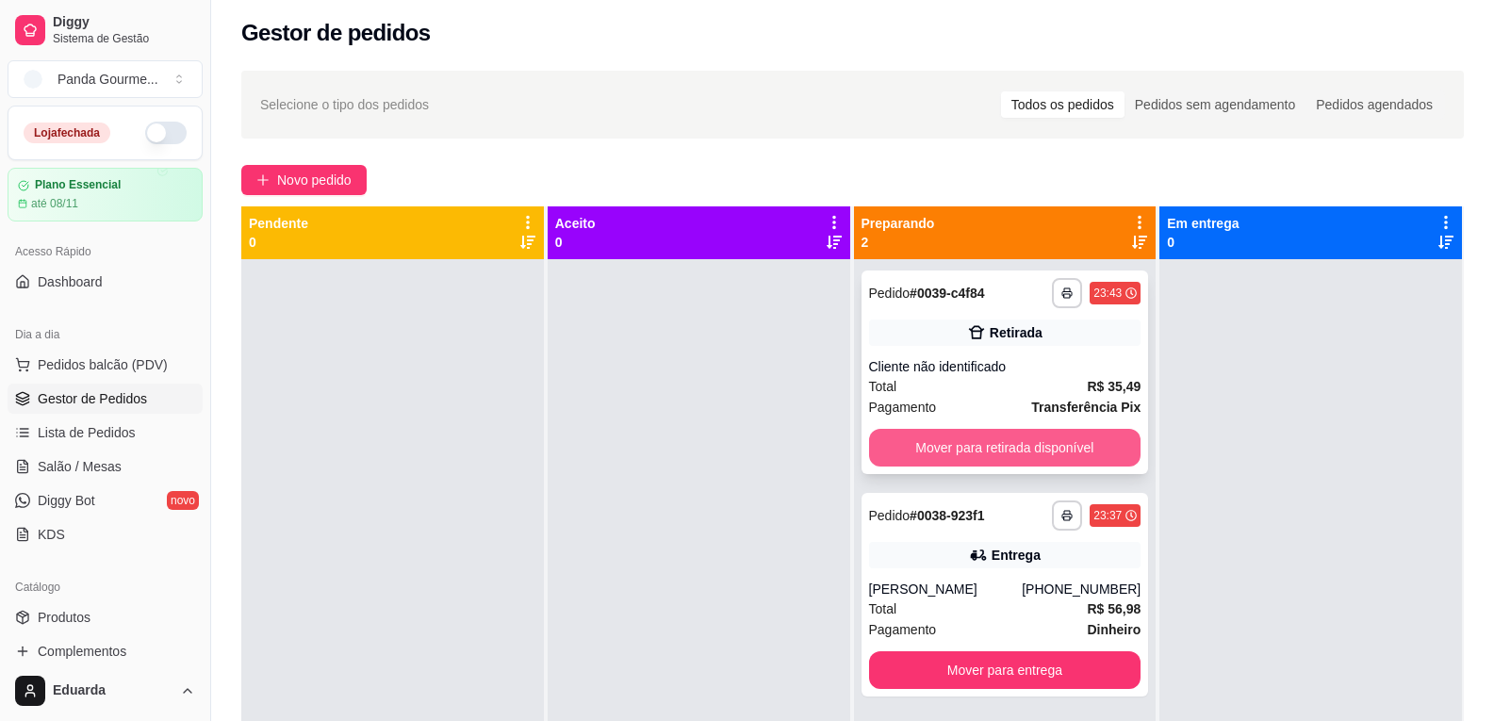
click at [1065, 437] on button "Mover para retirada disponível" at bounding box center [1005, 448] width 272 height 38
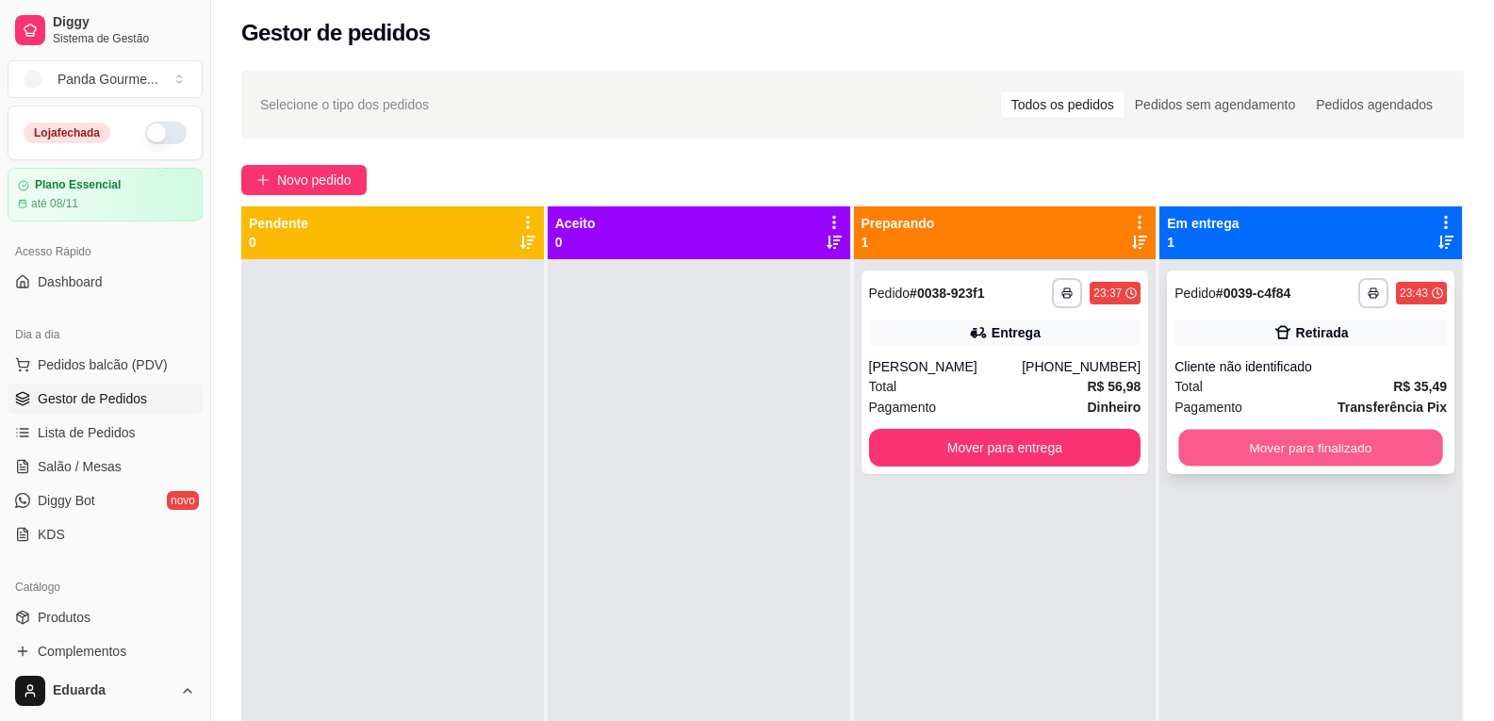
click at [1293, 452] on button "Mover para finalizado" at bounding box center [1311, 448] width 264 height 37
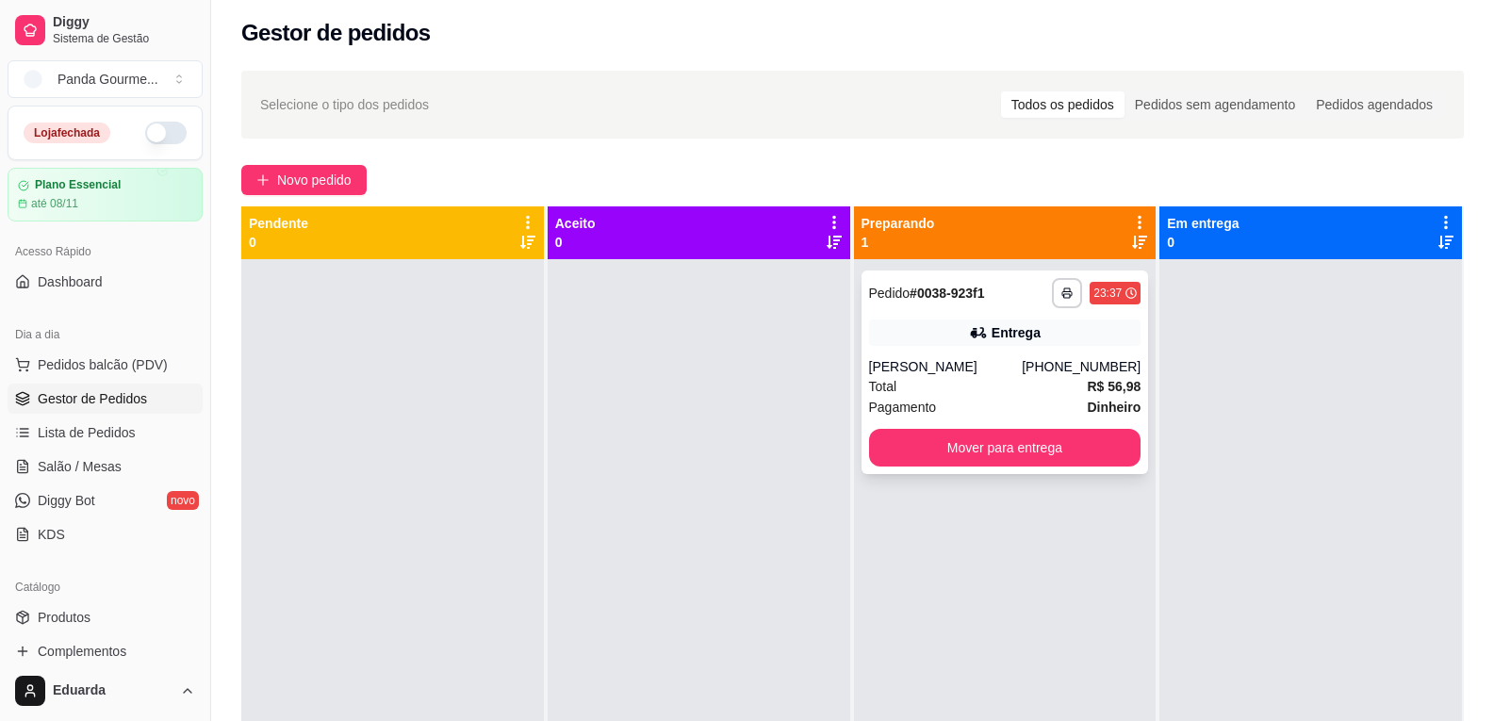
click at [1040, 380] on div "Total R$ 56,98" at bounding box center [1005, 386] width 272 height 21
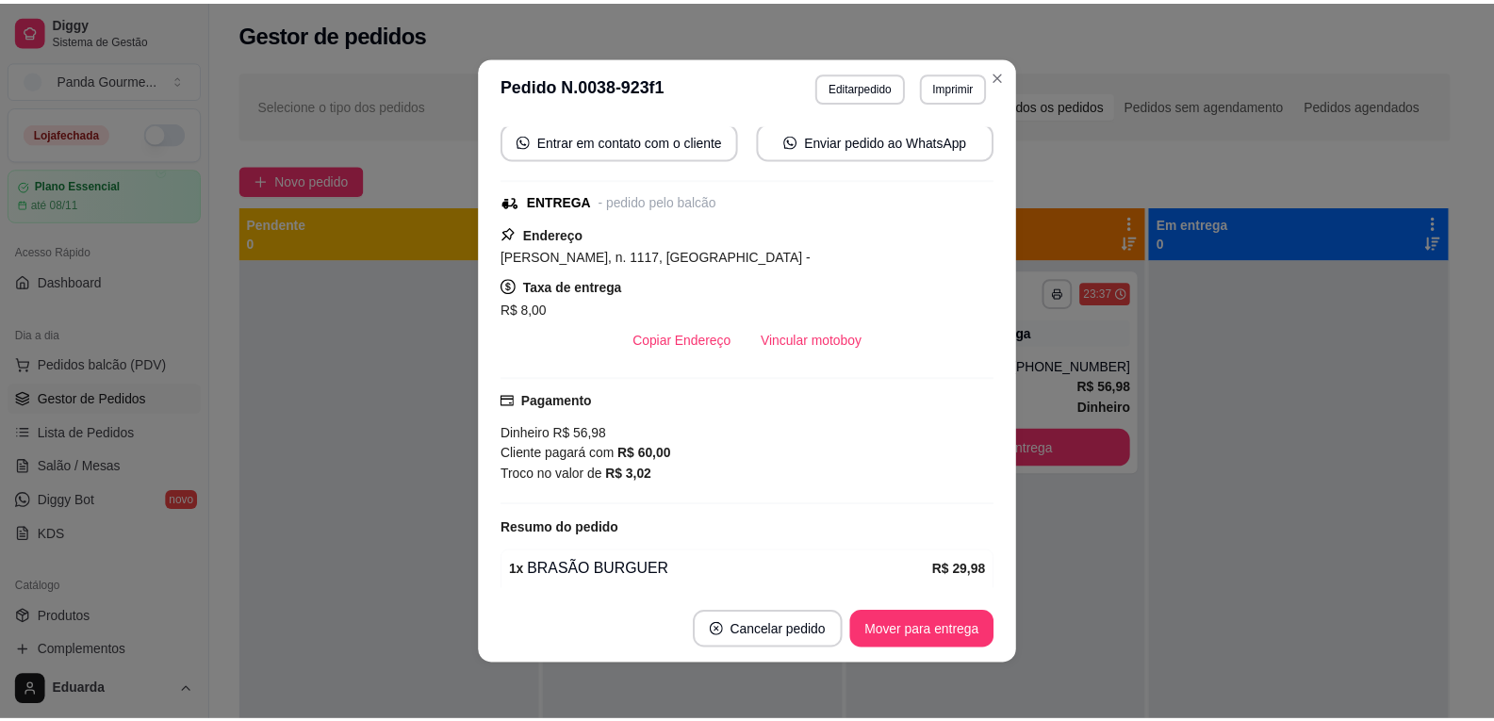
scroll to position [281, 0]
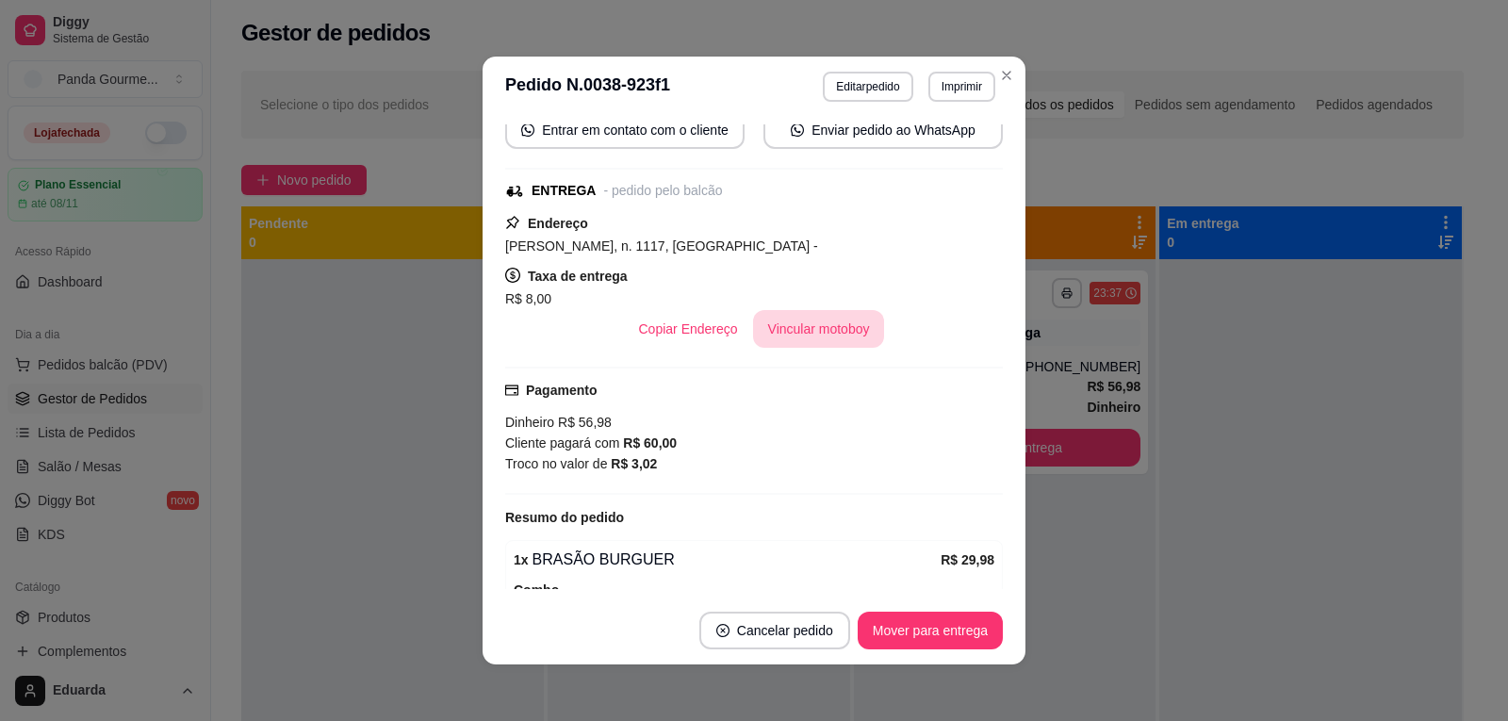
click at [836, 337] on button "Vincular motoboy" at bounding box center [819, 329] width 132 height 38
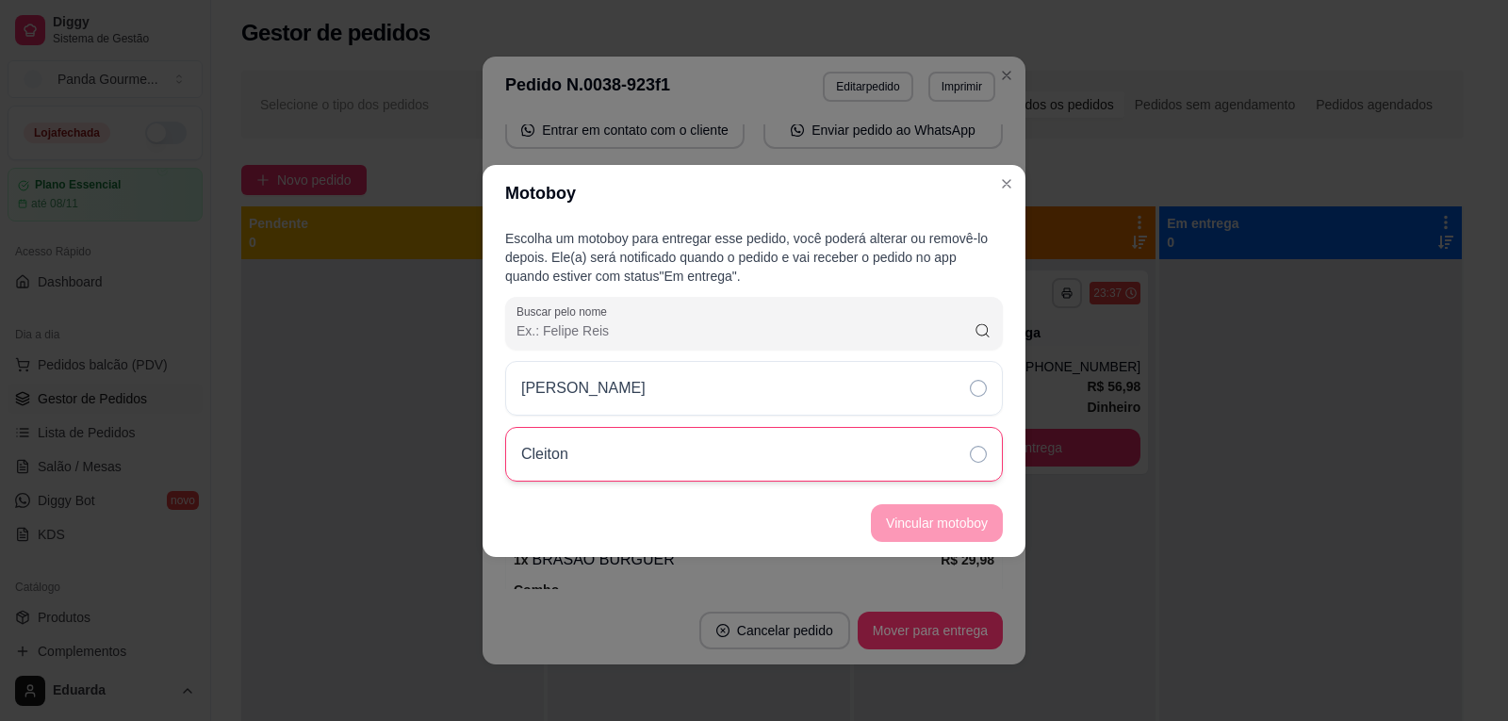
click at [680, 473] on div "Cleiton" at bounding box center [754, 454] width 498 height 55
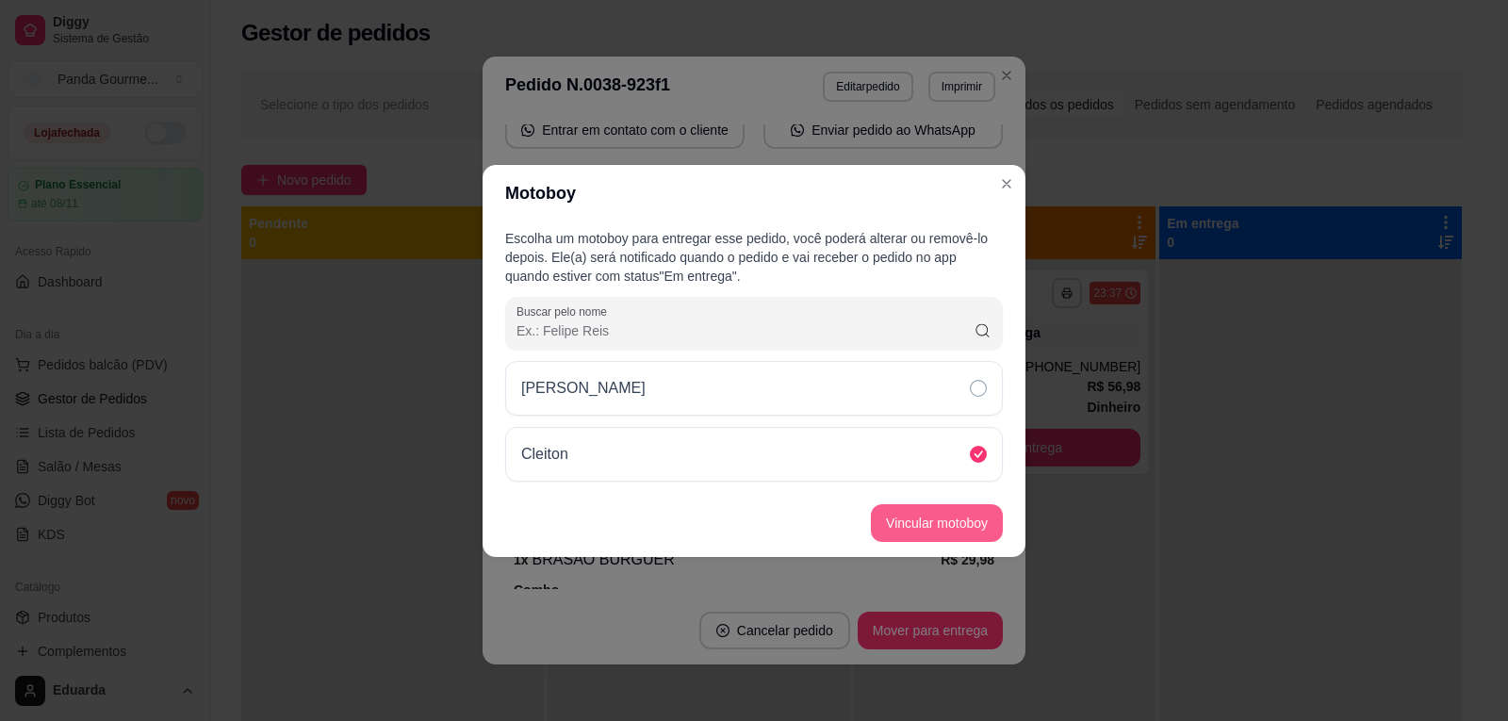
click at [953, 531] on button "Vincular motoboy" at bounding box center [937, 523] width 132 height 38
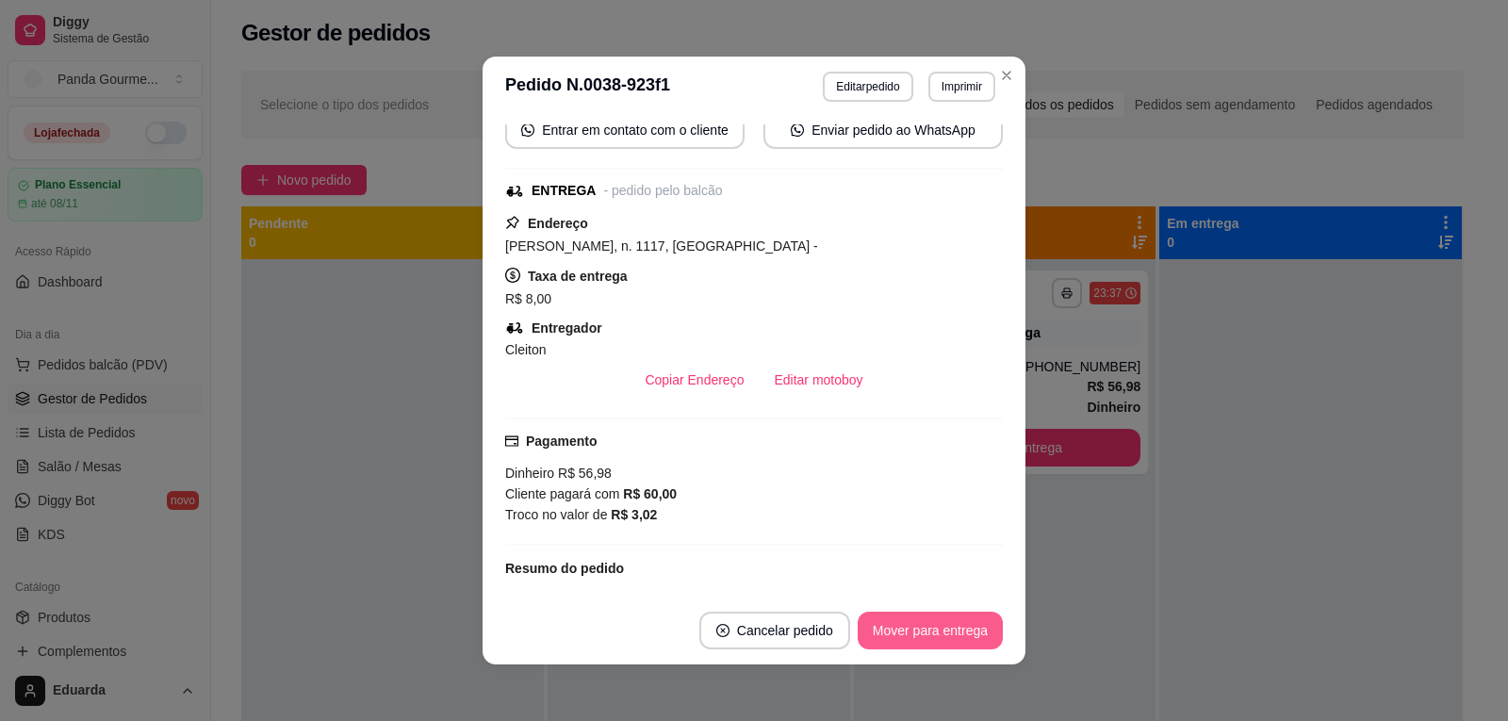
click at [975, 640] on button "Mover para entrega" at bounding box center [930, 631] width 145 height 38
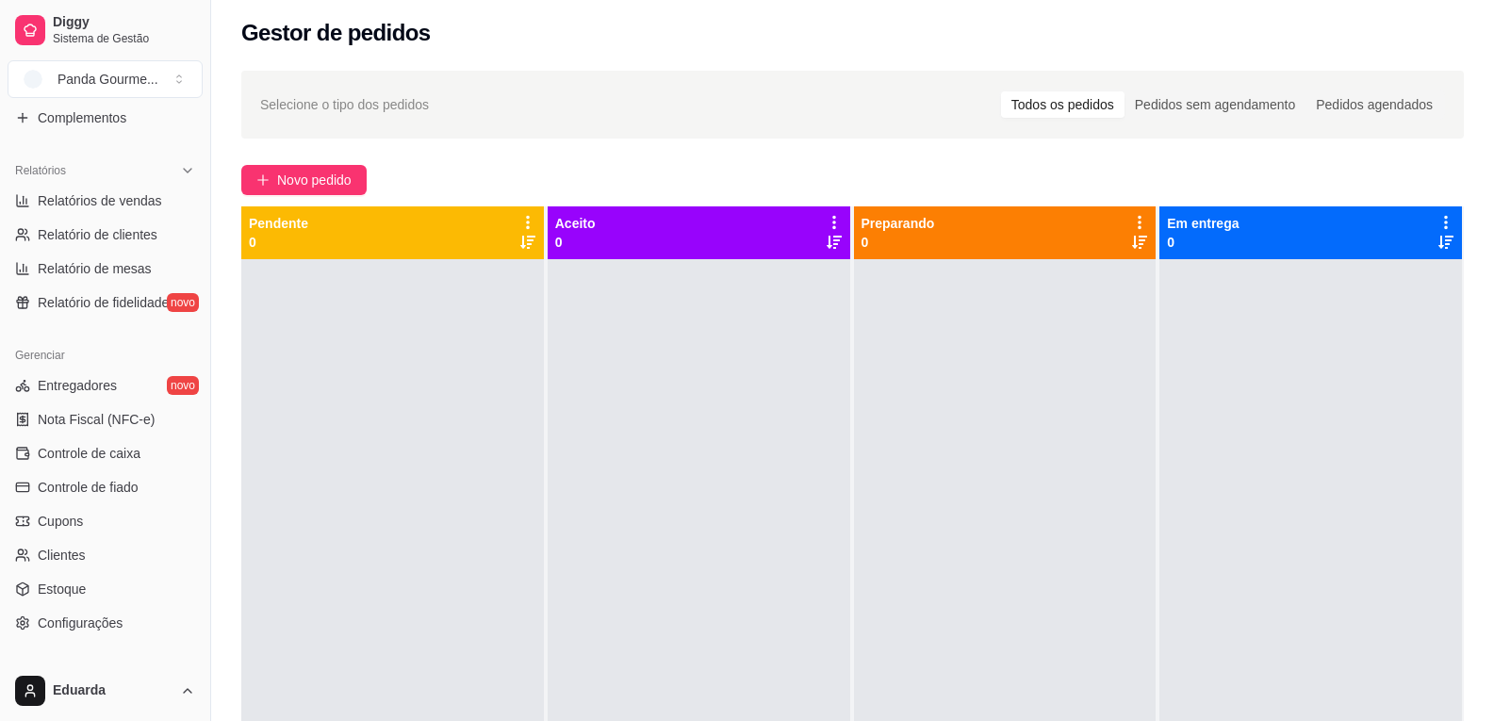
scroll to position [565, 0]
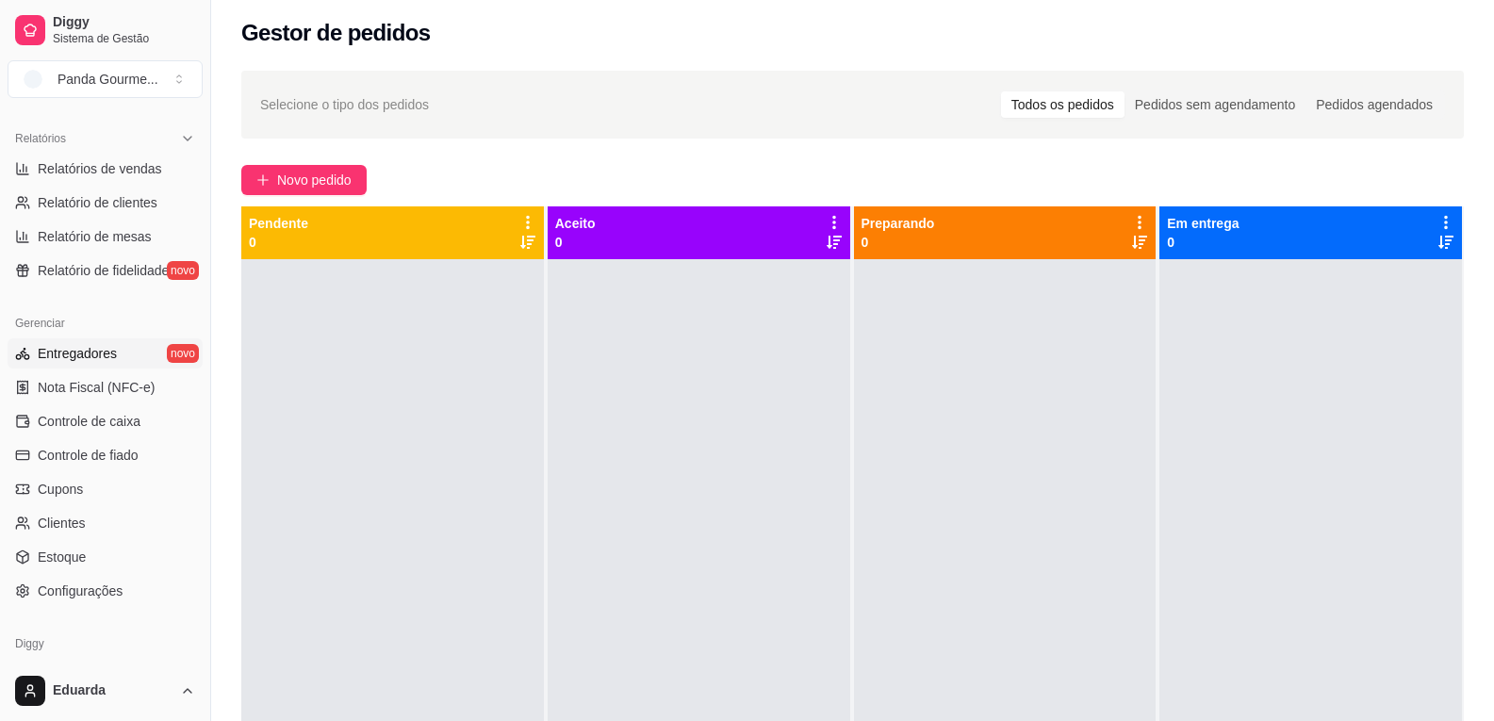
click at [92, 352] on span "Entregadores" at bounding box center [77, 353] width 79 height 19
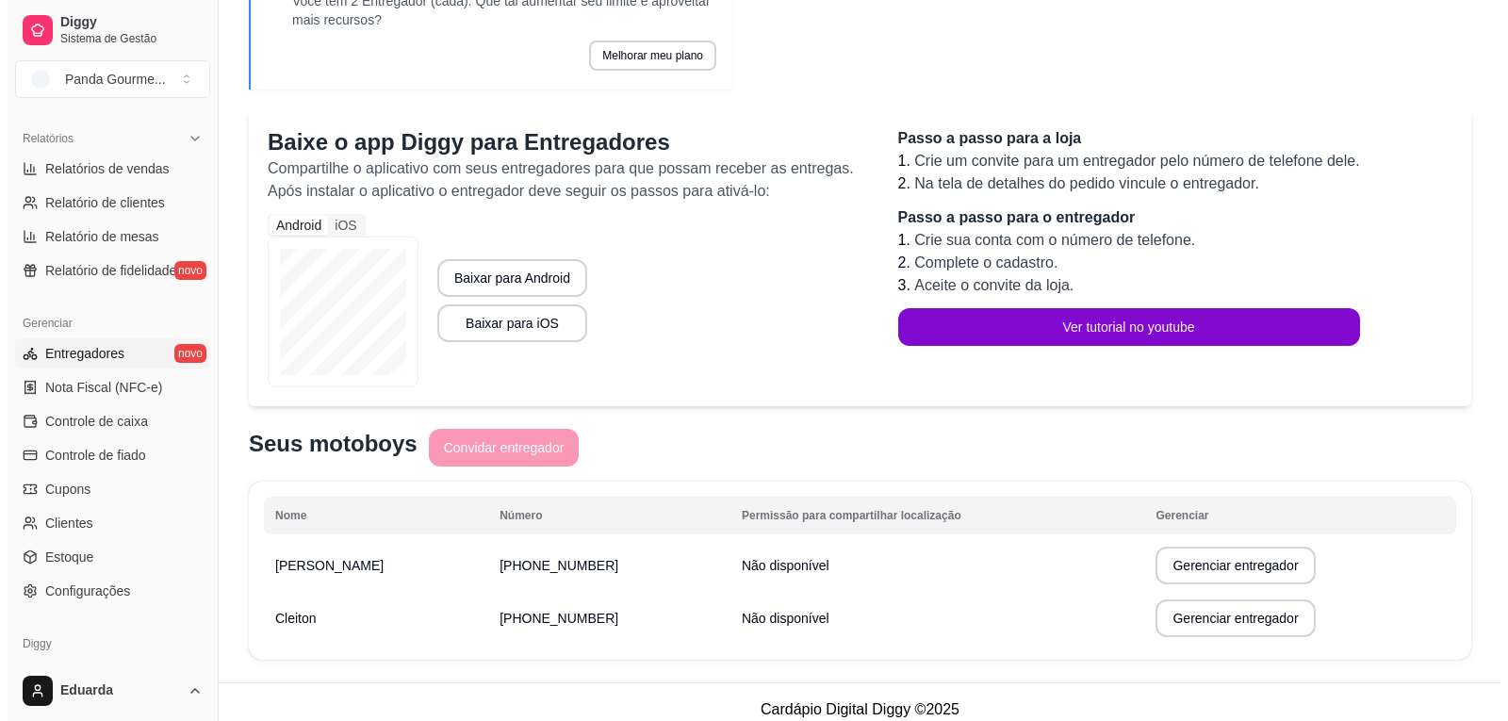
scroll to position [149, 0]
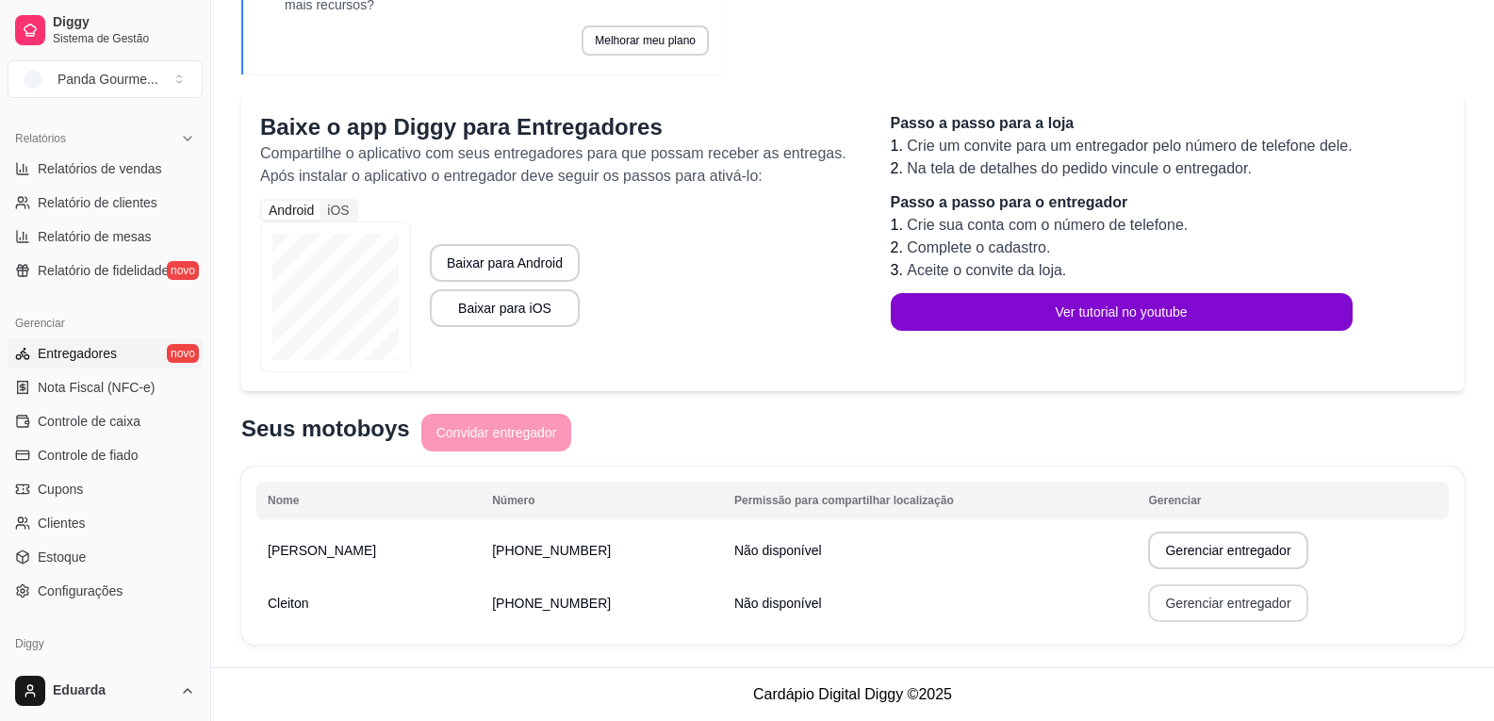
click at [1161, 615] on button "Gerenciar entregador" at bounding box center [1227, 603] width 159 height 38
select select "30"
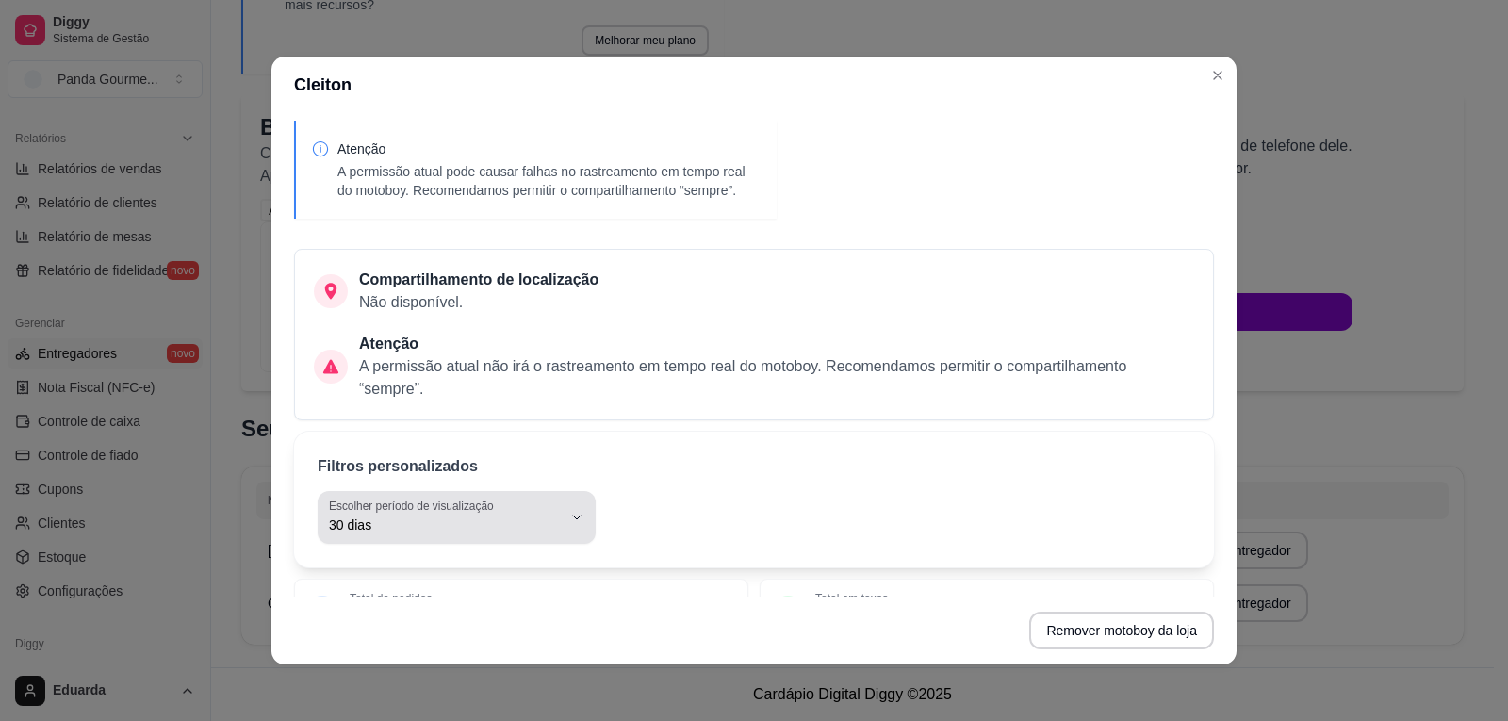
click at [431, 518] on span "30 dias" at bounding box center [445, 525] width 233 height 19
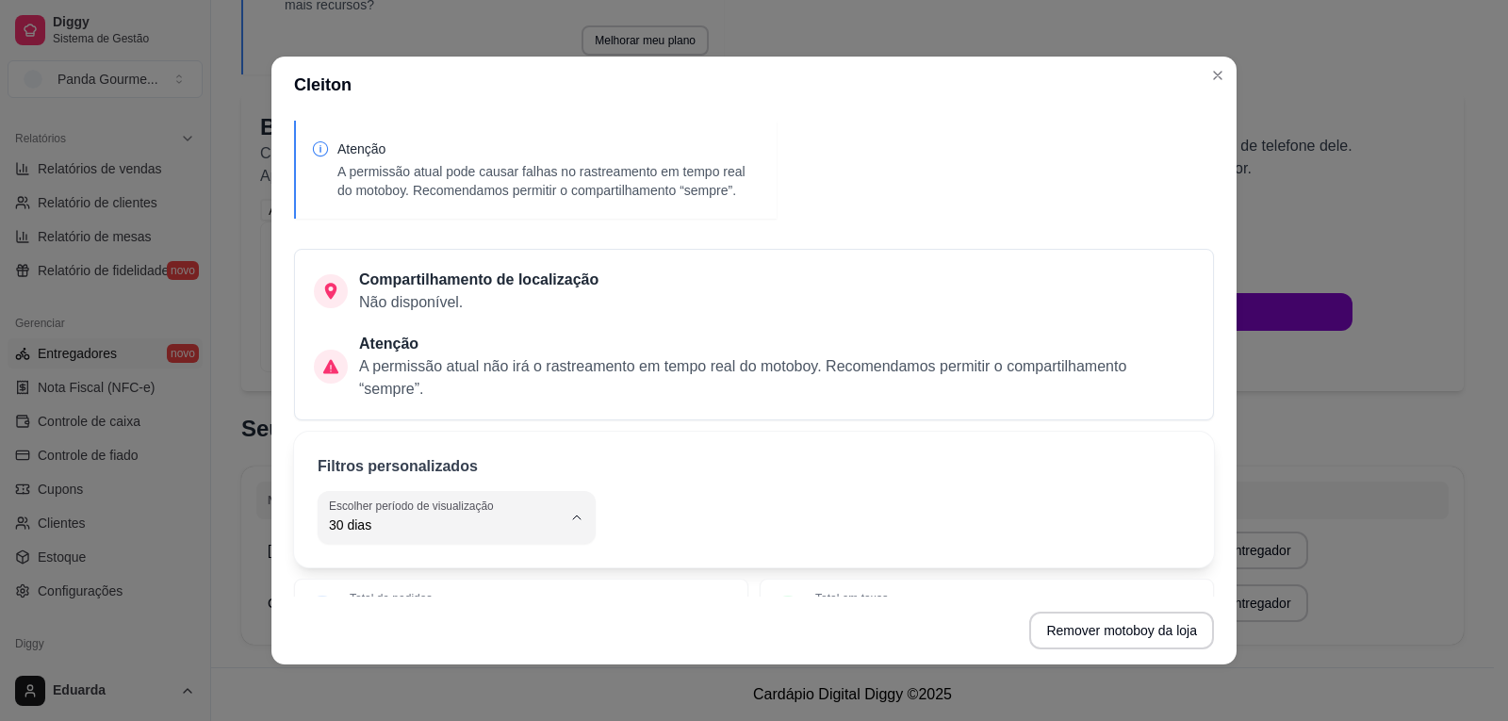
click at [429, 276] on span "Hoje" at bounding box center [439, 281] width 216 height 18
type input "0"
select select "0"
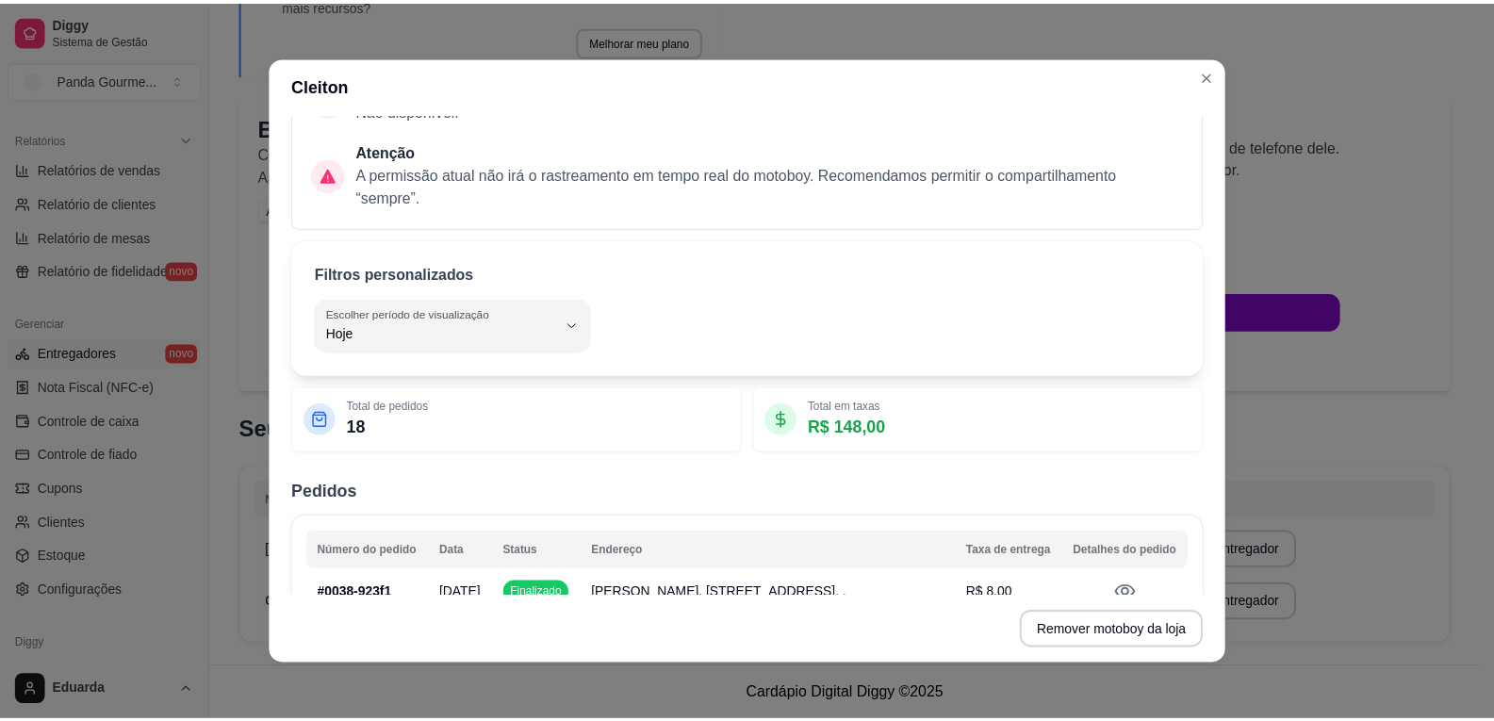
scroll to position [283, 0]
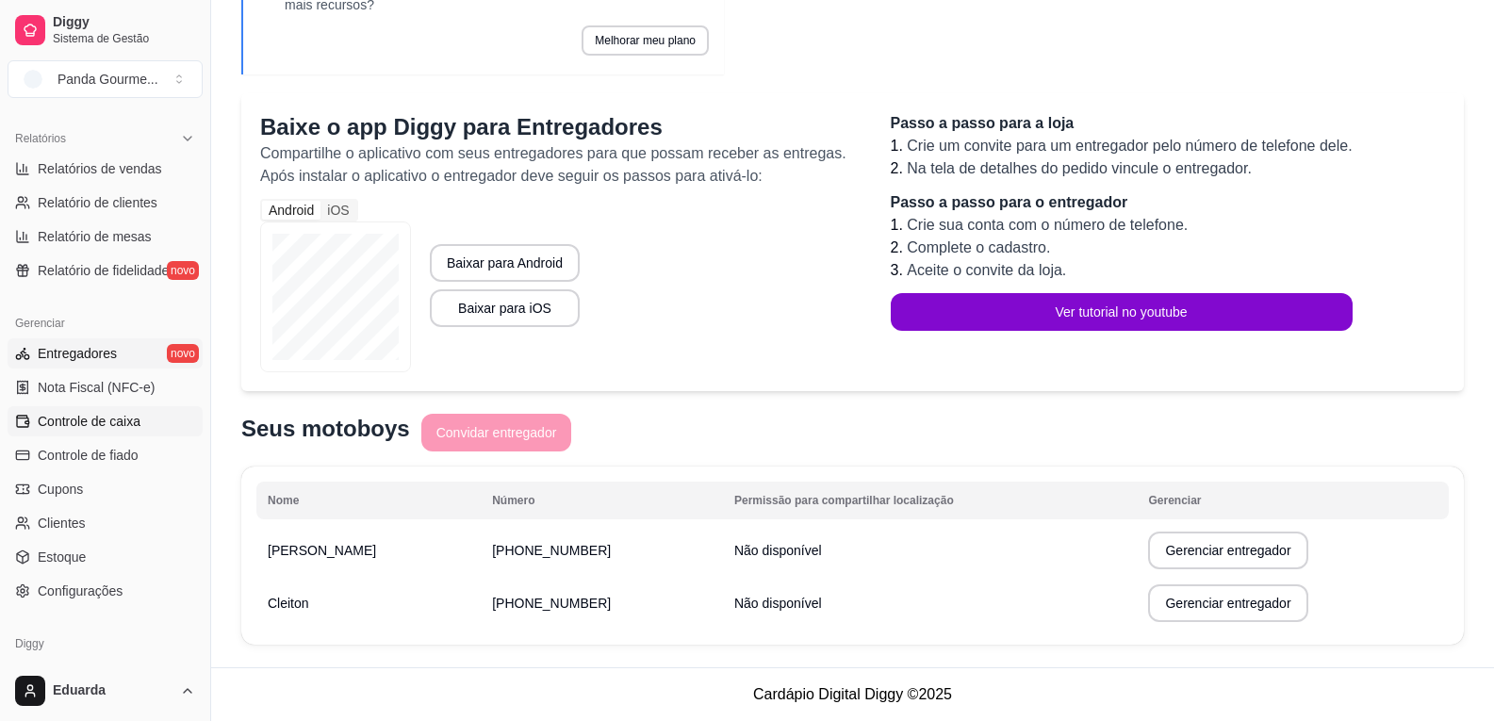
click at [136, 419] on span "Controle de caixa" at bounding box center [89, 421] width 103 height 19
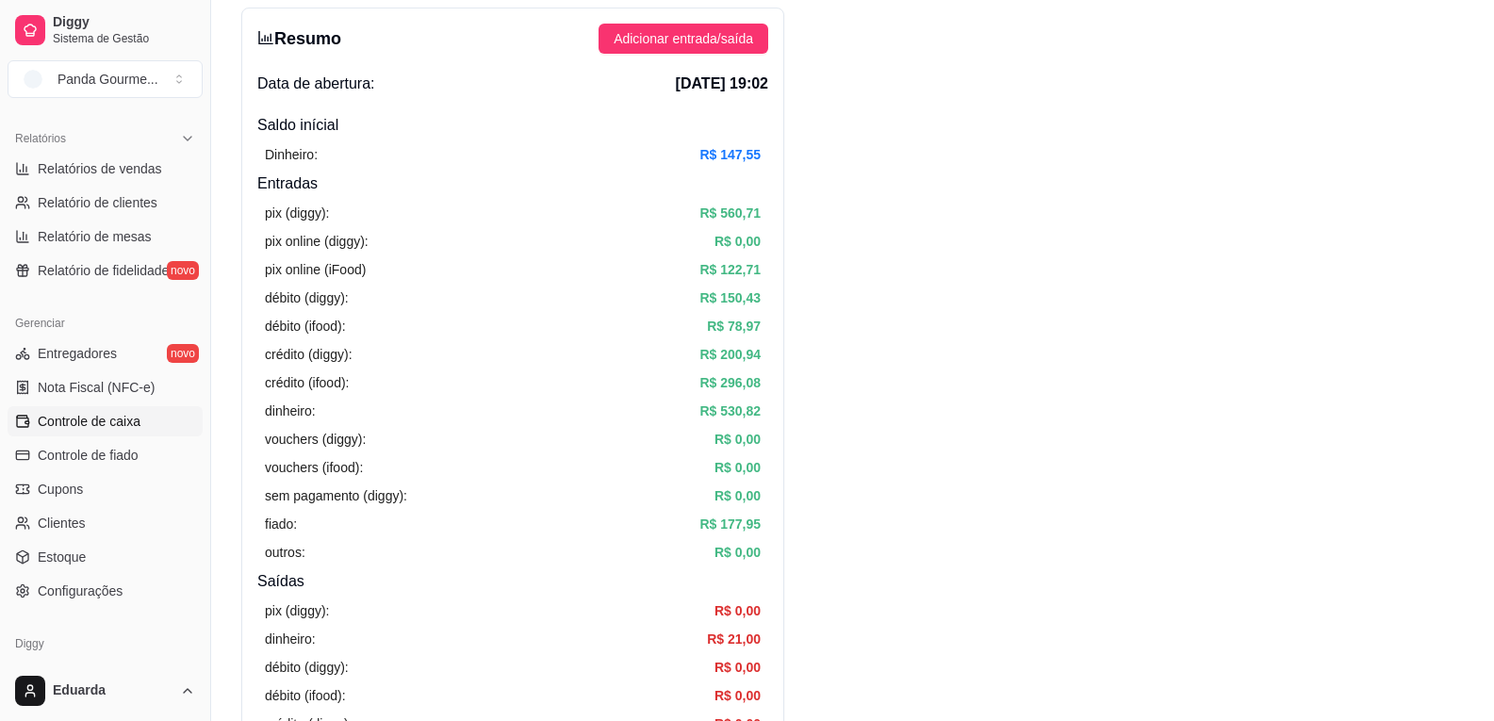
scroll to position [635, 0]
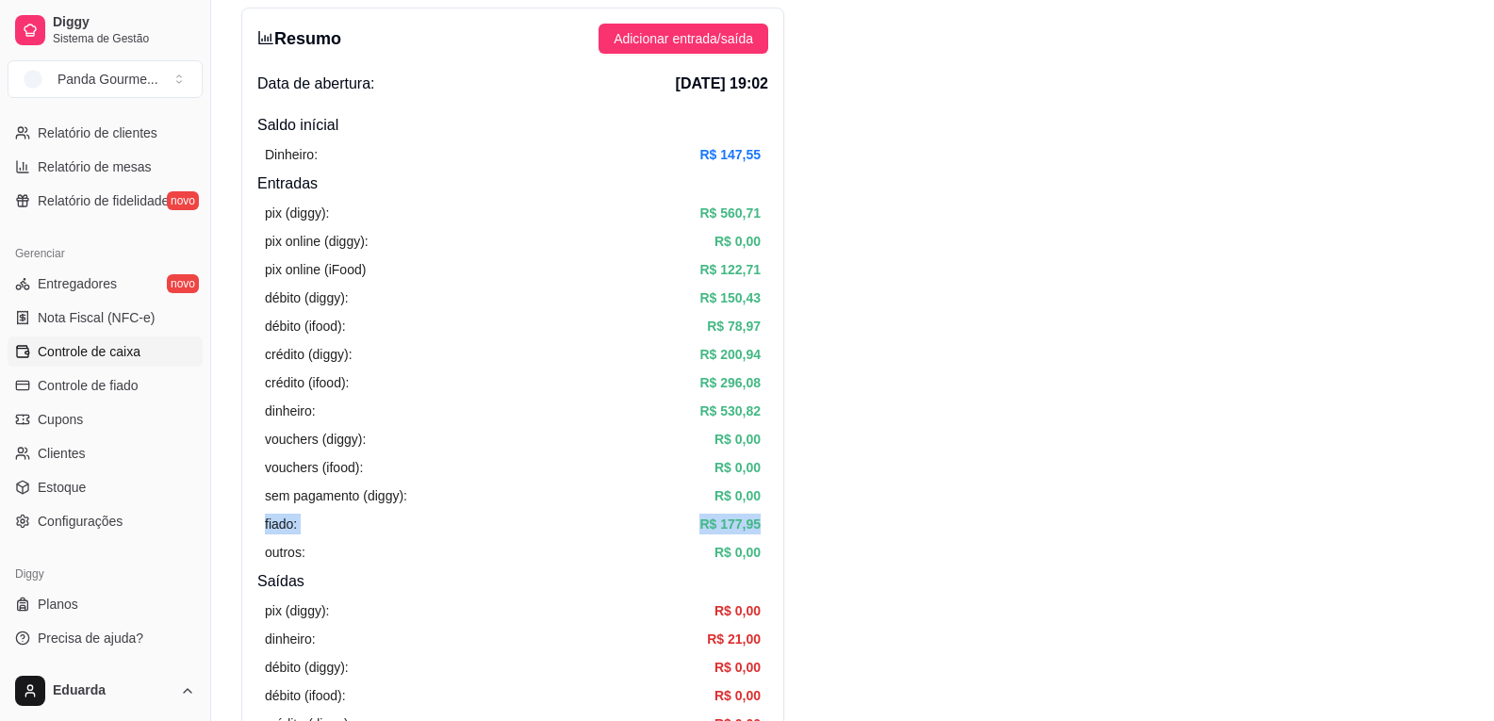
drag, startPoint x: 265, startPoint y: 527, endPoint x: 762, endPoint y: 528, distance: 496.7
click at [762, 528] on div "pix (diggy): R$ 560,71 pix online (diggy): R$ 0,00 pix online (iFood) R$ 122,71…" at bounding box center [512, 382] width 511 height 375
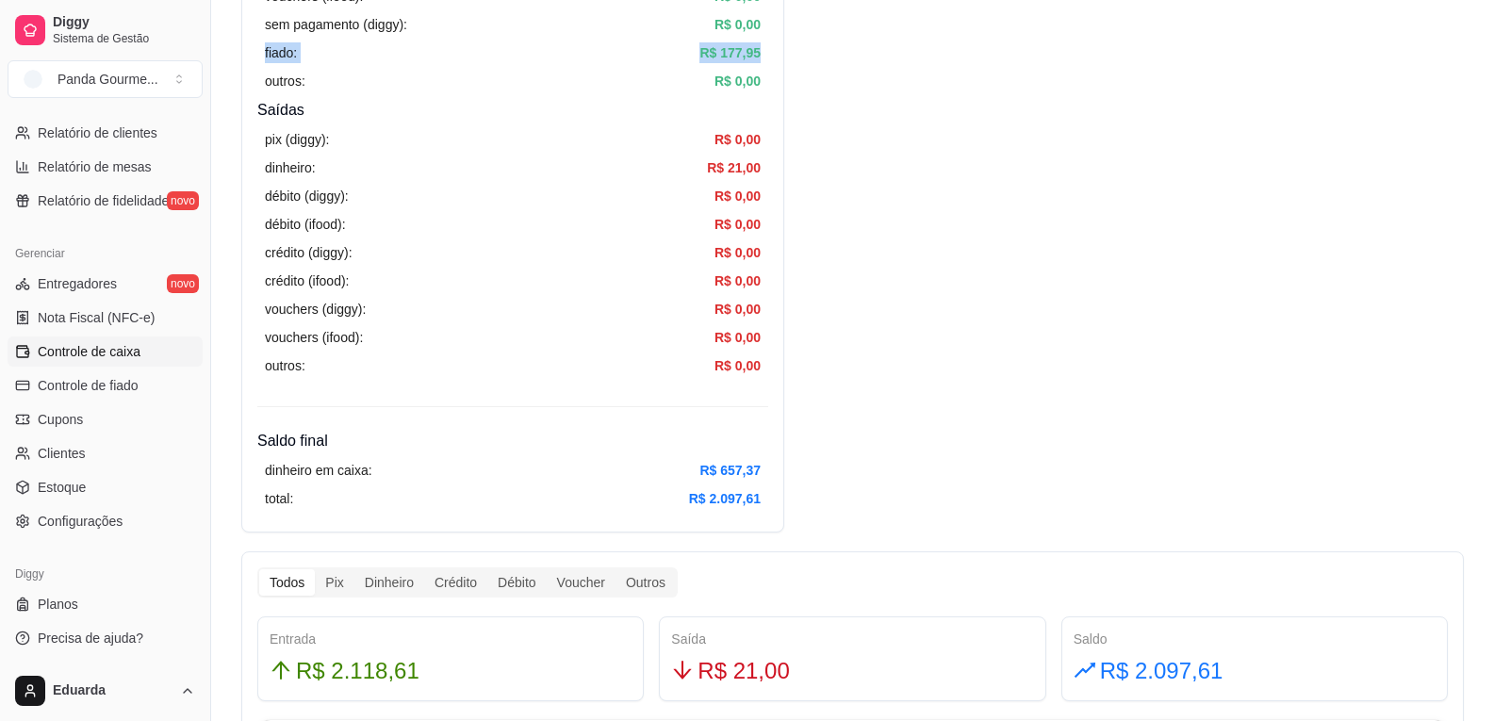
scroll to position [377, 0]
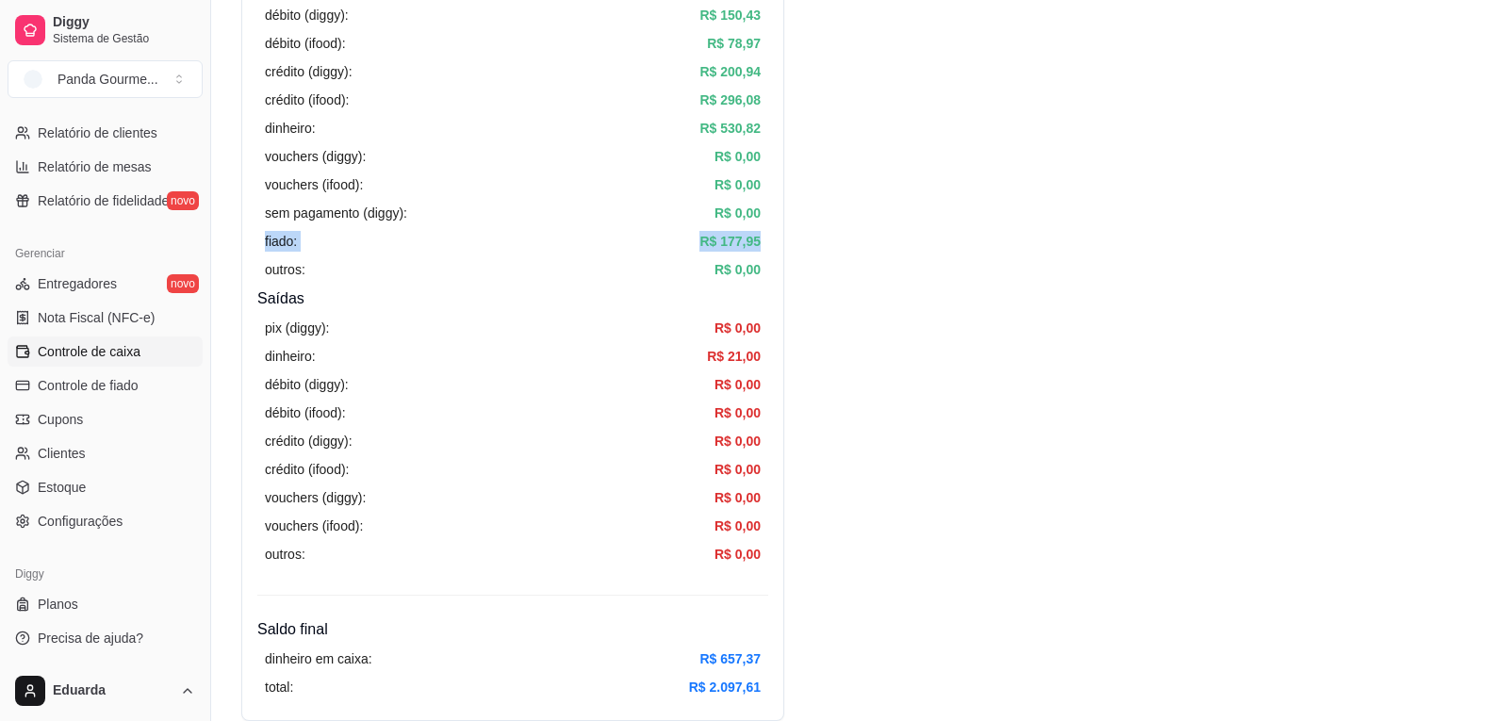
click at [284, 238] on article "fiado:" at bounding box center [281, 241] width 32 height 21
drag, startPoint x: 719, startPoint y: 245, endPoint x: 762, endPoint y: 246, distance: 43.4
click at [762, 246] on div "pix (diggy): R$ 560,71 pix online (diggy): R$ 0,00 pix online (iFood) R$ 122,71…" at bounding box center [512, 99] width 511 height 375
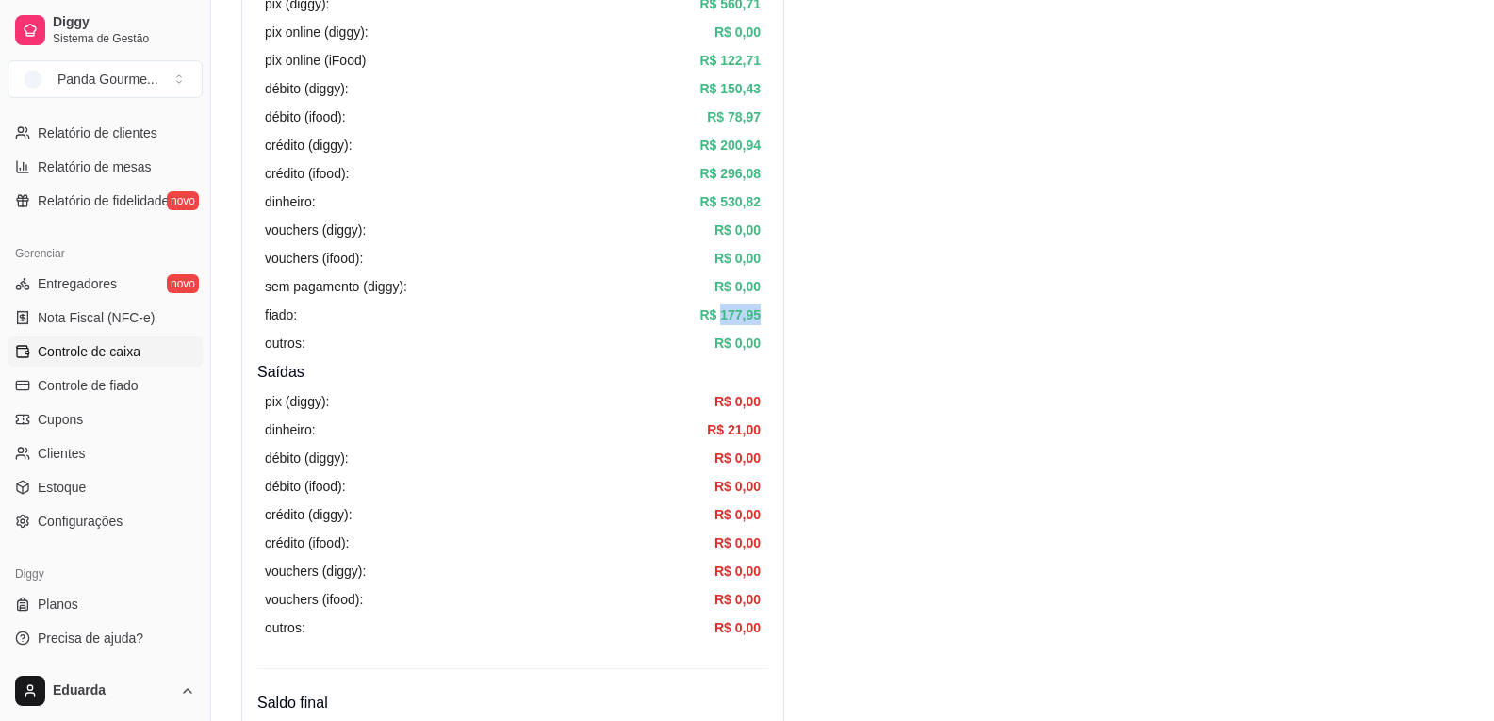
scroll to position [283, 0]
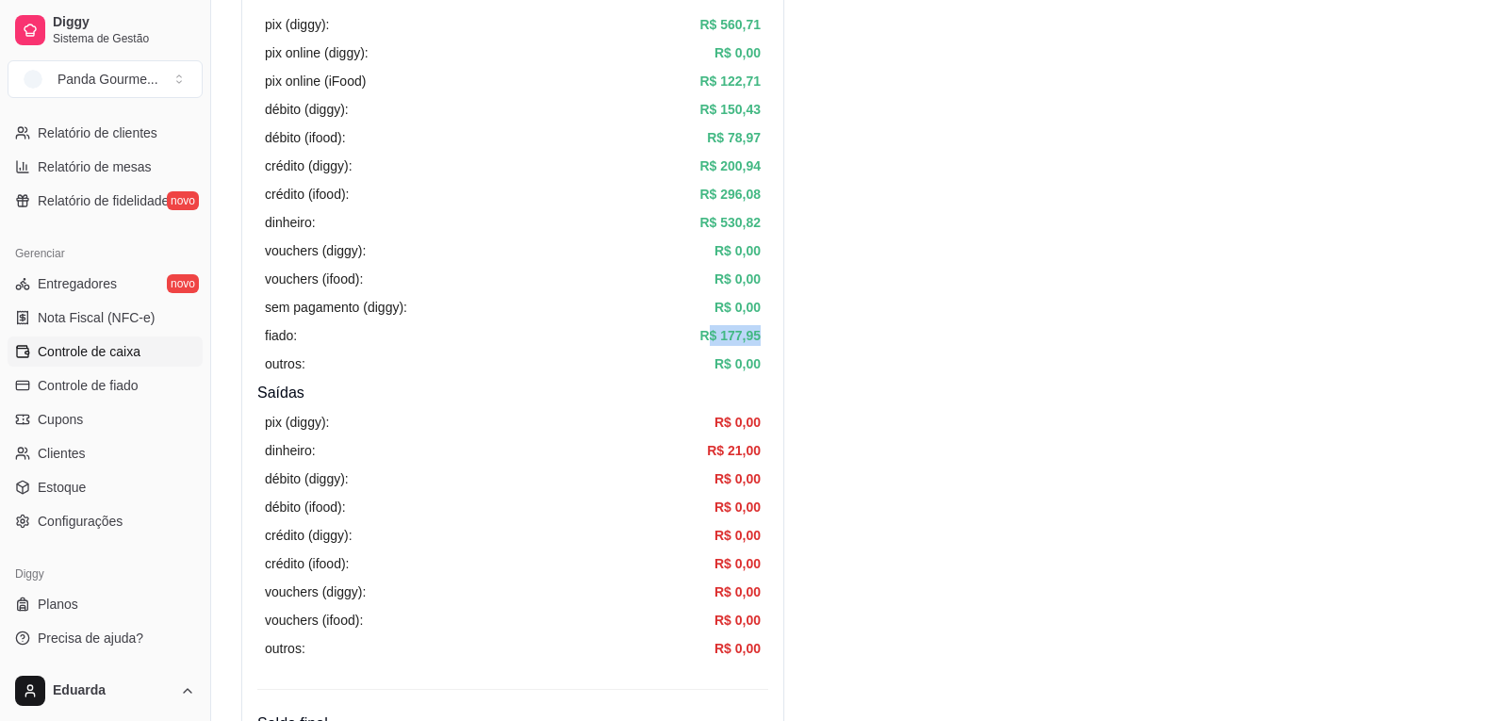
drag, startPoint x: 704, startPoint y: 338, endPoint x: 759, endPoint y: 336, distance: 54.7
click at [759, 336] on article "R$ 177,95" at bounding box center [729, 335] width 61 height 21
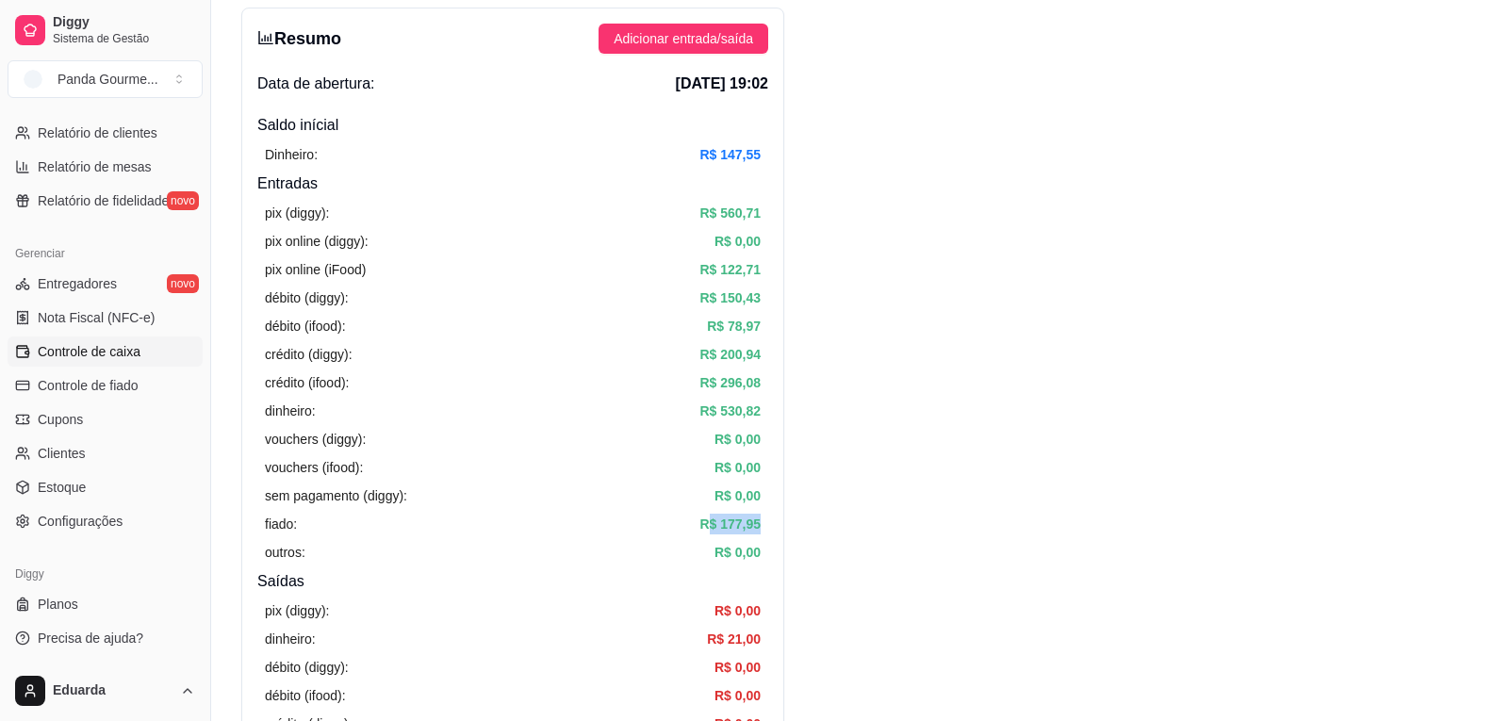
scroll to position [0, 0]
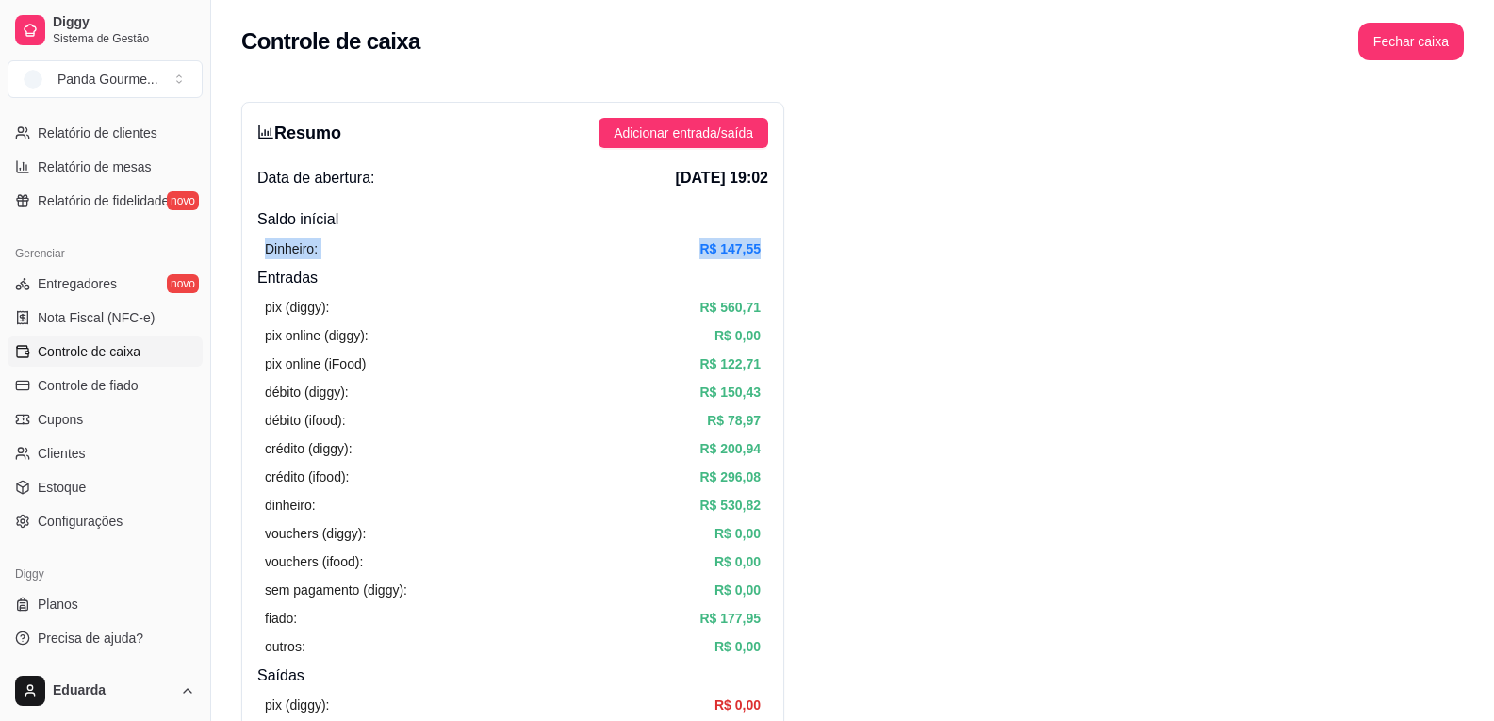
drag, startPoint x: 266, startPoint y: 250, endPoint x: 766, endPoint y: 252, distance: 500.5
click at [766, 252] on div "Dinheiro: R$ 147,55" at bounding box center [512, 249] width 511 height 36
click at [724, 250] on article "R$ 147,55" at bounding box center [729, 248] width 61 height 21
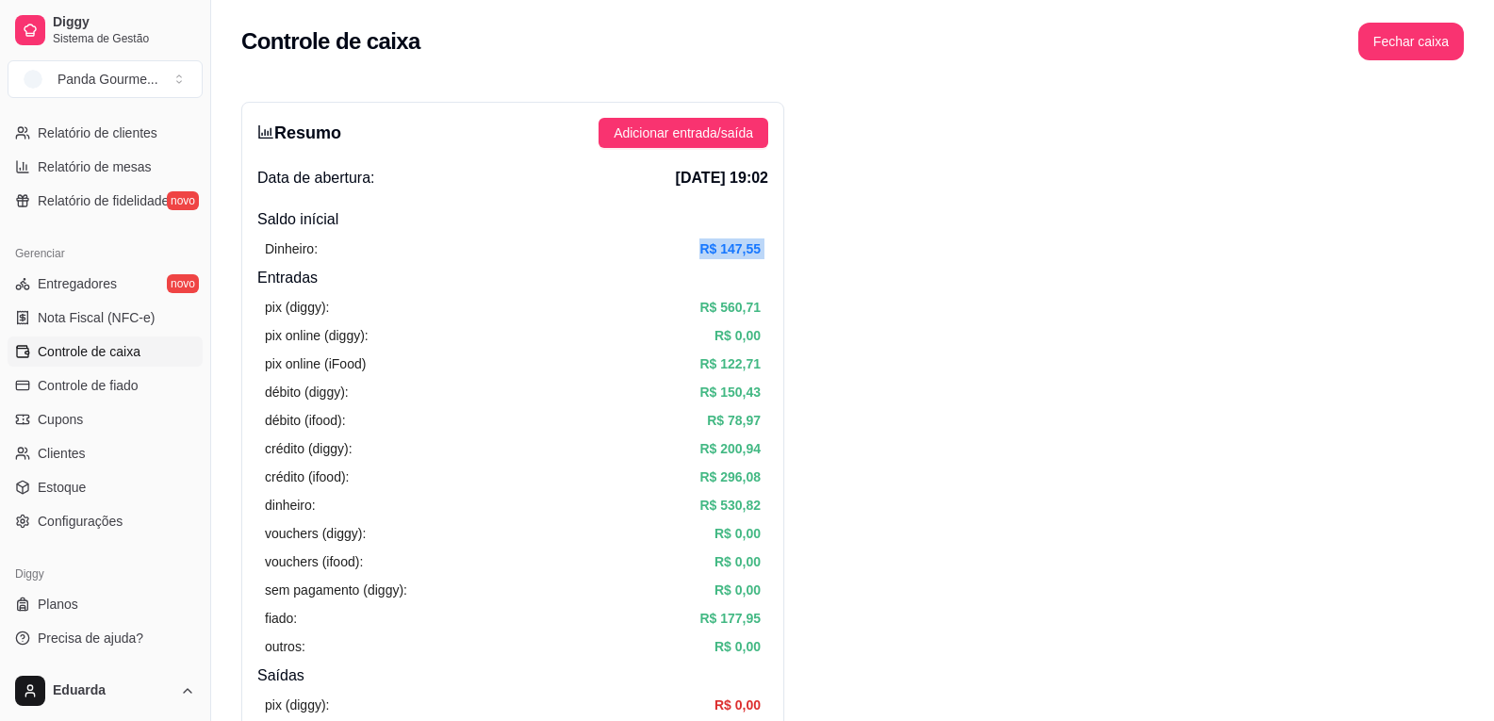
click at [724, 250] on article "R$ 147,55" at bounding box center [729, 248] width 61 height 21
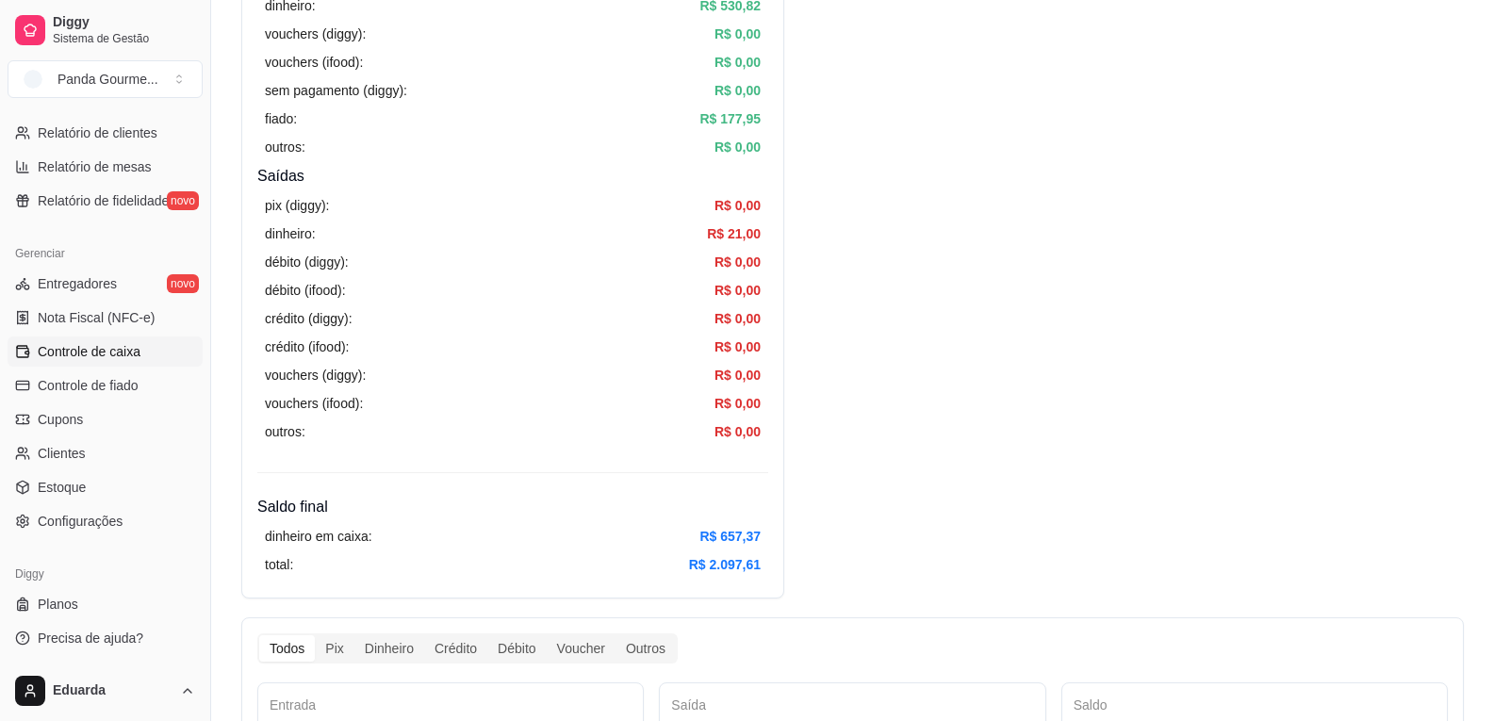
scroll to position [471, 0]
